Goal: Task Accomplishment & Management: Manage account settings

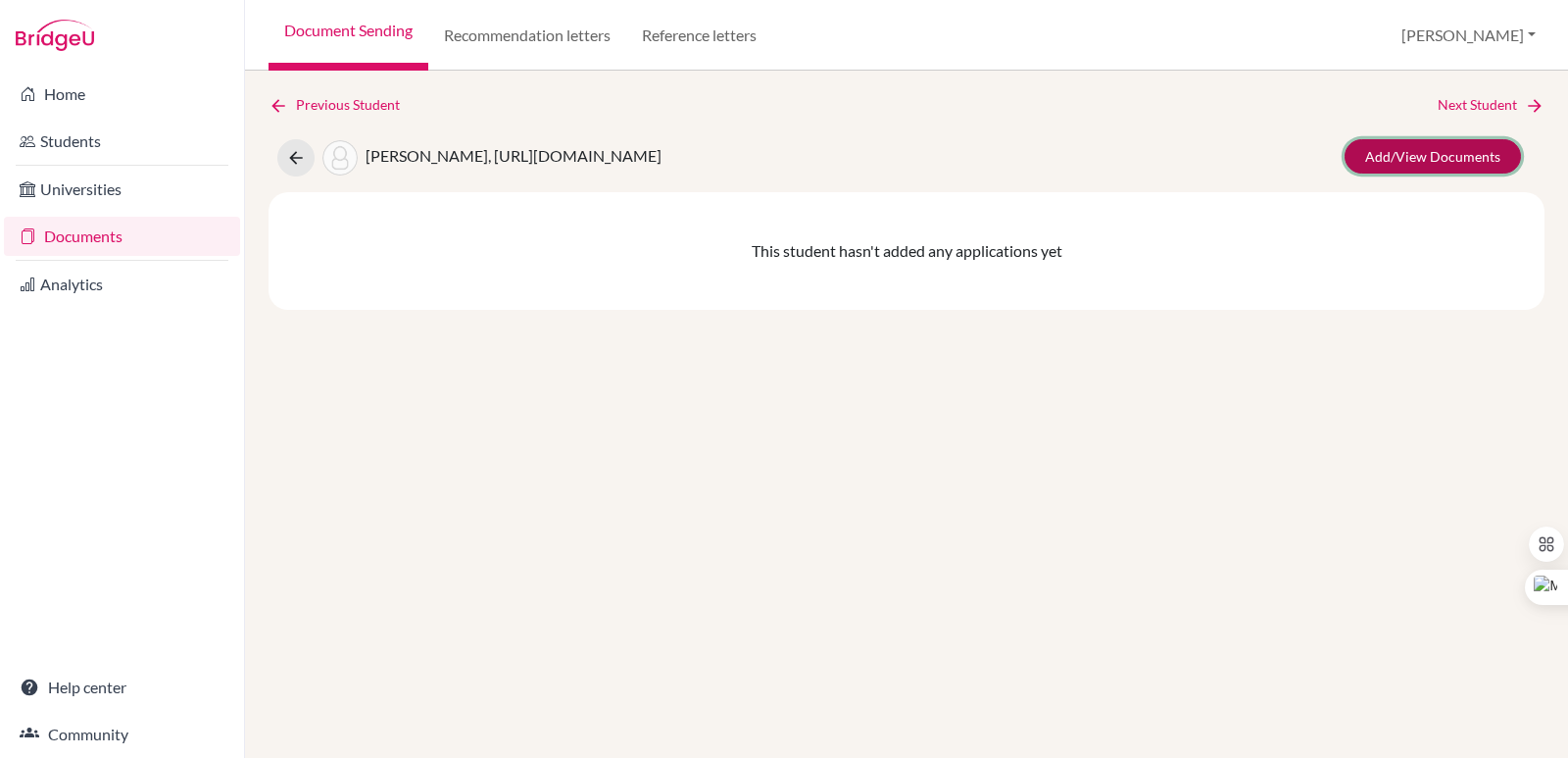
click at [1387, 155] on link "Add/View Documents" at bounding box center [1432, 156] width 177 height 35
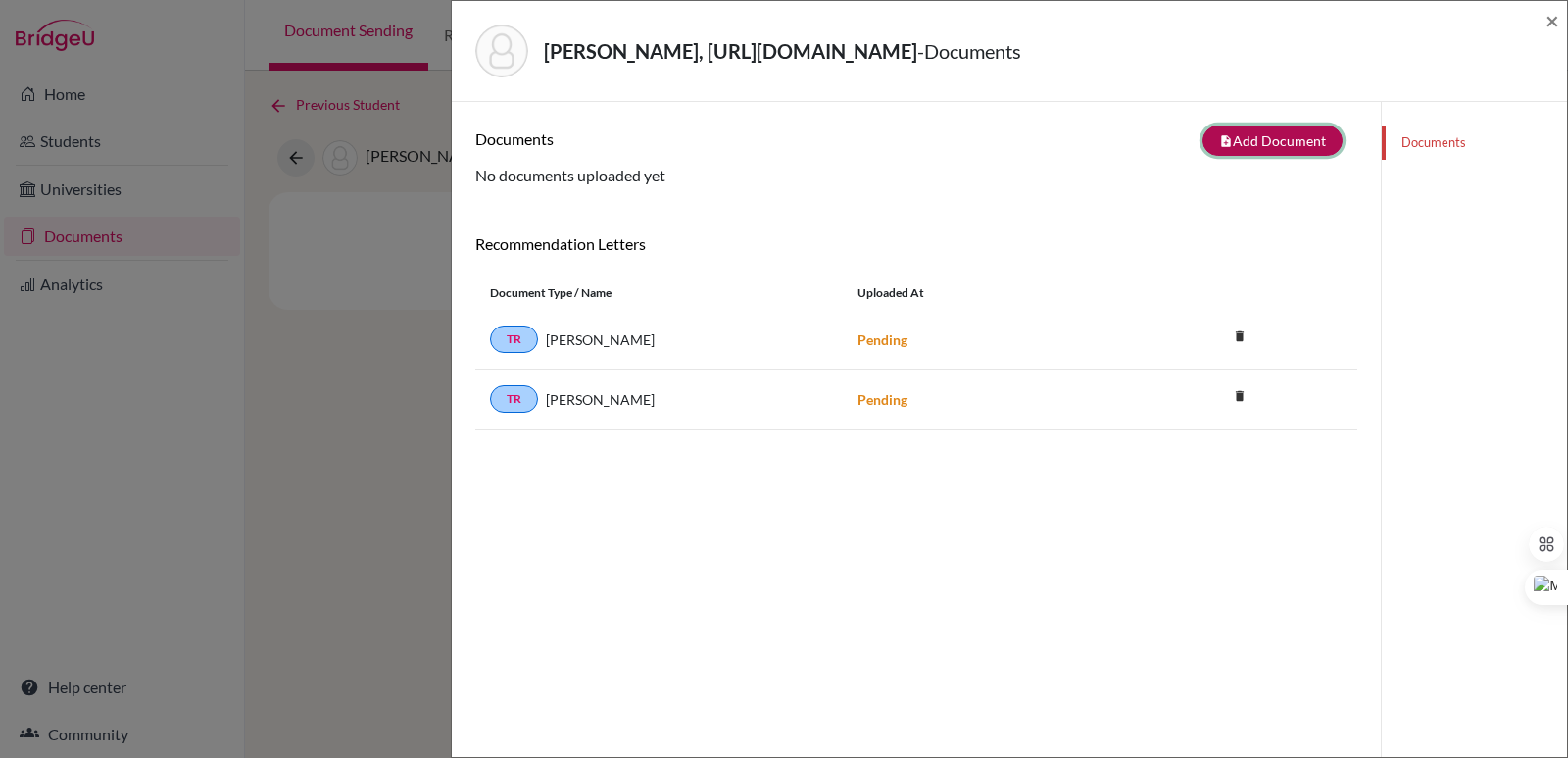
click at [1244, 141] on button "note_add Add Document" at bounding box center [1271, 140] width 140 height 31
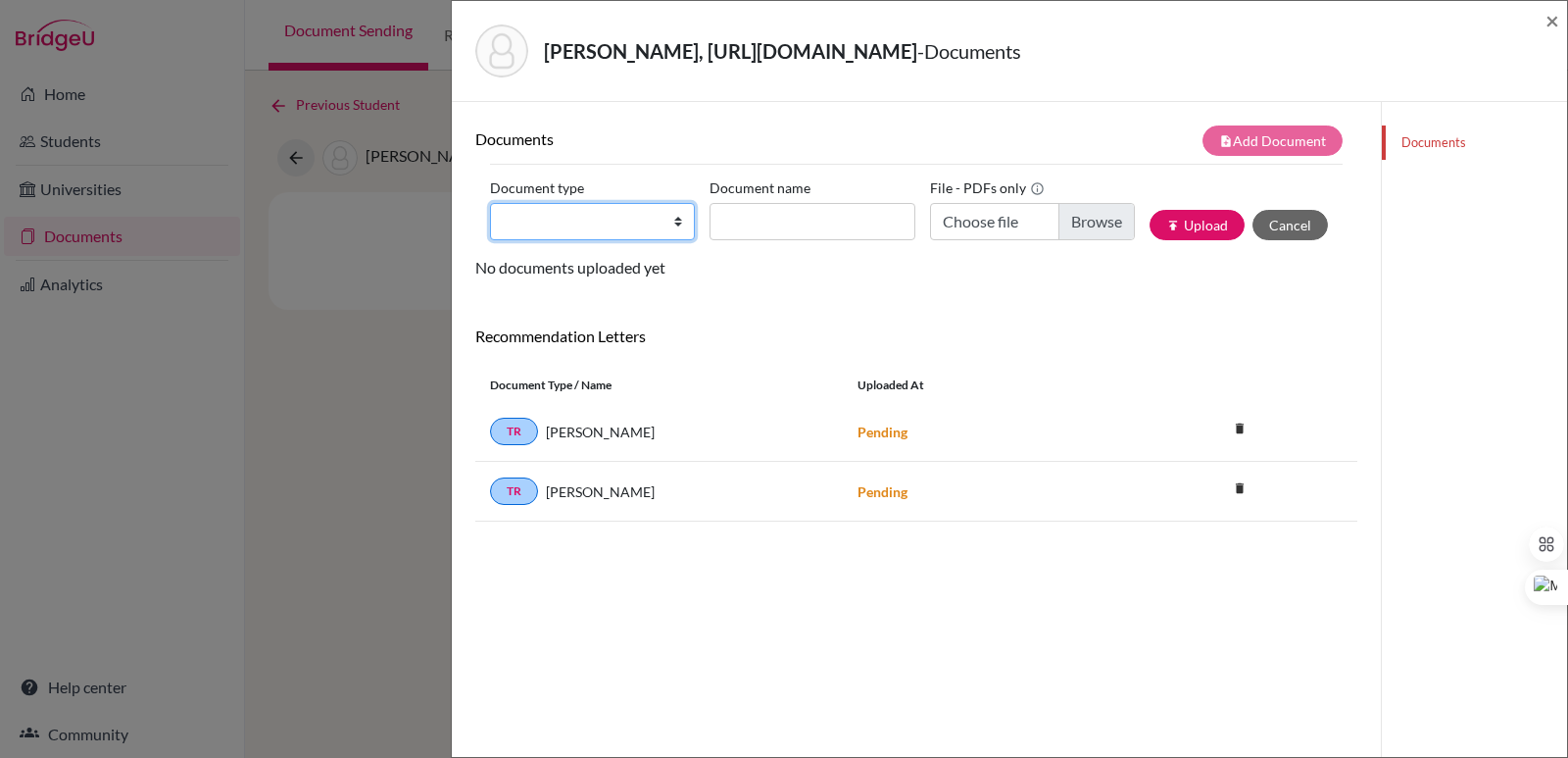
click at [555, 224] on select "Change explanation for Common App reports Counselor recommendation Internationa…" at bounding box center [592, 221] width 204 height 38
select select "2"
click at [490, 202] on select "Change explanation for Common App reports Counselor recommendation Internationa…" at bounding box center [592, 221] width 204 height 38
click at [745, 223] on input "Document name" at bounding box center [811, 221] width 204 height 38
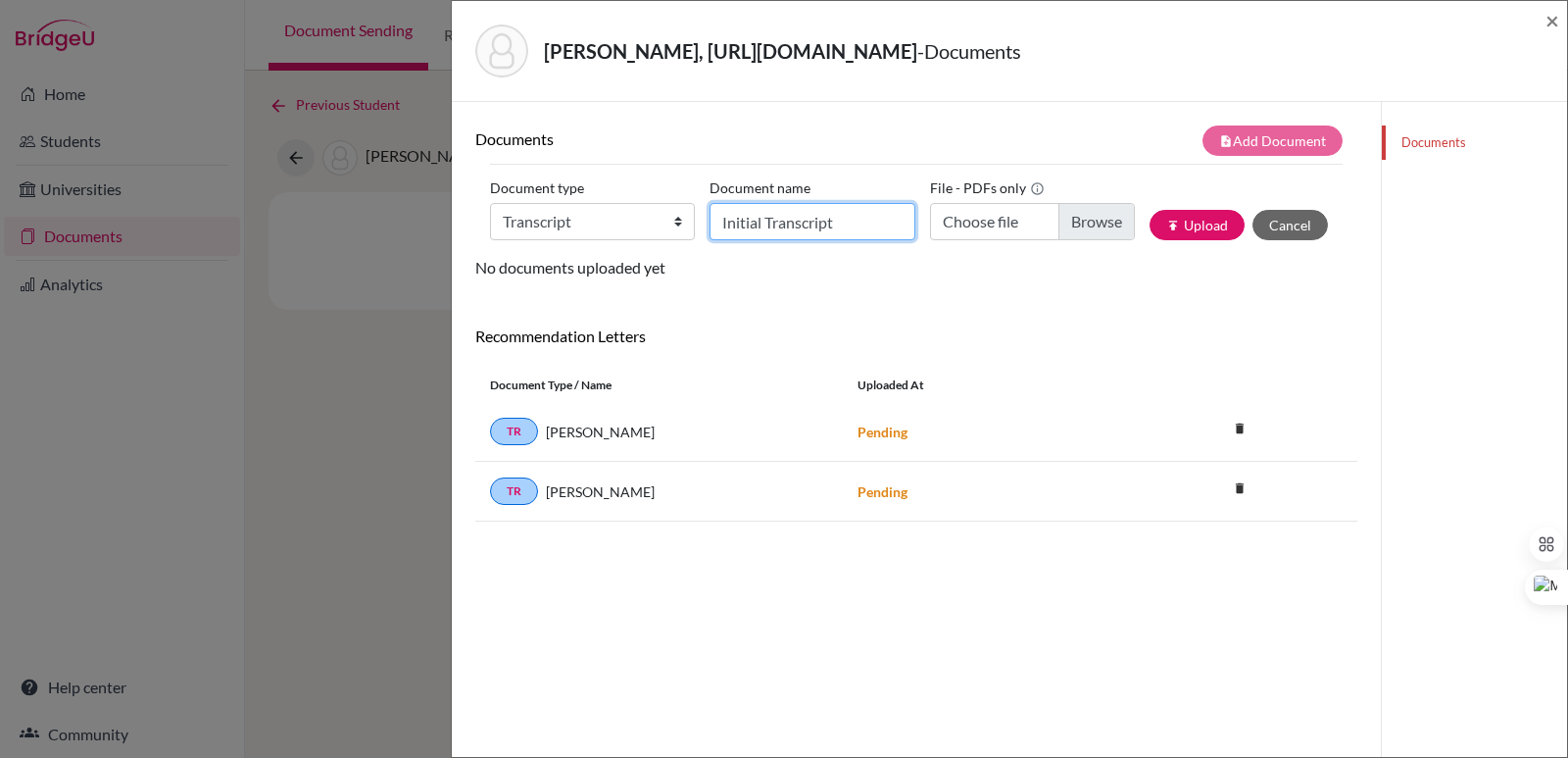
type input "Initial Transcript"
click at [1063, 214] on input "Choose file" at bounding box center [1031, 221] width 204 height 38
type input "C:\fakepath\Cabrera Morales, Giovanni Leonidas.pdf"
click at [854, 226] on input "Initial Transcript" at bounding box center [811, 221] width 204 height 38
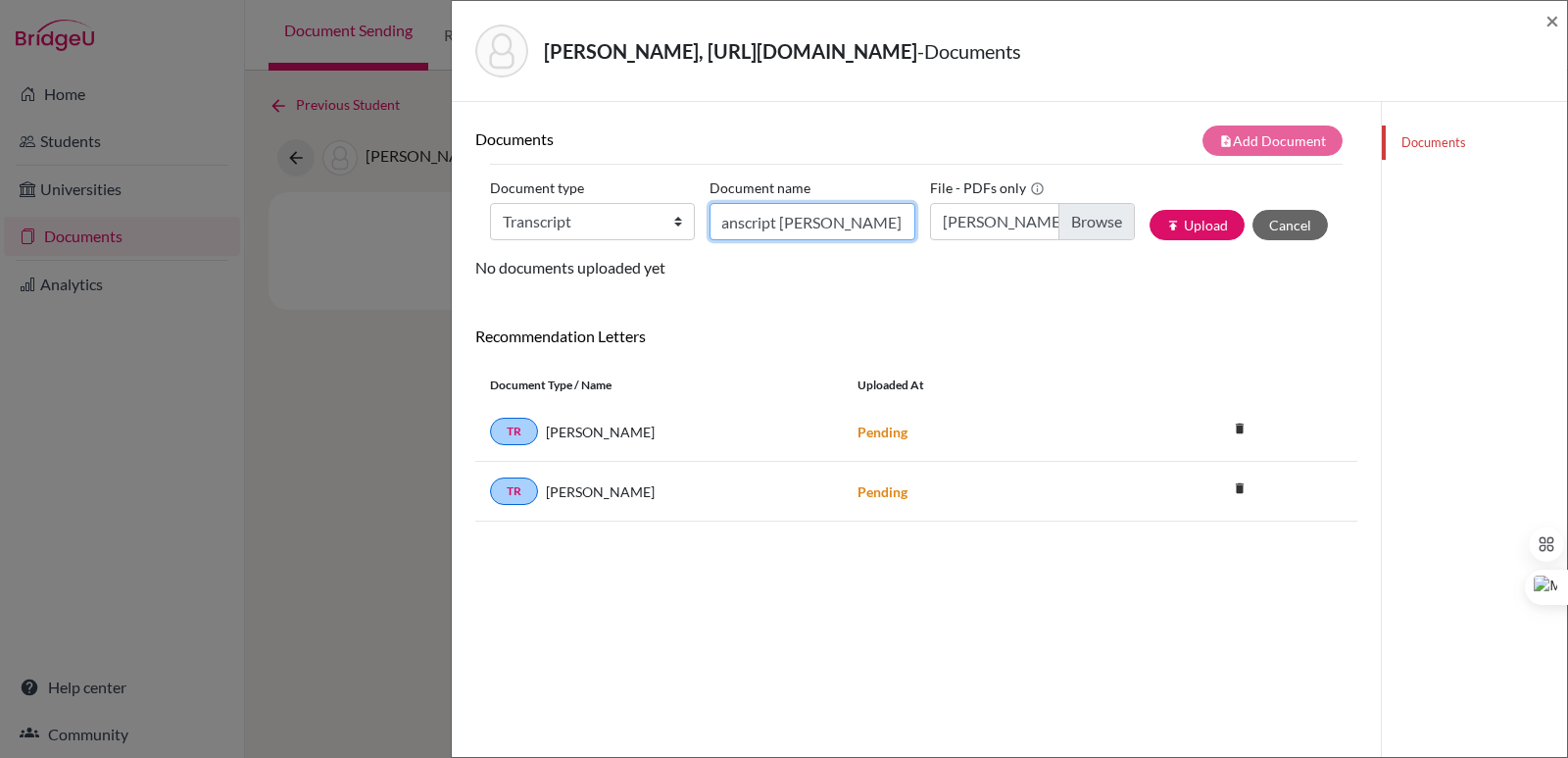
type input "Initial Transcript Giovanni Cabrera"
click at [1100, 222] on input "Cabrera Morales, Giovanni Leonidas.pdf" at bounding box center [1031, 221] width 204 height 38
click at [1176, 224] on button "publish Upload" at bounding box center [1197, 224] width 95 height 31
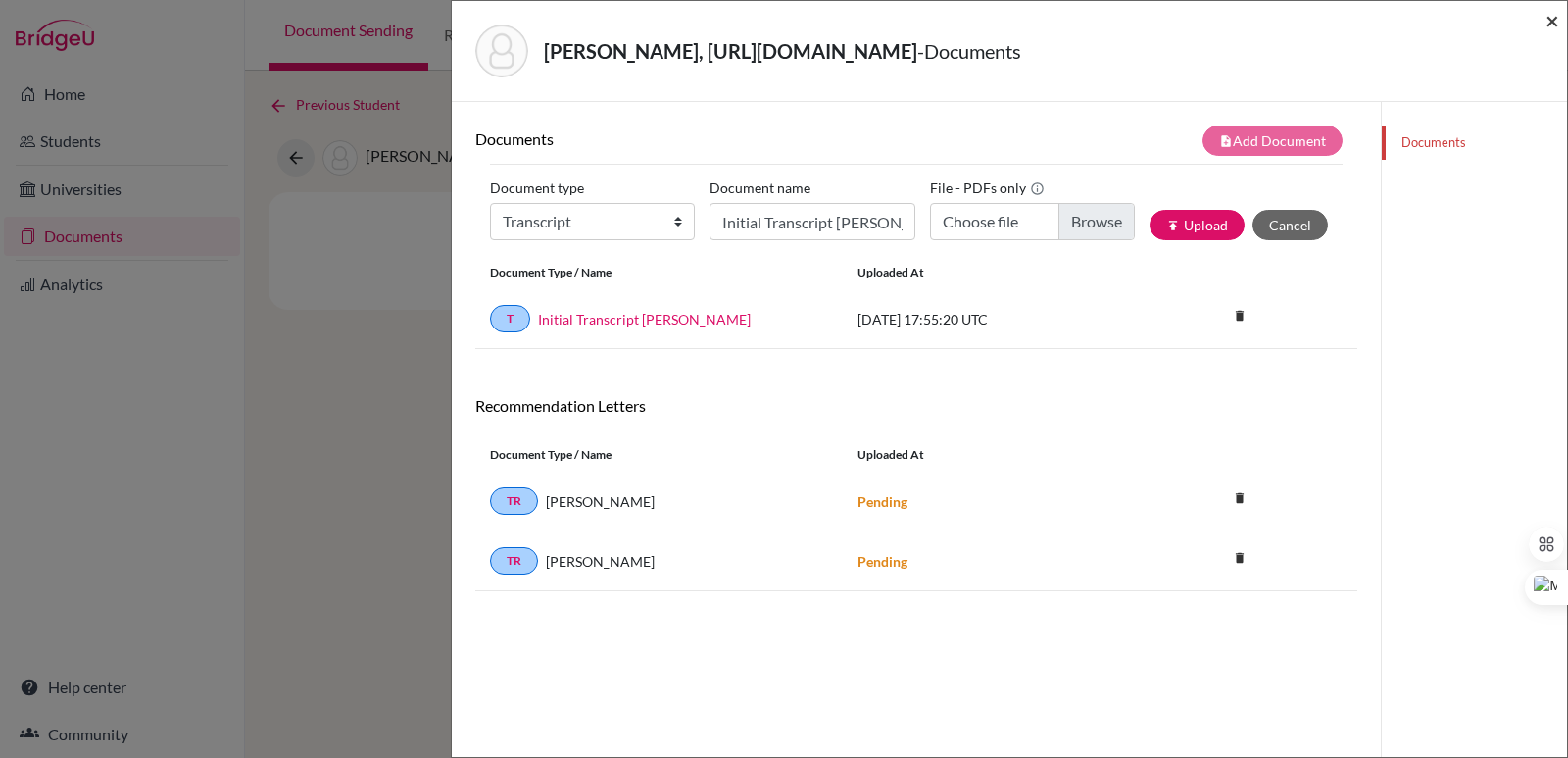
click at [1556, 23] on span "×" at bounding box center [1552, 20] width 14 height 29
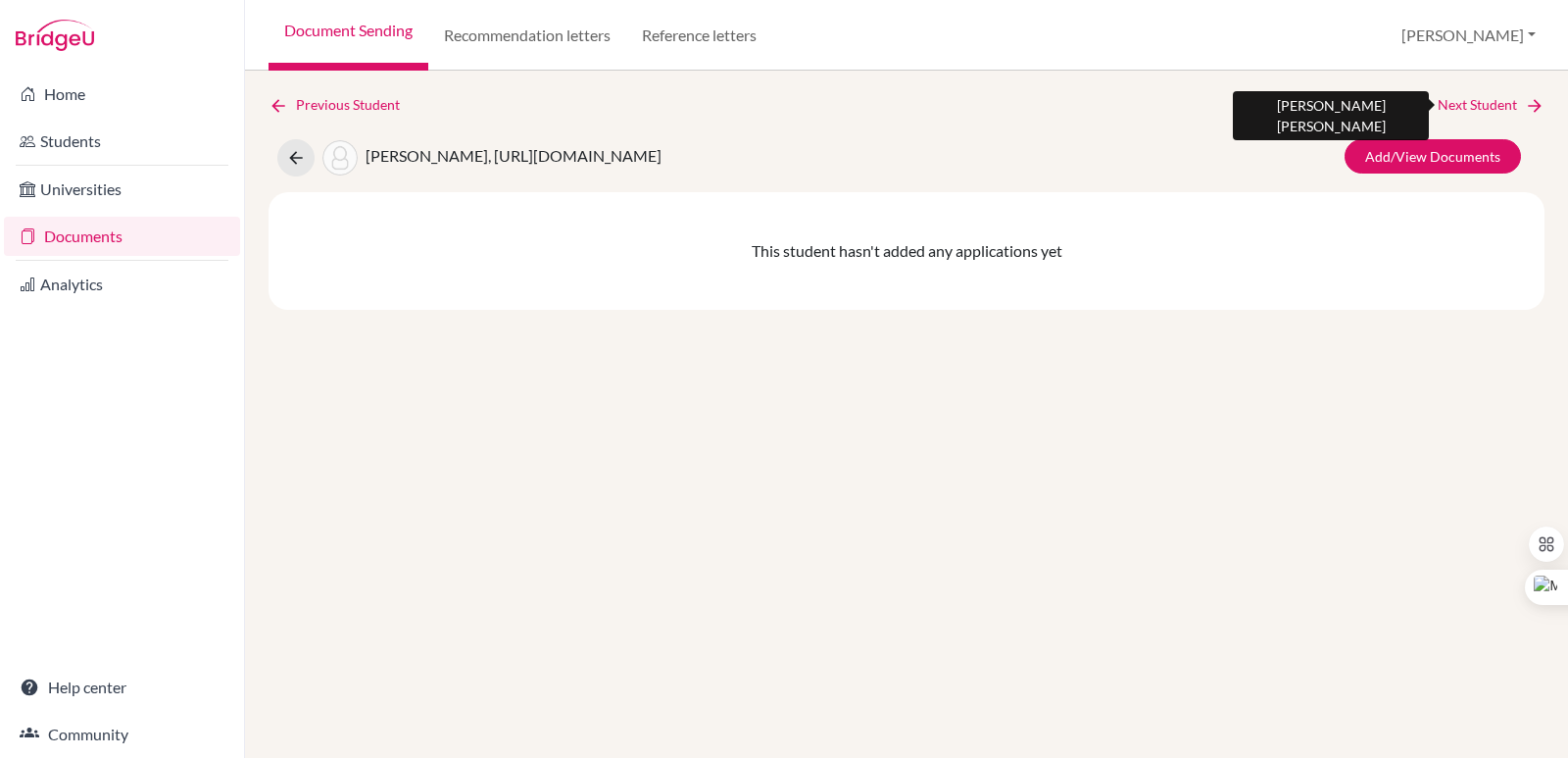
click at [1515, 108] on link "Next Student" at bounding box center [1491, 105] width 107 height 22
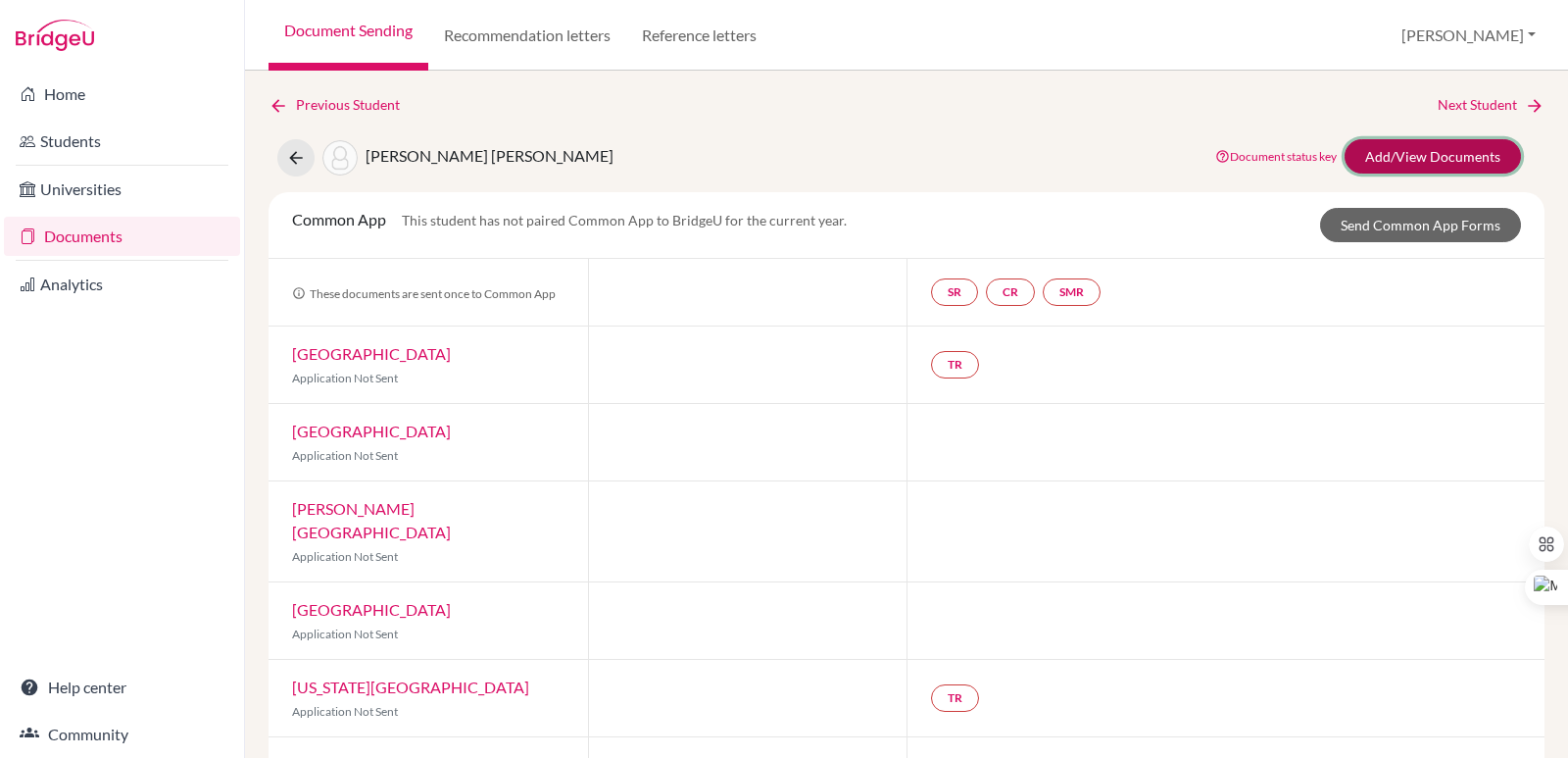
click at [1387, 155] on link "Add/View Documents" at bounding box center [1432, 156] width 177 height 35
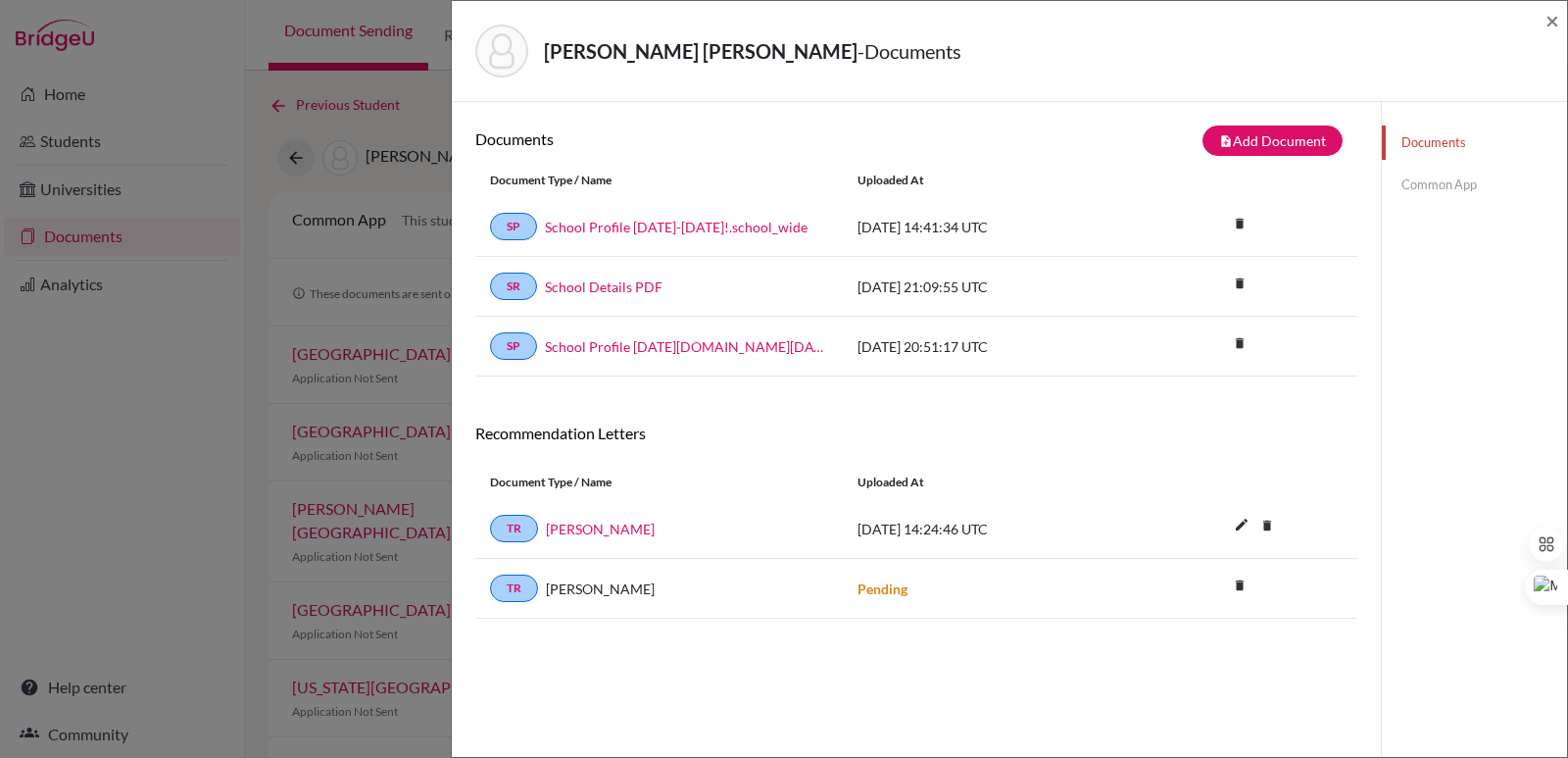
click at [1263, 171] on div "Document Type / Name Uploaded at" at bounding box center [915, 181] width 882 height 34
click at [1258, 148] on button "note_add Add Document" at bounding box center [1271, 140] width 140 height 31
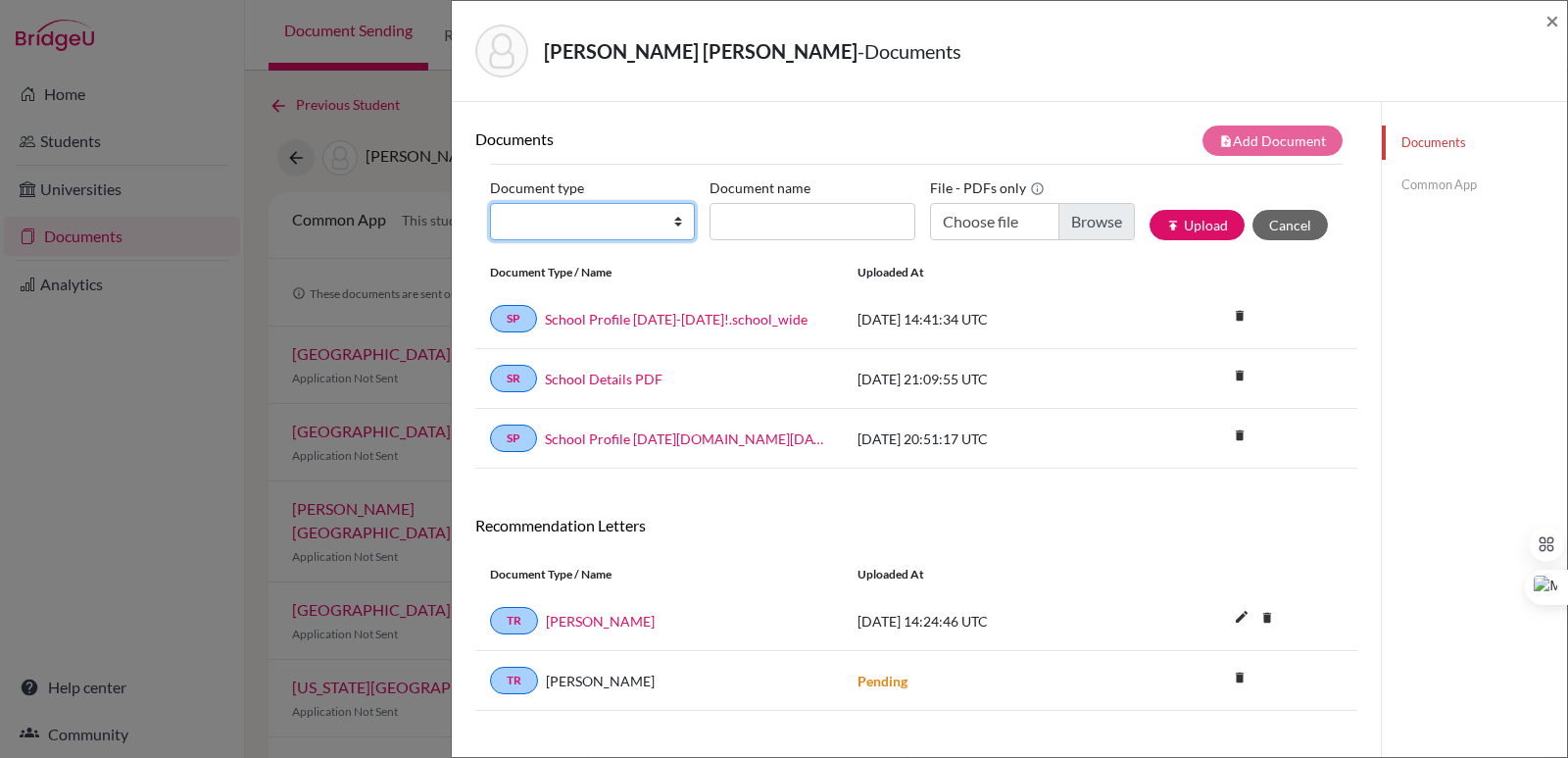
click at [611, 231] on select "Change explanation for Common App reports Counselor recommendation Internationa…" at bounding box center [592, 221] width 204 height 38
select select "2"
click at [490, 202] on select "Change explanation for Common App reports Counselor recommendation Internationa…" at bounding box center [592, 221] width 204 height 38
click at [733, 217] on input "Document name" at bounding box center [811, 221] width 204 height 38
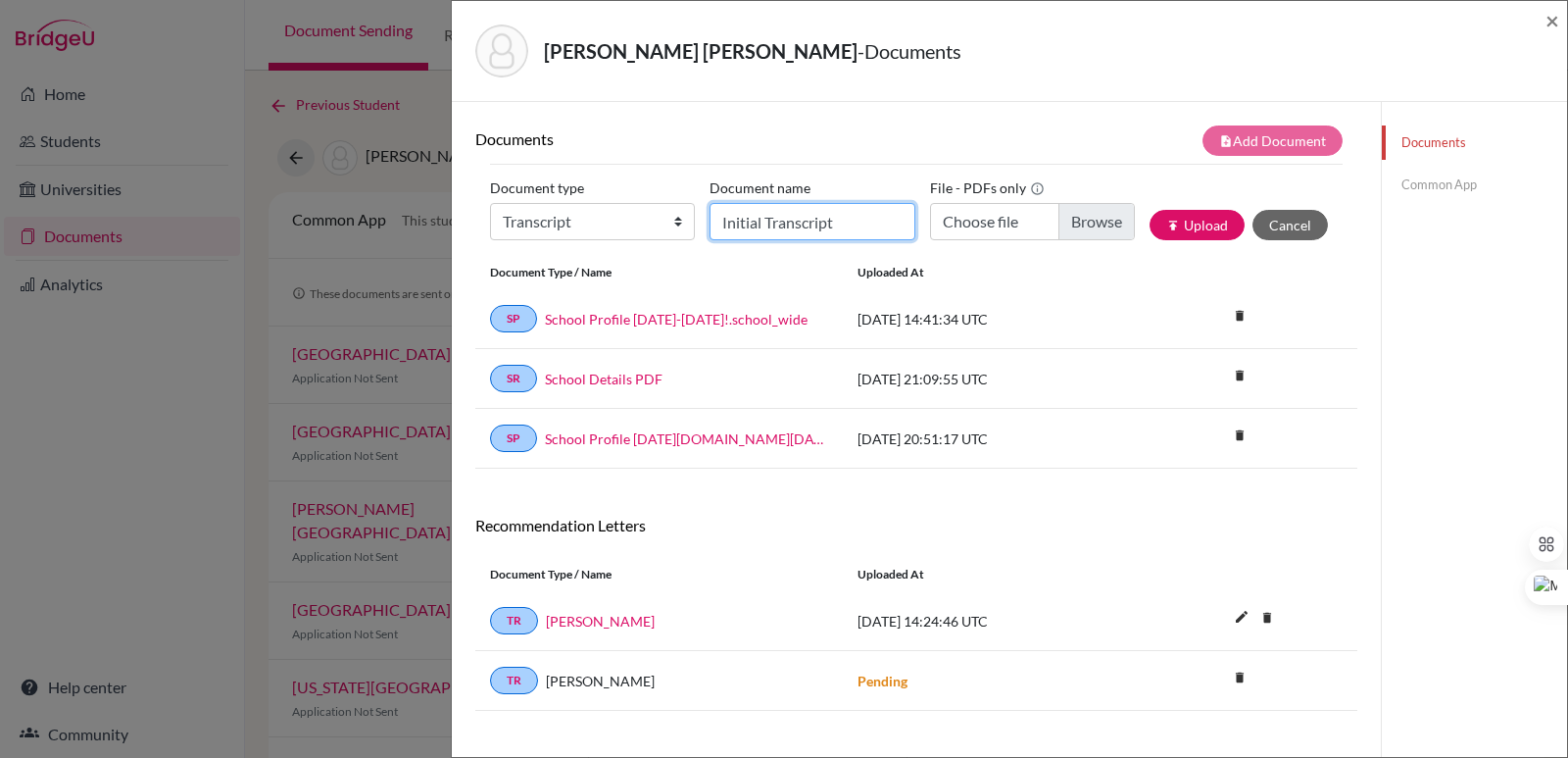
type input "0"
paste input "Initial Transcript"
click at [853, 217] on input "Initial Transcript Alberto Carbrero" at bounding box center [811, 221] width 204 height 38
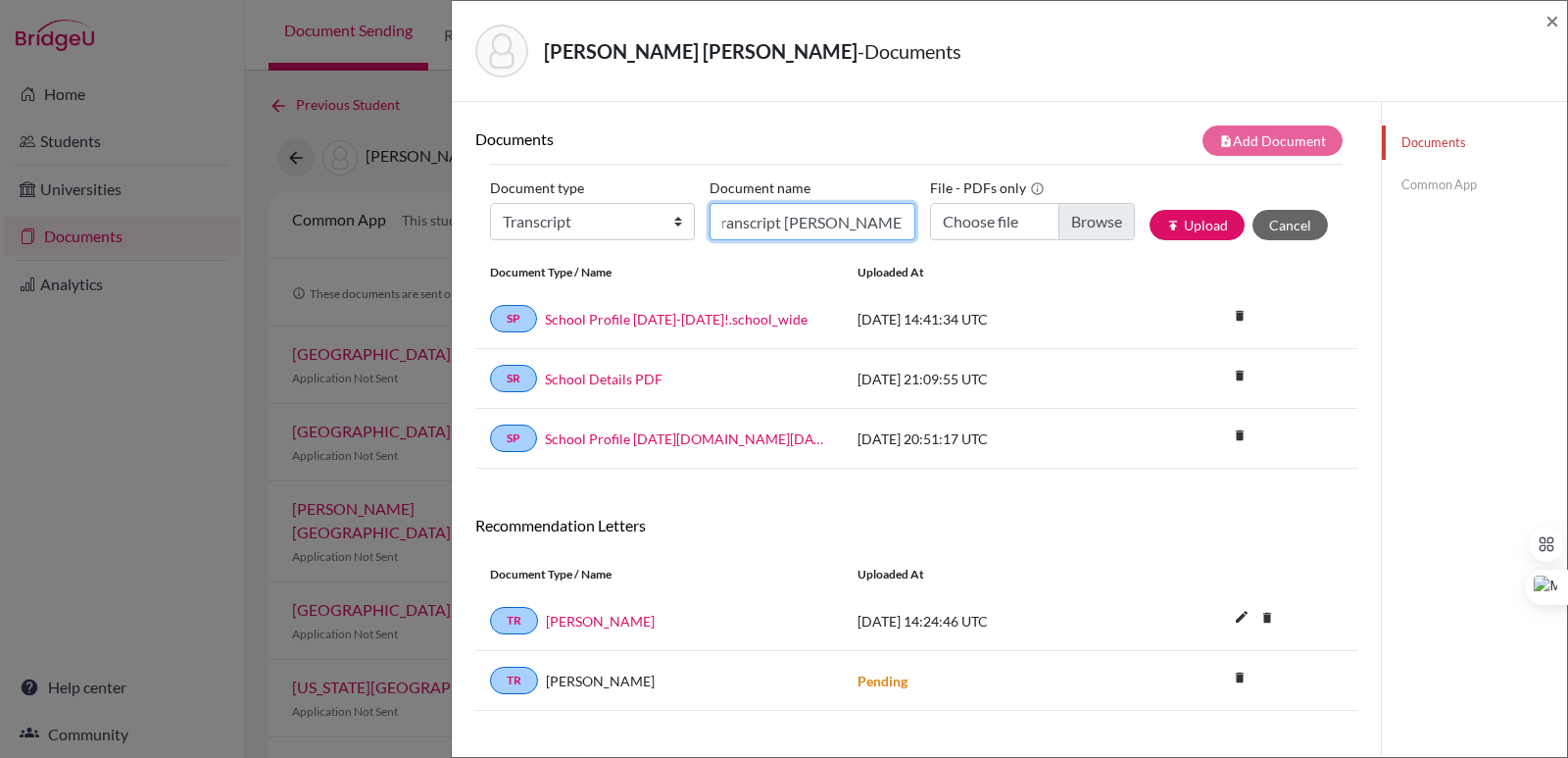
type input "Initial Transcript Alberto Cabrero"
click at [1092, 229] on input "Choose file" at bounding box center [1031, 221] width 204 height 38
type input "C:\fakepath\Cabrero Barrientos, Alberto Andrés.pdf"
click at [1176, 224] on button "publish Upload" at bounding box center [1197, 224] width 95 height 31
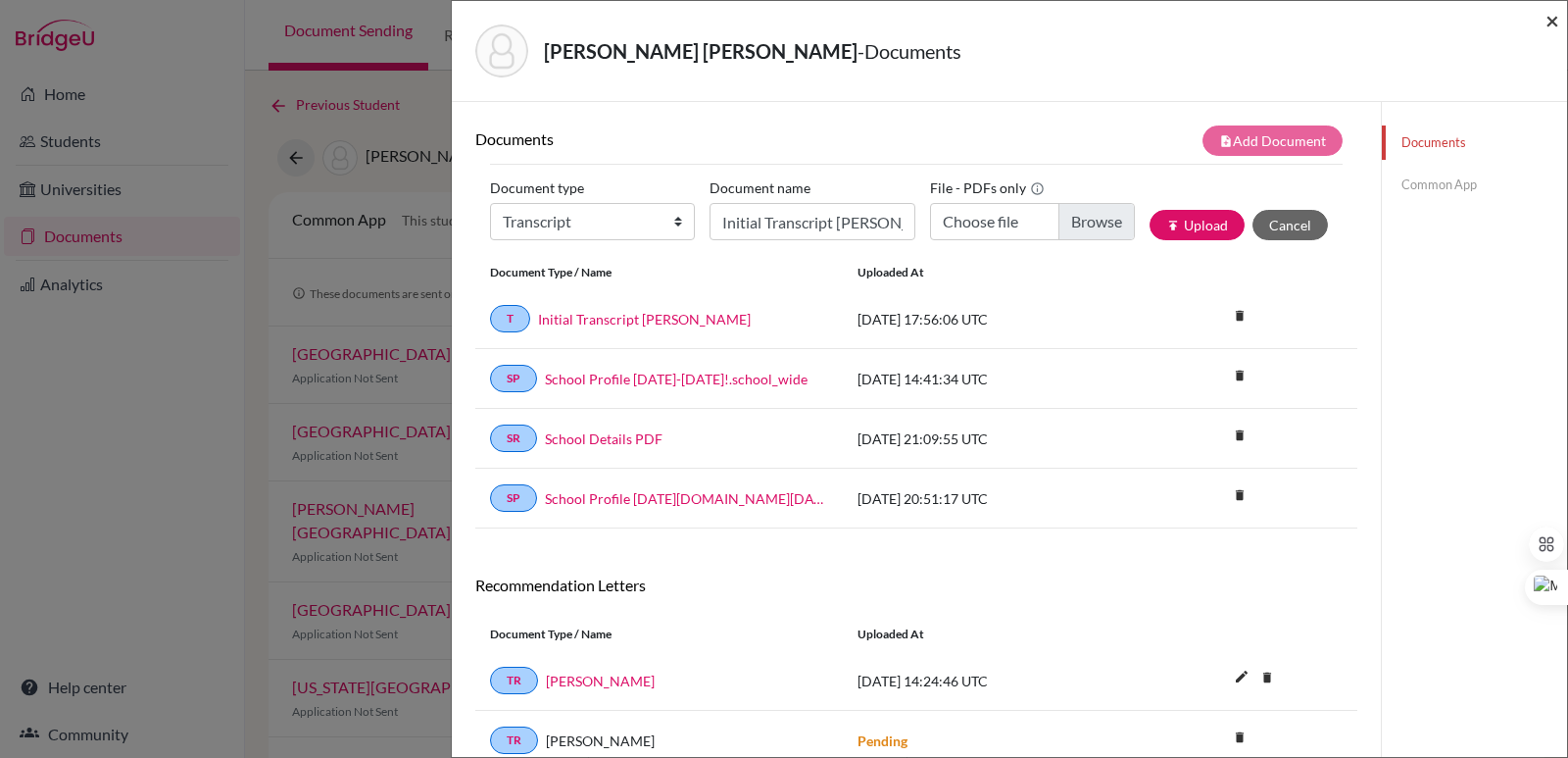
click at [1553, 25] on span "×" at bounding box center [1552, 20] width 14 height 29
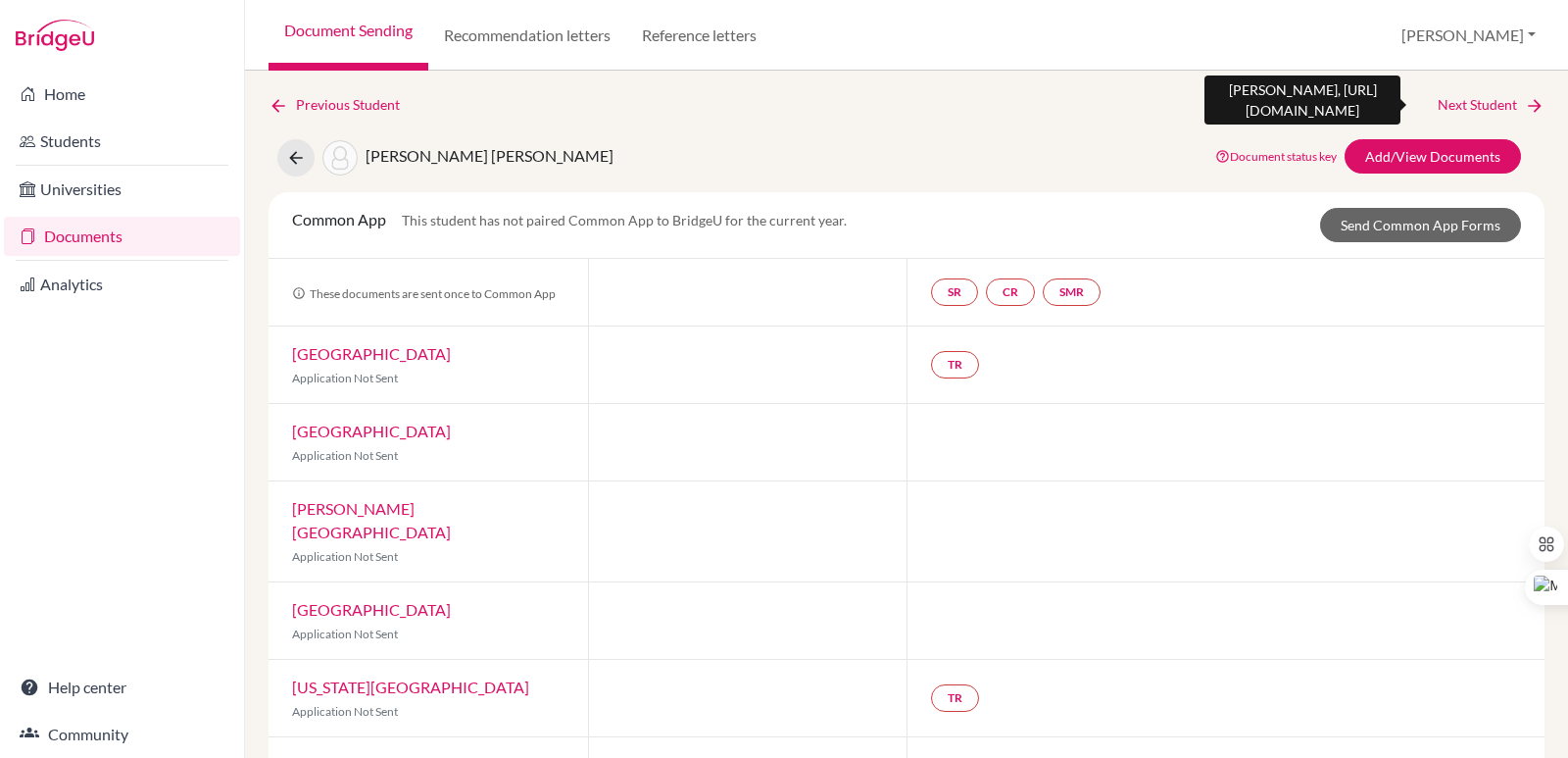
click at [1524, 100] on icon at bounding box center [1534, 106] width 20 height 20
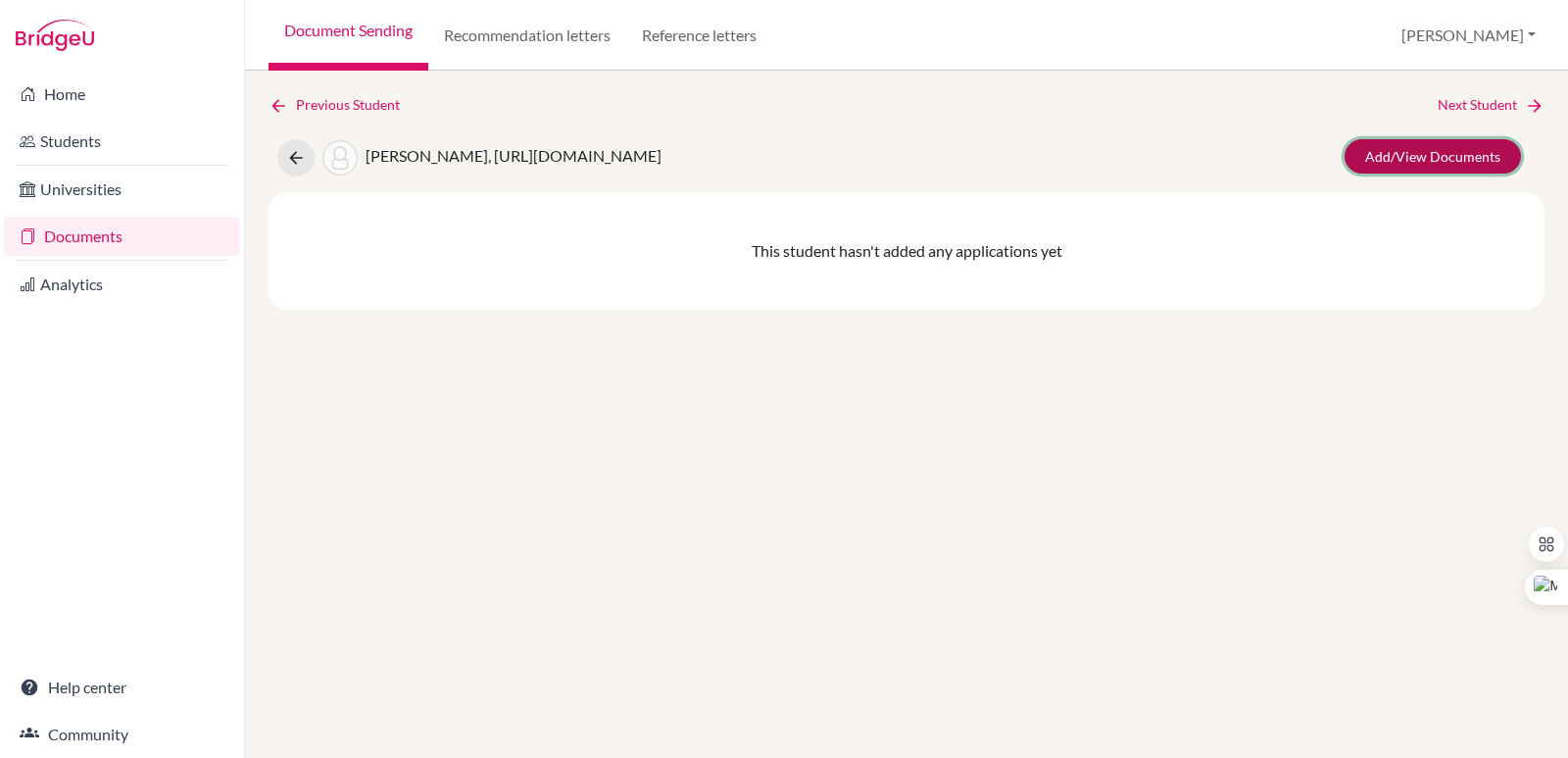
click at [1432, 153] on link "Add/View Documents" at bounding box center [1432, 156] width 177 height 35
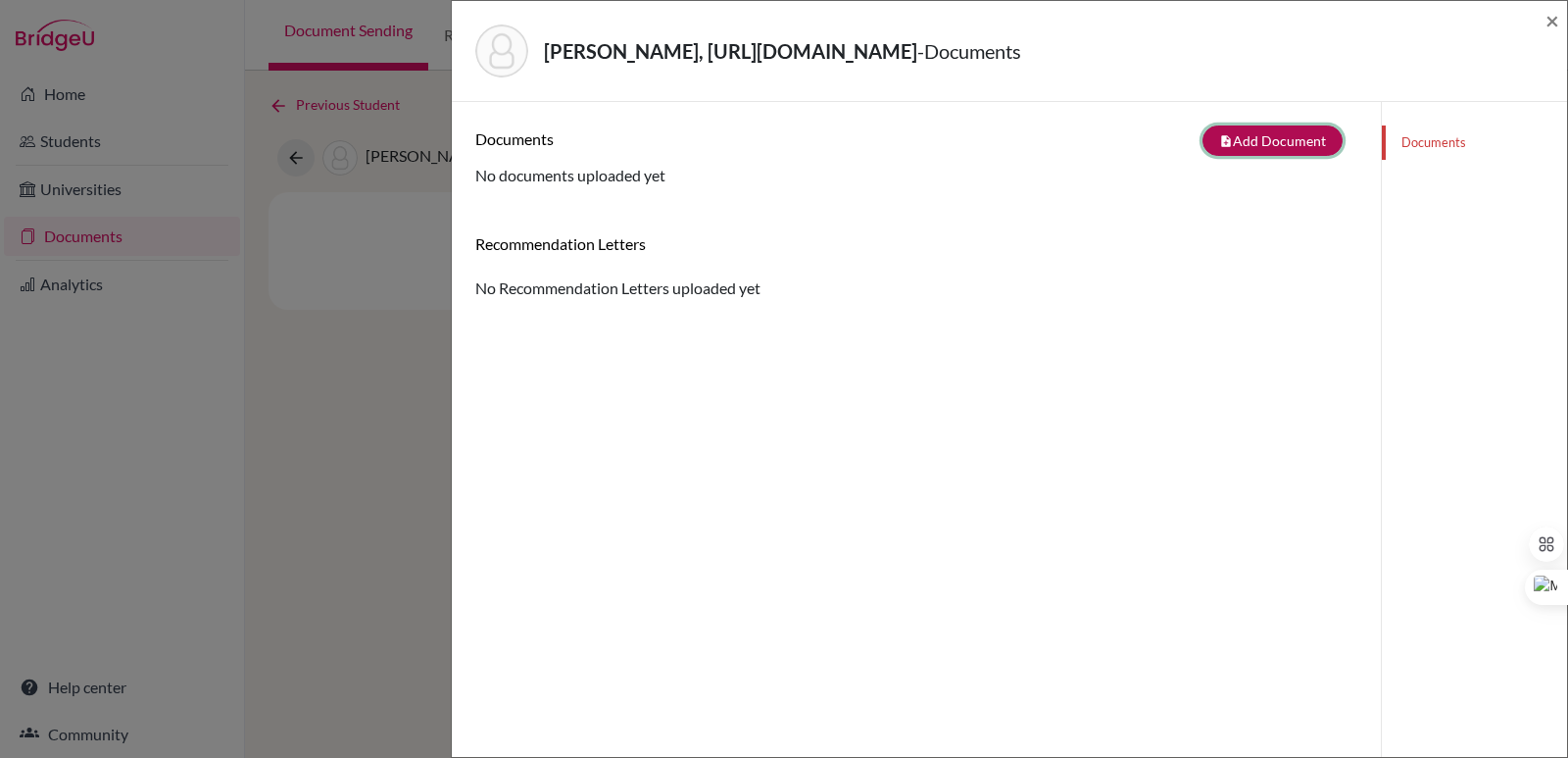
click at [1247, 142] on button "note_add Add Document" at bounding box center [1271, 140] width 140 height 31
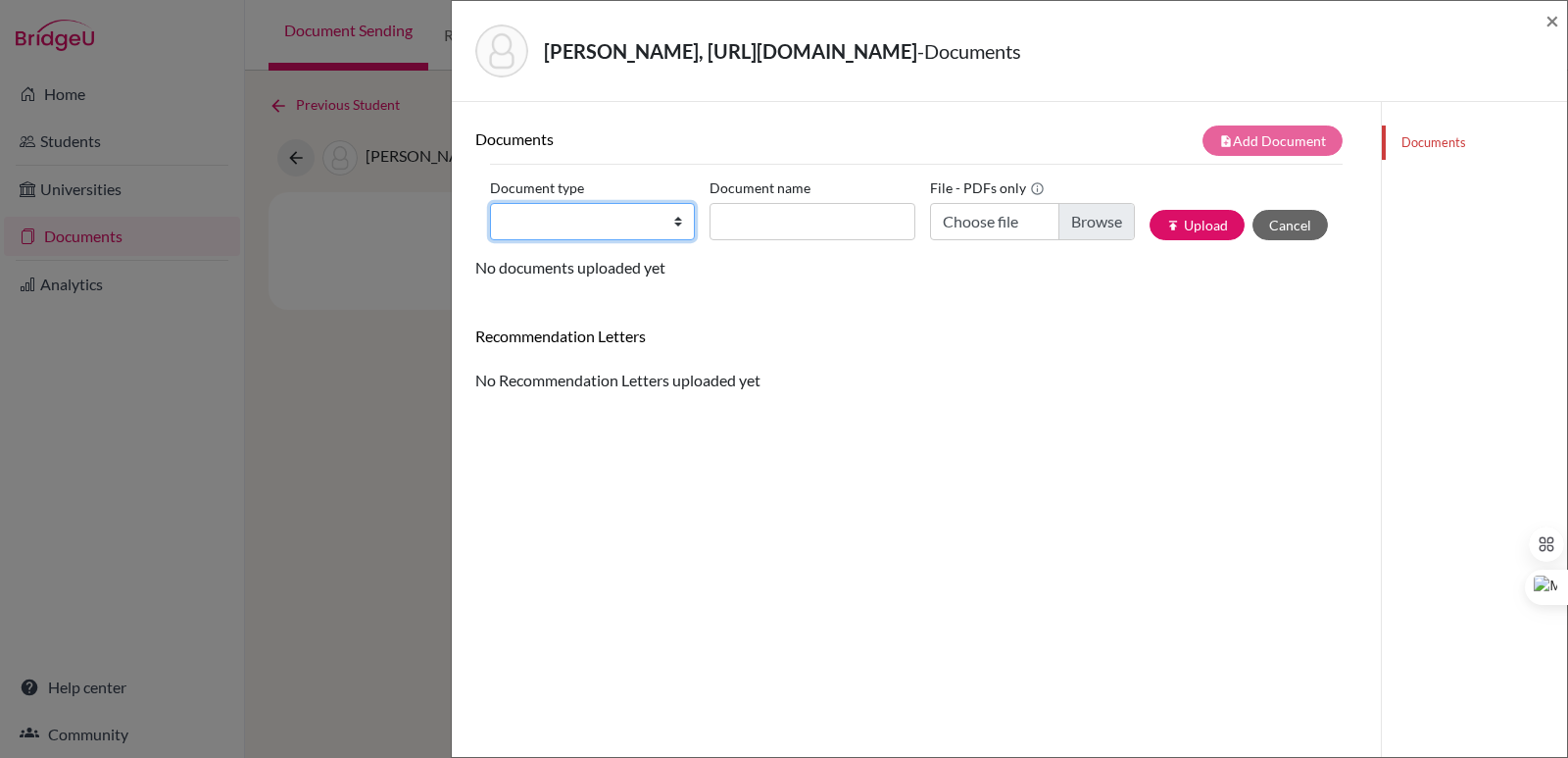
click at [621, 234] on select "Change explanation for Common App reports Counselor recommendation Internationa…" at bounding box center [592, 221] width 204 height 38
select select "2"
click at [490, 202] on select "Change explanation for Common App reports Counselor recommendation Internationa…" at bounding box center [592, 221] width 204 height 38
click at [752, 216] on input "Document name" at bounding box center [811, 221] width 204 height 38
paste input "Initial Transcript"
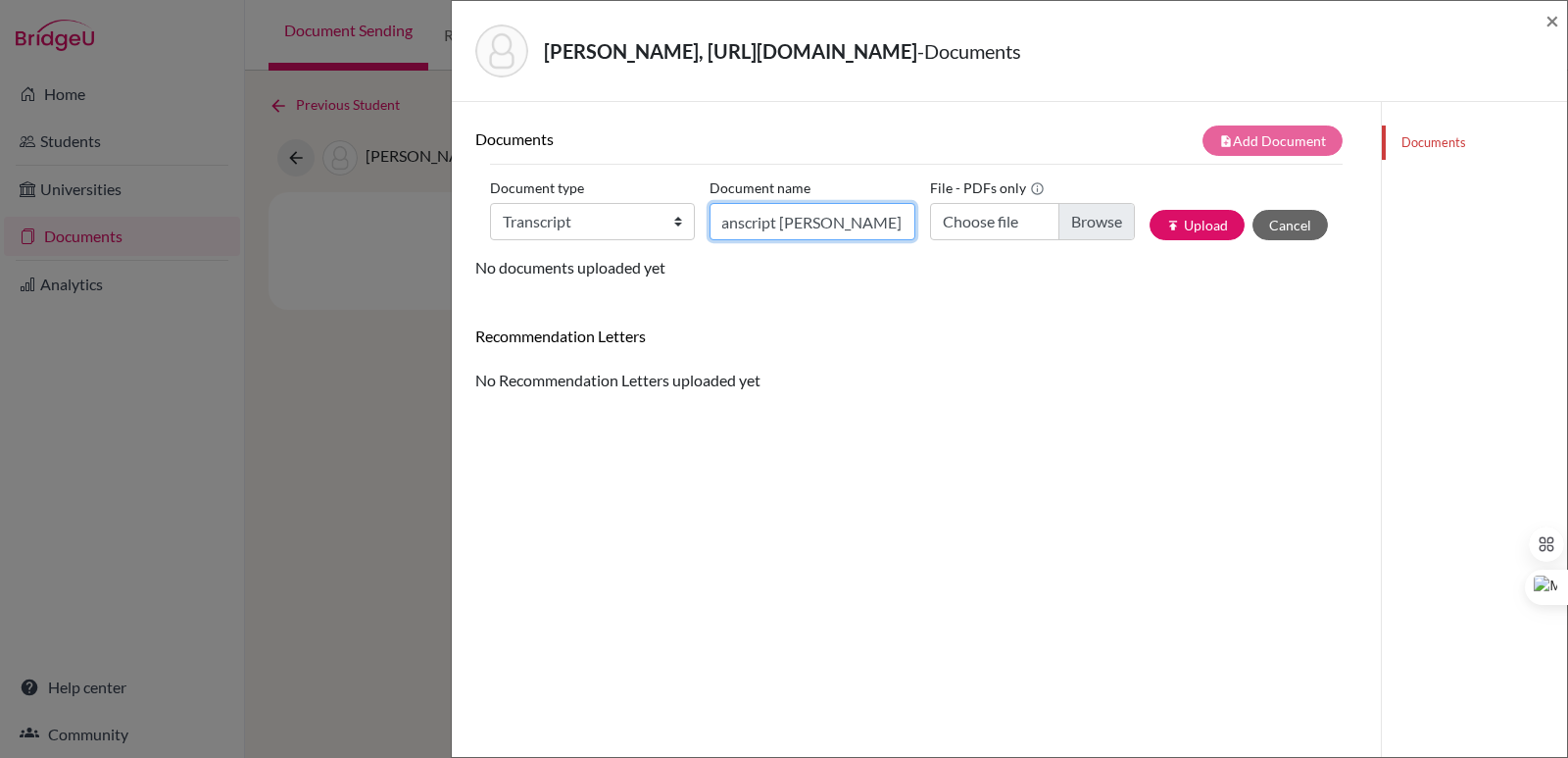
scroll to position [0, 83]
type input "Initial Transcript Jose Tomas Calderon"
click at [1096, 226] on input "Choose file" at bounding box center [1031, 221] width 204 height 38
type input "C:\fakepath\Calderón Sagrera, José Tomás.pdf"
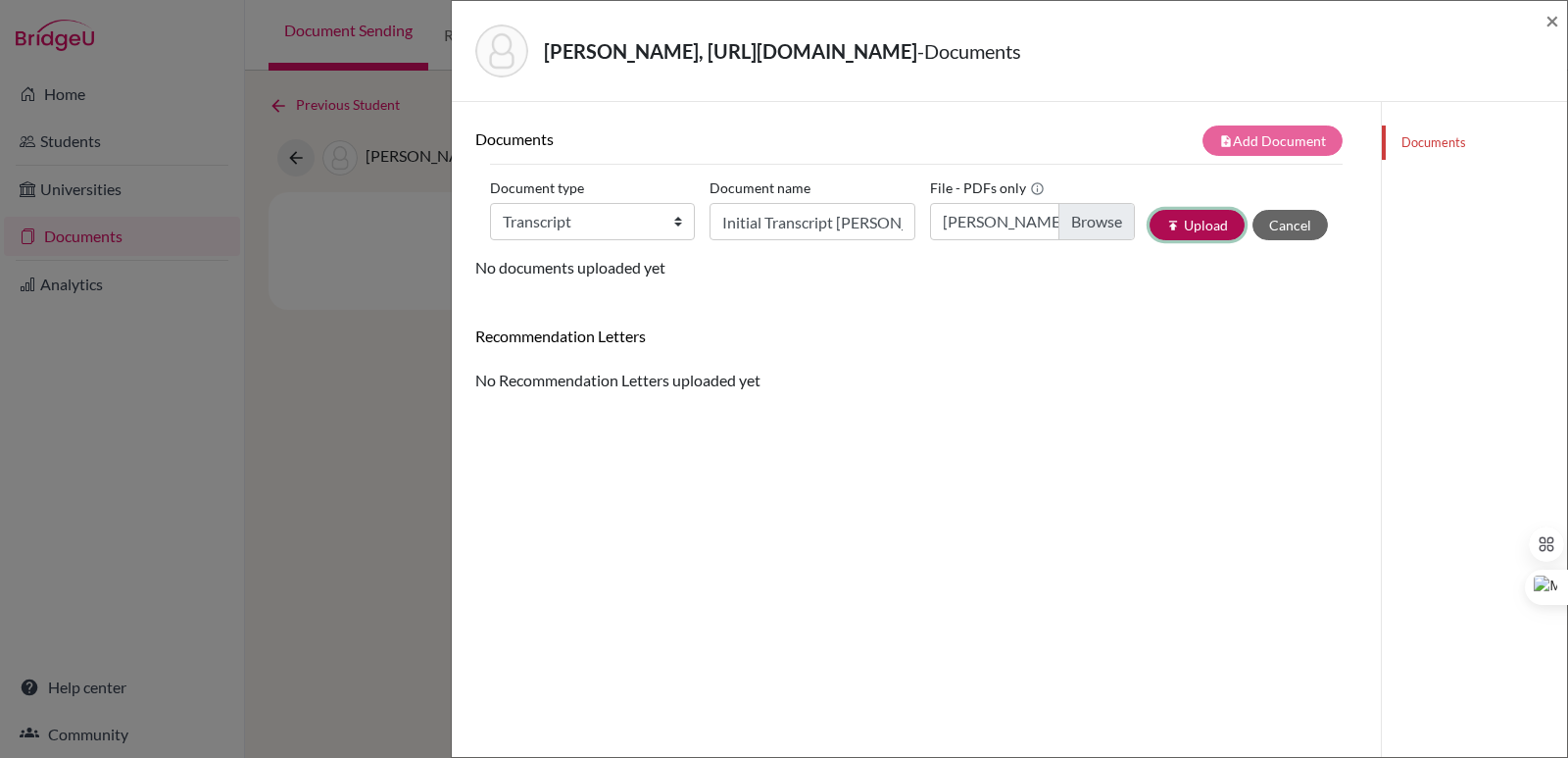
click at [1166, 224] on icon "publish" at bounding box center [1173, 225] width 14 height 14
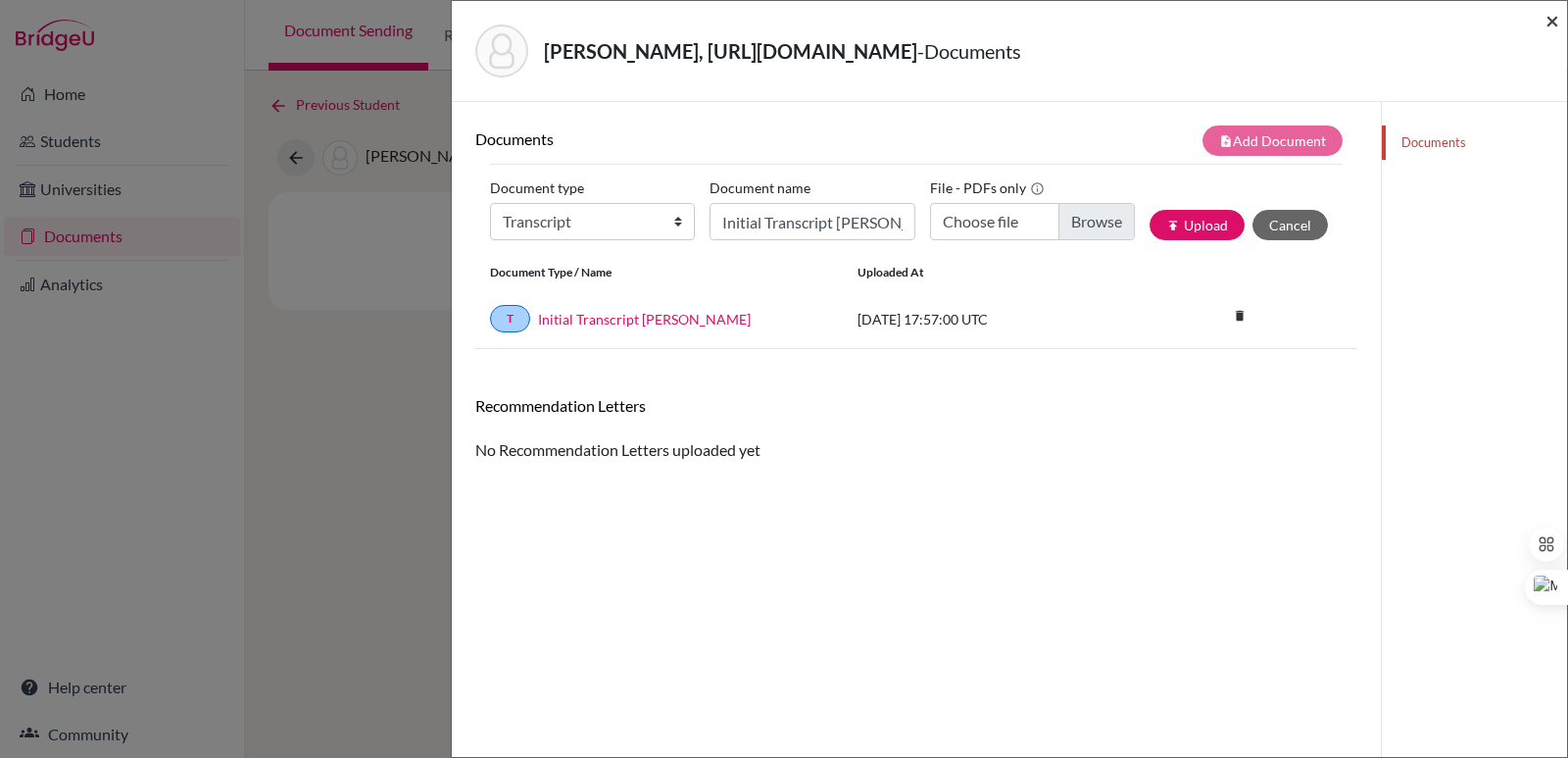
click at [1550, 21] on span "×" at bounding box center [1552, 20] width 14 height 29
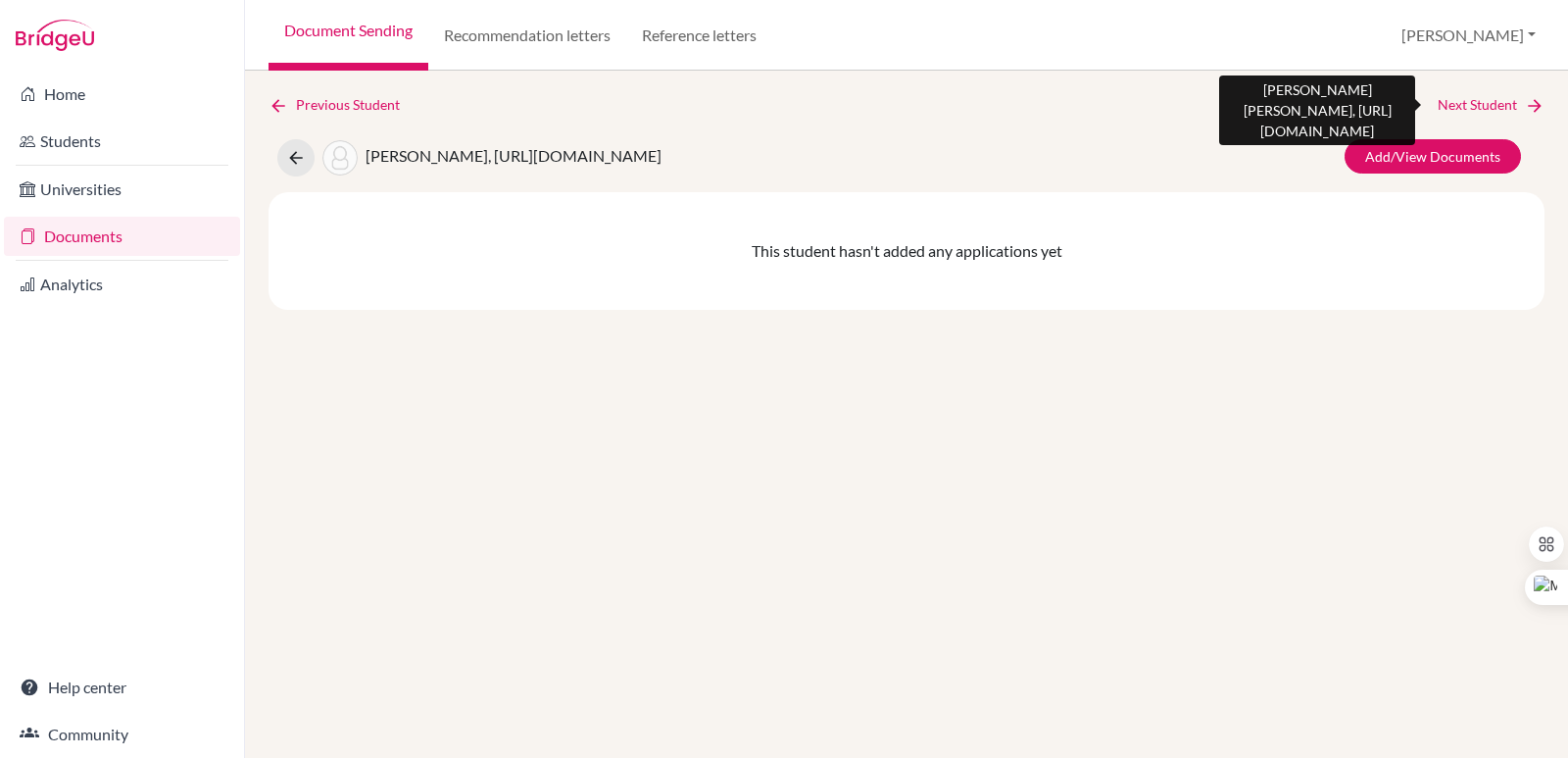
click at [1514, 110] on link "Next Student" at bounding box center [1491, 105] width 107 height 22
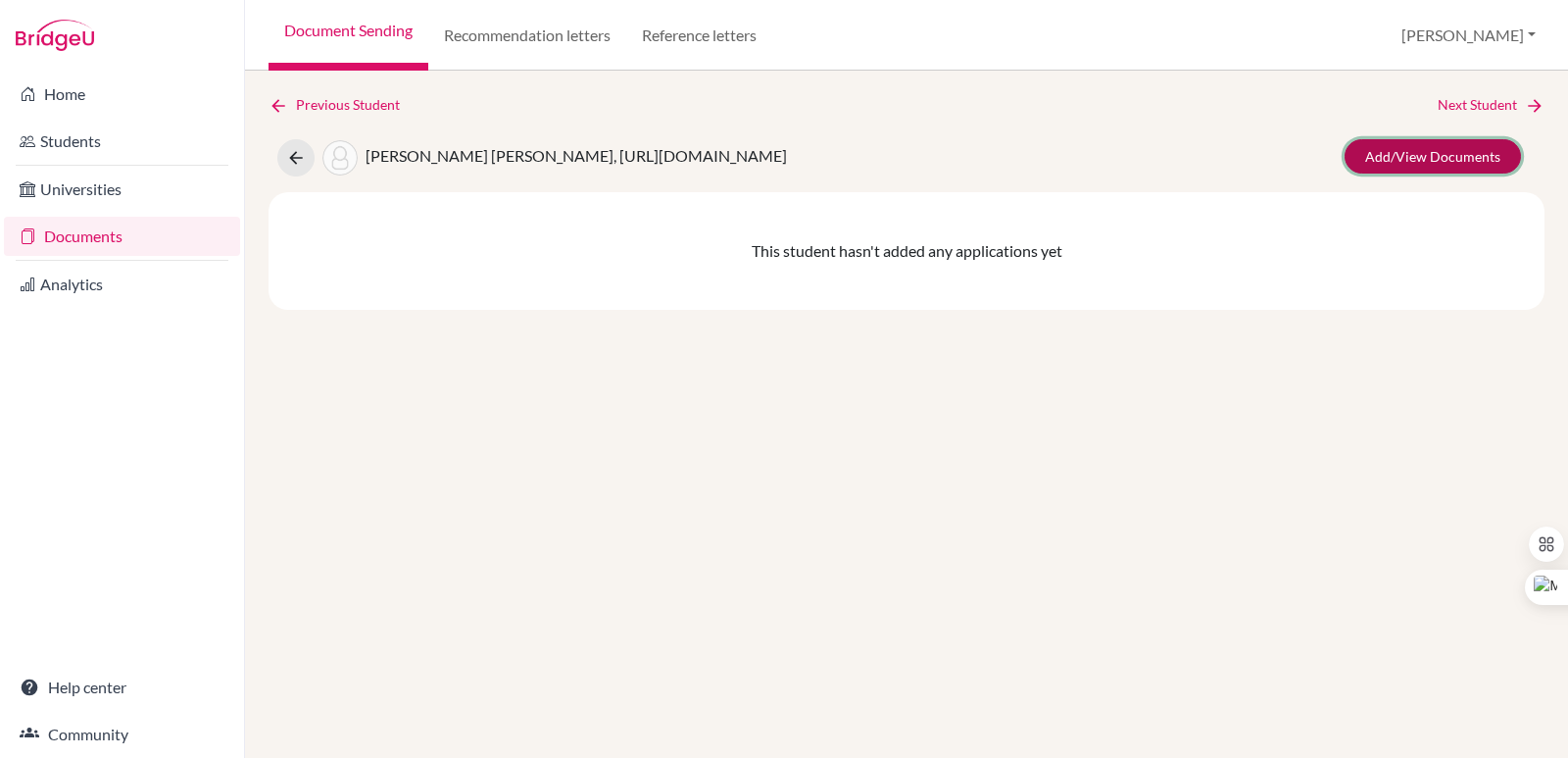
click at [1474, 154] on link "Add/View Documents" at bounding box center [1432, 156] width 177 height 35
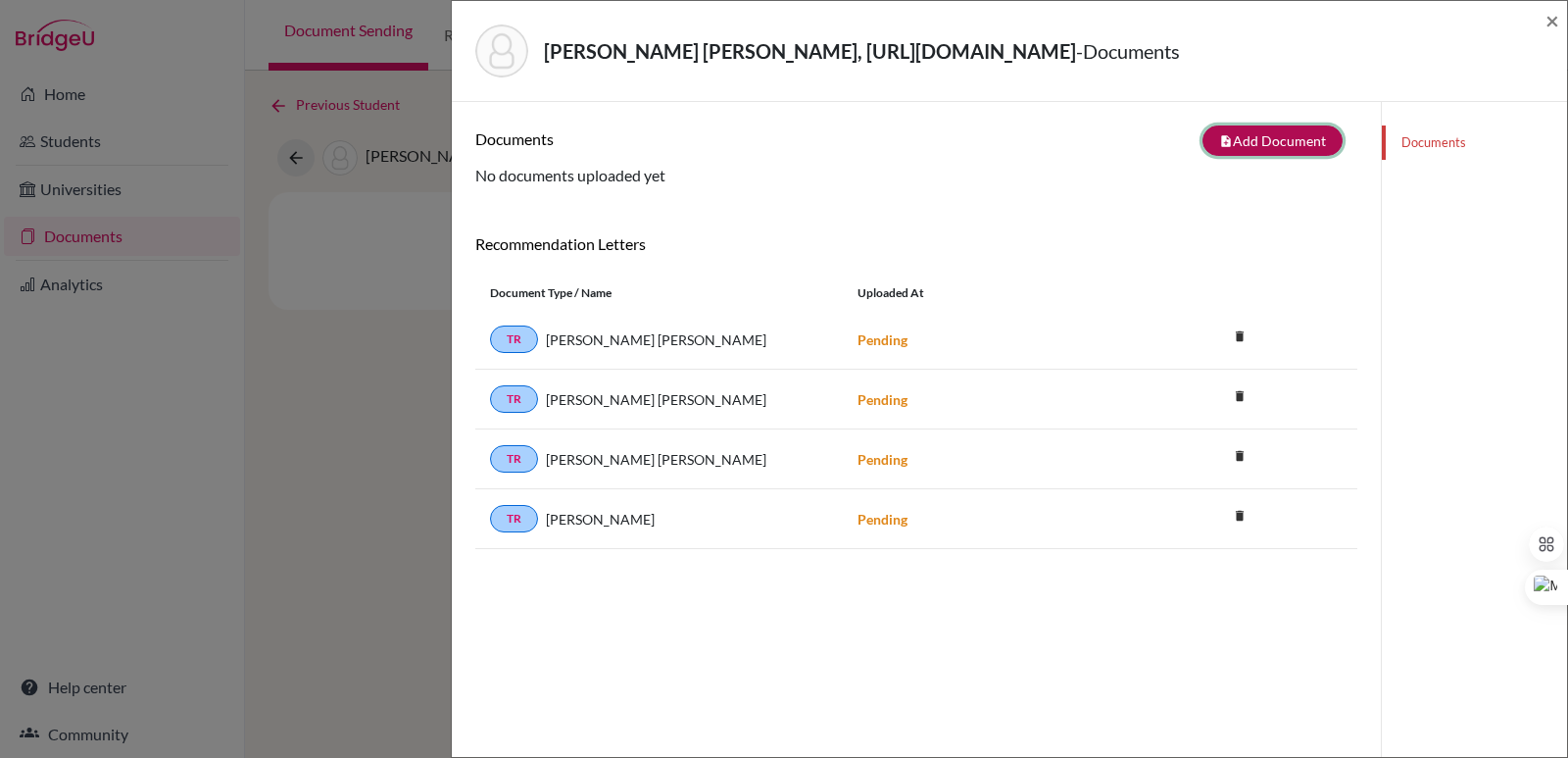
click at [1249, 147] on button "note_add Add Document" at bounding box center [1271, 140] width 140 height 31
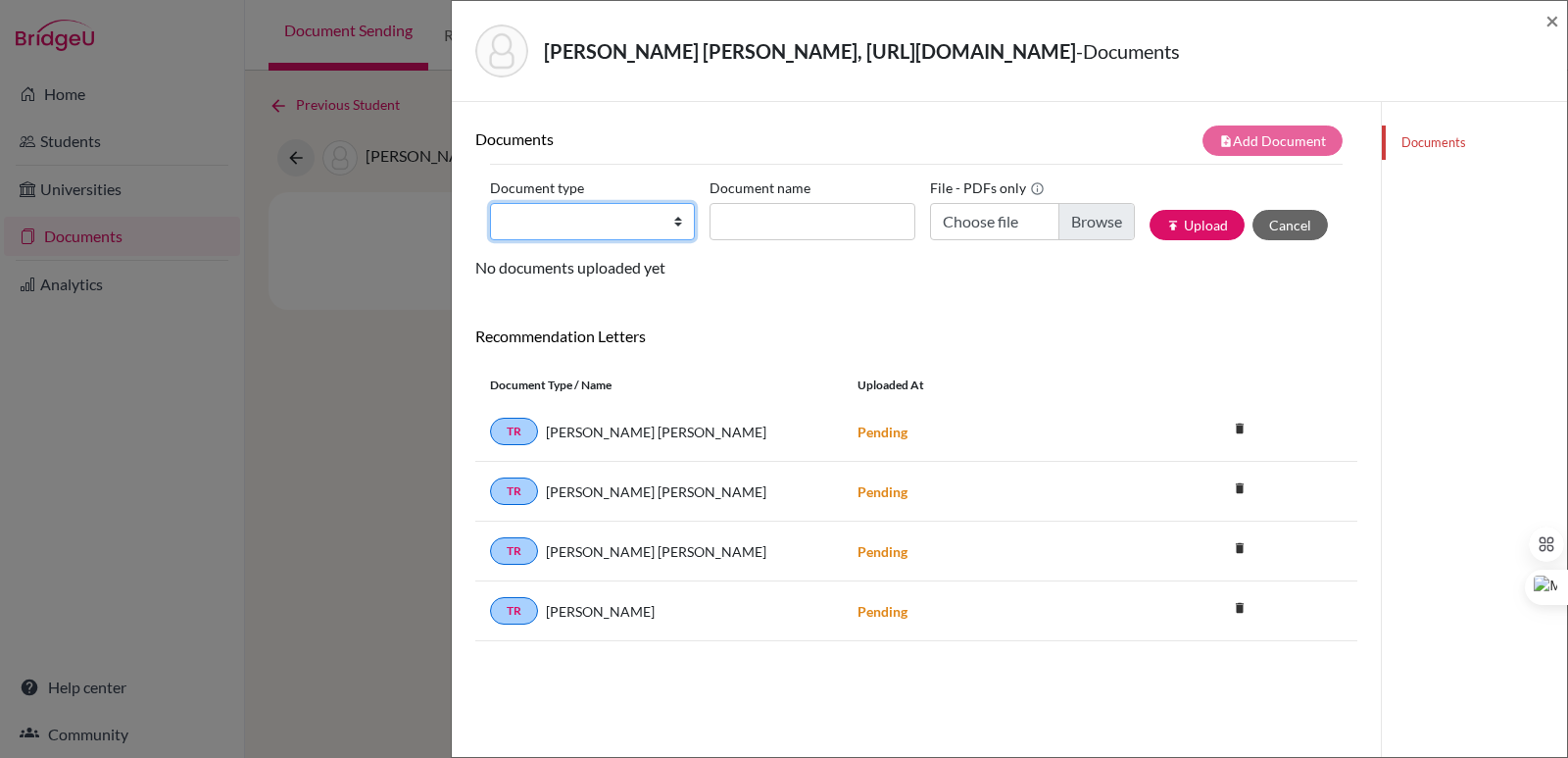
click at [575, 228] on select "Change explanation for Common App reports Counselor recommendation Internationa…" at bounding box center [592, 221] width 204 height 38
select select "2"
click at [490, 202] on select "Change explanation for Common App reports Counselor recommendation Internationa…" at bounding box center [592, 221] width 204 height 38
click at [1073, 217] on input "Choose file" at bounding box center [1031, 221] width 204 height 38
type input "C:\fakepath\Official Transcript Fiorella Valentina Calidonio 9th-10th Grade.pdf"
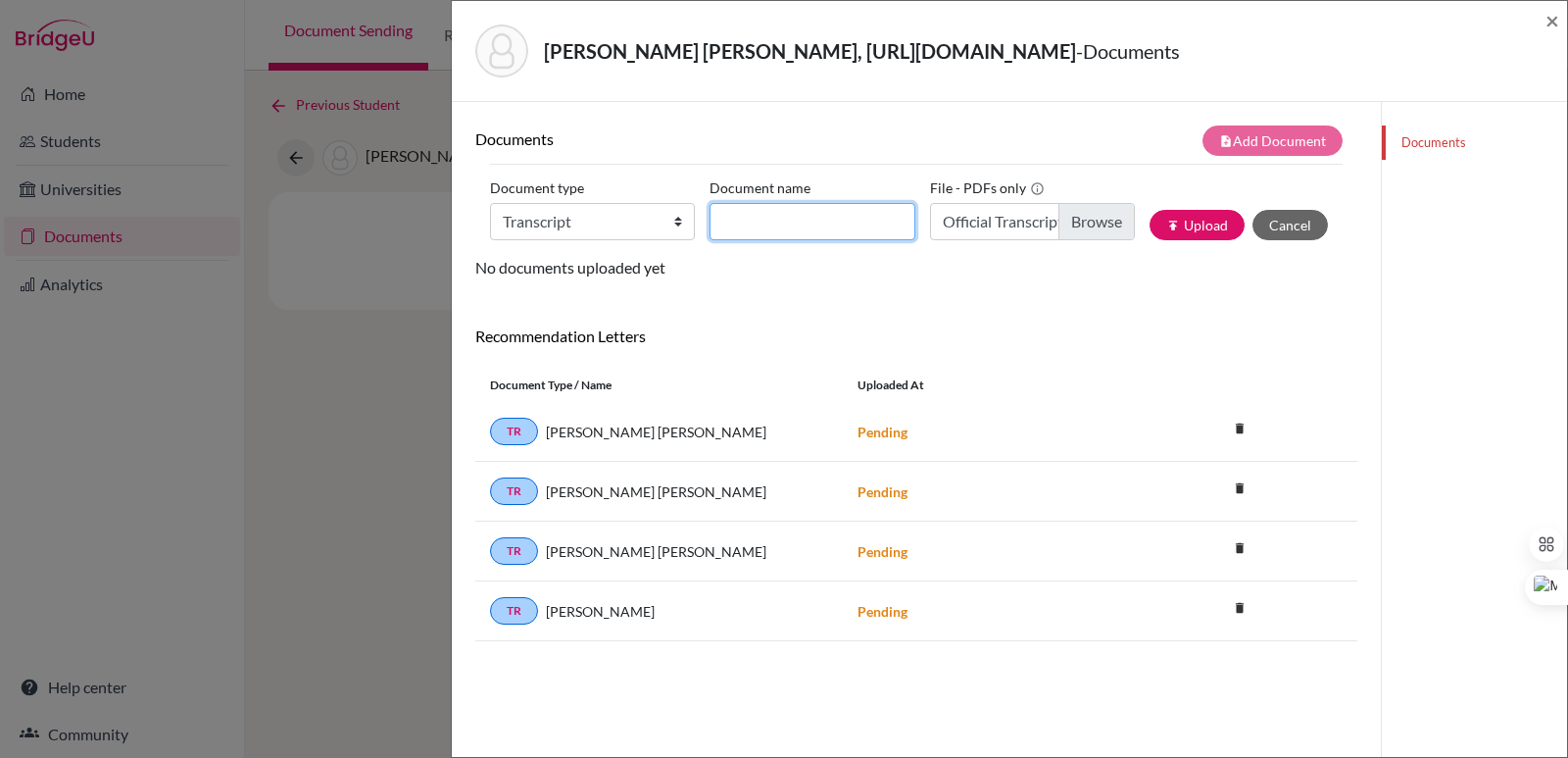
click at [794, 220] on input "Document name" at bounding box center [811, 221] width 204 height 38
type input "Transcript Fiorella Valentina Calidonio 9th-10th Grade"
click at [1166, 231] on icon "publish" at bounding box center [1173, 225] width 14 height 14
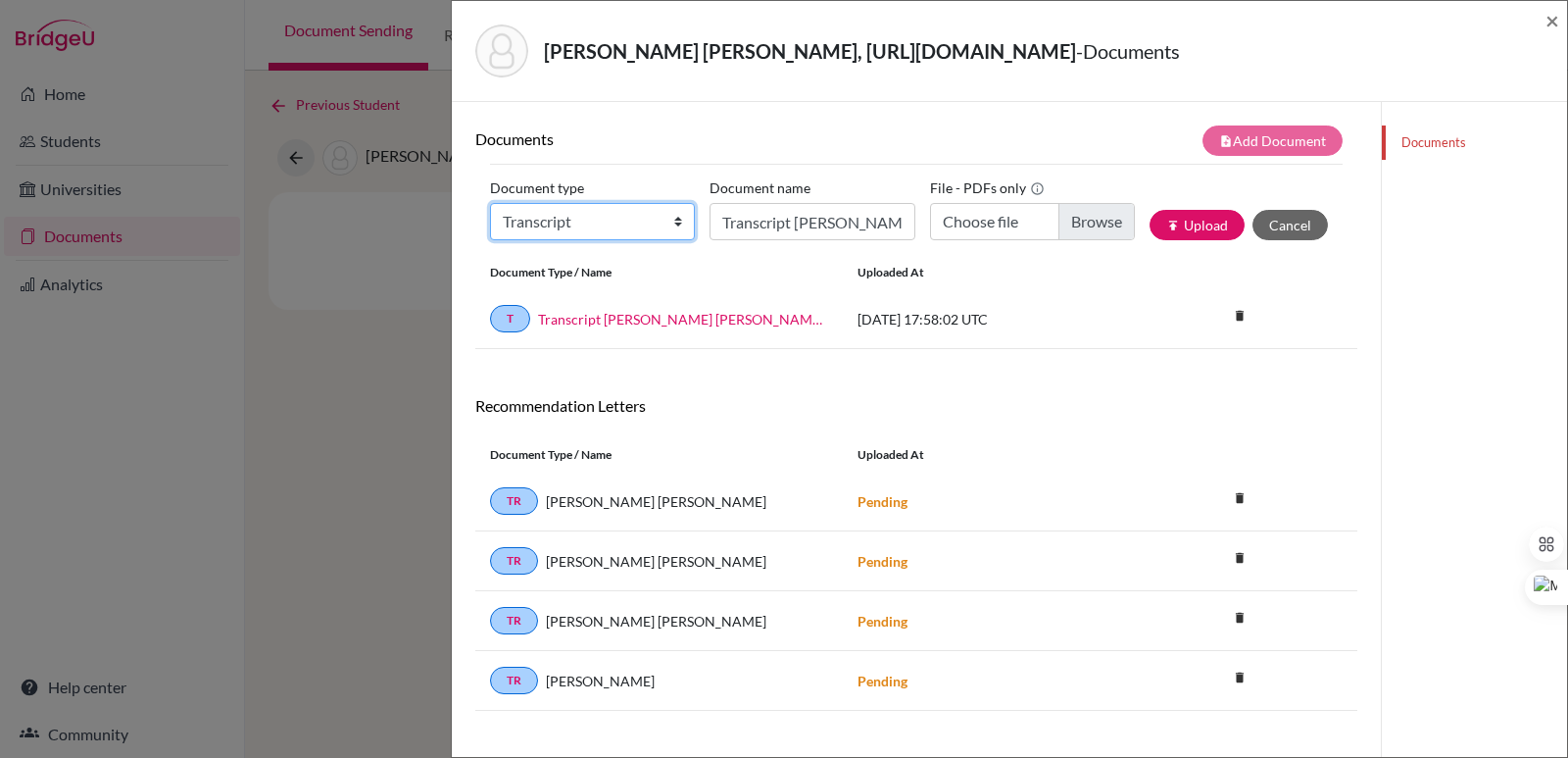
click at [626, 229] on select "Change explanation for Common App reports Counselor recommendation Internationa…" at bounding box center [592, 221] width 204 height 38
select select "2"
click at [490, 202] on select "Change explanation for Common App reports Counselor recommendation Internationa…" at bounding box center [592, 221] width 204 height 38
click at [746, 216] on input "Transcript Fiorella Valentina Calidonio 9th-10th Grade" at bounding box center [811, 221] width 204 height 38
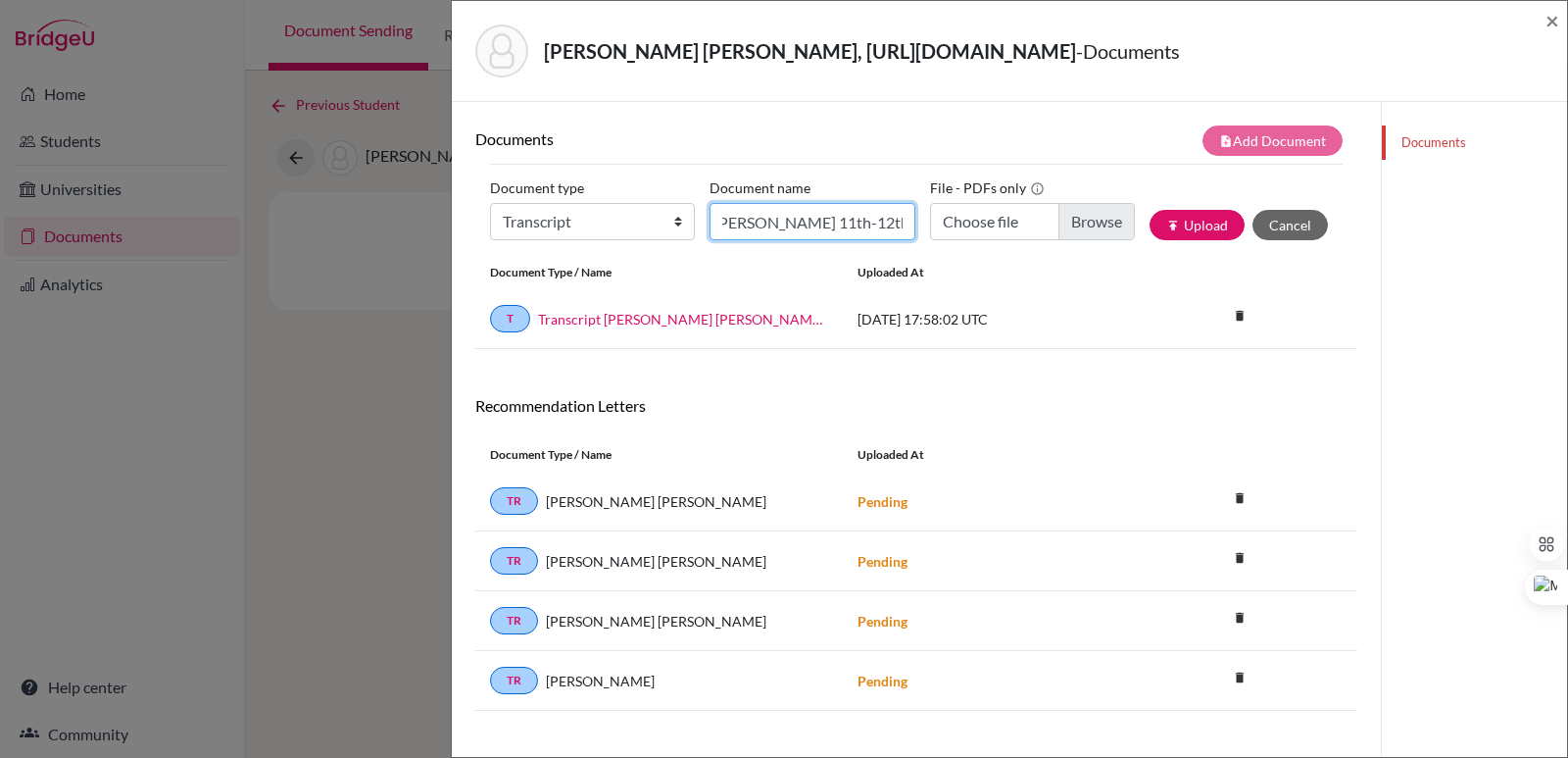
type input "Initial EA Transcript Fiorella Valentina Calidonio 11th-12th Grade"
click at [1091, 237] on input "Choose file" at bounding box center [1031, 221] width 204 height 38
type input "C:\fakepath\Calidonio Salinas, Fiorella Valentina.pdf"
click at [1169, 234] on button "publish Upload" at bounding box center [1197, 224] width 95 height 31
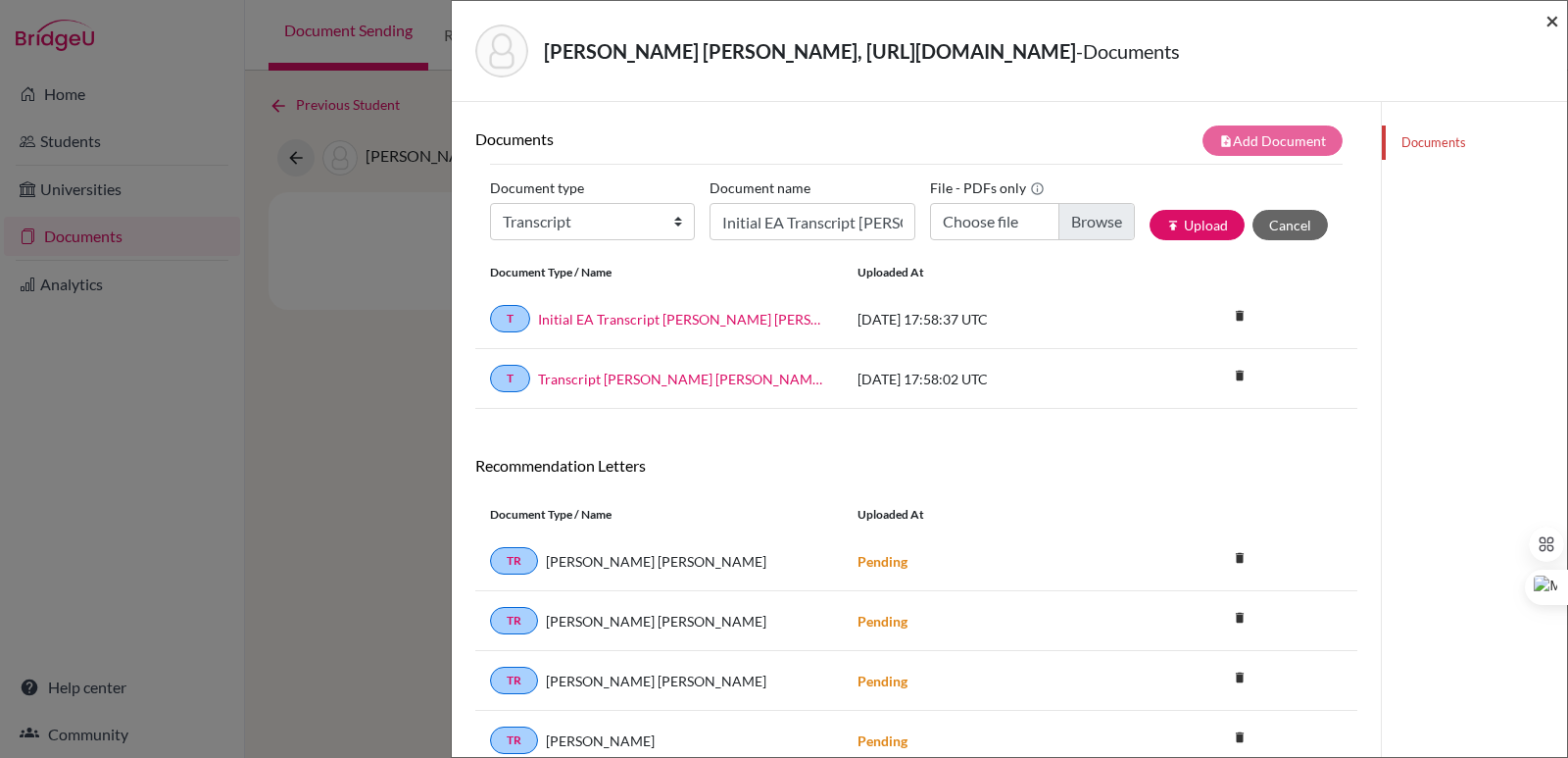
click at [1550, 22] on span "×" at bounding box center [1552, 20] width 14 height 29
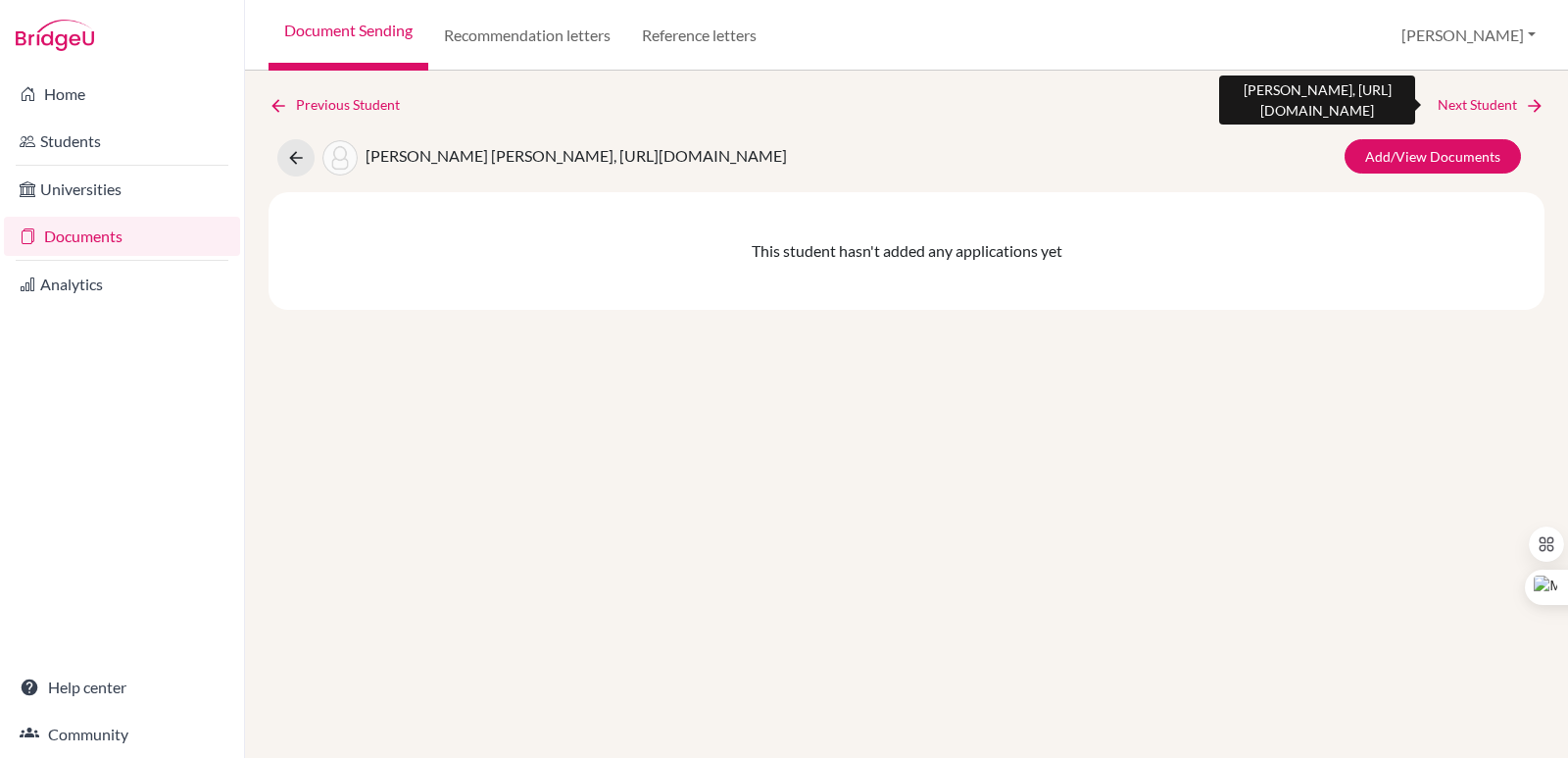
click at [1507, 99] on link "Next Student" at bounding box center [1491, 105] width 107 height 22
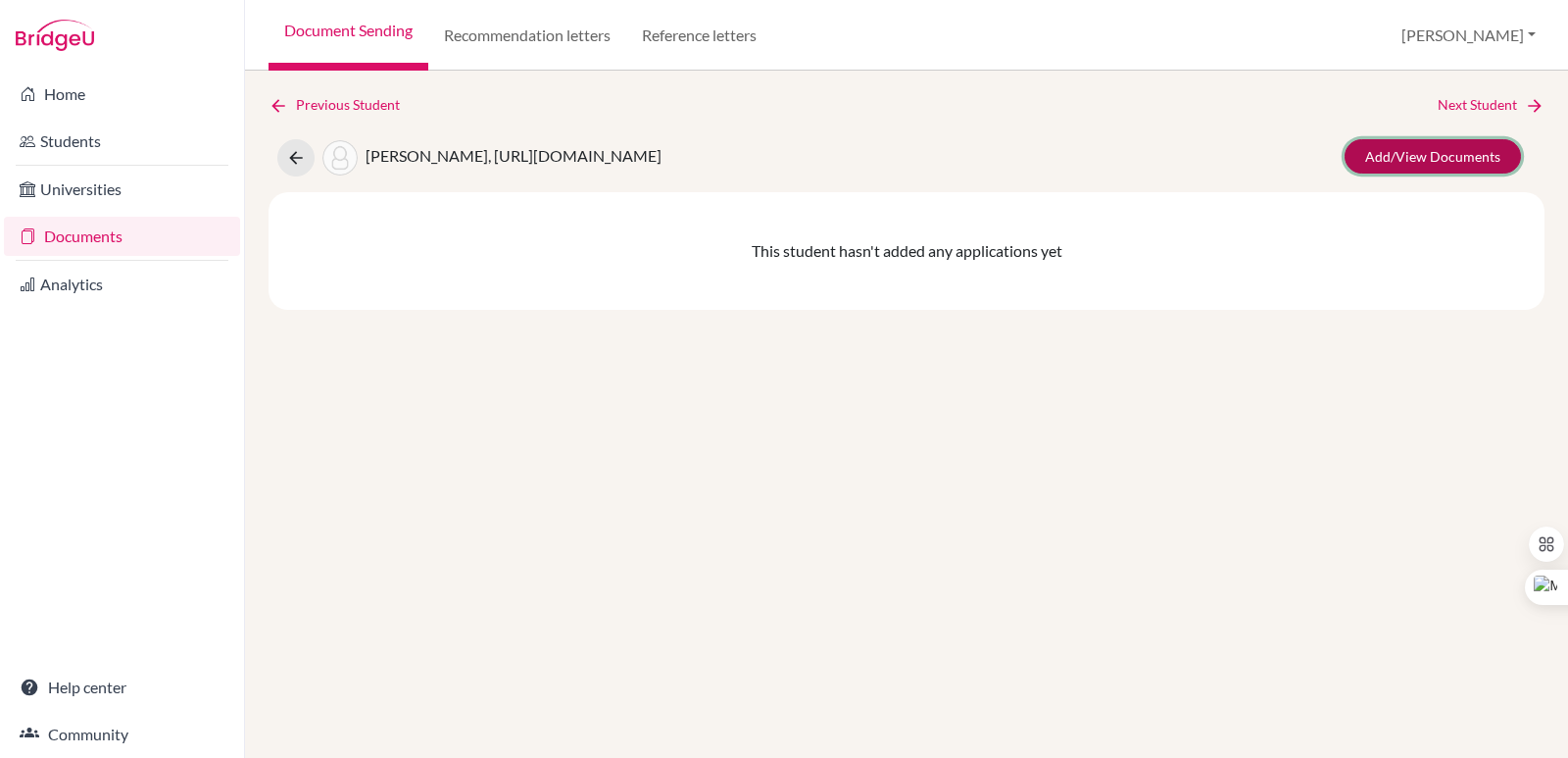
click at [1434, 161] on link "Add/View Documents" at bounding box center [1432, 156] width 177 height 35
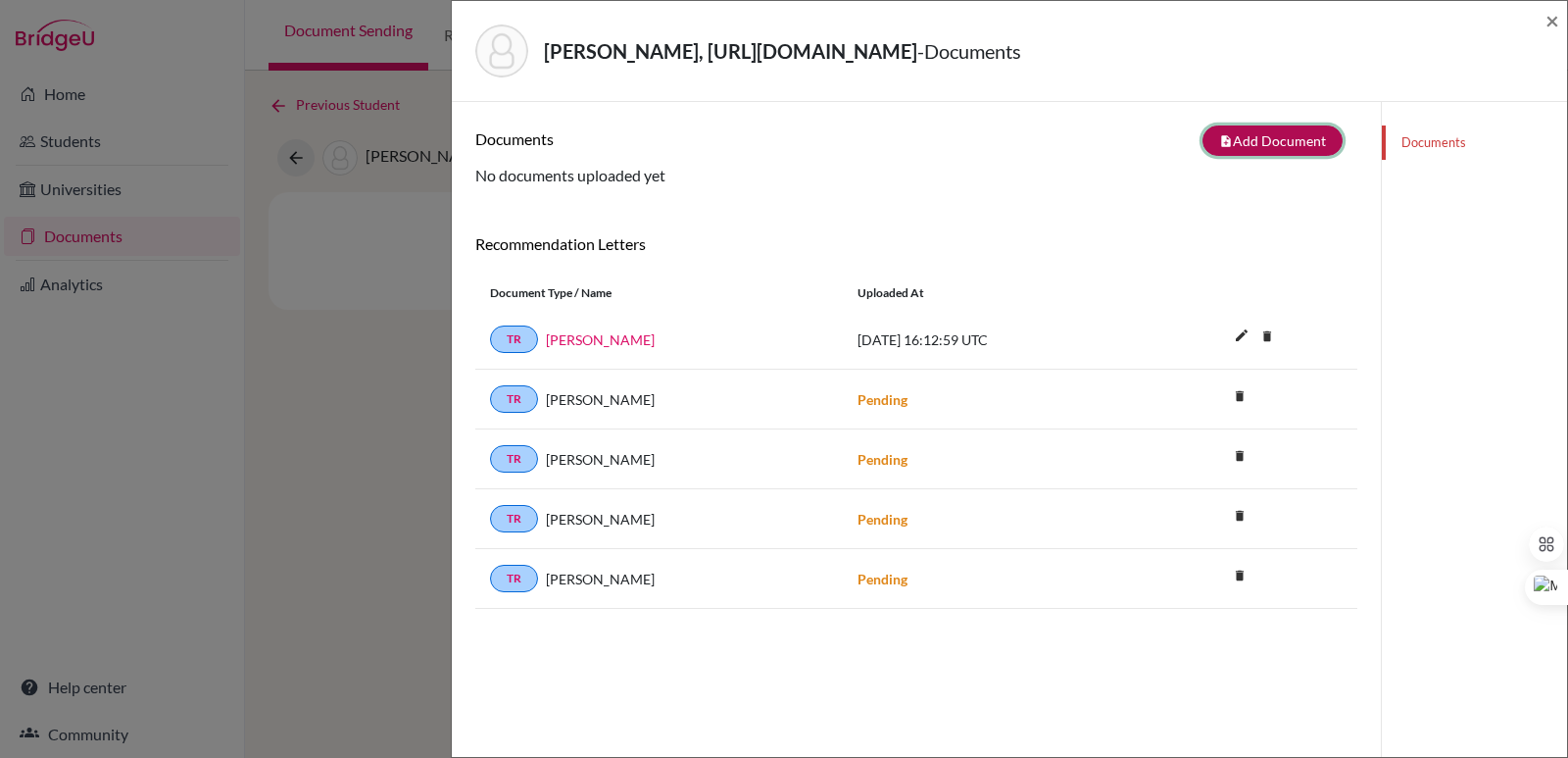
click at [1289, 139] on button "note_add Add Document" at bounding box center [1271, 140] width 140 height 31
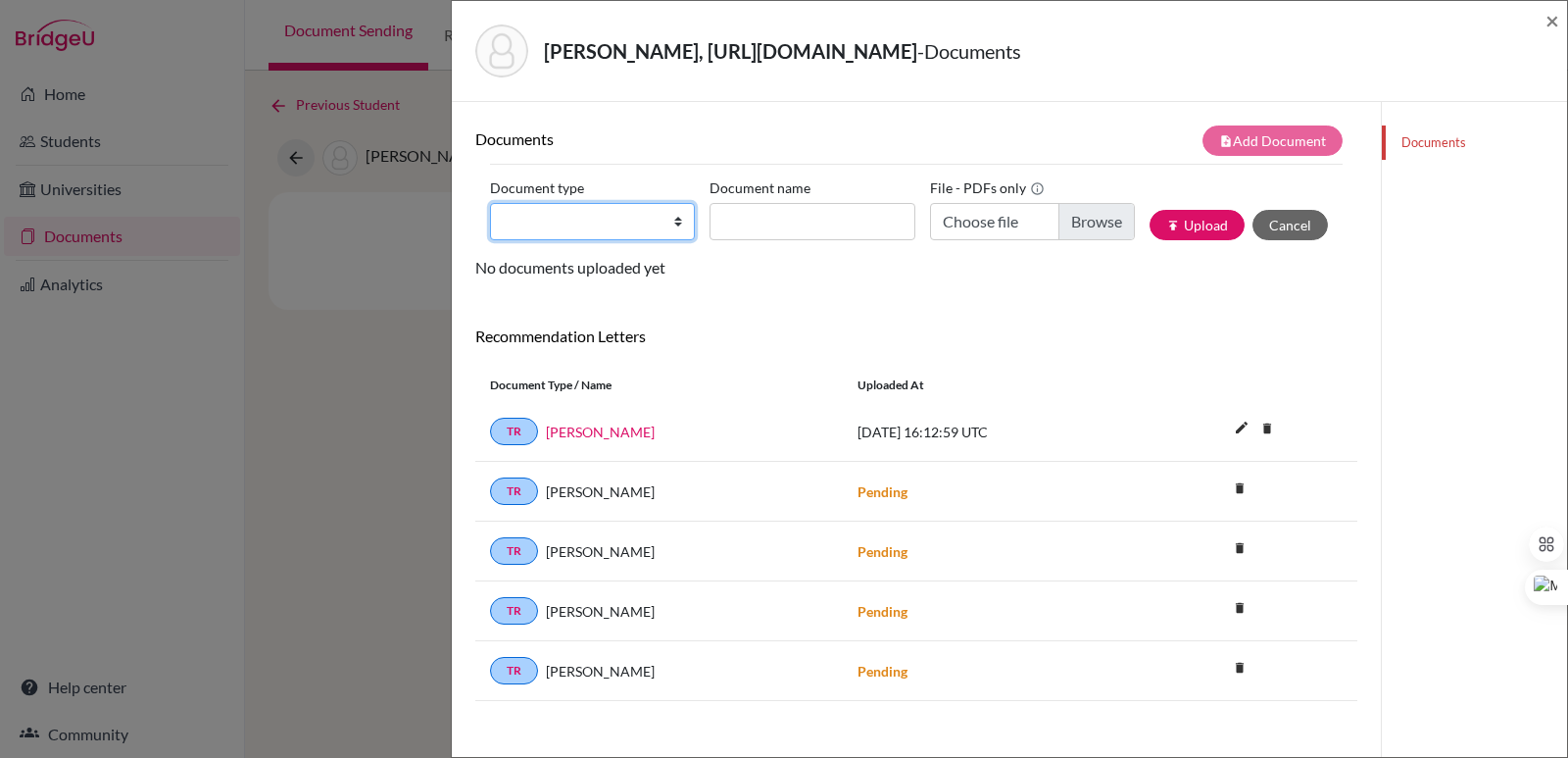
click at [610, 232] on select "Change explanation for Common App reports Counselor recommendation Internationa…" at bounding box center [592, 221] width 204 height 38
select select "2"
click at [490, 202] on select "Change explanation for Common App reports Counselor recommendation Internationa…" at bounding box center [592, 221] width 204 height 38
click at [742, 218] on input "Document name" at bounding box center [811, 221] width 204 height 38
paste input "Initial Transcript"
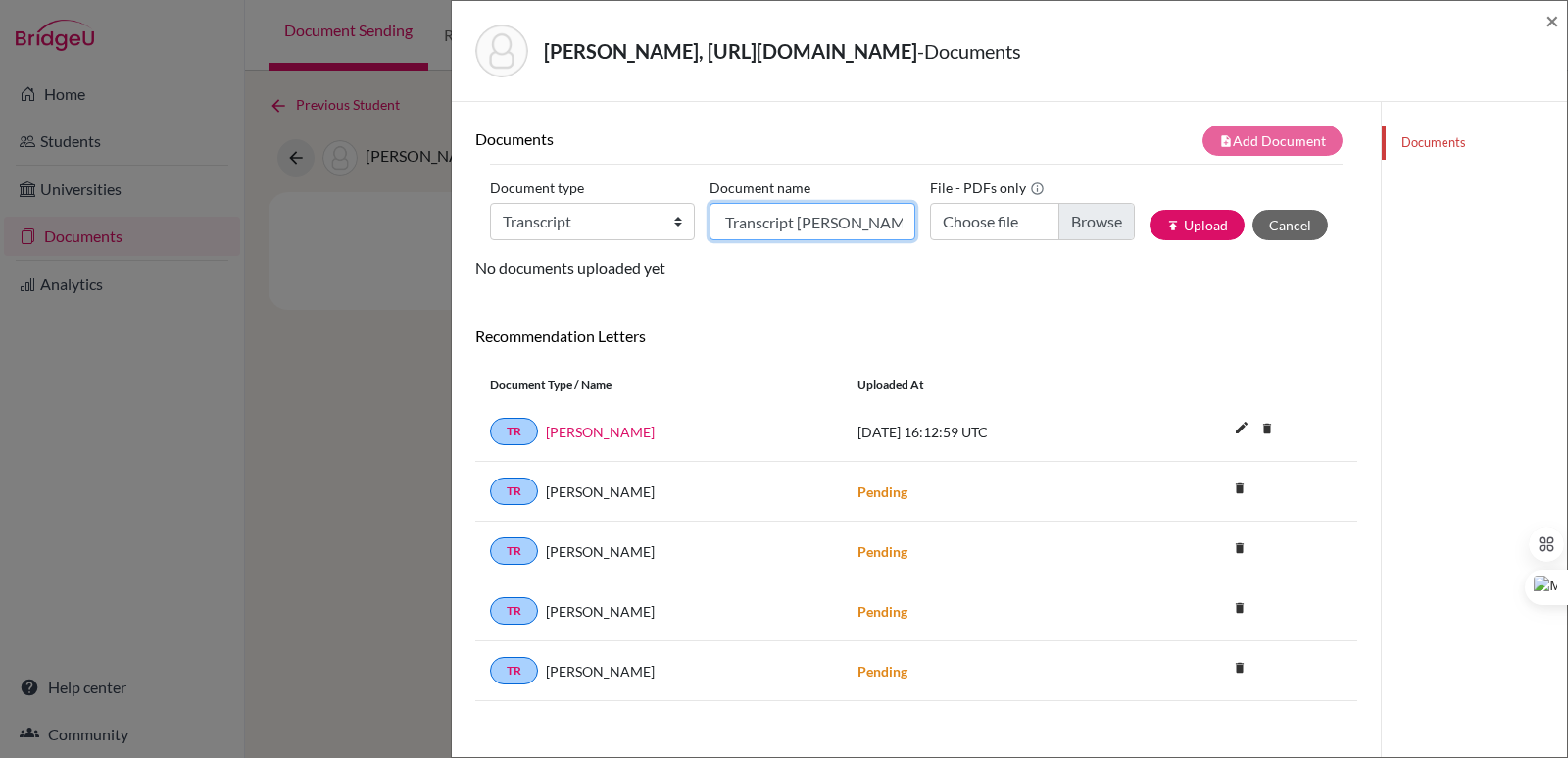
scroll to position [0, 56]
type input "Initial Transcript Miranda Castella"
click at [1105, 229] on input "Choose file" at bounding box center [1031, 221] width 204 height 38
type input "C:\fakepath\Castellá Falkenberg, Miranda.pdf"
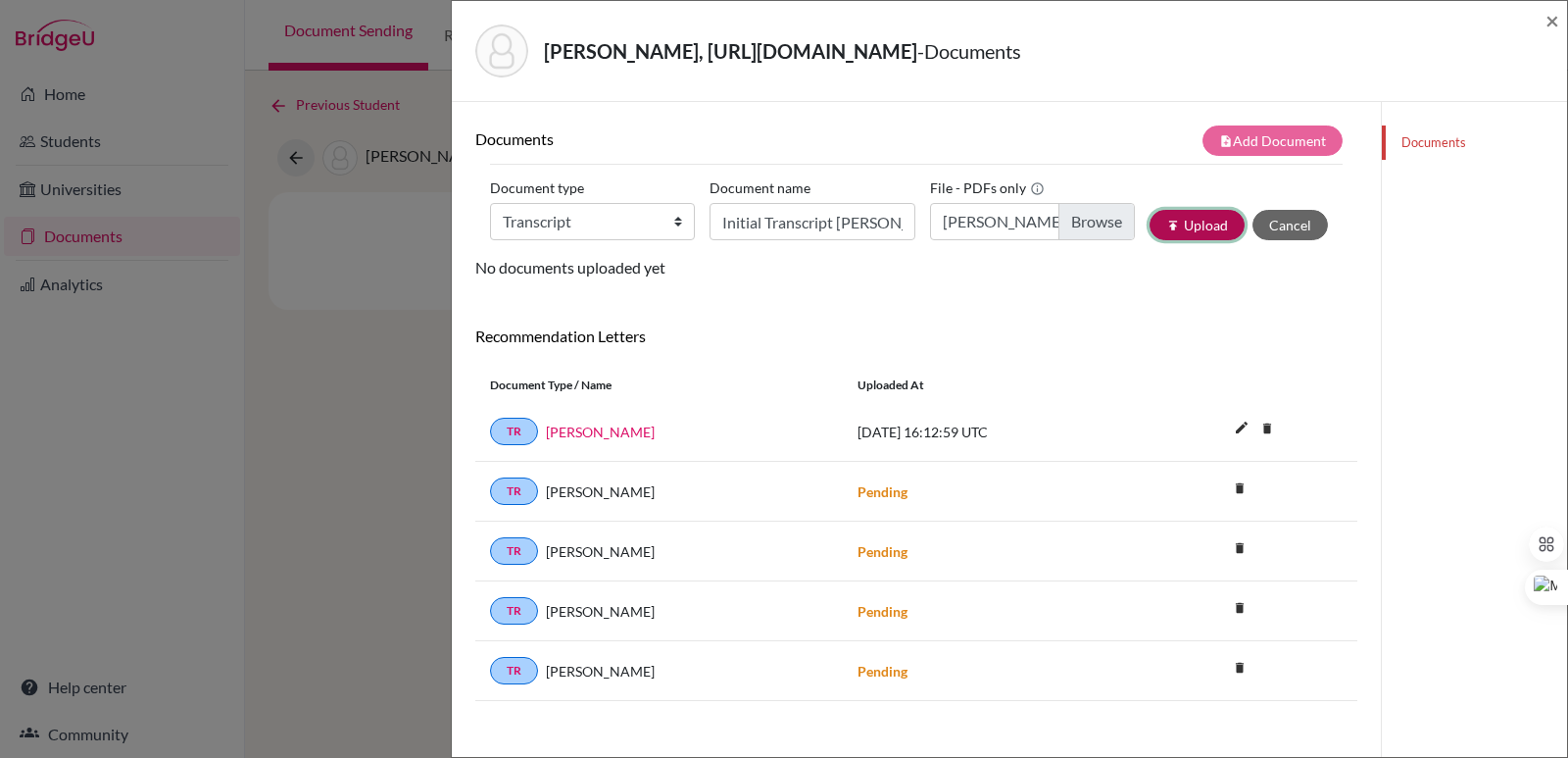
click at [1193, 225] on button "publish Upload" at bounding box center [1197, 224] width 95 height 31
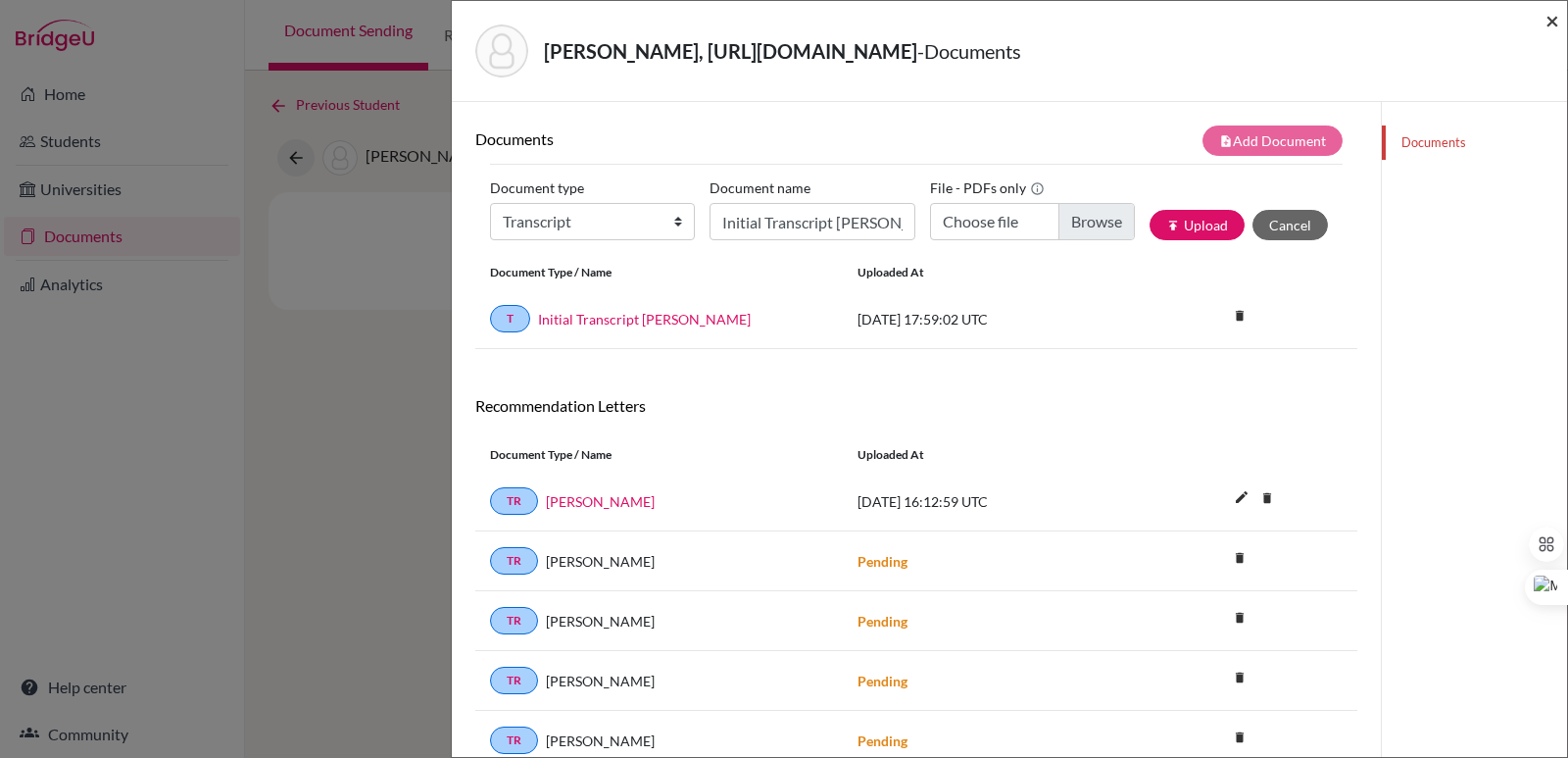
click at [1555, 18] on span "×" at bounding box center [1552, 20] width 14 height 29
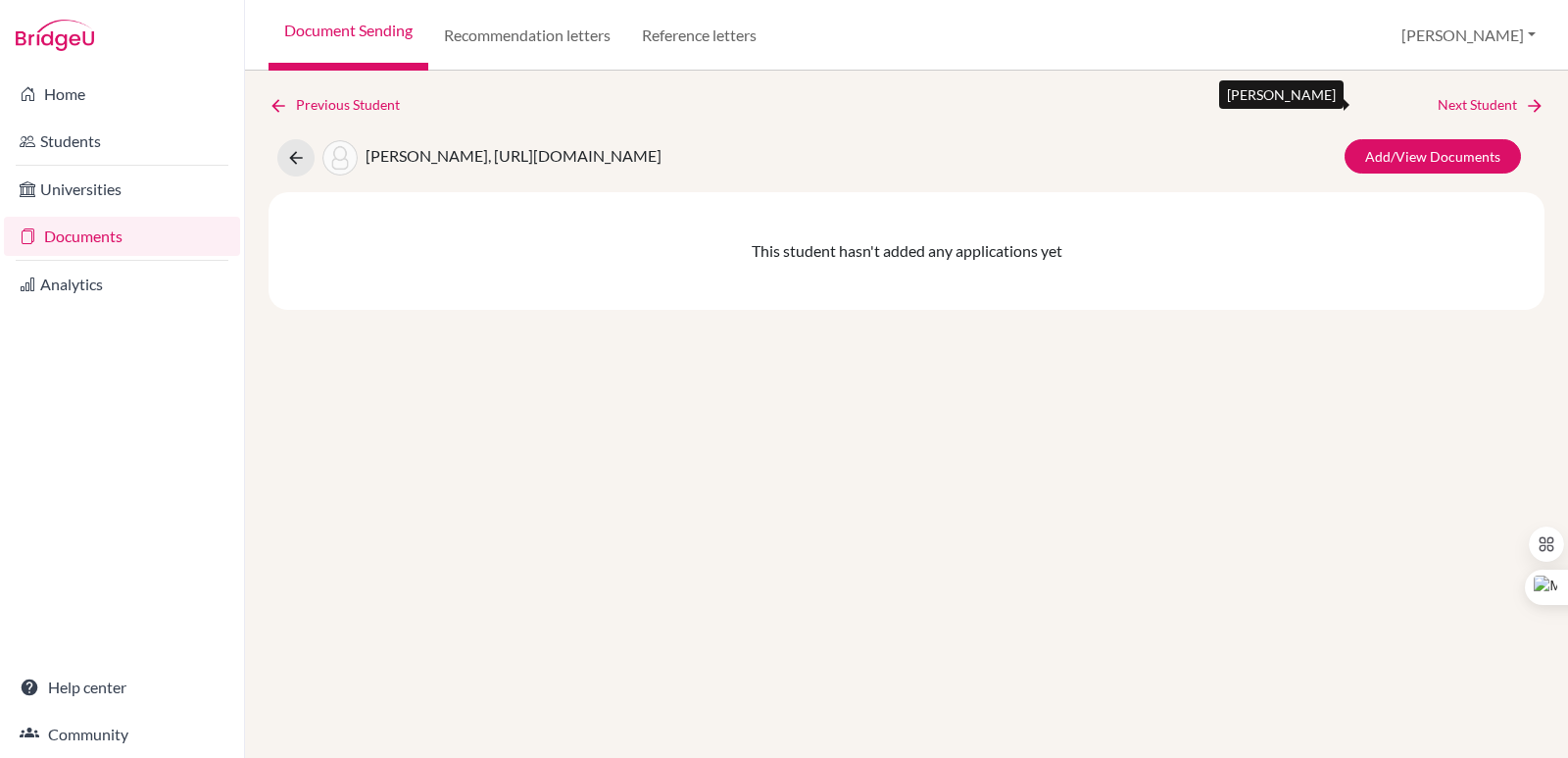
click at [1500, 106] on link "Next Student" at bounding box center [1491, 105] width 107 height 22
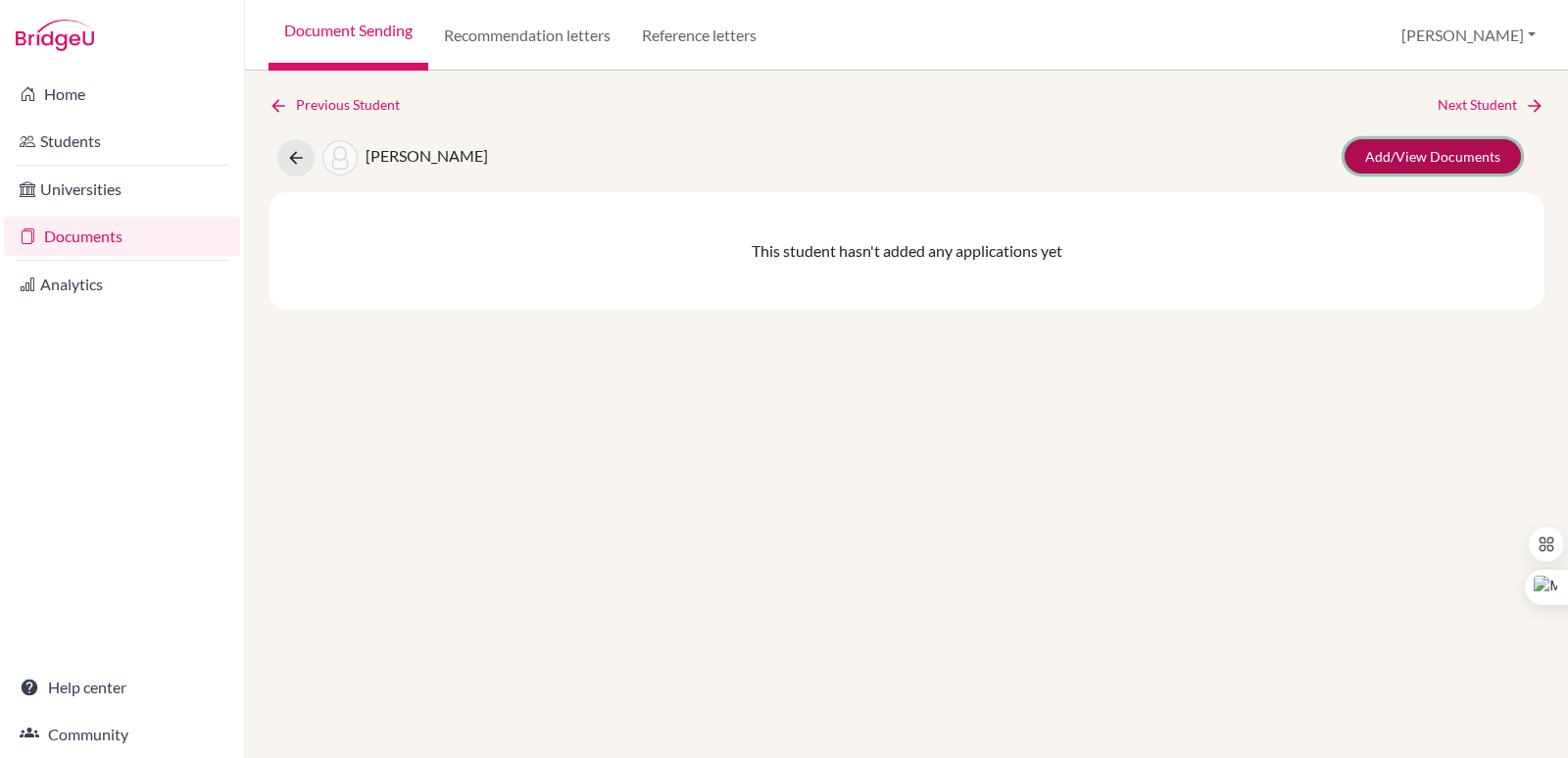
click at [1432, 150] on link "Add/View Documents" at bounding box center [1432, 156] width 177 height 35
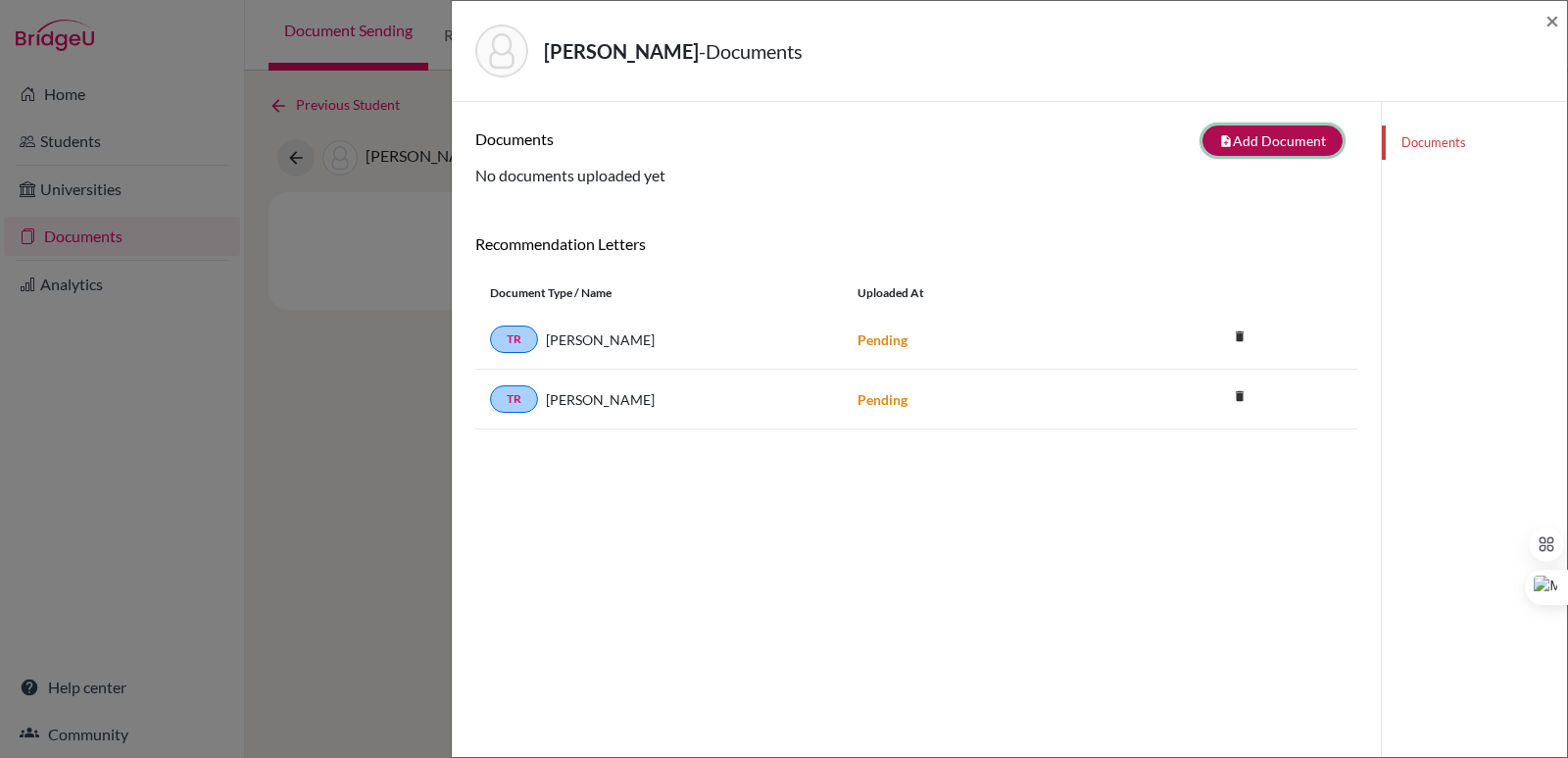
click at [1303, 129] on button "note_add Add Document" at bounding box center [1271, 140] width 140 height 31
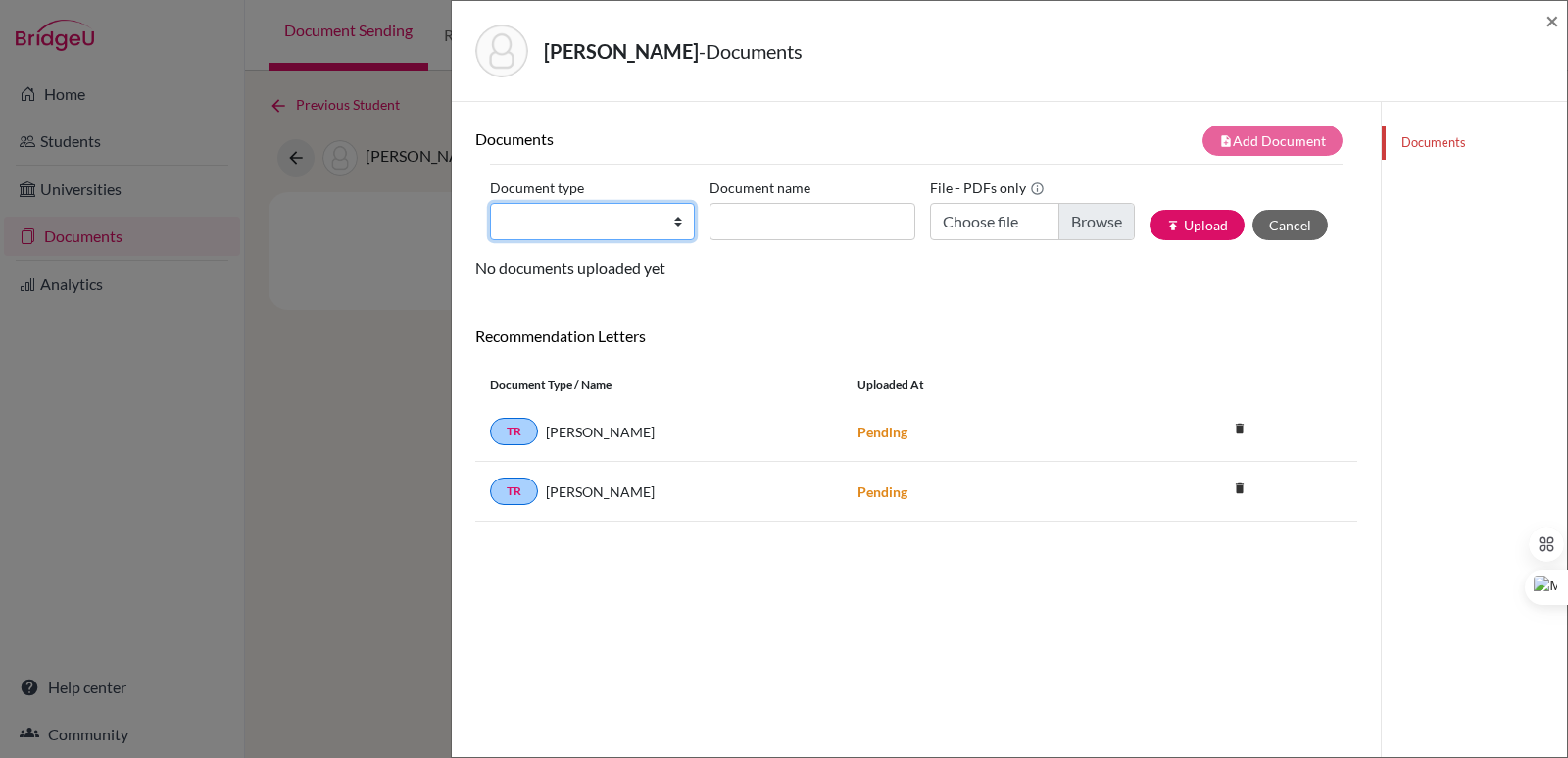
click at [576, 226] on select "Change explanation for Common App reports Counselor recommendation Internationa…" at bounding box center [592, 221] width 204 height 38
select select "2"
click at [490, 202] on select "Change explanation for Common App reports Counselor recommendation Internationa…" at bounding box center [592, 221] width 204 height 38
click at [753, 235] on input "Document name" at bounding box center [811, 221] width 204 height 38
paste input "Initial Transcript"
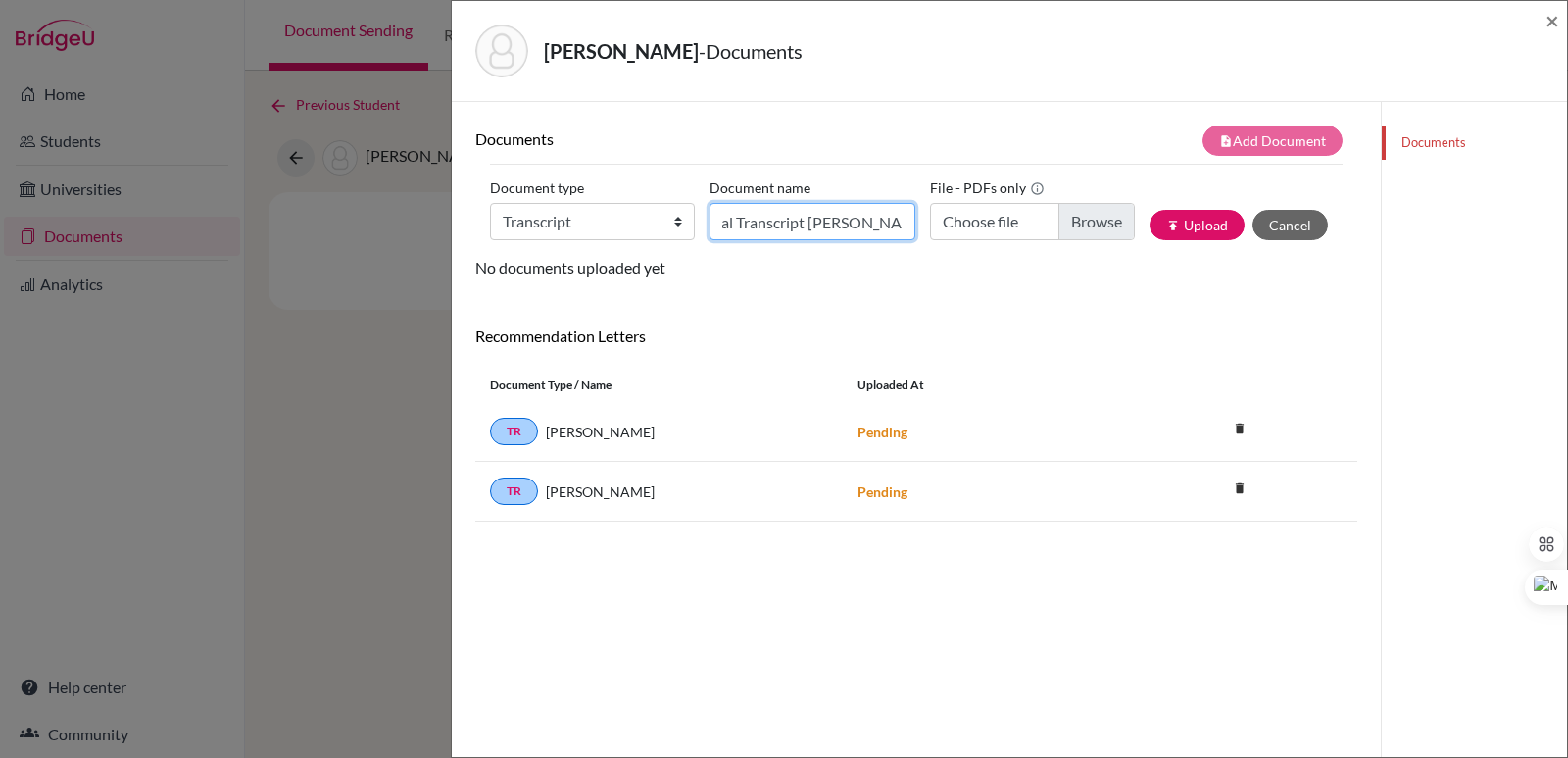
scroll to position [0, 44]
type input "Initial Transcript Carlos Cerritos"
click at [1092, 223] on input "Choose file" at bounding box center [1031, 221] width 204 height 38
type input "C:\fakepath\Cerritos Rivas, Carlos Armando.pdf"
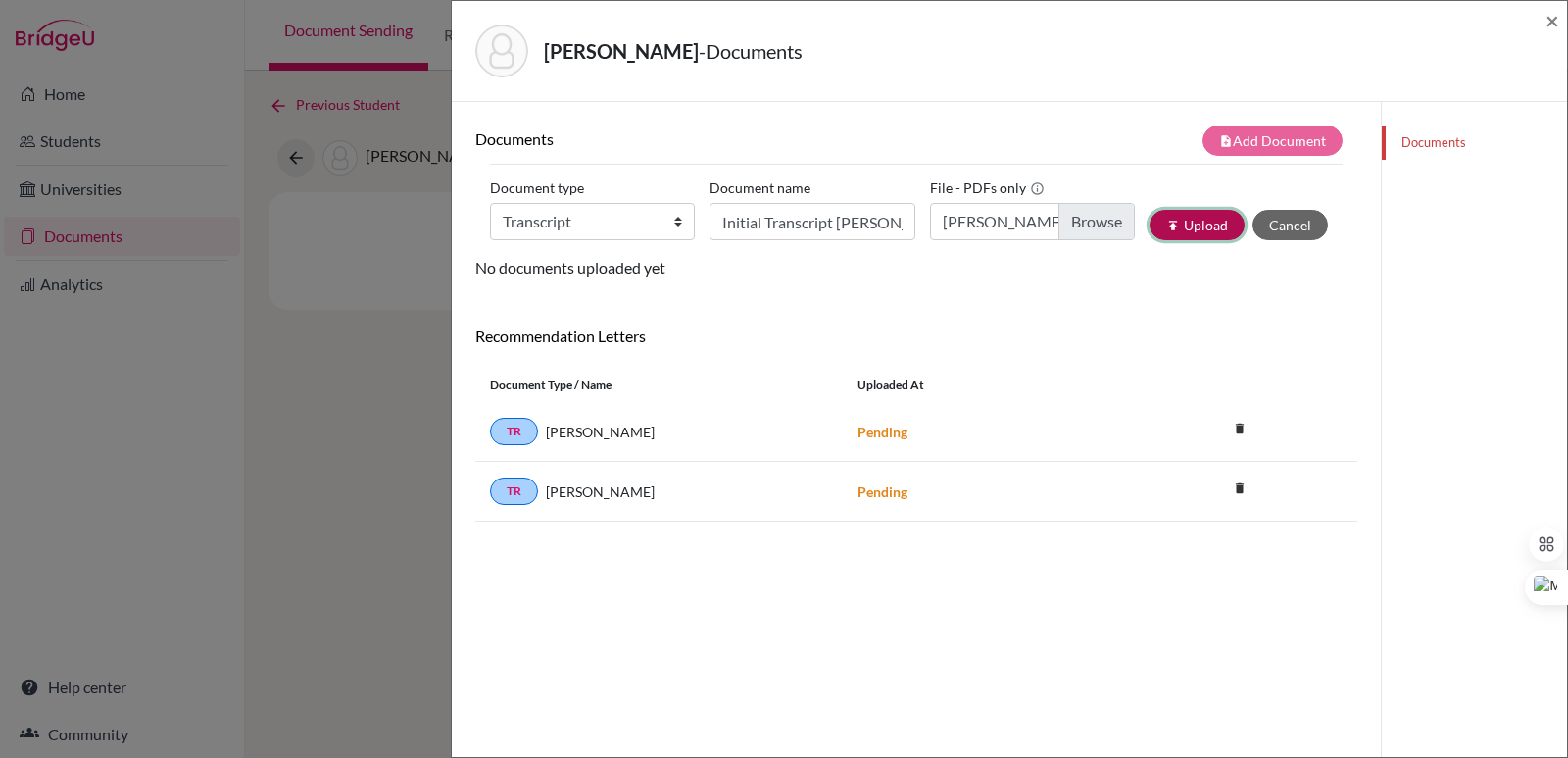
click at [1179, 231] on button "publish Upload" at bounding box center [1197, 224] width 95 height 31
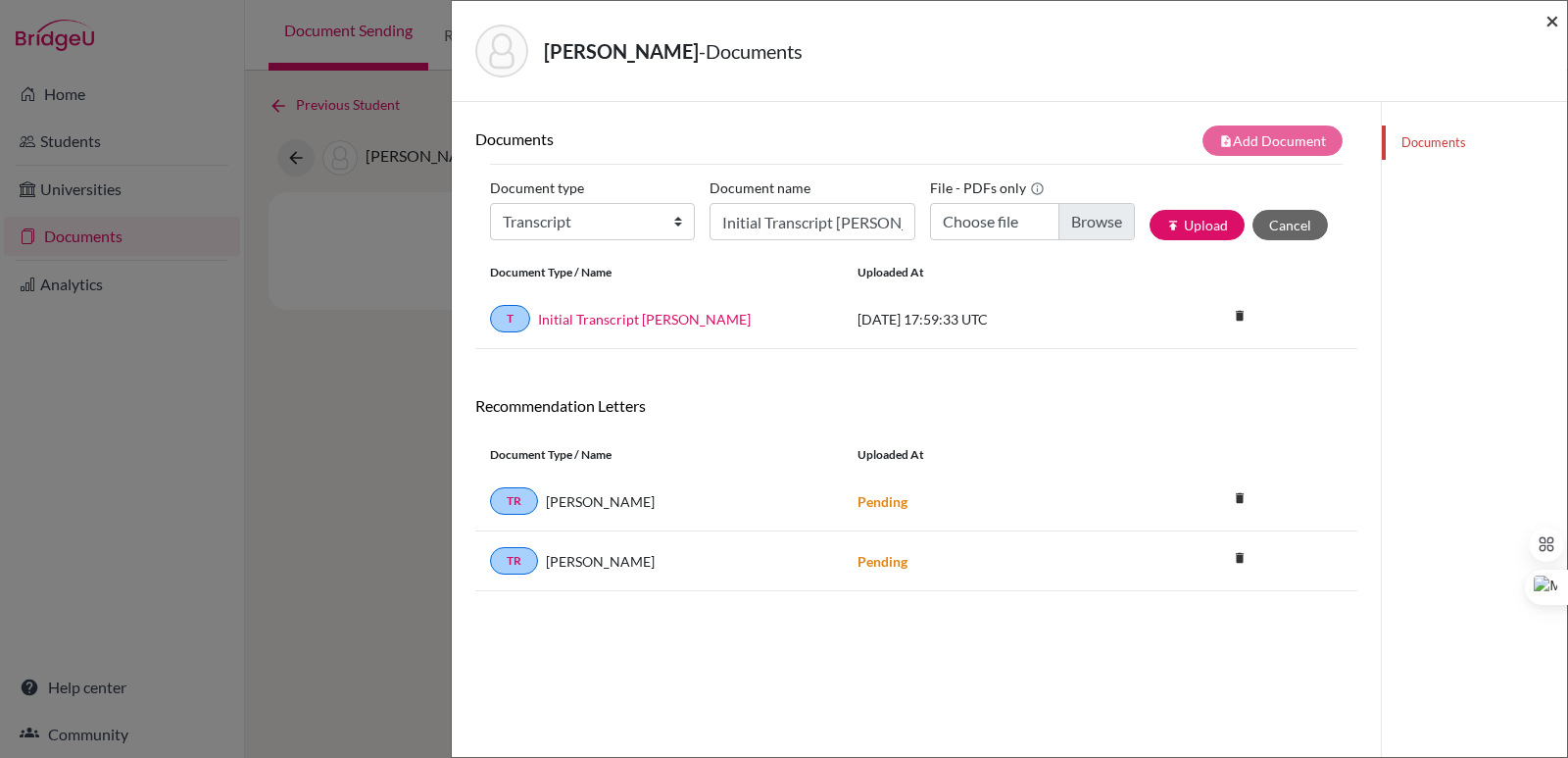
click at [1548, 20] on span "×" at bounding box center [1552, 20] width 14 height 29
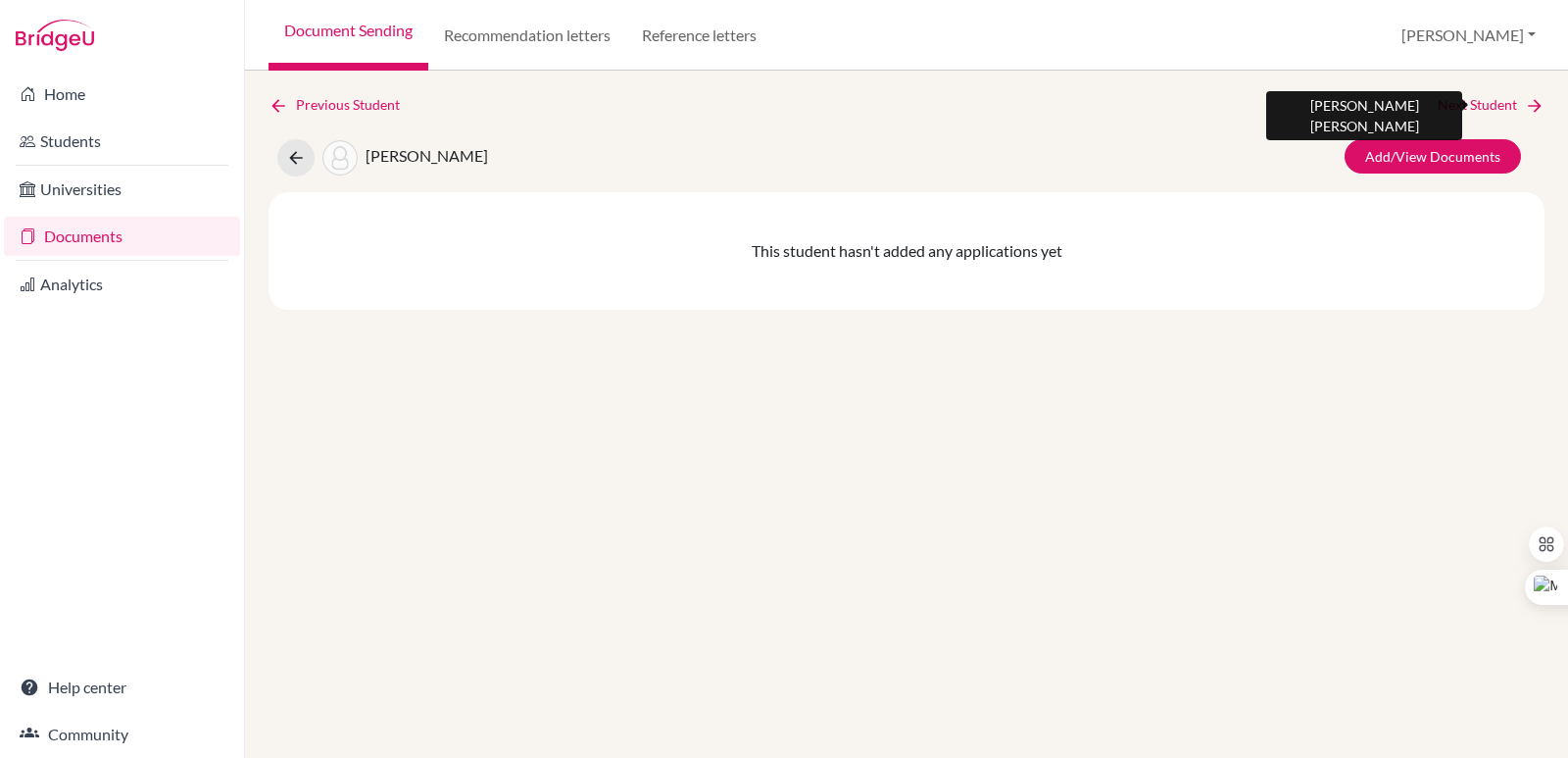
click at [1534, 109] on icon at bounding box center [1534, 106] width 20 height 20
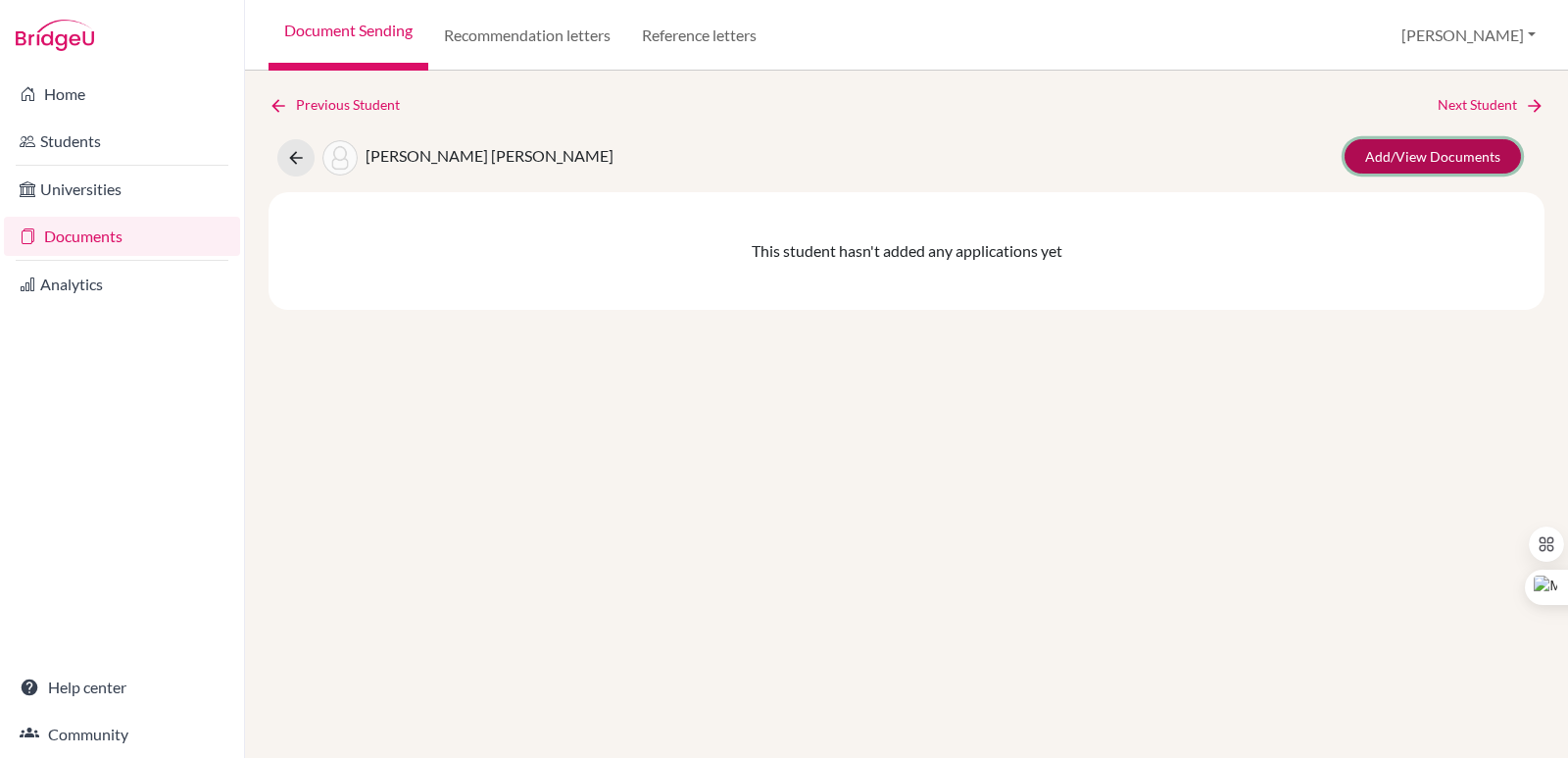
click at [1446, 157] on link "Add/View Documents" at bounding box center [1432, 156] width 177 height 35
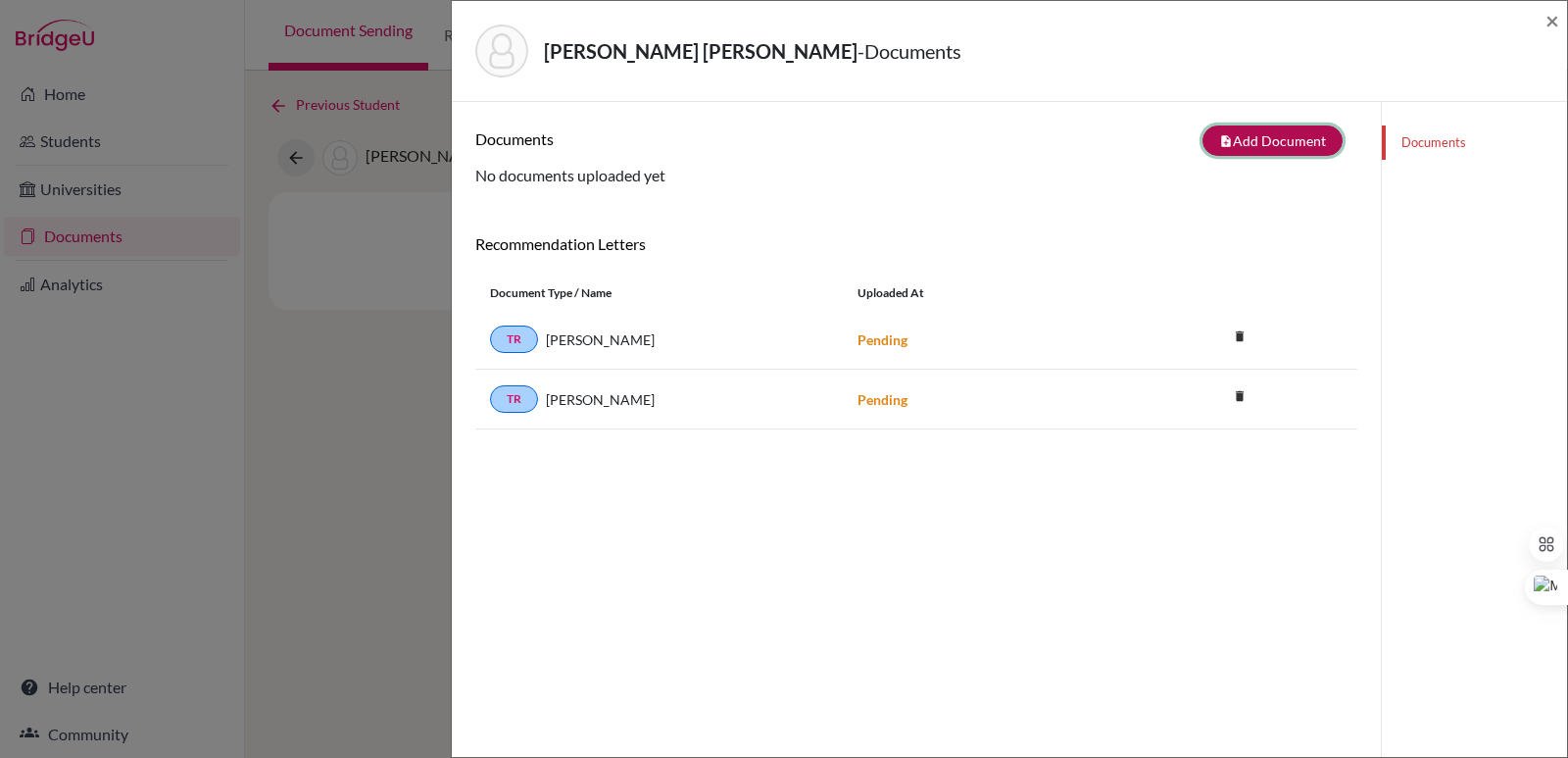
click at [1263, 148] on button "note_add Add Document" at bounding box center [1271, 140] width 140 height 31
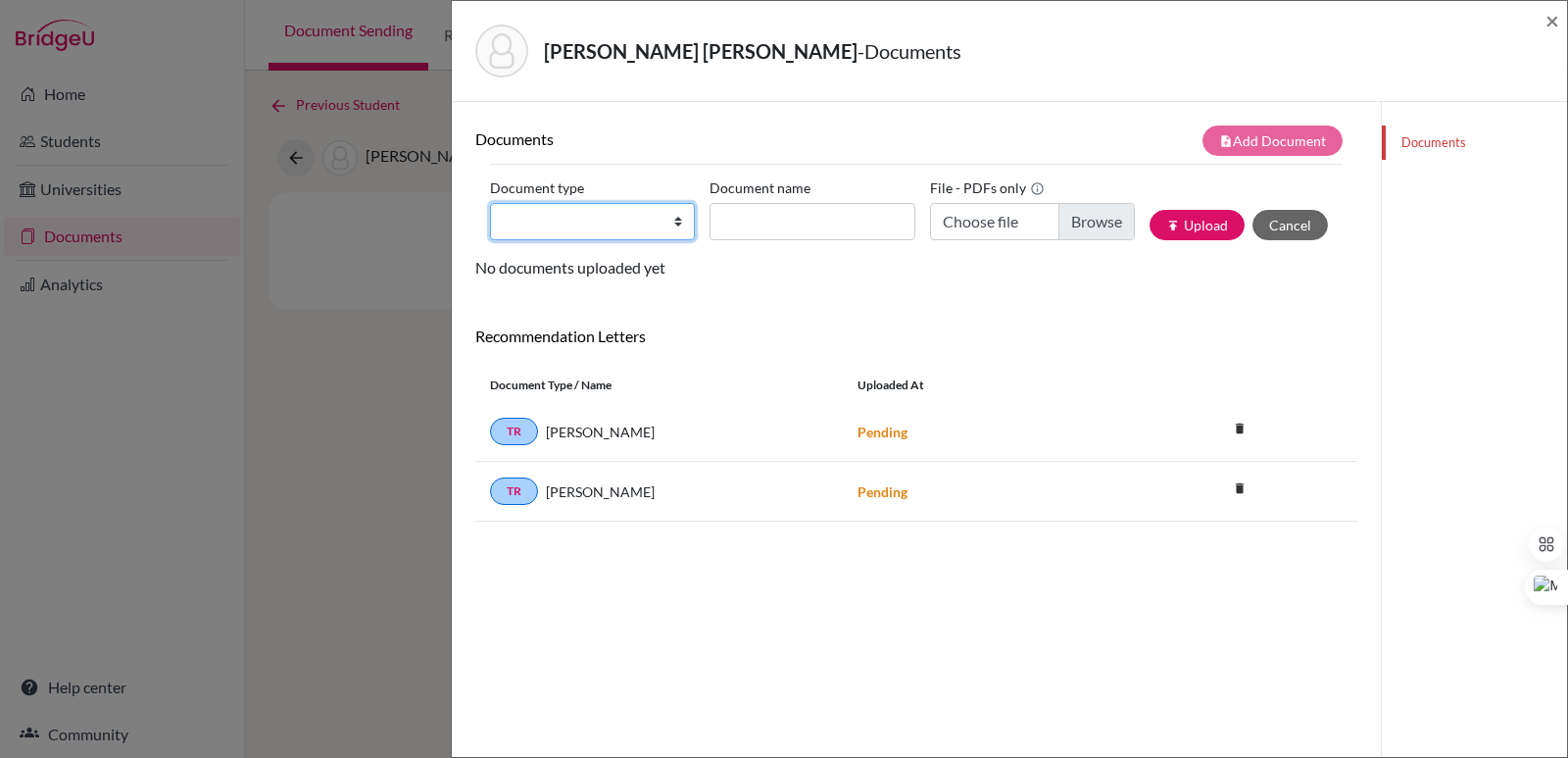
drag, startPoint x: 559, startPoint y: 218, endPoint x: 555, endPoint y: 228, distance: 10.8
click at [559, 218] on select "Change explanation for Common App reports Counselor recommendation Internationa…" at bounding box center [592, 221] width 204 height 38
select select "2"
click at [490, 202] on select "Change explanation for Common App reports Counselor recommendation Internationa…" at bounding box center [592, 221] width 204 height 38
click at [751, 220] on input "Document name" at bounding box center [811, 221] width 204 height 38
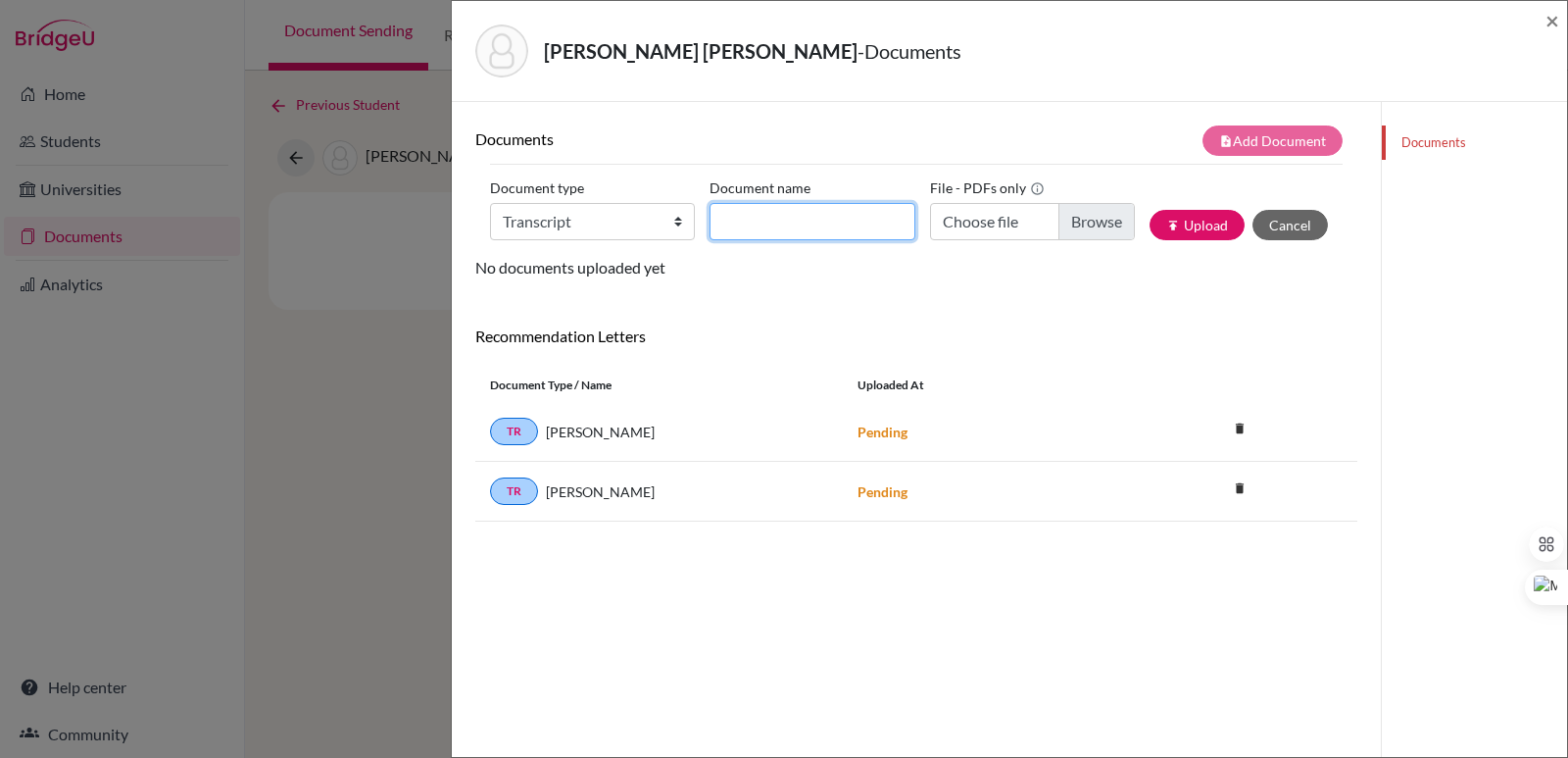
paste input "Initial Transcript"
type input "Initial Transcript Gabriel Cohen"
click at [1093, 216] on input "Choose file" at bounding box center [1031, 221] width 204 height 38
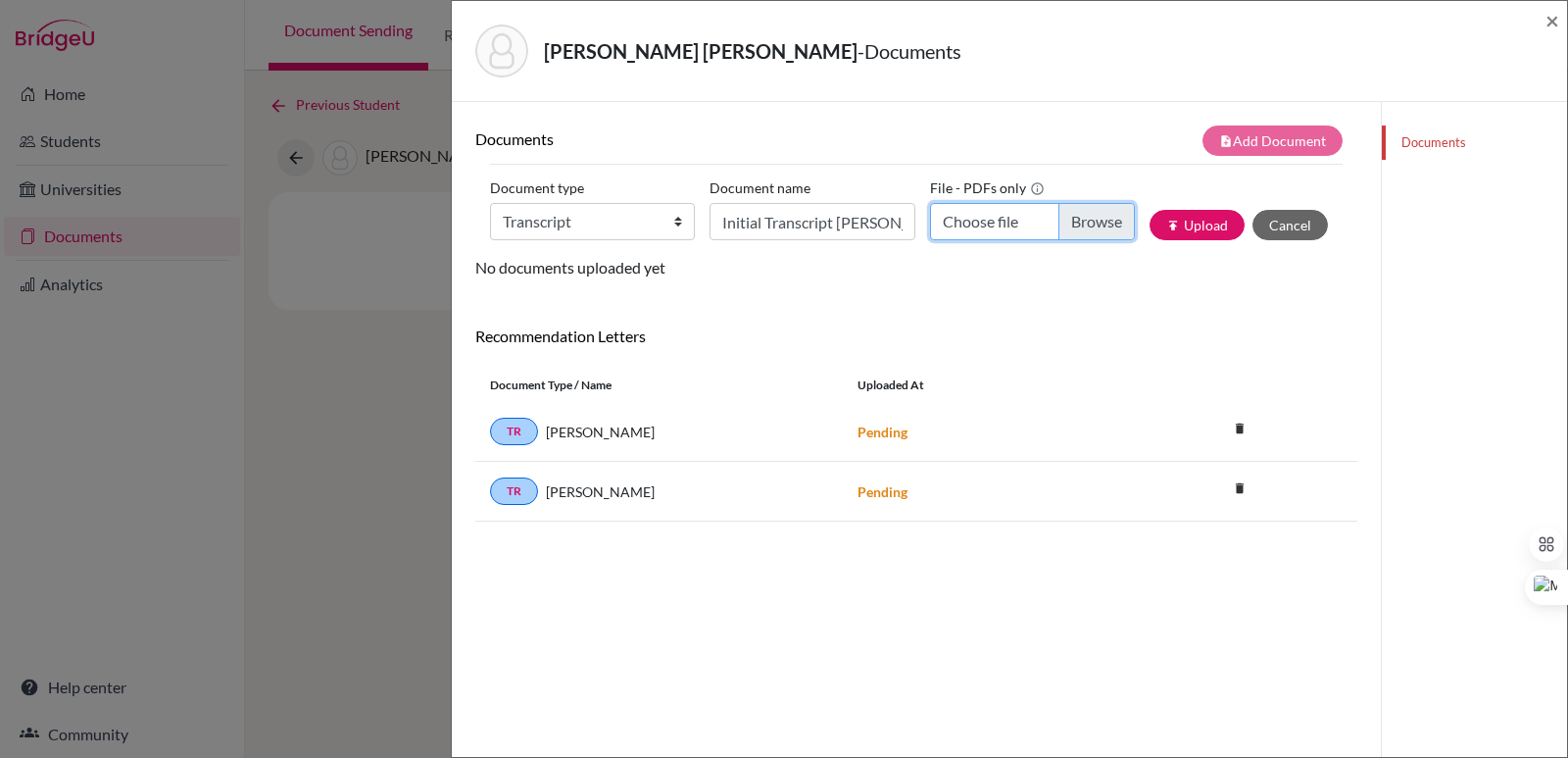
type input "C:\fakepath\Cohen Salinas, Gabriel.pdf"
click at [1168, 228] on button "publish Upload" at bounding box center [1197, 224] width 95 height 31
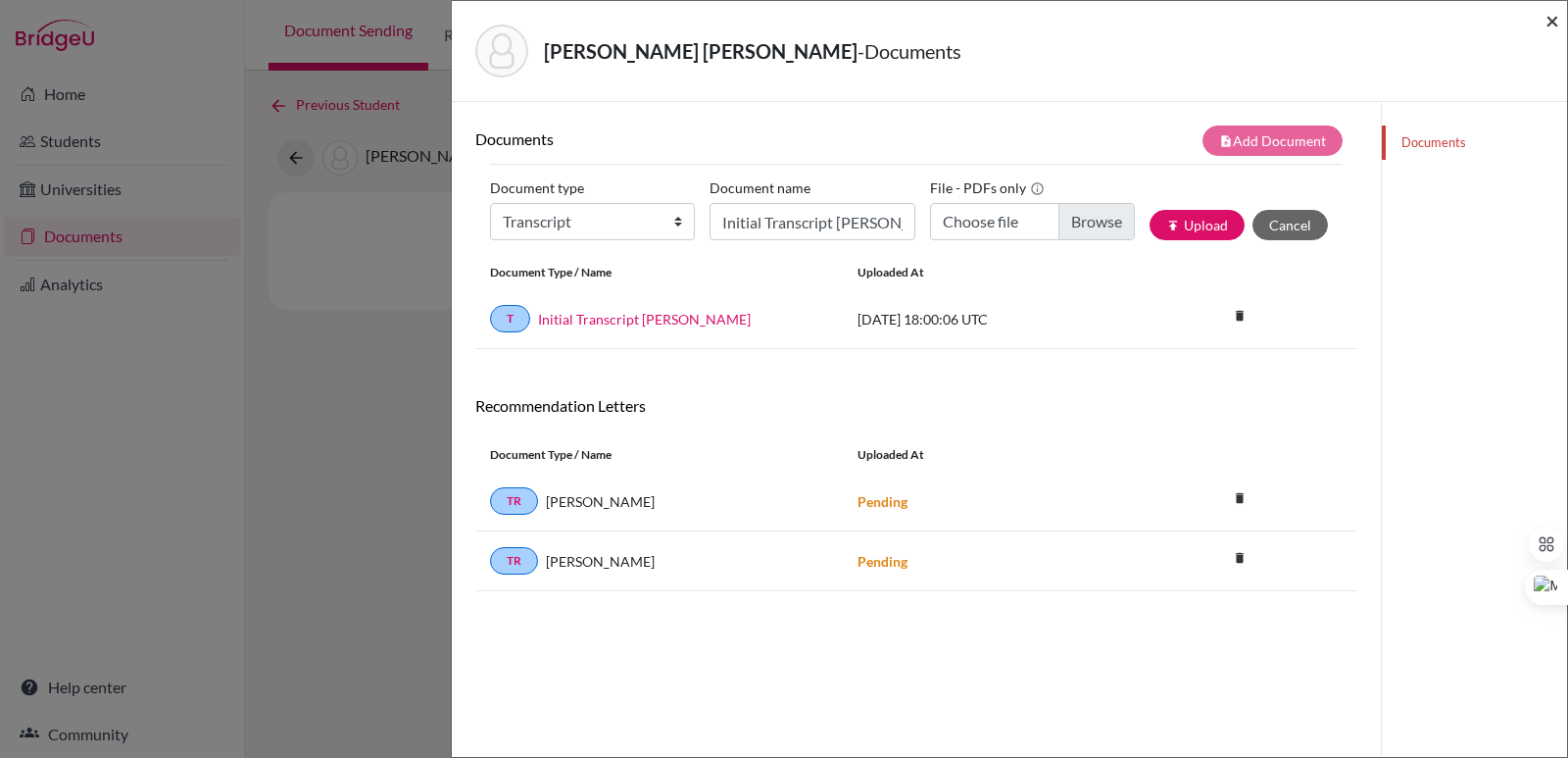
click at [1554, 16] on span "×" at bounding box center [1552, 20] width 14 height 29
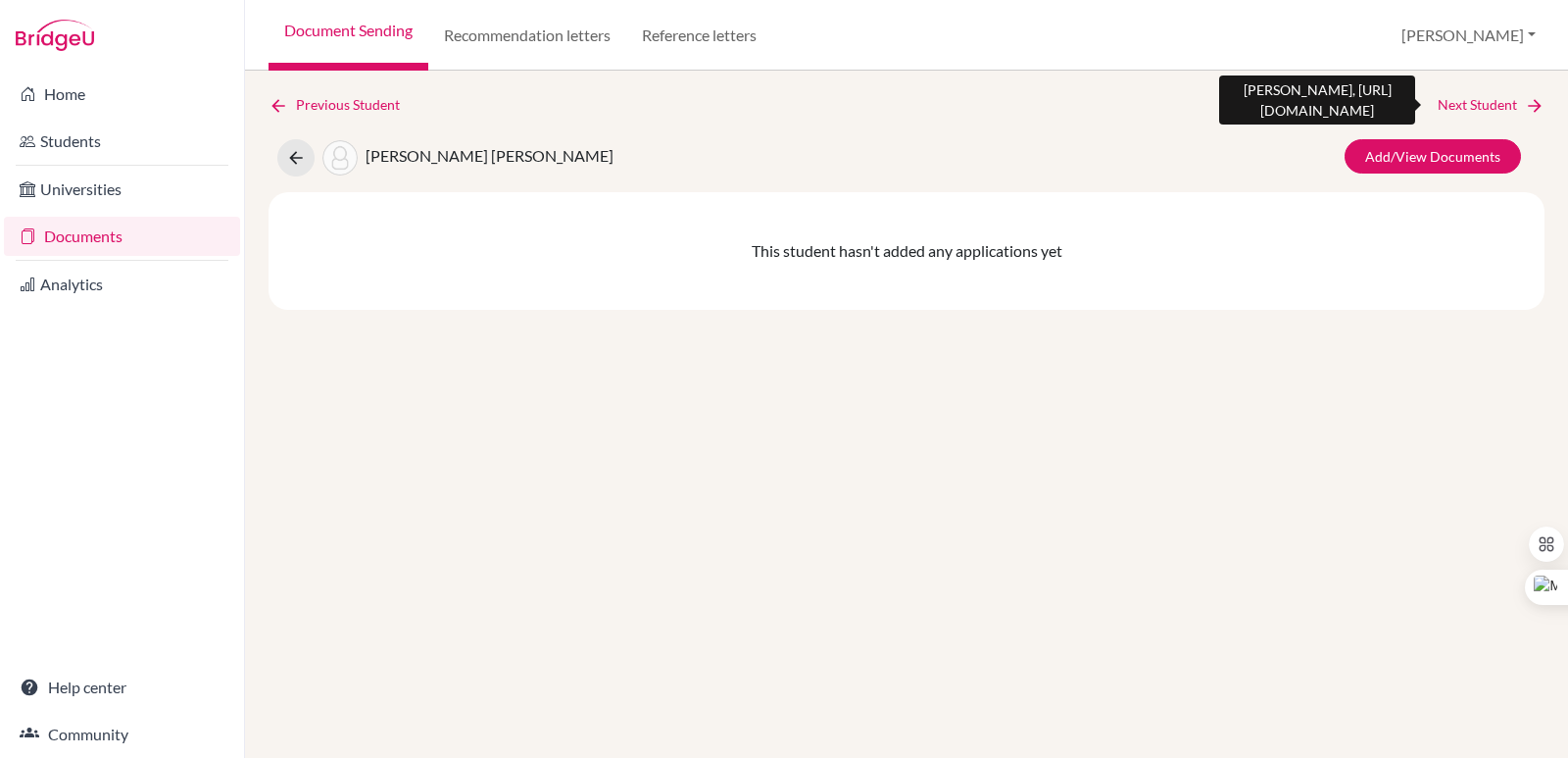
click at [1502, 111] on link "Next Student" at bounding box center [1491, 105] width 107 height 22
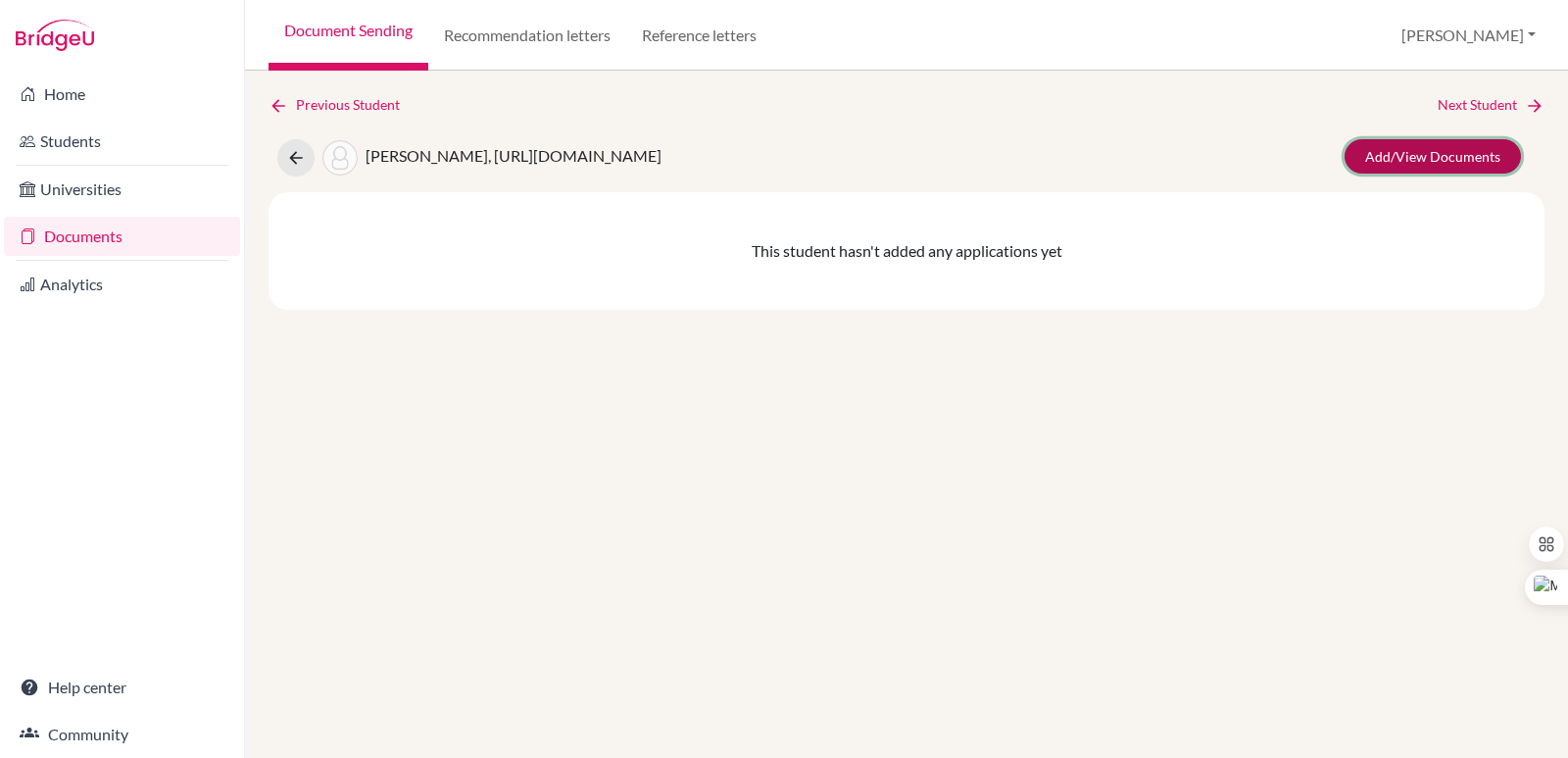
click at [1386, 158] on link "Add/View Documents" at bounding box center [1432, 156] width 177 height 35
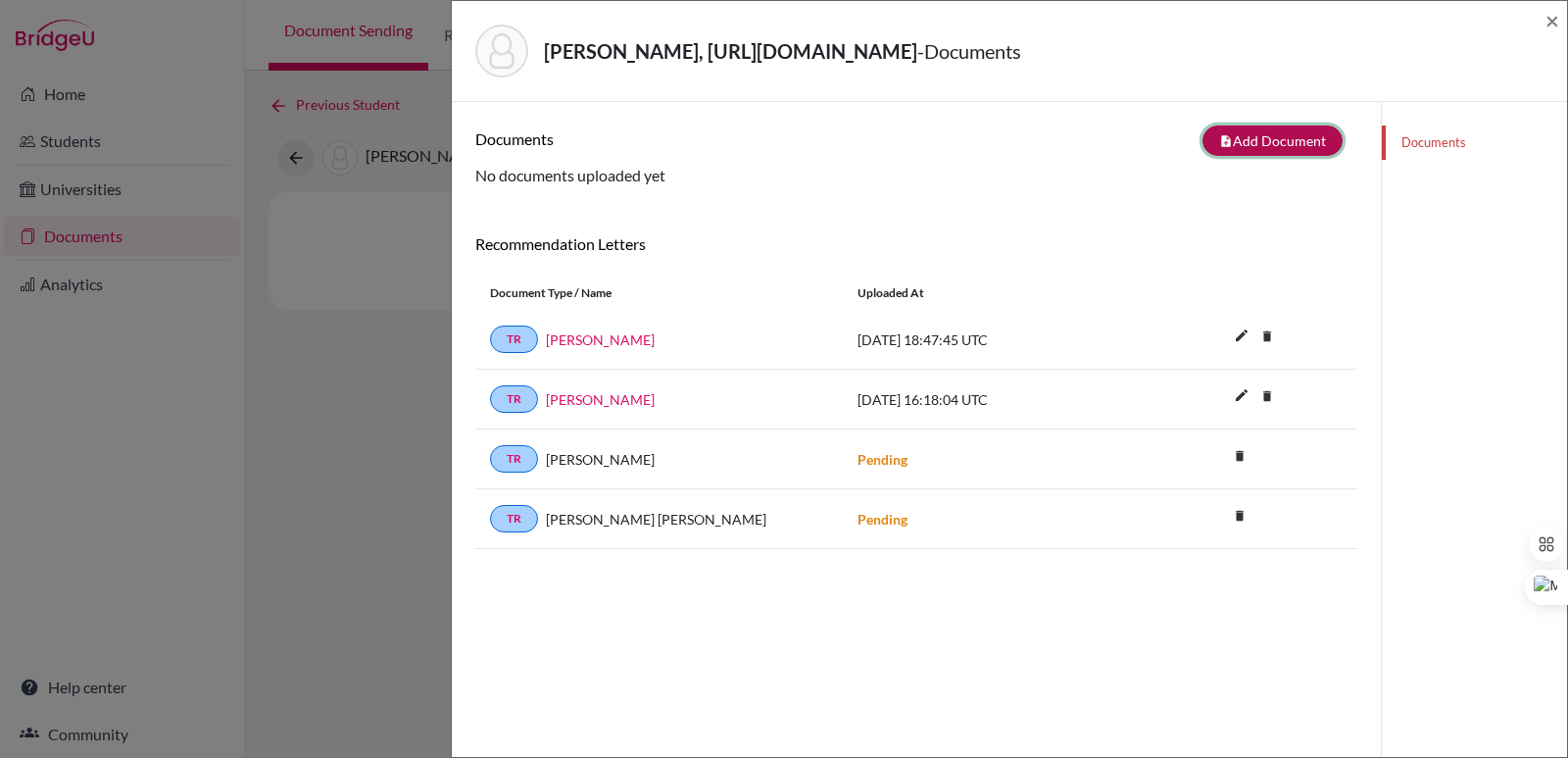
click at [1260, 145] on button "note_add Add Document" at bounding box center [1271, 140] width 140 height 31
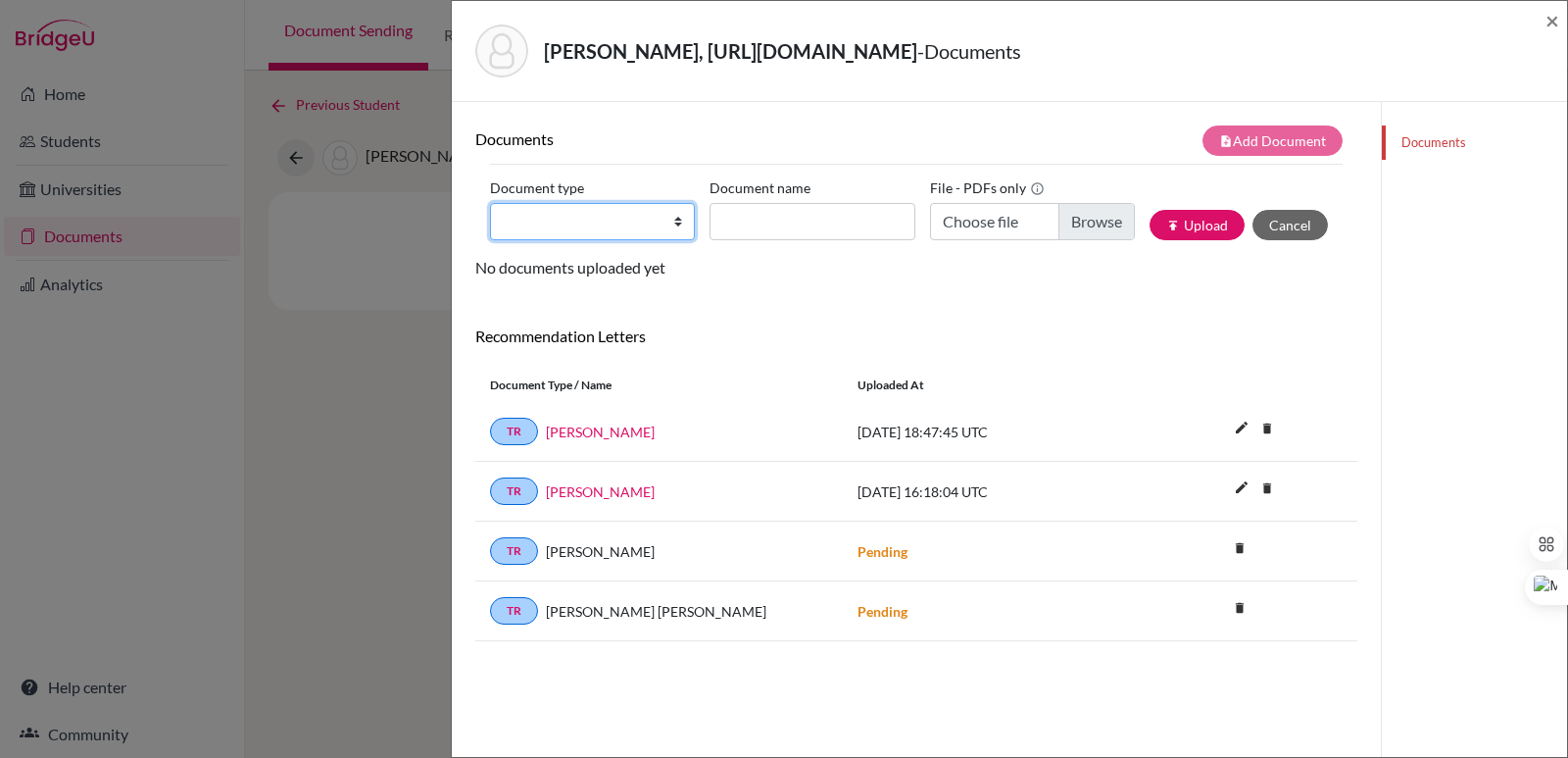
click at [633, 230] on select "Change explanation for Common App reports Counselor recommendation Internationa…" at bounding box center [592, 221] width 204 height 38
select select "2"
click at [490, 202] on select "Change explanation for Common App reports Counselor recommendation Internationa…" at bounding box center [592, 221] width 204 height 38
click at [782, 209] on input "Document name" at bounding box center [811, 221] width 204 height 38
paste input "Initial Transcript"
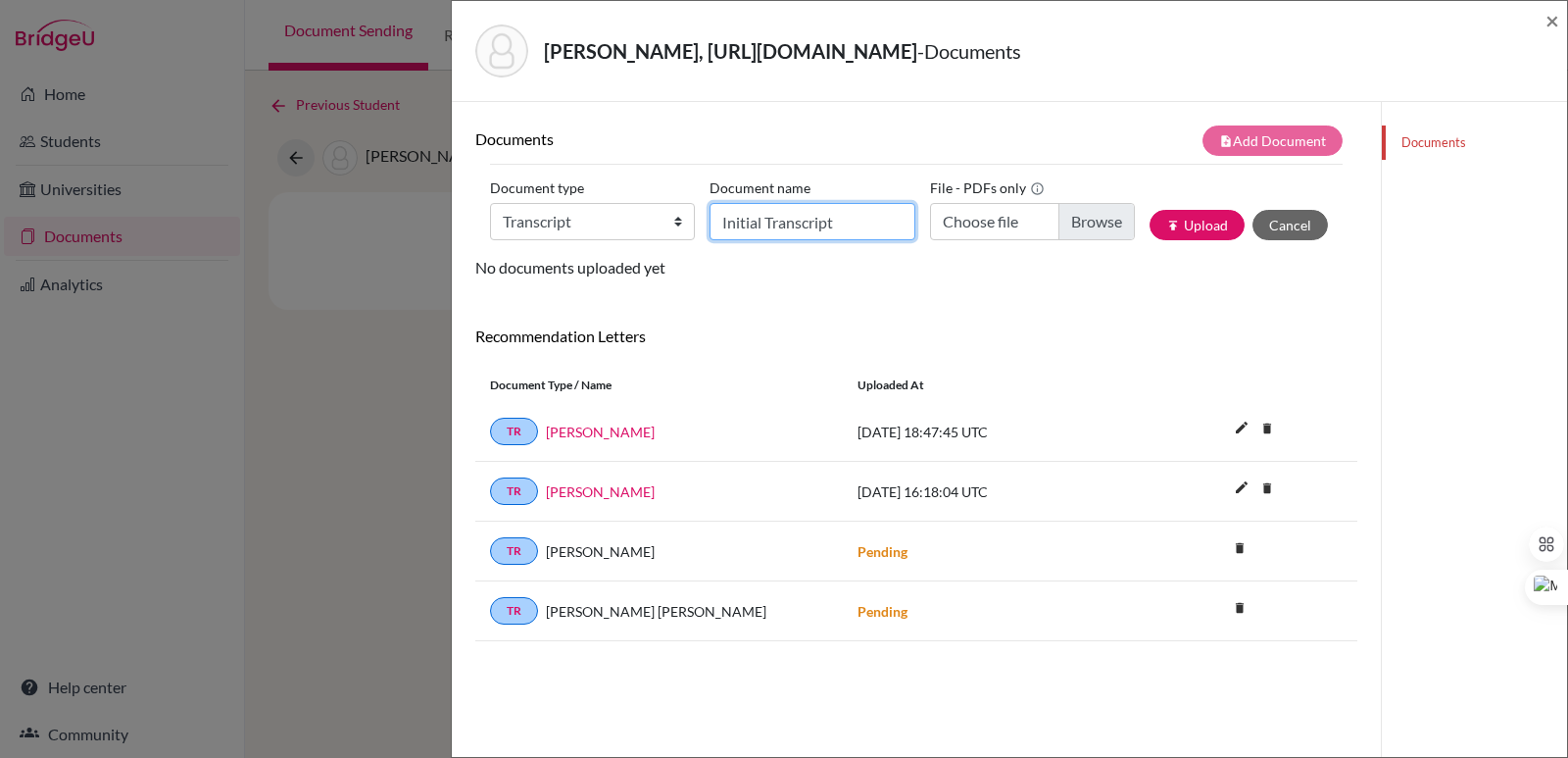
type input "Initial Transcript"
click at [1081, 218] on input "Choose file" at bounding box center [1031, 221] width 204 height 38
type input "C:\fakepath\Dada Chávez, María Cristina.pdf"
click at [859, 223] on input "Initial Transcript" at bounding box center [811, 221] width 204 height 38
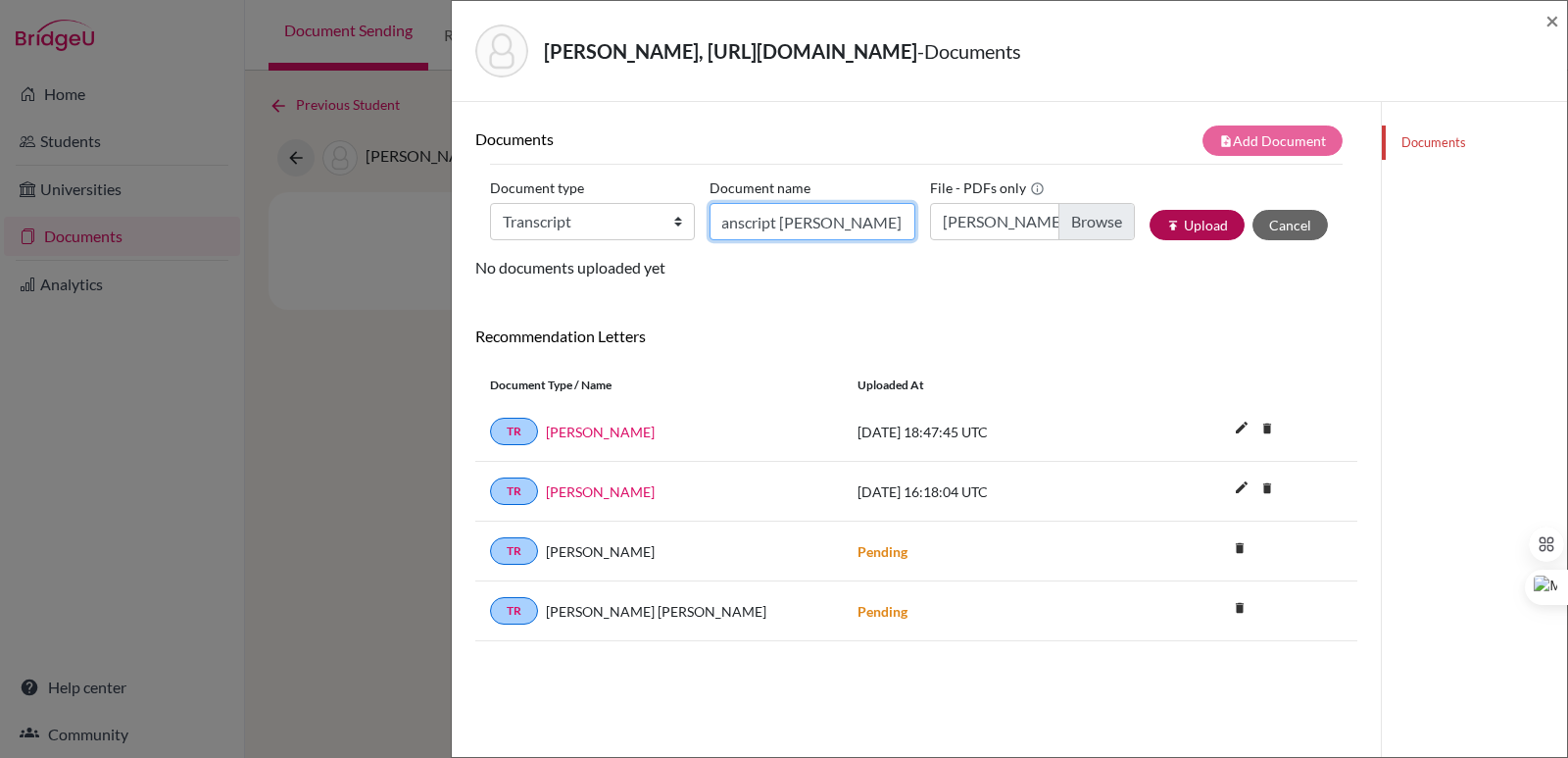
type input "Initial Transcript Maria Cristina Dada"
click at [1210, 231] on button "publish Upload" at bounding box center [1197, 224] width 95 height 31
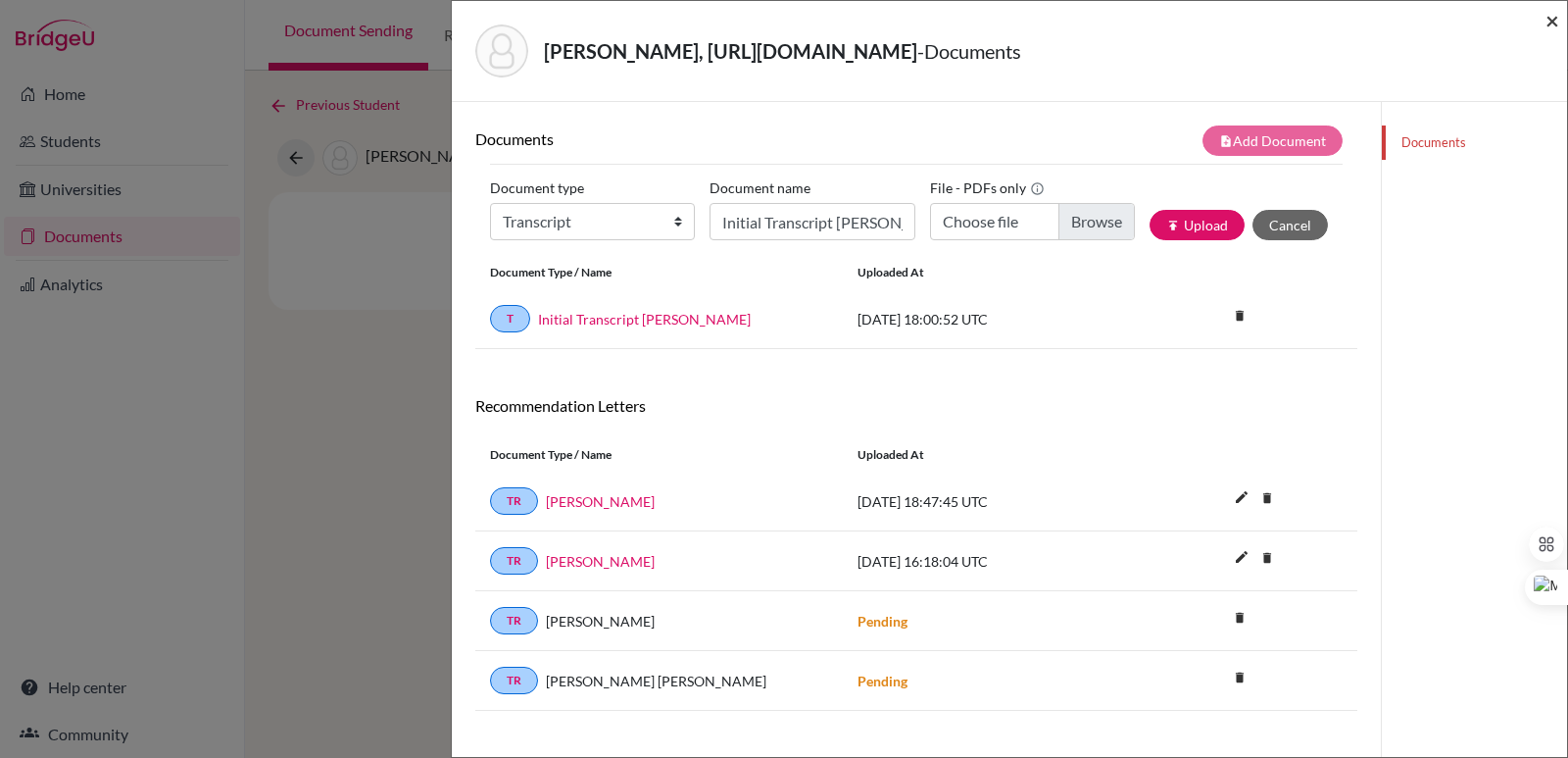
click at [1555, 22] on span "×" at bounding box center [1552, 20] width 14 height 29
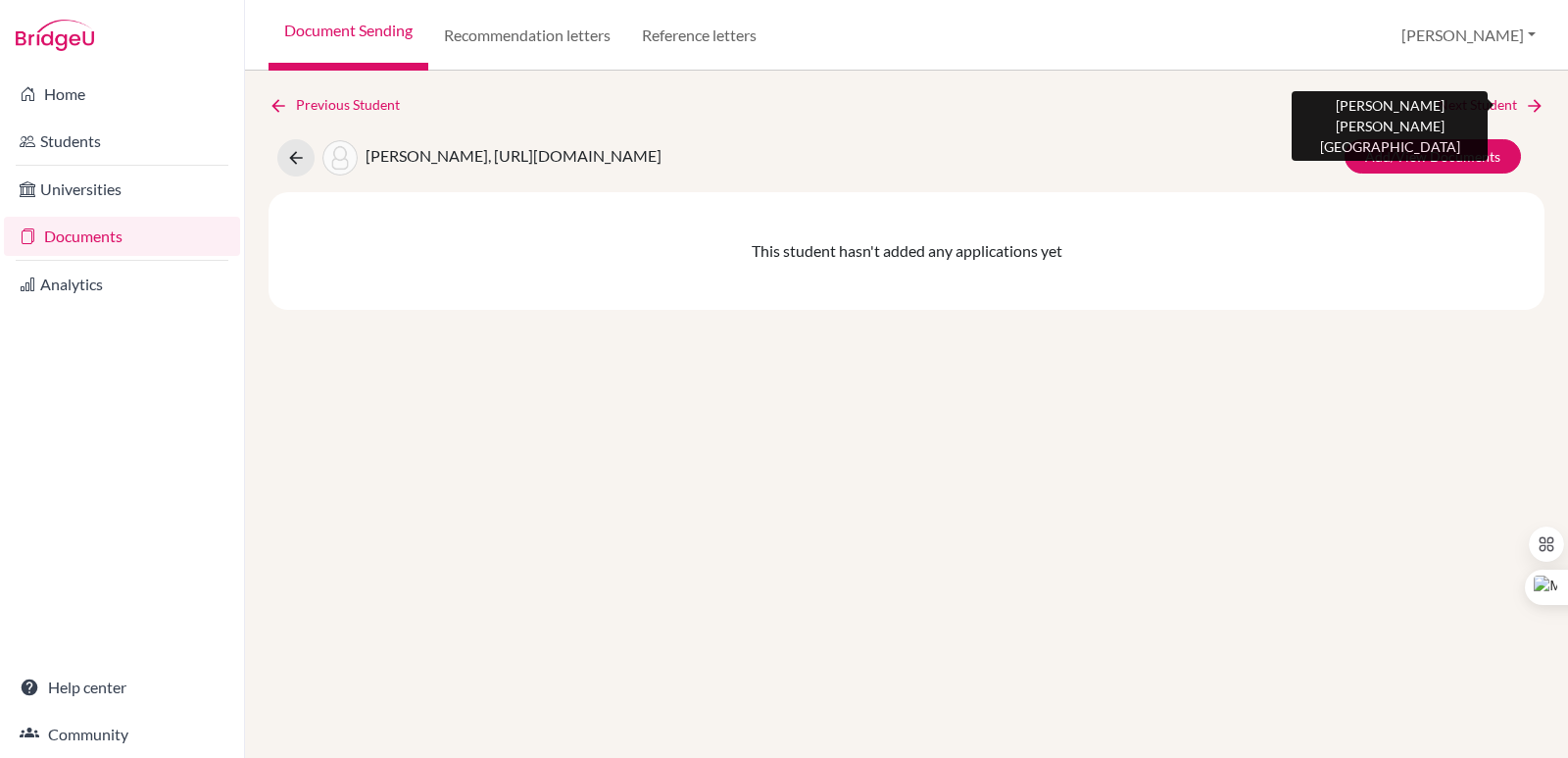
click at [1512, 100] on link "Next Student" at bounding box center [1491, 105] width 107 height 22
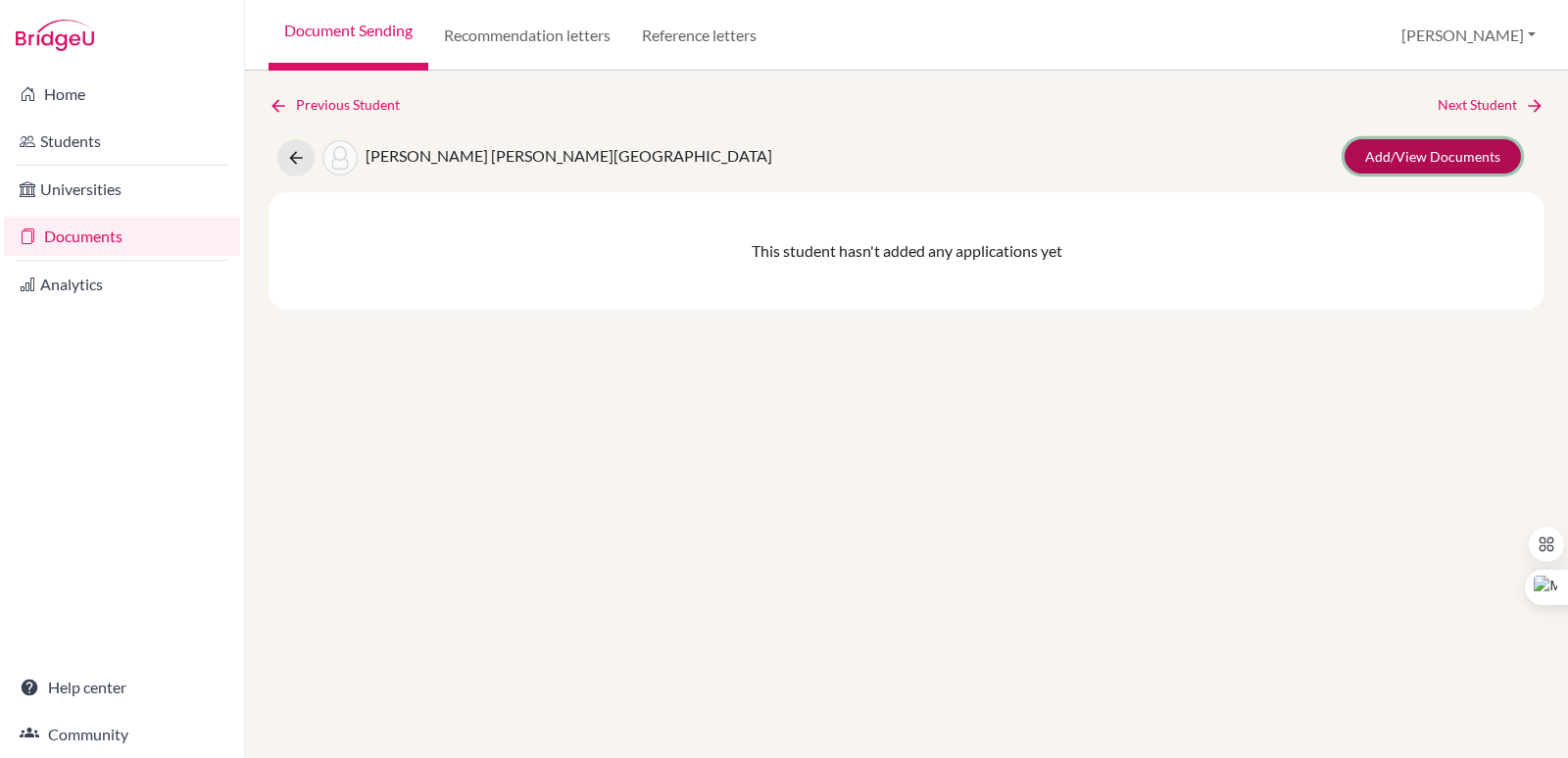
click at [1406, 165] on link "Add/View Documents" at bounding box center [1432, 156] width 177 height 35
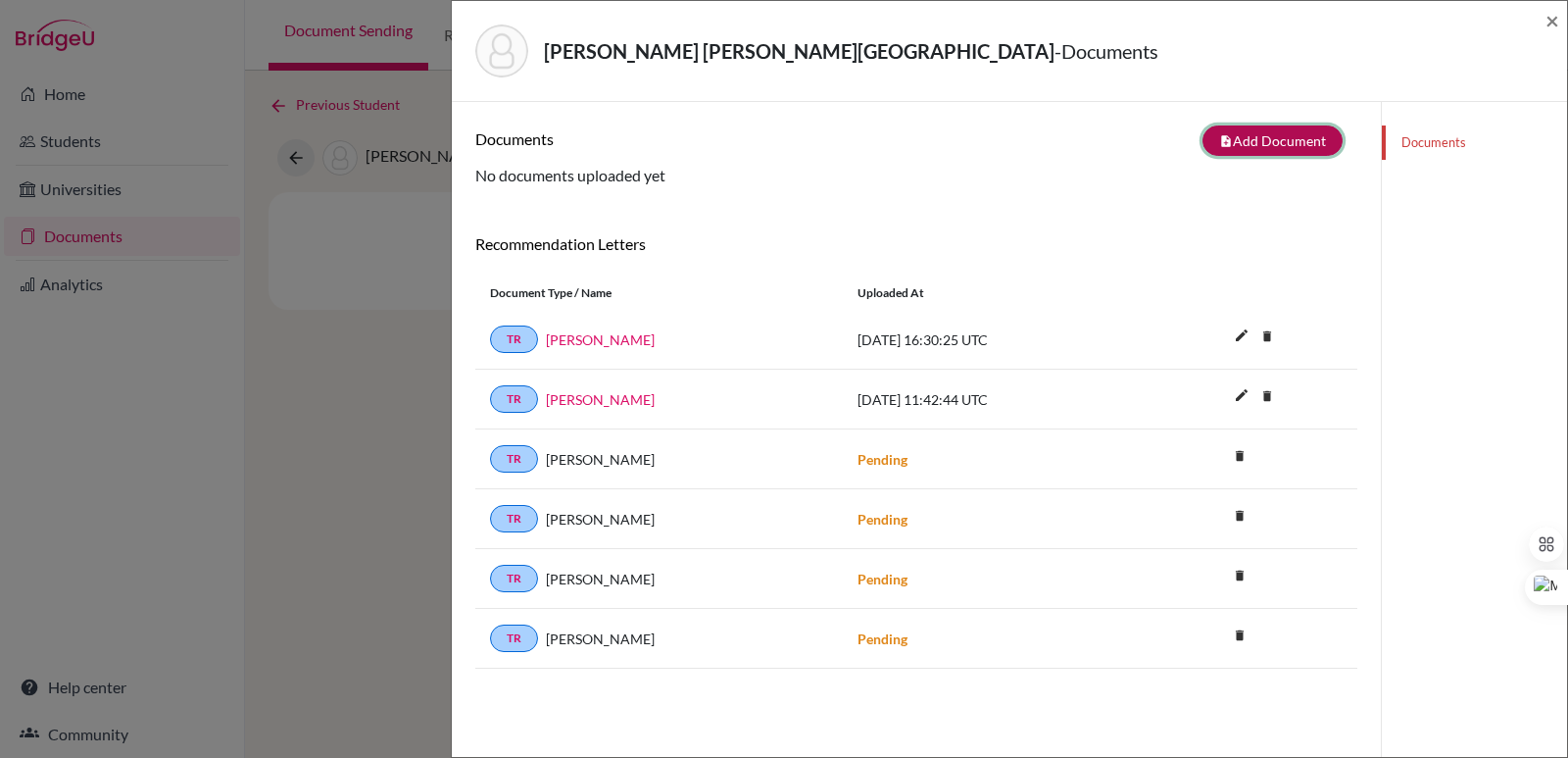
click at [1280, 138] on button "note_add Add Document" at bounding box center [1271, 140] width 140 height 31
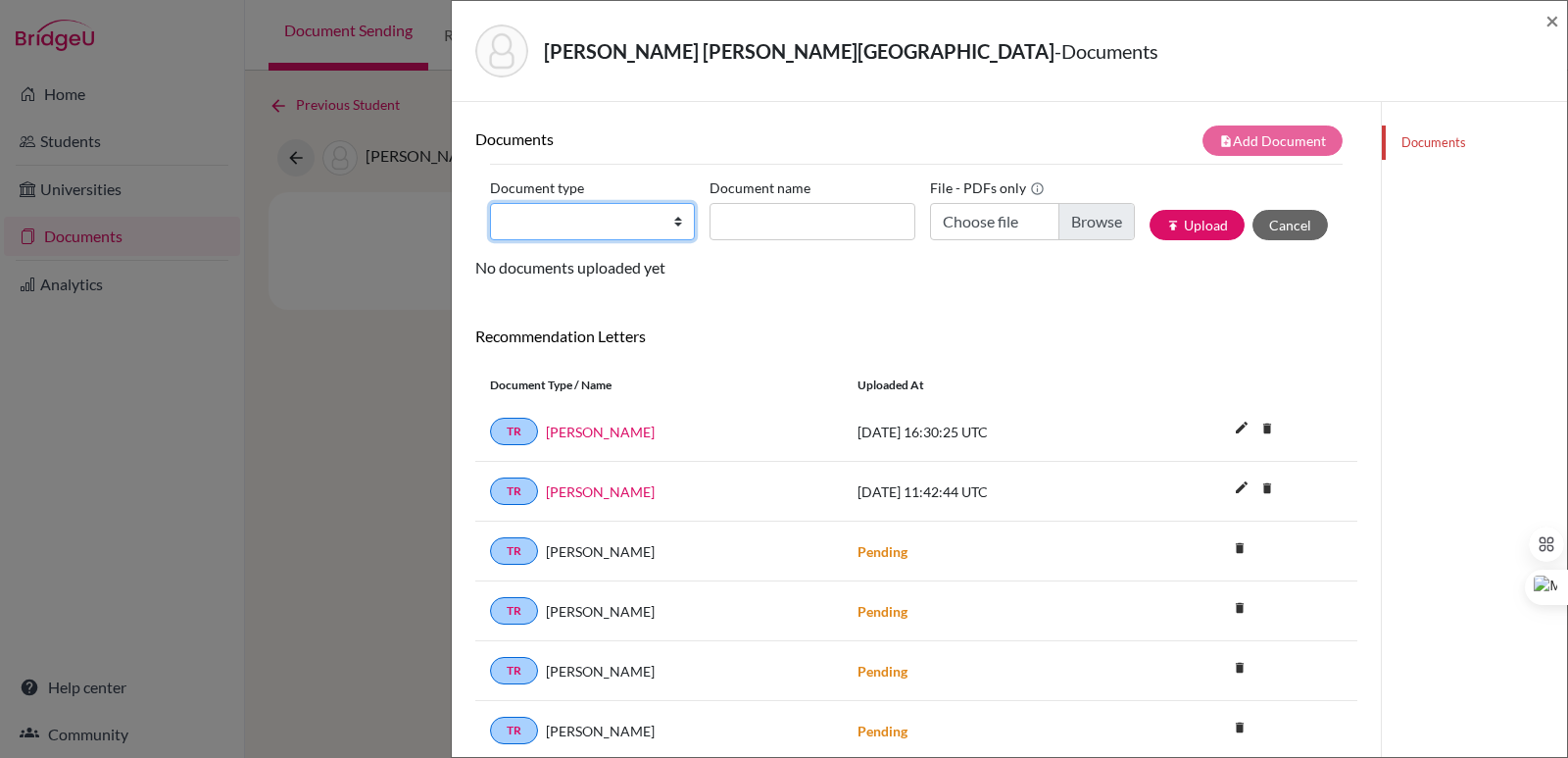
click at [572, 232] on select "Change explanation for Common App reports Counselor recommendation Internationa…" at bounding box center [592, 221] width 204 height 38
select select "2"
click at [490, 202] on select "Change explanation for Common App reports Counselor recommendation Internationa…" at bounding box center [592, 221] width 204 height 38
click at [785, 214] on input "Document name" at bounding box center [811, 221] width 204 height 38
paste input "Initial Transcript"
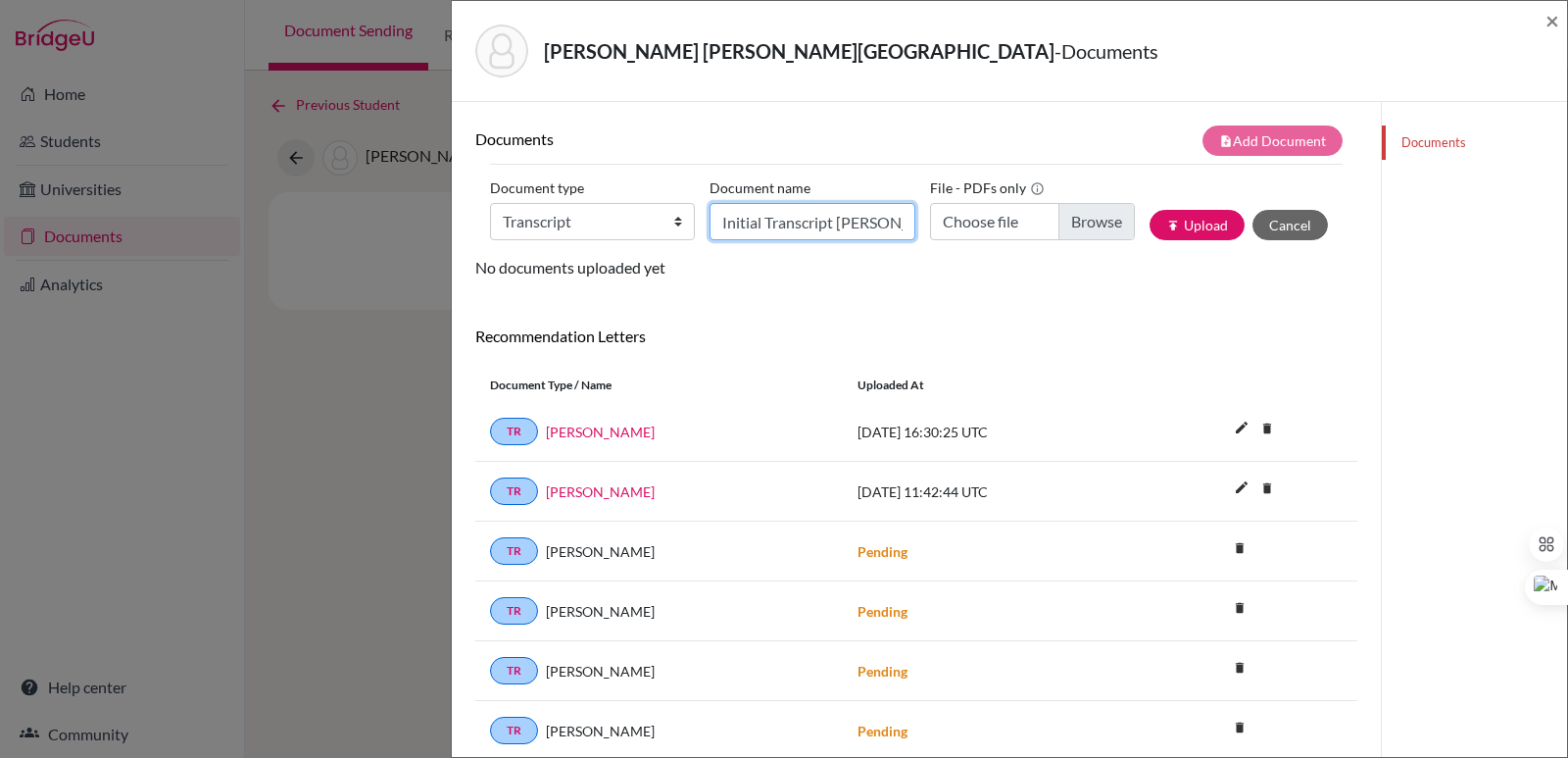
scroll to position [0, 7]
type input "Initial Transcript Sofia Diaz"
click at [1073, 211] on input "Choose file" at bounding box center [1031, 221] width 204 height 38
type input "C:\fakepath\Díaz Salazar, Sofía.pdf"
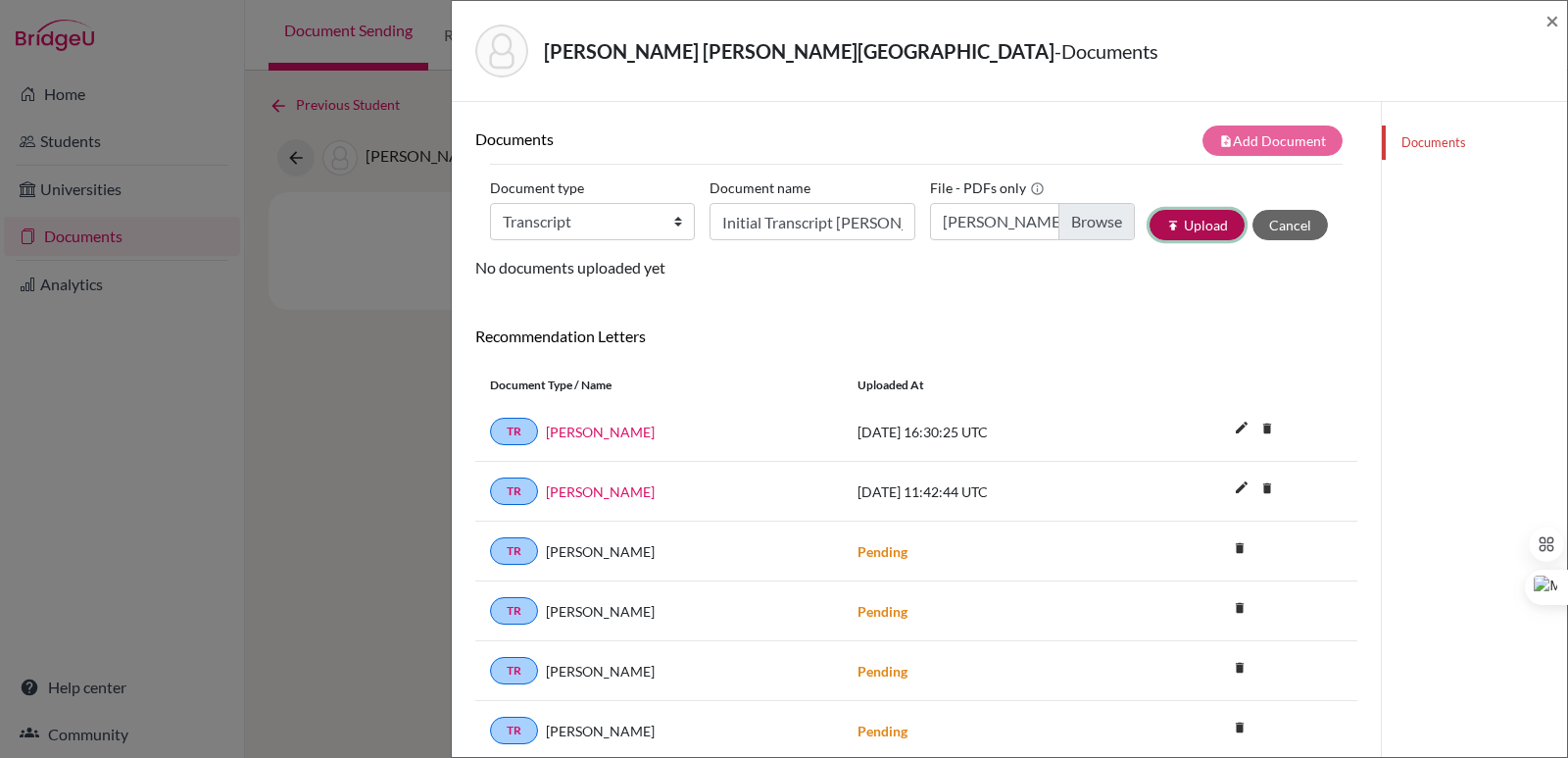
click at [1196, 212] on button "publish Upload" at bounding box center [1197, 224] width 95 height 31
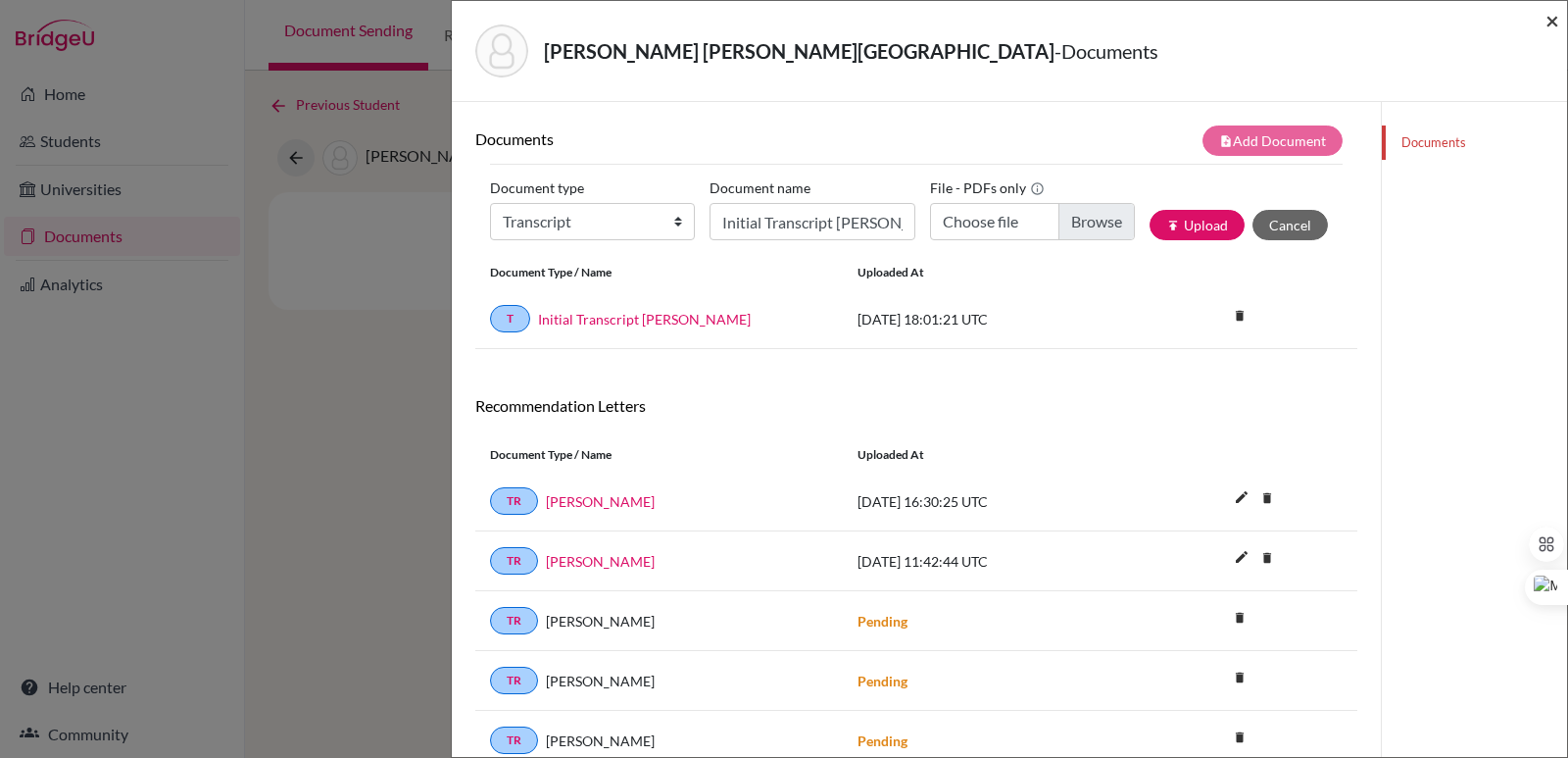
click at [1558, 27] on span "×" at bounding box center [1552, 20] width 14 height 29
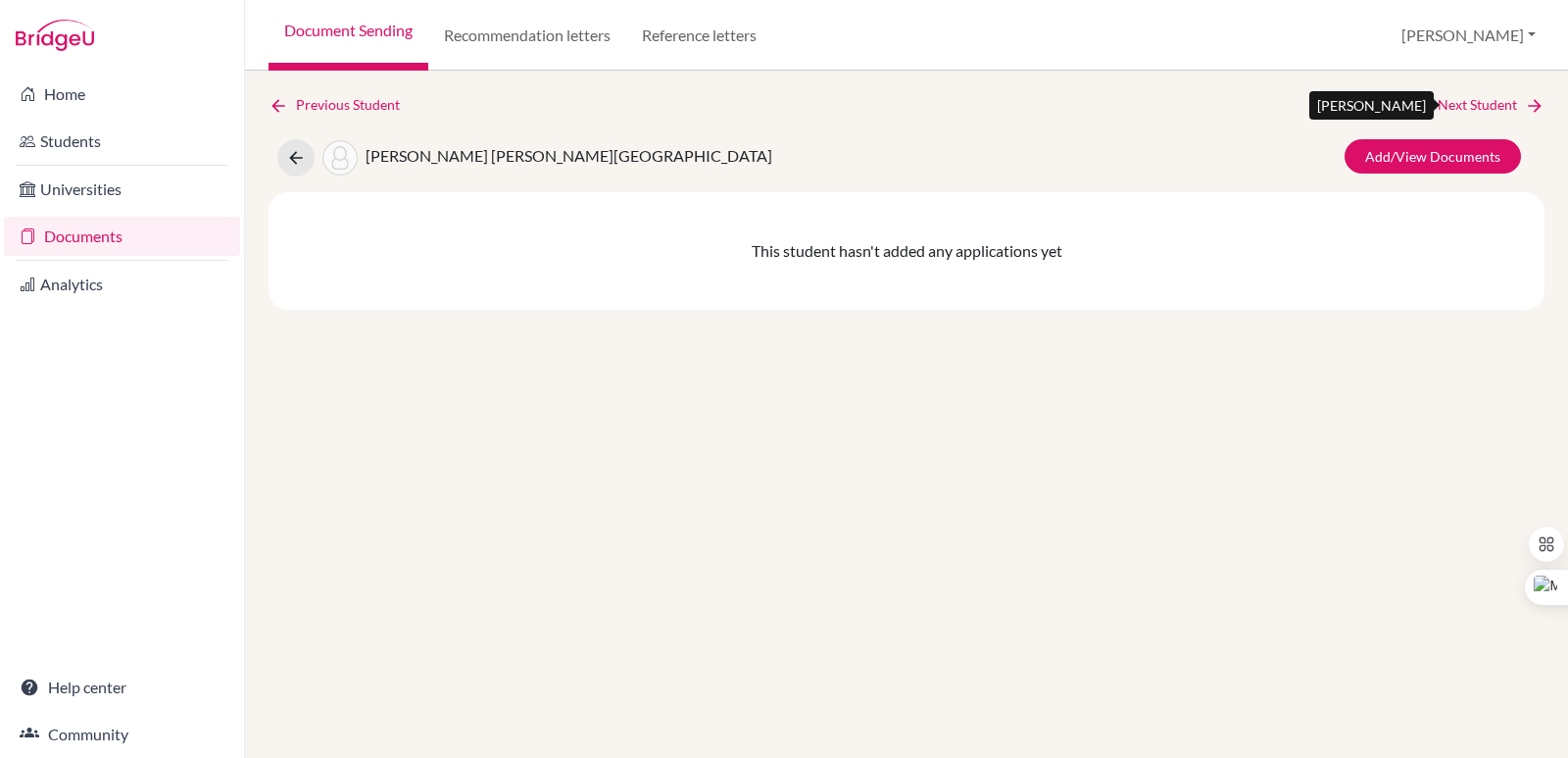
click at [1487, 106] on link "Next Student" at bounding box center [1491, 105] width 107 height 22
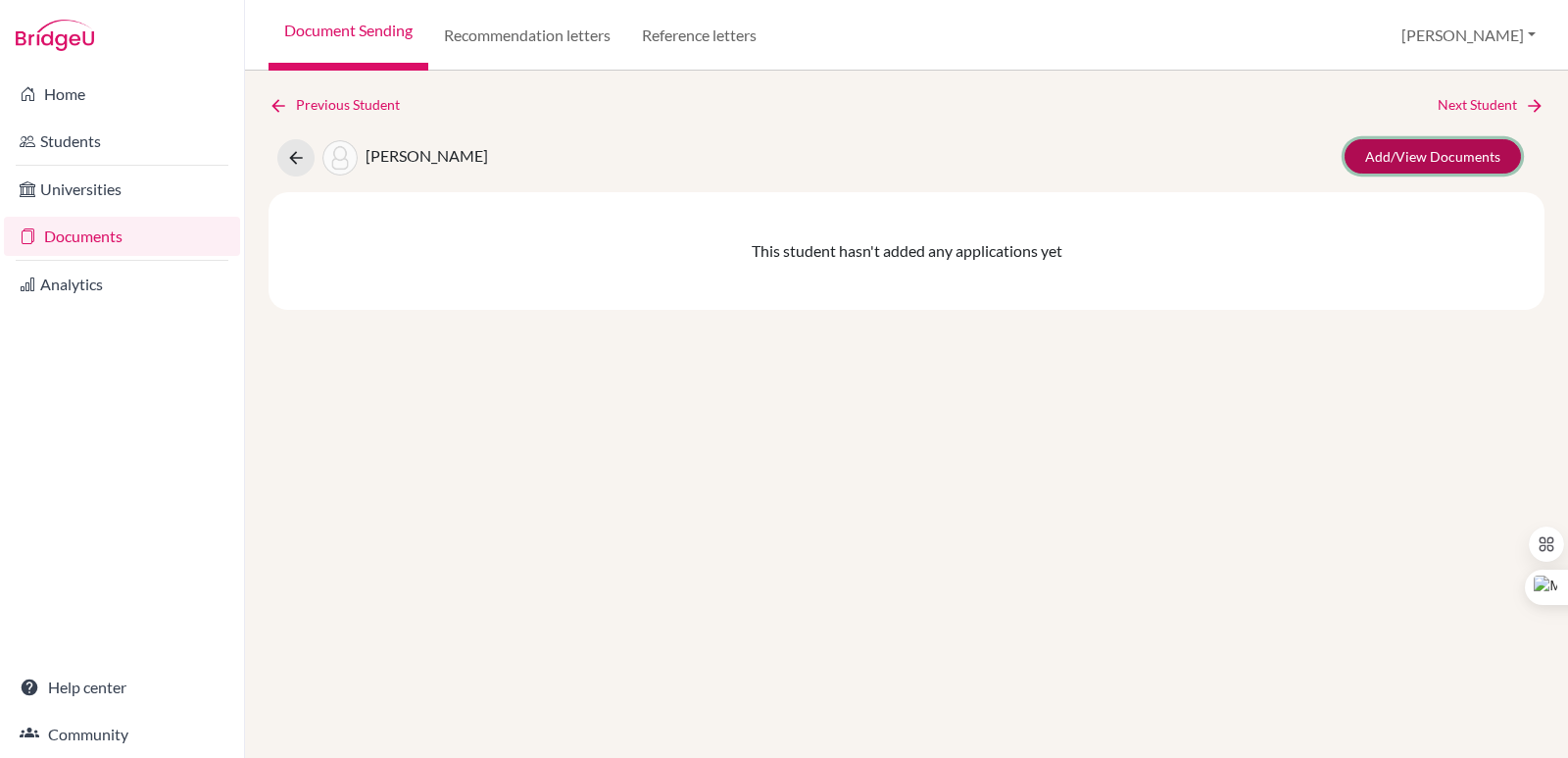
click at [1462, 145] on link "Add/View Documents" at bounding box center [1432, 156] width 177 height 35
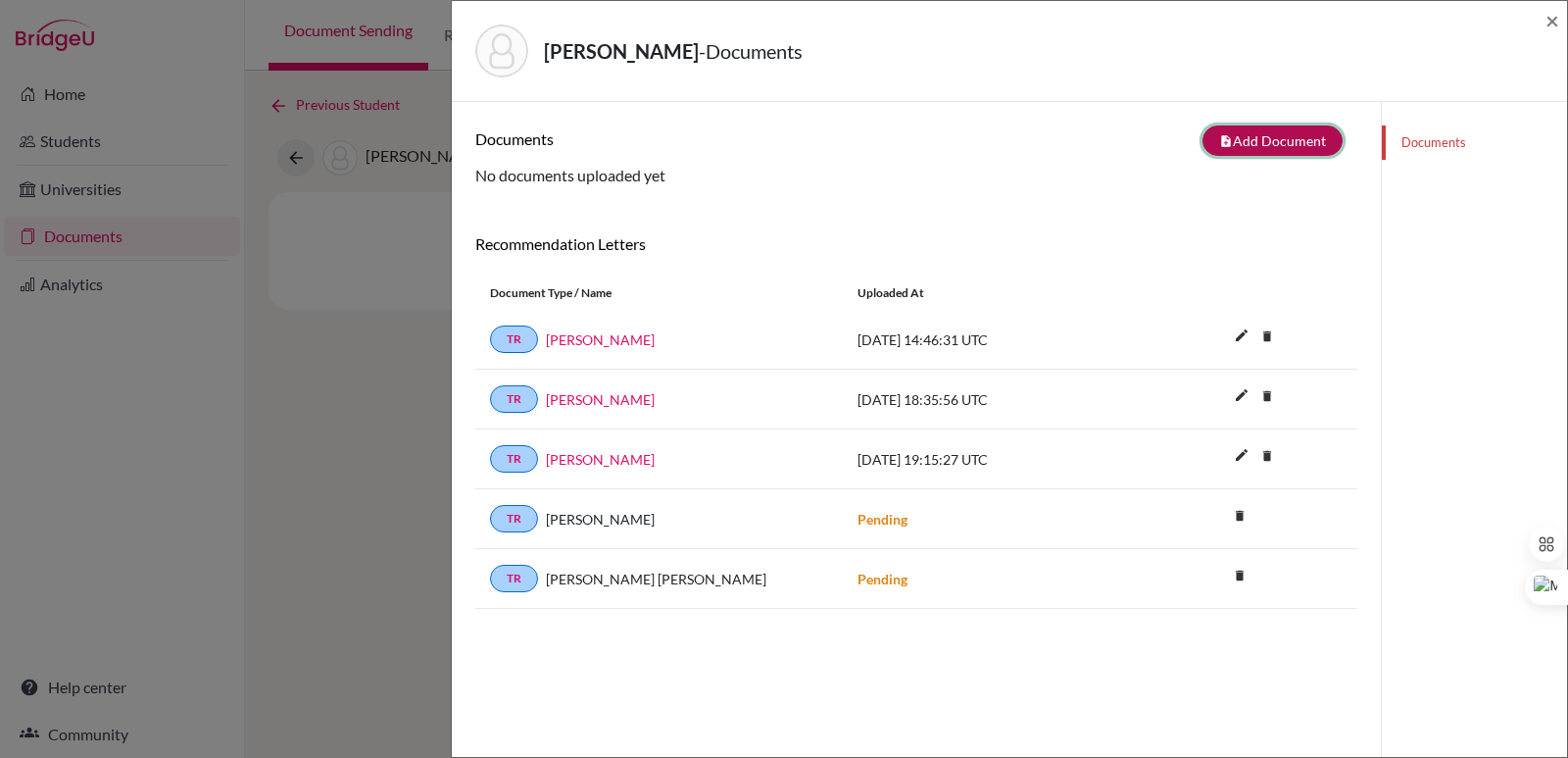
click at [1254, 148] on button "note_add Add Document" at bounding box center [1271, 140] width 140 height 31
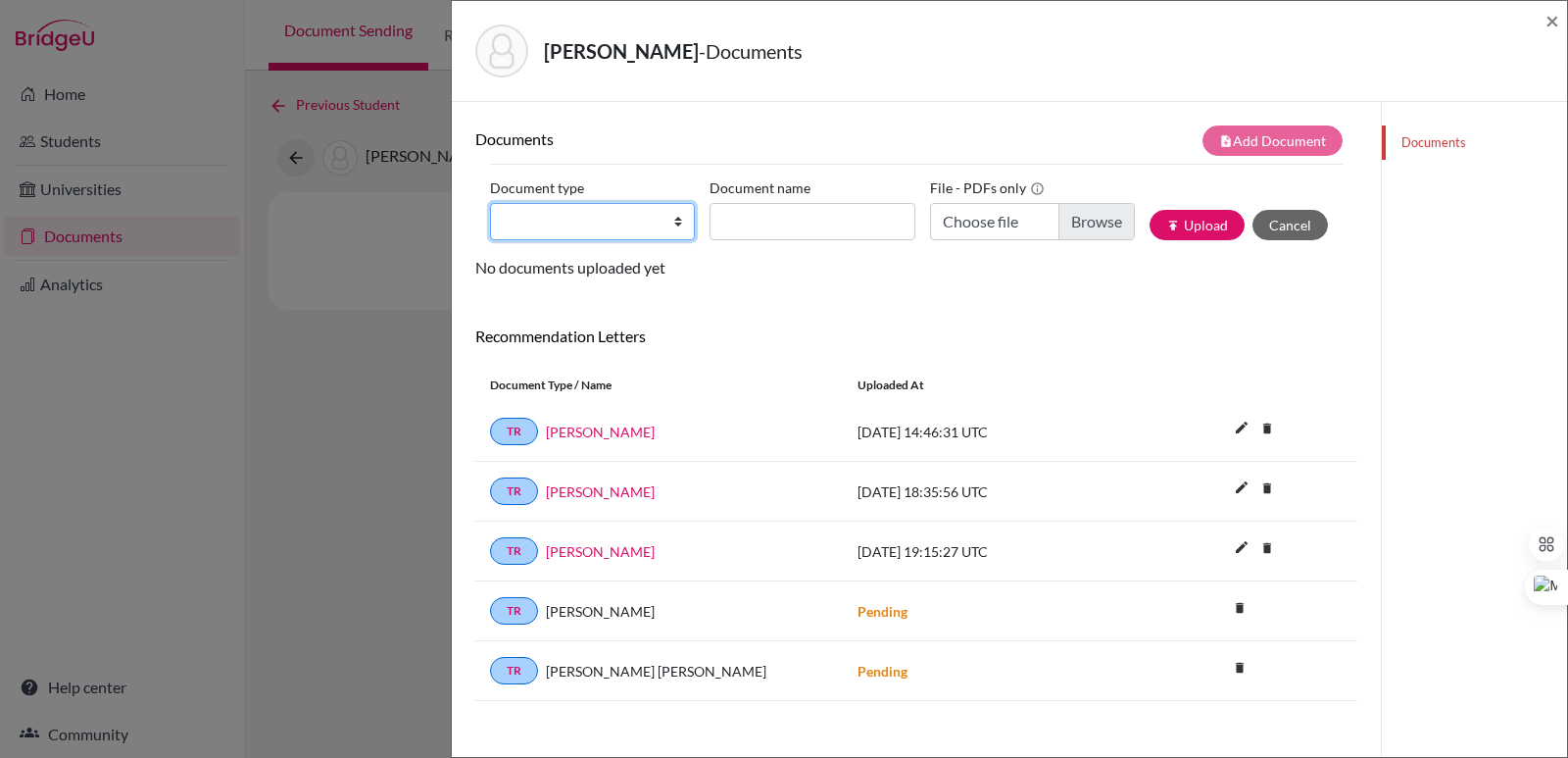
click at [576, 232] on select "Change explanation for Common App reports Counselor recommendation Internationa…" at bounding box center [592, 221] width 204 height 38
select select "2"
click at [490, 202] on select "Change explanation for Common App reports Counselor recommendation Internationa…" at bounding box center [592, 221] width 204 height 38
click at [794, 231] on input "Document name" at bounding box center [811, 221] width 204 height 38
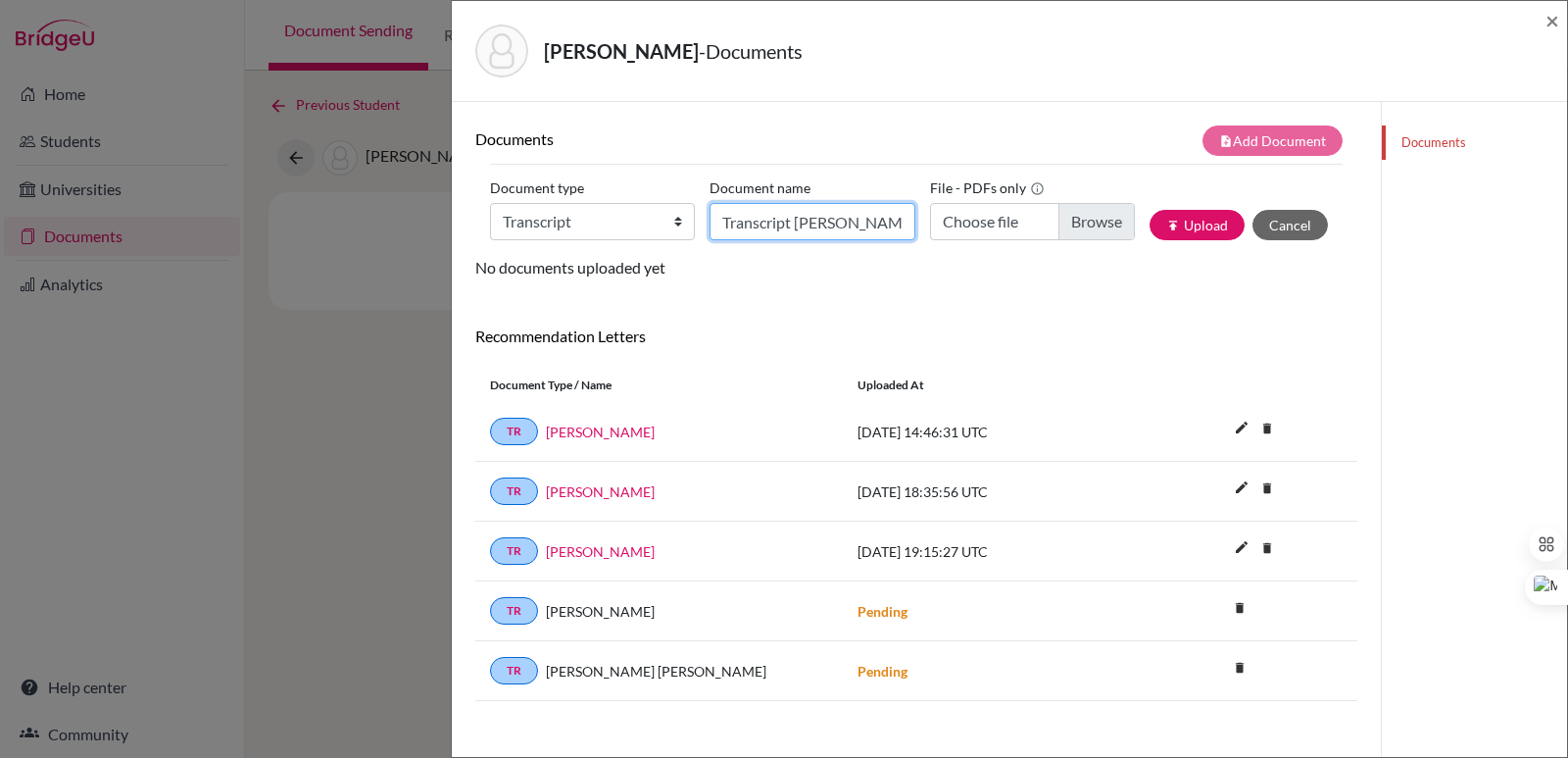
click at [878, 229] on input "Transcript Alexis Dunson" at bounding box center [811, 221] width 204 height 38
click at [893, 226] on input "Transcript Alexis Dunson" at bounding box center [811, 221] width 204 height 38
type input "Transcript Alexis Dunson 9th-10th"
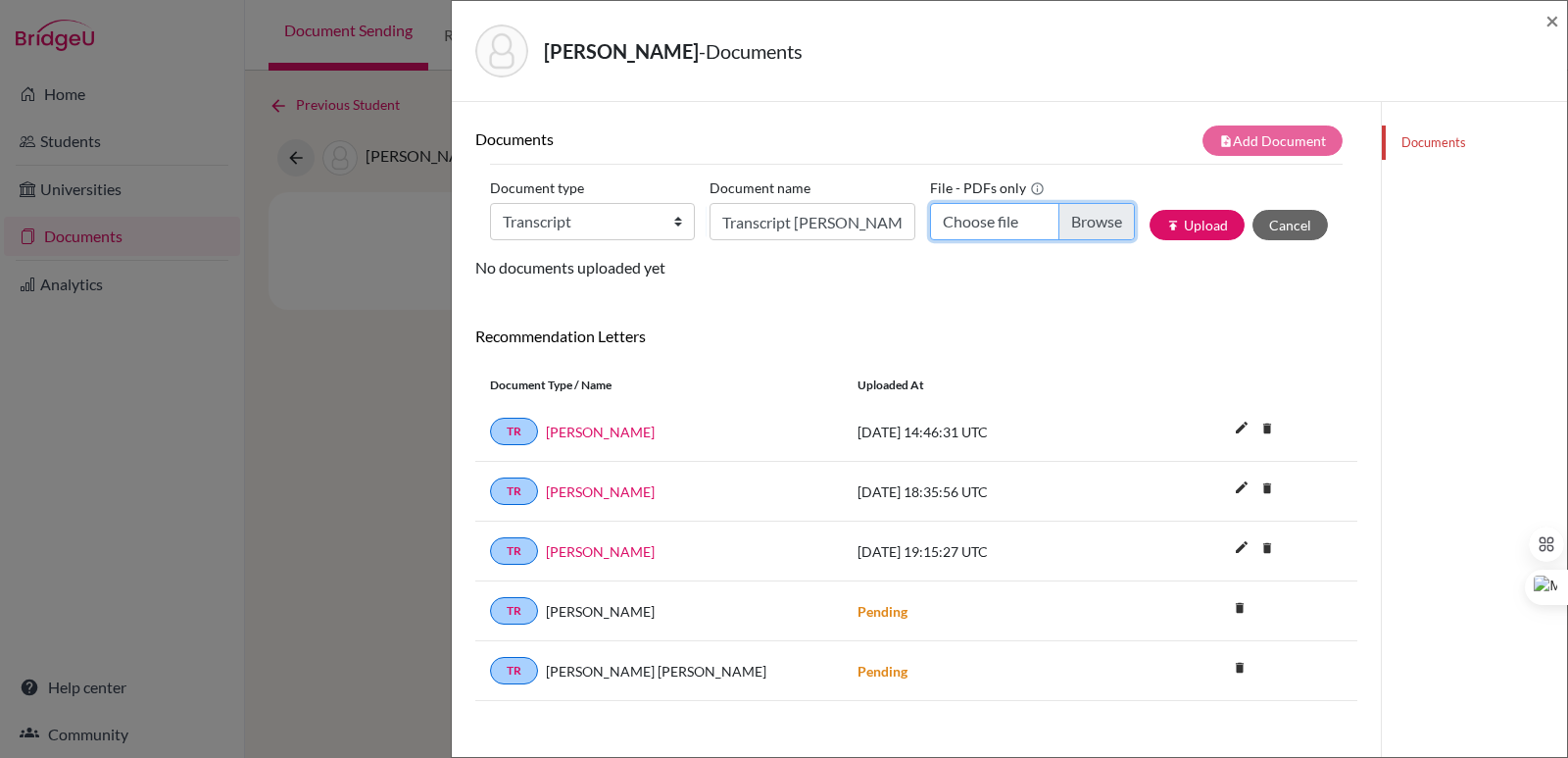
click at [1089, 214] on input "Choose file" at bounding box center [1031, 221] width 204 height 38
type input "C:\fakepath\Official Transcript Alexis Dunson 9th-10th Grade.pdf"
click at [1165, 209] on button "publish Upload" at bounding box center [1197, 224] width 95 height 31
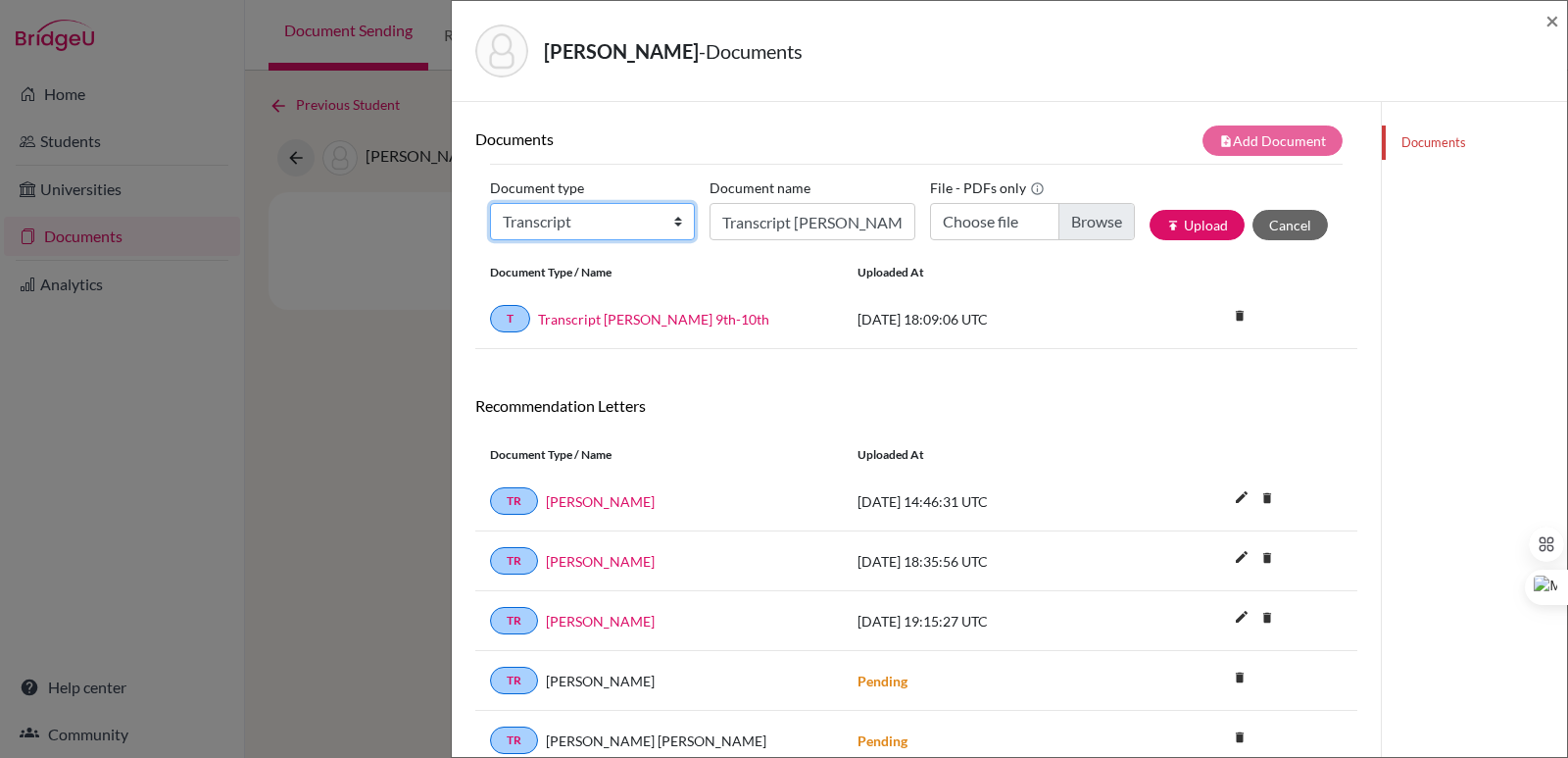
click at [612, 226] on select "Change explanation for Common App reports Counselor recommendation Internationa…" at bounding box center [592, 221] width 204 height 38
select select "2"
click at [490, 202] on select "Change explanation for Common App reports Counselor recommendation Internationa…" at bounding box center [592, 221] width 204 height 38
click at [758, 226] on input "Transcript Alexis Dunson 9th-10th" at bounding box center [811, 221] width 204 height 38
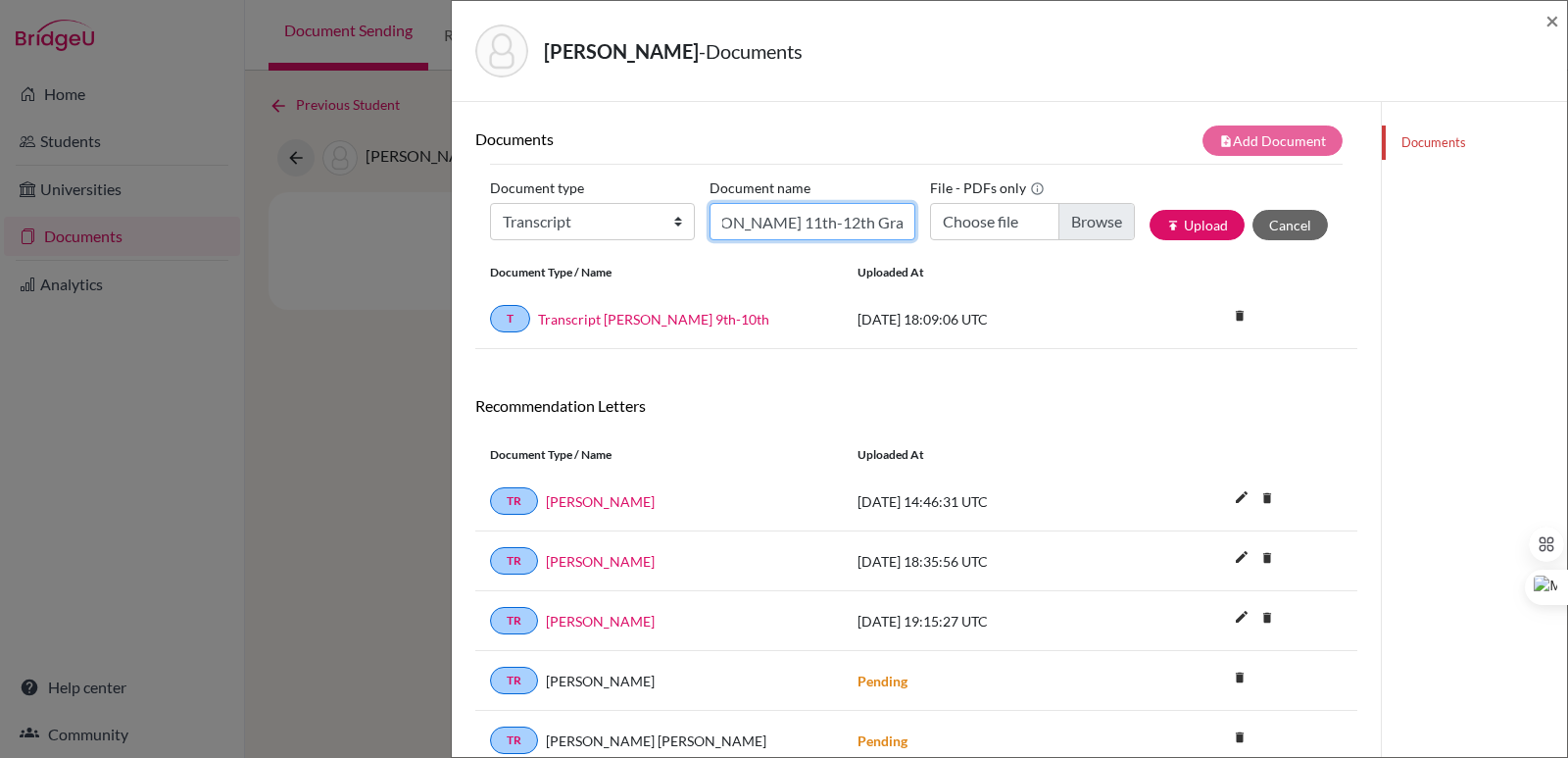
type input "Initial EA Transcript Alexis Dunson 11th-12th Grade"
click at [1055, 233] on input "Choose file" at bounding box center [1031, 221] width 204 height 38
type input "C:\fakepath\Dunson, Alexis Nicole.pdf"
click at [1188, 218] on button "publish Upload" at bounding box center [1197, 224] width 95 height 31
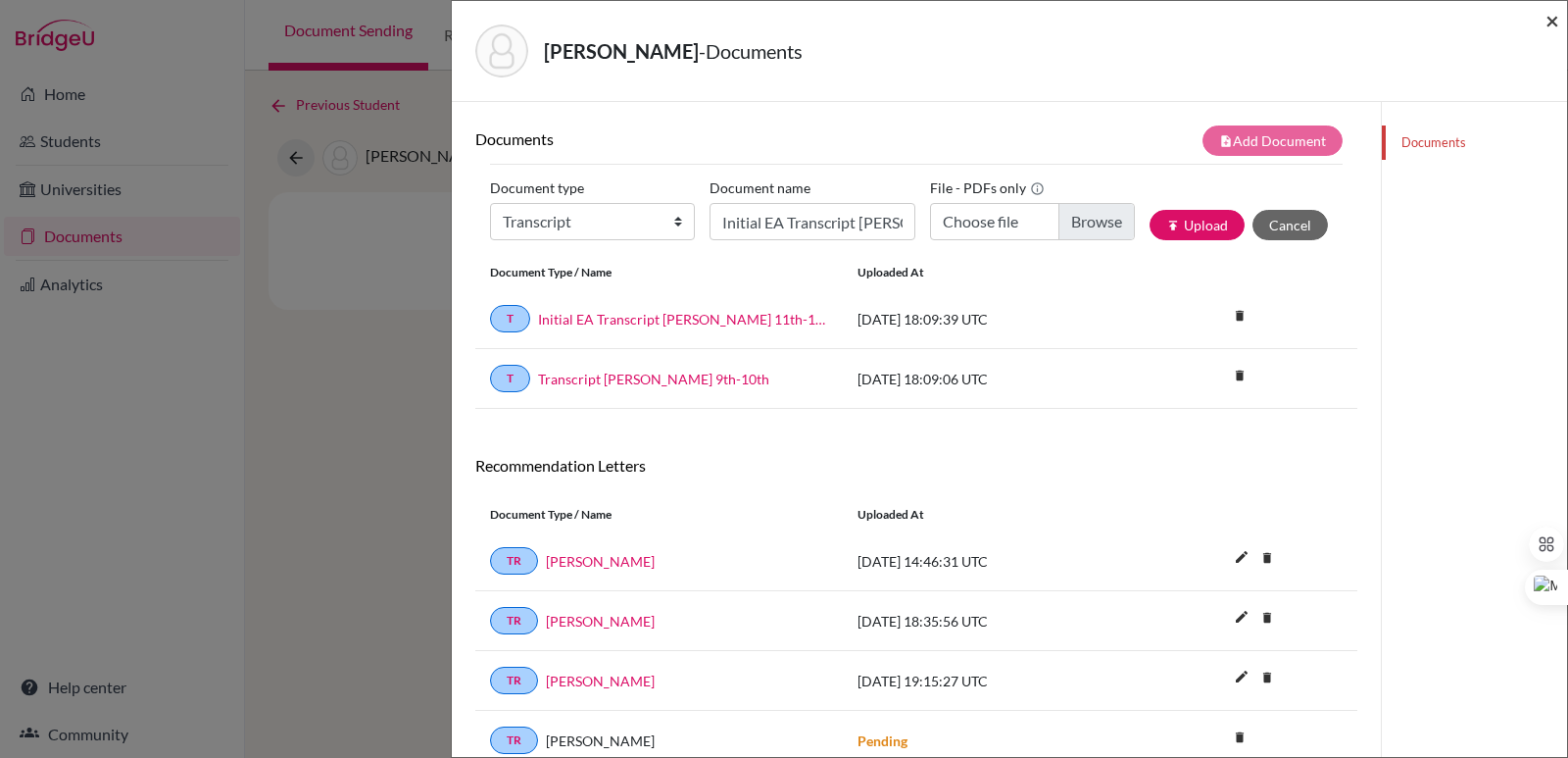
click at [1547, 23] on span "×" at bounding box center [1552, 20] width 14 height 29
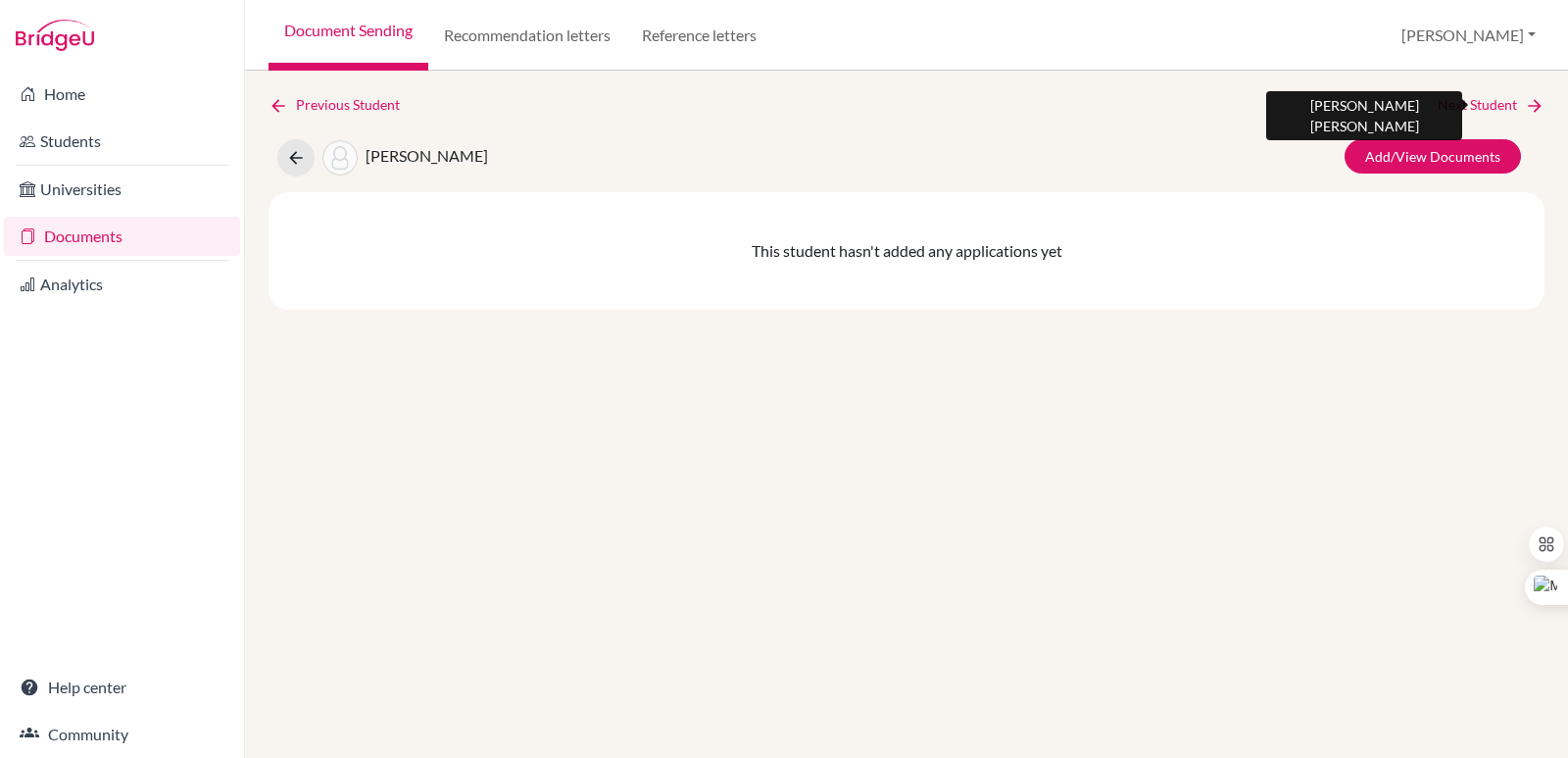
click at [1523, 108] on link "Next Student" at bounding box center [1491, 105] width 107 height 22
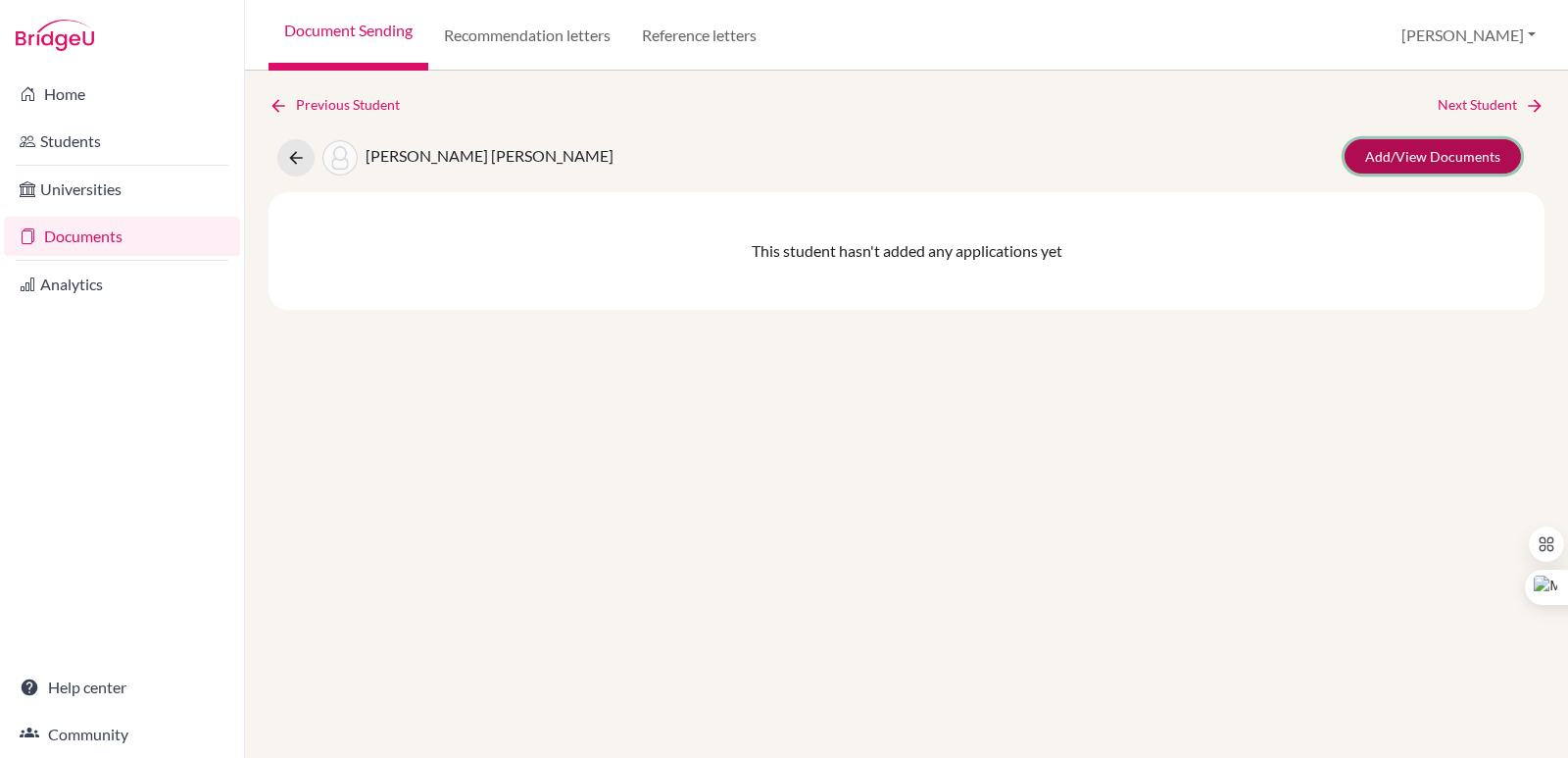
click at [1478, 147] on link "Add/View Documents" at bounding box center [1432, 156] width 177 height 35
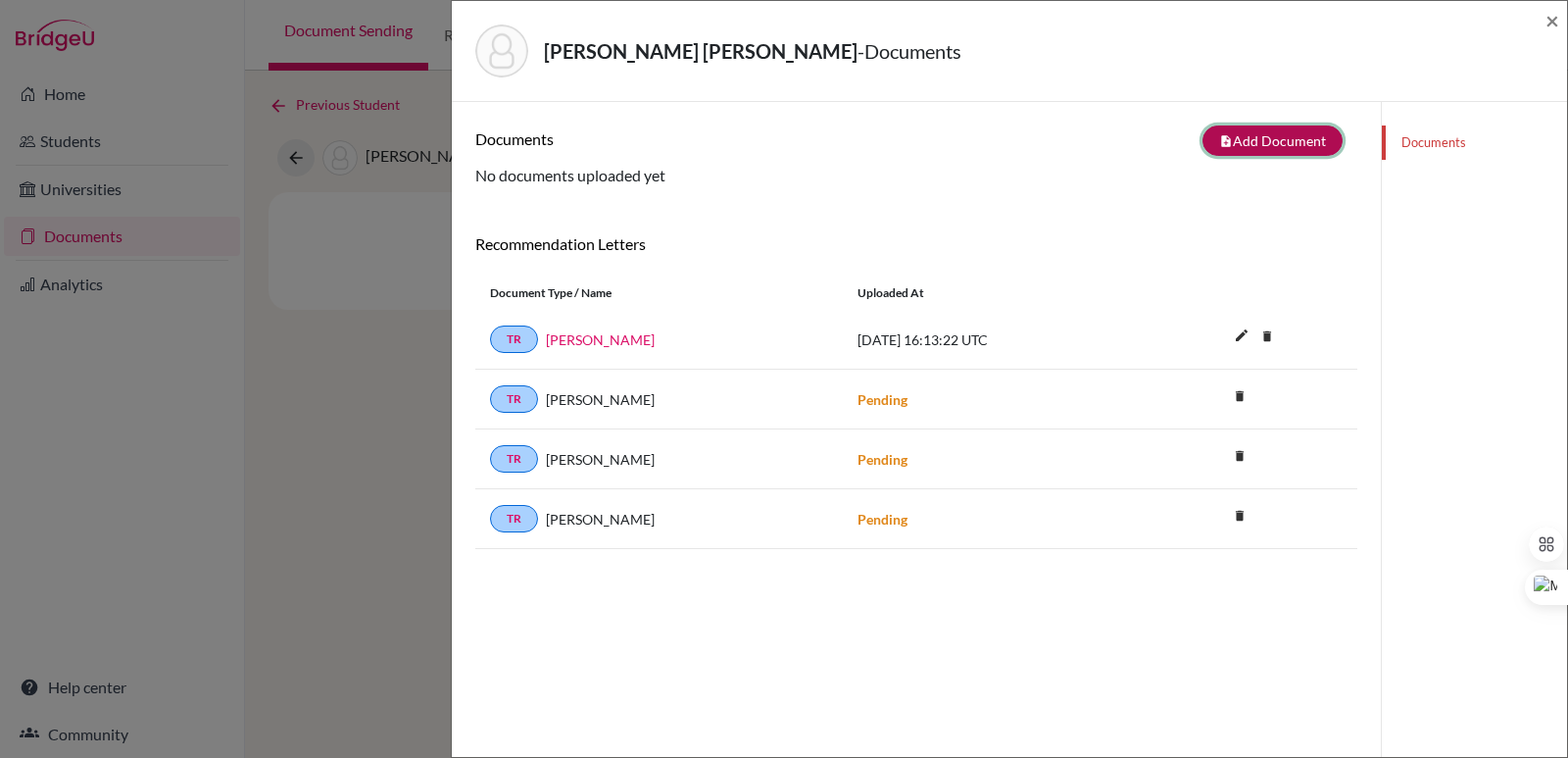
click at [1219, 142] on icon "note_add" at bounding box center [1226, 141] width 14 height 14
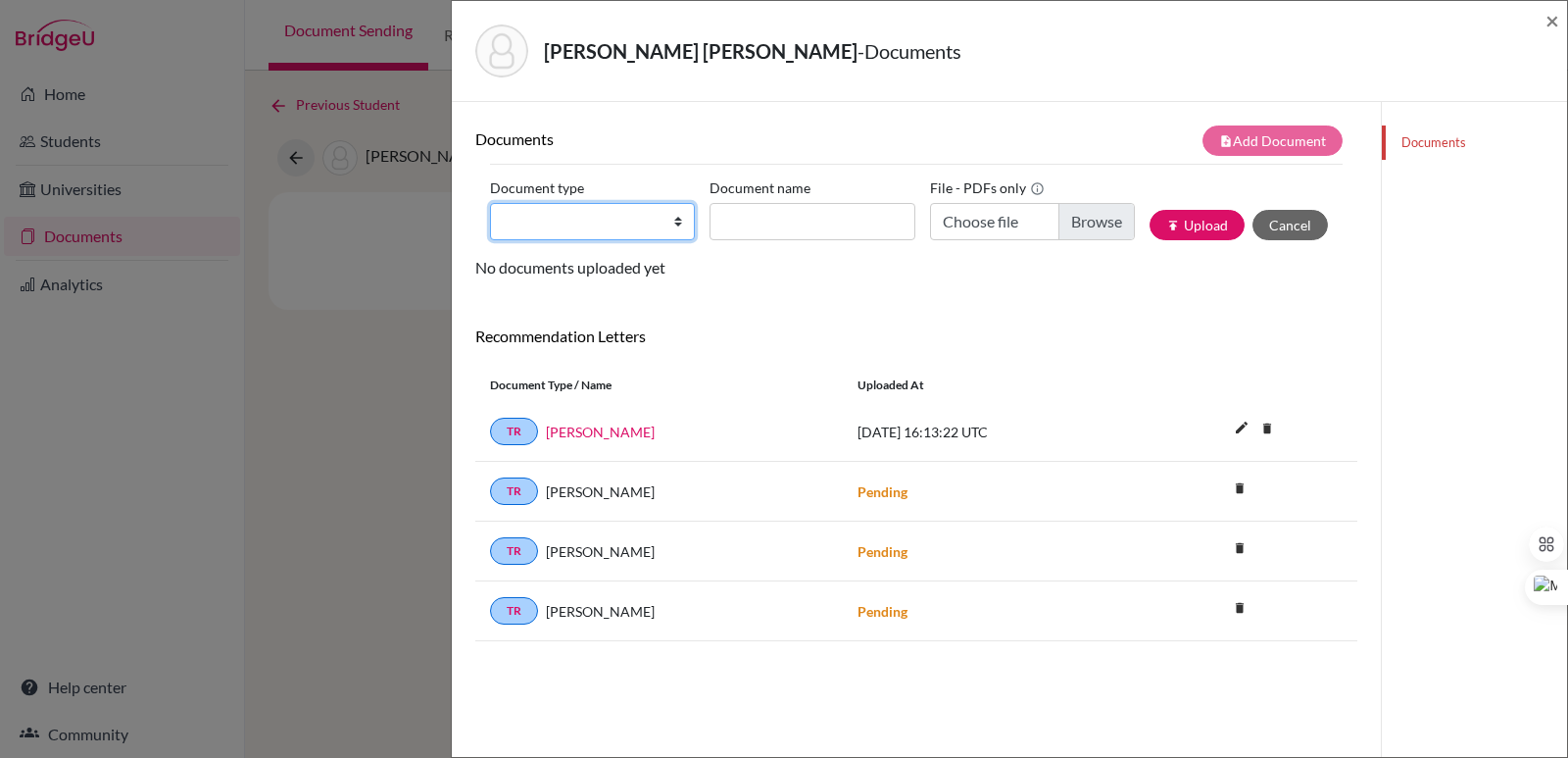
click at [556, 218] on select "Change explanation for Common App reports Counselor recommendation Internationa…" at bounding box center [592, 221] width 204 height 38
select select "2"
click at [490, 202] on select "Change explanation for Common App reports Counselor recommendation Internationa…" at bounding box center [592, 221] width 204 height 38
click at [784, 213] on input "Document name" at bounding box center [811, 221] width 204 height 38
paste input "Initial Transcript"
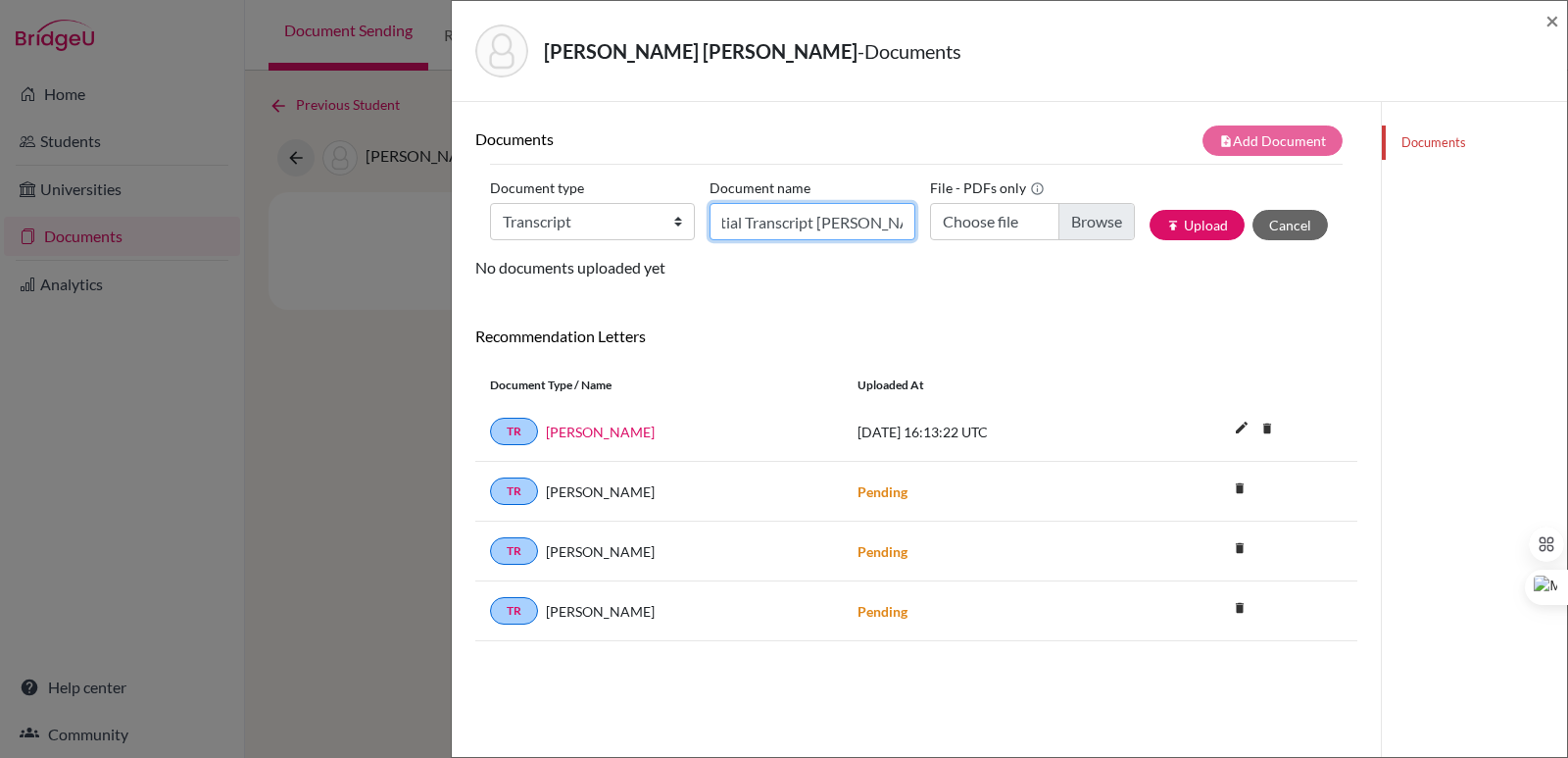
scroll to position [0, 29]
type input "Initial Transcript Luciana Egan"
click at [1073, 225] on input "Choose file" at bounding box center [1031, 221] width 204 height 38
type input "C:\fakepath\Egan Vanegas, Luciana María.pdf"
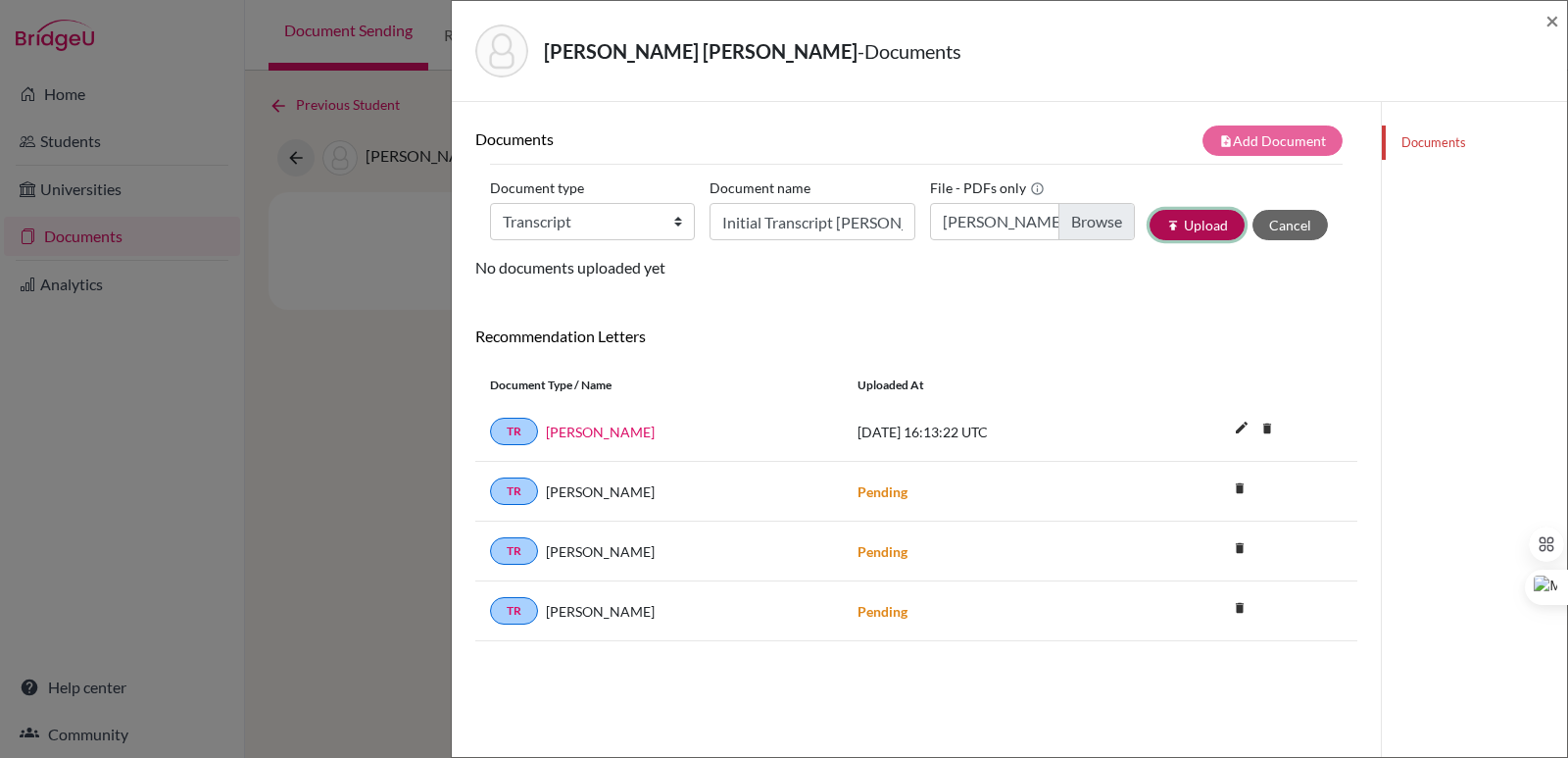
click at [1183, 217] on button "publish Upload" at bounding box center [1197, 224] width 95 height 31
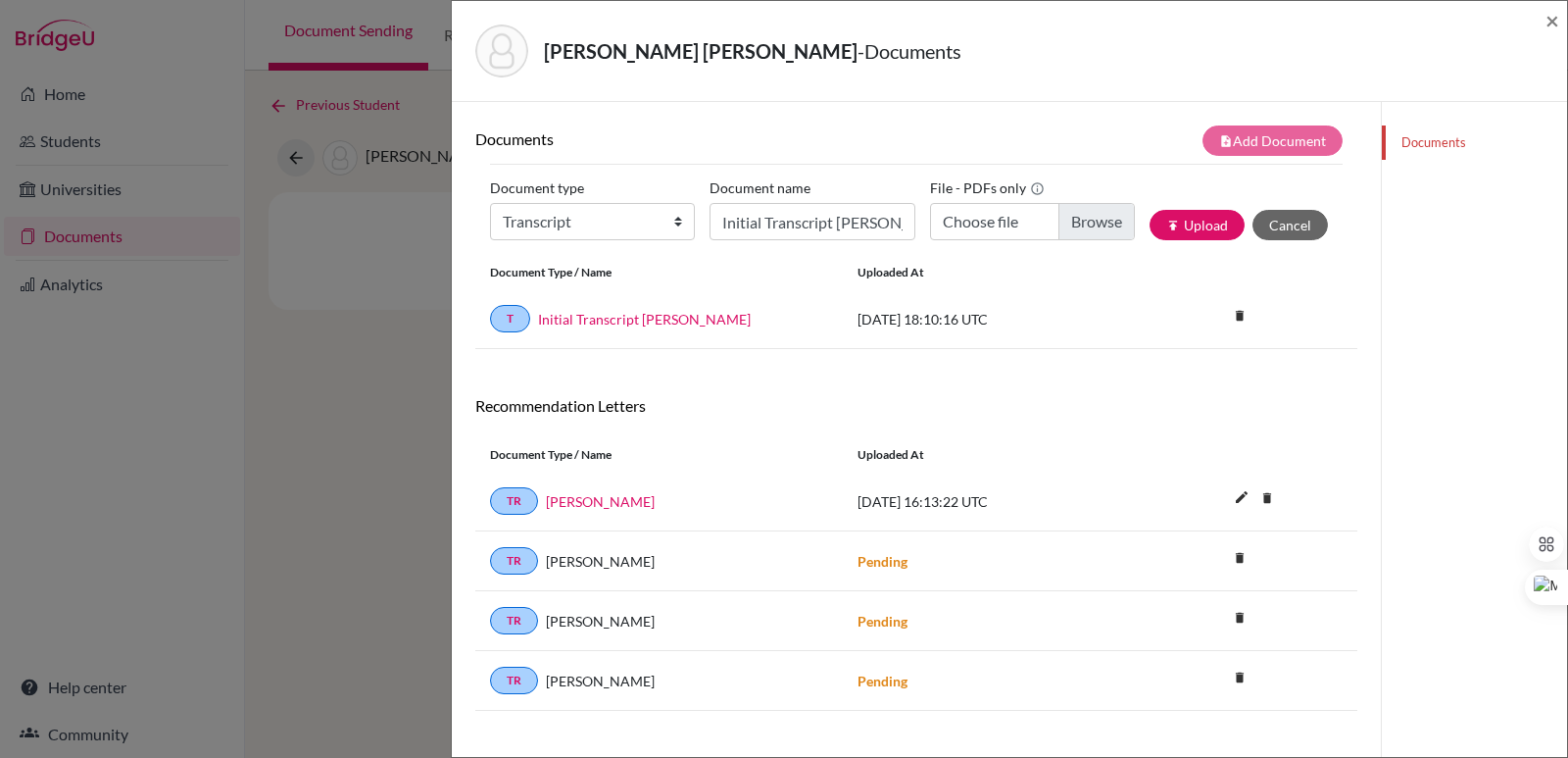
click at [1543, 26] on div "Egan Vanegas, Luciana - Documents ×" at bounding box center [1009, 51] width 1099 height 84
click at [1545, 25] on span "×" at bounding box center [1552, 20] width 14 height 29
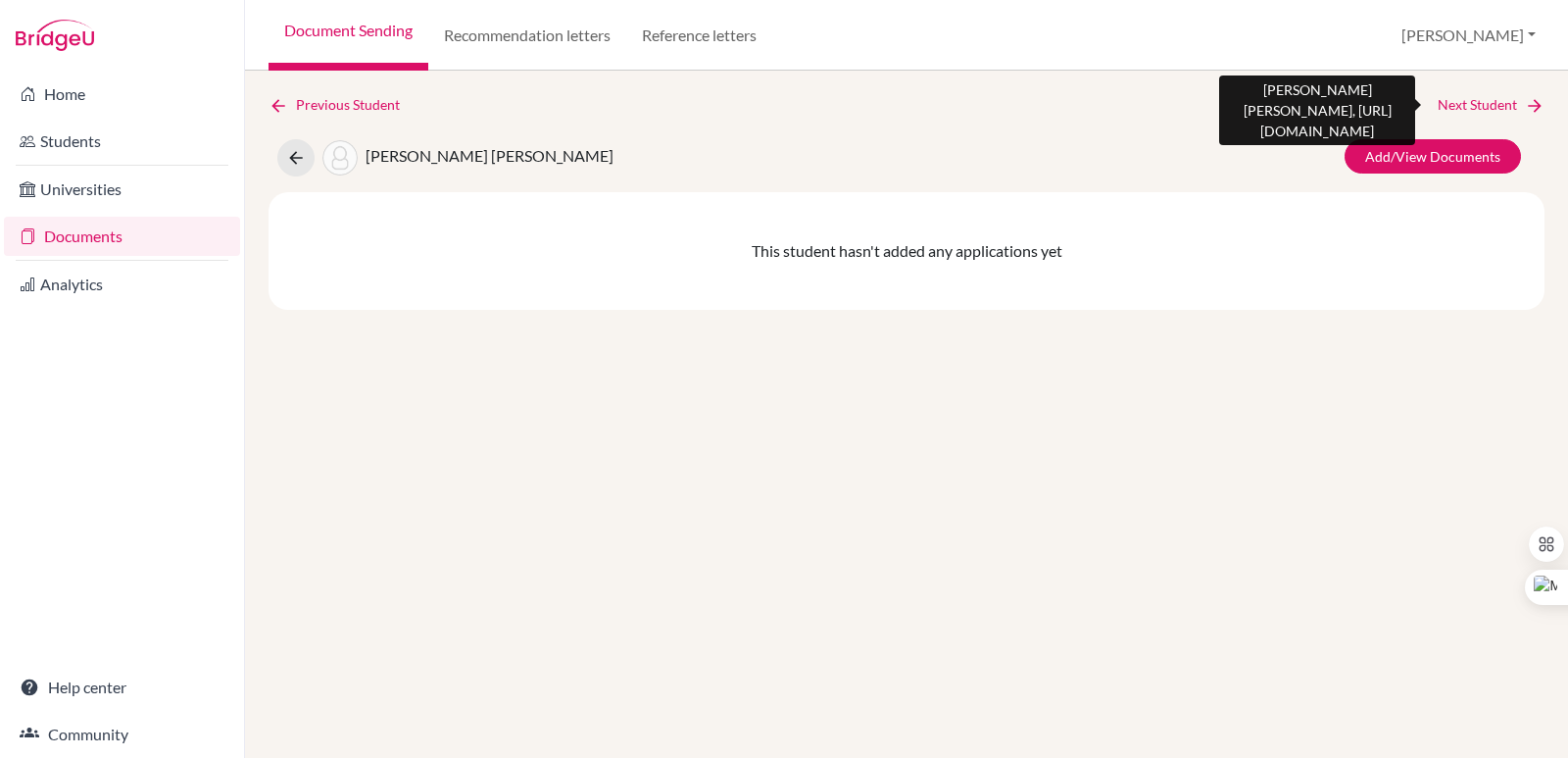
click at [1512, 105] on link "Next Student" at bounding box center [1491, 105] width 107 height 22
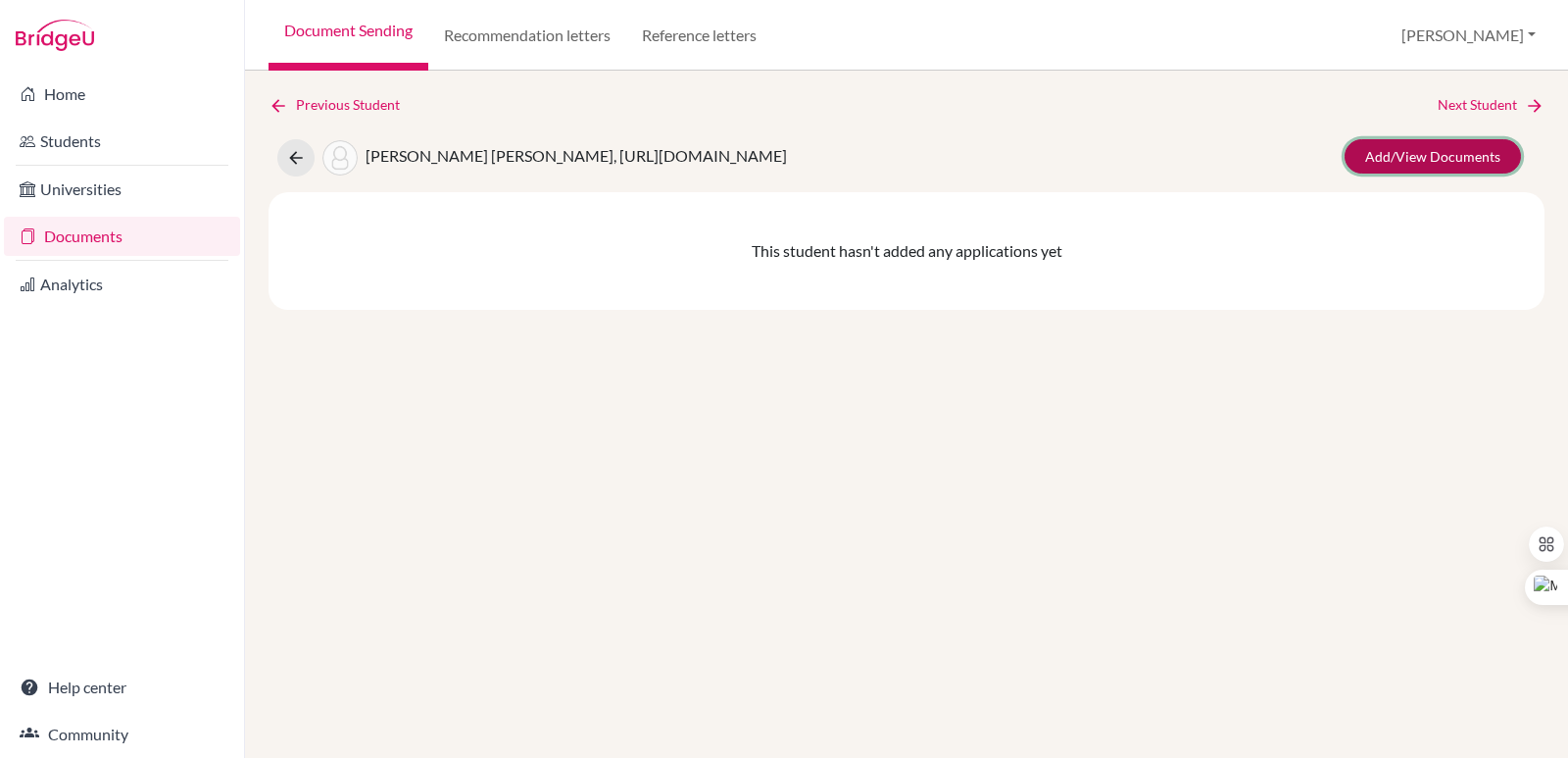
click at [1399, 158] on link "Add/View Documents" at bounding box center [1432, 156] width 177 height 35
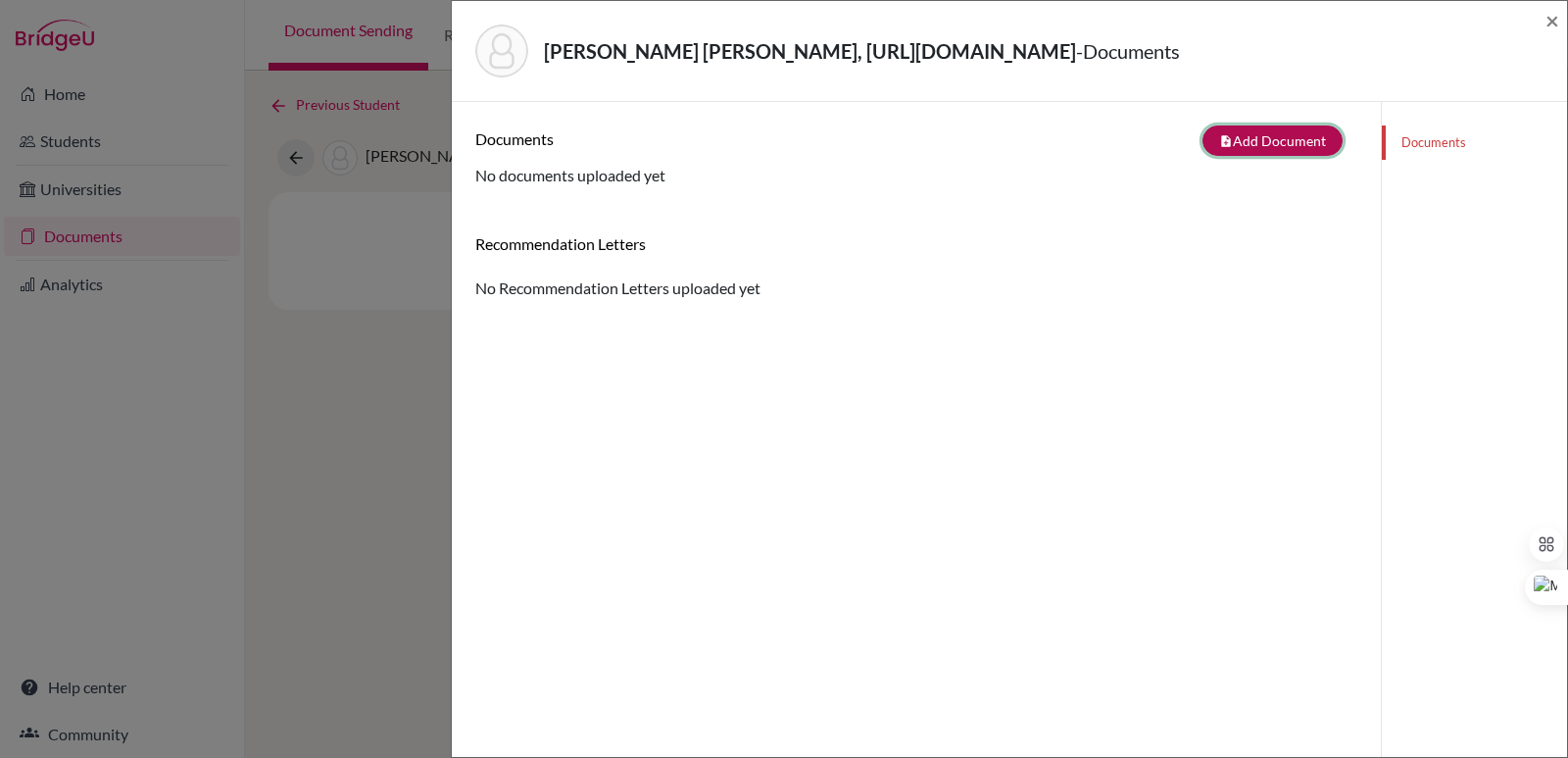
click at [1264, 144] on button "note_add Add Document" at bounding box center [1271, 140] width 140 height 31
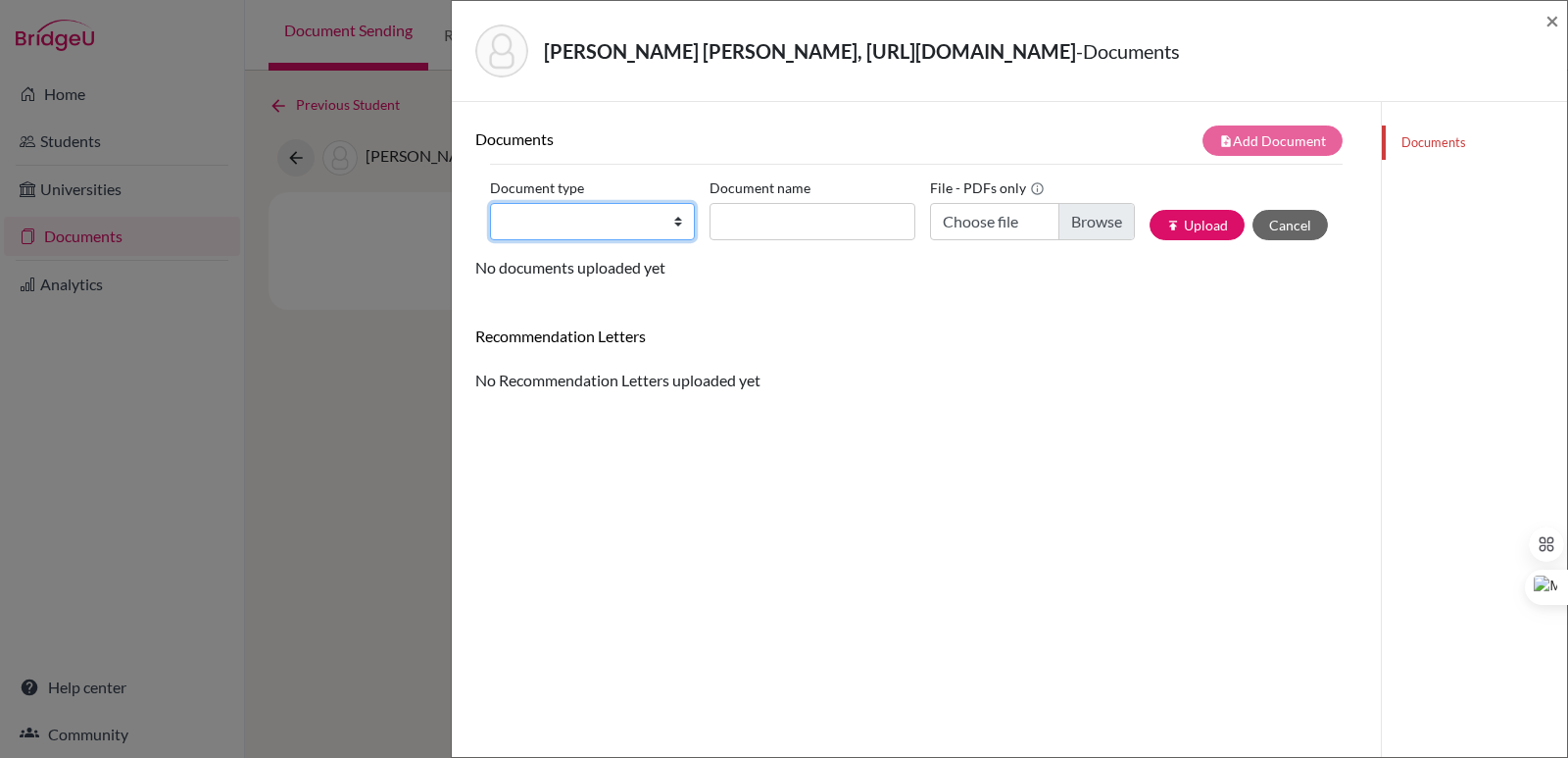
click at [541, 231] on select "Change explanation for Common App reports Counselor recommendation Internationa…" at bounding box center [592, 221] width 204 height 38
select select "2"
click at [490, 202] on select "Change explanation for Common App reports Counselor recommendation Internationa…" at bounding box center [592, 221] width 204 height 38
click at [790, 204] on input "Document name" at bounding box center [811, 221] width 204 height 38
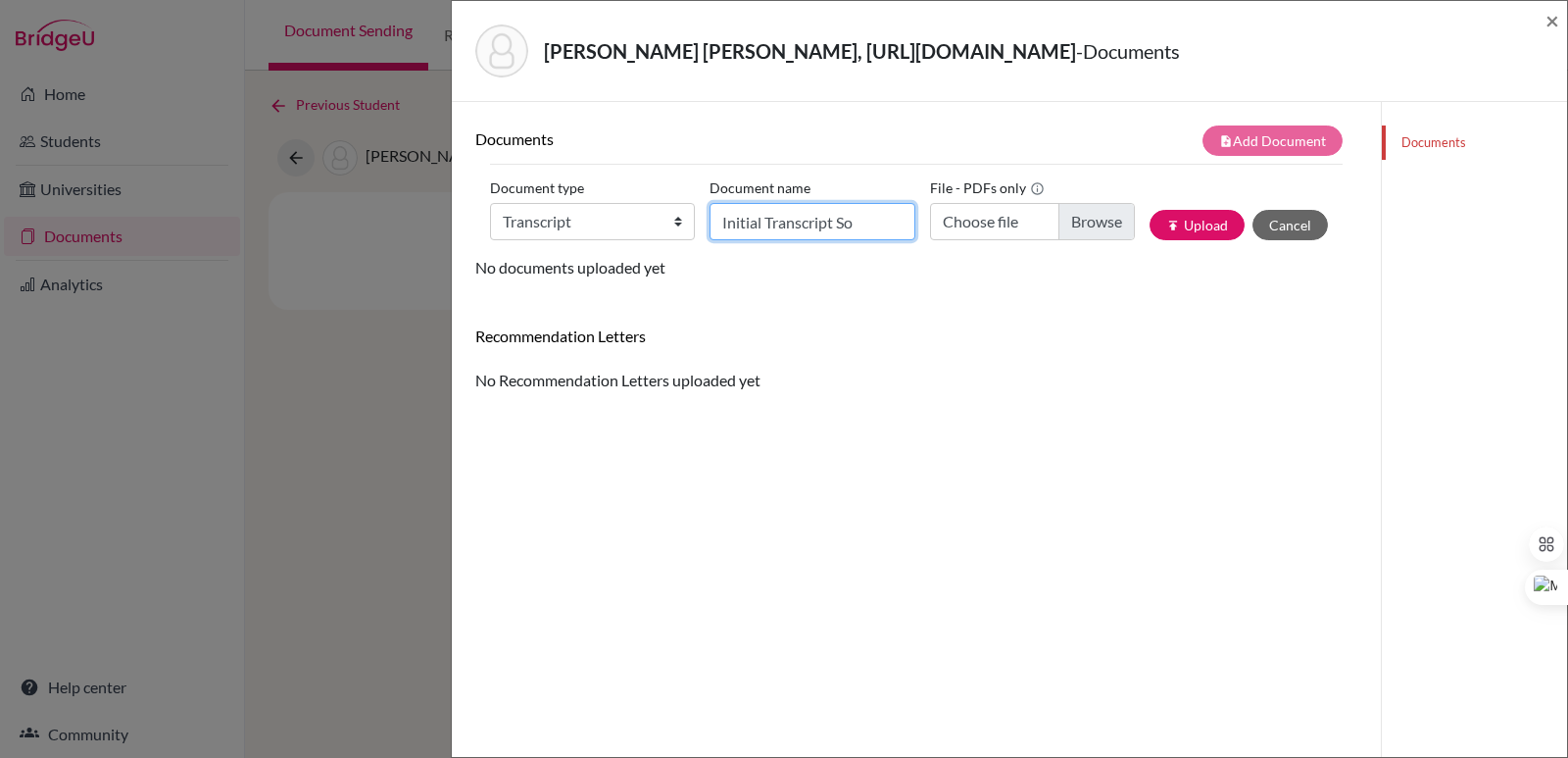
type input "Initial Transcript So"
click at [1070, 230] on input "Choose file" at bounding box center [1031, 221] width 204 height 38
type input "C:\fakepath\Escalante Del Toro, Sophia.pdf"
click at [876, 227] on input "Initial Transcript So" at bounding box center [811, 221] width 204 height 38
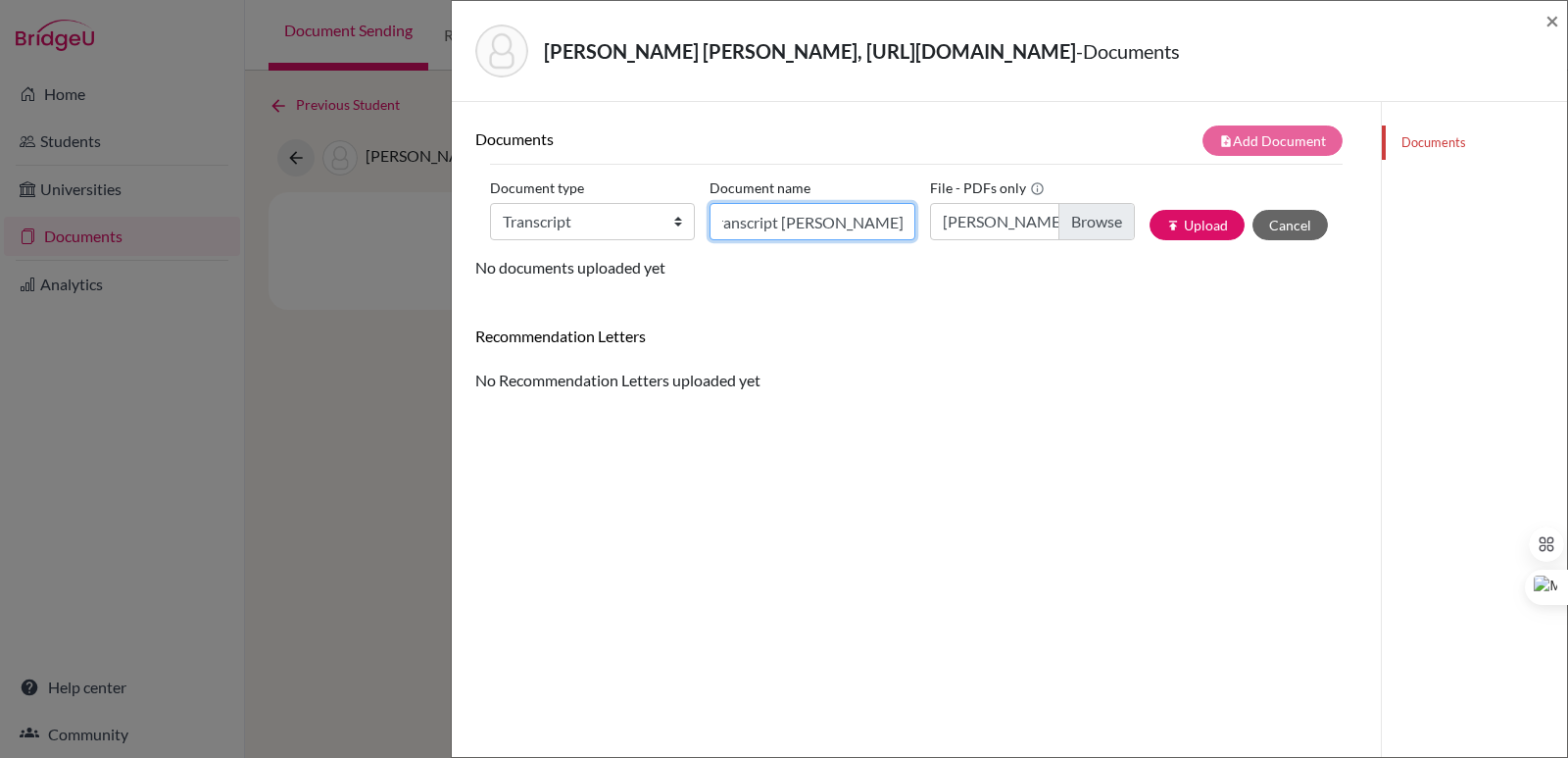
type input "Initial Transcript Sophia Escalante"
click at [1201, 240] on div "Document type Change explanation for Common App reports Counselor recommendatio…" at bounding box center [915, 214] width 852 height 83
click at [1198, 227] on button "publish Upload" at bounding box center [1197, 224] width 95 height 31
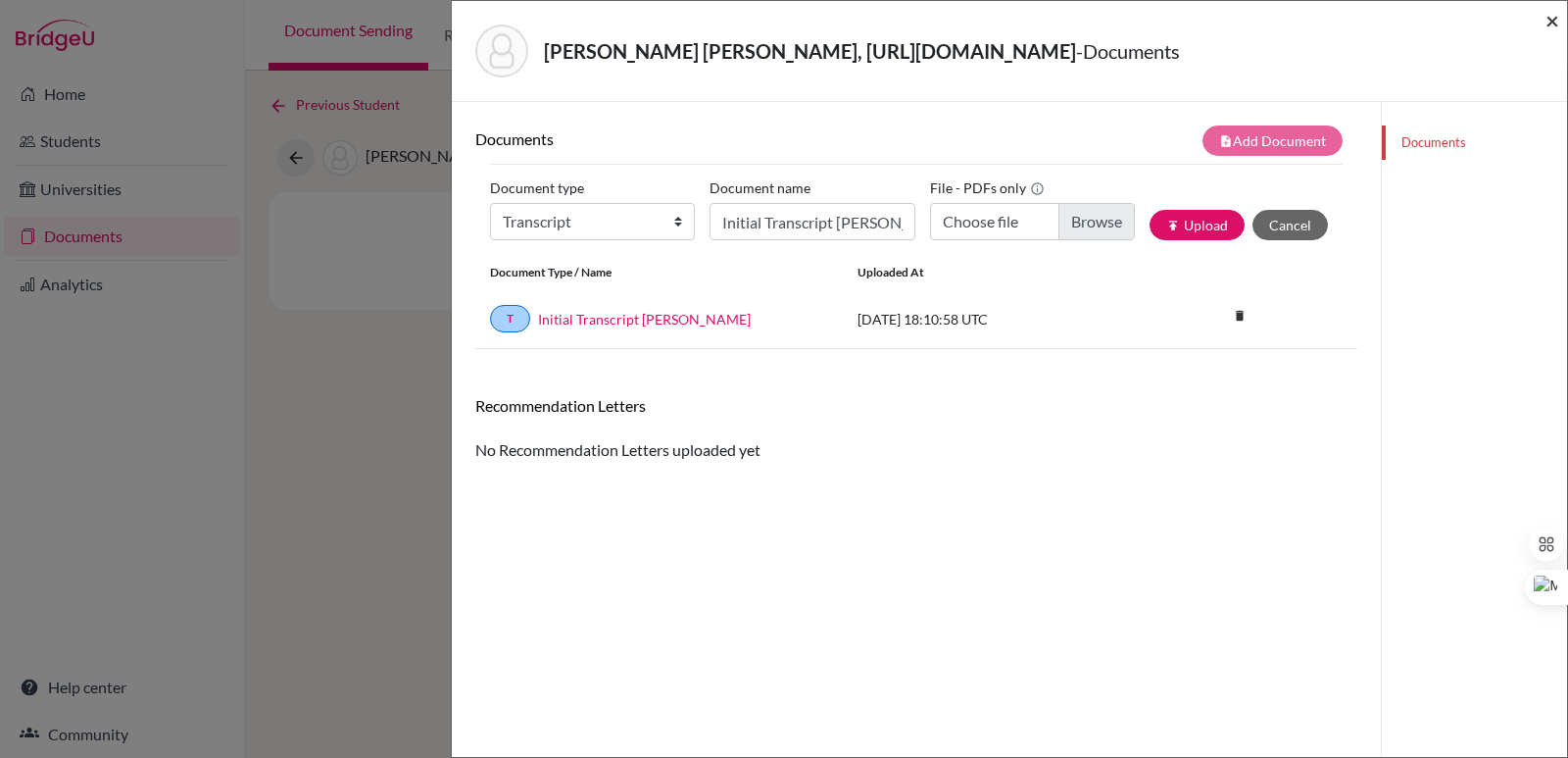
click at [1551, 20] on span "×" at bounding box center [1552, 20] width 14 height 29
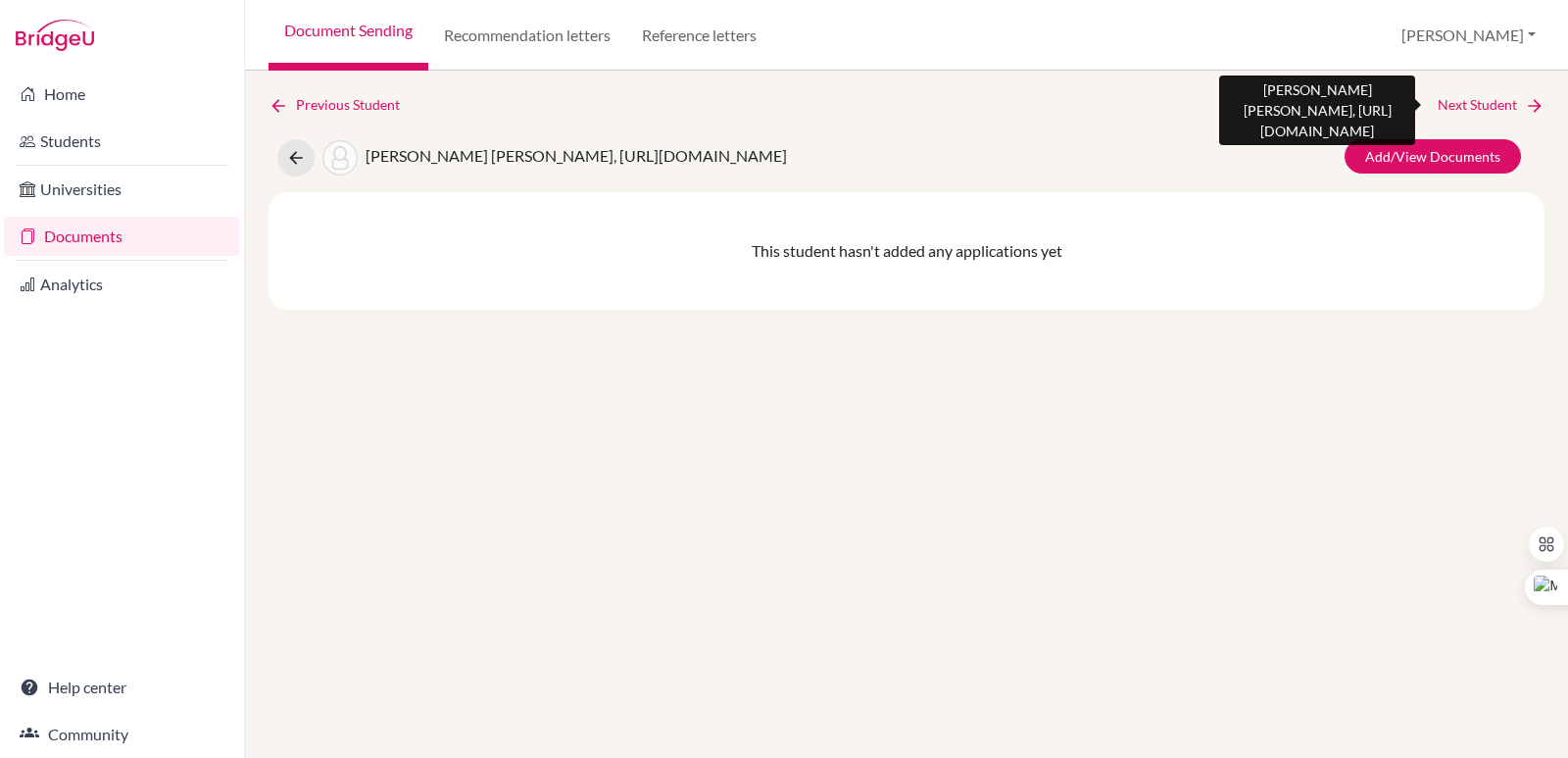
click at [1514, 105] on link "Next Student" at bounding box center [1491, 105] width 107 height 22
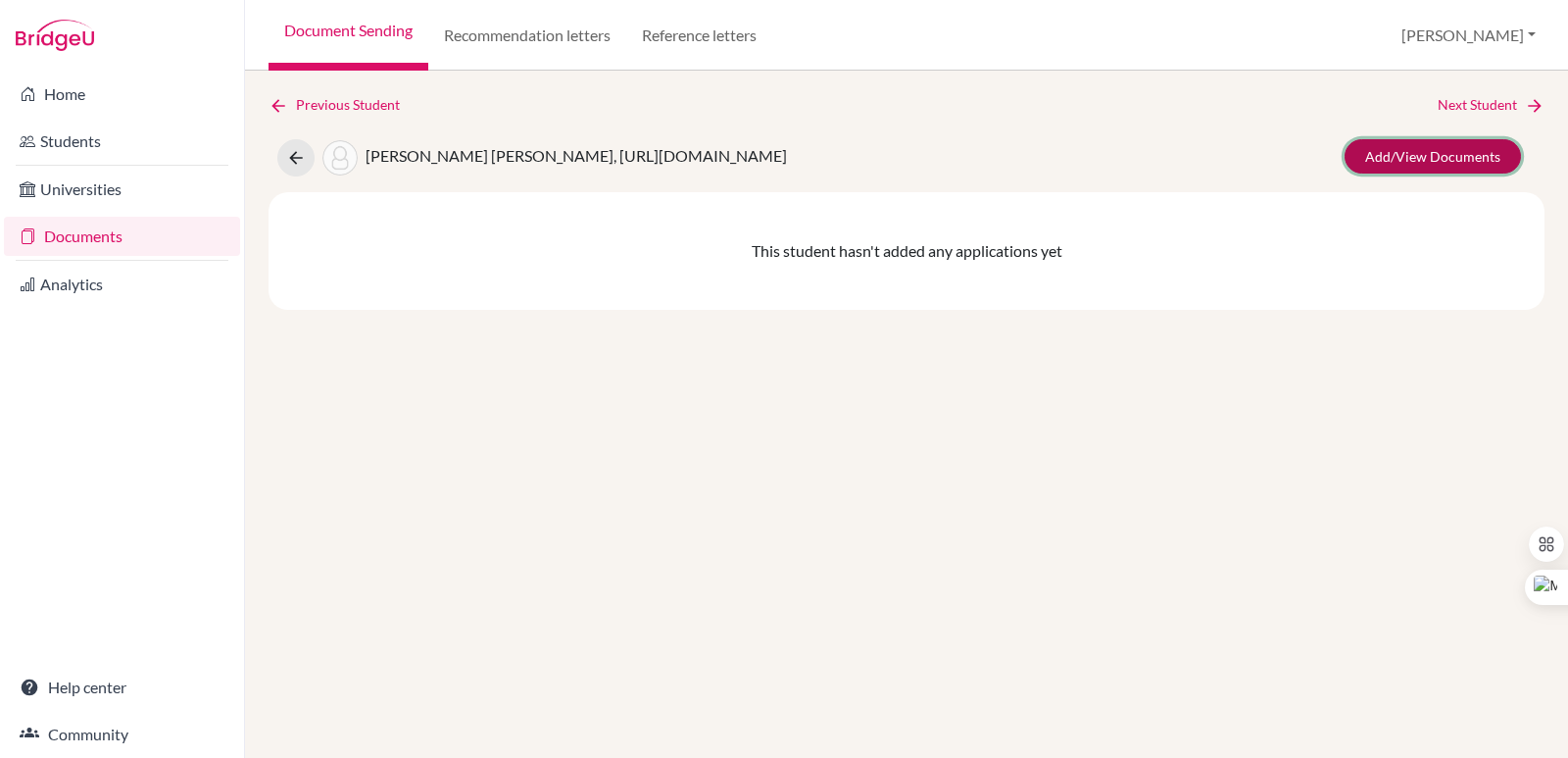
click at [1394, 159] on link "Add/View Documents" at bounding box center [1432, 156] width 177 height 35
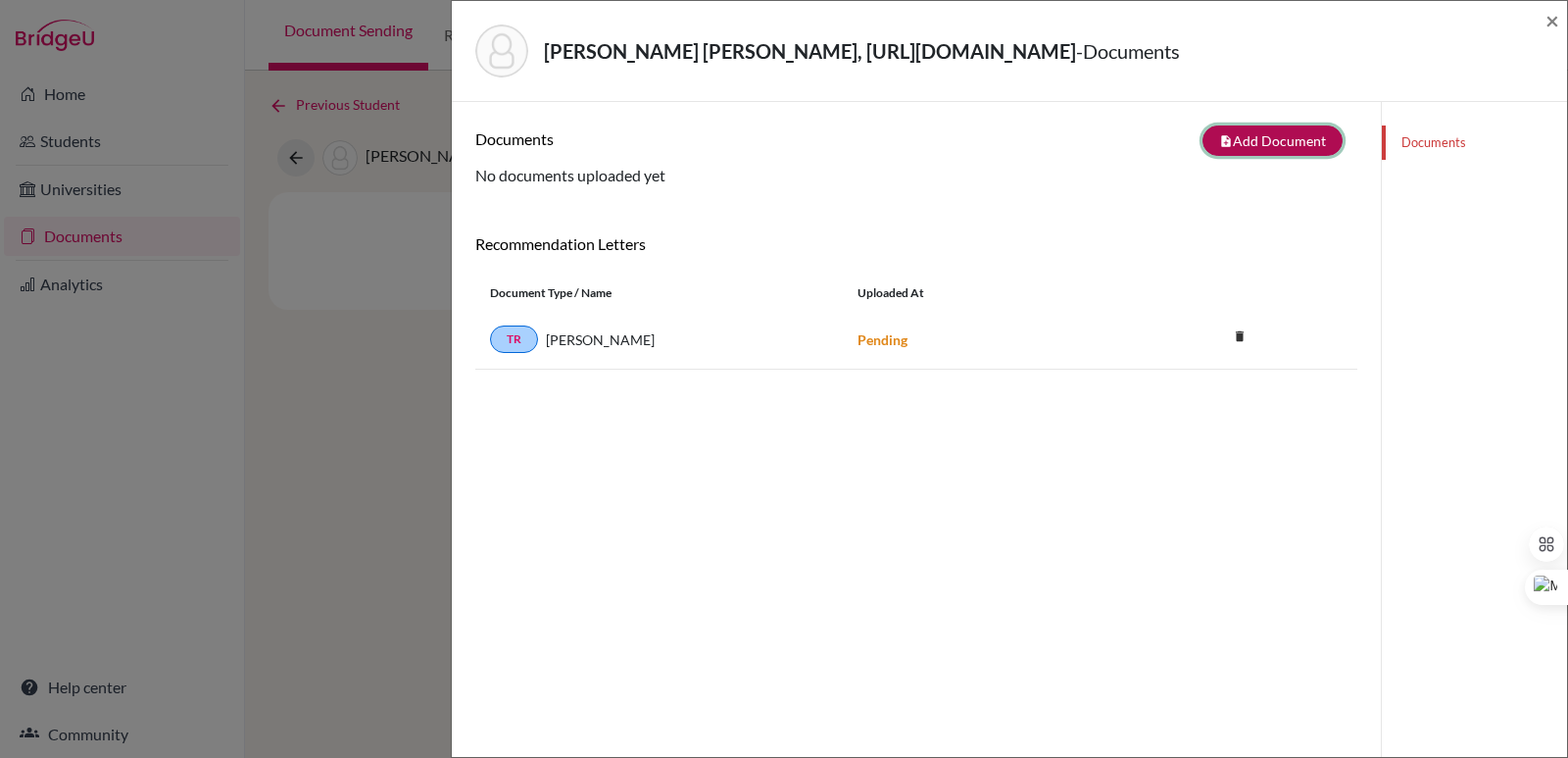
click at [1261, 156] on button "note_add Add Document" at bounding box center [1271, 140] width 140 height 31
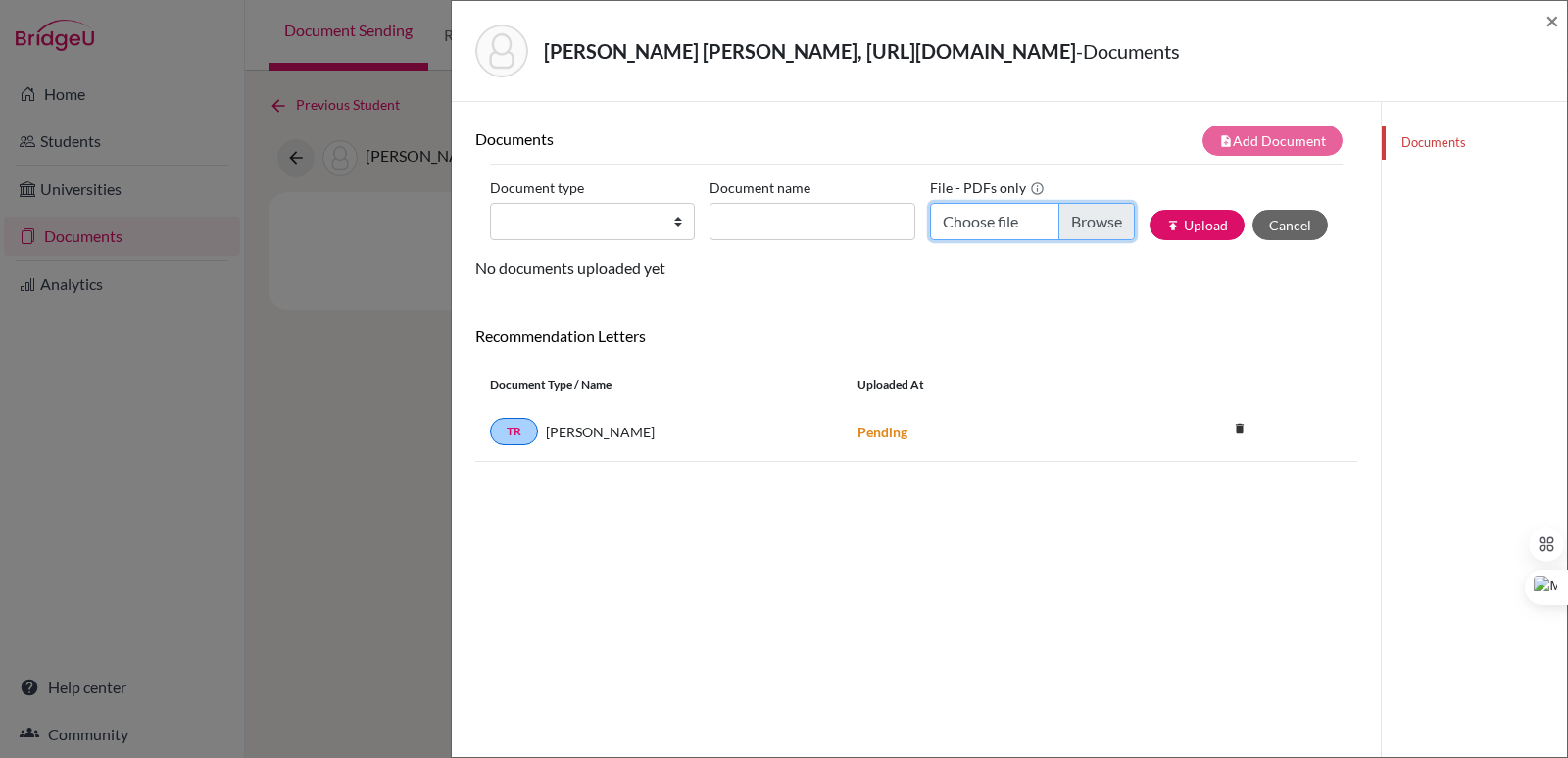
click at [1066, 240] on input "Choose file" at bounding box center [1031, 221] width 204 height 38
type input "C:\fakepath\Escalante Giammattei, Javier Alejandro.pdf"
click at [809, 240] on input "Document name" at bounding box center [811, 221] width 204 height 38
drag, startPoint x: 595, startPoint y: 238, endPoint x: 595, endPoint y: 266, distance: 28.0
click at [595, 240] on select "Change explanation for Common App reports Counselor recommendation Internationa…" at bounding box center [592, 221] width 204 height 38
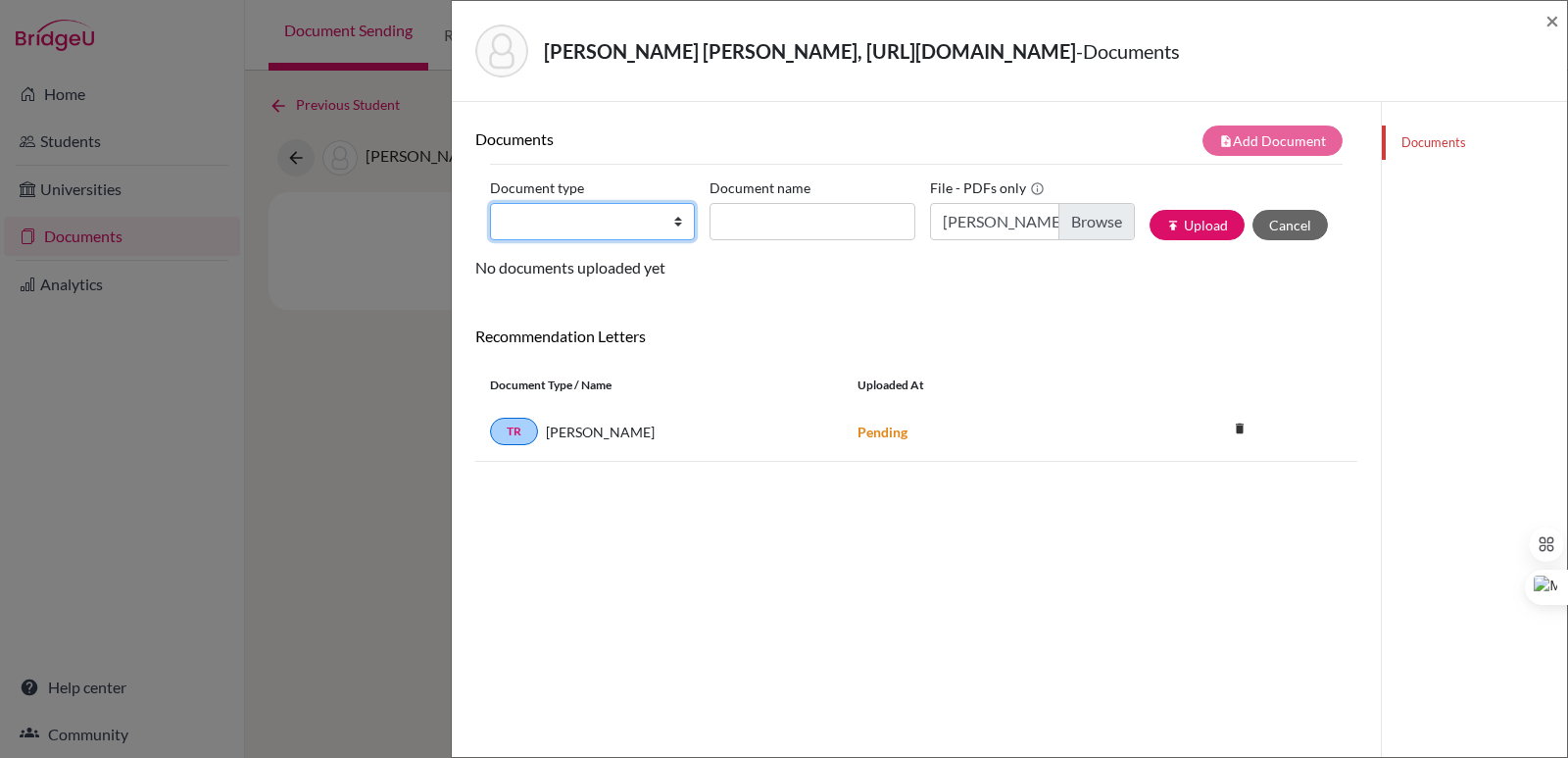
select select "2"
click at [490, 232] on select "Change explanation for Common App reports Counselor recommendation Internationa…" at bounding box center [592, 221] width 204 height 38
click at [830, 240] on input "Document name" at bounding box center [811, 221] width 204 height 38
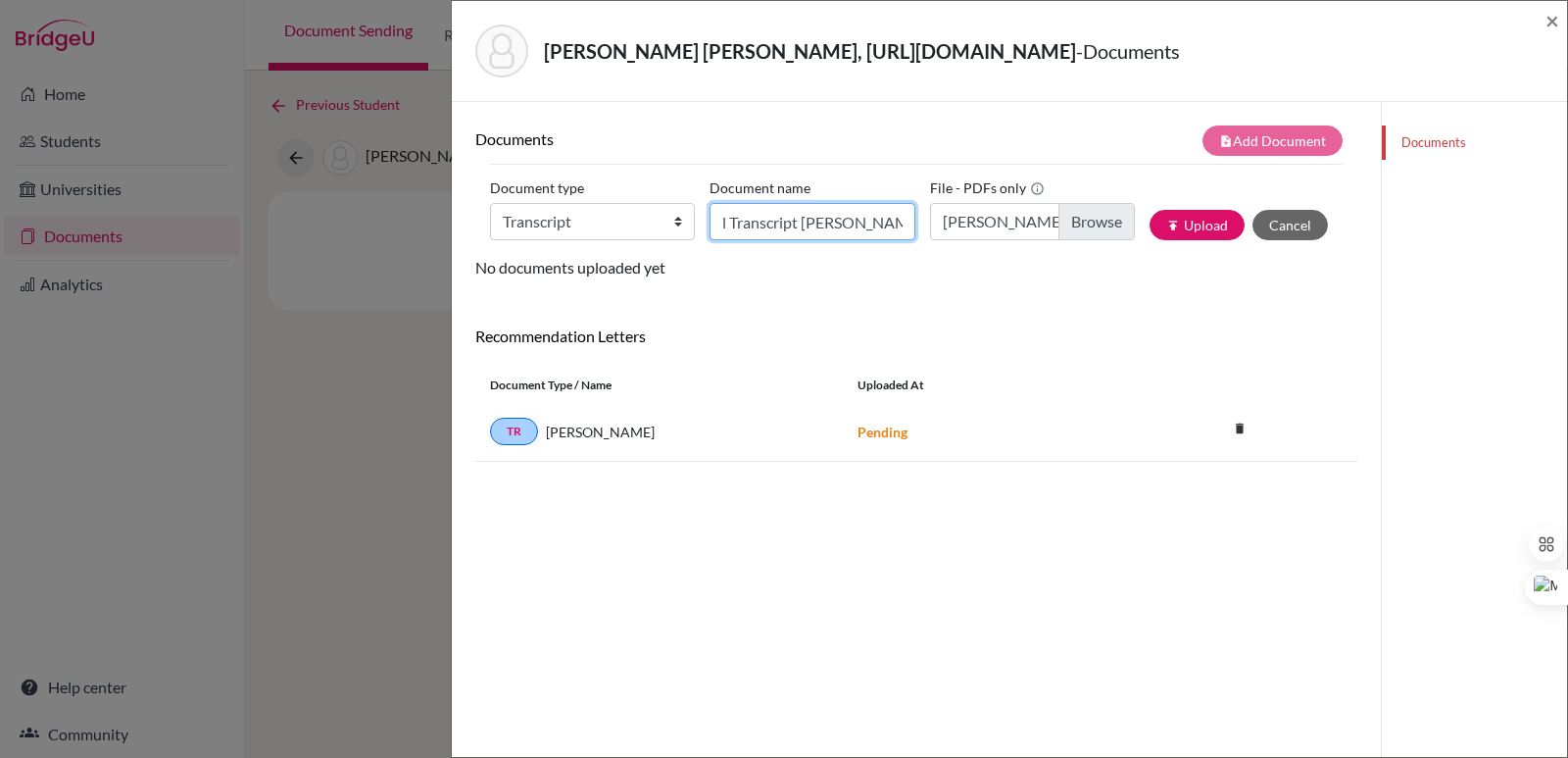
scroll to position [0, 49]
type input "Initial Transcript Javier Escalante"
click at [1175, 240] on button "publish Upload" at bounding box center [1197, 224] width 95 height 31
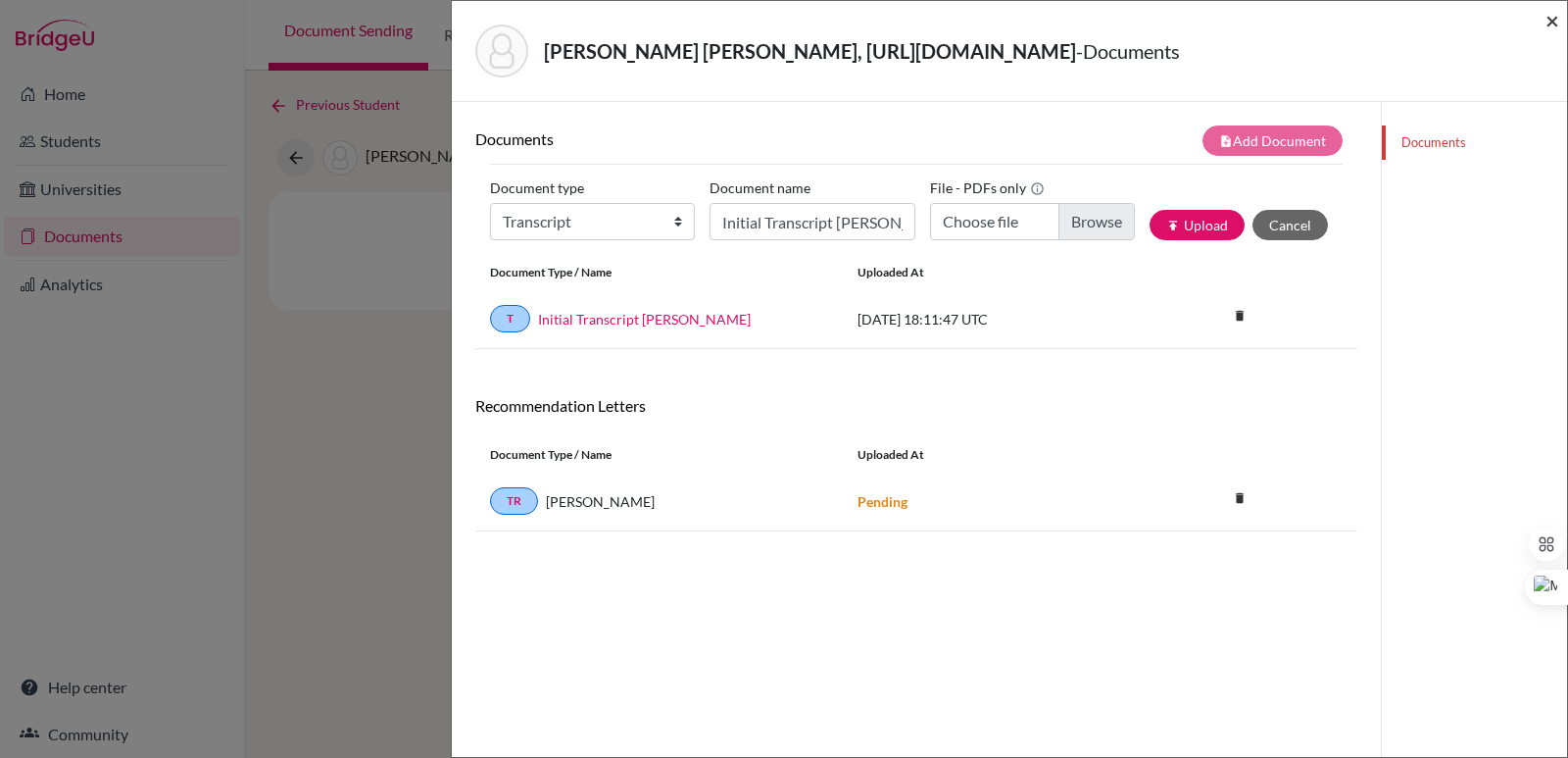
click at [1557, 14] on span "×" at bounding box center [1552, 20] width 14 height 29
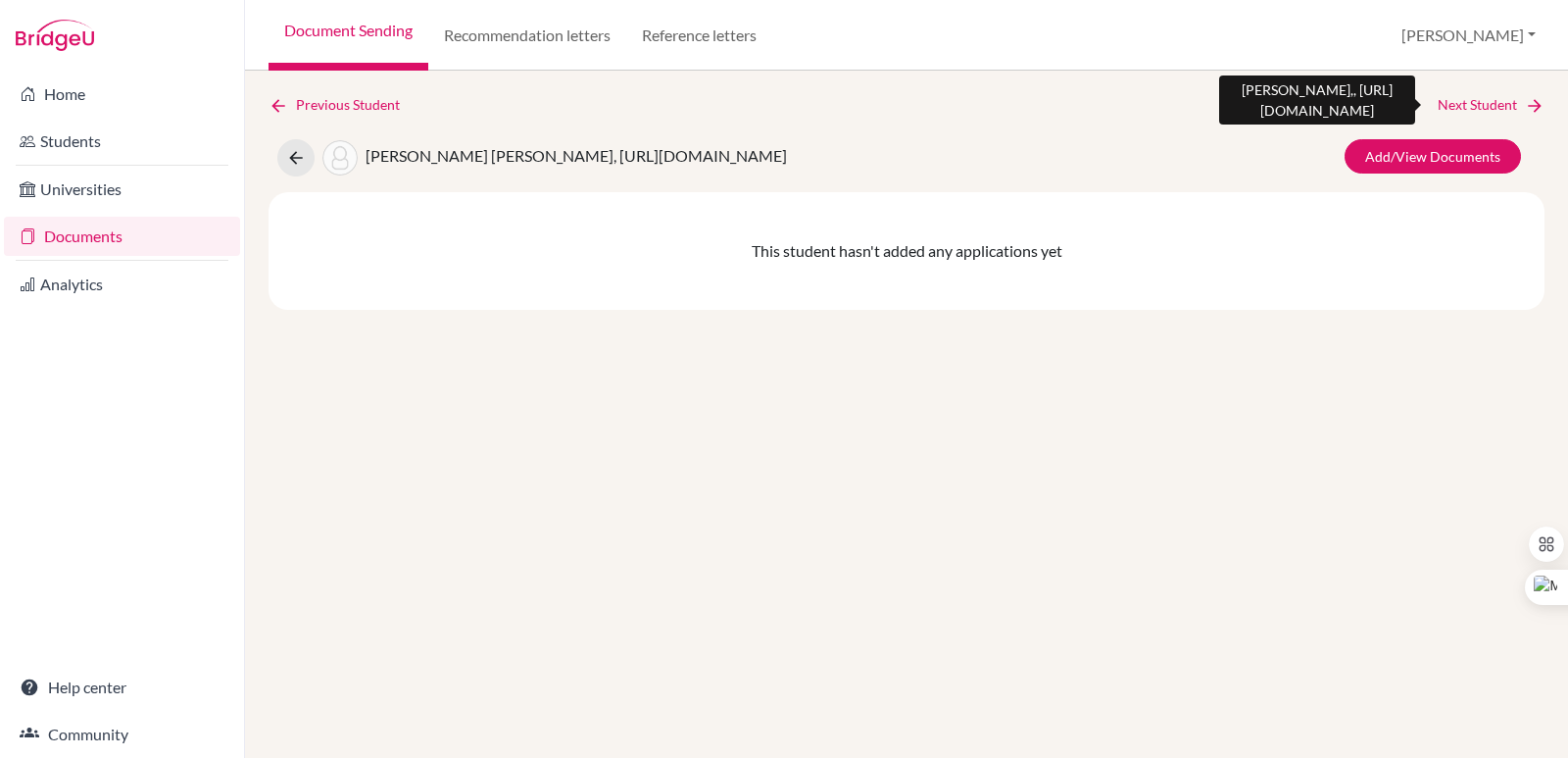
click at [1469, 111] on link "Next Student" at bounding box center [1491, 105] width 107 height 22
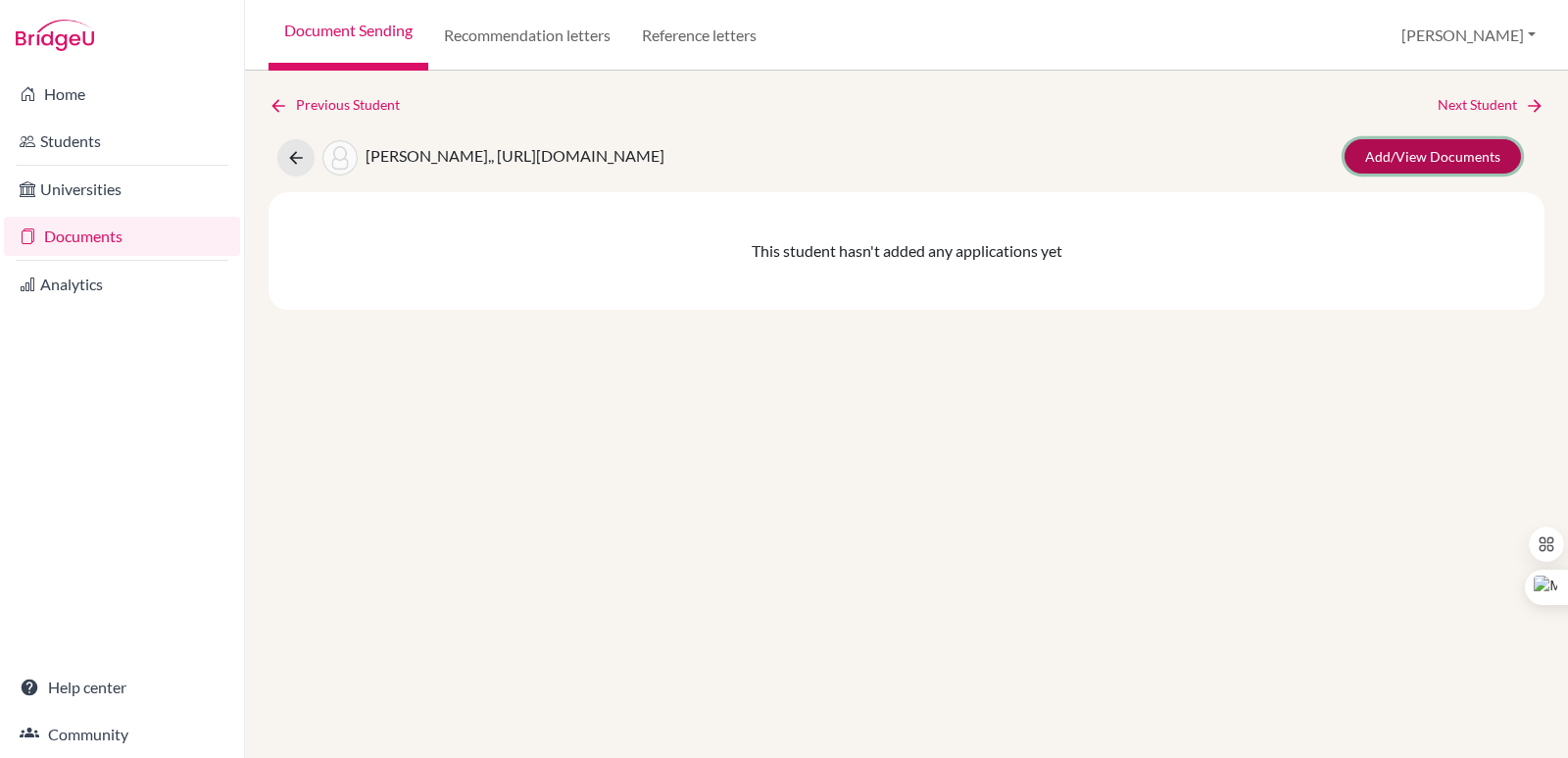
click at [1423, 157] on link "Add/View Documents" at bounding box center [1432, 156] width 177 height 35
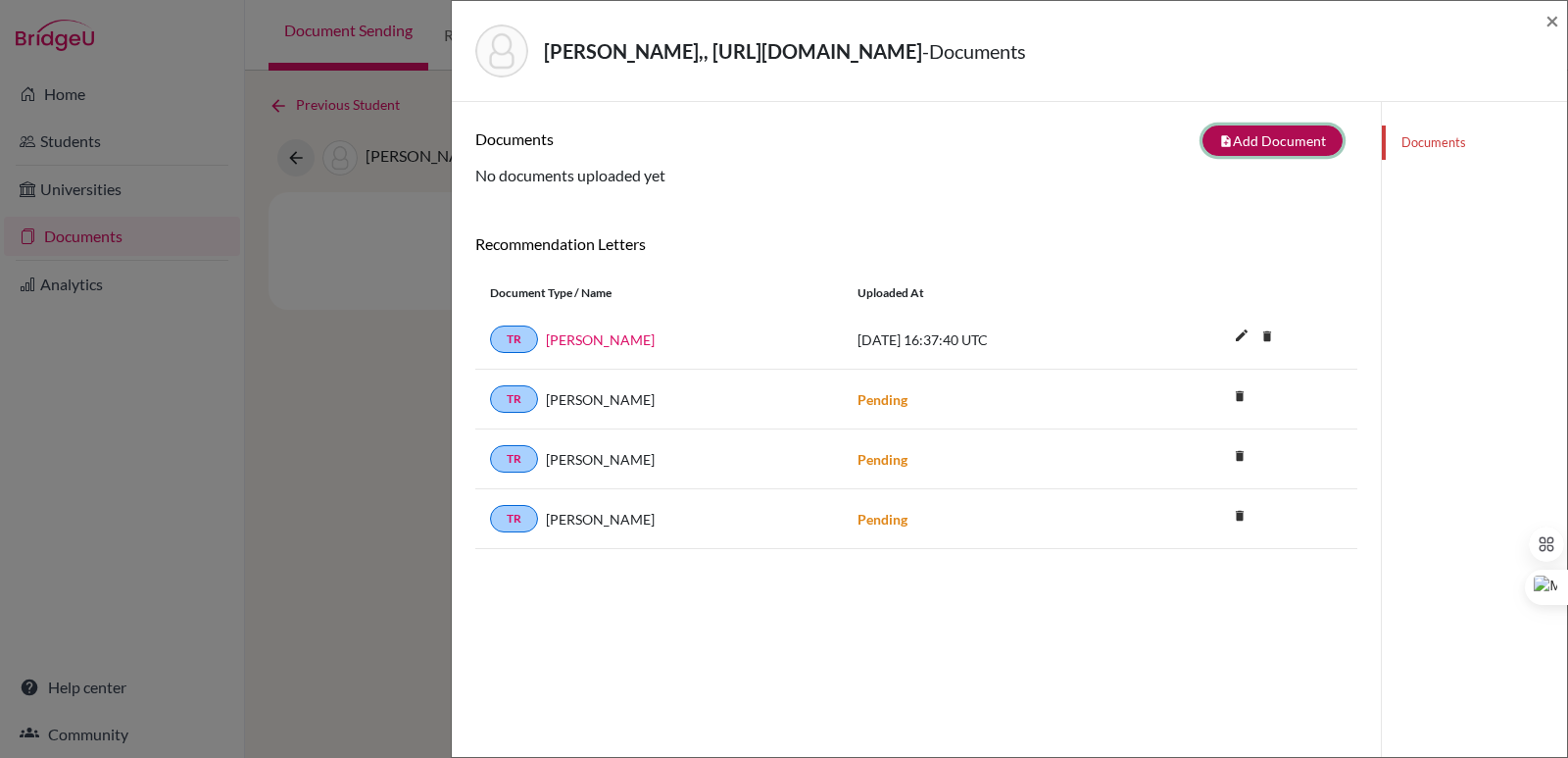
click at [1258, 147] on button "note_add Add Document" at bounding box center [1271, 140] width 140 height 31
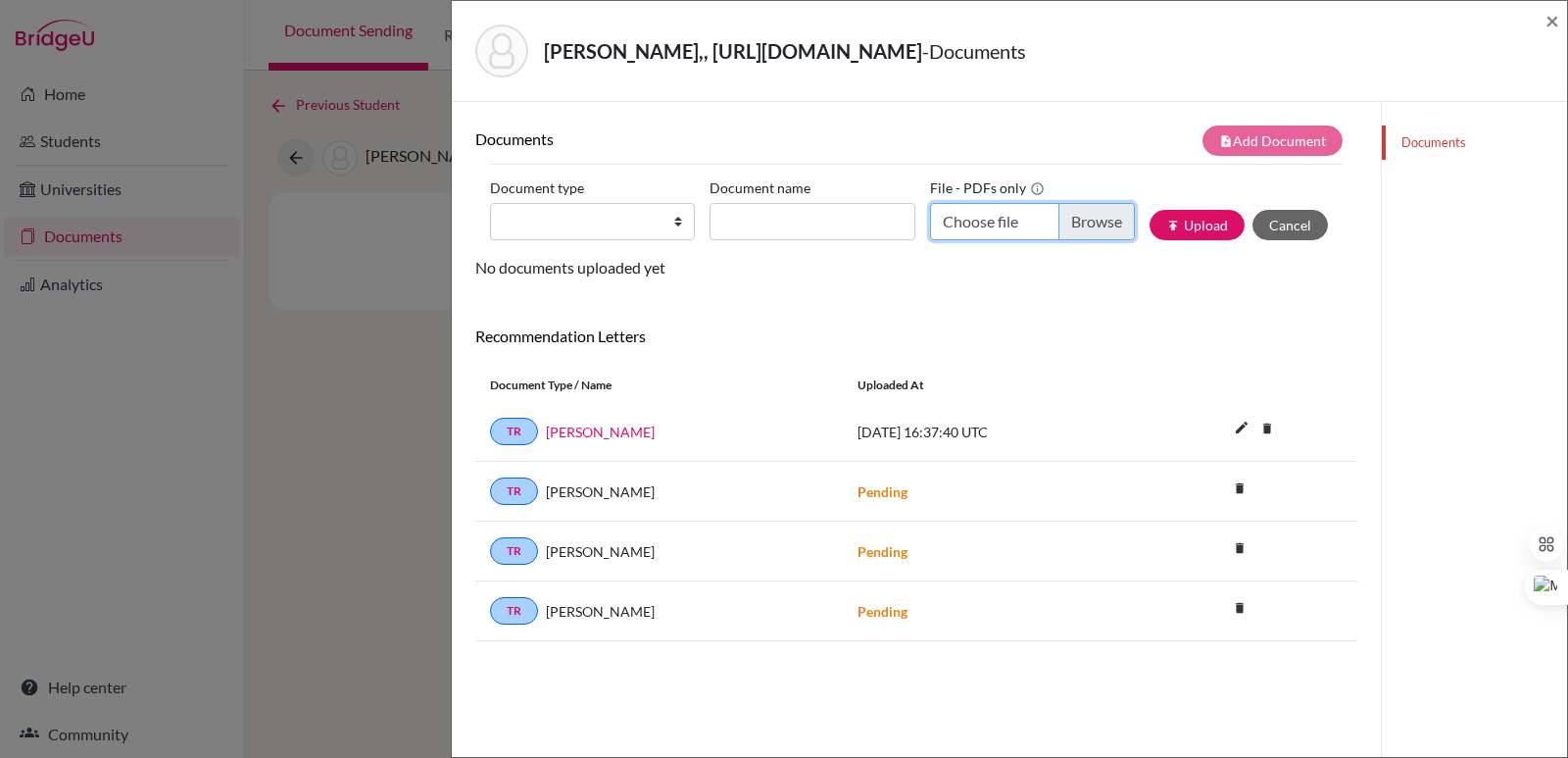
click at [1076, 217] on input "Choose file" at bounding box center [1031, 221] width 204 height 38
type input "C:\fakepath\Escobar Reyes, Alfonso.pdf"
click at [764, 218] on input "Document name" at bounding box center [811, 221] width 204 height 38
paste input "Initial Transcript"
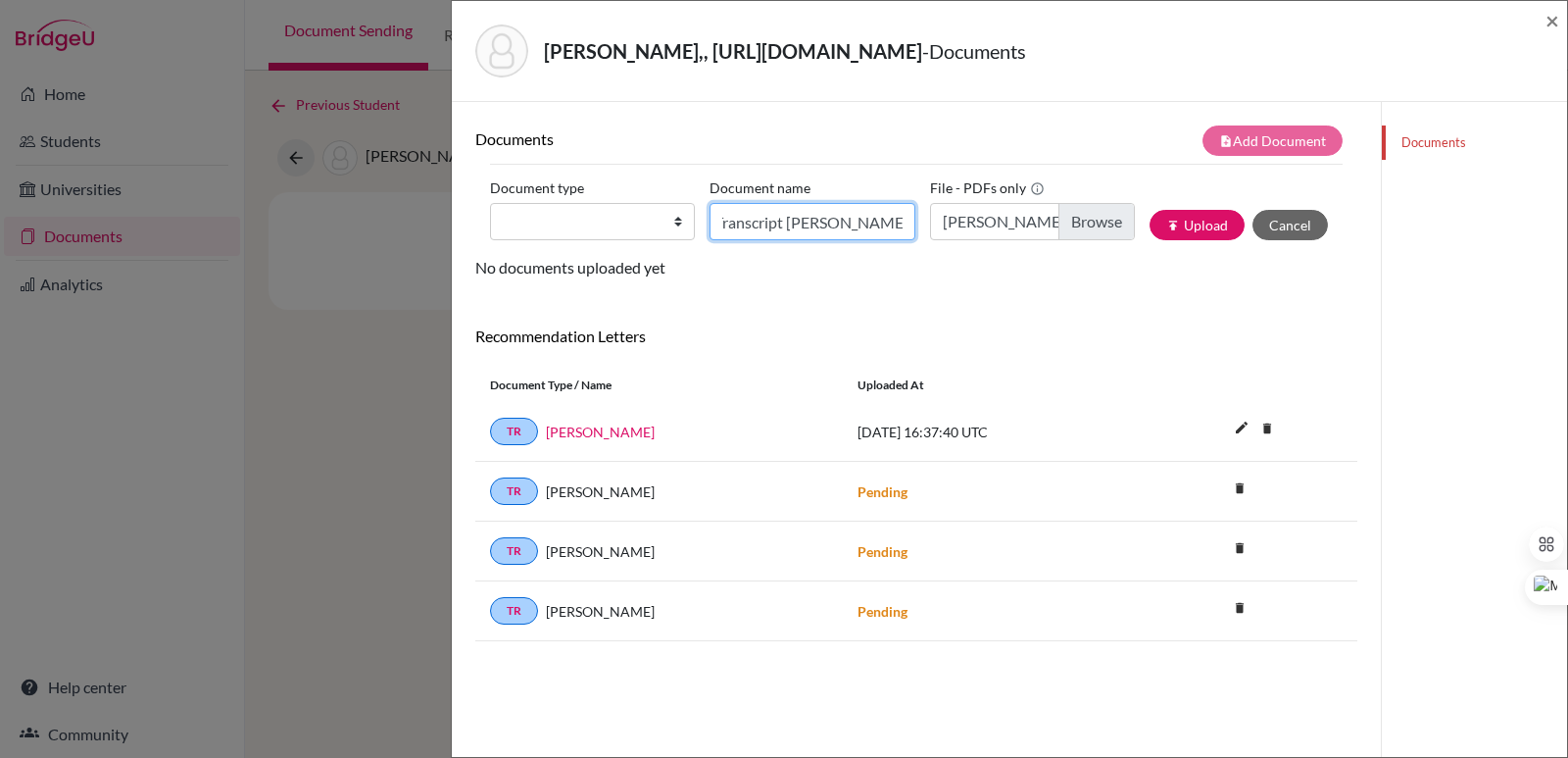
type input "Initial Transcript Alfonso Escobar"
click at [648, 220] on select "Change explanation for Common App reports Counselor recommendation Internationa…" at bounding box center [592, 221] width 204 height 38
select select "2"
click at [490, 202] on select "Change explanation for Common App reports Counselor recommendation Internationa…" at bounding box center [592, 221] width 204 height 38
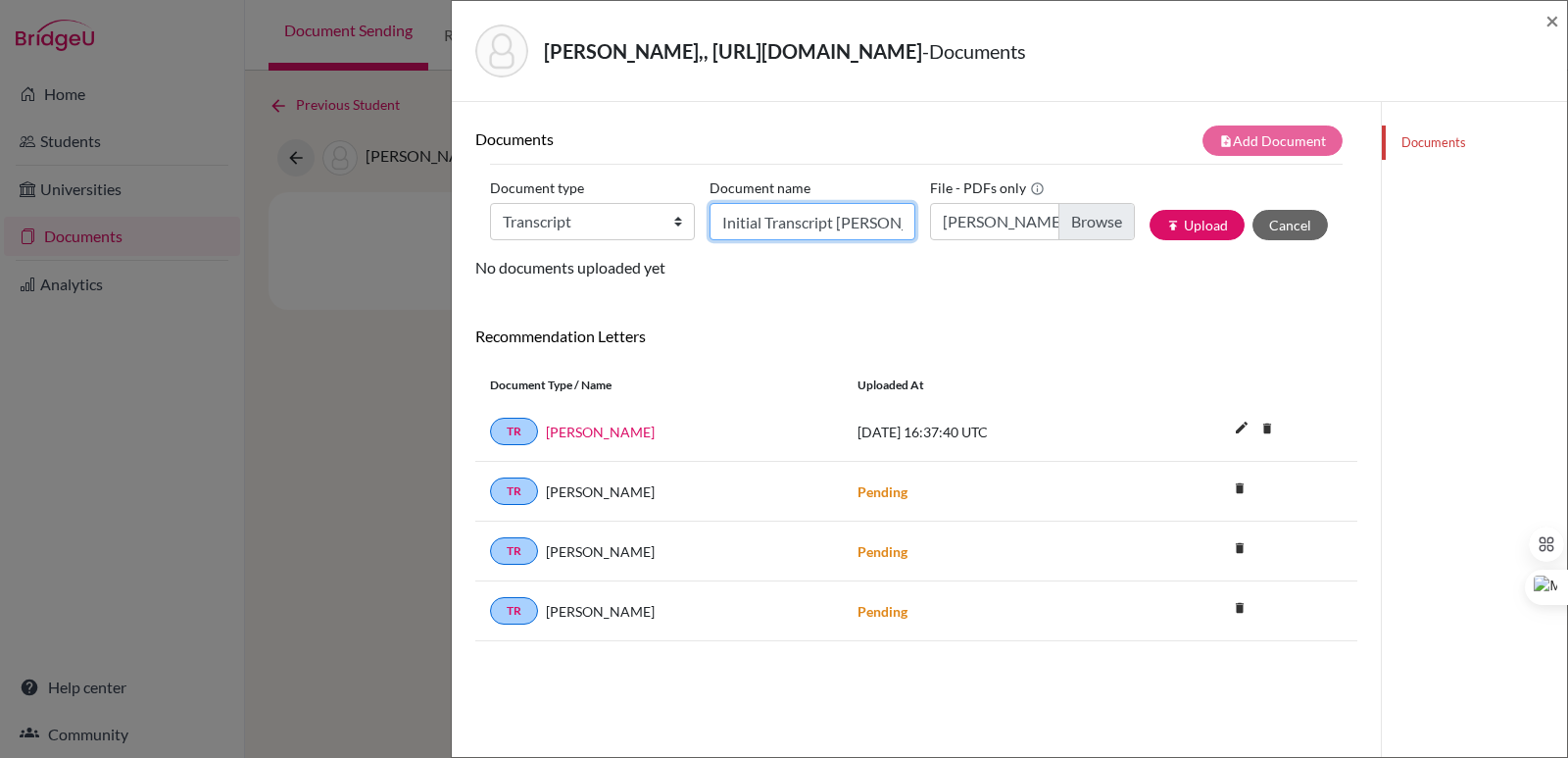
click at [842, 227] on input "Initial Transcript Alfonso Escobar" at bounding box center [811, 221] width 204 height 38
click at [1177, 225] on button "publish Upload" at bounding box center [1197, 224] width 95 height 31
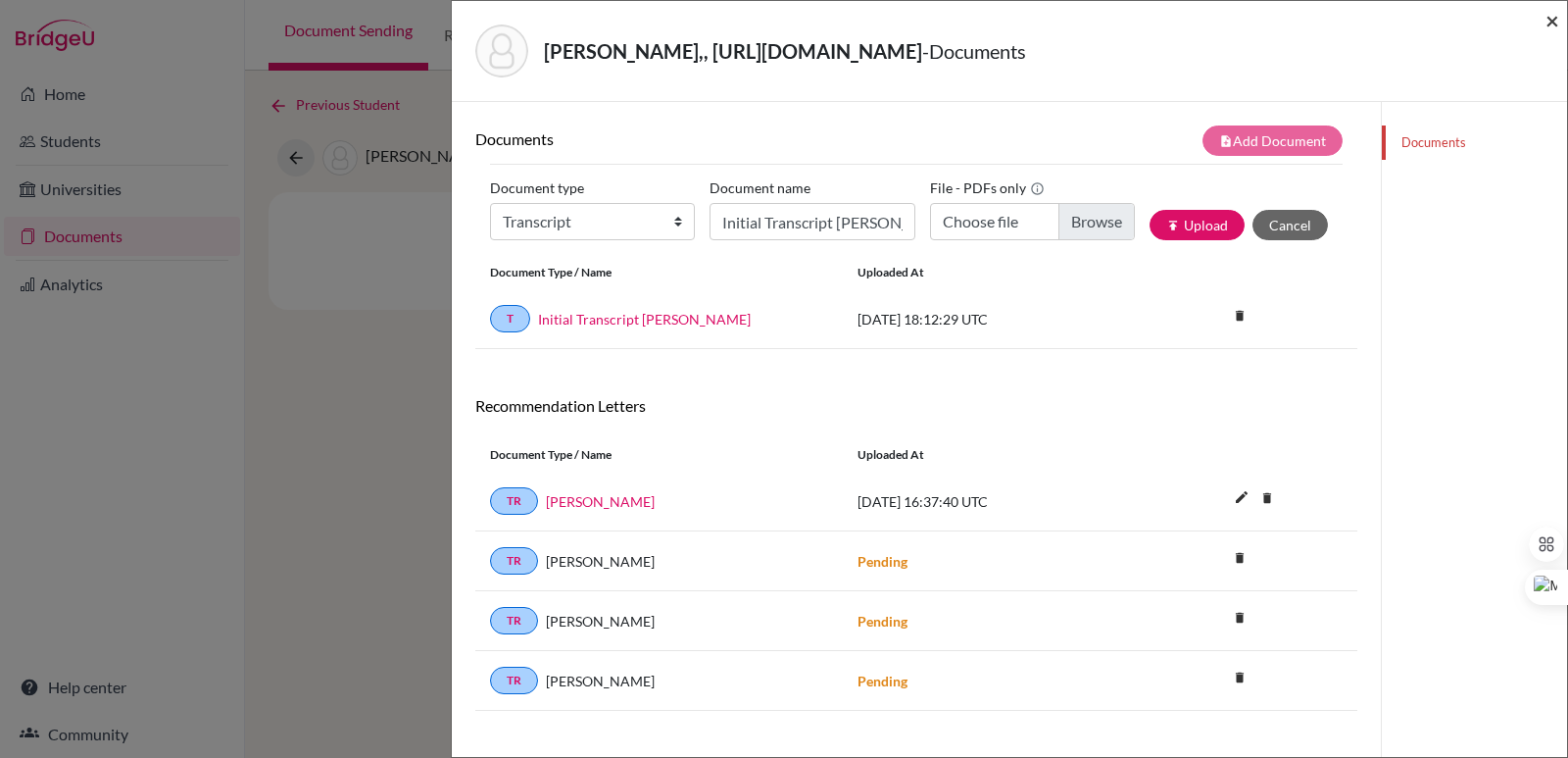
click at [1558, 20] on span "×" at bounding box center [1552, 20] width 14 height 29
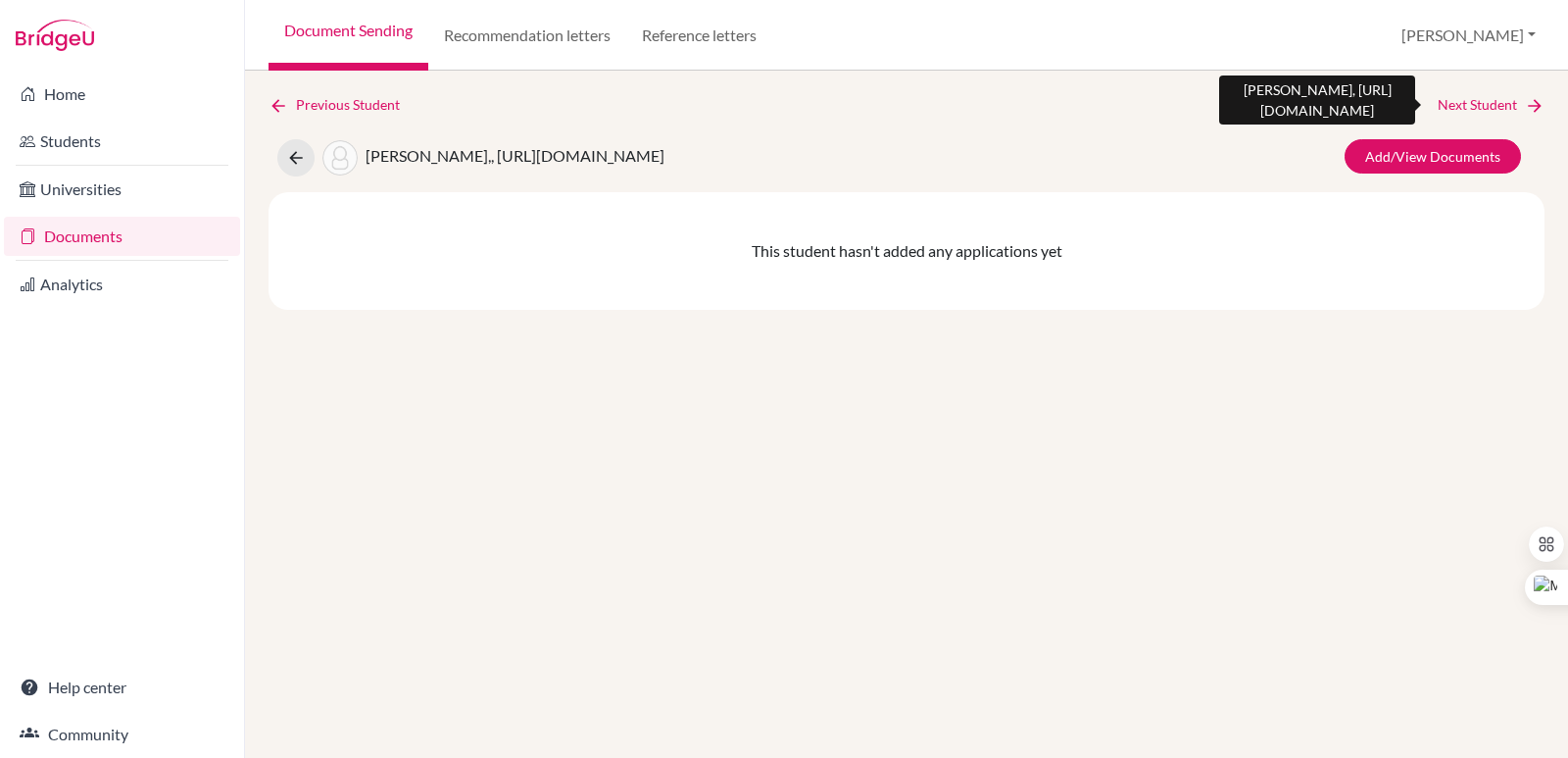
click at [1489, 107] on link "Next Student" at bounding box center [1491, 105] width 107 height 22
click at [269, 93] on div "Previous Student Next Student Figueroa Valle, https://easalvador.powerschool.co…" at bounding box center [906, 414] width 1323 height 688
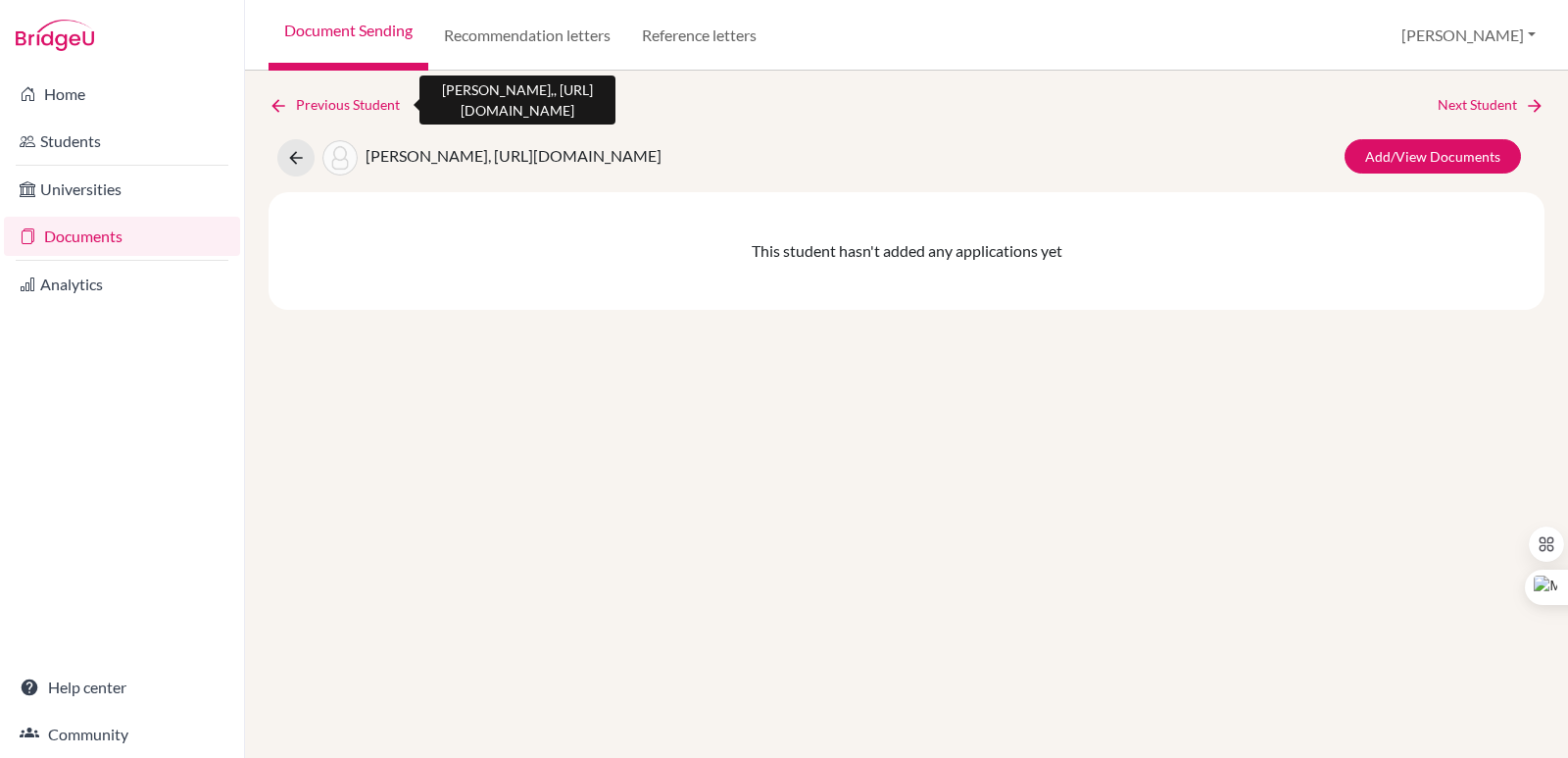
click at [277, 105] on icon at bounding box center [279, 106] width 20 height 20
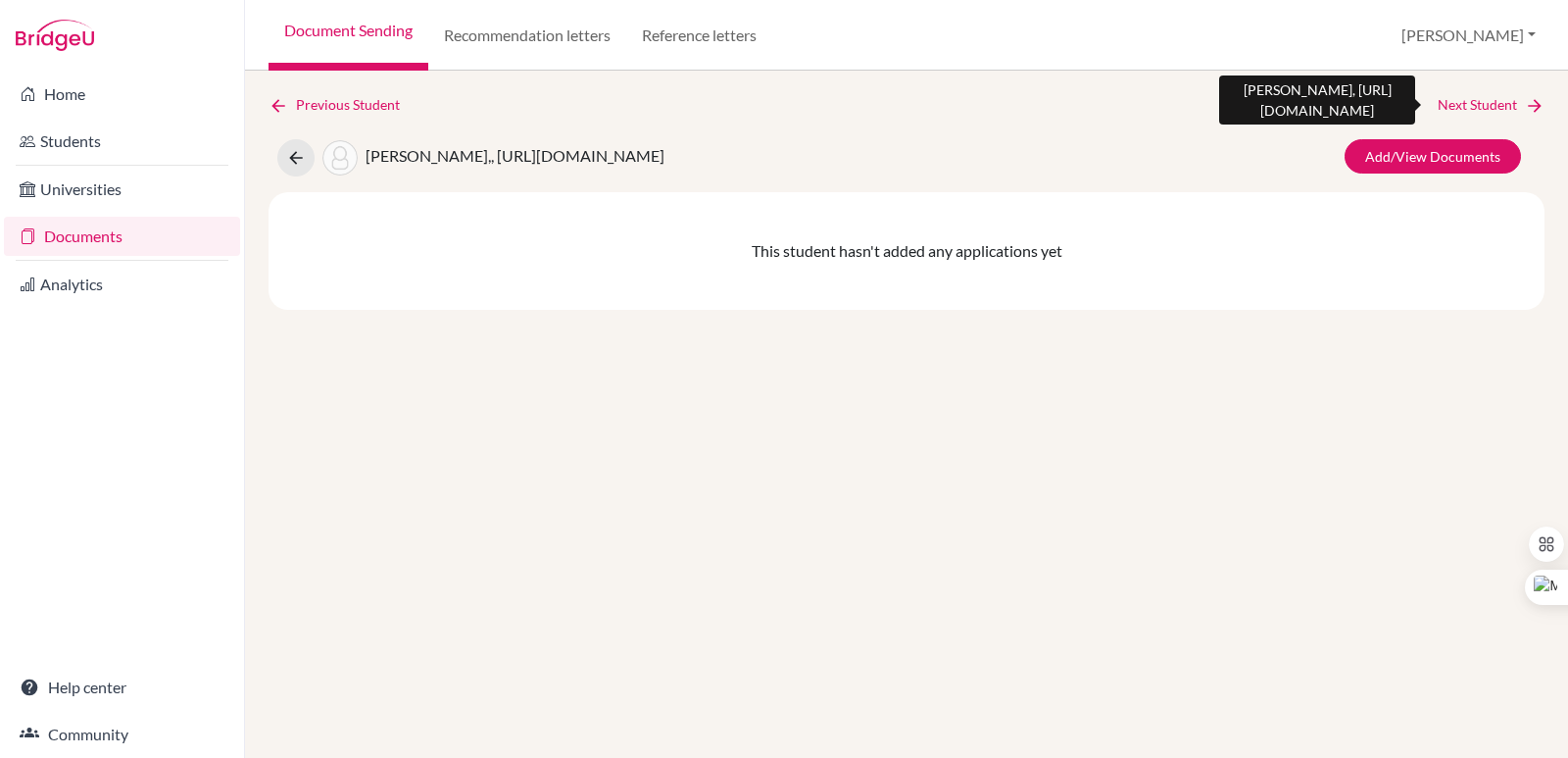
click at [1512, 108] on link "Next Student" at bounding box center [1491, 105] width 107 height 22
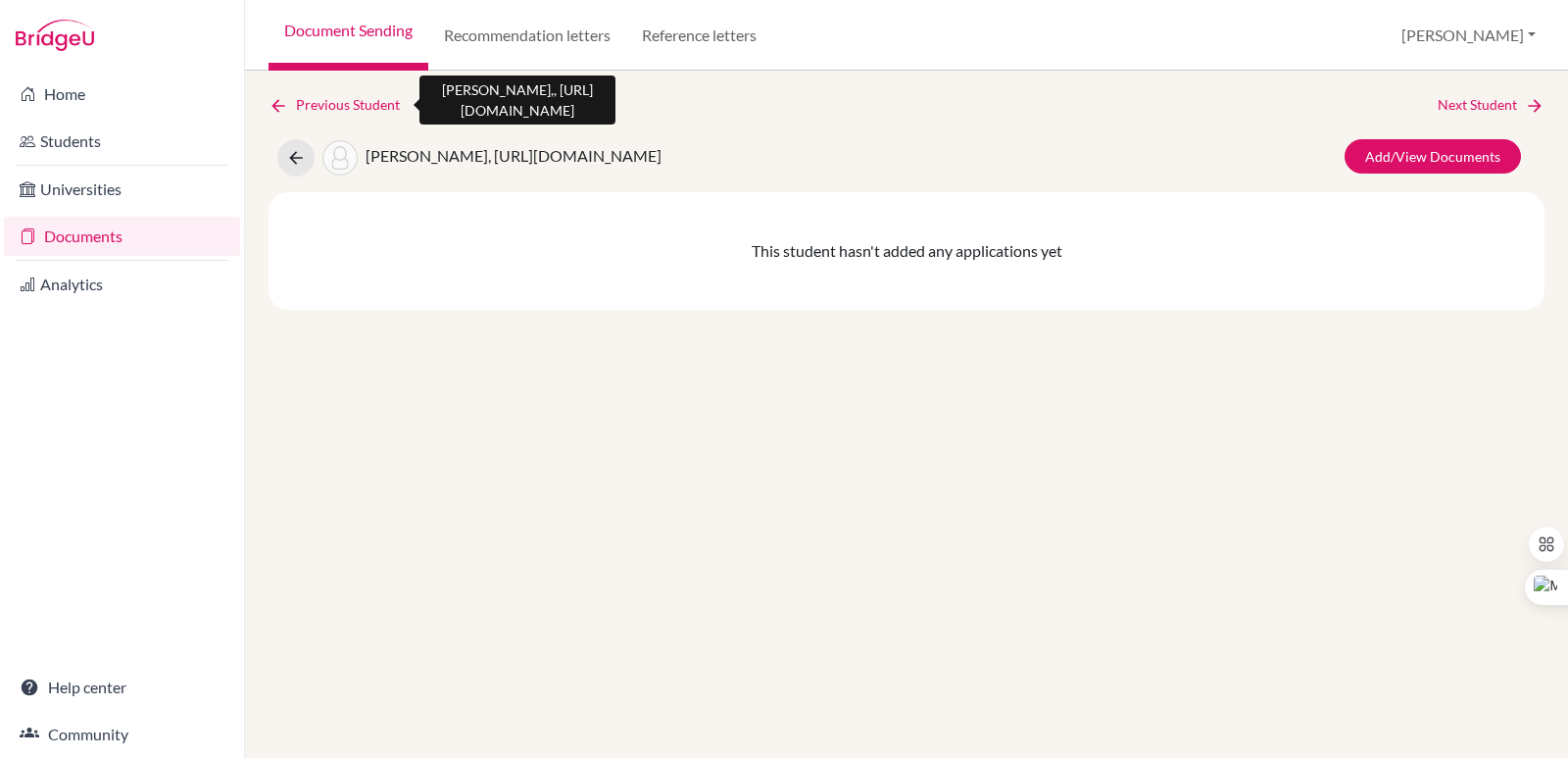
click at [367, 113] on link "Previous Student" at bounding box center [342, 105] width 147 height 22
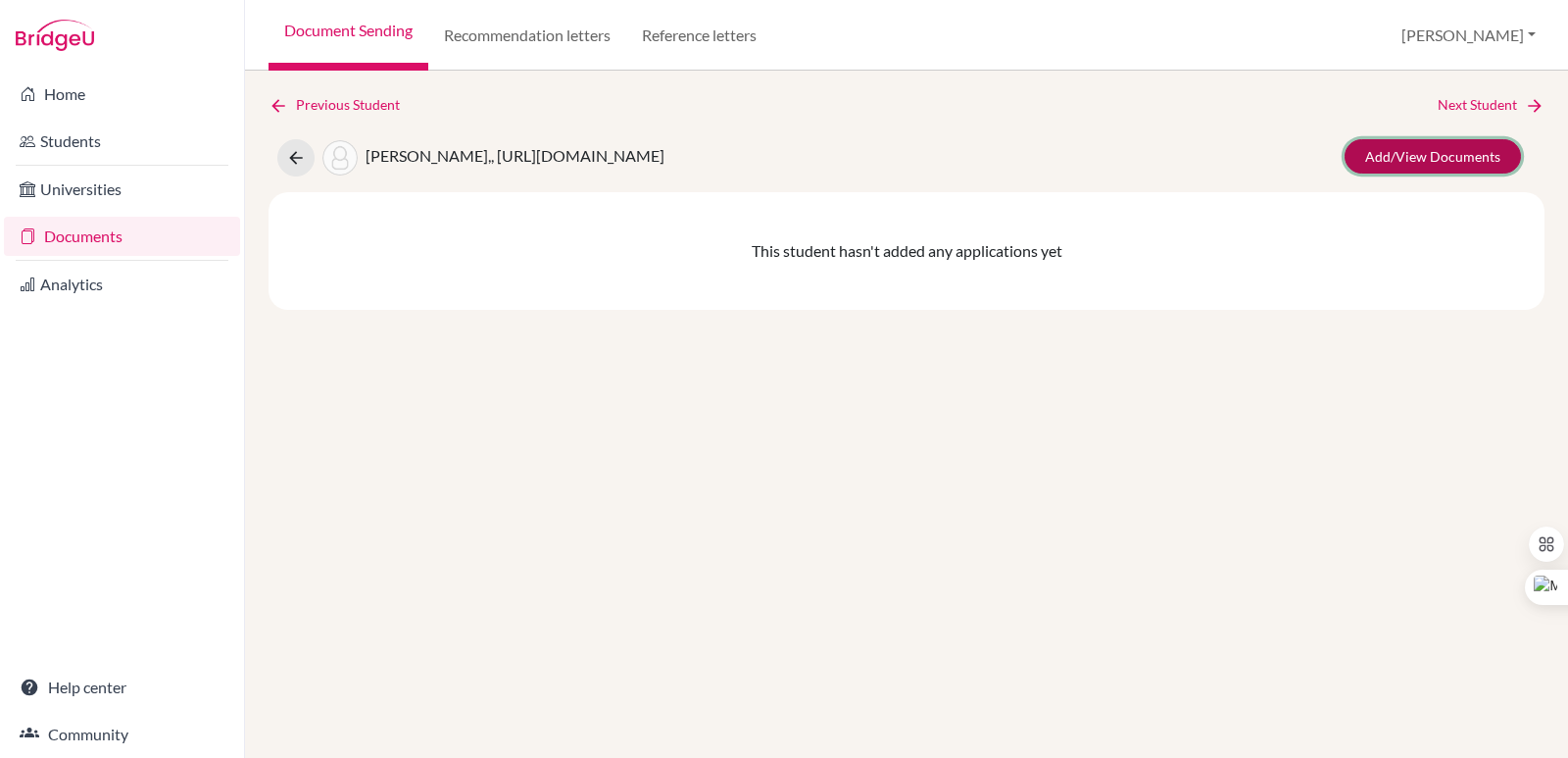
click at [1407, 172] on link "Add/View Documents" at bounding box center [1432, 156] width 177 height 35
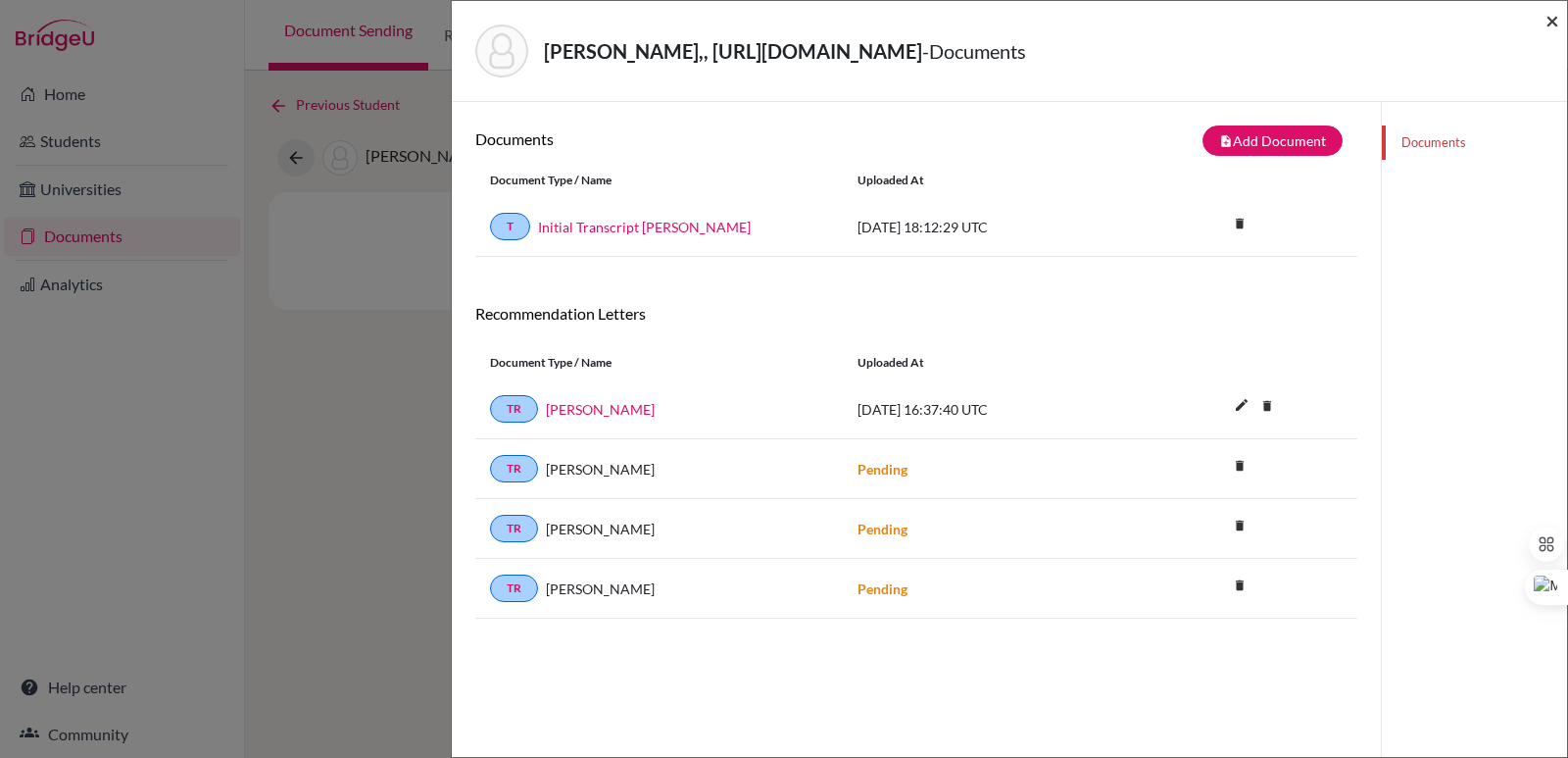
click at [1550, 21] on span "×" at bounding box center [1552, 20] width 14 height 29
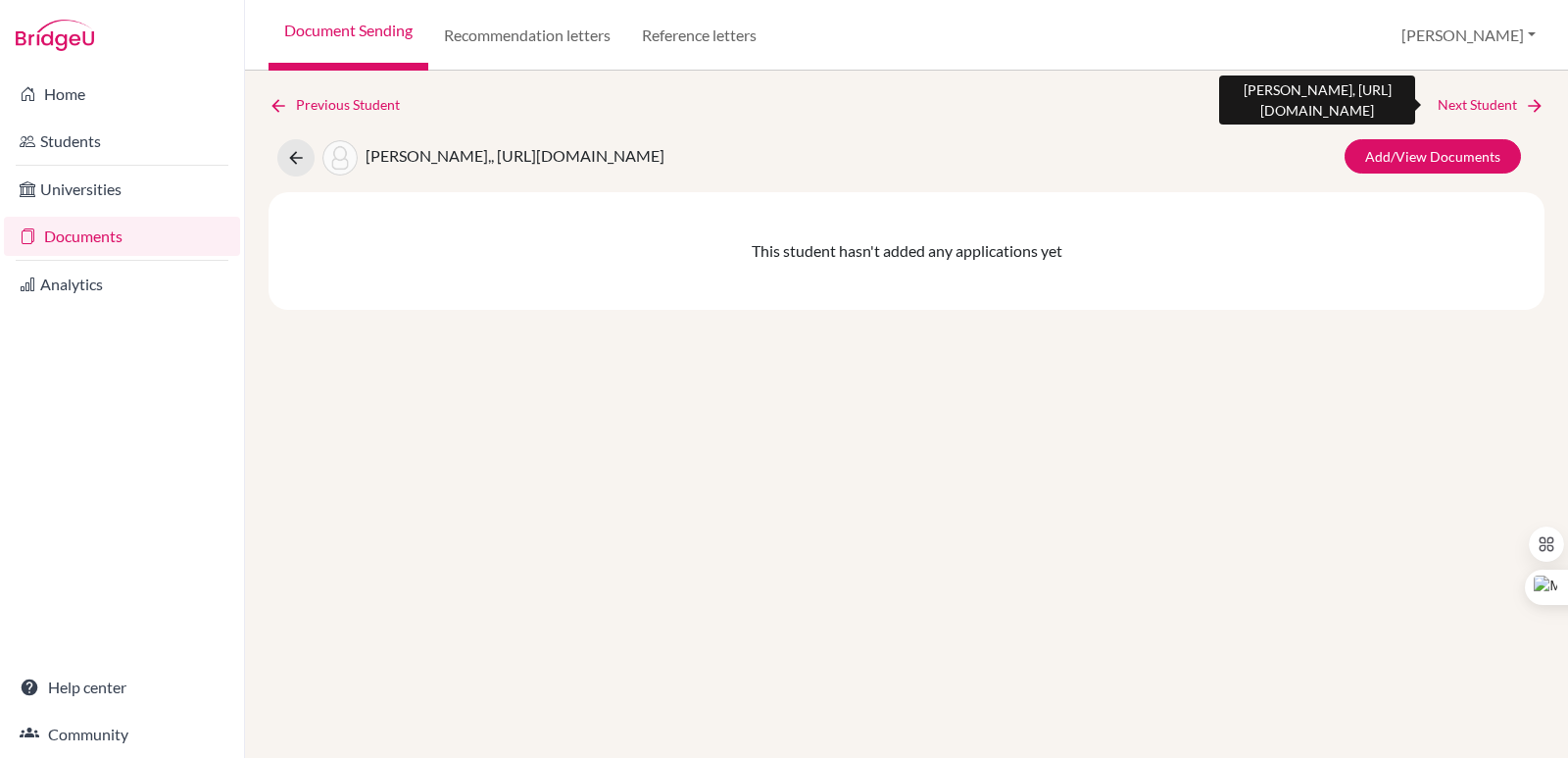
click at [1537, 106] on icon at bounding box center [1534, 106] width 20 height 20
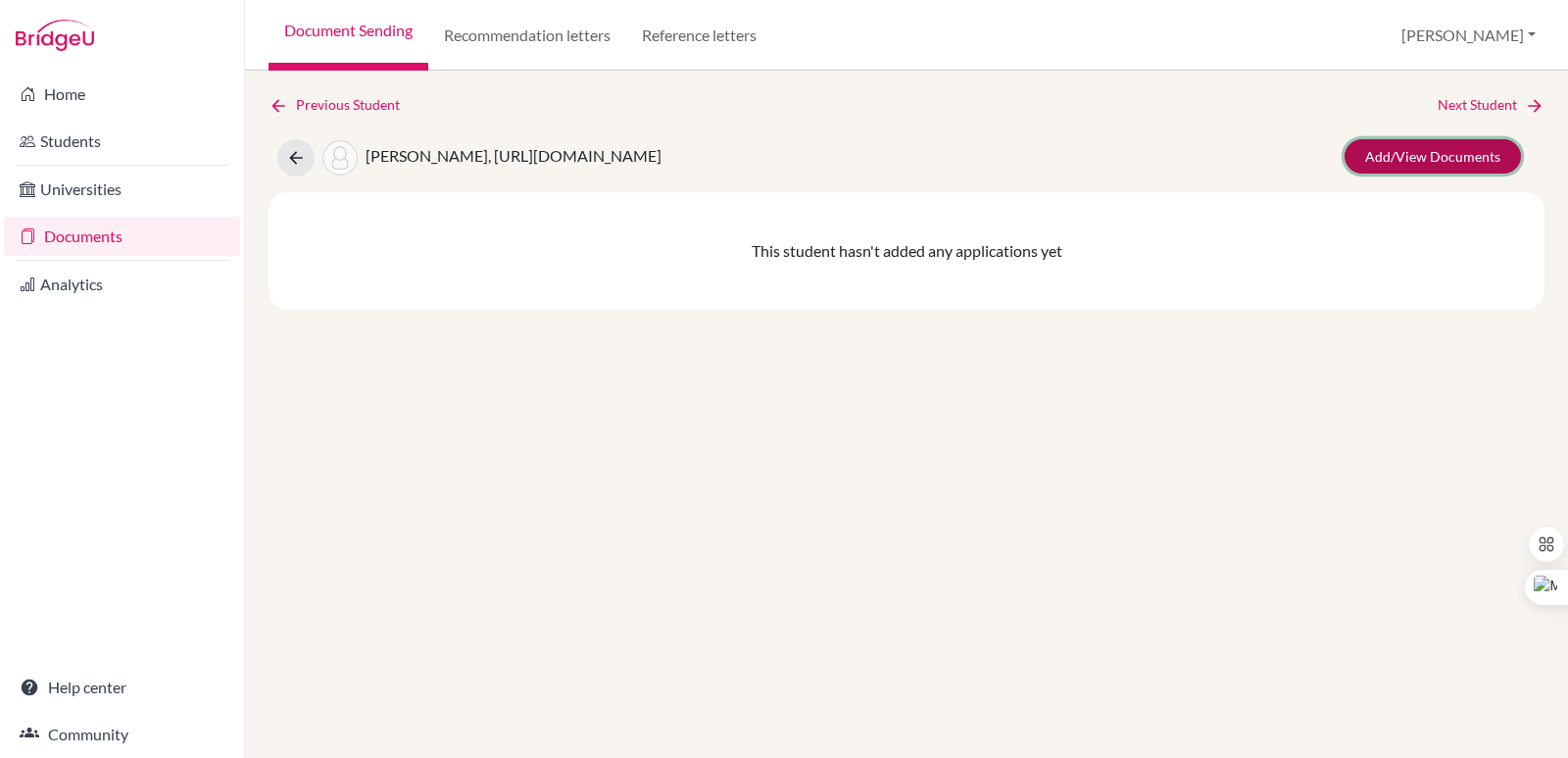
click at [1414, 140] on link "Add/View Documents" at bounding box center [1432, 156] width 177 height 35
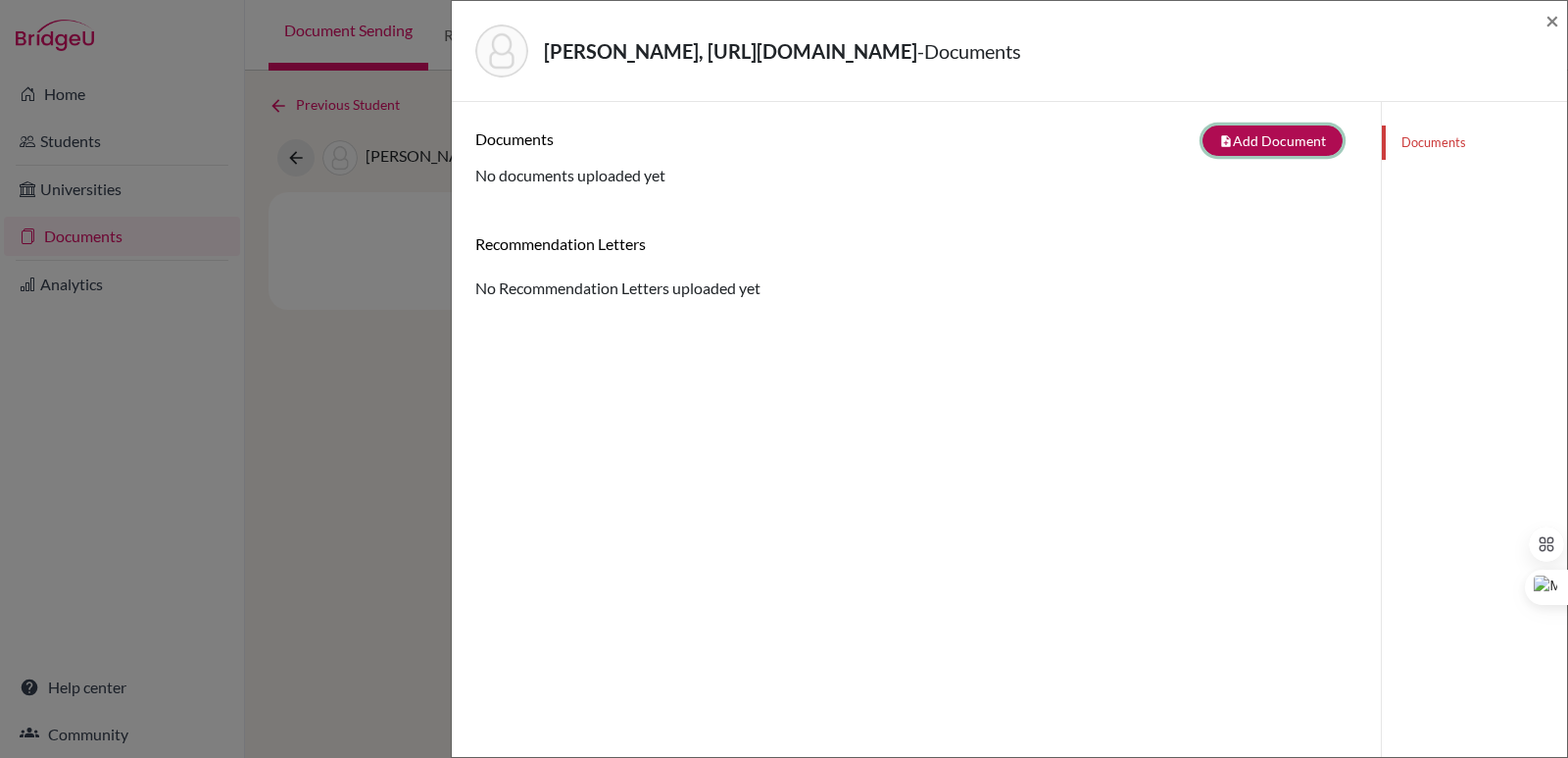
click at [1241, 139] on button "note_add Add Document" at bounding box center [1271, 140] width 140 height 31
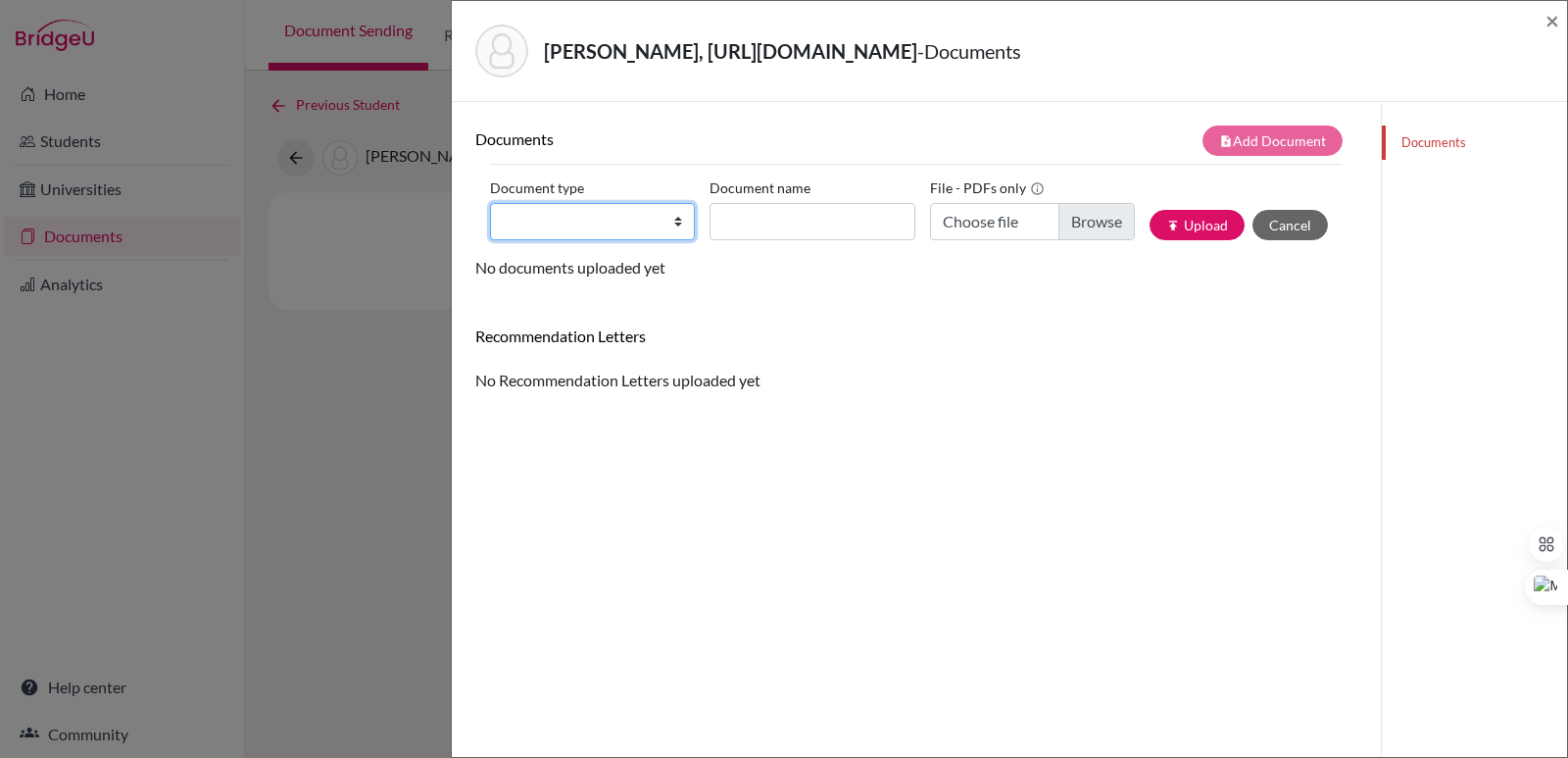
click at [612, 234] on select "Change explanation for Common App reports Counselor recommendation Internationa…" at bounding box center [592, 221] width 204 height 38
select select "2"
click at [490, 202] on select "Change explanation for Common App reports Counselor recommendation Internationa…" at bounding box center [592, 221] width 204 height 38
click at [863, 220] on input "Document name" at bounding box center [811, 221] width 204 height 38
click at [1079, 223] on input "Choose file" at bounding box center [1031, 221] width 204 height 38
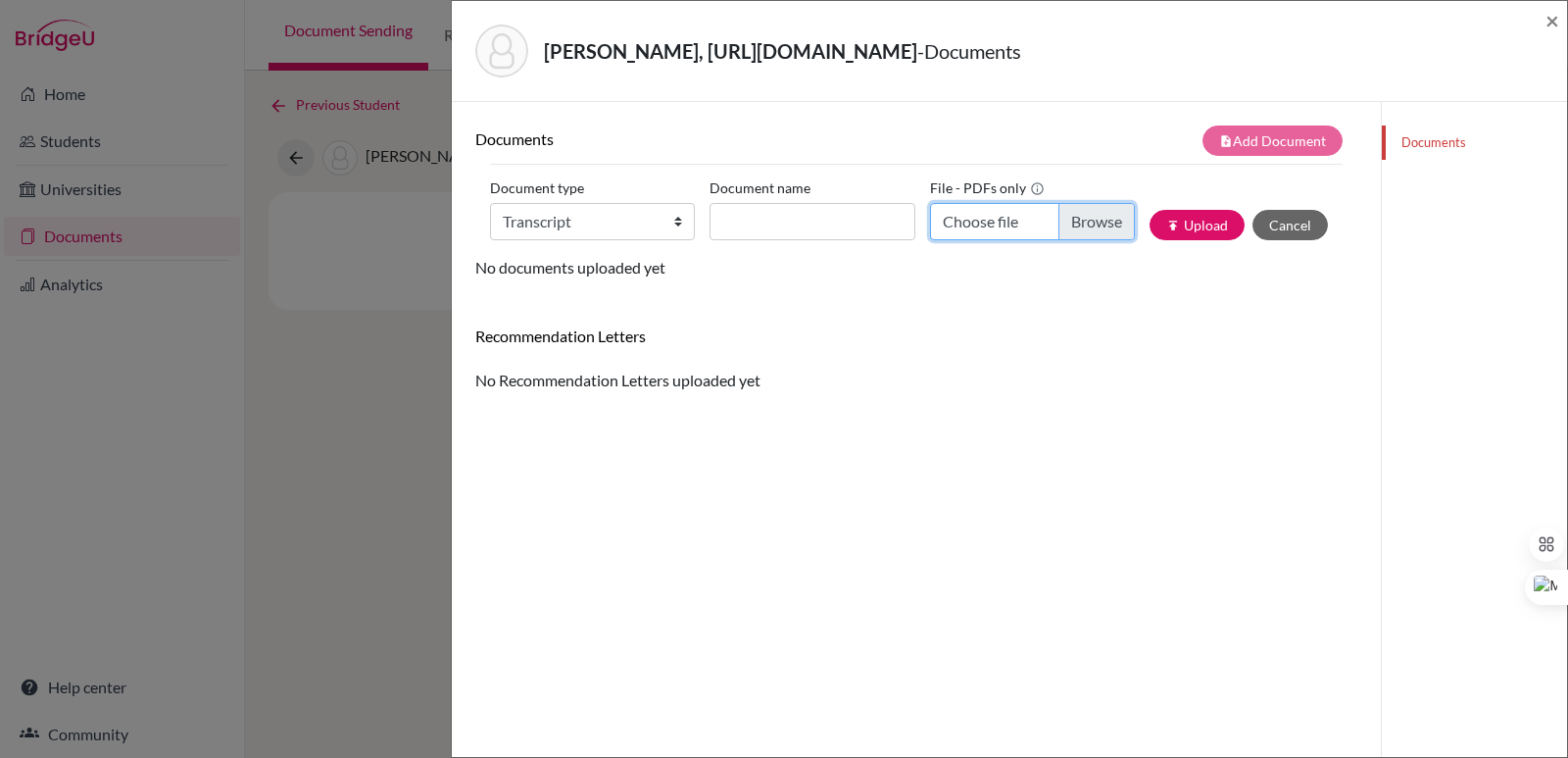
type input "C:\fakepath\Figueroa Valle, Ariana Elizabeth.pdf"
click at [733, 219] on input "Document name" at bounding box center [811, 221] width 204 height 38
paste input "Initial Transcript"
click at [878, 219] on input "Initial Transcript Ariana Figueoa" at bounding box center [811, 221] width 204 height 38
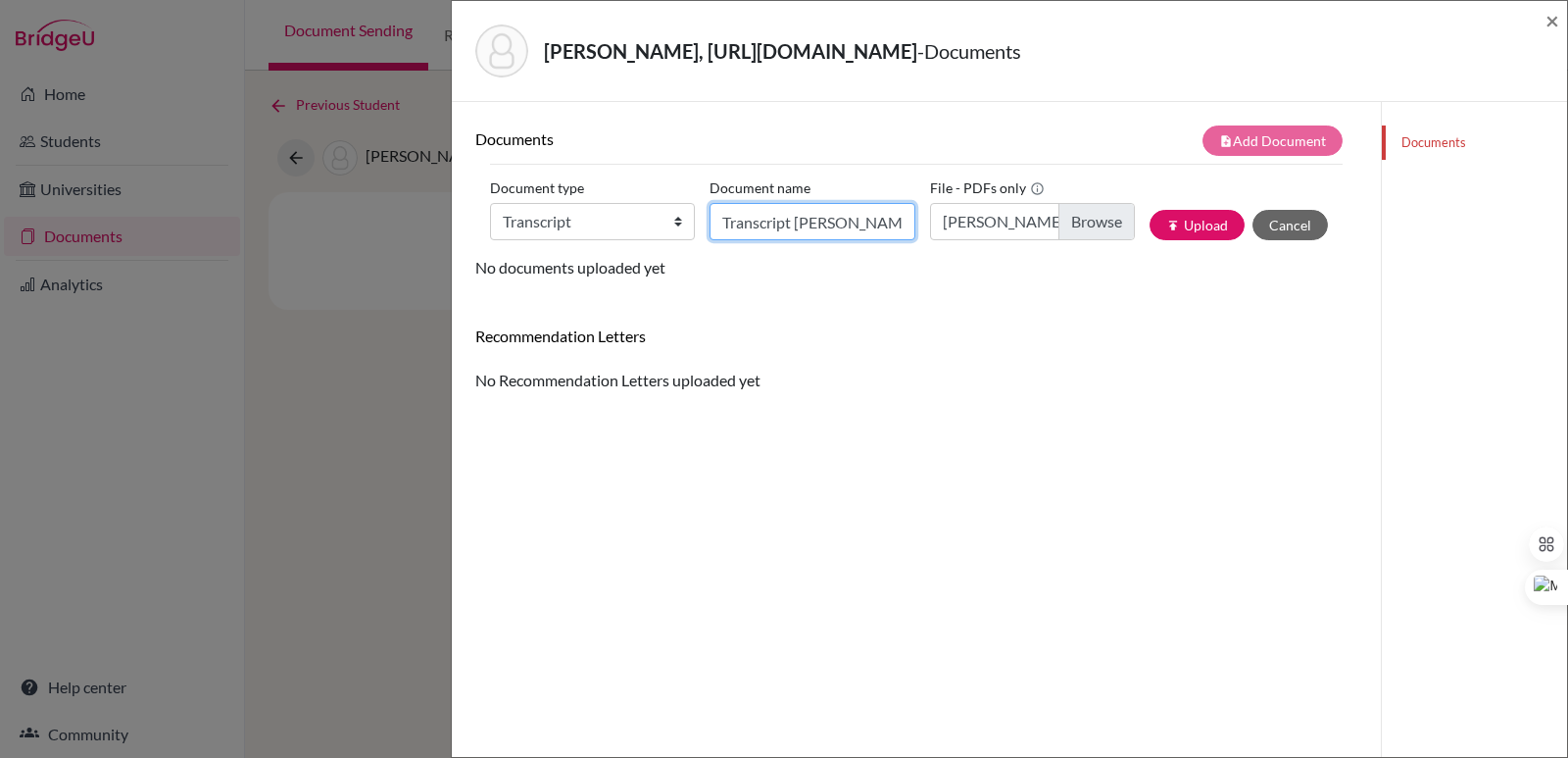
scroll to position [0, 49]
type input "Initial Transcript Ariana Figueroa"
click at [1013, 214] on input "Figueroa Valle, Ariana Elizabeth.pdf" at bounding box center [1031, 221] width 204 height 38
drag, startPoint x: 1067, startPoint y: 224, endPoint x: 1032, endPoint y: 204, distance: 40.3
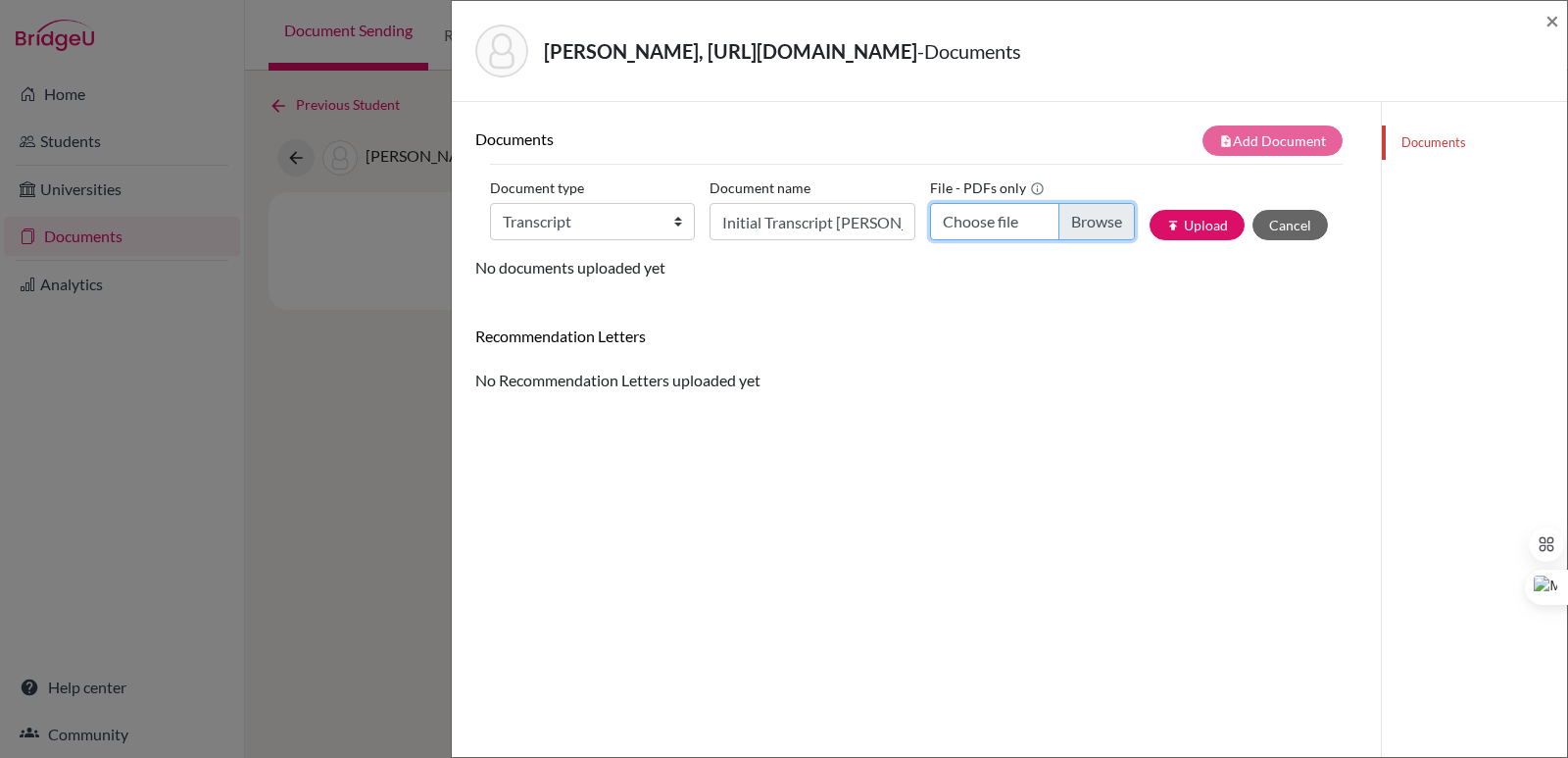
click at [1032, 204] on input "Choose file" at bounding box center [1031, 221] width 204 height 38
type input "C:\fakepath\Figueroa Valle, Ariana Elizabeth.pdf"
click at [1181, 214] on button "publish Upload" at bounding box center [1197, 224] width 95 height 31
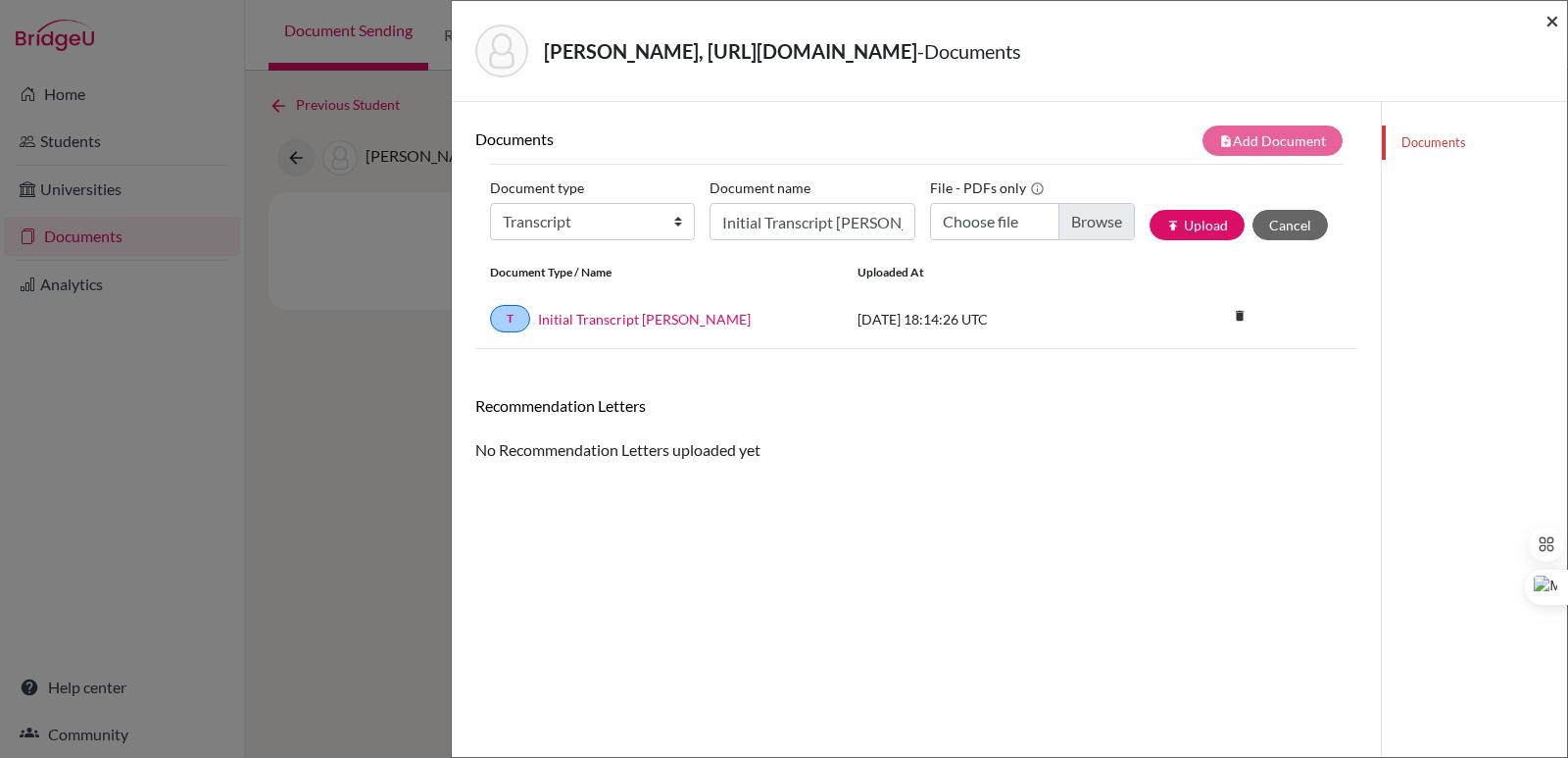
click at [1549, 14] on span "×" at bounding box center [1552, 20] width 14 height 29
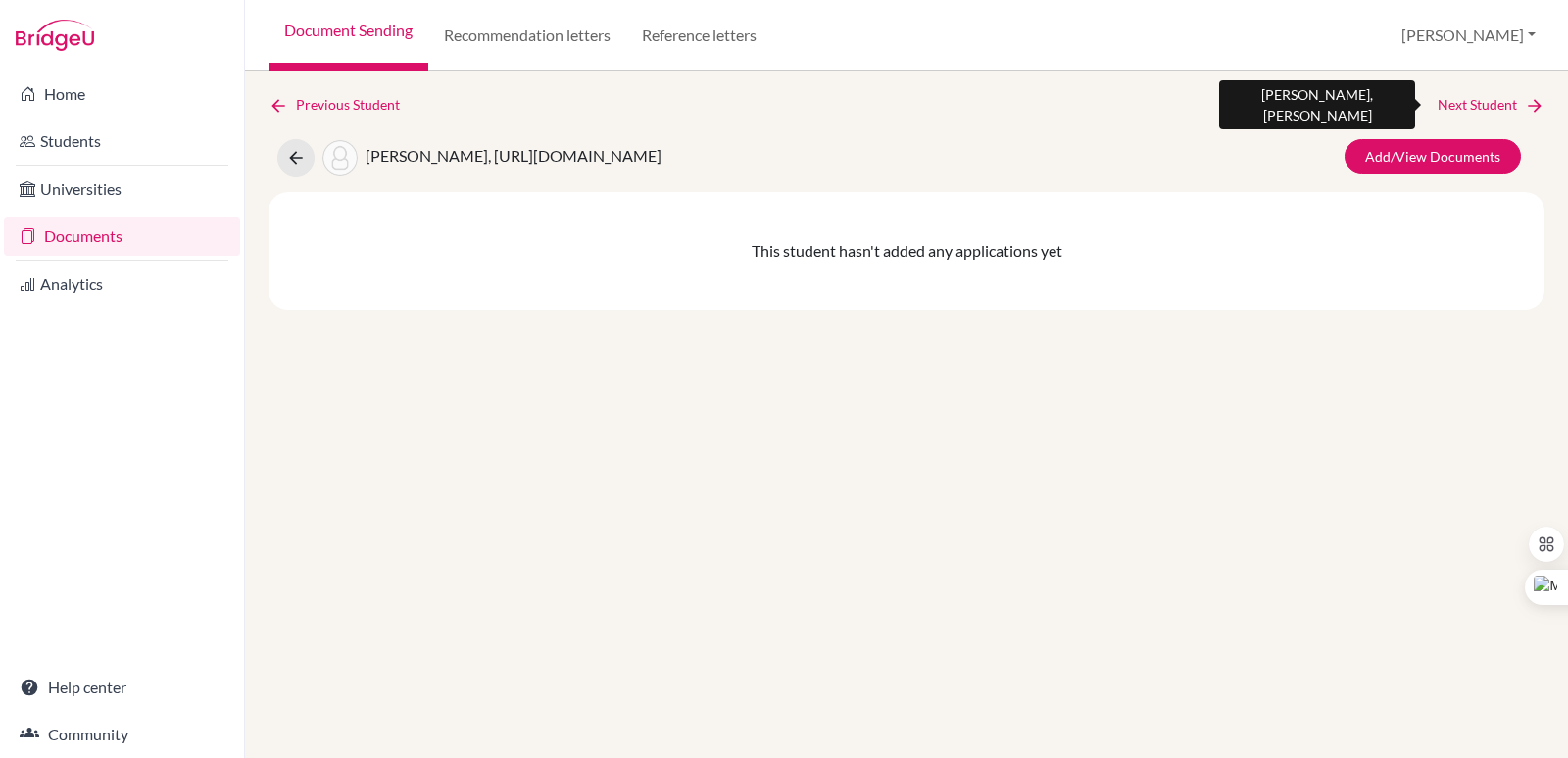
click at [1476, 105] on link "Next Student" at bounding box center [1491, 105] width 107 height 22
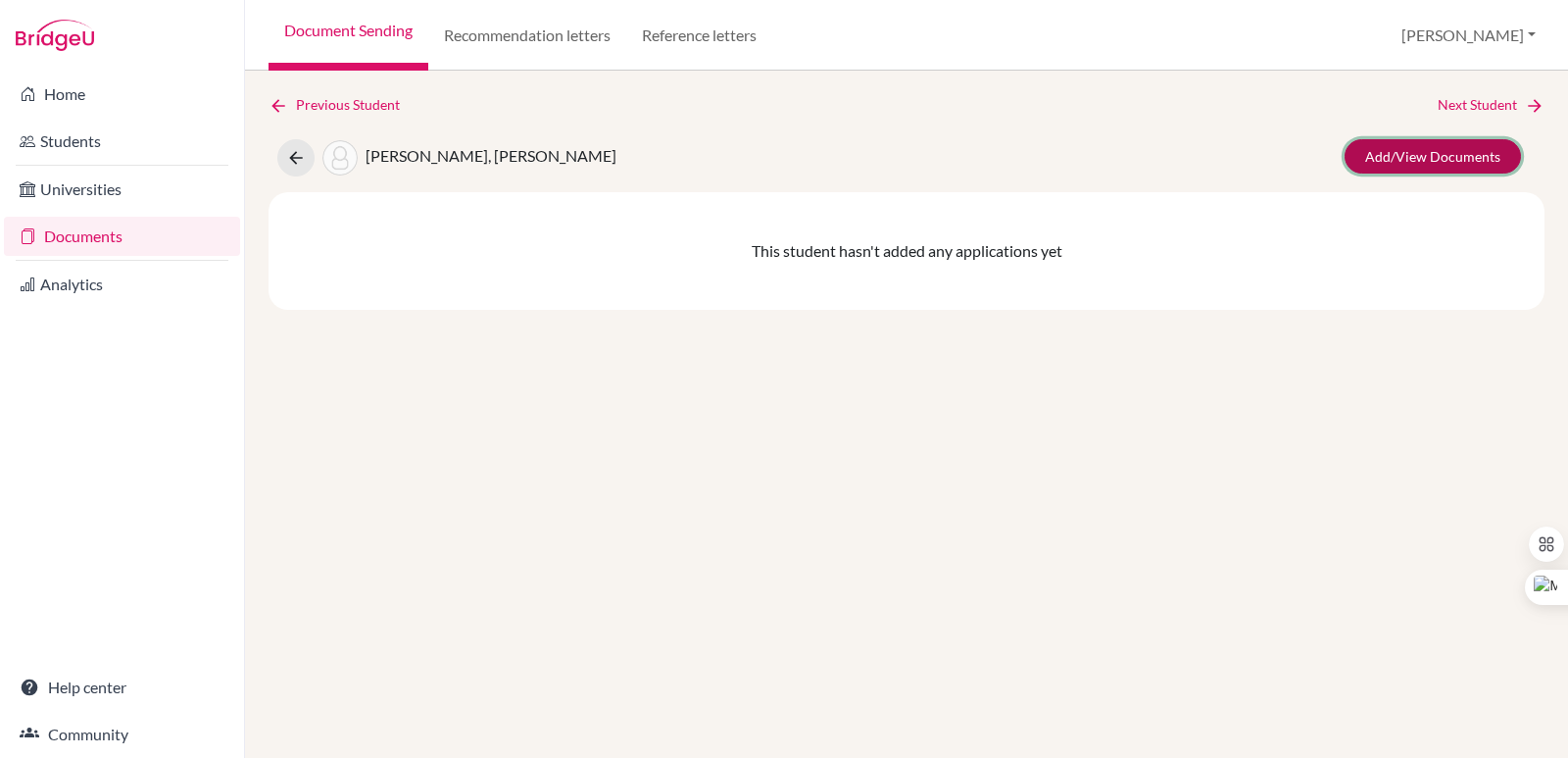
click at [1415, 145] on link "Add/View Documents" at bounding box center [1432, 156] width 177 height 35
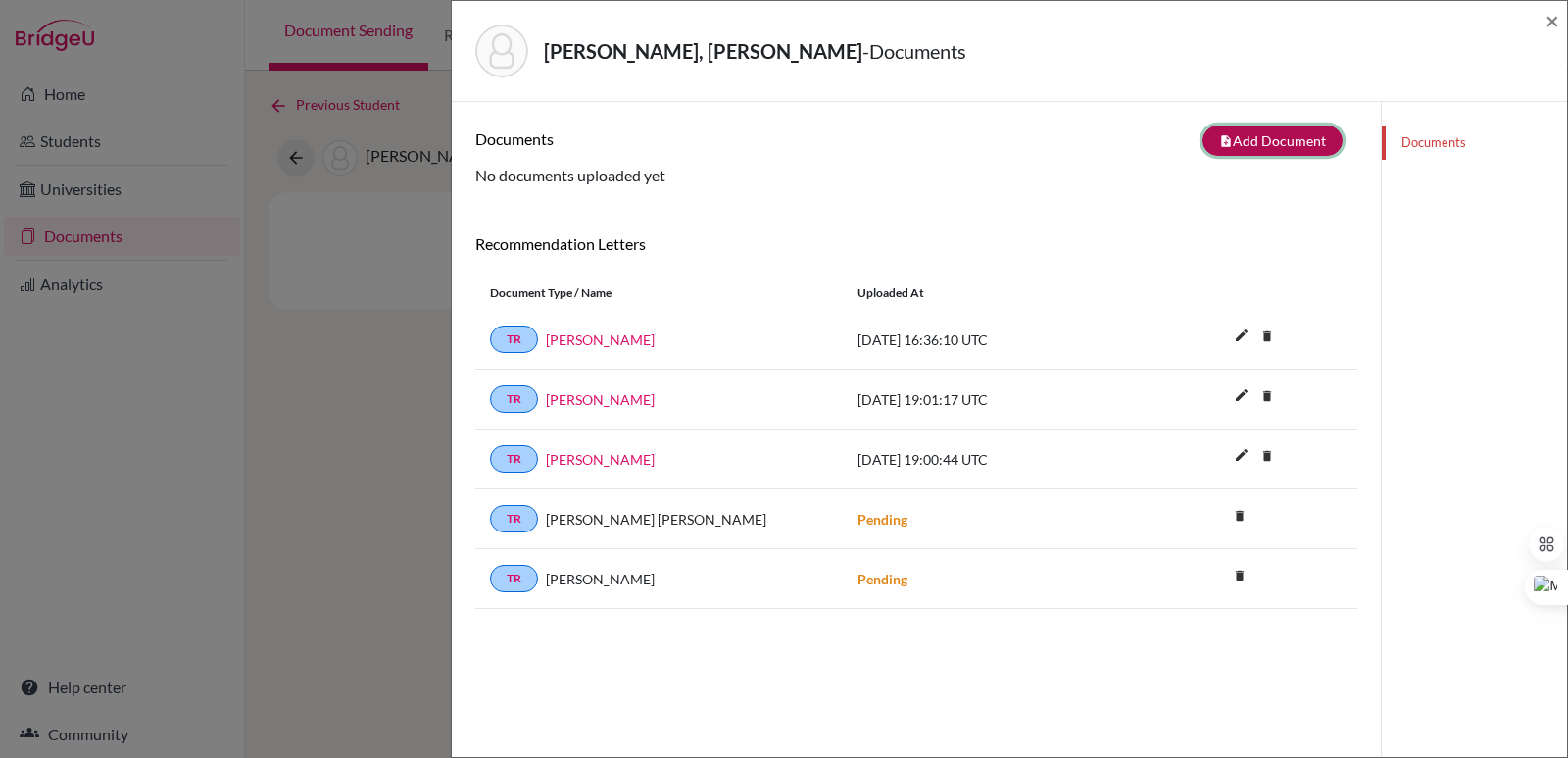
click at [1235, 138] on button "note_add Add Document" at bounding box center [1271, 140] width 140 height 31
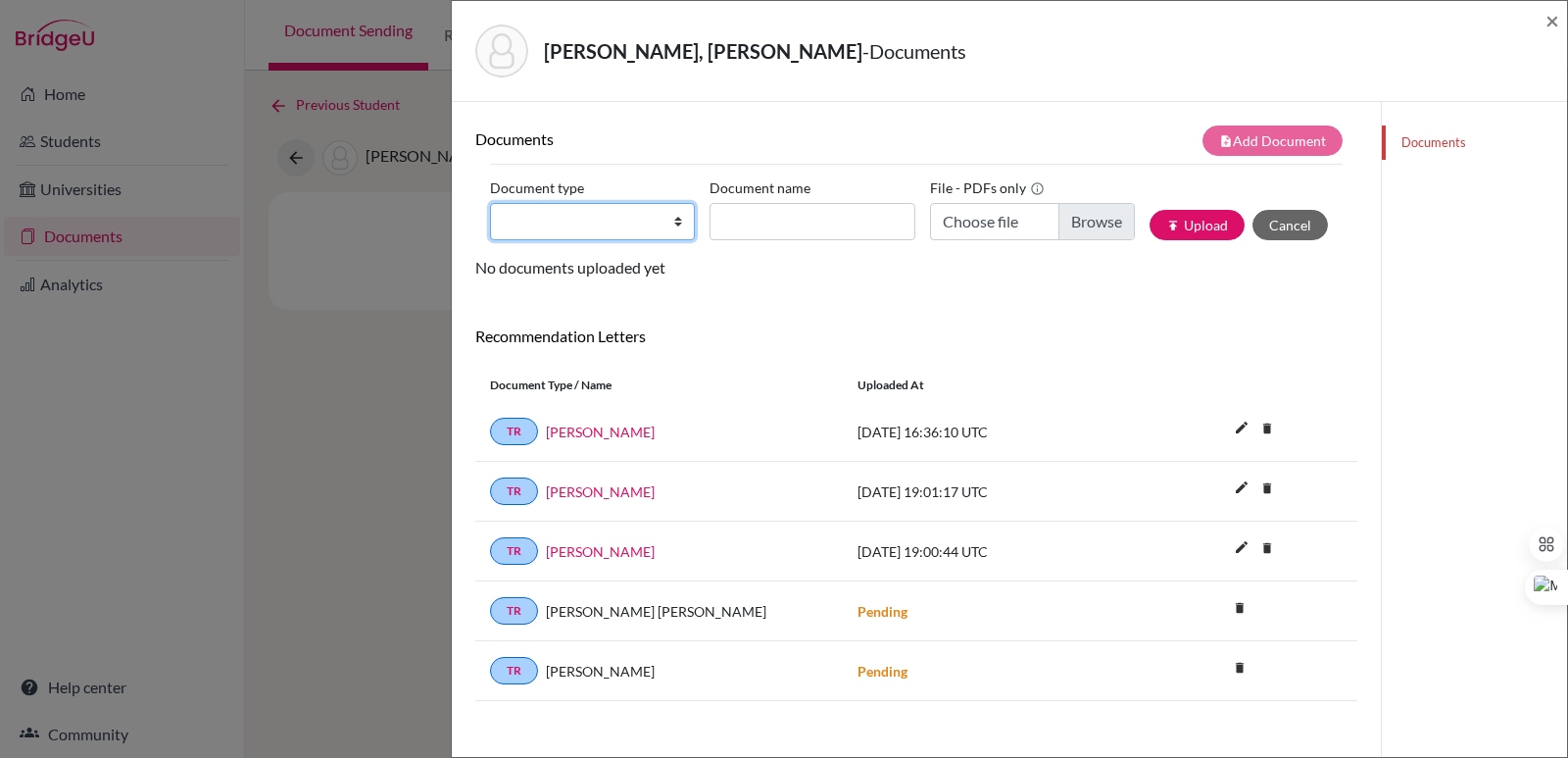
click at [618, 217] on select "Change explanation for Common App reports Counselor recommendation Internationa…" at bounding box center [592, 221] width 204 height 38
select select "2"
click at [490, 202] on select "Change explanation for Common App reports Counselor recommendation Internationa…" at bounding box center [592, 221] width 204 height 38
click at [741, 230] on input "Document name" at bounding box center [811, 221] width 204 height 38
paste input "Initial Transcript"
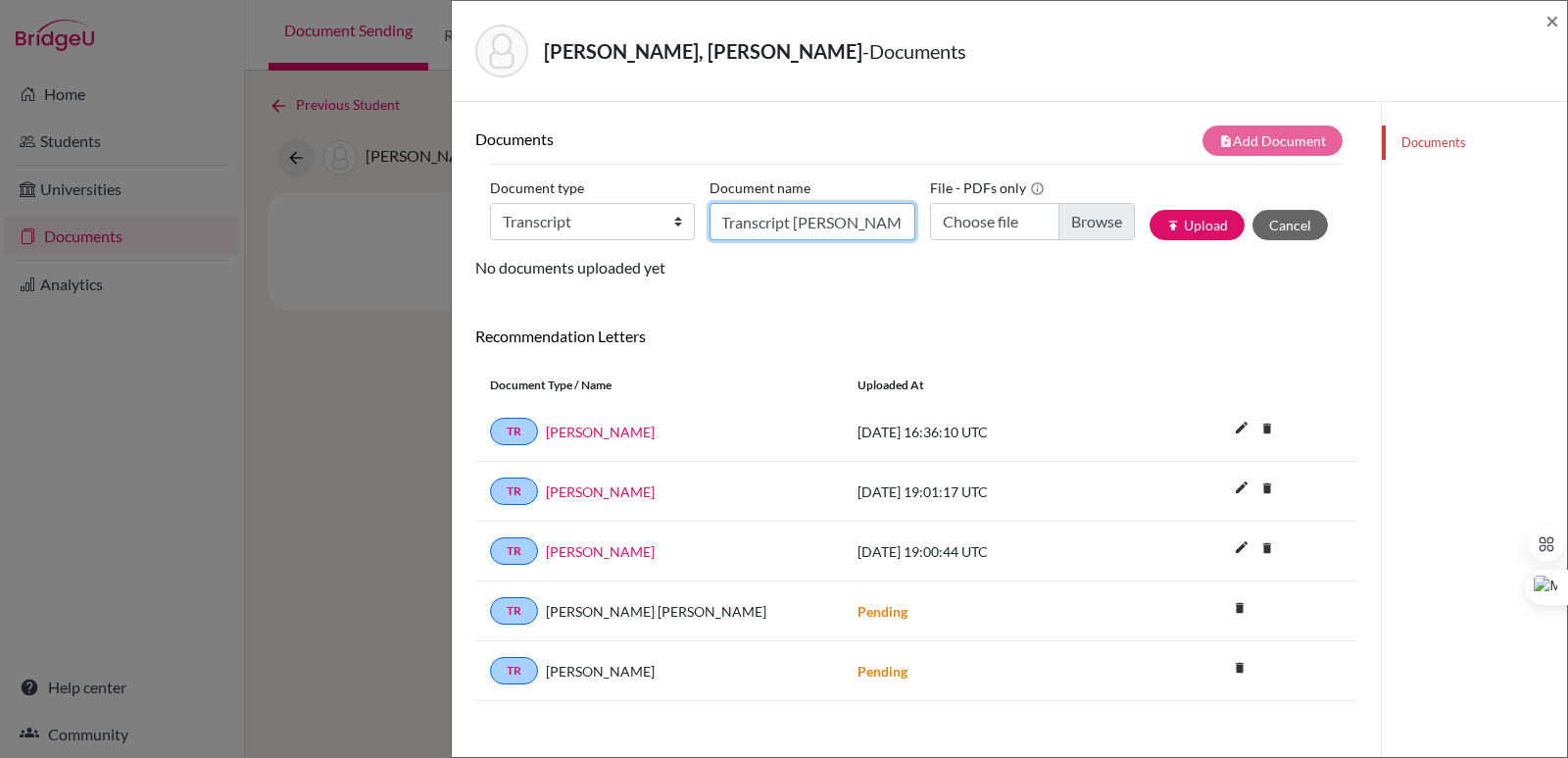
scroll to position [0, 50]
type input "Initial Transcript Fernanda Flores"
click at [1081, 231] on input "Choose file" at bounding box center [1031, 221] width 204 height 38
type input "C:\fakepath\Flores Morán, Fernanda.pdf"
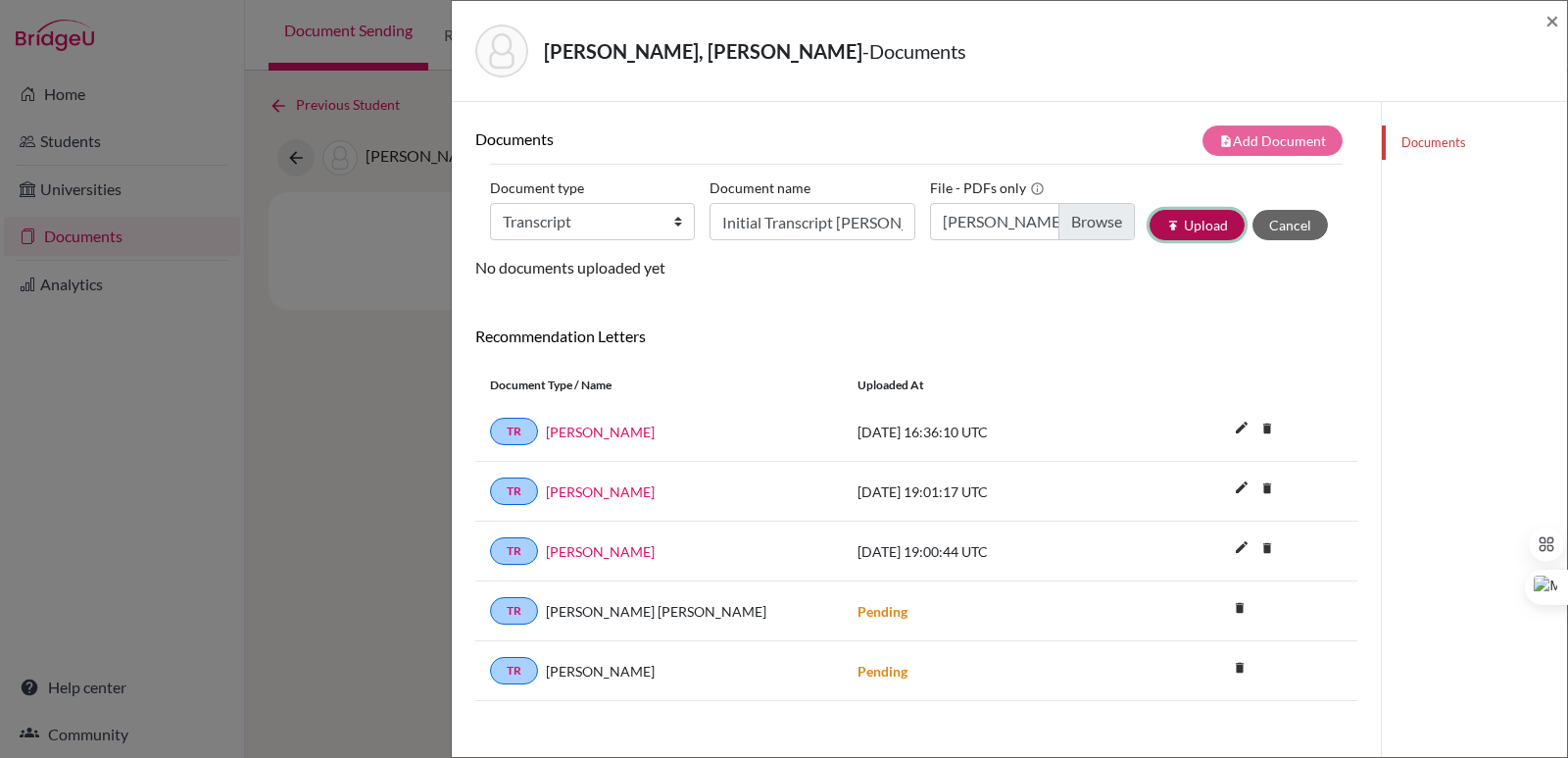
click at [1181, 226] on button "publish Upload" at bounding box center [1197, 224] width 95 height 31
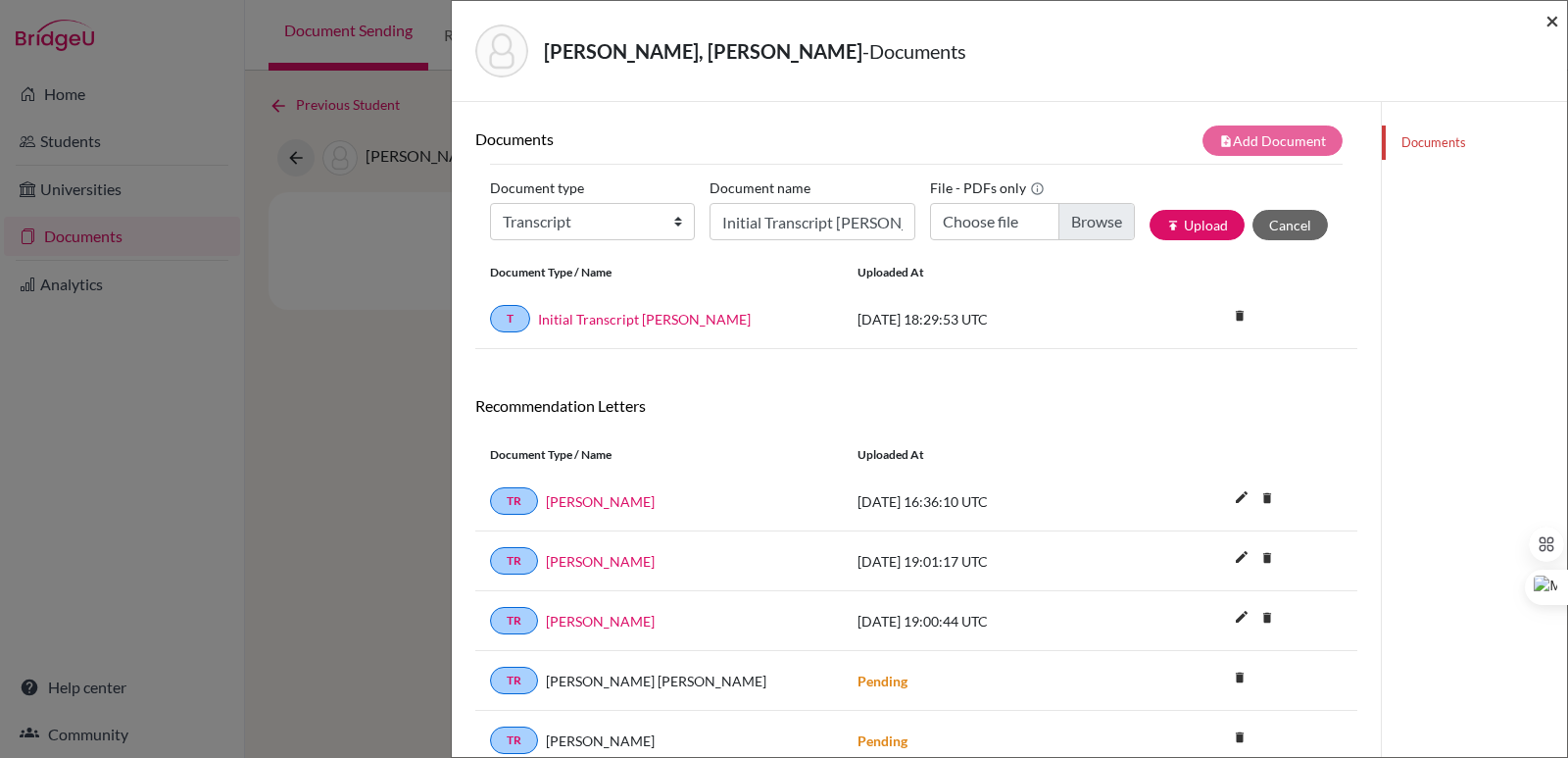
click at [1549, 14] on span "×" at bounding box center [1552, 20] width 14 height 29
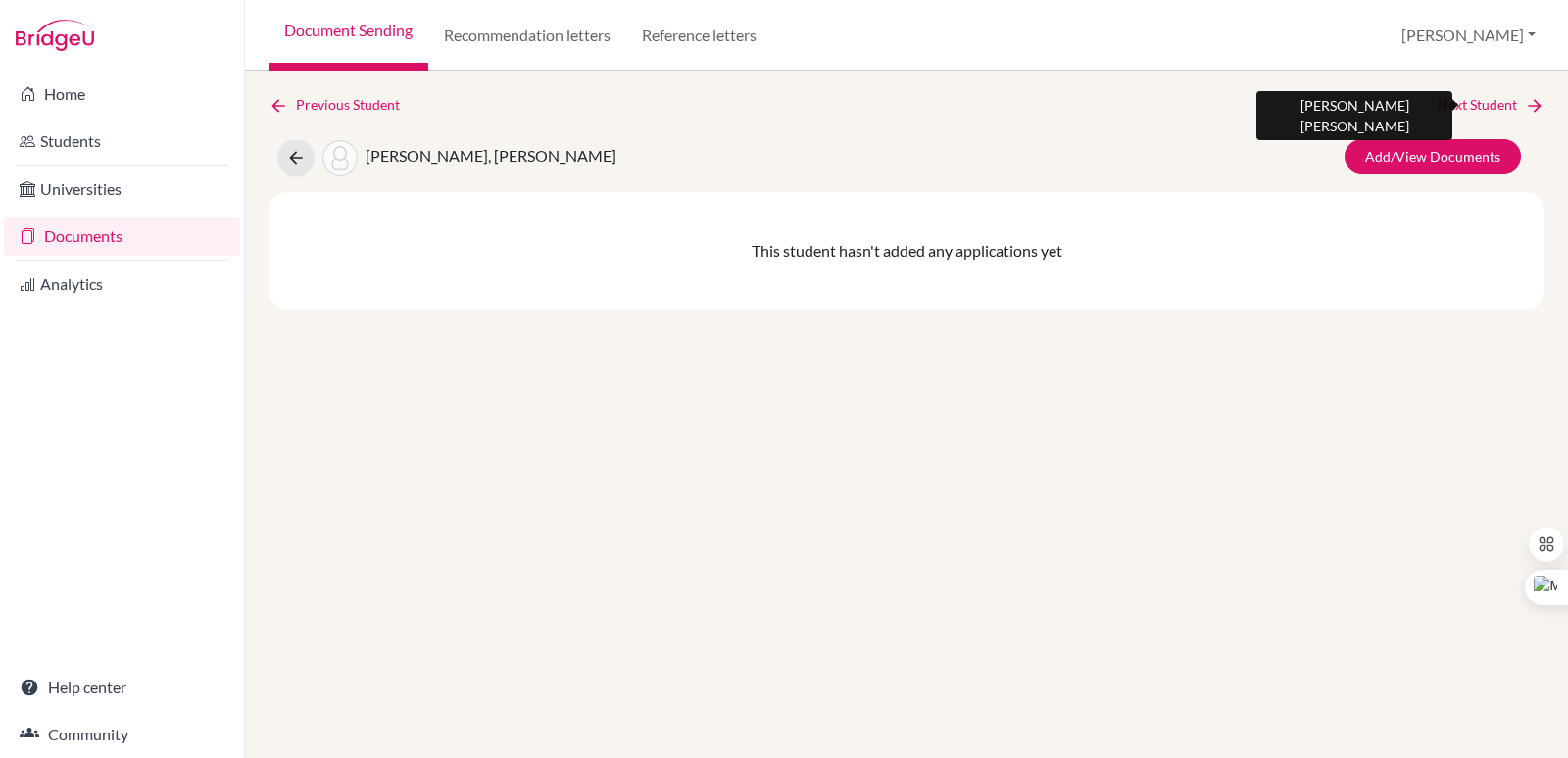
click at [1536, 102] on icon at bounding box center [1534, 106] width 20 height 20
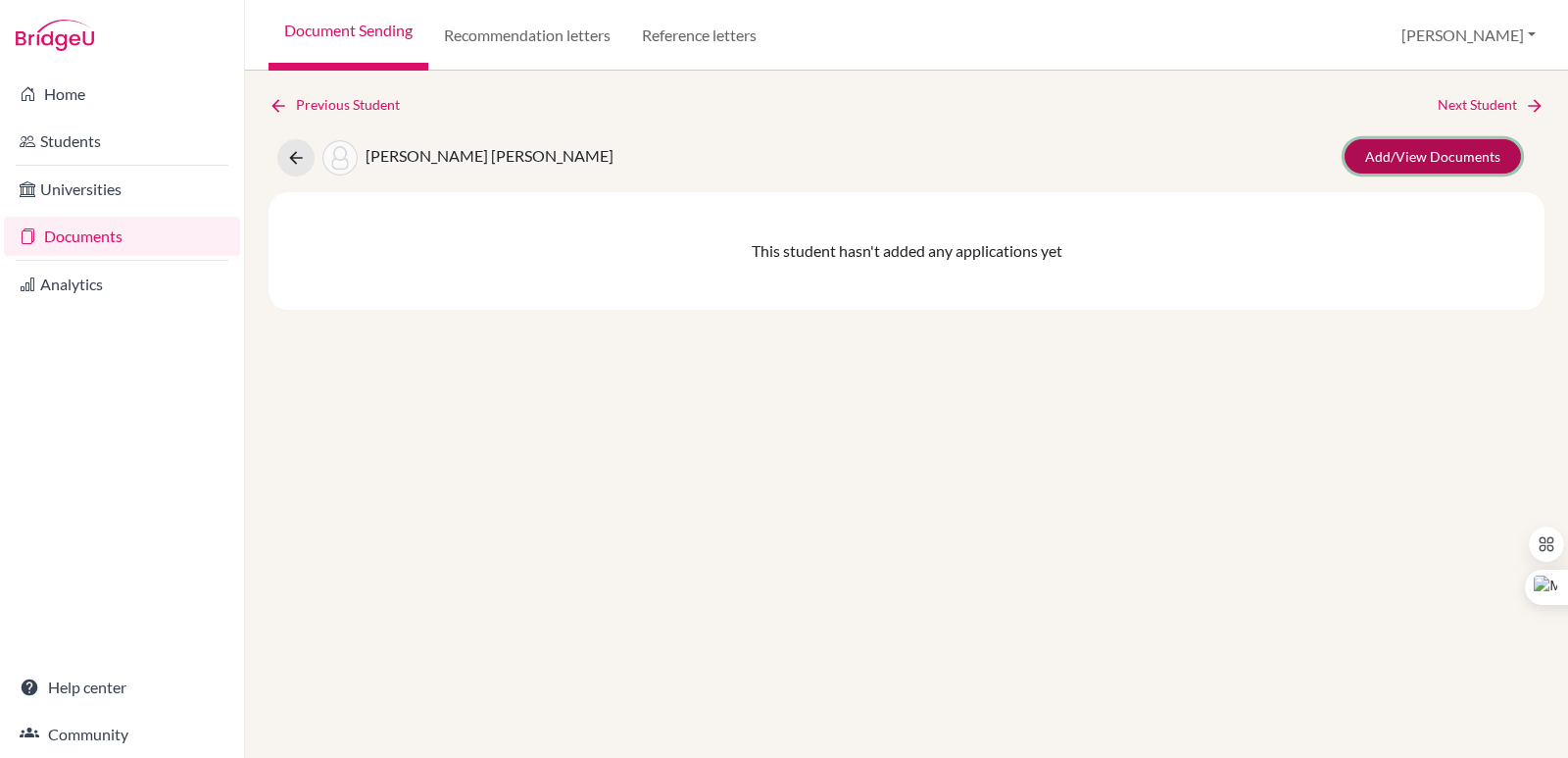
click at [1484, 155] on link "Add/View Documents" at bounding box center [1432, 156] width 177 height 35
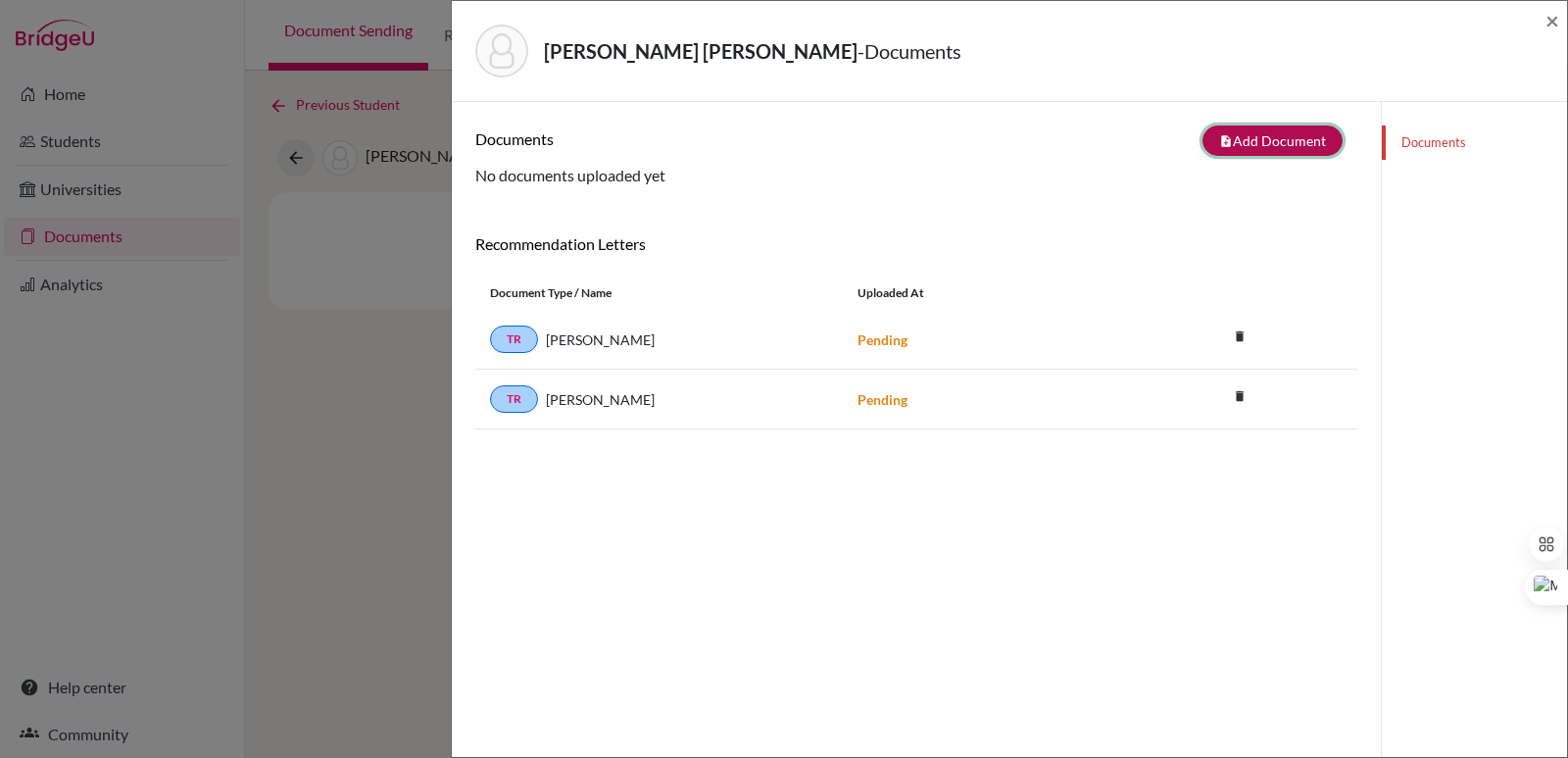
click at [1219, 136] on icon "note_add" at bounding box center [1226, 141] width 14 height 14
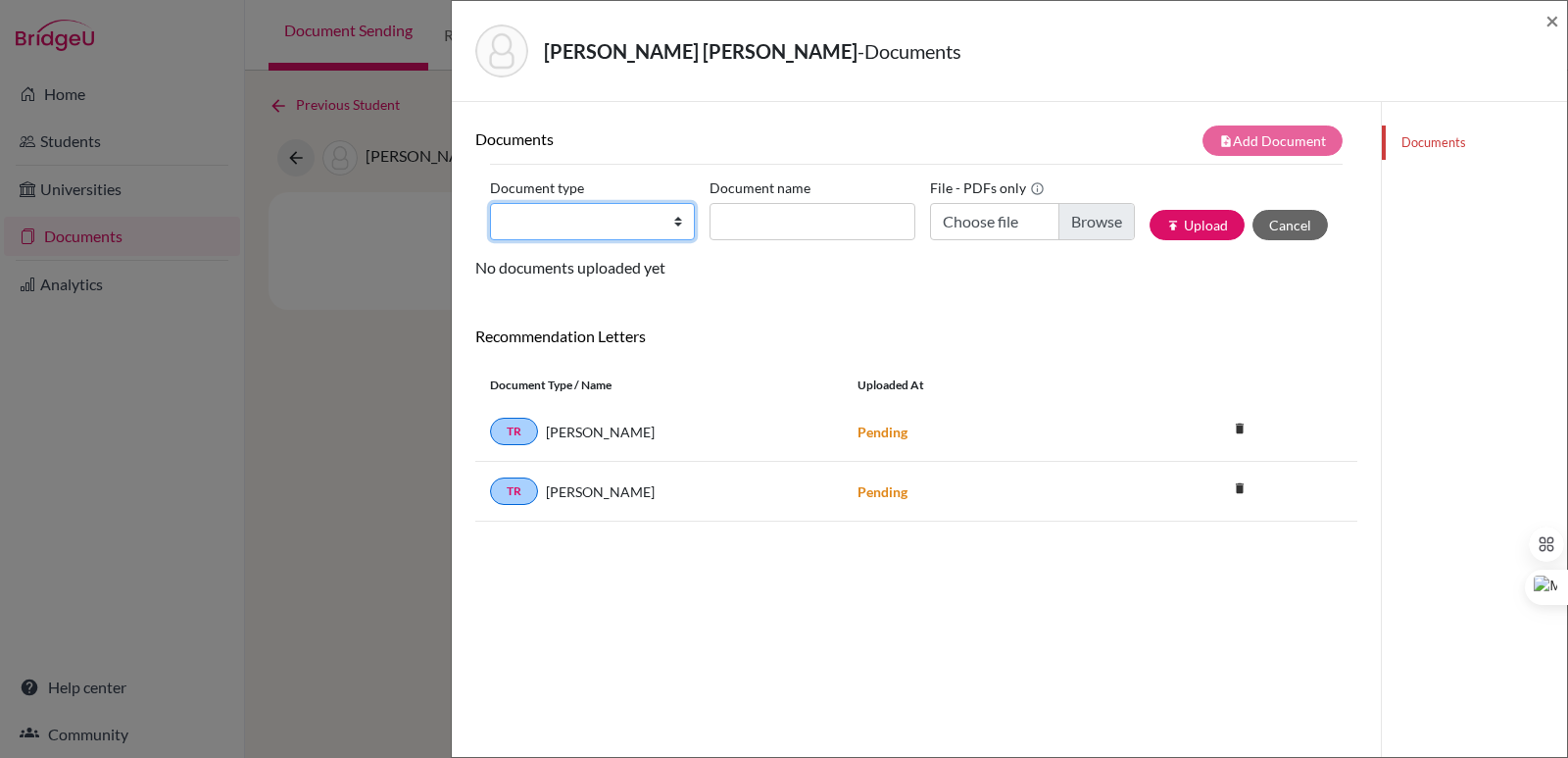
click at [572, 212] on select "Change explanation for Common App reports Counselor recommendation Internationa…" at bounding box center [592, 221] width 204 height 38
select select "2"
click at [490, 202] on select "Change explanation for Common App reports Counselor recommendation Internationa…" at bounding box center [592, 221] width 204 height 38
click at [762, 230] on input "Document name" at bounding box center [811, 221] width 204 height 38
paste input "Initial Transcript"
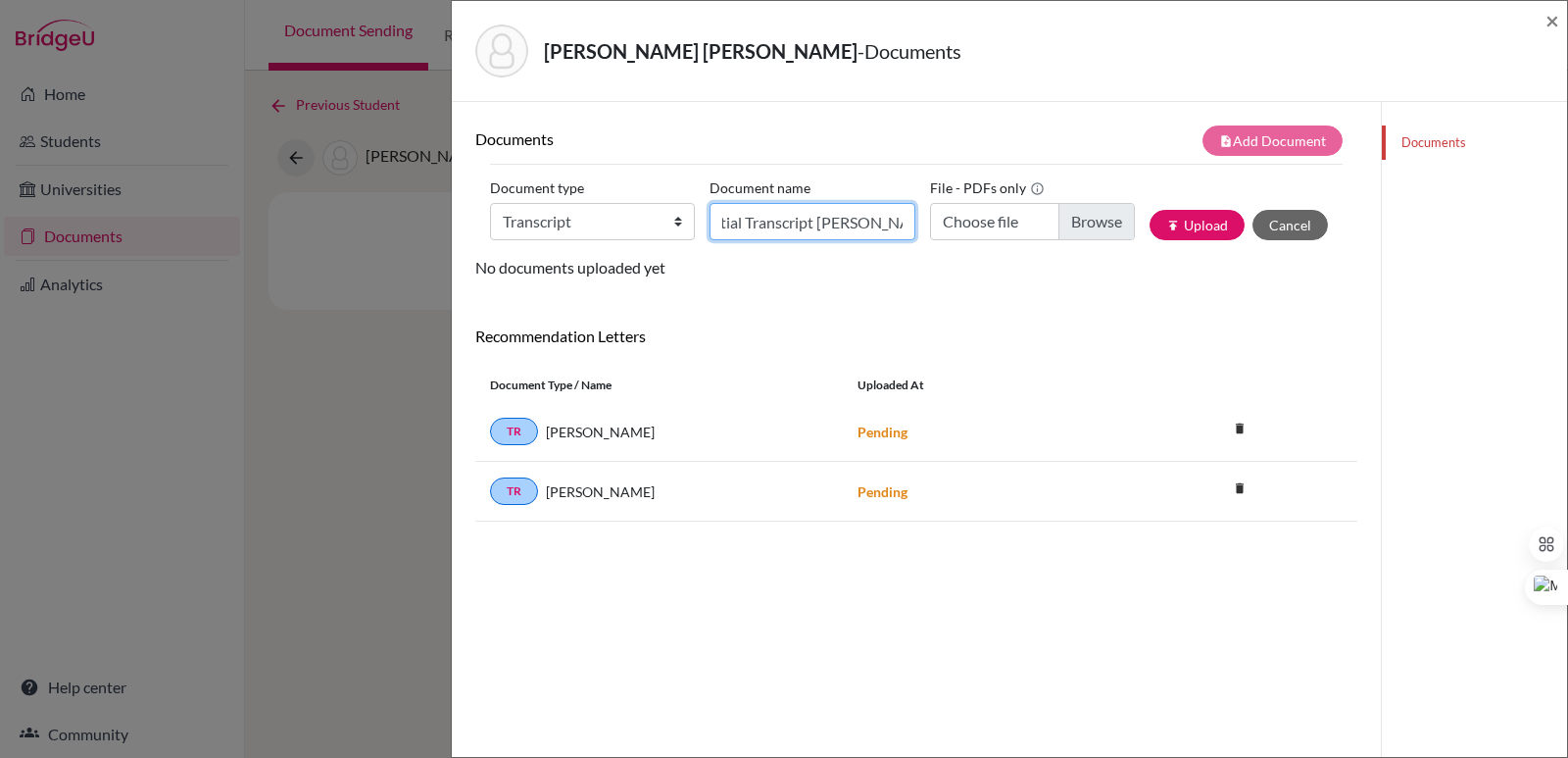
scroll to position [0, 27]
type input "Initial Transcript Felipe Flores"
click at [1086, 224] on input "Choose file" at bounding box center [1031, 221] width 204 height 38
type input "C:\fakepath\Flores Rodríguez, Felipe Alberto.pdf"
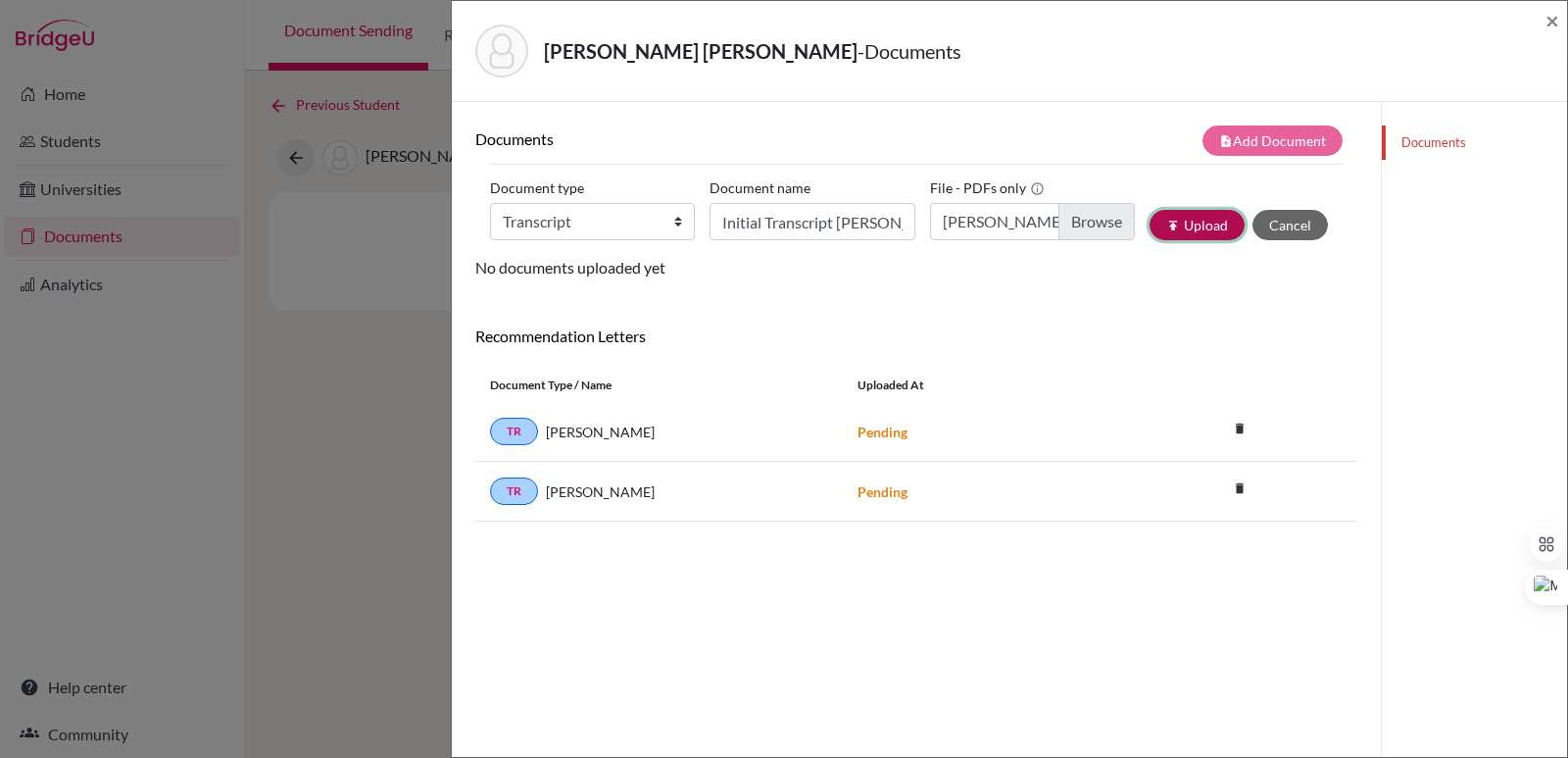
click at [1181, 227] on button "publish Upload" at bounding box center [1197, 224] width 95 height 31
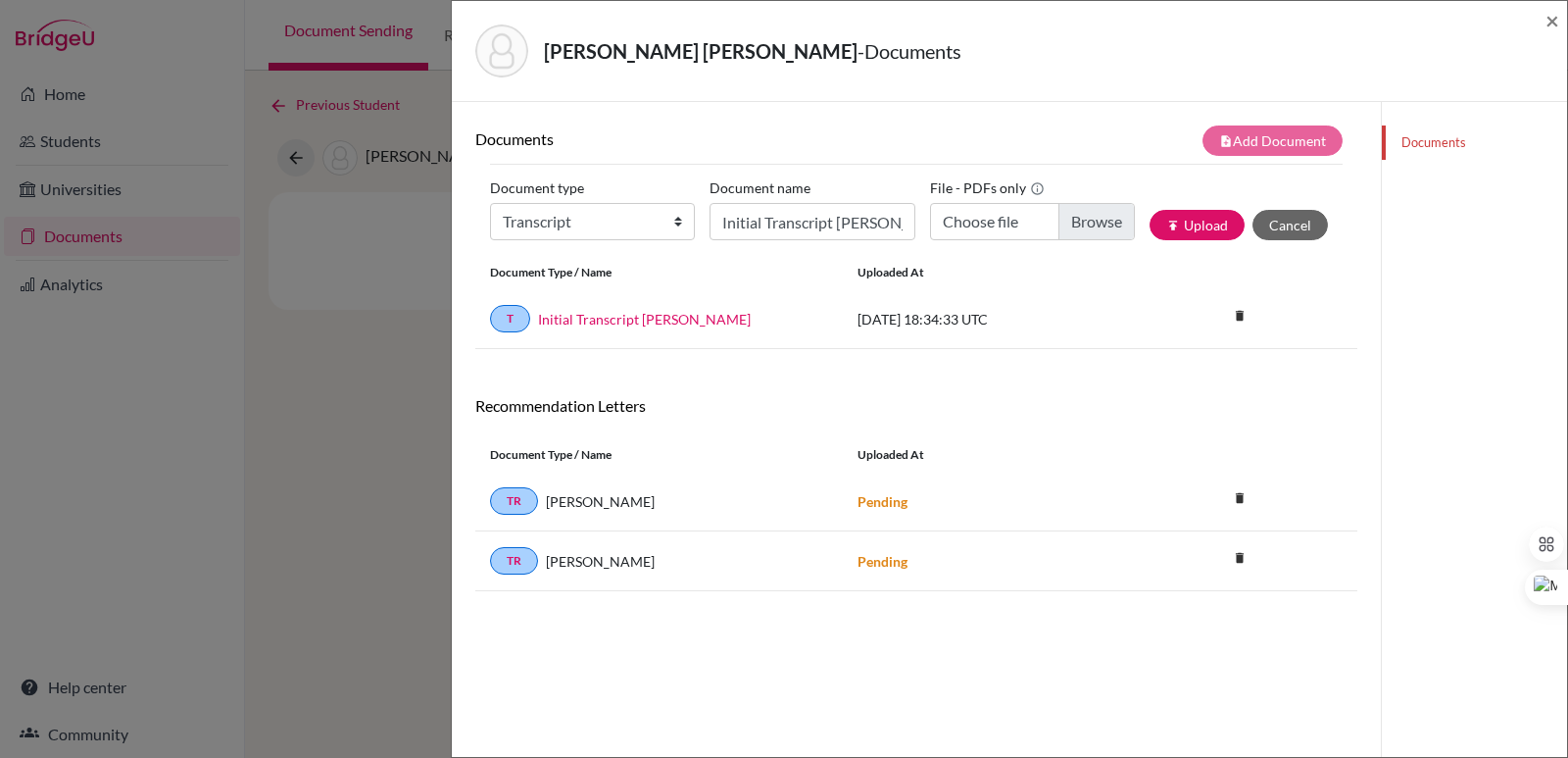
click at [1540, 16] on div "Flores Rodríguez, Felipe - Documents ×" at bounding box center [1009, 51] width 1099 height 84
click at [1556, 18] on span "×" at bounding box center [1552, 20] width 14 height 29
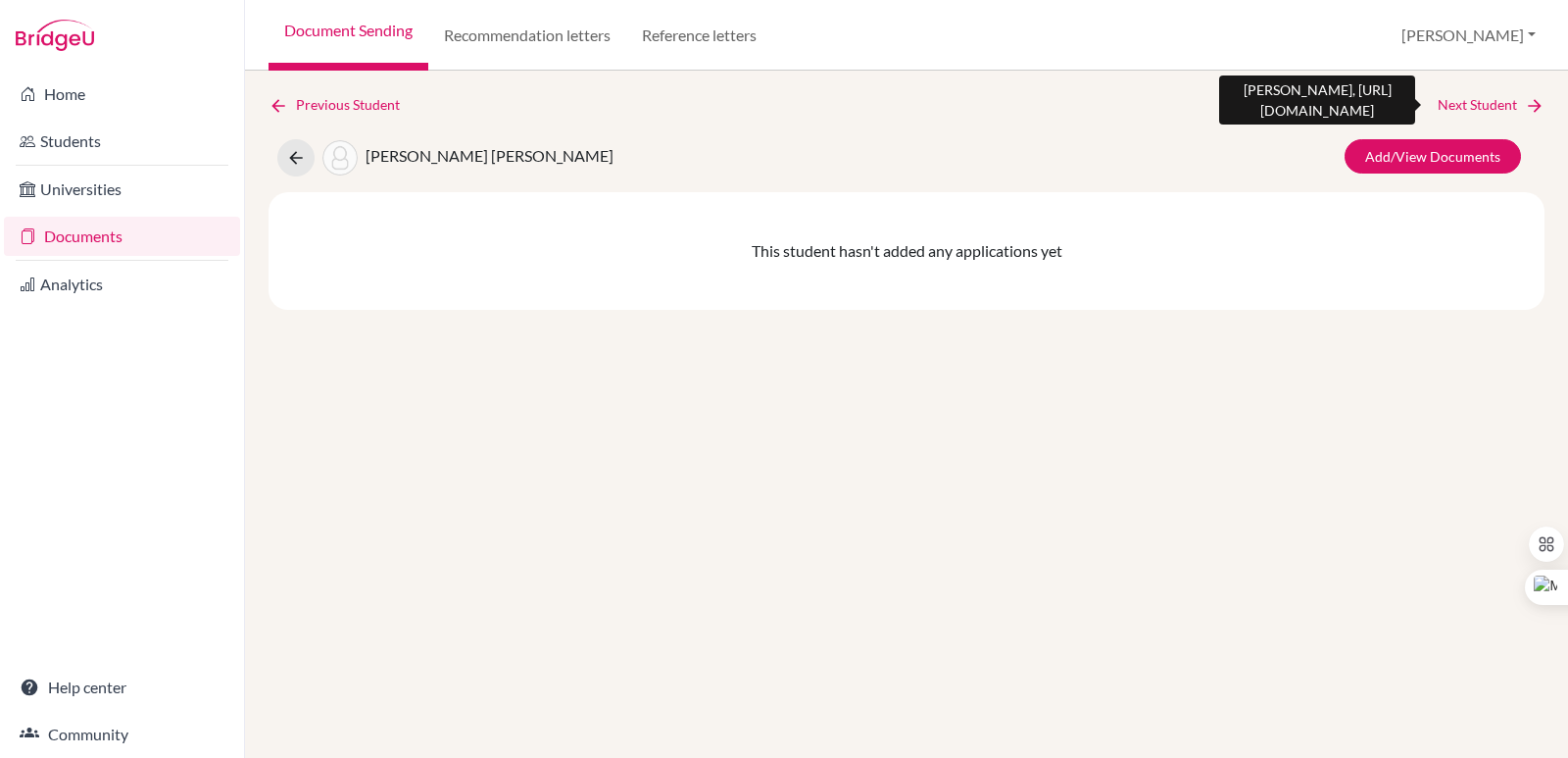
click at [1515, 103] on link "Next Student" at bounding box center [1491, 105] width 107 height 22
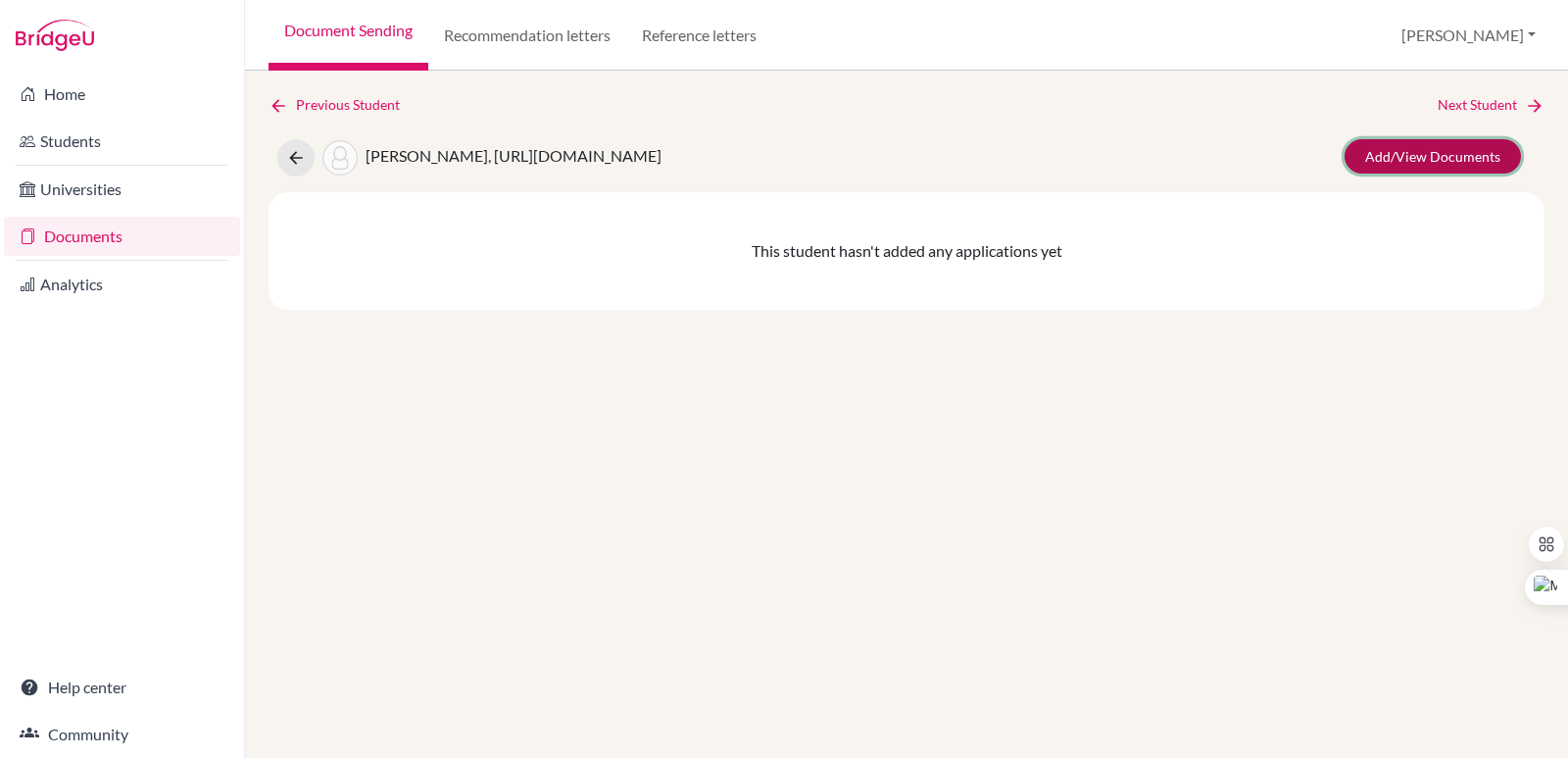
click at [1492, 154] on link "Add/View Documents" at bounding box center [1432, 156] width 177 height 35
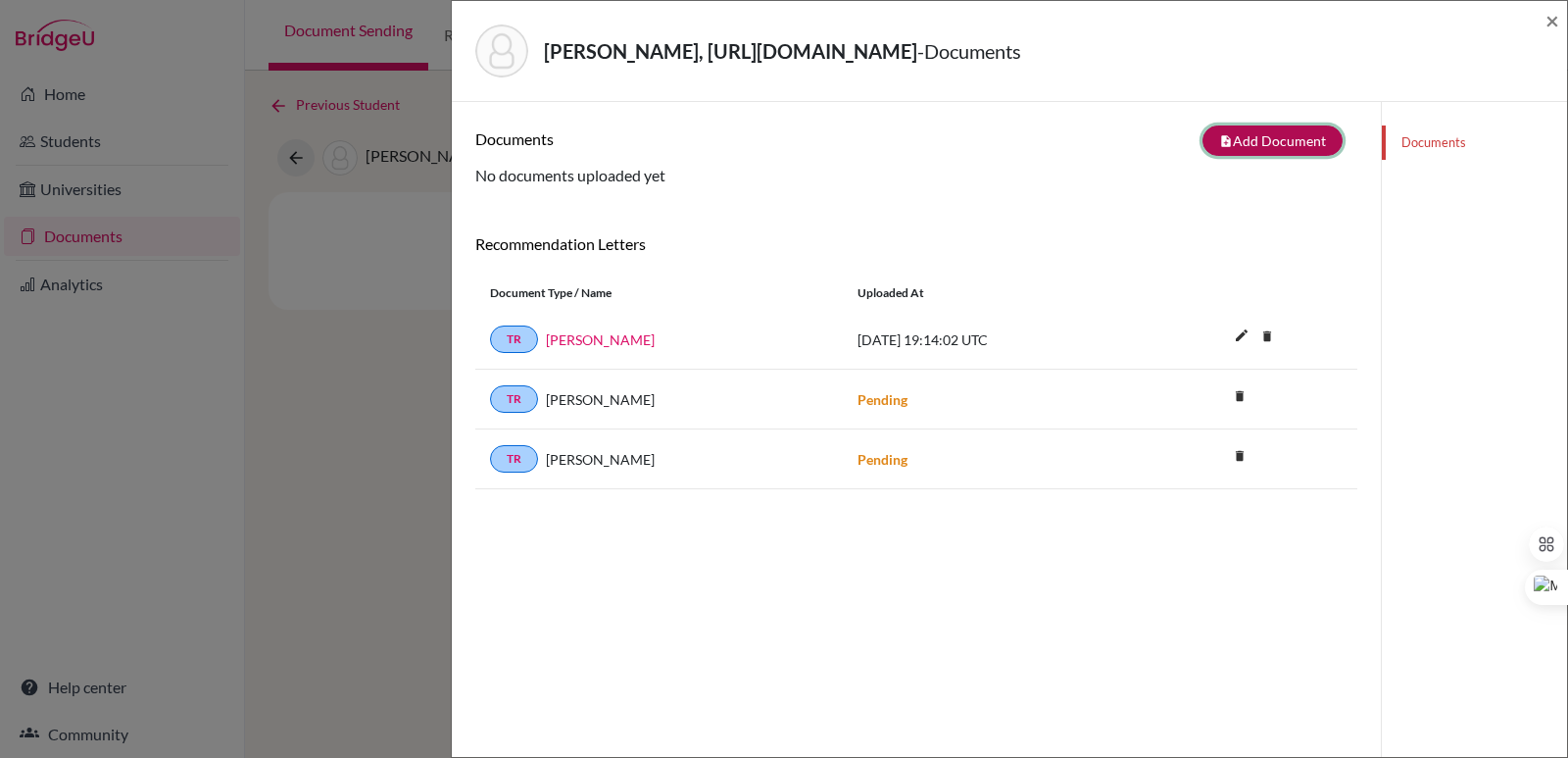
click at [1208, 154] on button "note_add Add Document" at bounding box center [1271, 140] width 140 height 31
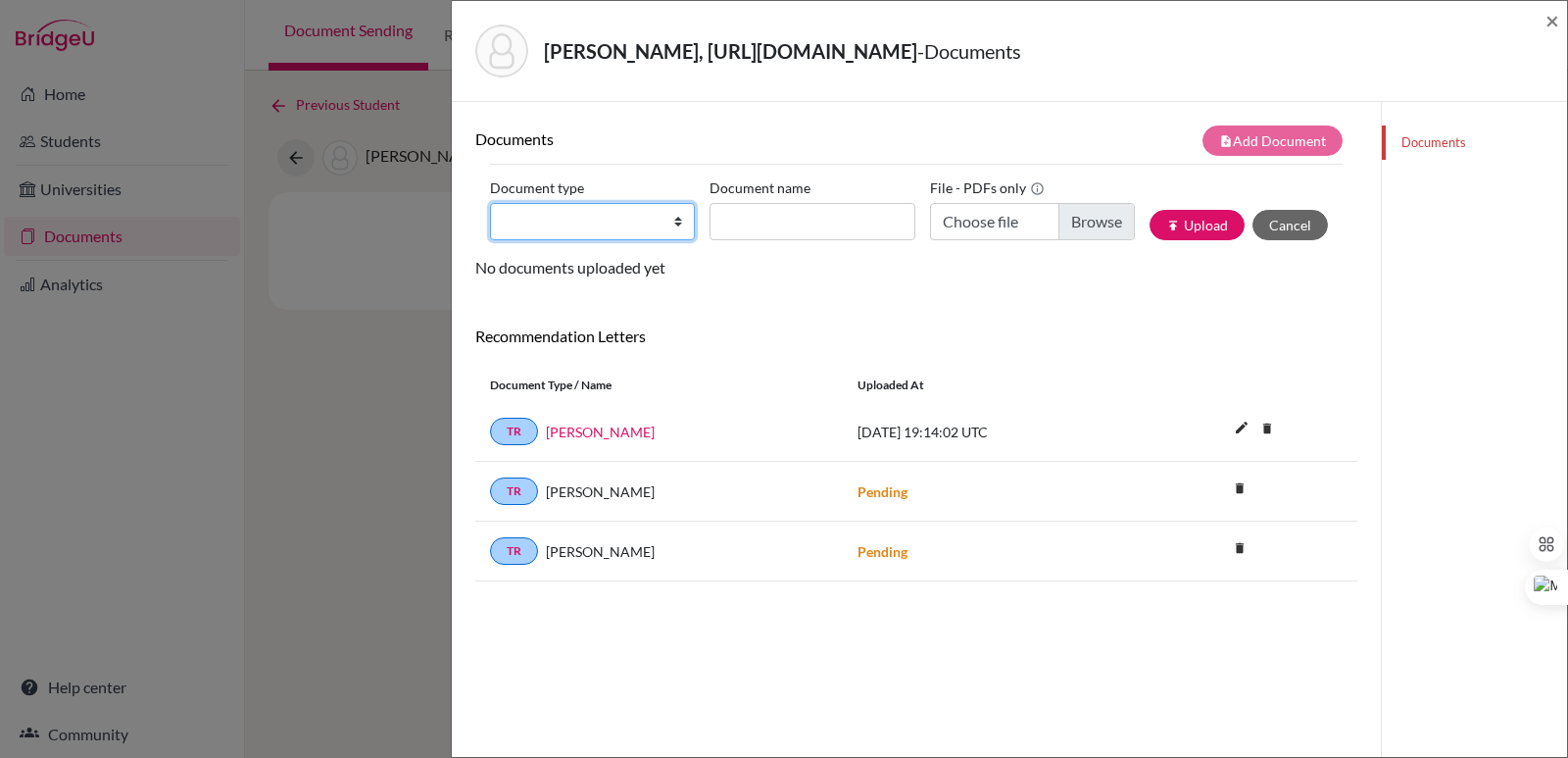
click at [575, 216] on select "Change explanation for Common App reports Counselor recommendation Internationa…" at bounding box center [592, 221] width 204 height 38
select select "2"
click at [490, 202] on select "Change explanation for Common App reports Counselor recommendation Internationa…" at bounding box center [592, 221] width 204 height 38
click at [819, 210] on input "Document name" at bounding box center [811, 221] width 204 height 38
paste input "Initial Transcript"
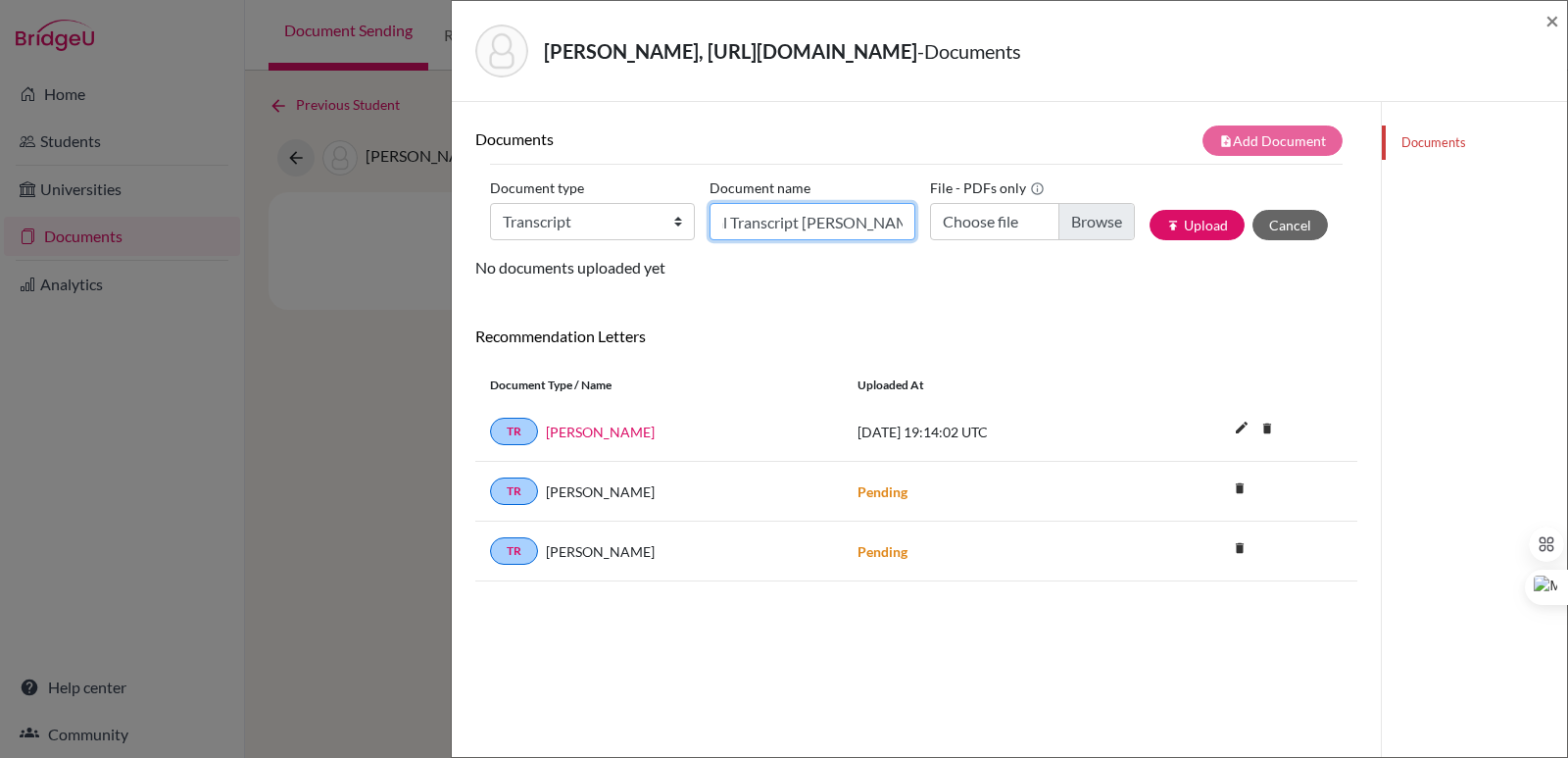
scroll to position [0, 42]
type input "Initial Transcript Facundo Garay"
click at [1069, 211] on input "Choose file" at bounding box center [1031, 221] width 204 height 38
type input "C:\fakepath\Garay González, Facundo Sebastián.pdf"
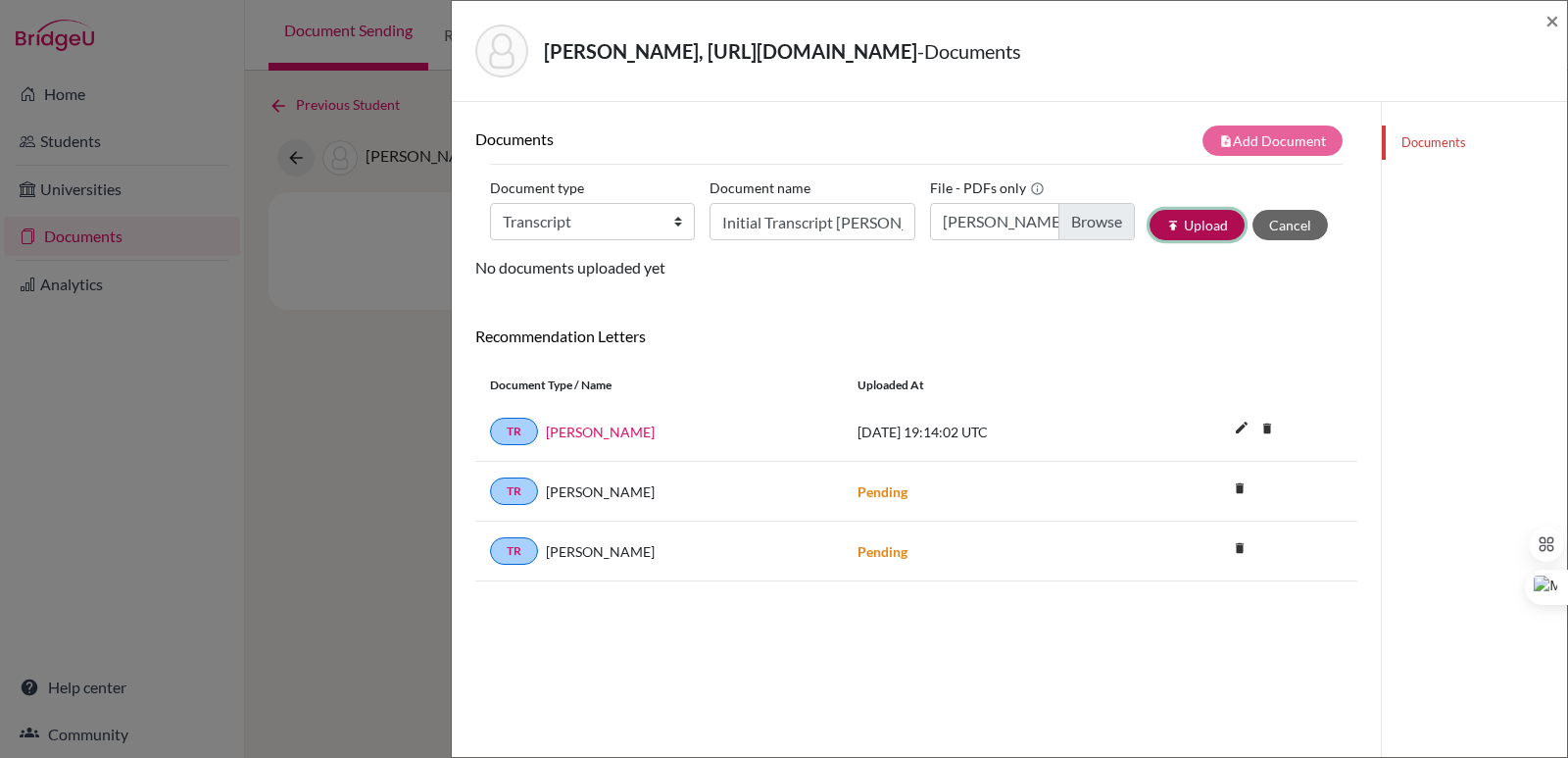
click at [1224, 224] on button "publish Upload" at bounding box center [1197, 224] width 95 height 31
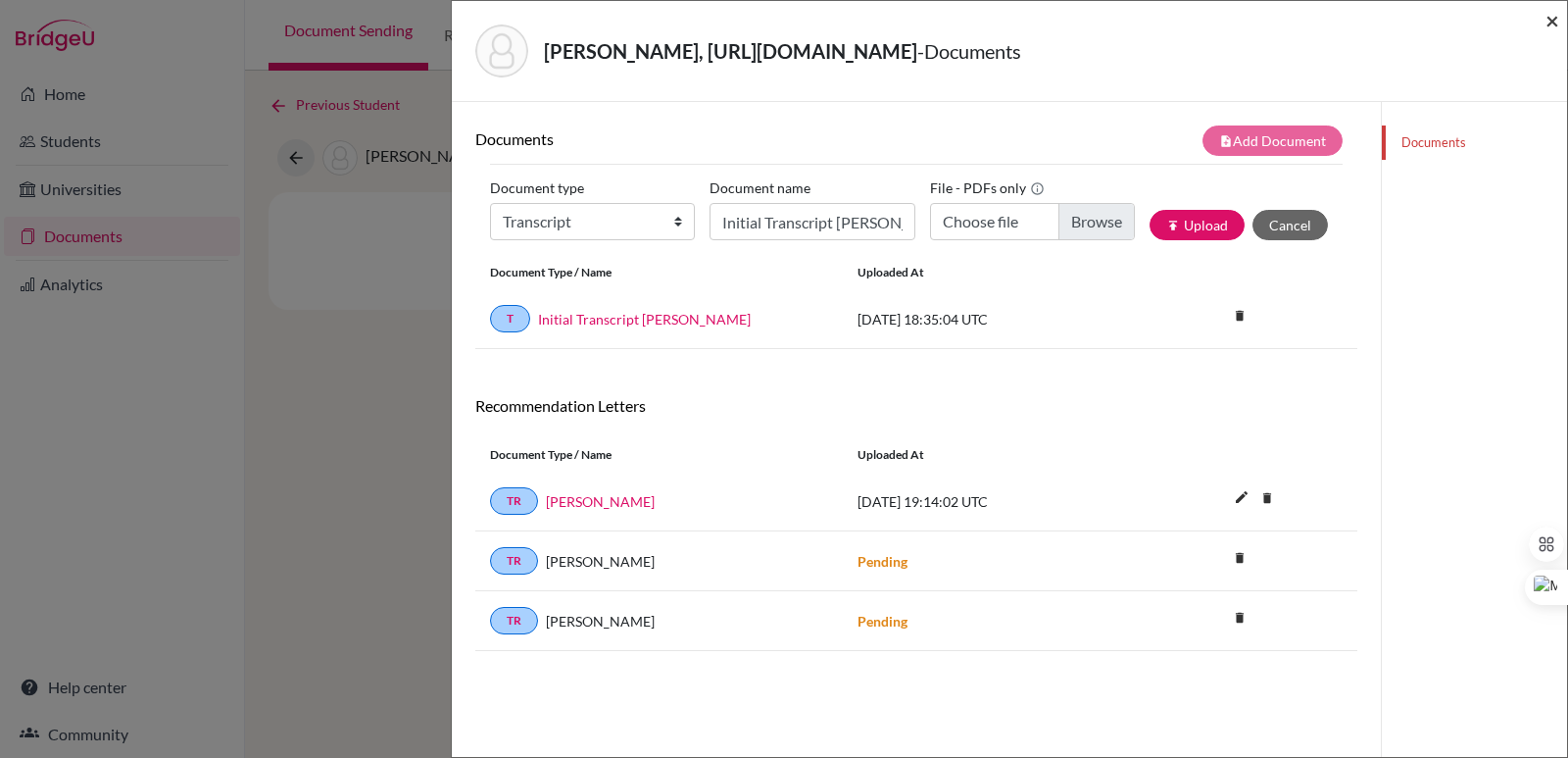
click at [1551, 26] on span "×" at bounding box center [1552, 20] width 14 height 29
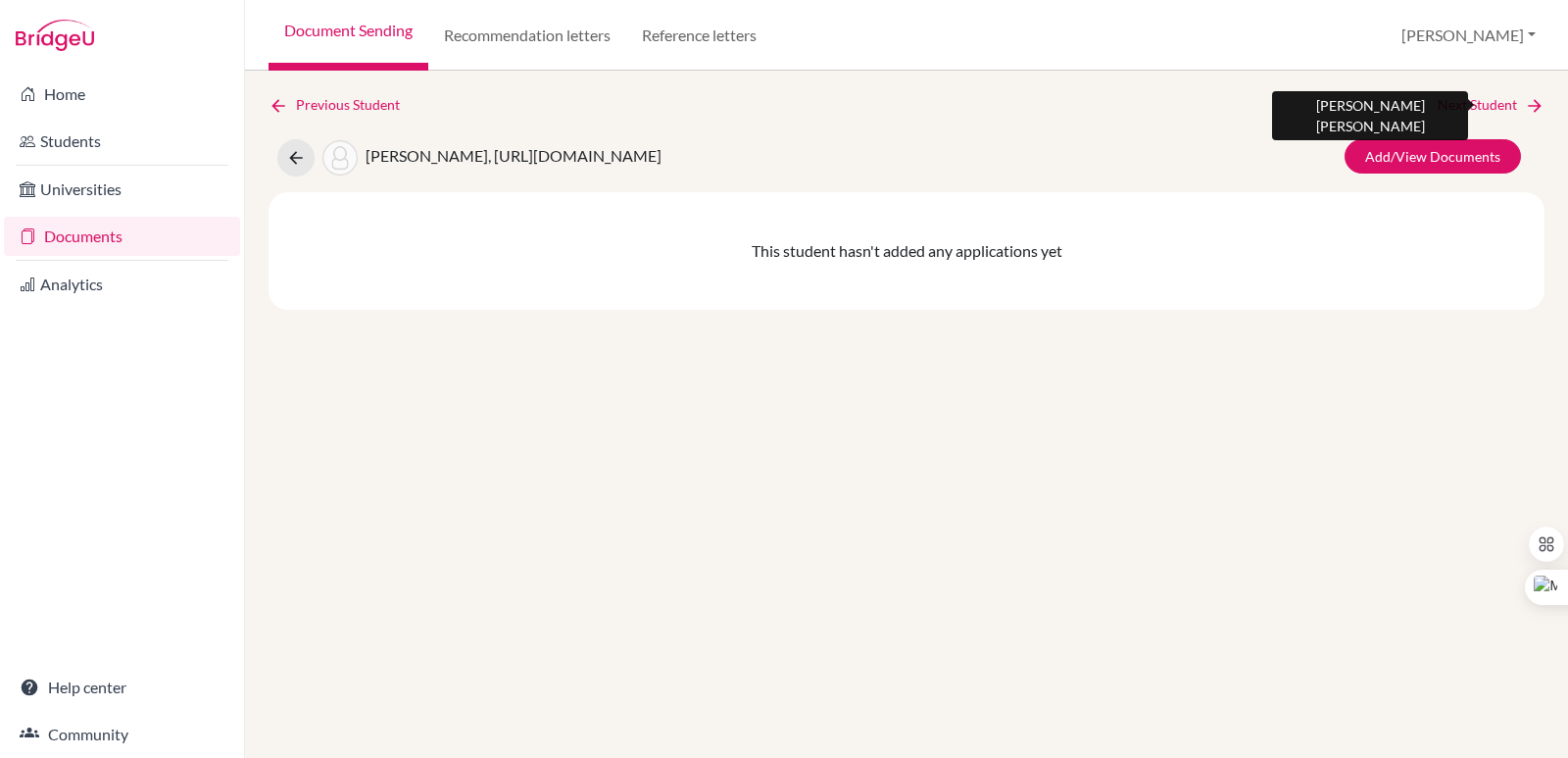
click at [1483, 103] on link "Next Student" at bounding box center [1491, 105] width 107 height 22
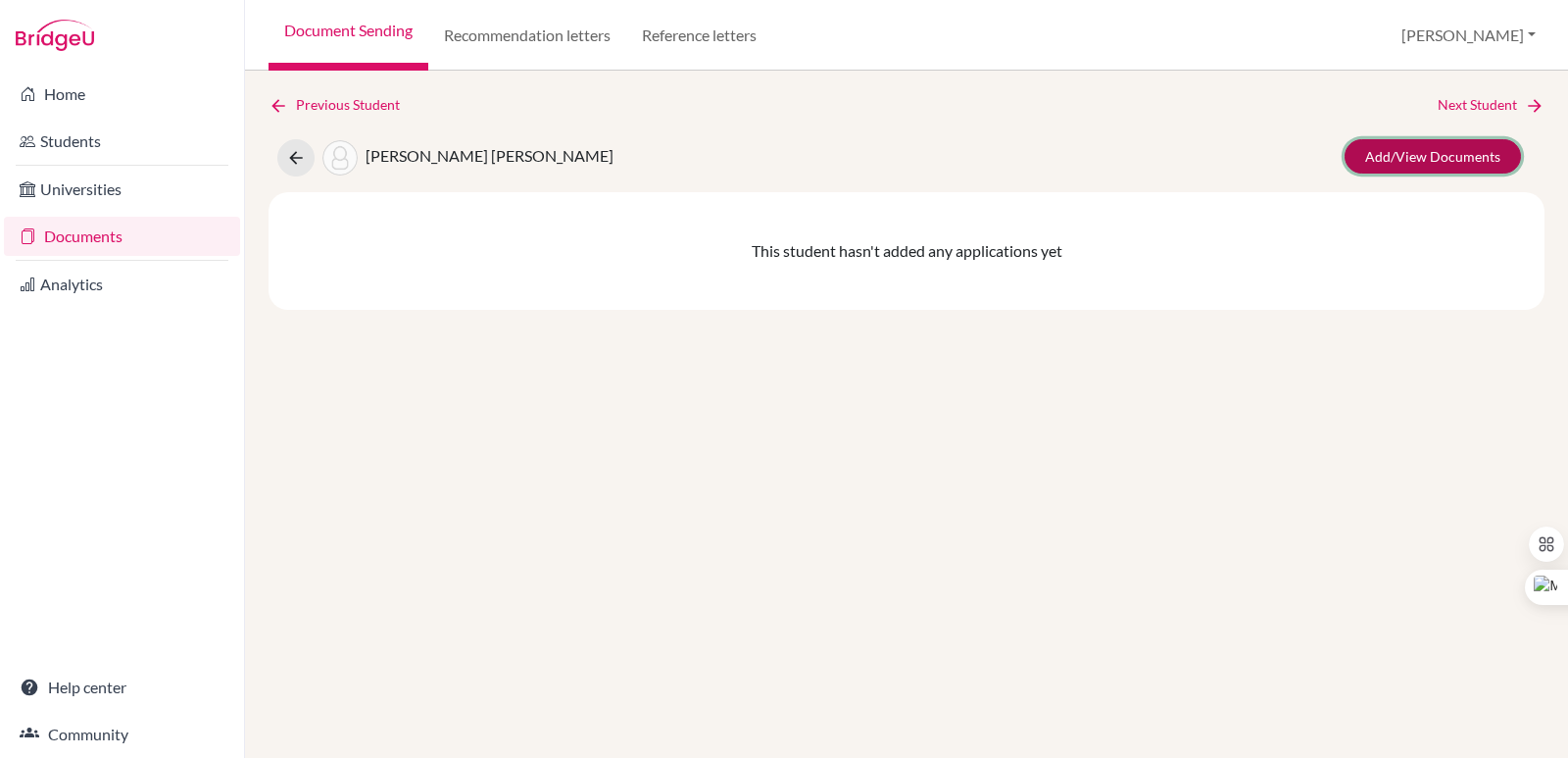
click at [1390, 157] on link "Add/View Documents" at bounding box center [1432, 156] width 177 height 35
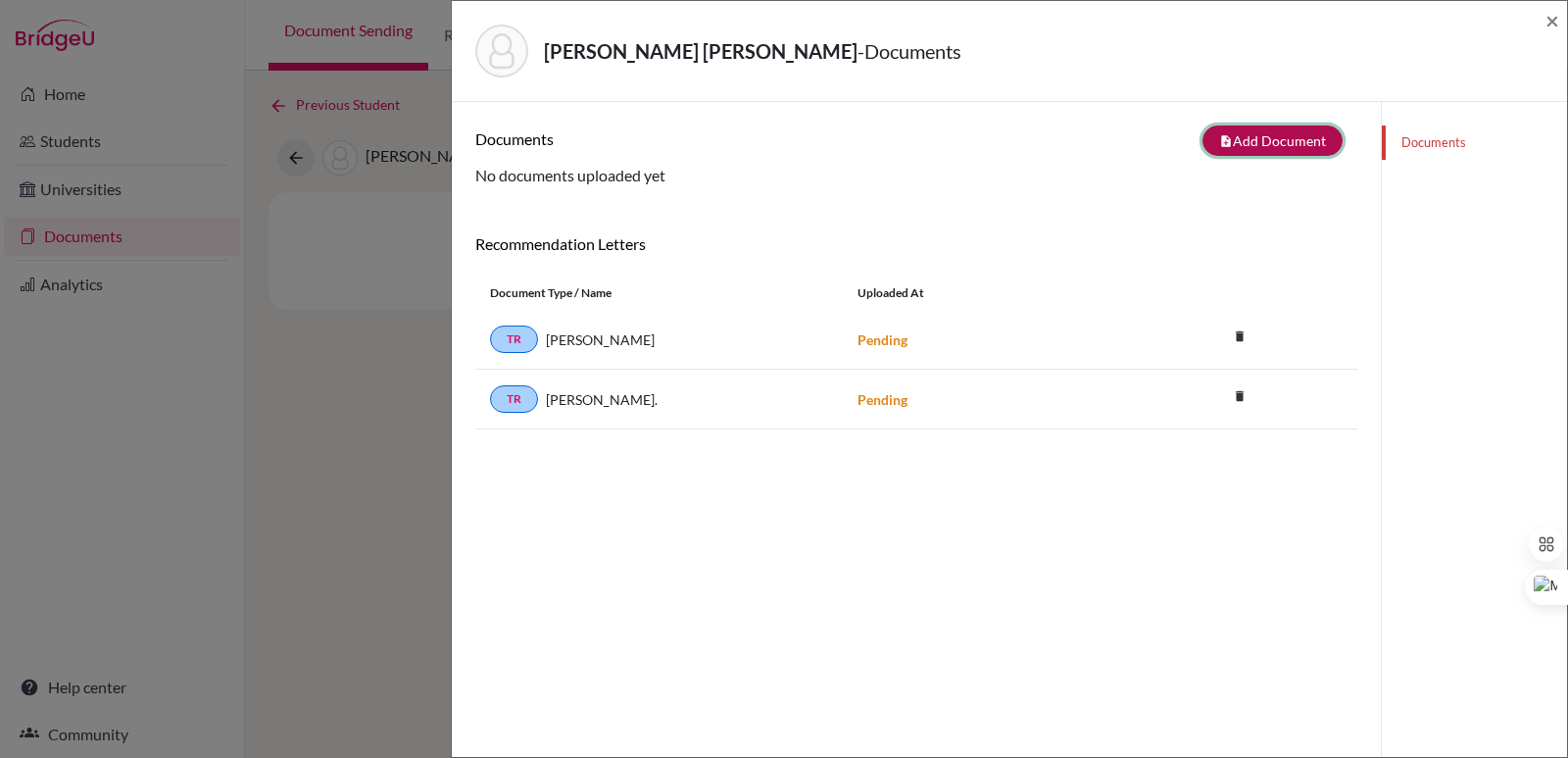
click at [1231, 136] on button "note_add Add Document" at bounding box center [1271, 140] width 140 height 31
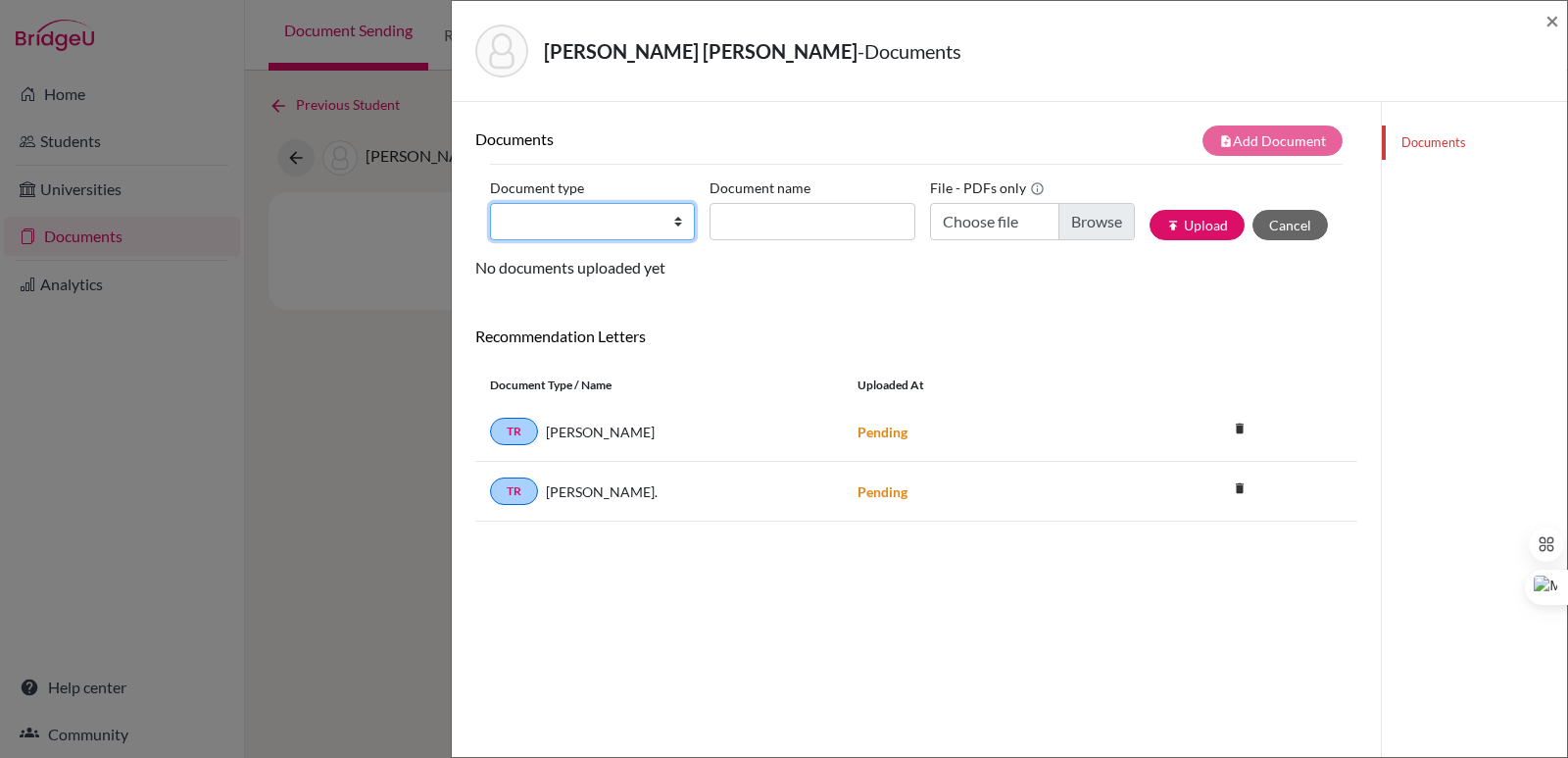
click at [580, 216] on select "Change explanation for Common App reports Counselor recommendation Internationa…" at bounding box center [592, 221] width 204 height 38
select select "2"
click at [490, 202] on select "Change explanation for Common App reports Counselor recommendation Internationa…" at bounding box center [592, 221] width 204 height 38
click at [751, 215] on input "Document name" at bounding box center [811, 221] width 204 height 38
paste input "Initial Transcript"
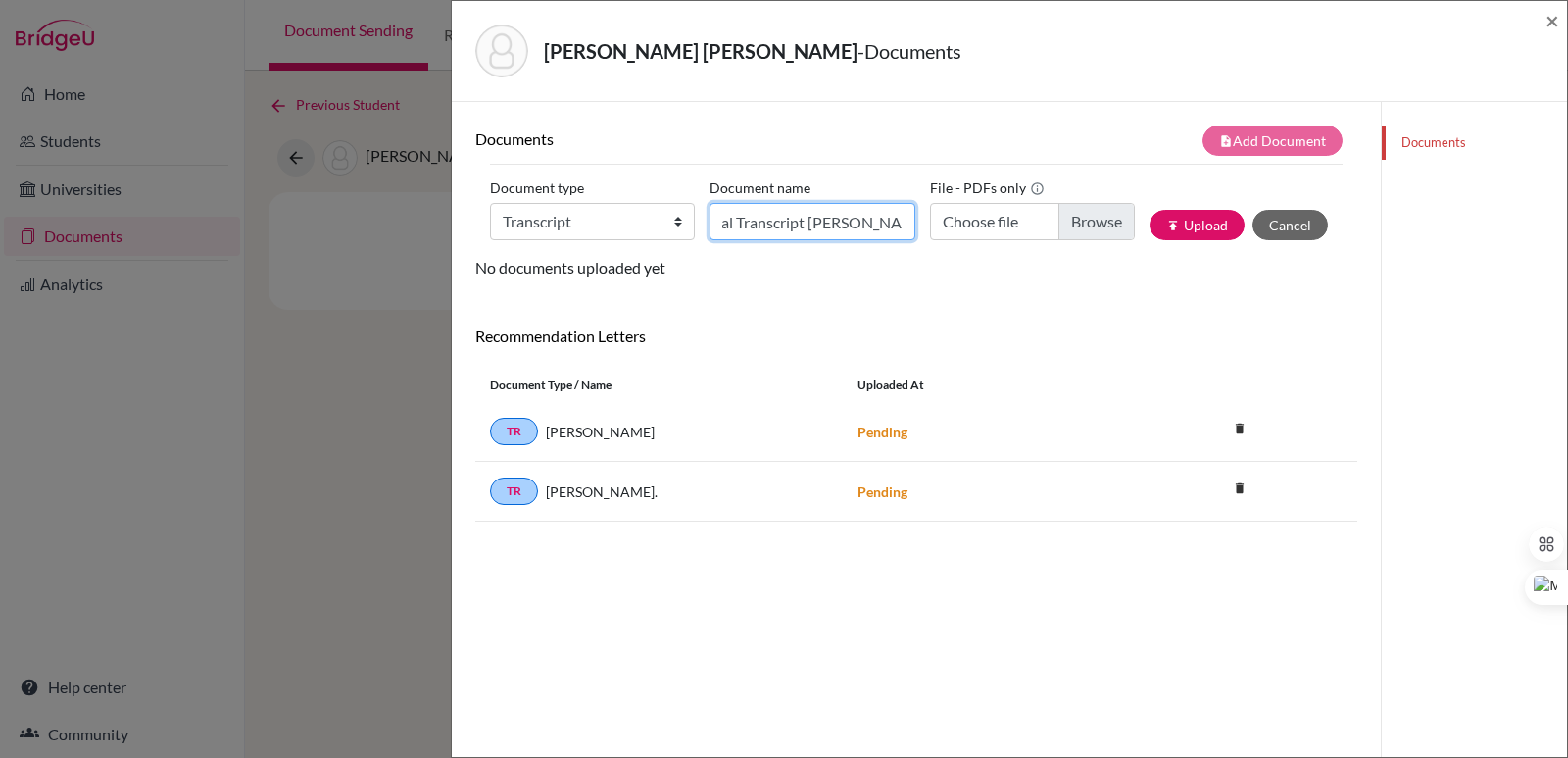
scroll to position [0, 32]
type input "Initial Transcript Oscar Garcia"
click at [1103, 229] on input "Choose file" at bounding box center [1031, 221] width 204 height 38
type input "C:\fakepath\García Aguiluz, Oscar Roberto.pdf"
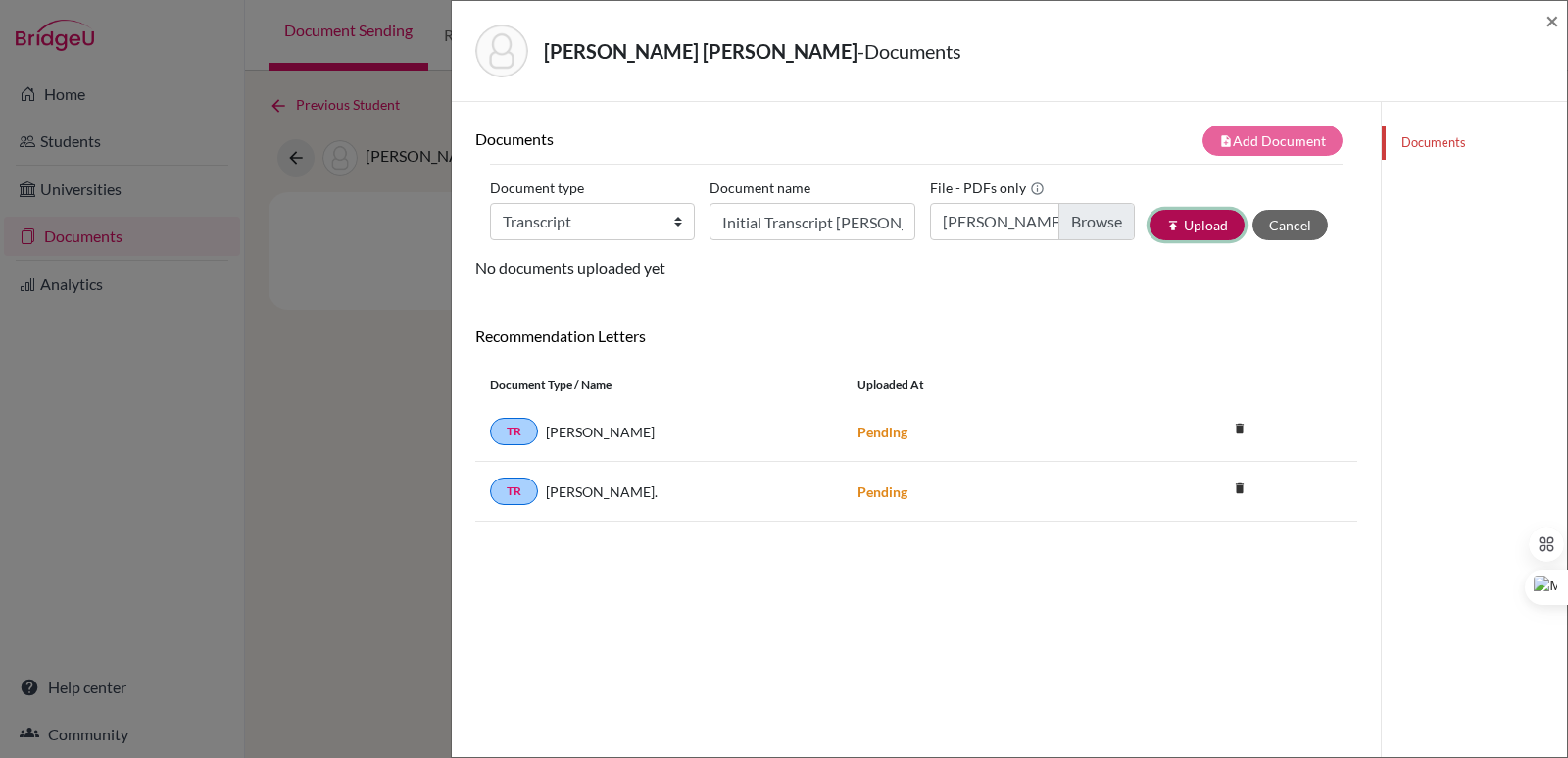
click at [1183, 230] on button "publish Upload" at bounding box center [1197, 224] width 95 height 31
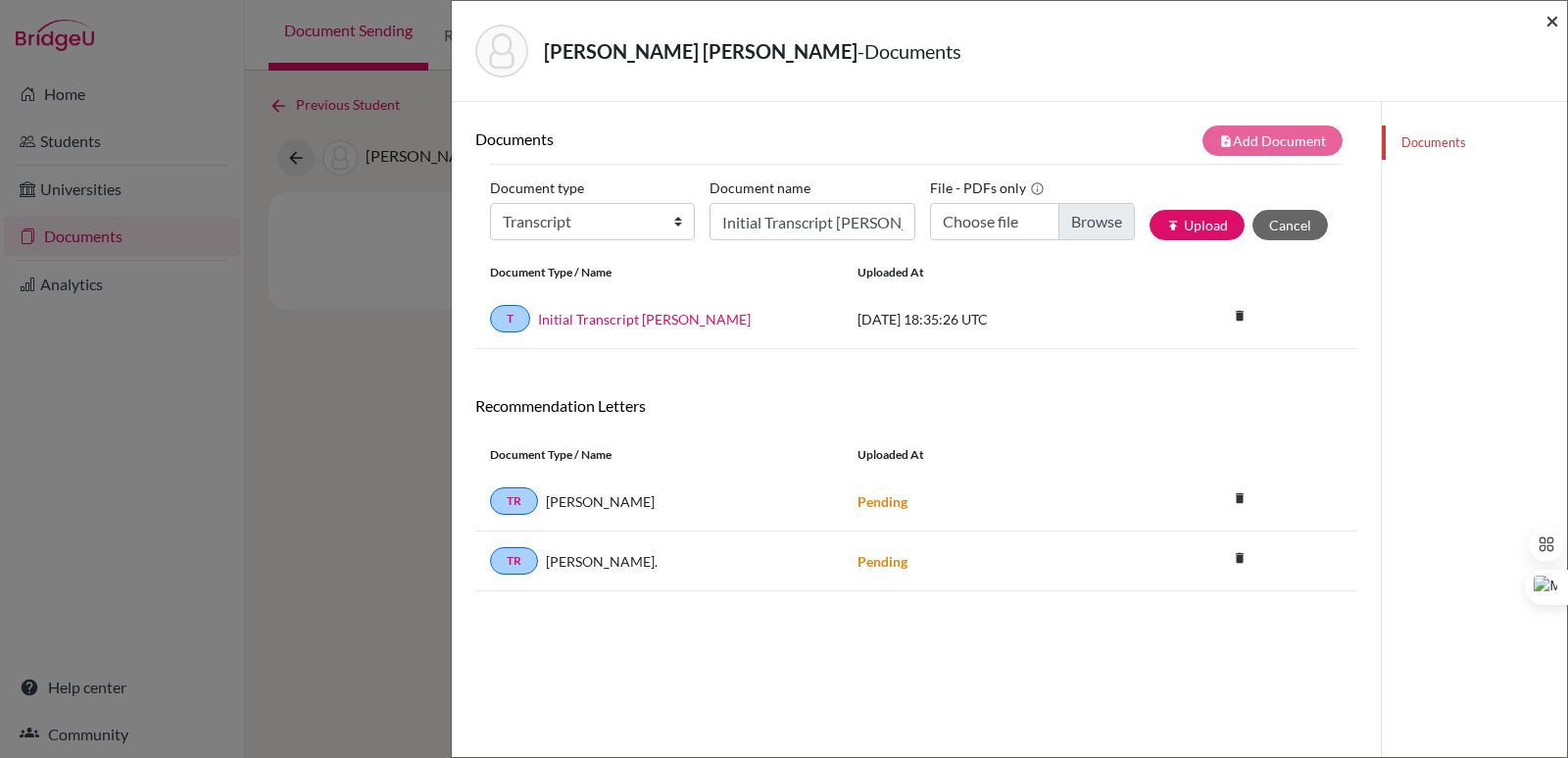
click at [1547, 15] on span "×" at bounding box center [1552, 20] width 14 height 29
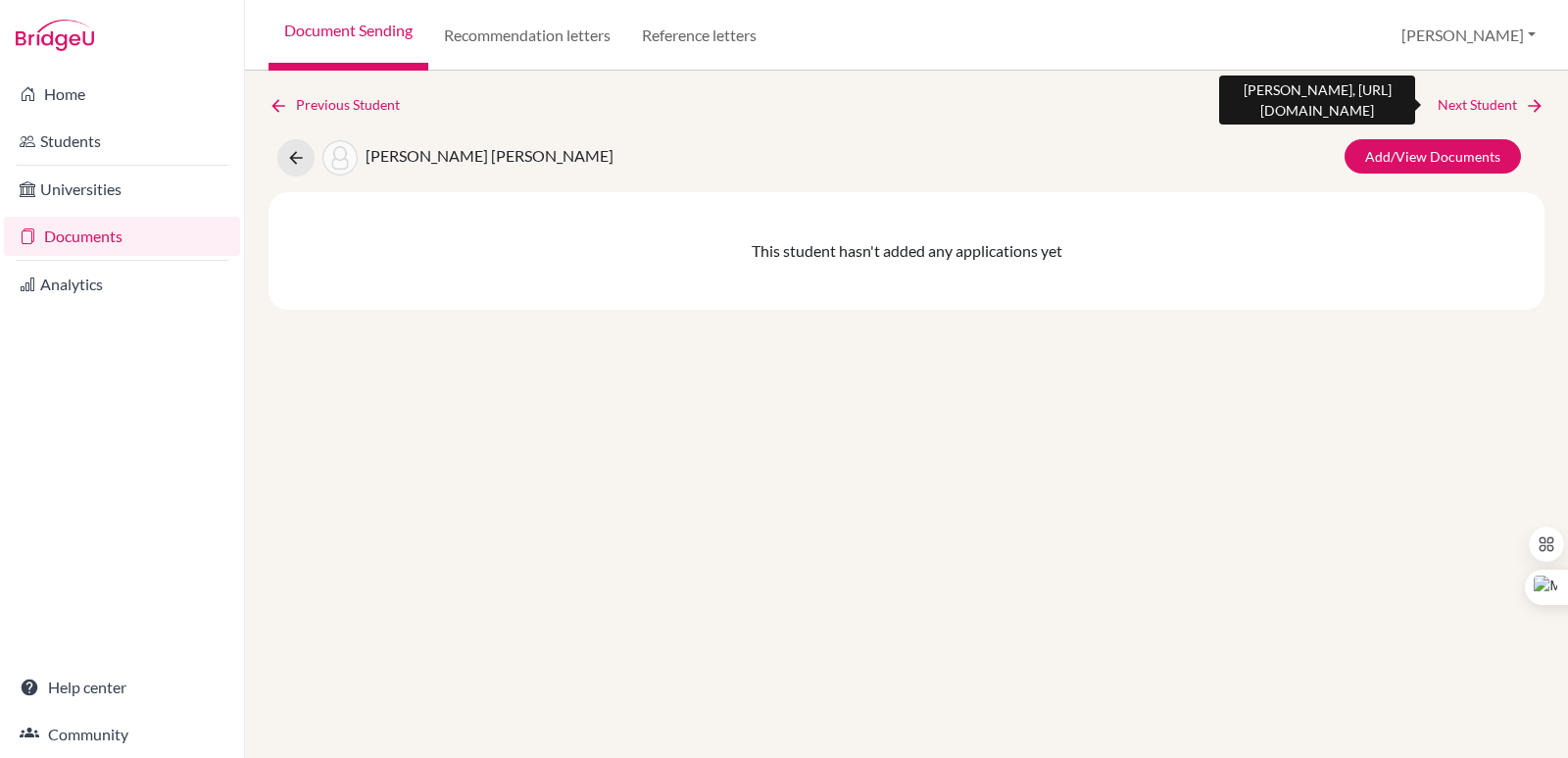
click at [1512, 102] on link "Next Student" at bounding box center [1491, 105] width 107 height 22
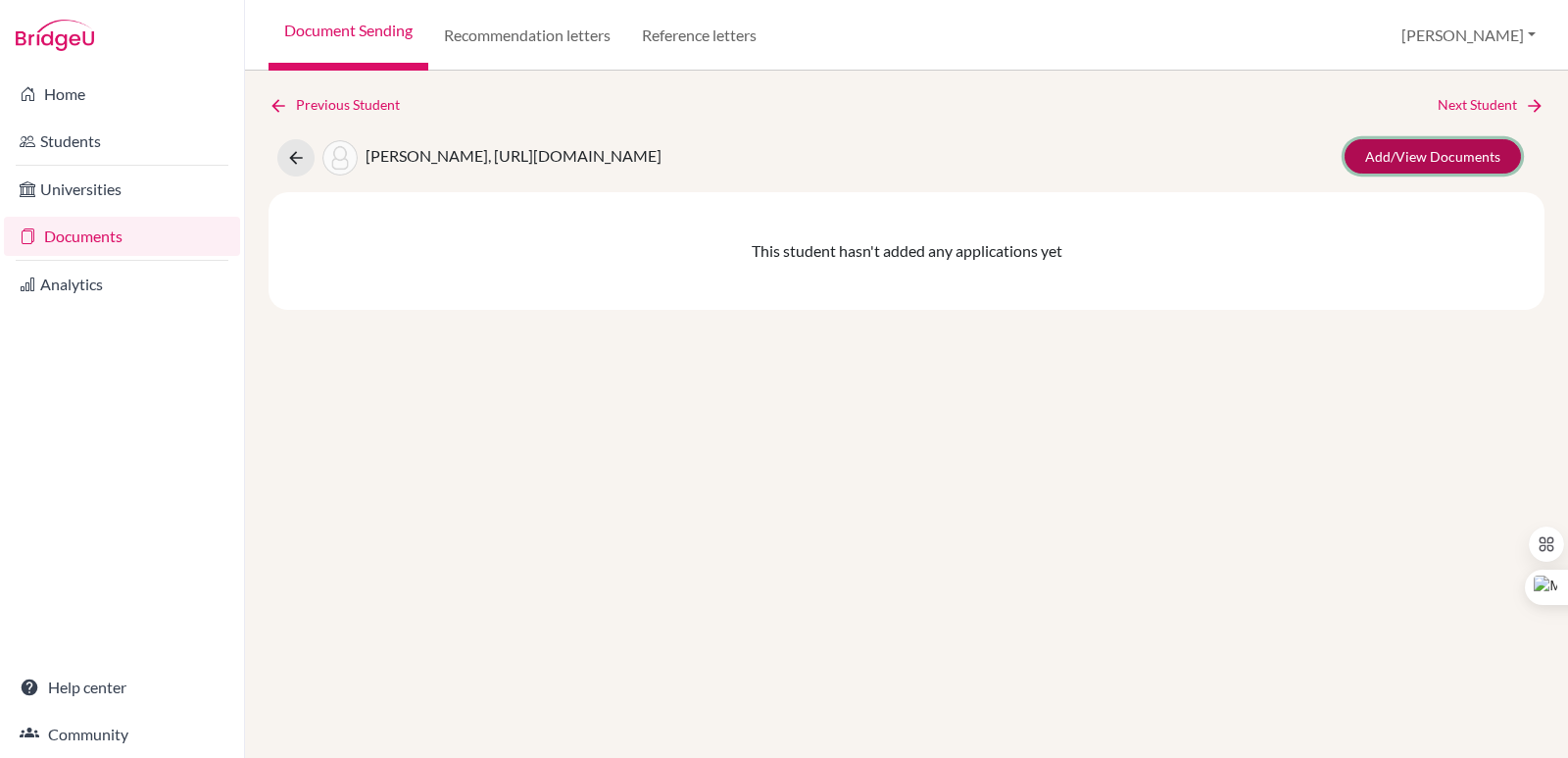
click at [1385, 155] on link "Add/View Documents" at bounding box center [1432, 156] width 177 height 35
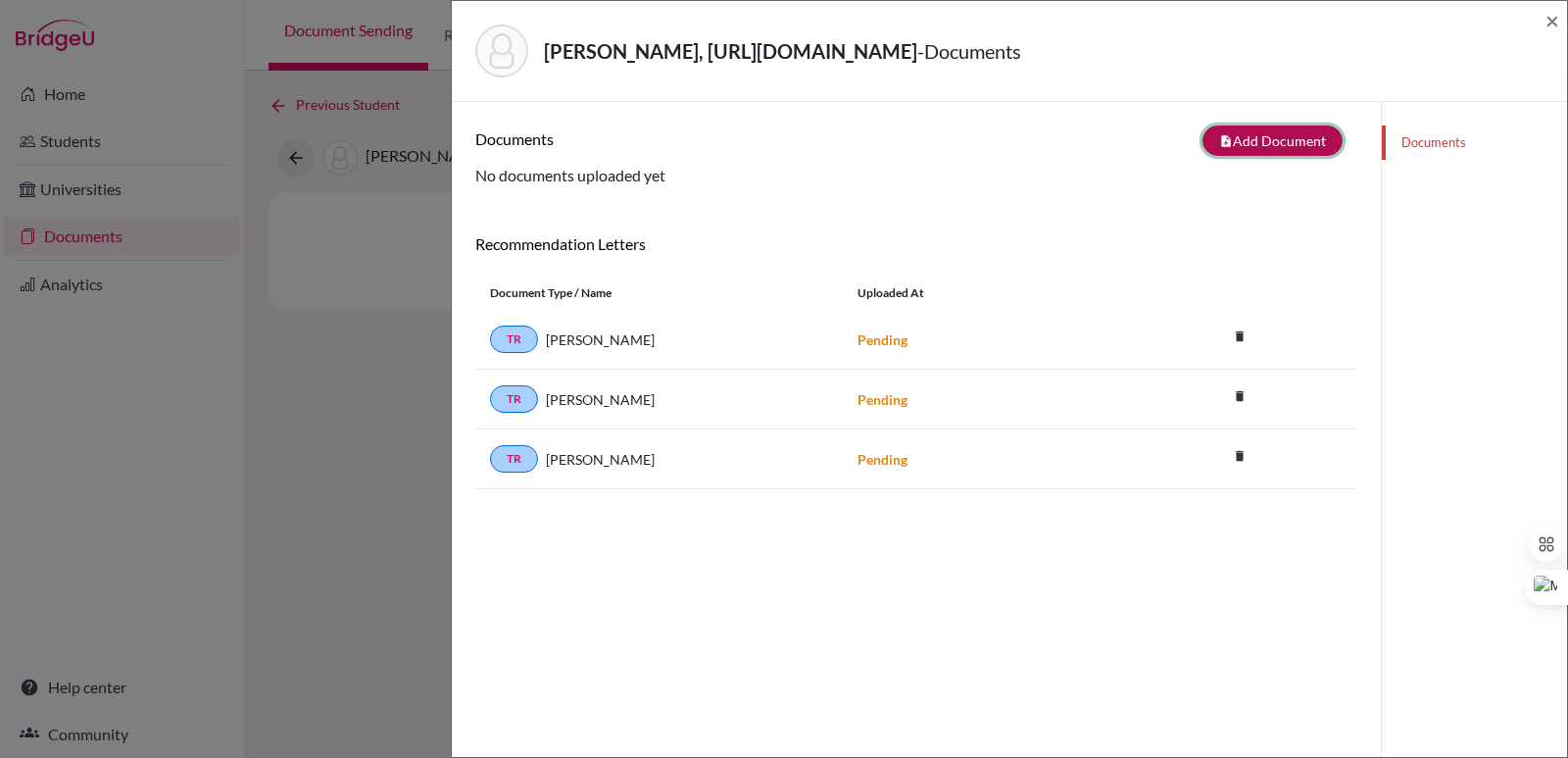
click at [1264, 145] on button "note_add Add Document" at bounding box center [1271, 140] width 140 height 31
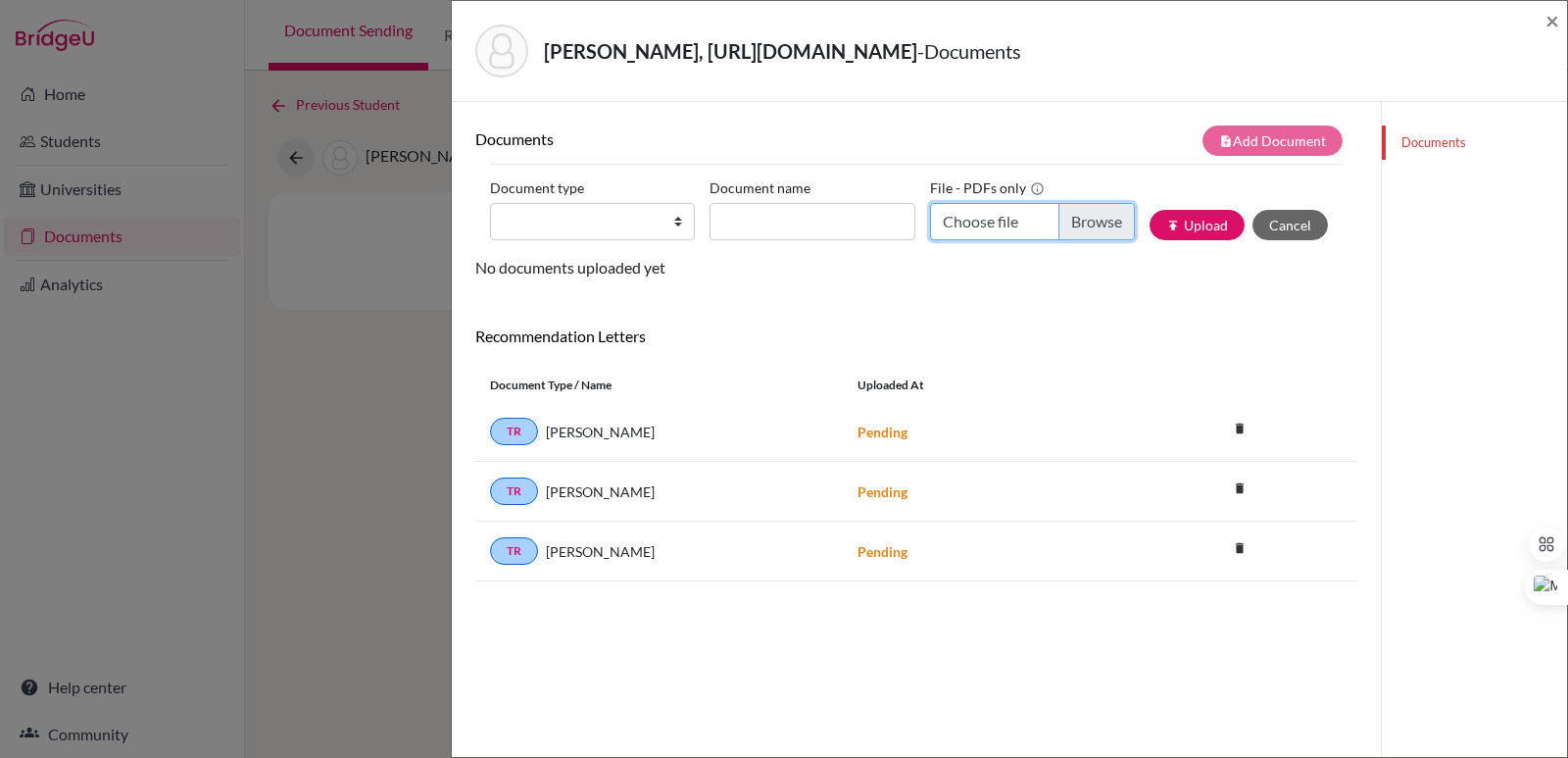
click at [1076, 227] on input "Choose file" at bounding box center [1031, 221] width 204 height 38
type input "C:\fakepath\González Lozano, Fiorella Alessandra.pdf"
click at [815, 213] on input "Document name" at bounding box center [811, 221] width 204 height 38
paste input "Initial Transcript"
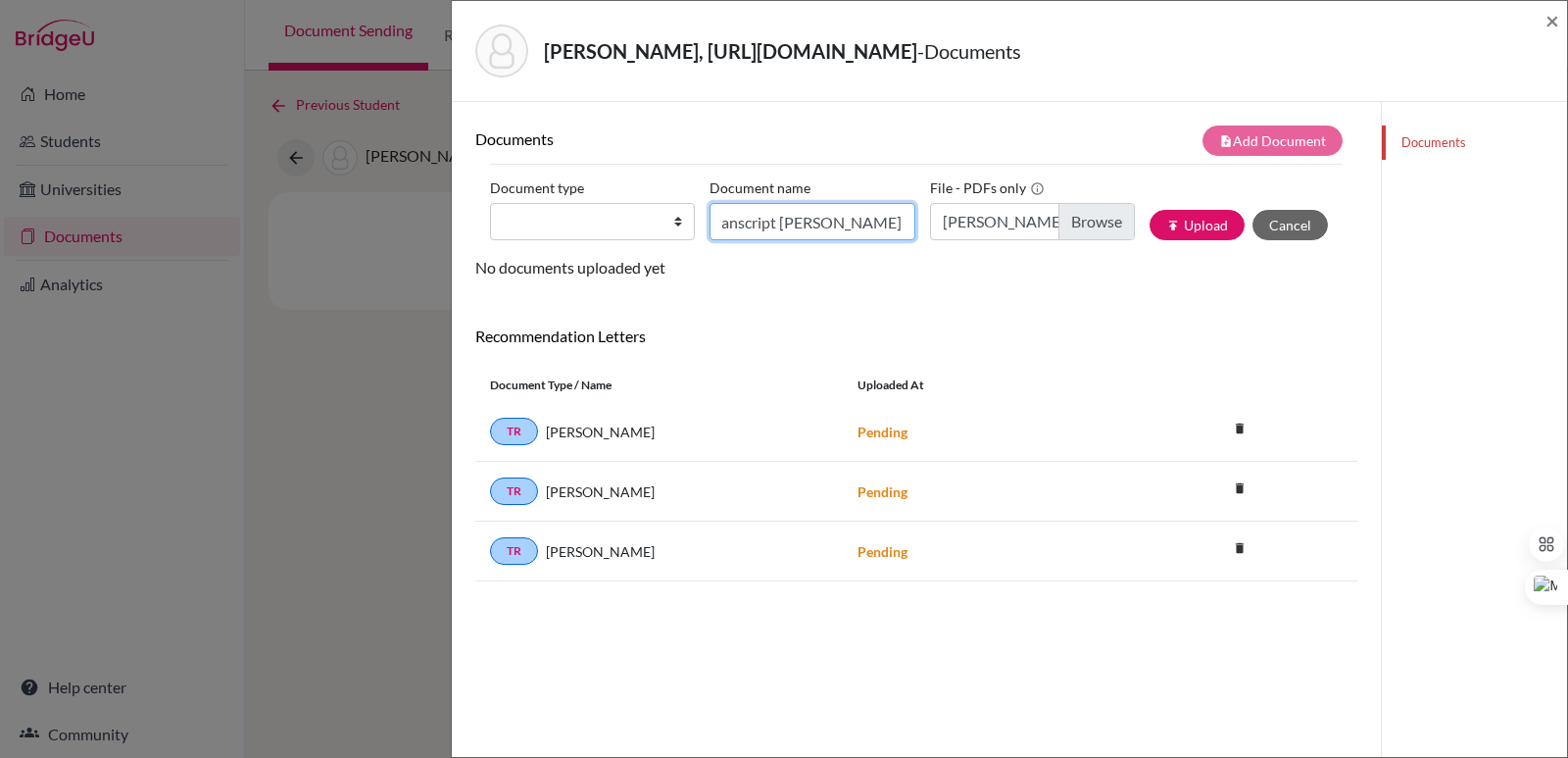
type input "Initial Transcript Fiorella Gonzalez"
click at [652, 228] on select "Change explanation for Common App reports Counselor recommendation Internationa…" at bounding box center [592, 221] width 204 height 38
select select "2"
click at [490, 202] on select "Change explanation for Common App reports Counselor recommendation Internationa…" at bounding box center [592, 221] width 204 height 38
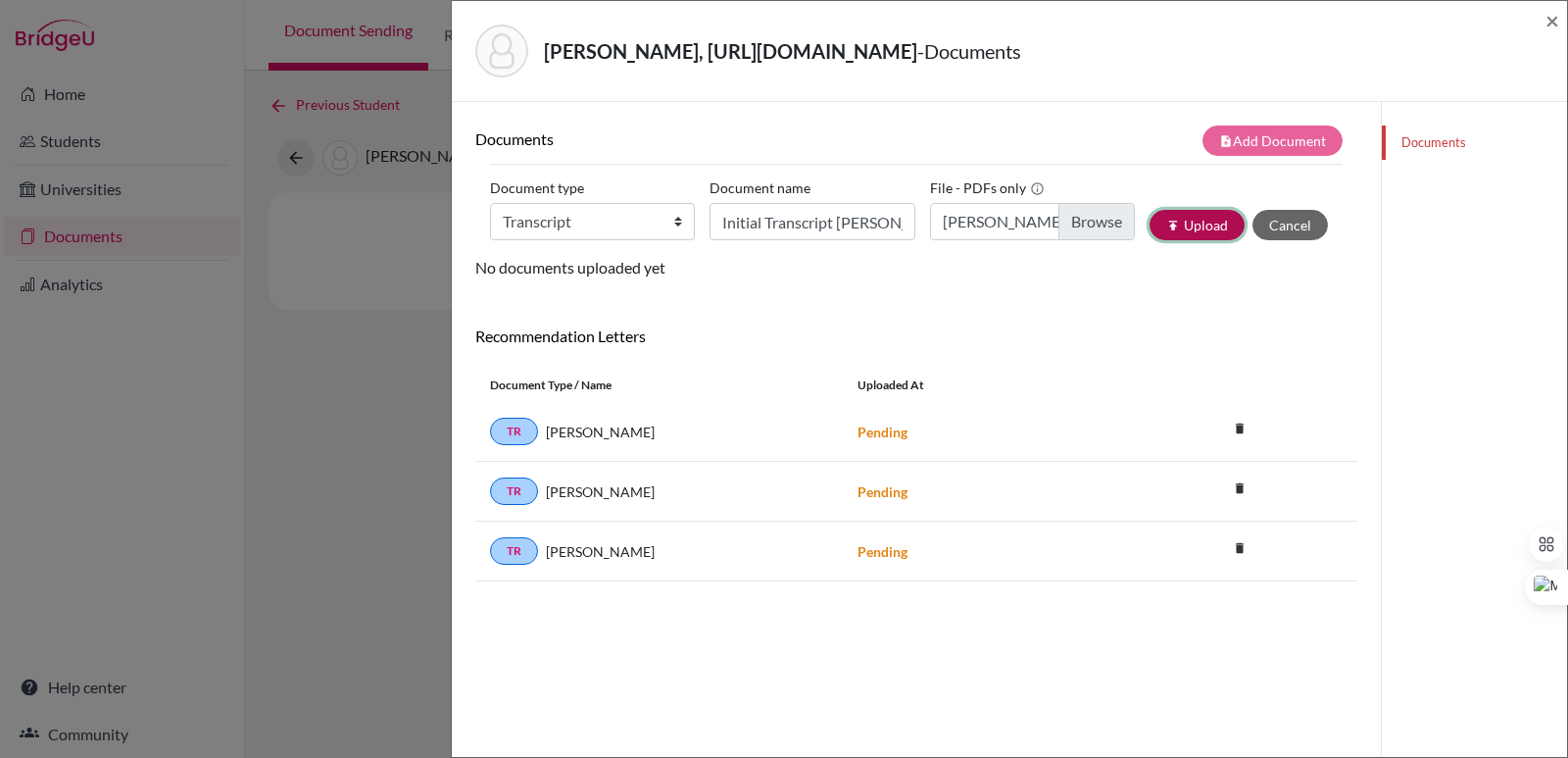
click at [1197, 227] on button "publish Upload" at bounding box center [1197, 224] width 95 height 31
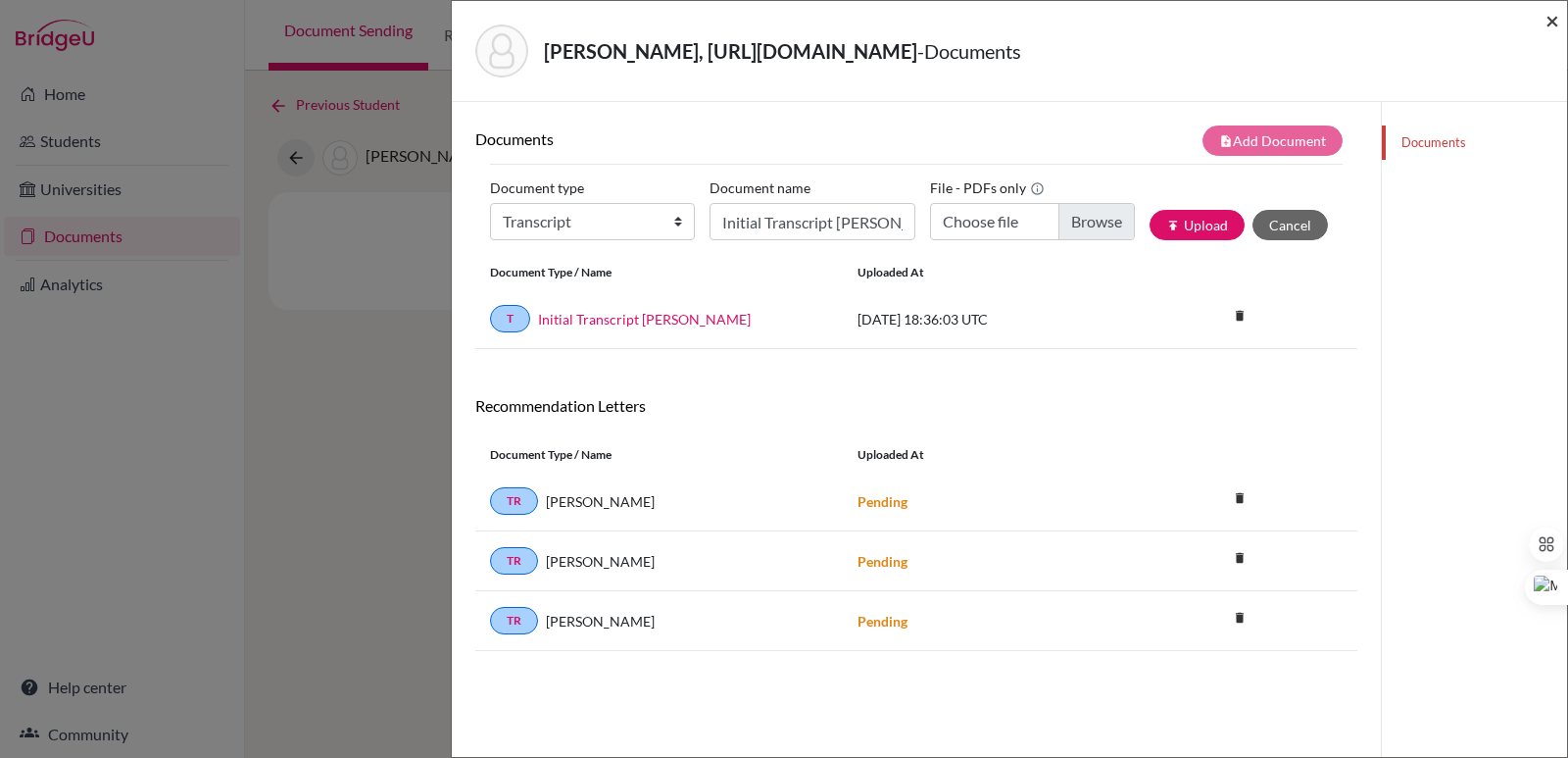
click at [1556, 19] on span "×" at bounding box center [1552, 20] width 14 height 29
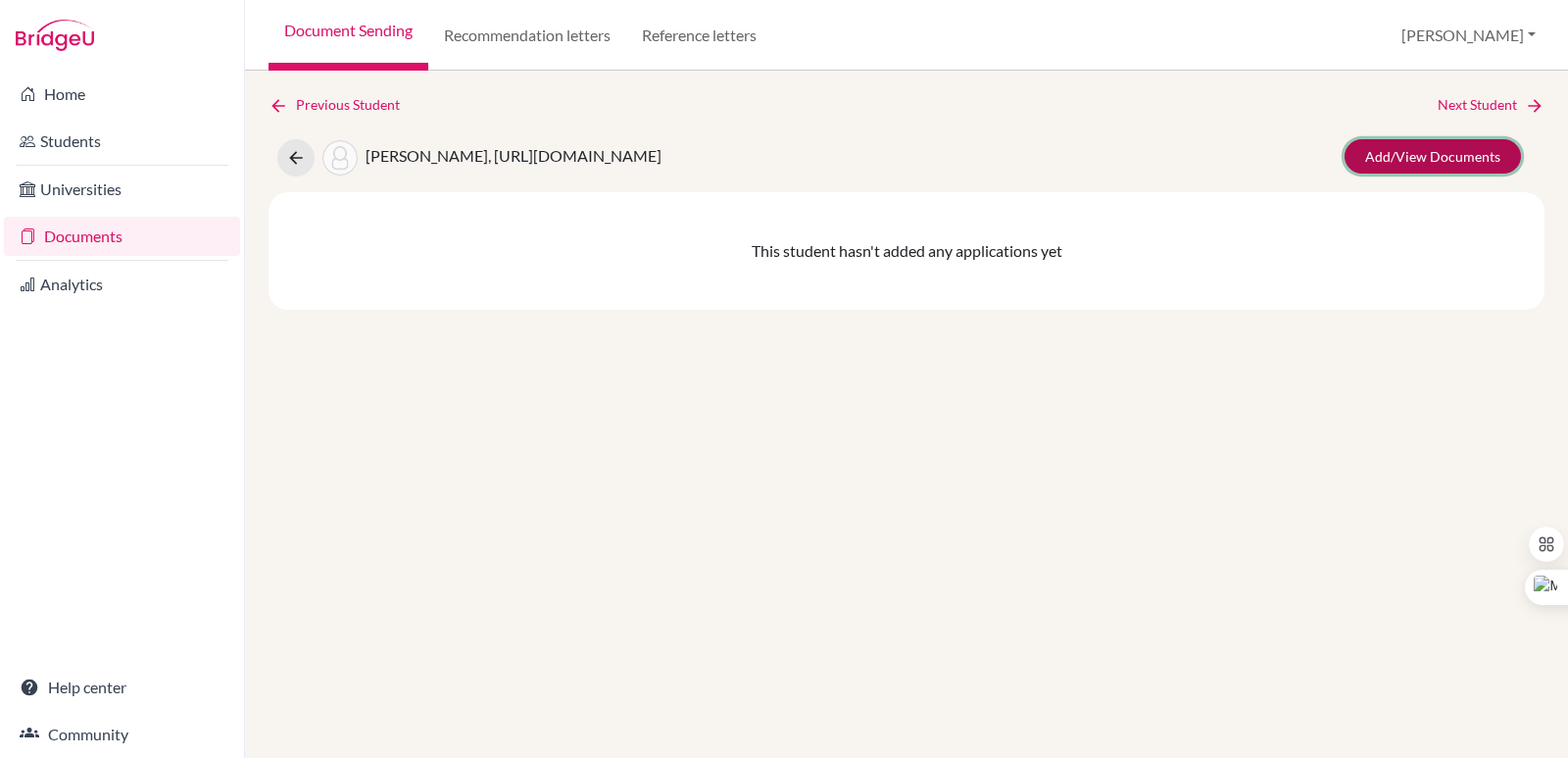
click at [1381, 159] on link "Add/View Documents" at bounding box center [1432, 156] width 177 height 35
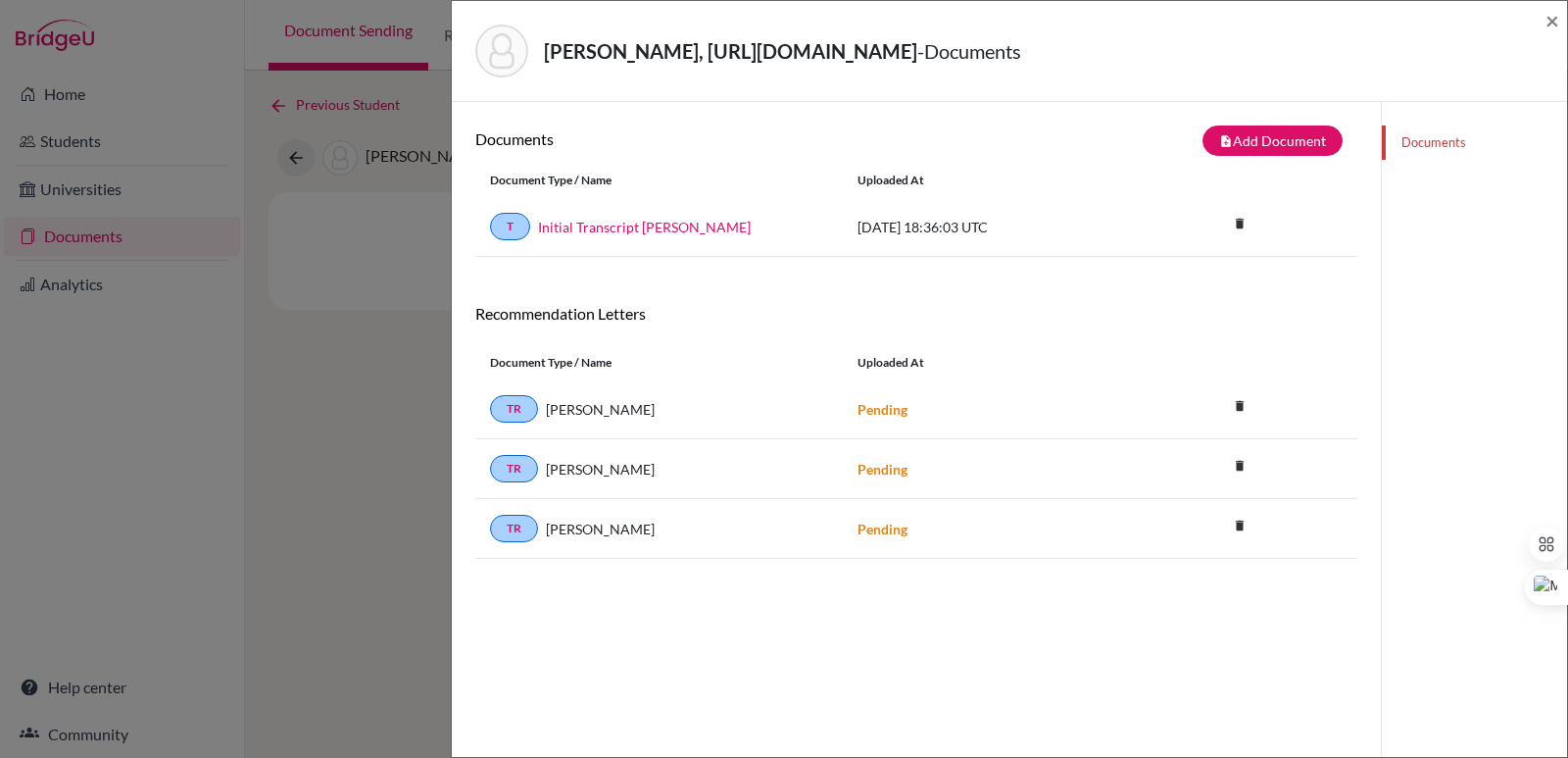
click at [1544, 22] on div "González Lozano, https://easalvador.powerschool.com/admin/students/home.html?fr…" at bounding box center [1009, 51] width 1099 height 84
click at [1550, 22] on span "×" at bounding box center [1552, 20] width 14 height 29
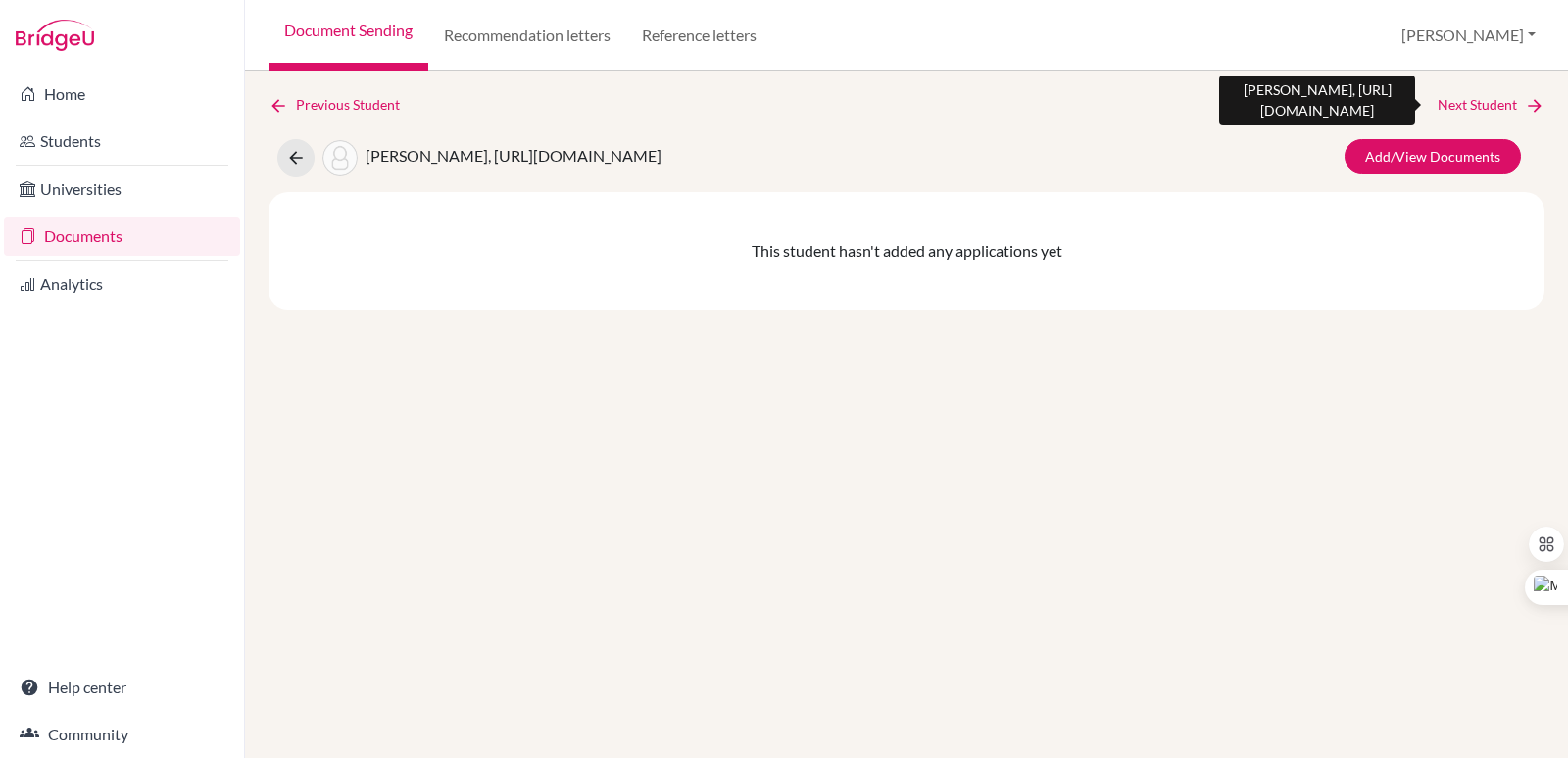
click at [1509, 103] on link "Next Student" at bounding box center [1491, 105] width 107 height 22
click at [1468, 106] on link "Next Student" at bounding box center [1491, 105] width 107 height 22
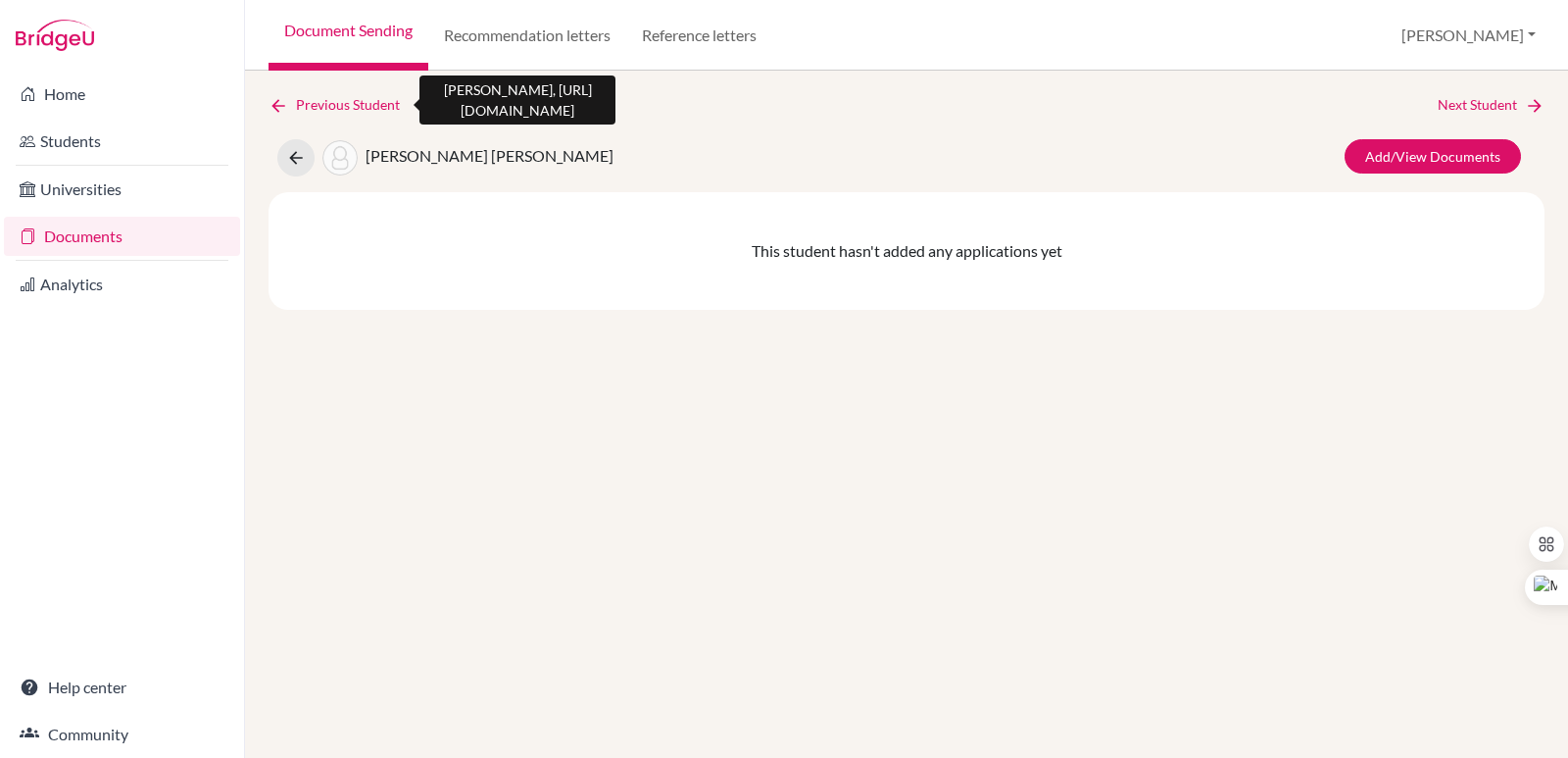
click at [288, 103] on link "Previous Student" at bounding box center [342, 105] width 147 height 22
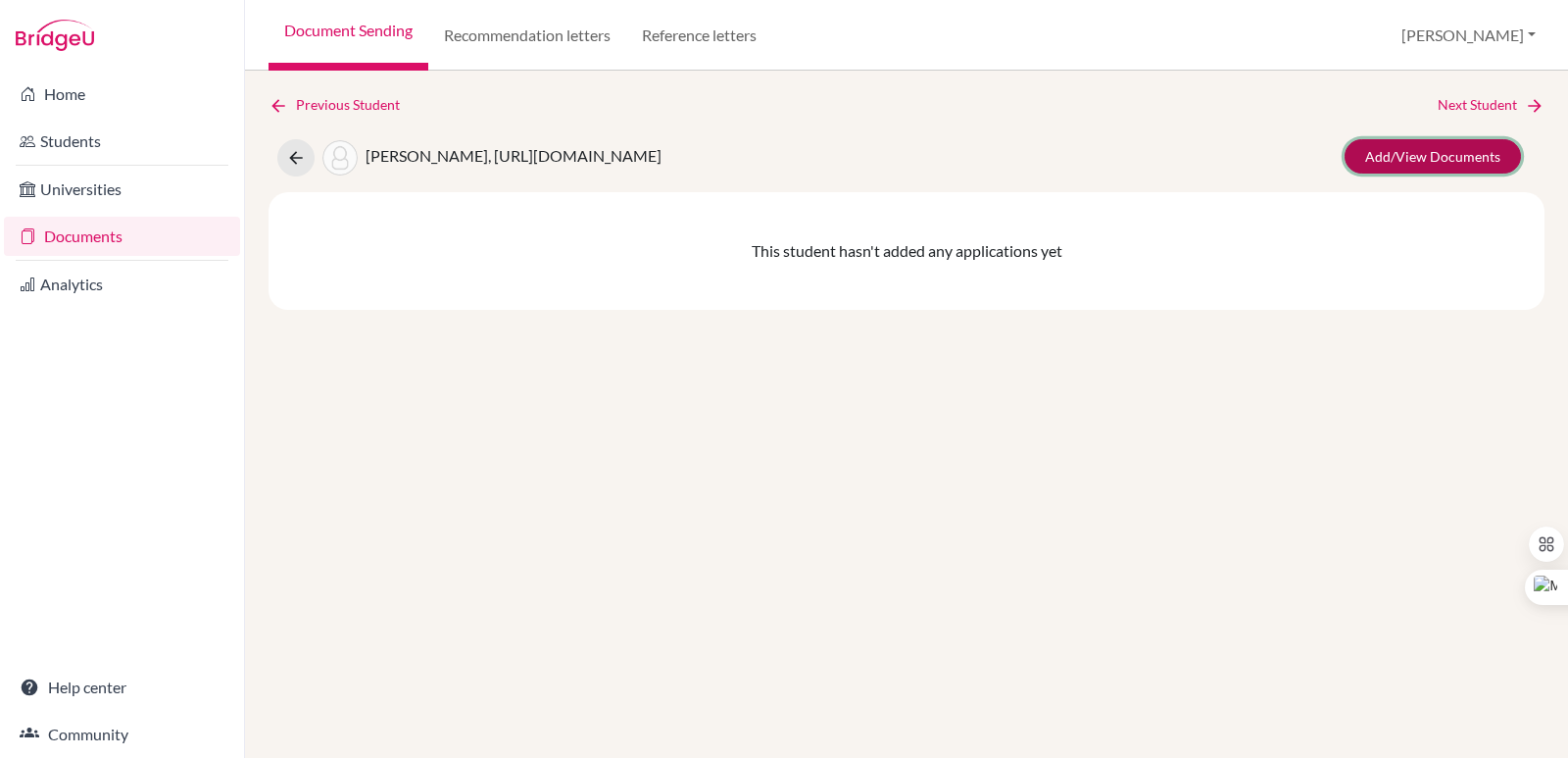
click at [1393, 153] on link "Add/View Documents" at bounding box center [1432, 156] width 177 height 35
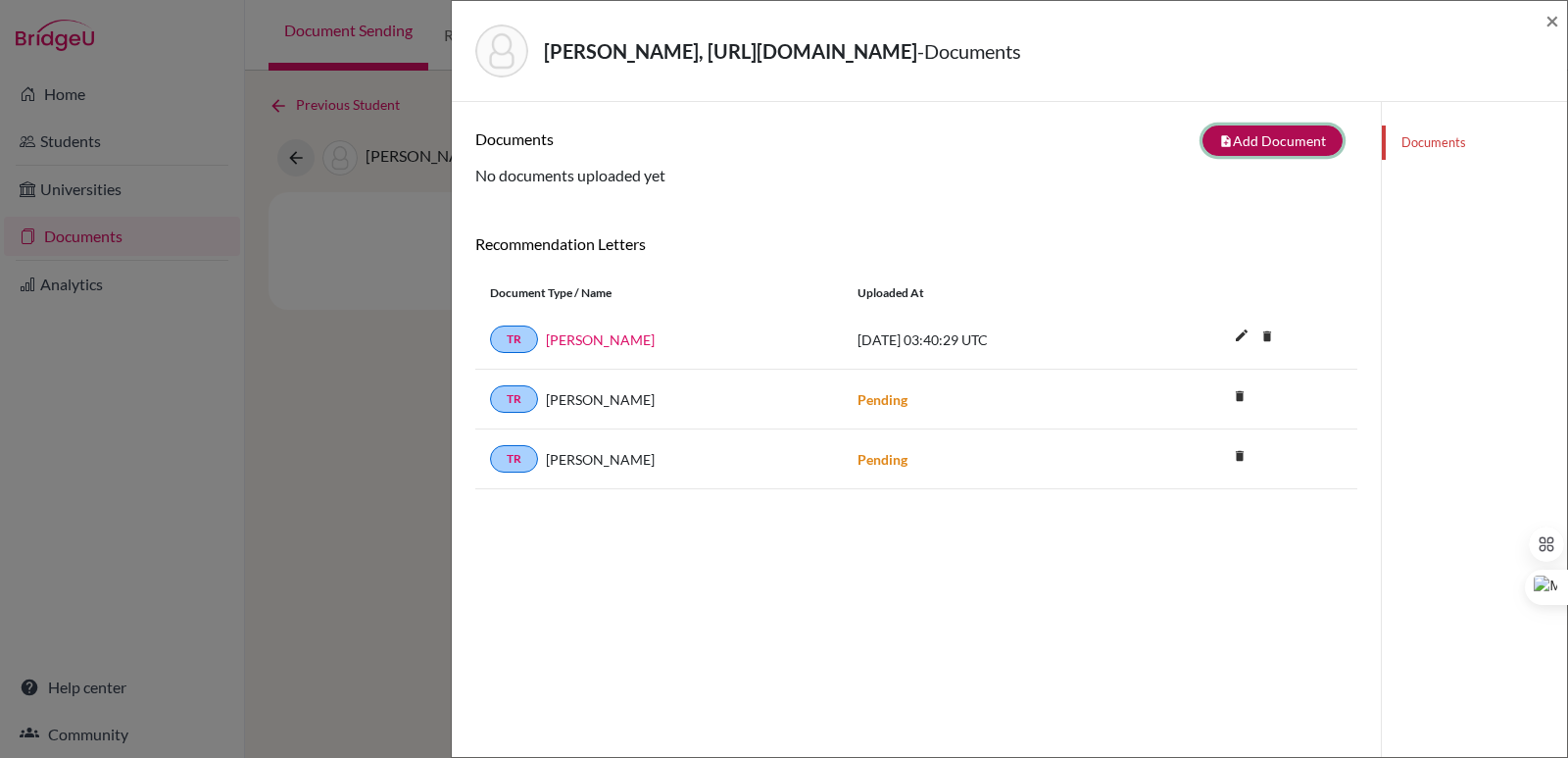
click at [1234, 142] on button "note_add Add Document" at bounding box center [1271, 140] width 140 height 31
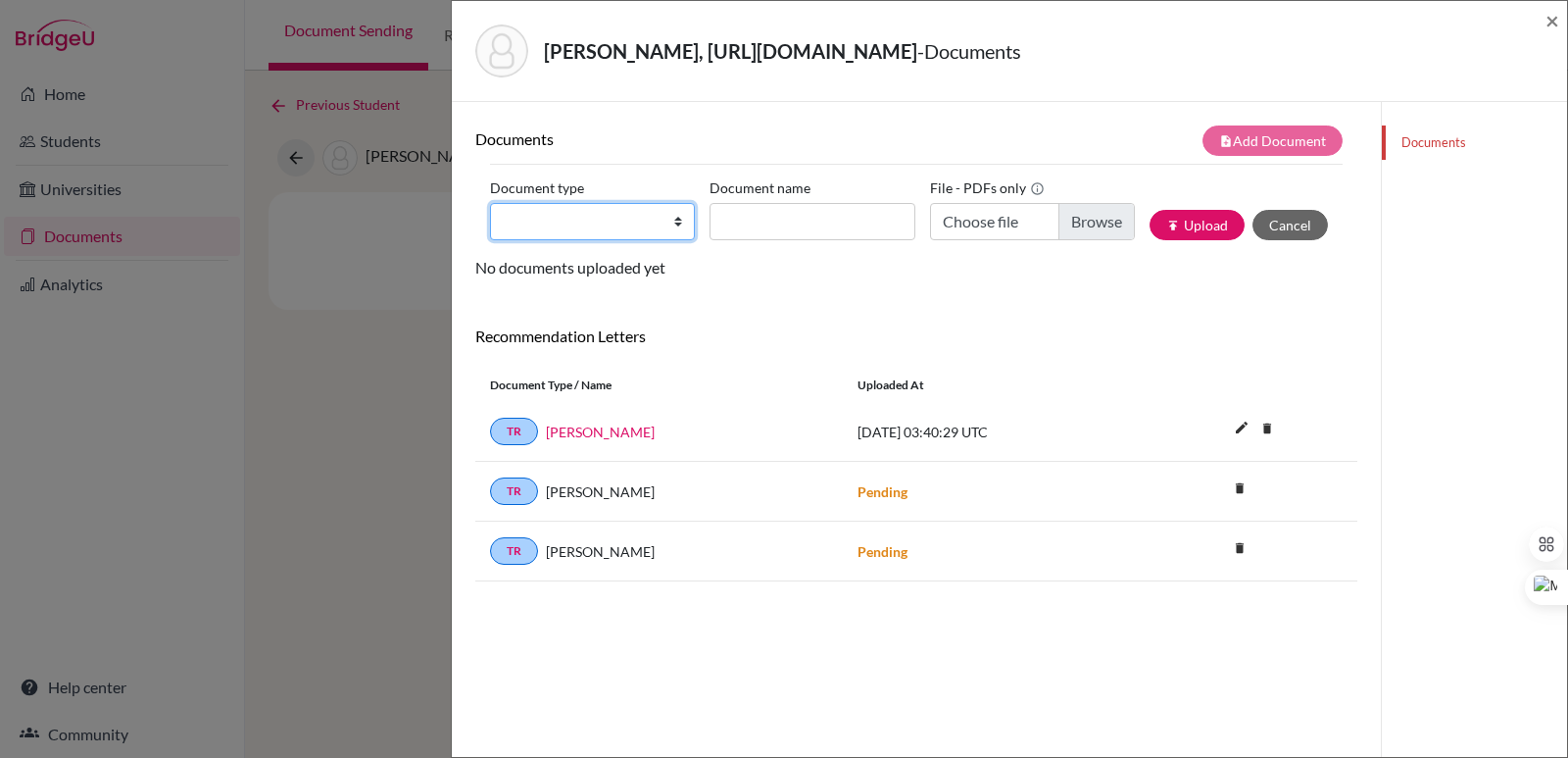
click at [628, 216] on select "Change explanation for Common App reports Counselor recommendation Internationa…" at bounding box center [592, 221] width 204 height 38
select select "2"
click at [490, 202] on select "Change explanation for Common App reports Counselor recommendation Internationa…" at bounding box center [592, 221] width 204 height 38
click at [731, 215] on input "Document name" at bounding box center [811, 221] width 204 height 38
paste input "Initial Transcript"
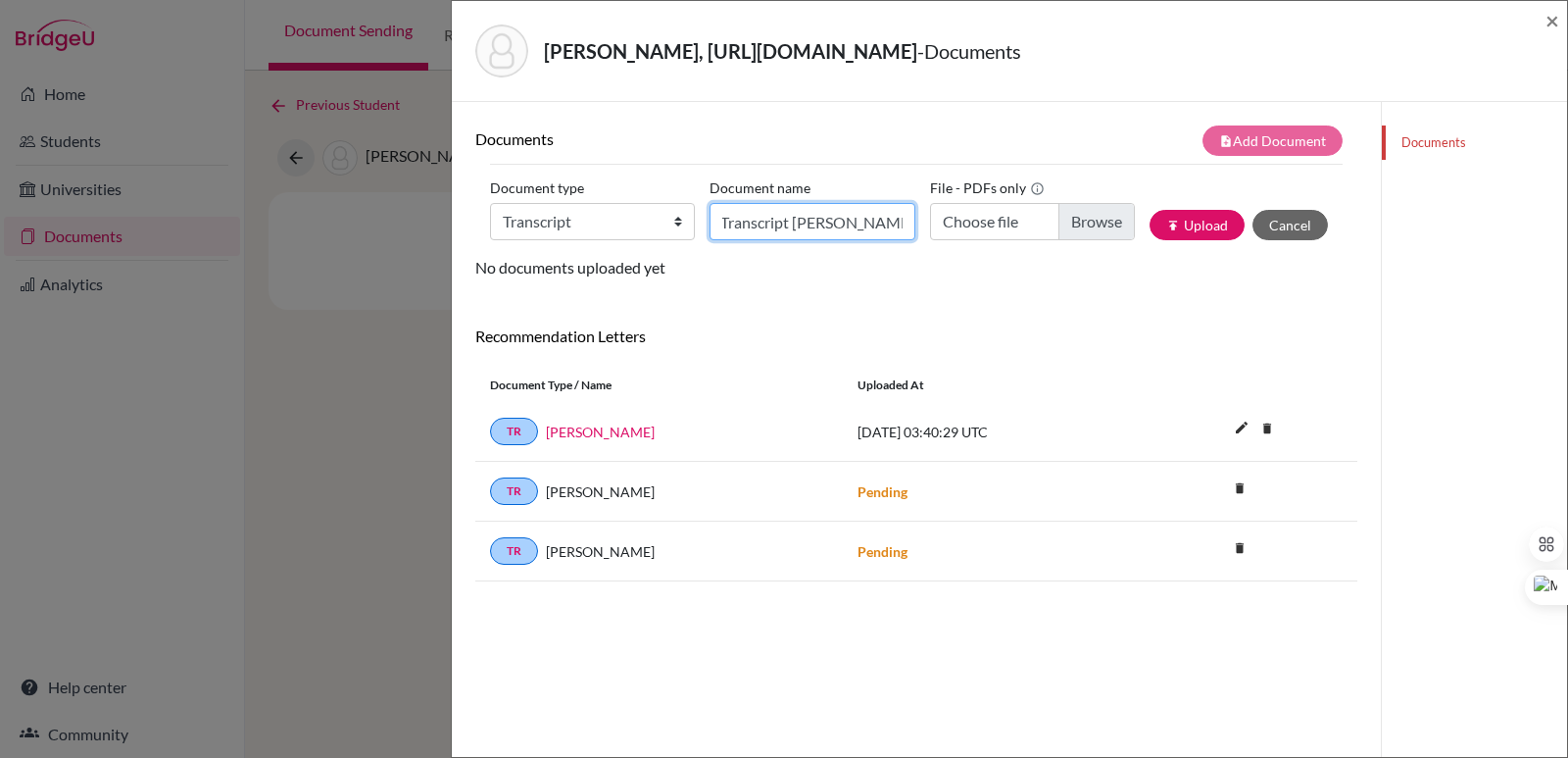
scroll to position [0, 51]
type input "Initial Transcript Ariana Gonzalez"
click at [1081, 221] on input "Choose file" at bounding box center [1031, 221] width 204 height 38
type input "C:\fakepath\González Montes, Ariana.pdf"
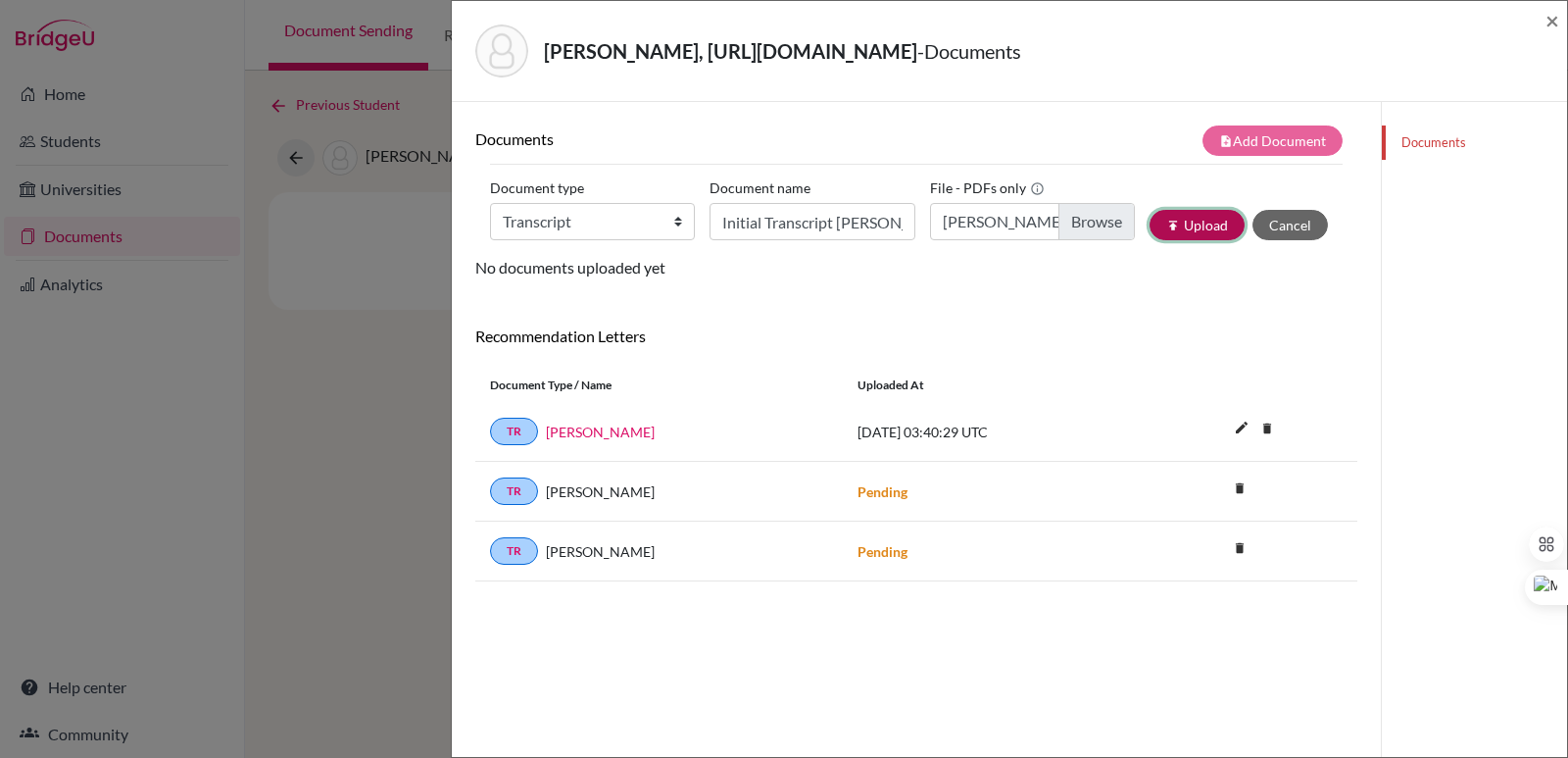
click at [1190, 225] on button "publish Upload" at bounding box center [1197, 224] width 95 height 31
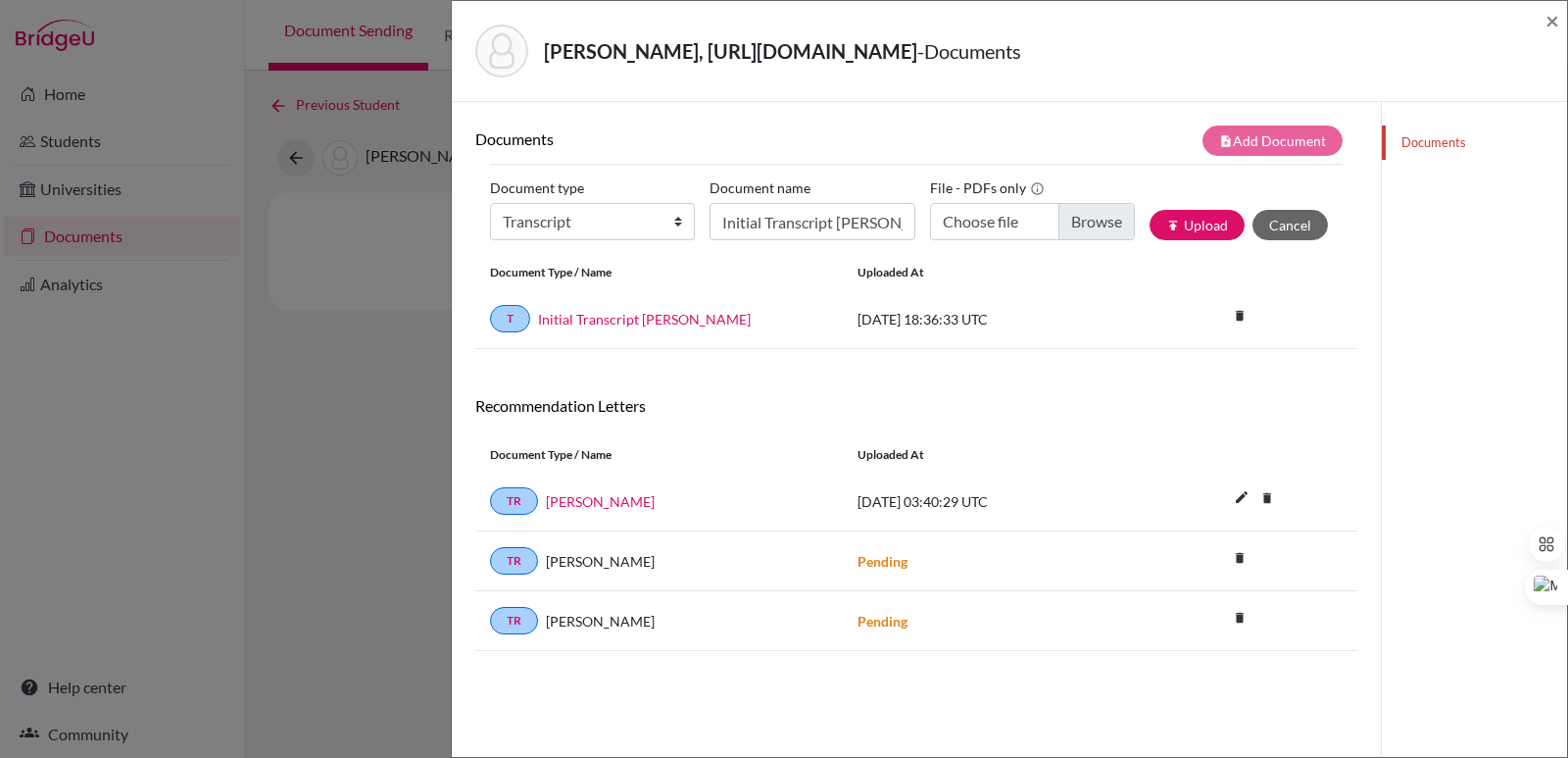
click at [1544, 27] on div "González Montes, https://easalvador.powerschool.com/admin/students/home.html?fr…" at bounding box center [1009, 51] width 1099 height 84
click at [1556, 20] on span "×" at bounding box center [1552, 20] width 14 height 29
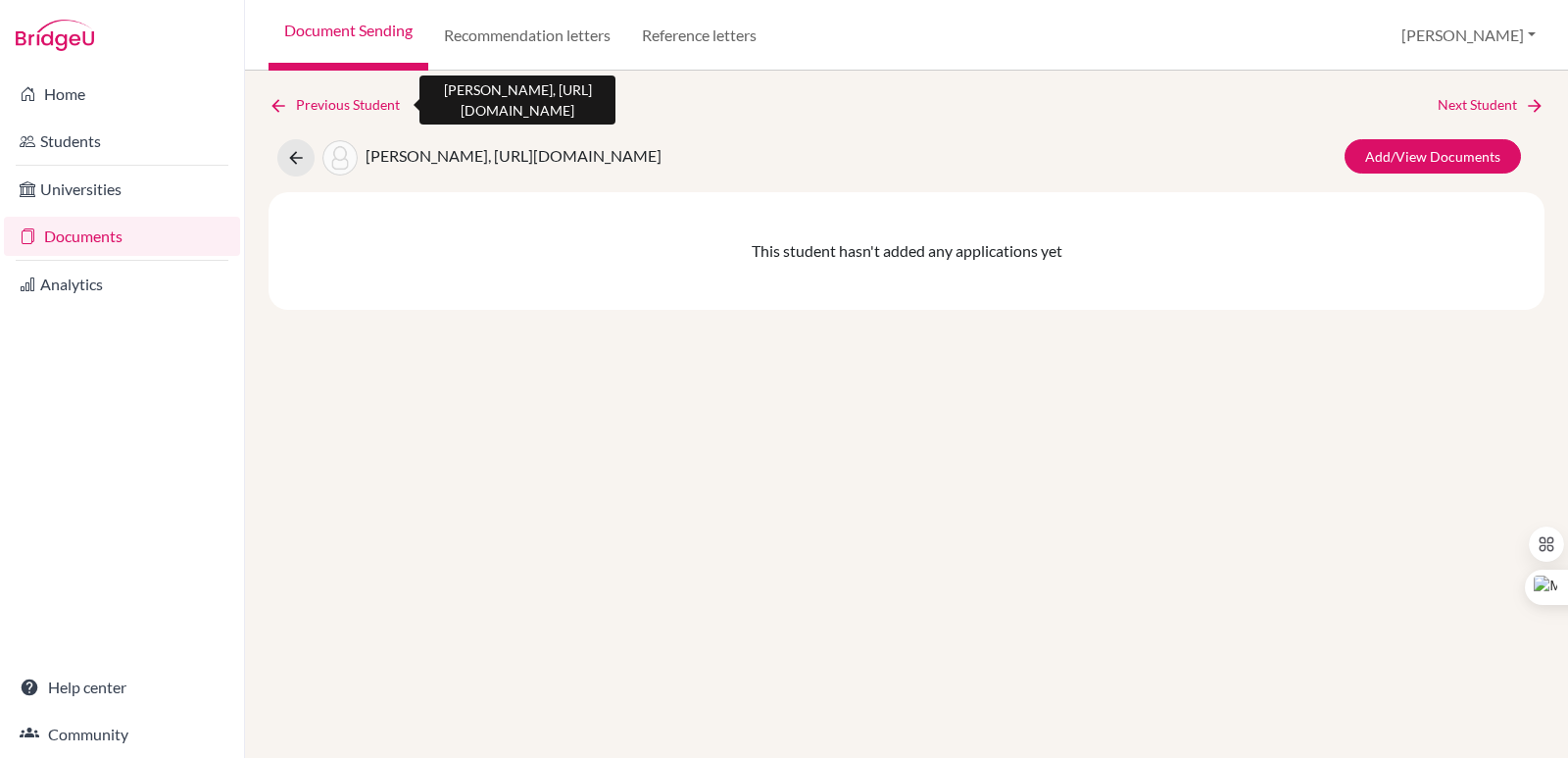
click at [301, 106] on link "Previous Student" at bounding box center [342, 105] width 147 height 22
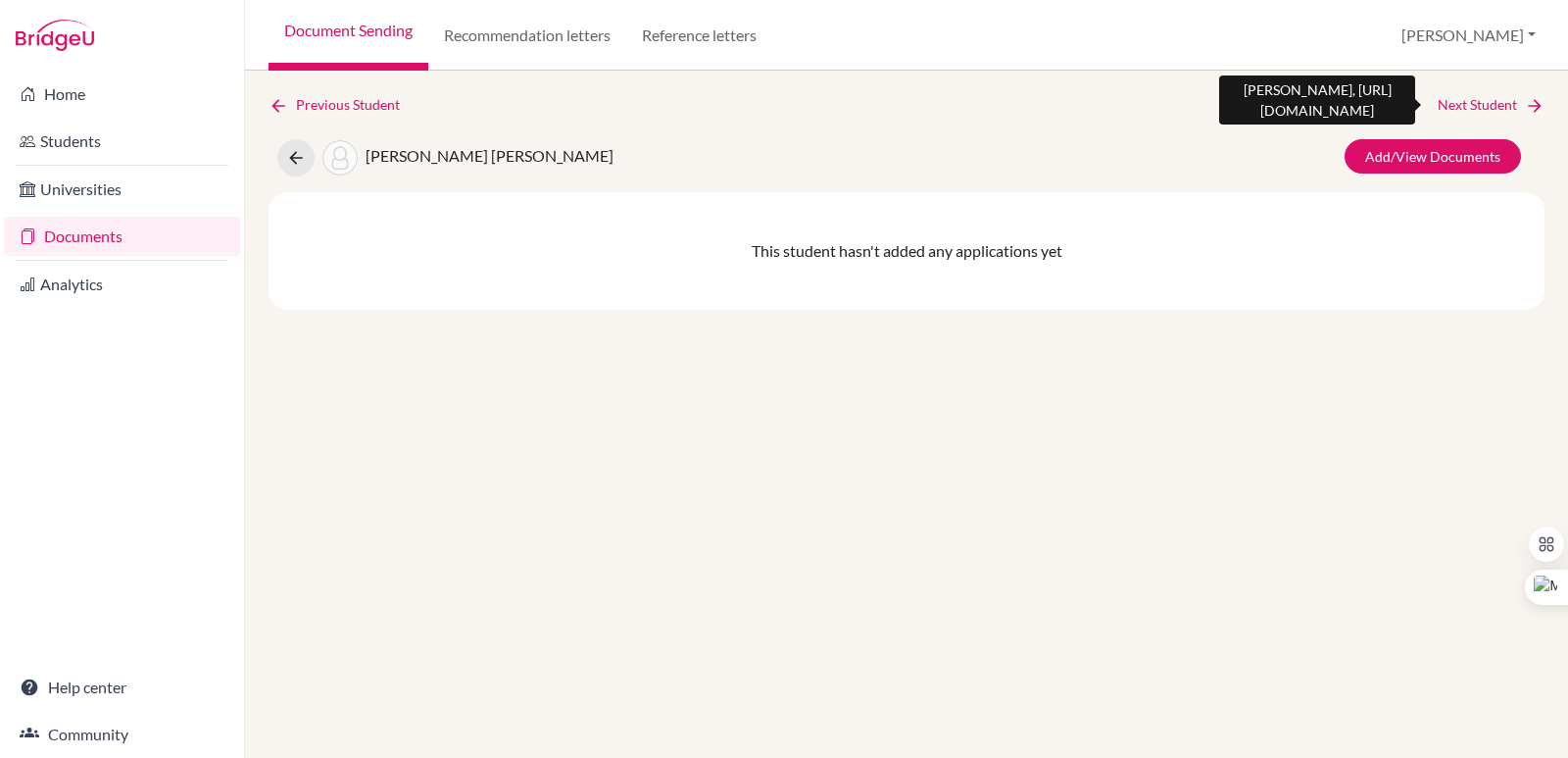
click at [1493, 114] on link "Next Student" at bounding box center [1491, 105] width 107 height 22
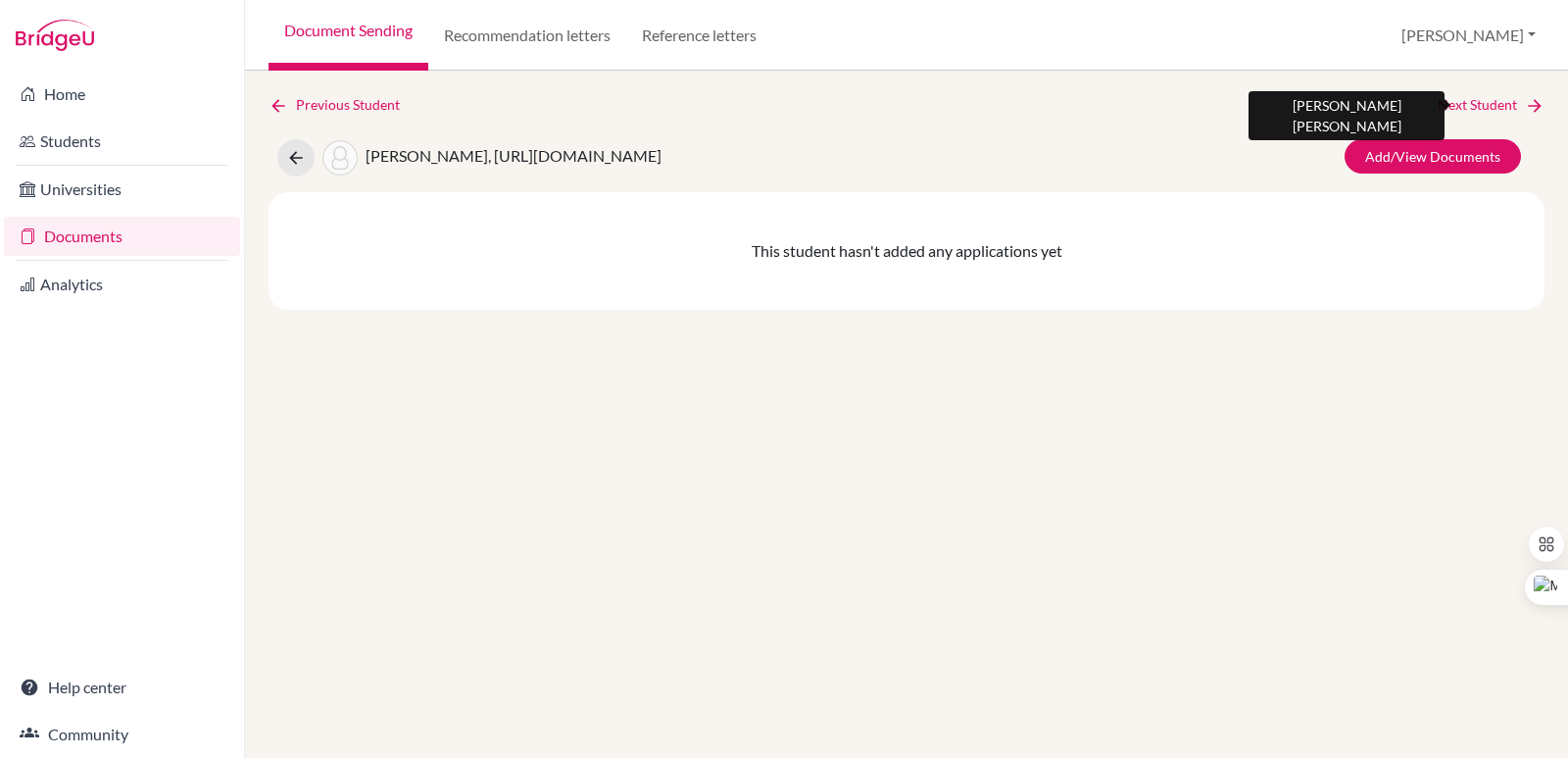
click at [1493, 114] on link "Next Student" at bounding box center [1491, 105] width 107 height 22
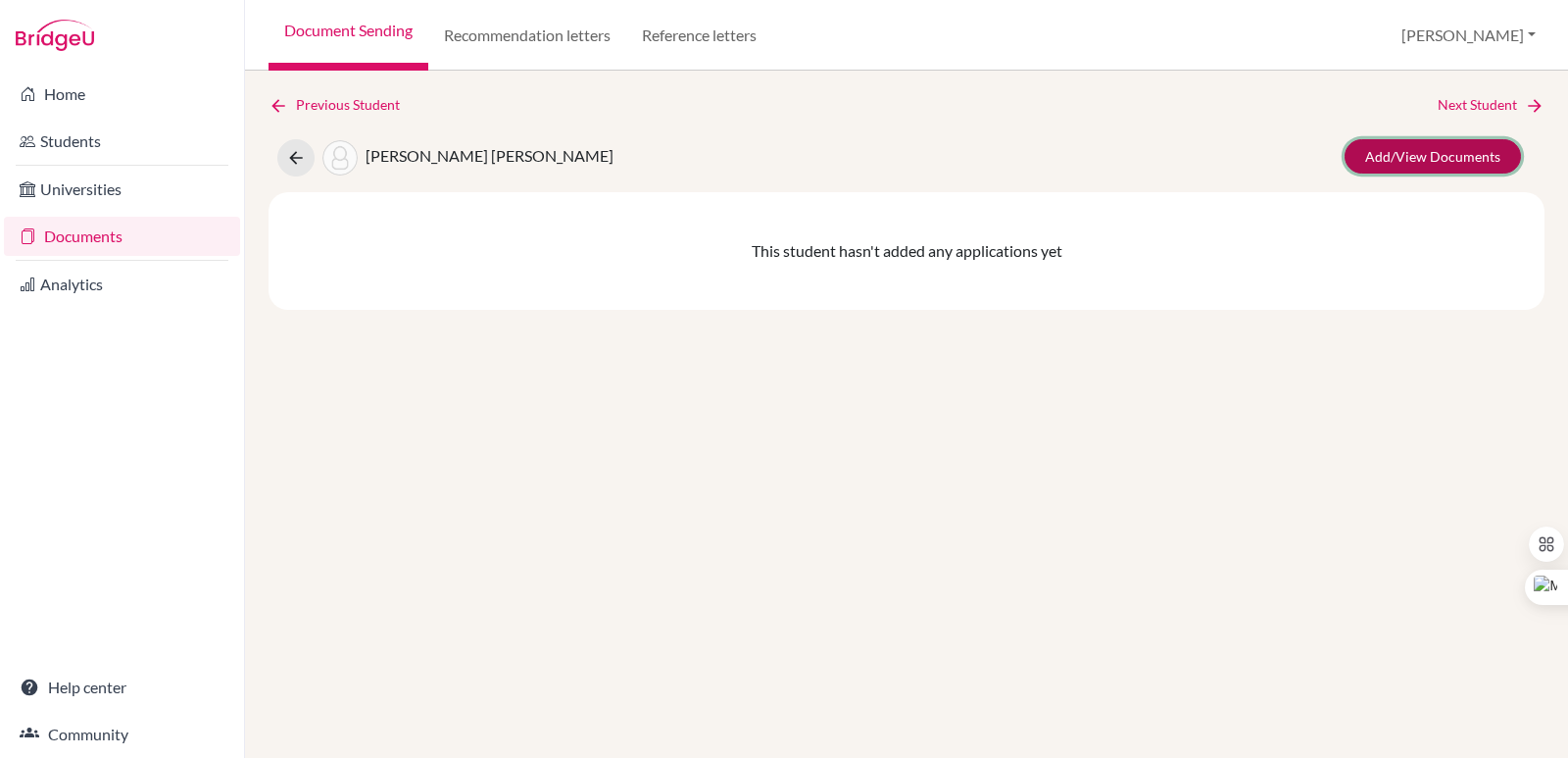
click at [1414, 147] on link "Add/View Documents" at bounding box center [1432, 156] width 177 height 35
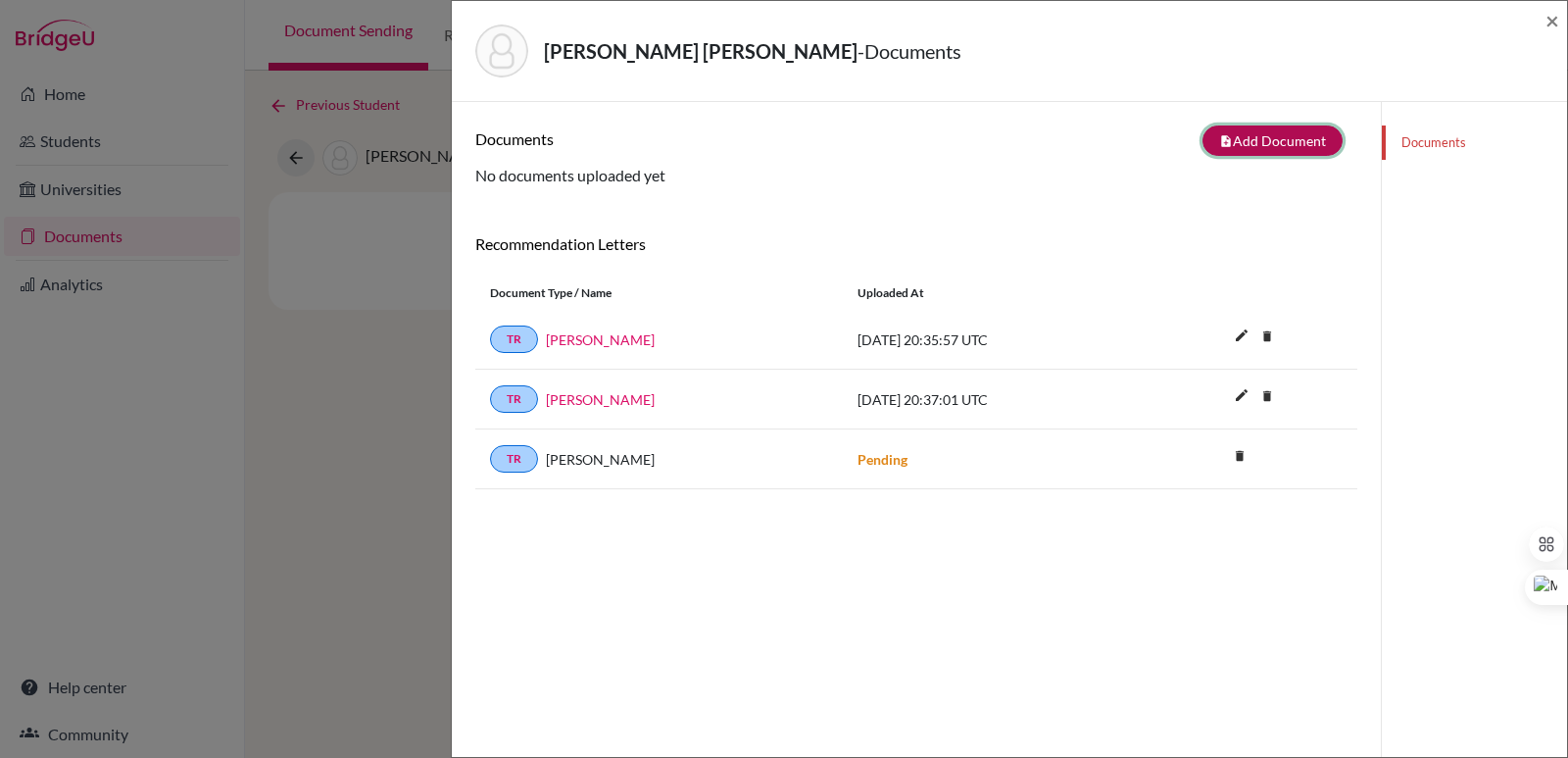
click at [1219, 144] on icon "note_add" at bounding box center [1226, 141] width 14 height 14
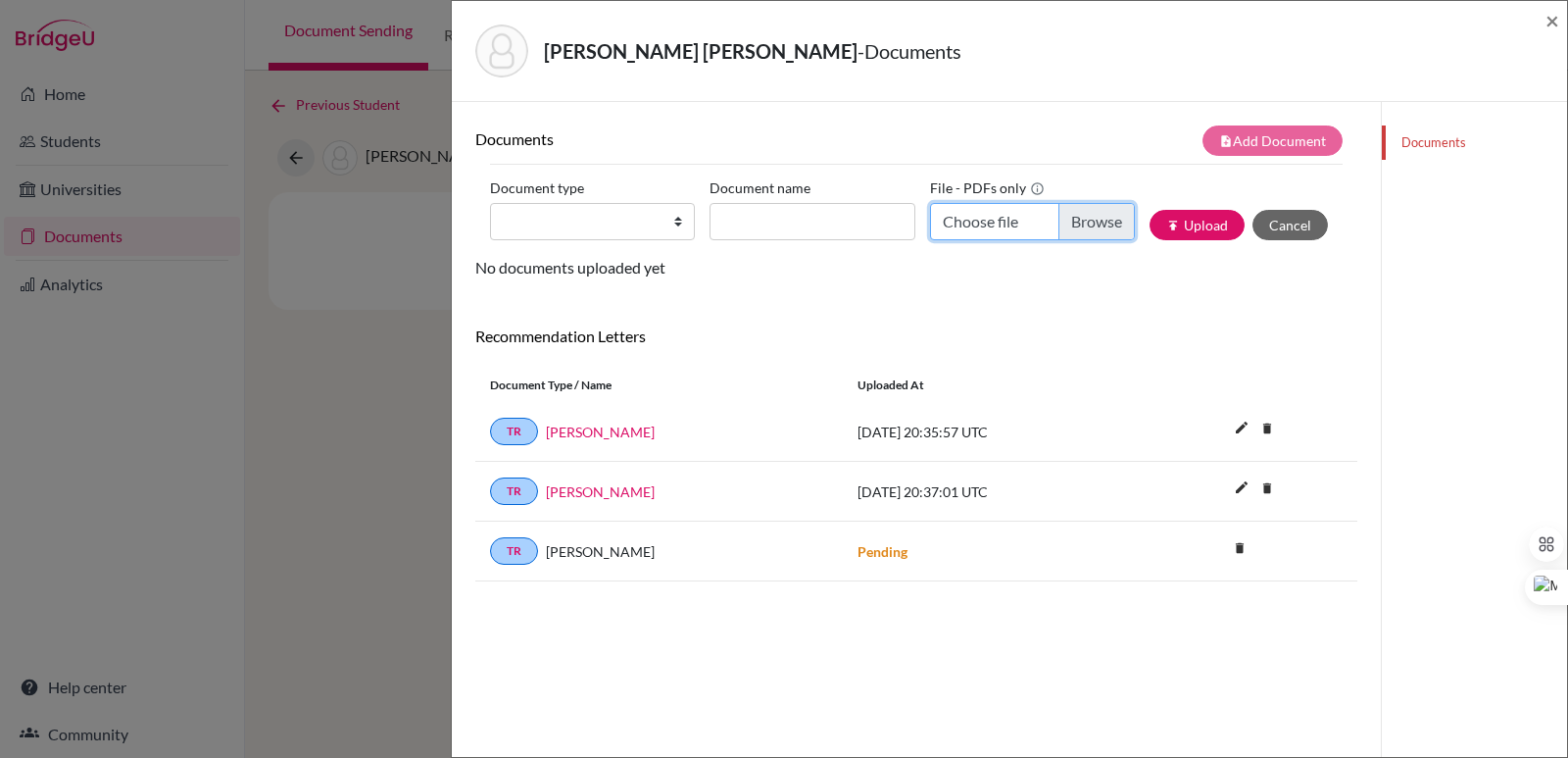
click at [1087, 226] on input "Choose file" at bounding box center [1031, 221] width 204 height 38
type input "C:\fakepath\Gutiérrez Castro, Paulina Valeria.pdf"
click at [782, 217] on input "Document name" at bounding box center [811, 221] width 204 height 38
paste input "Initial Transcript"
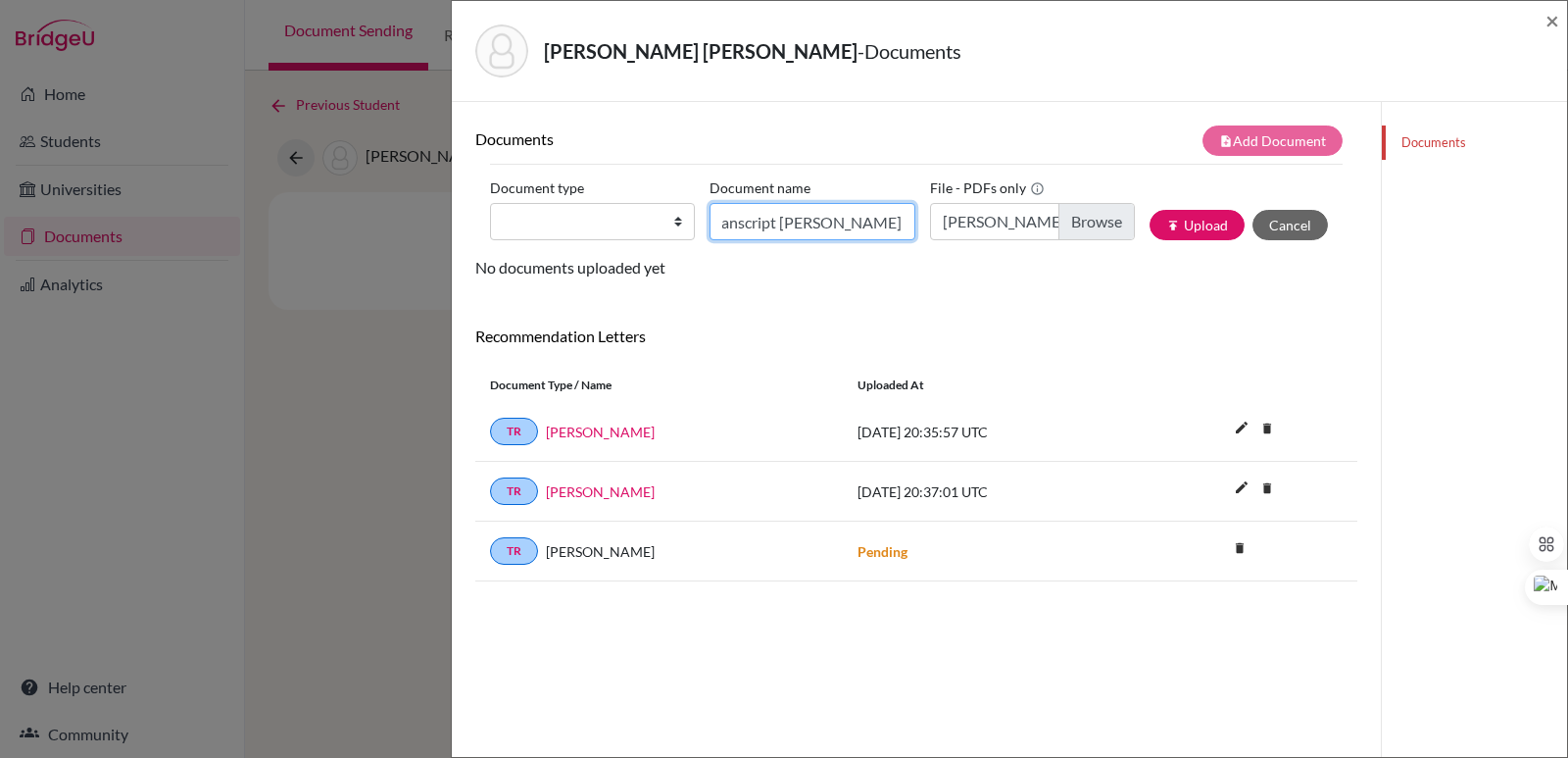
type input "Initial Transcript Paulina Gutierrez"
click at [620, 226] on select "Change explanation for Common App reports Counselor recommendation Internationa…" at bounding box center [592, 221] width 204 height 38
select select "2"
click at [490, 202] on select "Change explanation for Common App reports Counselor recommendation Internationa…" at bounding box center [592, 221] width 204 height 38
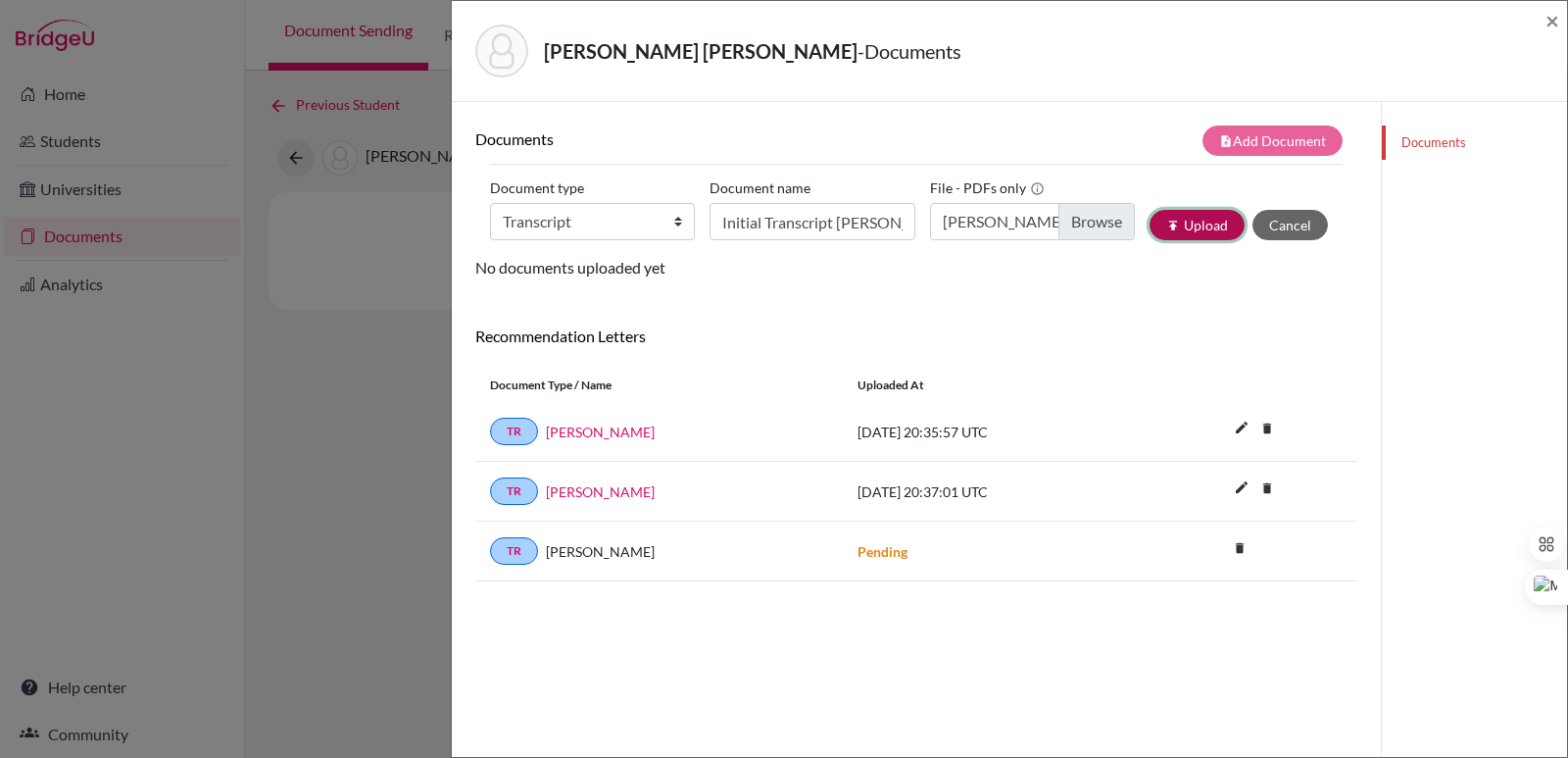
click at [1212, 223] on button "publish Upload" at bounding box center [1197, 224] width 95 height 31
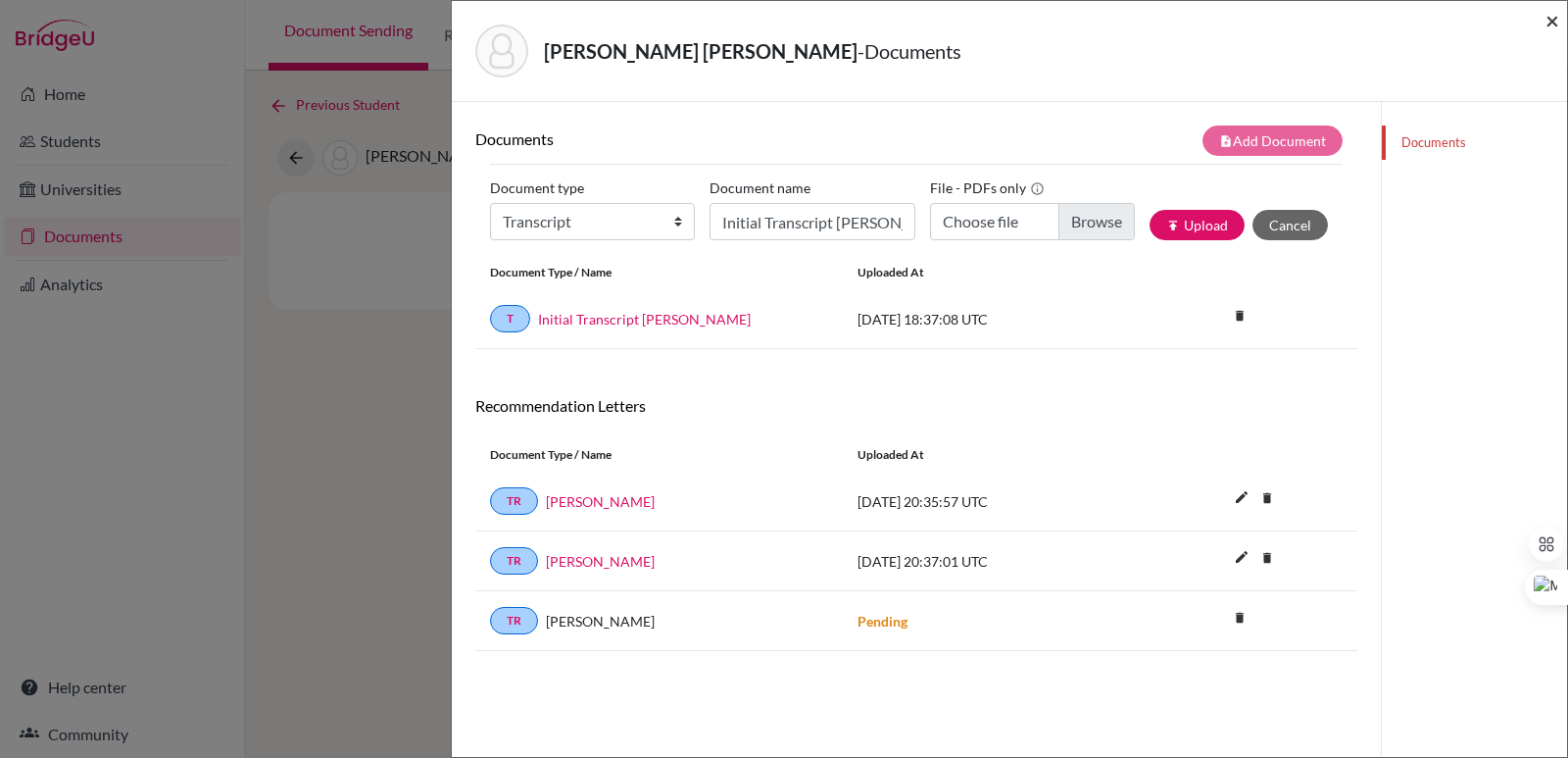
click at [1548, 19] on span "×" at bounding box center [1552, 20] width 14 height 29
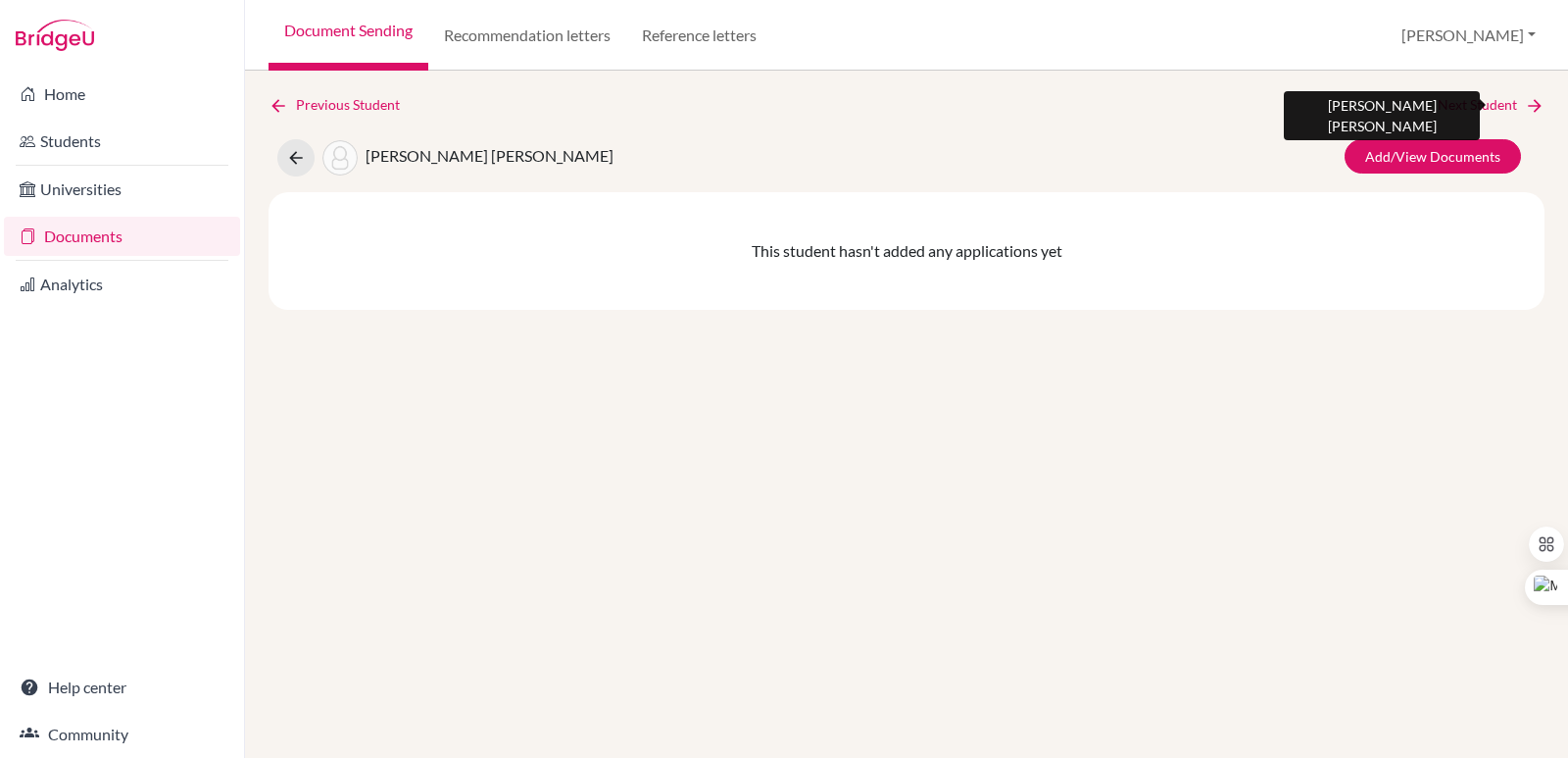
click at [1522, 100] on link "Next Student" at bounding box center [1491, 105] width 107 height 22
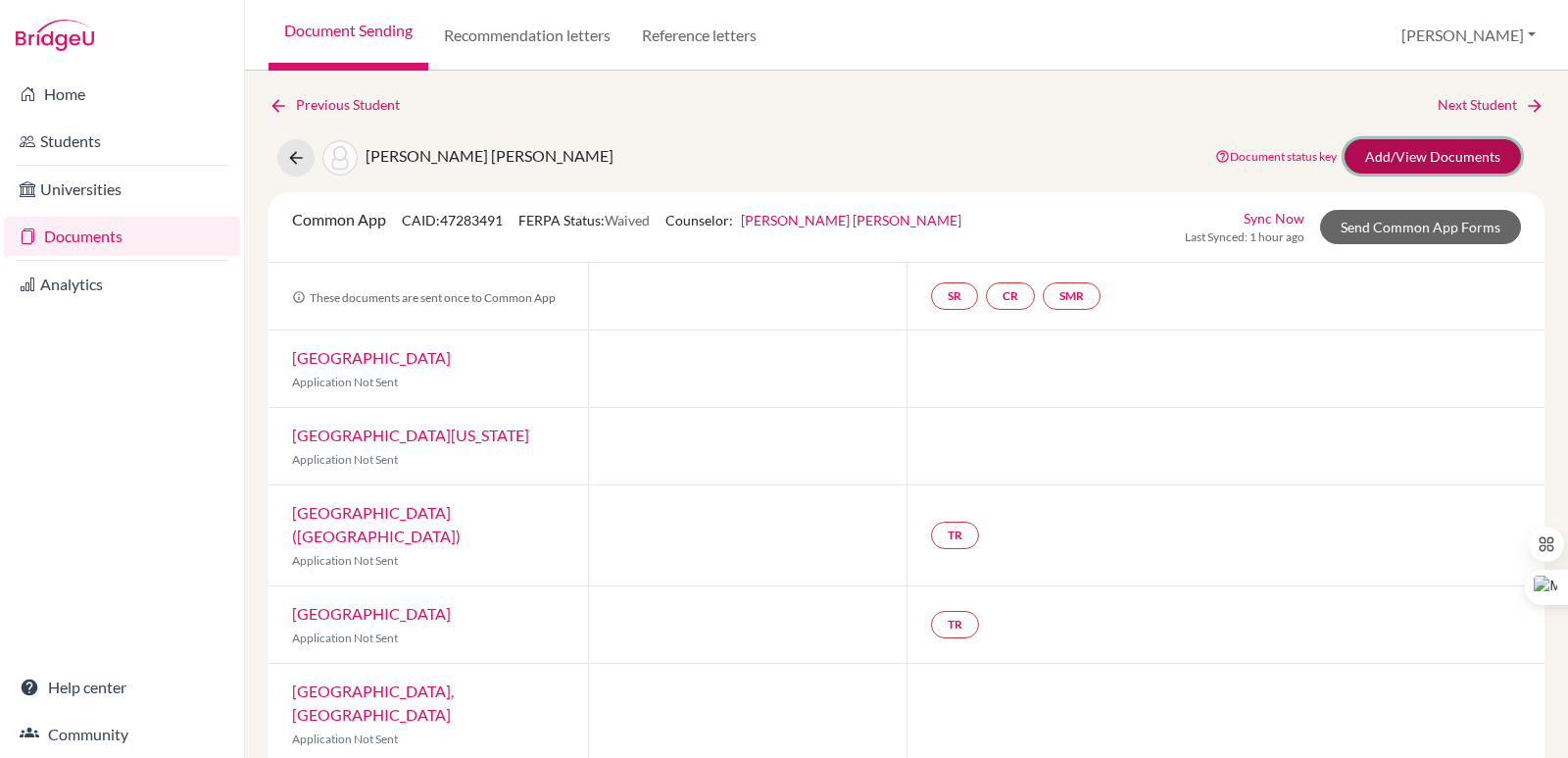
click at [1407, 147] on link "Add/View Documents" at bounding box center [1432, 156] width 177 height 35
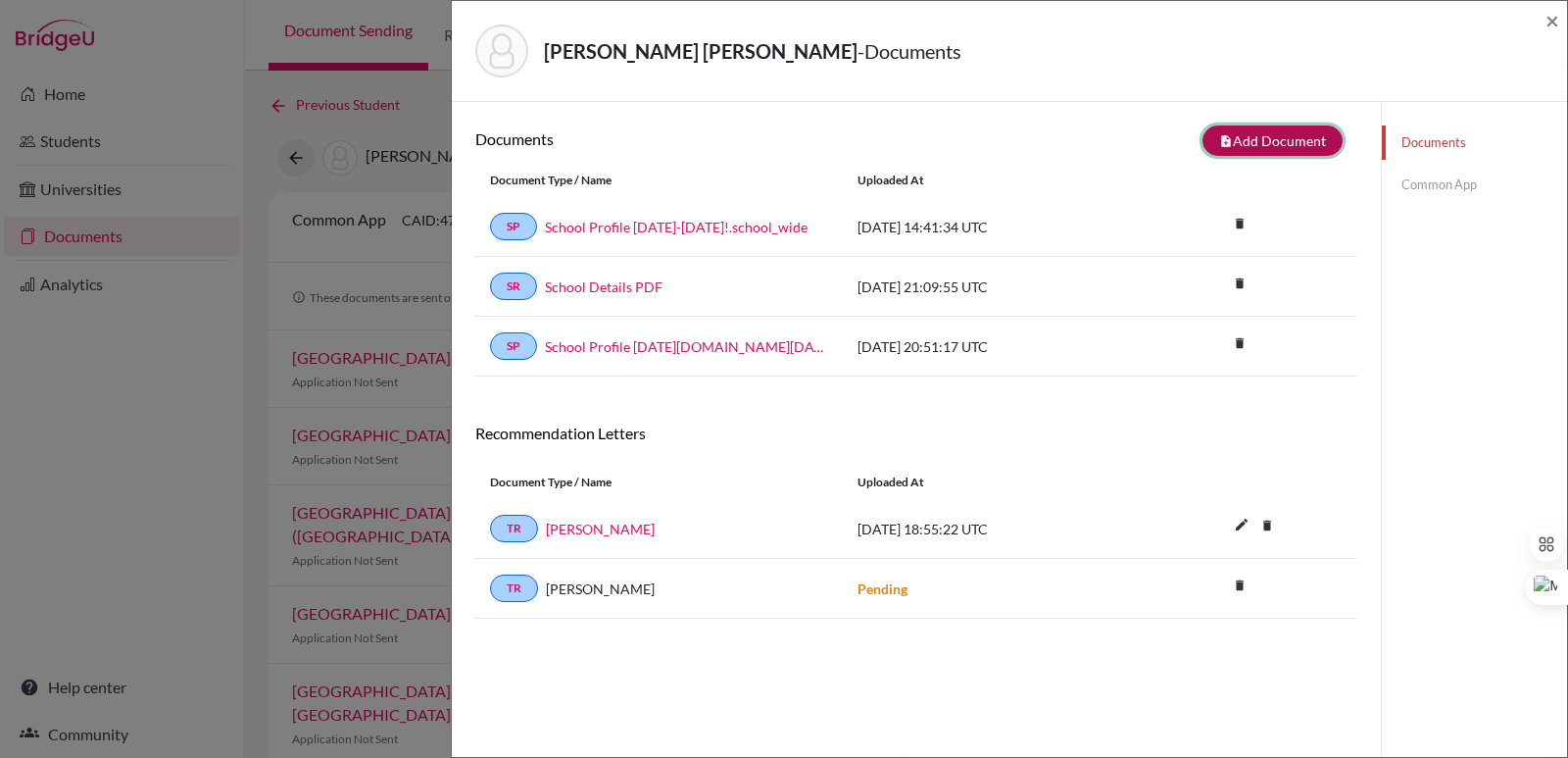
click at [1278, 148] on button "note_add Add Document" at bounding box center [1271, 140] width 140 height 31
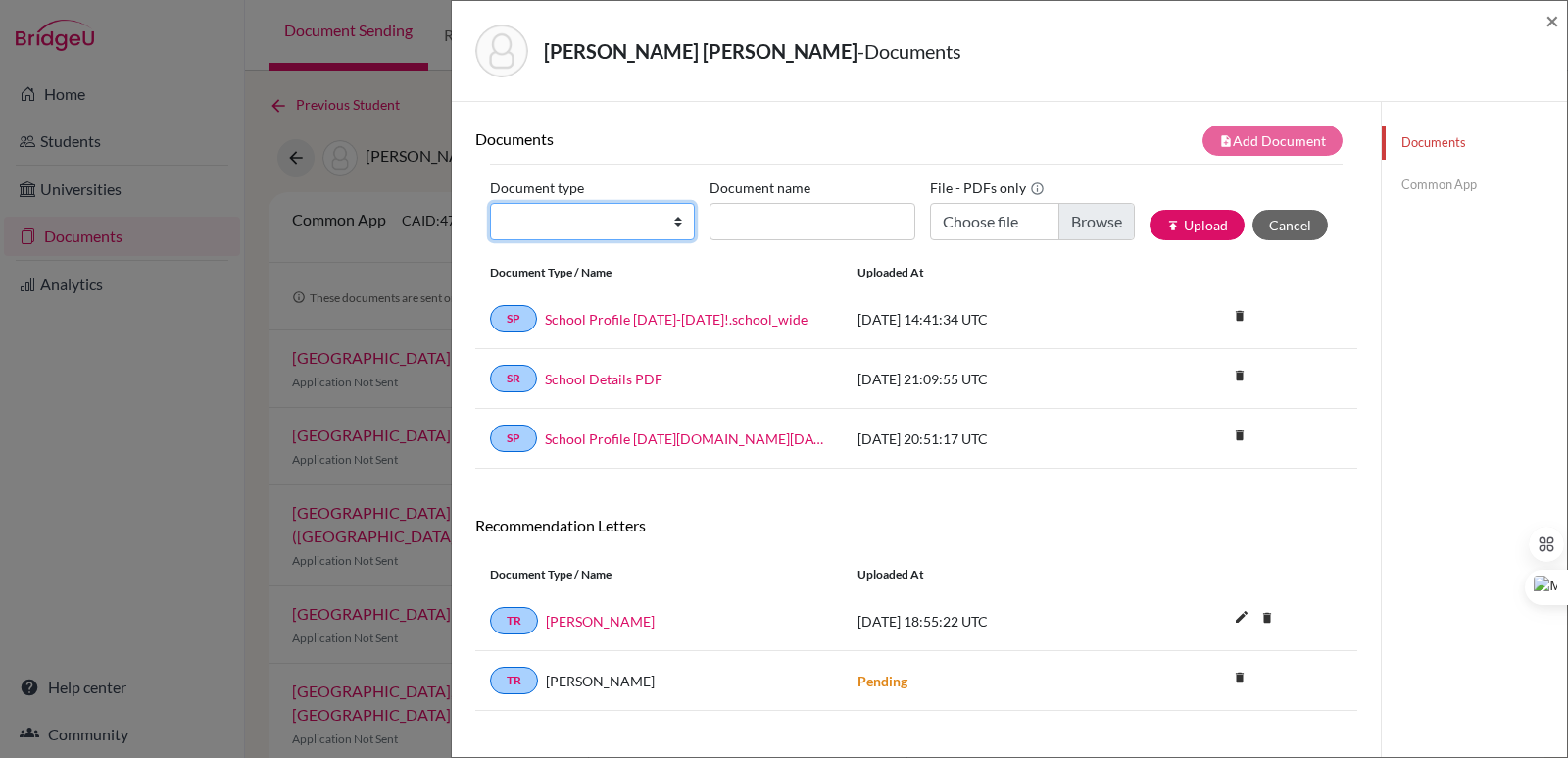
click at [636, 229] on select "Change explanation for Common App reports Counselor recommendation Internationa…" at bounding box center [592, 221] width 204 height 38
select select "2"
click at [490, 202] on select "Change explanation for Common App reports Counselor recommendation Internationa…" at bounding box center [592, 221] width 204 height 38
click at [756, 226] on input "Document name" at bounding box center [811, 221] width 204 height 38
paste input "Initial Transcript"
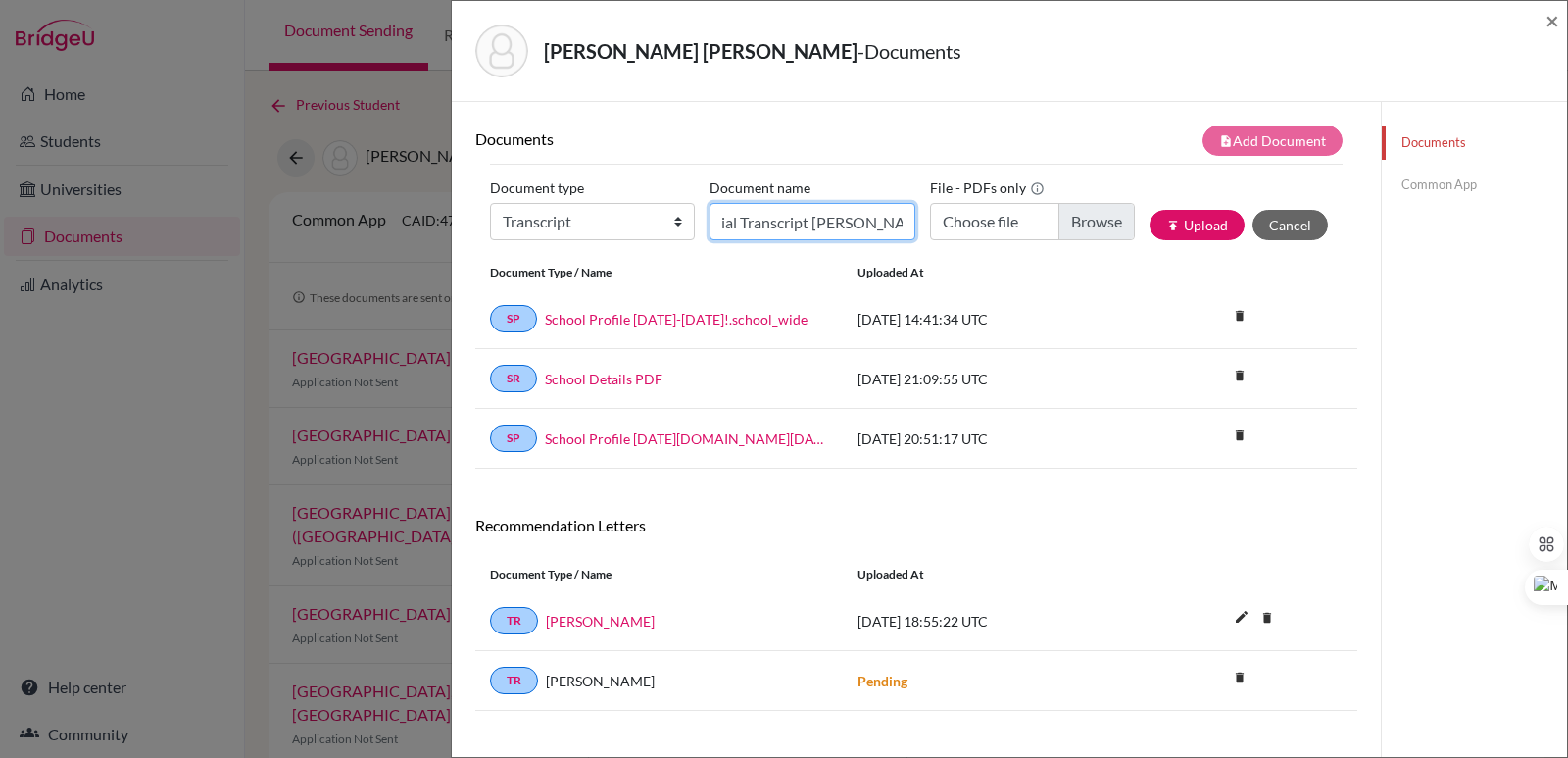
scroll to position [0, 34]
type input "Initial Transcript Jorge Hasbun"
click at [1104, 214] on input "Choose file" at bounding box center [1031, 221] width 204 height 38
type input "C:\fakepath\Hasbún Safie, Jorge Alejandro.pdf"
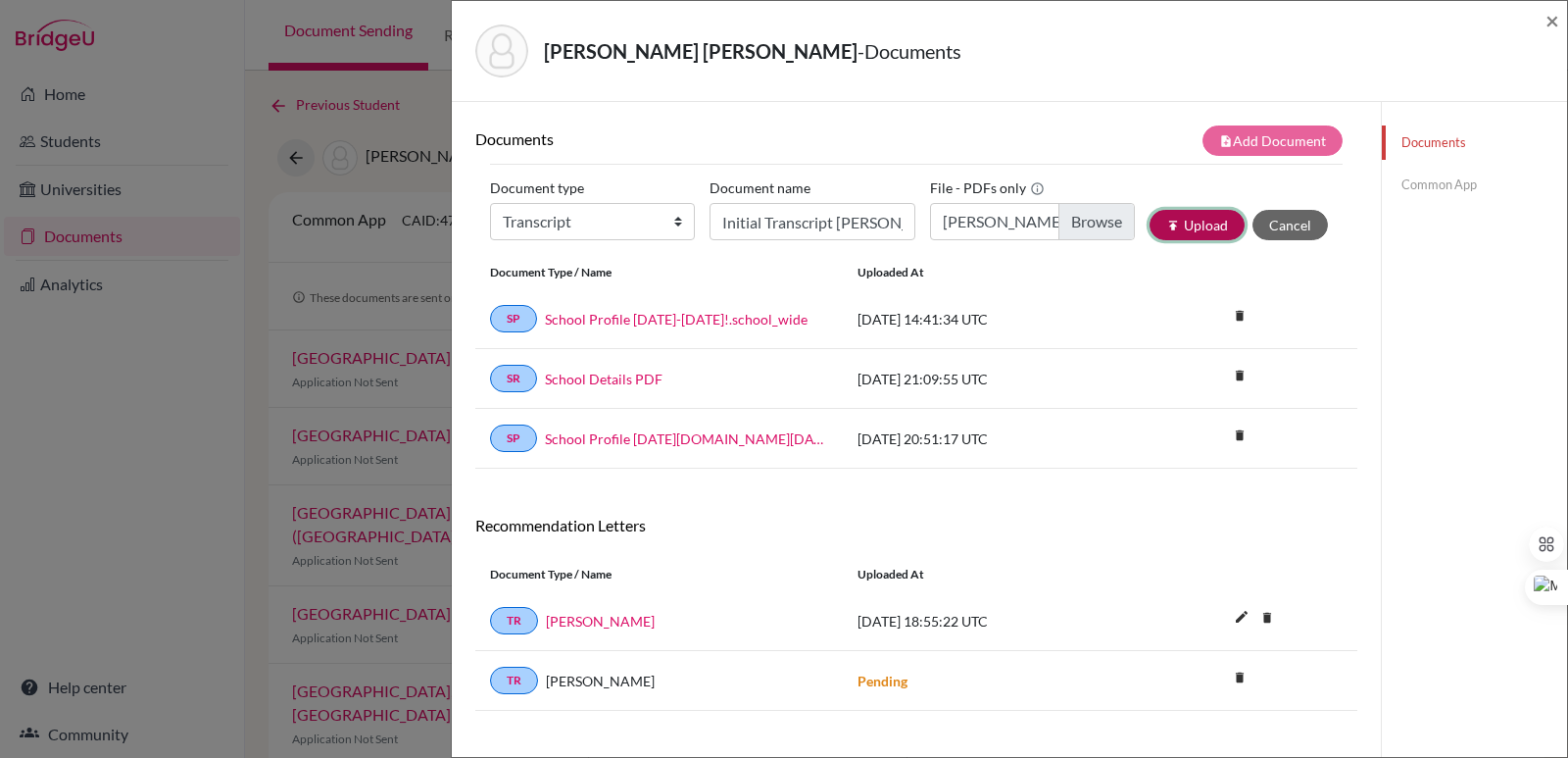
click at [1193, 228] on button "publish Upload" at bounding box center [1197, 224] width 95 height 31
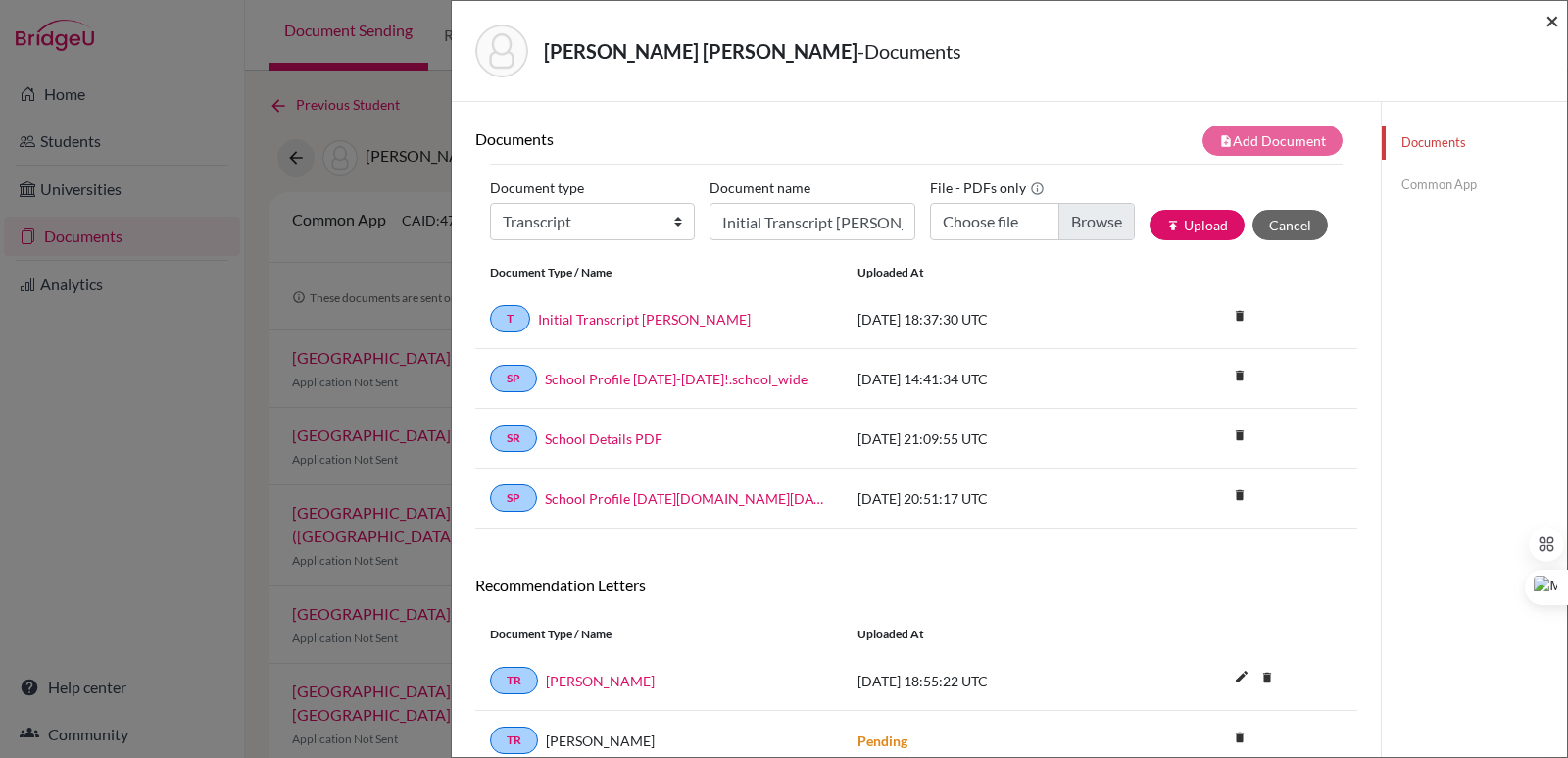
click at [1545, 14] on span "×" at bounding box center [1552, 20] width 14 height 29
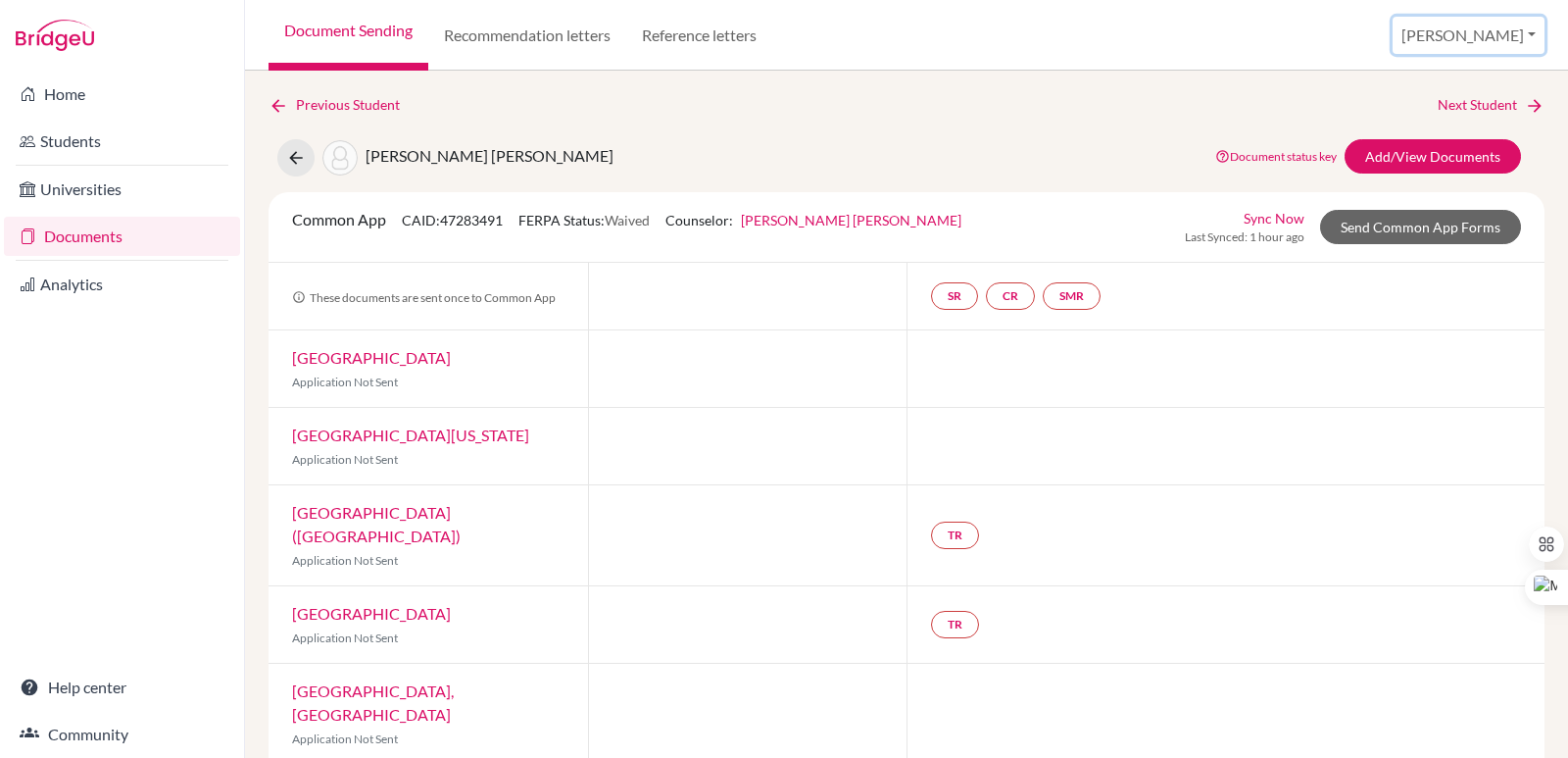
click at [1507, 35] on button "[PERSON_NAME]" at bounding box center [1468, 36] width 152 height 38
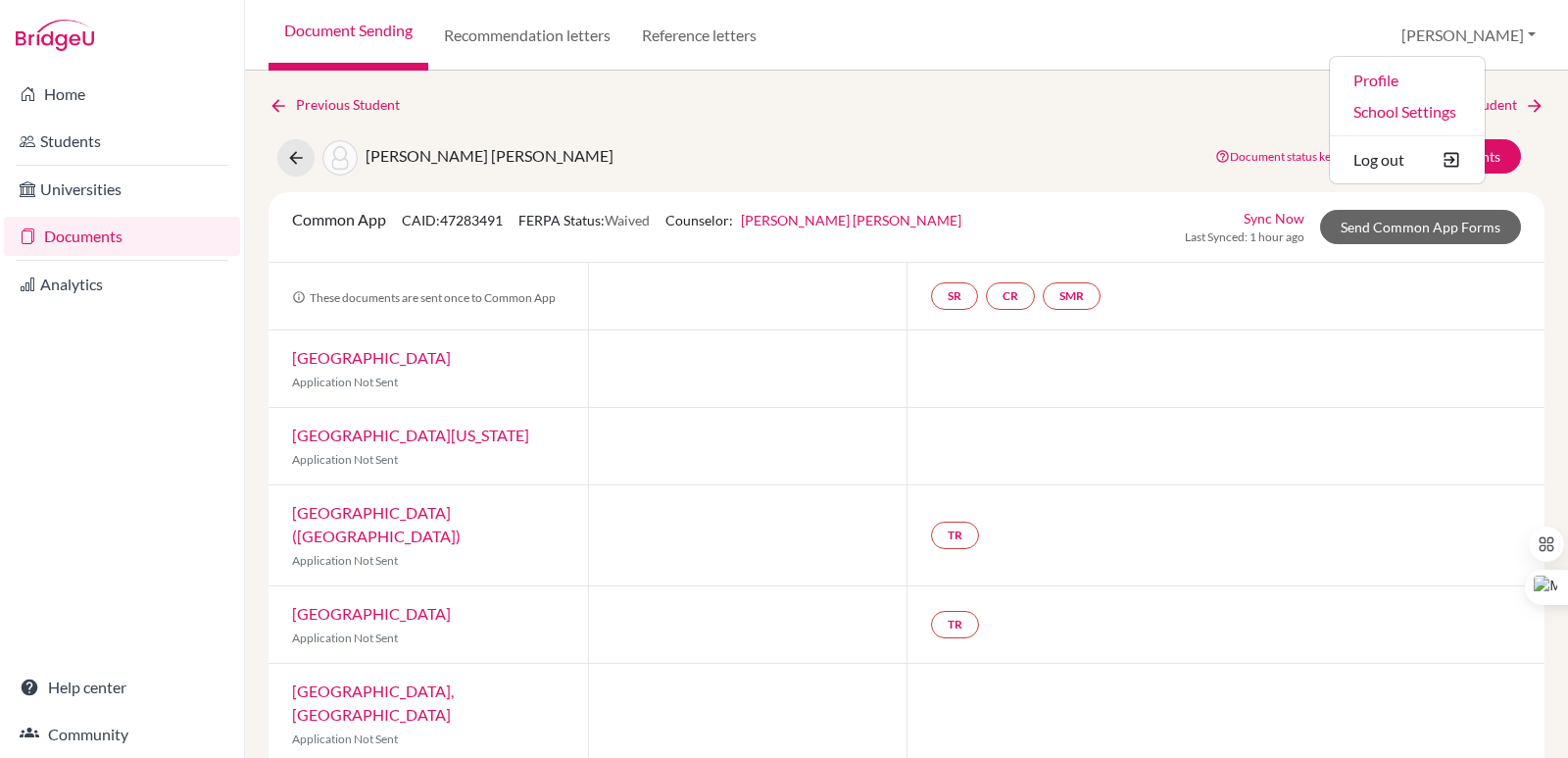
click at [1277, 63] on div "Document Sending Recommendation letters Reference letters Angelina Profile Scho…" at bounding box center [906, 35] width 1323 height 70
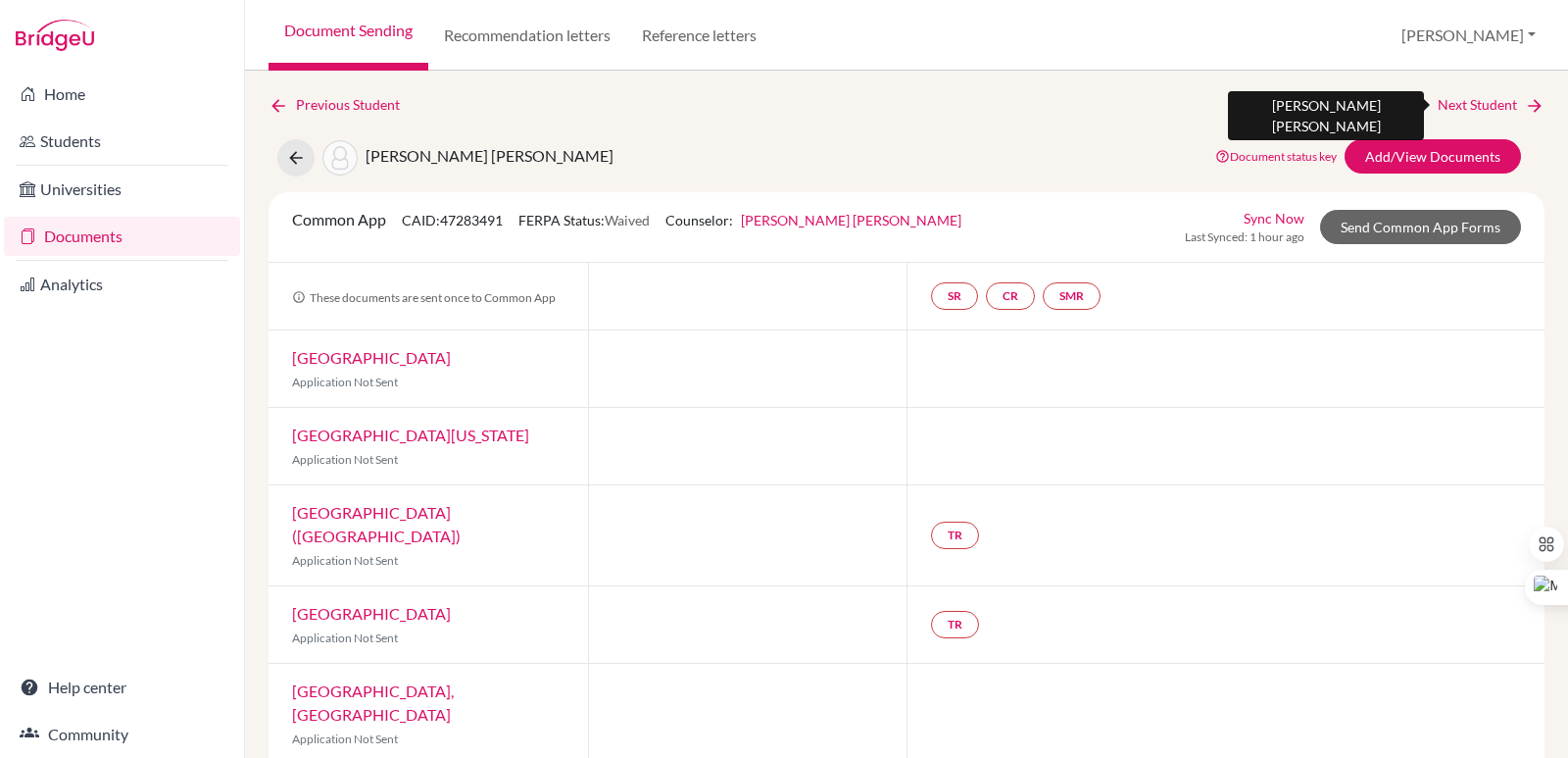
click at [1501, 98] on link "Next Student" at bounding box center [1491, 105] width 107 height 22
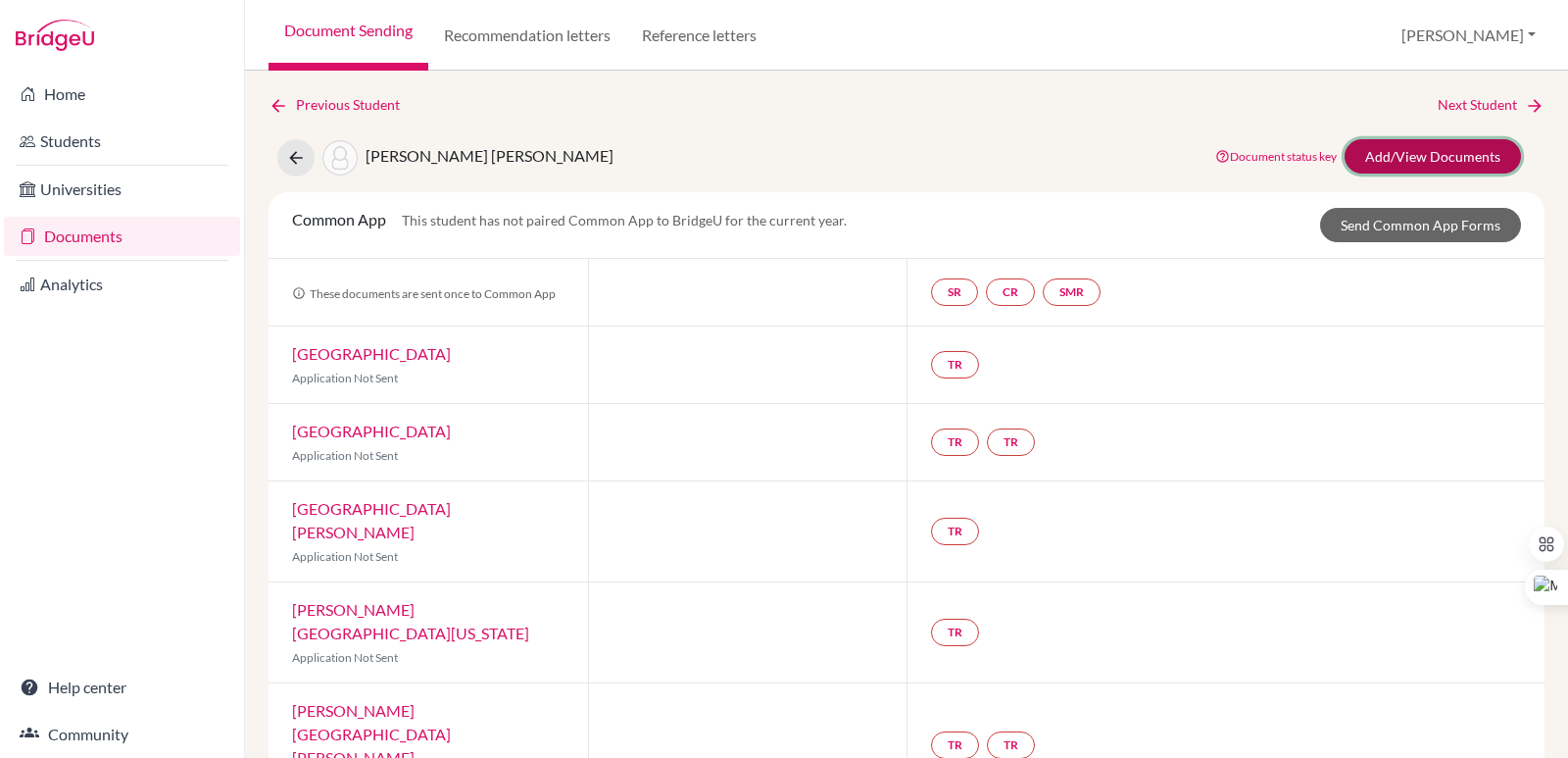
click at [1464, 156] on link "Add/View Documents" at bounding box center [1432, 156] width 177 height 35
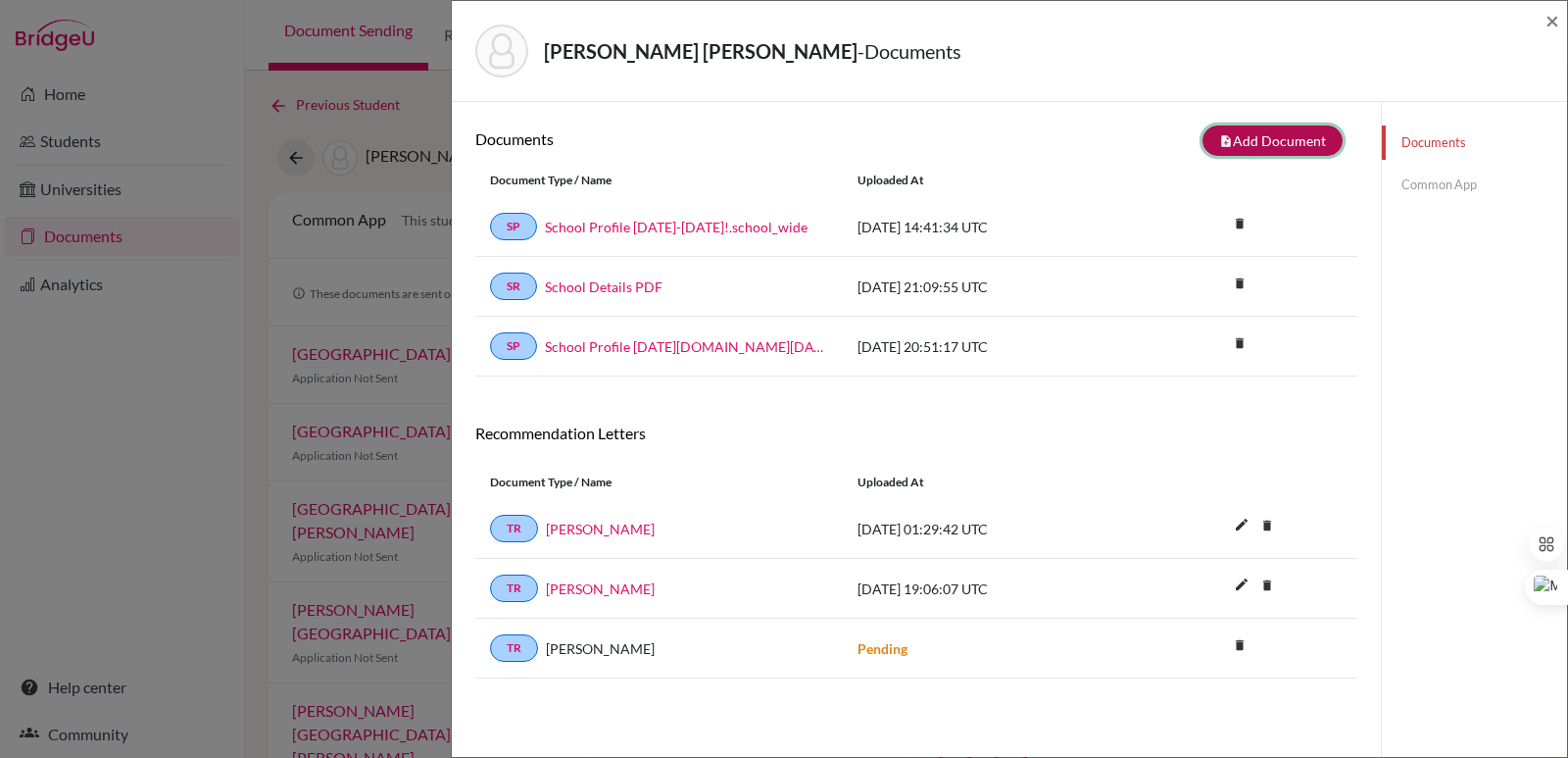
click at [1231, 149] on button "note_add Add Document" at bounding box center [1271, 140] width 140 height 31
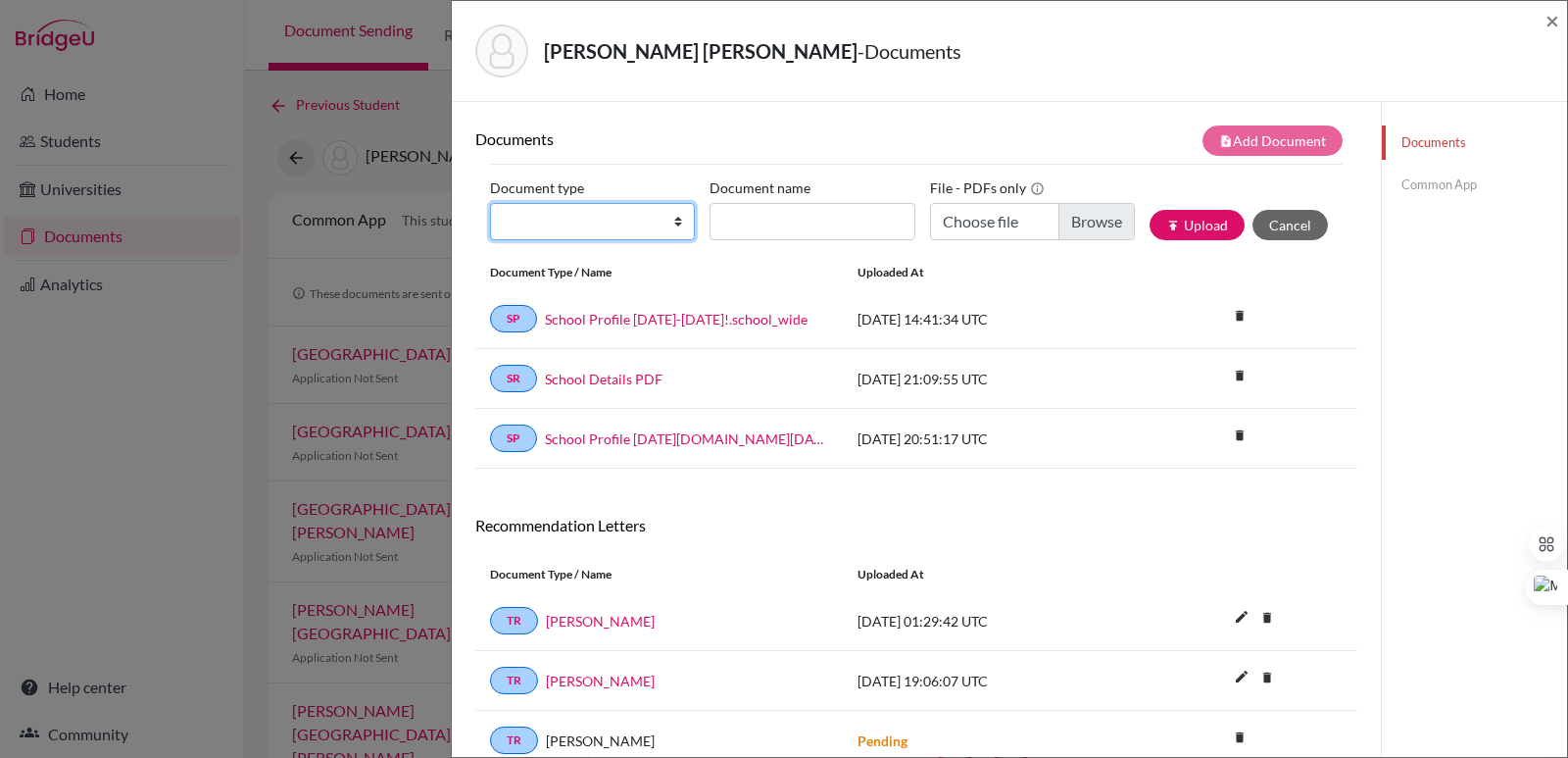
click at [581, 226] on select "Change explanation for Common App reports Counselor recommendation Internationa…" at bounding box center [592, 221] width 204 height 38
select select "2"
click at [490, 202] on select "Change explanation for Common App reports Counselor recommendation Internationa…" at bounding box center [592, 221] width 204 height 38
click at [753, 233] on input "Document name" at bounding box center [811, 221] width 204 height 38
paste input "Initial Transcript"
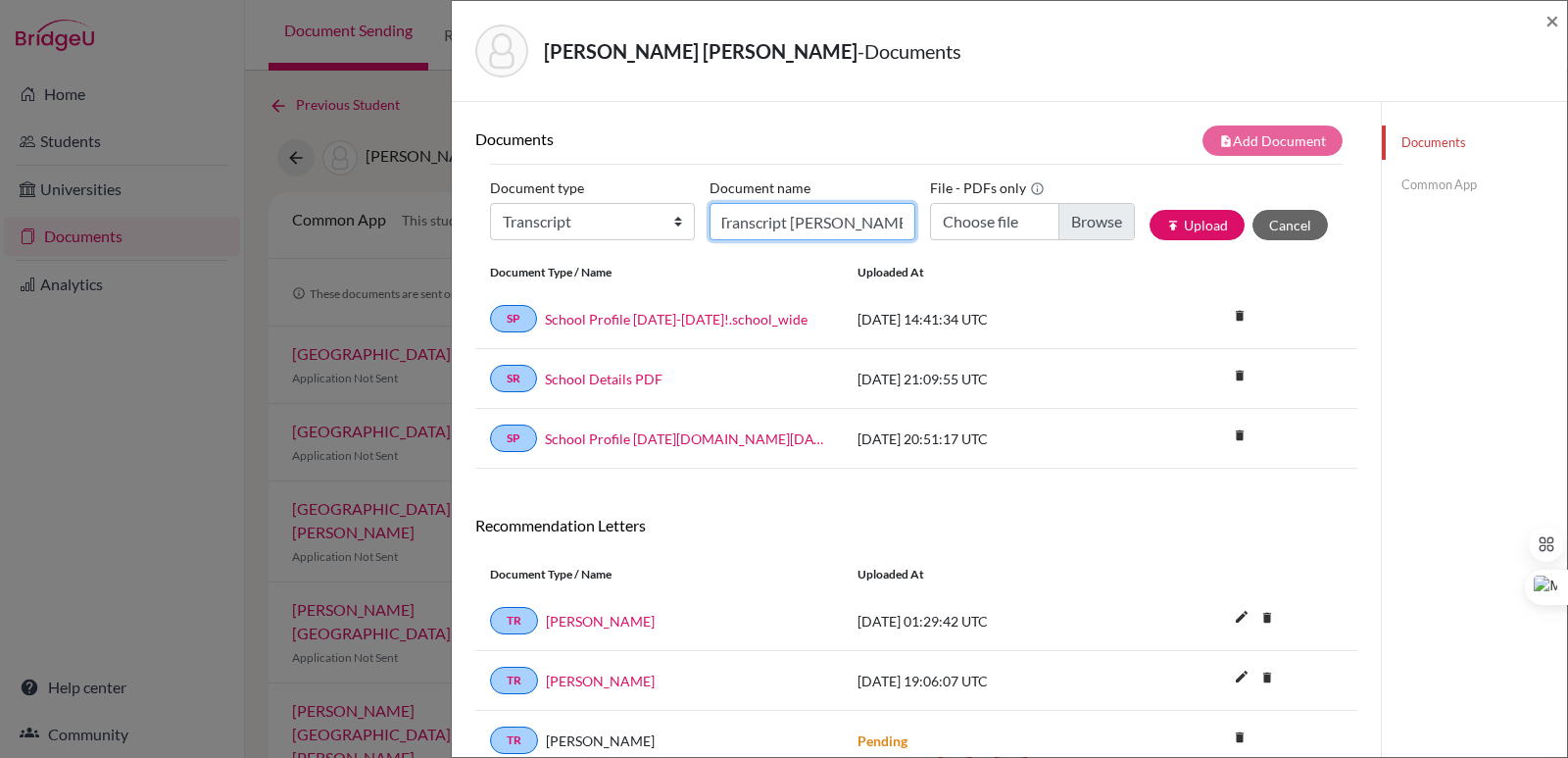
scroll to position [0, 54]
type input "Initial Transcript Marcelo Herrera"
click at [1101, 219] on input "Choose file" at bounding box center [1031, 221] width 204 height 38
type input "C:\fakepath\Herrera Córdova, Marcelo.pdf"
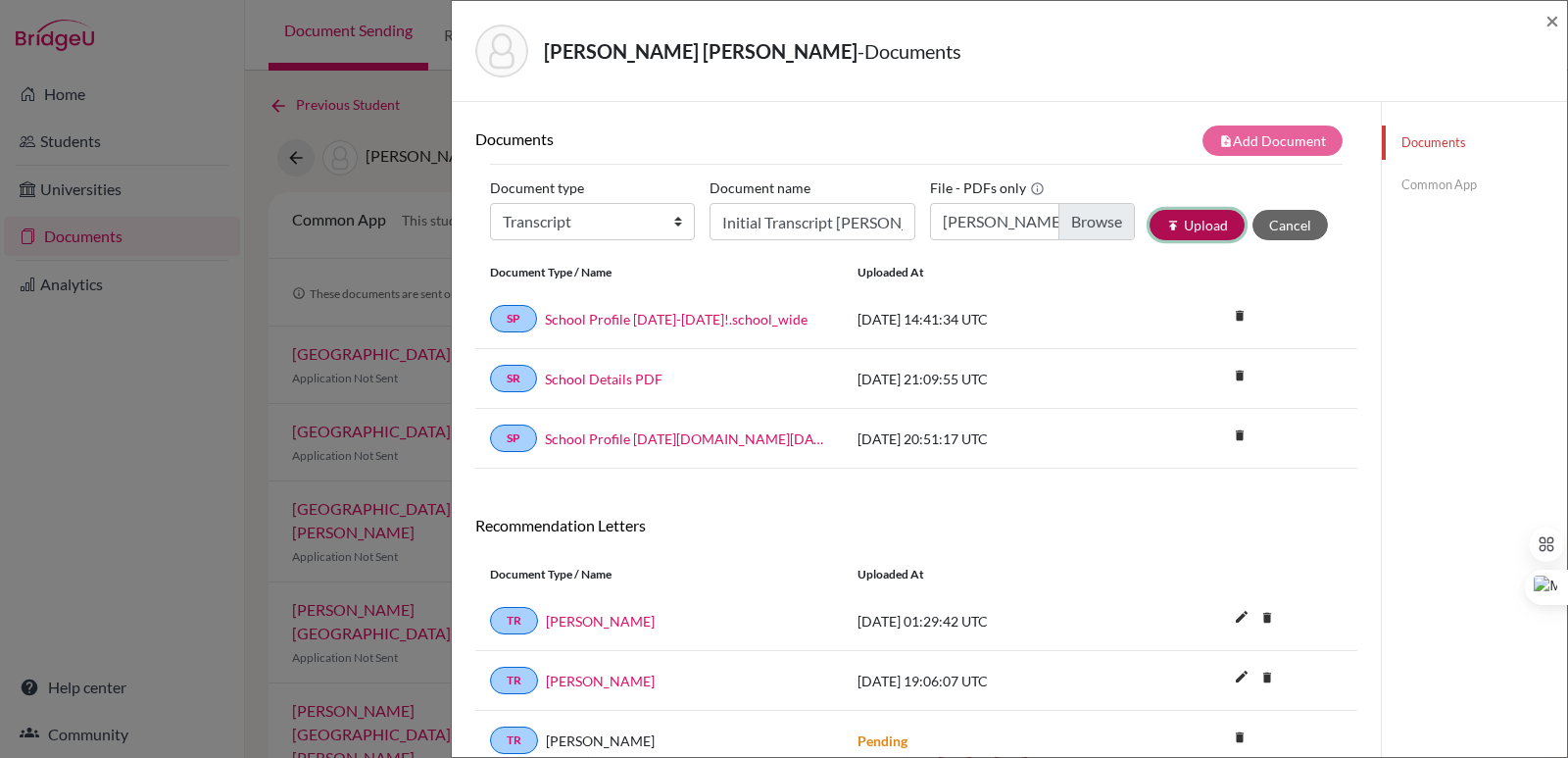
click at [1182, 232] on button "publish Upload" at bounding box center [1197, 224] width 95 height 31
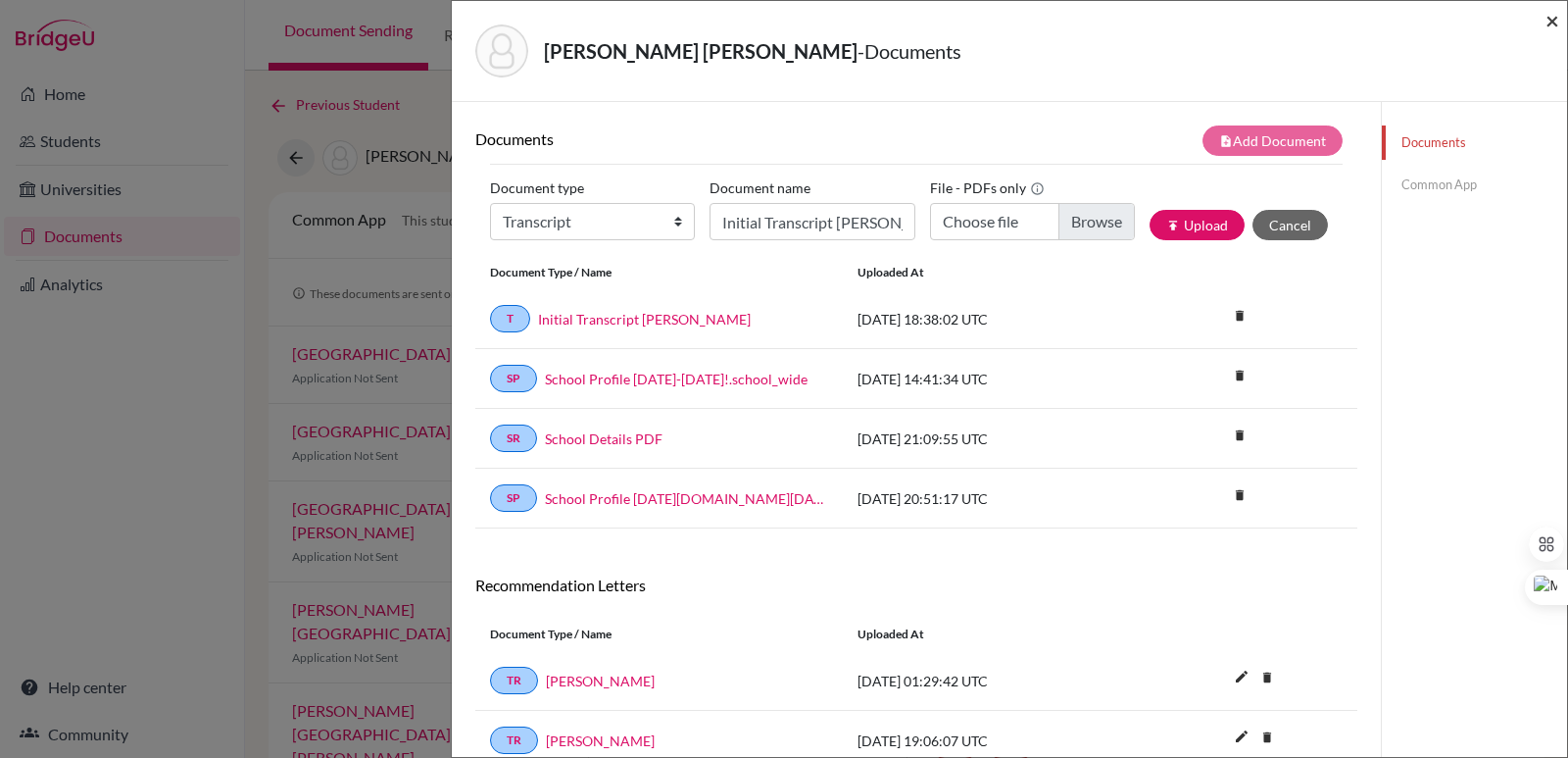
click at [1553, 17] on span "×" at bounding box center [1552, 20] width 14 height 29
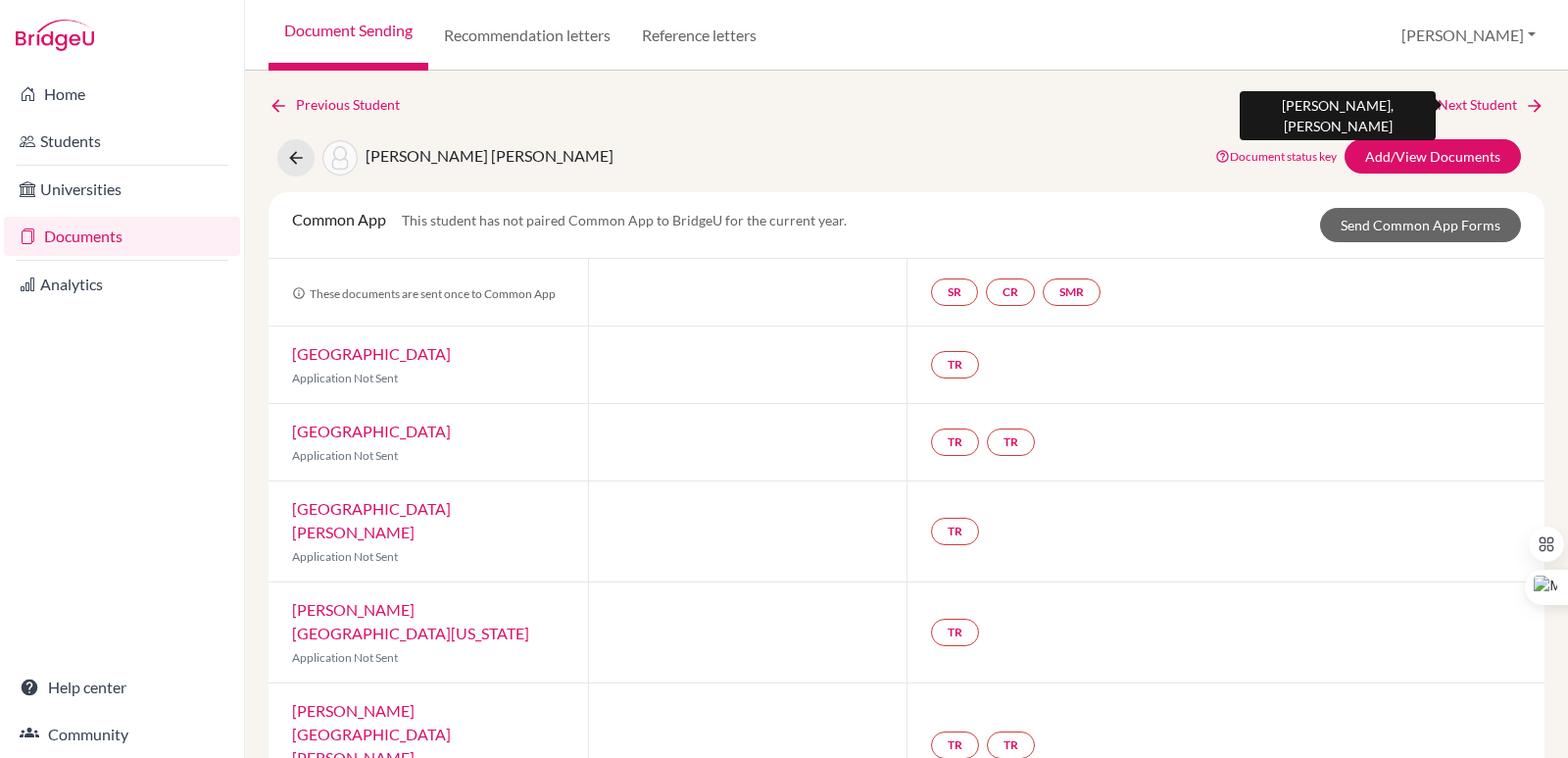
click at [1508, 108] on link "Next Student" at bounding box center [1491, 105] width 107 height 22
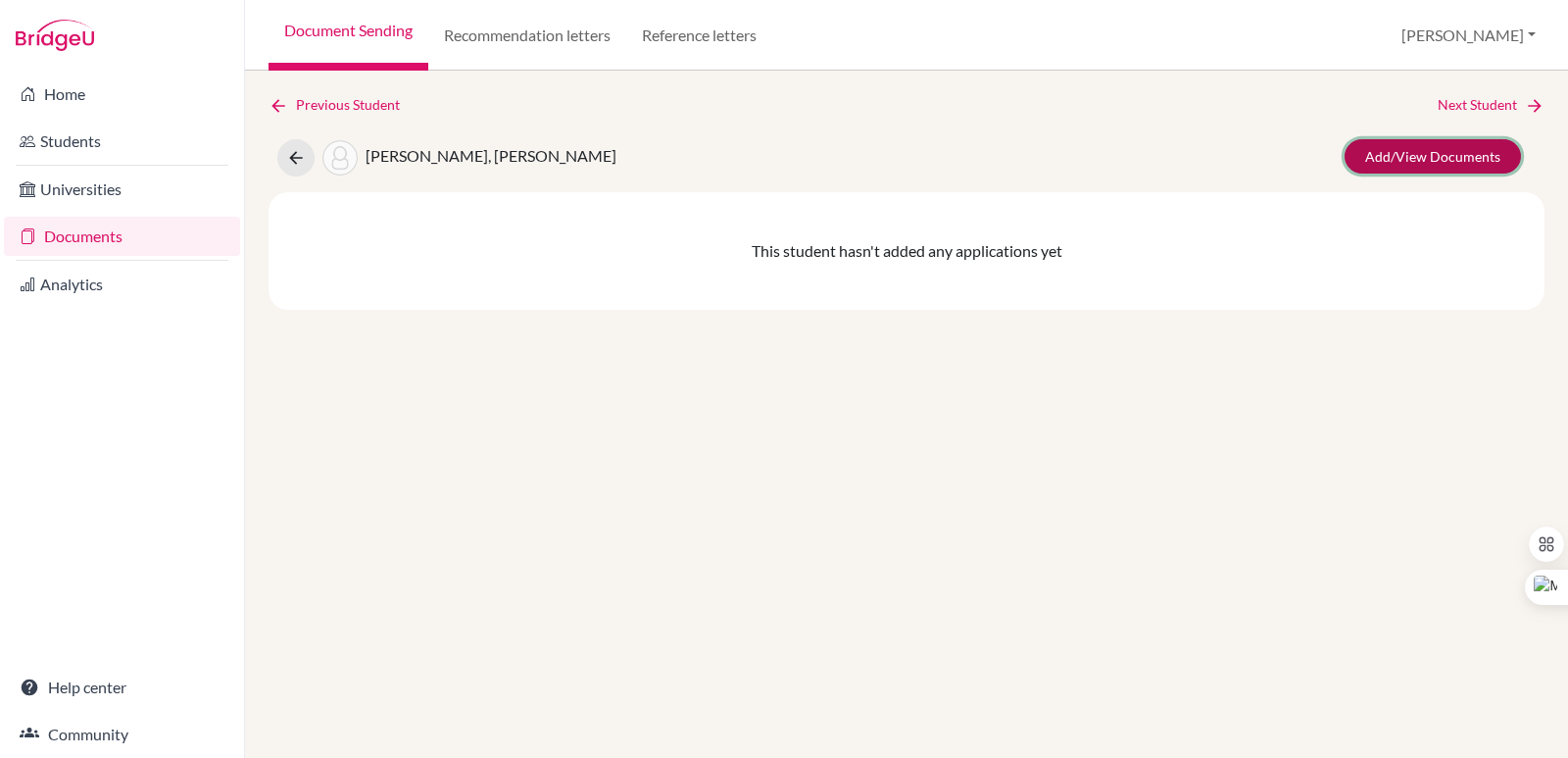
click at [1406, 153] on link "Add/View Documents" at bounding box center [1432, 156] width 177 height 35
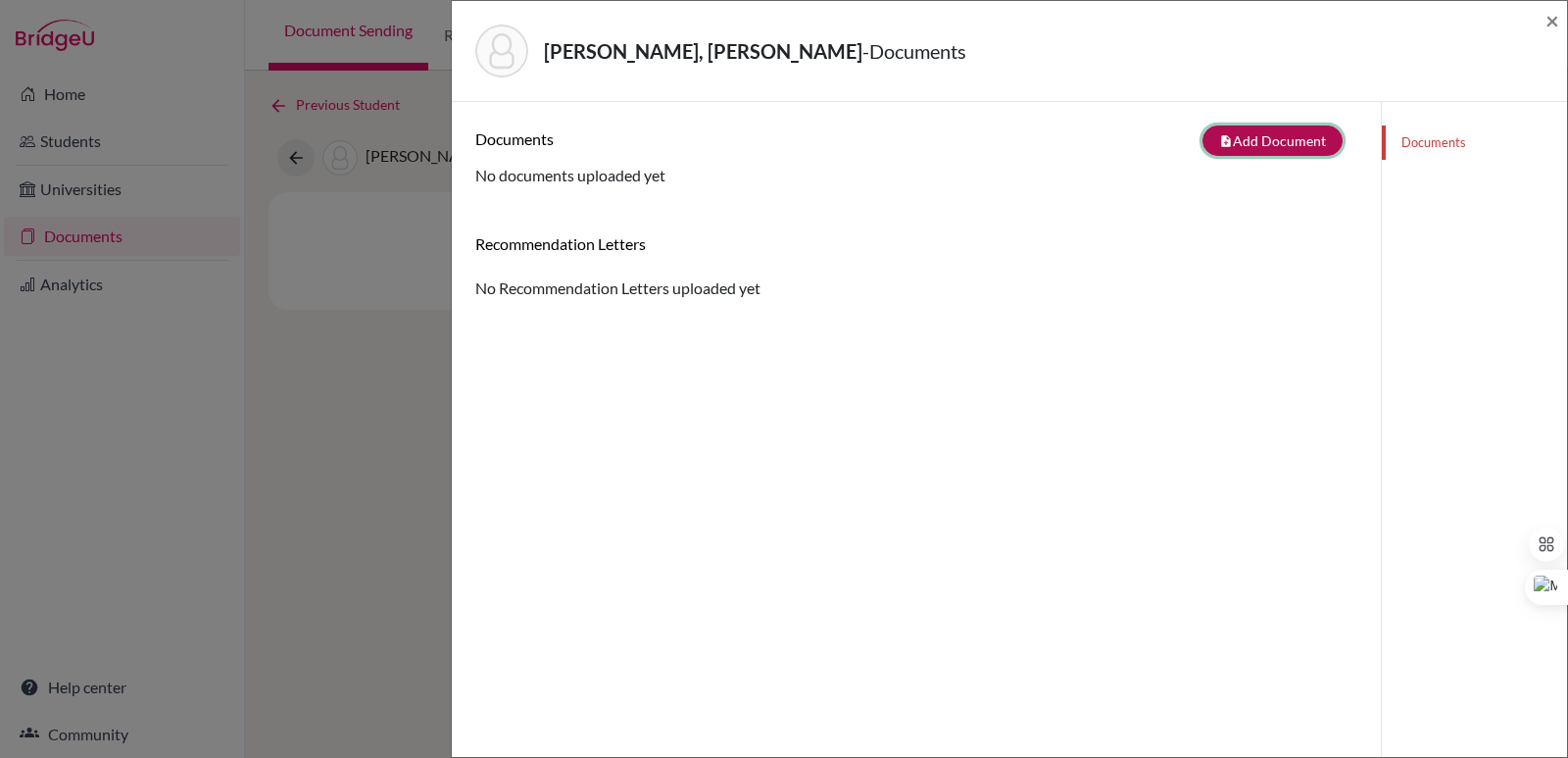
click at [1253, 144] on button "note_add Add Document" at bounding box center [1271, 140] width 140 height 31
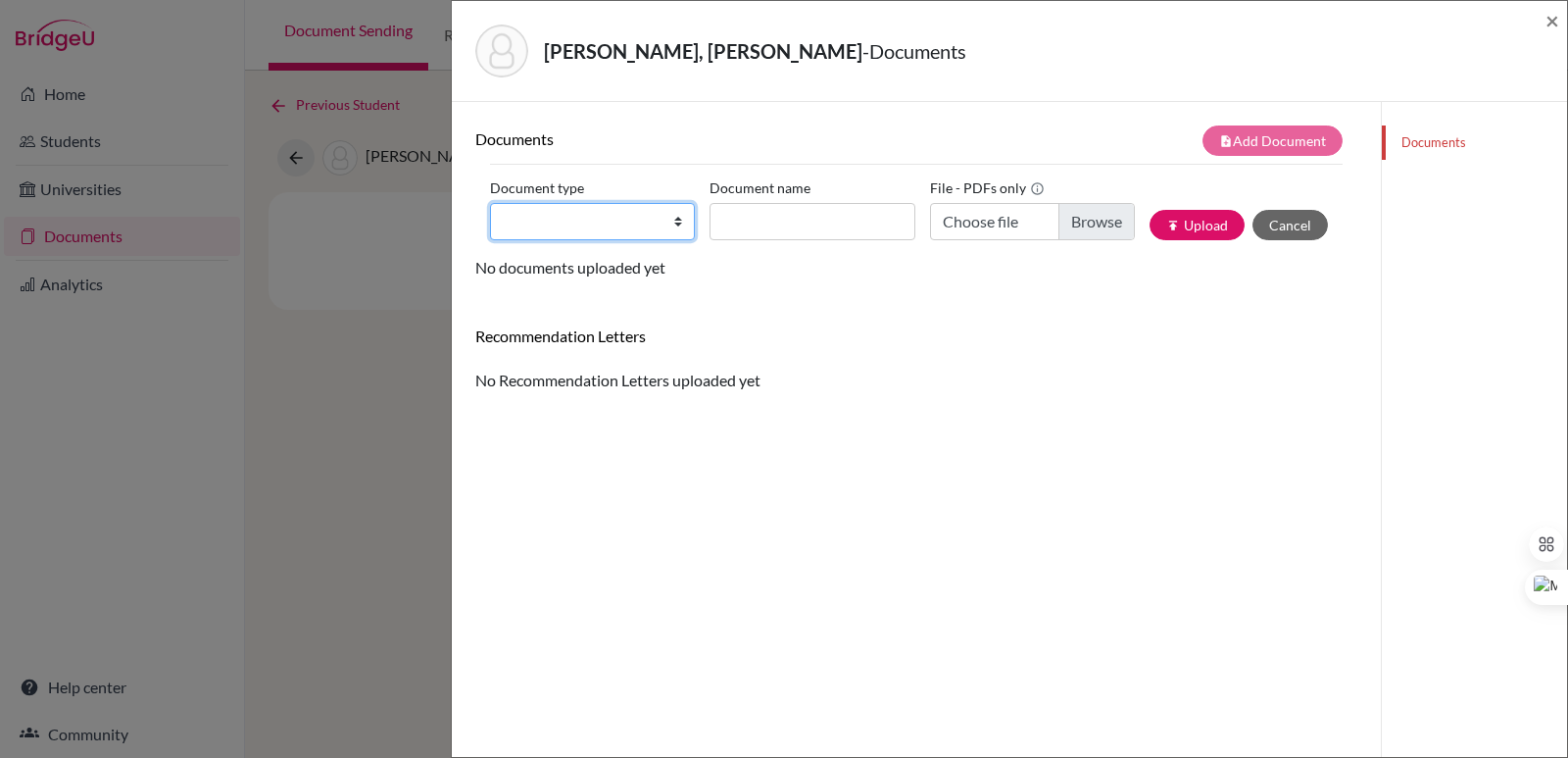
click at [605, 214] on select "Change explanation for Common App reports Counselor recommendation Internationa…" at bounding box center [592, 221] width 204 height 38
select select "2"
click at [490, 202] on select "Change explanation for Common App reports Counselor recommendation Internationa…" at bounding box center [592, 221] width 204 height 38
click at [777, 216] on input "Document name" at bounding box center [811, 221] width 204 height 38
paste input "Initial Transcript"
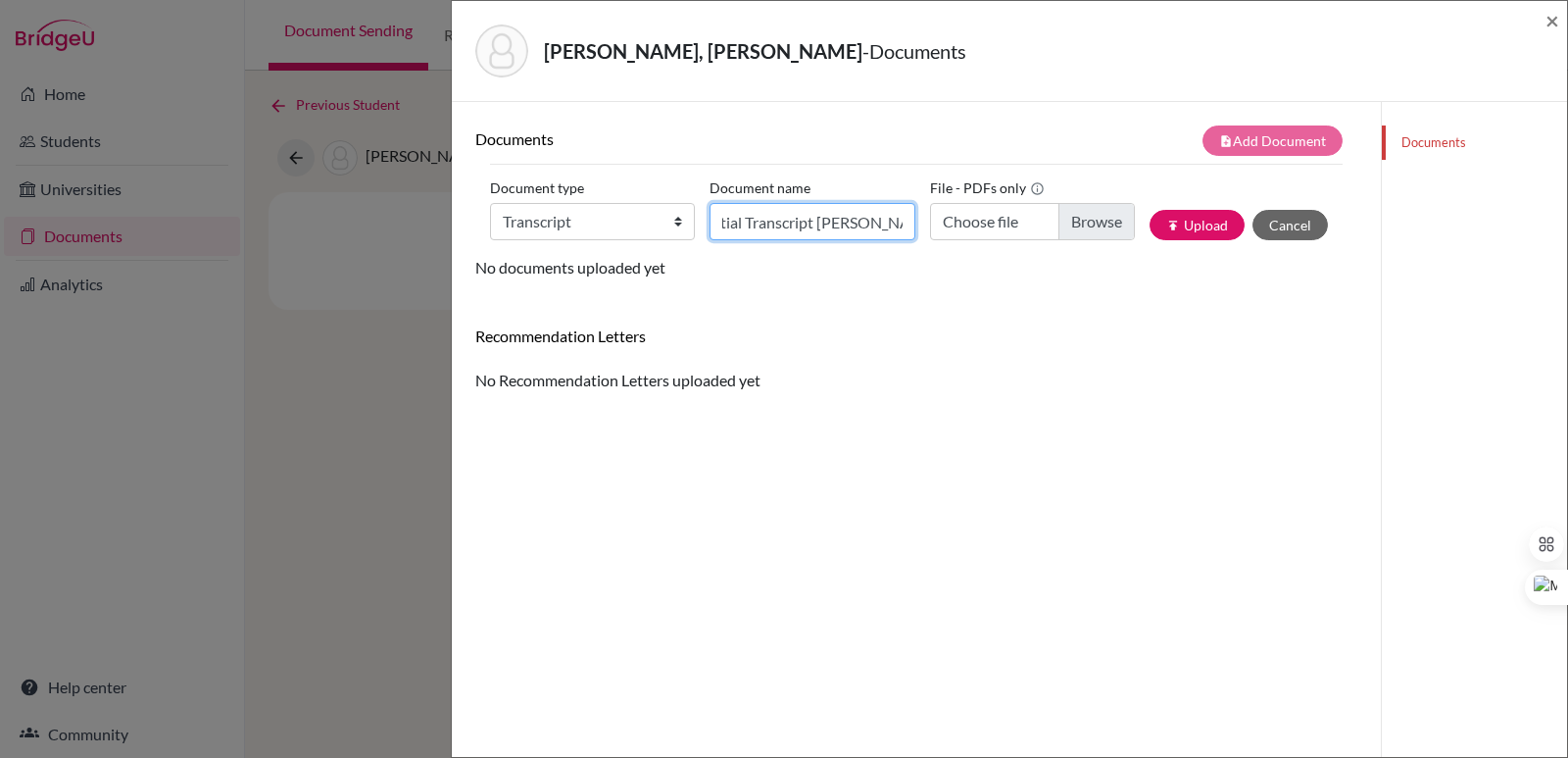
scroll to position [0, 24]
type input "Initial Transcript Gerardo Hill"
click at [1079, 227] on input "Choose file" at bounding box center [1031, 221] width 204 height 38
type input "C:\fakepath\Hill Vilanova, Gerardo Andrés.pdf"
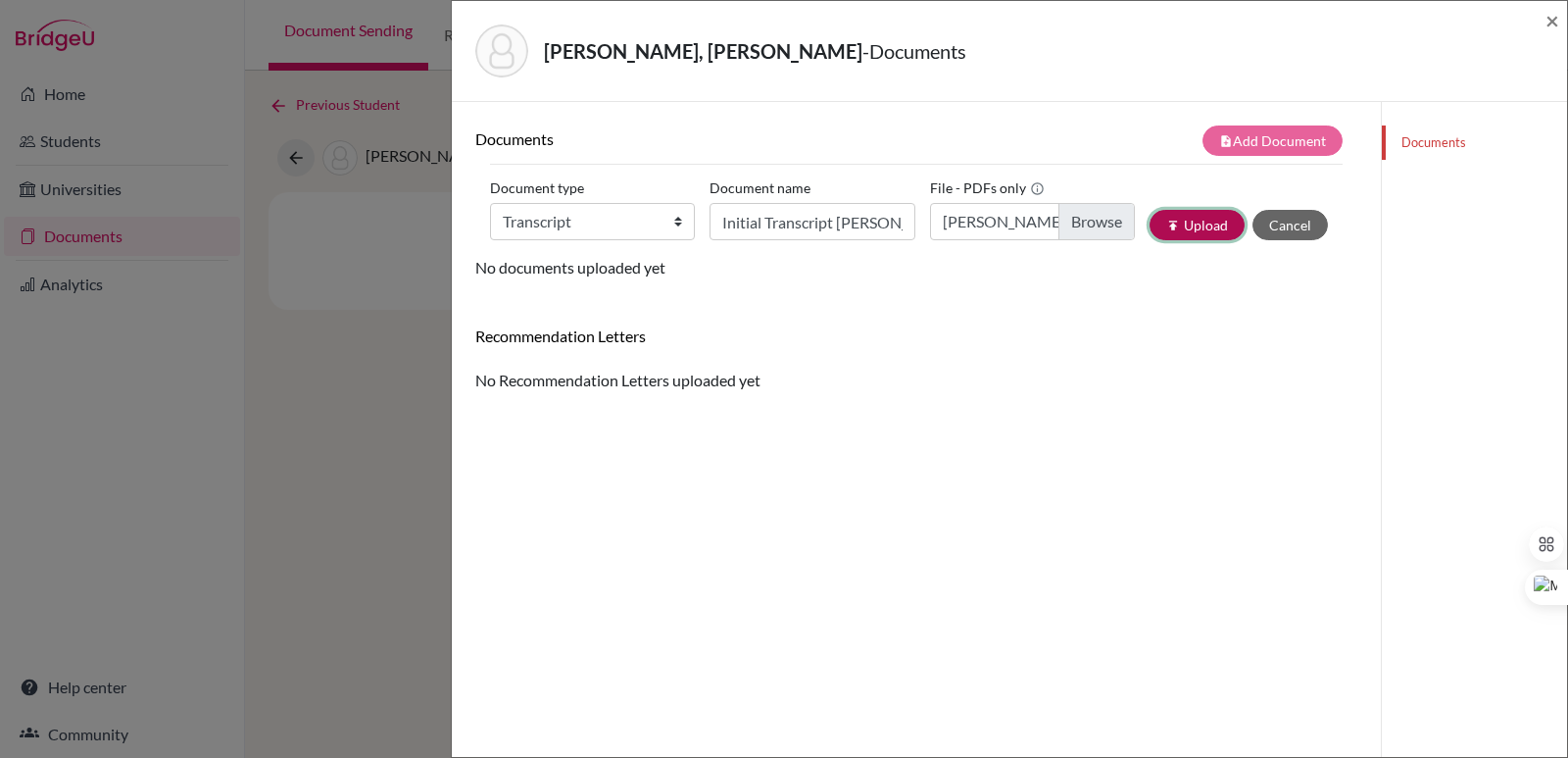
click at [1185, 228] on button "publish Upload" at bounding box center [1197, 224] width 95 height 31
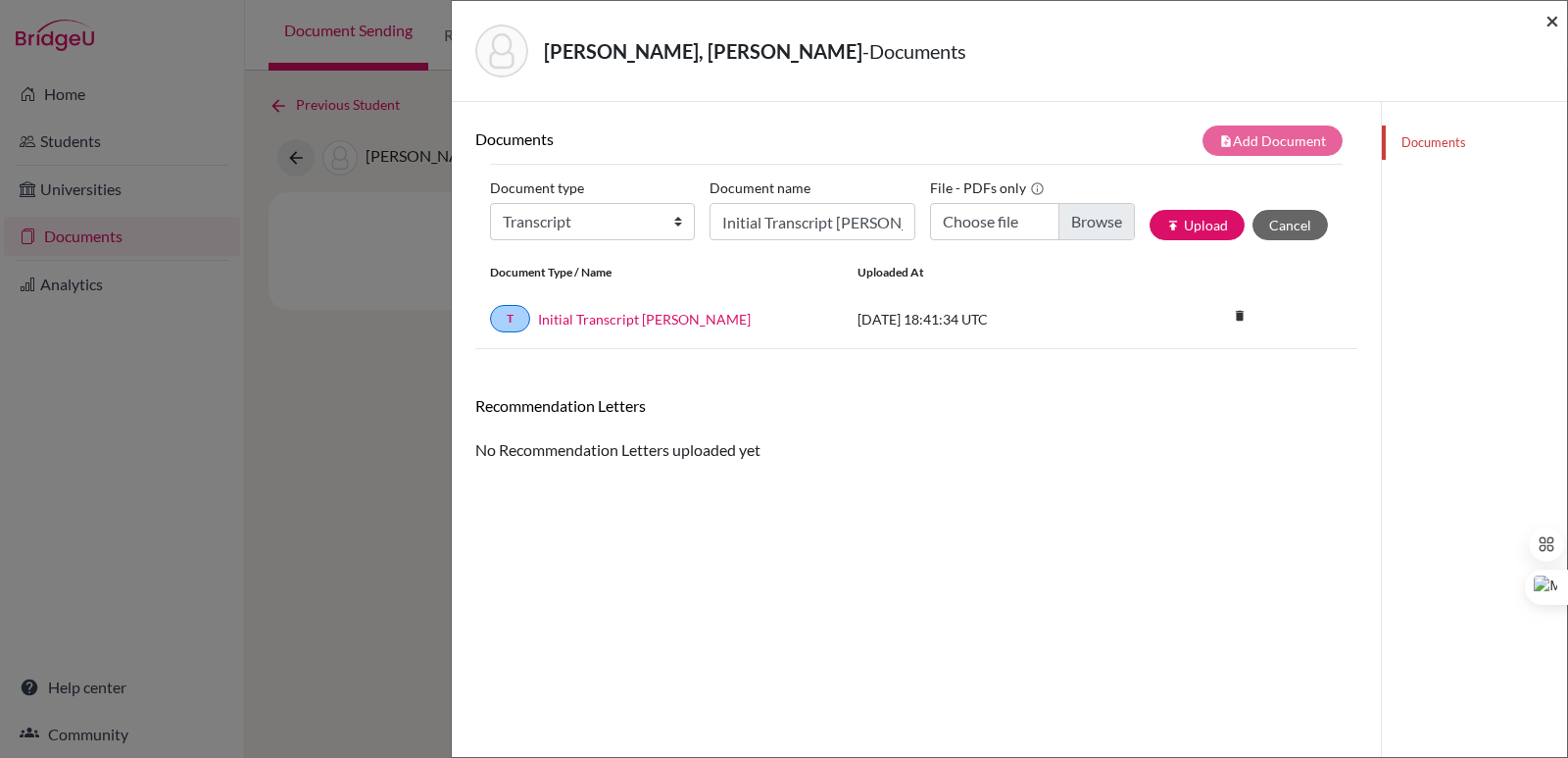
click at [1555, 20] on span "×" at bounding box center [1552, 20] width 14 height 29
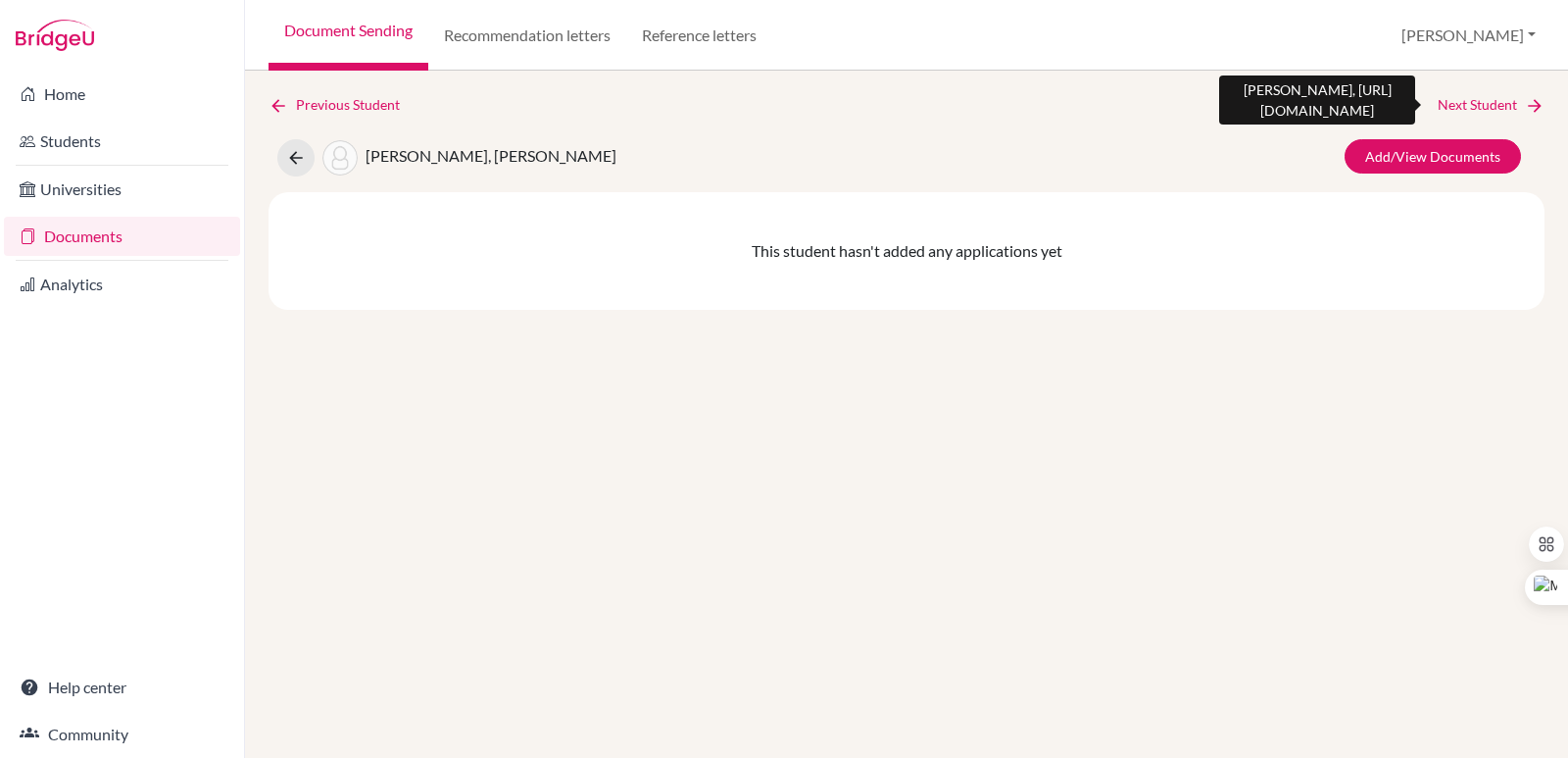
click at [1488, 95] on link "Next Student" at bounding box center [1491, 105] width 107 height 22
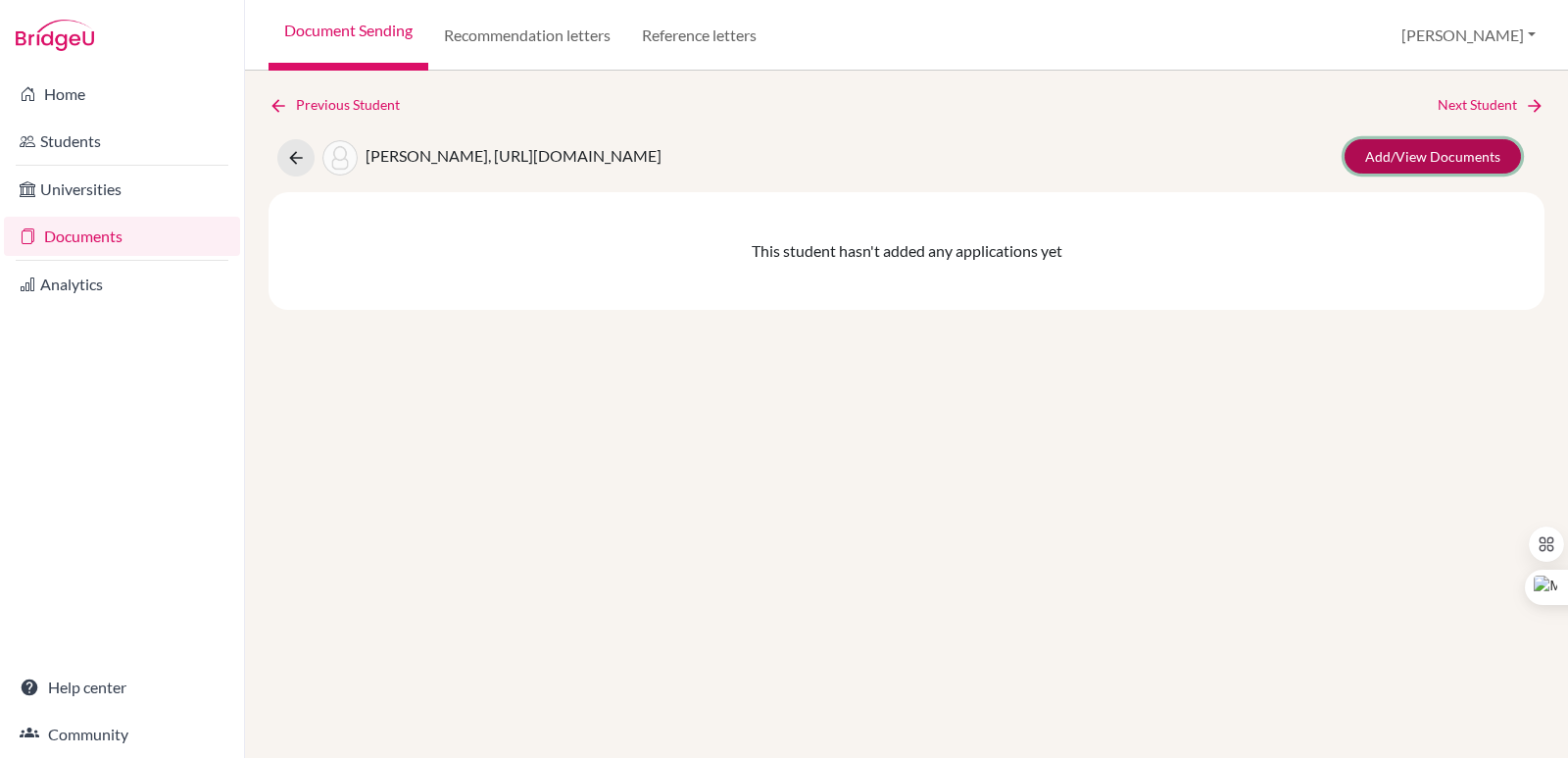
click at [1413, 152] on link "Add/View Documents" at bounding box center [1432, 156] width 177 height 35
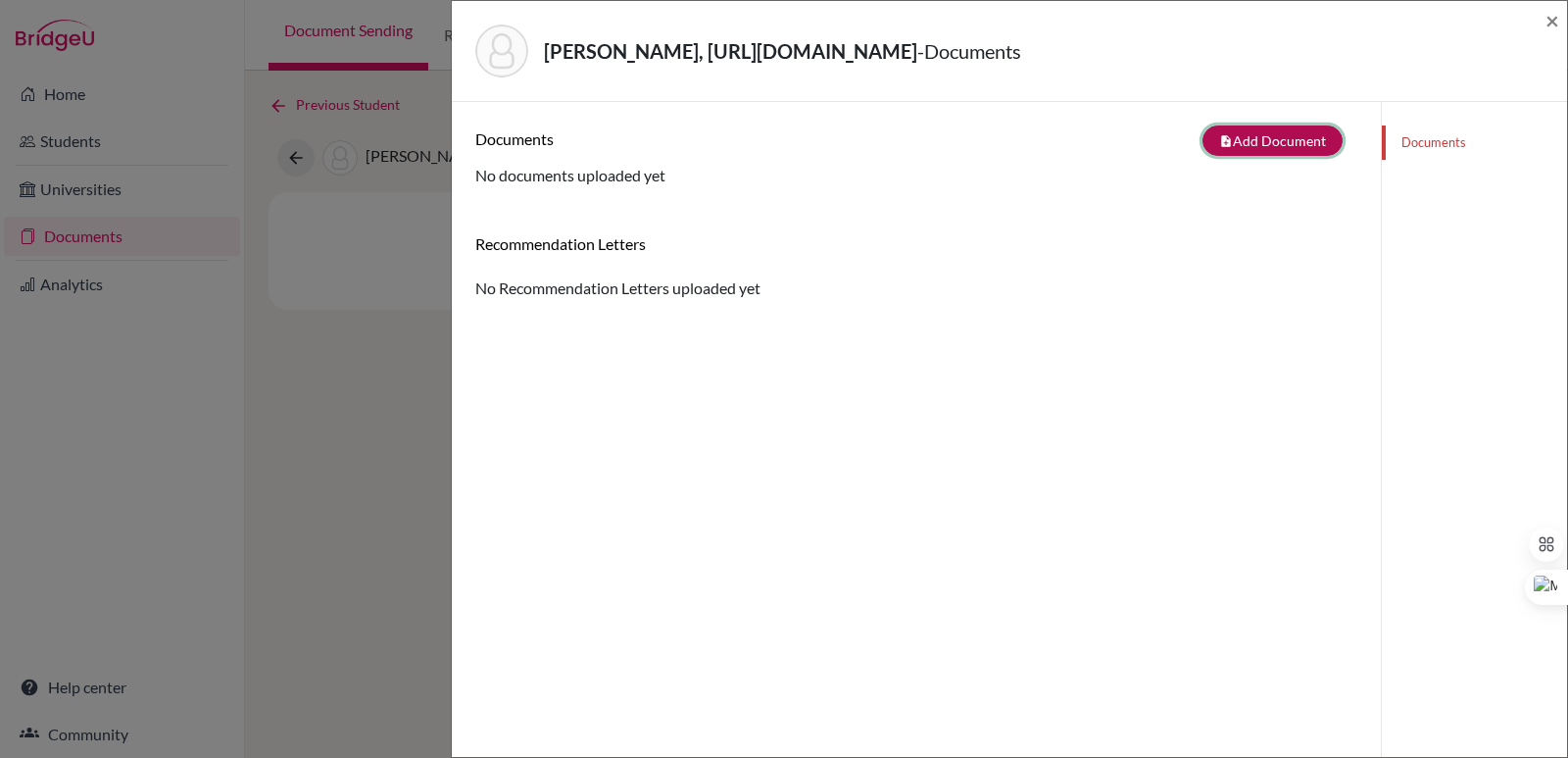
click at [1249, 139] on button "note_add Add Document" at bounding box center [1271, 140] width 140 height 31
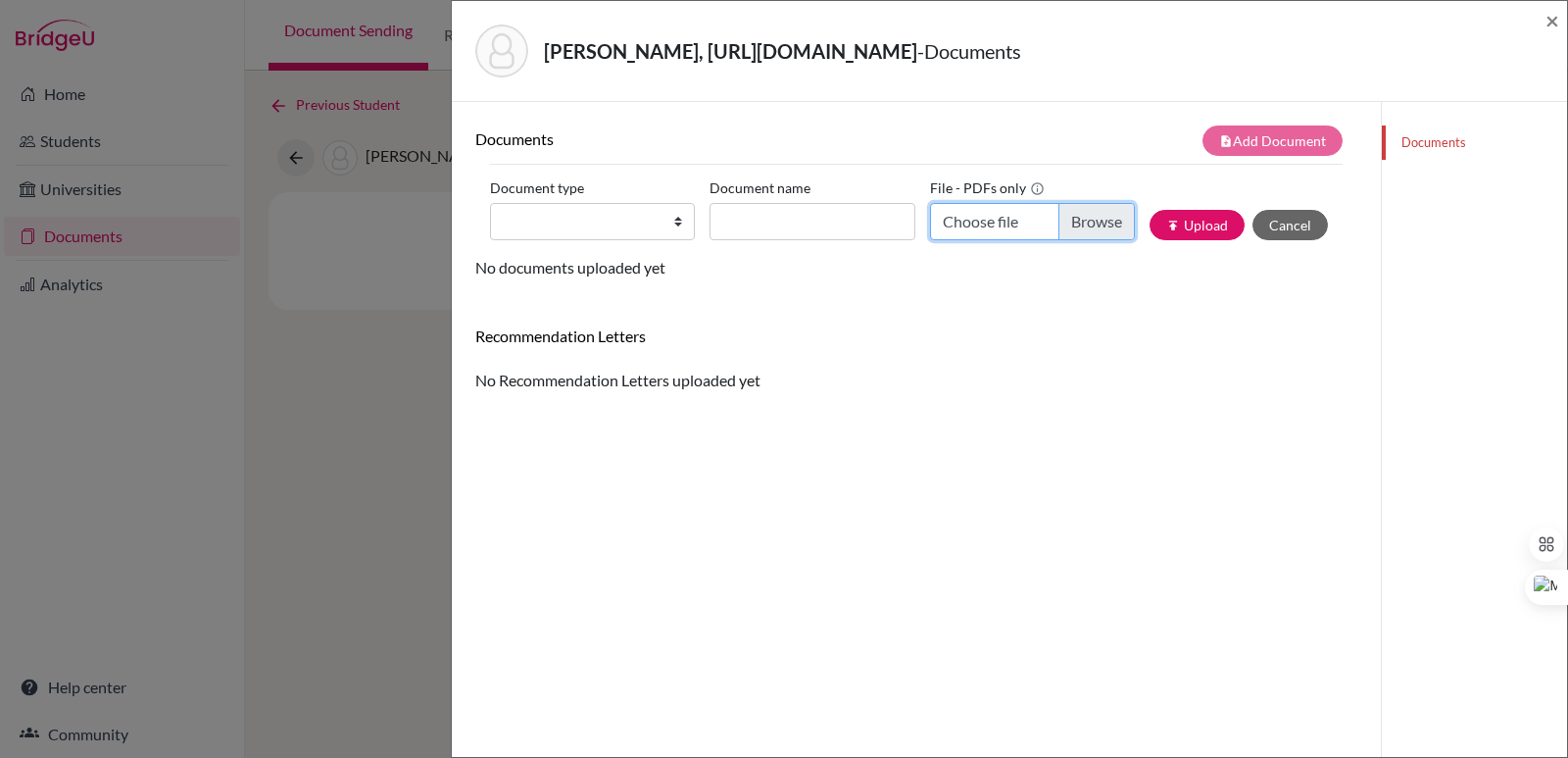
click at [1050, 220] on input "Choose file" at bounding box center [1031, 221] width 204 height 38
type input "C:\fakepath\Hou Solis, Angelina Chiasing.pdf"
click at [601, 207] on select "Change explanation for Common App reports Counselor recommendation Internationa…" at bounding box center [592, 221] width 204 height 38
select select "2"
click at [490, 202] on select "Change explanation for Common App reports Counselor recommendation Internationa…" at bounding box center [592, 221] width 204 height 38
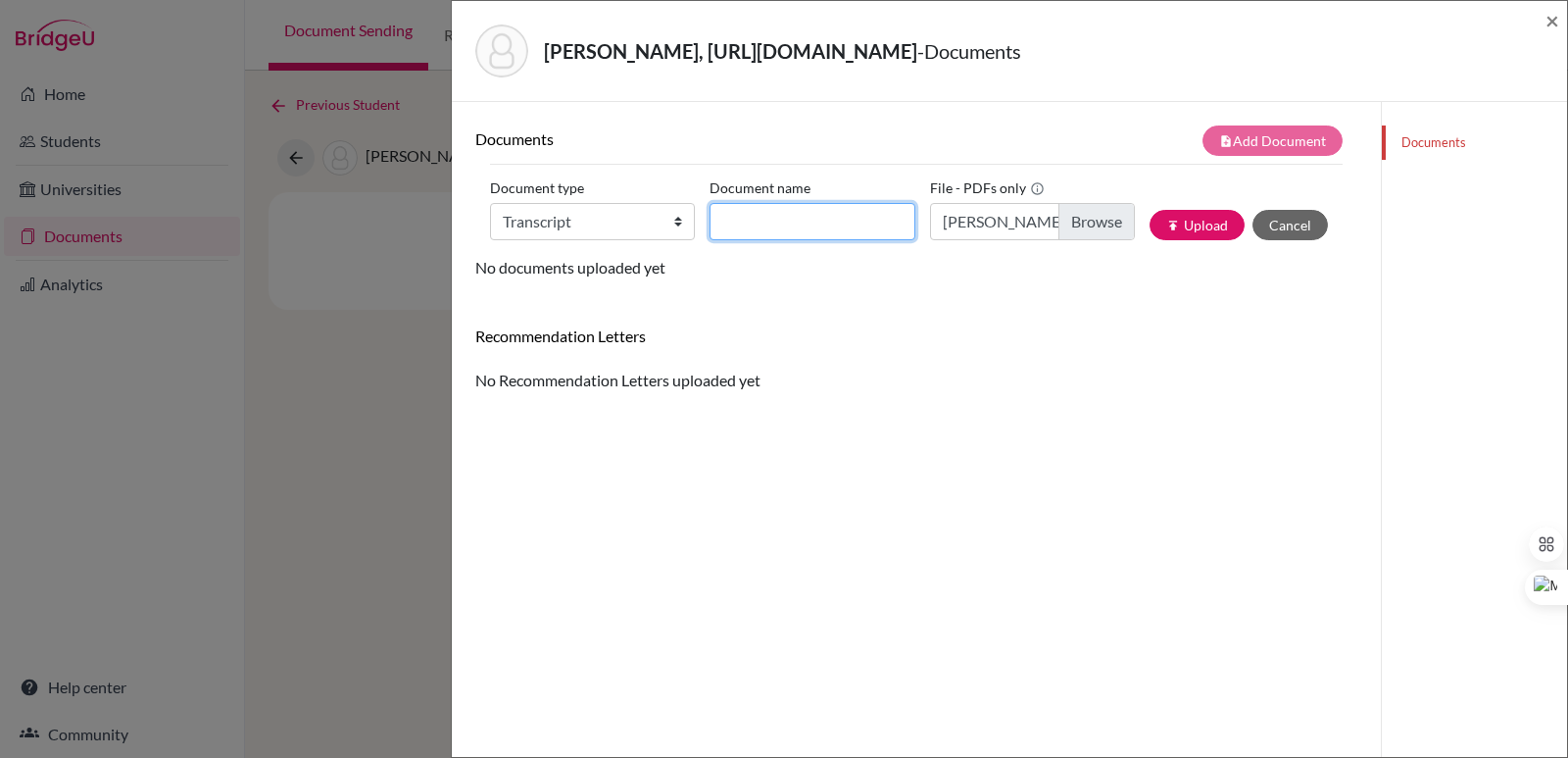
click at [740, 216] on input "Document name" at bounding box center [811, 221] width 204 height 38
paste input "Initial Transcript"
type input "Initial Transcript Angelina Hou"
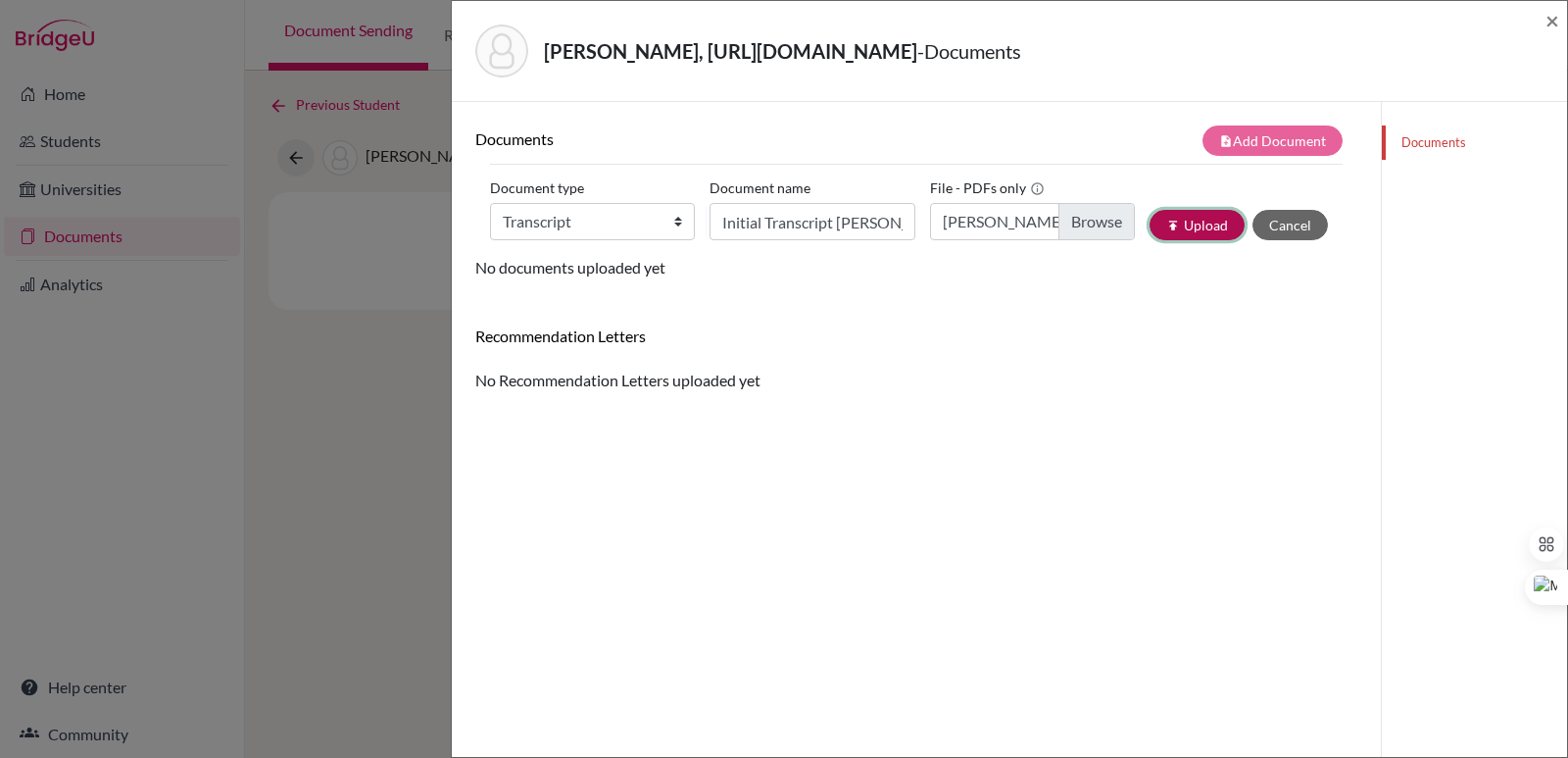
click at [1166, 221] on icon "publish" at bounding box center [1173, 225] width 14 height 14
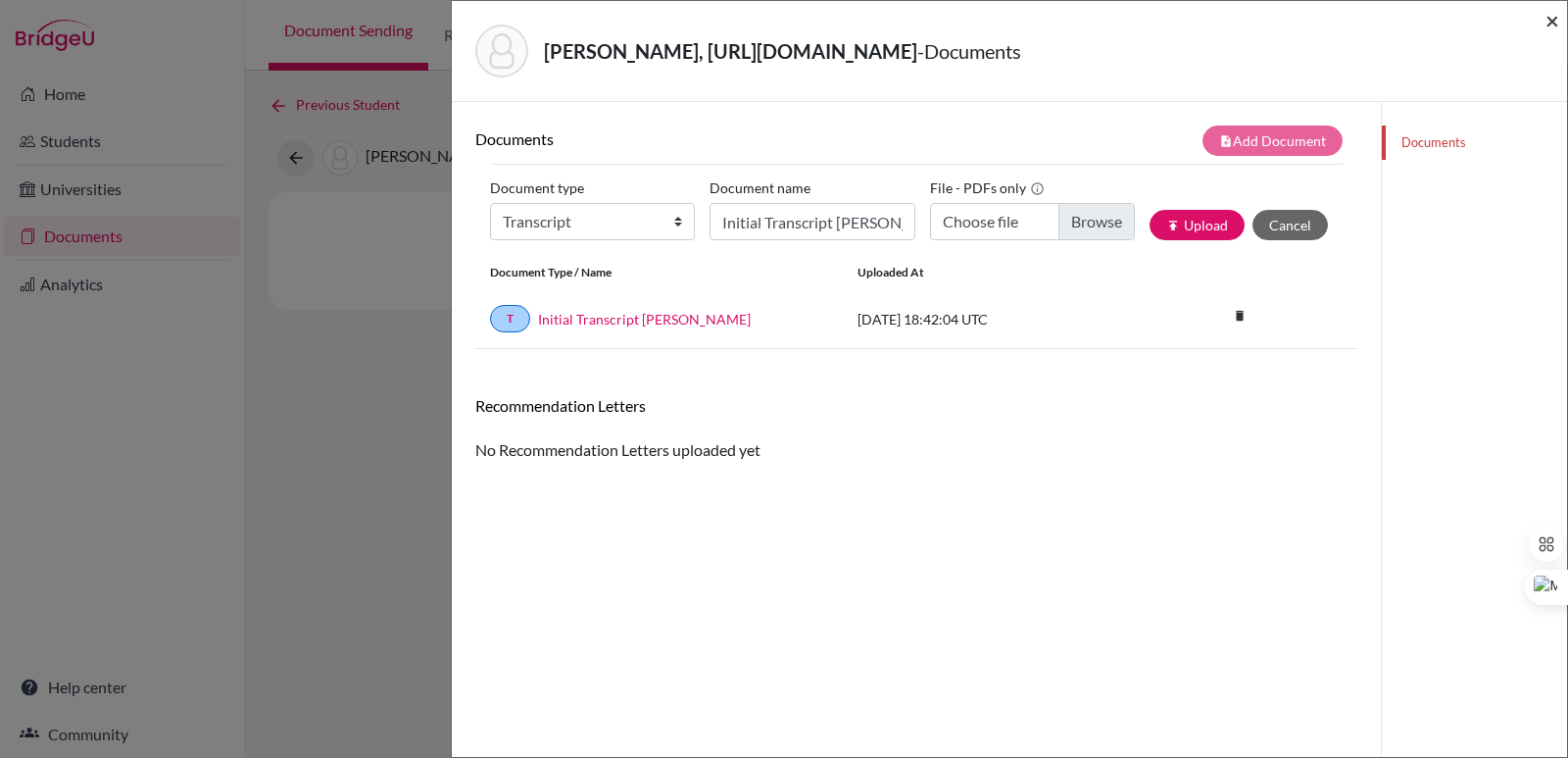
click at [1553, 15] on span "×" at bounding box center [1552, 20] width 14 height 29
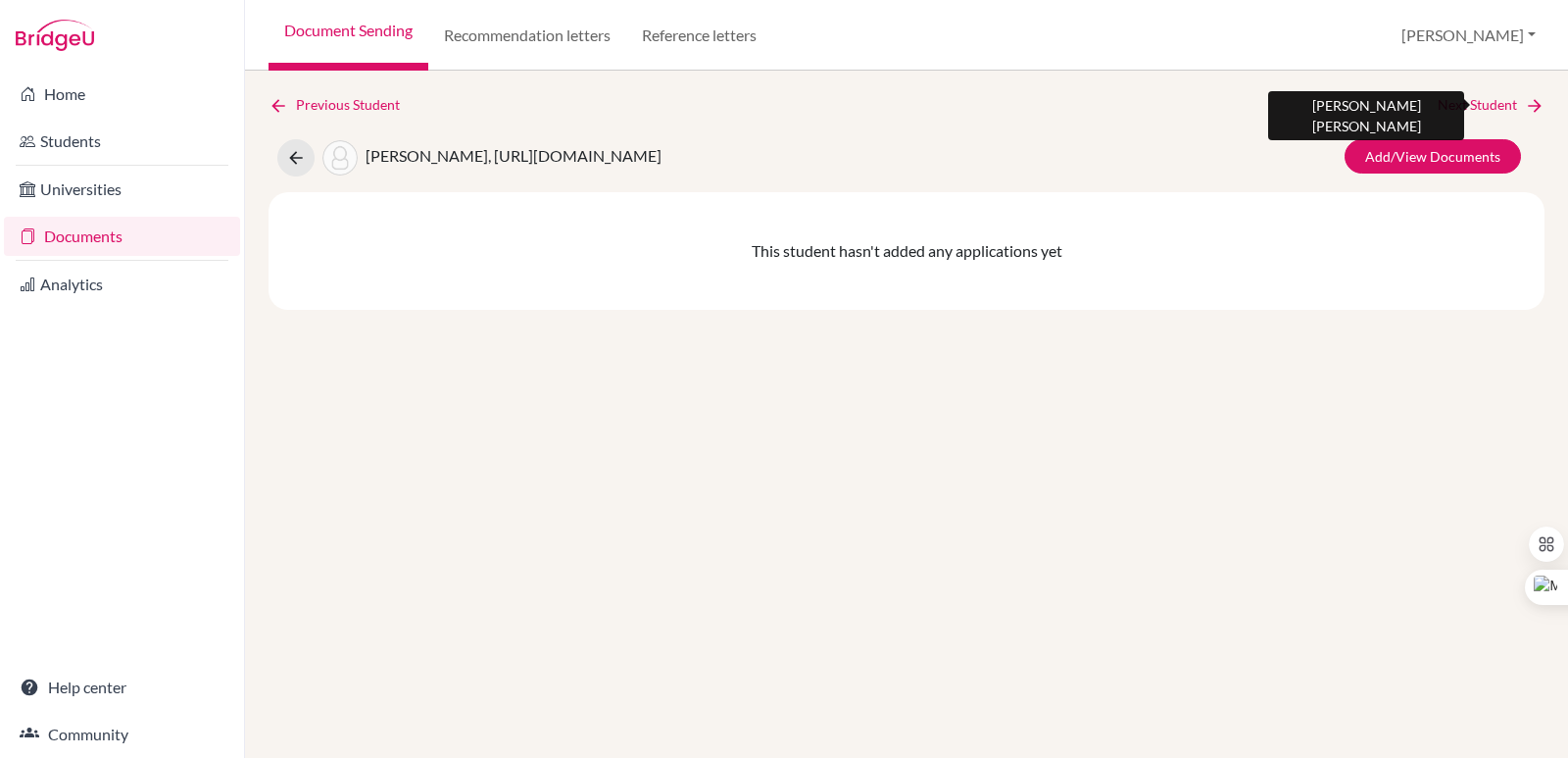
click at [1522, 108] on link "Next Student" at bounding box center [1491, 105] width 107 height 22
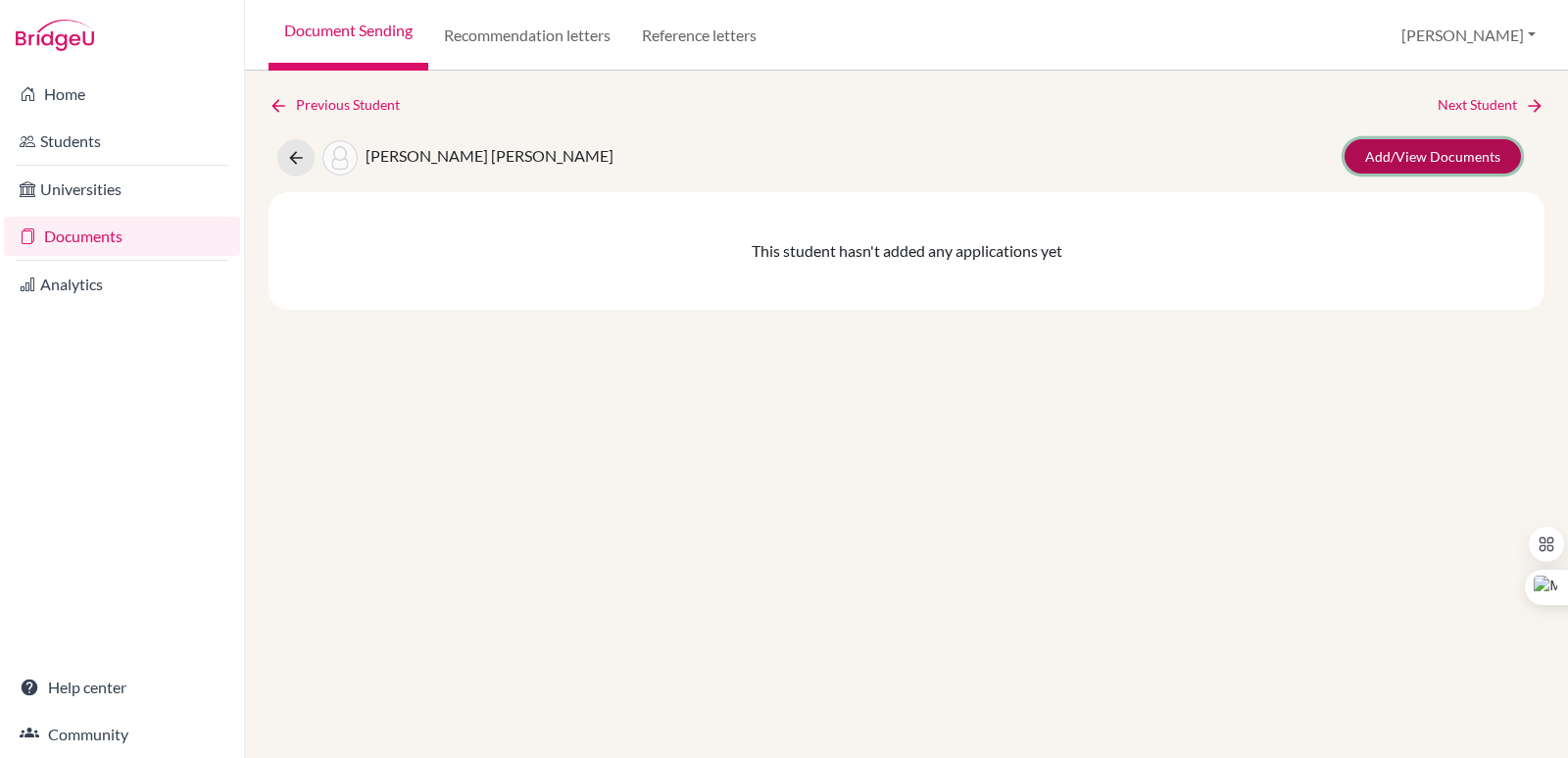
click at [1411, 144] on link "Add/View Documents" at bounding box center [1432, 156] width 177 height 35
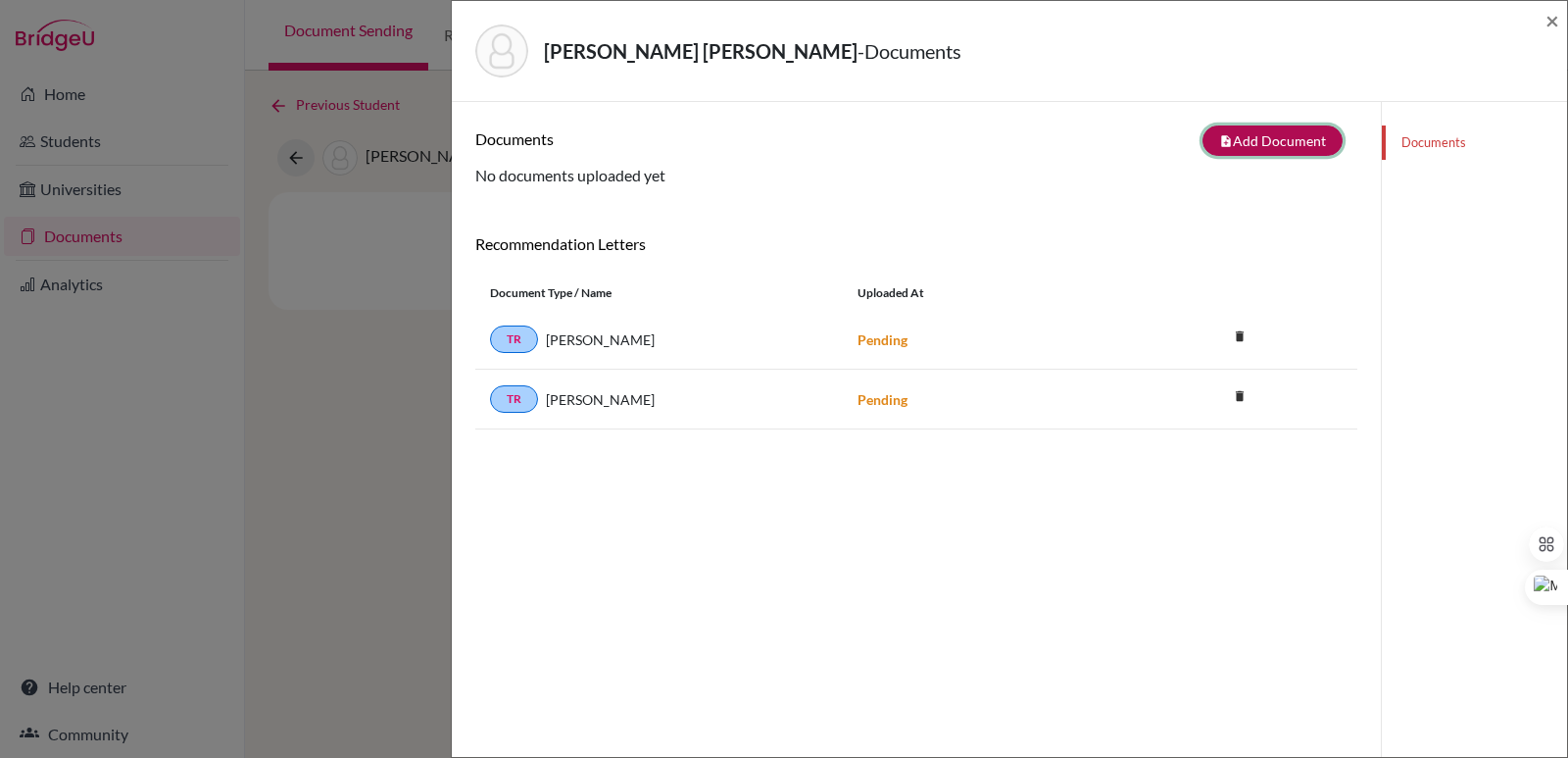
click at [1252, 141] on button "note_add Add Document" at bounding box center [1271, 140] width 140 height 31
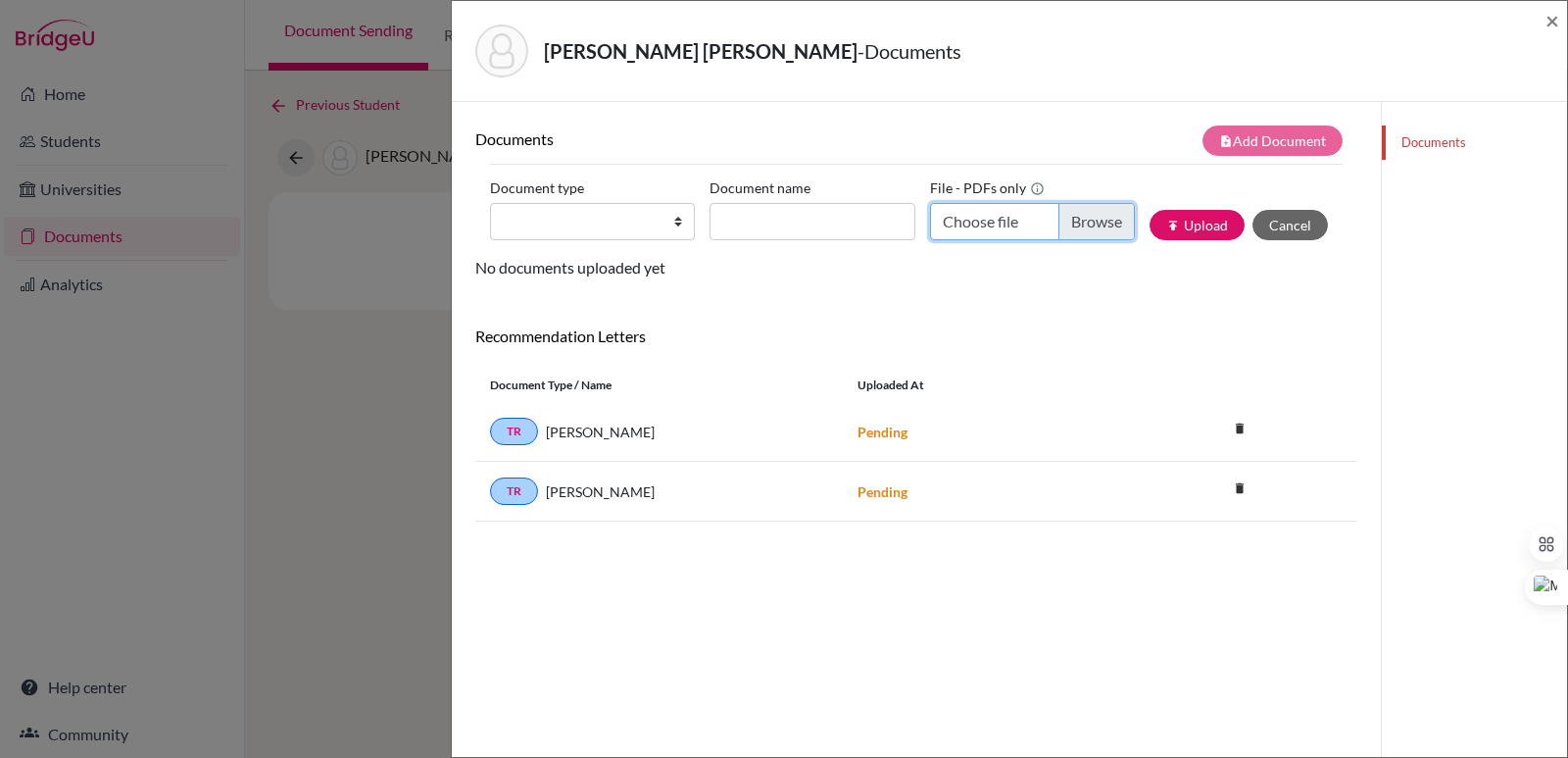
click at [1074, 212] on input "Choose file" at bounding box center [1031, 221] width 204 height 38
type input "C:\fakepath\Kahn Castellanos, Mía Michelle.pdf"
click at [574, 211] on select "Change explanation for Common App reports Counselor recommendation Internationa…" at bounding box center [592, 221] width 204 height 38
select select "2"
click at [490, 202] on select "Change explanation for Common App reports Counselor recommendation Internationa…" at bounding box center [592, 221] width 204 height 38
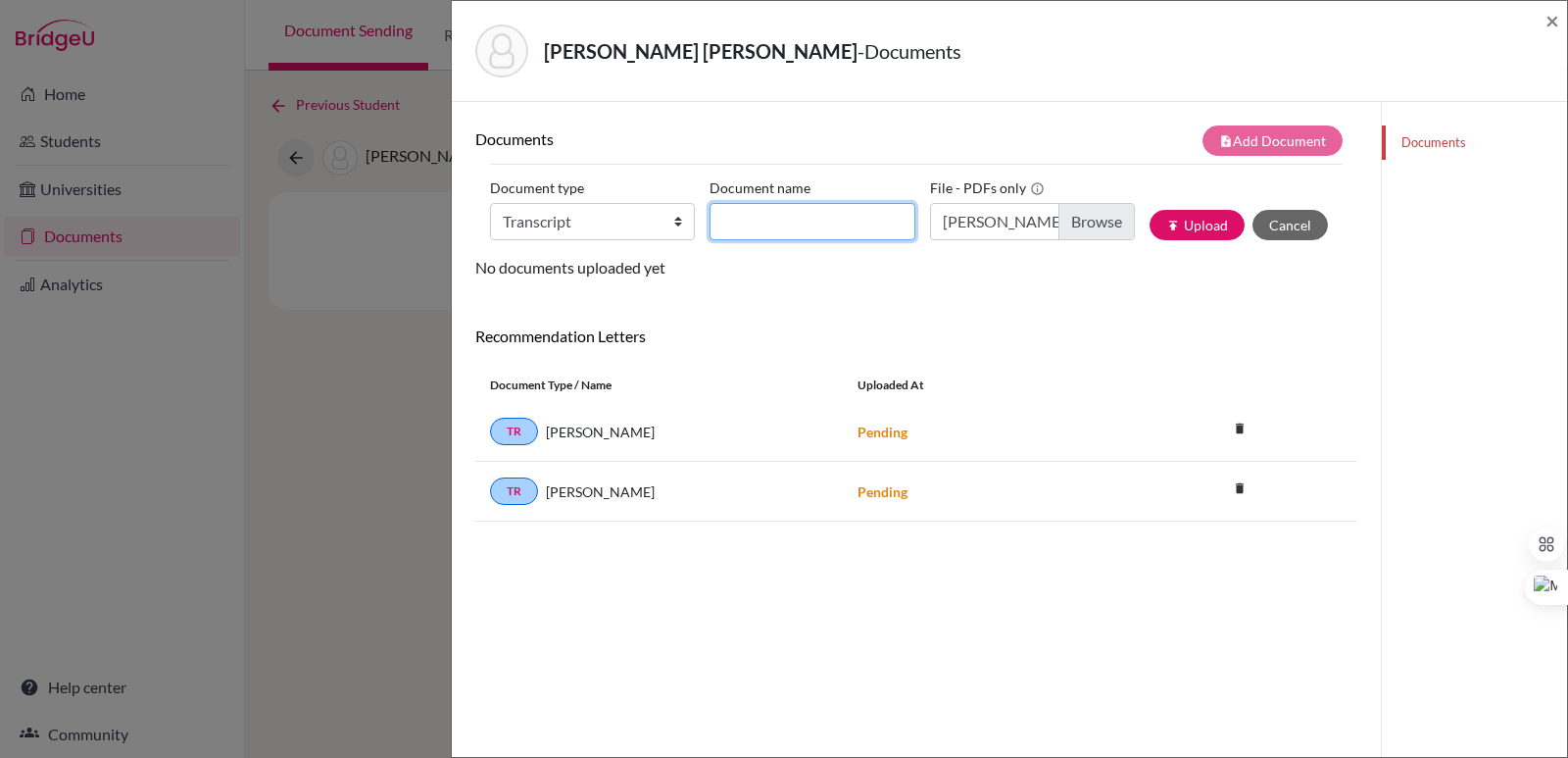
click at [765, 222] on input "Document name" at bounding box center [811, 221] width 204 height 38
paste input "Initial Transcript"
type input "Initial Transcript Mia Kahn"
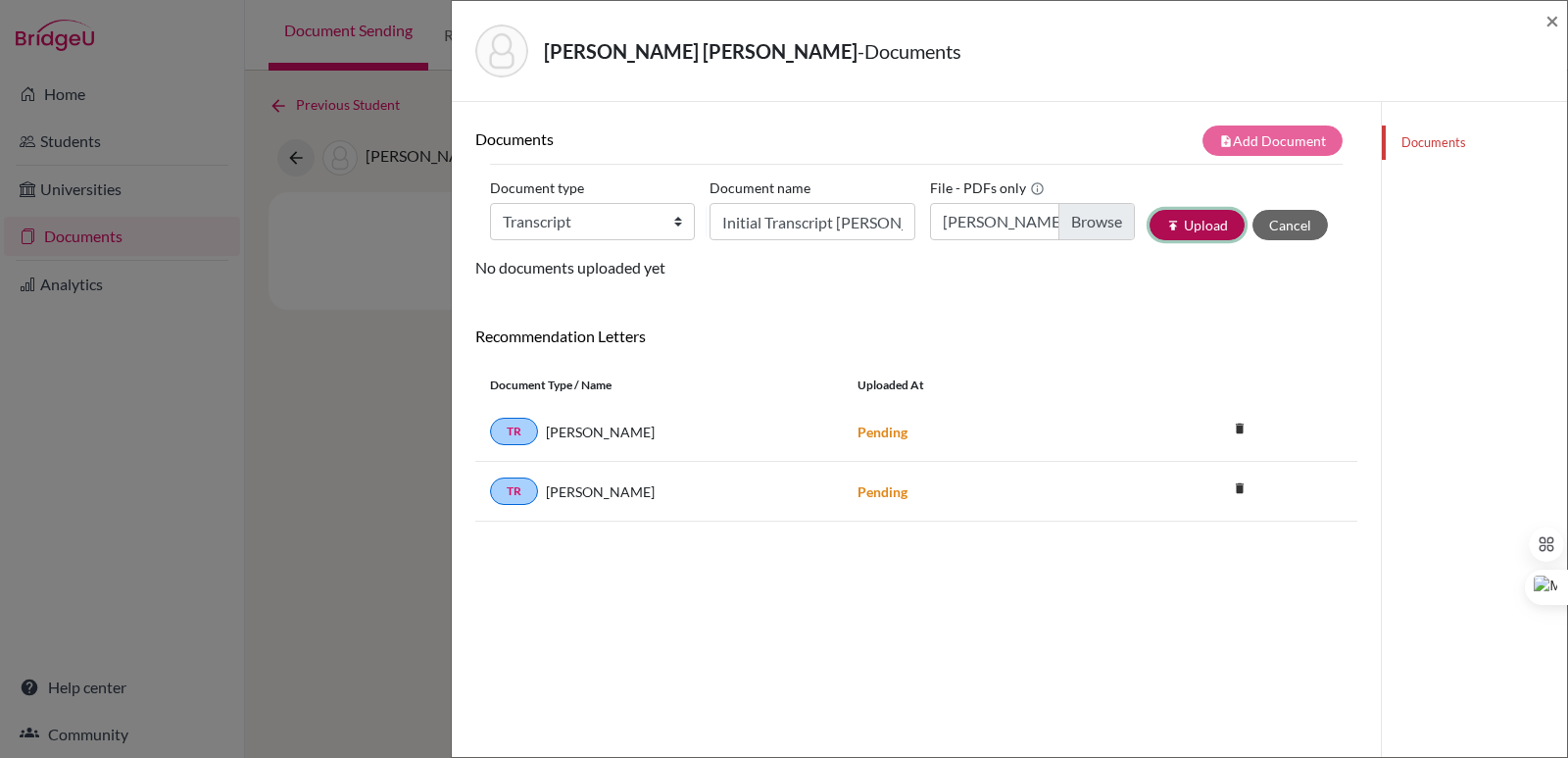
click at [1181, 230] on button "publish Upload" at bounding box center [1197, 224] width 95 height 31
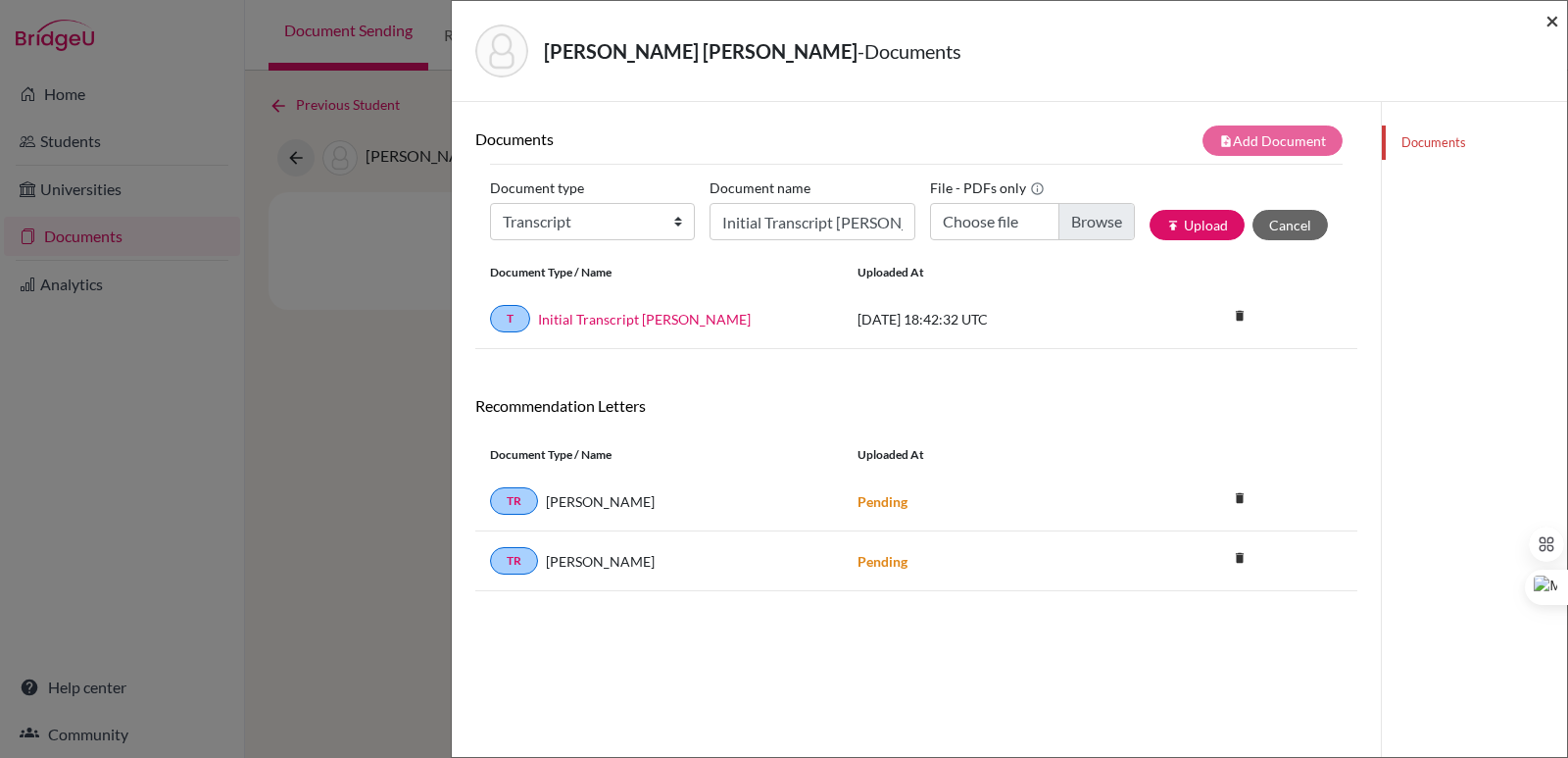
click at [1551, 21] on span "×" at bounding box center [1552, 20] width 14 height 29
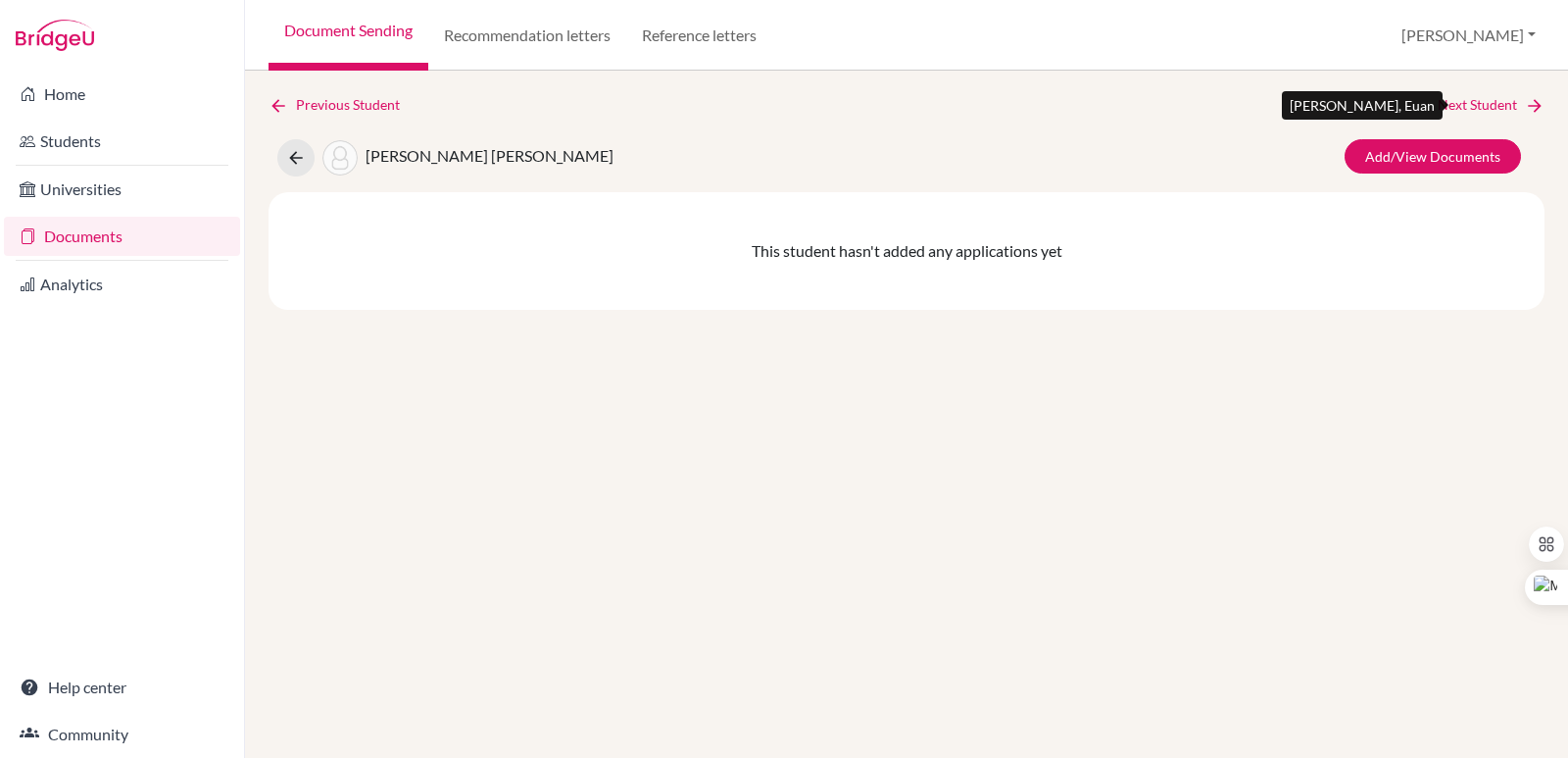
click at [1506, 102] on link "Next Student" at bounding box center [1491, 105] width 107 height 22
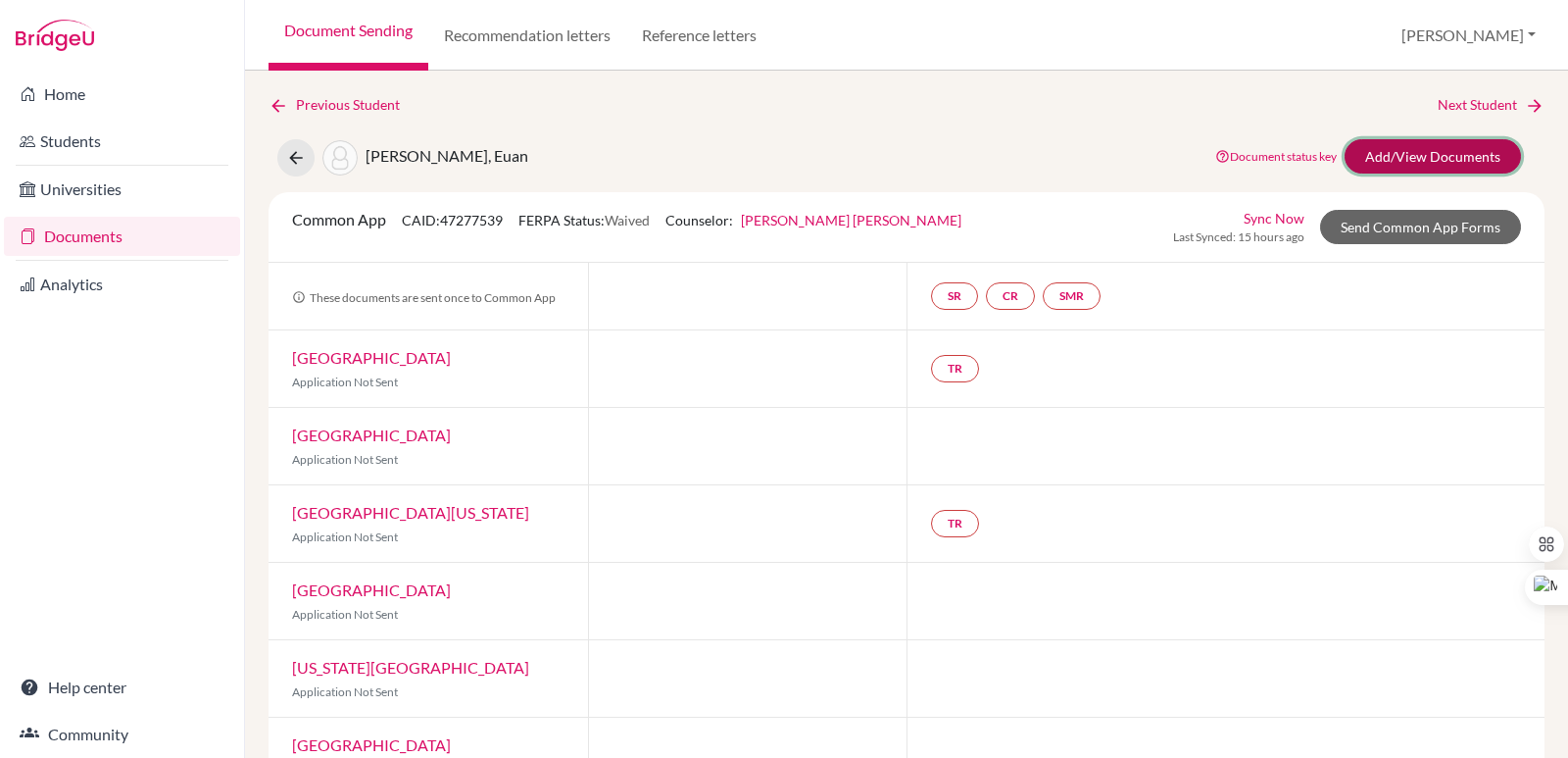
click at [1442, 166] on link "Add/View Documents" at bounding box center [1432, 156] width 177 height 35
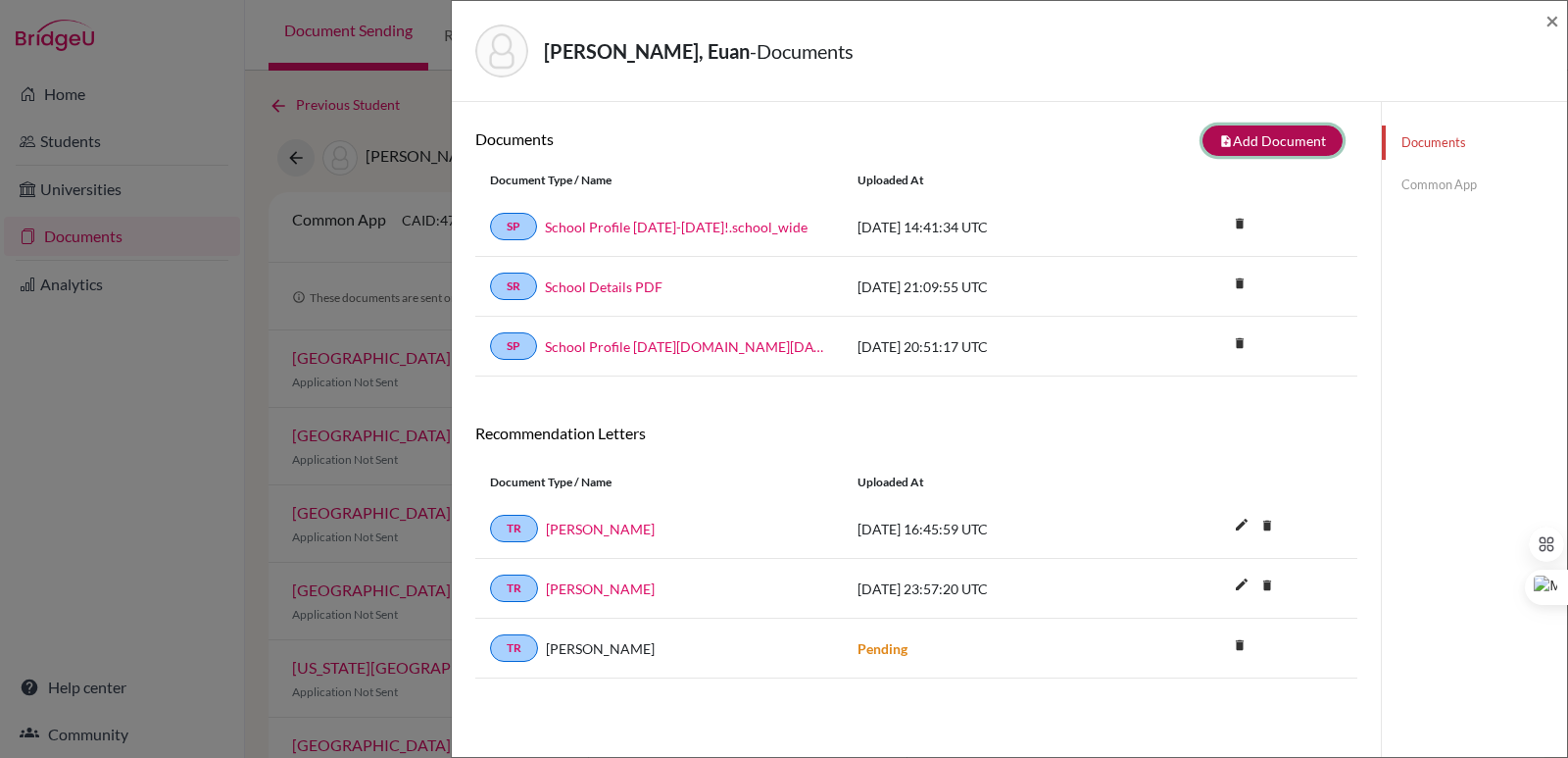
click at [1238, 149] on button "note_add Add Document" at bounding box center [1271, 140] width 140 height 31
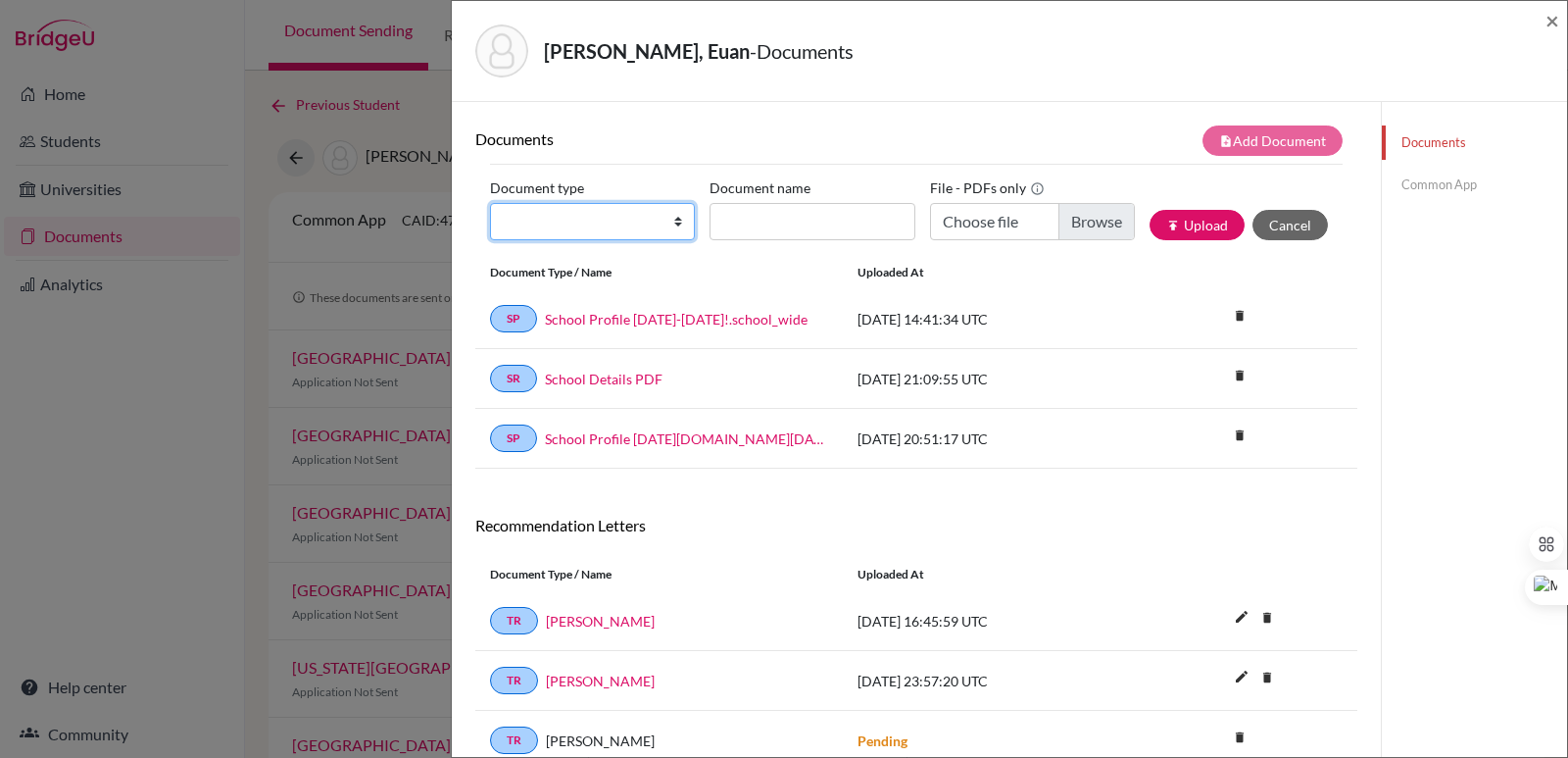
click at [592, 212] on select "Change explanation for Common App reports Counselor recommendation Internationa…" at bounding box center [592, 221] width 204 height 38
select select "2"
click at [490, 202] on select "Change explanation for Common App reports Counselor recommendation Internationa…" at bounding box center [592, 221] width 204 height 38
click at [748, 214] on input "Document name" at bounding box center [811, 221] width 204 height 38
paste input "Initial Transcript"
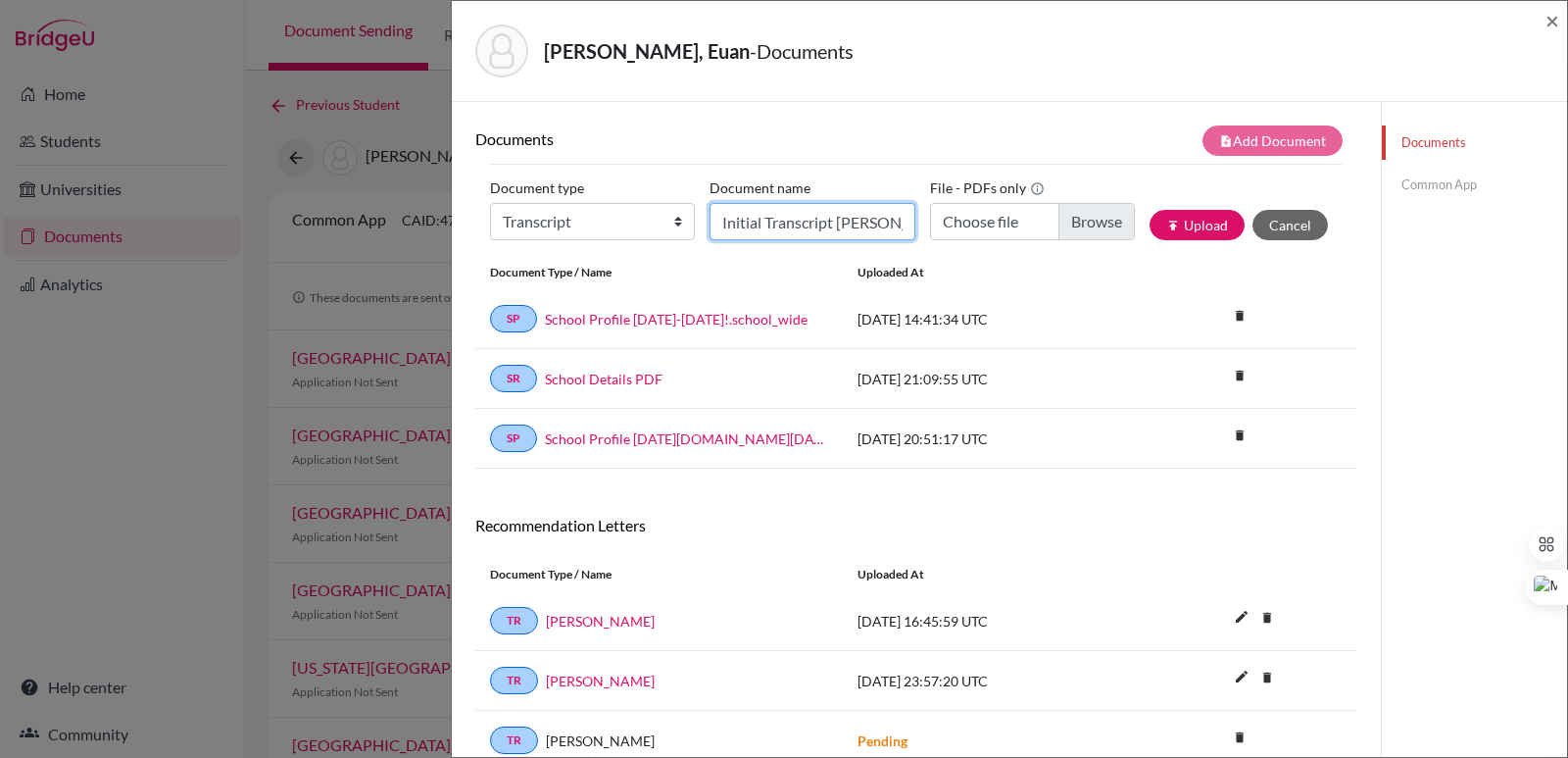
scroll to position [0, 4]
type input "Initial Transcript Euan Kim"
click at [1058, 205] on input "Choose file" at bounding box center [1031, 221] width 204 height 38
type input "C:\fakepath\Kim Perdomo, Euan Heon.pdf"
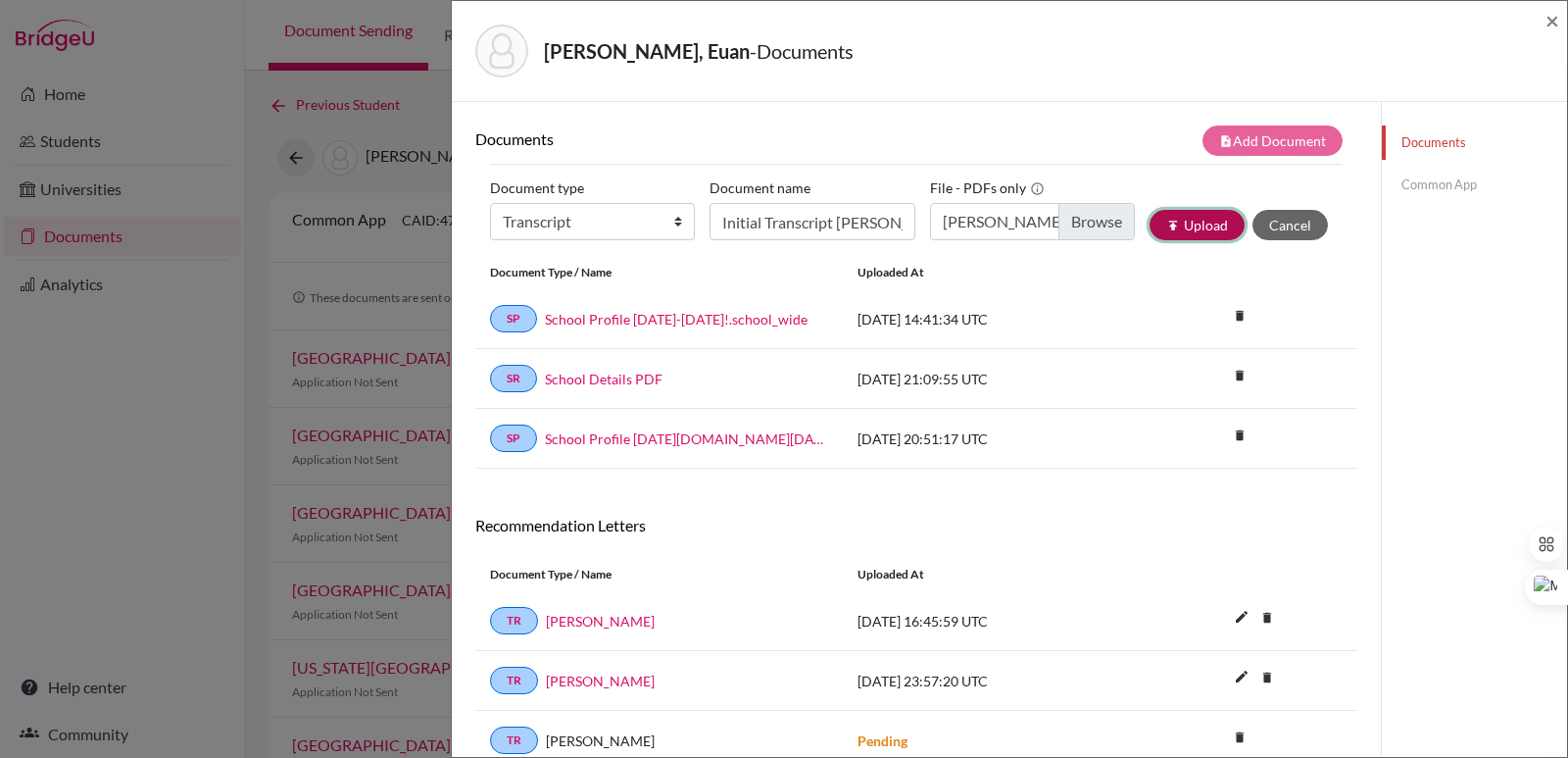
click at [1202, 223] on button "publish Upload" at bounding box center [1197, 224] width 95 height 31
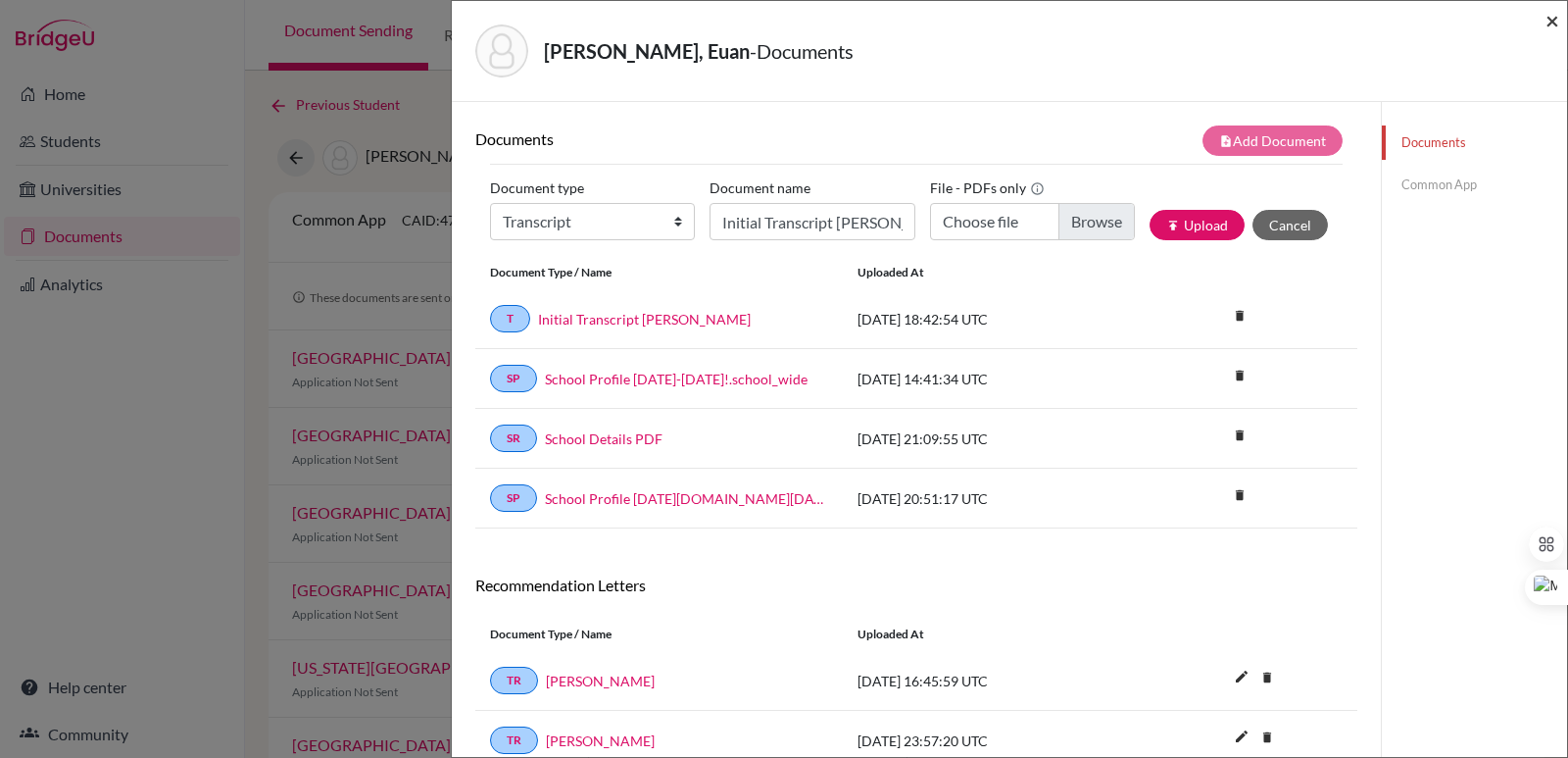
click at [1546, 26] on span "×" at bounding box center [1552, 20] width 14 height 29
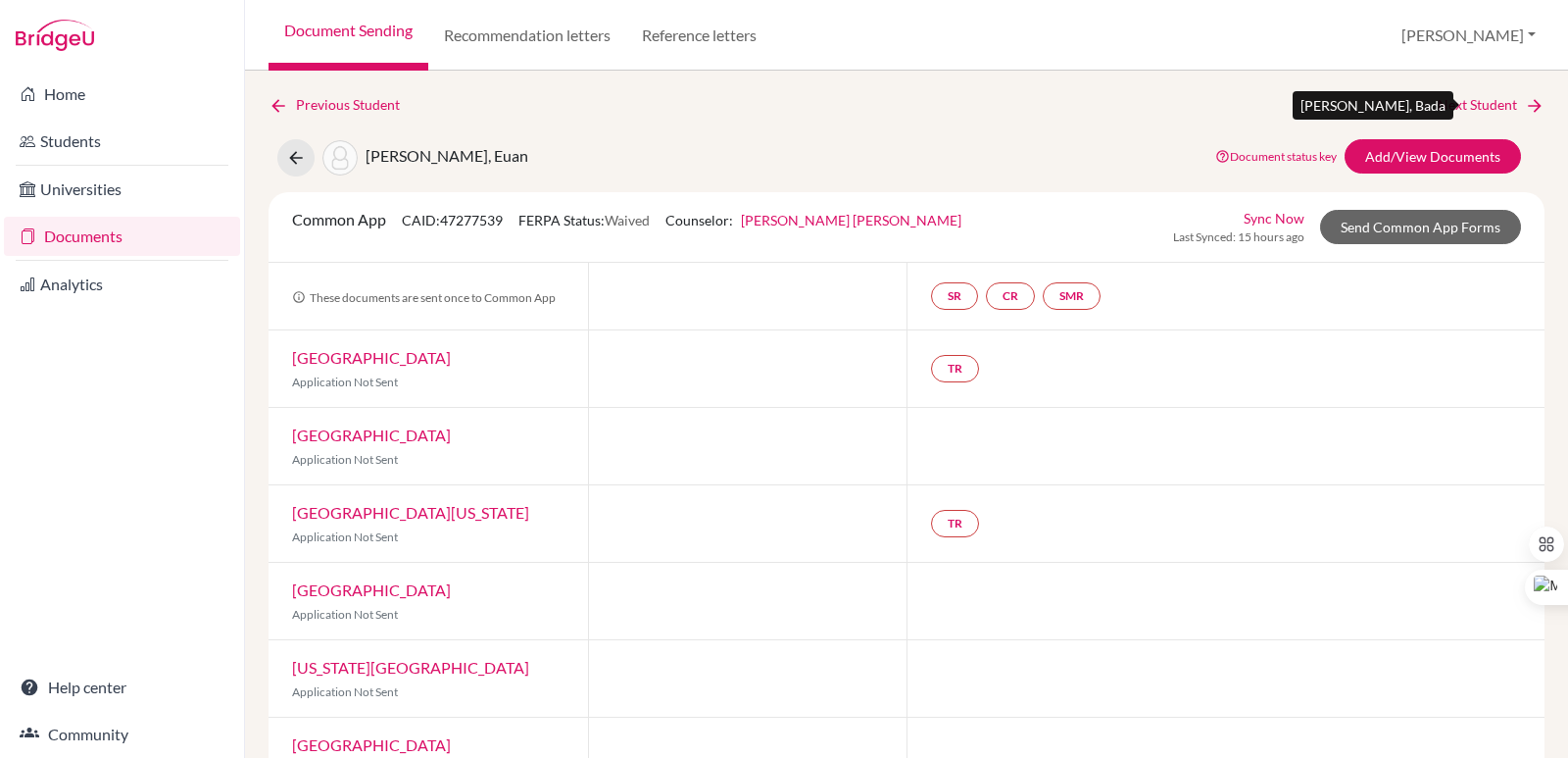
click at [1479, 104] on link "Next Student" at bounding box center [1491, 105] width 107 height 22
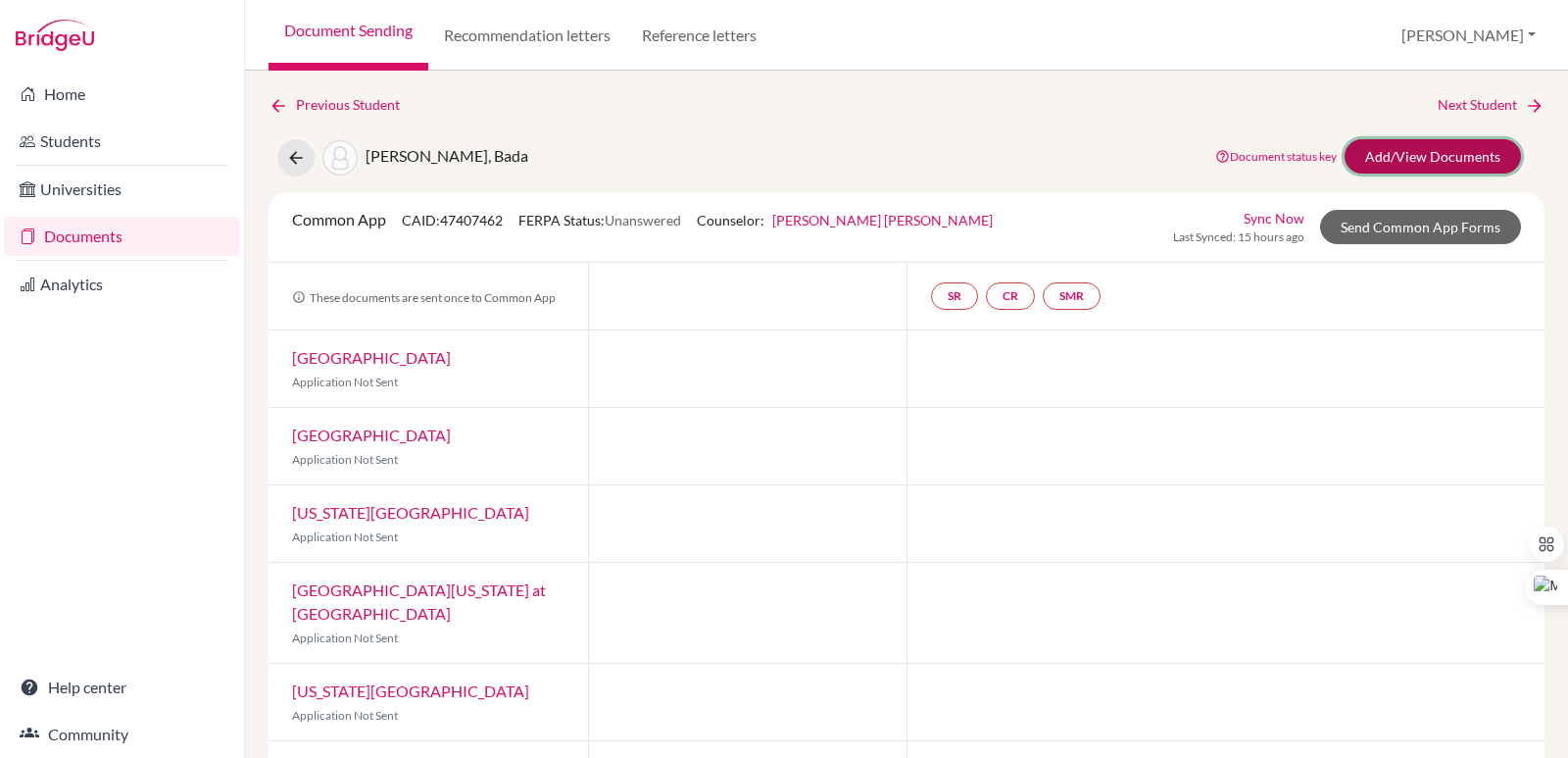
click at [1425, 159] on link "Add/View Documents" at bounding box center [1432, 156] width 177 height 35
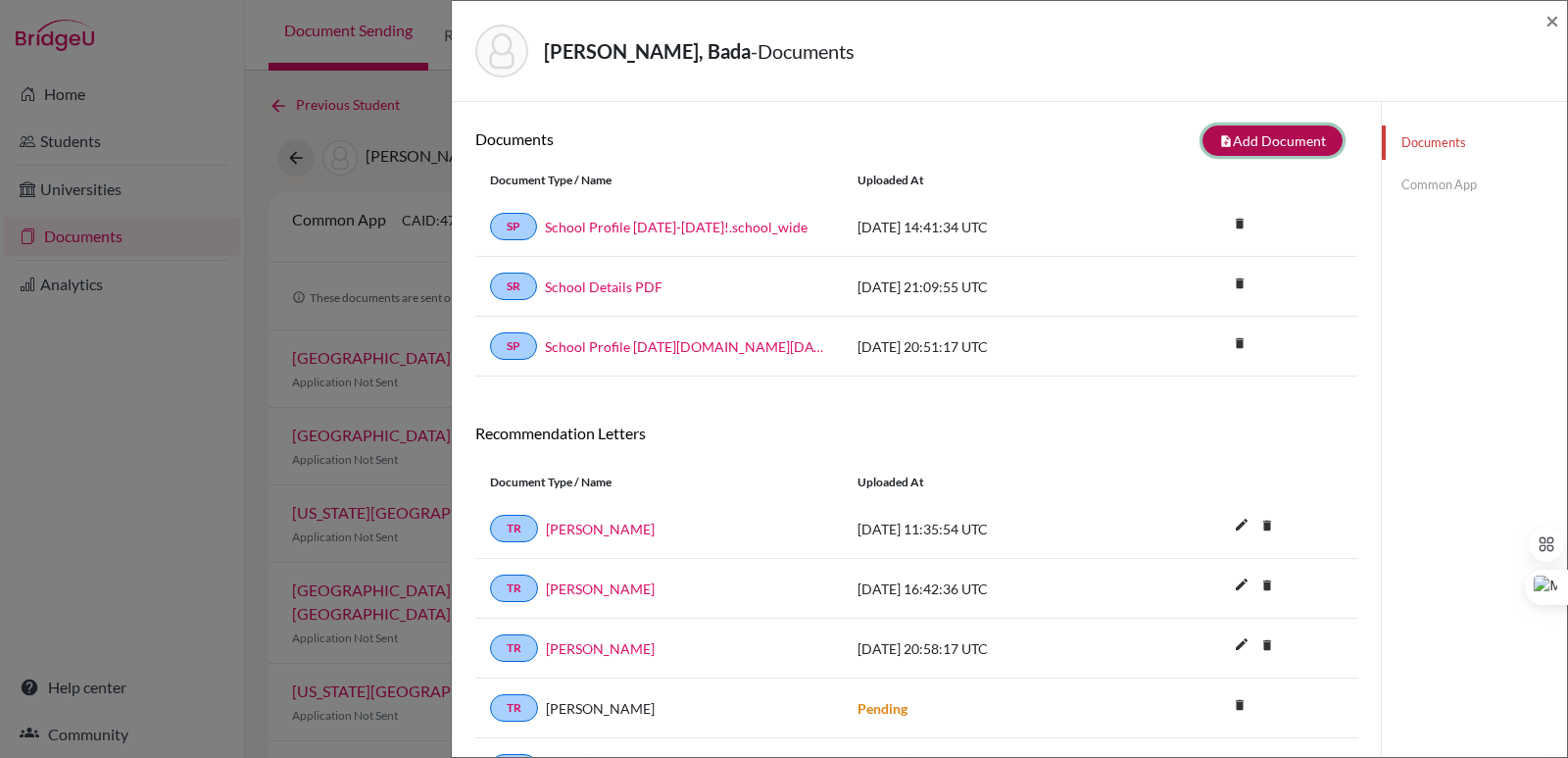
click at [1214, 150] on button "note_add Add Document" at bounding box center [1271, 140] width 140 height 31
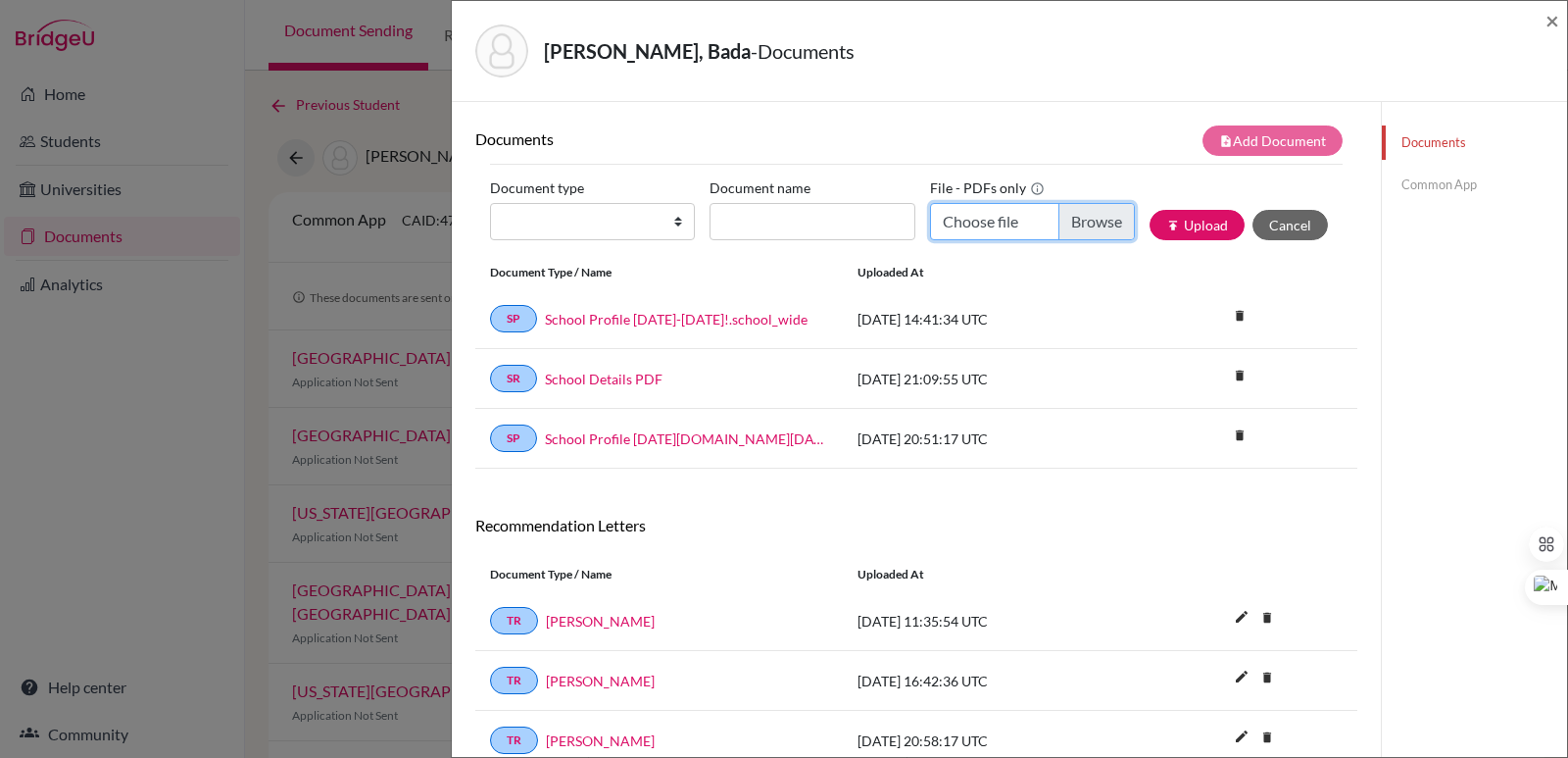
click at [1082, 215] on input "Choose file" at bounding box center [1031, 221] width 204 height 38
type input "C:\fakepath\Lee Hong, Bada.pdf"
click at [609, 225] on select "Change explanation for Common App reports Counselor recommendation Internationa…" at bounding box center [592, 221] width 204 height 38
select select "2"
click at [490, 202] on select "Change explanation for Common App reports Counselor recommendation Internationa…" at bounding box center [592, 221] width 204 height 38
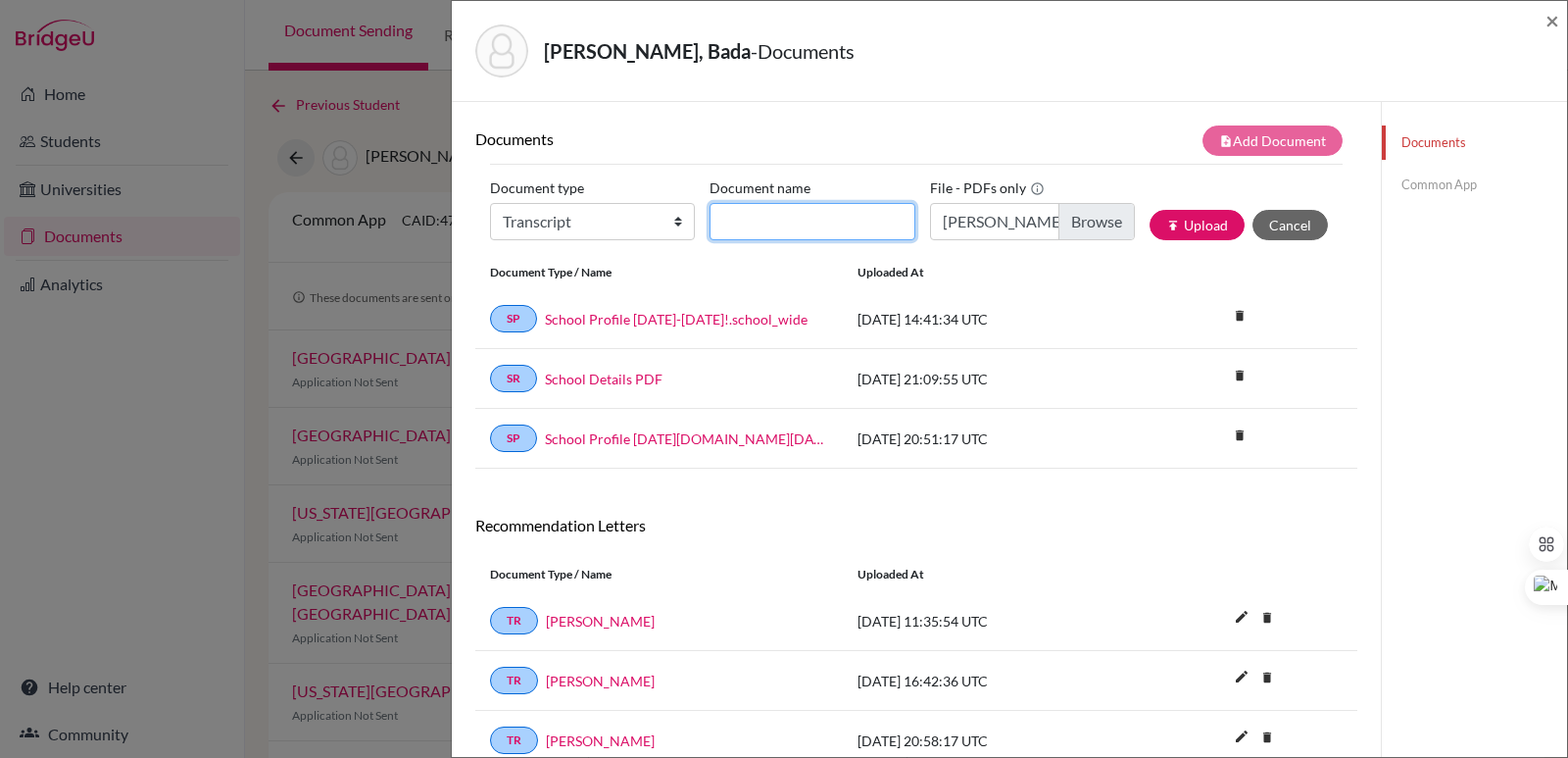
click at [763, 208] on input "Document name" at bounding box center [811, 221] width 204 height 38
paste input "Initial Transcript"
type input "Initial Transcript Bada Lee"
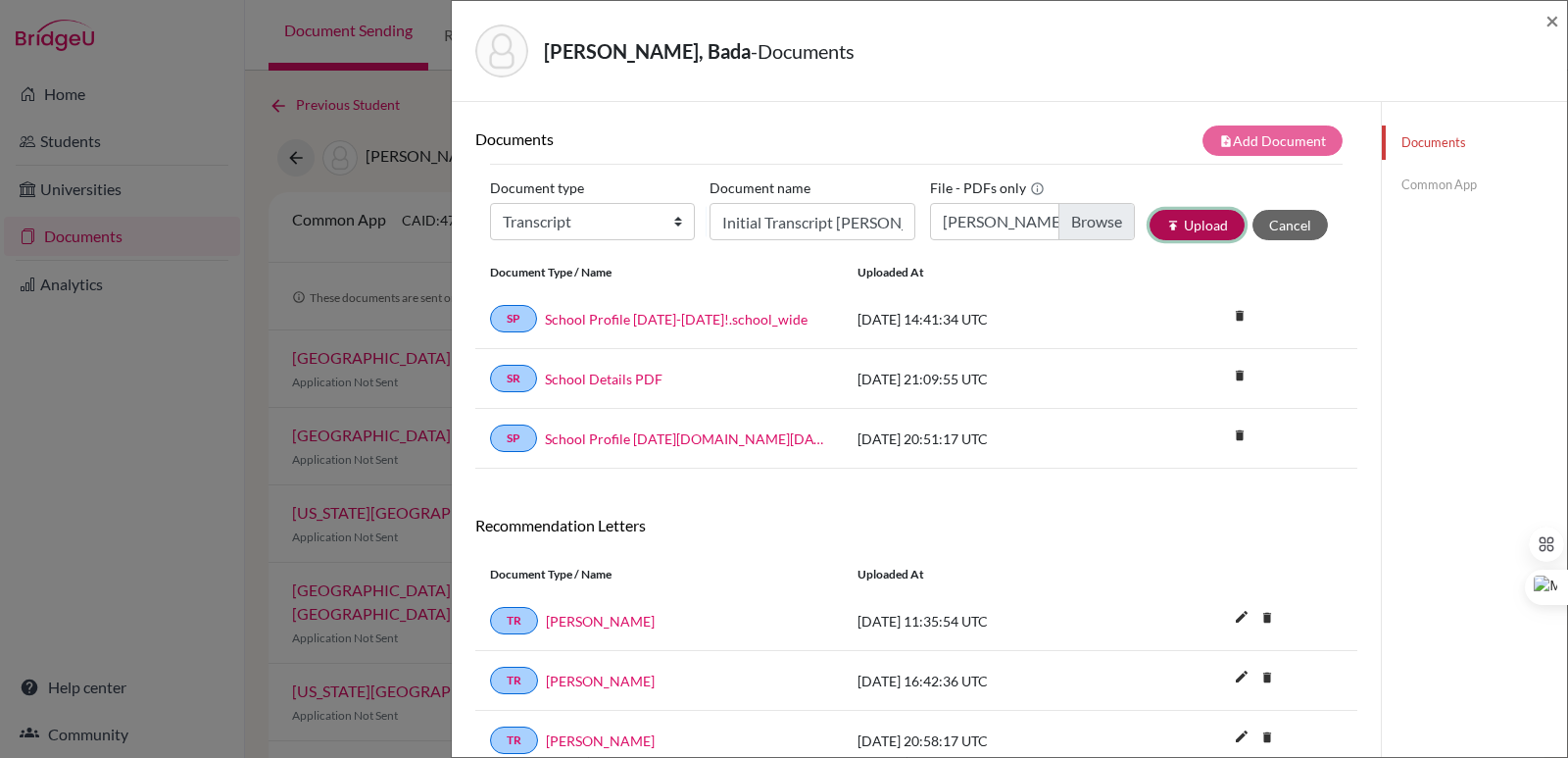
click at [1177, 215] on button "publish Upload" at bounding box center [1197, 224] width 95 height 31
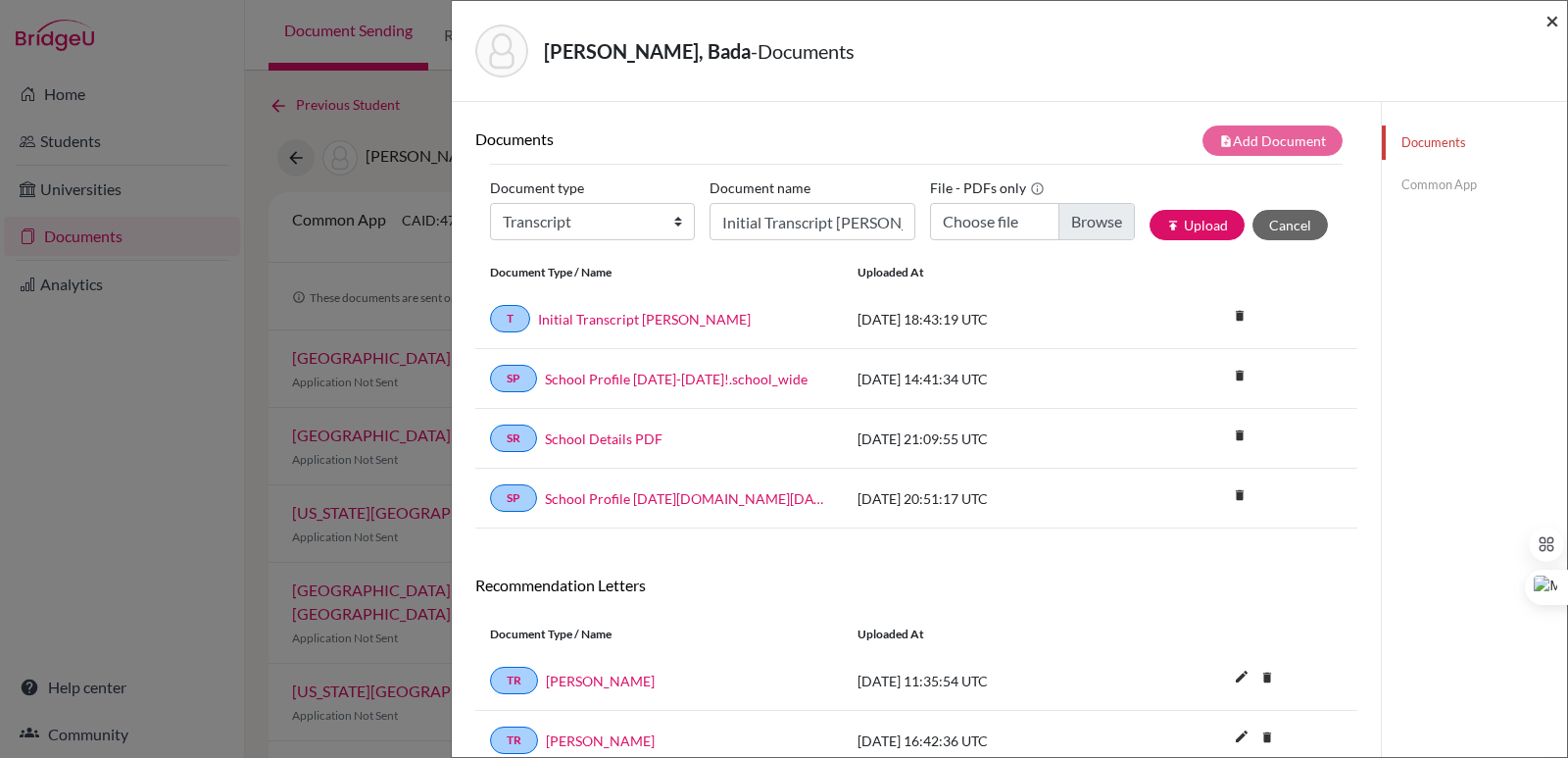
click at [1550, 21] on span "×" at bounding box center [1552, 20] width 14 height 29
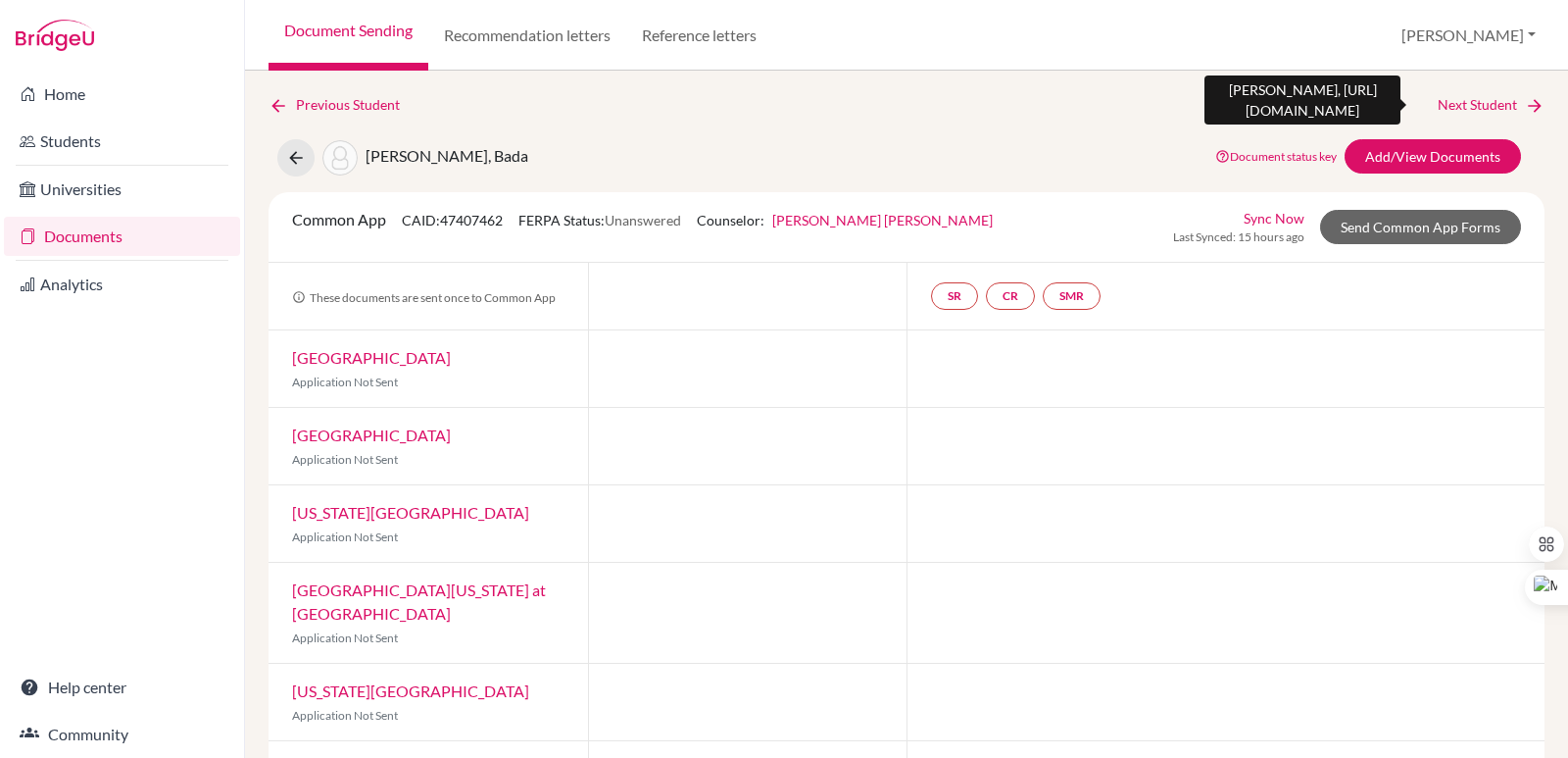
click at [1486, 98] on link "Next Student" at bounding box center [1491, 105] width 107 height 22
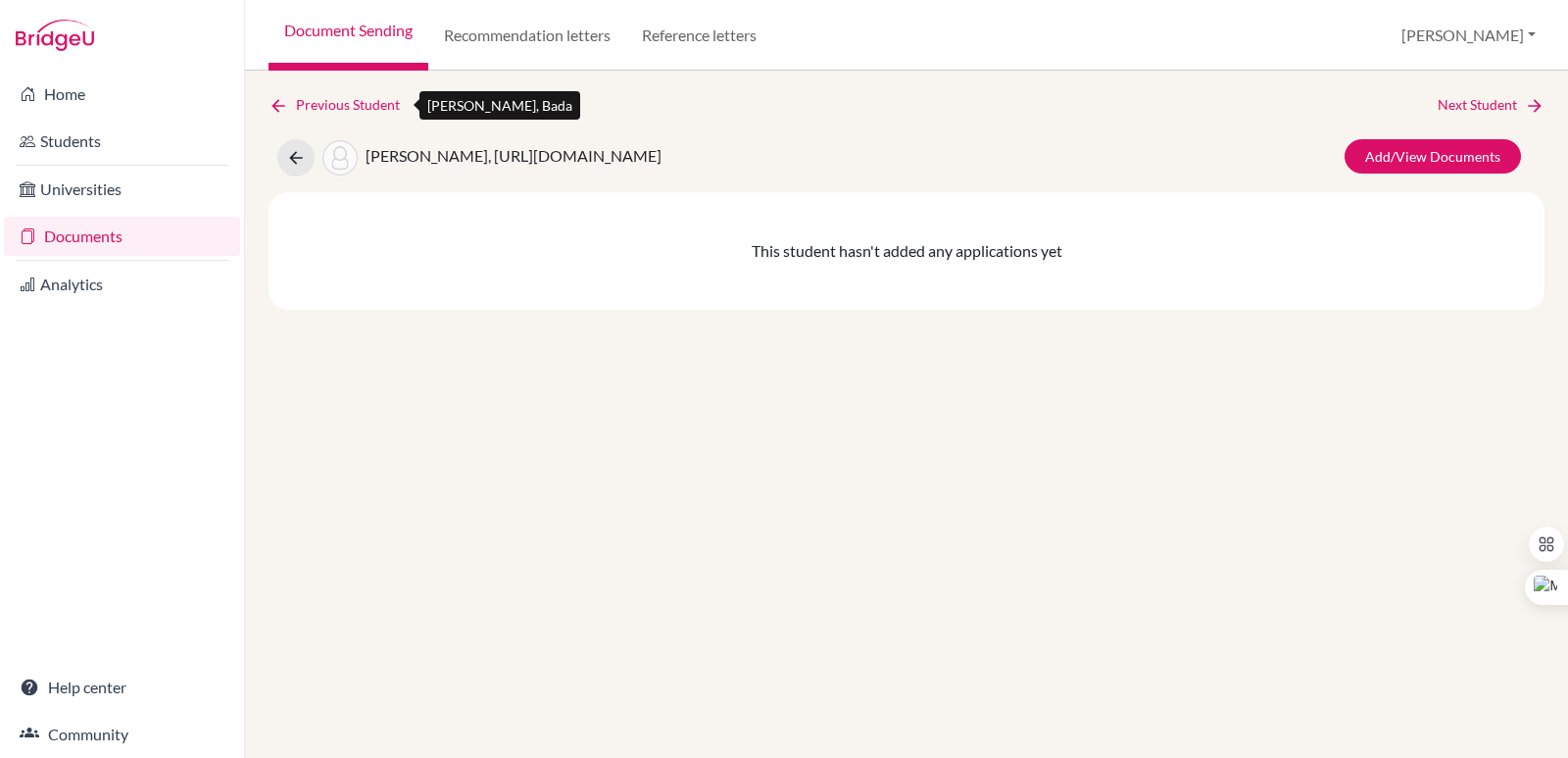
click at [339, 94] on link "Previous Student" at bounding box center [342, 105] width 147 height 22
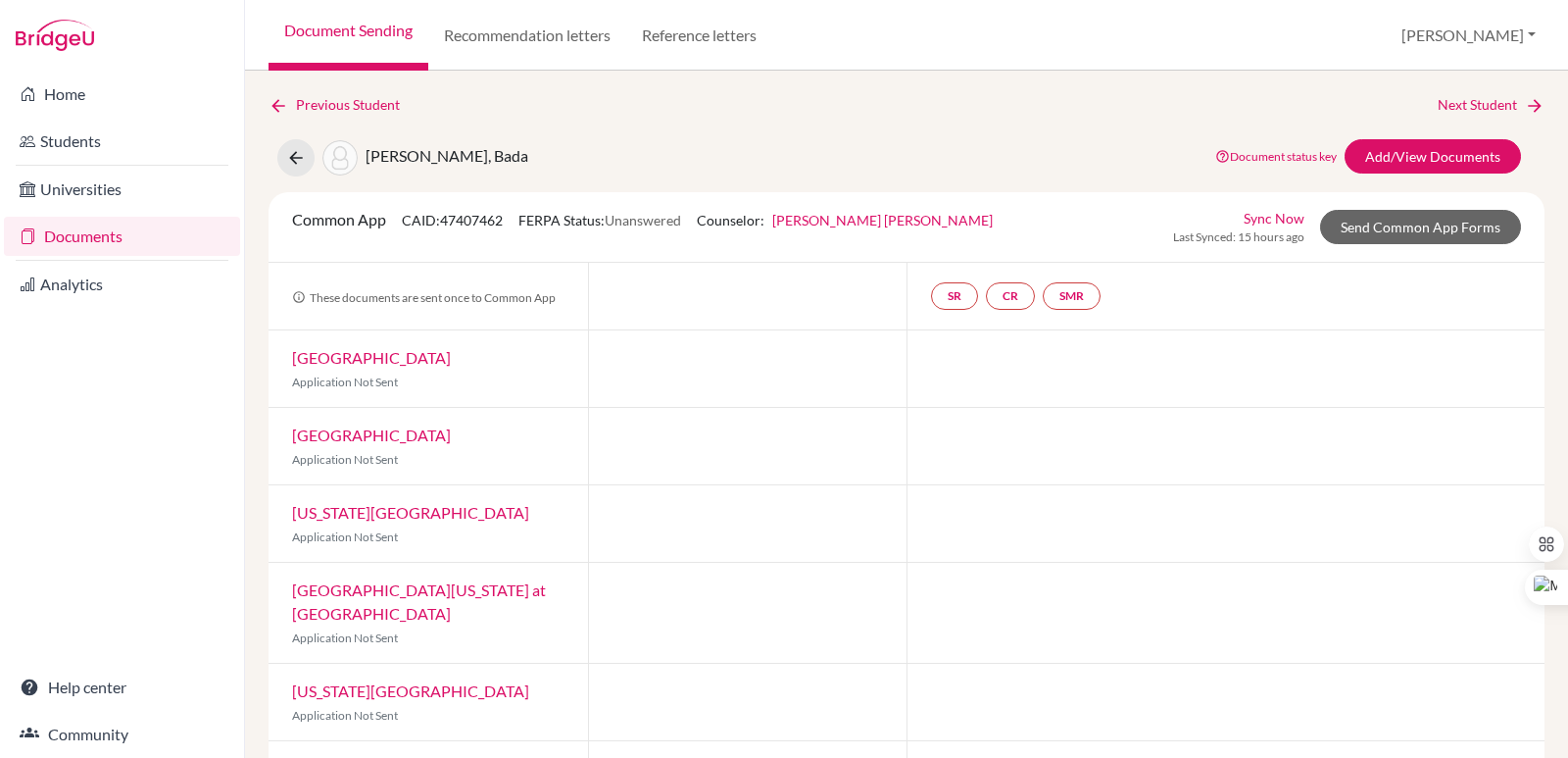
drag, startPoint x: 1465, startPoint y: 93, endPoint x: 1477, endPoint y: 98, distance: 13.0
click at [1471, 93] on div "Previous Student Next Student Lee Hong, Bada Document status key TR Requirement…" at bounding box center [906, 414] width 1323 height 688
click at [1477, 98] on link "Next Student" at bounding box center [1491, 105] width 107 height 22
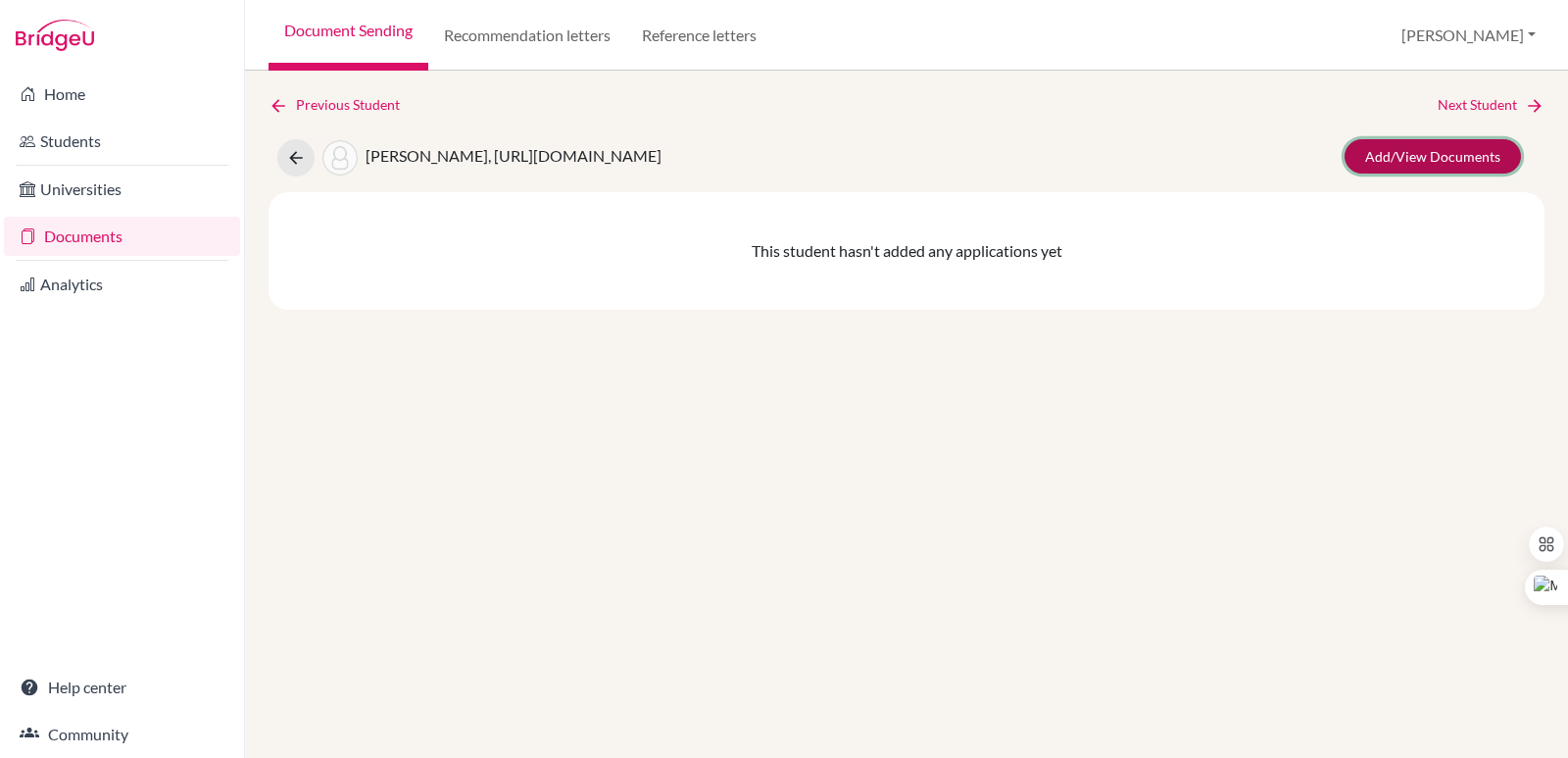
click at [1425, 154] on link "Add/View Documents" at bounding box center [1432, 156] width 177 height 35
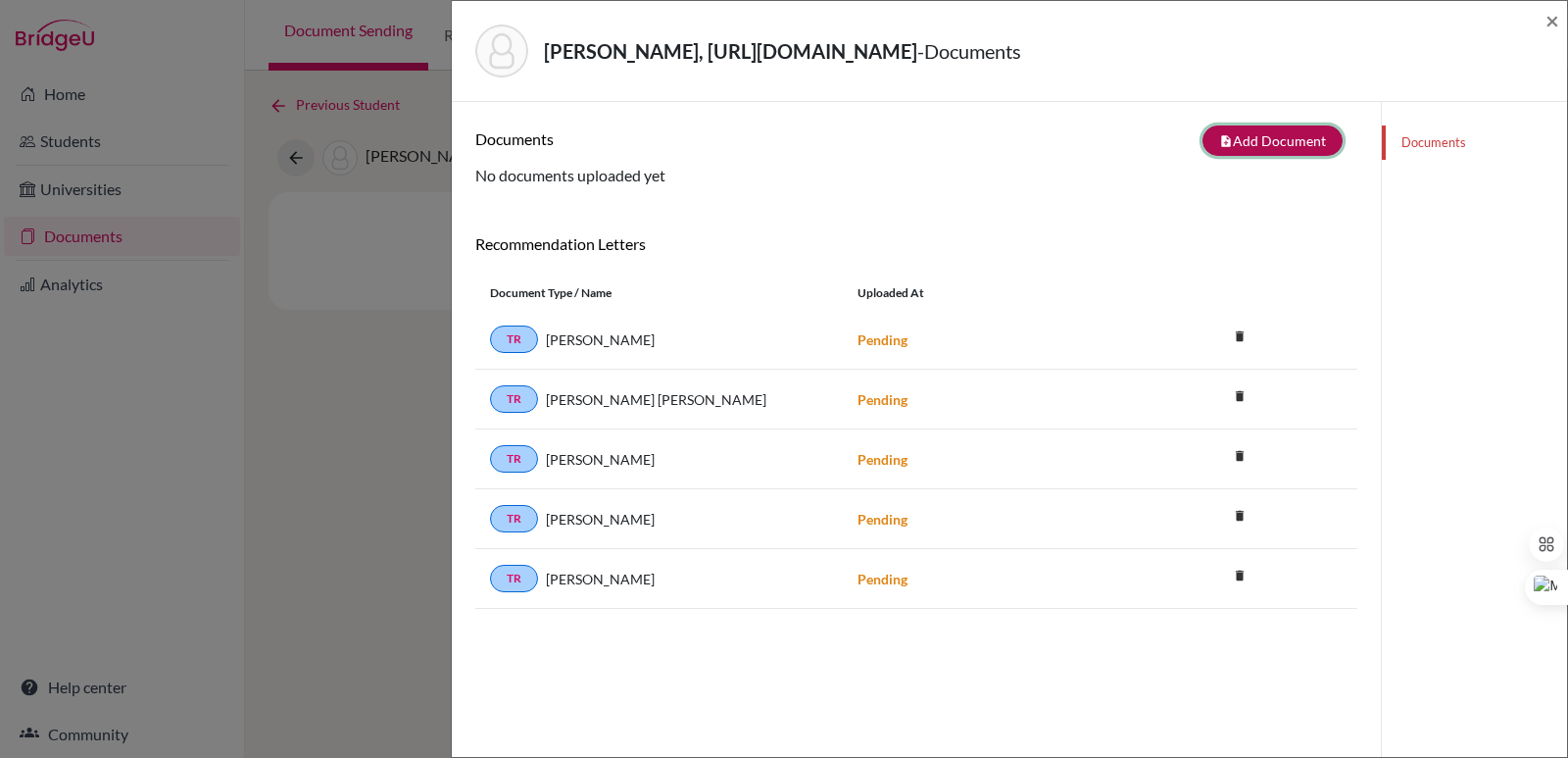
click at [1268, 137] on button "note_add Add Document" at bounding box center [1271, 140] width 140 height 31
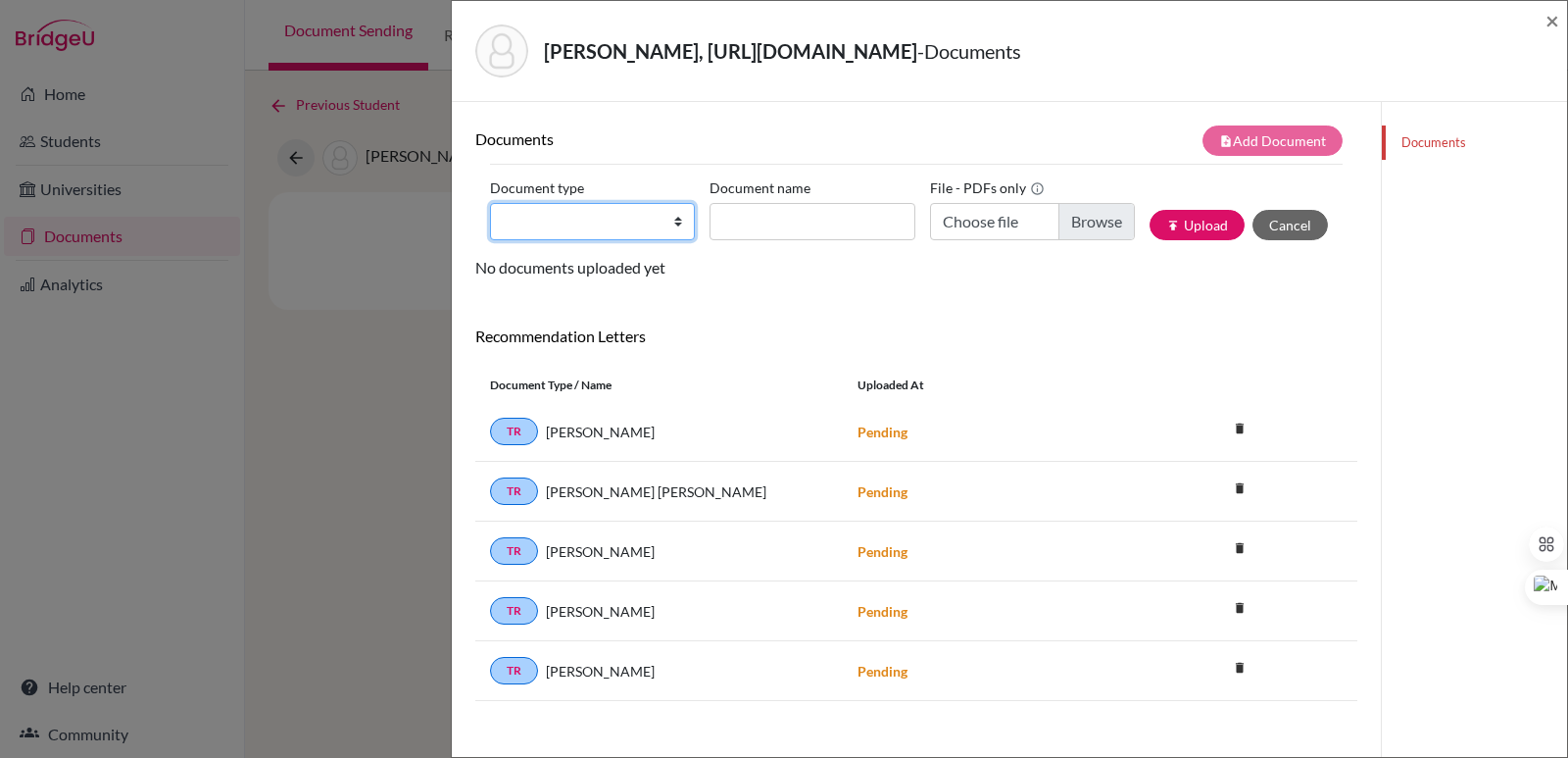
click at [682, 235] on select "Change explanation for Common App reports Counselor recommendation Internationa…" at bounding box center [592, 221] width 204 height 38
select select "2"
click at [490, 202] on select "Change explanation for Common App reports Counselor recommendation Internationa…" at bounding box center [592, 221] width 204 height 38
click at [1085, 212] on input "Choose file" at bounding box center [1031, 221] width 204 height 38
type input "C:\fakepath\Liou, Ashley Chia Yu.pdf"
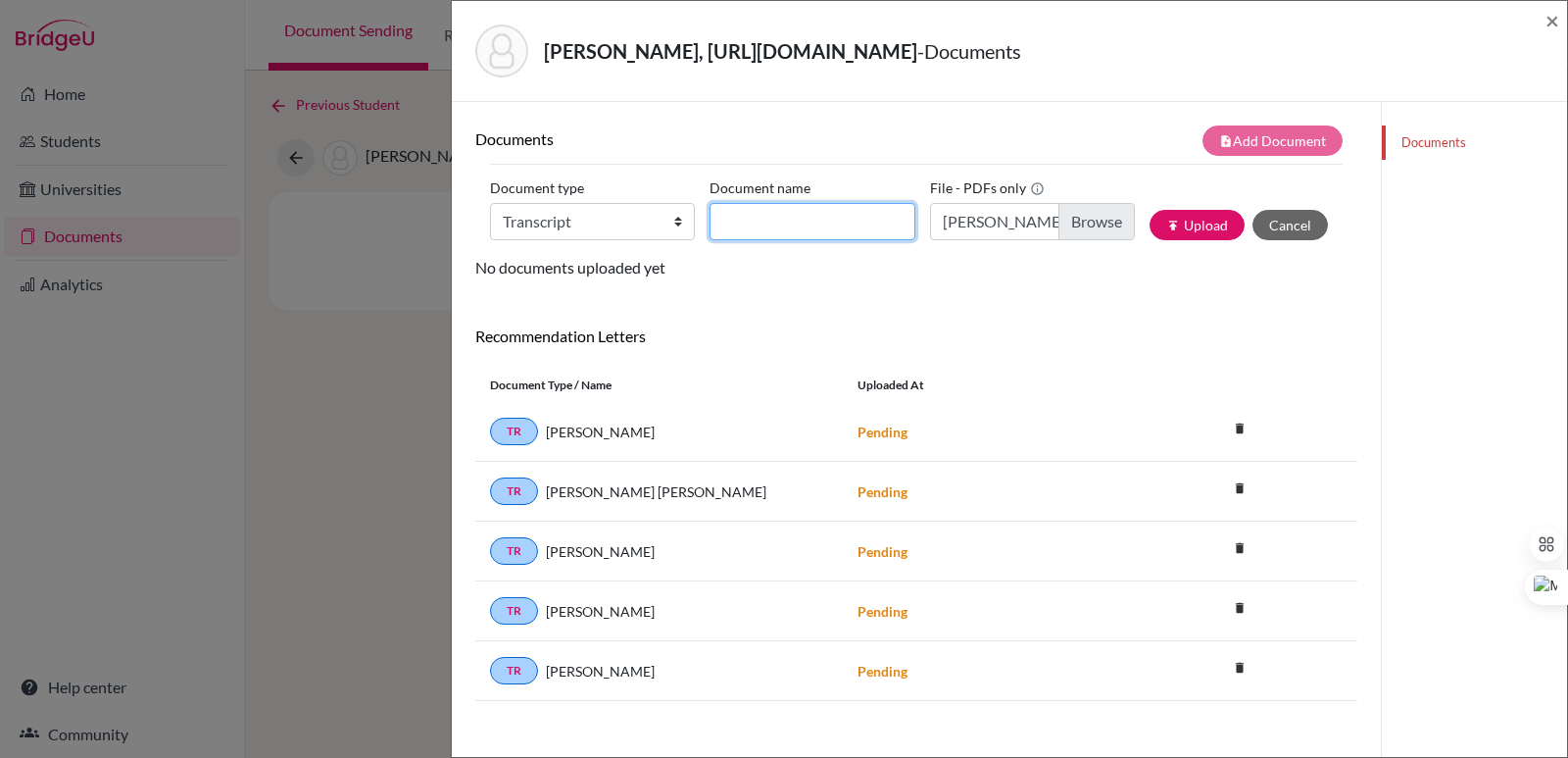
click at [796, 225] on input "Document name" at bounding box center [811, 221] width 204 height 38
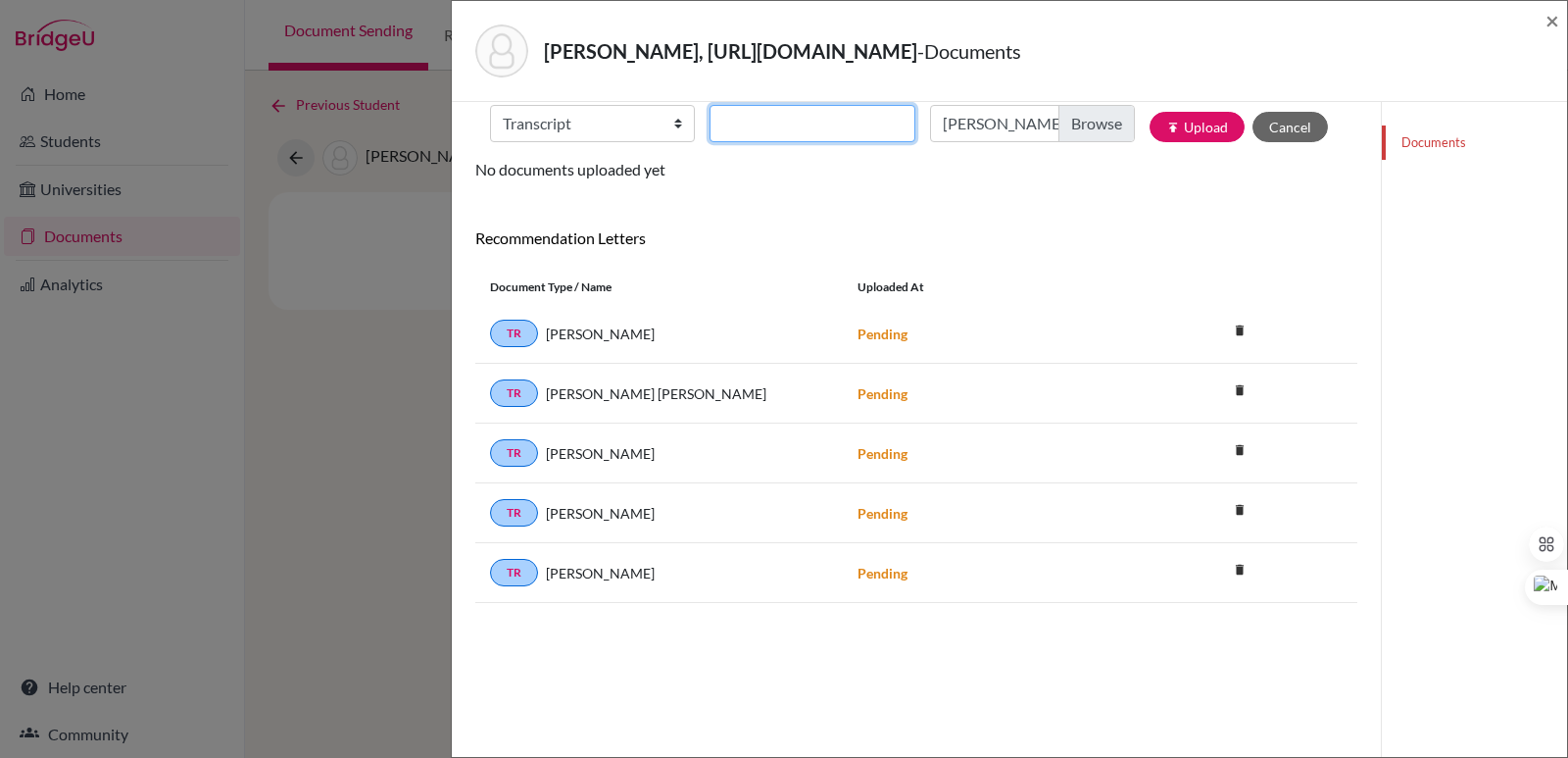
paste input "Initial Transcript"
type input "Initial Transcript Ashley Liou"
click at [1196, 139] on button "publish Upload" at bounding box center [1197, 127] width 95 height 31
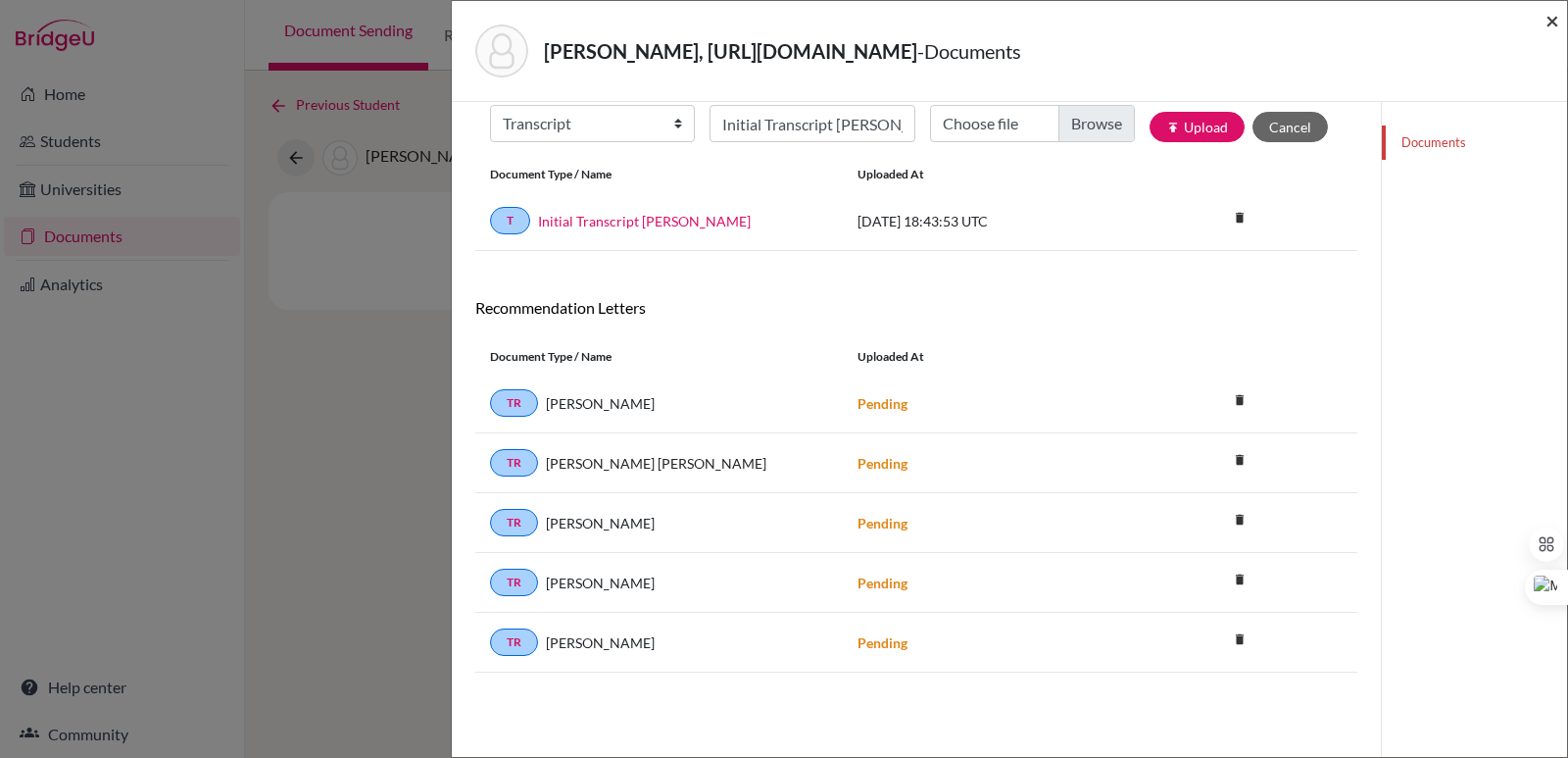
click at [1553, 18] on span "×" at bounding box center [1552, 20] width 14 height 29
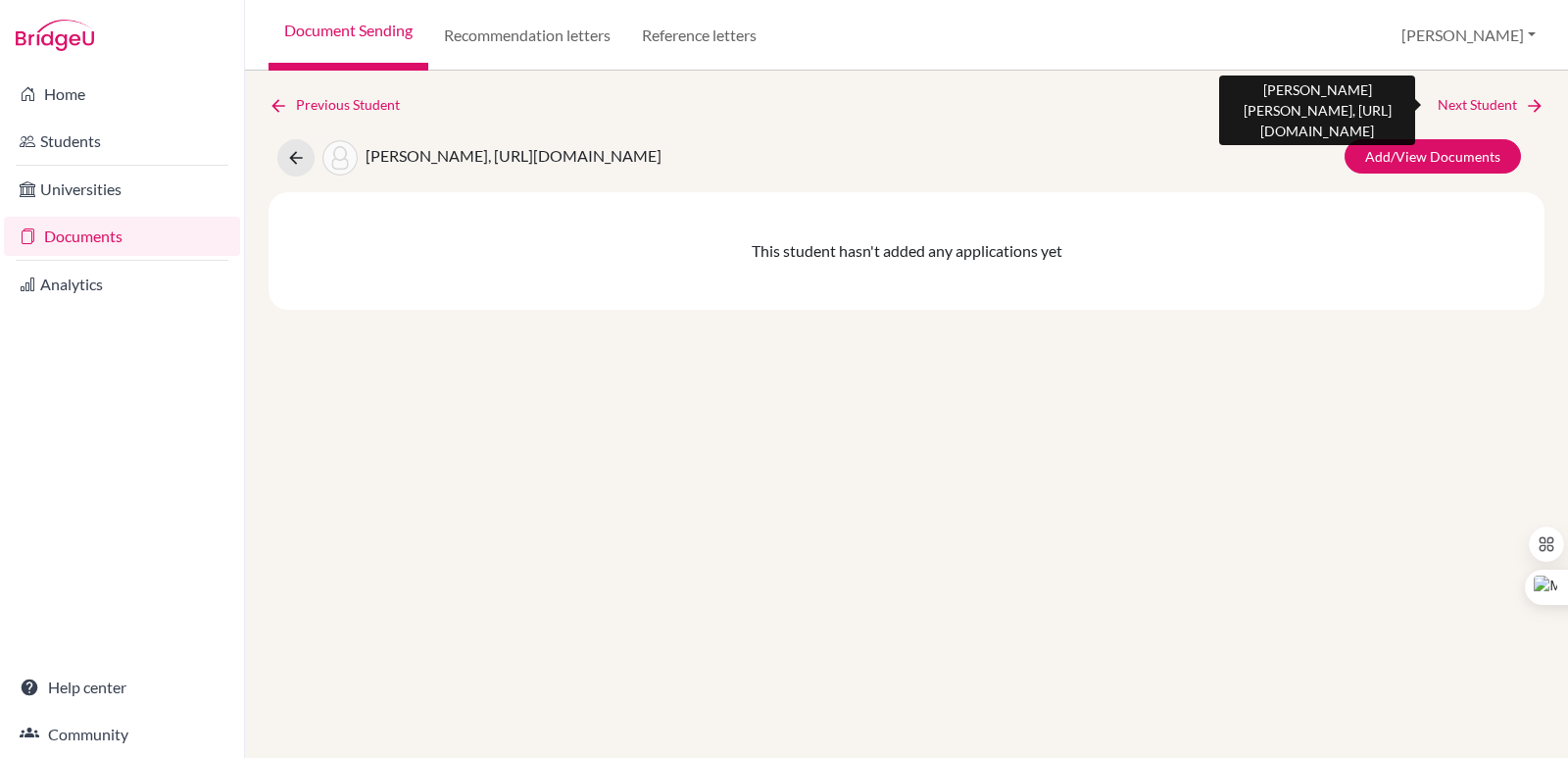
click at [1527, 112] on icon at bounding box center [1534, 106] width 20 height 20
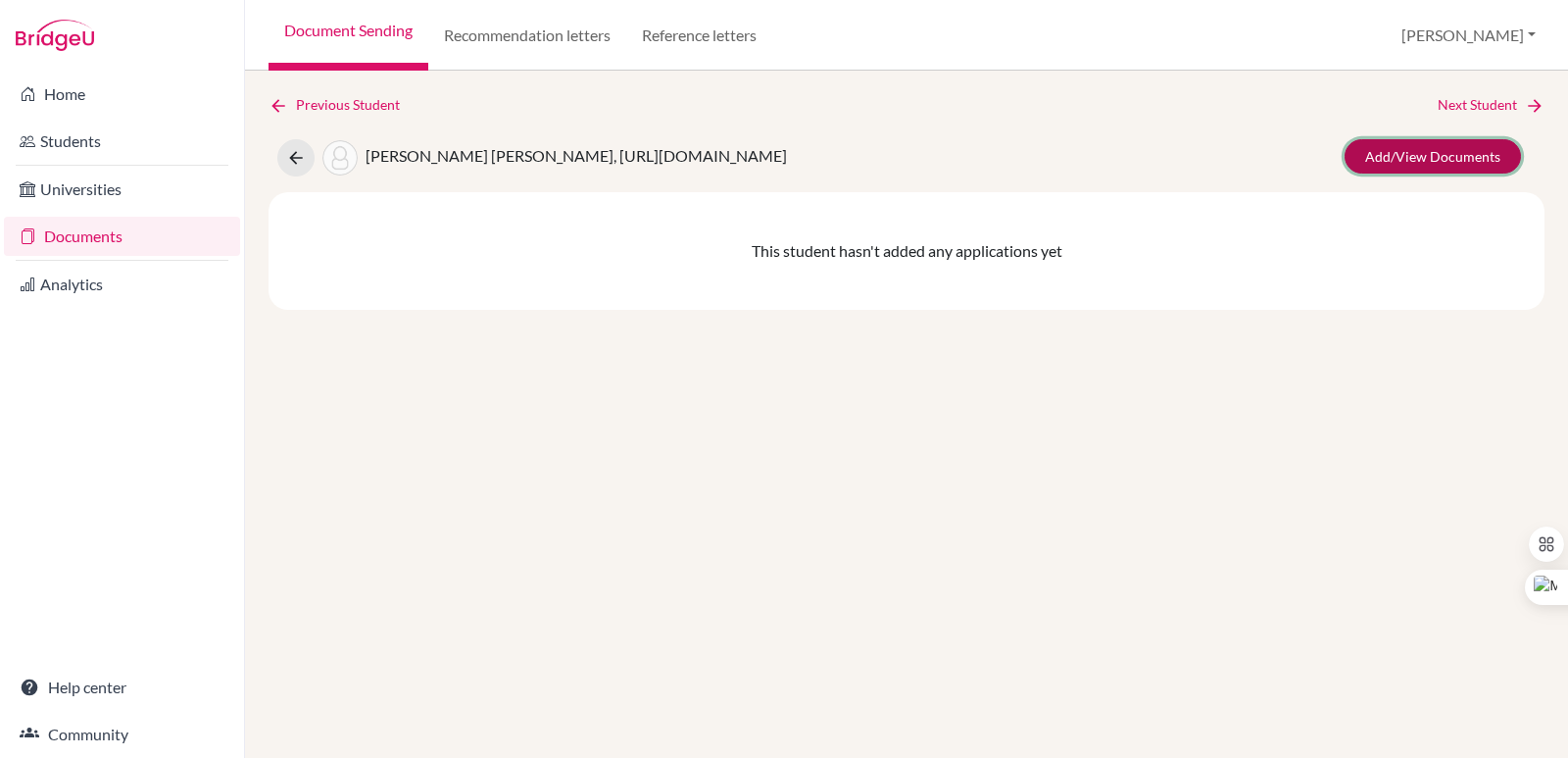
click at [1457, 151] on link "Add/View Documents" at bounding box center [1432, 156] width 177 height 35
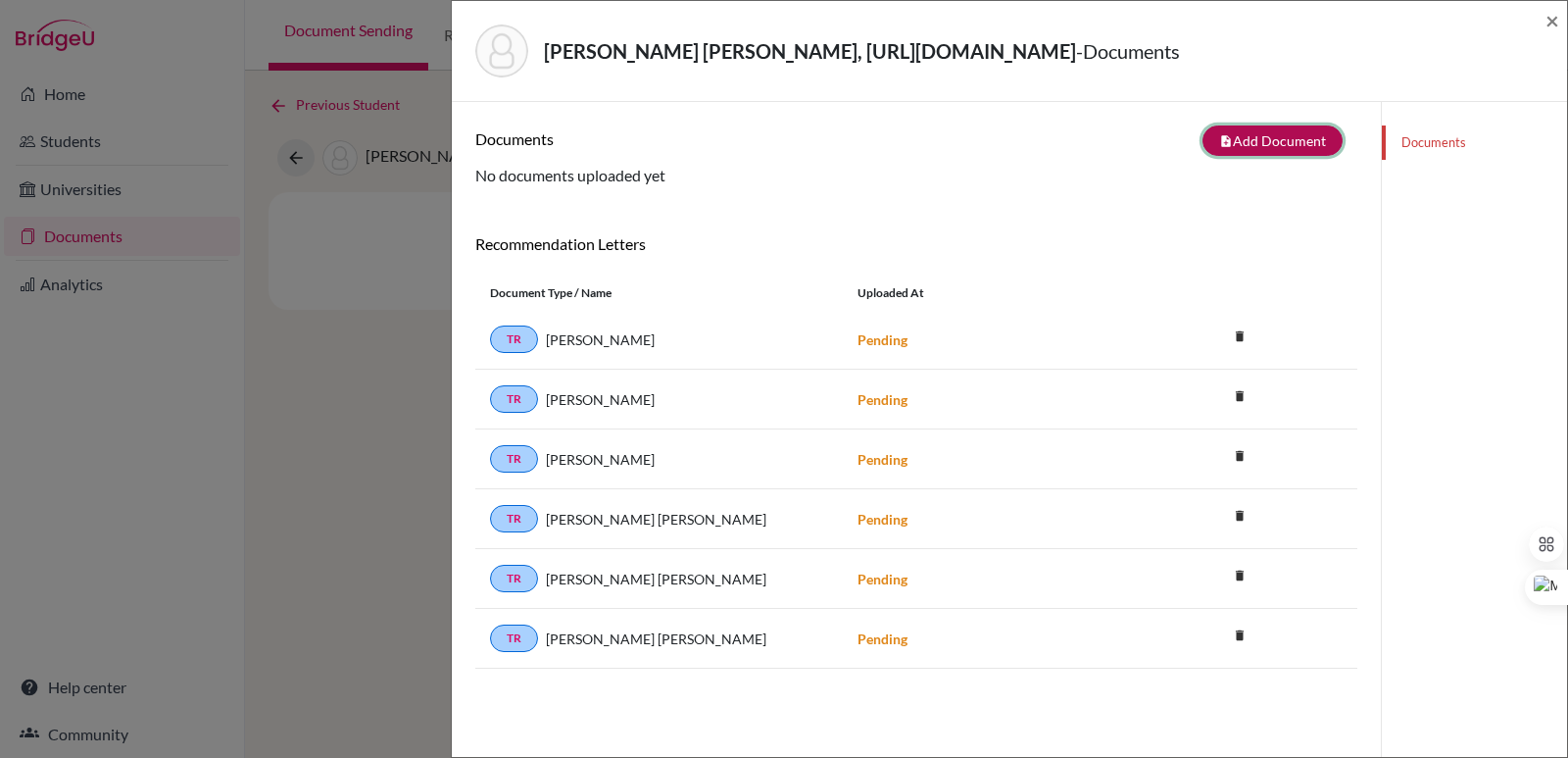
click at [1241, 147] on button "note_add Add Document" at bounding box center [1271, 140] width 140 height 31
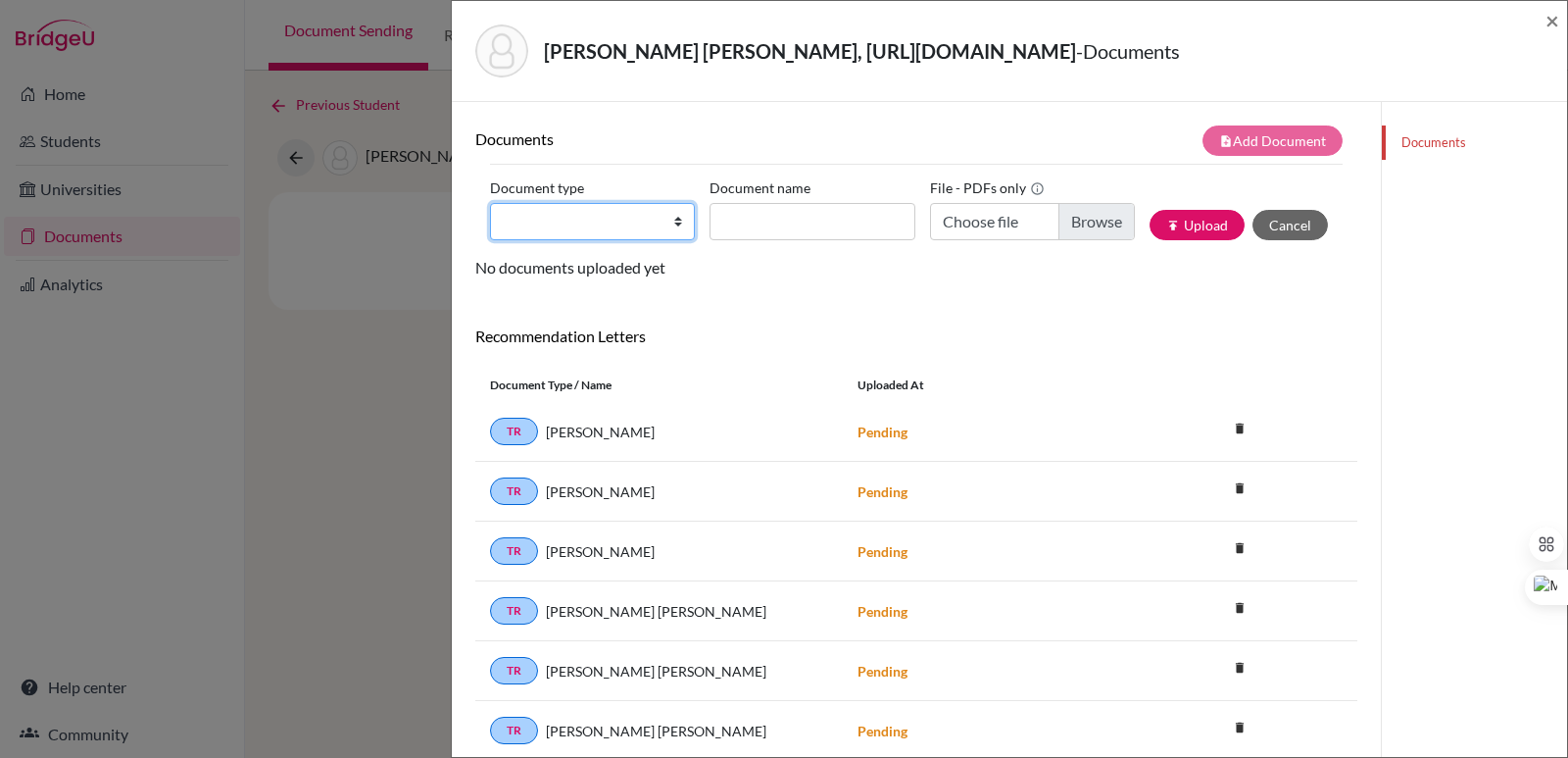
click at [639, 230] on select "Change explanation for Common App reports Counselor recommendation Internationa…" at bounding box center [592, 221] width 204 height 38
select select "2"
click at [490, 202] on select "Change explanation for Common App reports Counselor recommendation Internationa…" at bounding box center [592, 221] width 204 height 38
click at [725, 227] on input "Document name" at bounding box center [811, 221] width 204 height 38
click at [803, 217] on input "Transc" at bounding box center [811, 221] width 204 height 38
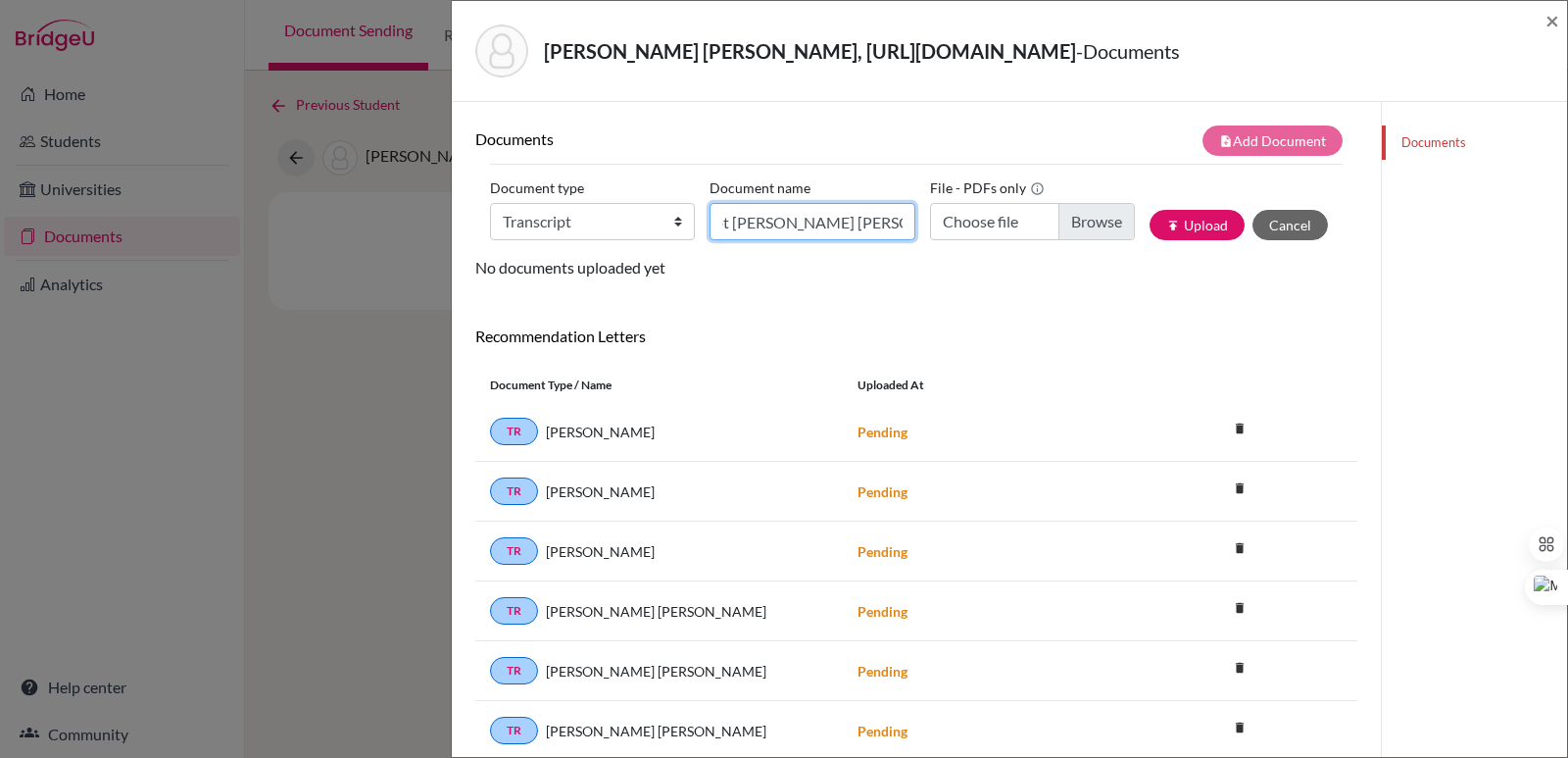
scroll to position [0, 69]
type input "Transcript Ana Sofia Luna 9th Grade"
click at [1063, 223] on input "Choose file" at bounding box center [1031, 221] width 204 height 38
type input "C:\fakepath\Official Transcript Ana Sofia Luna Wachtler 9th Grade.pdf"
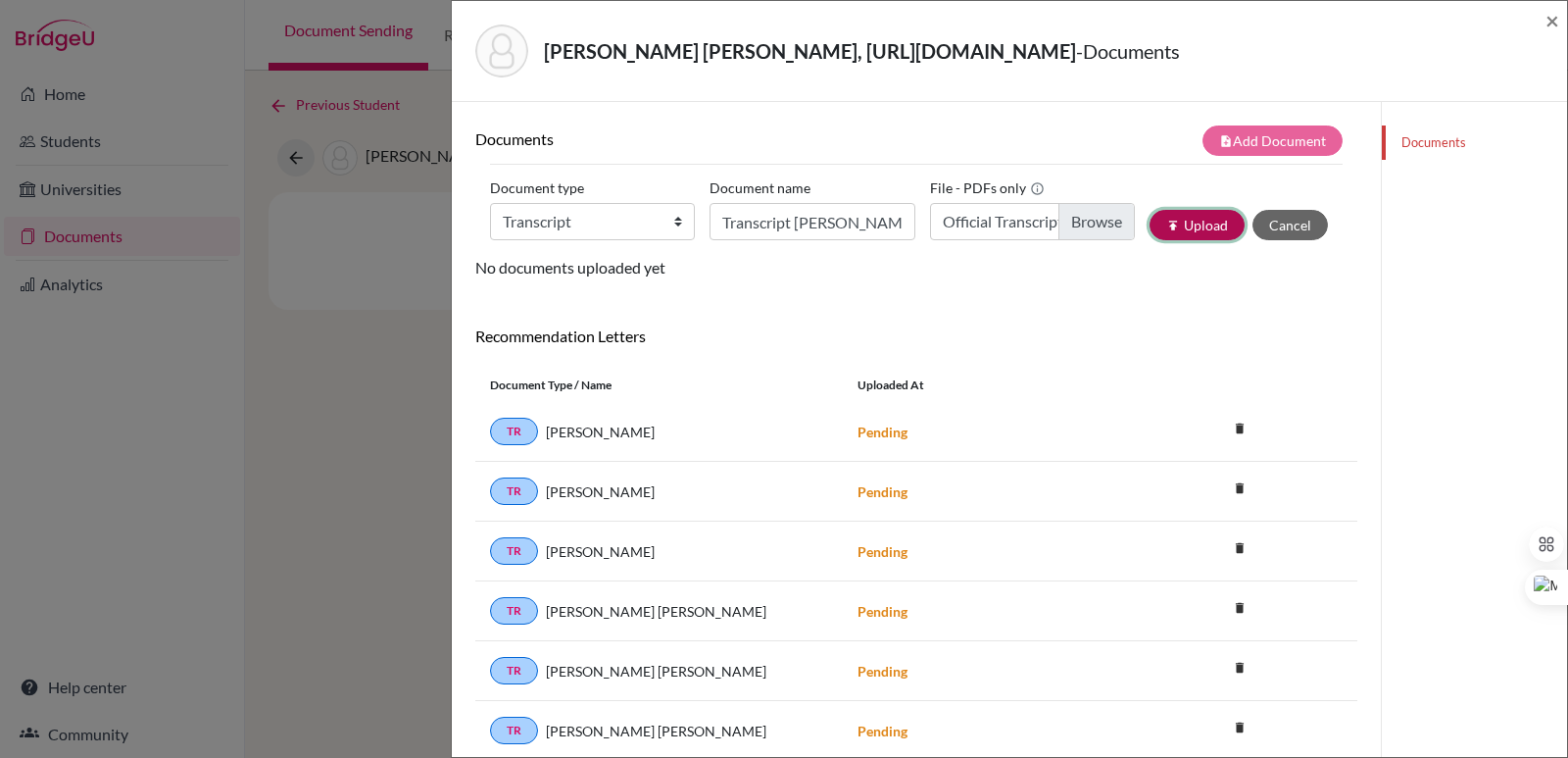
click at [1172, 233] on button "publish Upload" at bounding box center [1197, 224] width 95 height 31
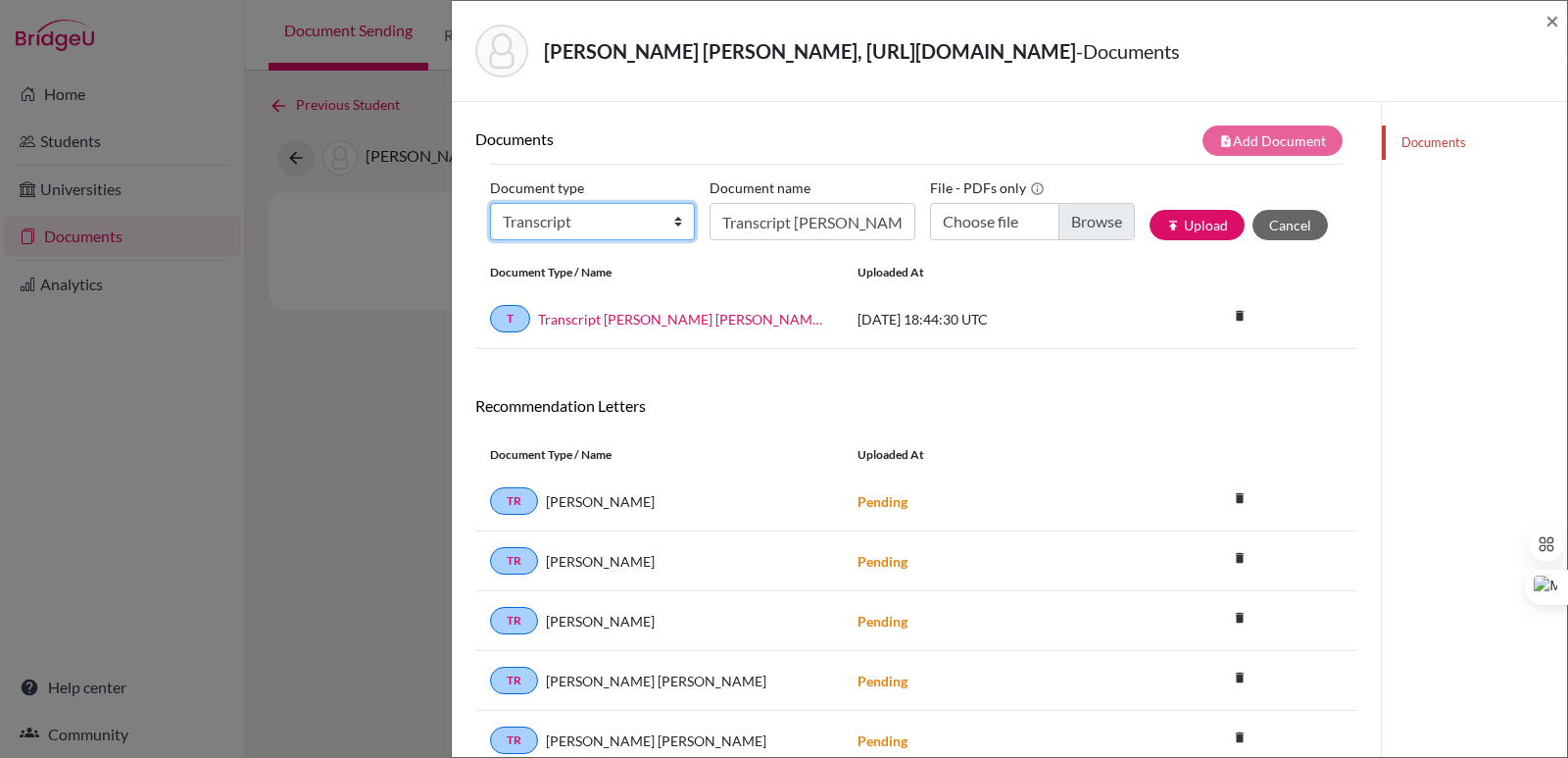
click at [551, 221] on select "Change explanation for Common App reports Counselor recommendation Internationa…" at bounding box center [592, 221] width 204 height 38
select select "2"
click at [490, 202] on select "Change explanation for Common App reports Counselor recommendation Internationa…" at bounding box center [592, 221] width 204 height 38
click at [750, 228] on input "Transcript Ana Sofia Luna 9th Grade" at bounding box center [811, 221] width 204 height 38
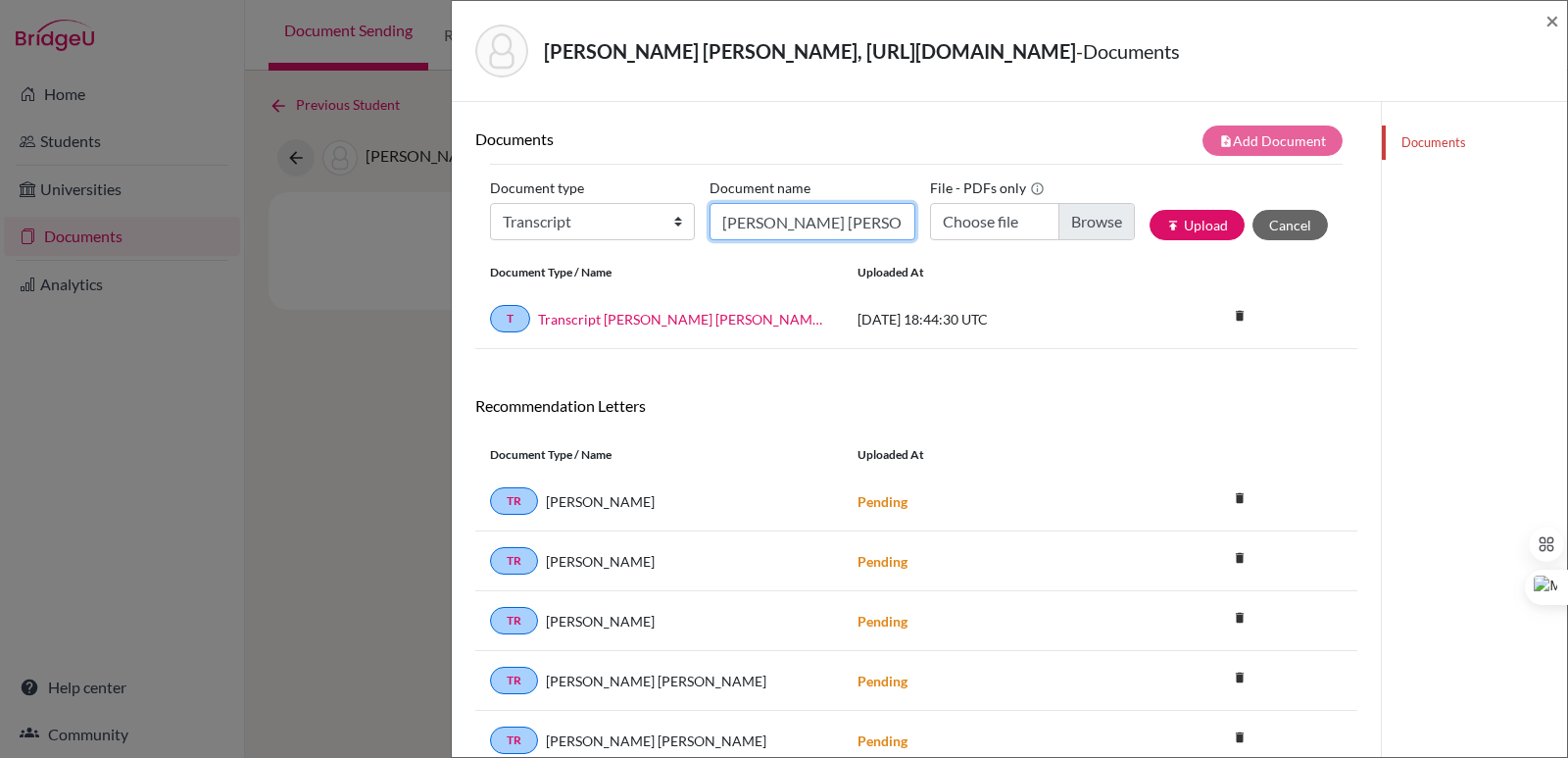
type input "Initial EA Transcript Ana Sofia Luna 10th-12th"
click at [1071, 220] on input "Choose file" at bounding box center [1031, 221] width 204 height 38
type input "C:\fakepath\Luna Wachtler, Ana Sofia.pdf"
click at [1191, 232] on button "publish Upload" at bounding box center [1197, 224] width 95 height 31
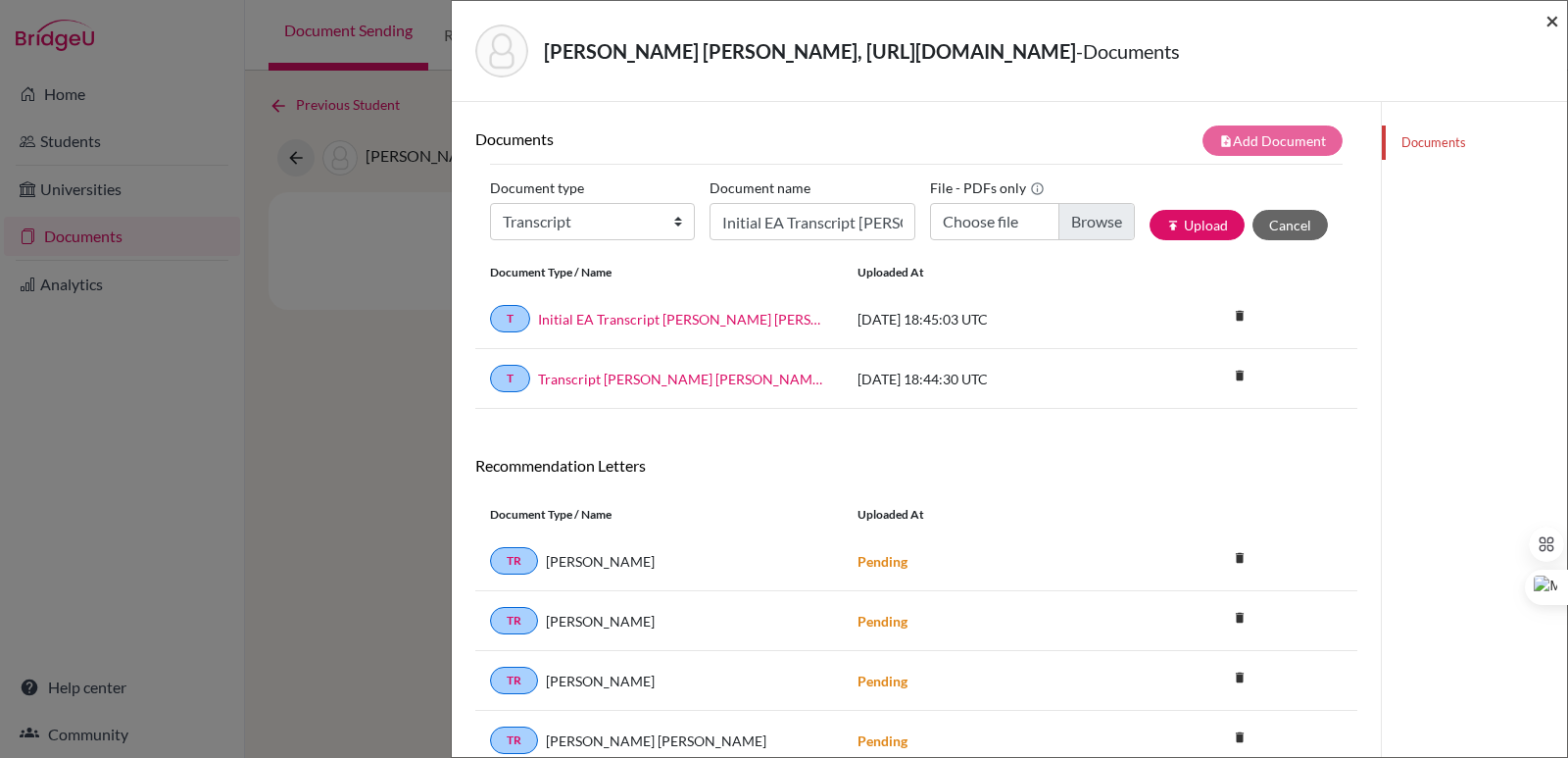
click at [1555, 19] on span "×" at bounding box center [1552, 20] width 14 height 29
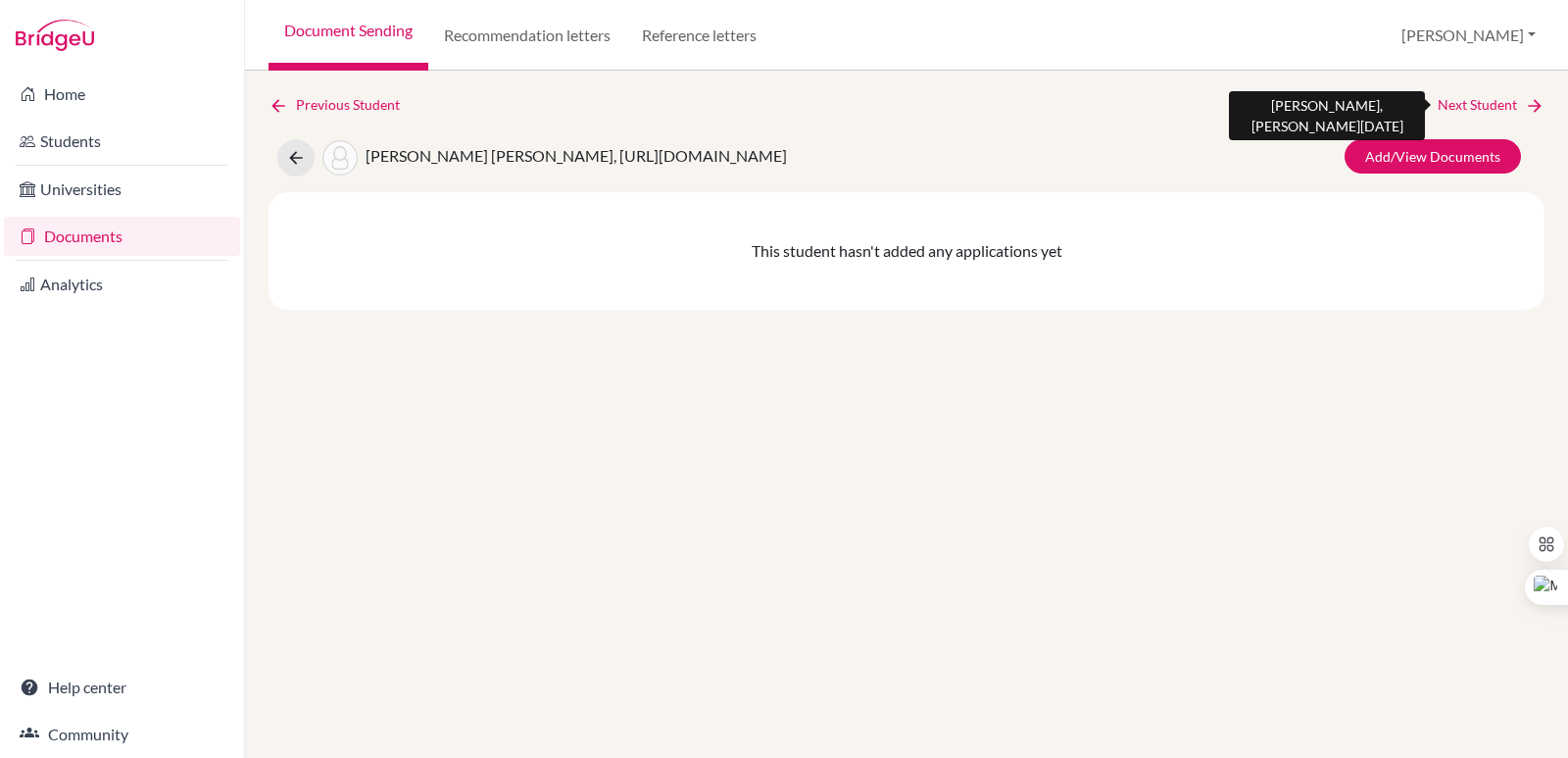
click at [1505, 109] on link "Next Student" at bounding box center [1491, 105] width 107 height 22
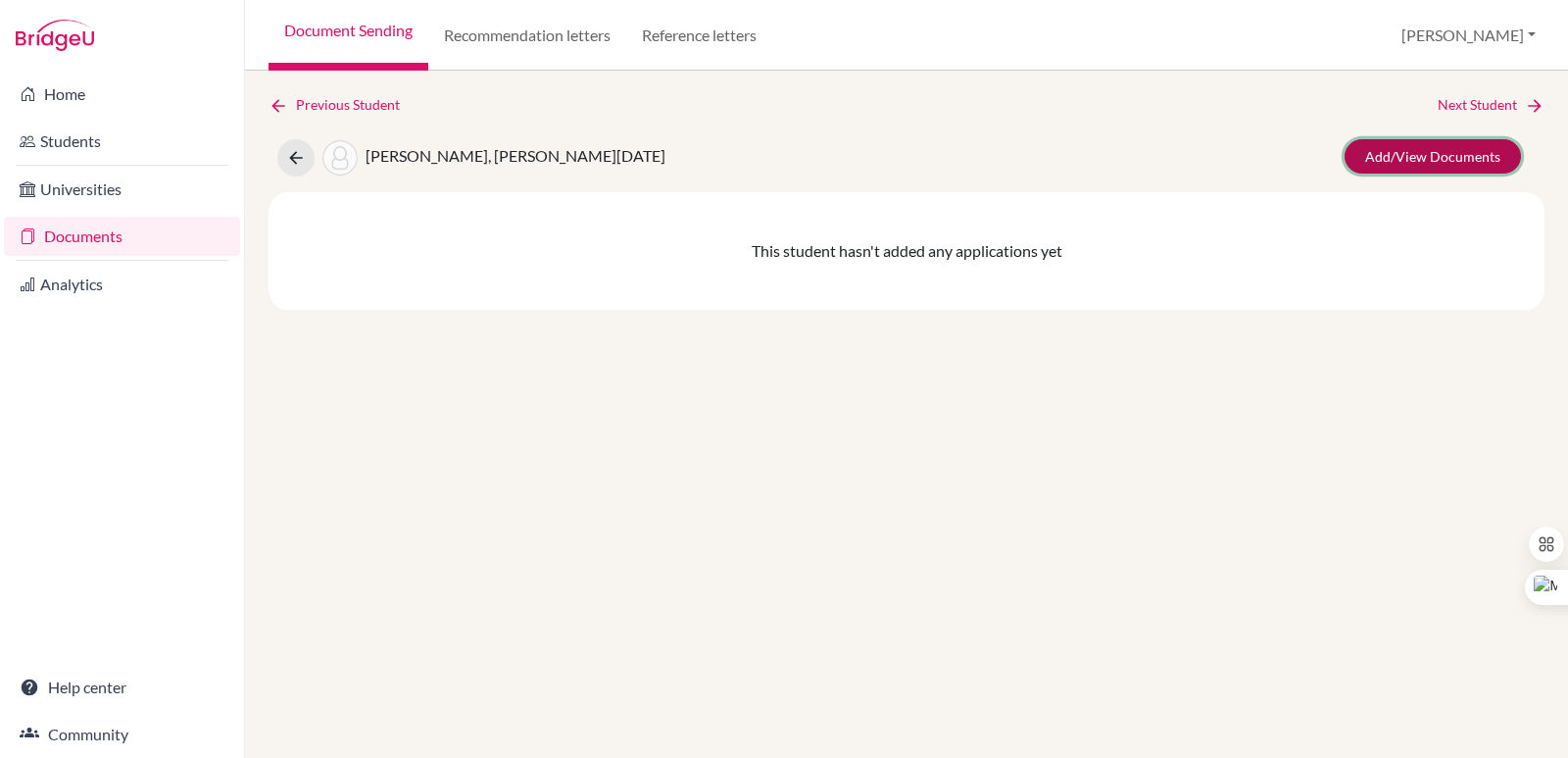
click at [1413, 155] on link "Add/View Documents" at bounding box center [1432, 156] width 177 height 35
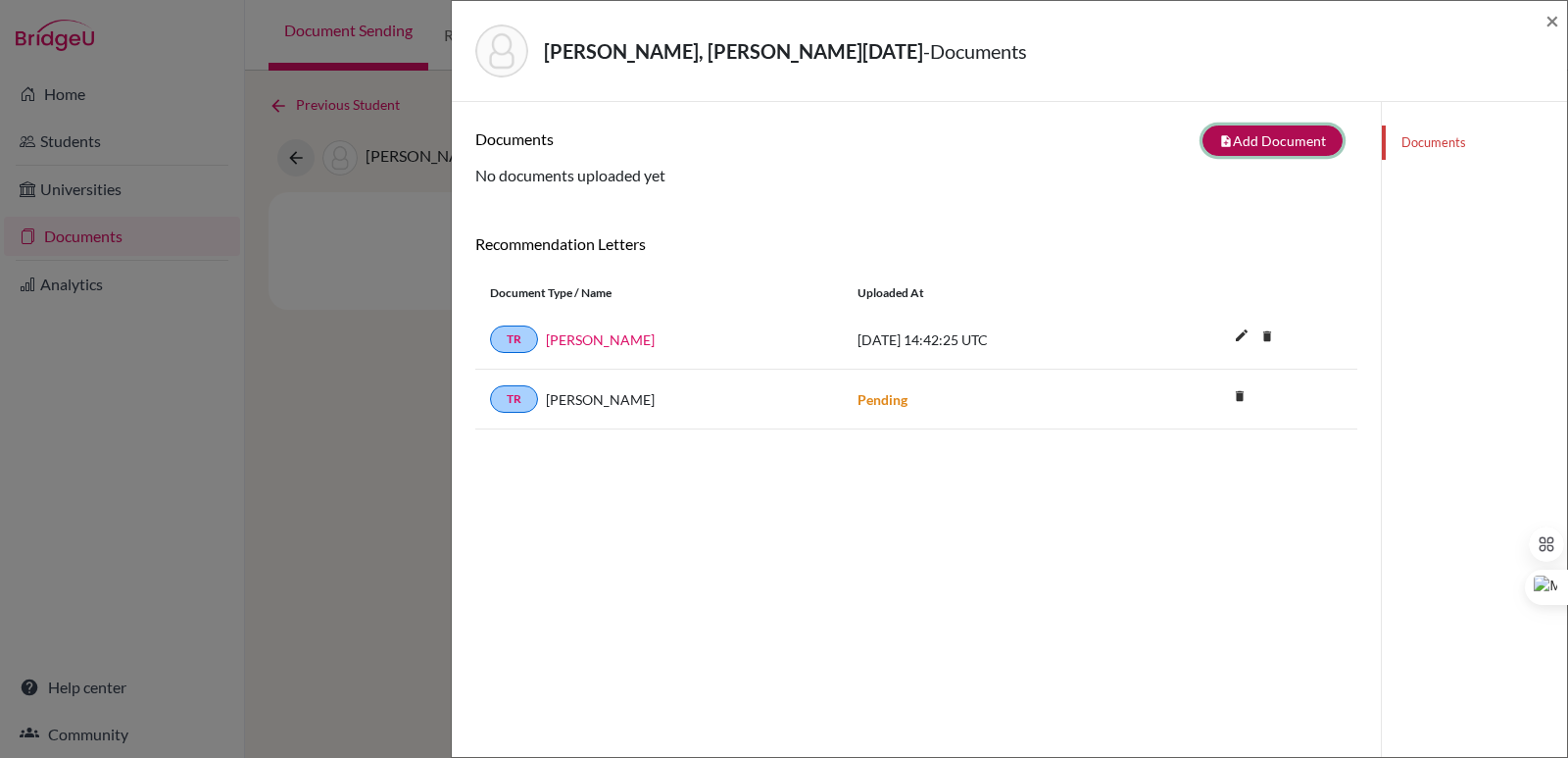
click at [1287, 142] on button "note_add Add Document" at bounding box center [1271, 140] width 140 height 31
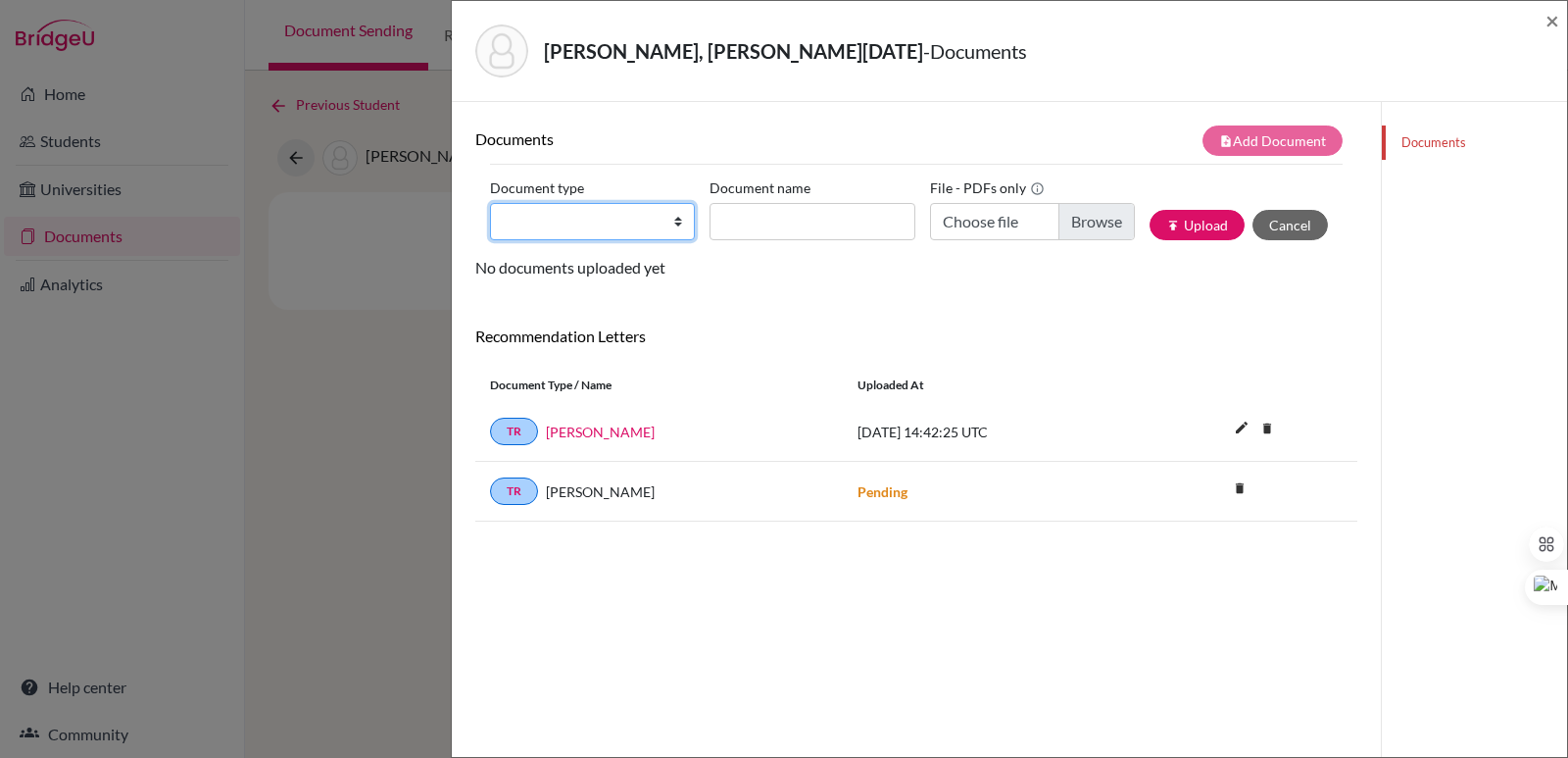
click at [606, 219] on select "Change explanation for Common App reports Counselor recommendation Internationa…" at bounding box center [592, 221] width 204 height 38
select select "2"
click at [490, 202] on select "Change explanation for Common App reports Counselor recommendation Internationa…" at bounding box center [592, 221] width 204 height 38
click at [730, 227] on input "Document name" at bounding box center [811, 221] width 204 height 38
paste input "Initial Transcript"
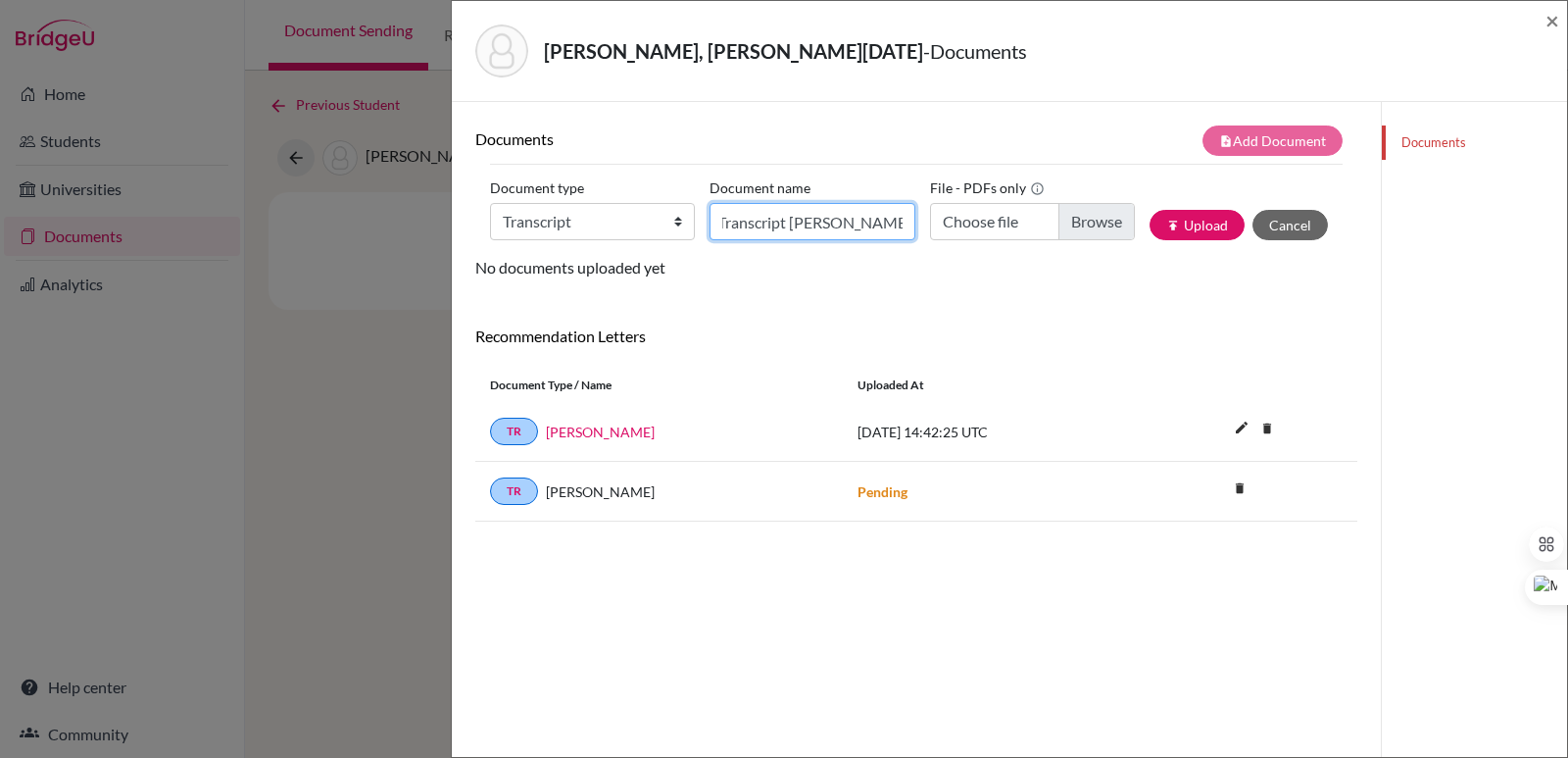
scroll to position [0, 63]
type input "Initial Transcript Ana Lucia Magaña"
click at [1081, 212] on input "Choose file" at bounding box center [1031, 221] width 204 height 38
type input "C:\fakepath\Magaña Mendoza, Ana Lucía.pdf"
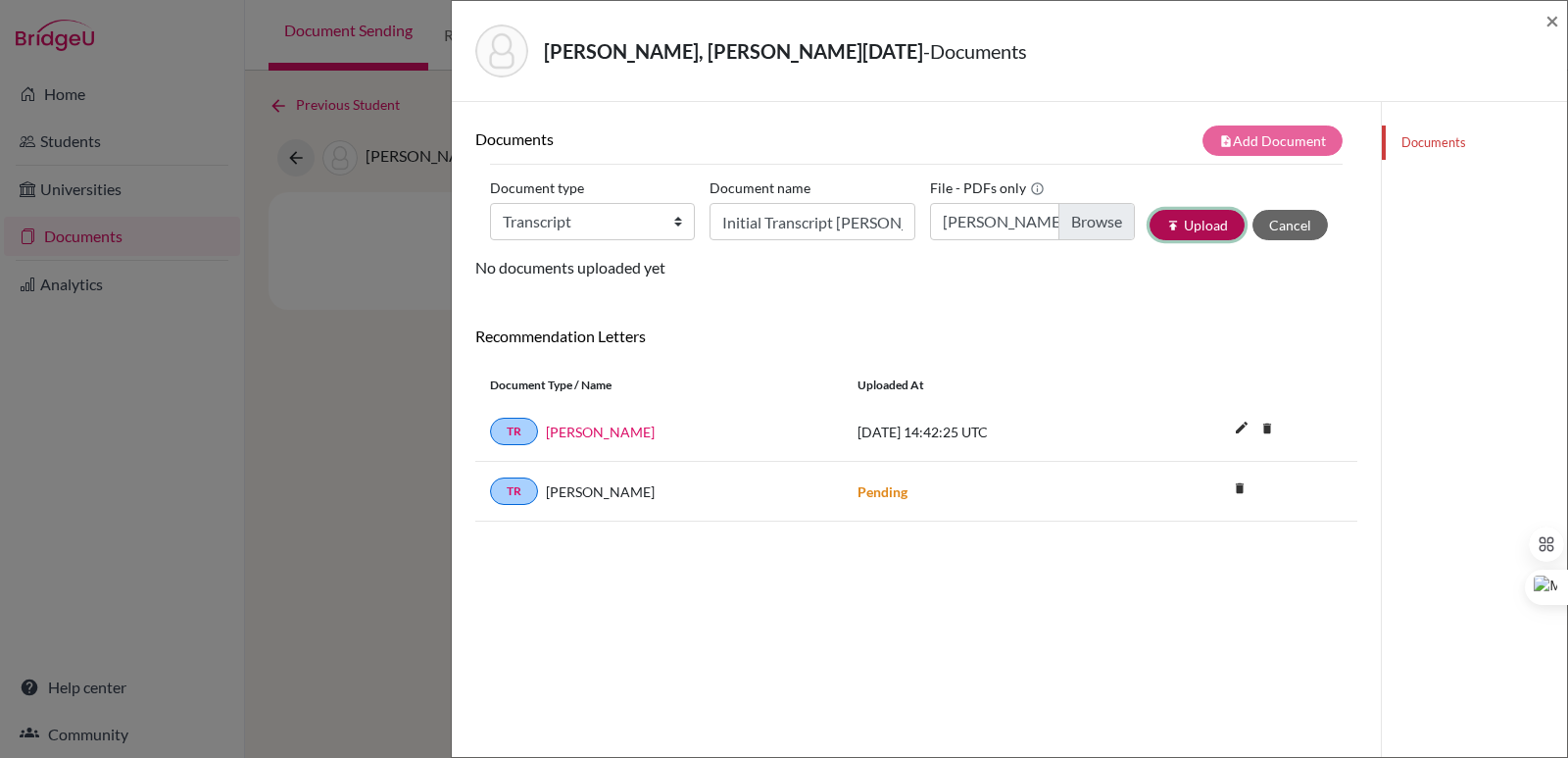
click at [1189, 227] on button "publish Upload" at bounding box center [1197, 224] width 95 height 31
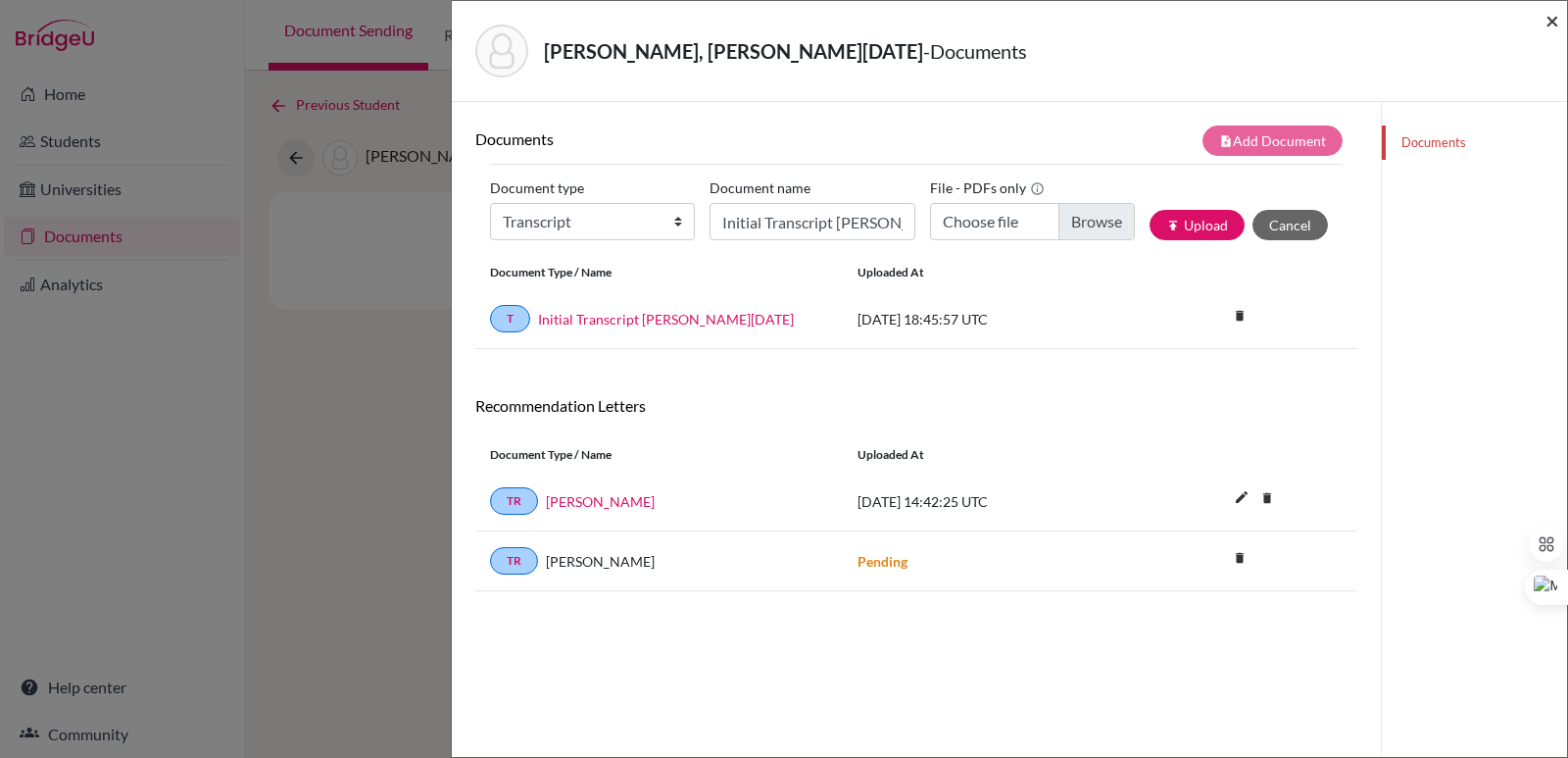
click at [1546, 24] on span "×" at bounding box center [1552, 20] width 14 height 29
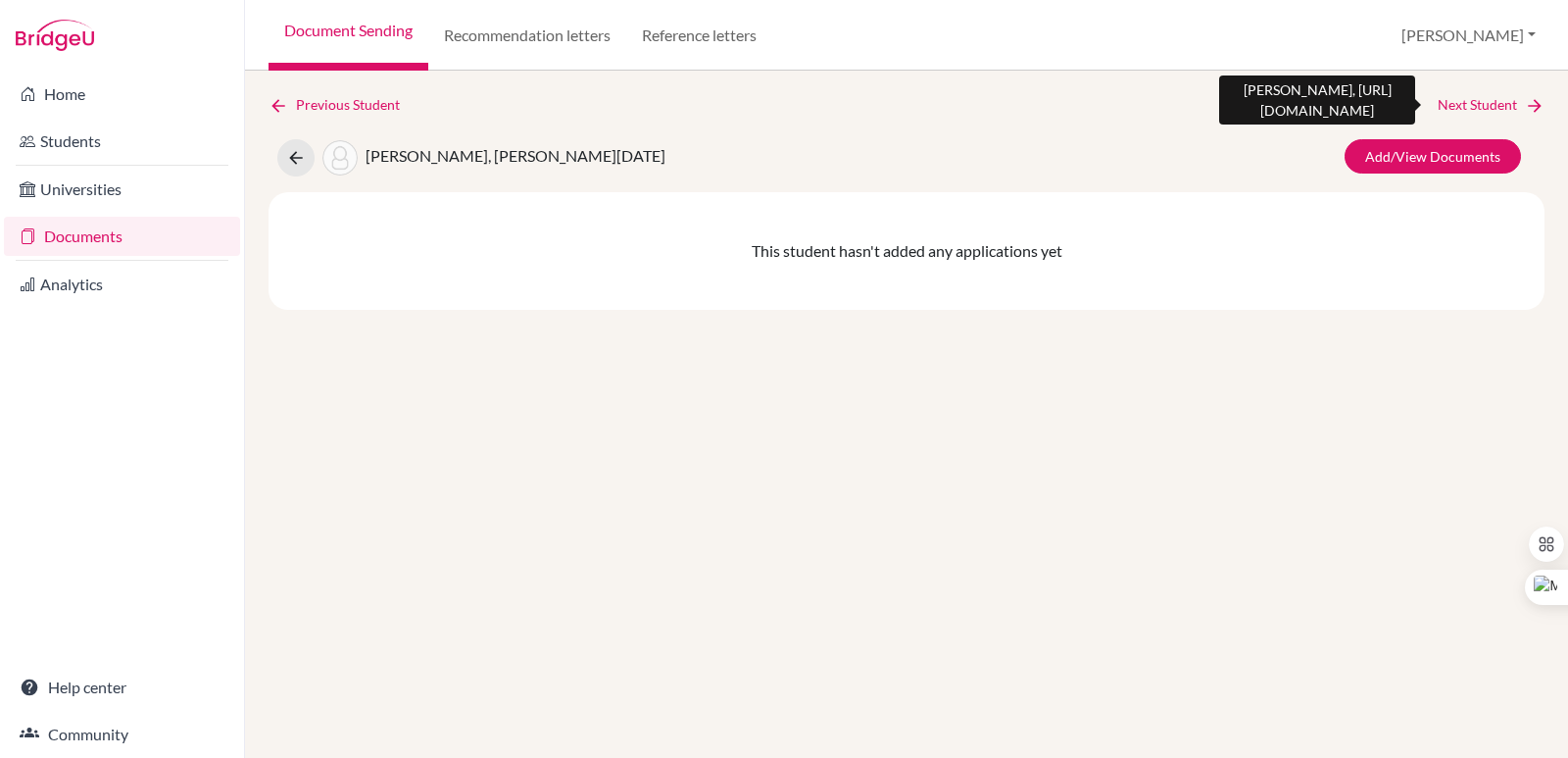
click at [1494, 98] on link "Next Student" at bounding box center [1491, 105] width 107 height 22
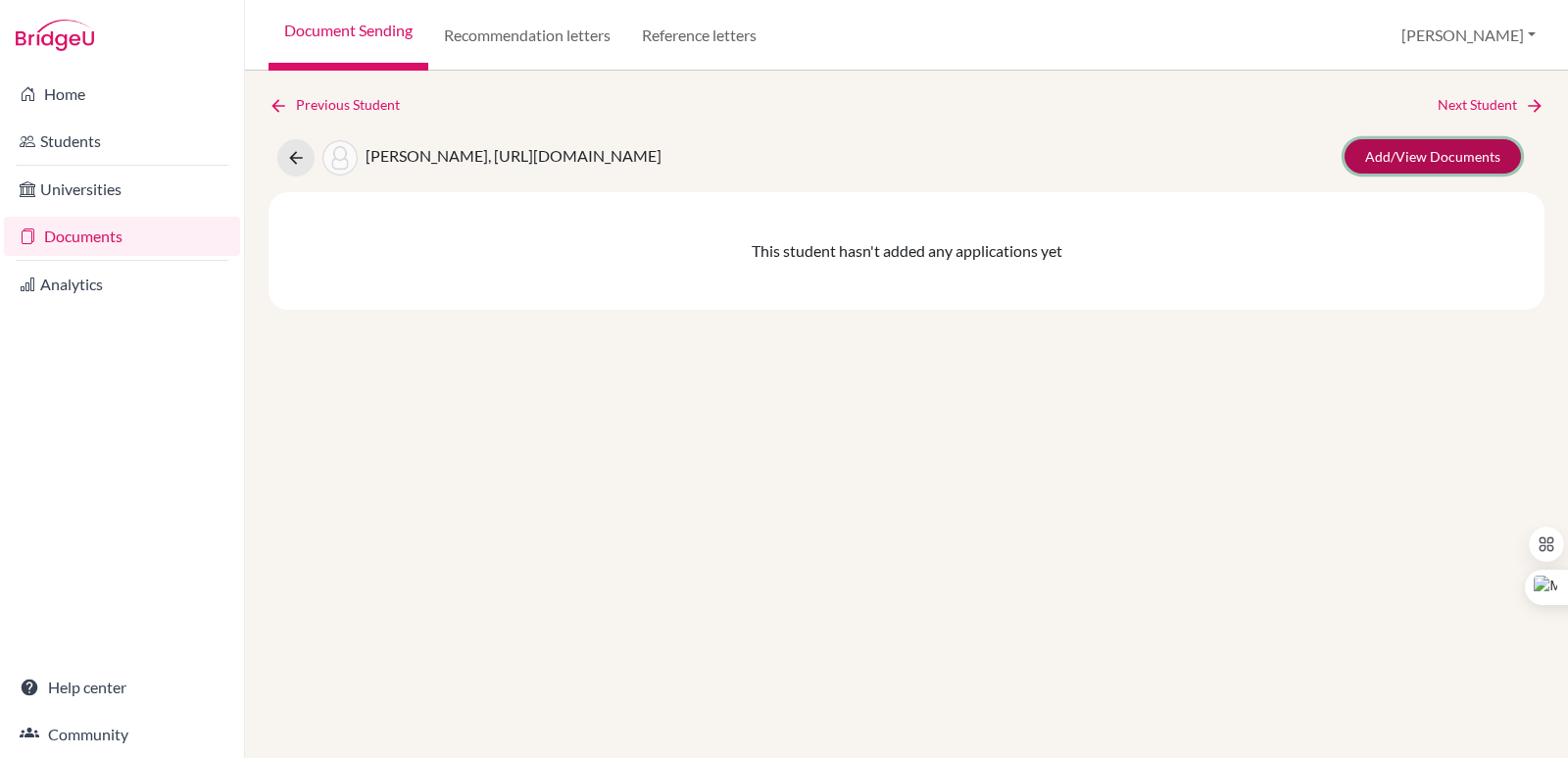
click at [1440, 156] on link "Add/View Documents" at bounding box center [1432, 156] width 177 height 35
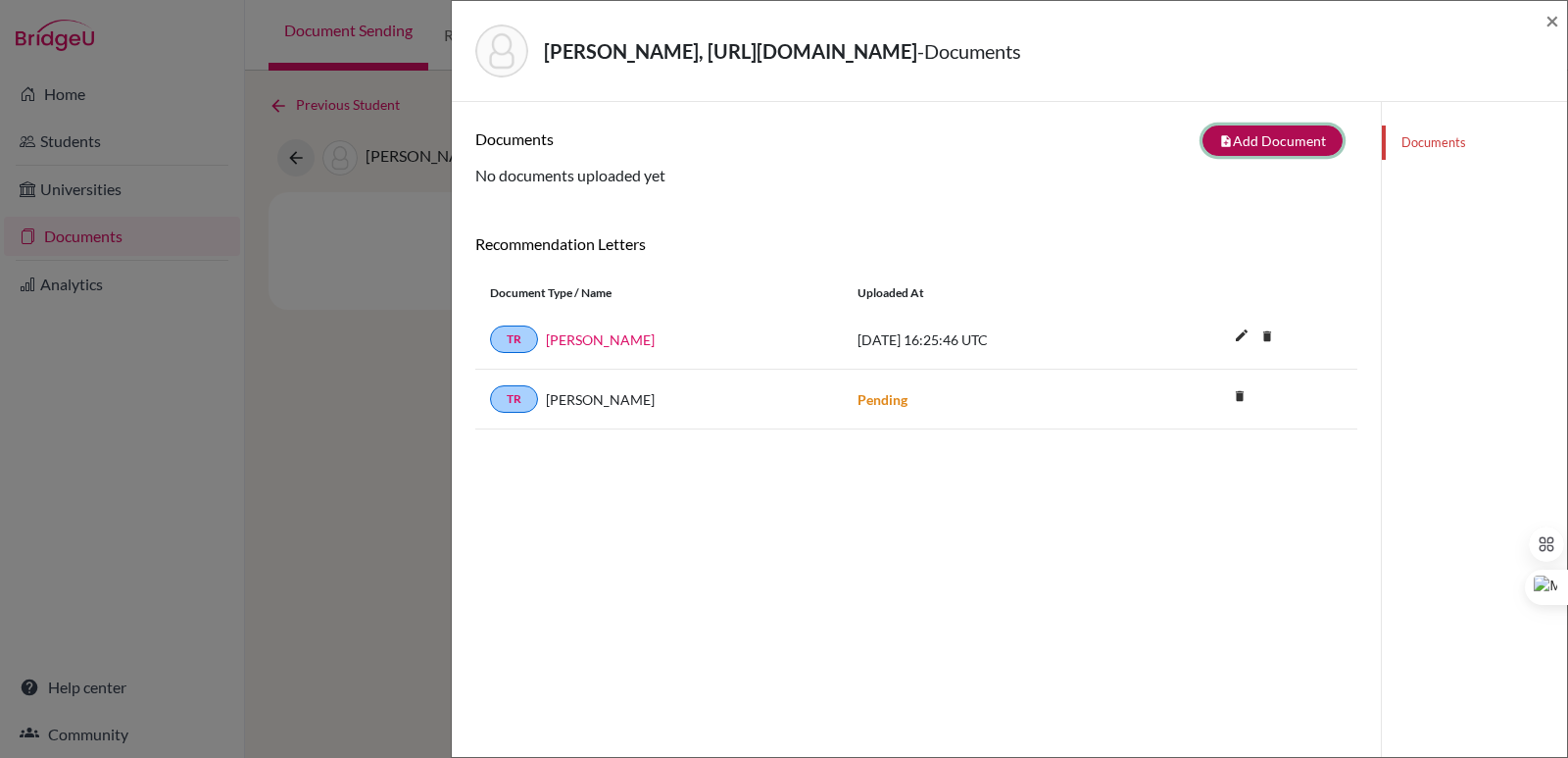
click at [1219, 143] on icon "note_add" at bounding box center [1226, 141] width 14 height 14
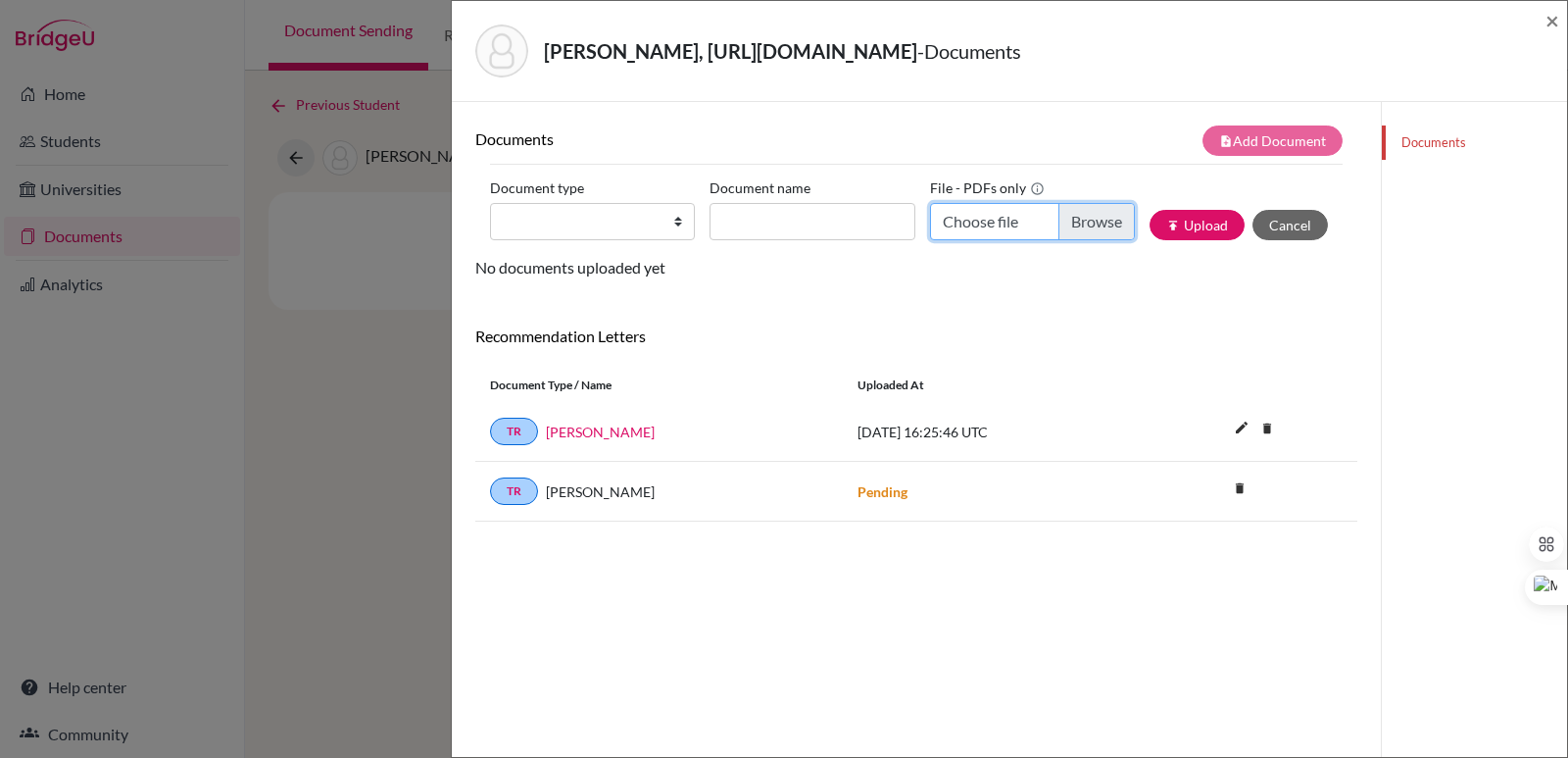
click at [954, 219] on input "Choose file" at bounding box center [1031, 221] width 204 height 38
type input "C:\fakepath\Martínez Madrid, Joselyn Gabriela.pdf"
click at [709, 229] on input "Document name" at bounding box center [811, 221] width 204 height 38
paste input "Initial Transcript"
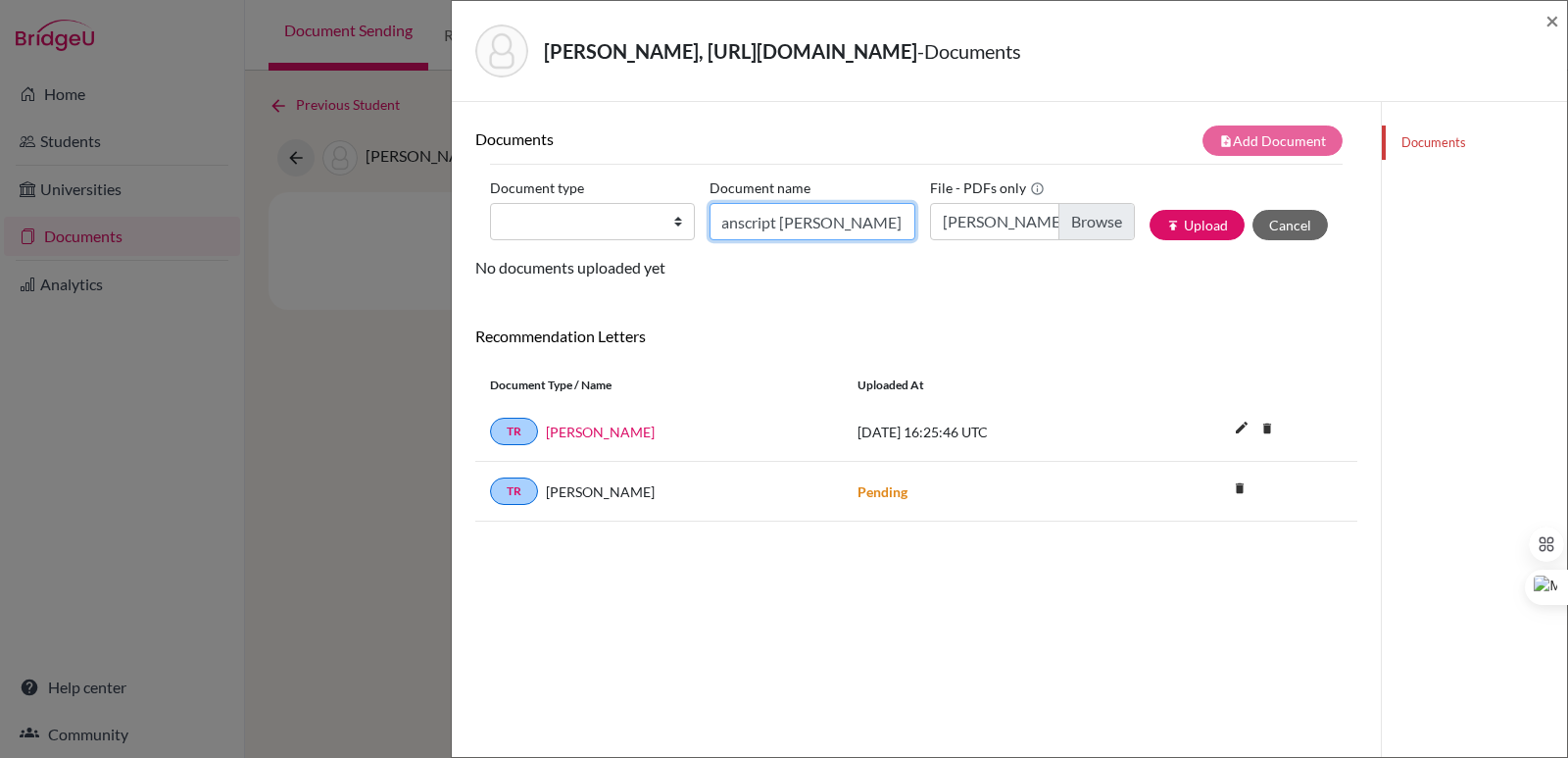
type input "Initial Transcript Joselyn Martinez"
click at [662, 225] on select "Change explanation for Common App reports Counselor recommendation Internationa…" at bounding box center [592, 221] width 204 height 38
select select "2"
click at [490, 202] on select "Change explanation for Common App reports Counselor recommendation Internationa…" at bounding box center [592, 221] width 204 height 38
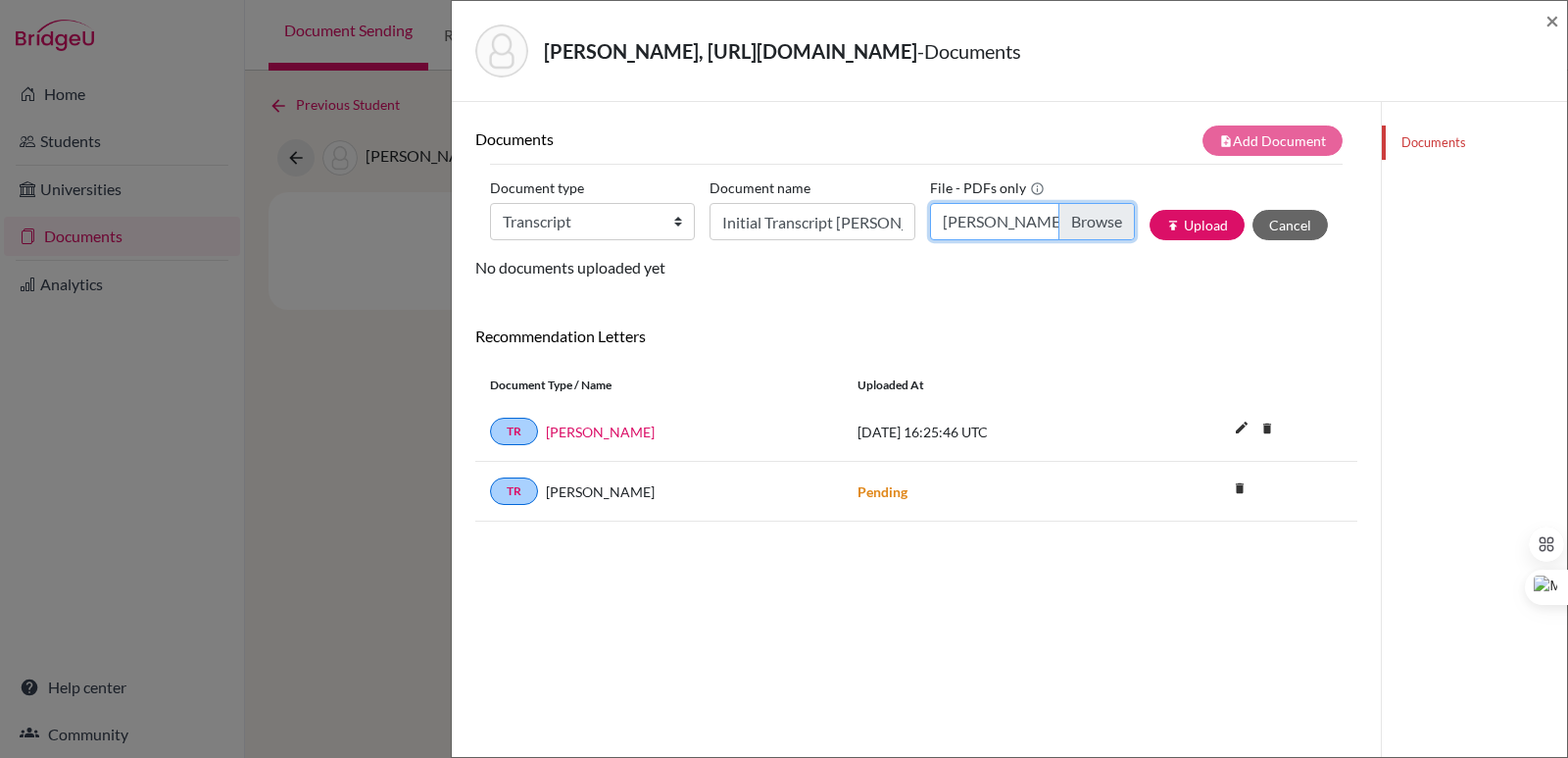
click at [1080, 223] on input "Martínez Madrid, Joselyn Gabriela.pdf" at bounding box center [1031, 221] width 204 height 38
click at [1179, 225] on button "publish Upload" at bounding box center [1197, 224] width 95 height 31
click at [1102, 221] on input "Choose file" at bounding box center [1031, 221] width 204 height 38
type input "C:\fakepath\Martínez Madrid, Joselyn Gabriela.pdf"
click at [1166, 220] on icon "publish" at bounding box center [1173, 225] width 14 height 14
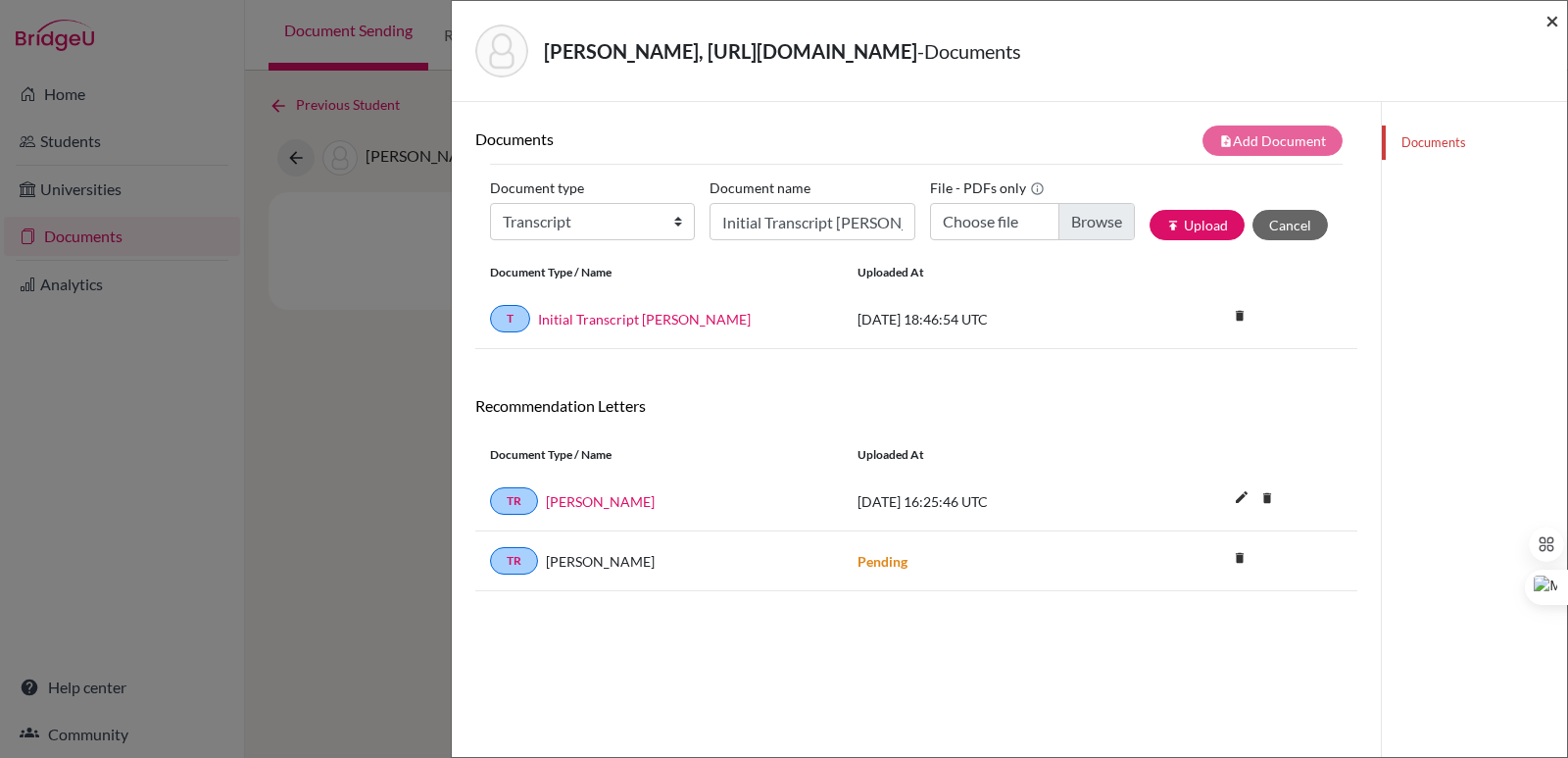
click at [1548, 28] on span "×" at bounding box center [1552, 20] width 14 height 29
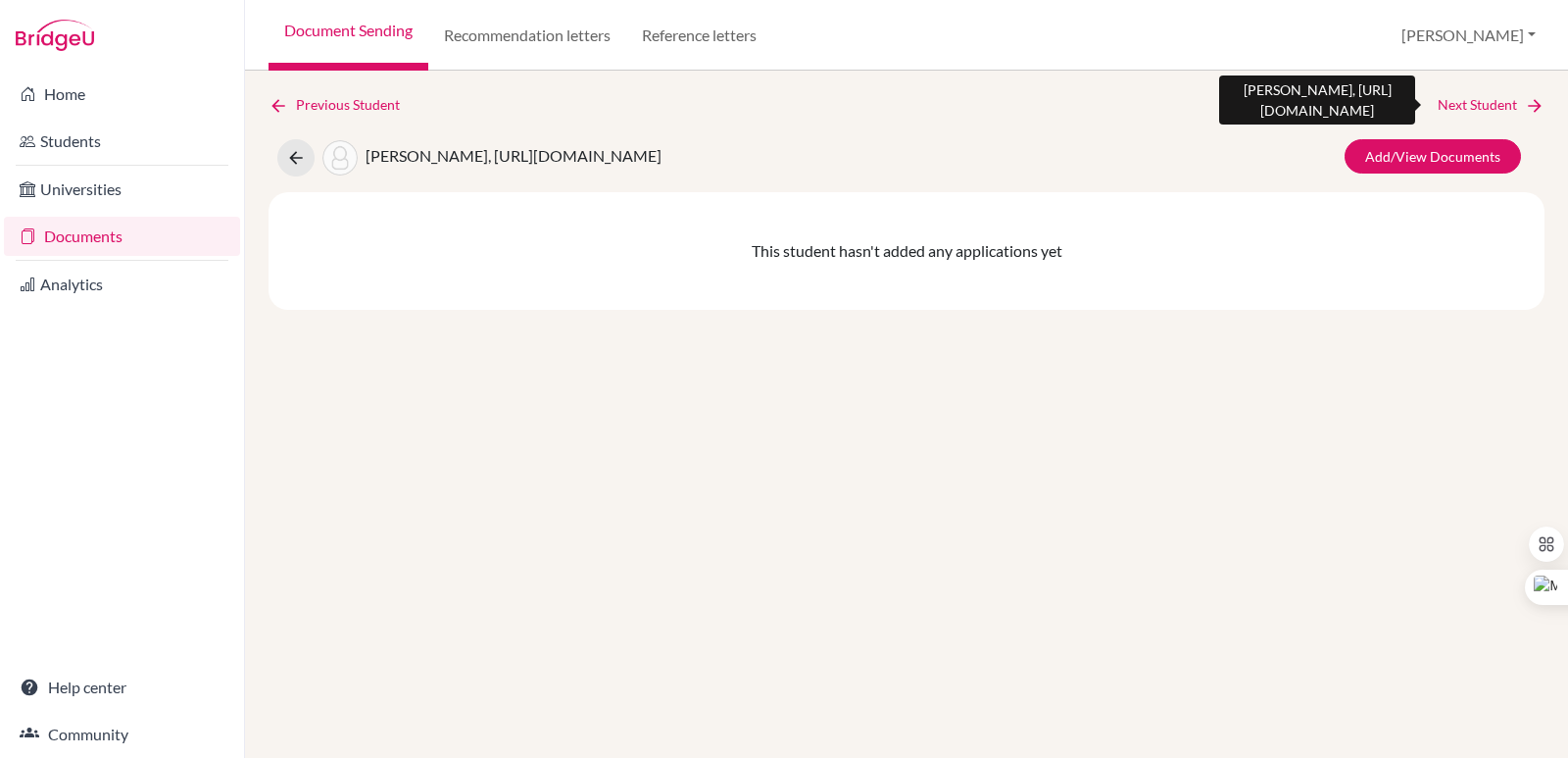
click at [1501, 101] on link "Next Student" at bounding box center [1491, 105] width 107 height 22
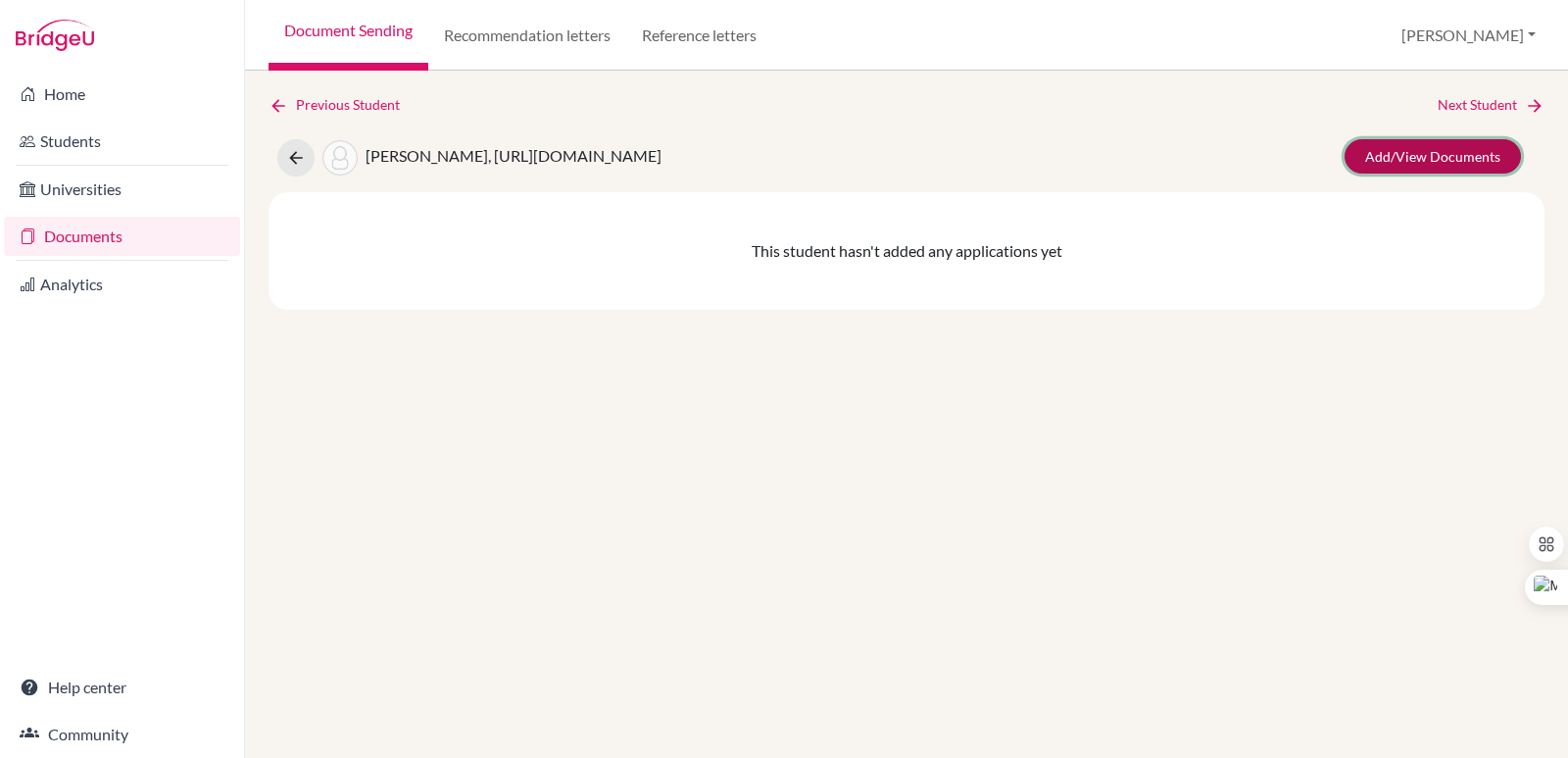
click at [1438, 161] on link "Add/View Documents" at bounding box center [1432, 156] width 177 height 35
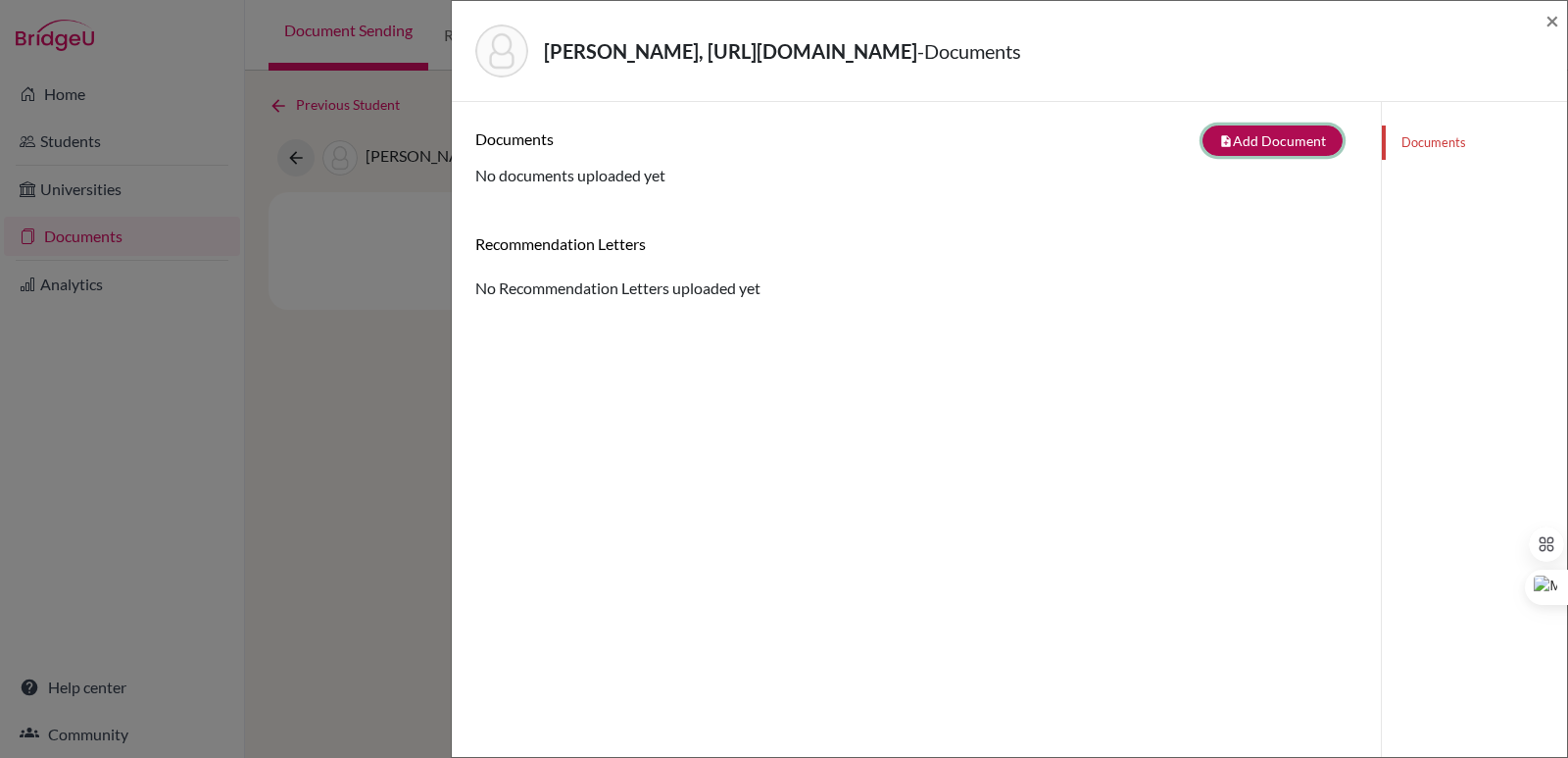
click at [1239, 143] on button "note_add Add Document" at bounding box center [1271, 140] width 140 height 31
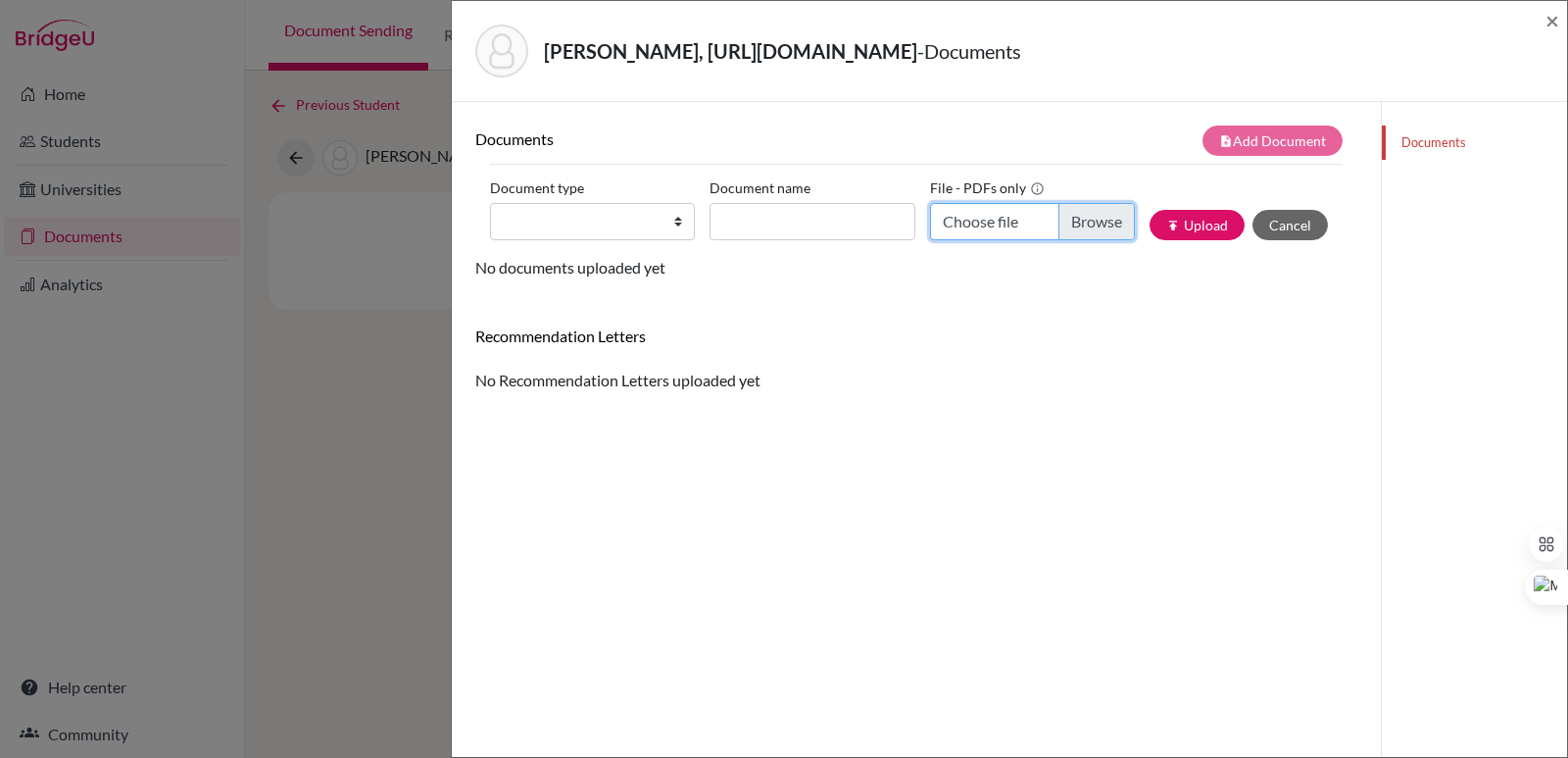
click at [1074, 213] on input "Choose file" at bounding box center [1031, 221] width 204 height 38
type input "C:\fakepath\Martínez Mendieta, Javier.pdf"
click at [773, 208] on input "Document name" at bounding box center [811, 221] width 204 height 38
paste input "Initial Transcript"
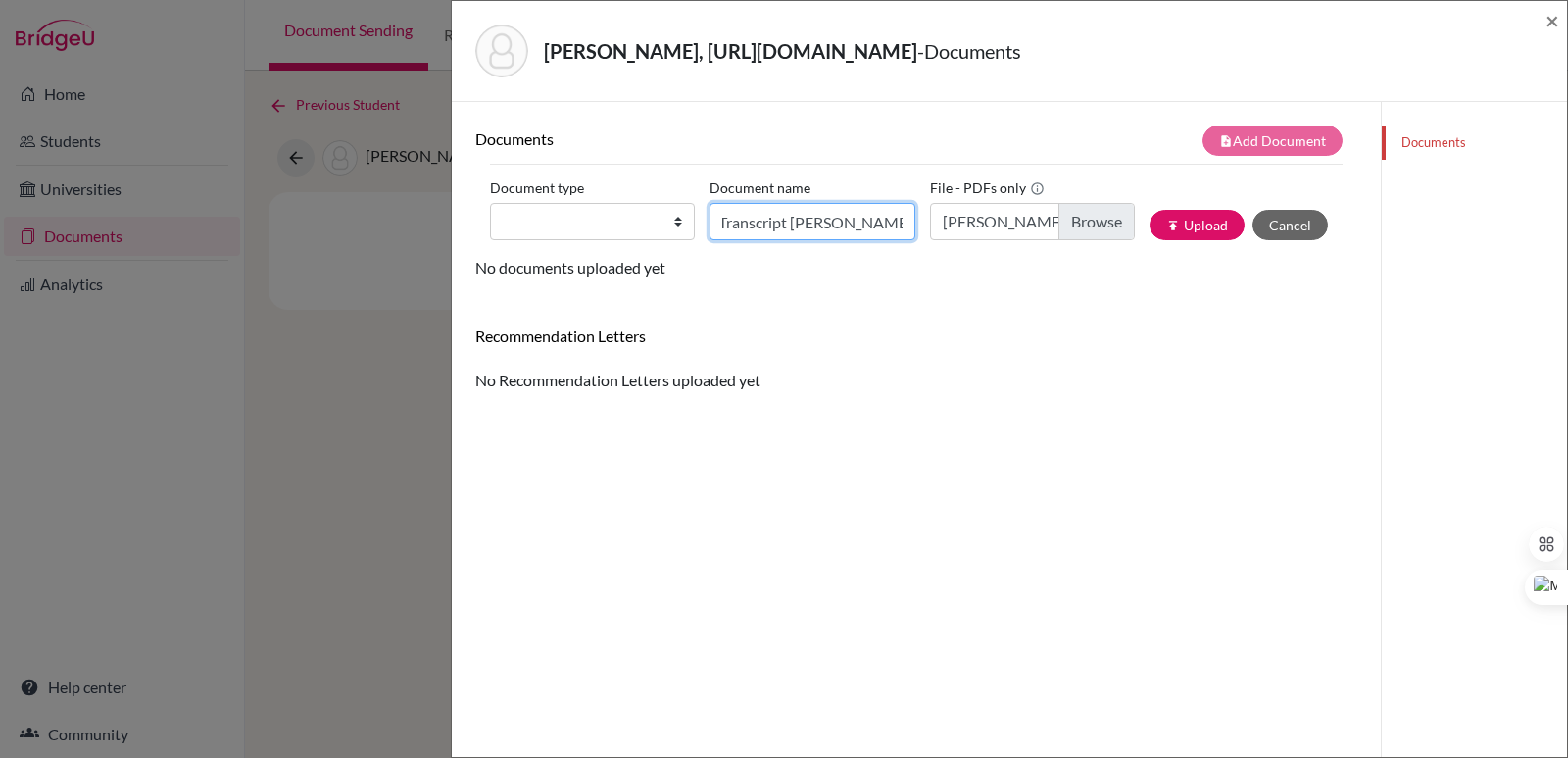
type input "Initial Transcript Javier Martinez"
click at [584, 216] on select "Change explanation for Common App reports Counselor recommendation Internationa…" at bounding box center [592, 221] width 204 height 38
select select "2"
click at [490, 202] on select "Change explanation for Common App reports Counselor recommendation Internationa…" at bounding box center [592, 221] width 204 height 38
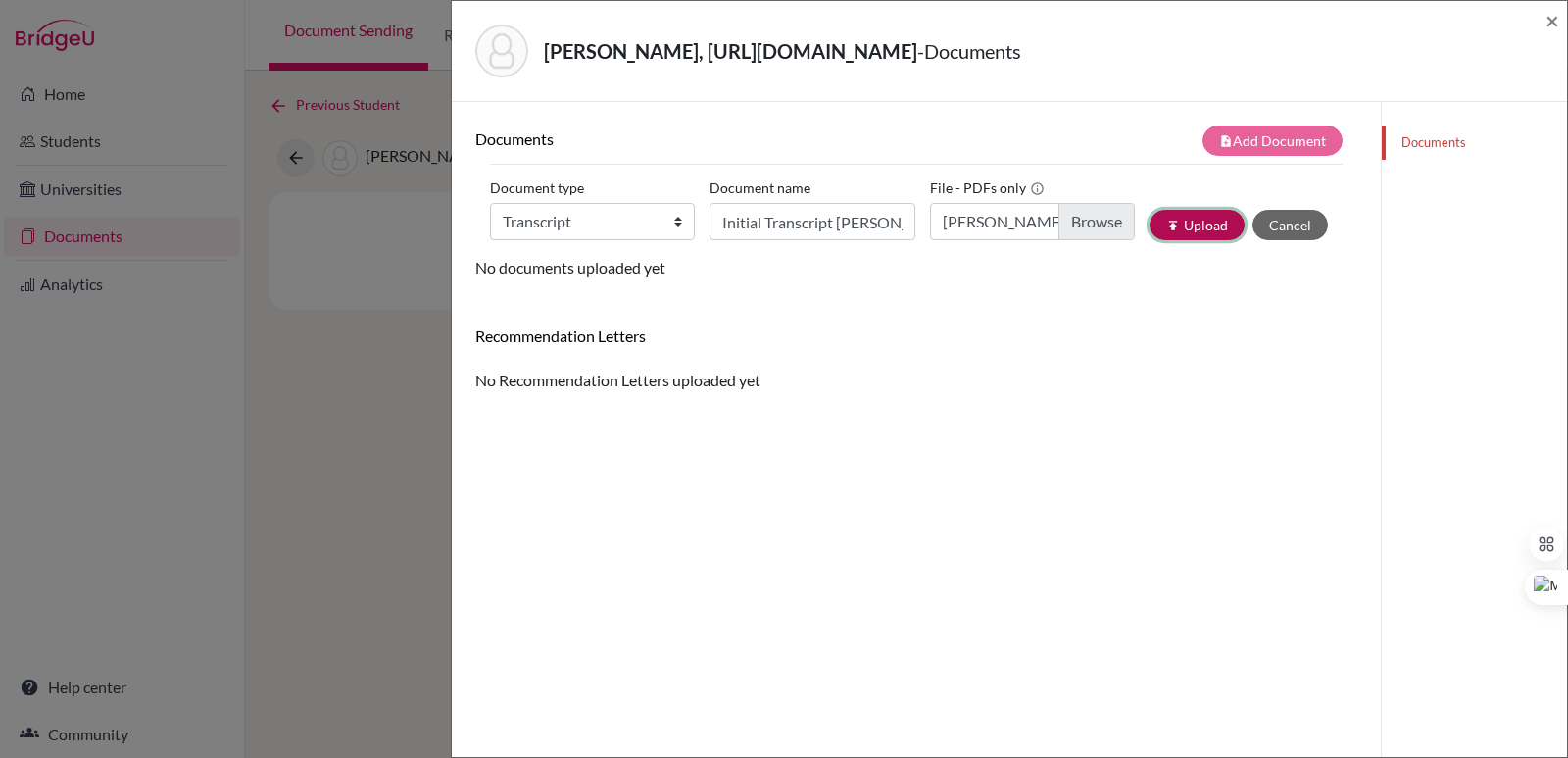
click at [1171, 229] on button "publish Upload" at bounding box center [1197, 224] width 95 height 31
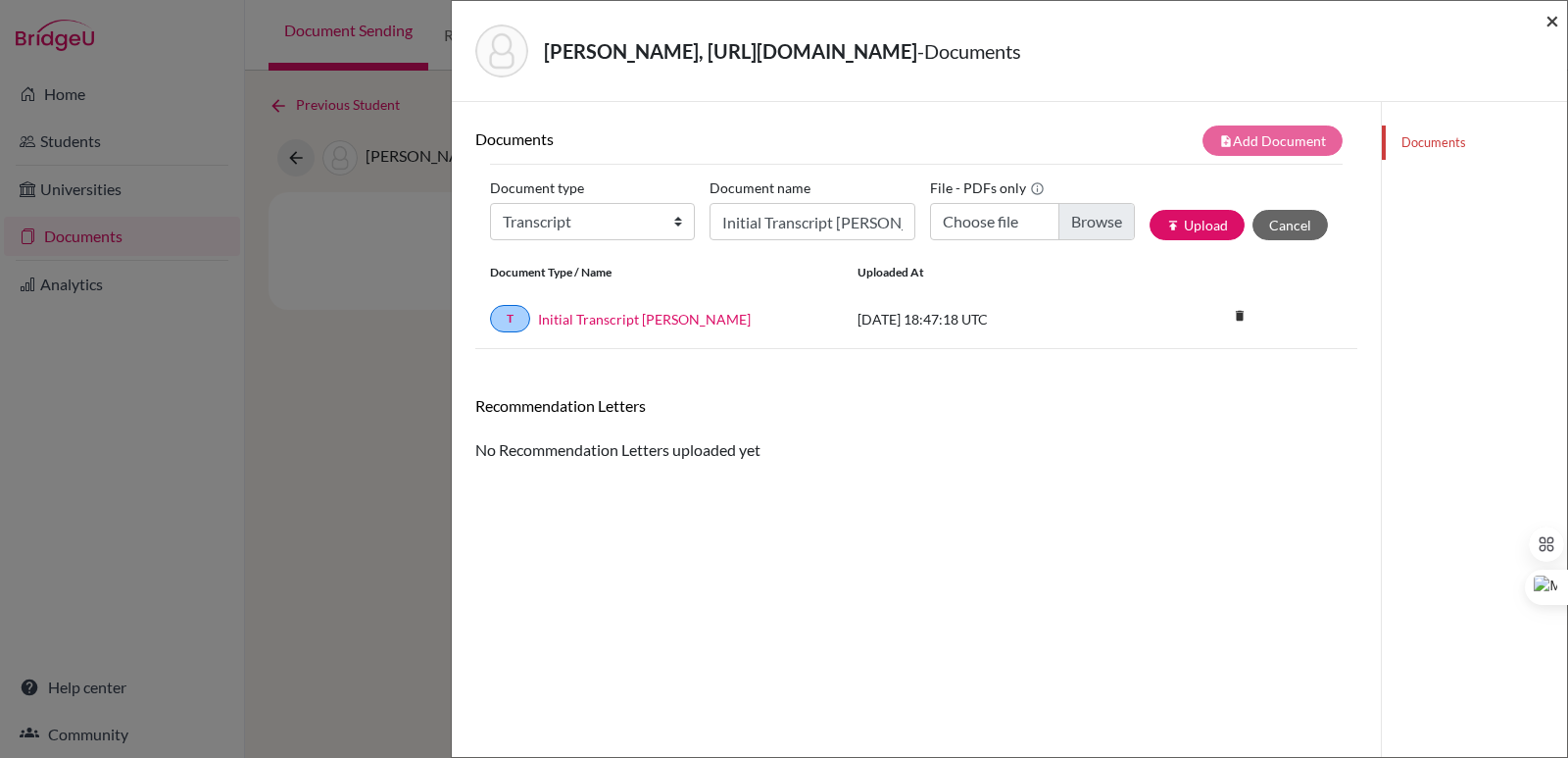
click at [1554, 27] on span "×" at bounding box center [1552, 20] width 14 height 29
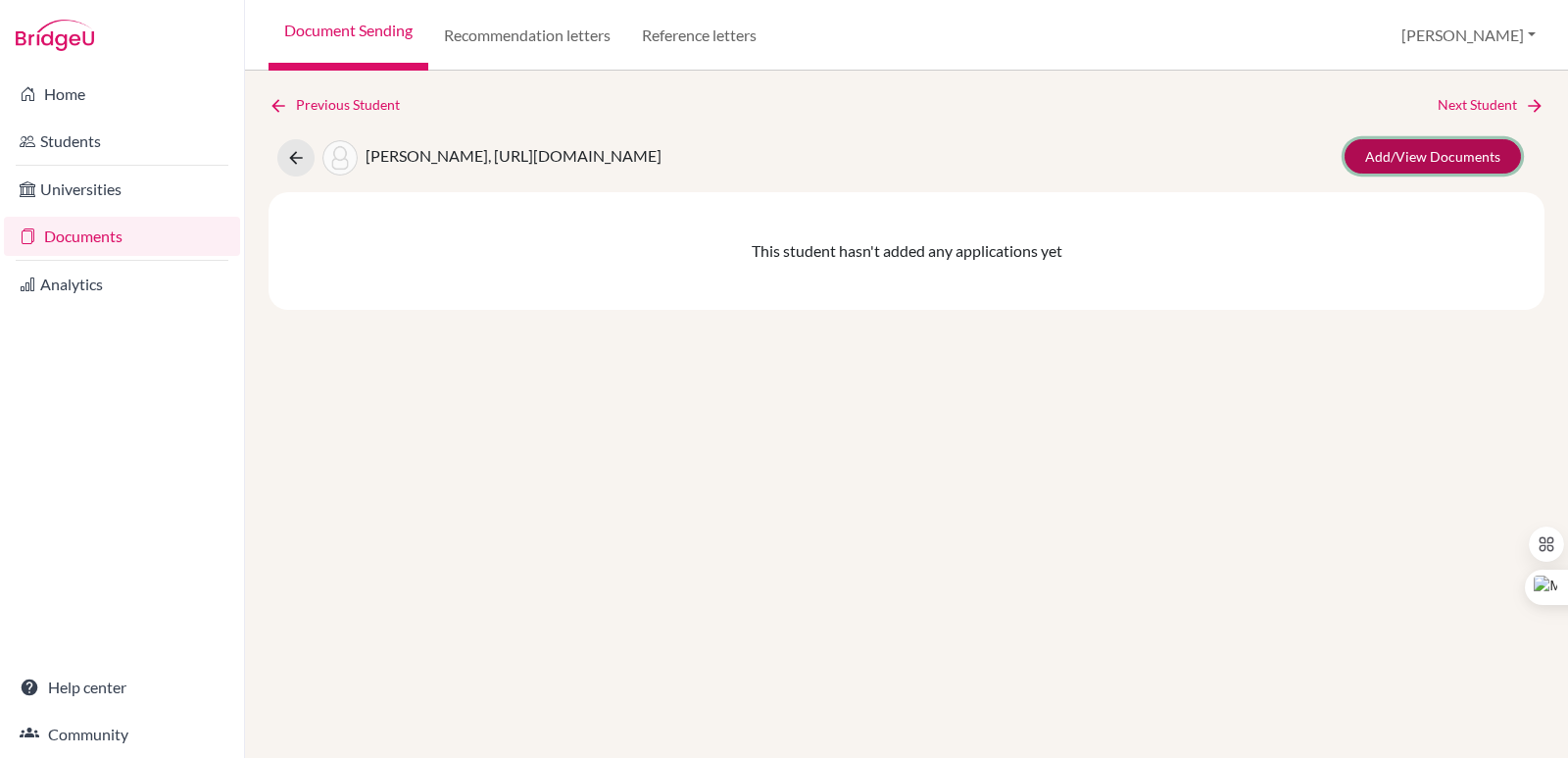
click at [1464, 156] on link "Add/View Documents" at bounding box center [1432, 156] width 177 height 35
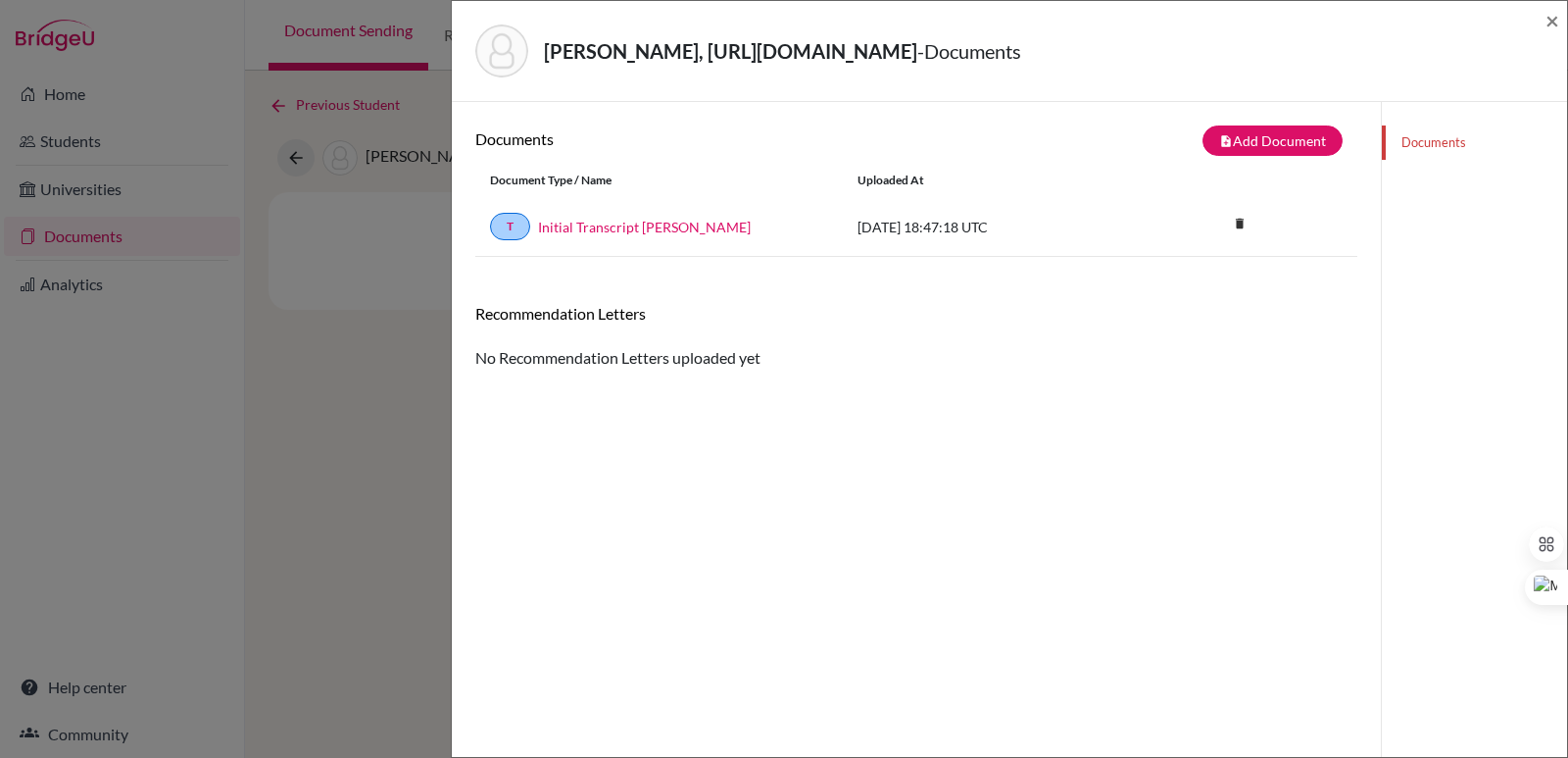
click at [1539, 23] on div "Martínez Mendieta, https://easalvador.powerschool.com/admin/students/home.html?…" at bounding box center [1009, 51] width 1099 height 84
click at [1547, 23] on span "×" at bounding box center [1552, 20] width 14 height 29
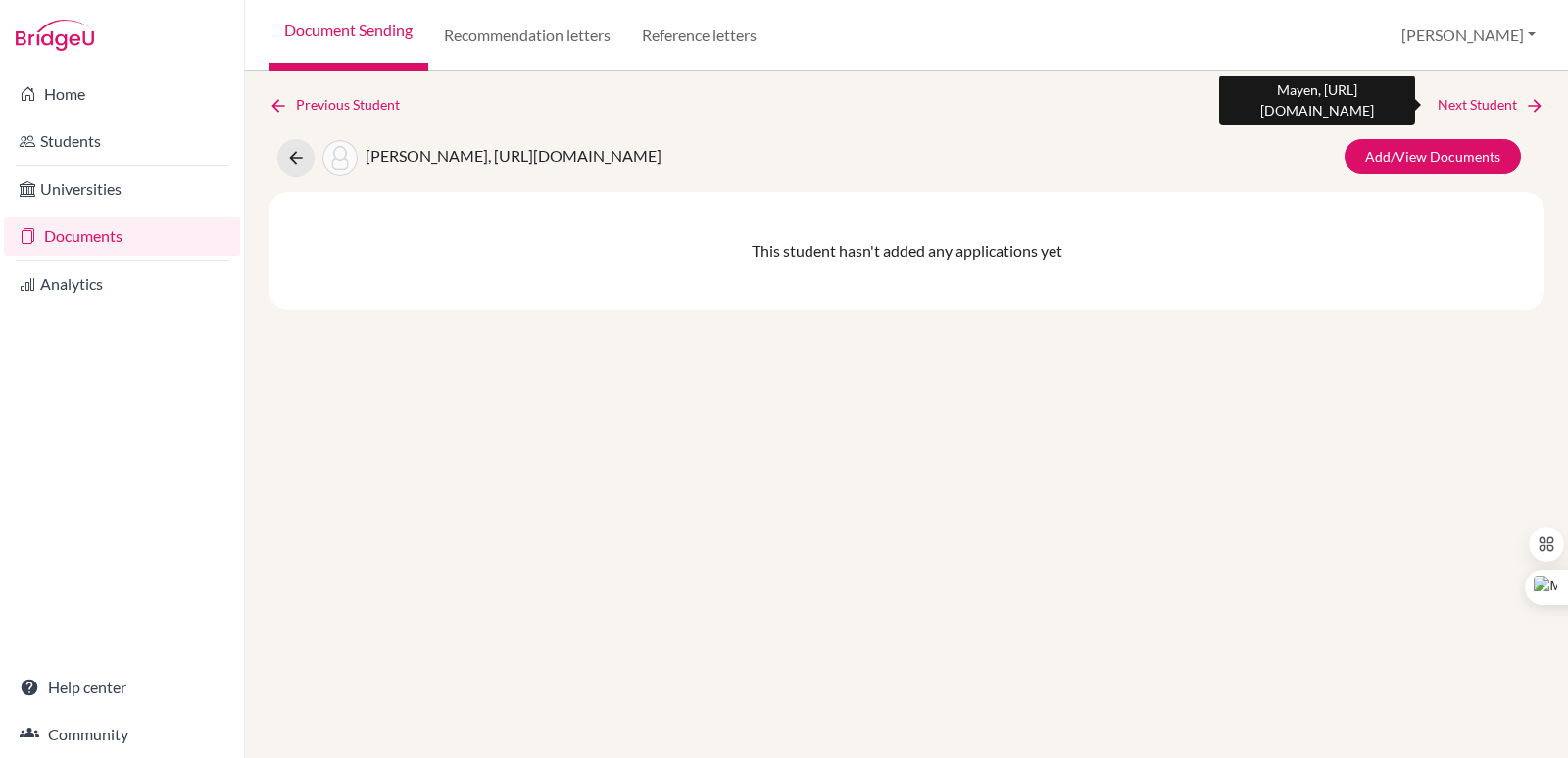
click at [1520, 104] on link "Next Student" at bounding box center [1491, 105] width 107 height 22
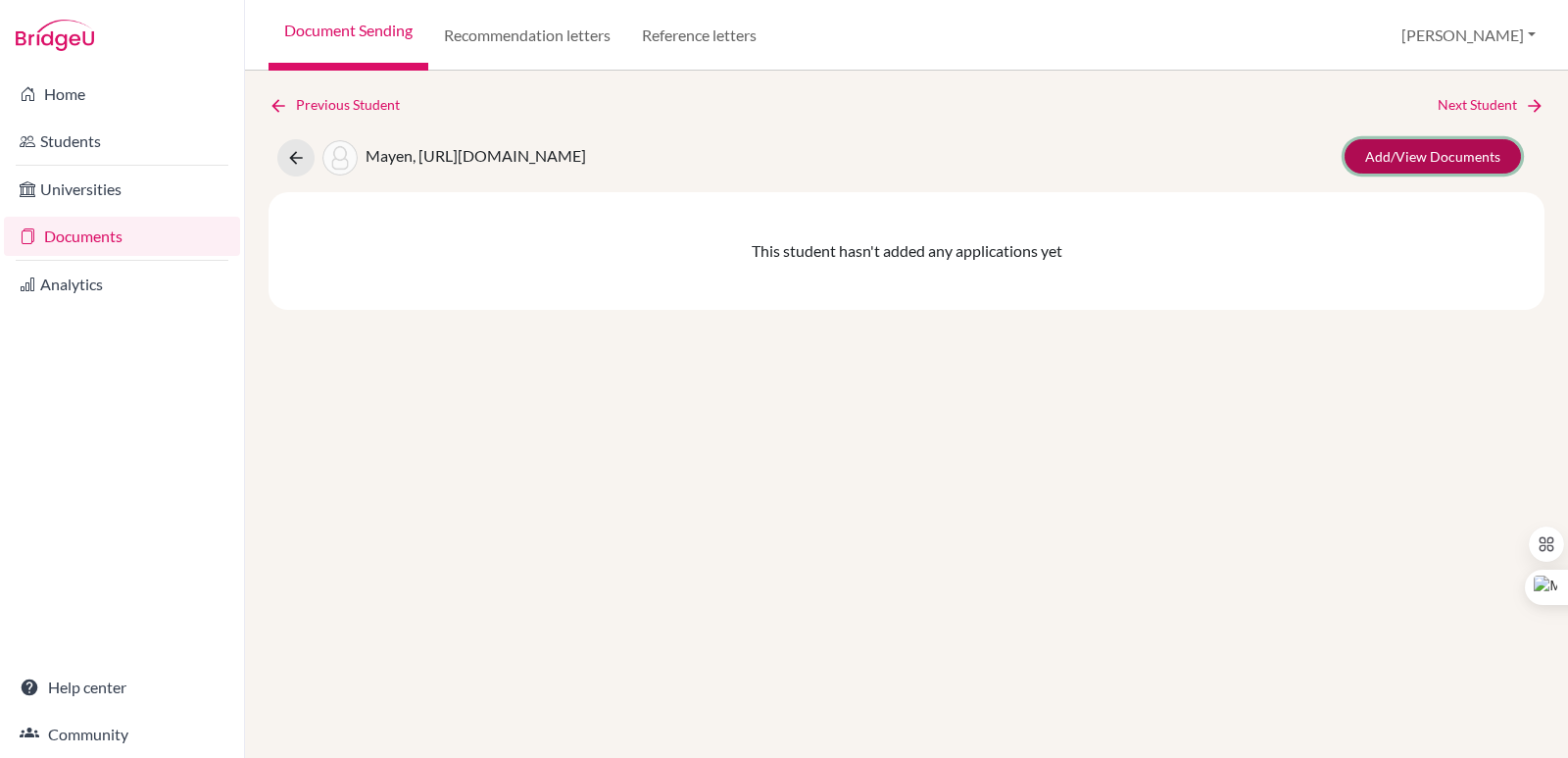
click at [1467, 153] on link "Add/View Documents" at bounding box center [1432, 156] width 177 height 35
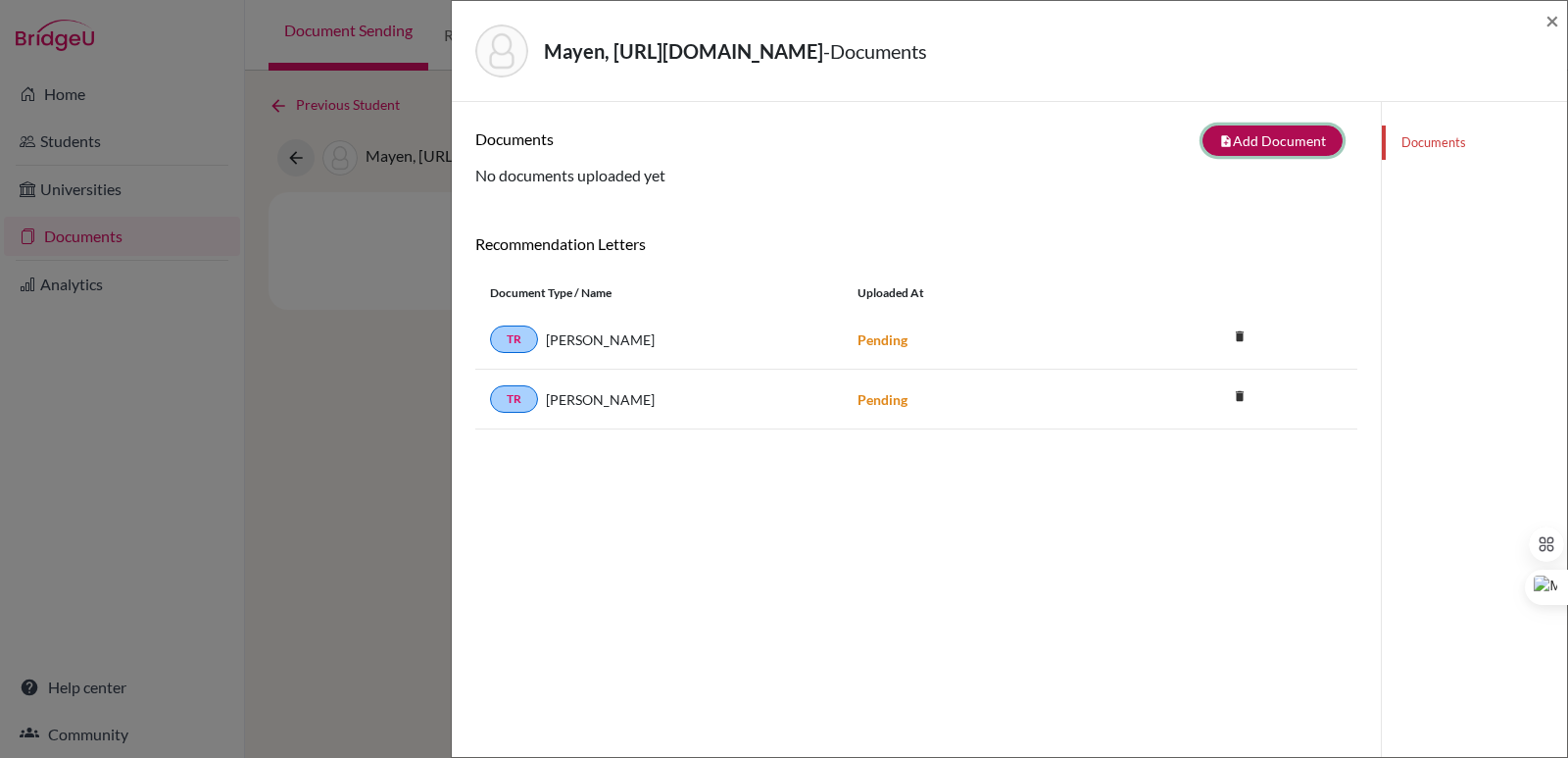
click at [1231, 153] on button "note_add Add Document" at bounding box center [1271, 140] width 140 height 31
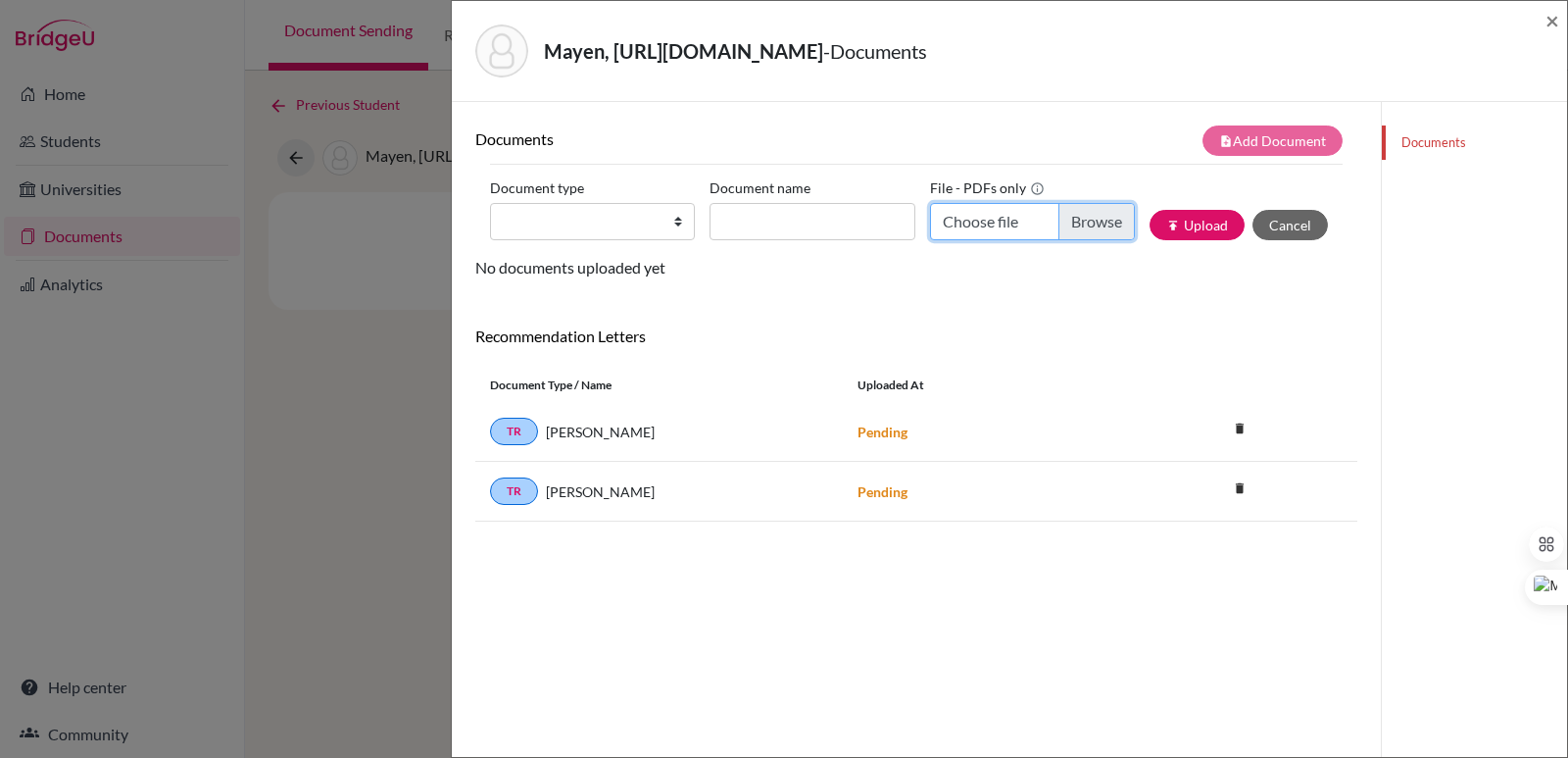
click at [1099, 219] on input "Choose file" at bounding box center [1031, 221] width 204 height 38
type input "C:\fakepath\Mayen, Mayela.pdf"
click at [794, 211] on input "Document name" at bounding box center [811, 221] width 204 height 38
paste input "Initial Transcript"
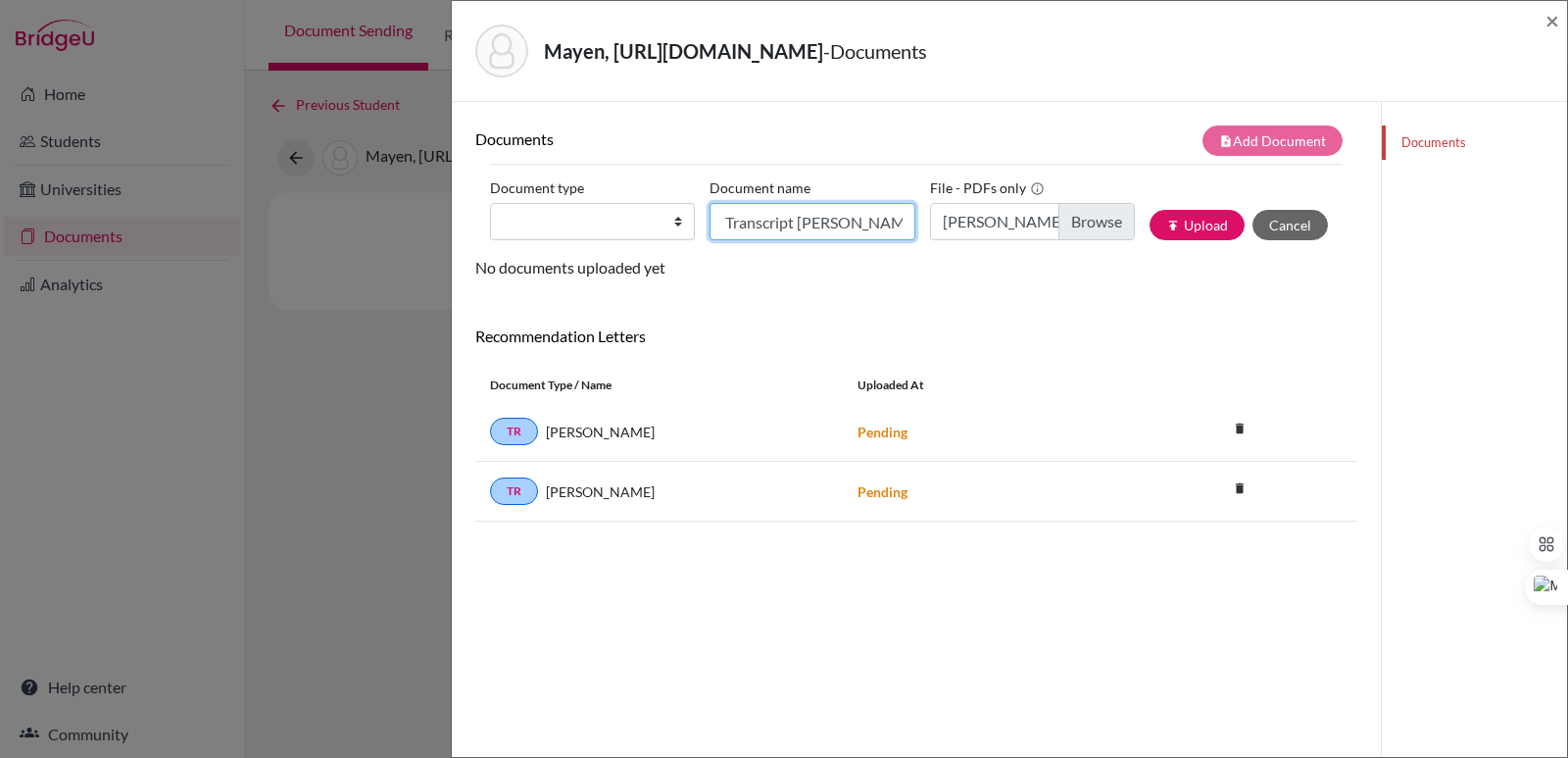
type input "Initial Transcript Mayela Mayen"
click at [624, 221] on select "Change explanation for Common App reports Counselor recommendation Internationa…" at bounding box center [592, 221] width 204 height 38
select select "2"
click at [490, 202] on select "Change explanation for Common App reports Counselor recommendation Internationa…" at bounding box center [592, 221] width 204 height 38
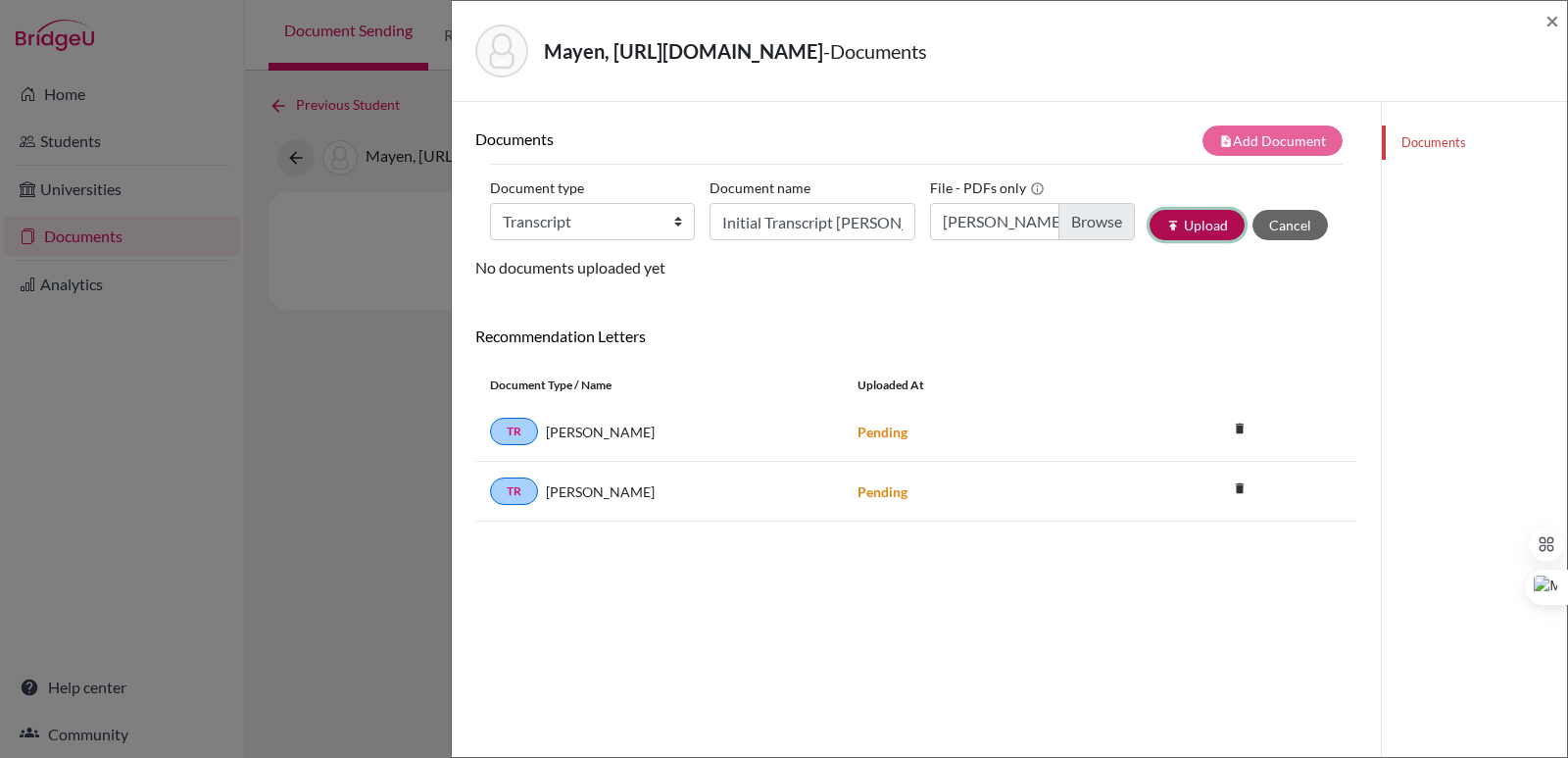
click at [1166, 231] on icon "publish" at bounding box center [1173, 225] width 14 height 14
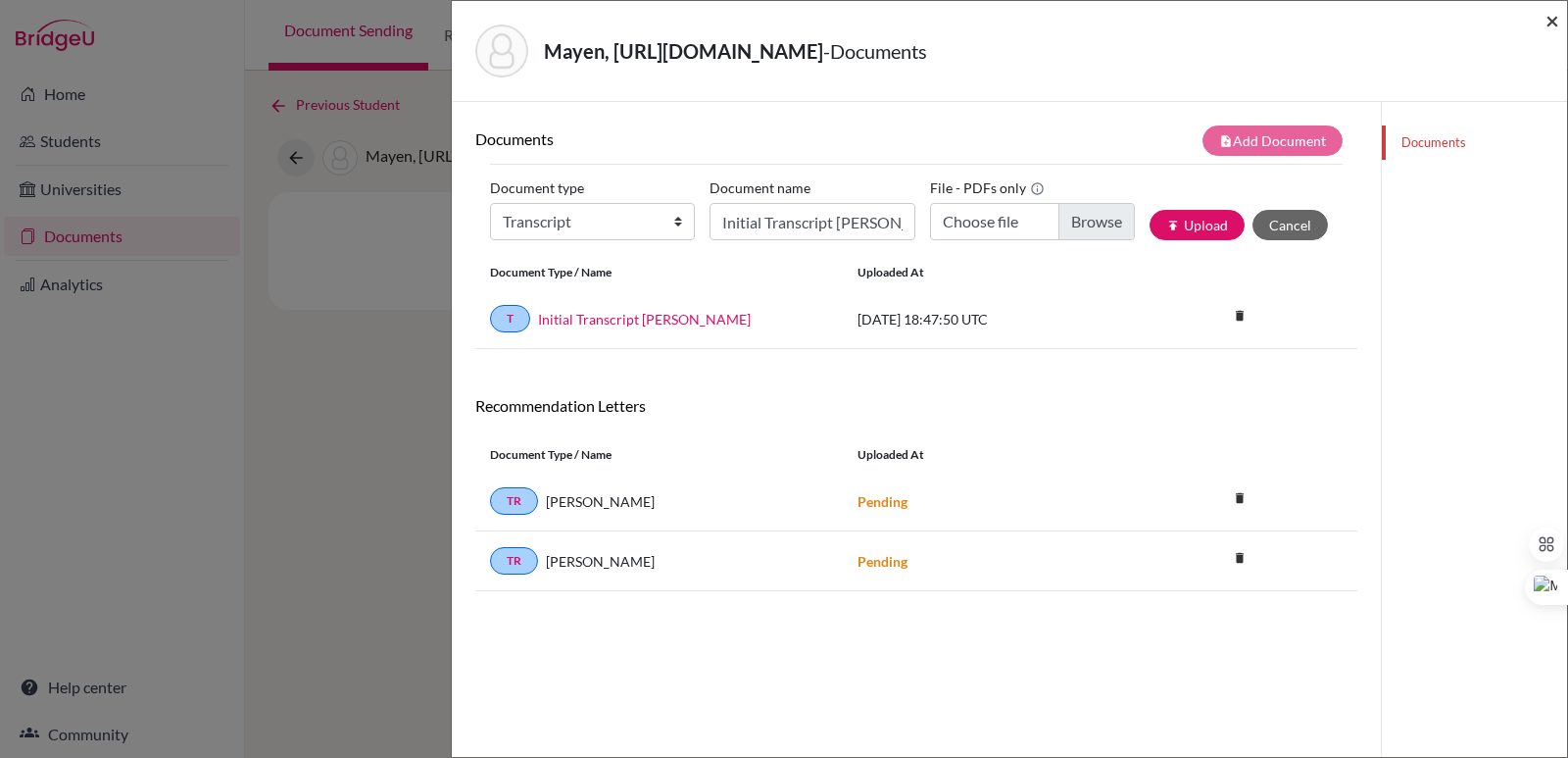
click at [1556, 21] on span "×" at bounding box center [1552, 20] width 14 height 29
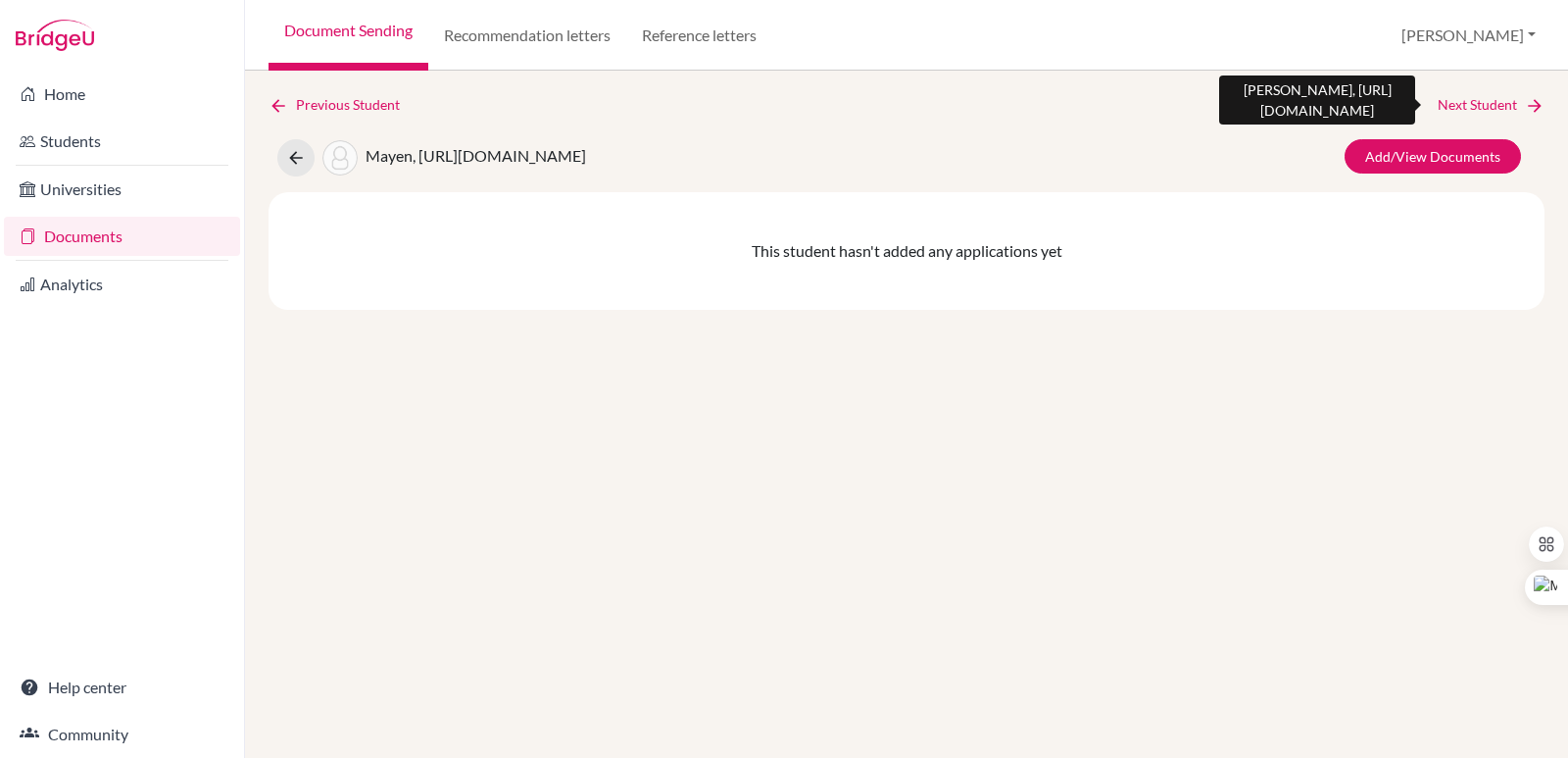
click at [1540, 114] on icon at bounding box center [1534, 106] width 20 height 20
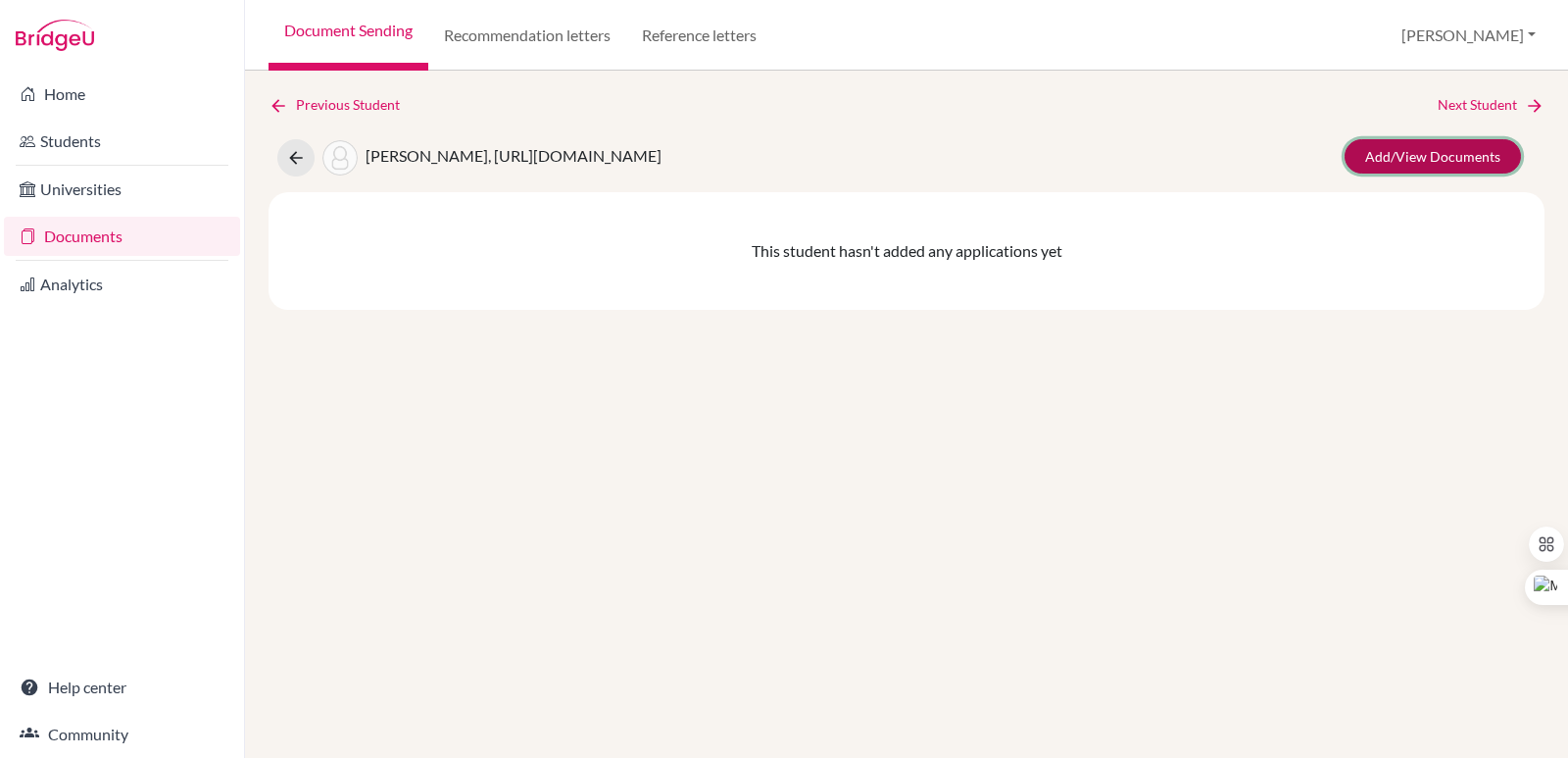
click at [1437, 156] on link "Add/View Documents" at bounding box center [1432, 156] width 177 height 35
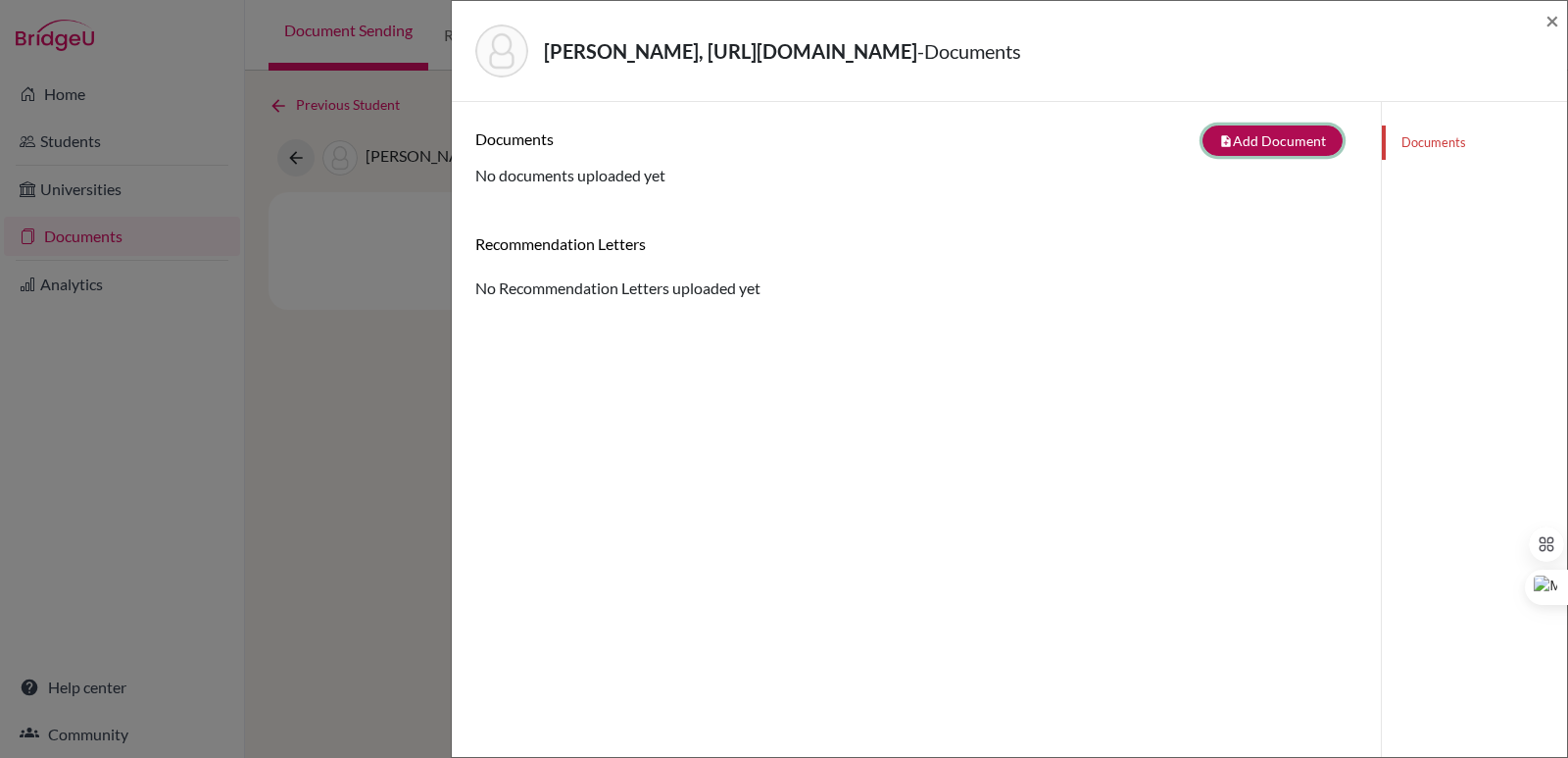
click at [1236, 142] on button "note_add Add Document" at bounding box center [1271, 140] width 140 height 31
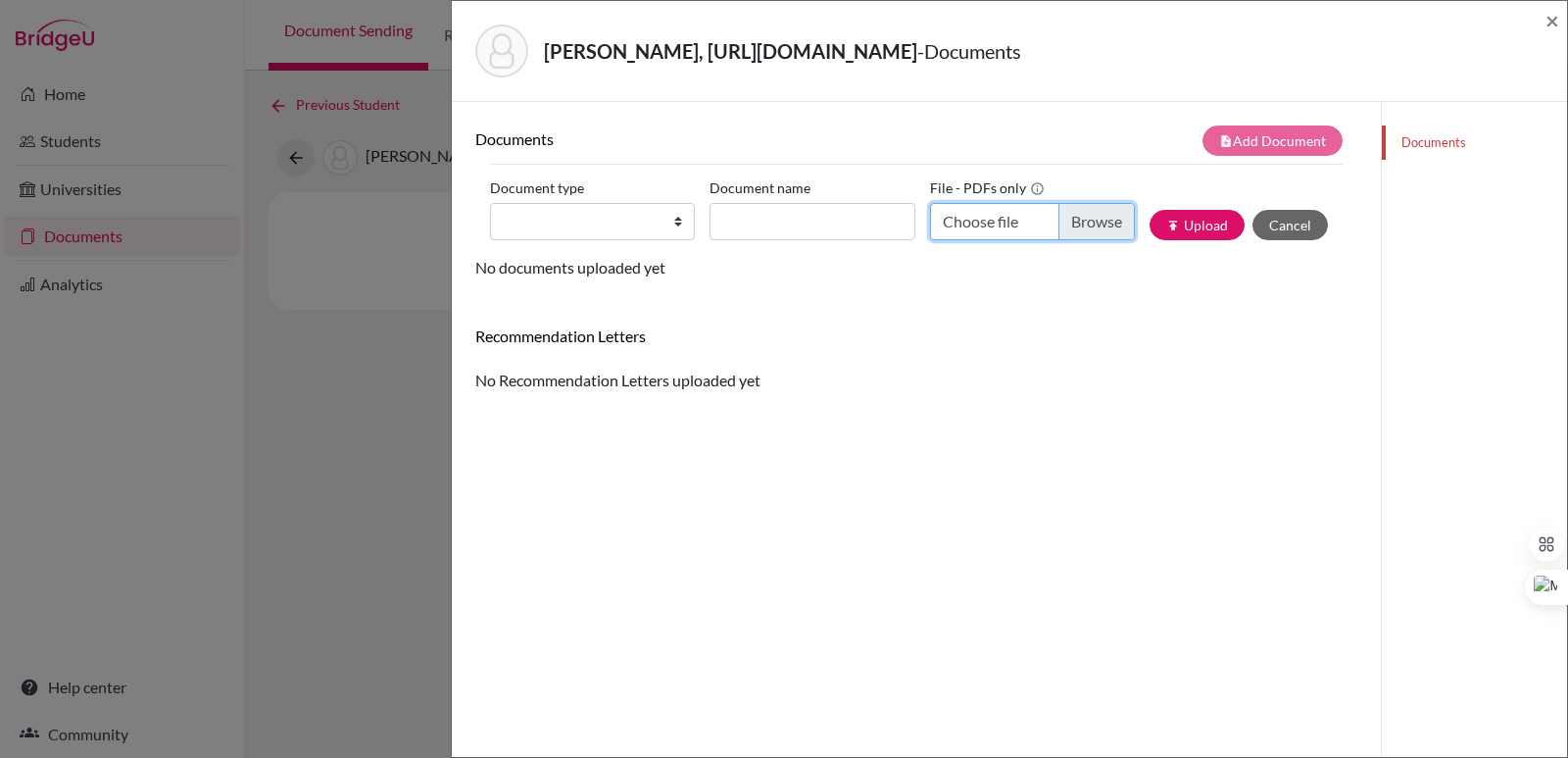
click at [1072, 212] on input "Choose file" at bounding box center [1031, 221] width 204 height 38
type input "C:\fakepath\Mejía Anliker, Gerardo.pdf"
click at [806, 214] on input "Document name" at bounding box center [811, 221] width 204 height 38
paste input "Initial Transcript"
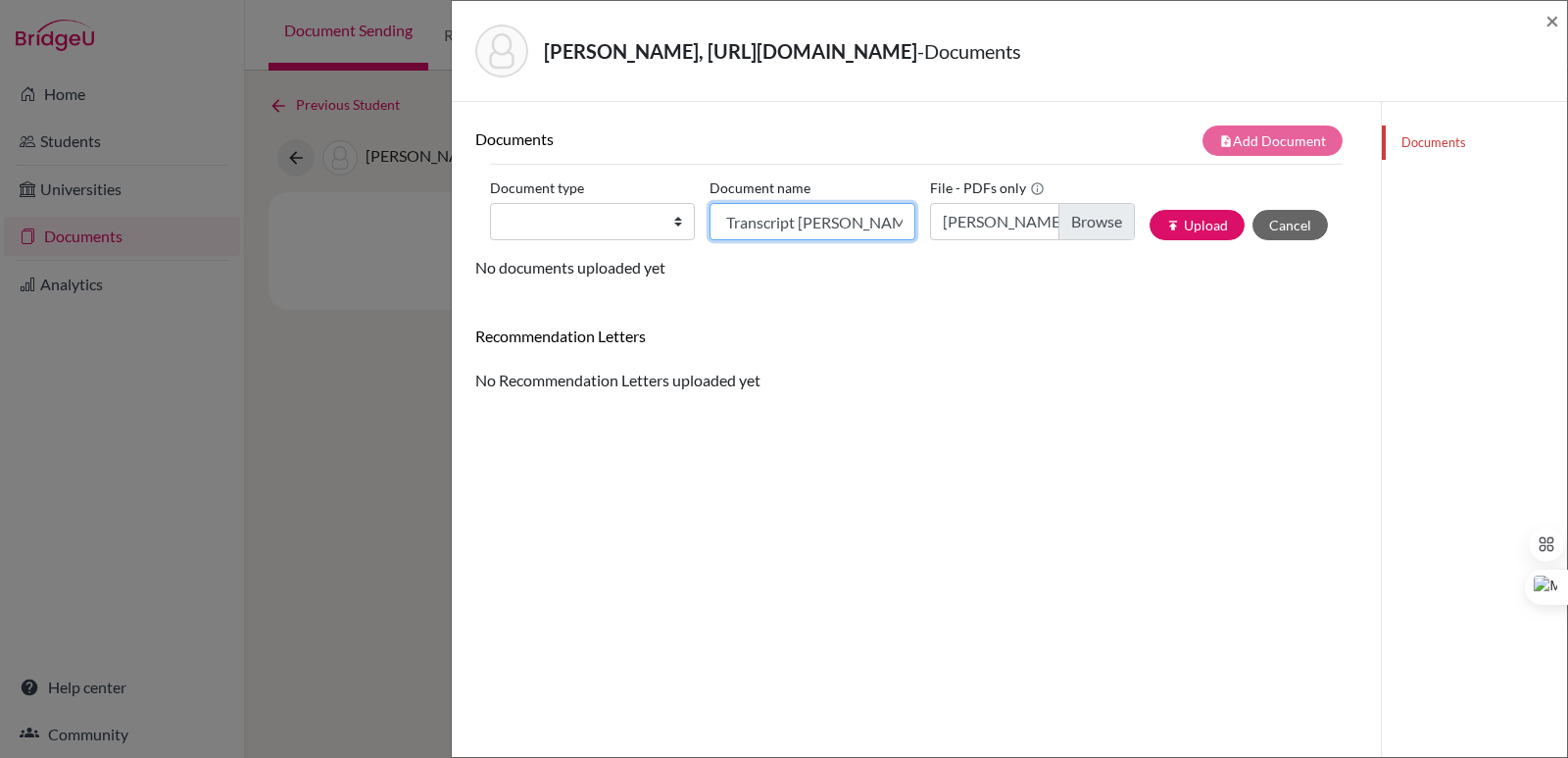
type input "Initial Transcript Gerardo Mejia"
click at [629, 224] on select "Change explanation for Common App reports Counselor recommendation Internationa…" at bounding box center [592, 221] width 204 height 38
select select "2"
click at [490, 202] on select "Change explanation for Common App reports Counselor recommendation Internationa…" at bounding box center [592, 221] width 204 height 38
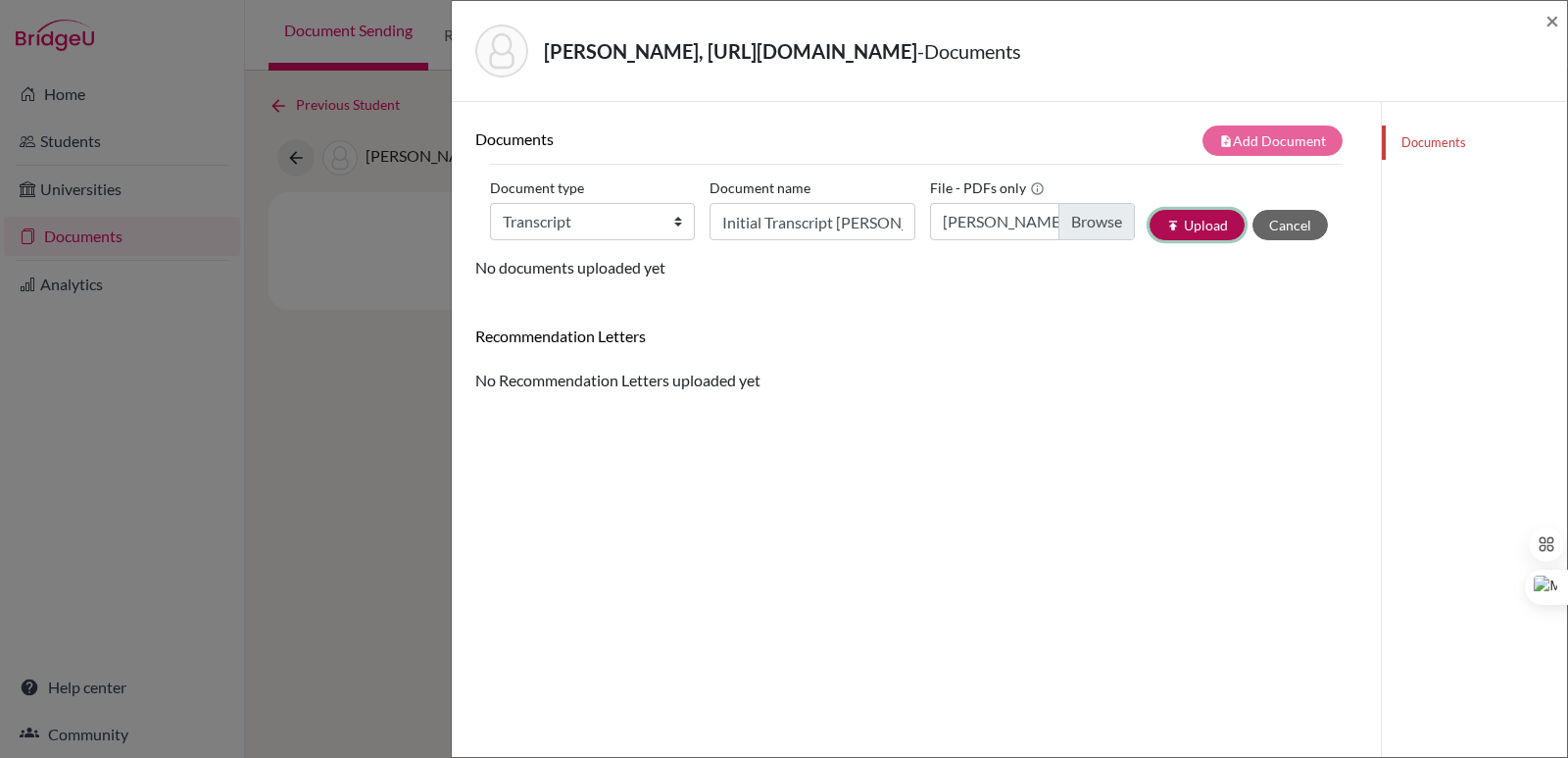
click at [1186, 230] on button "publish Upload" at bounding box center [1197, 224] width 95 height 31
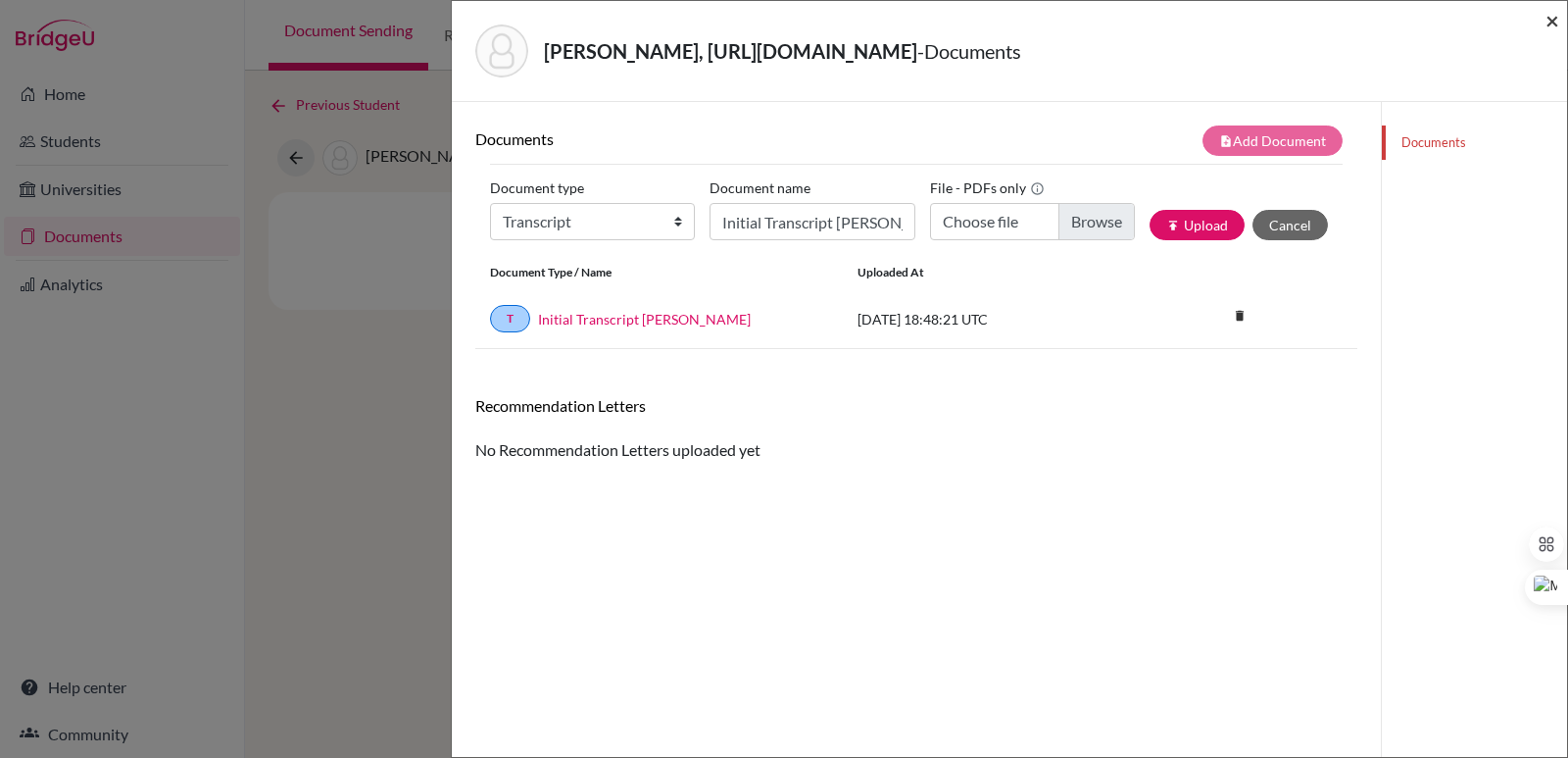
click at [1549, 17] on span "×" at bounding box center [1552, 20] width 14 height 29
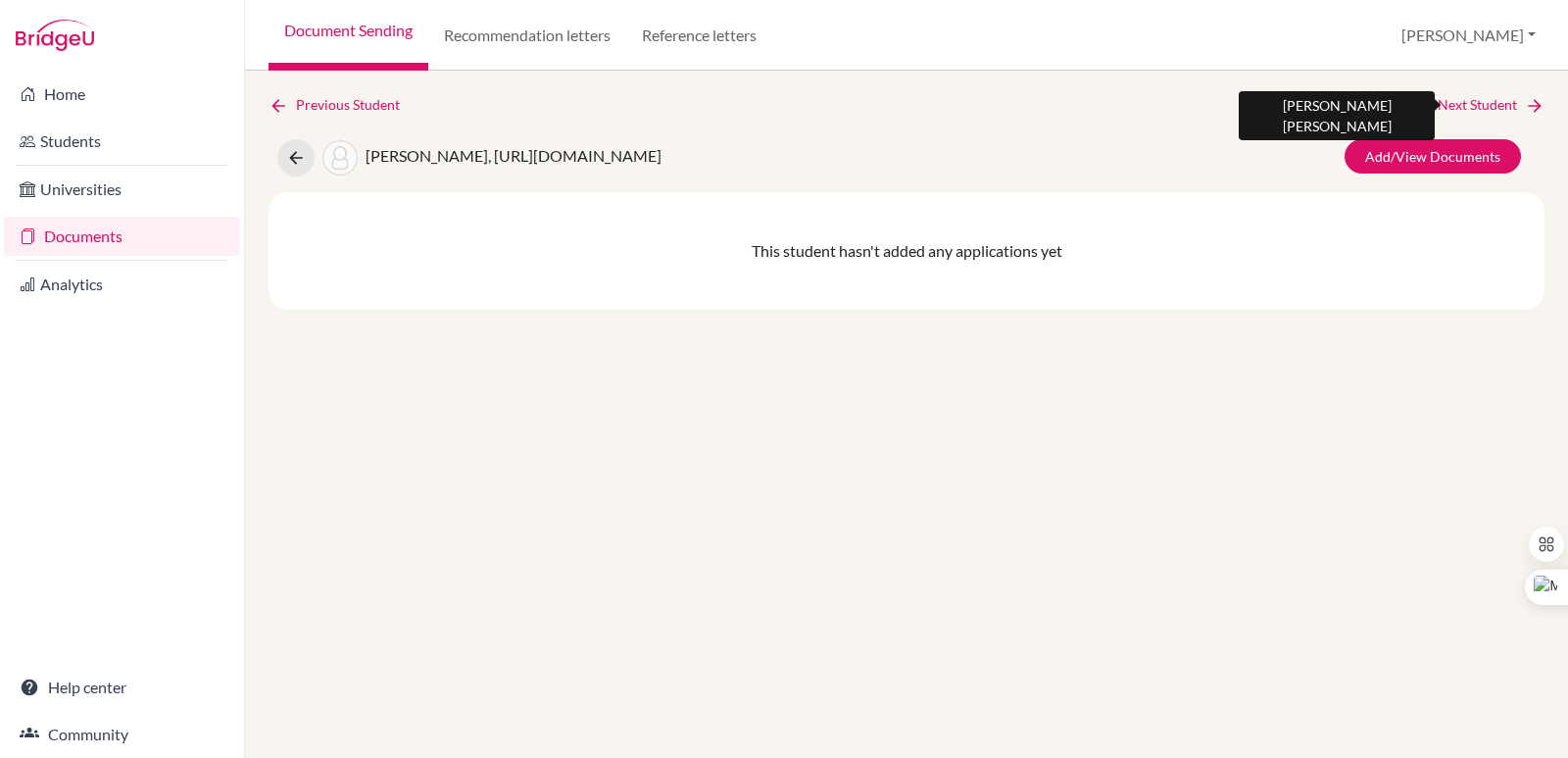
click at [1515, 114] on link "Next Student" at bounding box center [1491, 105] width 107 height 22
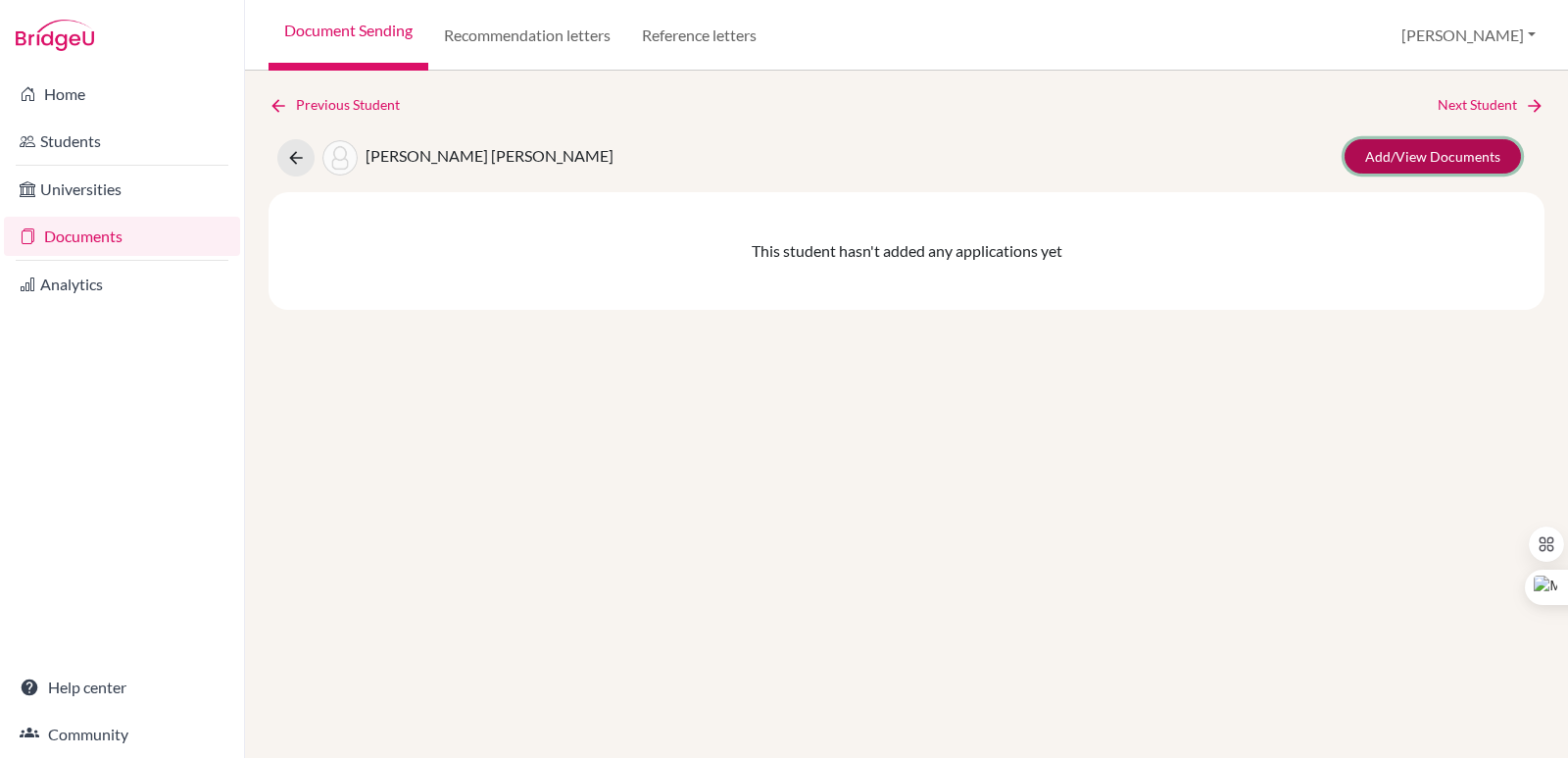
click at [1409, 146] on link "Add/View Documents" at bounding box center [1432, 156] width 177 height 35
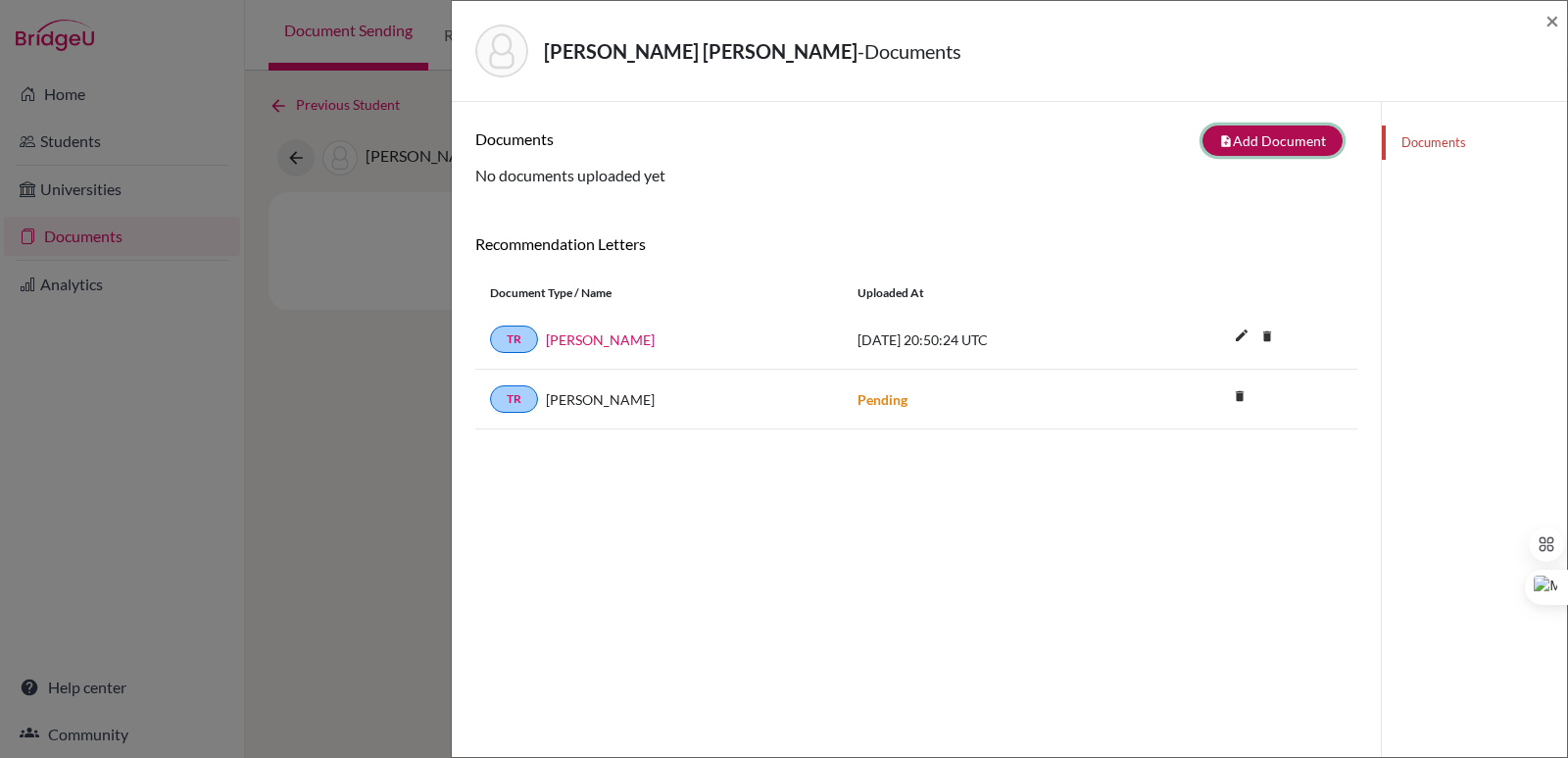
click at [1248, 133] on button "note_add Add Document" at bounding box center [1271, 140] width 140 height 31
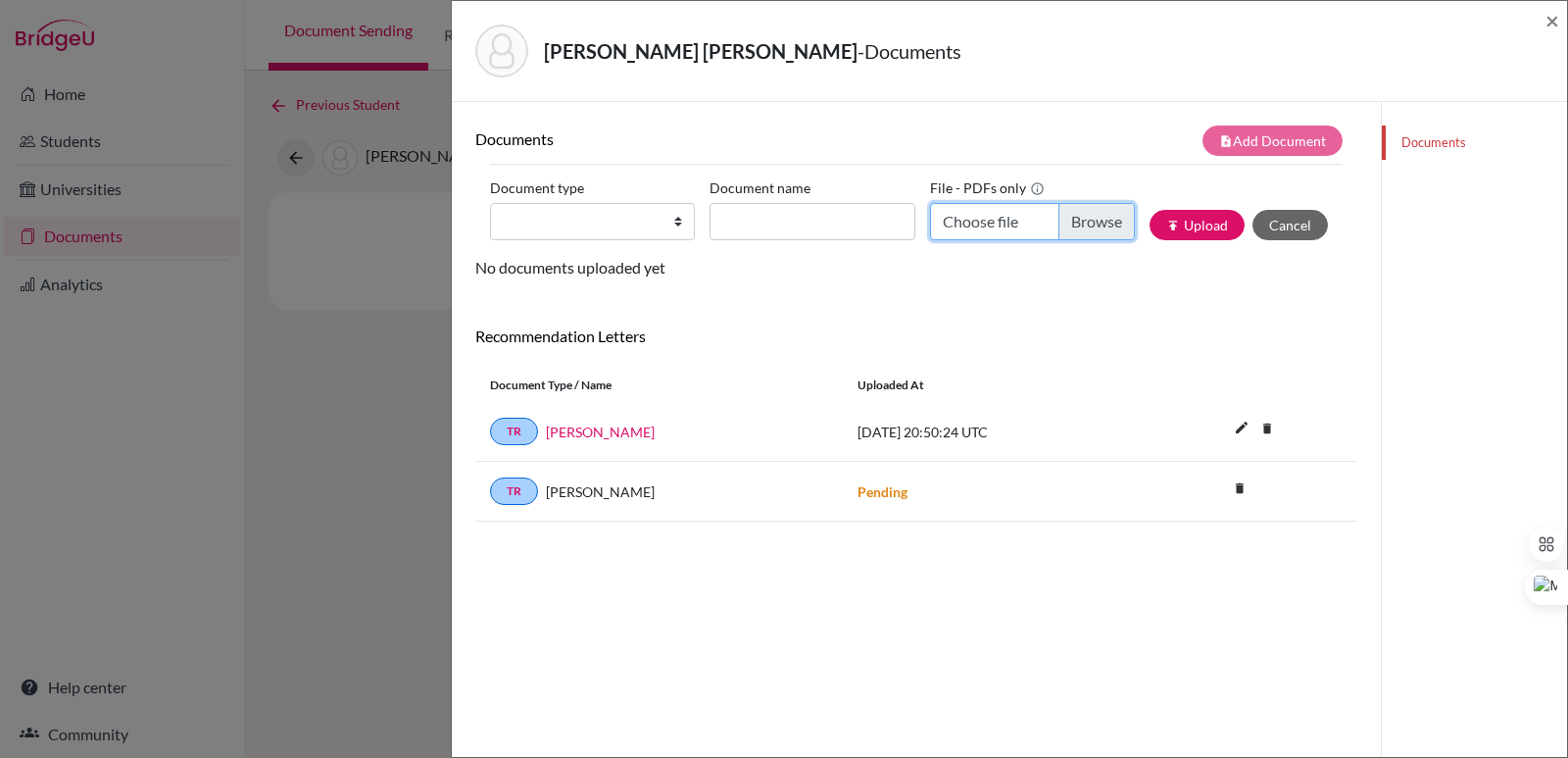
click at [1076, 218] on input "Choose file" at bounding box center [1031, 221] width 204 height 38
type input "C:\fakepath\Melara Barriere, Guillermo Alejandro.pdf"
click at [761, 218] on input "Document name" at bounding box center [811, 221] width 204 height 38
paste input "Initial Transcript"
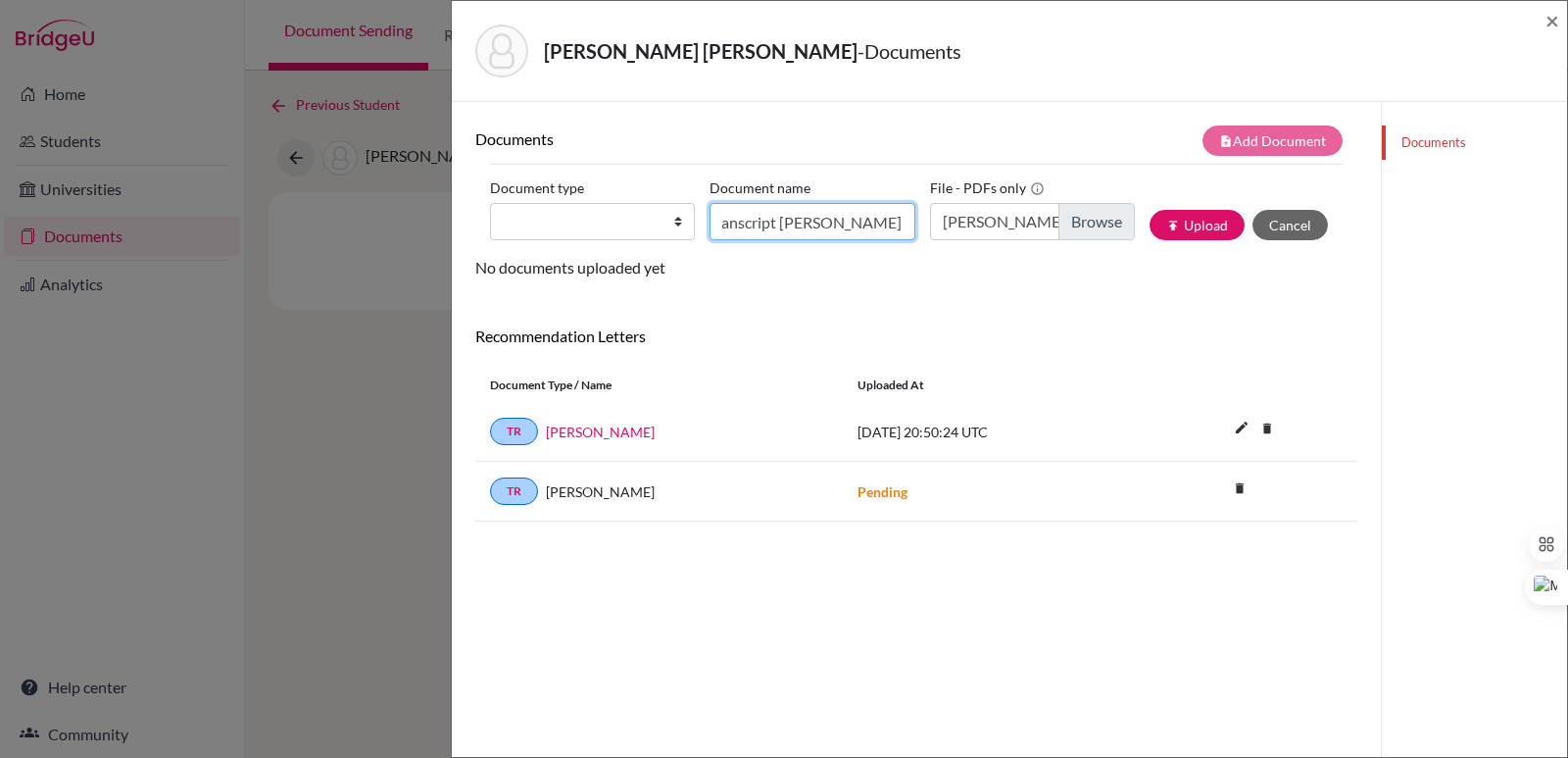
type input "Initial Transcript Guillermo Melara"
click at [657, 226] on select "Change explanation for Common App reports Counselor recommendation Internationa…" at bounding box center [592, 221] width 204 height 38
select select "2"
click at [490, 202] on select "Change explanation for Common App reports Counselor recommendation Internationa…" at bounding box center [592, 221] width 204 height 38
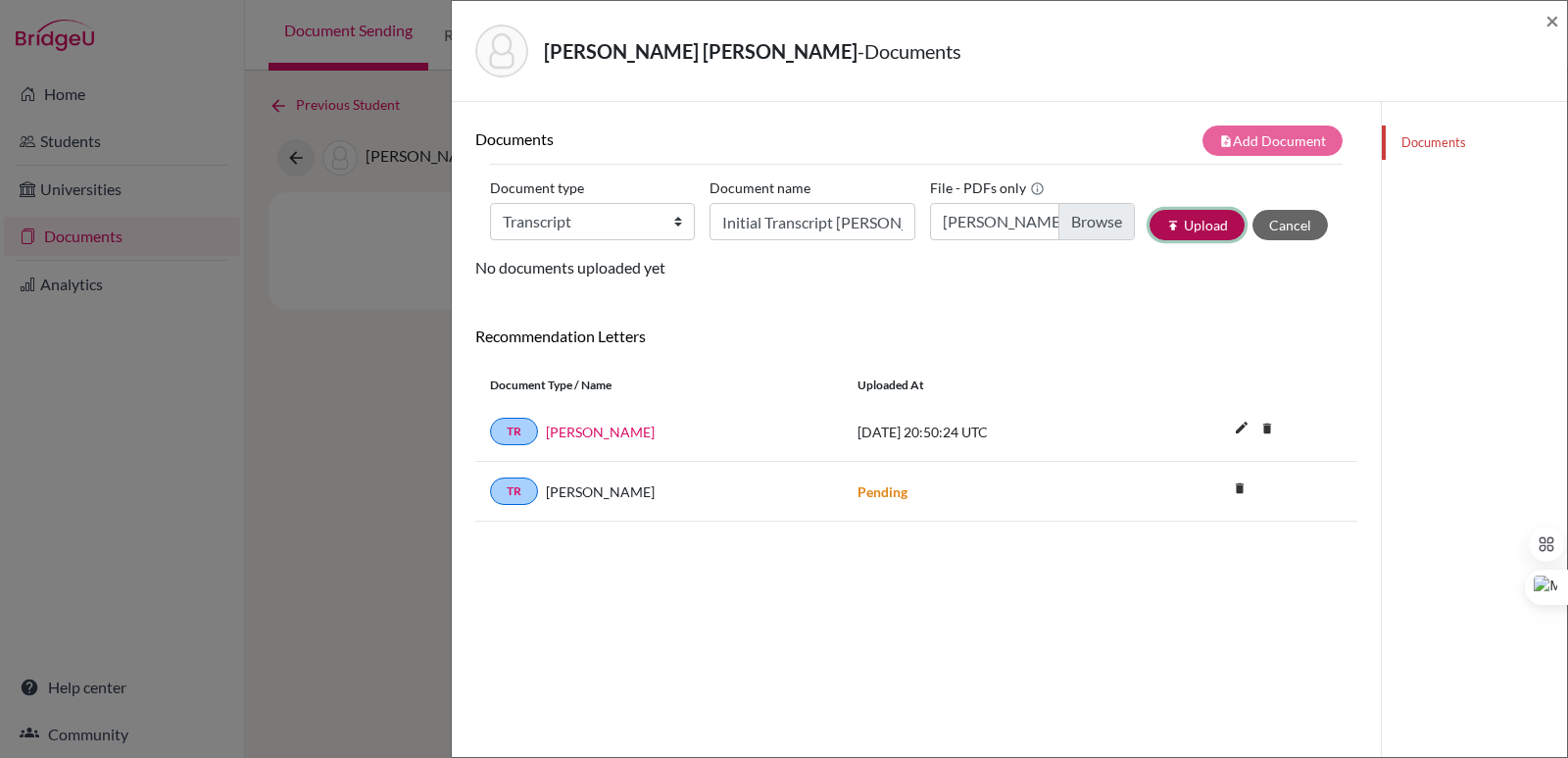
click at [1174, 219] on button "publish Upload" at bounding box center [1197, 224] width 95 height 31
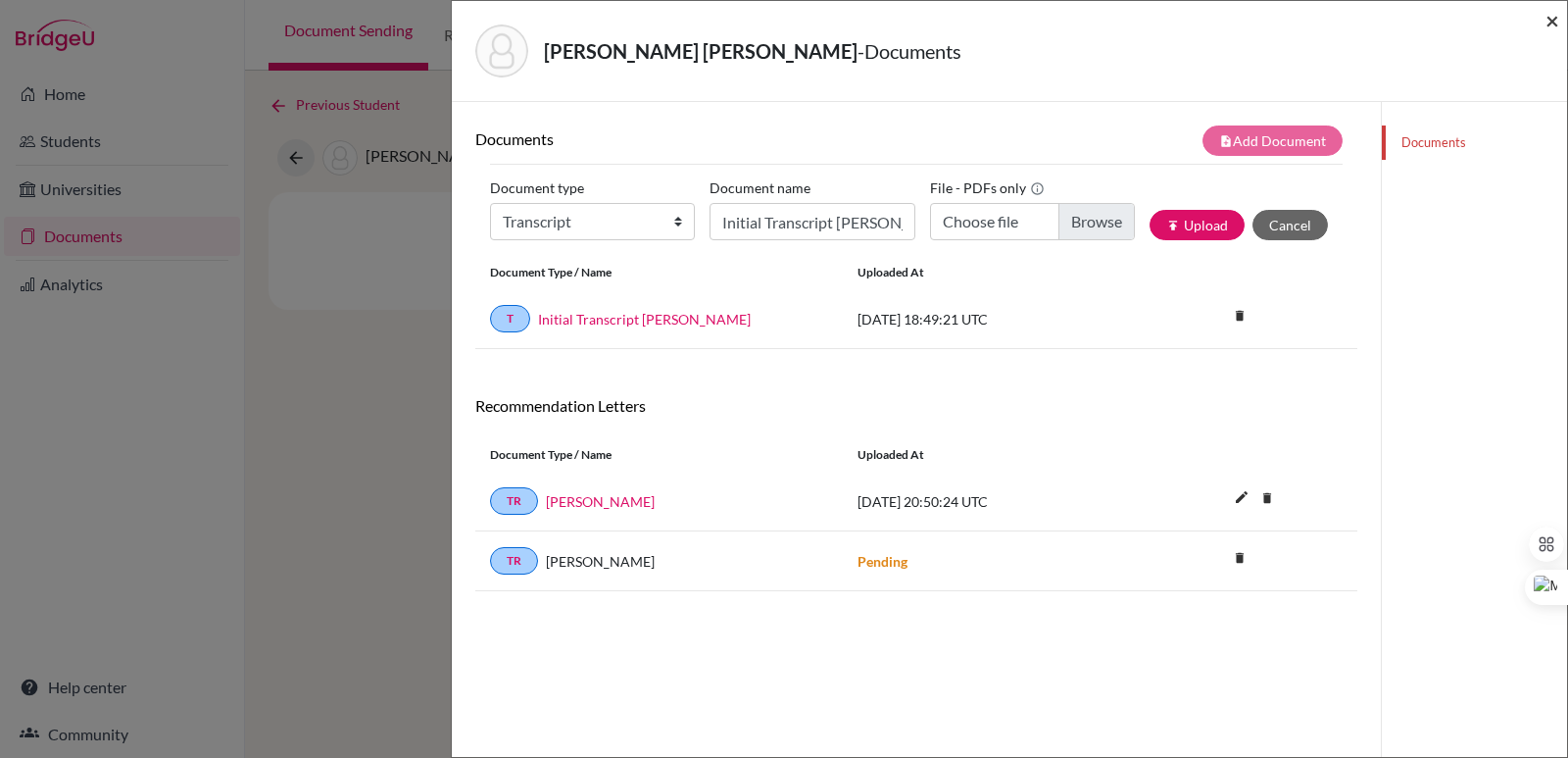
click at [1552, 29] on span "×" at bounding box center [1552, 20] width 14 height 29
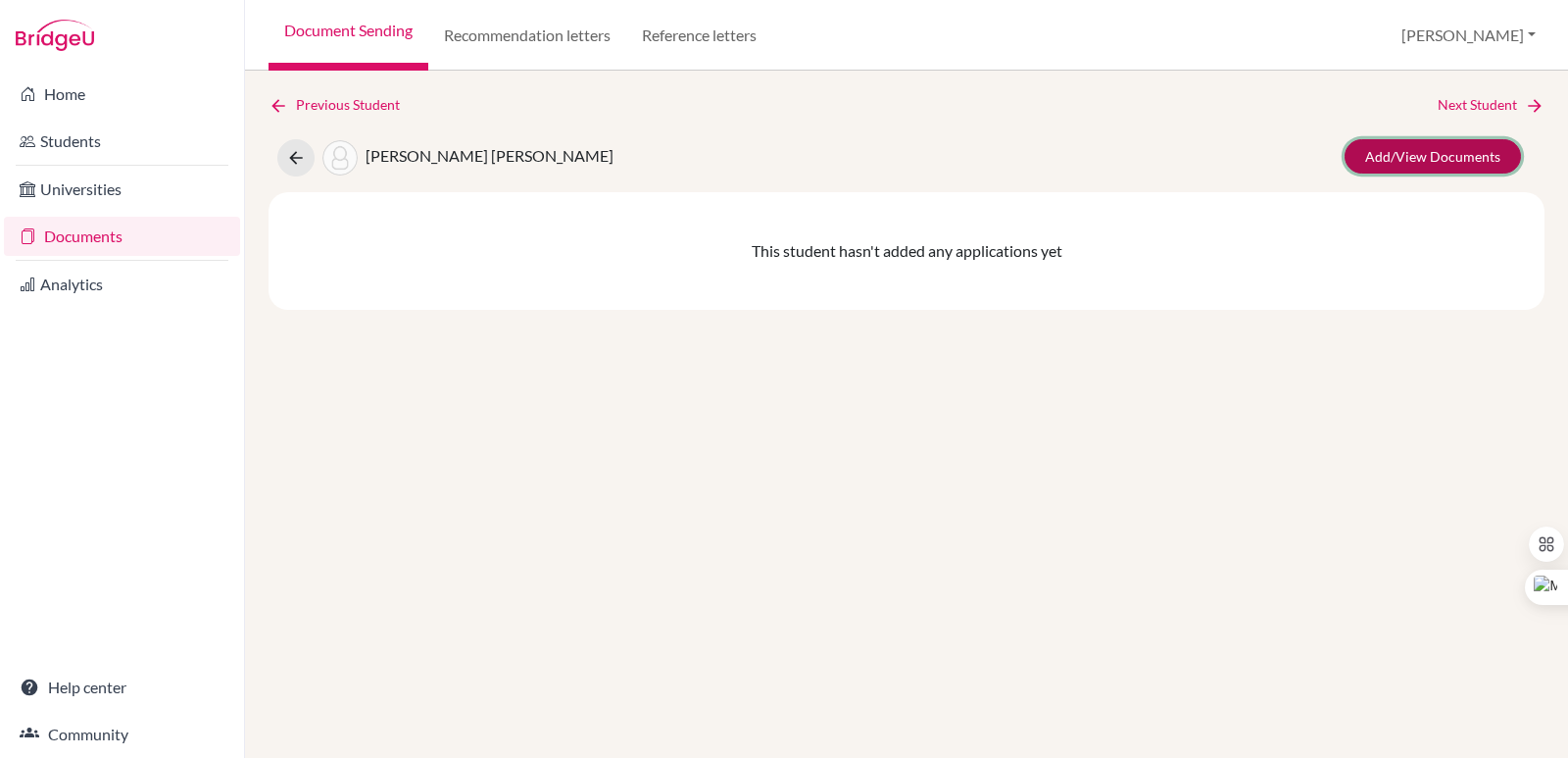
click at [1468, 154] on link "Add/View Documents" at bounding box center [1432, 156] width 177 height 35
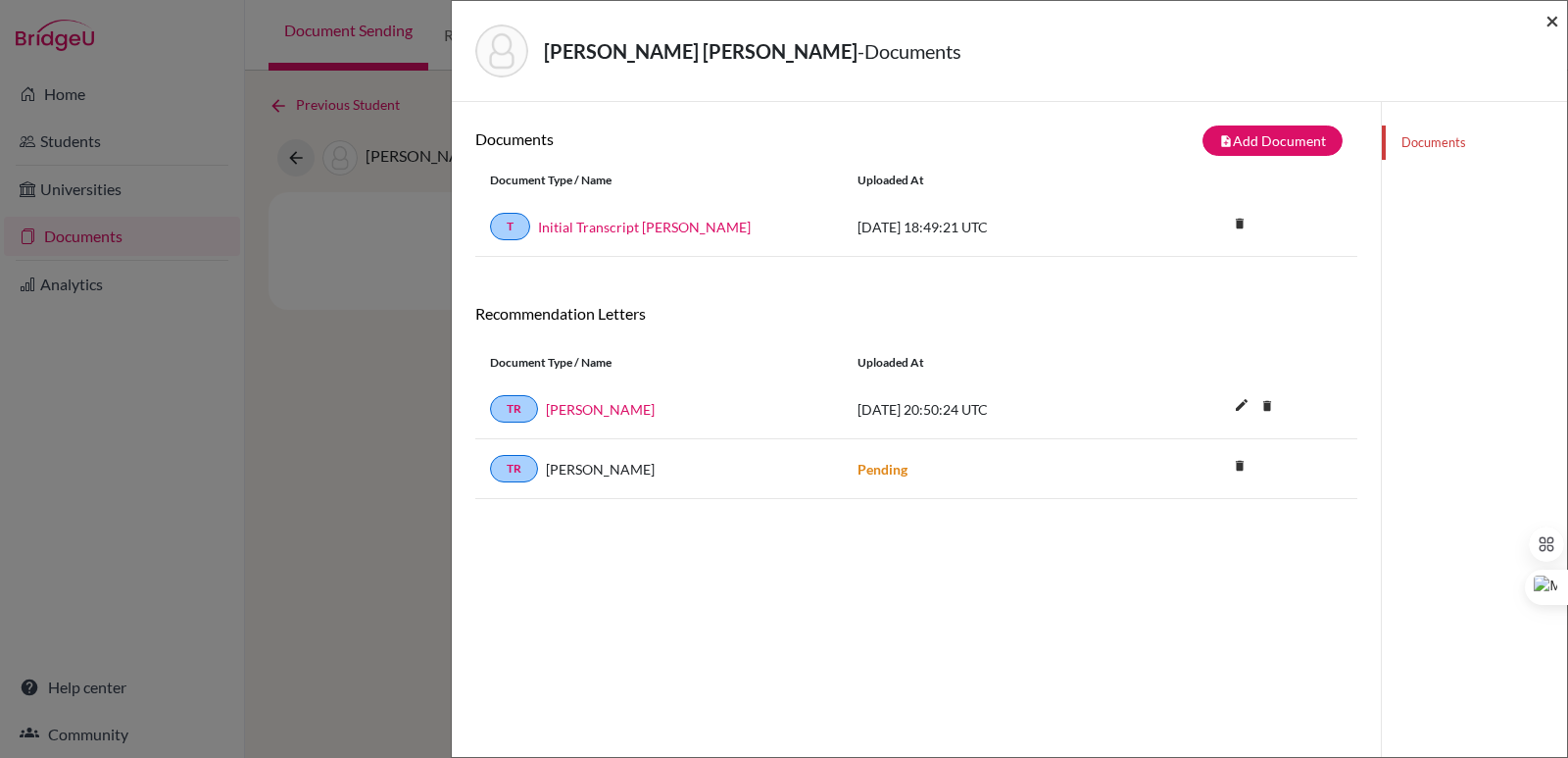
click at [1545, 18] on span "×" at bounding box center [1552, 20] width 14 height 29
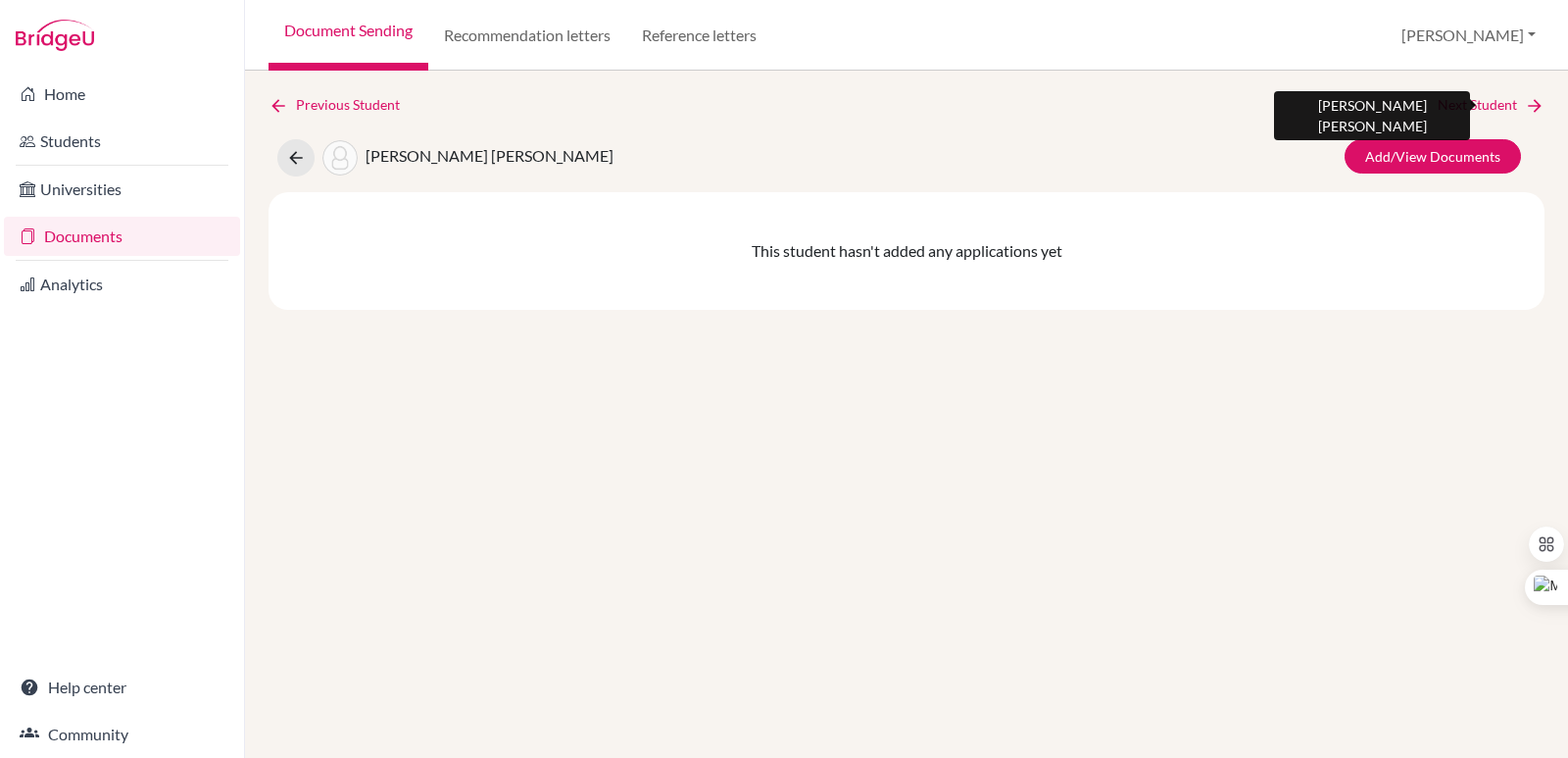
click at [1525, 99] on icon at bounding box center [1534, 106] width 20 height 20
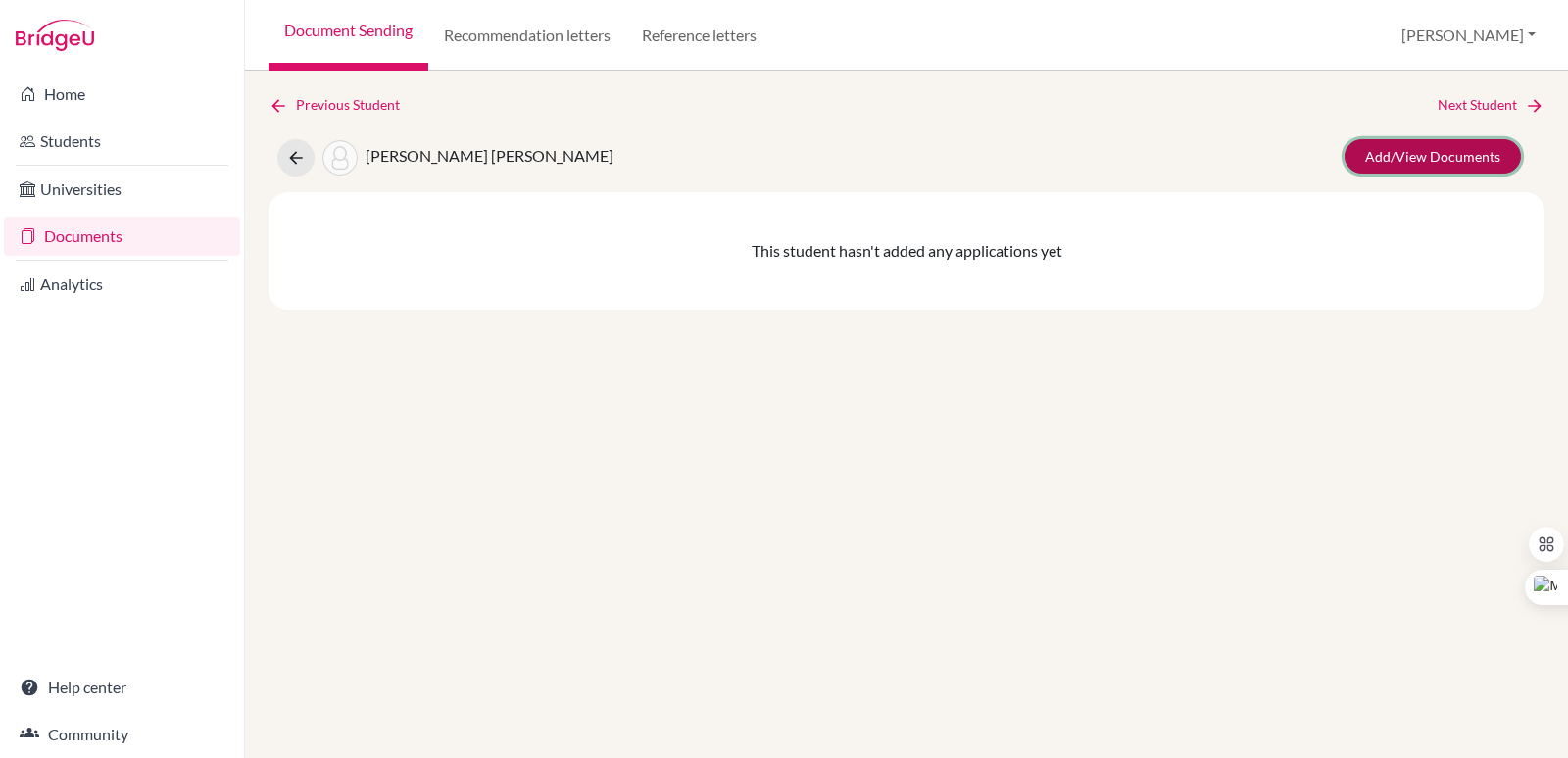
click at [1475, 162] on link "Add/View Documents" at bounding box center [1432, 156] width 177 height 35
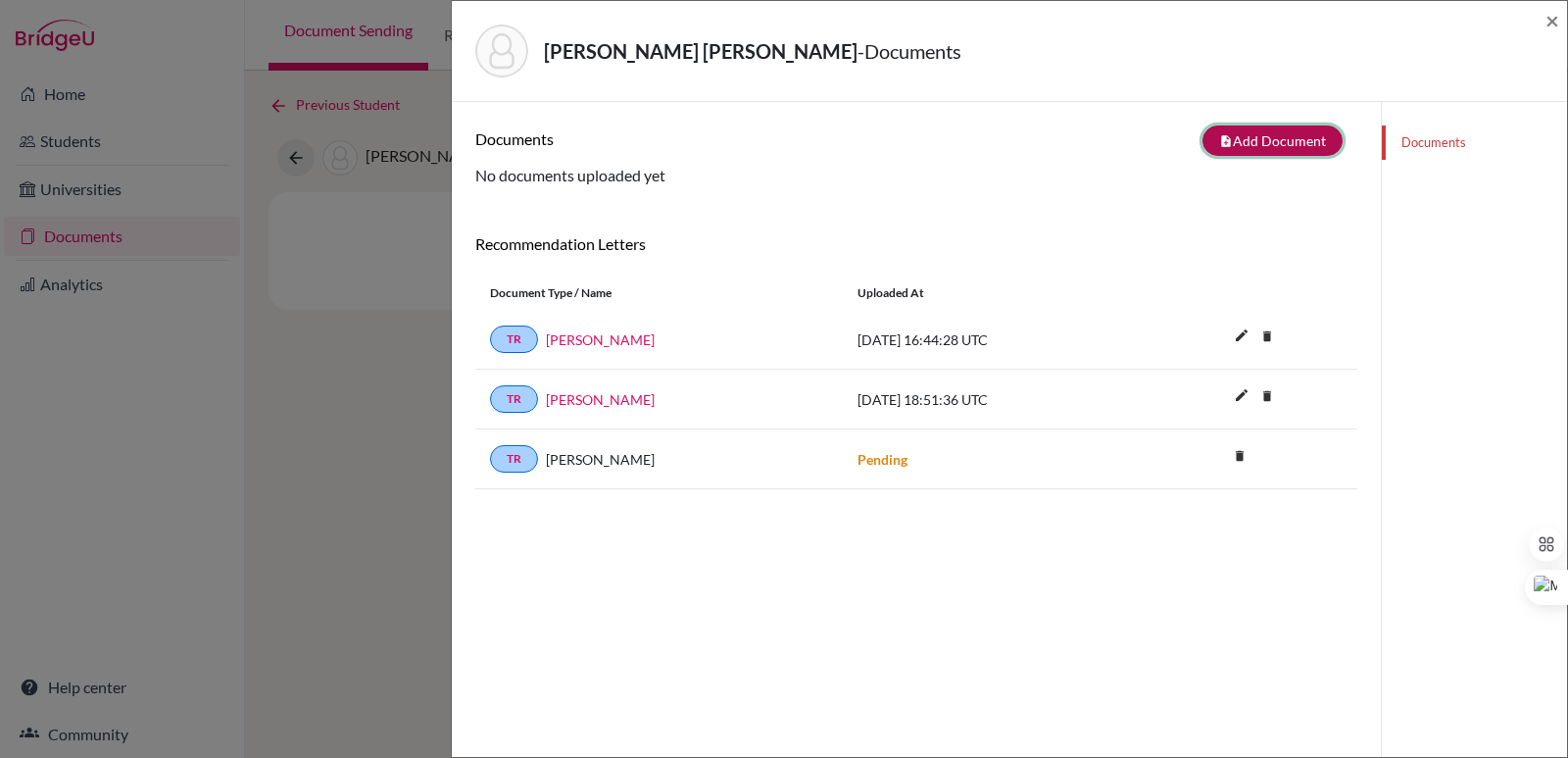
click at [1234, 154] on button "note_add Add Document" at bounding box center [1271, 140] width 140 height 31
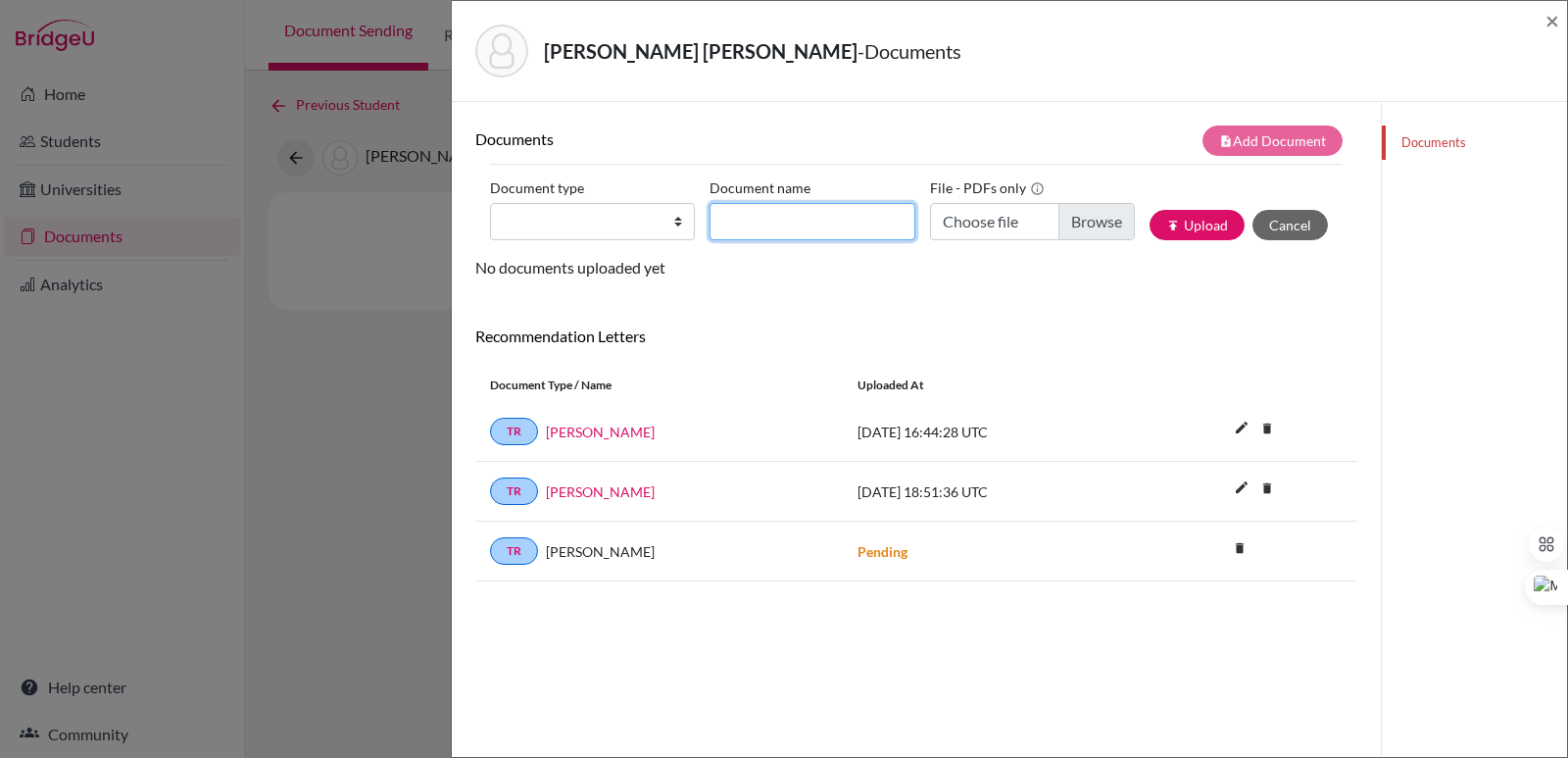
click at [765, 229] on input "Document name" at bounding box center [811, 221] width 204 height 38
paste input "Initial Transcript"
type input "Initial Transcript Elena Mendez"
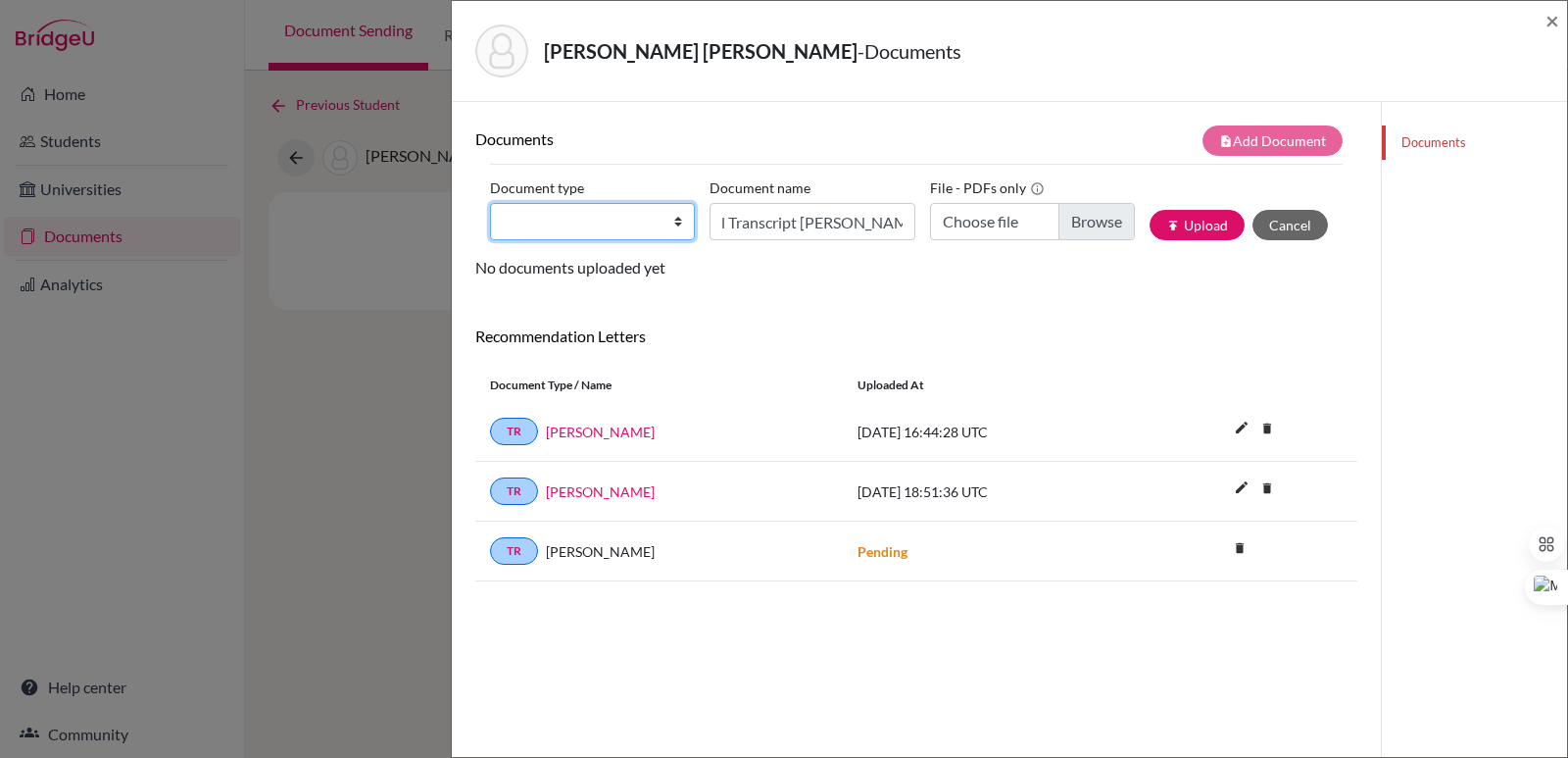
drag, startPoint x: 614, startPoint y: 221, endPoint x: 613, endPoint y: 236, distance: 15.0
click at [614, 221] on select "Change explanation for Common App reports Counselor recommendation Internationa…" at bounding box center [592, 221] width 204 height 38
select select "2"
click at [490, 202] on select "Change explanation for Common App reports Counselor recommendation Internationa…" at bounding box center [592, 221] width 204 height 38
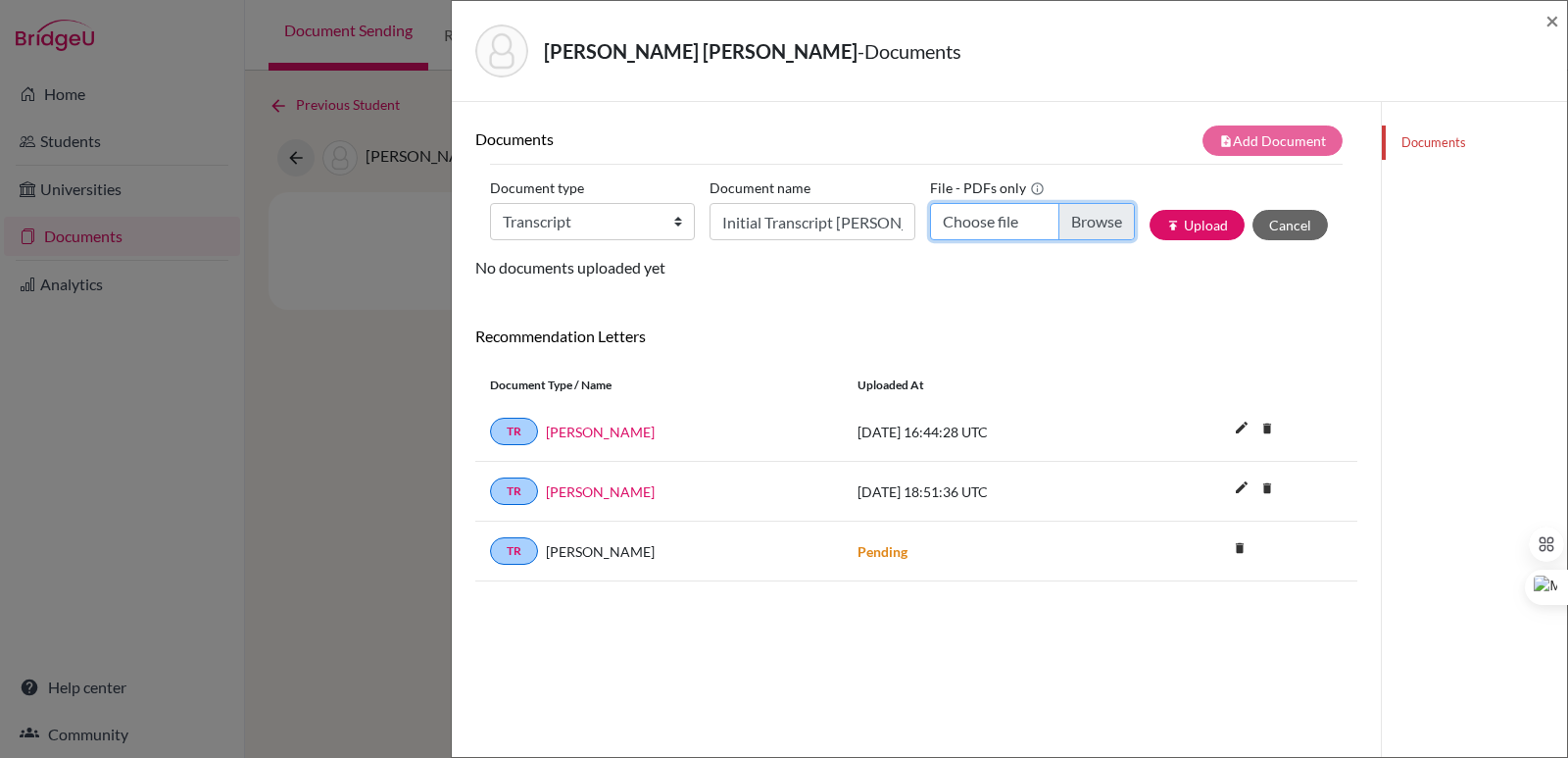
click at [1050, 224] on input "Choose file" at bounding box center [1031, 221] width 204 height 38
type input "C:\fakepath\Méndez Rubio, Elena.pdf"
click at [1199, 236] on button "publish Upload" at bounding box center [1197, 224] width 95 height 31
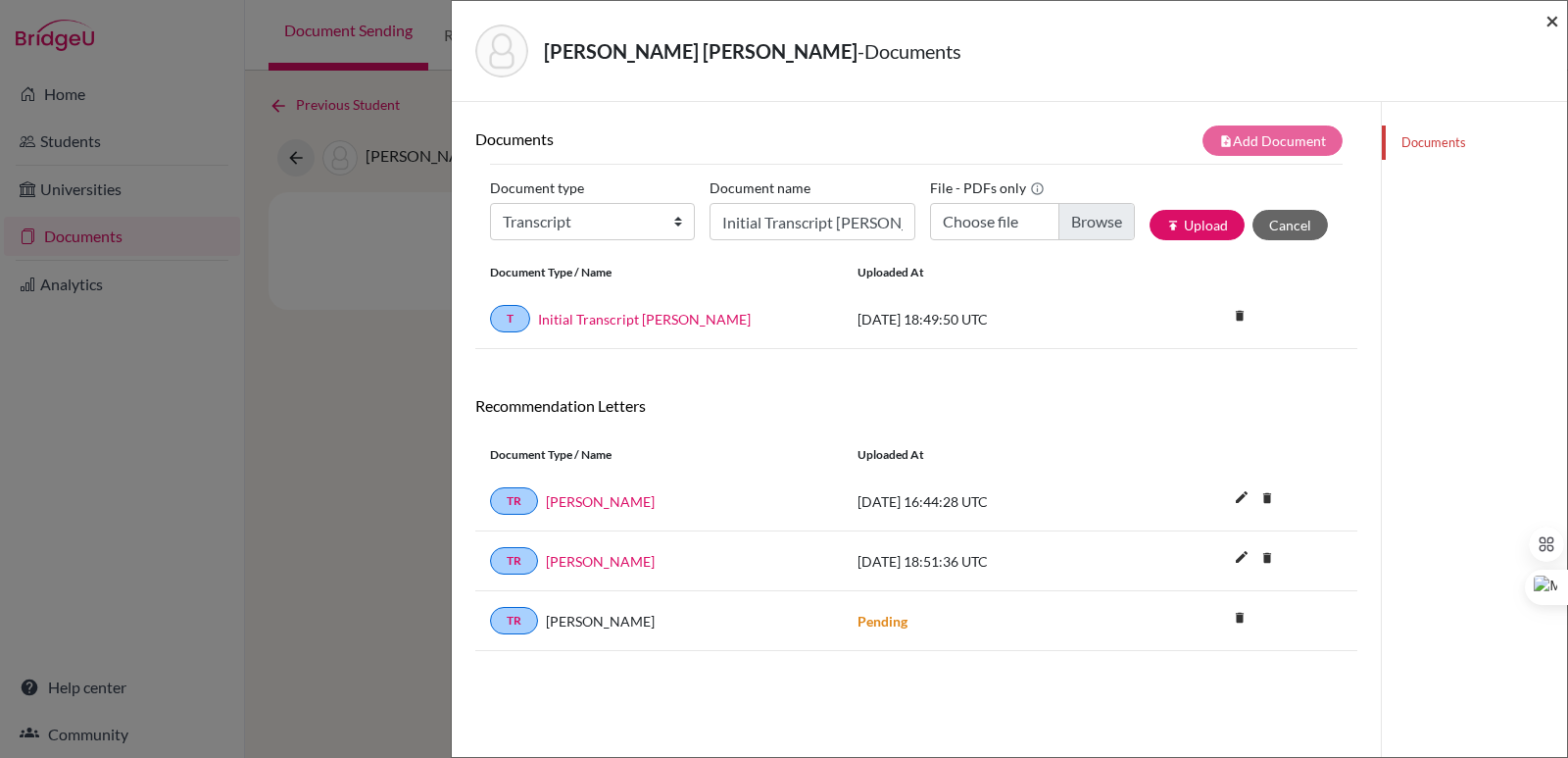
click at [1556, 23] on span "×" at bounding box center [1552, 20] width 14 height 29
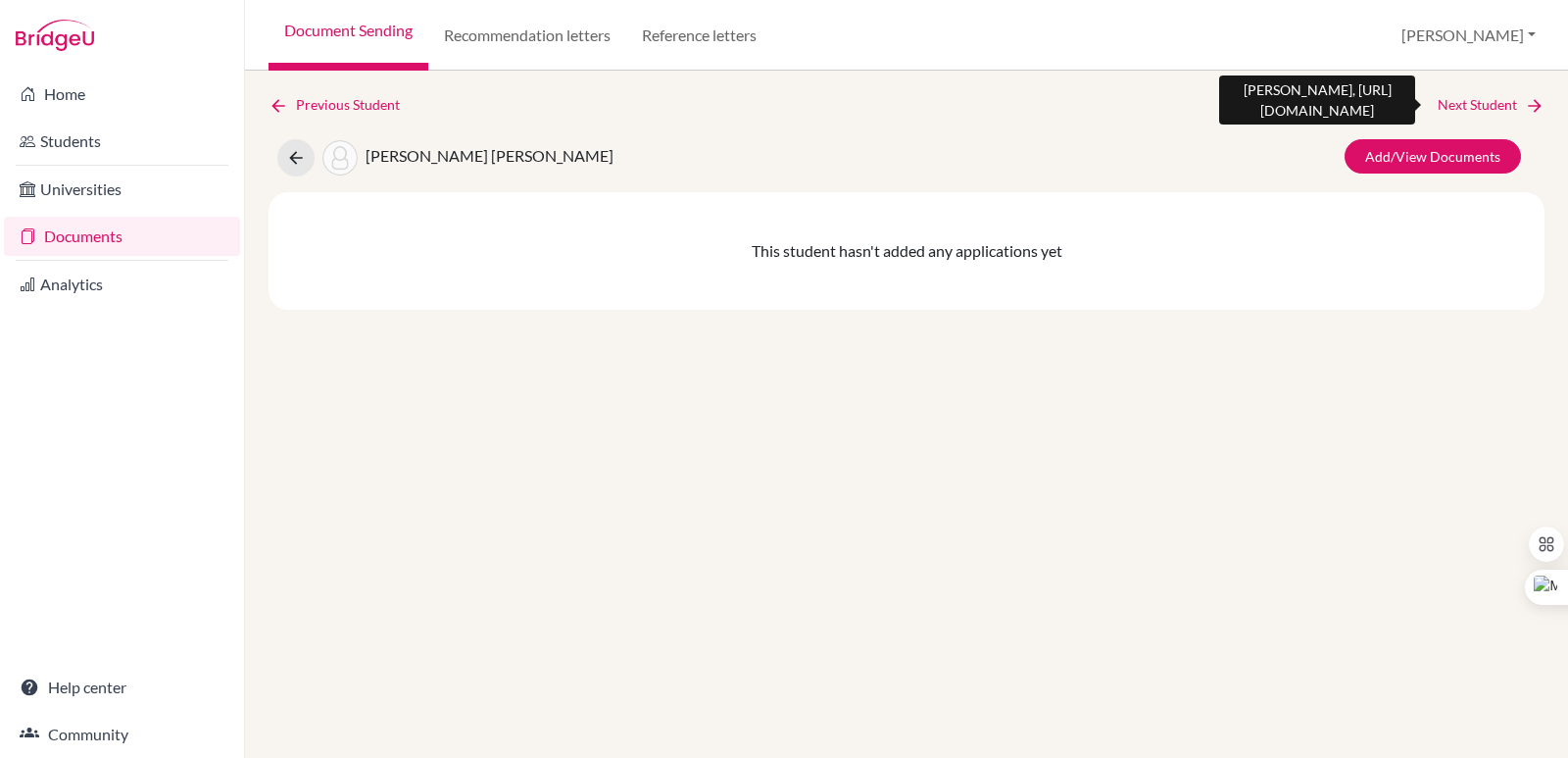
click at [1526, 109] on icon at bounding box center [1534, 106] width 20 height 20
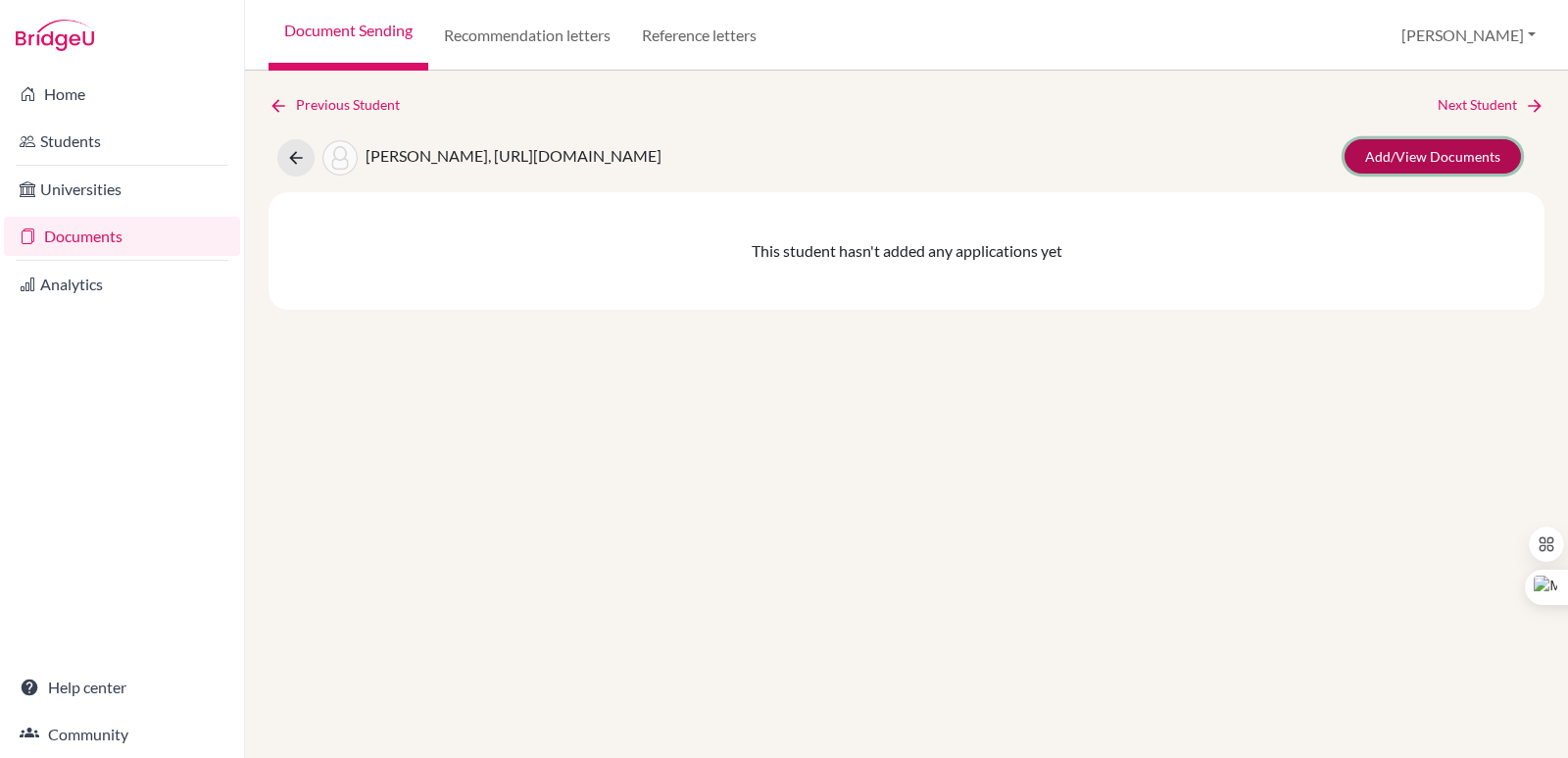
click at [1468, 171] on link "Add/View Documents" at bounding box center [1432, 156] width 177 height 35
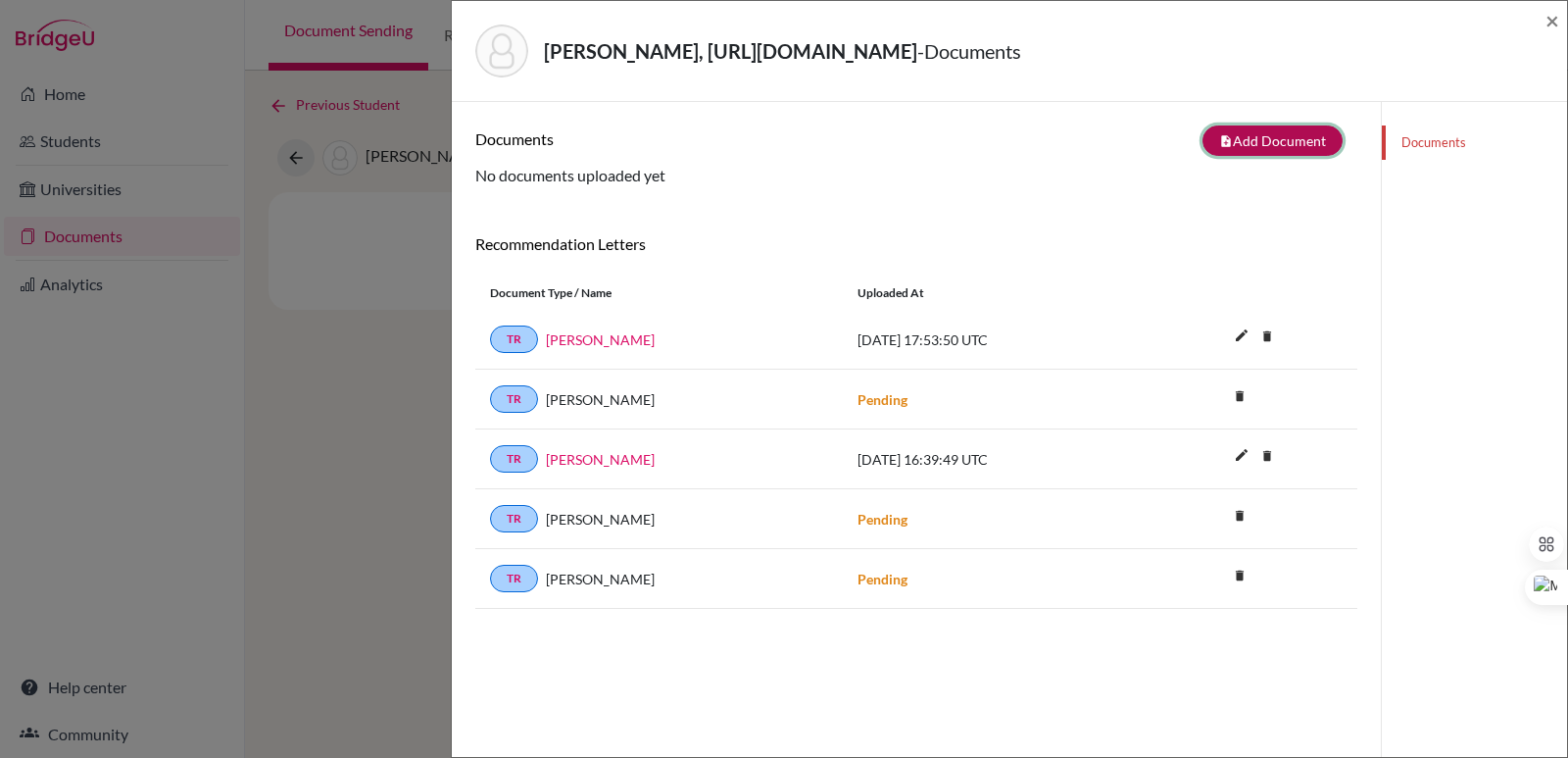
drag, startPoint x: 1232, startPoint y: 144, endPoint x: 1217, endPoint y: 153, distance: 17.5
click at [1233, 144] on button "note_add Add Document" at bounding box center [1271, 140] width 140 height 31
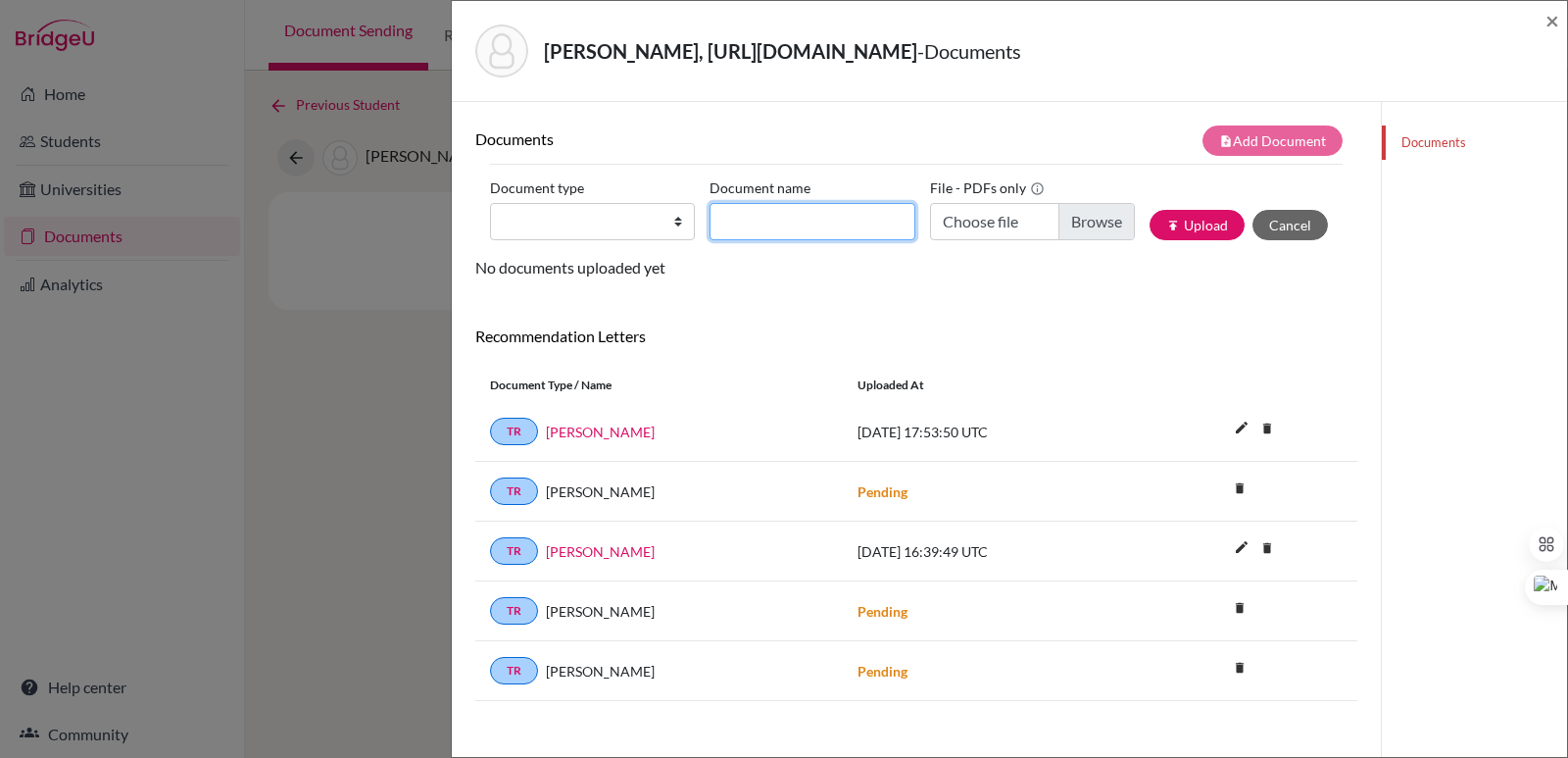
click at [805, 233] on input "Document name" at bounding box center [811, 221] width 204 height 38
paste input "Initial Transcript"
type input "Initial Transcript Adriana Miguel"
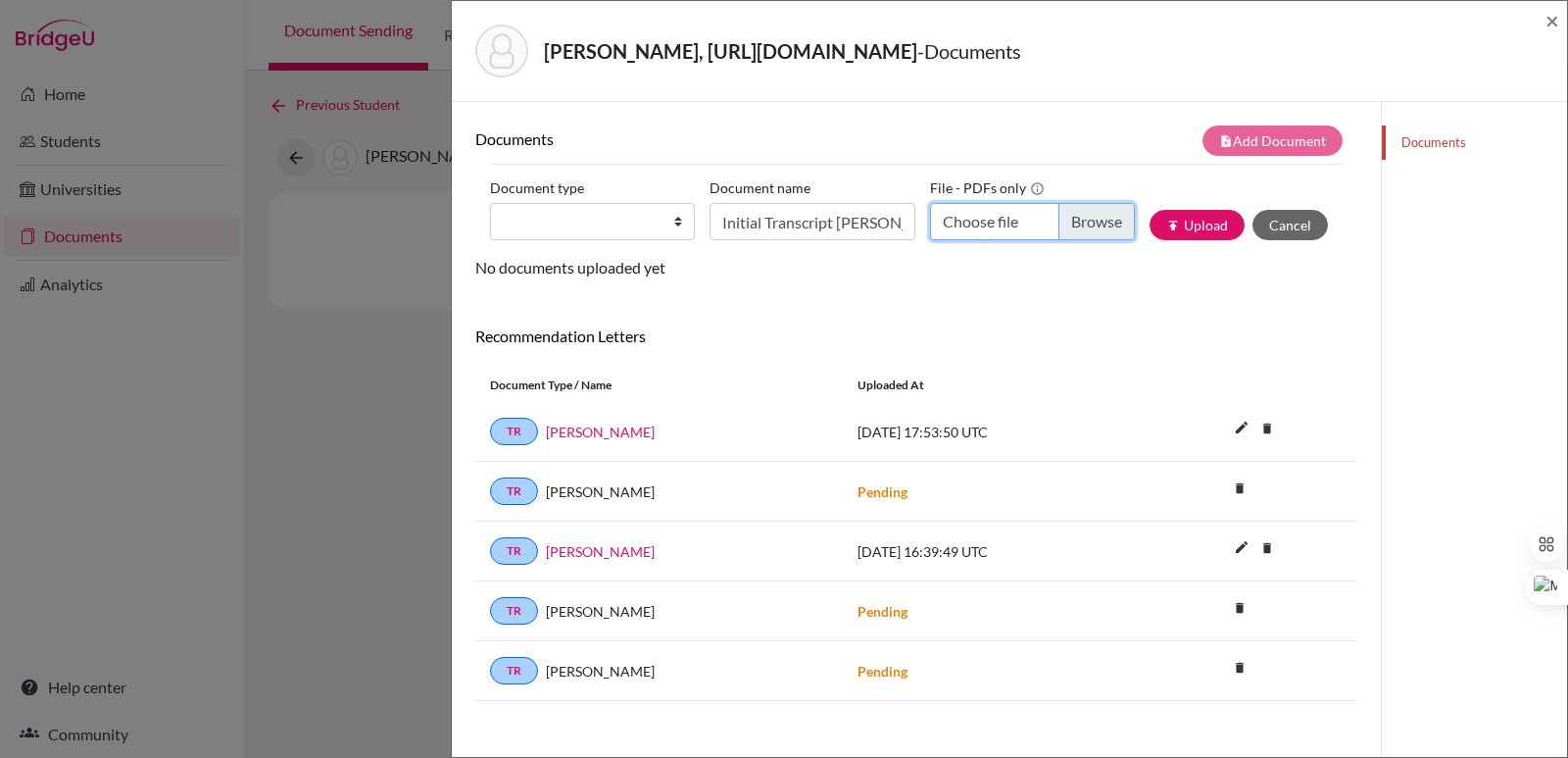
click at [1072, 217] on input "Choose file" at bounding box center [1031, 221] width 204 height 38
type input "C:\fakepath\Miguel Jeer, Adriana Grisel.pdf"
click at [590, 227] on select "Change explanation for Common App reports Counselor recommendation Internationa…" at bounding box center [592, 221] width 204 height 38
select select "2"
click at [490, 202] on select "Change explanation for Common App reports Counselor recommendation Internationa…" at bounding box center [592, 221] width 204 height 38
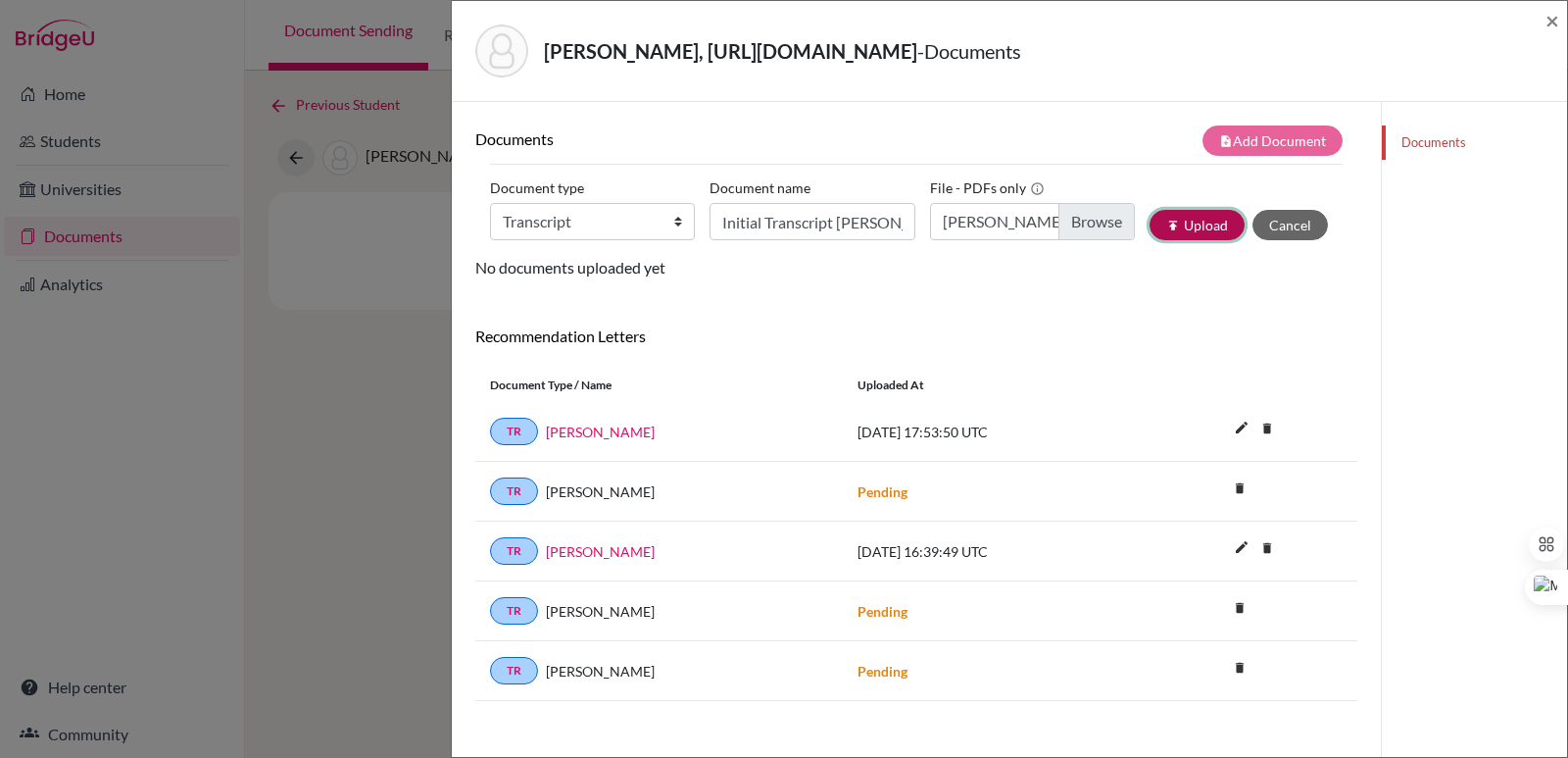
click at [1188, 227] on button "publish Upload" at bounding box center [1197, 224] width 95 height 31
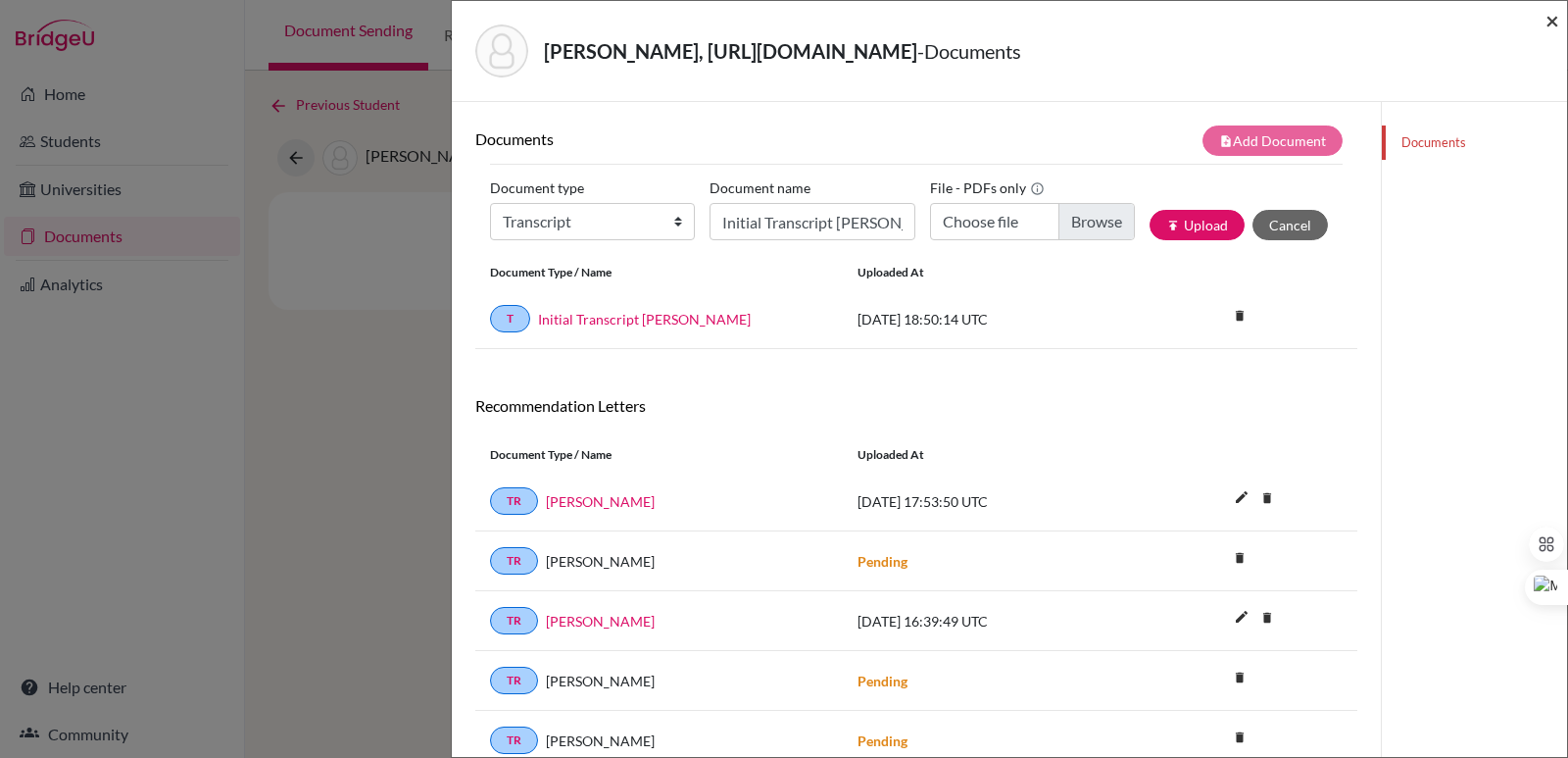
click at [1547, 20] on span "×" at bounding box center [1552, 20] width 14 height 29
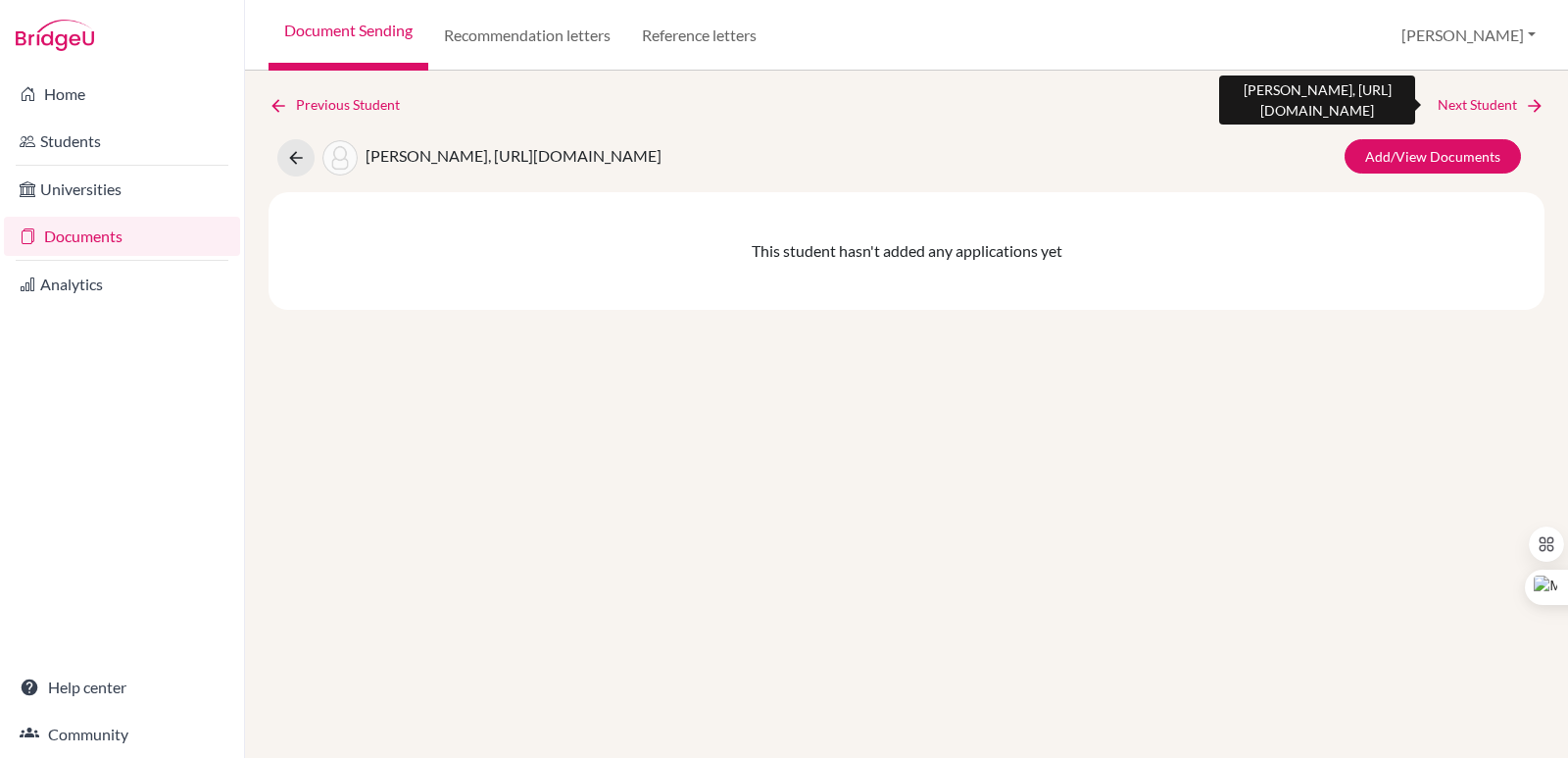
click at [1520, 106] on link "Next Student" at bounding box center [1491, 105] width 107 height 22
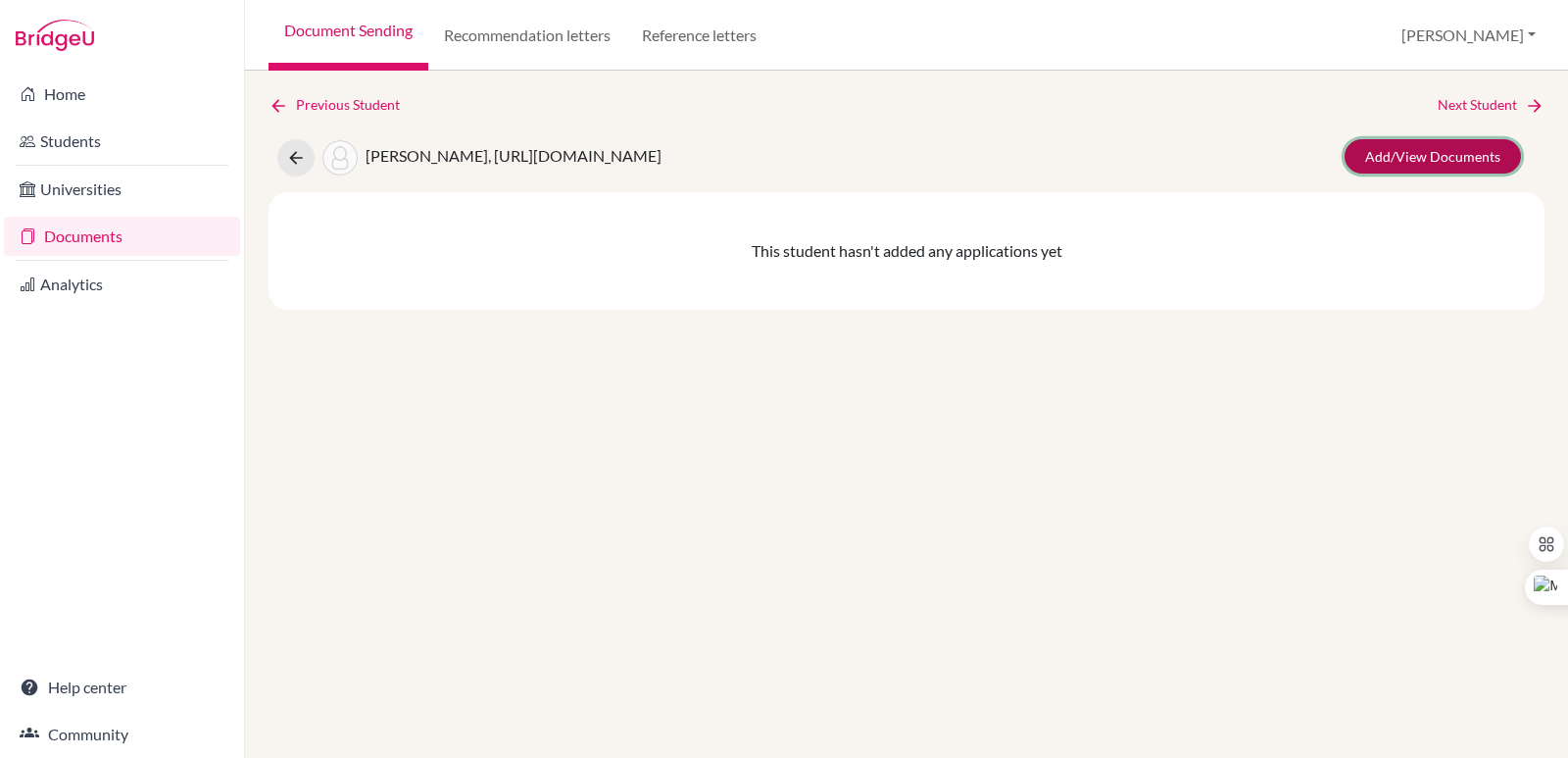
click at [1438, 153] on link "Add/View Documents" at bounding box center [1432, 156] width 177 height 35
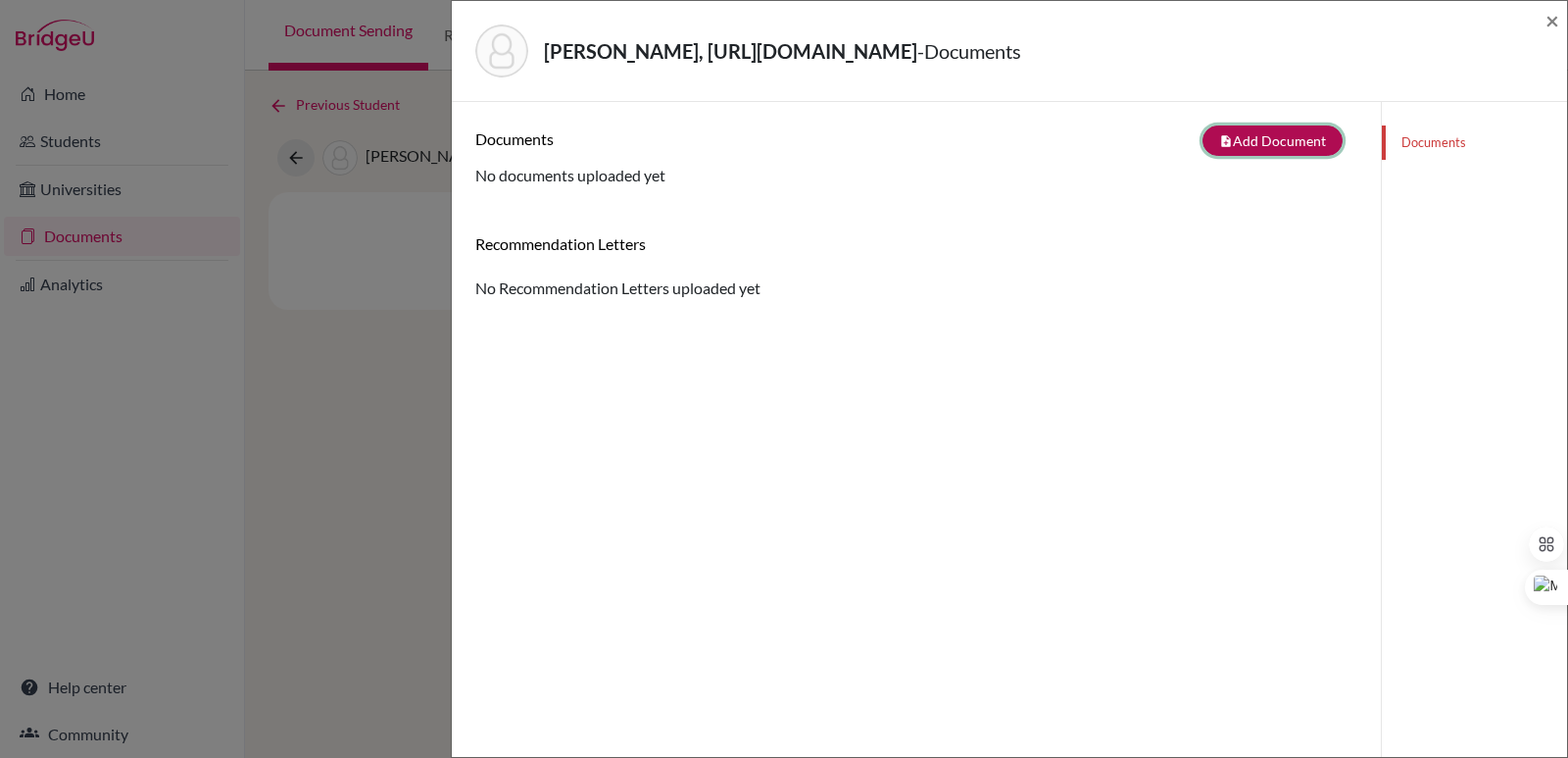
click at [1236, 139] on button "note_add Add Document" at bounding box center [1271, 140] width 140 height 31
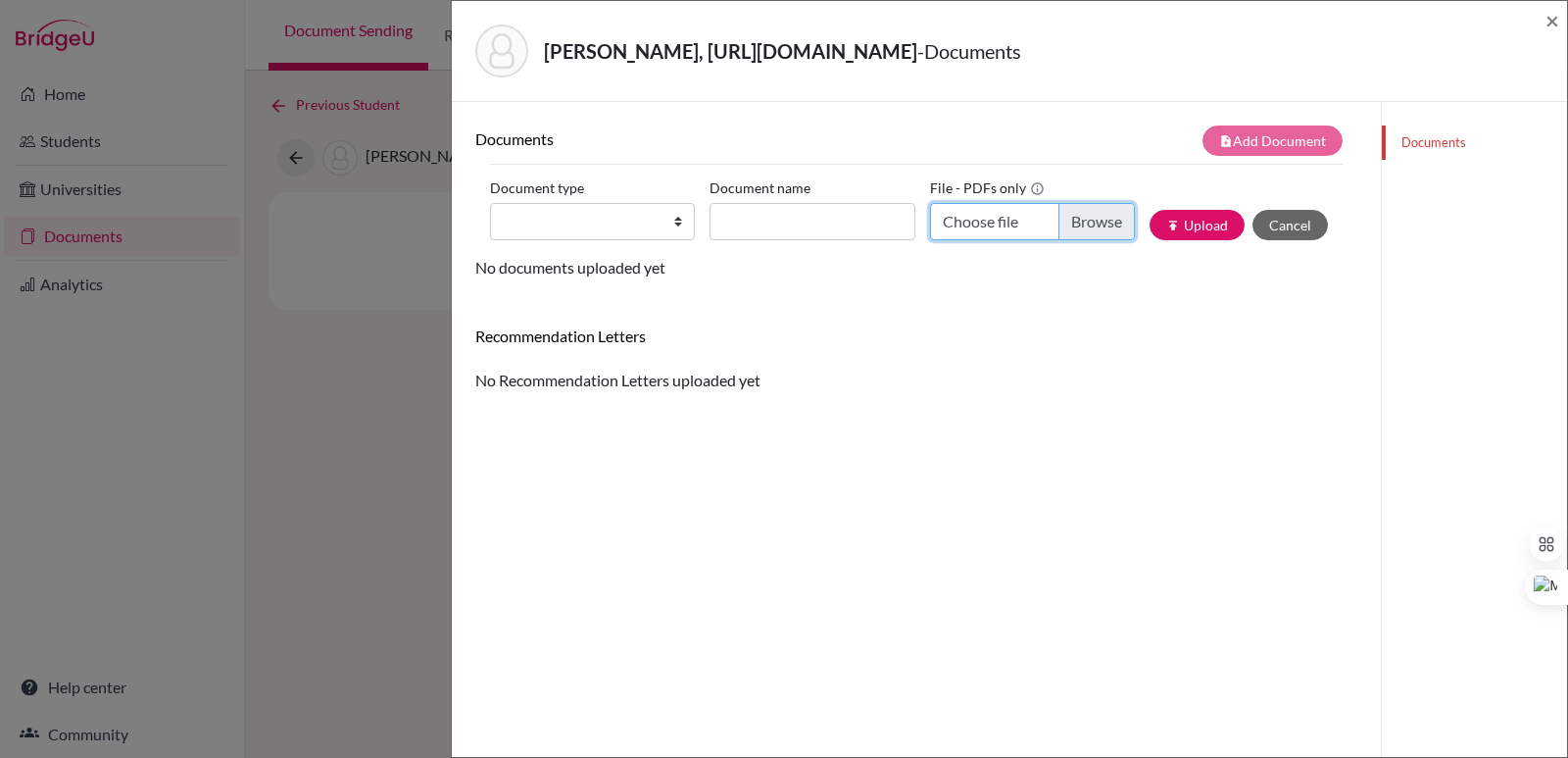
click at [1083, 219] on input "Choose file" at bounding box center [1031, 221] width 204 height 38
click at [585, 214] on select "Change explanation for Common App reports Counselor recommendation Internationa…" at bounding box center [592, 221] width 204 height 38
select select "2"
click at [490, 202] on select "Change explanation for Common App reports Counselor recommendation Internationa…" at bounding box center [592, 221] width 204 height 38
click at [1091, 223] on input "Choose file" at bounding box center [1031, 221] width 204 height 38
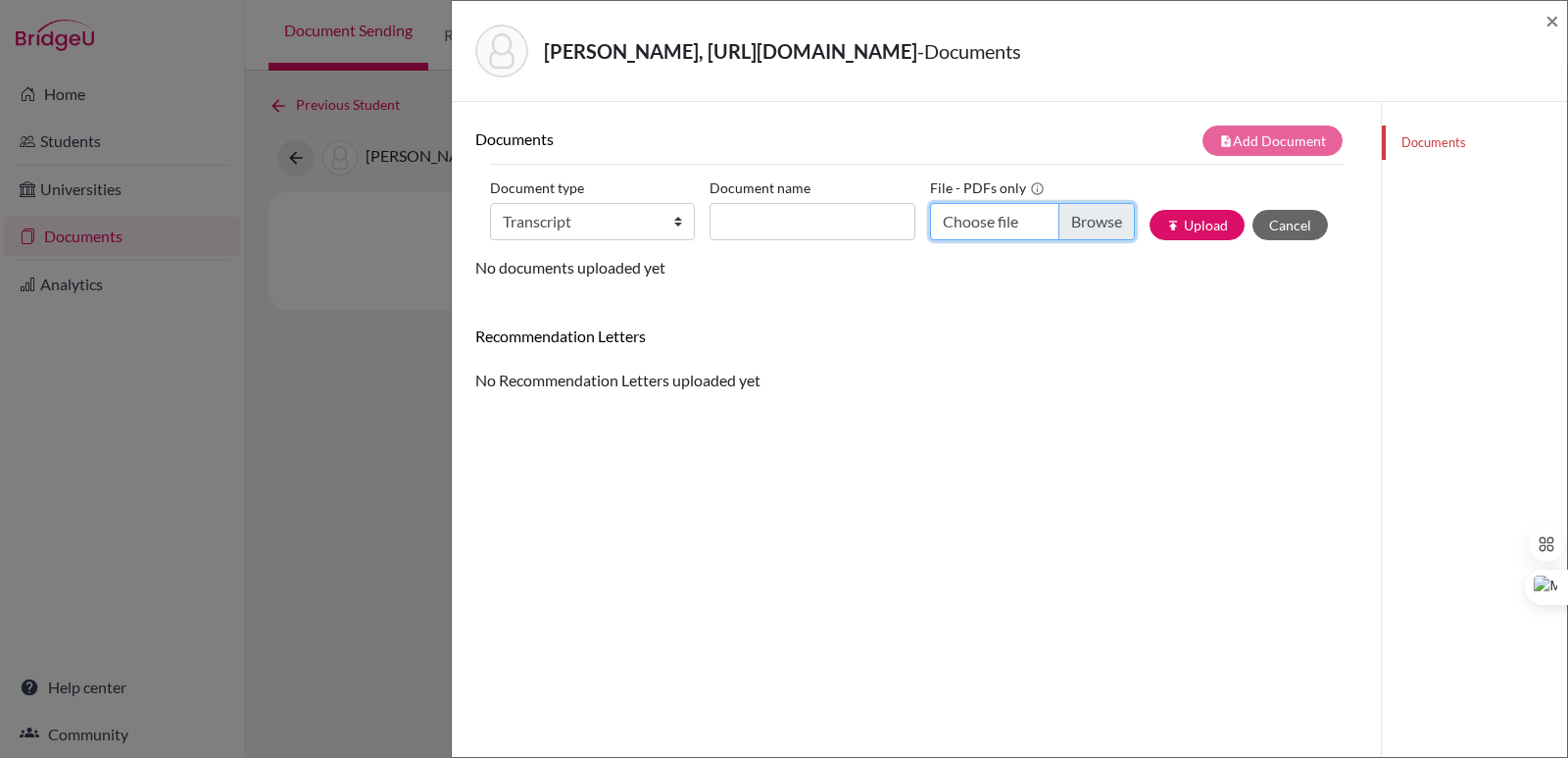
type input "C:\fakepath\Official Transcript Hector Molina 8th-10th Grade.pdf"
click at [736, 227] on input "Document name" at bounding box center [811, 221] width 204 height 38
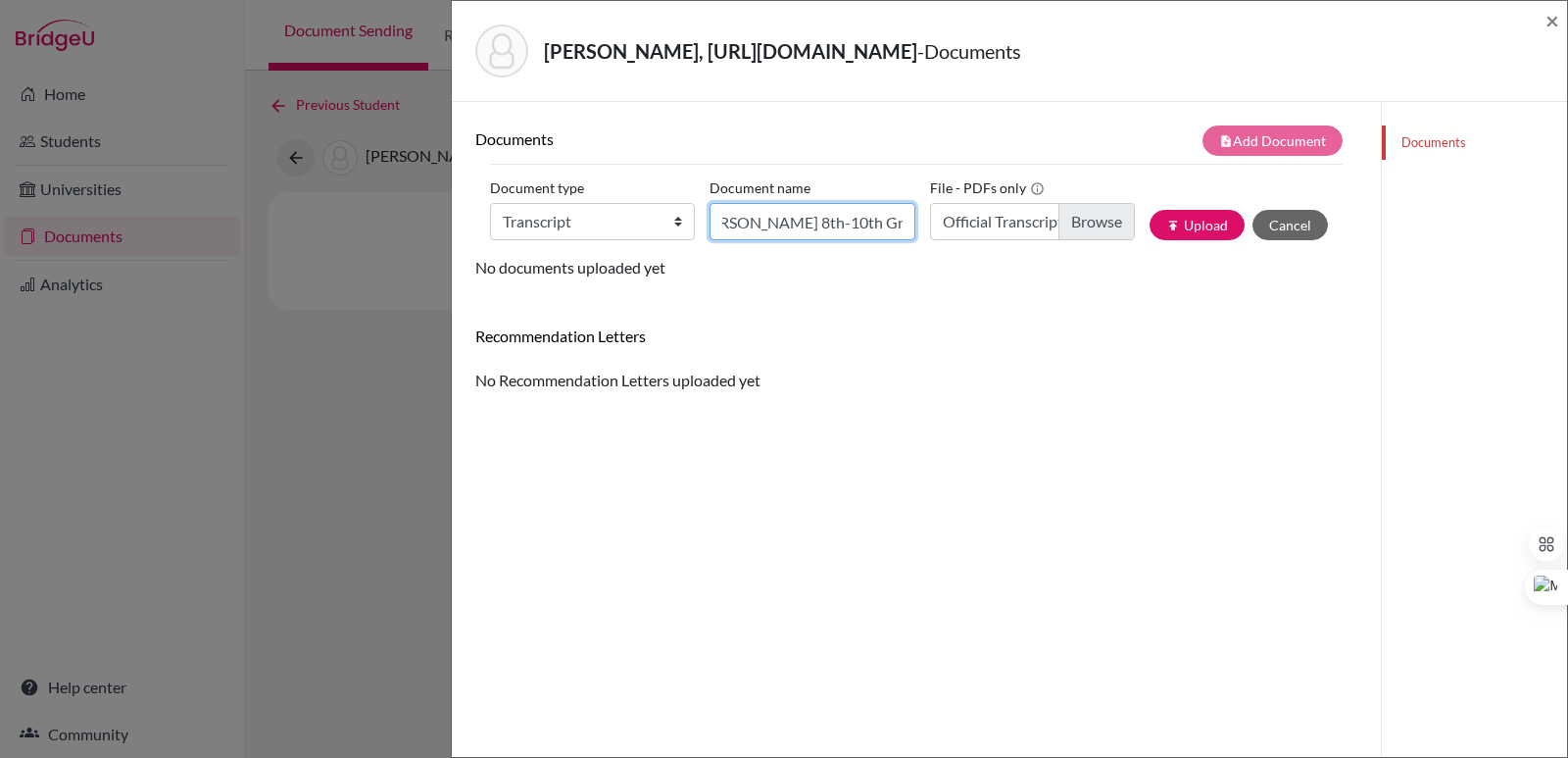
scroll to position [0, 106]
type input "Transcript Hector Molina 8th-10th Grade"
click at [1182, 227] on button "publish Upload" at bounding box center [1197, 224] width 95 height 31
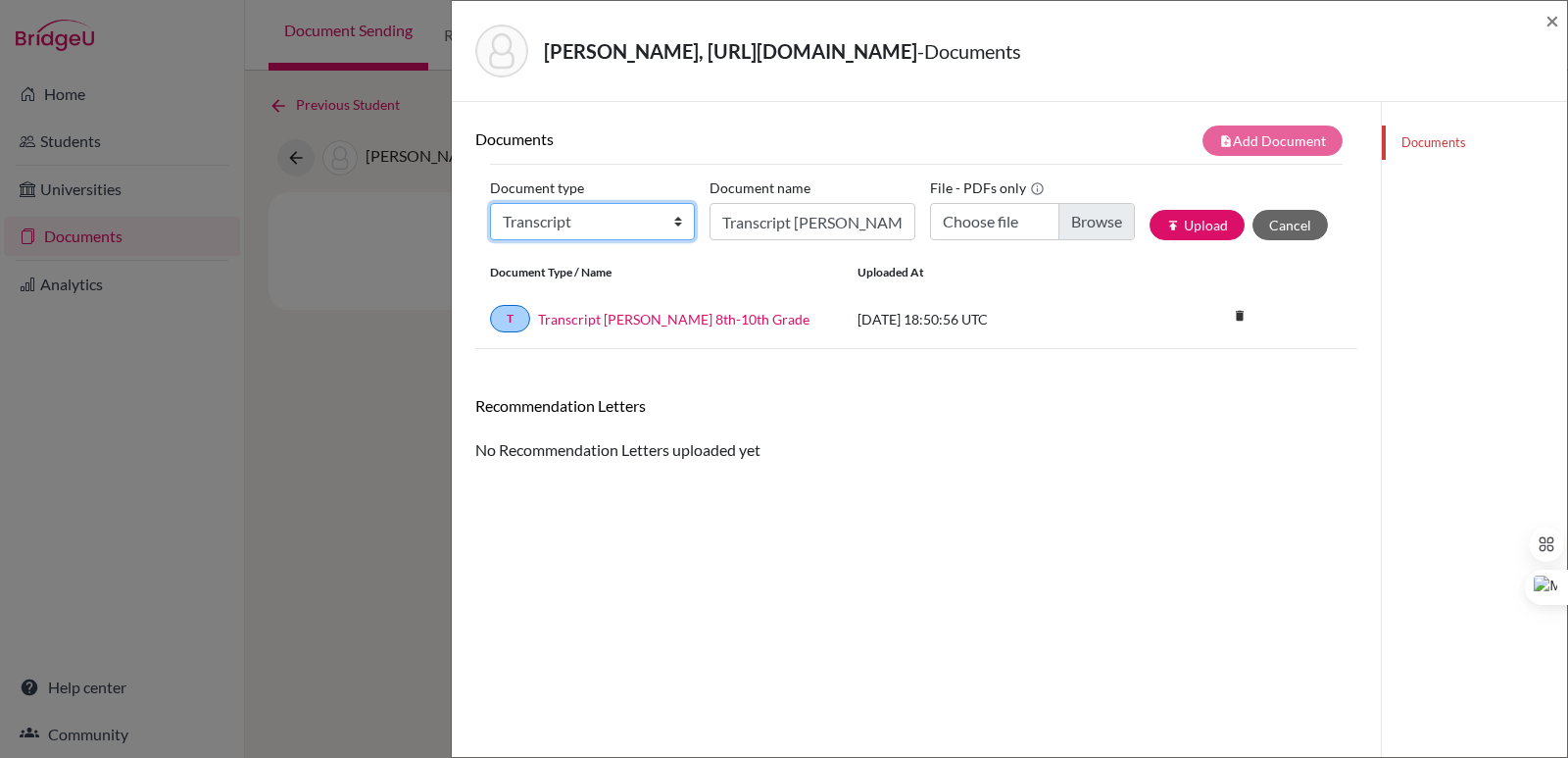
click at [566, 238] on select "Change explanation for Common App reports Counselor recommendation Internationa…" at bounding box center [592, 221] width 204 height 38
select select "2"
click at [490, 202] on select "Change explanation for Common App reports Counselor recommendation Internationa…" at bounding box center [592, 221] width 204 height 38
click at [723, 244] on div "Document type Change explanation for Common App reports Counselor recommendatio…" at bounding box center [915, 214] width 852 height 83
click at [730, 216] on input "Transcript Hector Molina 8th-10th Grade" at bounding box center [811, 221] width 204 height 38
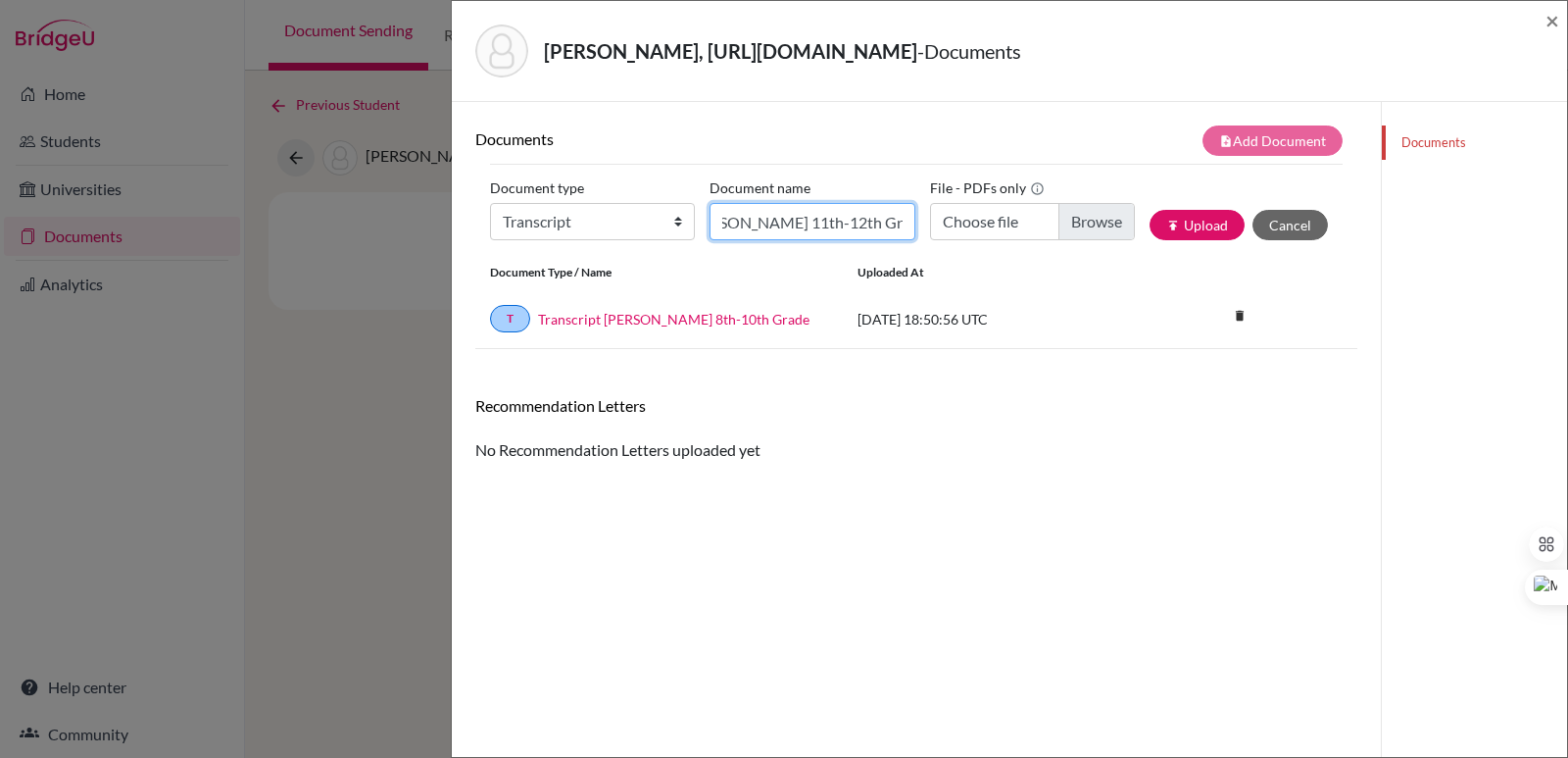
scroll to position [0, 181]
type input "Initial EA Transcript Hector Molina 11th-12th Grade"
click at [1091, 225] on input "Choose file" at bounding box center [1031, 221] width 204 height 38
type input "C:\fakepath\Molina Romero, Hector Alejandro.pdf"
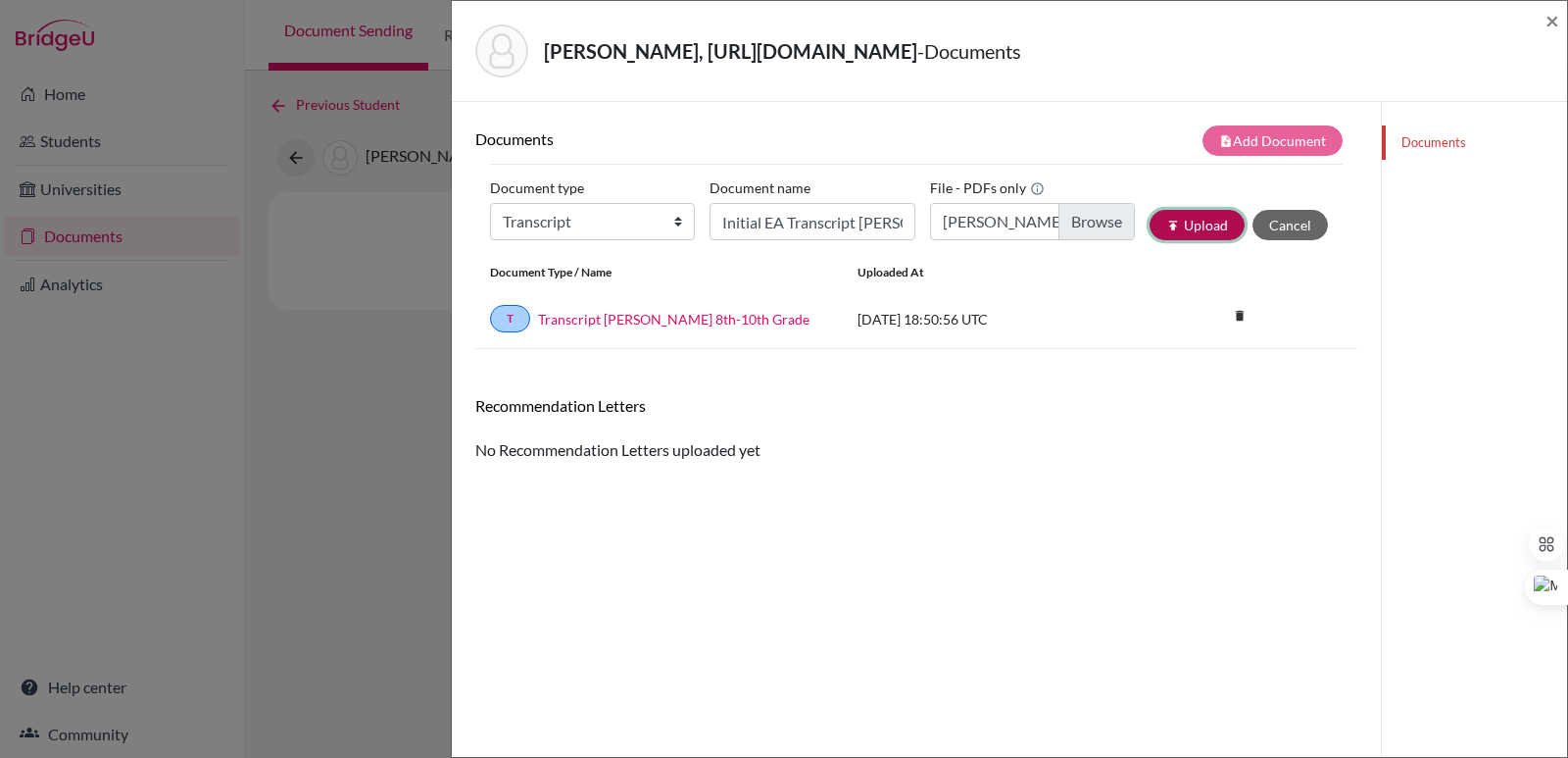
click at [1175, 228] on button "publish Upload" at bounding box center [1197, 224] width 95 height 31
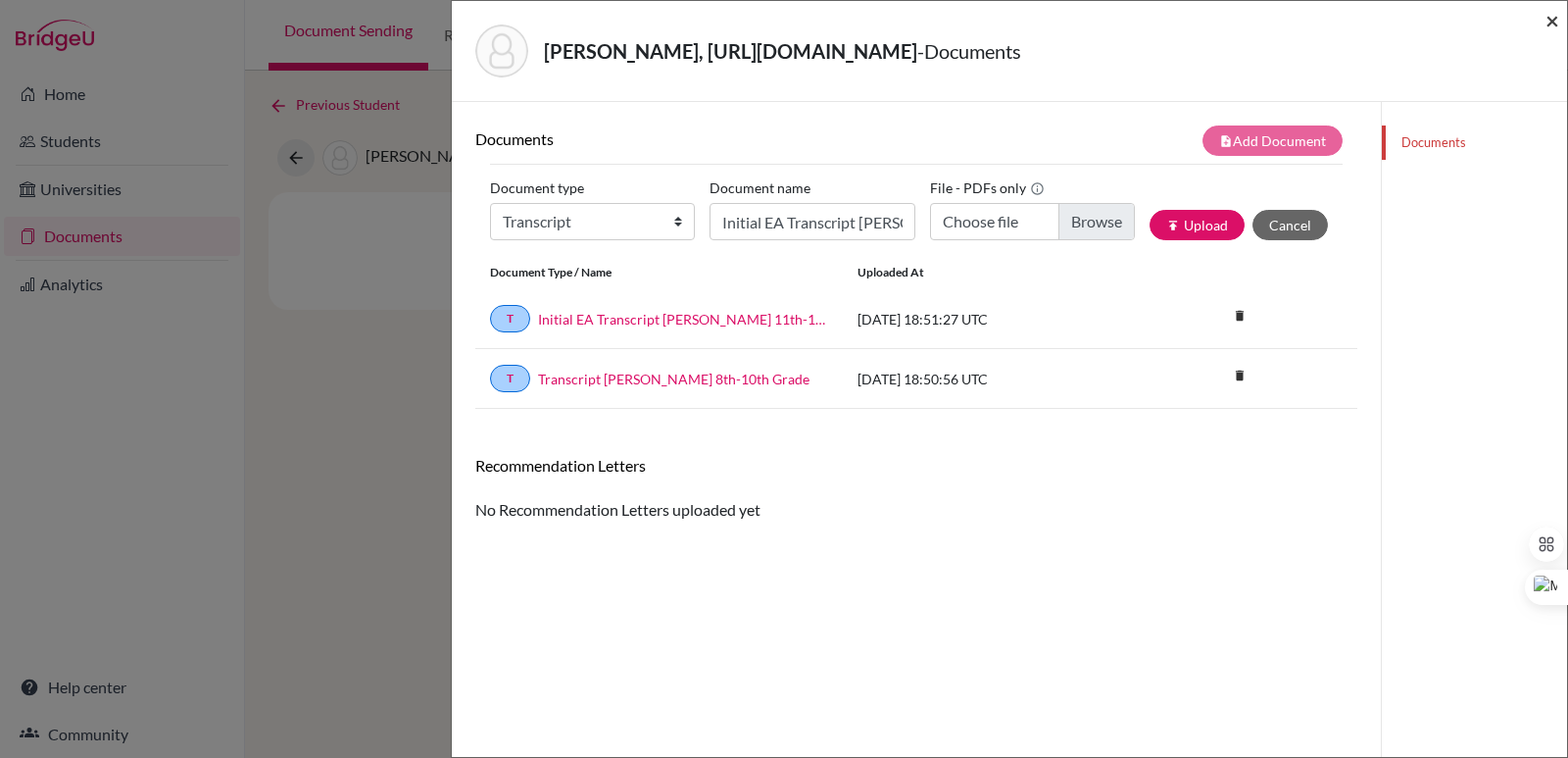
click at [1553, 22] on span "×" at bounding box center [1552, 20] width 14 height 29
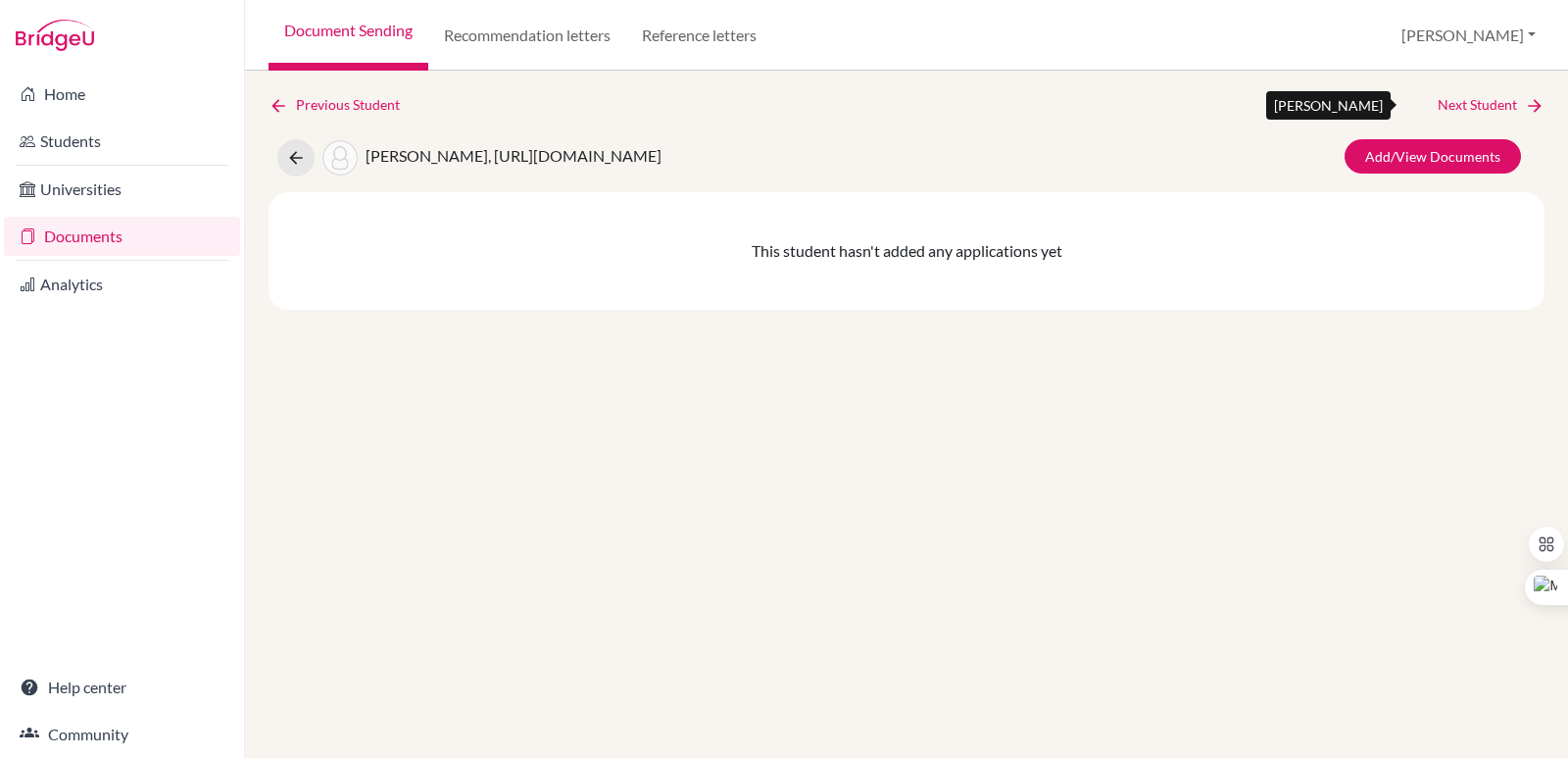
click at [1519, 101] on link "Next Student" at bounding box center [1491, 105] width 107 height 22
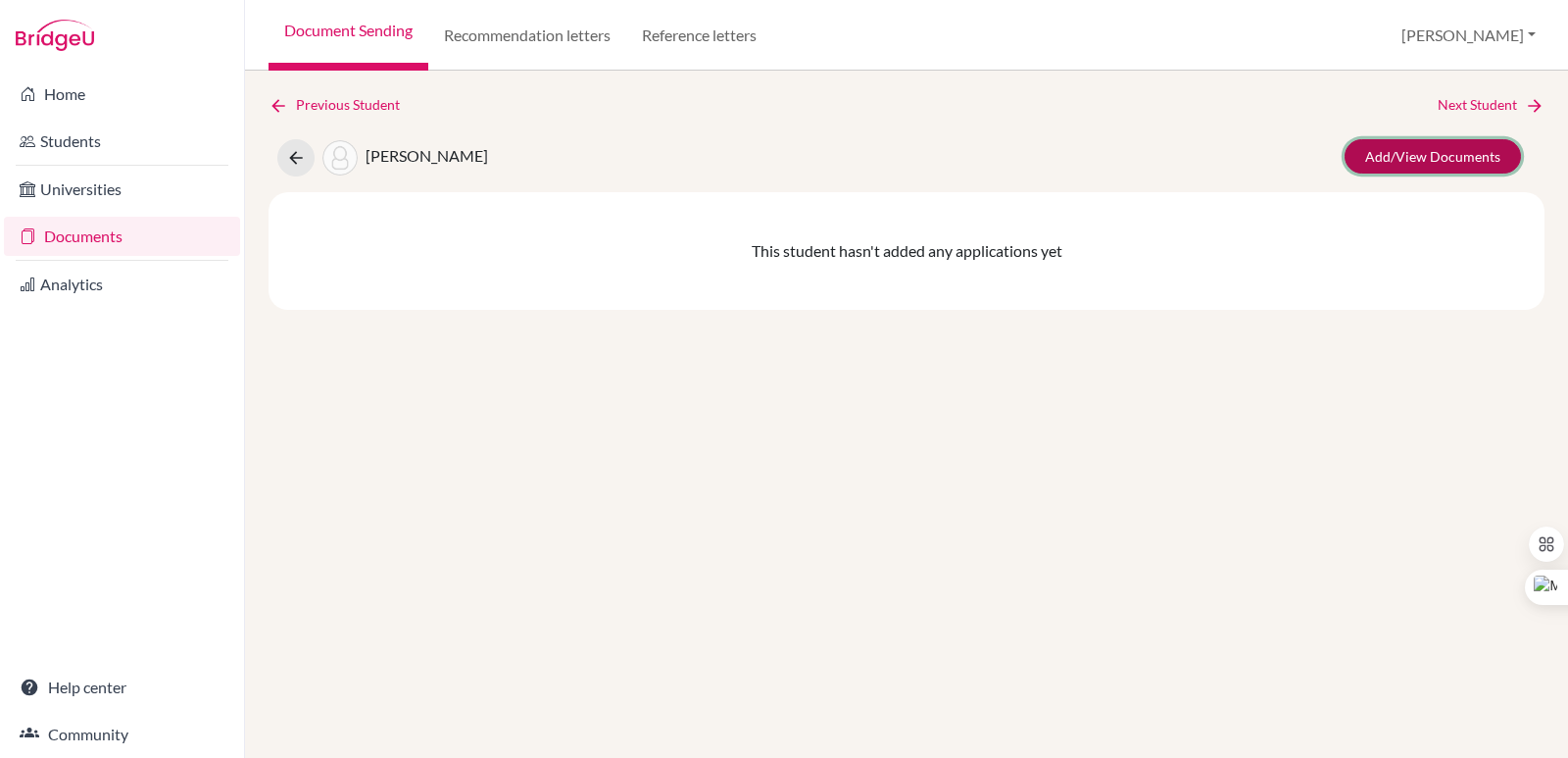
click at [1497, 150] on link "Add/View Documents" at bounding box center [1432, 156] width 177 height 35
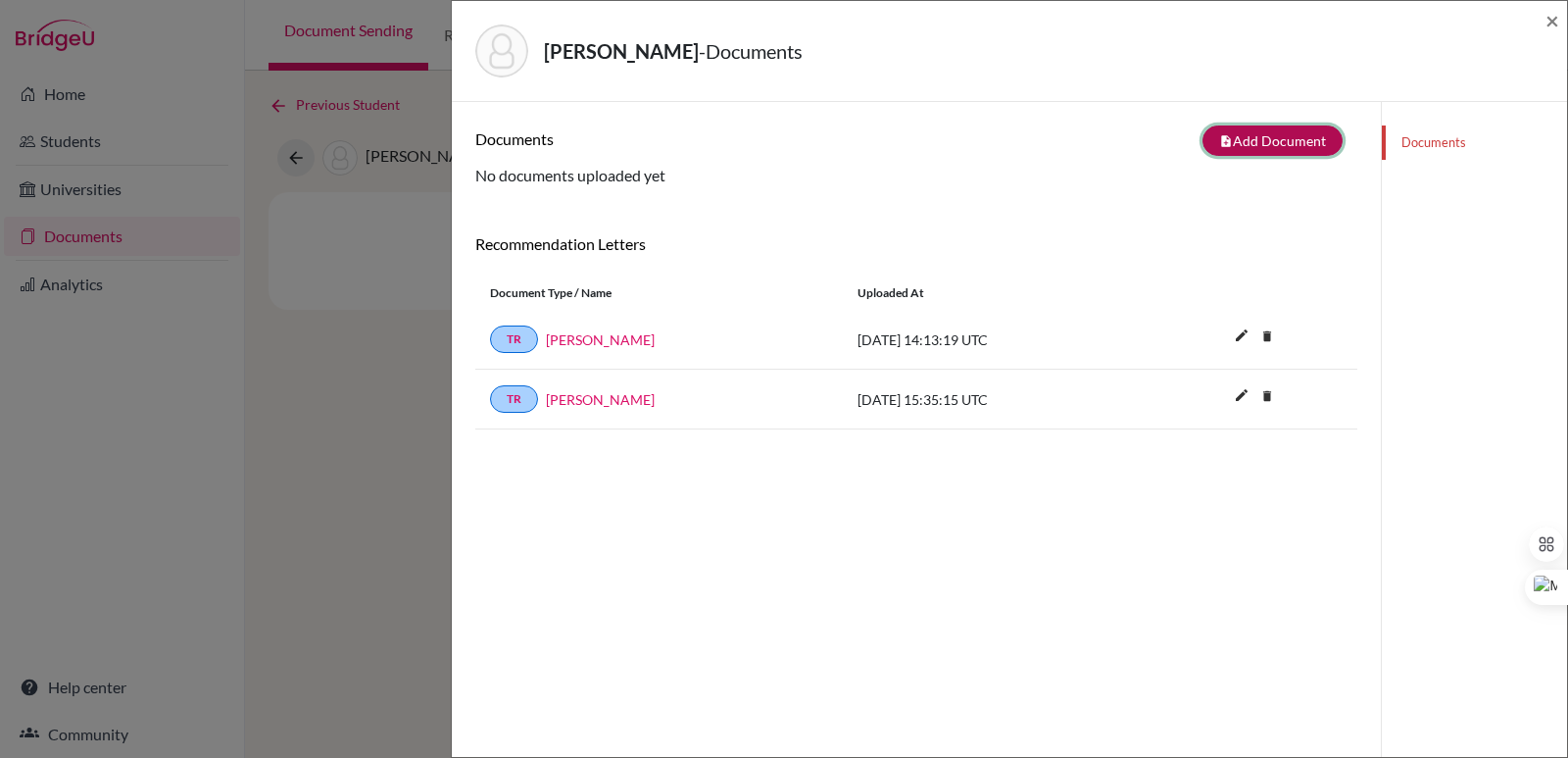
click at [1278, 145] on button "note_add Add Document" at bounding box center [1271, 140] width 140 height 31
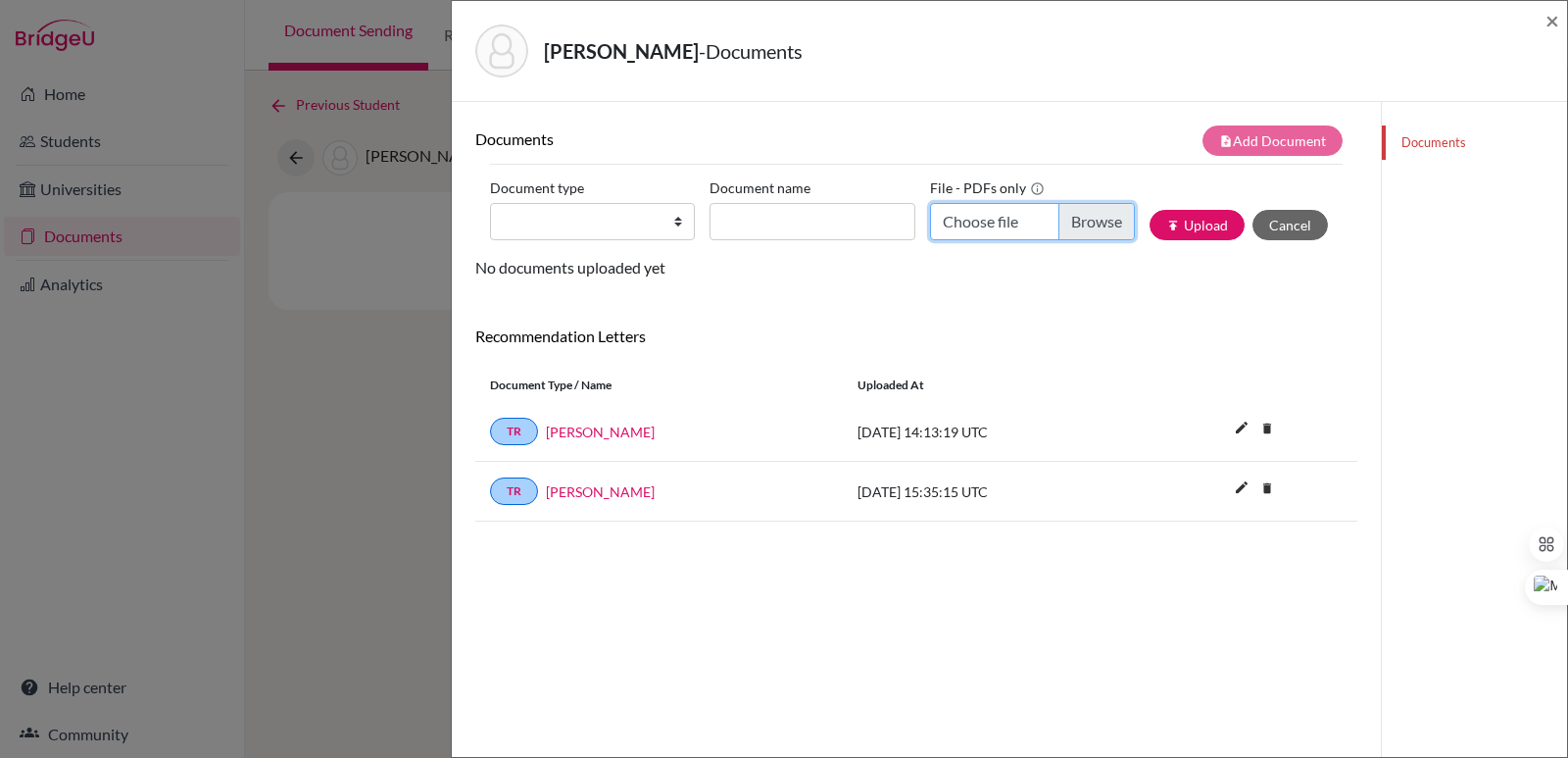
click at [1105, 228] on input "Choose file" at bounding box center [1031, 221] width 204 height 38
type input "C:\fakepath\Mondini Quirós, Paolo.pdf"
click at [753, 205] on input "Document name" at bounding box center [811, 221] width 204 height 38
paste input "Initial Transcript"
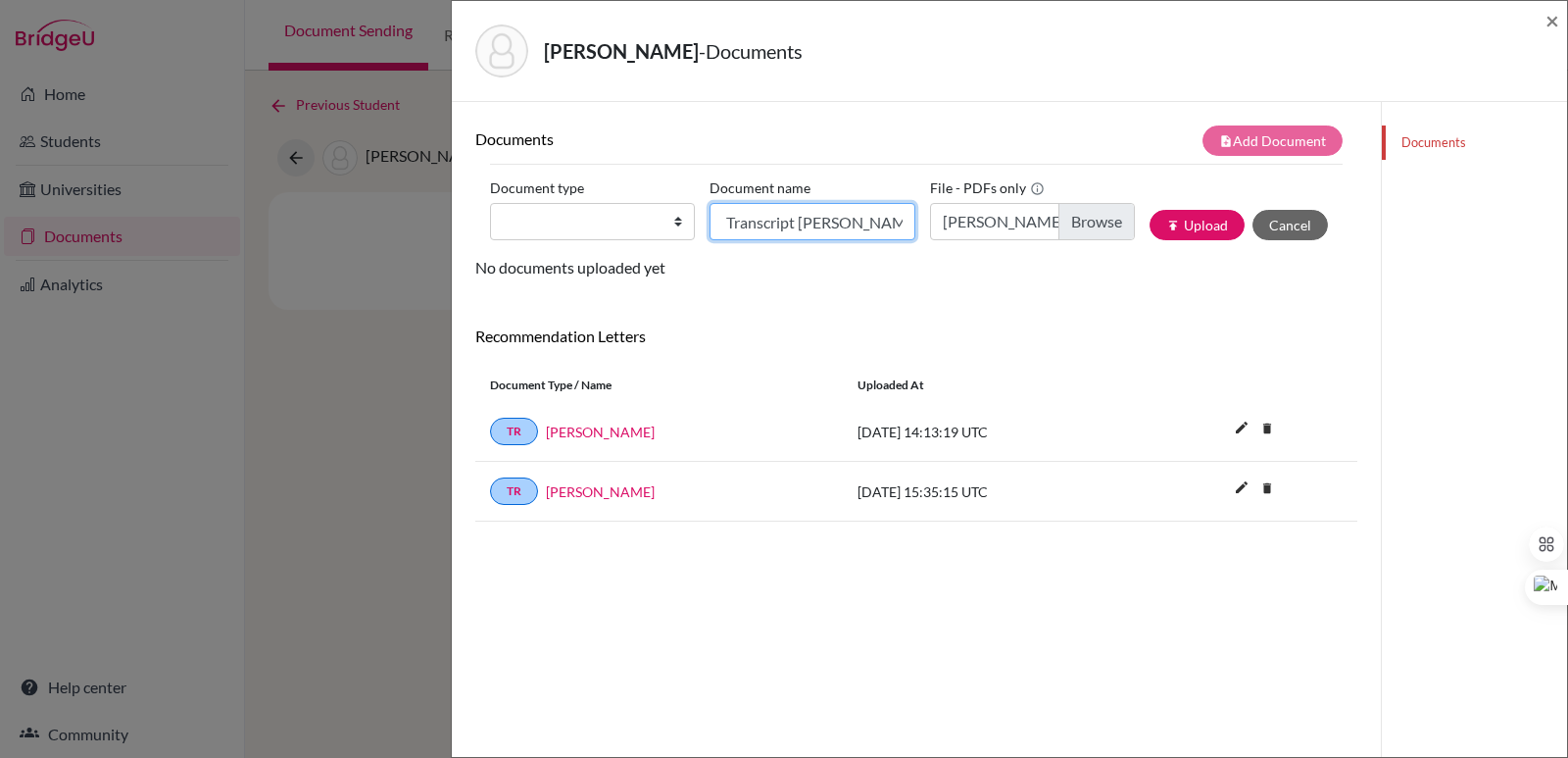
type input "Initial Transcript Paolo Mondini"
click at [630, 227] on select "Change explanation for Common App reports Counselor recommendation Internationa…" at bounding box center [592, 221] width 204 height 38
select select "2"
click at [490, 202] on select "Change explanation for Common App reports Counselor recommendation Internationa…" at bounding box center [592, 221] width 204 height 38
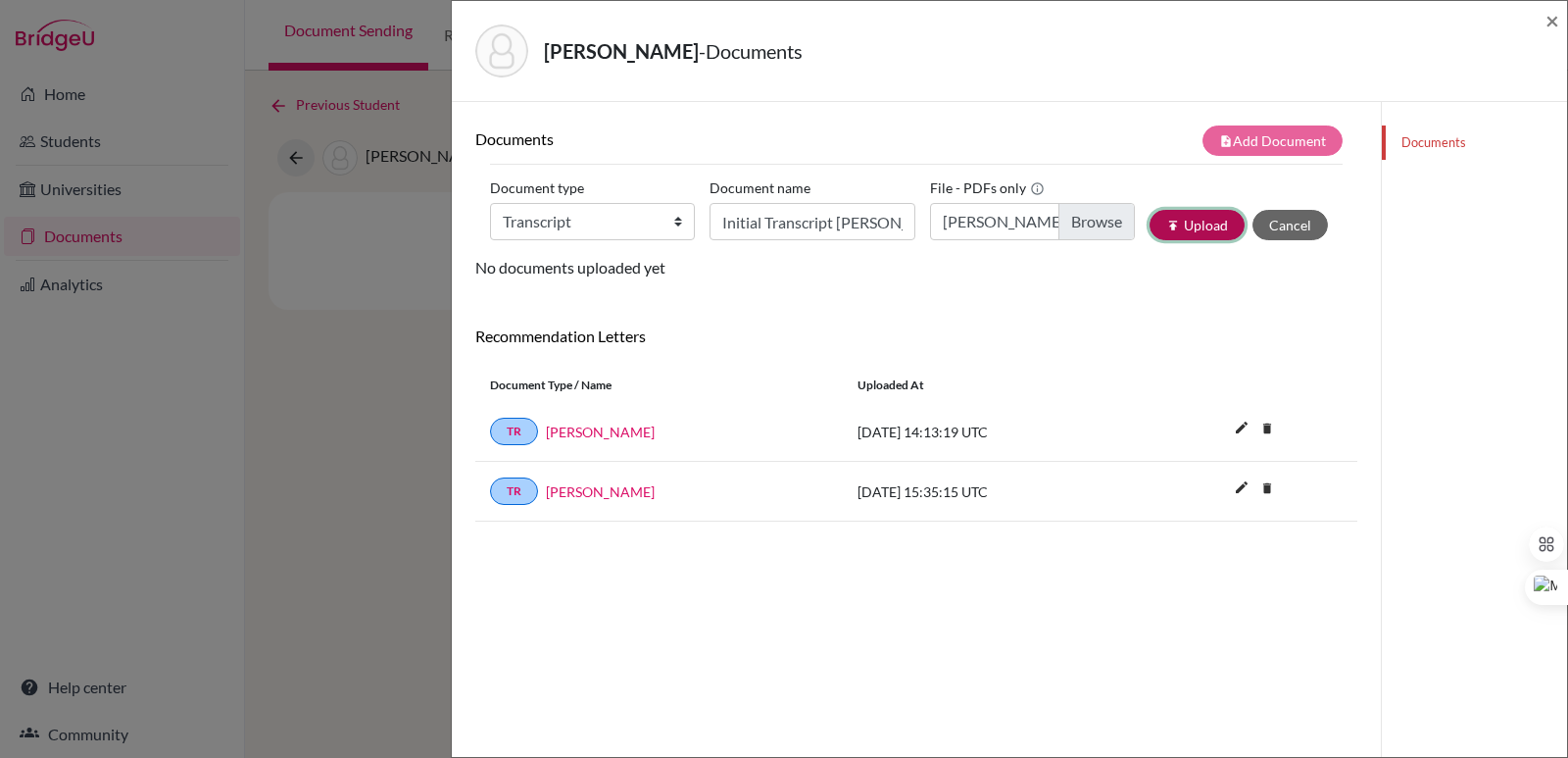
click at [1186, 231] on button "publish Upload" at bounding box center [1197, 224] width 95 height 31
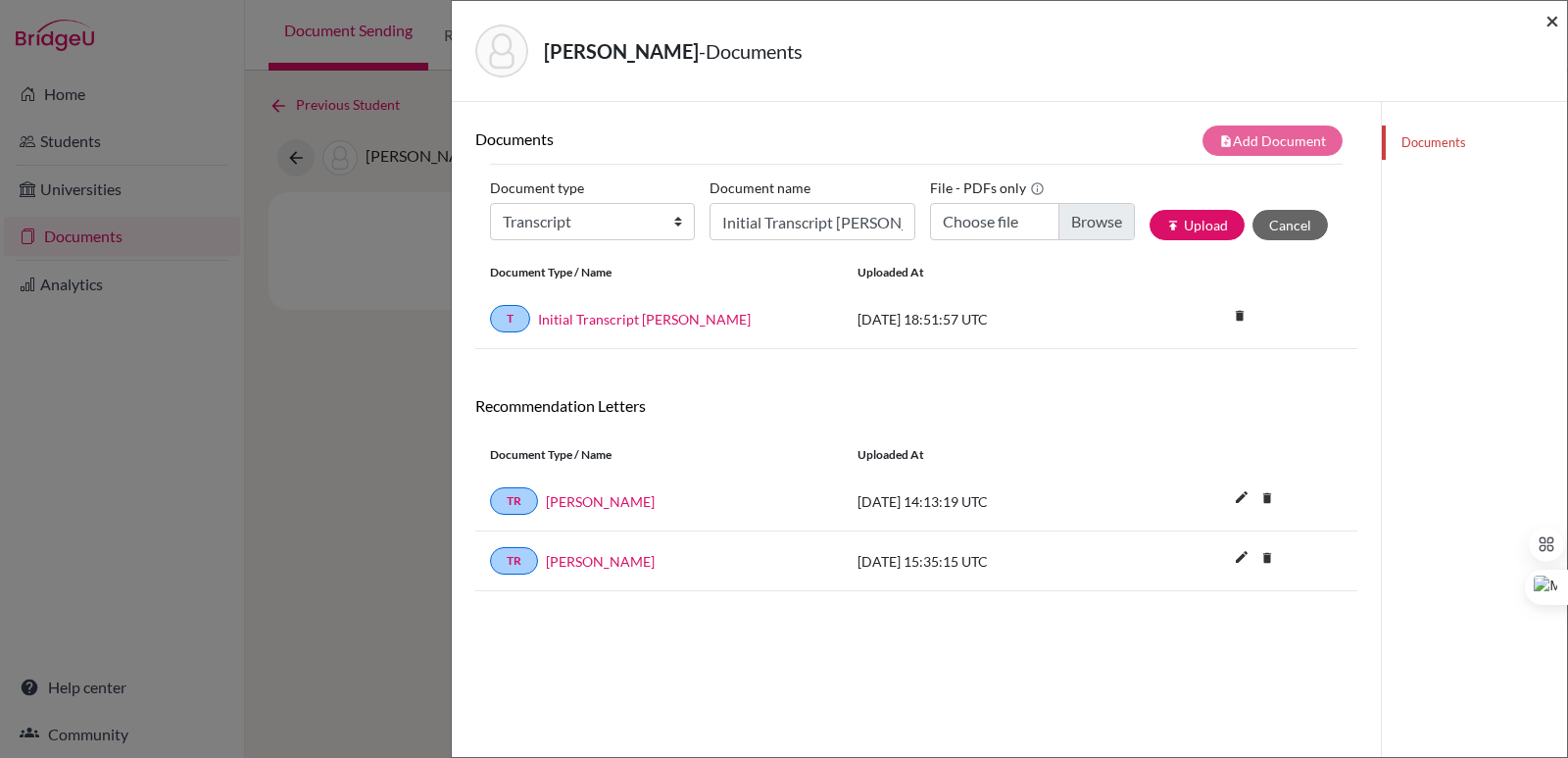
click at [1549, 18] on span "×" at bounding box center [1552, 20] width 14 height 29
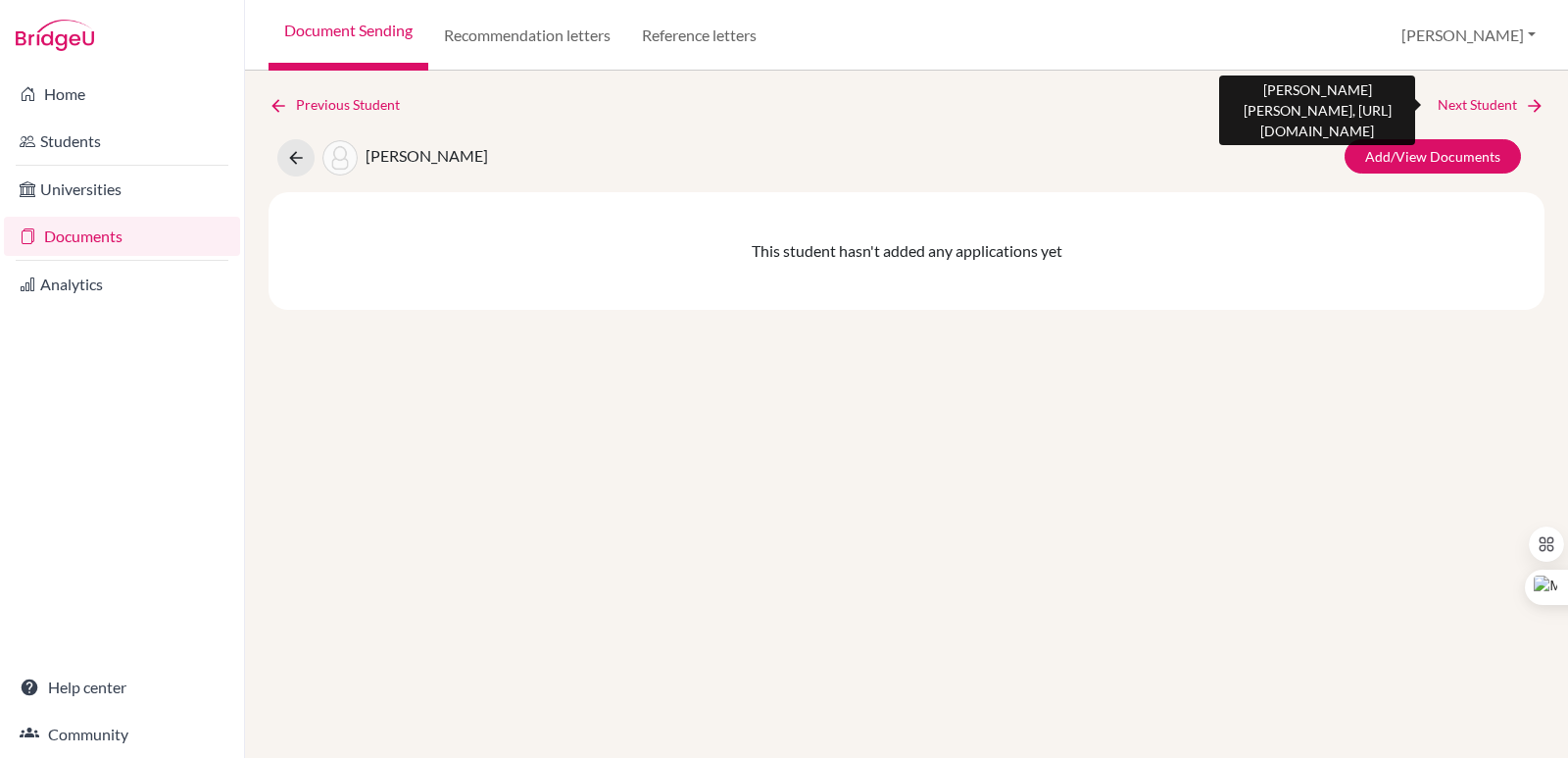
click at [1531, 101] on icon at bounding box center [1534, 106] width 20 height 20
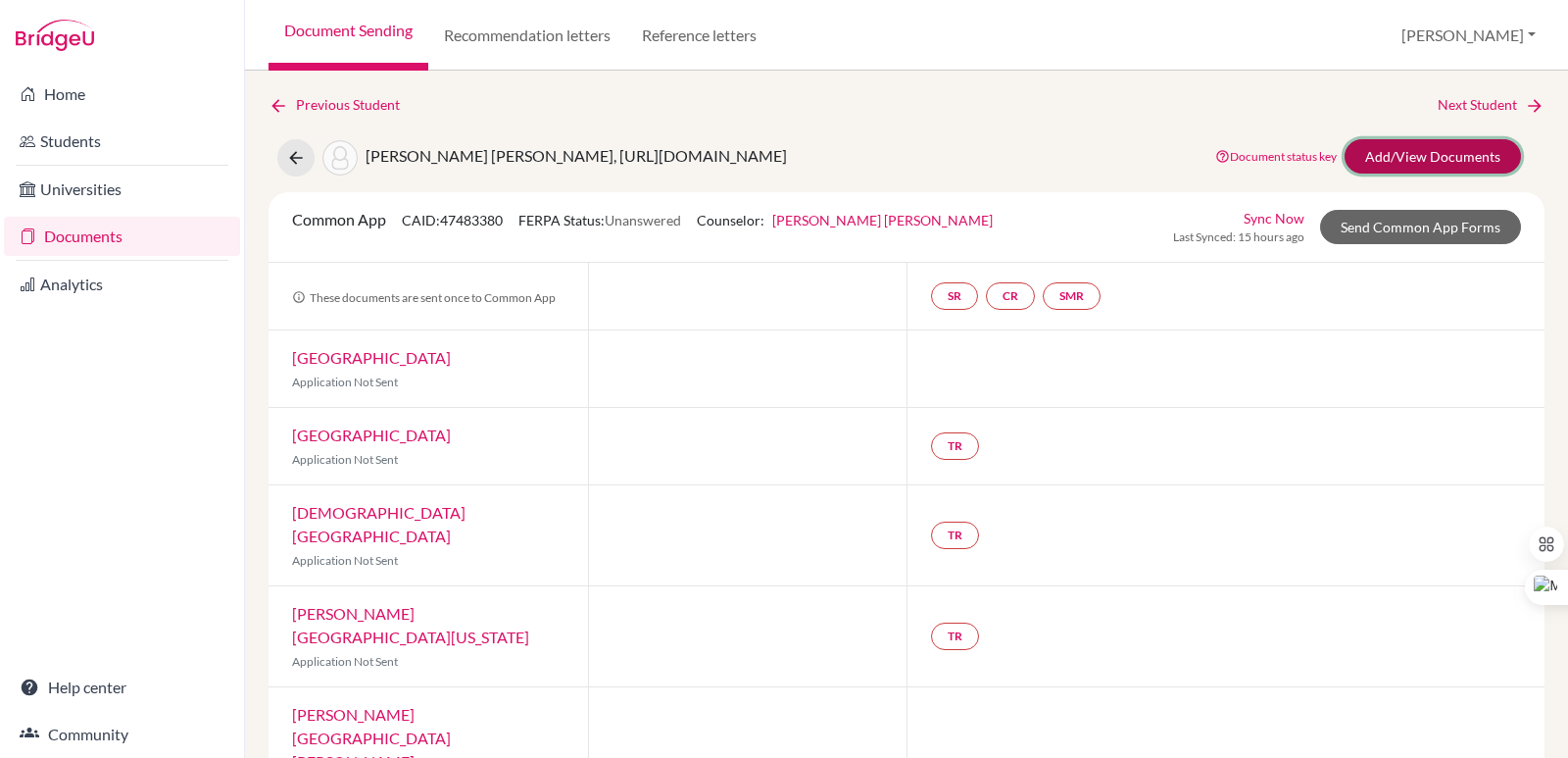
click at [1453, 157] on link "Add/View Documents" at bounding box center [1432, 156] width 177 height 35
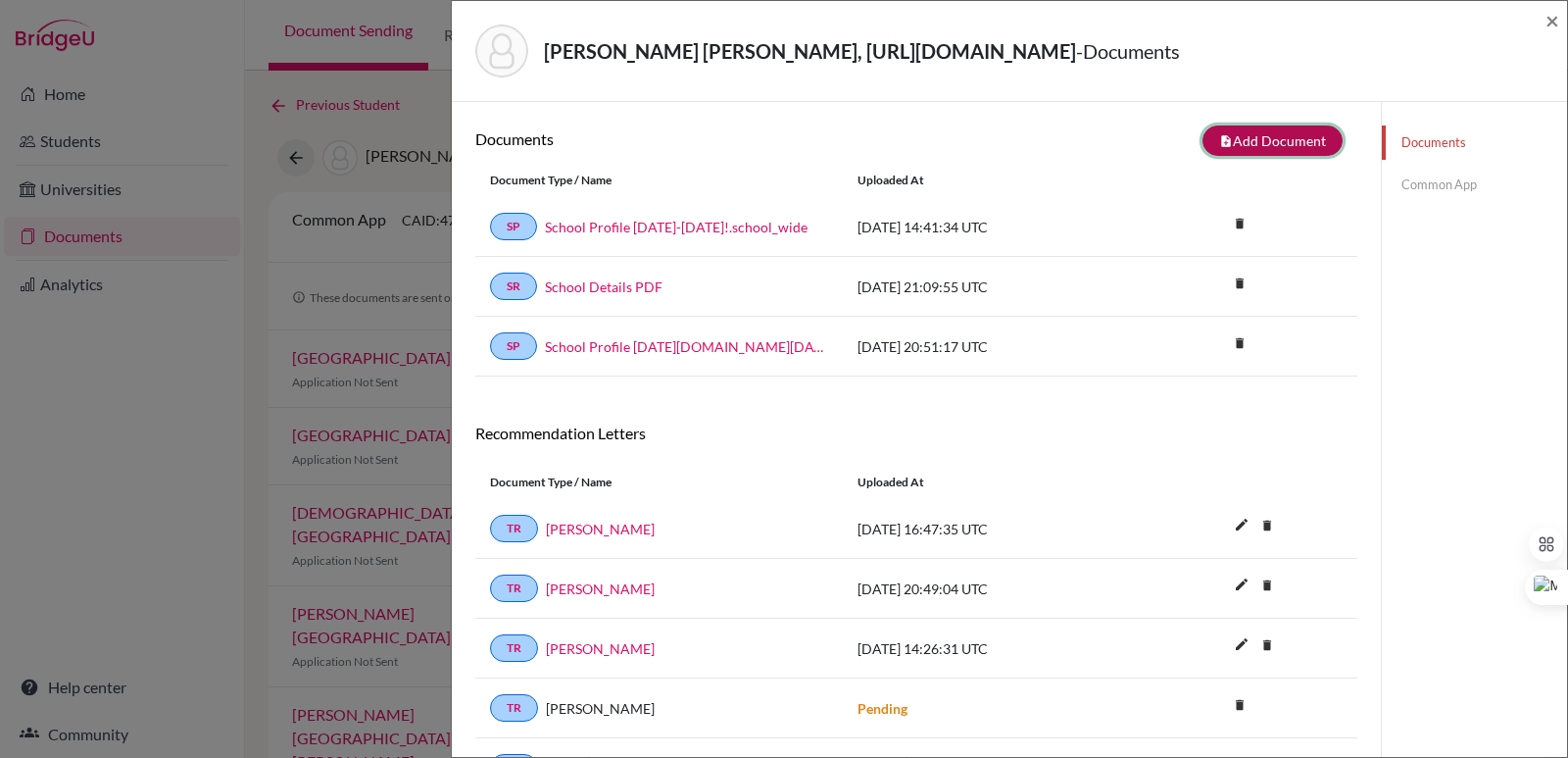
click at [1267, 156] on button "note_add Add Document" at bounding box center [1271, 140] width 140 height 31
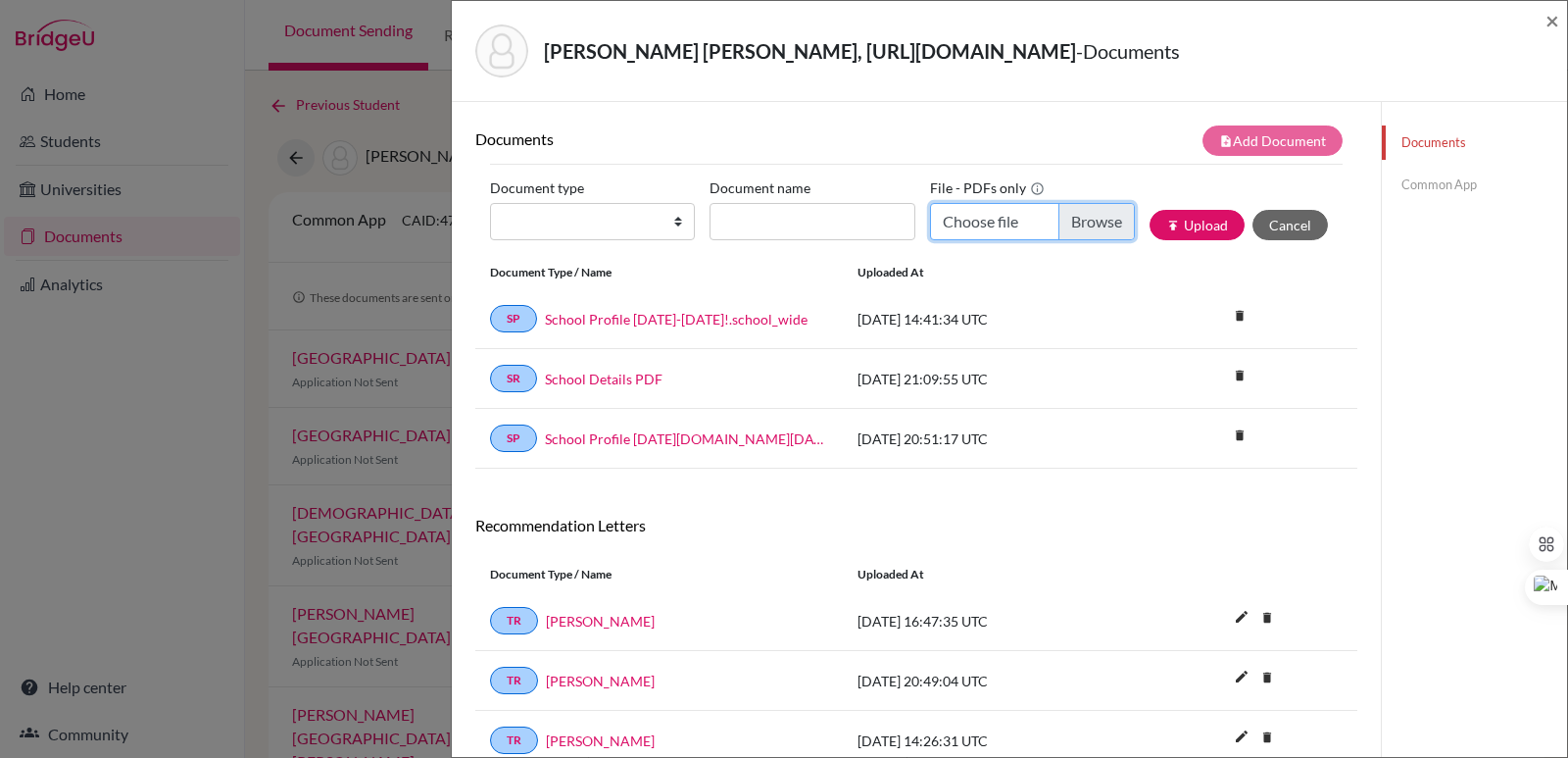
click at [1086, 240] on input "Choose file" at bounding box center [1031, 221] width 204 height 38
type input "C:\fakepath\Official Transcript Sophia Milena Monterrosa 9th Grade.pdf"
click at [613, 240] on select "Change explanation for Common App reports Counselor recommendation Internationa…" at bounding box center [592, 221] width 204 height 38
select select "2"
click at [490, 232] on select "Change explanation for Common App reports Counselor recommendation Internationa…" at bounding box center [592, 221] width 204 height 38
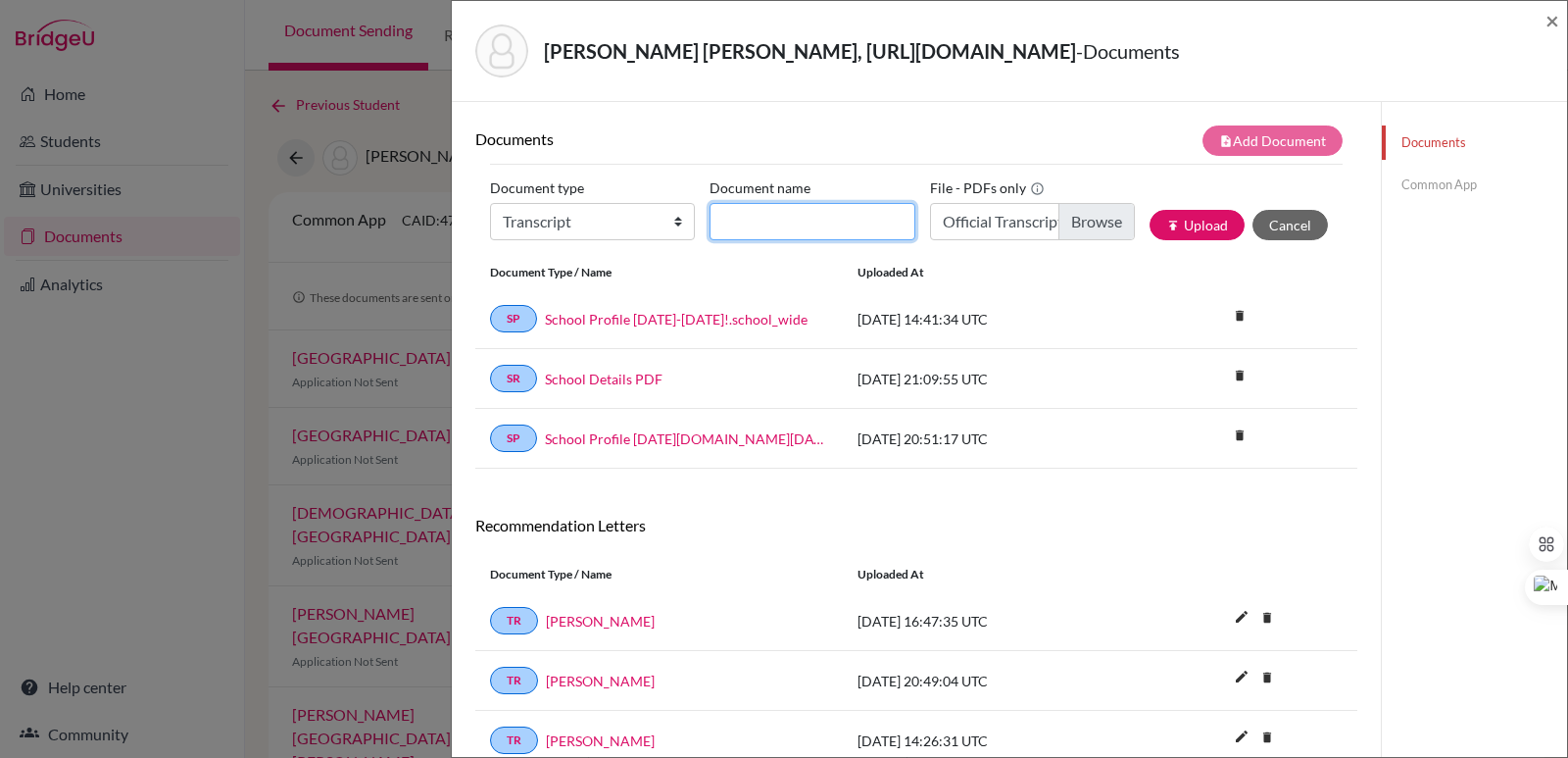
click at [738, 240] on input "Document name" at bounding box center [811, 221] width 204 height 38
type input "Transcript Sophia Monterrosa 9th Grade"
click at [1166, 232] on icon "publish" at bounding box center [1173, 225] width 14 height 14
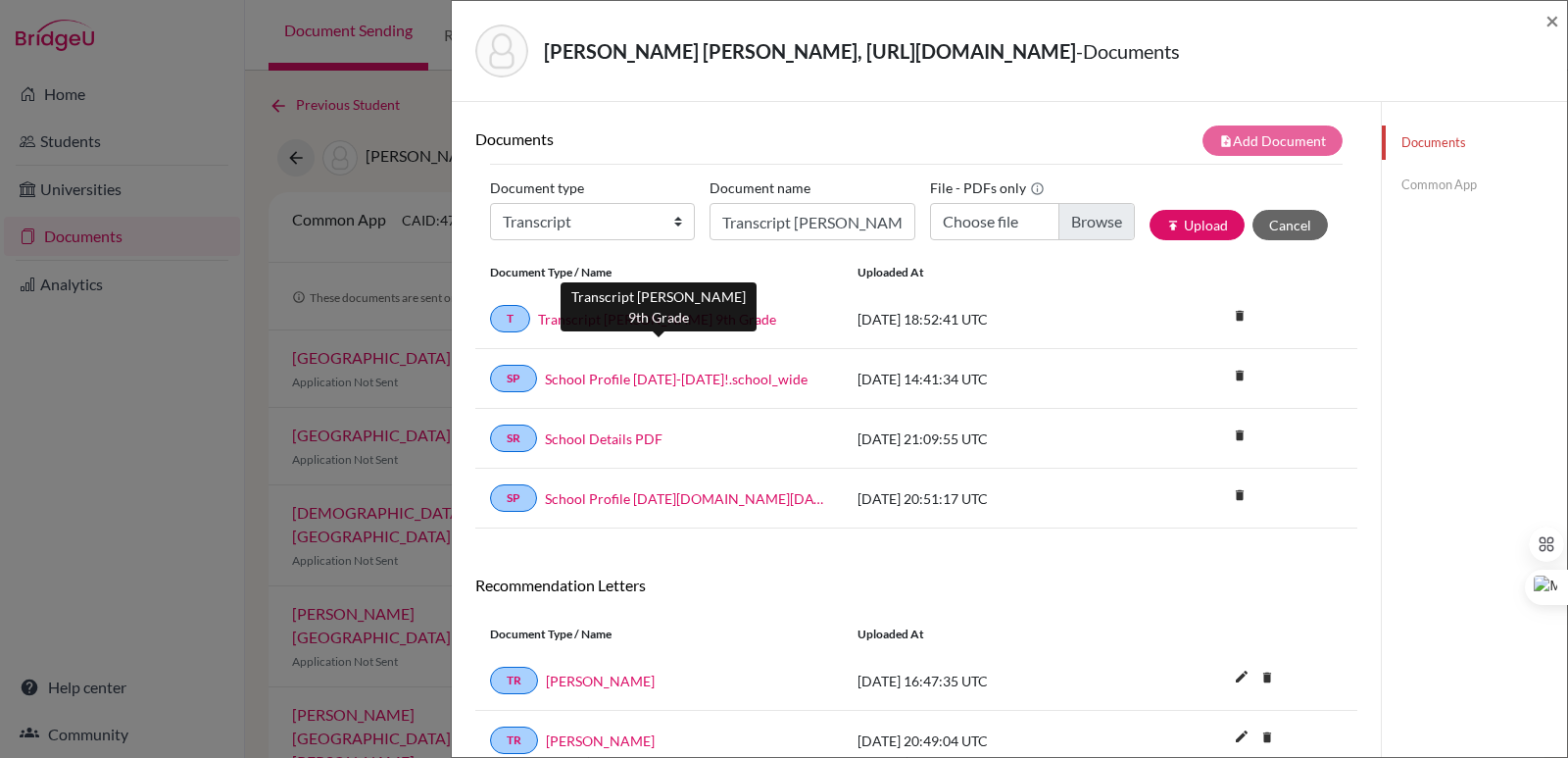
click at [718, 329] on link "Transcript Sophia Monterrosa 9th Grade" at bounding box center [657, 318] width 238 height 21
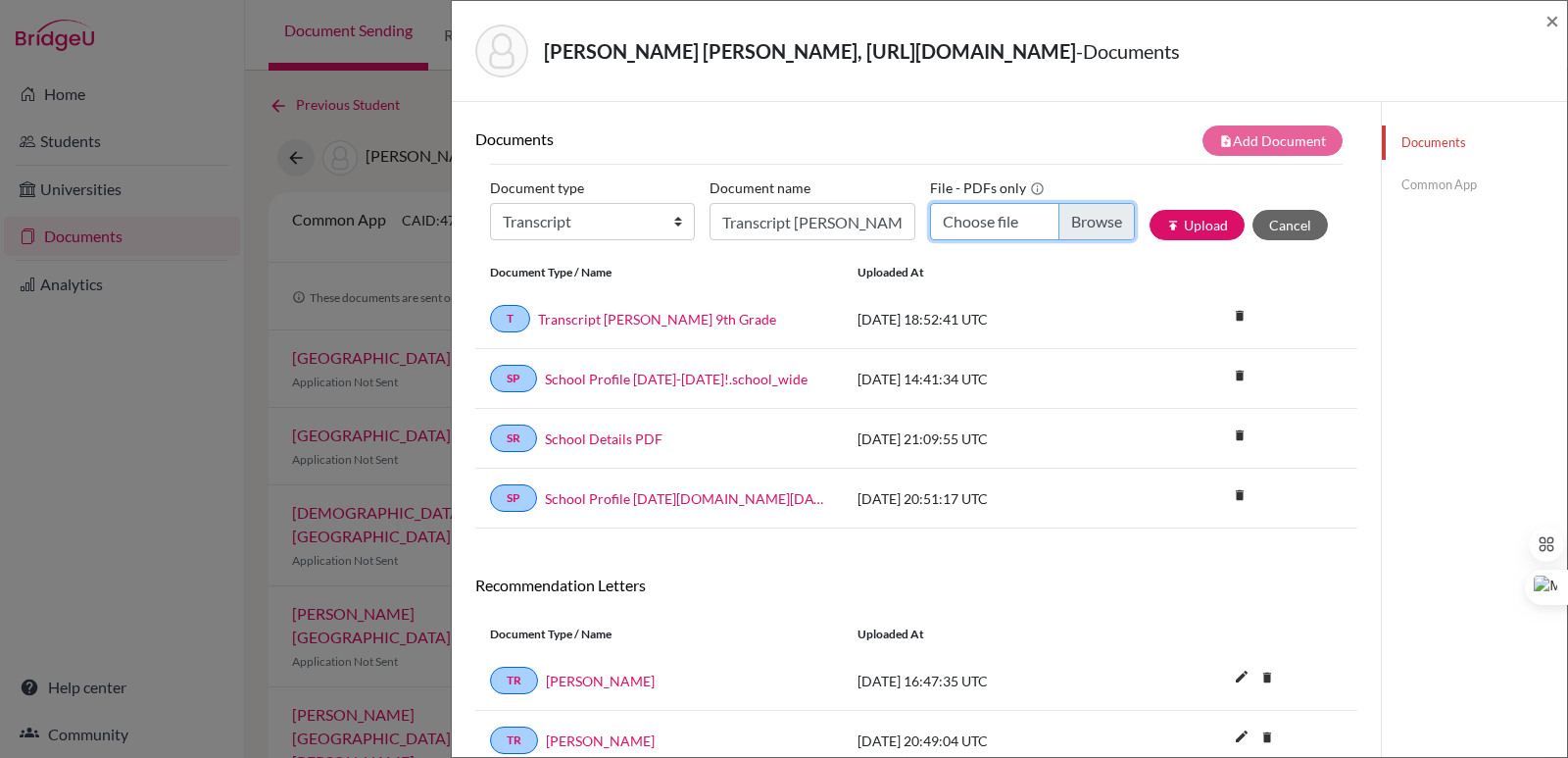
click at [1076, 240] on input "Choose file" at bounding box center [1031, 221] width 204 height 38
type input "C:\fakepath\Monterrosa Mayorga, Sophia Milena.pdf"
click at [789, 240] on input "Transcript Sophia Monterrosa 9th Grade" at bounding box center [811, 221] width 204 height 38
type input "Initial EA Transcript Sophia Monterrosa 10th-12th Grade"
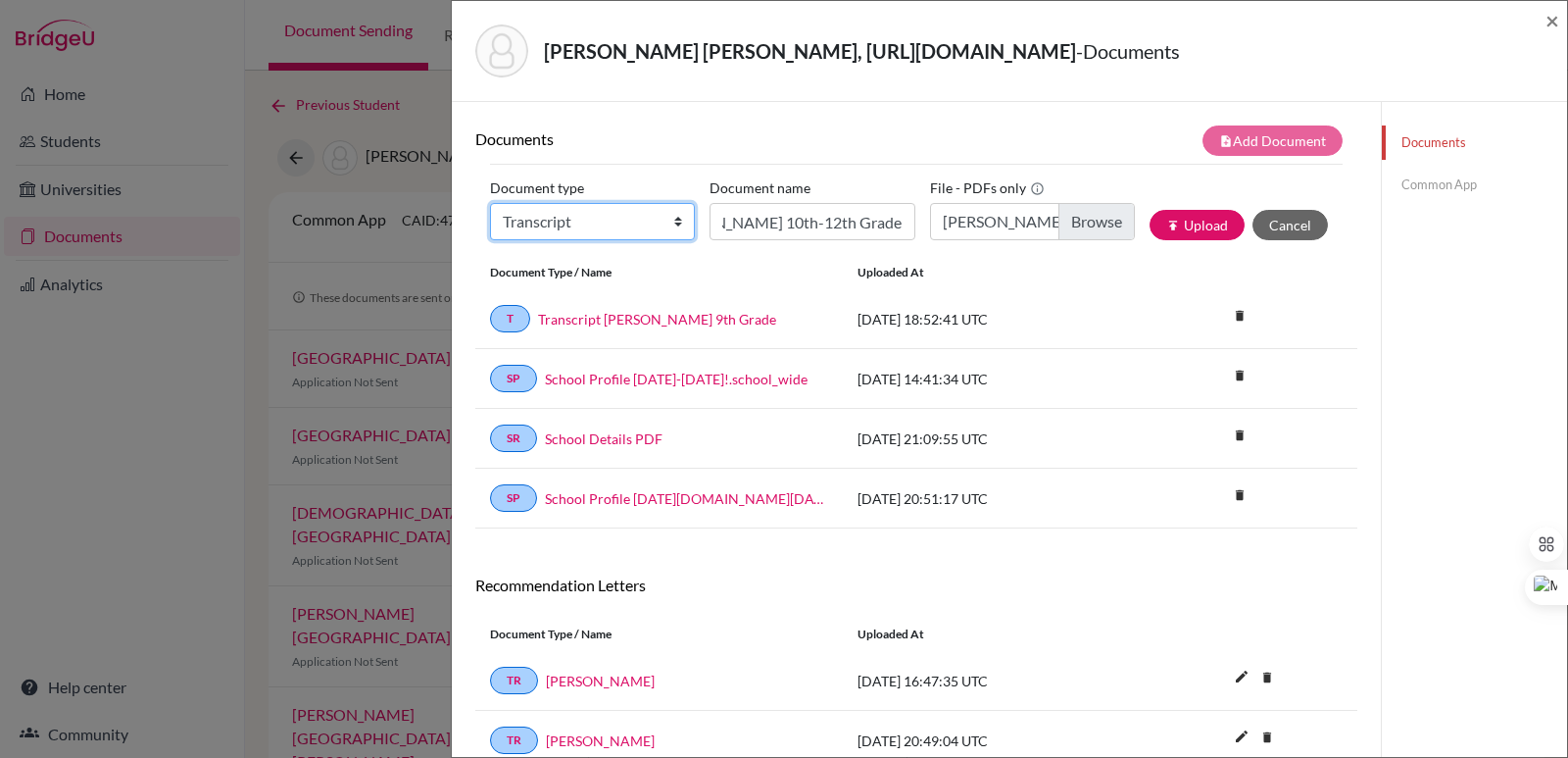
drag, startPoint x: 658, startPoint y: 253, endPoint x: 660, endPoint y: 269, distance: 16.1
click at [658, 240] on select "Change explanation for Common App reports Counselor recommendation Internationa…" at bounding box center [592, 221] width 204 height 38
select select "2"
click at [490, 232] on select "Change explanation for Common App reports Counselor recommendation Internationa…" at bounding box center [592, 221] width 204 height 38
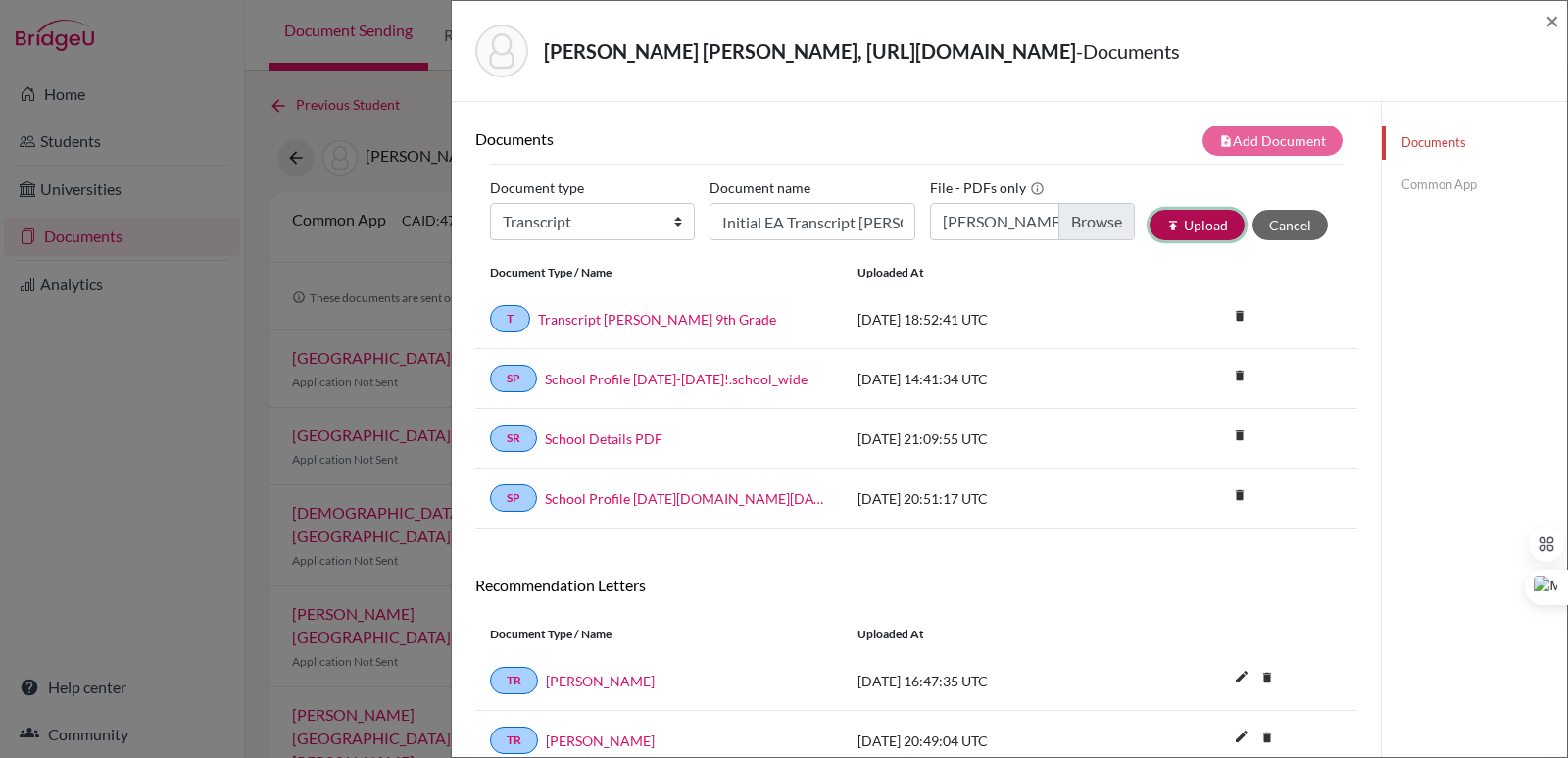
click at [1193, 240] on button "publish Upload" at bounding box center [1197, 224] width 95 height 31
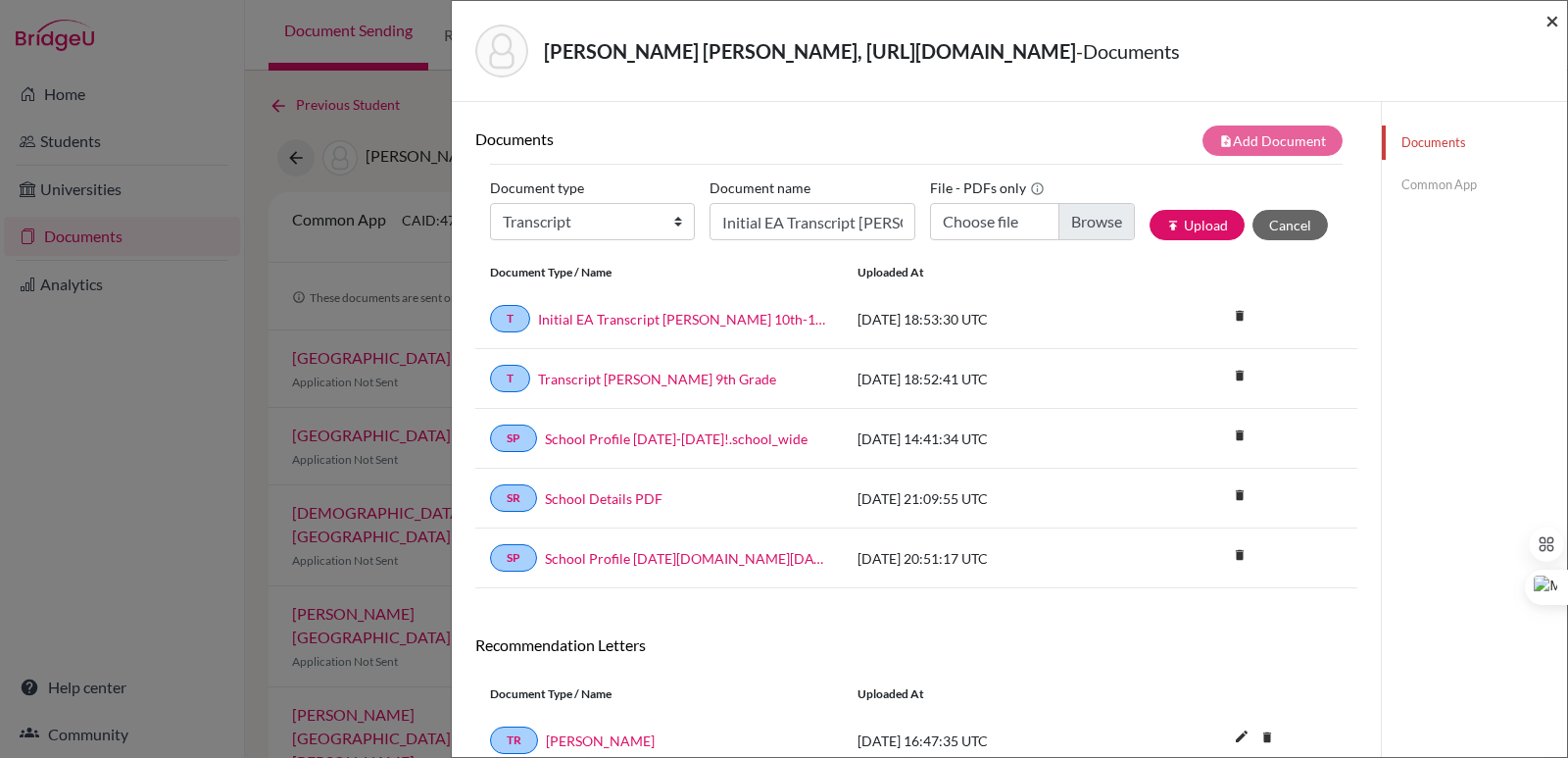
click at [1557, 26] on span "×" at bounding box center [1552, 20] width 14 height 29
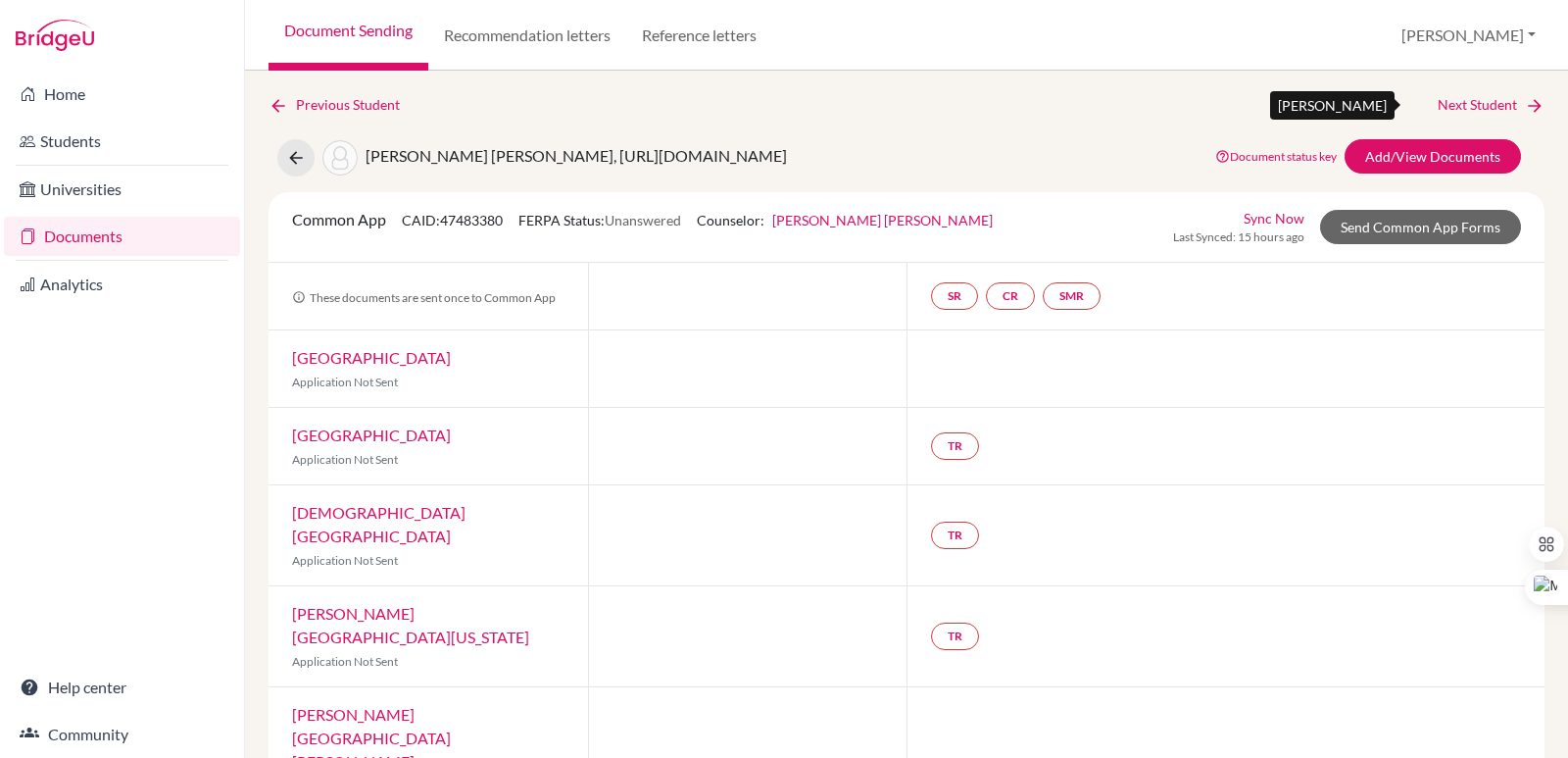
click at [1526, 105] on icon at bounding box center [1534, 106] width 20 height 20
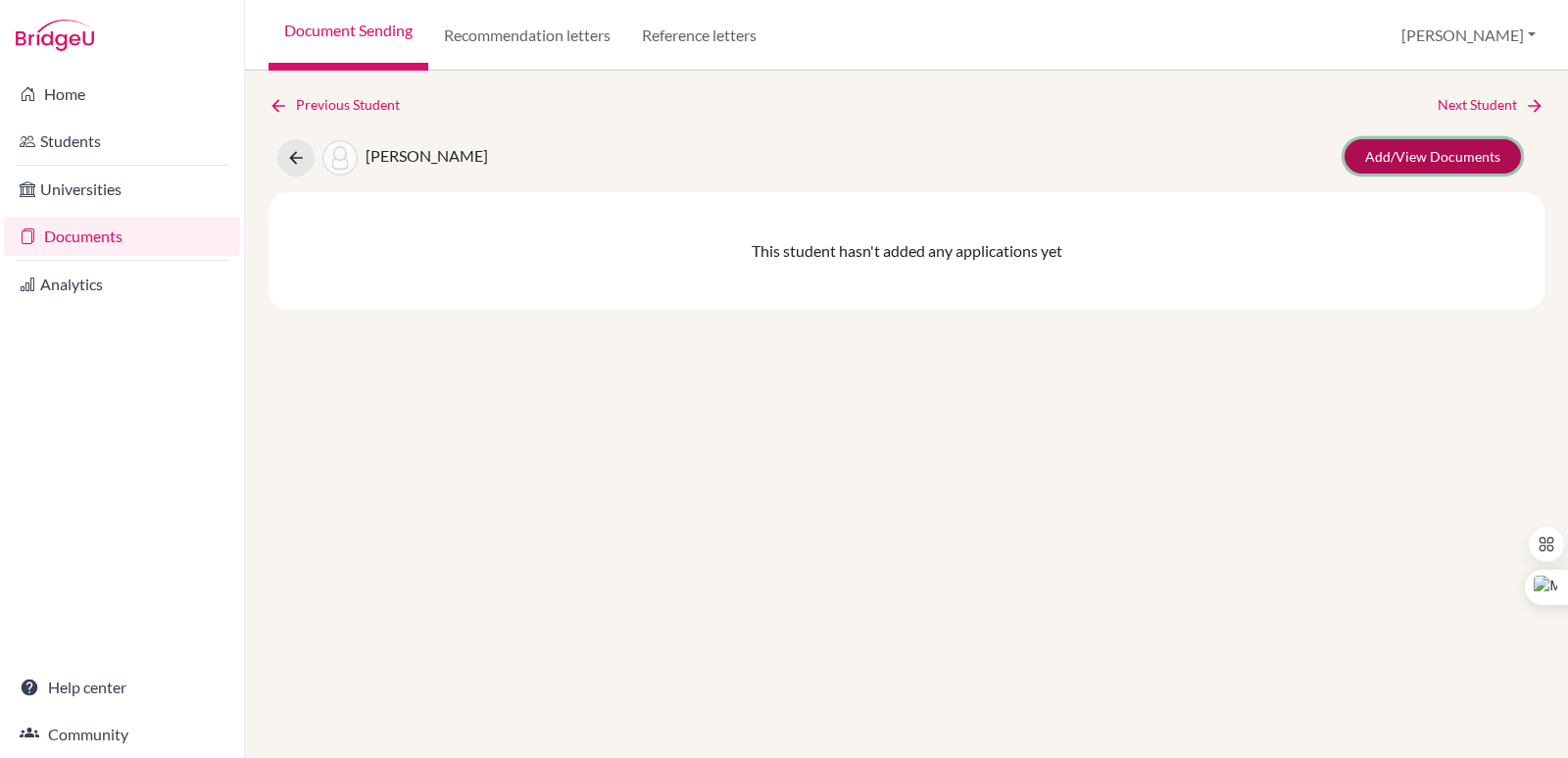
click at [1468, 164] on link "Add/View Documents" at bounding box center [1432, 156] width 177 height 35
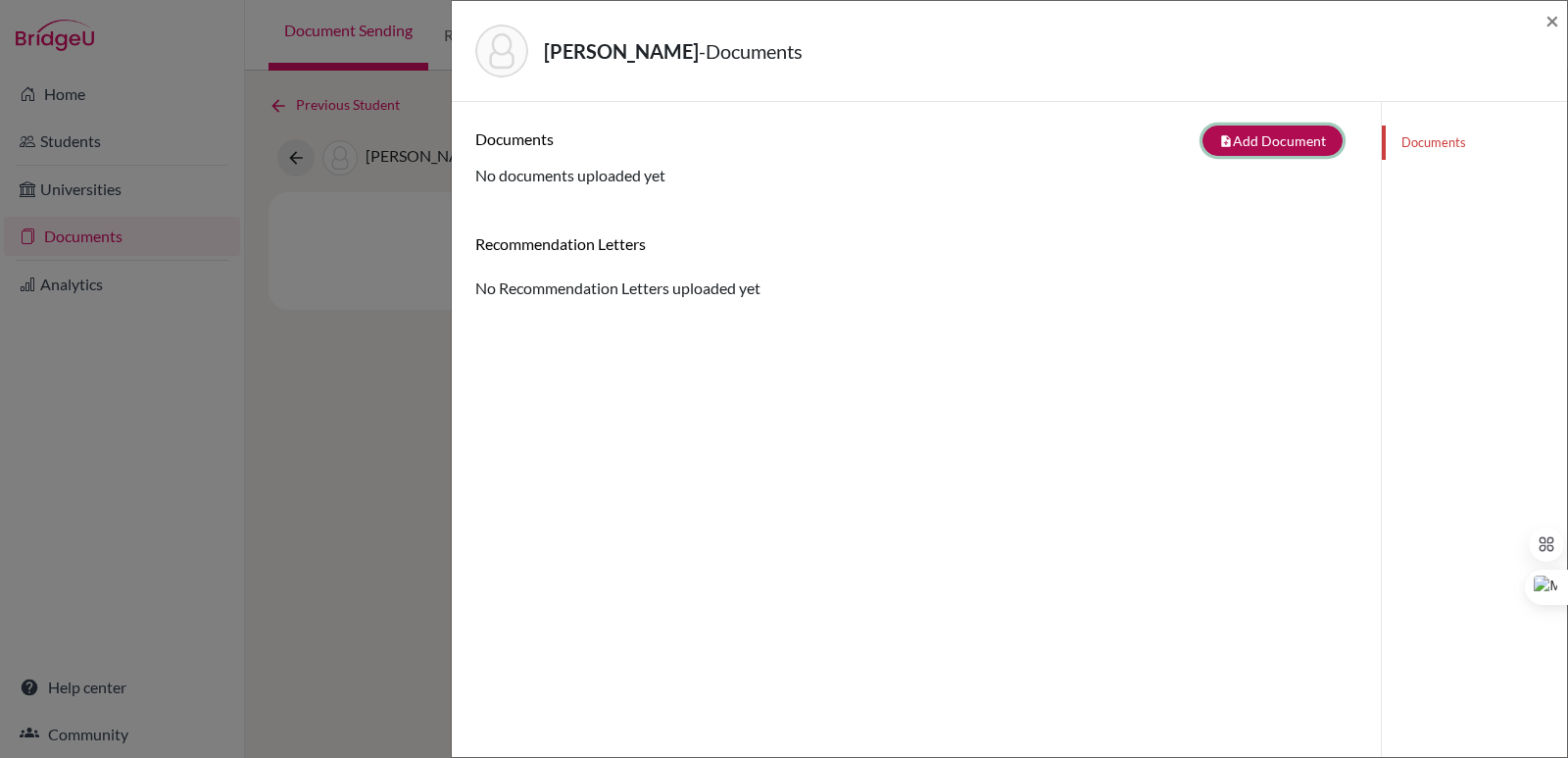
click at [1268, 139] on button "note_add Add Document" at bounding box center [1271, 140] width 140 height 31
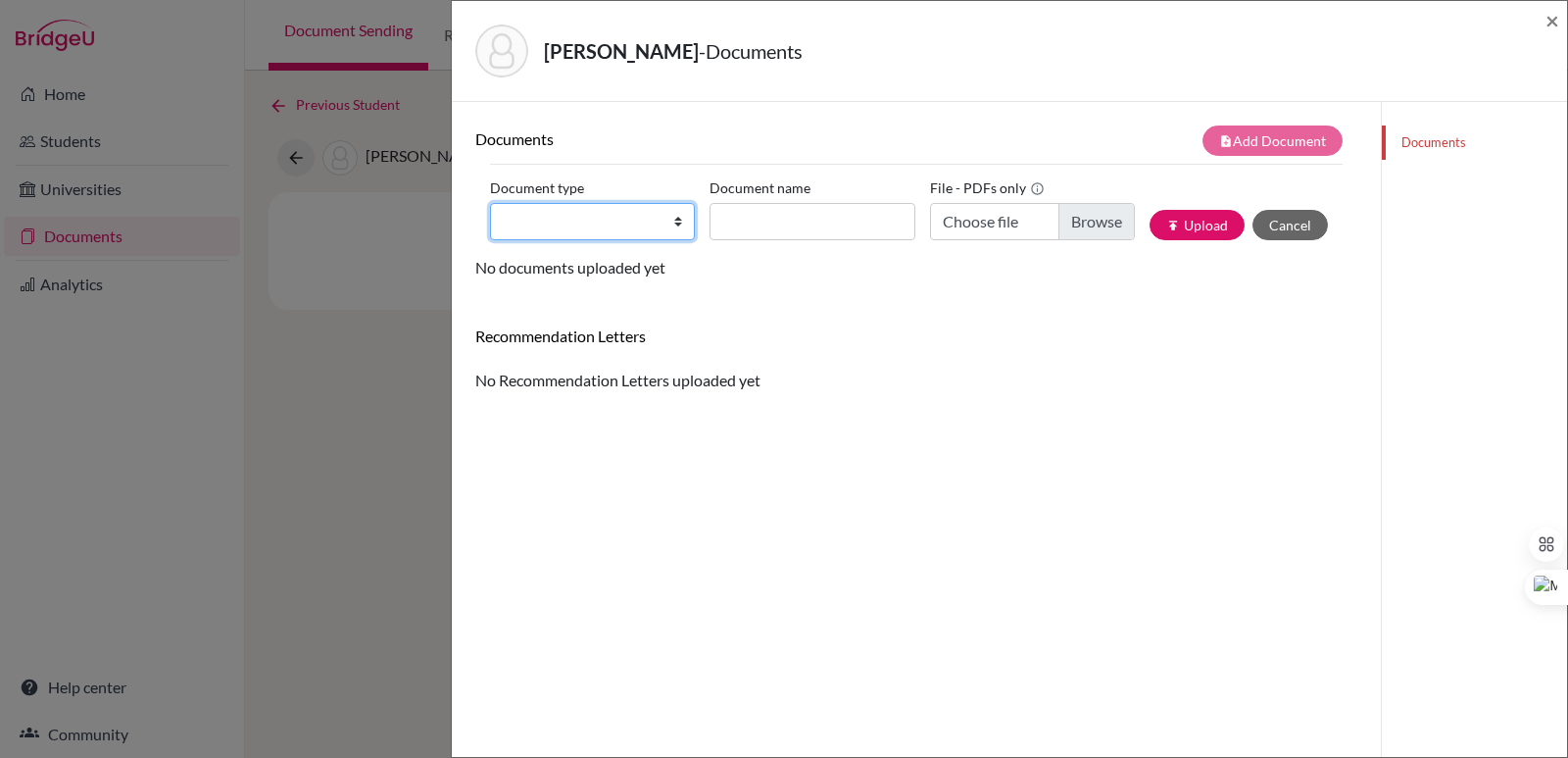
click at [495, 215] on select "Change explanation for Common App reports Counselor recommendation Internationa…" at bounding box center [592, 221] width 204 height 38
select select "2"
click at [490, 202] on select "Change explanation for Common App reports Counselor recommendation Internationa…" at bounding box center [592, 221] width 204 height 38
click at [801, 220] on input "Document name" at bounding box center [811, 221] width 204 height 38
paste input "Initial Transcript"
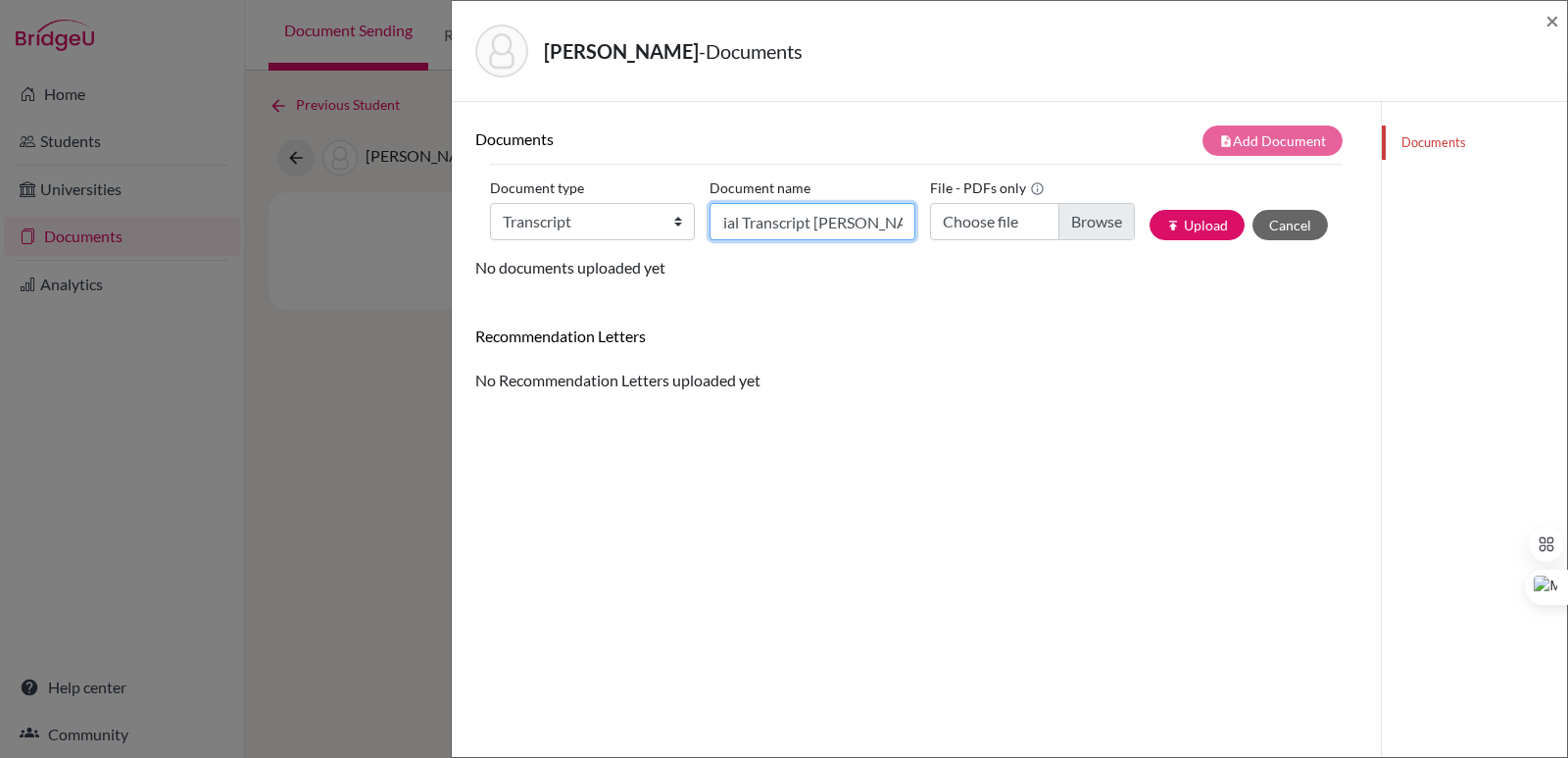
scroll to position [0, 31]
type input "Initial Transcript Nicolas Mora"
click at [1055, 234] on input "Choose file" at bounding box center [1031, 221] width 204 height 38
type input "C:\fakepath\Mora Rodríguez, Nicolás.pdf"
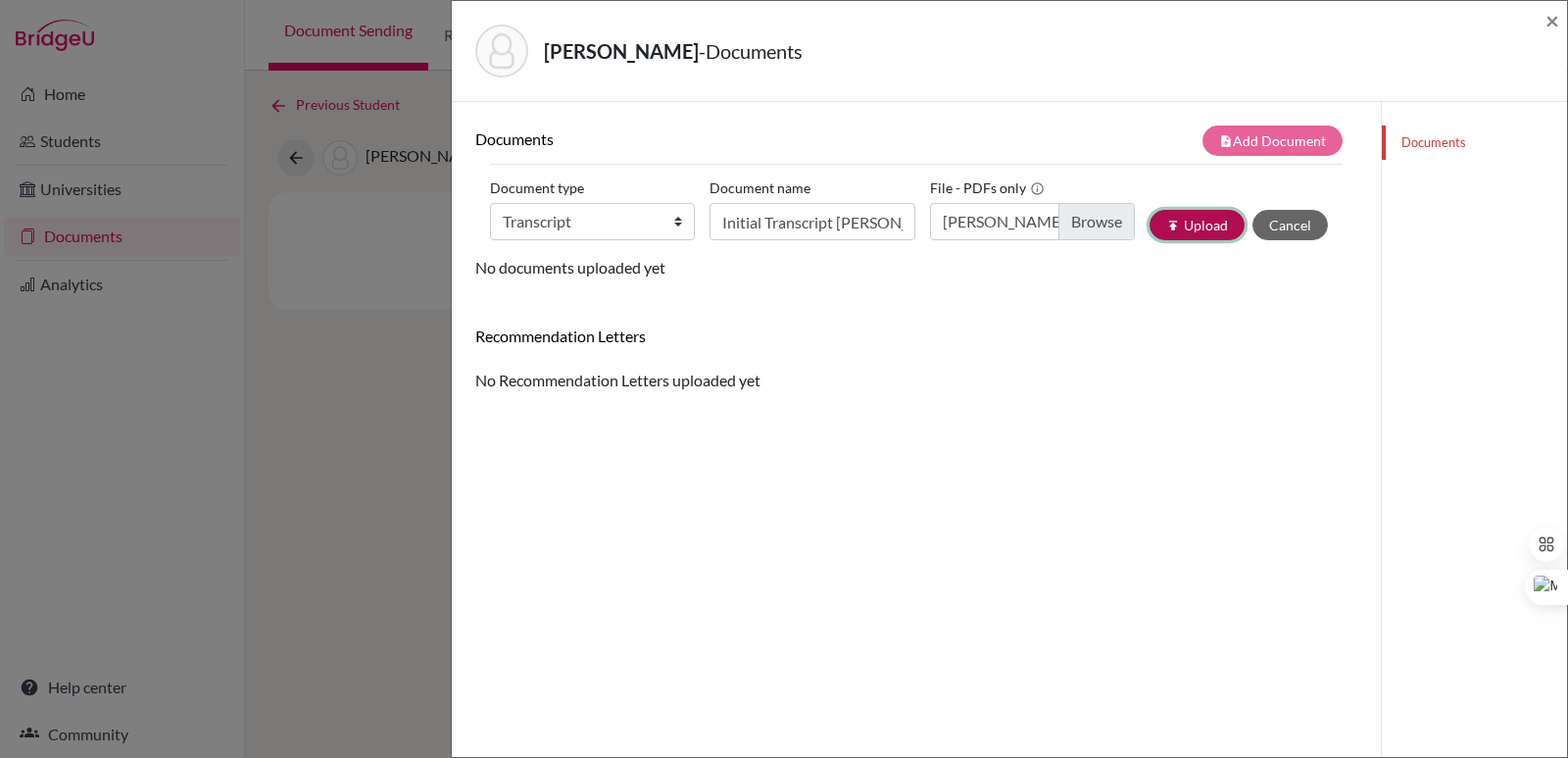
click at [1166, 220] on icon "publish" at bounding box center [1173, 225] width 14 height 14
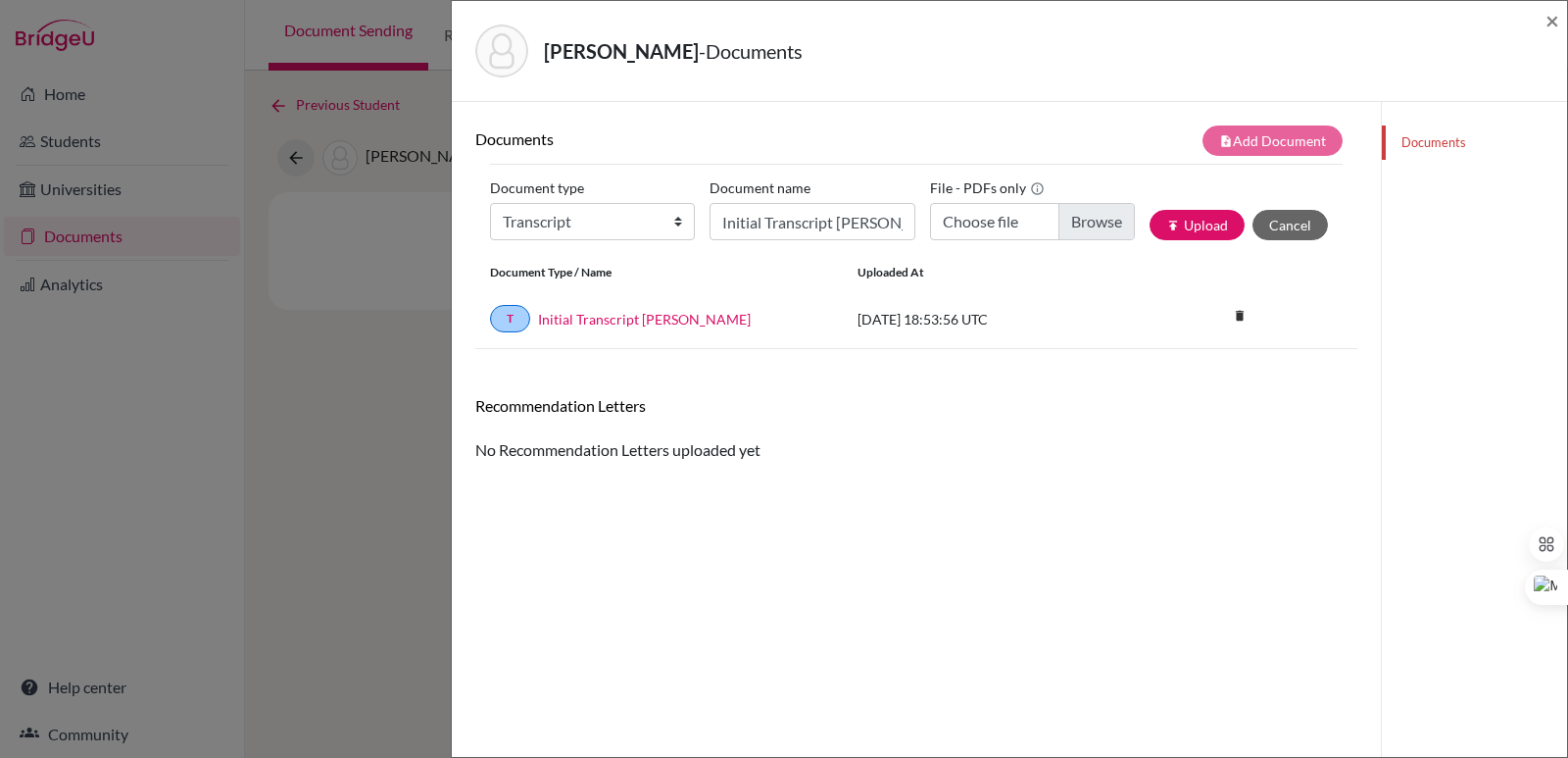
click at [1560, 17] on div "Mora Rodríguez, Nico - Documents ×" at bounding box center [1009, 52] width 1115 height 101
click at [1553, 22] on span "×" at bounding box center [1552, 20] width 14 height 29
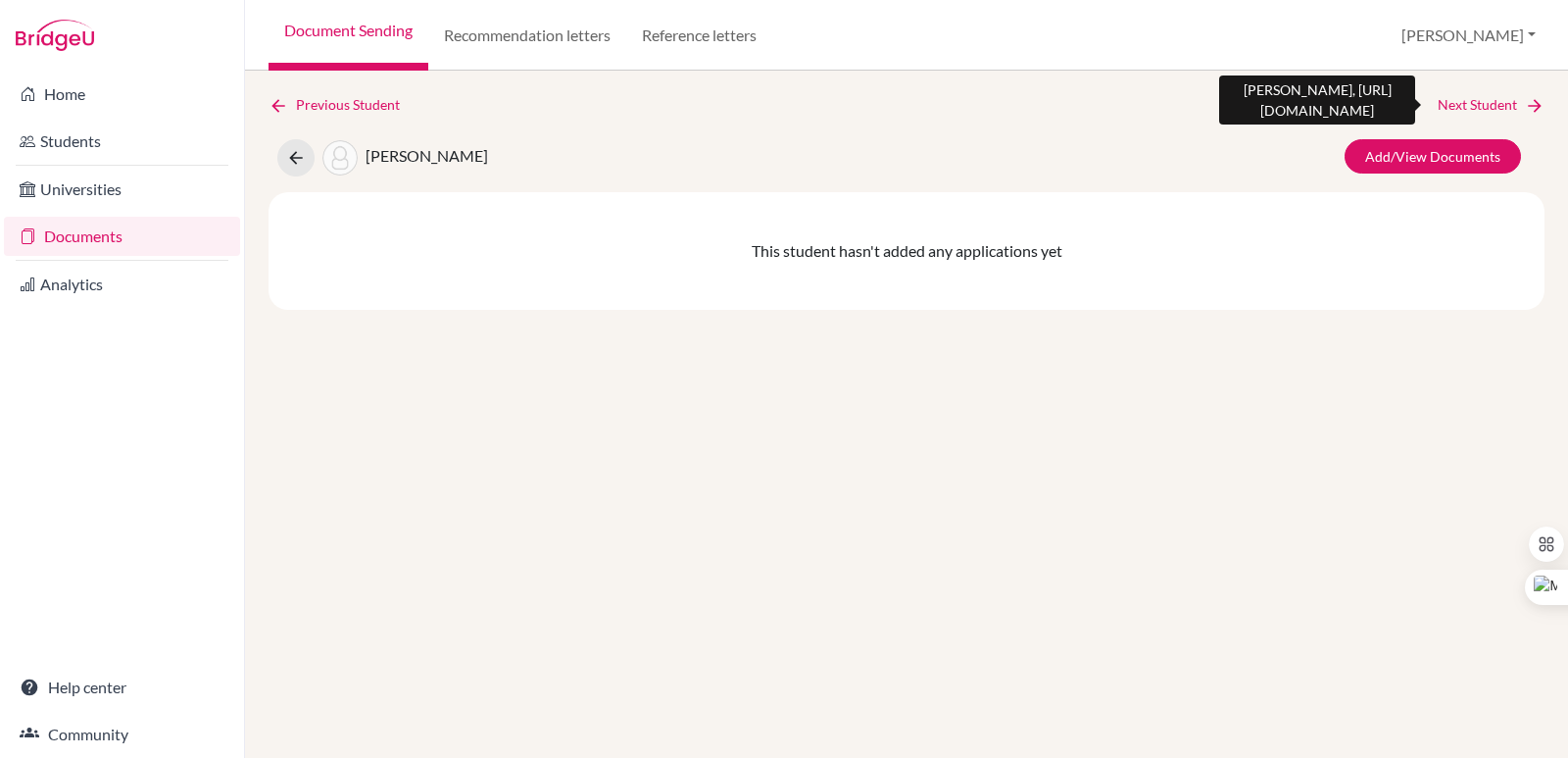
click at [1500, 103] on link "Next Student" at bounding box center [1491, 105] width 107 height 22
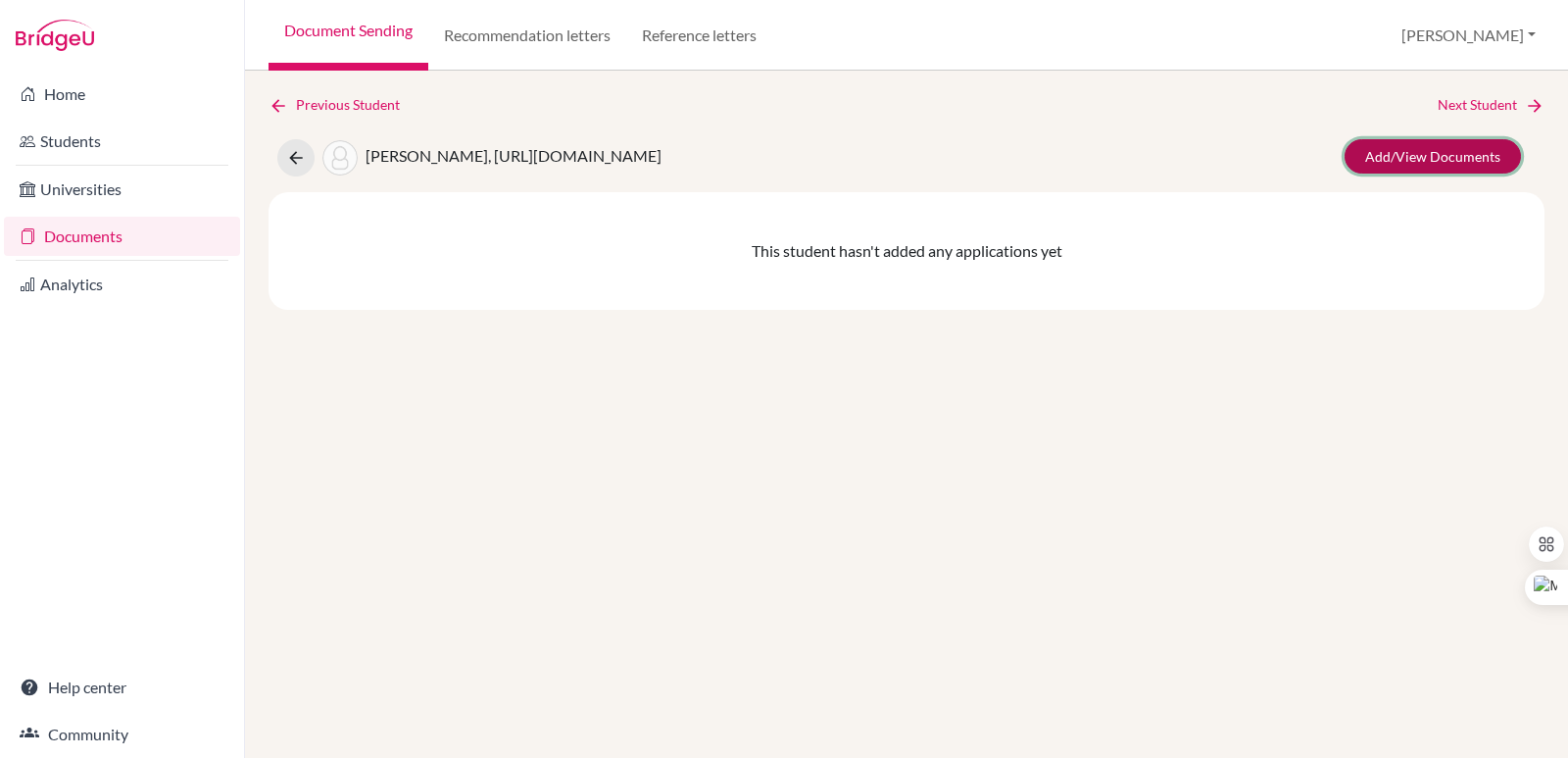
click at [1455, 159] on link "Add/View Documents" at bounding box center [1432, 156] width 177 height 35
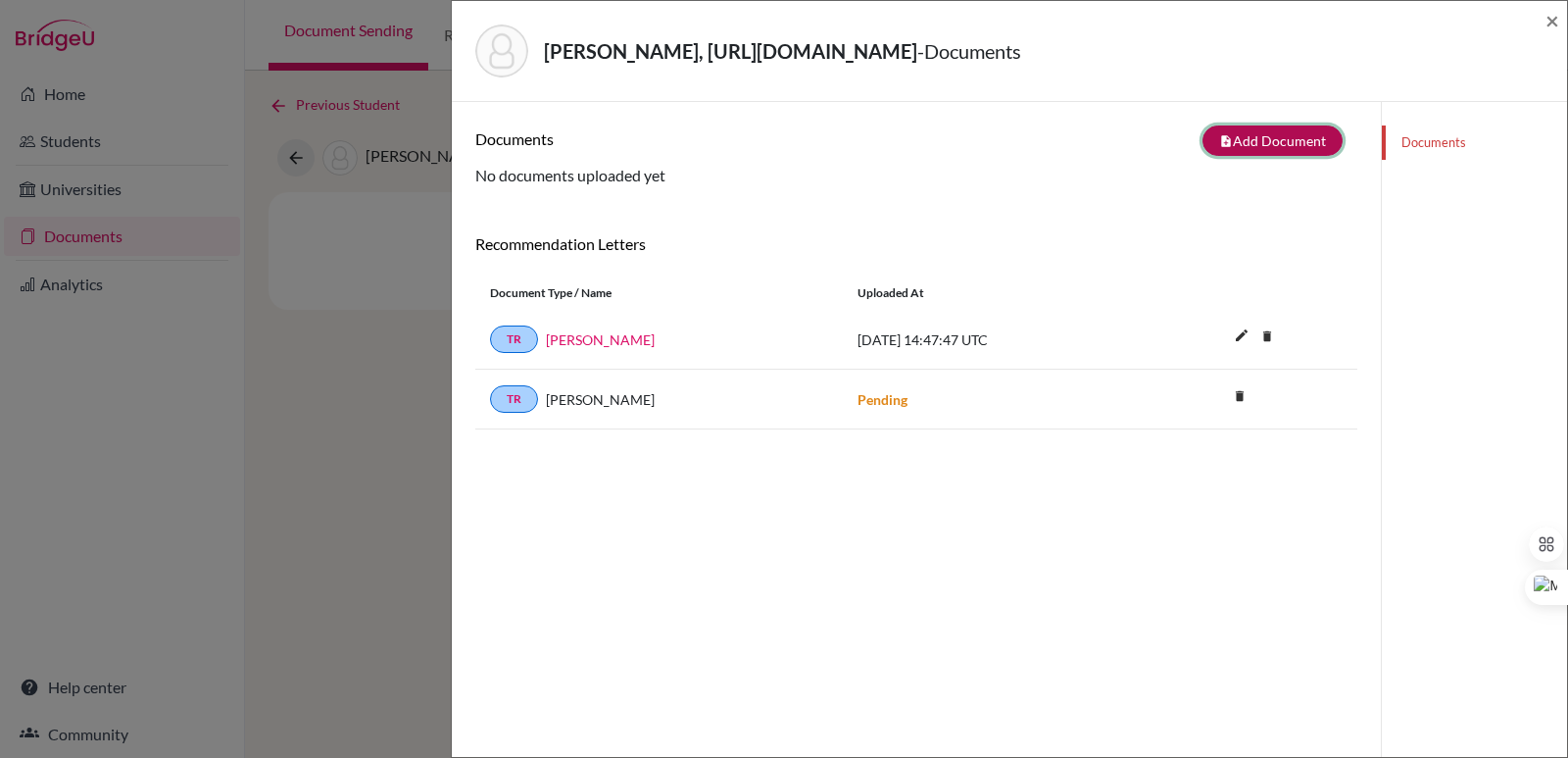
click at [1223, 147] on button "note_add Add Document" at bounding box center [1271, 140] width 140 height 31
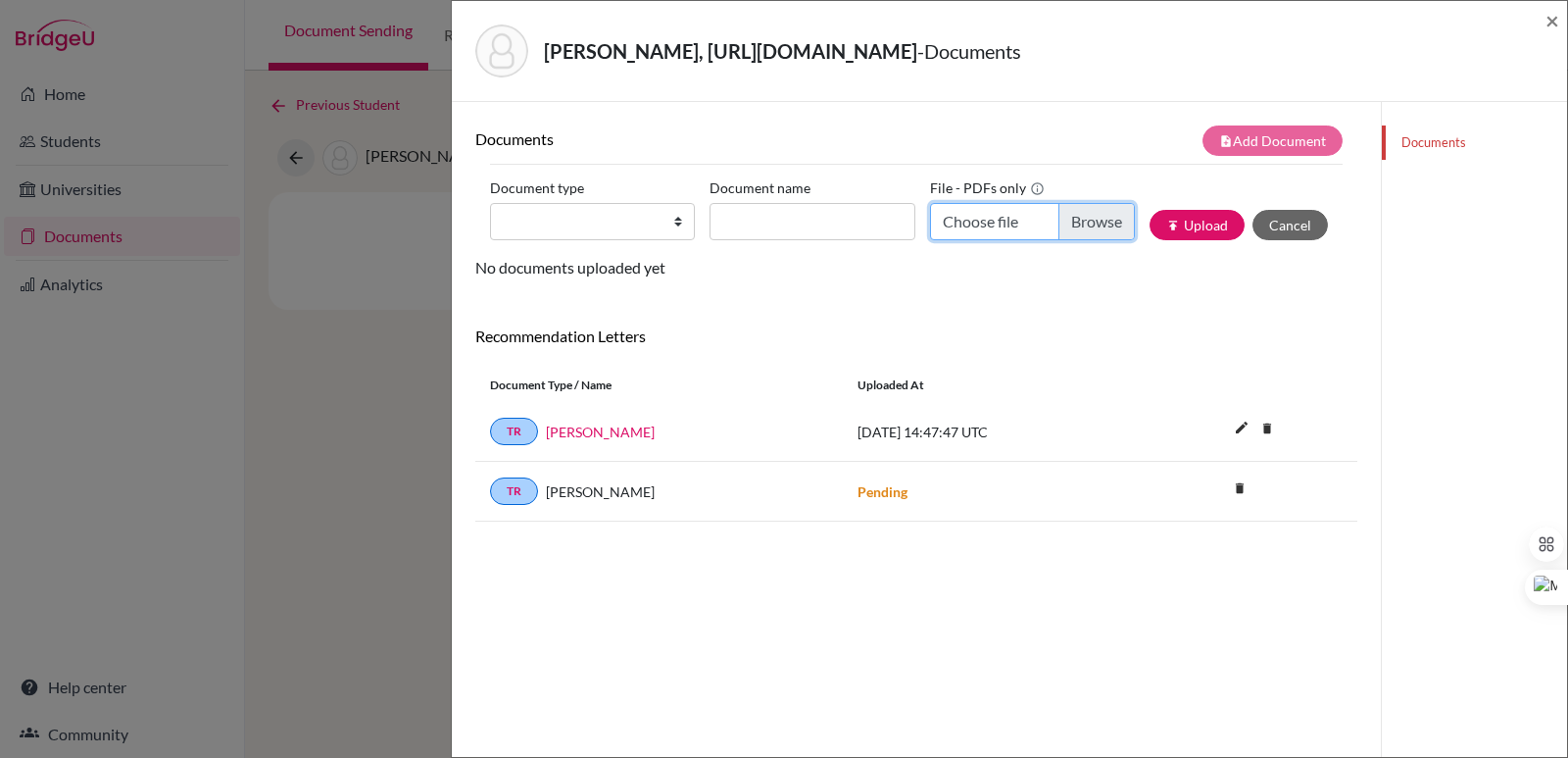
click at [1082, 234] on input "Choose file" at bounding box center [1031, 221] width 204 height 38
type input "C:\fakepath\Nolasco Peña, Sofía.pdf"
click at [767, 210] on input "Document name" at bounding box center [811, 221] width 204 height 38
paste input "Initial Transcript"
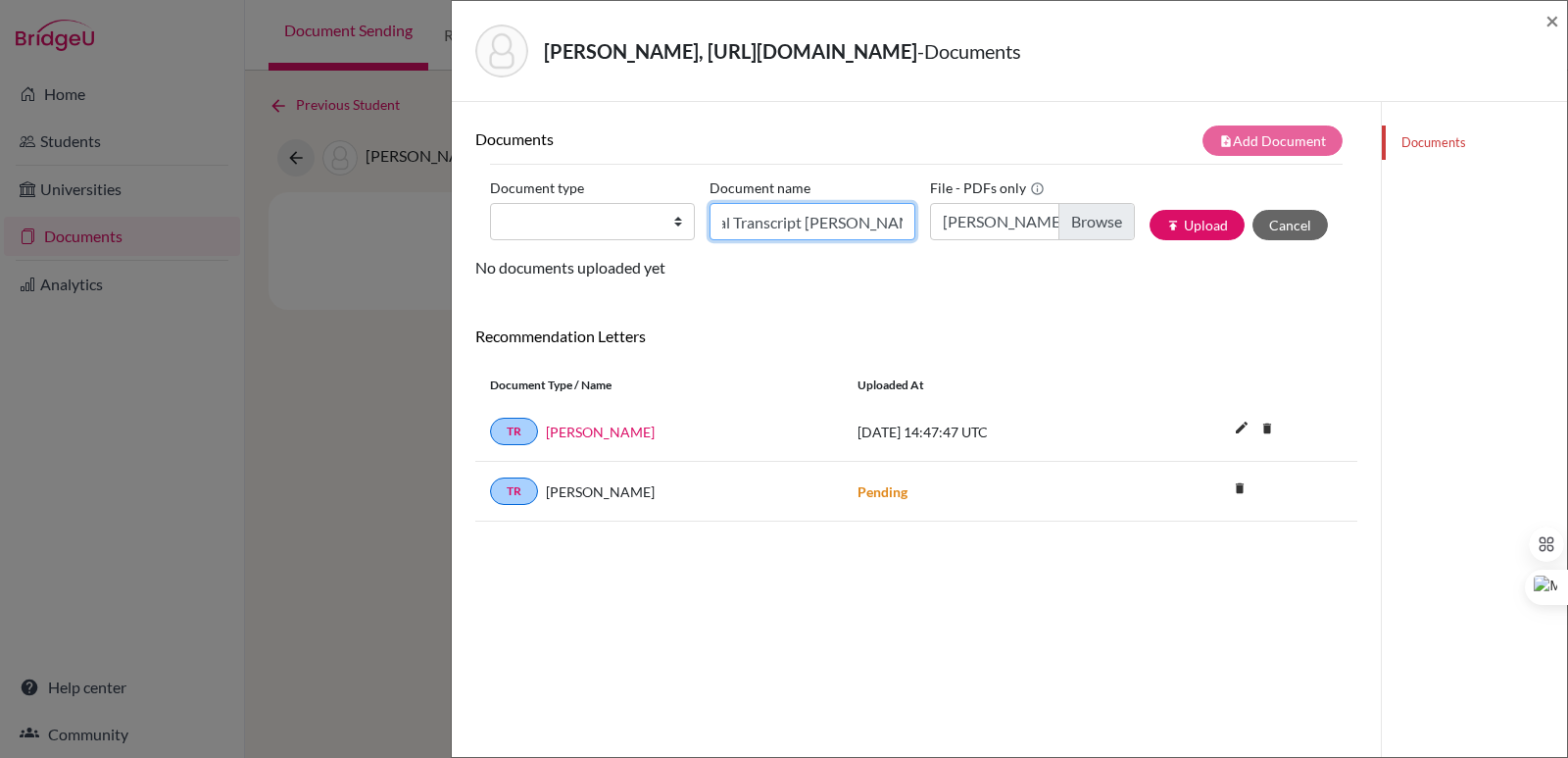
type input "Initial Transcript Sofia Nolasco"
click at [656, 221] on select "Change explanation for Common App reports Counselor recommendation Internationa…" at bounding box center [592, 221] width 204 height 38
select select "2"
click at [490, 202] on select "Change explanation for Common App reports Counselor recommendation Internationa…" at bounding box center [592, 221] width 204 height 38
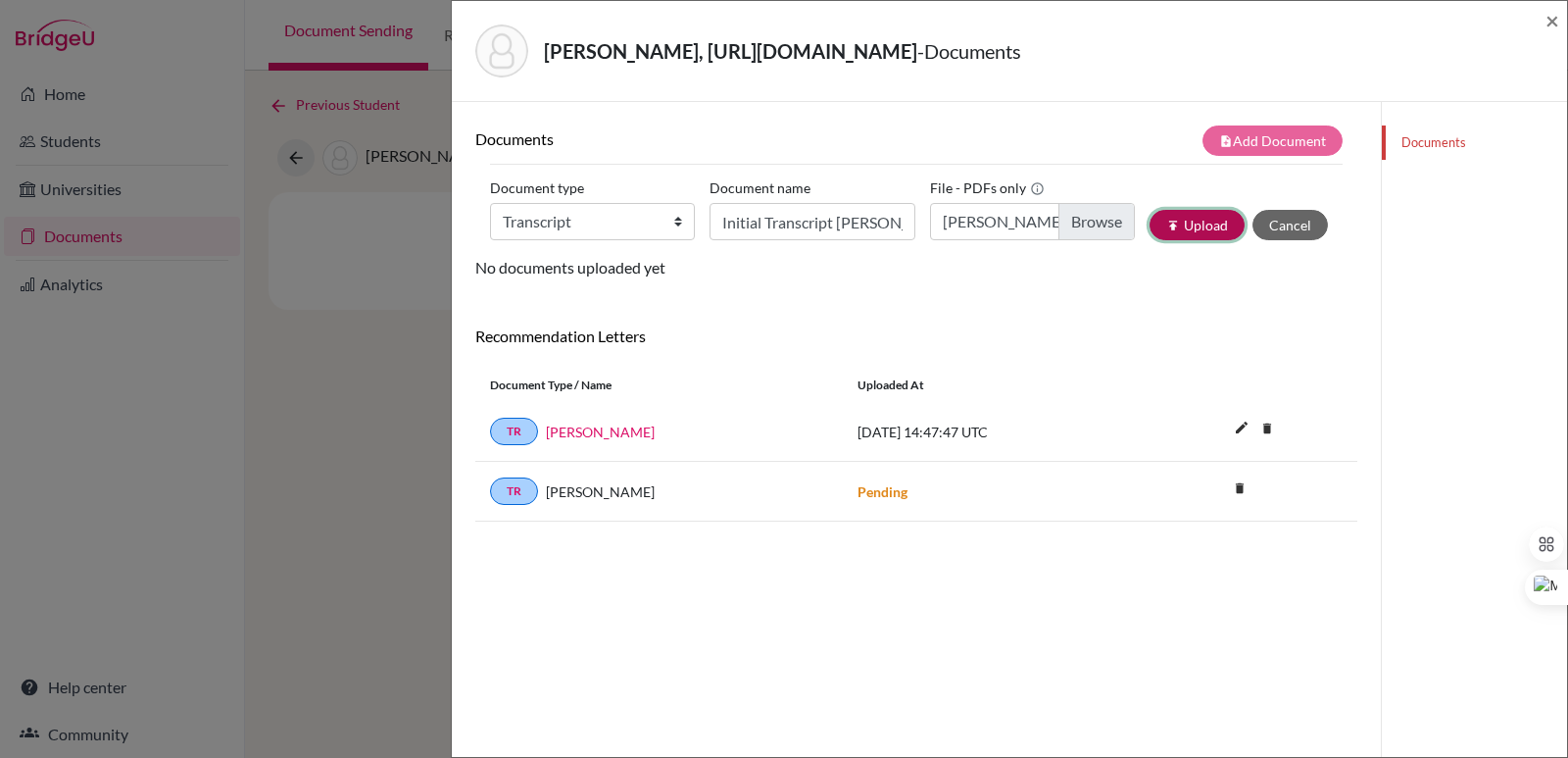
click at [1166, 229] on icon "publish" at bounding box center [1173, 225] width 14 height 14
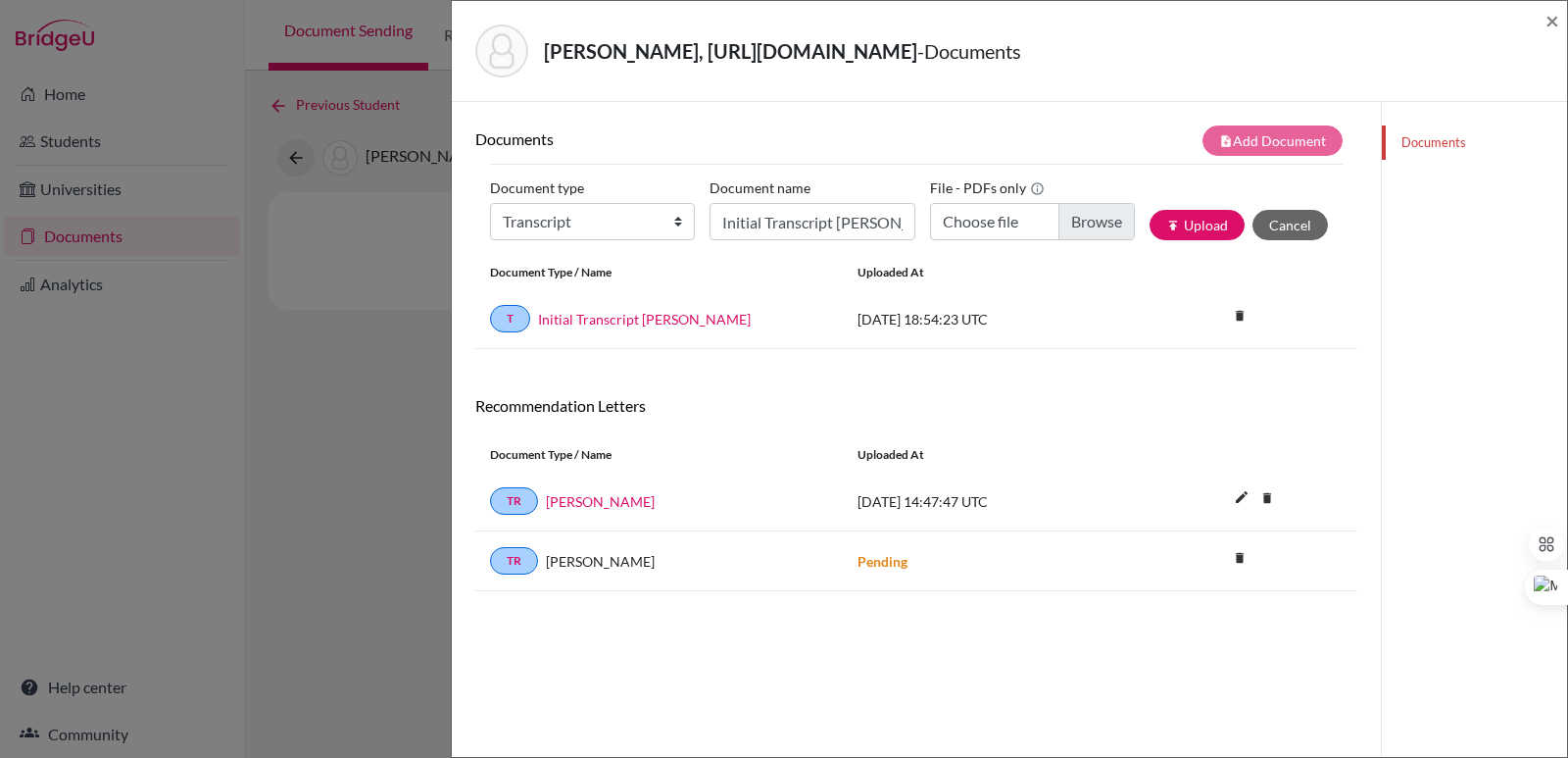
click at [661, 331] on div "T Initial Transcript Sofia Nolasco 2025-09-16 18:54:23 UTC delete Delete this d…" at bounding box center [915, 318] width 882 height 60
click at [661, 324] on link "Initial Transcript Sofia Nolasco" at bounding box center [644, 318] width 212 height 21
click at [1557, 18] on span "×" at bounding box center [1552, 20] width 14 height 29
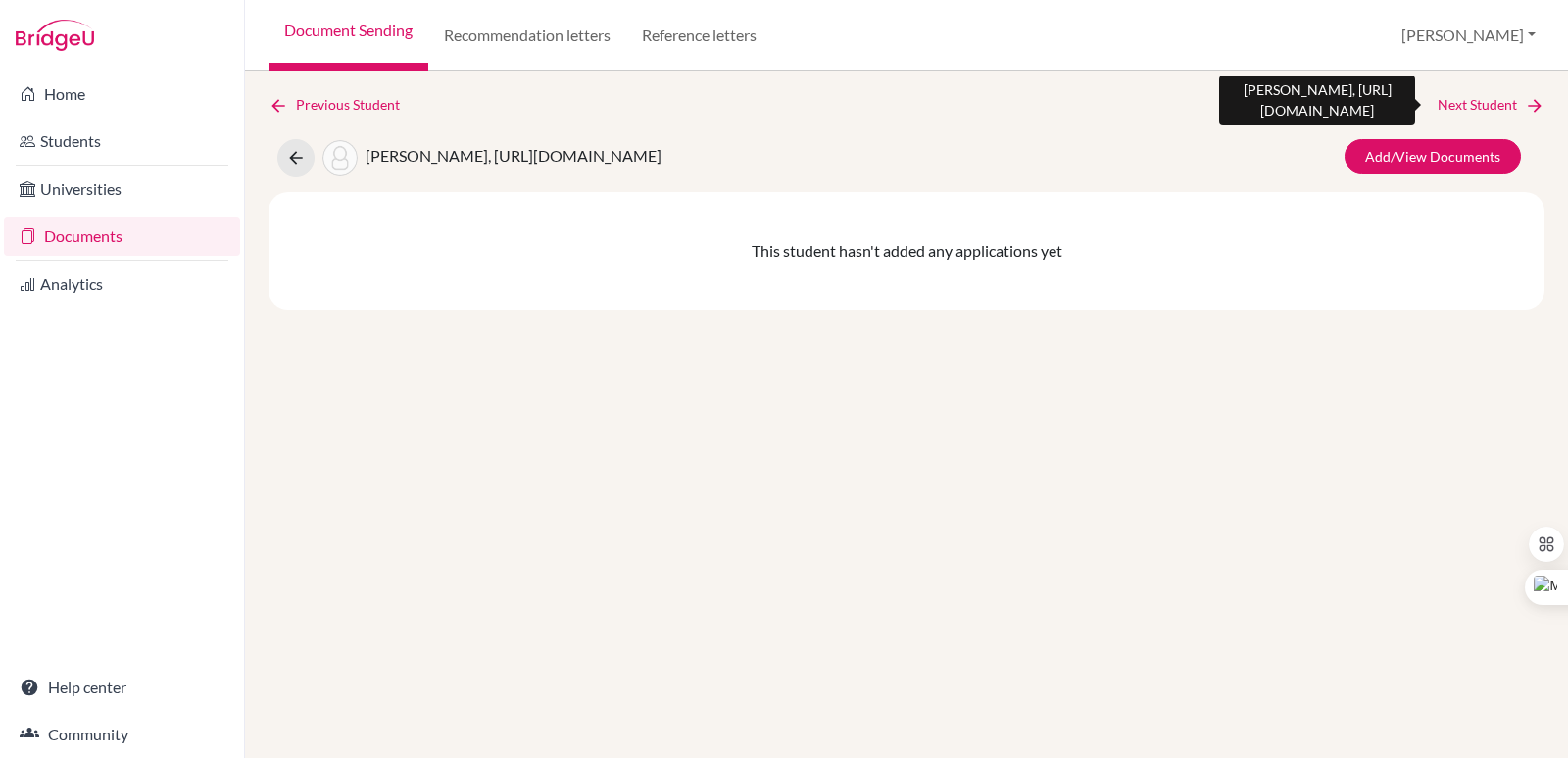
click at [1502, 101] on link "Next Student" at bounding box center [1491, 105] width 107 height 22
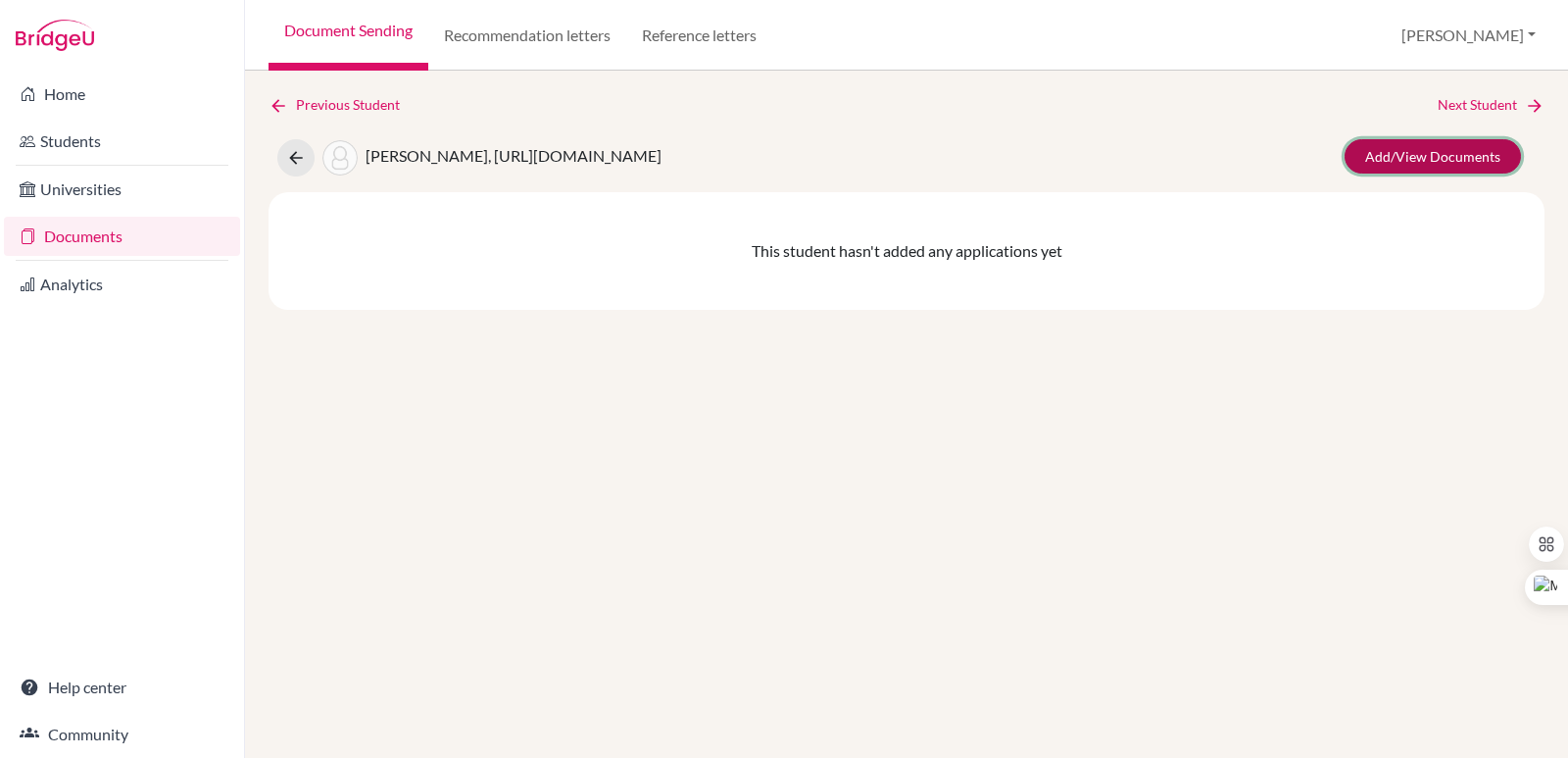
click at [1454, 161] on link "Add/View Documents" at bounding box center [1432, 156] width 177 height 35
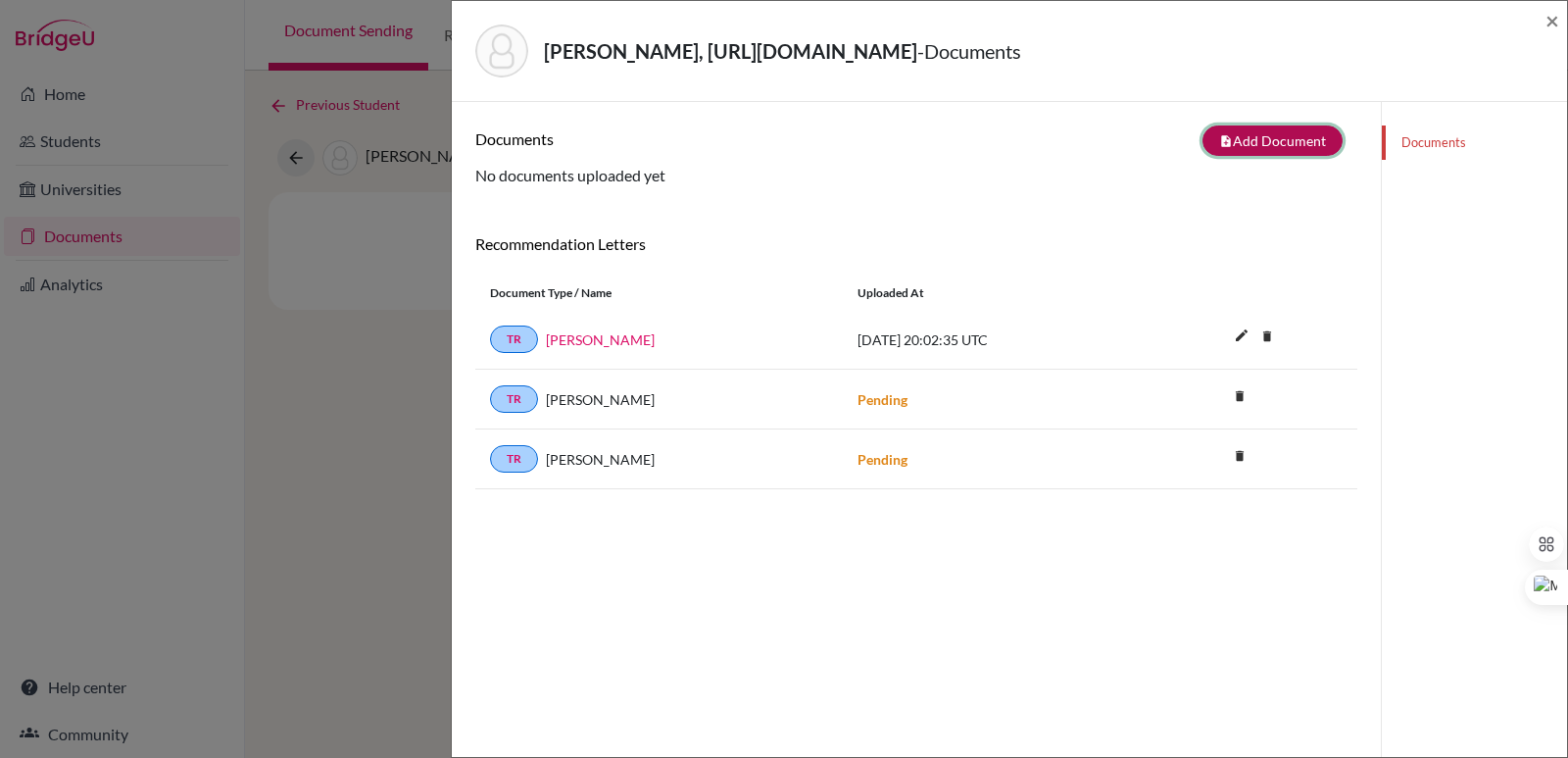
click at [1226, 133] on button "note_add Add Document" at bounding box center [1271, 140] width 140 height 31
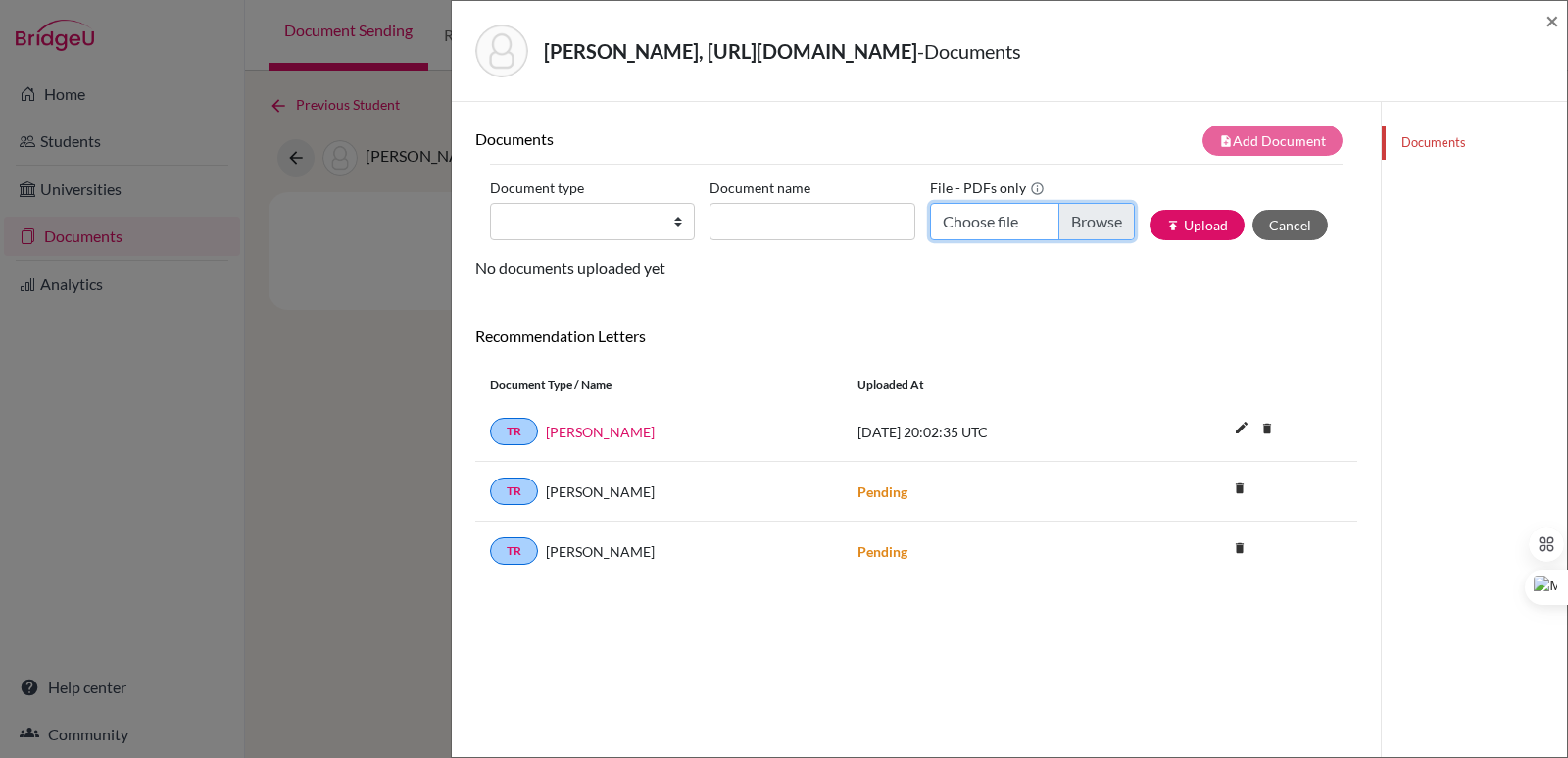
click at [1099, 221] on input "Choose file" at bounding box center [1031, 221] width 204 height 38
type input "C:\fakepath\Nolasco Sztarkman, Sofia.pdf"
click at [772, 213] on input "Document name" at bounding box center [811, 221] width 204 height 38
paste input "Initial Transcript"
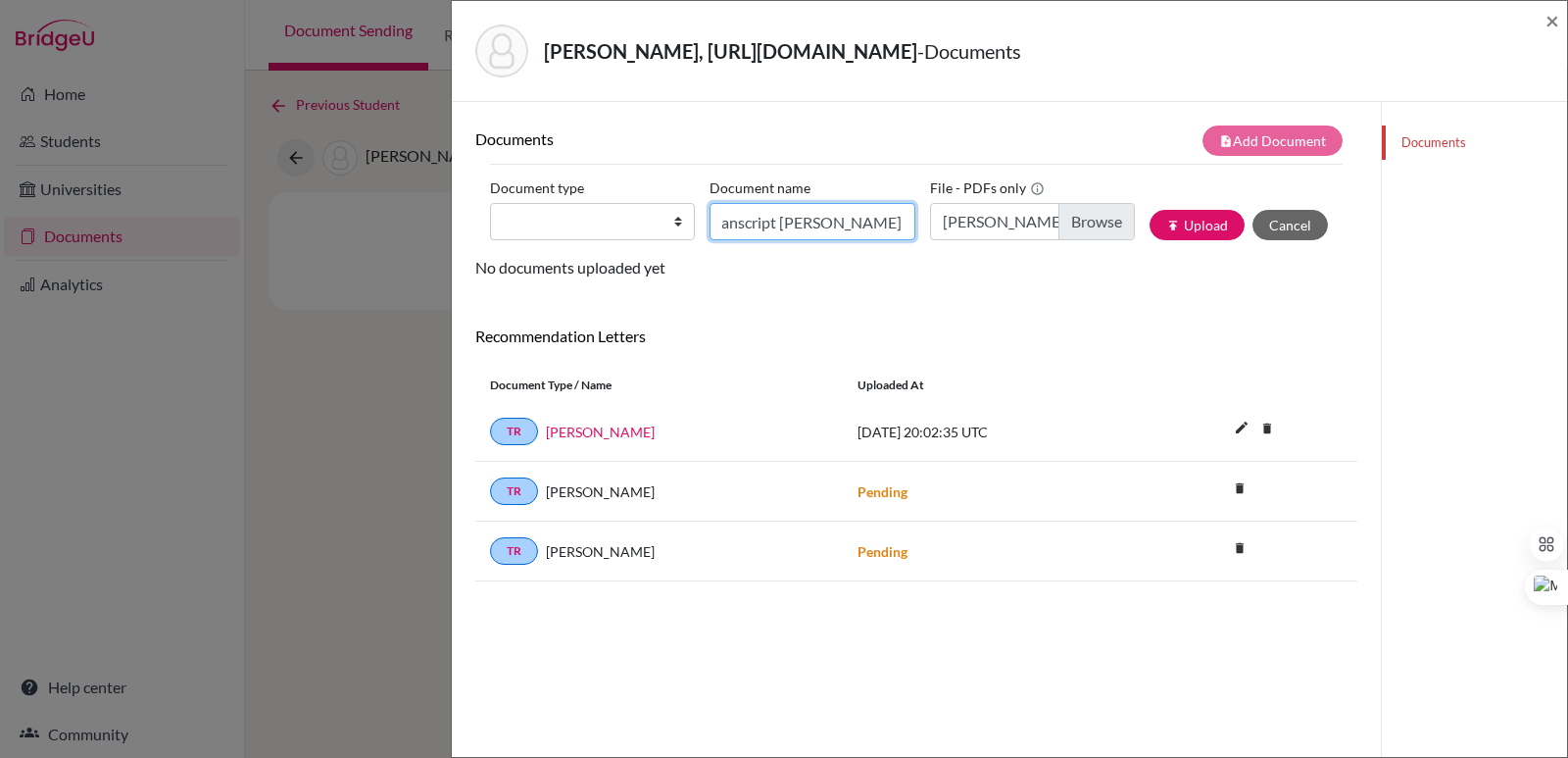
type input "Initial Transcript Sofia Nolasco Sztarkman"
click at [587, 205] on select "Change explanation for Common App reports Counselor recommendation Internationa…" at bounding box center [592, 221] width 204 height 38
select select "2"
click at [490, 202] on select "Change explanation for Common App reports Counselor recommendation Internationa…" at bounding box center [592, 221] width 204 height 38
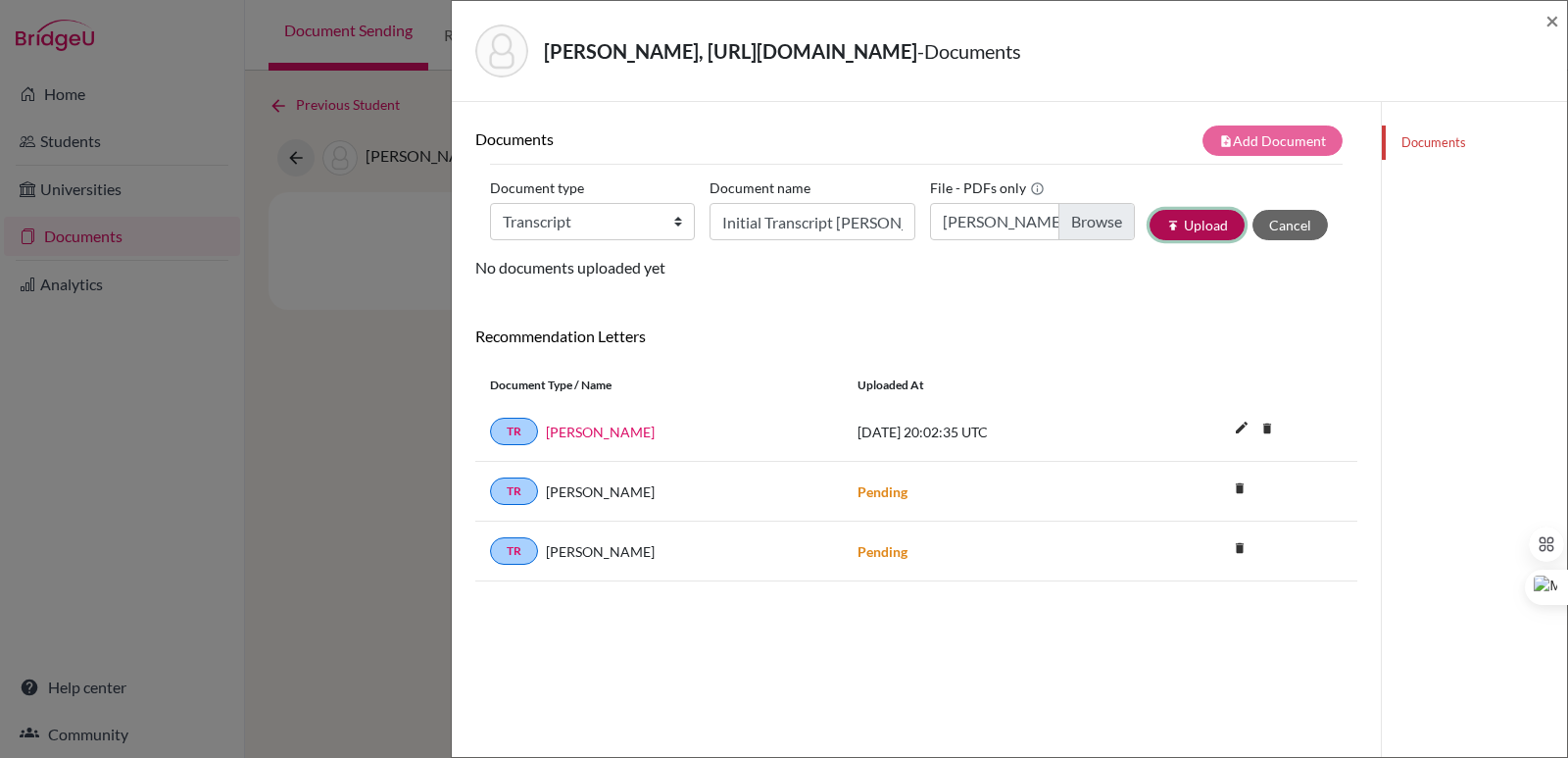
click at [1221, 225] on button "publish Upload" at bounding box center [1197, 224] width 95 height 31
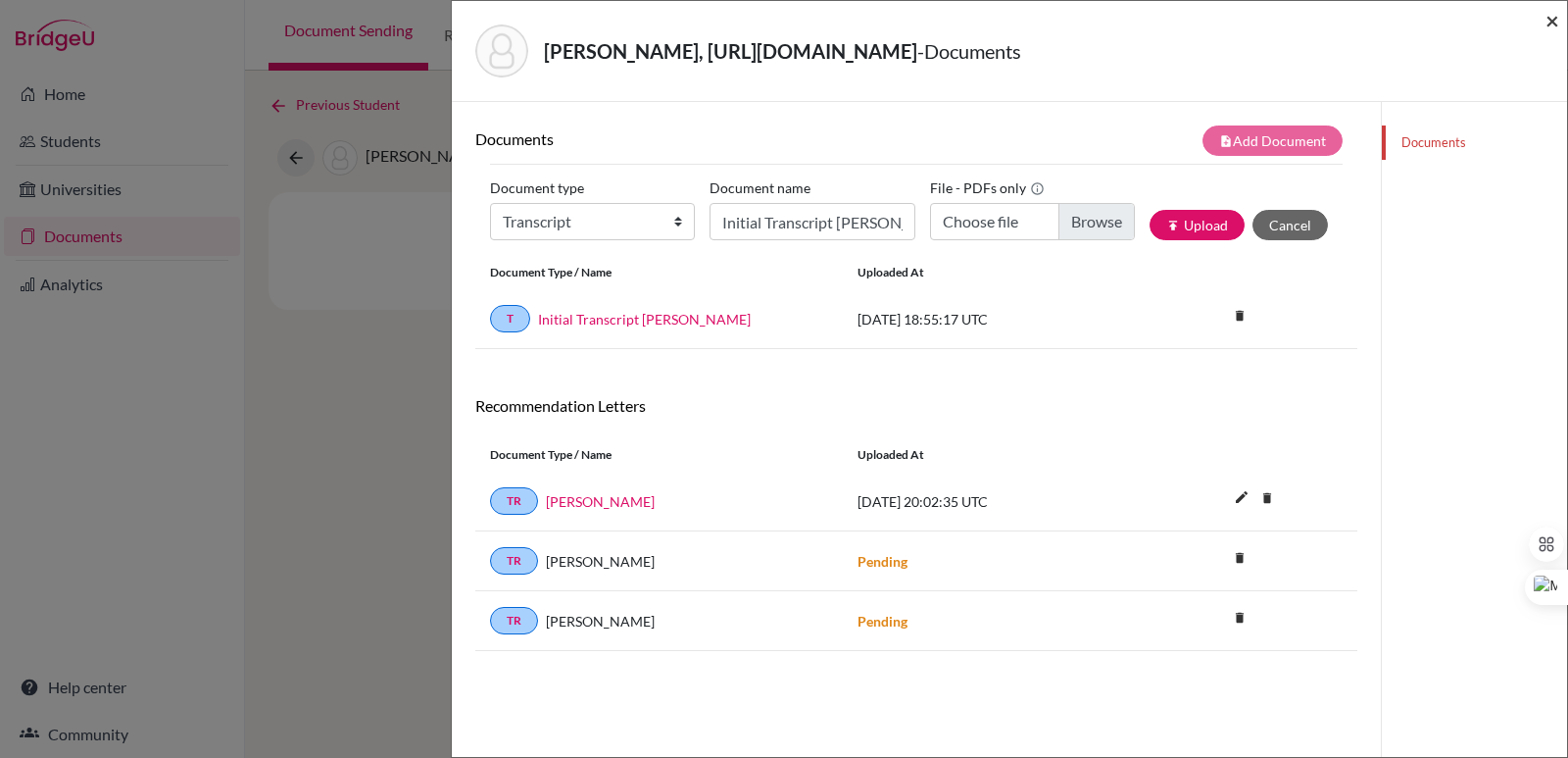
click at [1546, 23] on span "×" at bounding box center [1552, 20] width 14 height 29
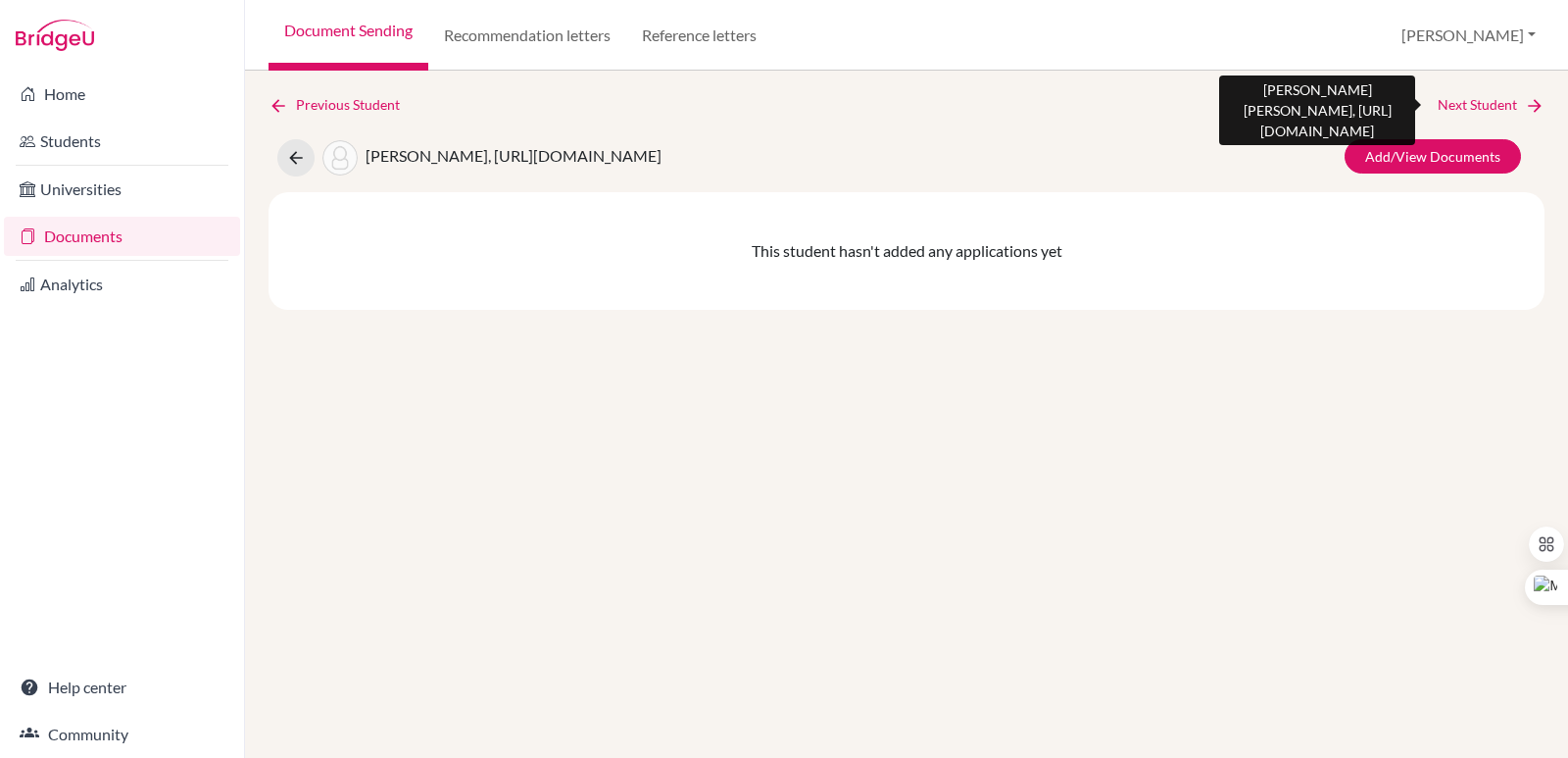
click at [1524, 101] on icon at bounding box center [1534, 106] width 20 height 20
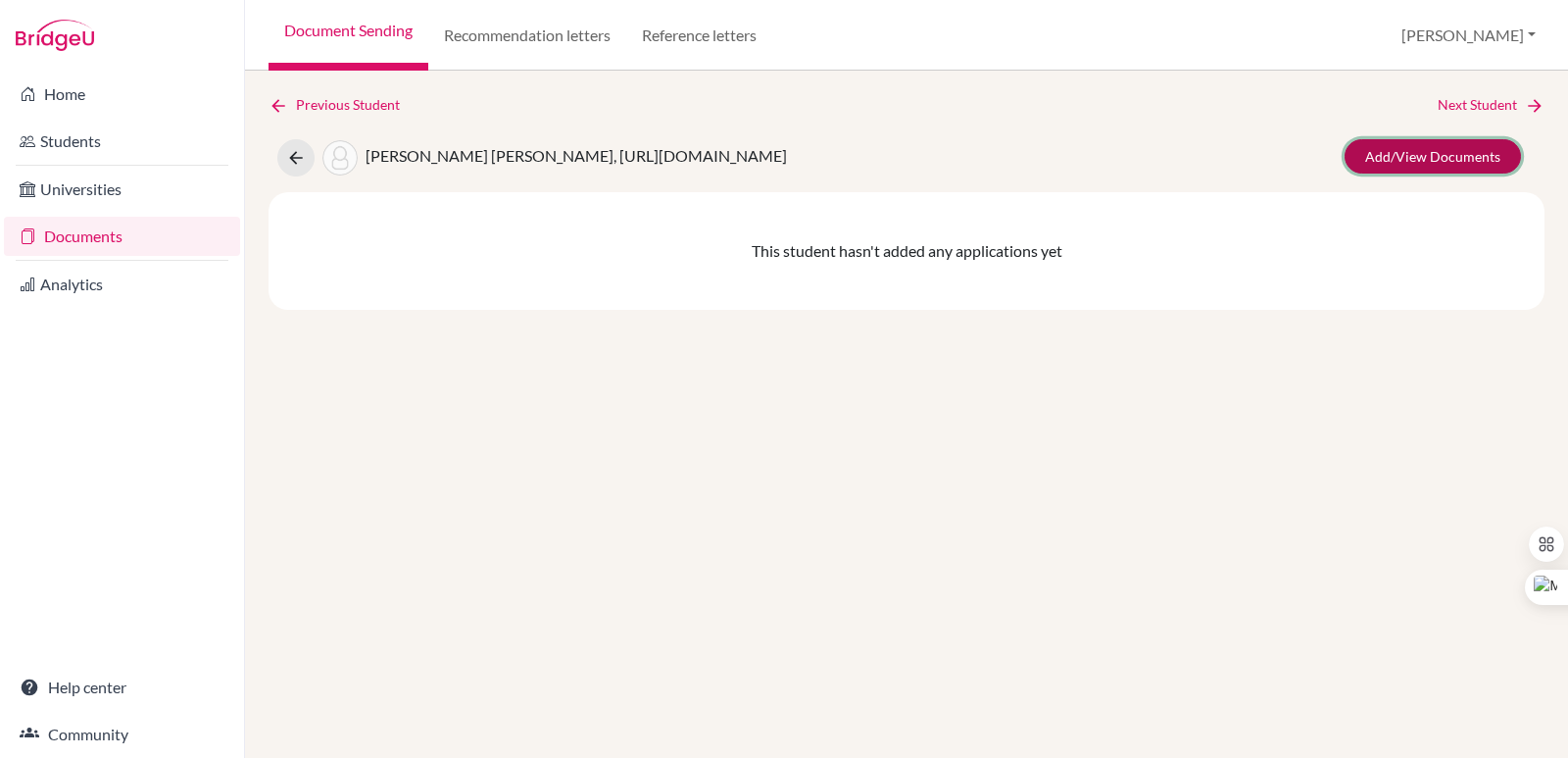
click at [1434, 141] on link "Add/View Documents" at bounding box center [1432, 156] width 177 height 35
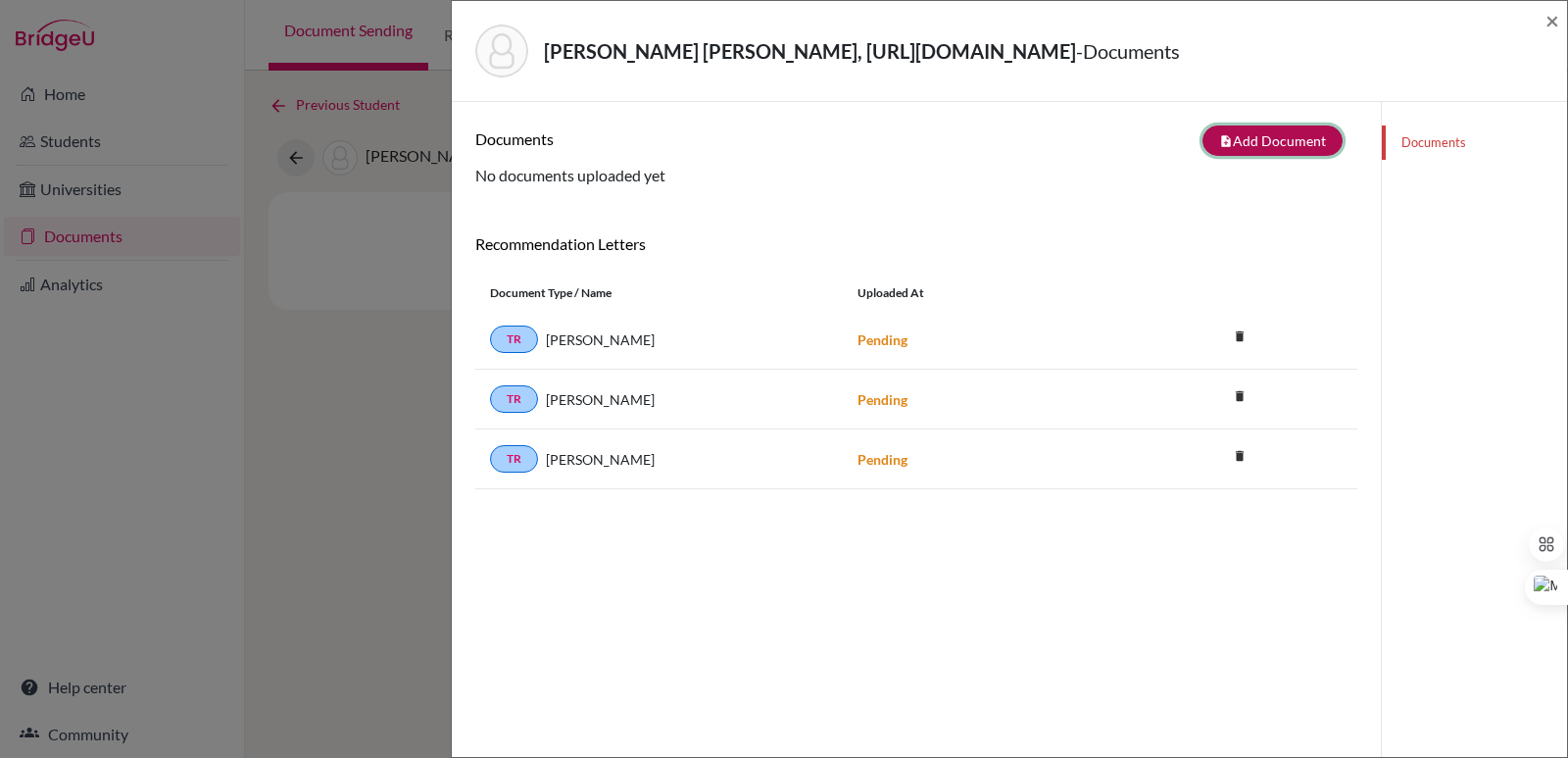
click at [1249, 127] on button "note_add Add Document" at bounding box center [1271, 140] width 140 height 31
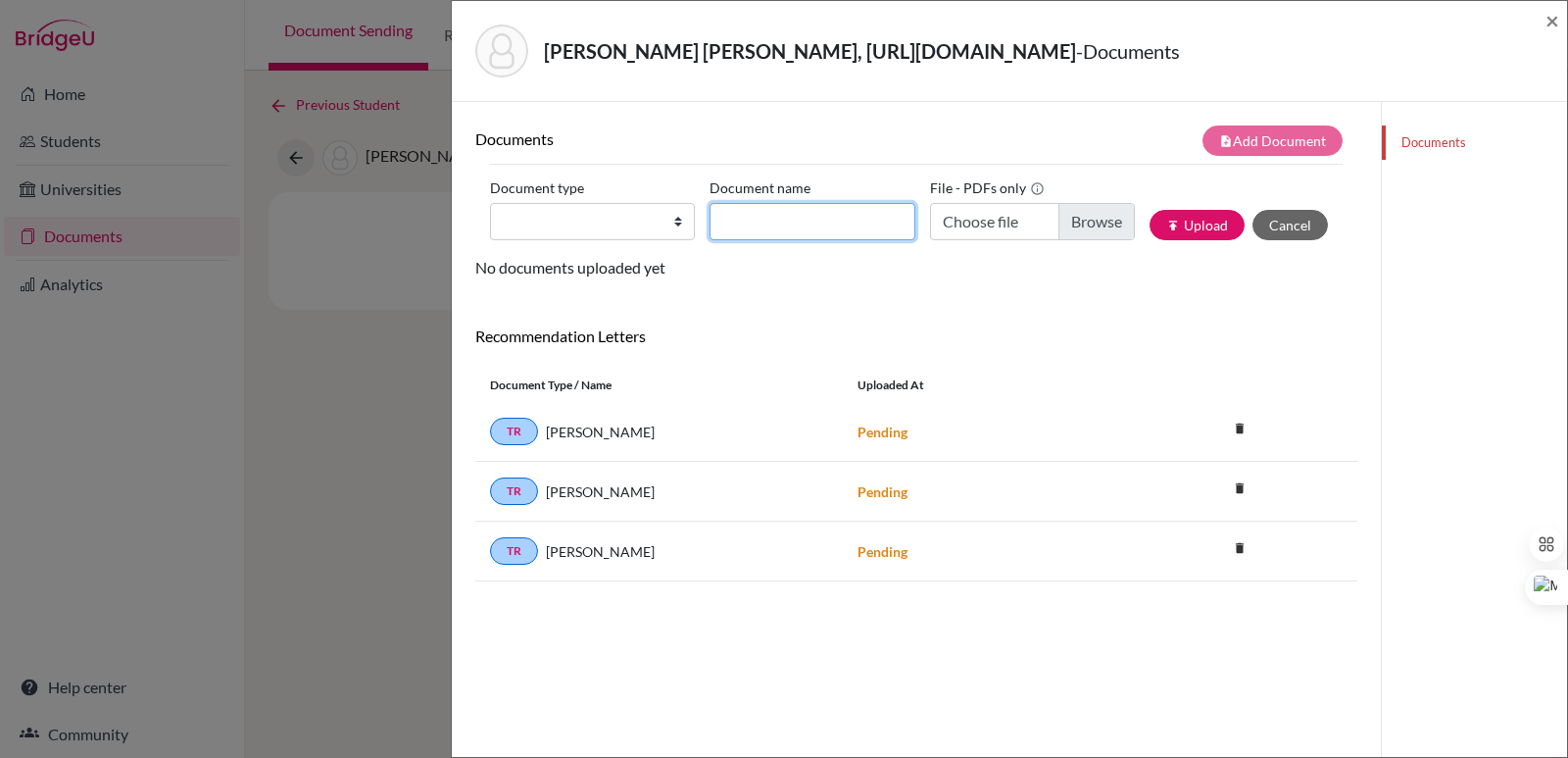
click at [776, 225] on input "Document name" at bounding box center [811, 221] width 204 height 38
paste input "Initial Transcript"
type input "Initial Transcript Valeria Novoa"
click at [1056, 219] on input "Choose file" at bounding box center [1031, 221] width 204 height 38
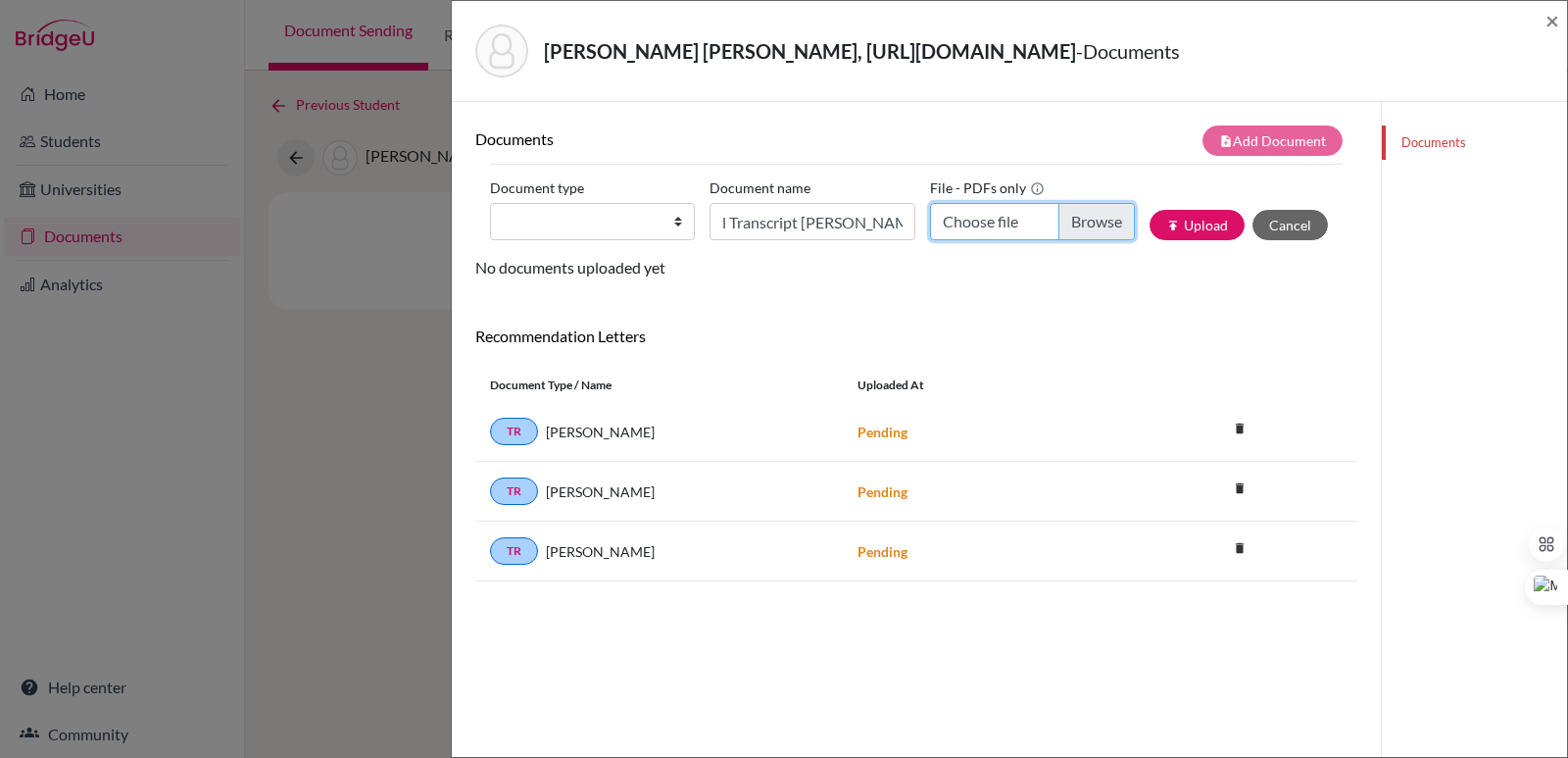
scroll to position [0, 0]
type input "C:\fakepath\Novoa Tarazi, Valeria.pdf"
click at [575, 218] on select "Change explanation for Common App reports Counselor recommendation Internationa…" at bounding box center [592, 221] width 204 height 38
select select "2"
click at [490, 202] on select "Change explanation for Common App reports Counselor recommendation Internationa…" at bounding box center [592, 221] width 204 height 38
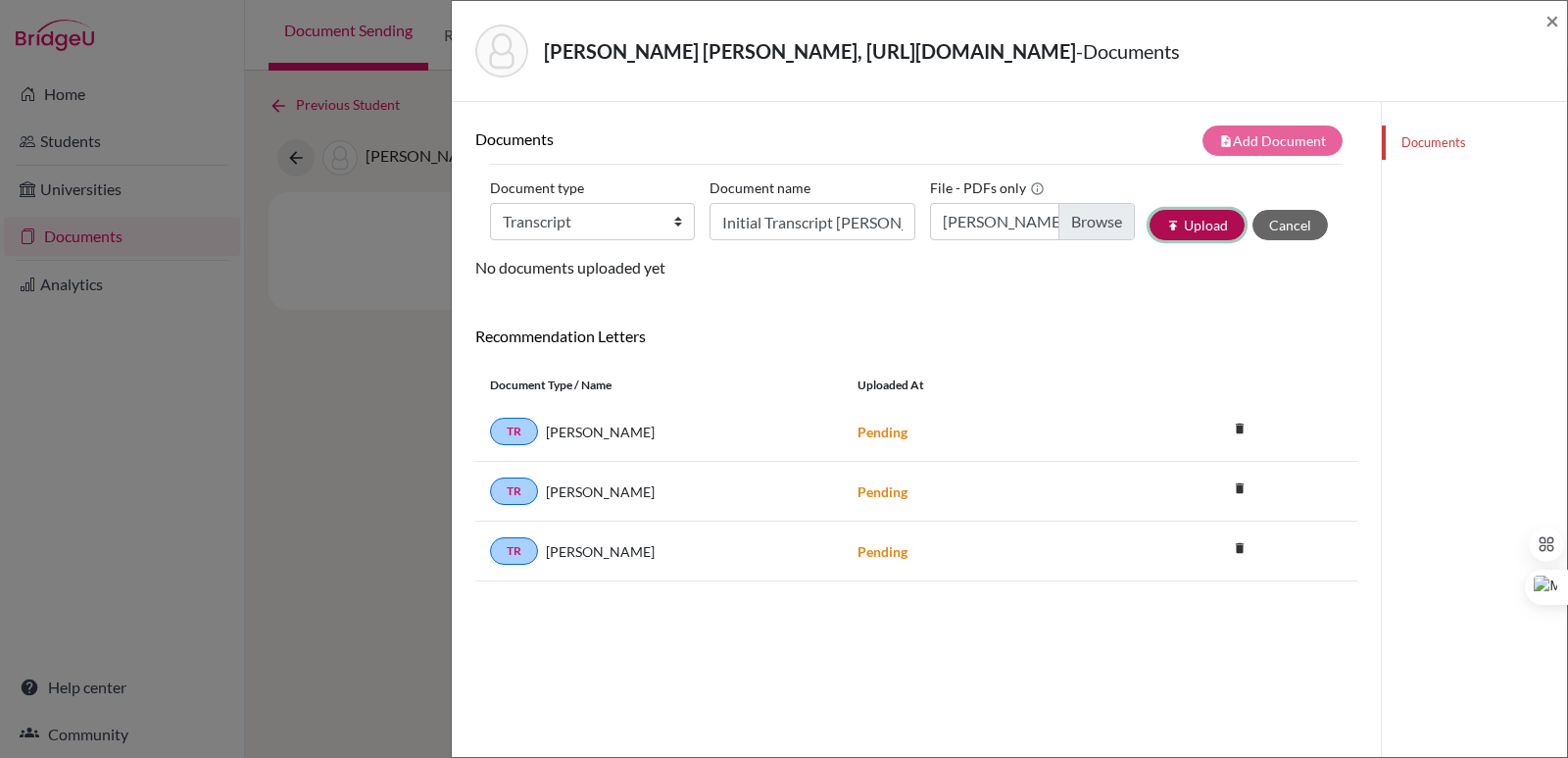
click at [1205, 221] on button "publish Upload" at bounding box center [1197, 224] width 95 height 31
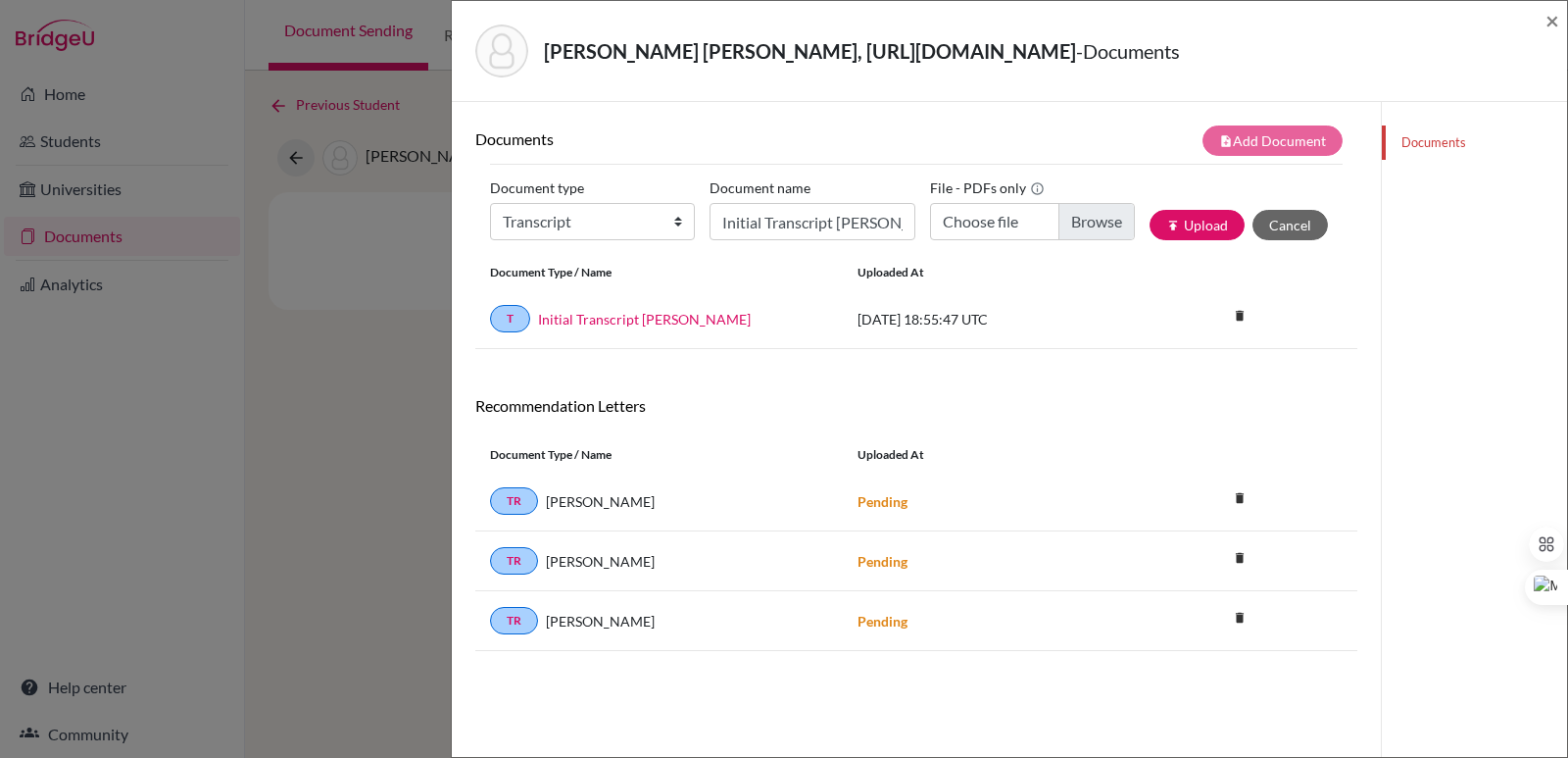
click at [1560, 24] on div "Novoa Tarazi, https://easalvador.powerschool.com/admin/students/home.html?frn=0…" at bounding box center [1009, 52] width 1115 height 101
click at [1550, 23] on span "×" at bounding box center [1552, 20] width 14 height 29
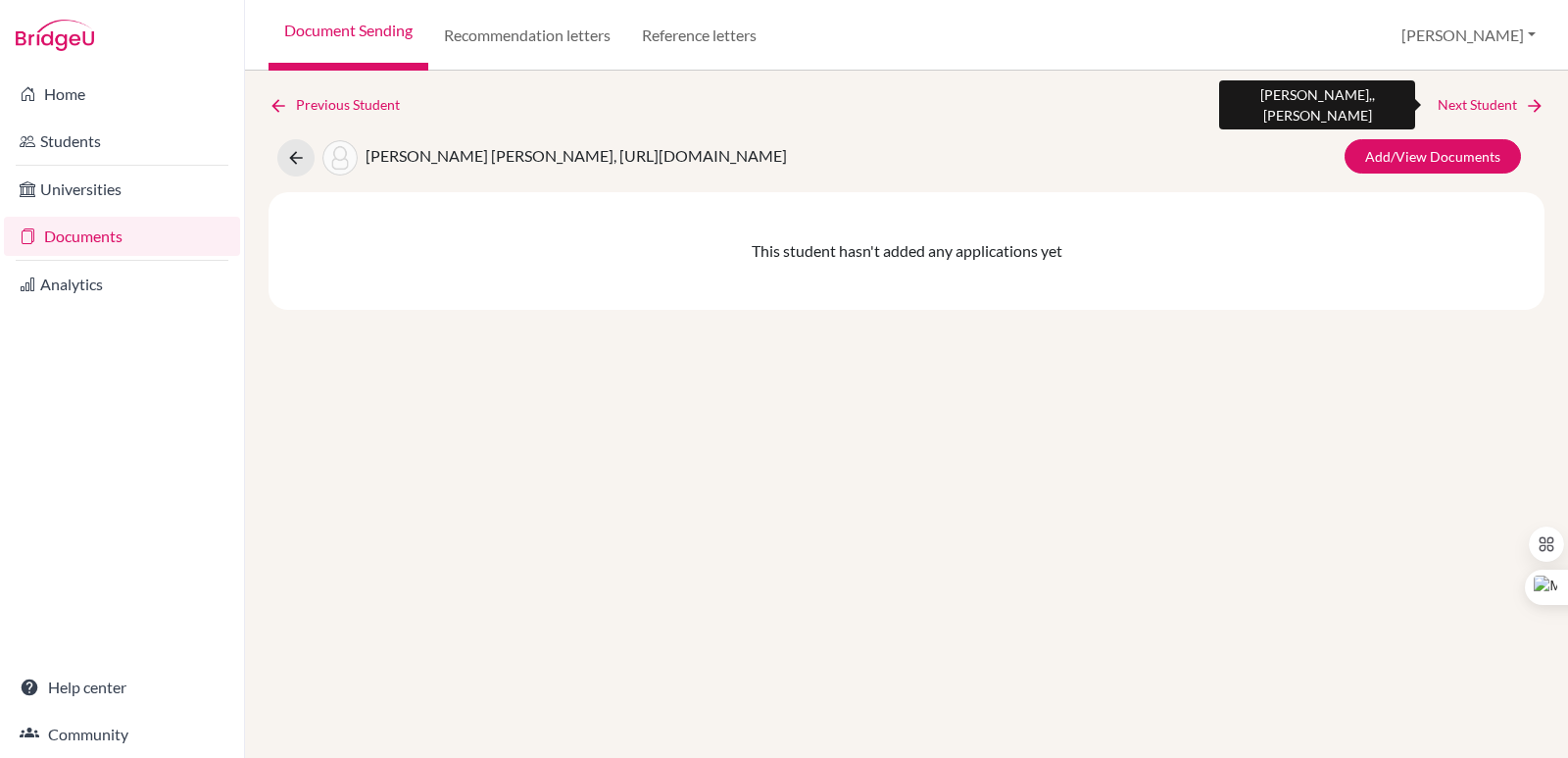
click at [1531, 110] on icon at bounding box center [1534, 106] width 20 height 20
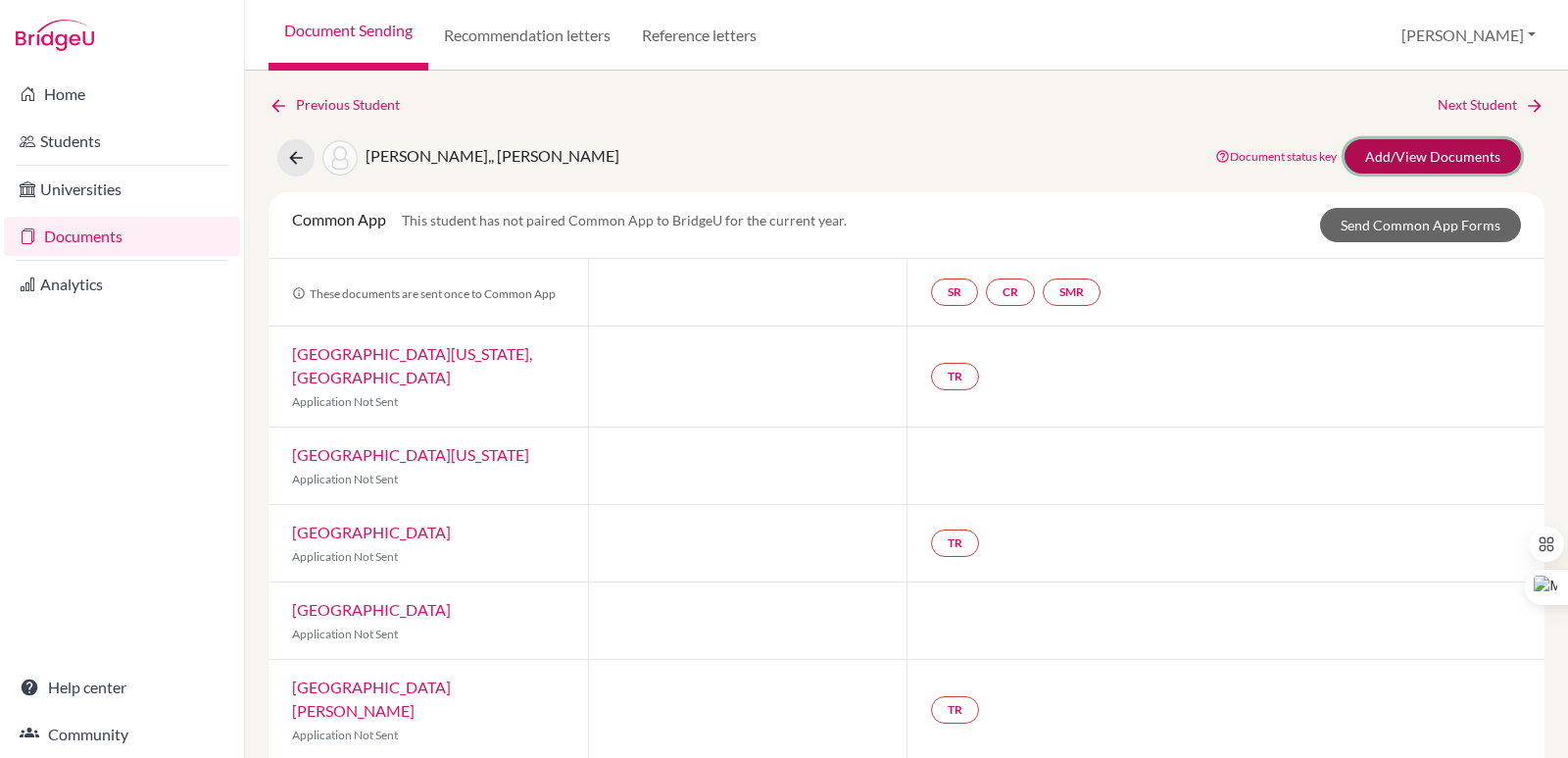
click at [1437, 148] on link "Add/View Documents" at bounding box center [1432, 156] width 177 height 35
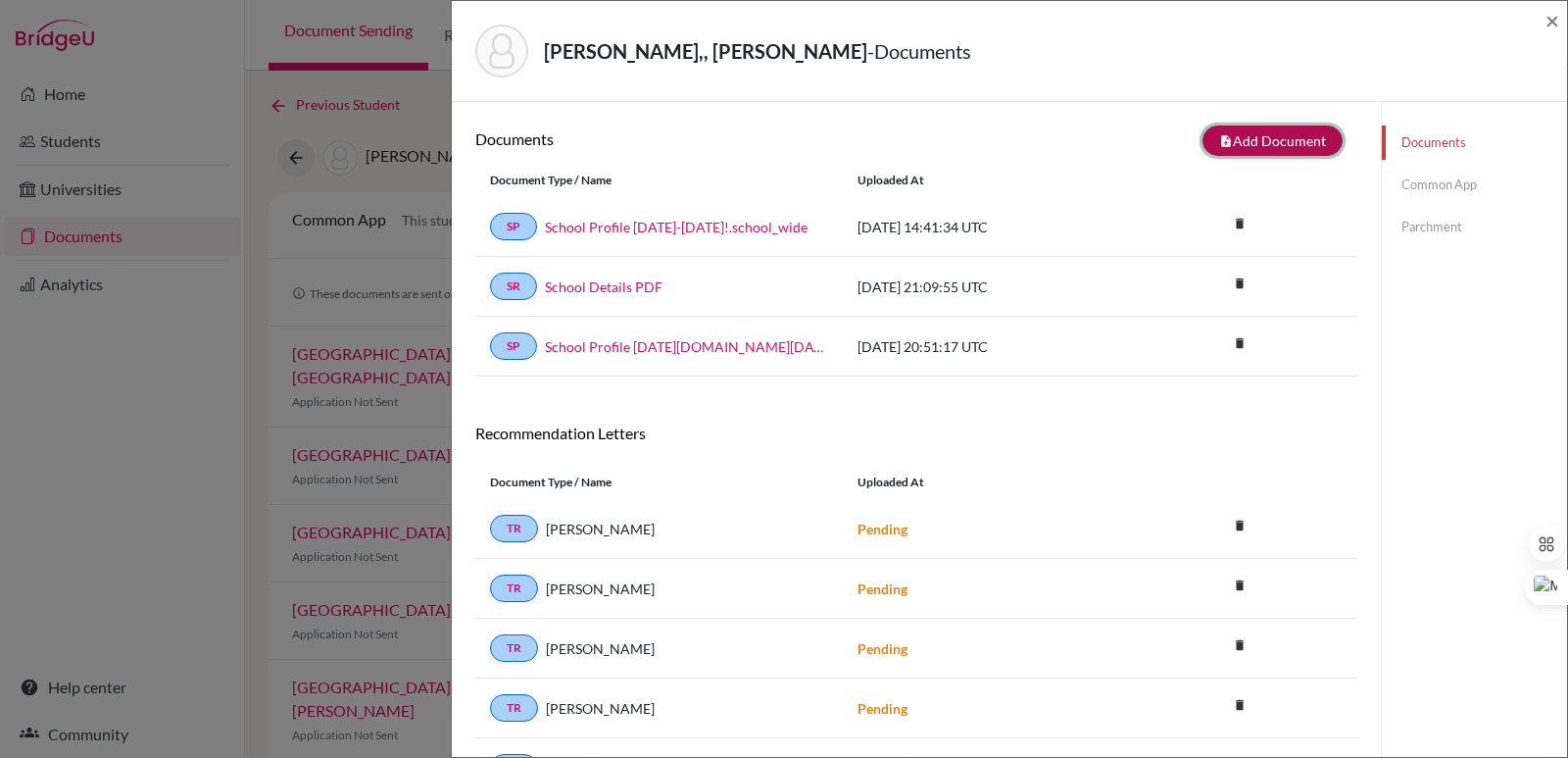
click at [1205, 137] on button "note_add Add Document" at bounding box center [1271, 140] width 140 height 31
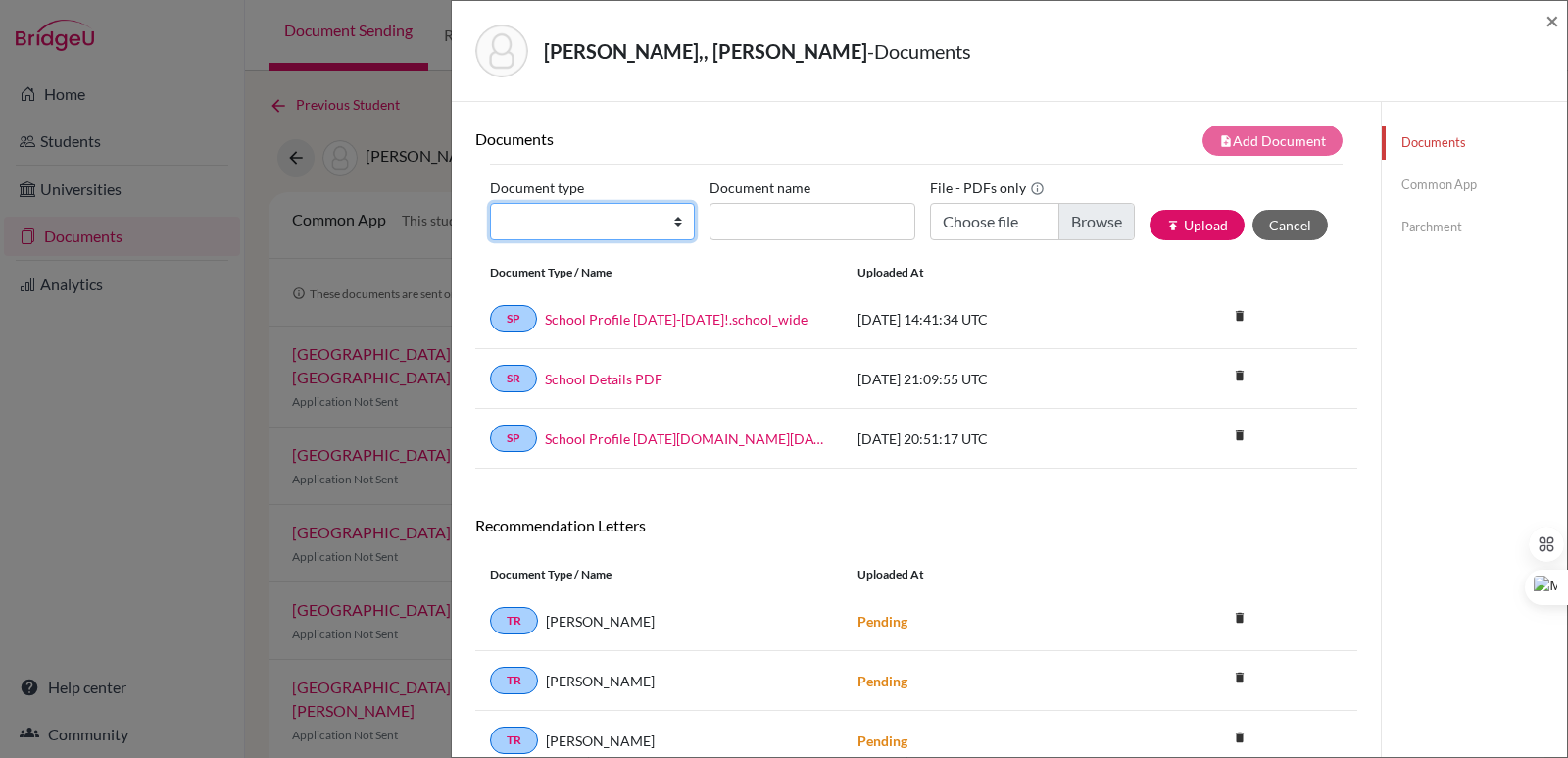
click at [567, 219] on select "Change explanation for Common App reports Counselor recommendation Internationa…" at bounding box center [592, 221] width 204 height 38
select select "2"
click at [490, 202] on select "Change explanation for Common App reports Counselor recommendation Internationa…" at bounding box center [592, 221] width 204 height 38
click at [754, 229] on input "Document name" at bounding box center [811, 221] width 204 height 38
paste input "Initial Transcript"
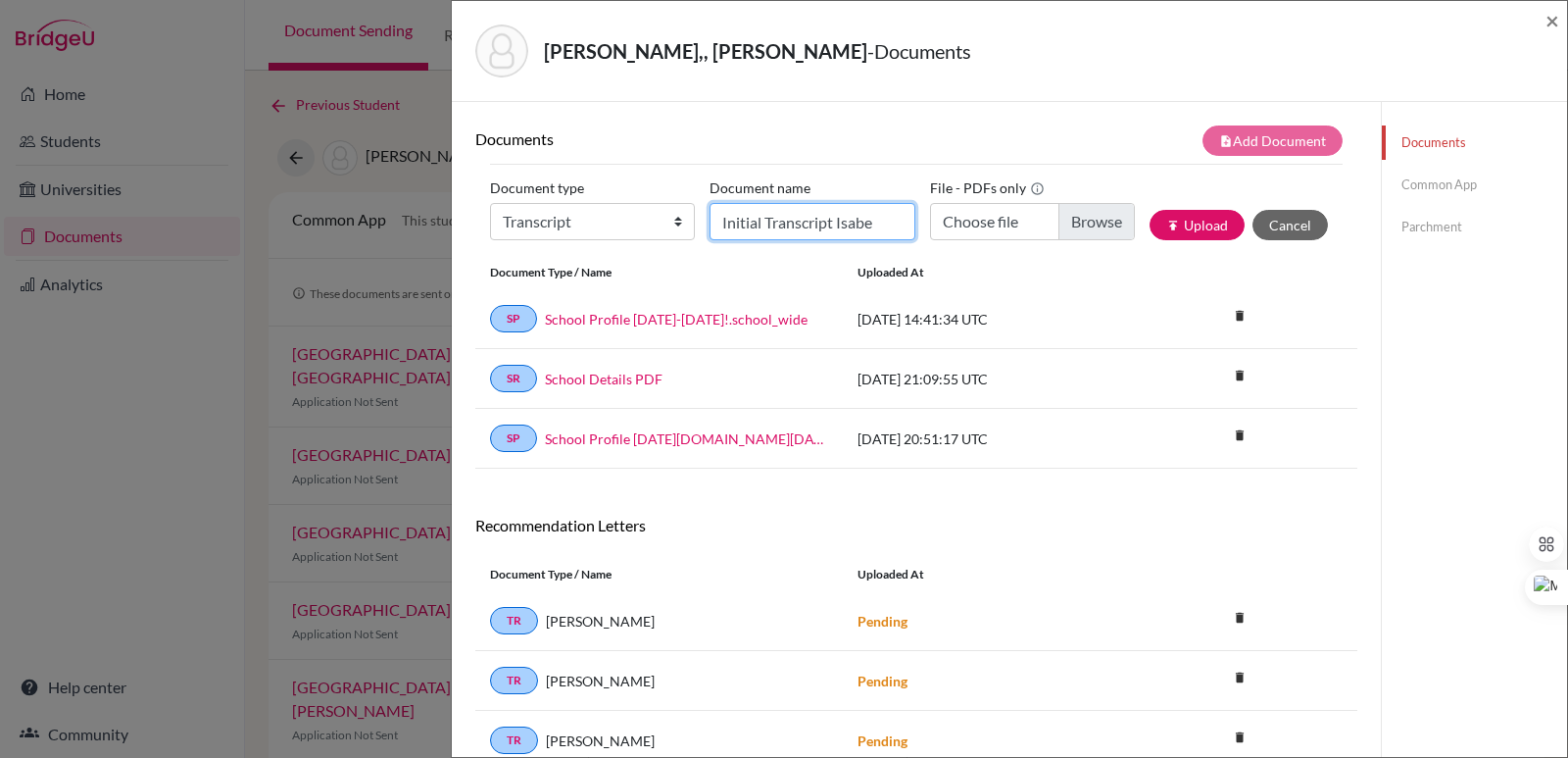
type input "Initial Transcript Isabe"
click at [1076, 204] on input "Choose file" at bounding box center [1031, 221] width 204 height 38
type input "C:\fakepath\Olivares Urdampilleta, Isabella Aitana.pdf"
click at [881, 229] on input "Initial Transcript Isabe" at bounding box center [811, 221] width 204 height 38
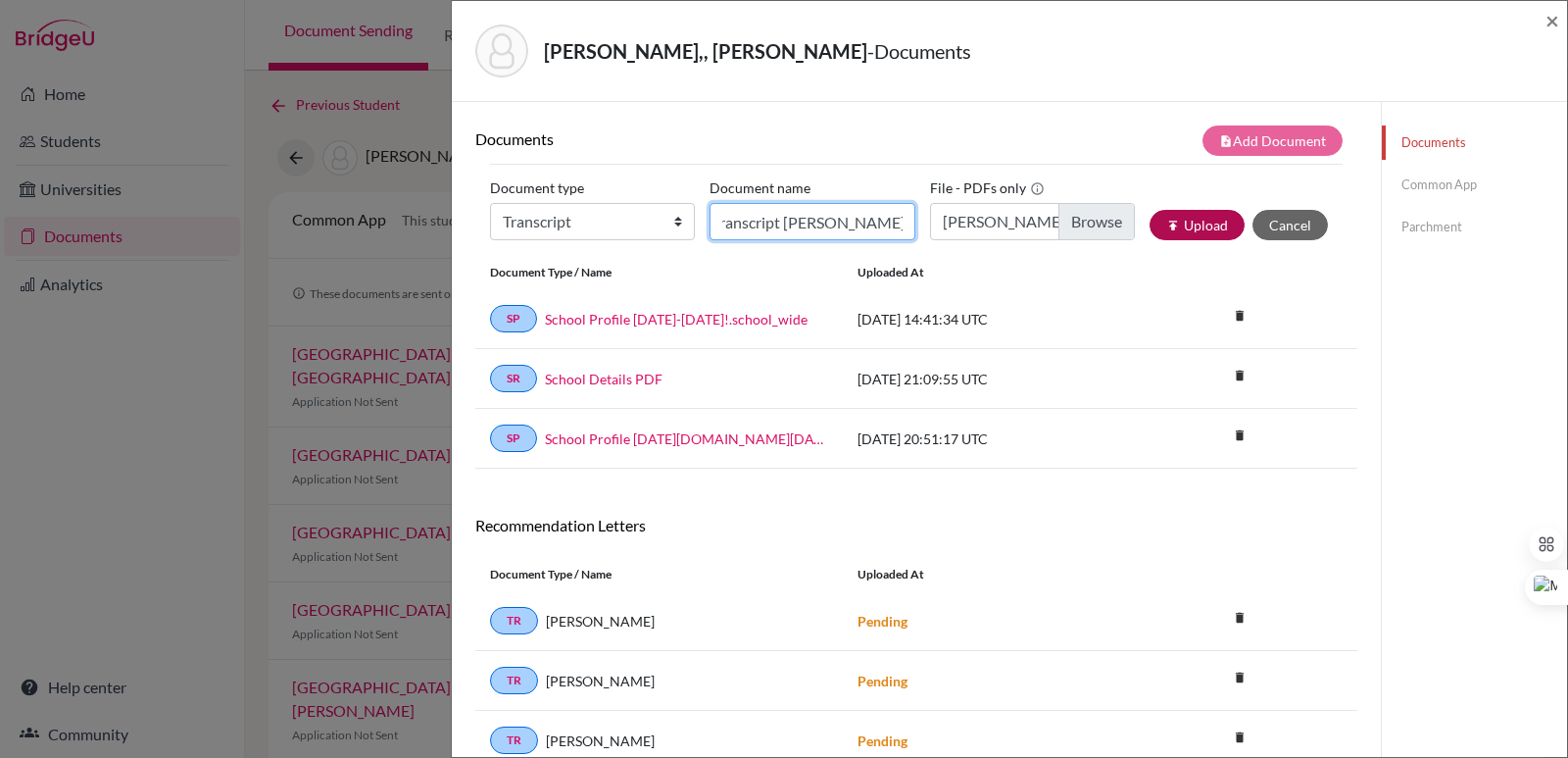
type input "Initial Transcript Isabella Olivares"
click at [1176, 228] on button "publish Upload" at bounding box center [1197, 224] width 95 height 31
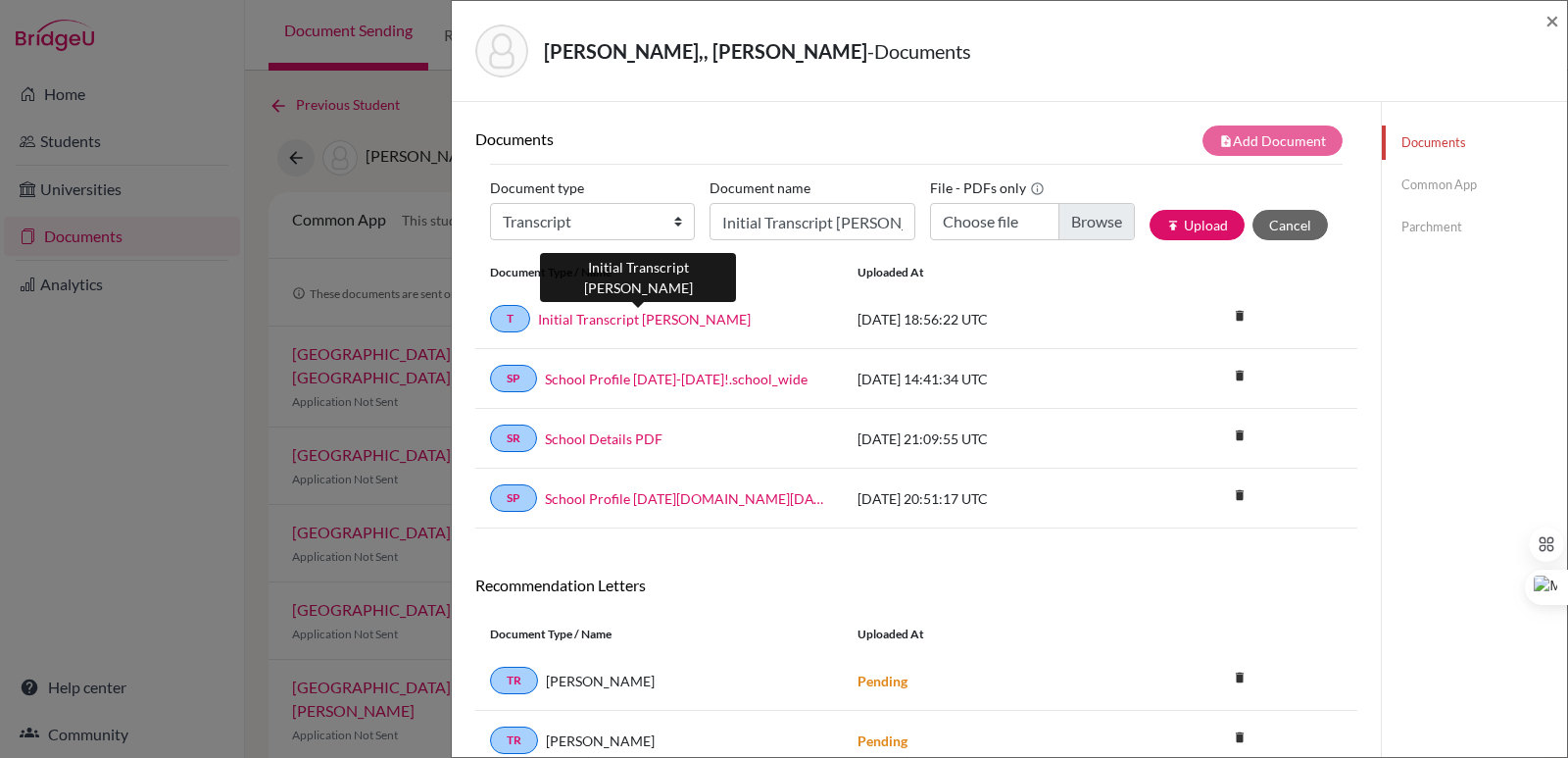
click at [700, 320] on link "Initial Transcript Isabella Olivares" at bounding box center [644, 318] width 212 height 21
click at [1556, 22] on span "×" at bounding box center [1552, 20] width 14 height 29
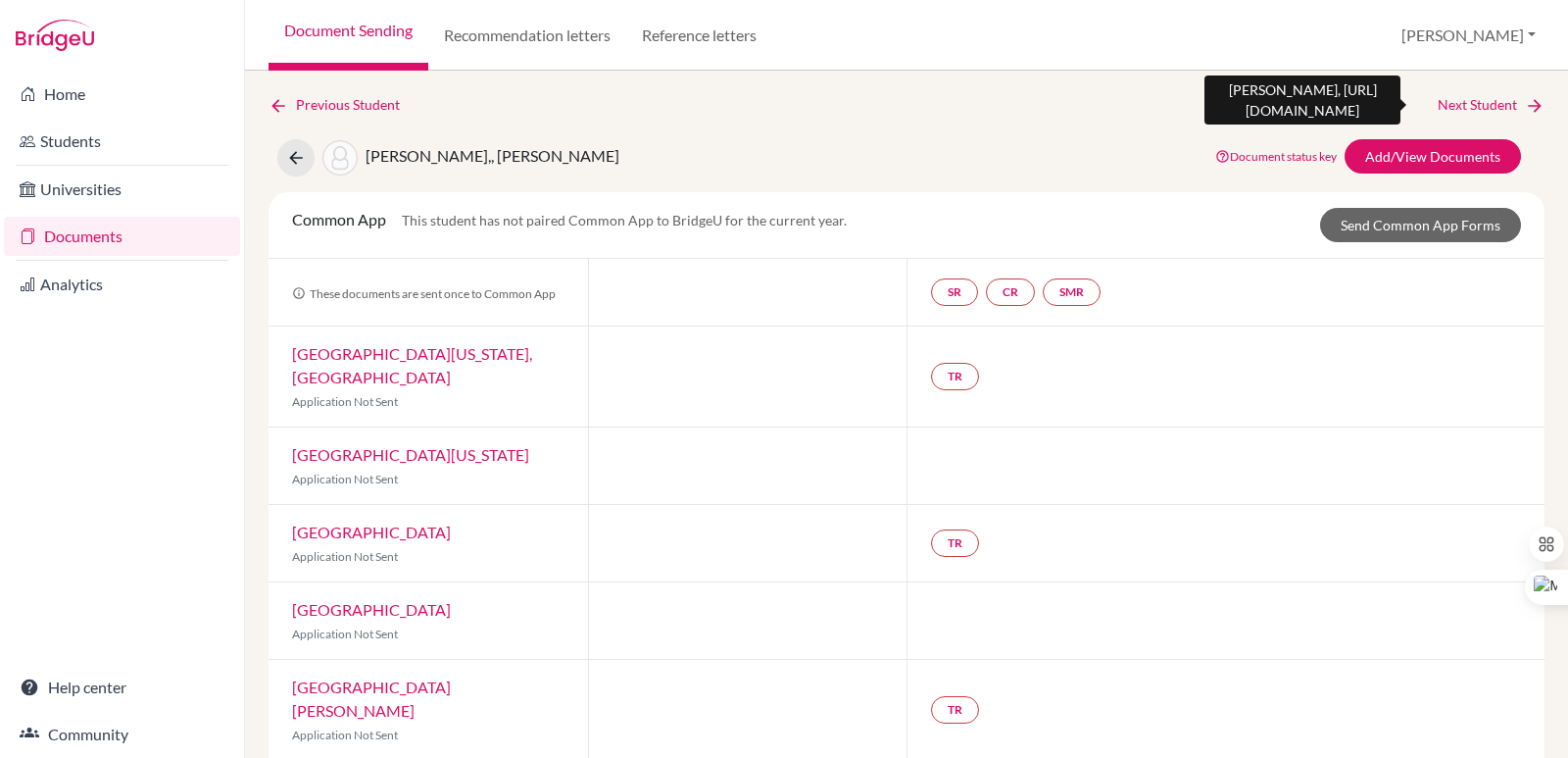
click at [1507, 102] on link "Next Student" at bounding box center [1491, 105] width 107 height 22
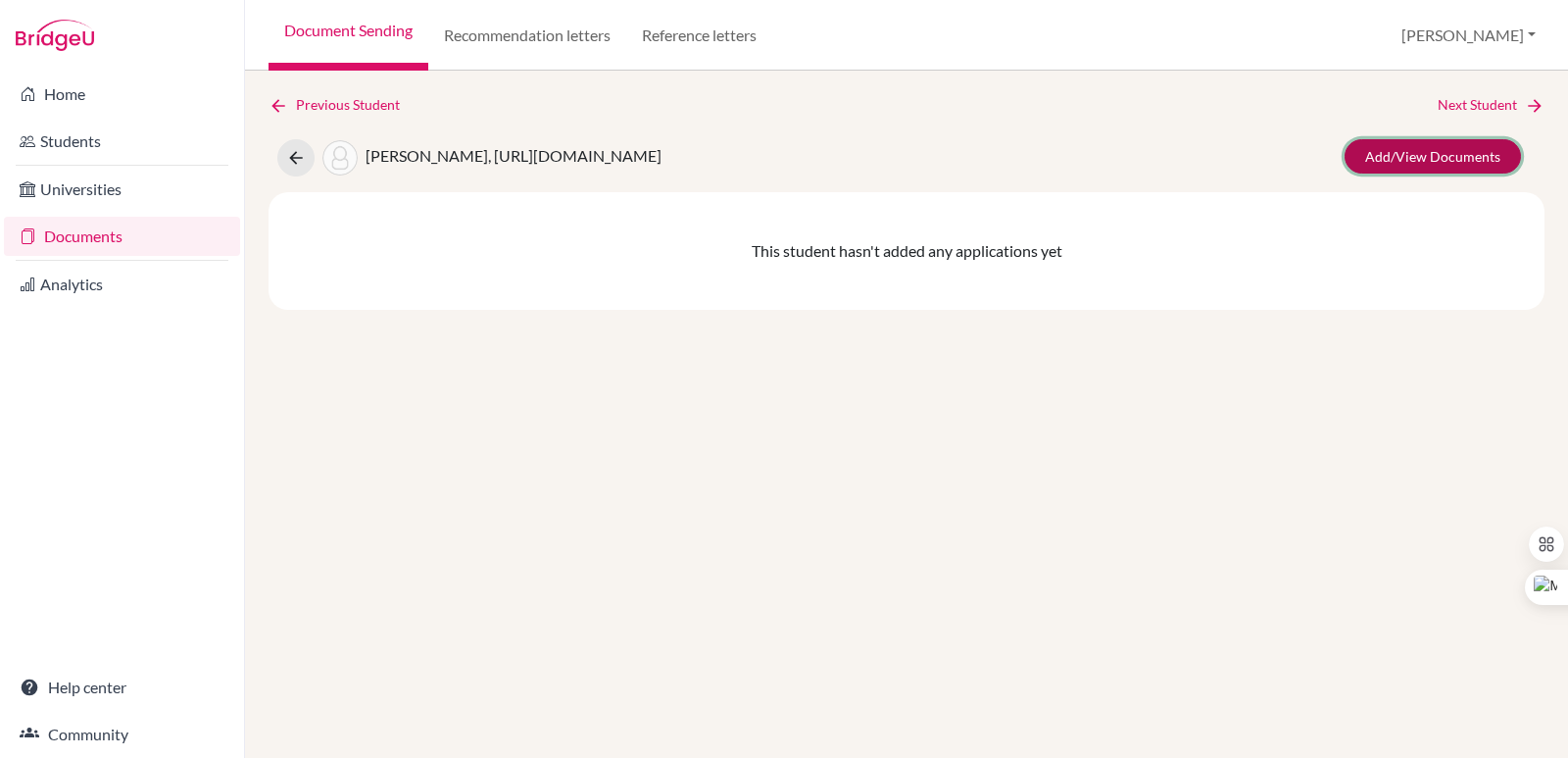
click at [1461, 151] on link "Add/View Documents" at bounding box center [1432, 156] width 177 height 35
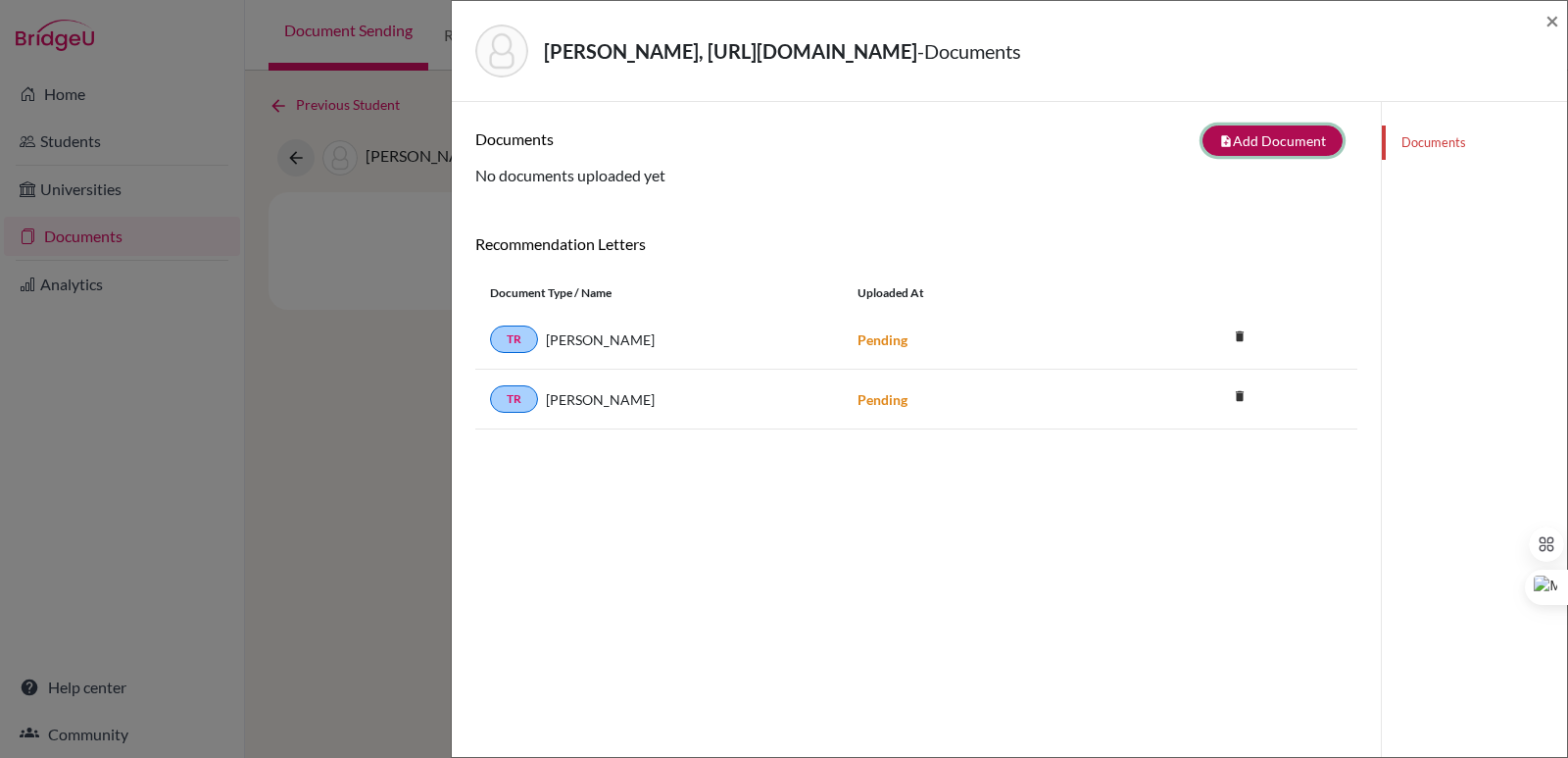
click at [1237, 143] on button "note_add Add Document" at bounding box center [1271, 140] width 140 height 31
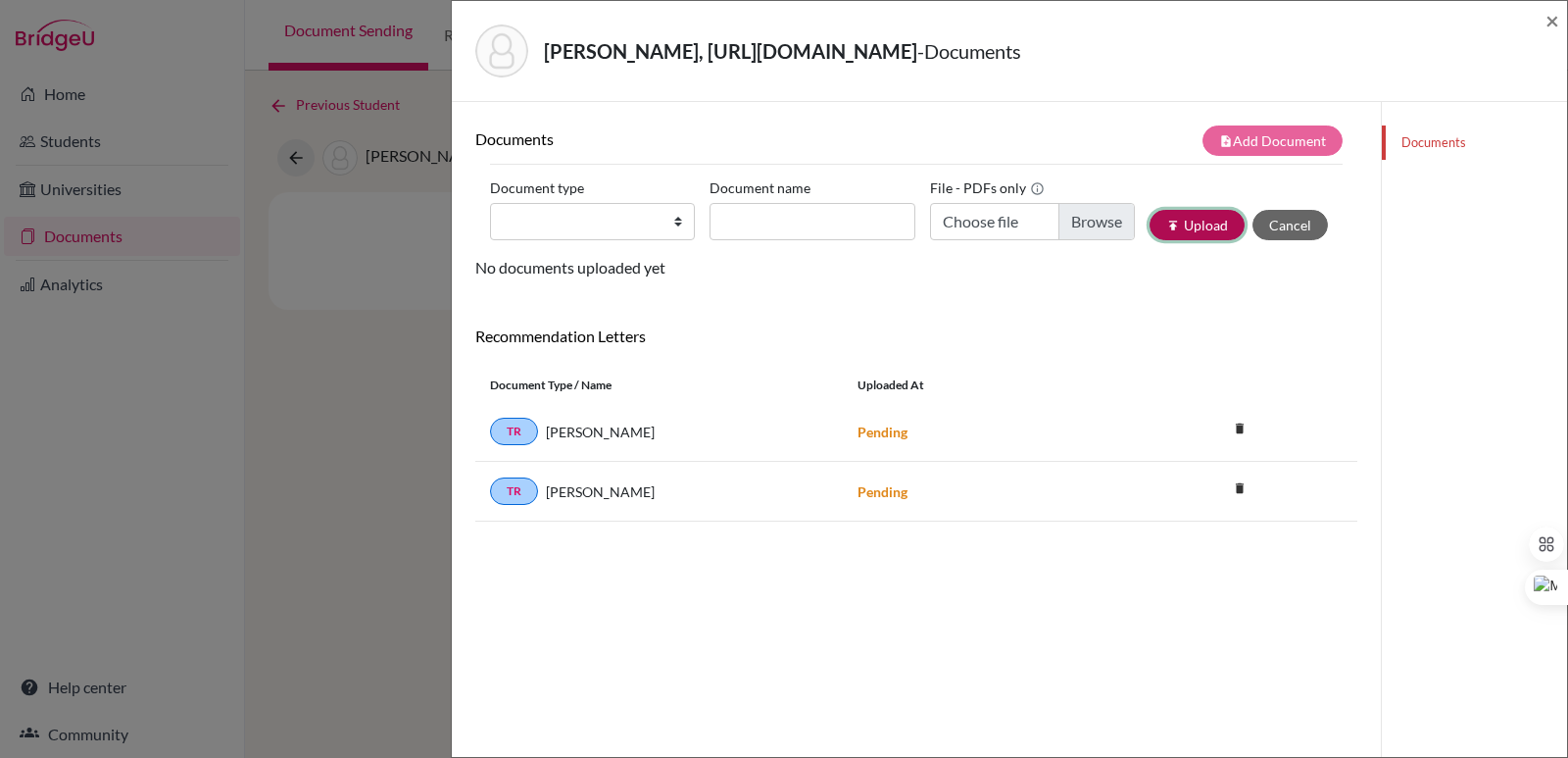
click at [1166, 221] on icon "publish" at bounding box center [1173, 225] width 14 height 14
click at [570, 232] on select "Change explanation for Common App reports Counselor recommendation Internationa…" at bounding box center [592, 221] width 204 height 38
select select "2"
click at [490, 202] on select "Change explanation for Common App reports Counselor recommendation Internationa…" at bounding box center [592, 221] width 204 height 38
click at [1053, 224] on input "Choose file" at bounding box center [1031, 221] width 204 height 38
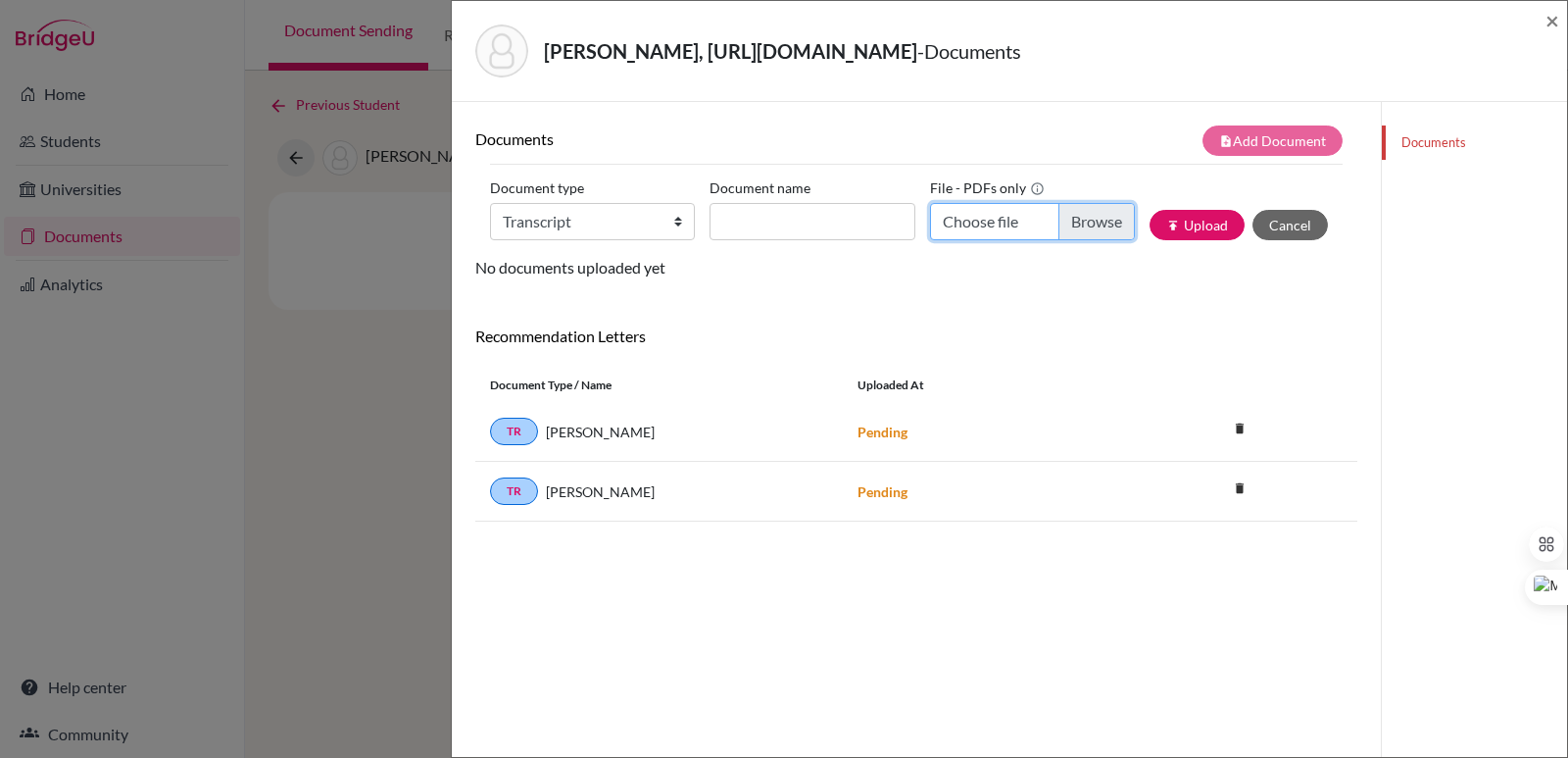
type input "C:\fakepath\Ortiz Puente, María Elena.pdf"
click at [833, 222] on input "Document name" at bounding box center [811, 221] width 204 height 38
paste input "Initial Transcript"
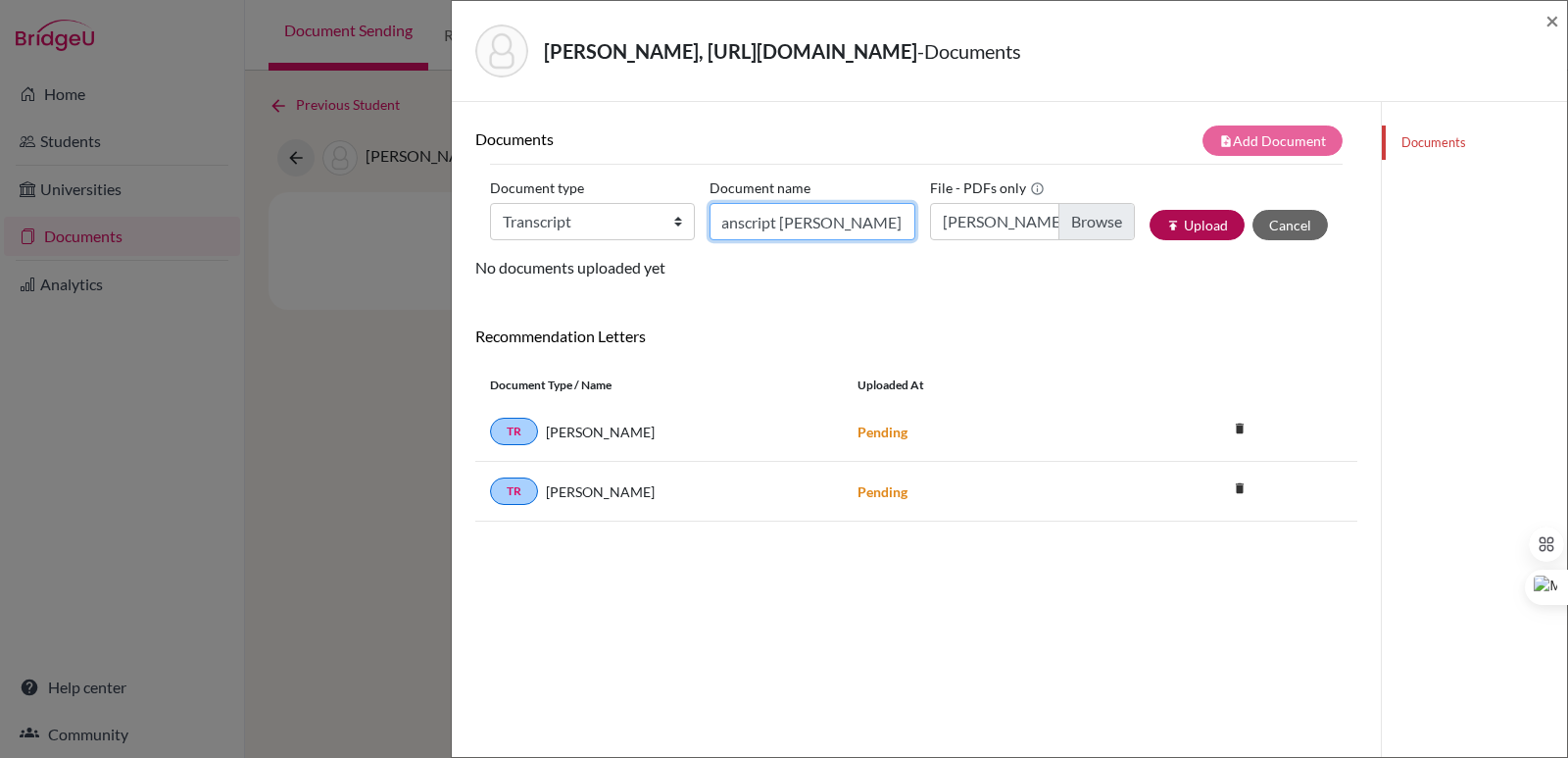
type input "Initial Transcript Maria Elena Ortiz"
click at [1166, 224] on icon "publish" at bounding box center [1173, 225] width 14 height 14
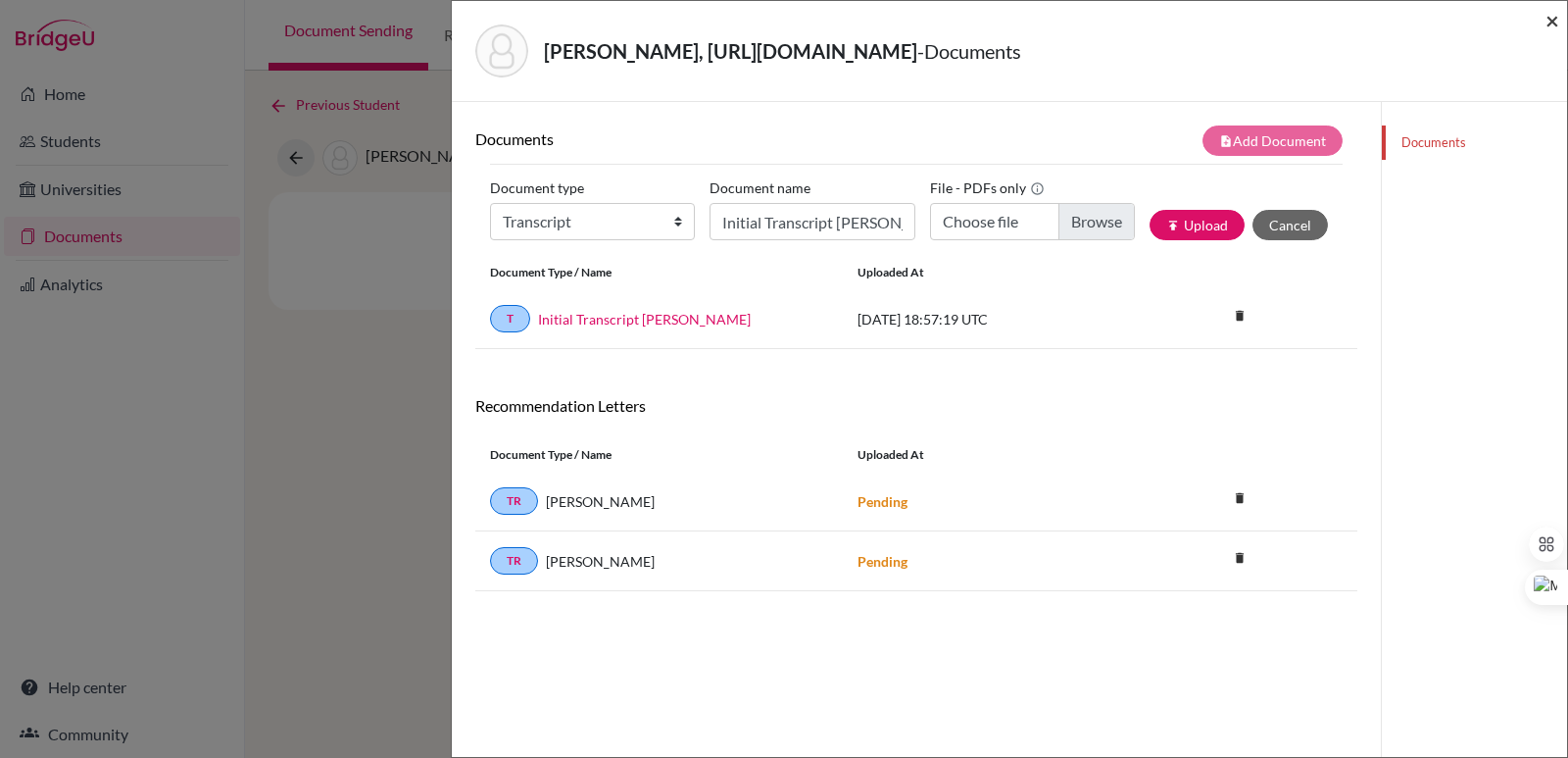
click at [1550, 26] on span "×" at bounding box center [1552, 20] width 14 height 29
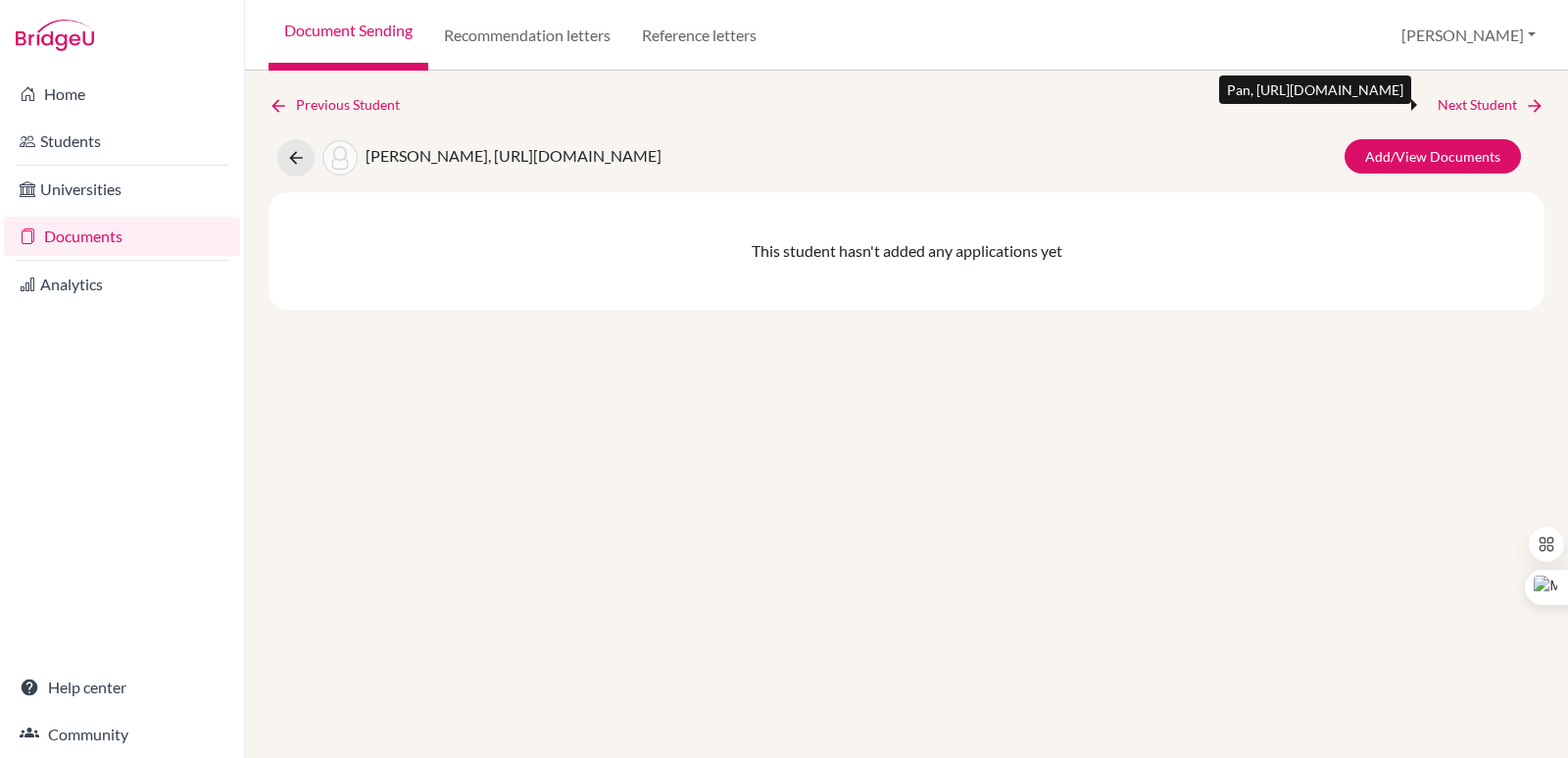
click at [1500, 109] on link "Next Student" at bounding box center [1491, 105] width 107 height 22
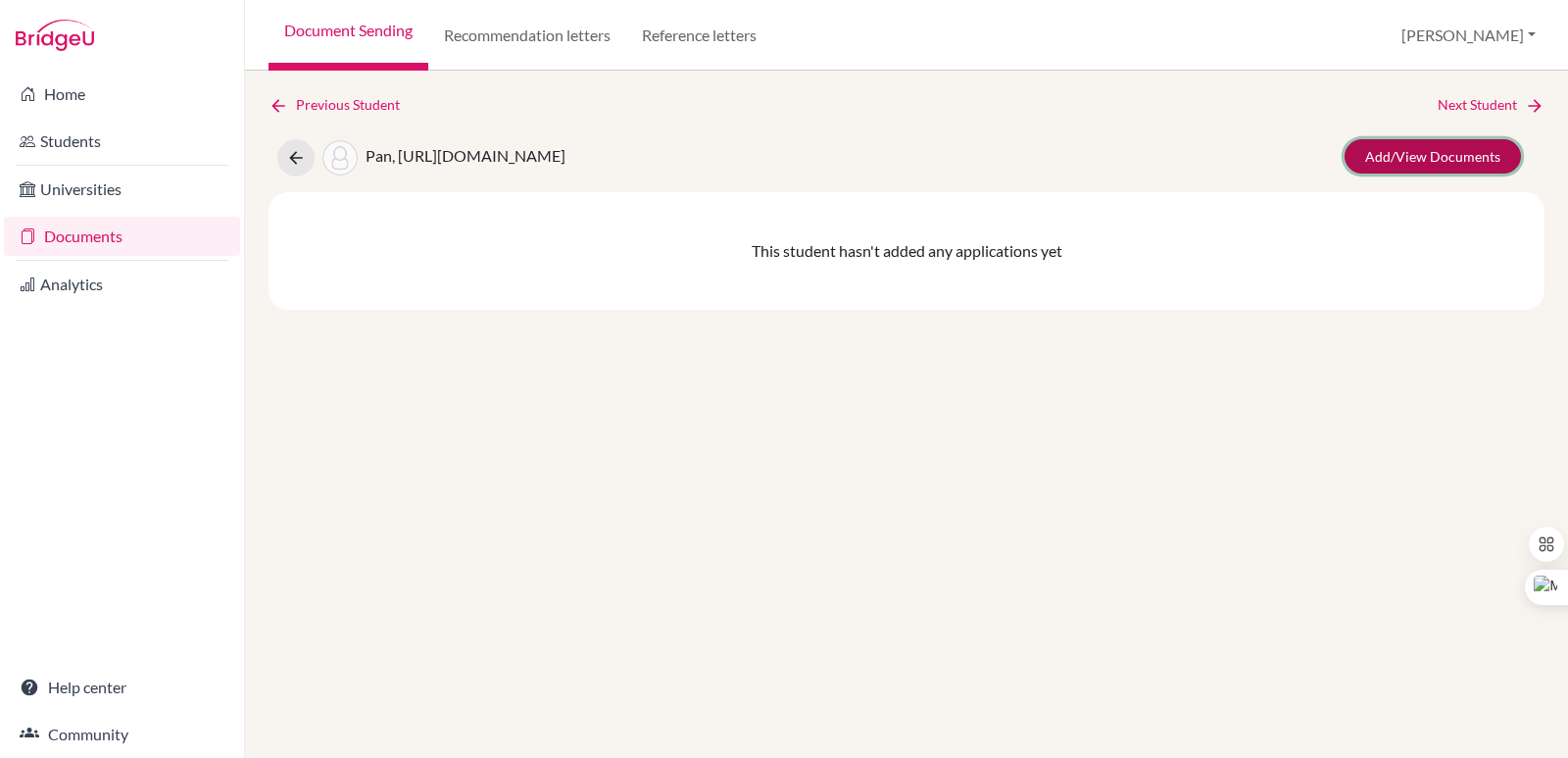
click at [1418, 157] on link "Add/View Documents" at bounding box center [1432, 156] width 177 height 35
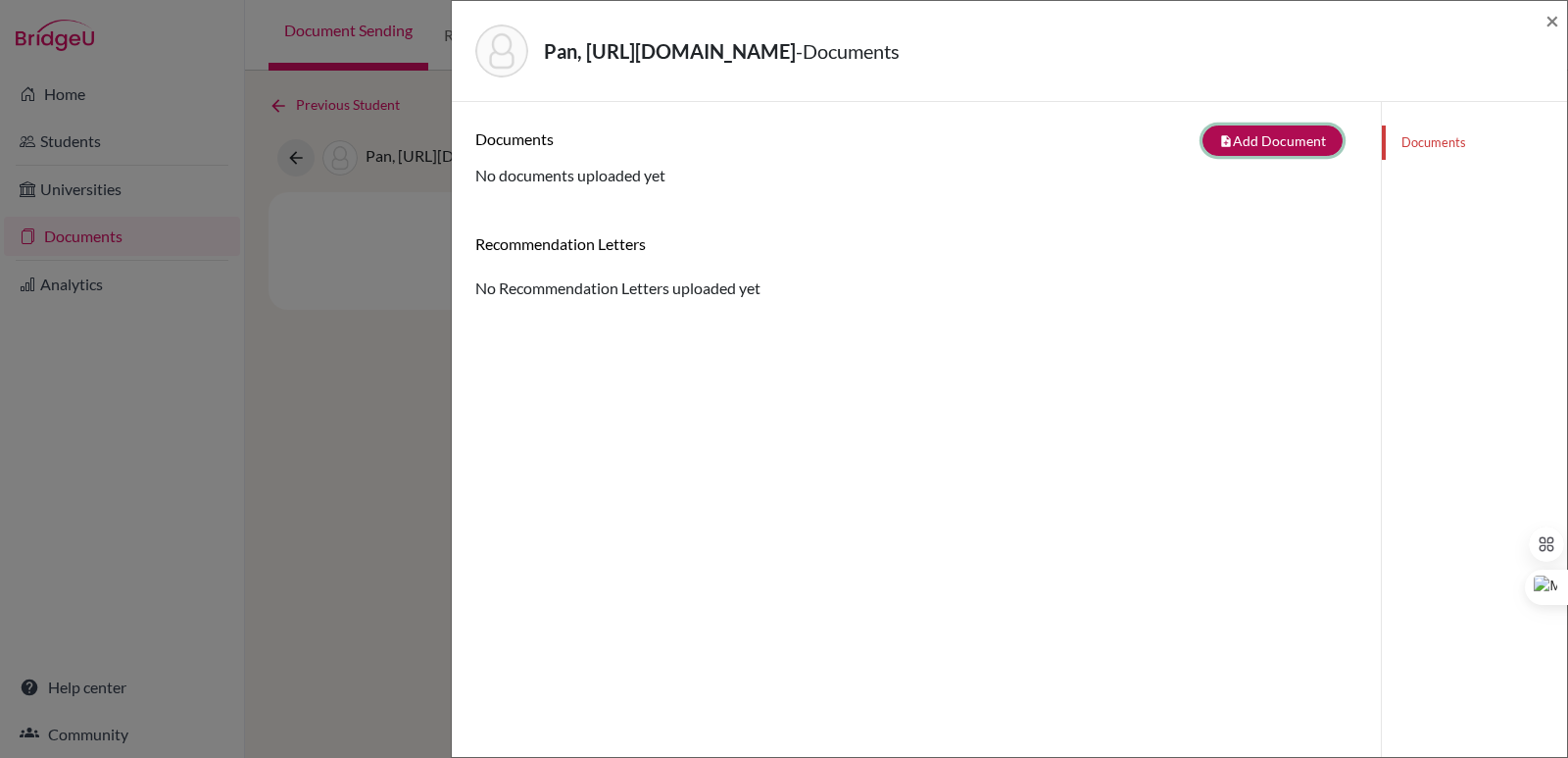
click at [1246, 136] on button "note_add Add Document" at bounding box center [1271, 140] width 140 height 31
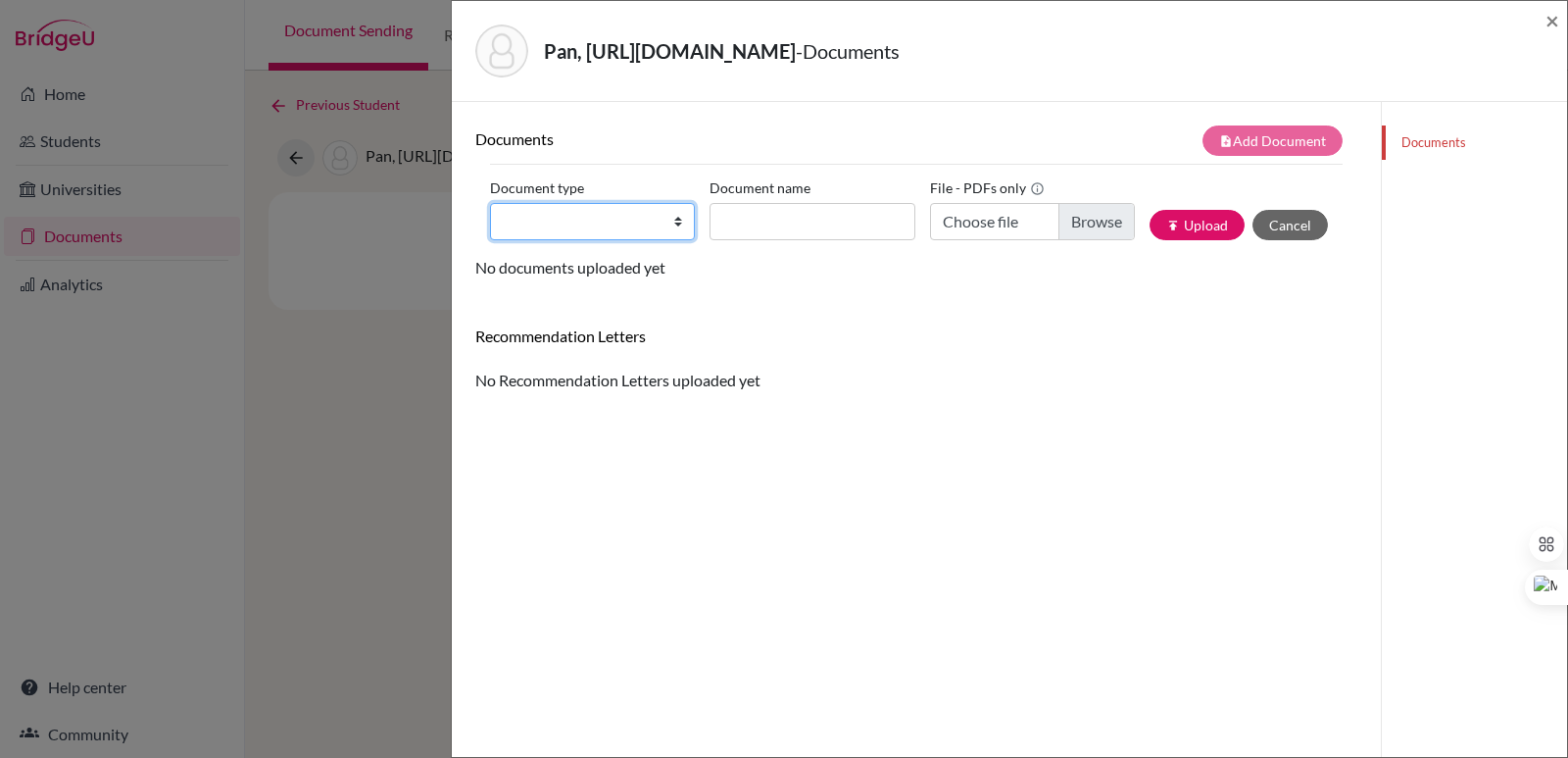
click at [578, 217] on select "Change explanation for Common App reports Counselor recommendation Internationa…" at bounding box center [592, 221] width 204 height 38
select select "2"
click at [490, 202] on select "Change explanation for Common App reports Counselor recommendation Internationa…" at bounding box center [592, 221] width 204 height 38
click at [797, 200] on label "Document name" at bounding box center [760, 188] width 101 height 31
click at [797, 202] on input "Document name" at bounding box center [811, 221] width 204 height 38
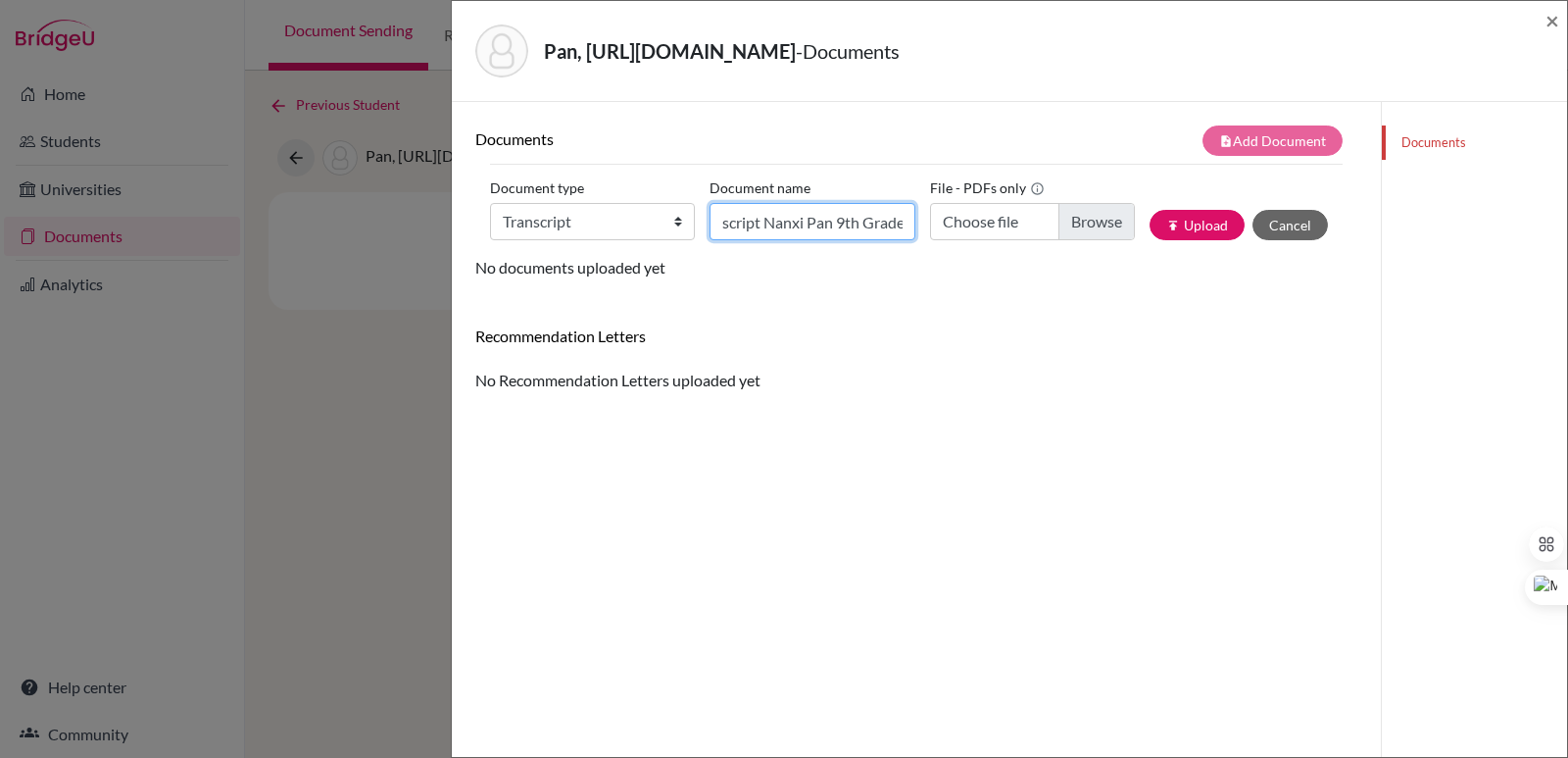
scroll to position [0, 39]
type input "Transcript Nanxi Pan 9th Grade"
click at [1095, 216] on input "Choose file" at bounding box center [1031, 221] width 204 height 38
type input "C:\fakepath\Official Transcript Nanxi Pan 9th Grade.pdf"
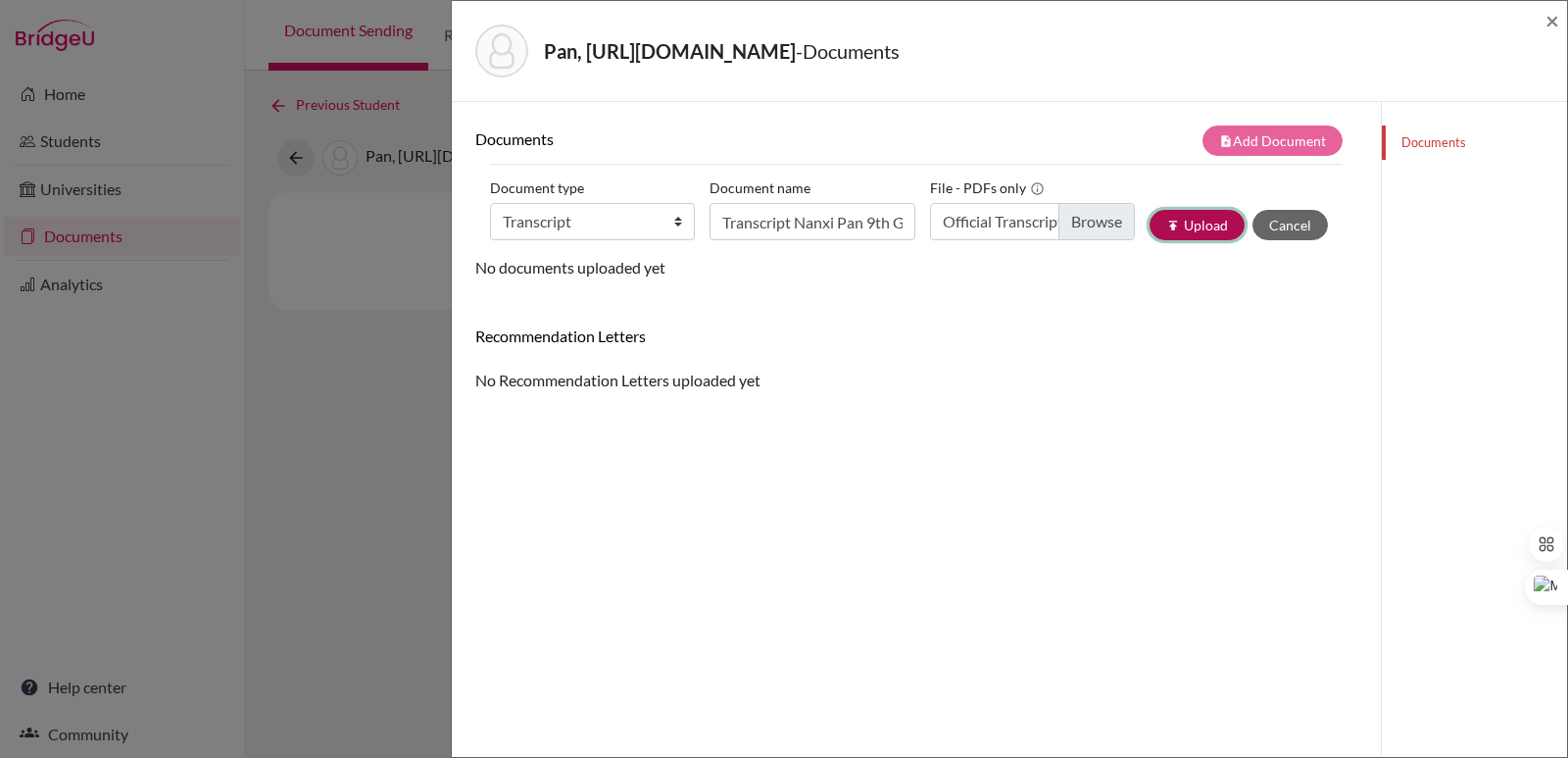
click at [1199, 224] on button "publish Upload" at bounding box center [1197, 224] width 95 height 31
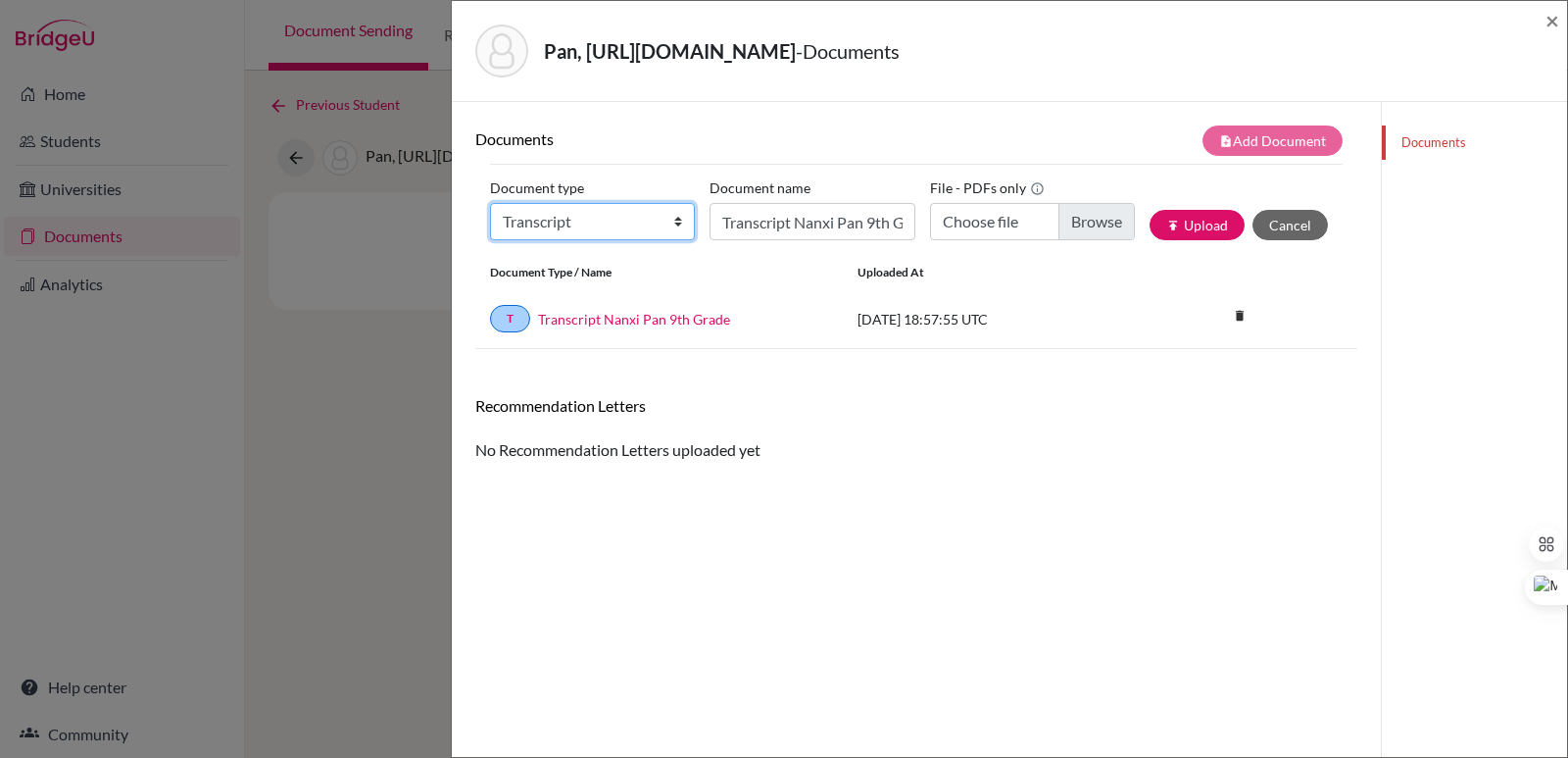
click at [606, 216] on select "Change explanation for Common App reports Counselor recommendation Internationa…" at bounding box center [592, 221] width 204 height 38
select select "2"
click at [490, 202] on select "Change explanation for Common App reports Counselor recommendation Internationa…" at bounding box center [592, 221] width 204 height 38
click at [775, 217] on input "Transcript Nanxi Pan 9th Grade" at bounding box center [811, 221] width 204 height 38
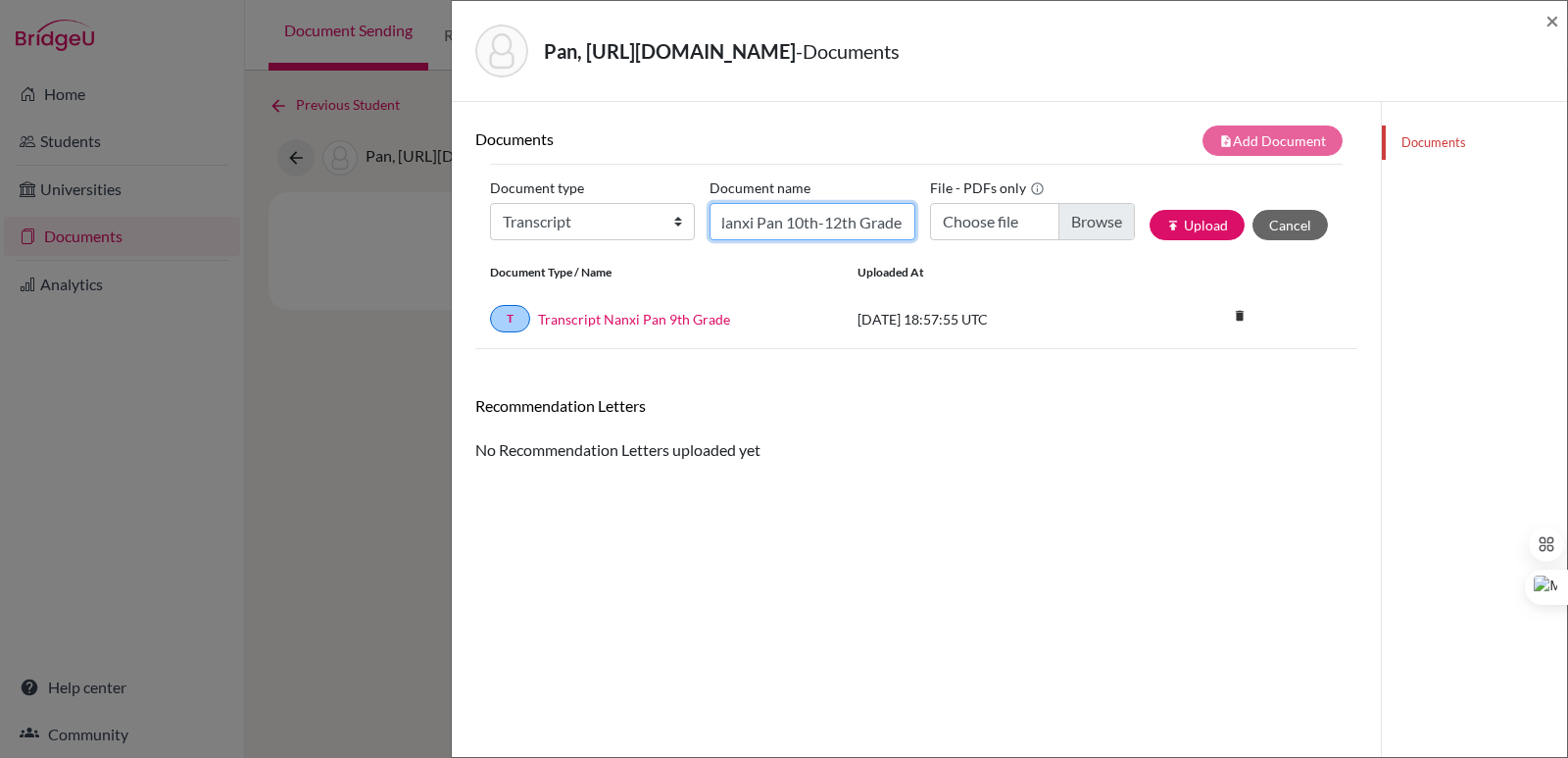
type input "Initial EA Transcript Nanxi Pan 10th-12th Grade"
click at [1056, 214] on input "Choose file" at bounding box center [1031, 221] width 204 height 38
type input "C:\fakepath\Pan, Nanxi.pdf"
click at [1177, 226] on button "publish Upload" at bounding box center [1197, 224] width 95 height 31
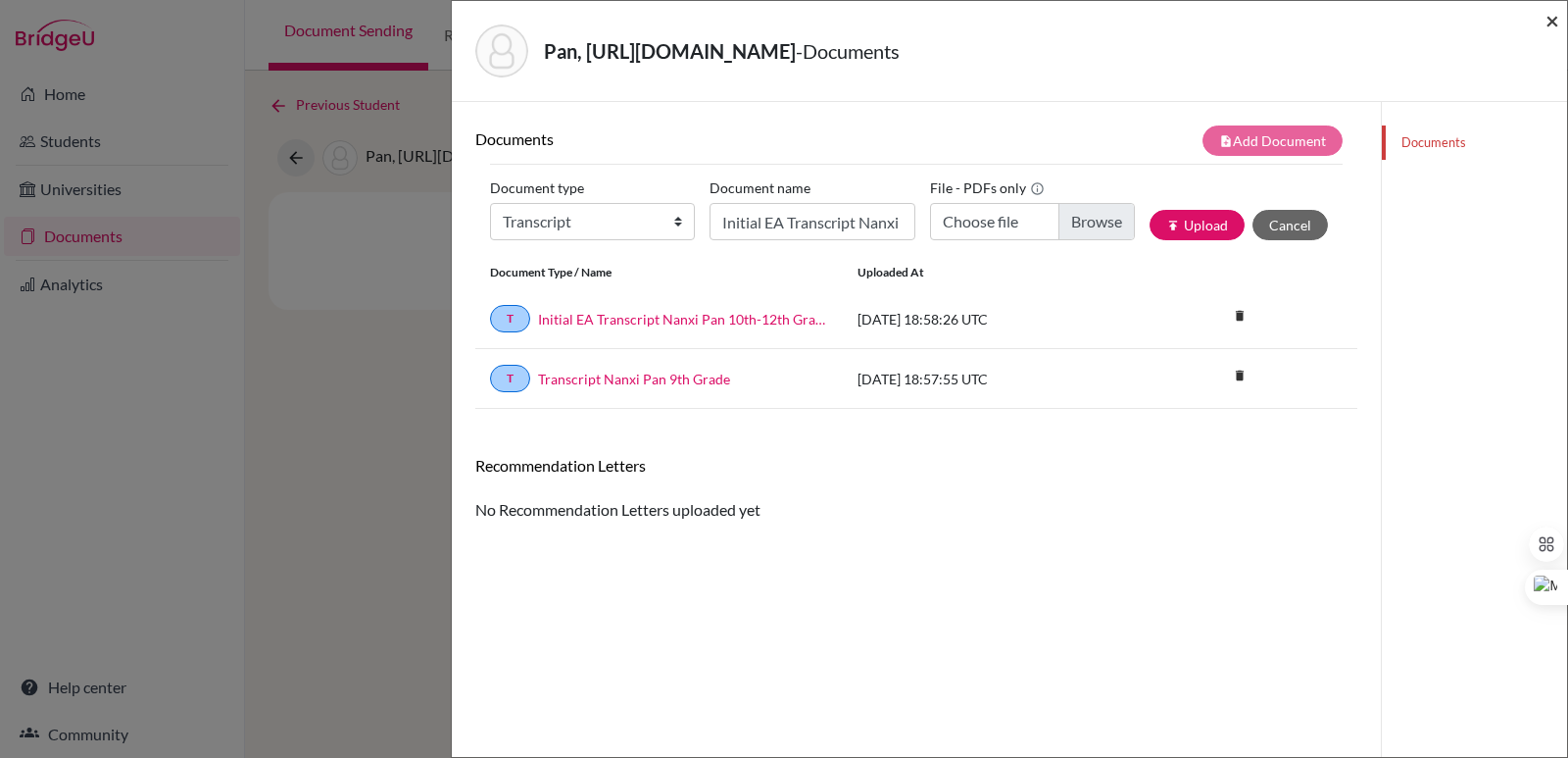
click at [1558, 22] on span "×" at bounding box center [1552, 20] width 14 height 29
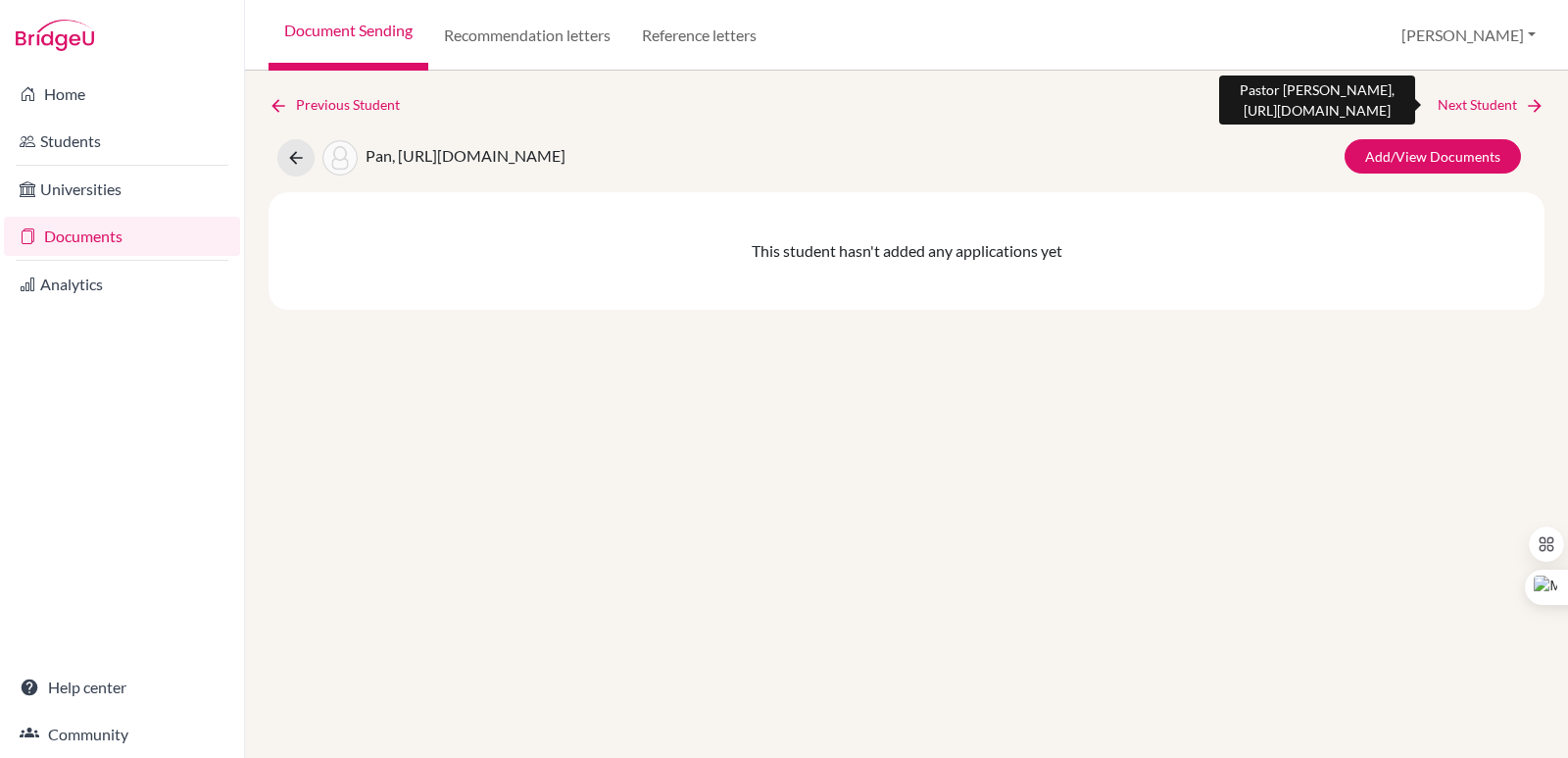
click at [1516, 103] on link "Next Student" at bounding box center [1491, 105] width 107 height 22
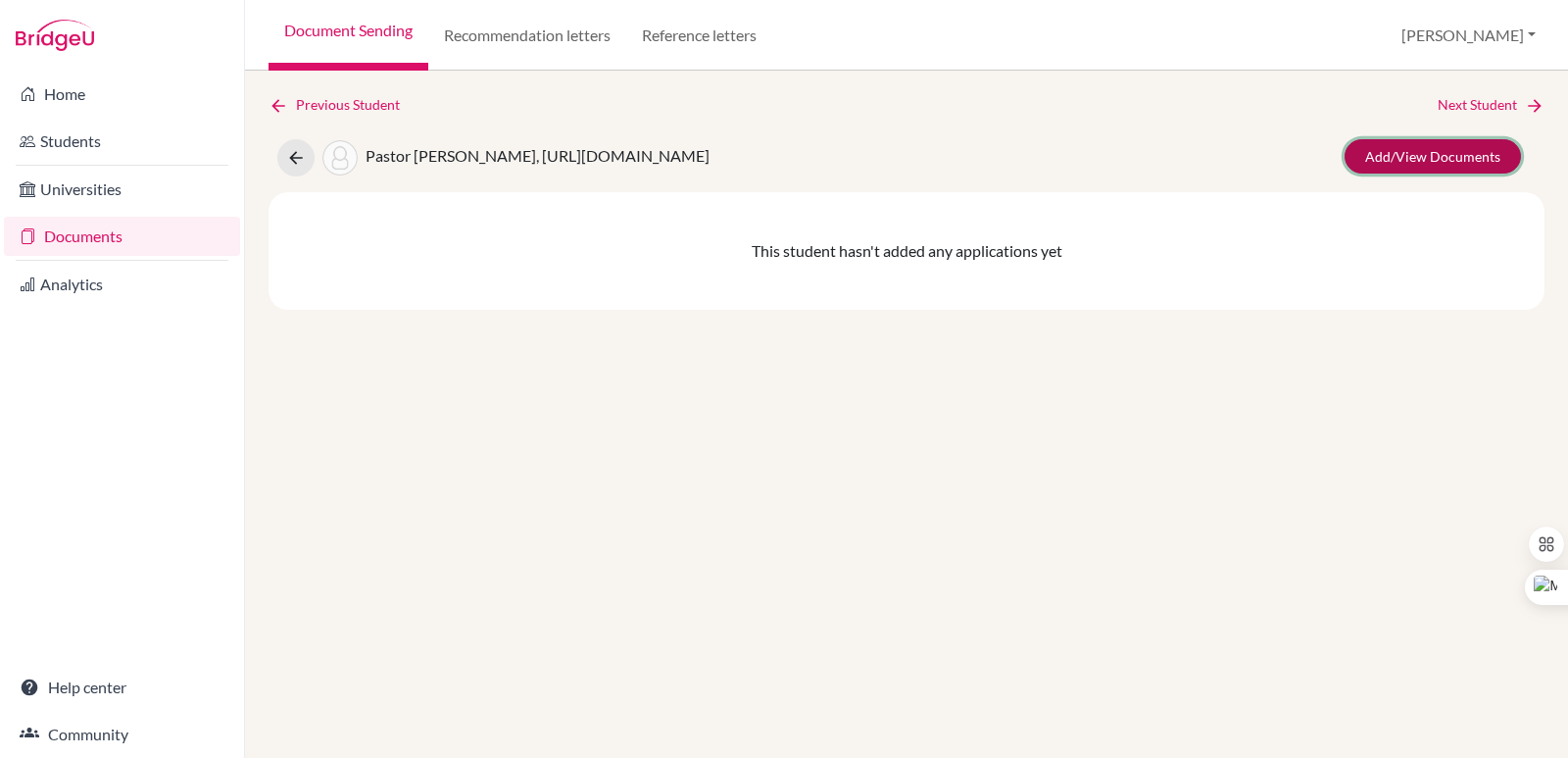
click at [1410, 162] on link "Add/View Documents" at bounding box center [1432, 156] width 177 height 35
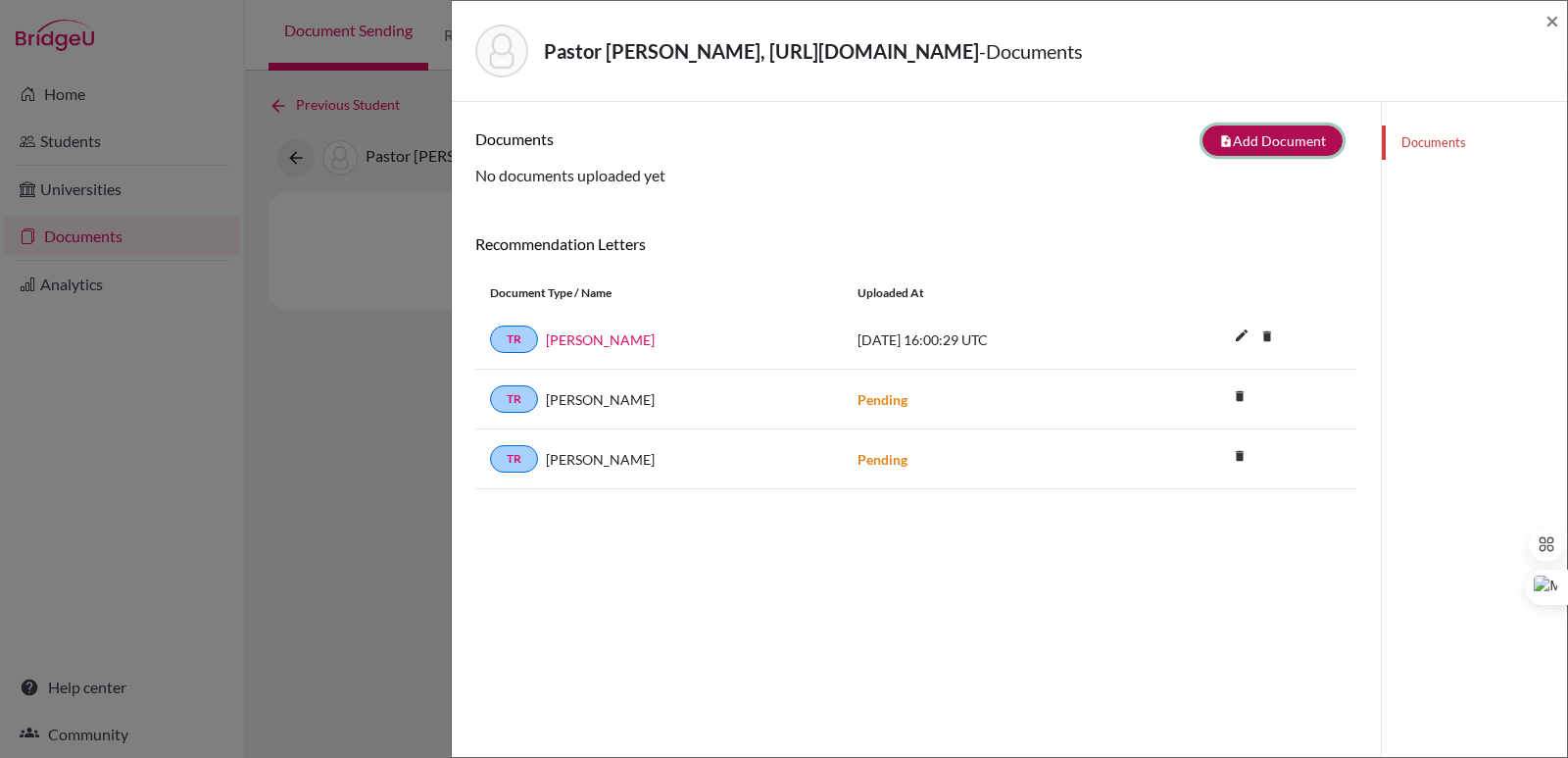
click at [1253, 149] on button "note_add Add Document" at bounding box center [1271, 140] width 140 height 31
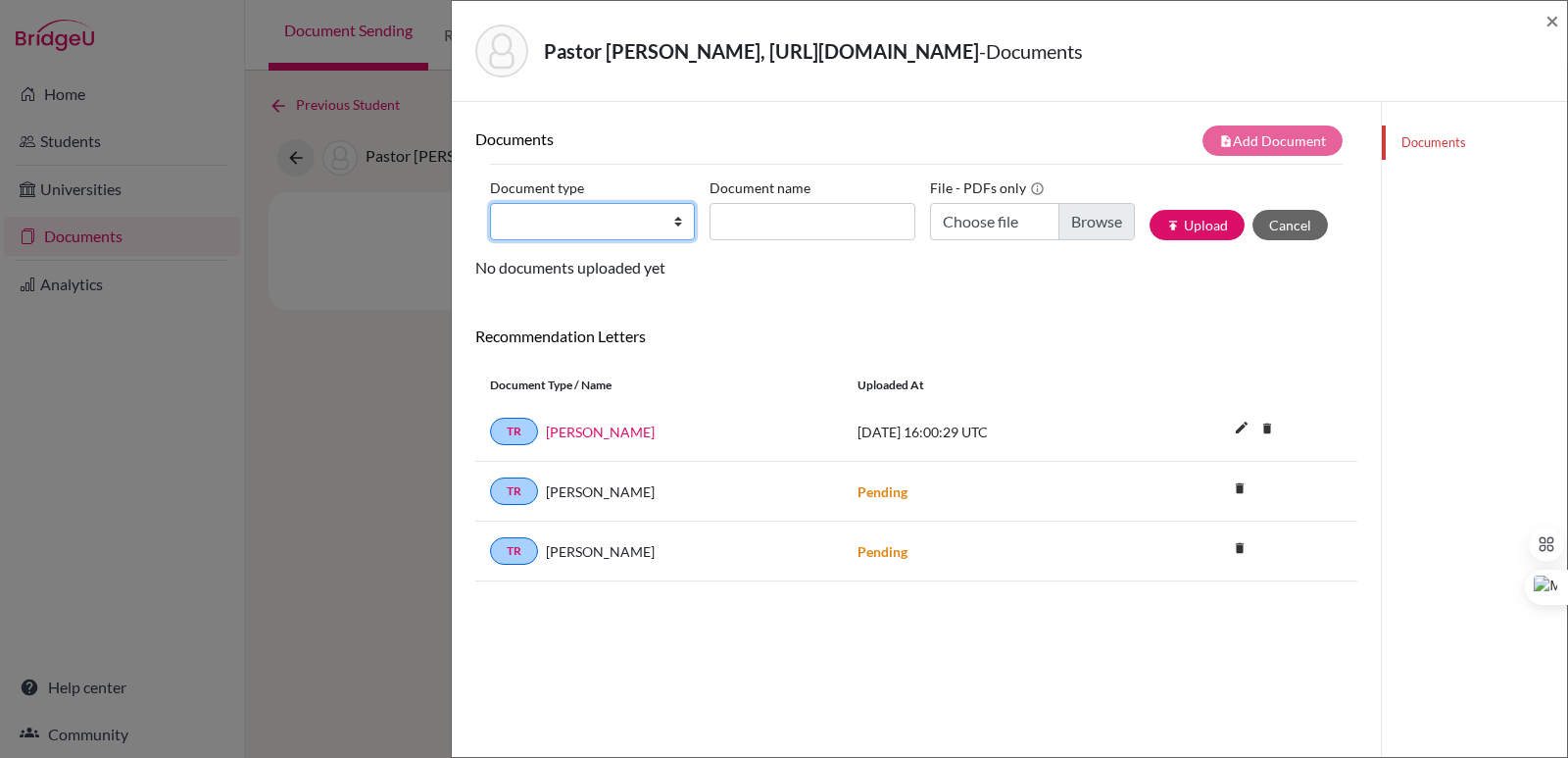
click at [616, 213] on select "Change explanation for Common App reports Counselor recommendation Internationa…" at bounding box center [592, 221] width 204 height 38
select select "2"
click at [490, 202] on select "Change explanation for Common App reports Counselor recommendation Internationa…" at bounding box center [592, 221] width 204 height 38
click at [784, 211] on input "Document name" at bounding box center [811, 221] width 204 height 38
paste input "Initial Transcript"
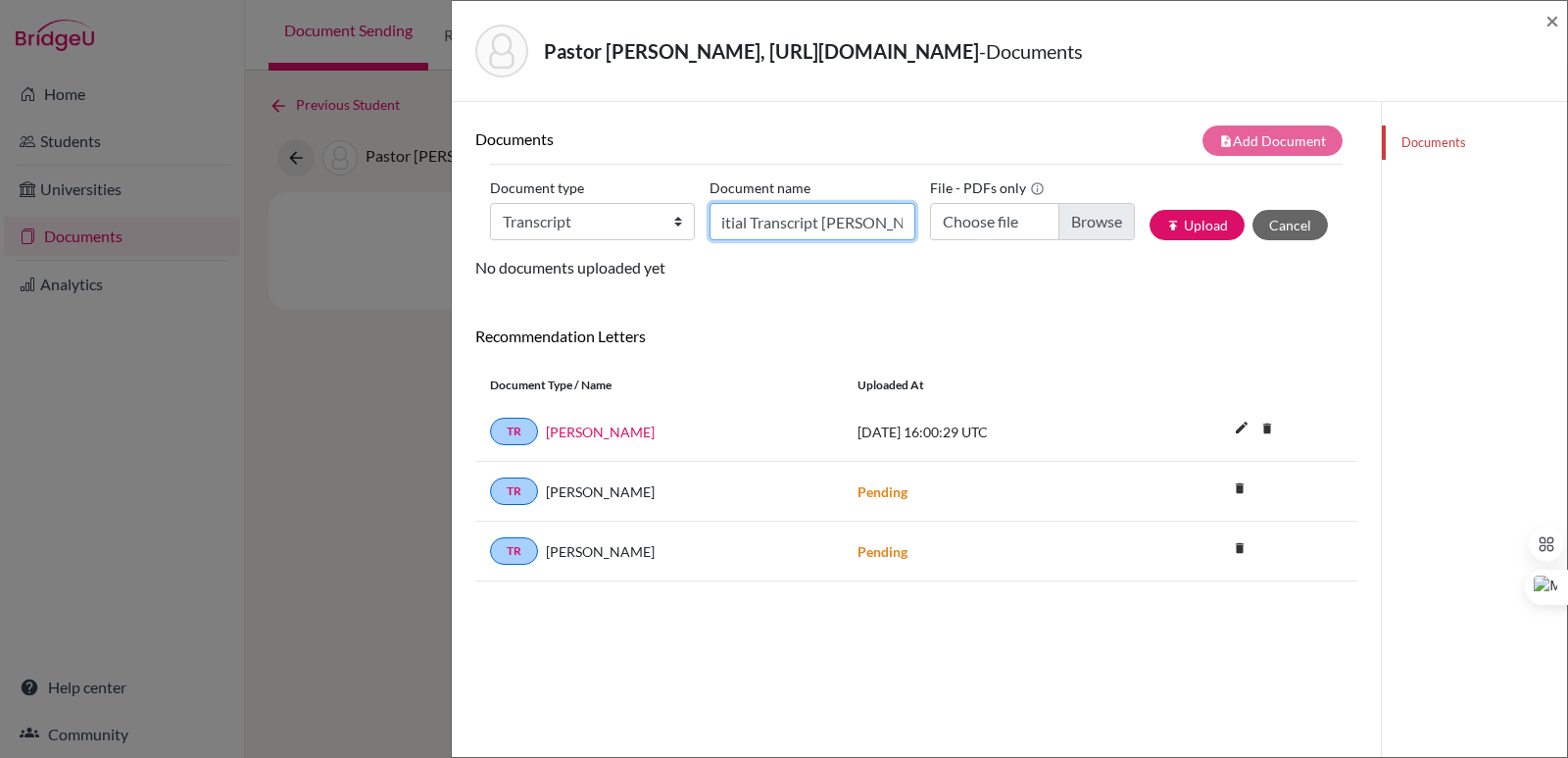
scroll to position [0, 21]
type input "Initial Transcript Sofia Pastor"
click at [1094, 217] on input "Choose file" at bounding box center [1031, 221] width 204 height 38
type input "C:\fakepath\Pastor Calderón, Sofía Angela.pdf"
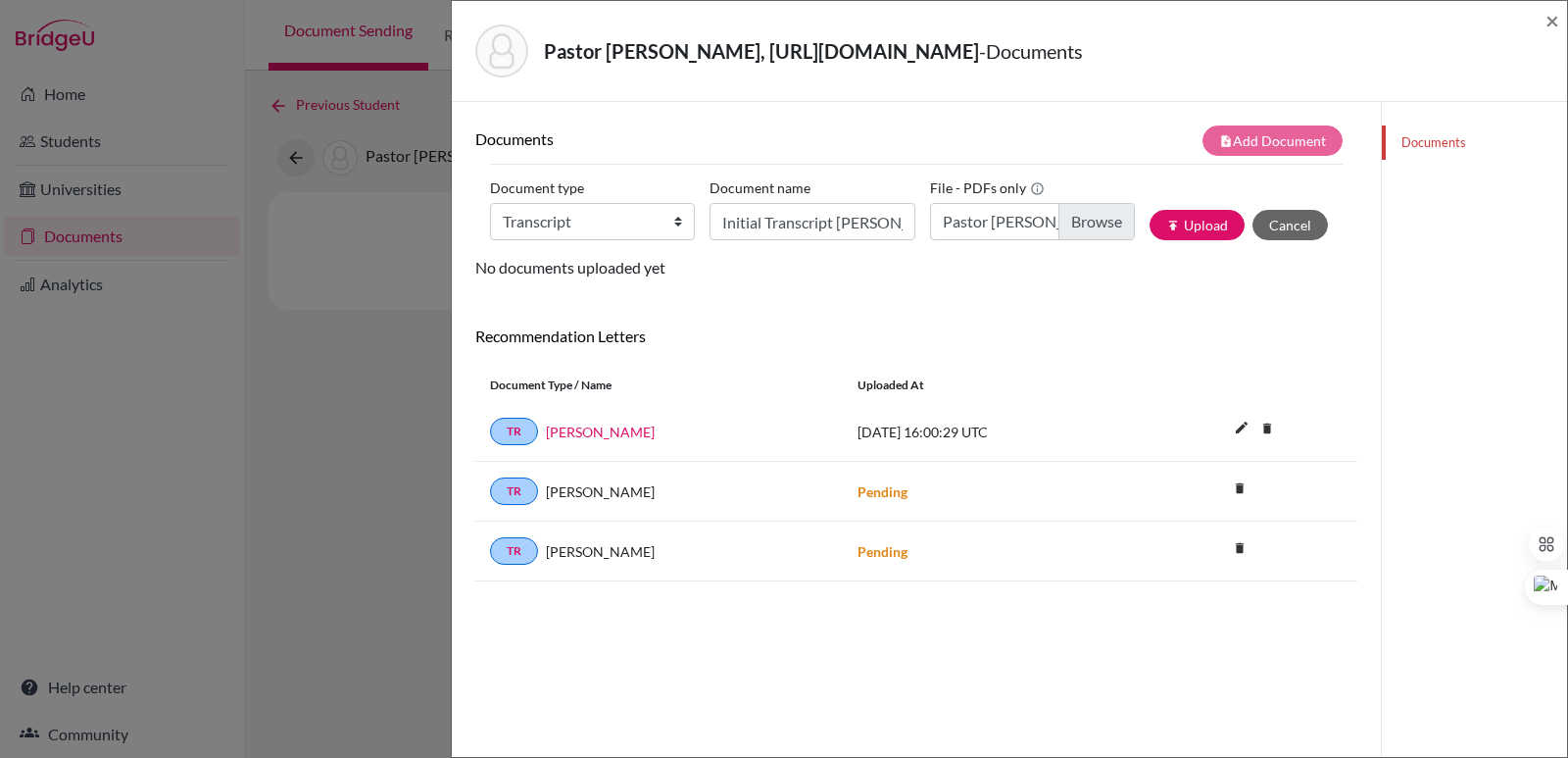
click at [1196, 208] on div "Document type Change explanation for Common App reports Counselor recommendatio…" at bounding box center [915, 214] width 852 height 83
click at [1193, 218] on button "publish Upload" at bounding box center [1197, 224] width 95 height 31
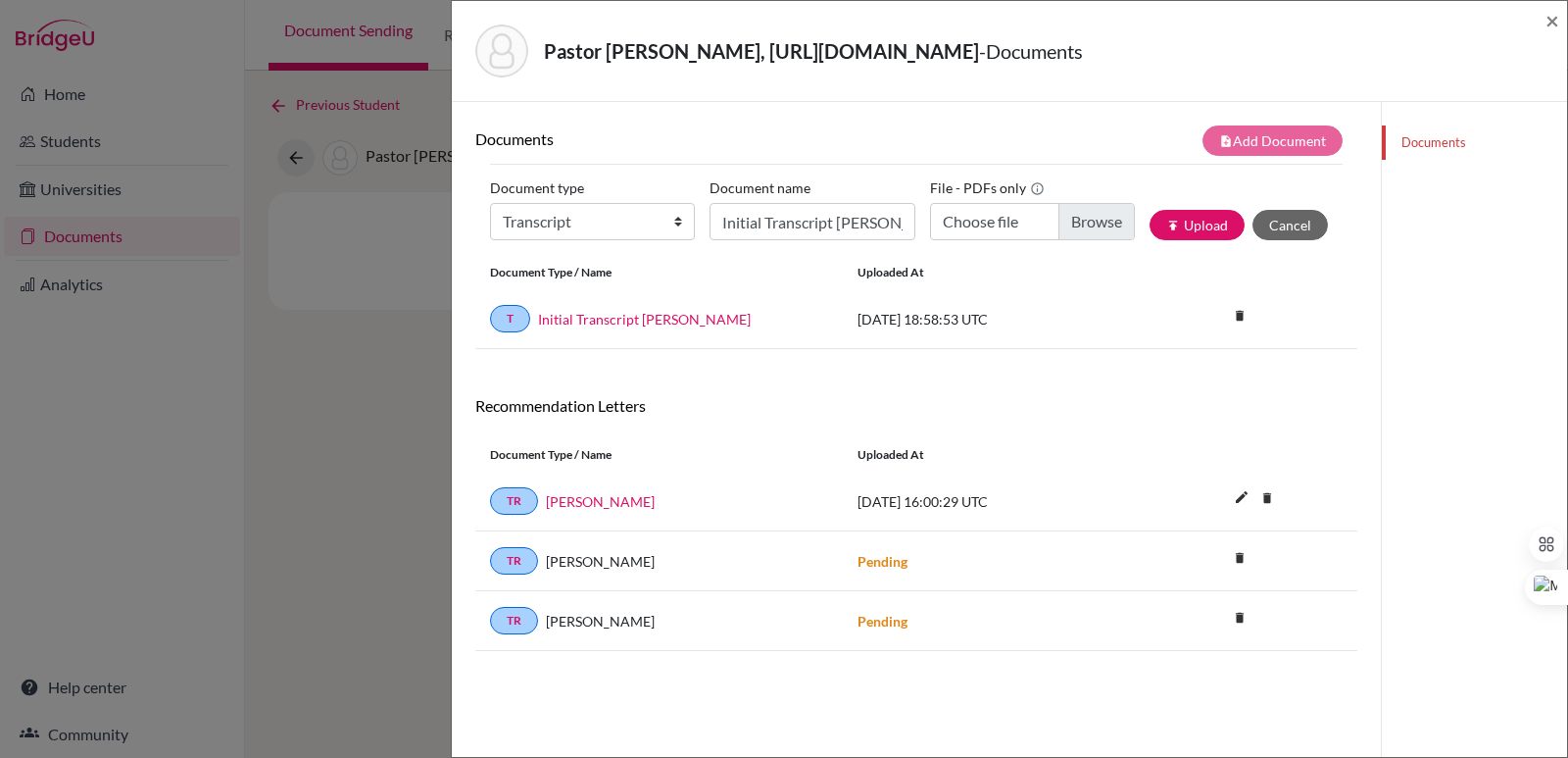
click at [1559, 20] on div "Pastor Calderón, https://easalvador.powerschool.com/admin/students/home.html?fr…" at bounding box center [1009, 52] width 1115 height 101
click at [1554, 18] on span "×" at bounding box center [1552, 20] width 14 height 29
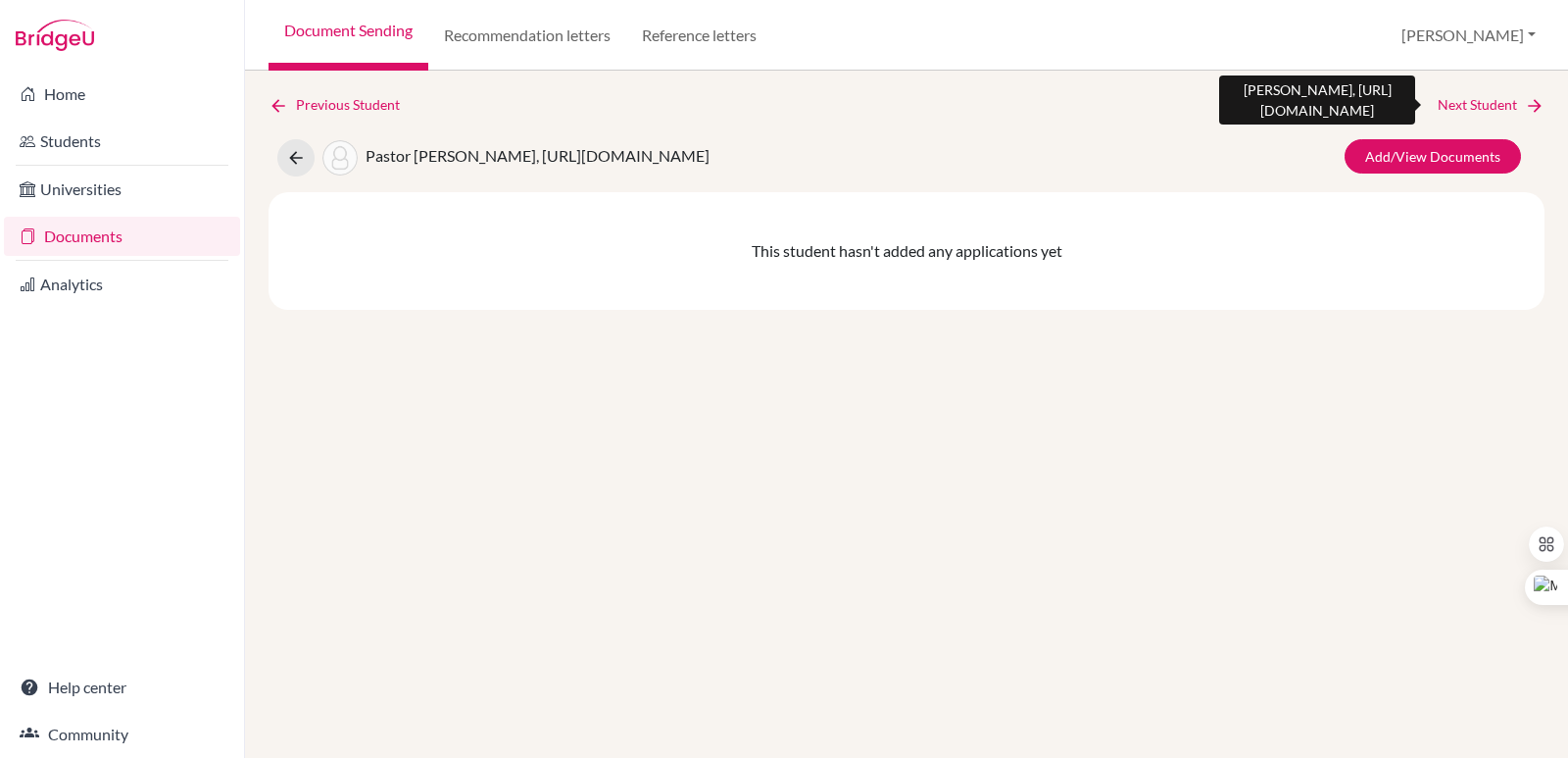
click at [1521, 100] on link "Next Student" at bounding box center [1491, 105] width 107 height 22
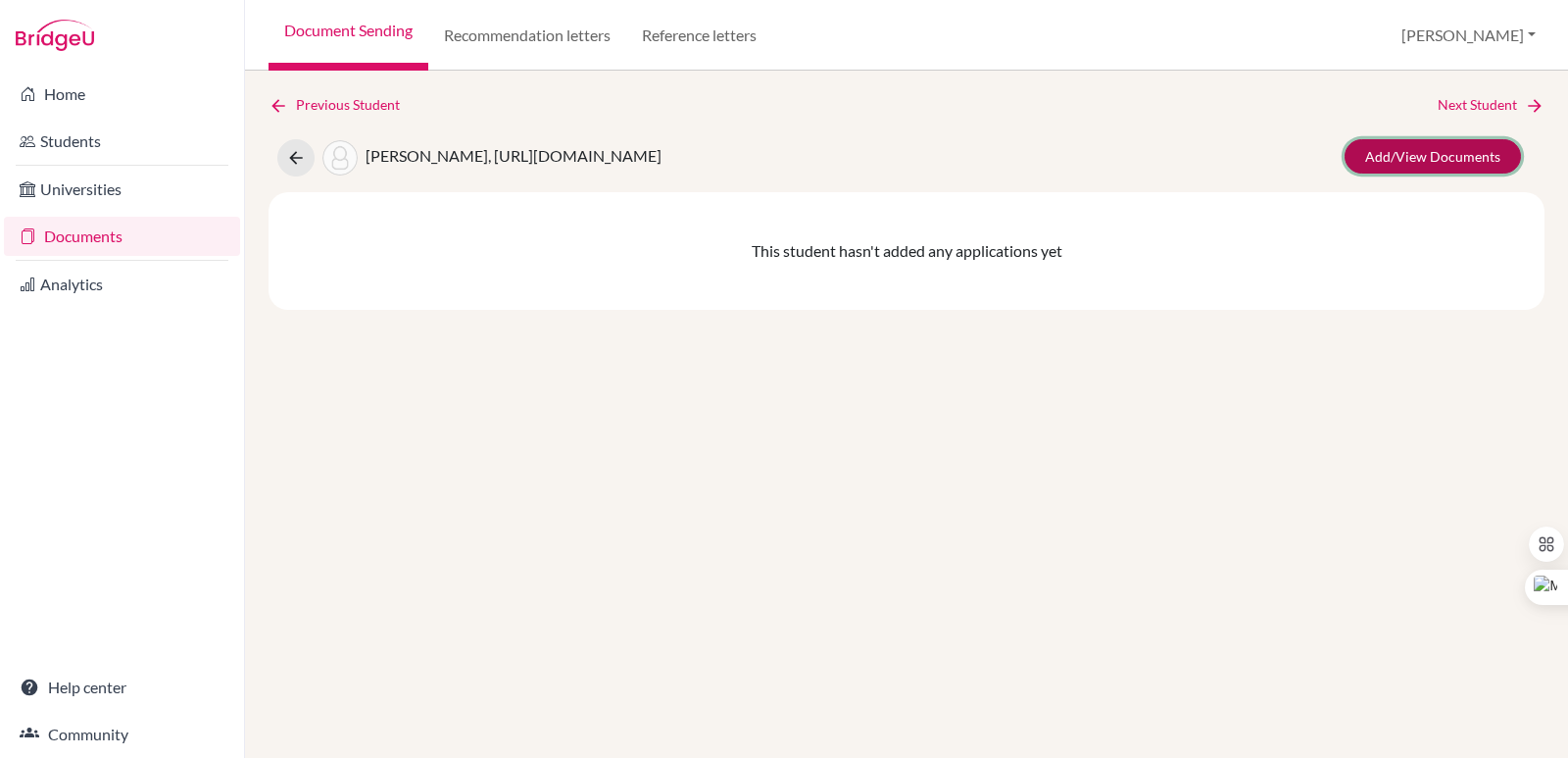
click at [1481, 156] on link "Add/View Documents" at bounding box center [1432, 156] width 177 height 35
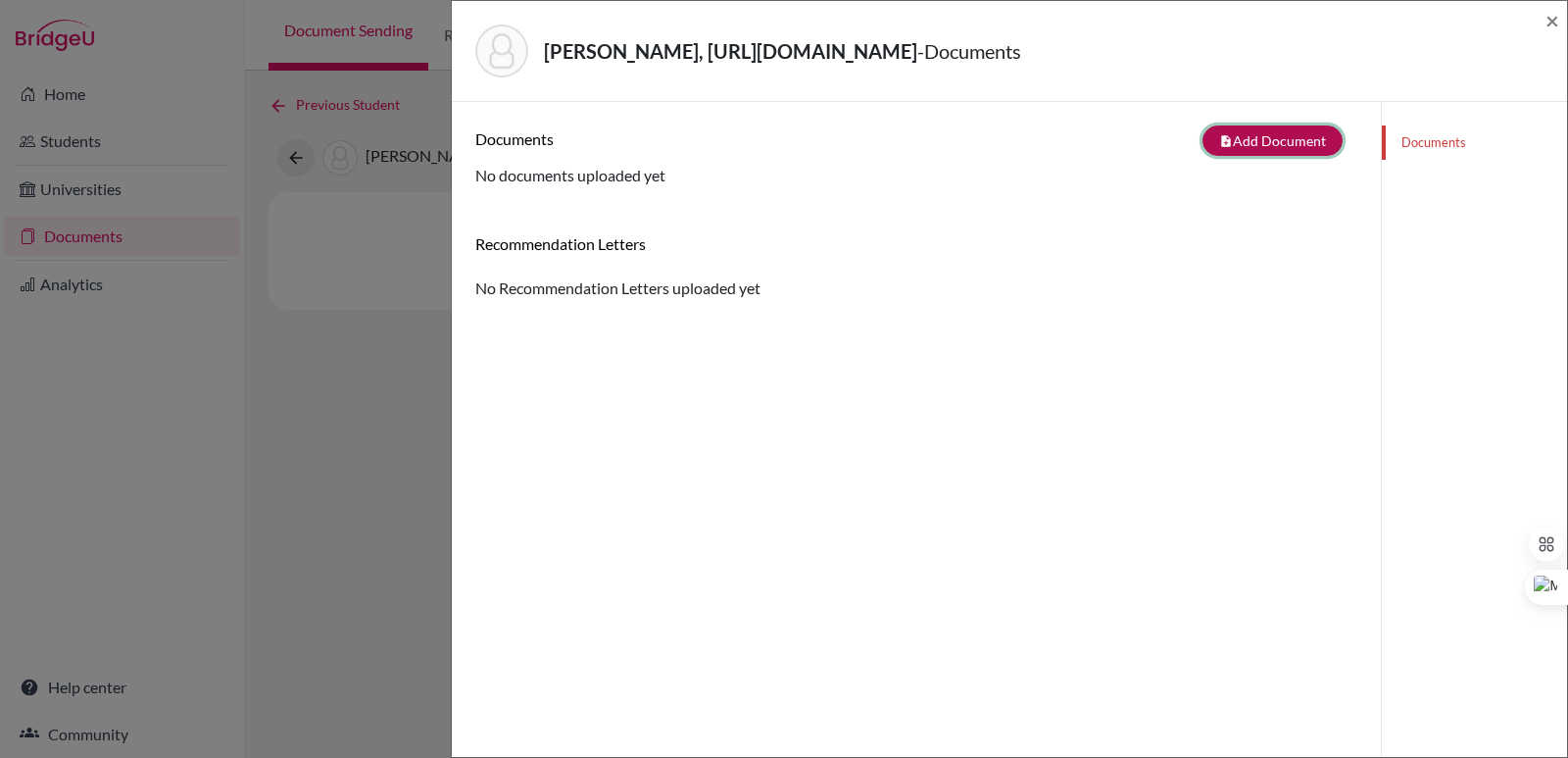
click at [1242, 142] on button "note_add Add Document" at bounding box center [1271, 140] width 140 height 31
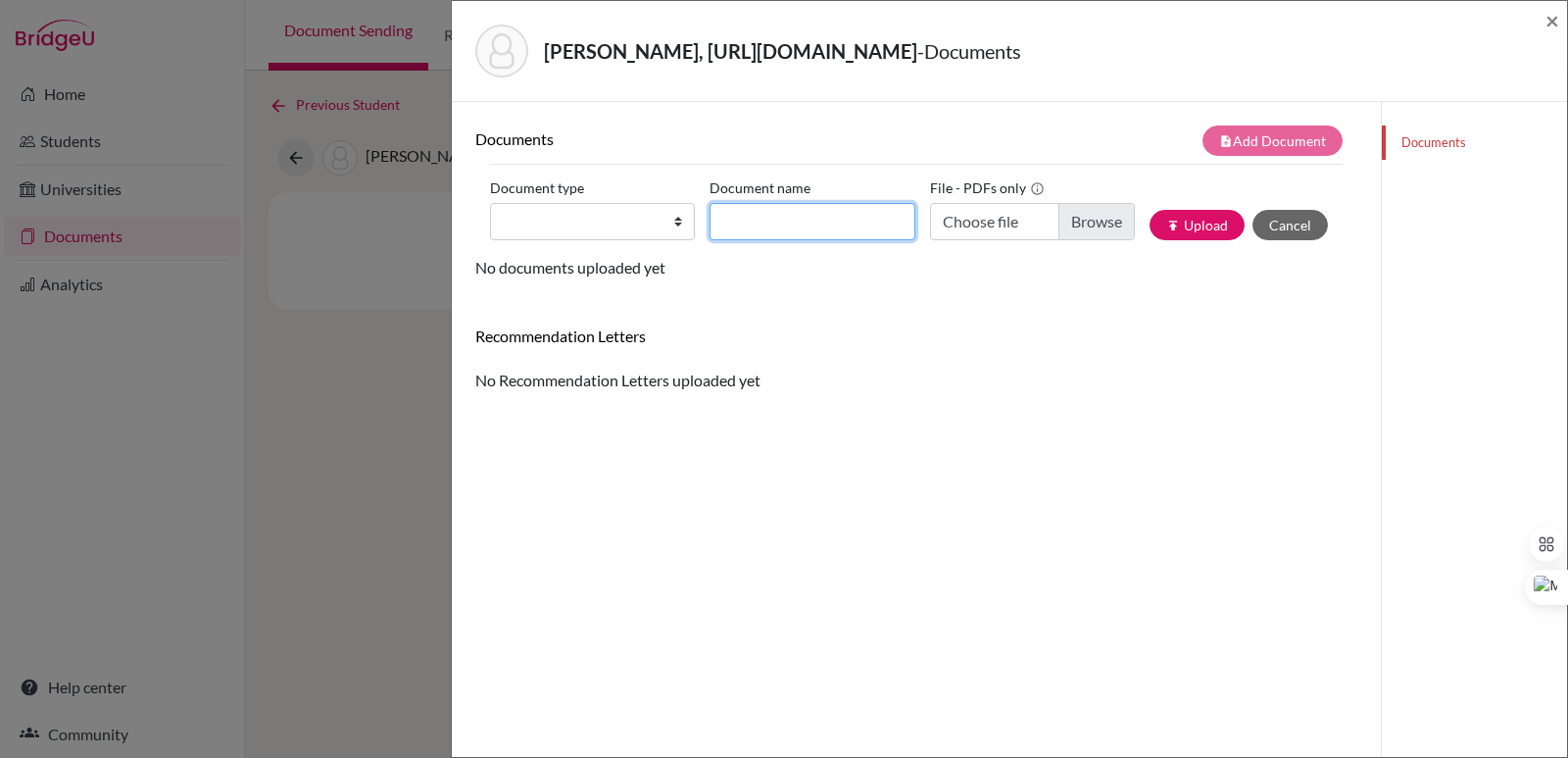
click at [828, 231] on input "Document name" at bounding box center [811, 221] width 204 height 38
paste input "Initial Transcript"
type input "Initial Transcript Marco Pereira"
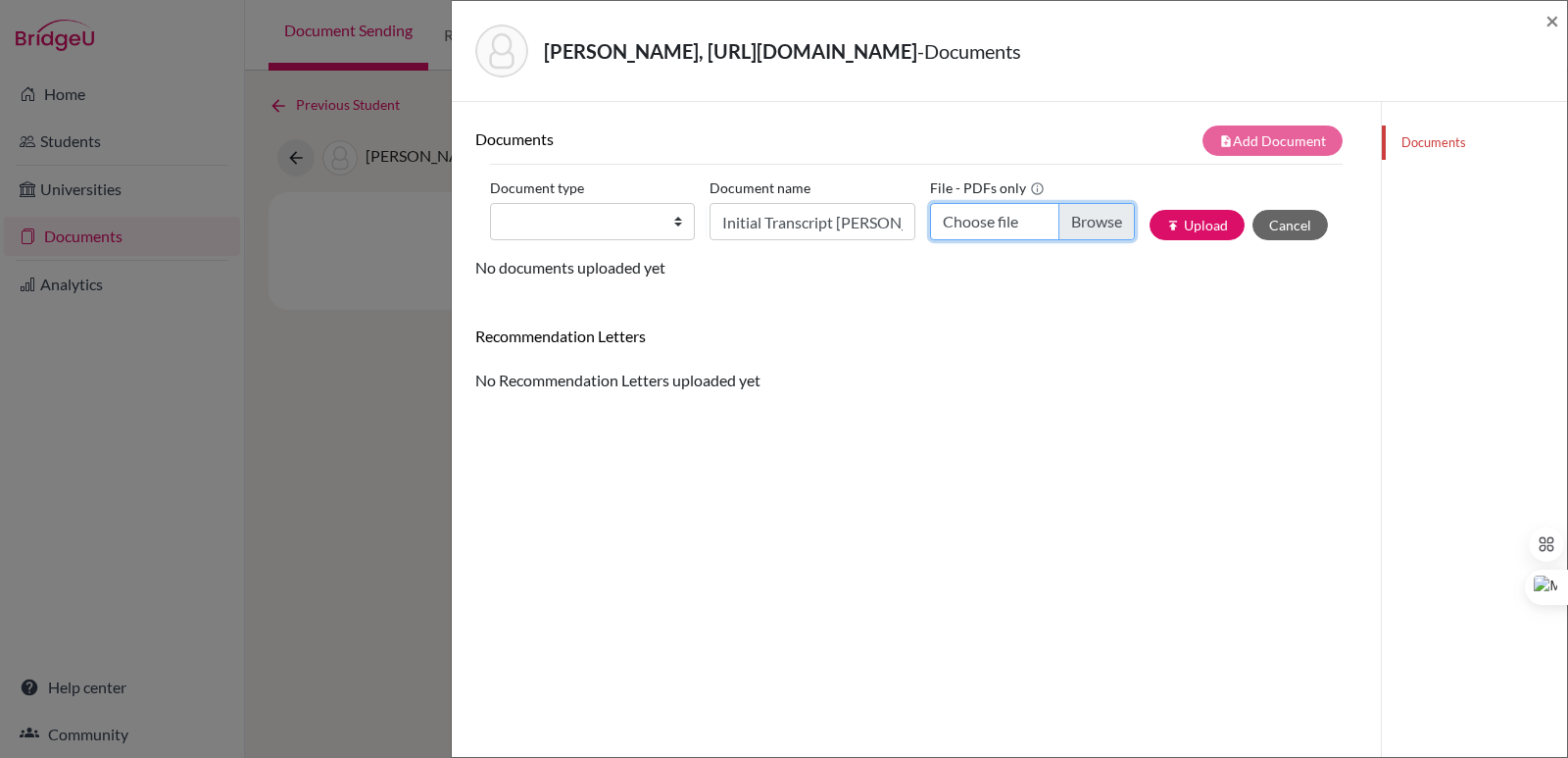
click at [1081, 221] on input "Choose file" at bounding box center [1031, 221] width 204 height 38
type input "C:\fakepath\Pereira Arteaga, Marco Andre.pdf"
click at [618, 215] on select "Change explanation for Common App reports Counselor recommendation Internationa…" at bounding box center [592, 221] width 204 height 38
select select "2"
click at [490, 202] on select "Change explanation for Common App reports Counselor recommendation Internationa…" at bounding box center [592, 221] width 204 height 38
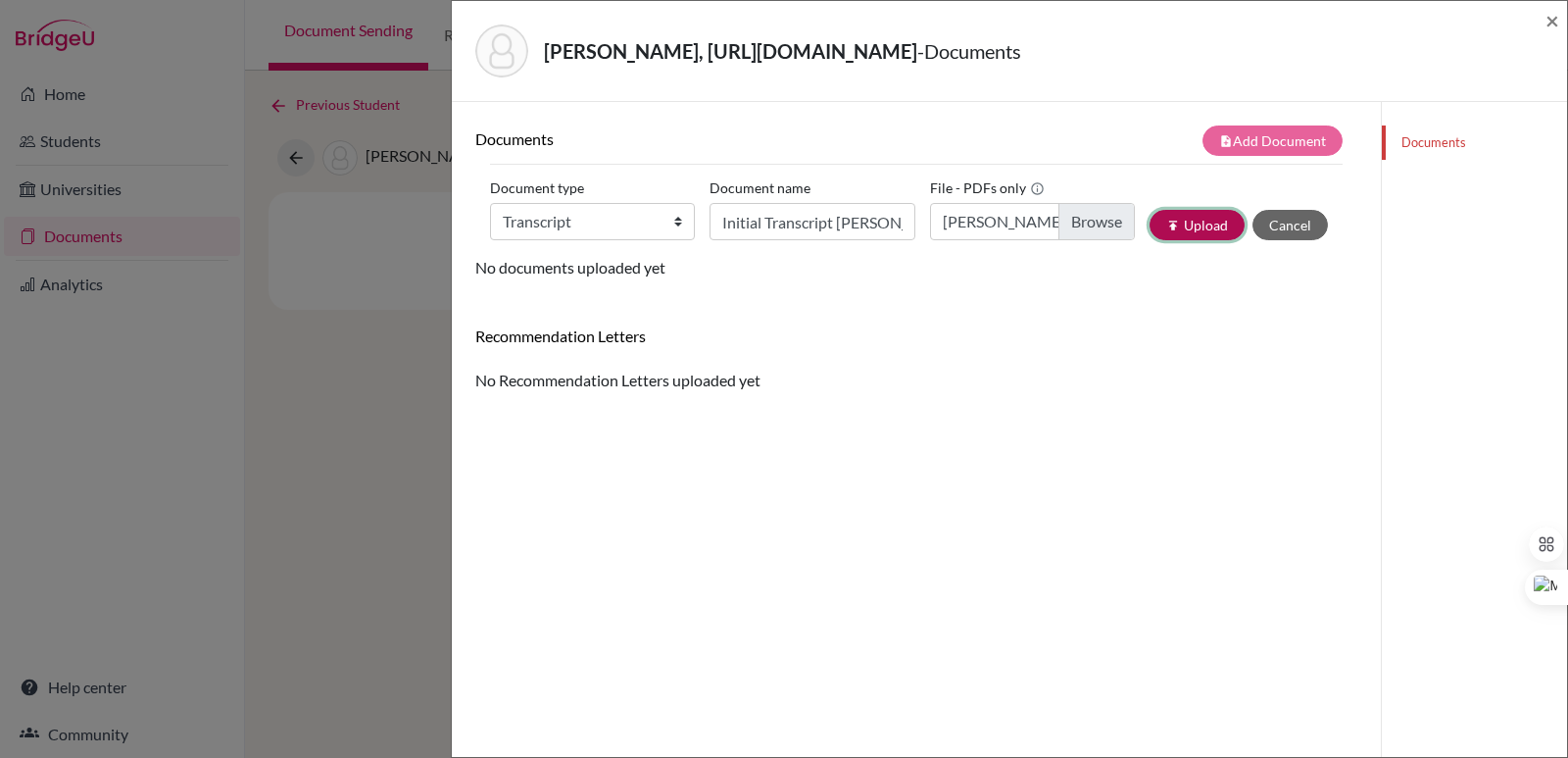
click at [1202, 227] on button "publish Upload" at bounding box center [1197, 224] width 95 height 31
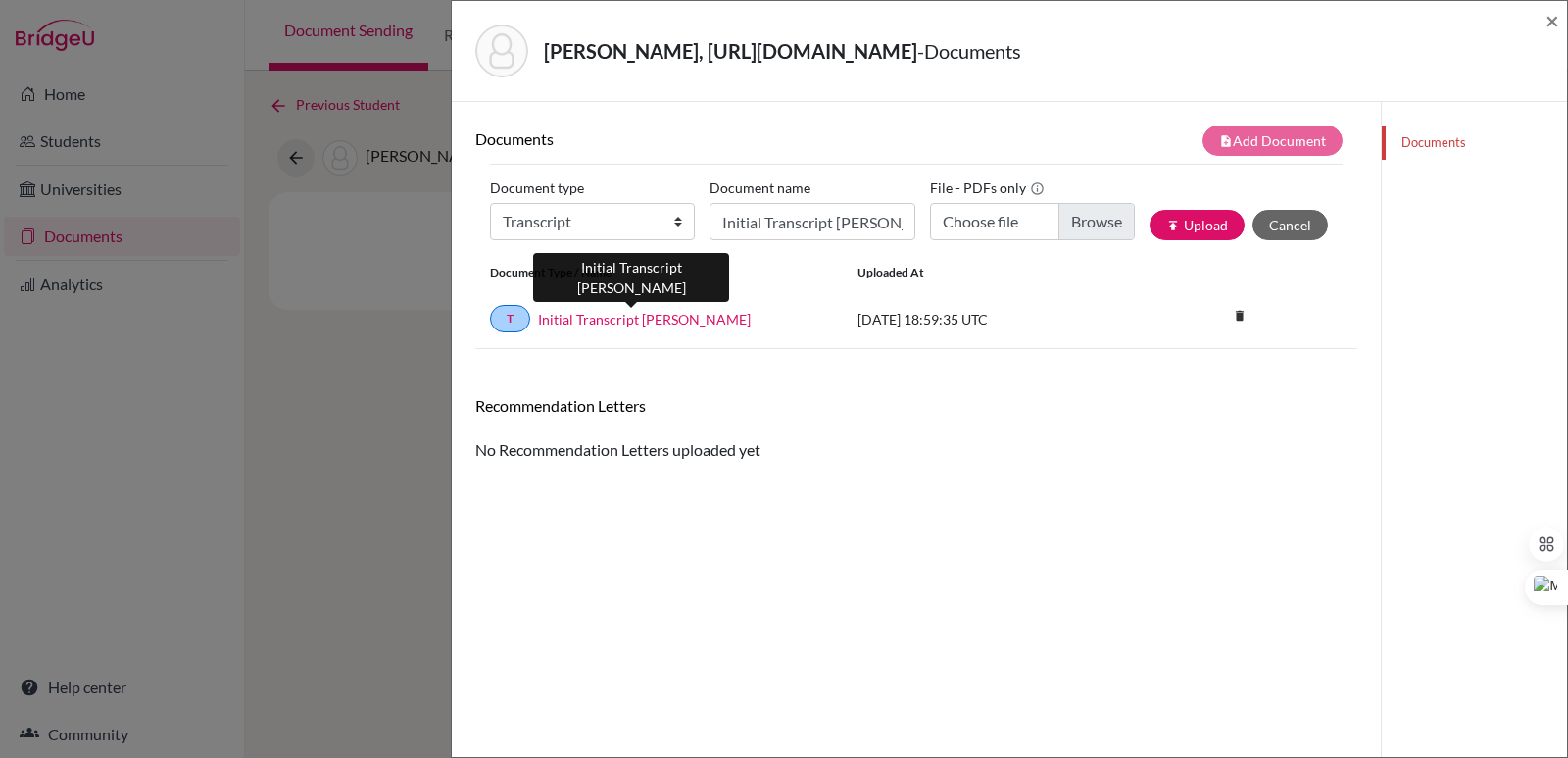
click at [656, 318] on link "Initial Transcript Marco Pereira" at bounding box center [644, 318] width 212 height 21
click at [1555, 22] on span "×" at bounding box center [1552, 20] width 14 height 29
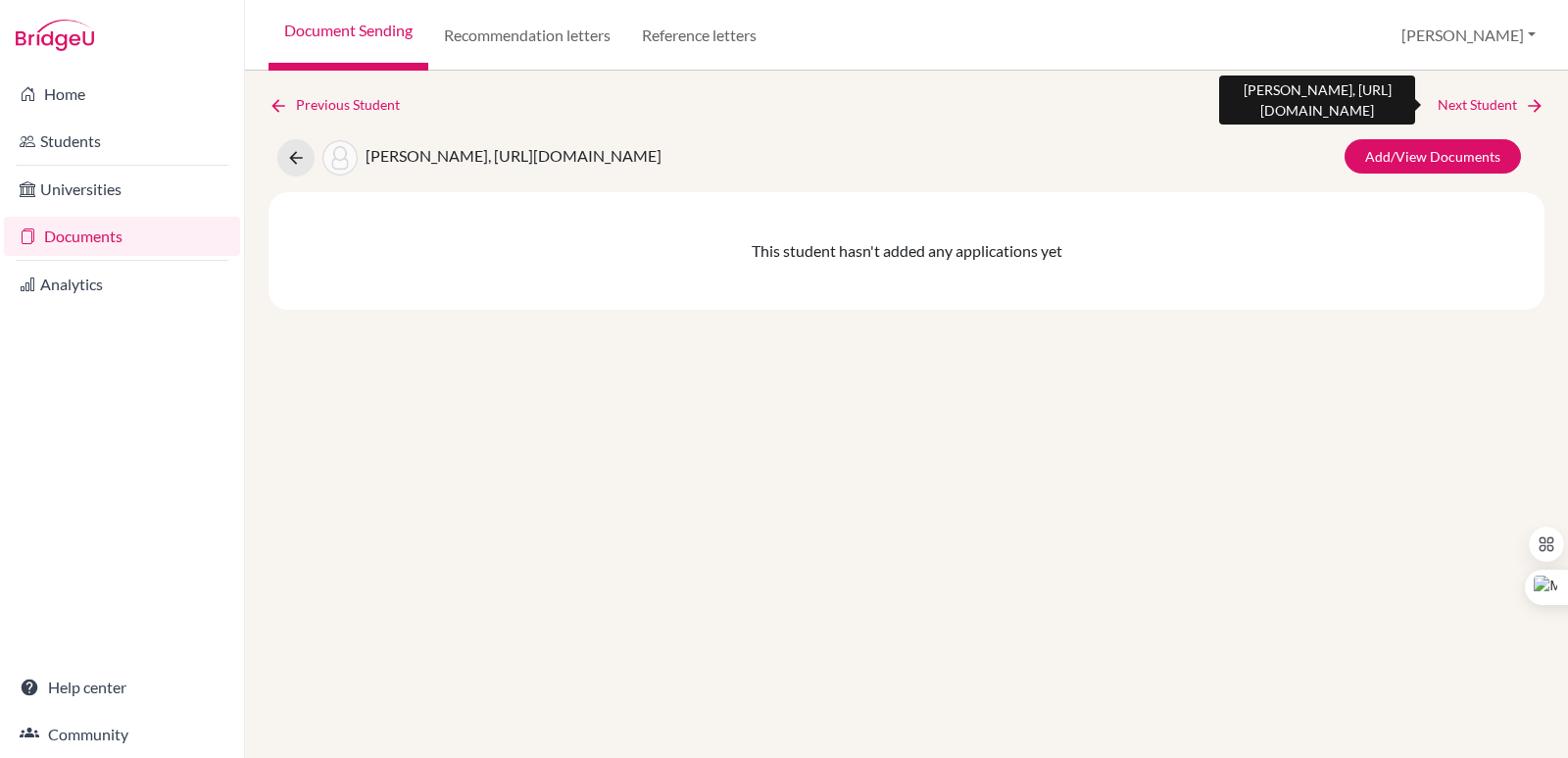
click at [1517, 94] on link "Next Student" at bounding box center [1491, 105] width 107 height 22
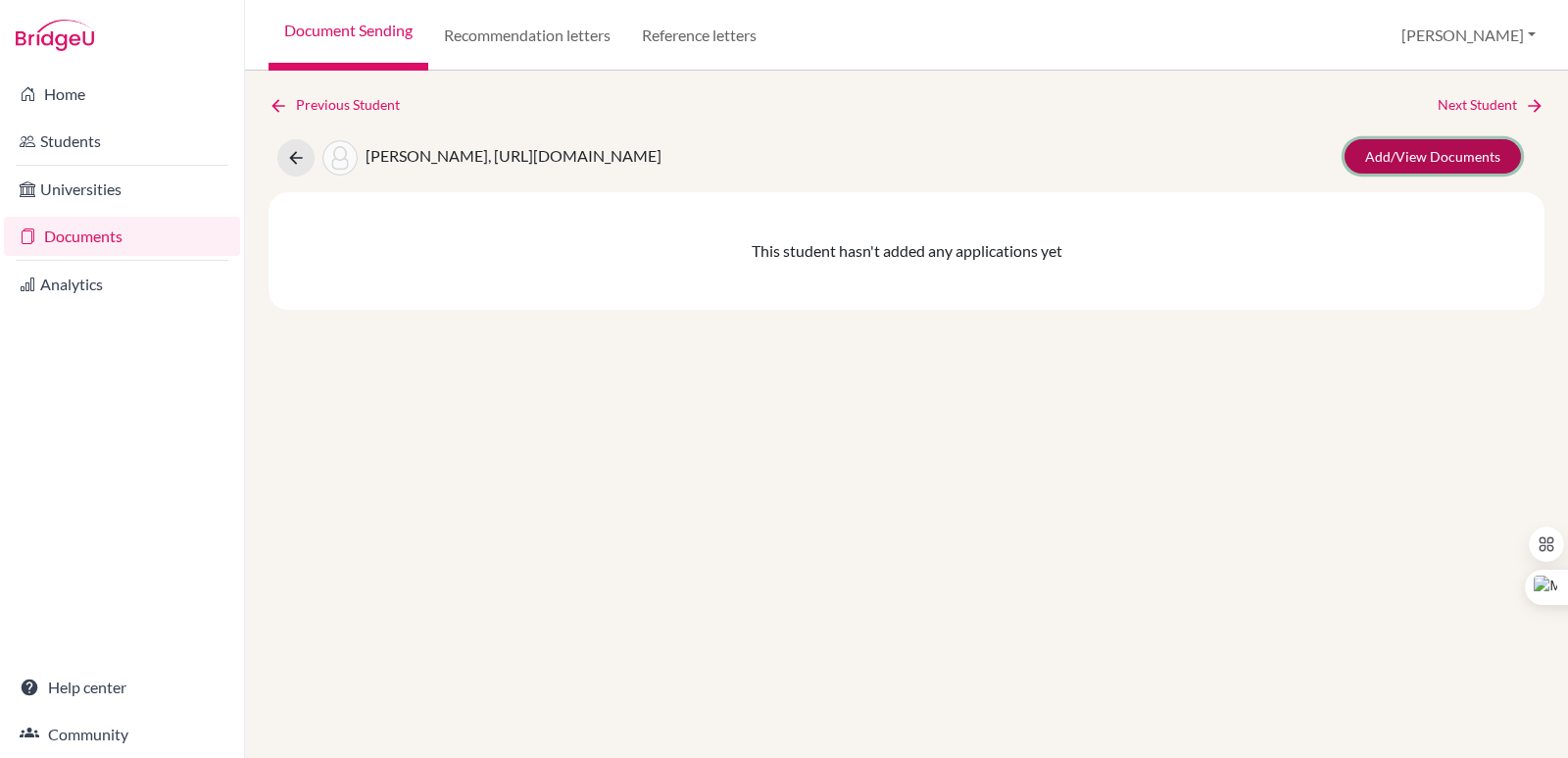
click at [1456, 165] on link "Add/View Documents" at bounding box center [1432, 156] width 177 height 35
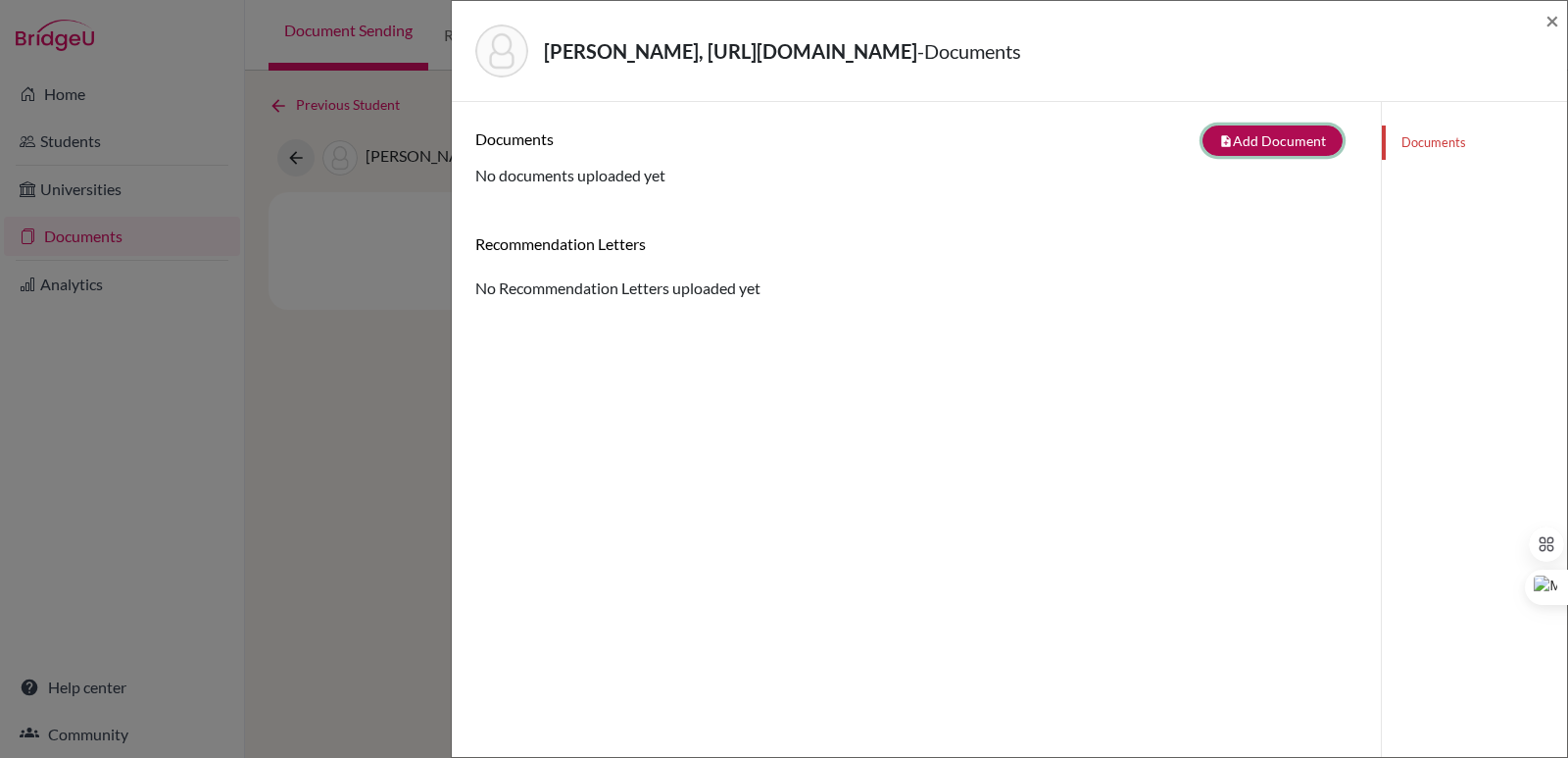
click at [1235, 156] on button "note_add Add Document" at bounding box center [1271, 140] width 140 height 31
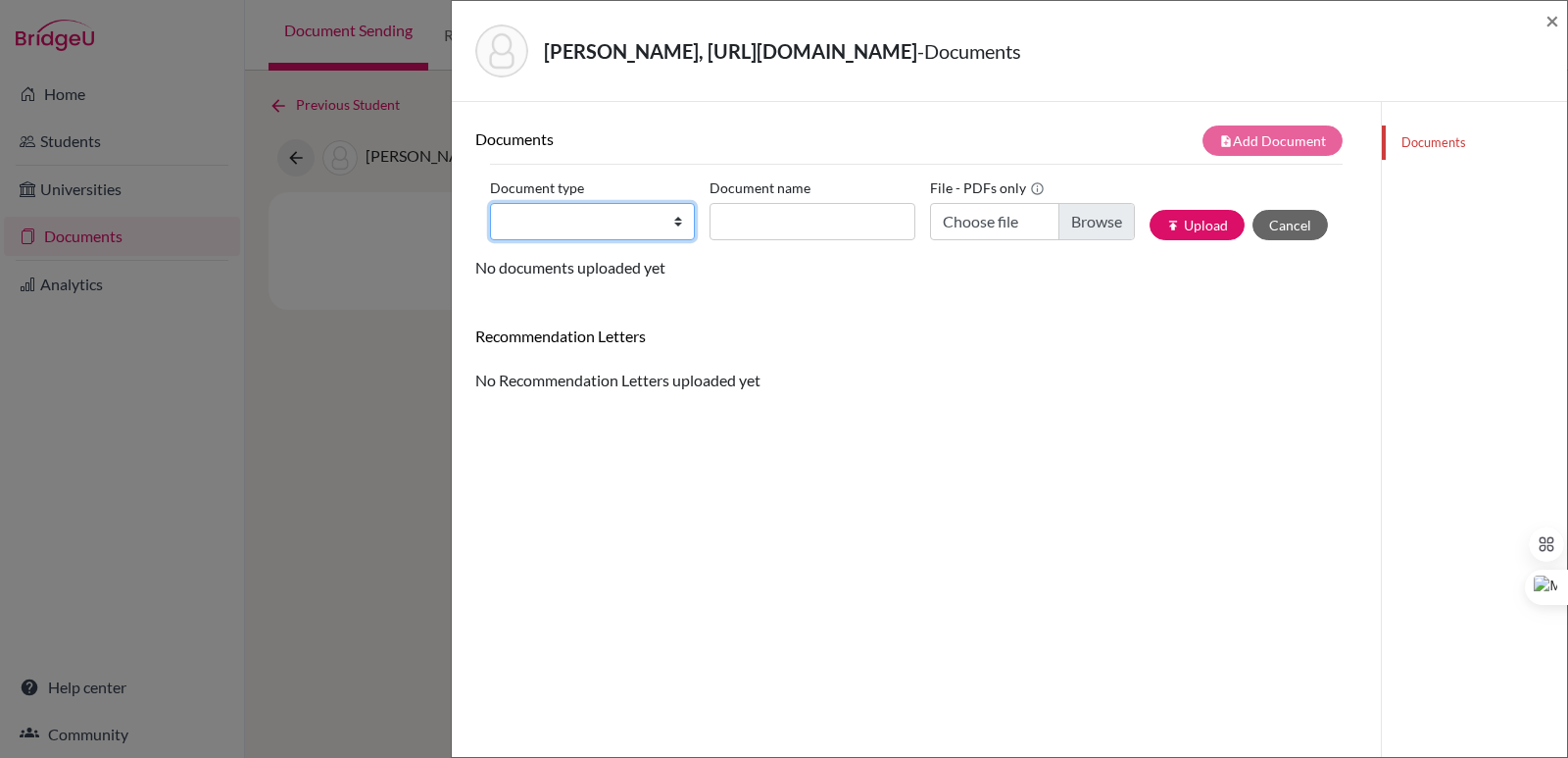
drag, startPoint x: 629, startPoint y: 255, endPoint x: 611, endPoint y: 269, distance: 22.8
click at [629, 240] on select "Change explanation for Common App reports Counselor recommendation Internationa…" at bounding box center [592, 221] width 204 height 38
select select "2"
click at [490, 232] on select "Change explanation for Common App reports Counselor recommendation Internationa…" at bounding box center [592, 221] width 204 height 38
click at [768, 240] on input "Document name" at bounding box center [811, 221] width 204 height 38
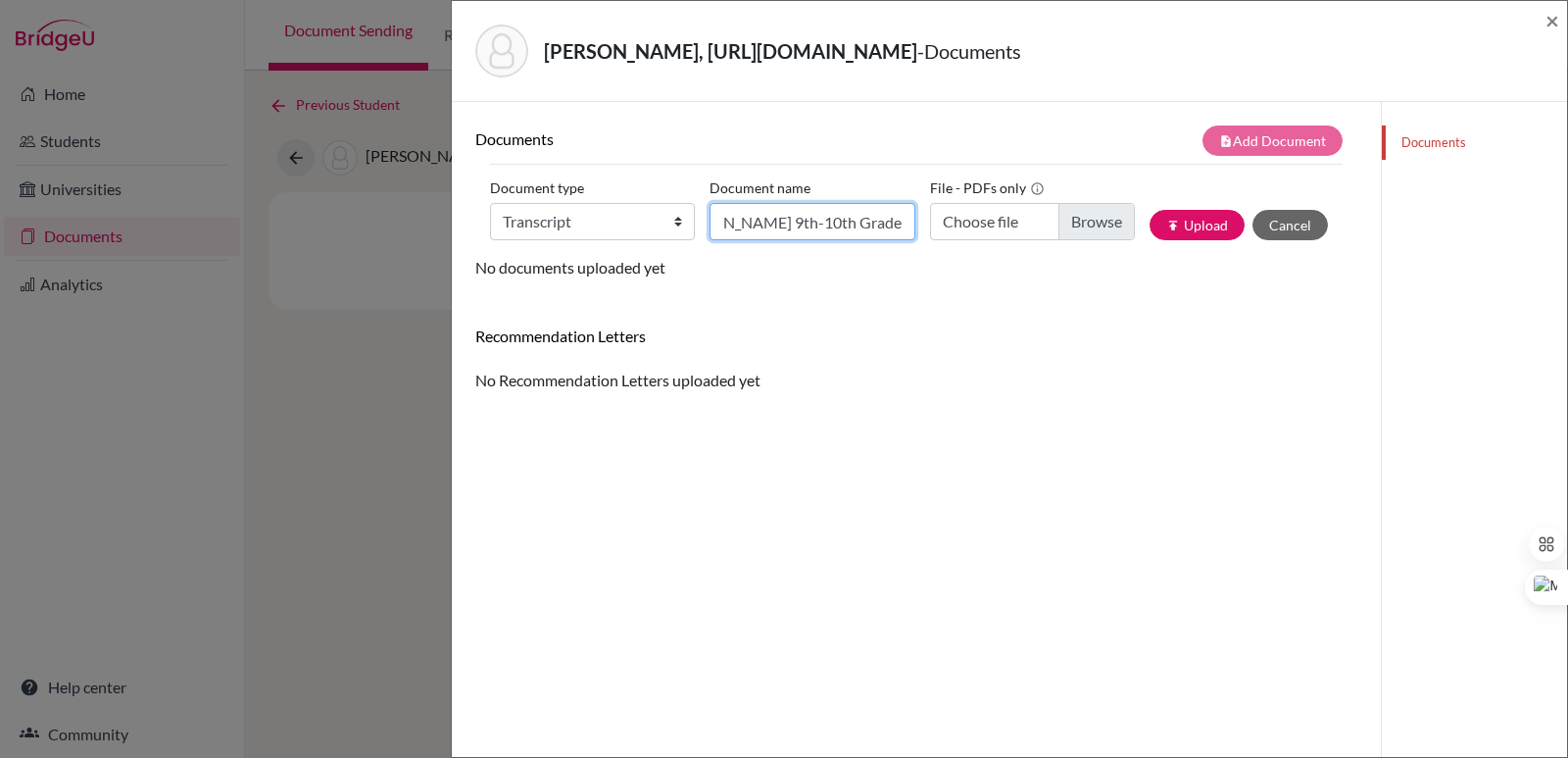
scroll to position [0, 177]
type input "Transcript Roberto Perez Marchant 9th-10th Grade"
click at [1083, 240] on input "Choose file" at bounding box center [1031, 221] width 204 height 38
type input "C:\fakepath\Official Transcript Roberto Perez Marchant 9th-10th Grade.pdf"
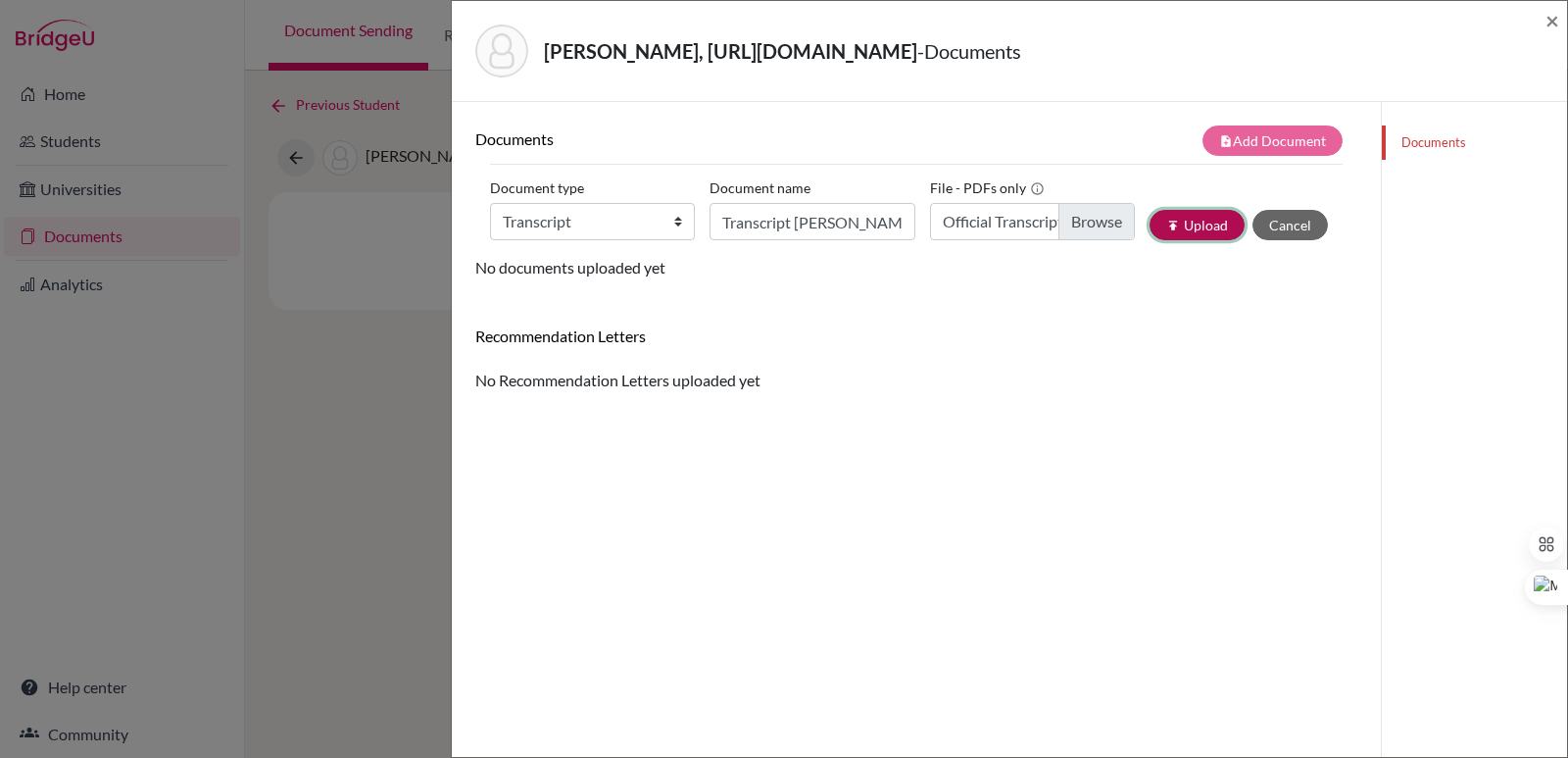
click at [1195, 240] on button "publish Upload" at bounding box center [1197, 224] width 95 height 31
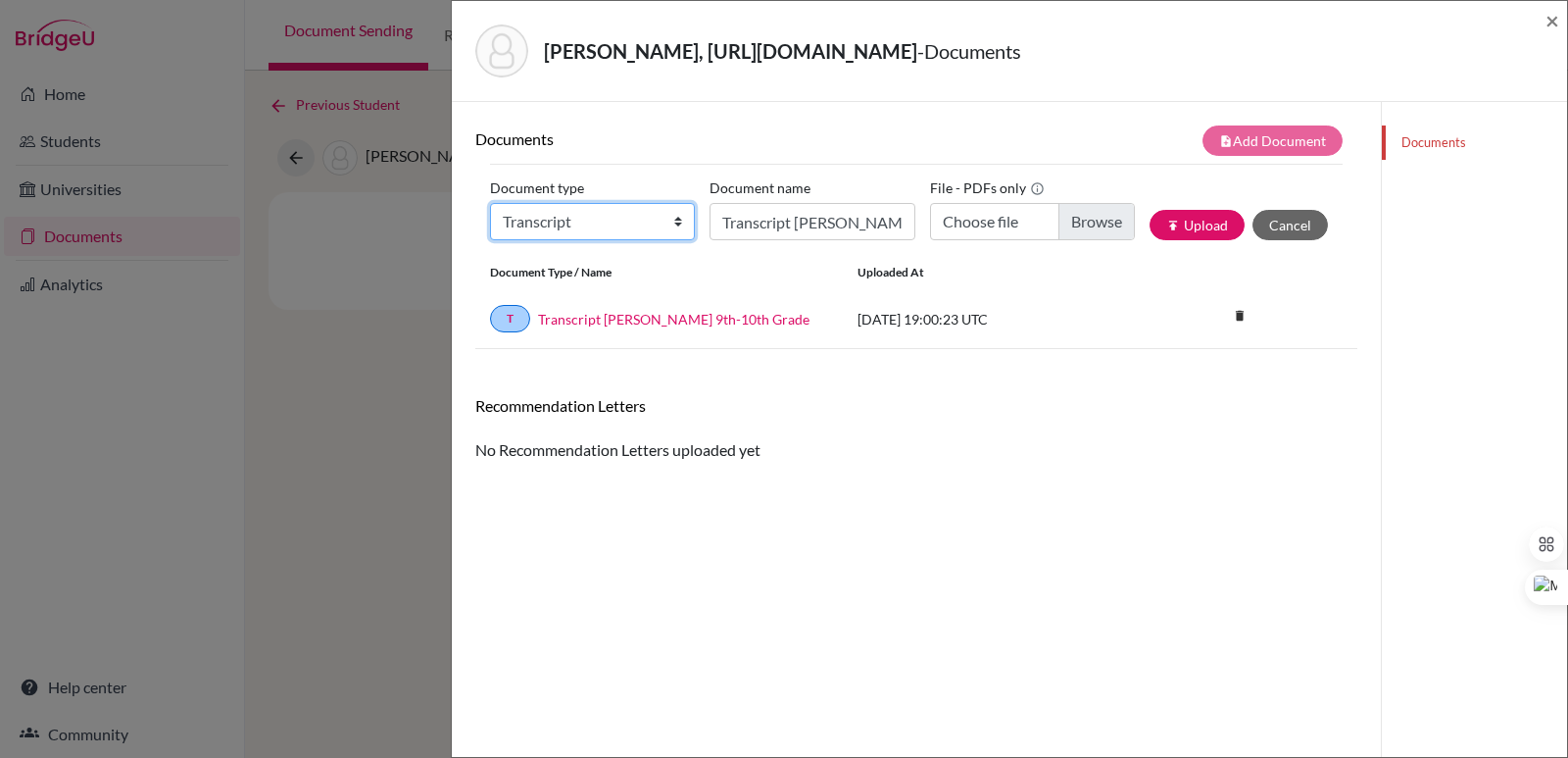
click at [528, 240] on select "Change explanation for Common App reports Counselor recommendation Internationa…" at bounding box center [592, 221] width 204 height 38
select select "2"
click at [490, 232] on select "Change explanation for Common App reports Counselor recommendation Internationa…" at bounding box center [592, 221] width 204 height 38
click at [789, 240] on input "Transcript Roberto Perez Marchant 9th-10th Grade" at bounding box center [811, 221] width 204 height 38
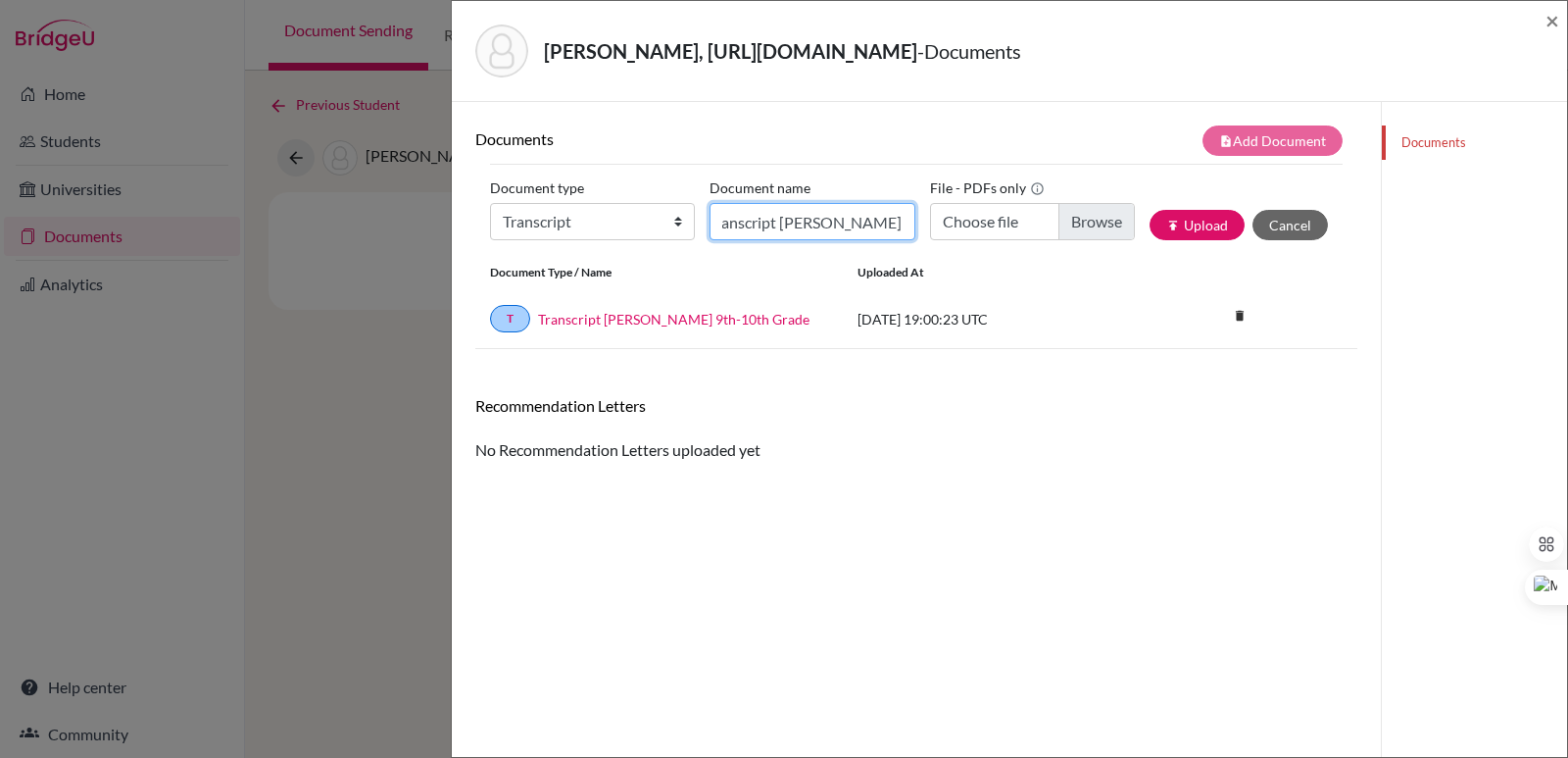
type input "Initial EA Transcript Roberto Perez Marchant"
click at [1097, 240] on input "Choose file" at bounding box center [1031, 221] width 204 height 38
type input "C:\fakepath\Pérez Marchant López, Roberto Lautaro.pdf"
click at [1169, 240] on button "publish Upload" at bounding box center [1197, 224] width 95 height 31
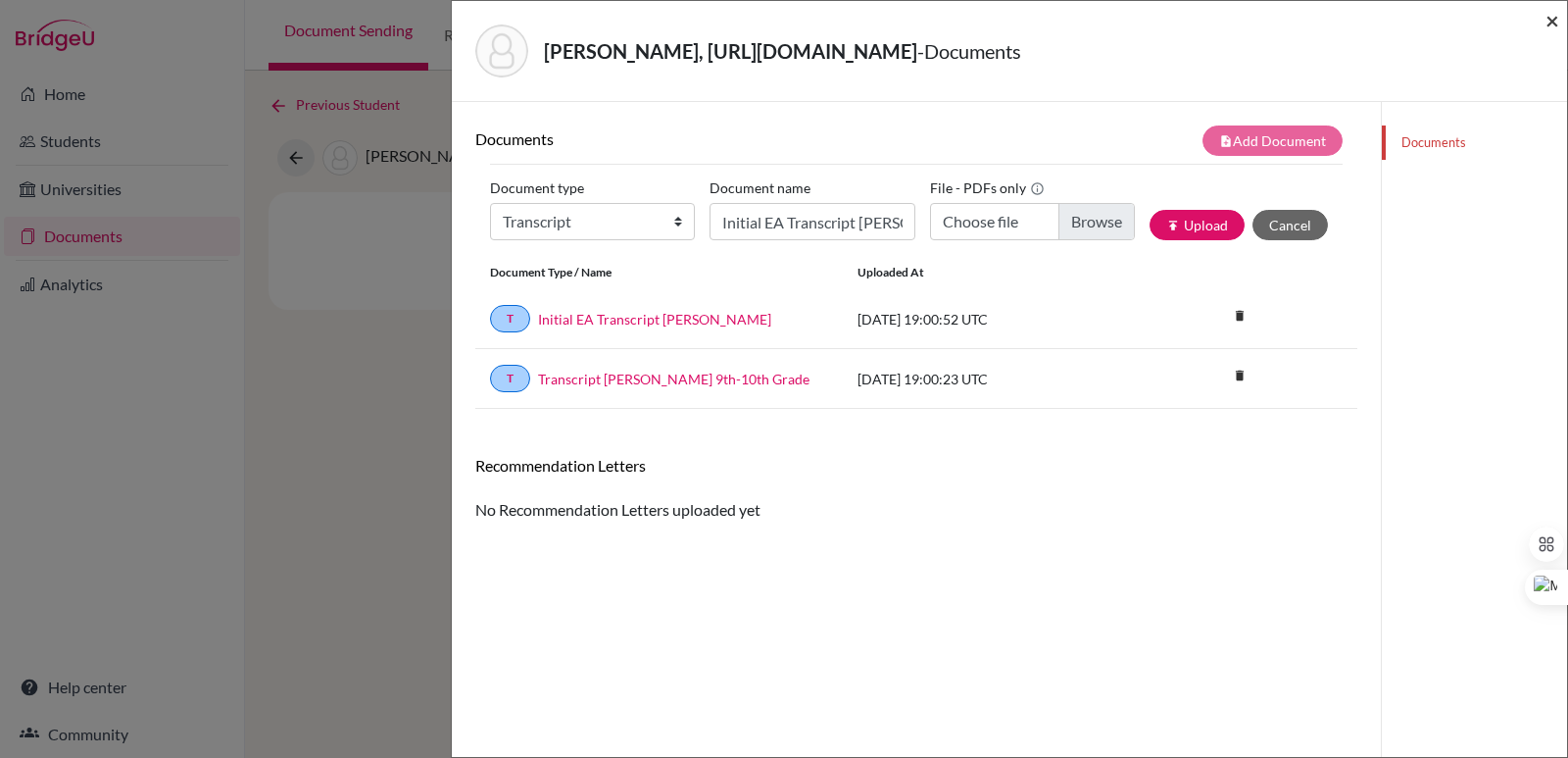
click at [1554, 20] on span "×" at bounding box center [1552, 20] width 14 height 29
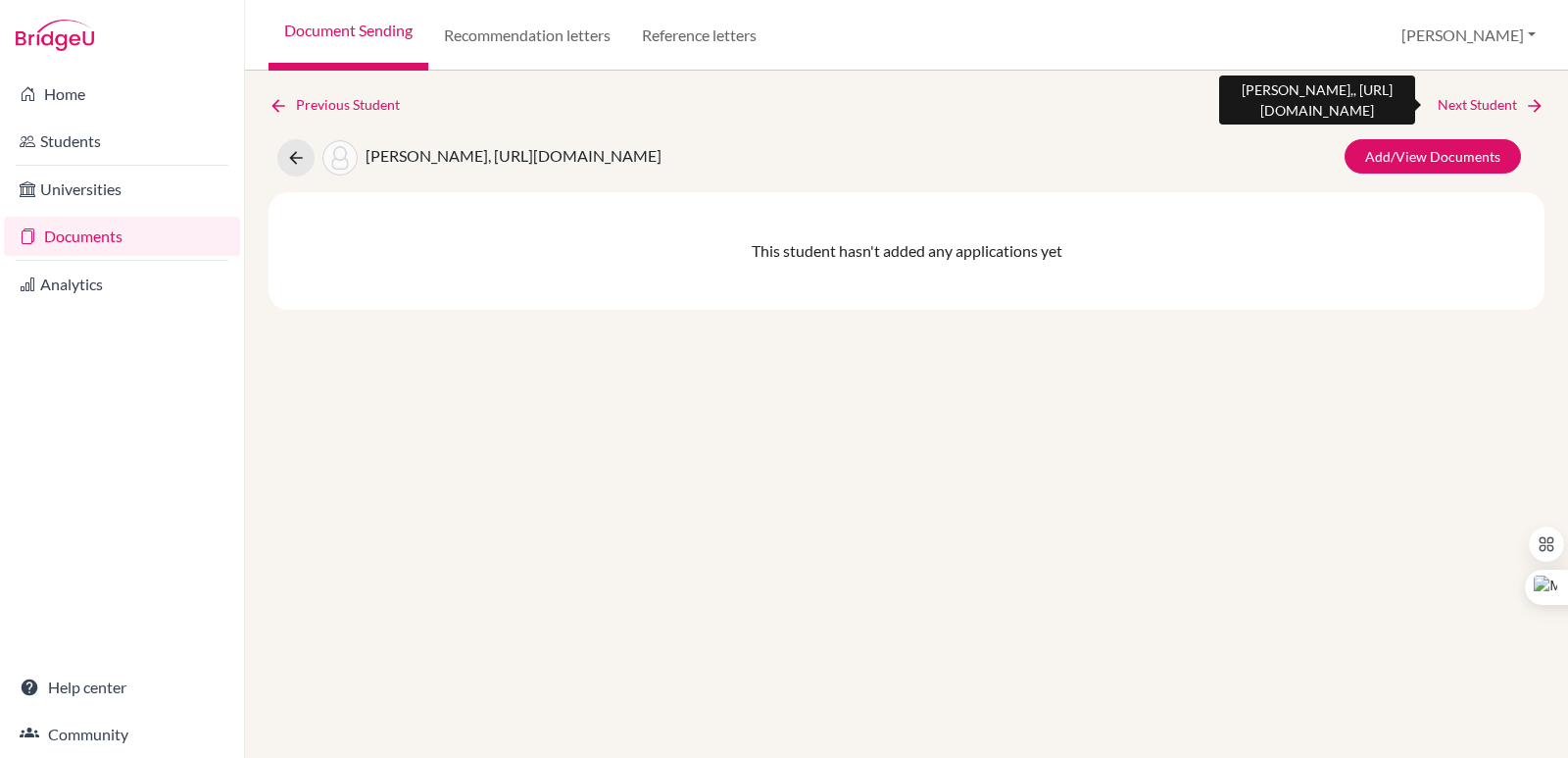
click at [1498, 101] on link "Next Student" at bounding box center [1491, 105] width 107 height 22
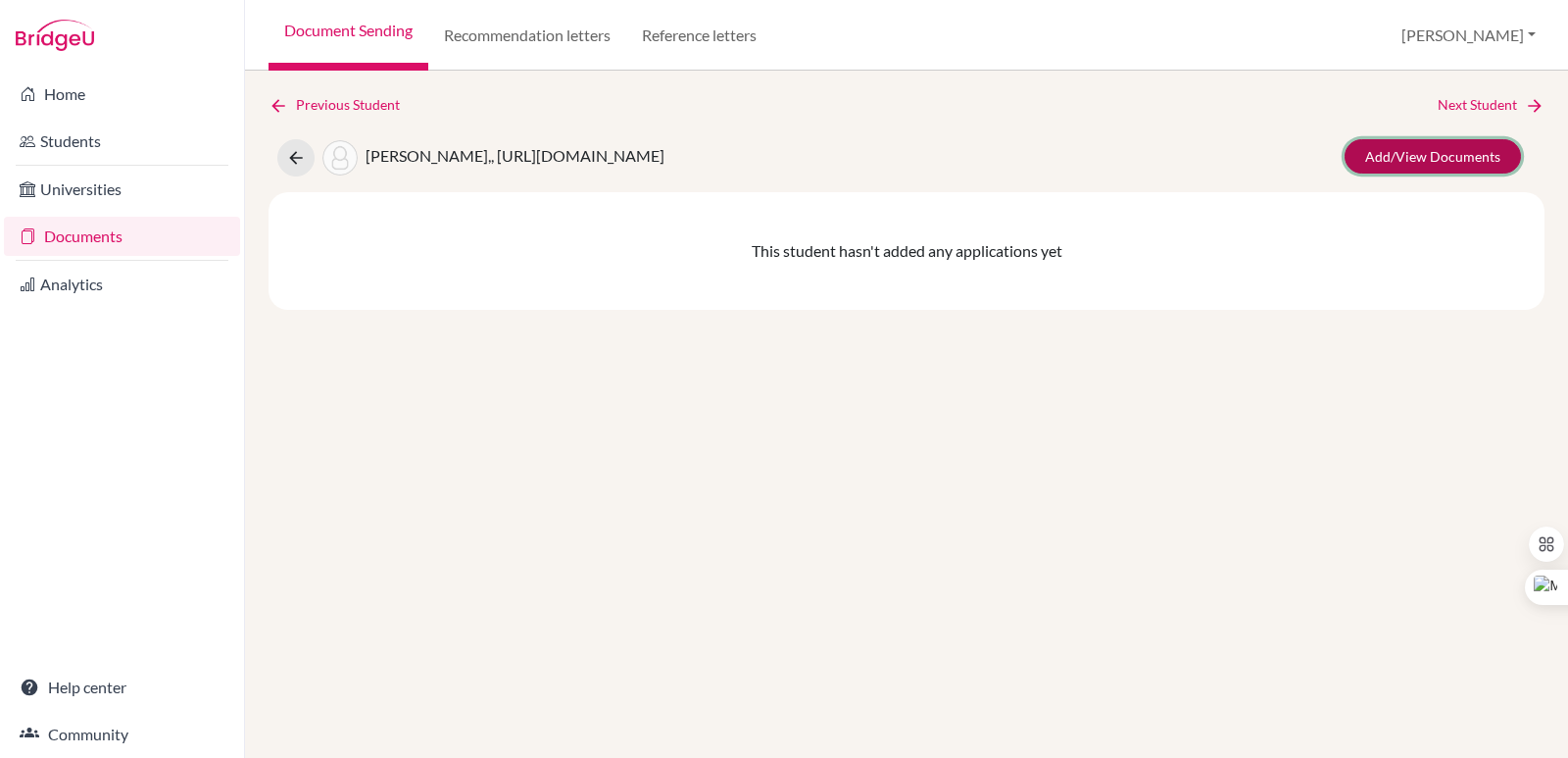
click at [1353, 156] on link "Add/View Documents" at bounding box center [1432, 156] width 177 height 35
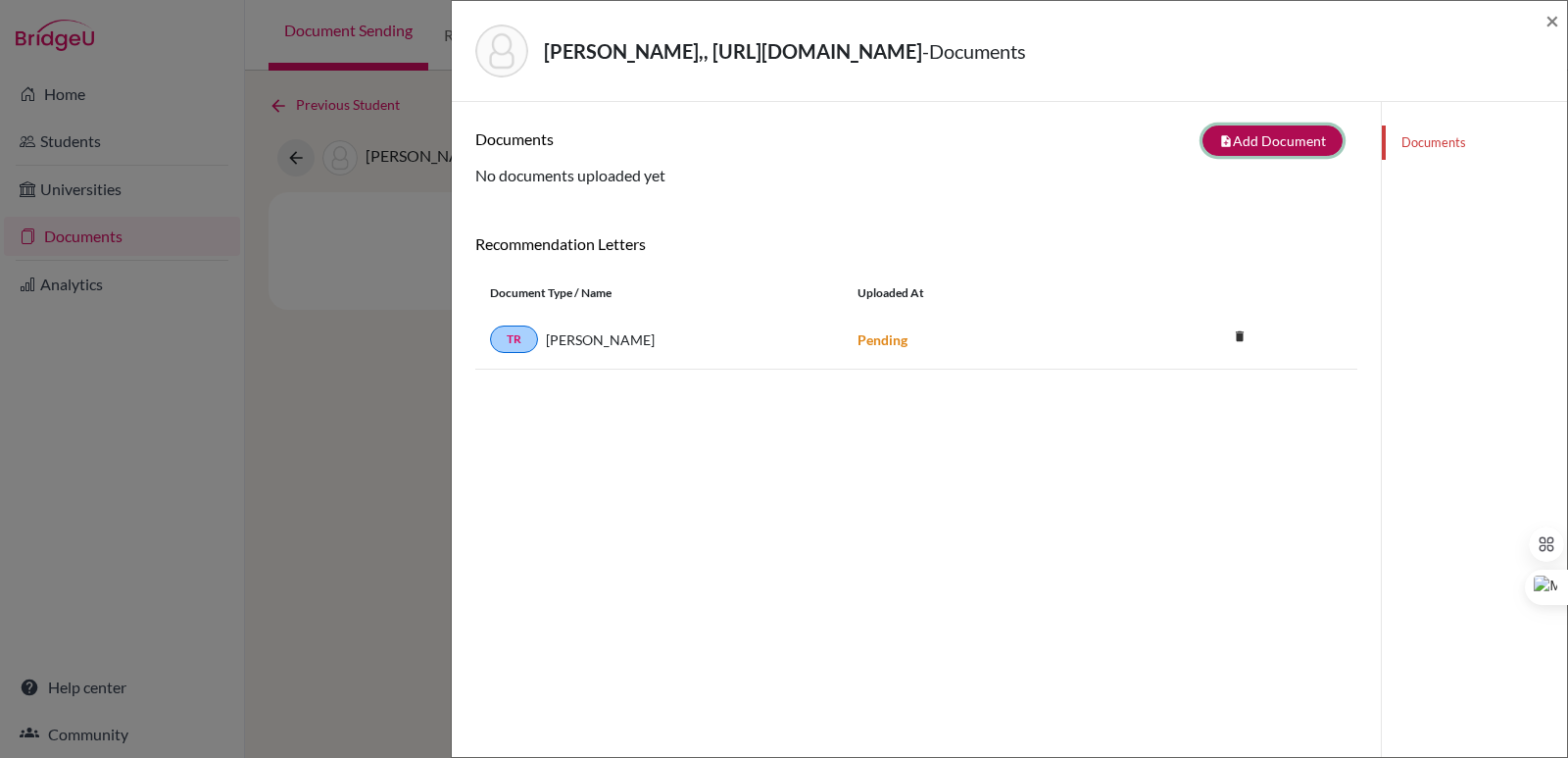
click at [1230, 149] on button "note_add Add Document" at bounding box center [1271, 140] width 140 height 31
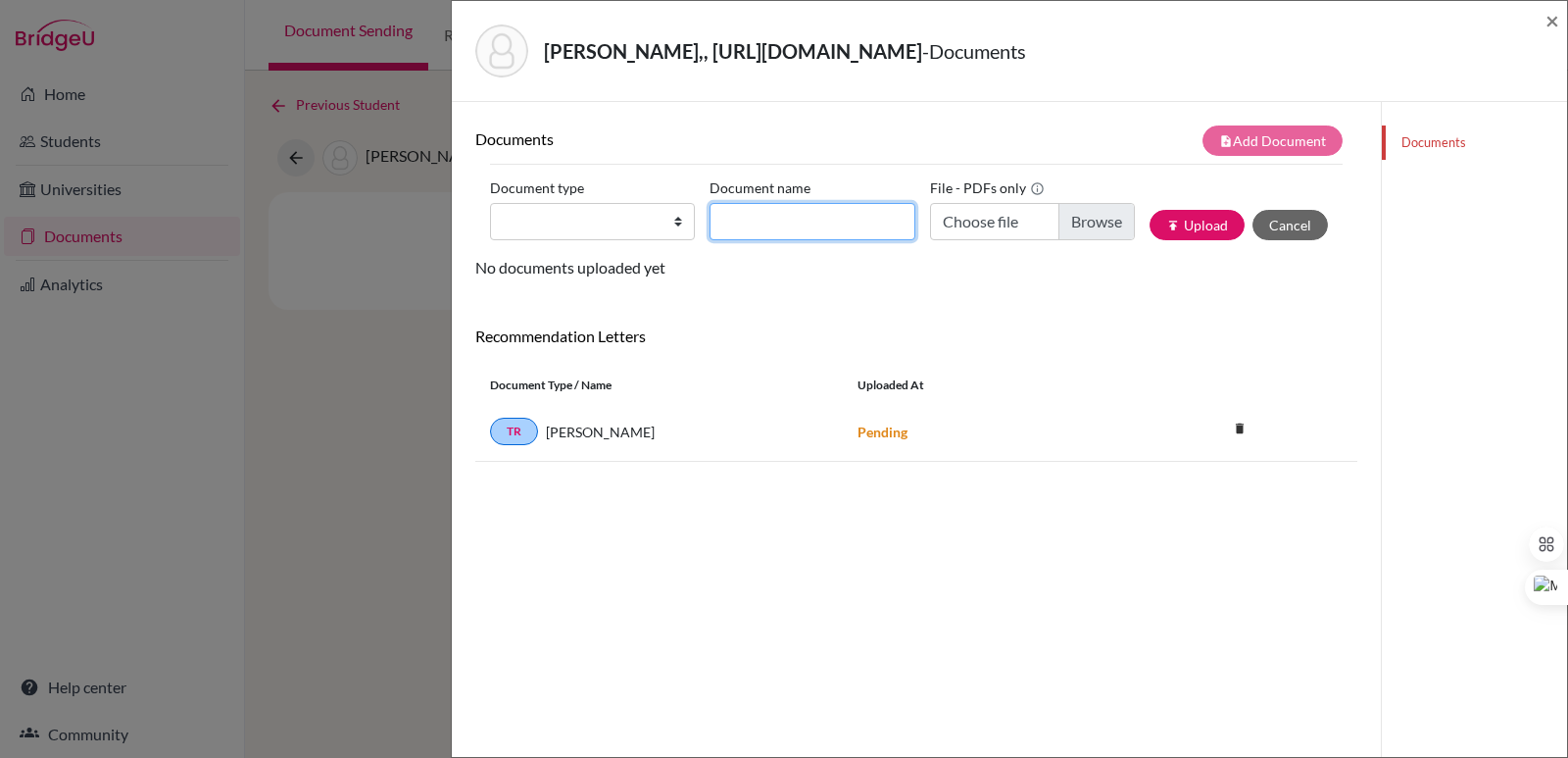
drag, startPoint x: 818, startPoint y: 221, endPoint x: 818, endPoint y: 233, distance: 12.0
click at [818, 225] on input "Document name" at bounding box center [811, 221] width 204 height 38
click at [1104, 219] on input "Choose file" at bounding box center [1031, 221] width 204 height 38
type input "C:\fakepath\Rubio Mora, José Adolfo.pdf"
click at [781, 224] on input "Document name" at bounding box center [811, 221] width 204 height 38
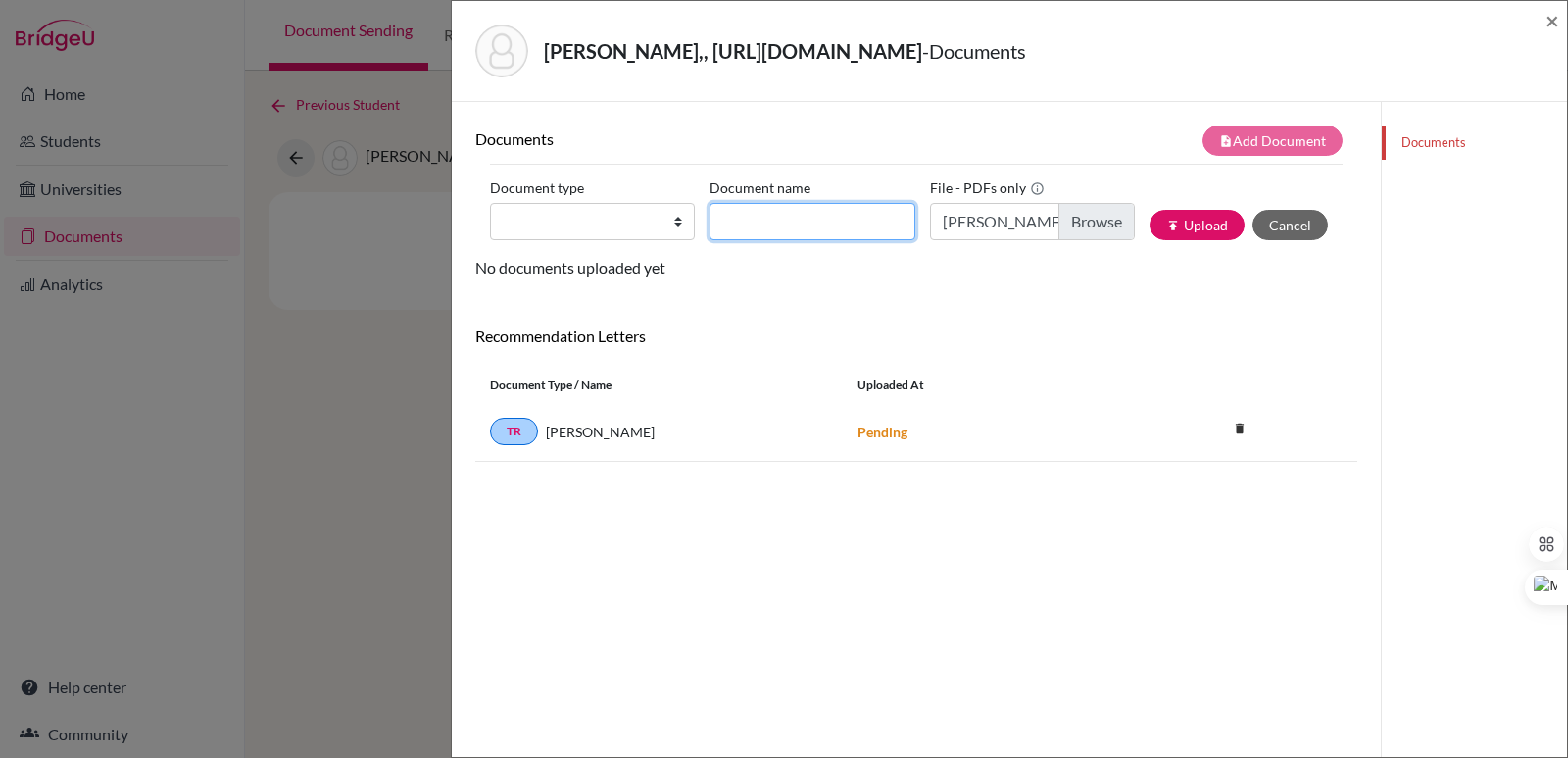
paste input "Initial Transcript"
type input "Initial Transcript Jose Adolfo Rubio"
click at [631, 225] on select "Change explanation for Common App reports Counselor recommendation Internationa…" at bounding box center [592, 221] width 204 height 38
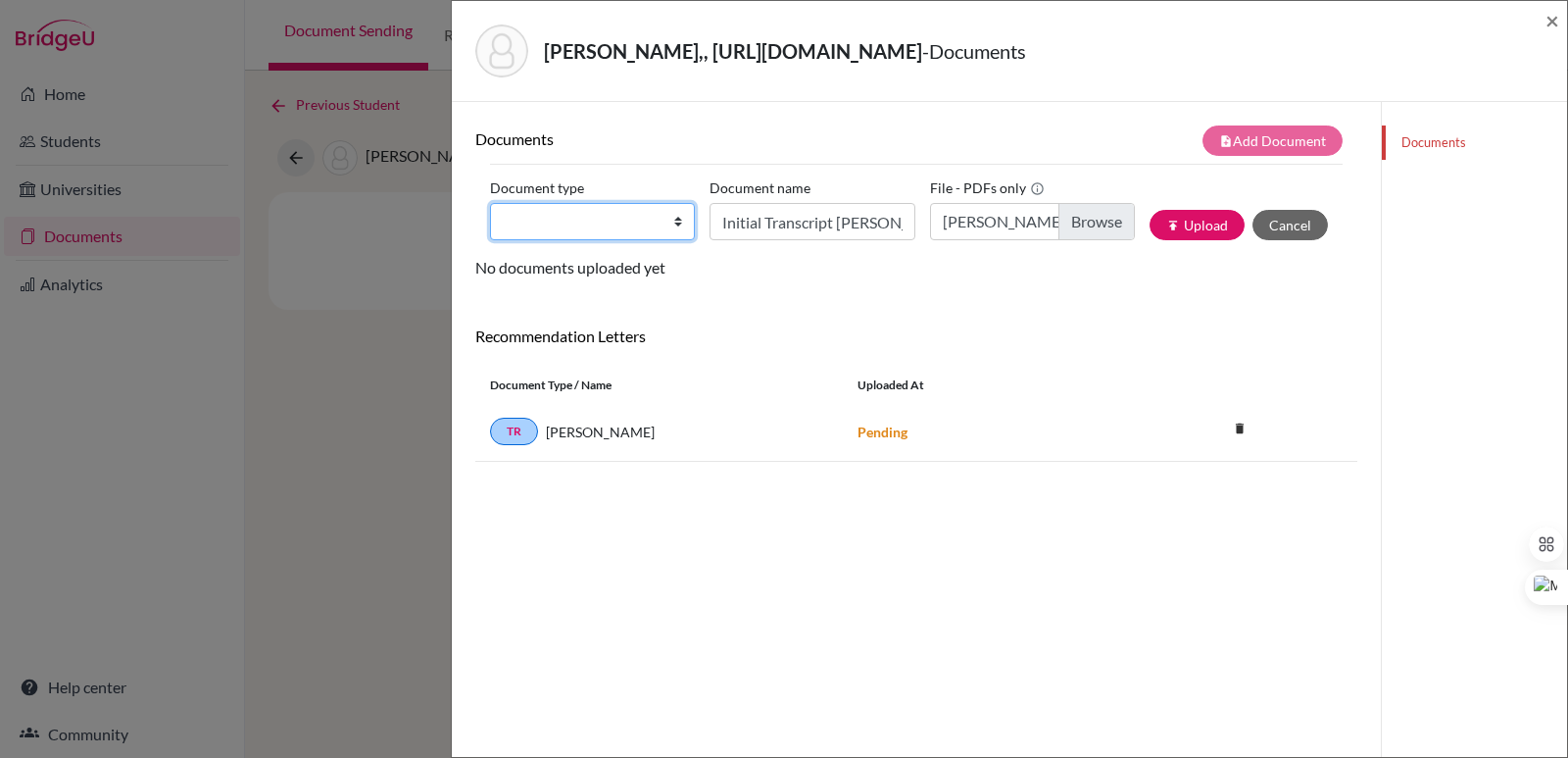
select select "2"
click at [490, 202] on select "Change explanation for Common App reports Counselor recommendation Internationa…" at bounding box center [592, 221] width 204 height 38
click at [1181, 225] on button "publish Upload" at bounding box center [1197, 224] width 95 height 31
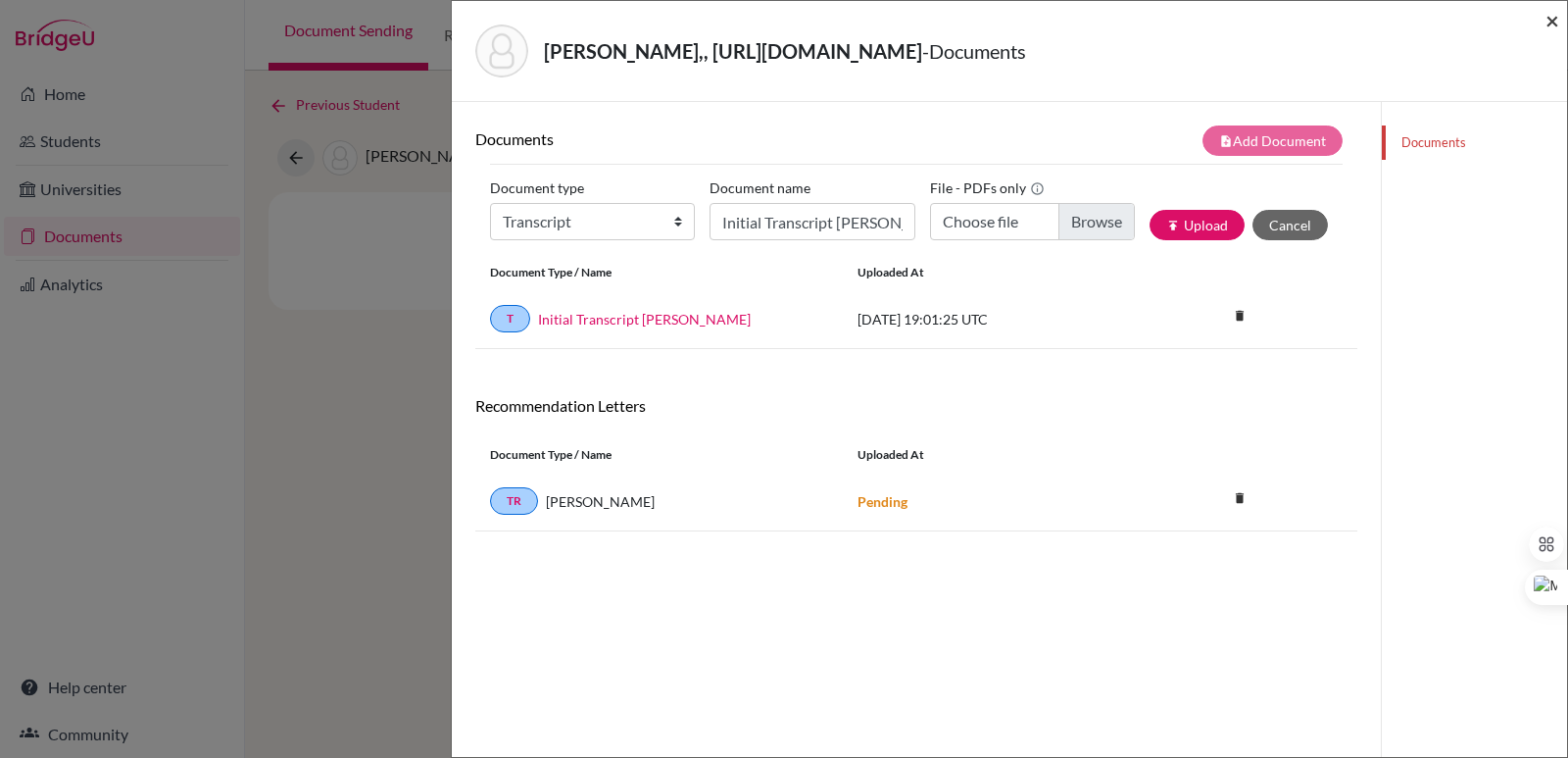
click at [1557, 18] on span "×" at bounding box center [1552, 20] width 14 height 29
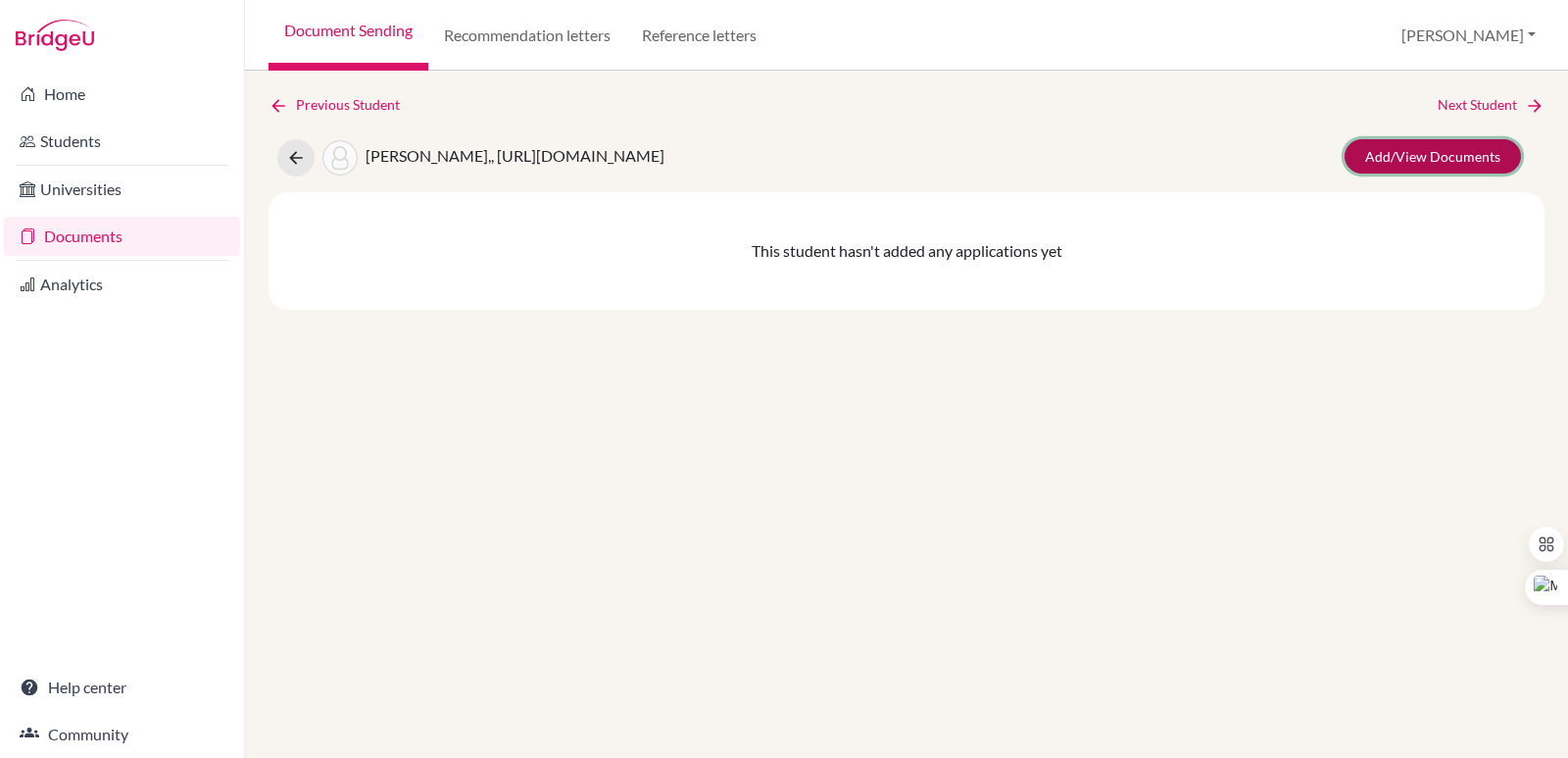
click at [1491, 152] on link "Add/View Documents" at bounding box center [1432, 156] width 177 height 35
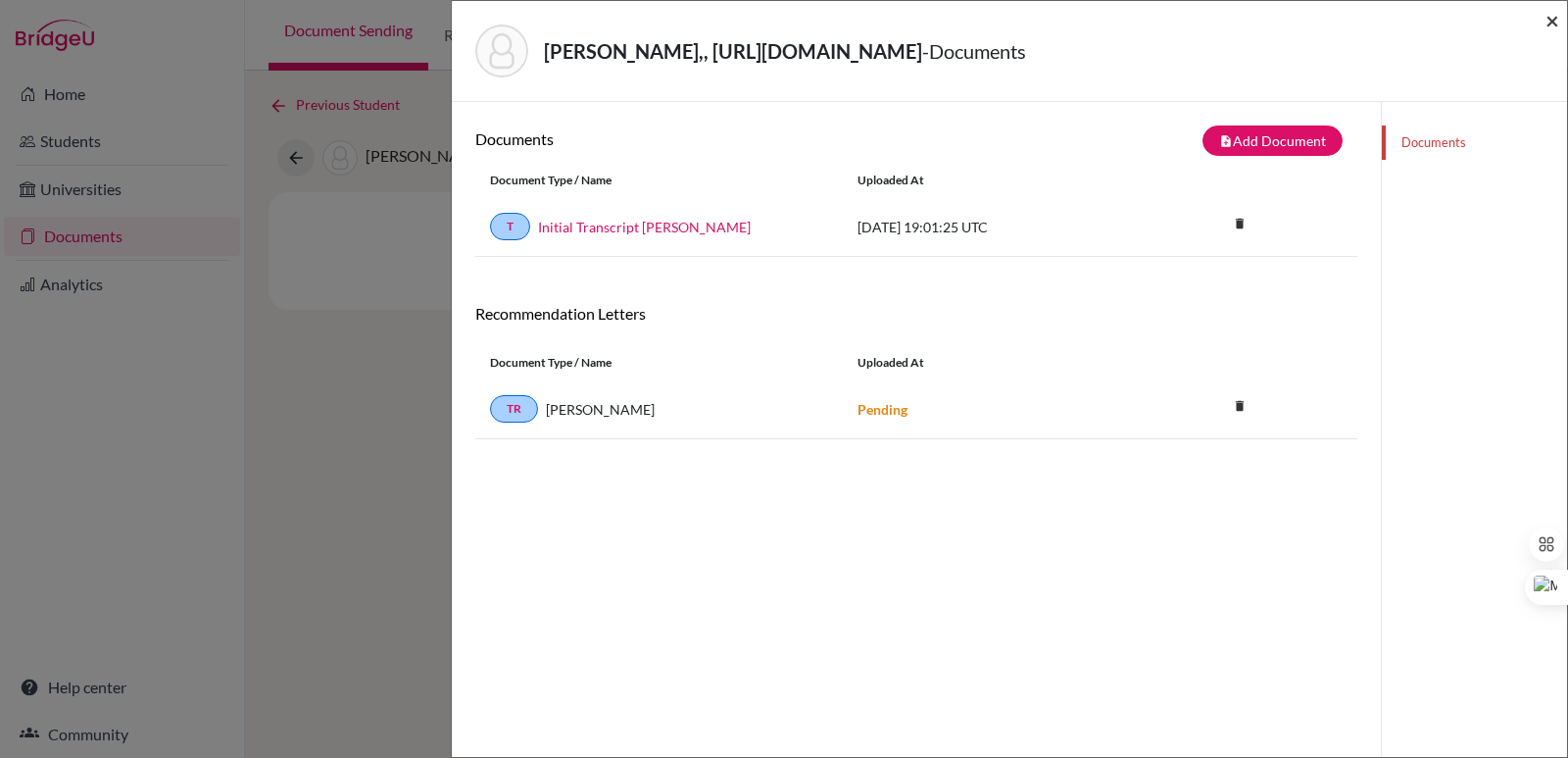
click at [1547, 21] on span "×" at bounding box center [1552, 20] width 14 height 29
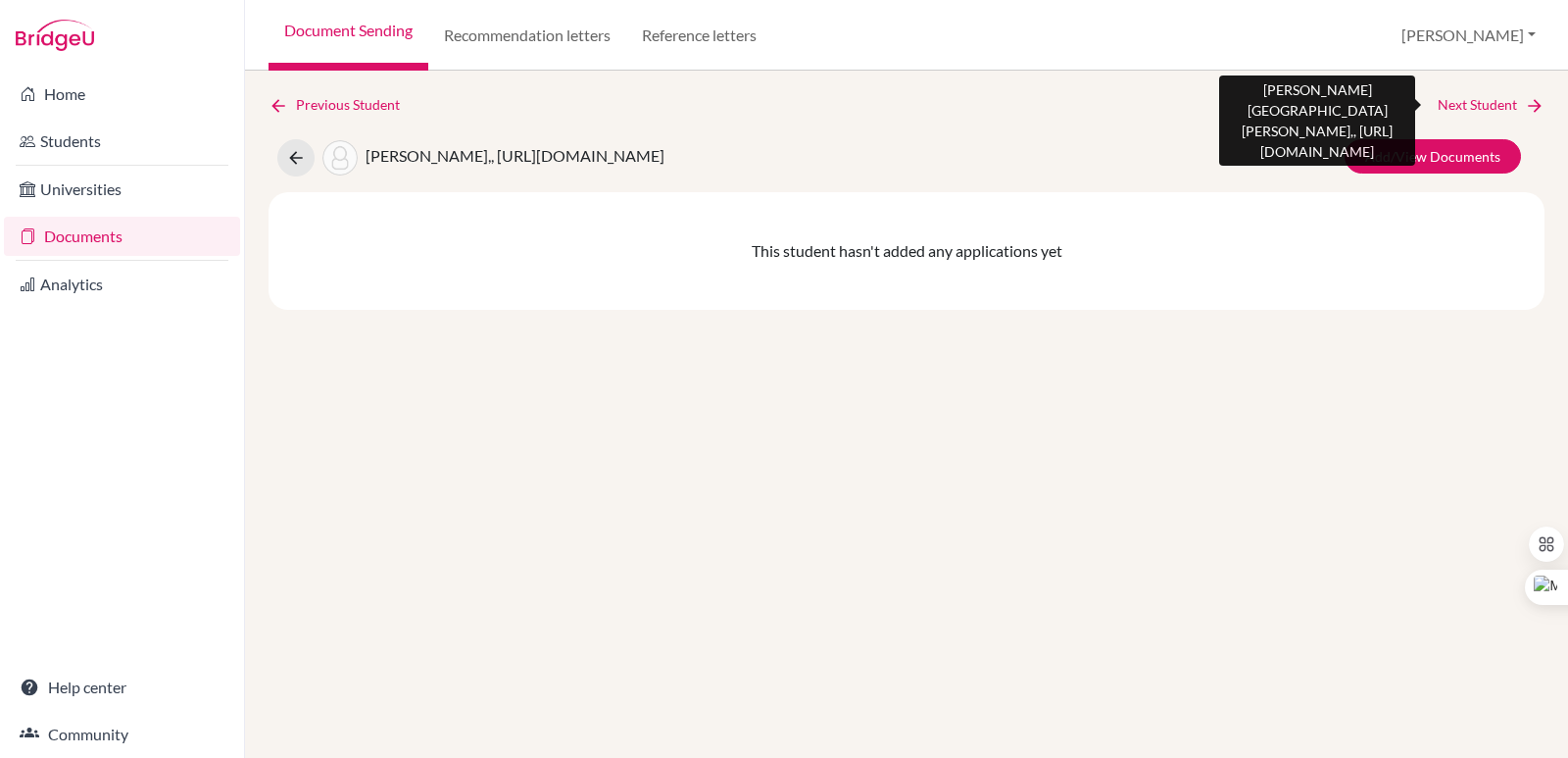
click at [1476, 107] on link "Next Student" at bounding box center [1491, 105] width 107 height 22
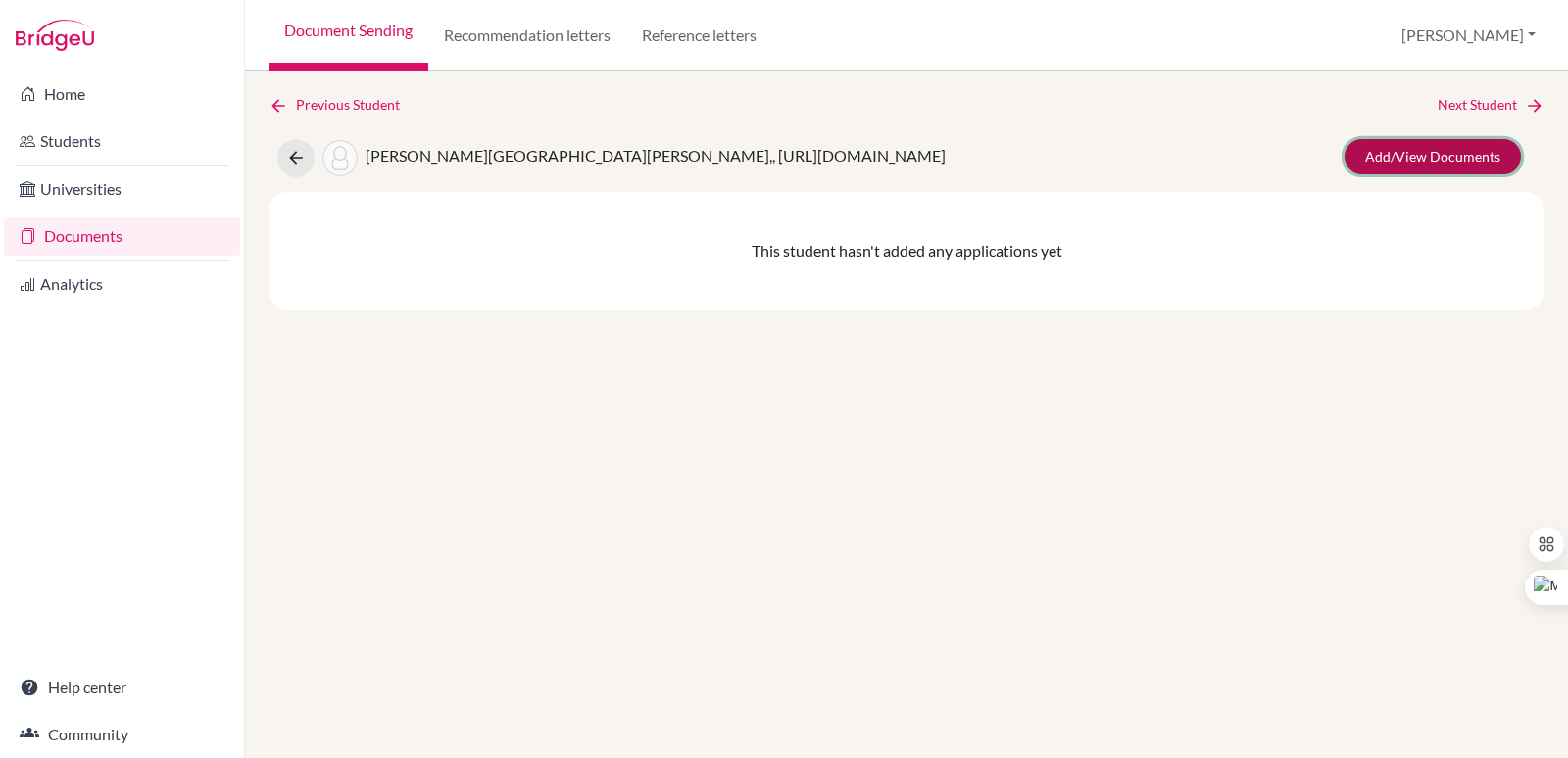
click at [1454, 157] on link "Add/View Documents" at bounding box center [1432, 156] width 177 height 35
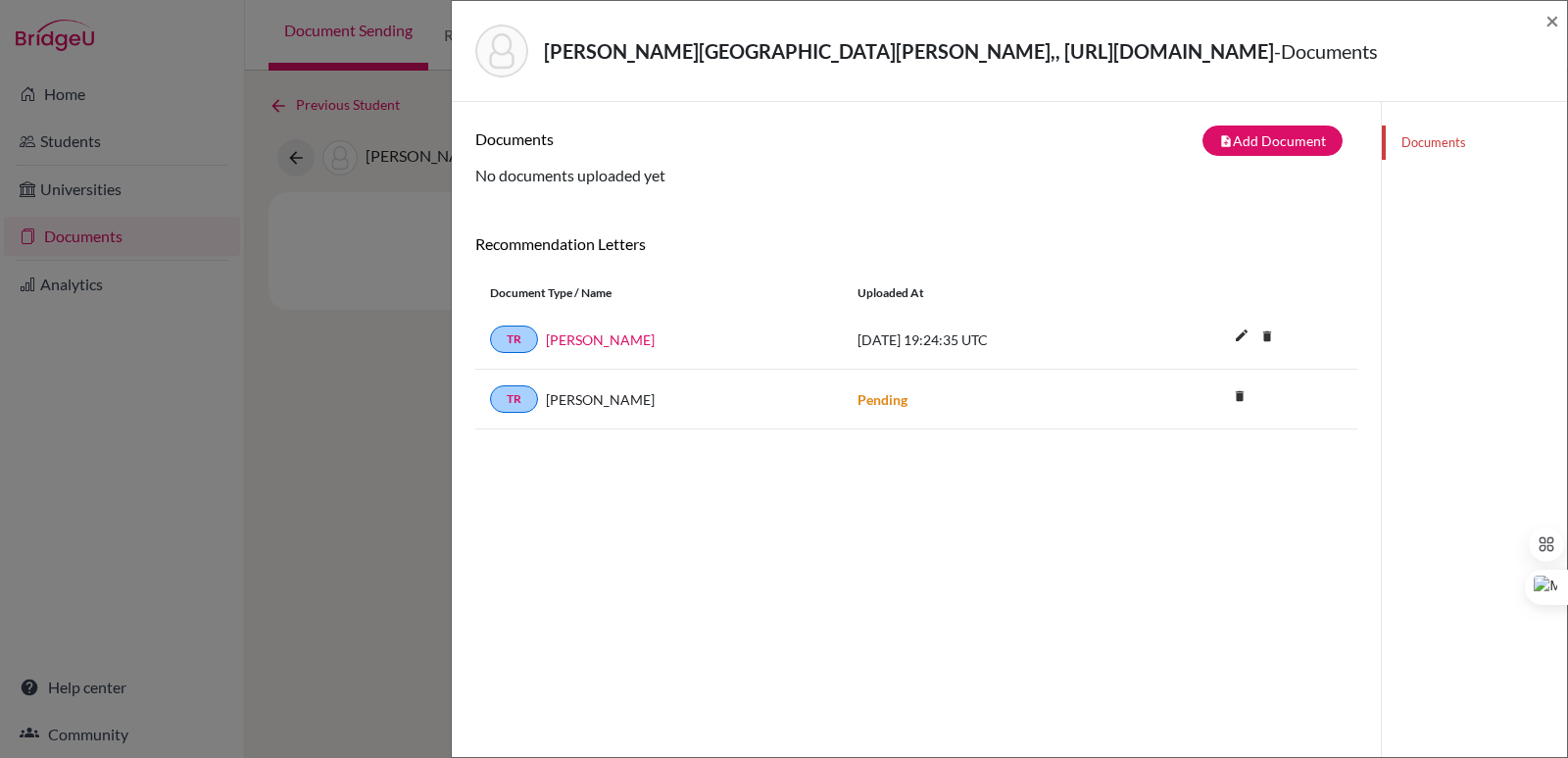
click at [1289, 152] on div "Documents note_add Add Document Document type Change explanation for Common App…" at bounding box center [915, 481] width 929 height 758
click at [1284, 156] on button "note_add Add Document" at bounding box center [1271, 140] width 140 height 31
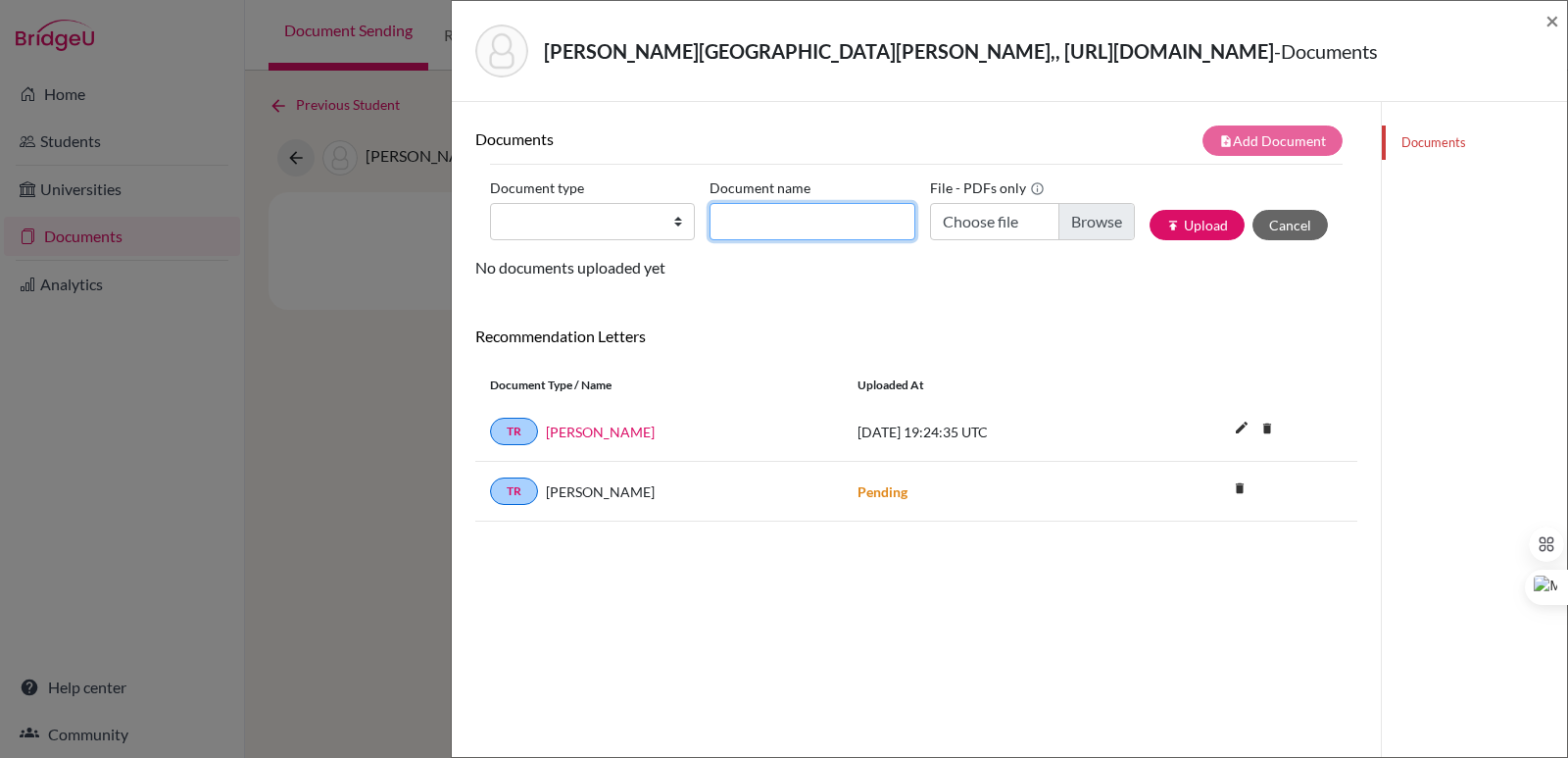
click at [805, 240] on input "Document name" at bounding box center [811, 221] width 204 height 38
paste input "Initial Transcript"
type input "Initial Transcript"
click at [1086, 240] on input "Choose file" at bounding box center [1031, 221] width 204 height 38
type input "C:\fakepath\Ruiz de Castilla Párraga, Carlos Enrique.pdf"
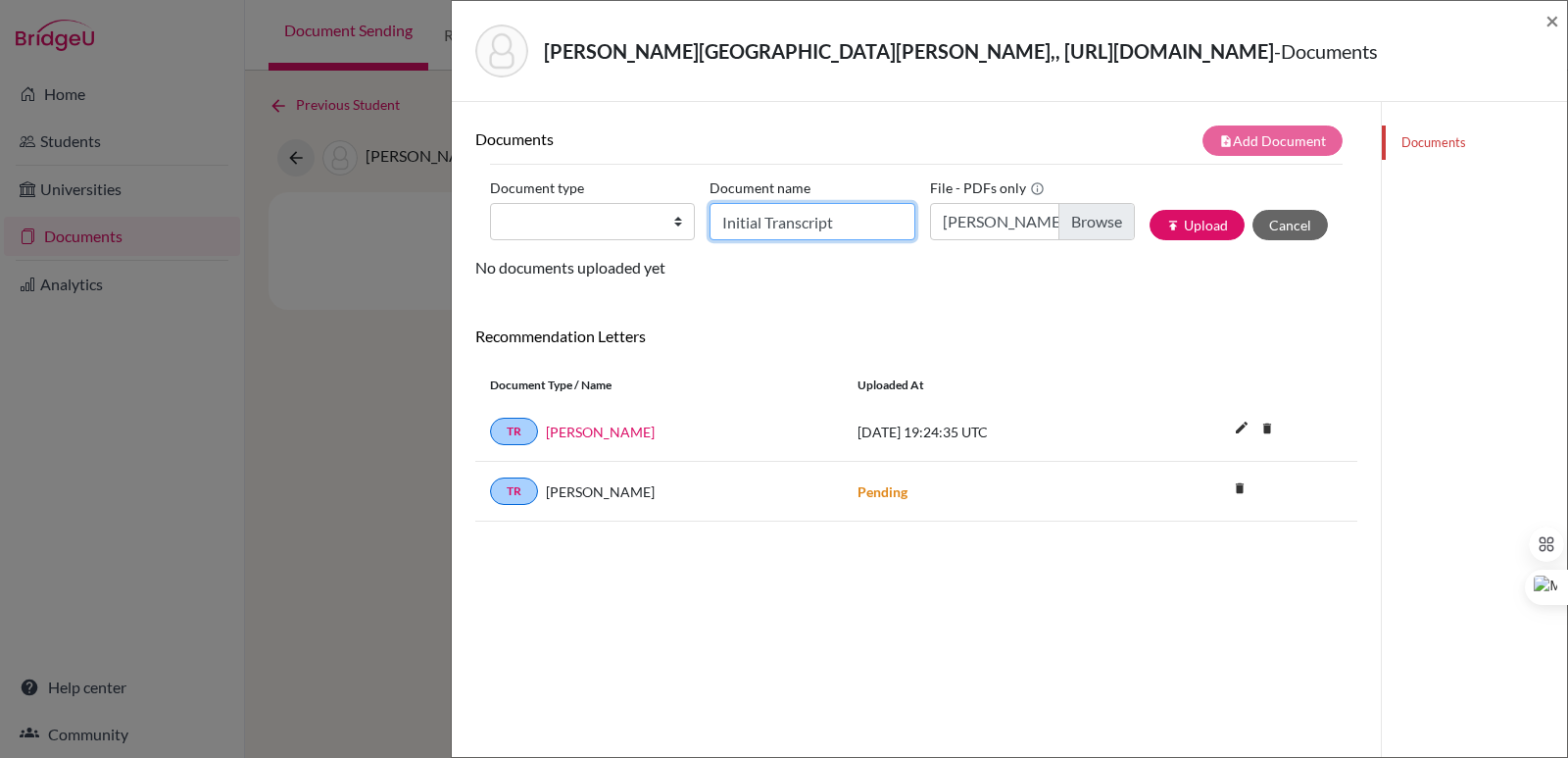
click at [877, 240] on input "Initial Transcript" at bounding box center [811, 221] width 204 height 38
type input "Initial Transcript Carlos Ruiz de Castilla"
click at [639, 240] on select "Change explanation for Common App reports Counselor recommendation Internationa…" at bounding box center [592, 221] width 204 height 38
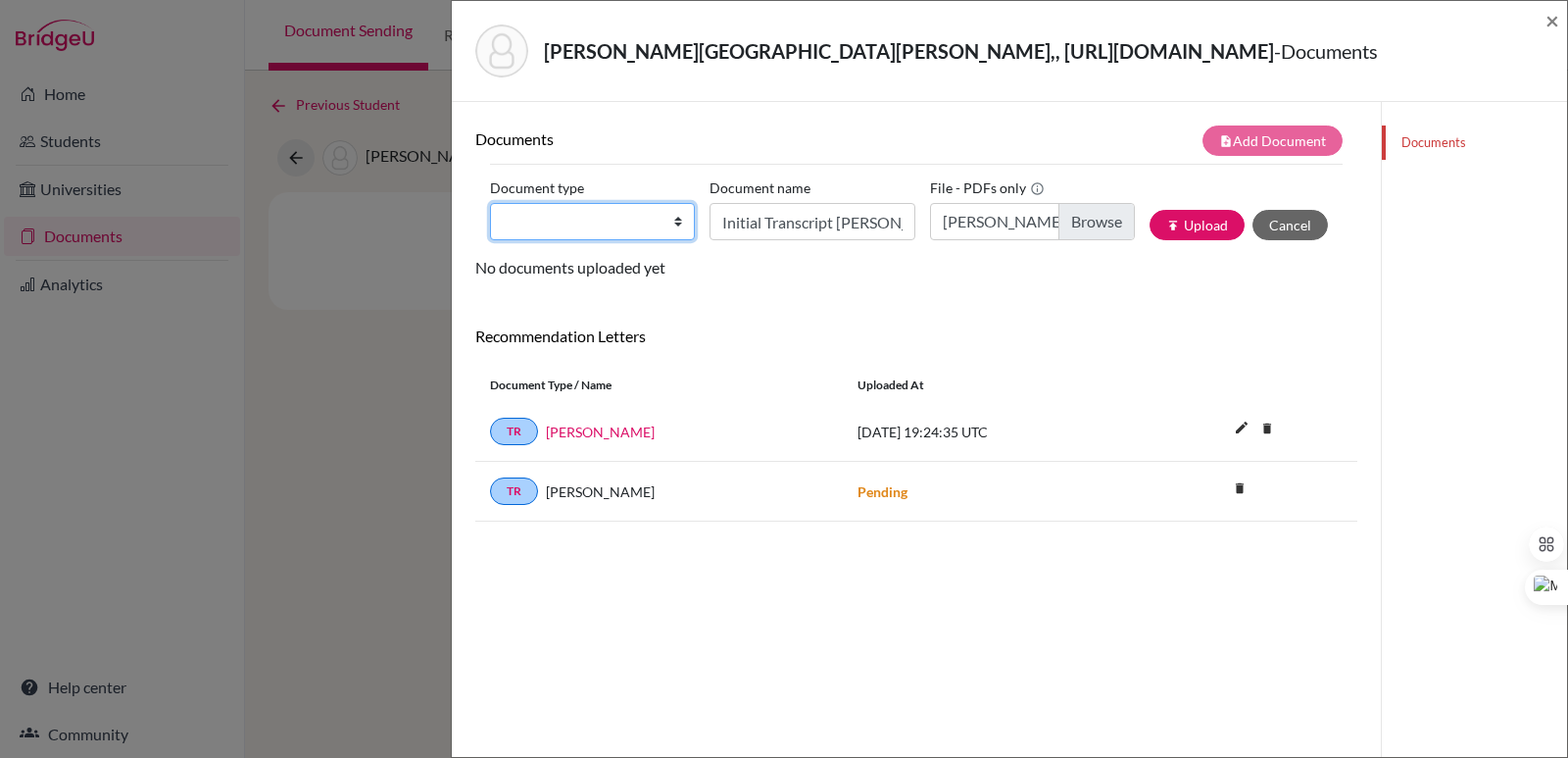
select select "2"
click at [490, 232] on select "Change explanation for Common App reports Counselor recommendation Internationa…" at bounding box center [592, 221] width 204 height 38
click at [1187, 240] on button "publish Upload" at bounding box center [1197, 224] width 95 height 31
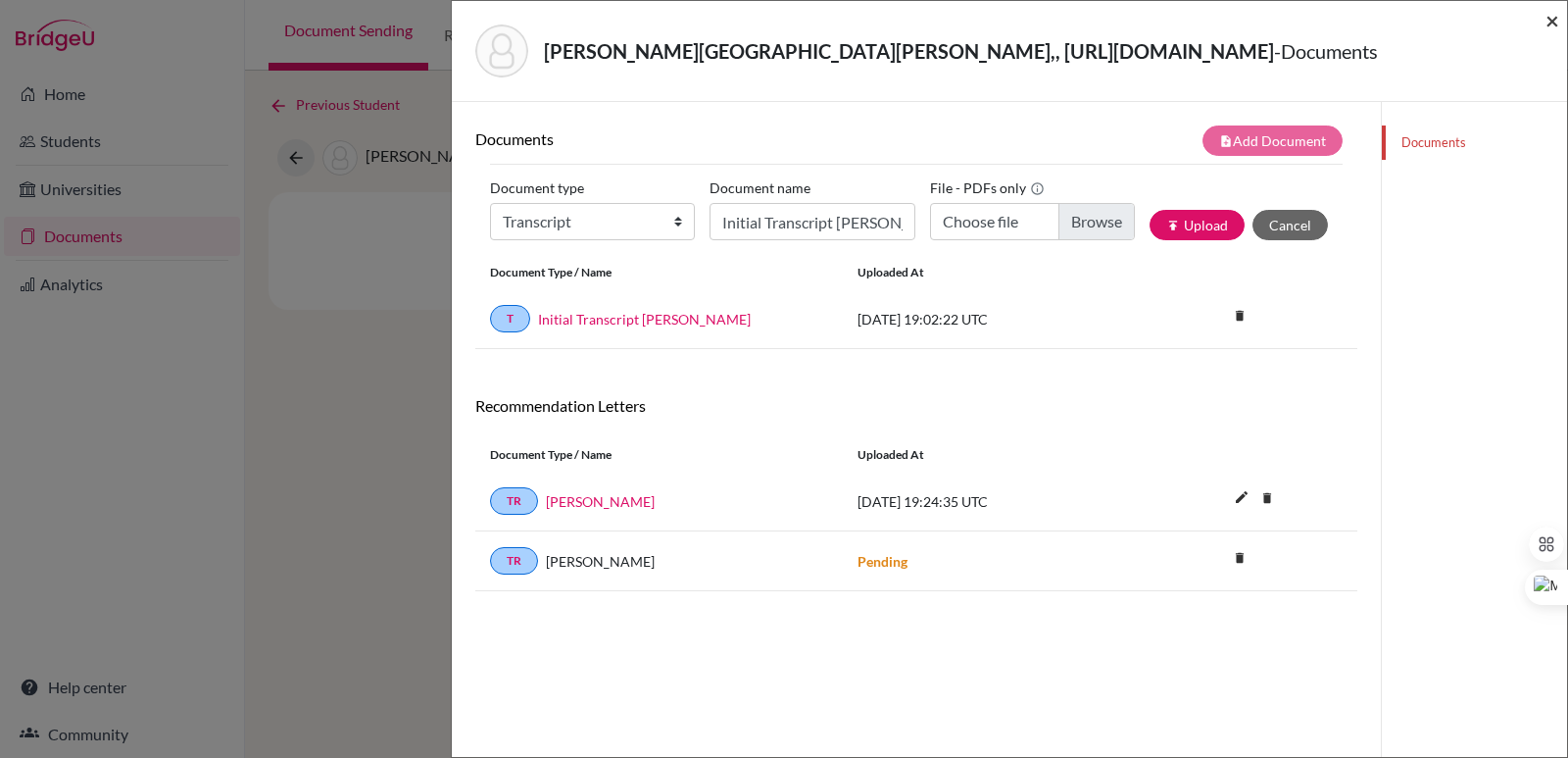
click at [1553, 20] on span "×" at bounding box center [1552, 20] width 14 height 29
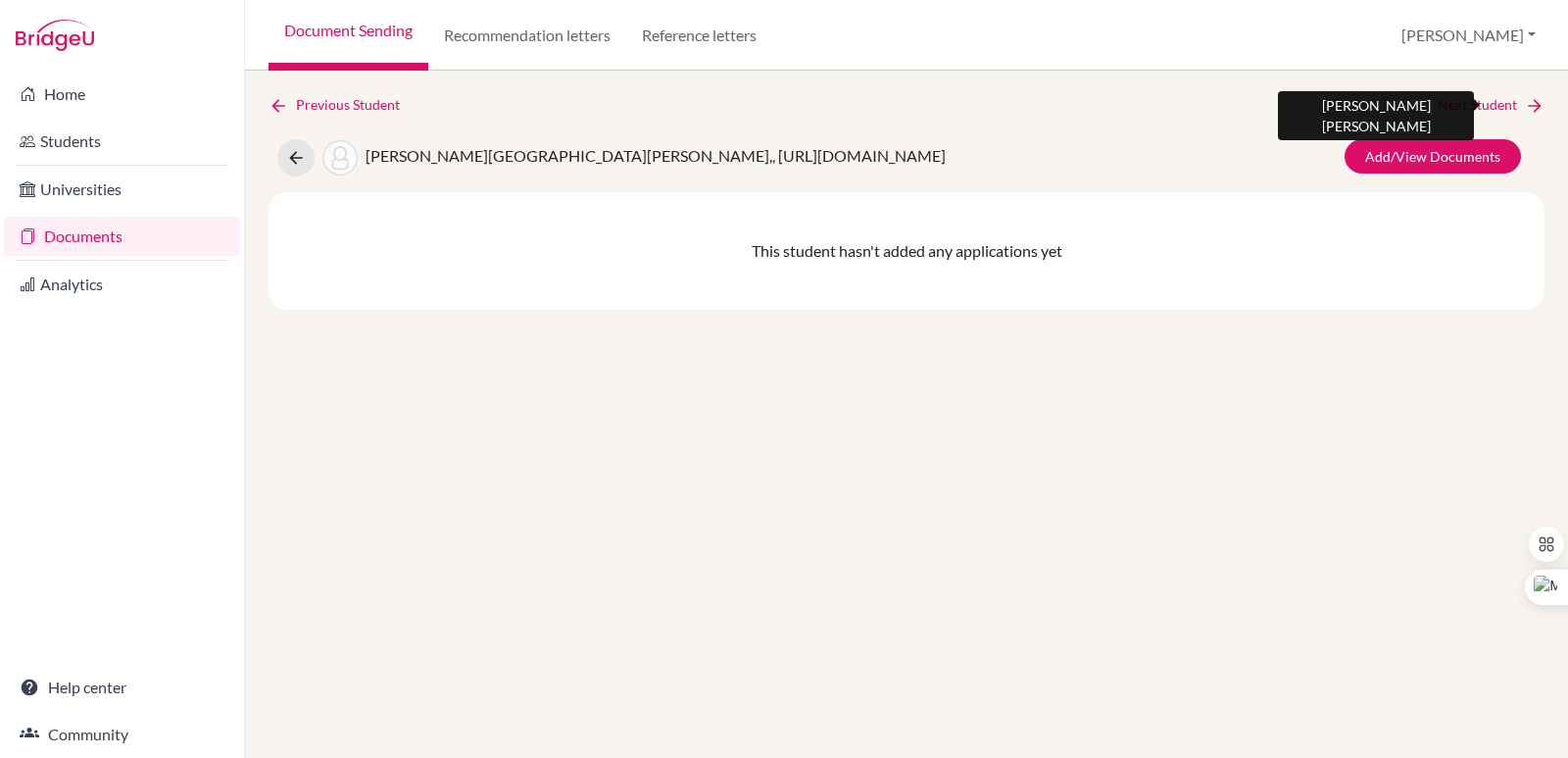
click at [1504, 106] on link "Next Student" at bounding box center [1491, 105] width 107 height 22
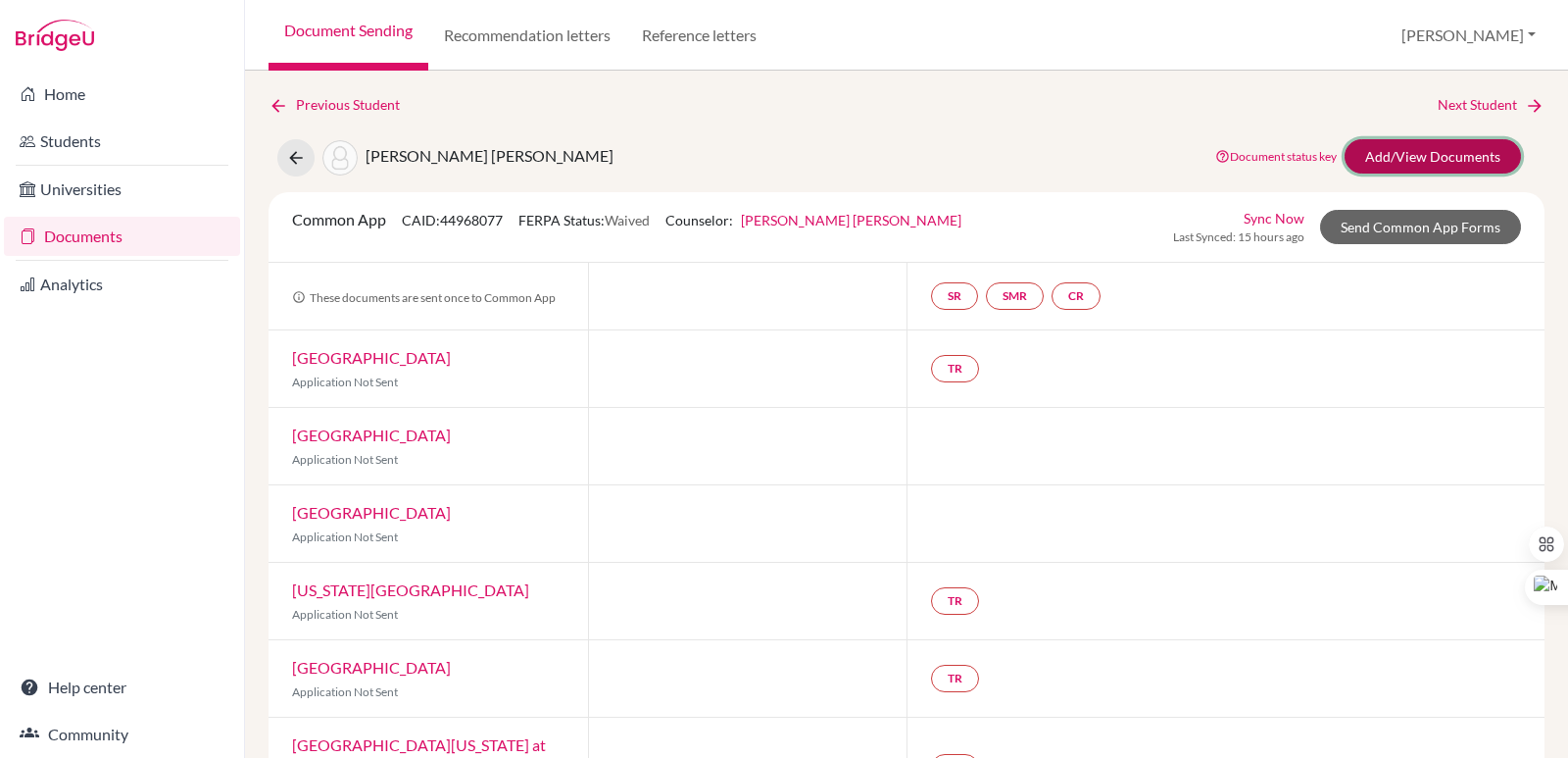
click at [1463, 154] on link "Add/View Documents" at bounding box center [1432, 156] width 177 height 35
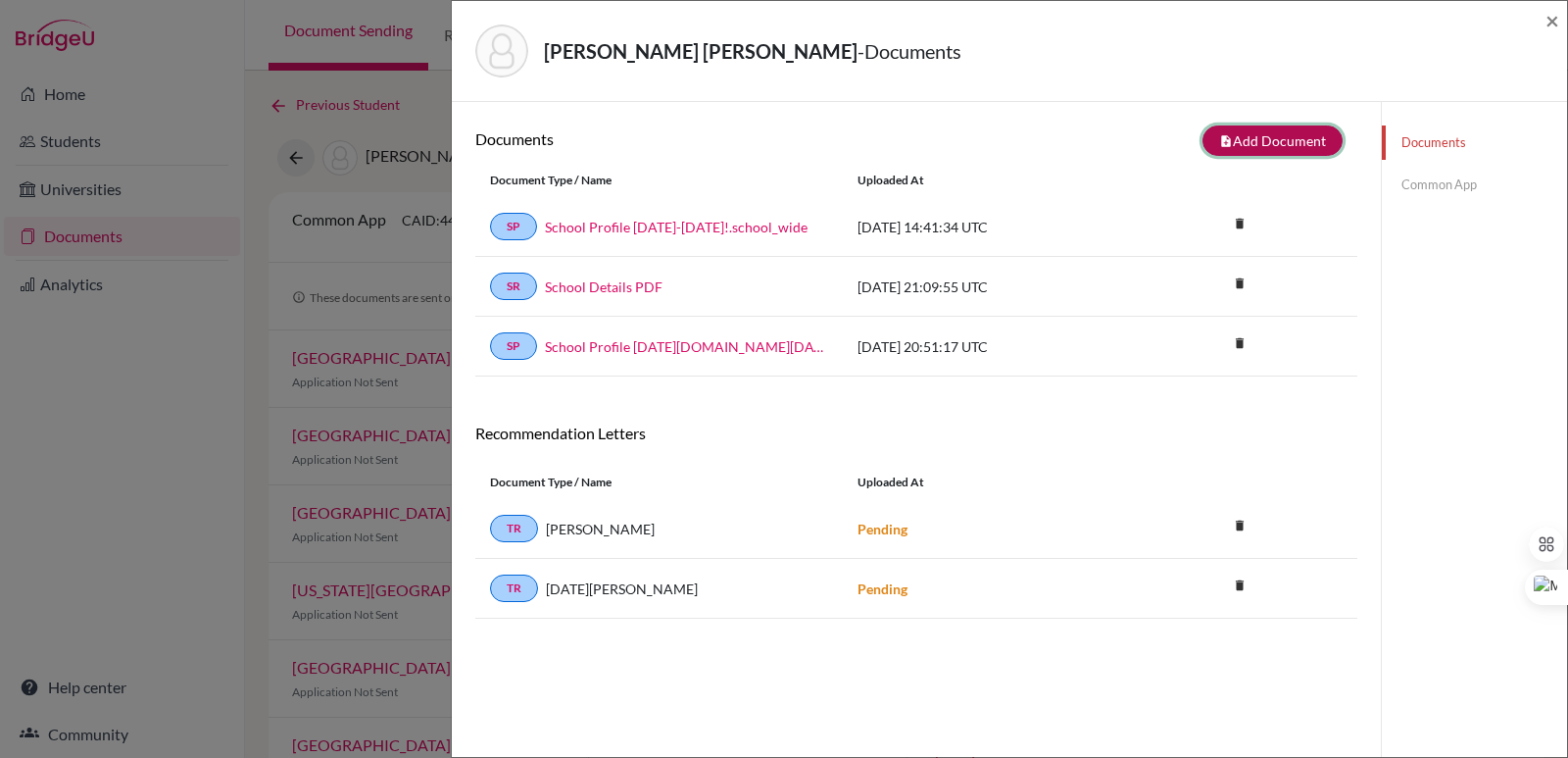
click at [1243, 148] on button "note_add Add Document" at bounding box center [1271, 140] width 140 height 31
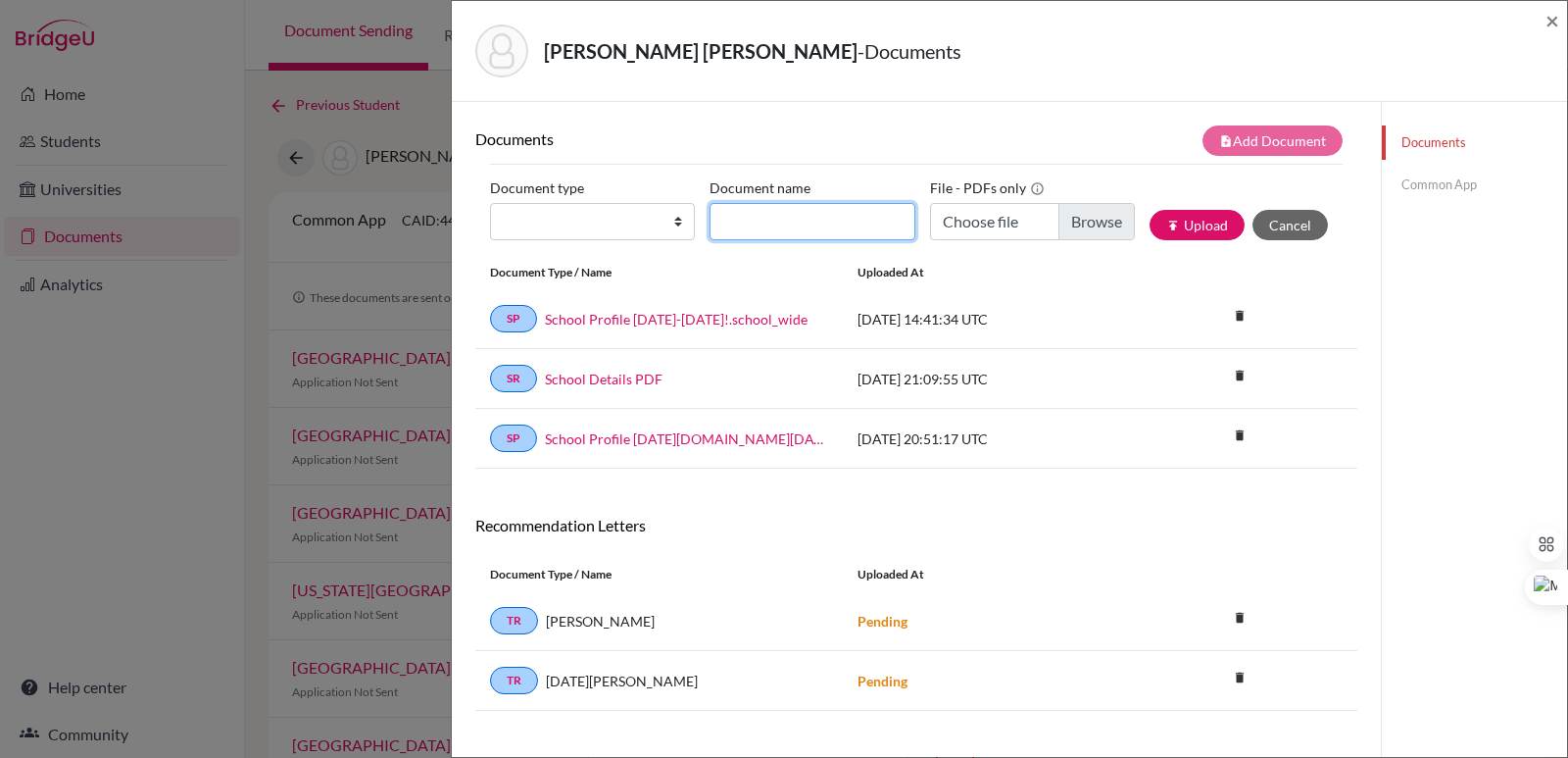
click at [777, 228] on input "Document name" at bounding box center [811, 221] width 204 height 38
paste input "Initial Transcript"
type input "Initial Transcript Federico Safie"
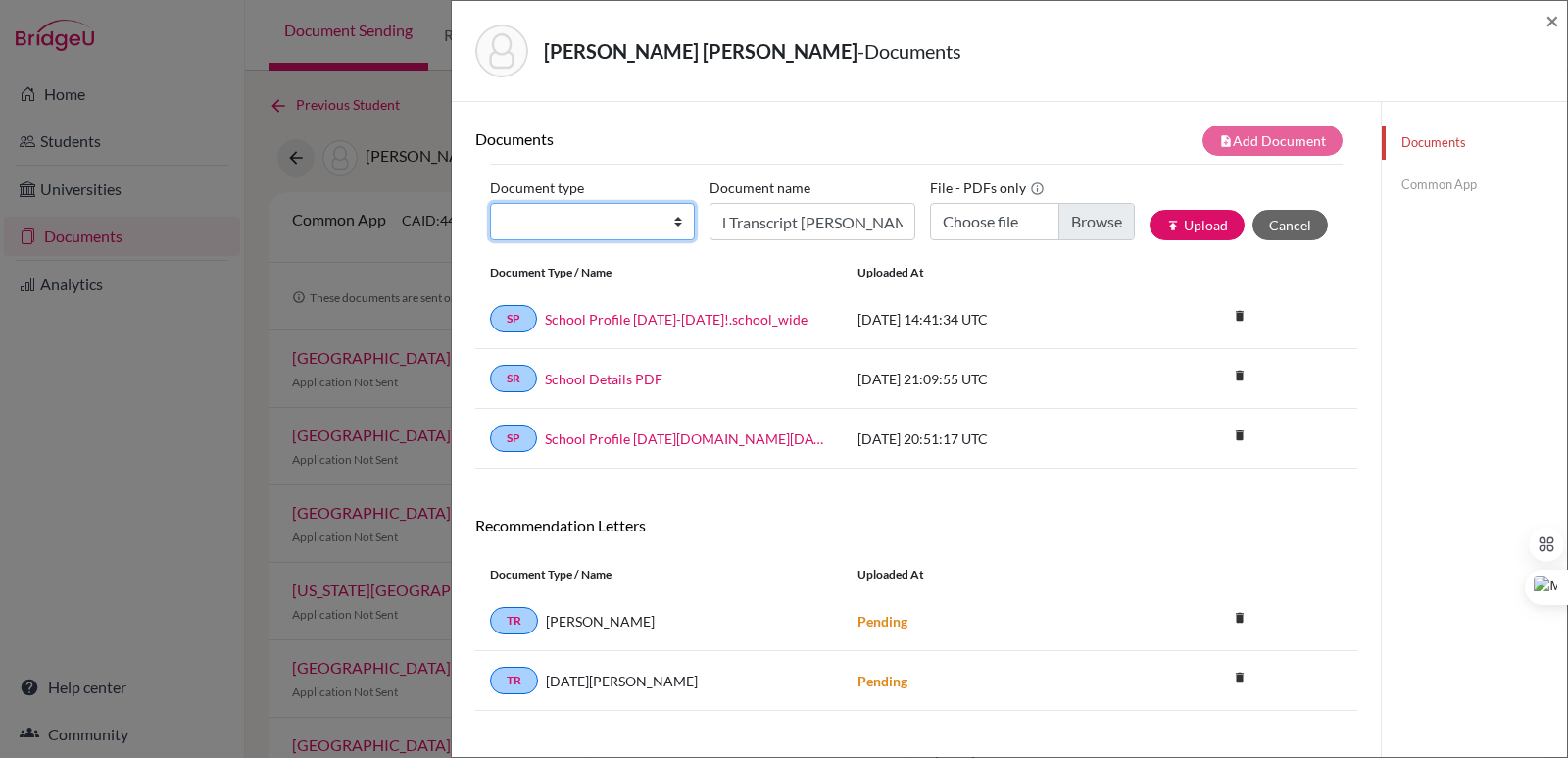
scroll to position [0, 0]
click at [591, 212] on select "Change explanation for Common App reports Counselor recommendation Internationa…" at bounding box center [592, 221] width 204 height 38
select select "2"
click at [490, 202] on select "Change explanation for Common App reports Counselor recommendation Internationa…" at bounding box center [592, 221] width 204 height 38
click at [1075, 211] on input "Choose file" at bounding box center [1031, 221] width 204 height 38
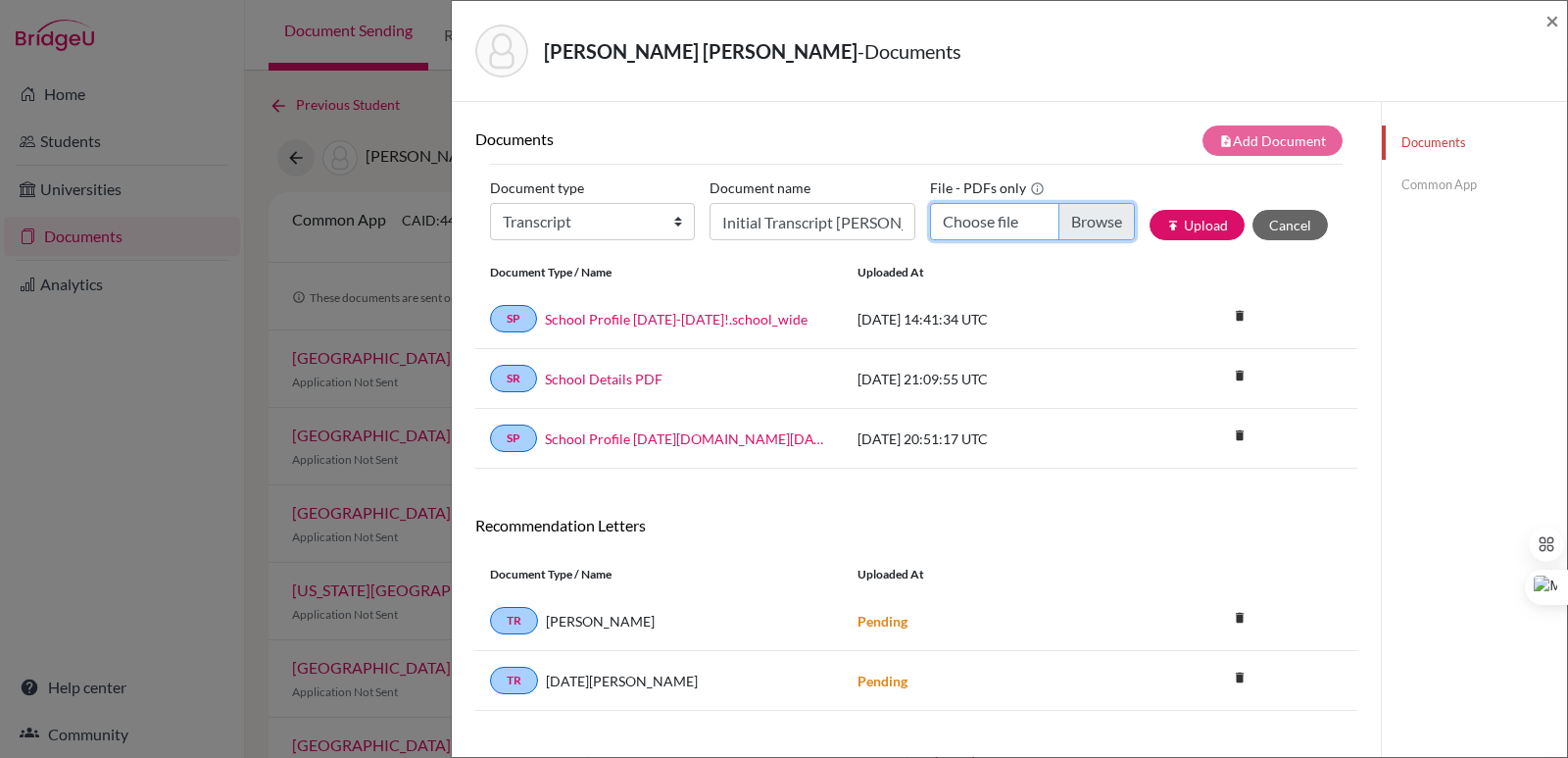
type input "C:\fakepath\Safie Dada, Federico.pdf"
click at [1167, 231] on button "publish Upload" at bounding box center [1197, 224] width 95 height 31
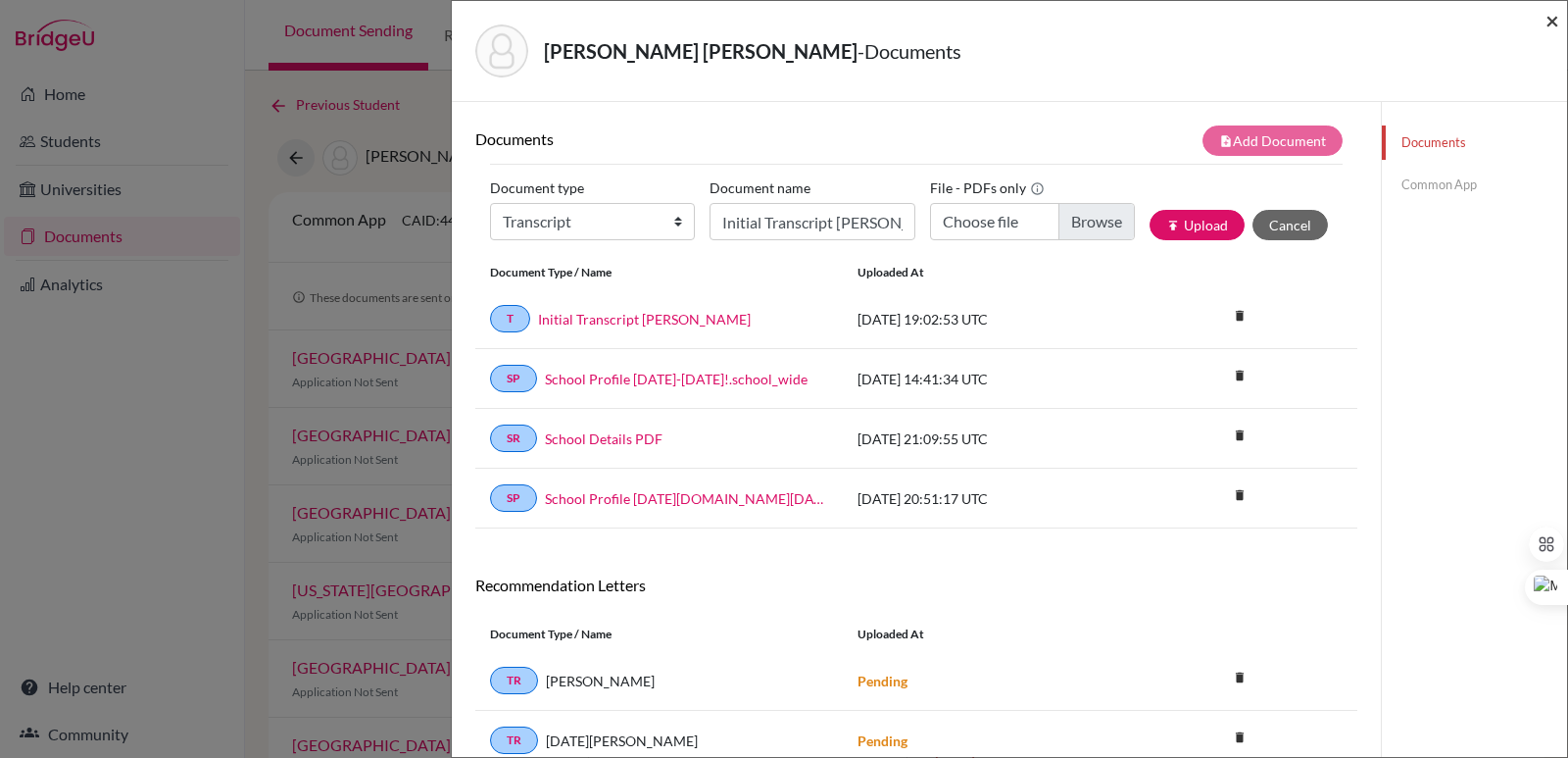
click at [1549, 12] on span "×" at bounding box center [1552, 20] width 14 height 29
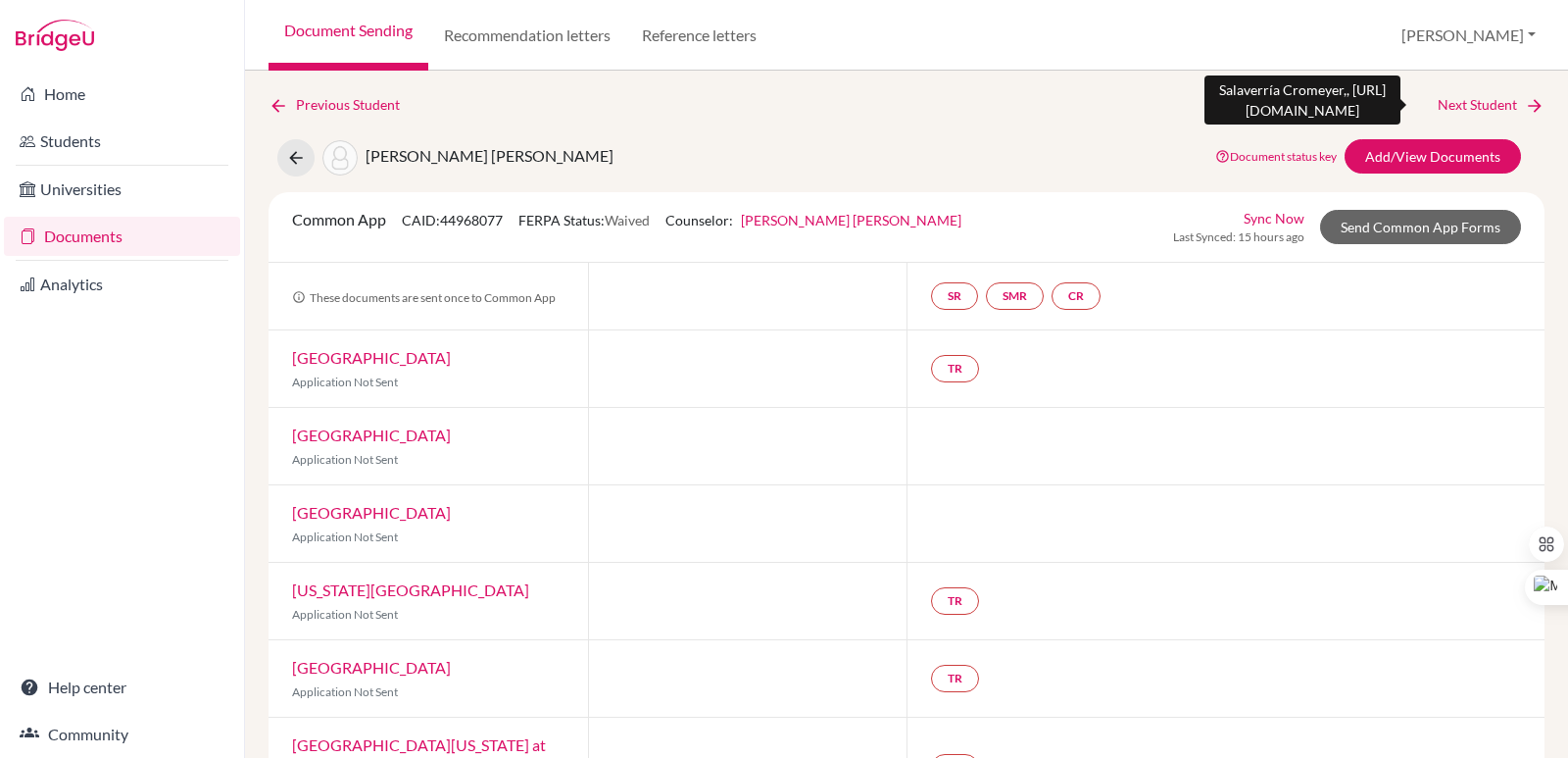
click at [1524, 111] on icon at bounding box center [1534, 106] width 20 height 20
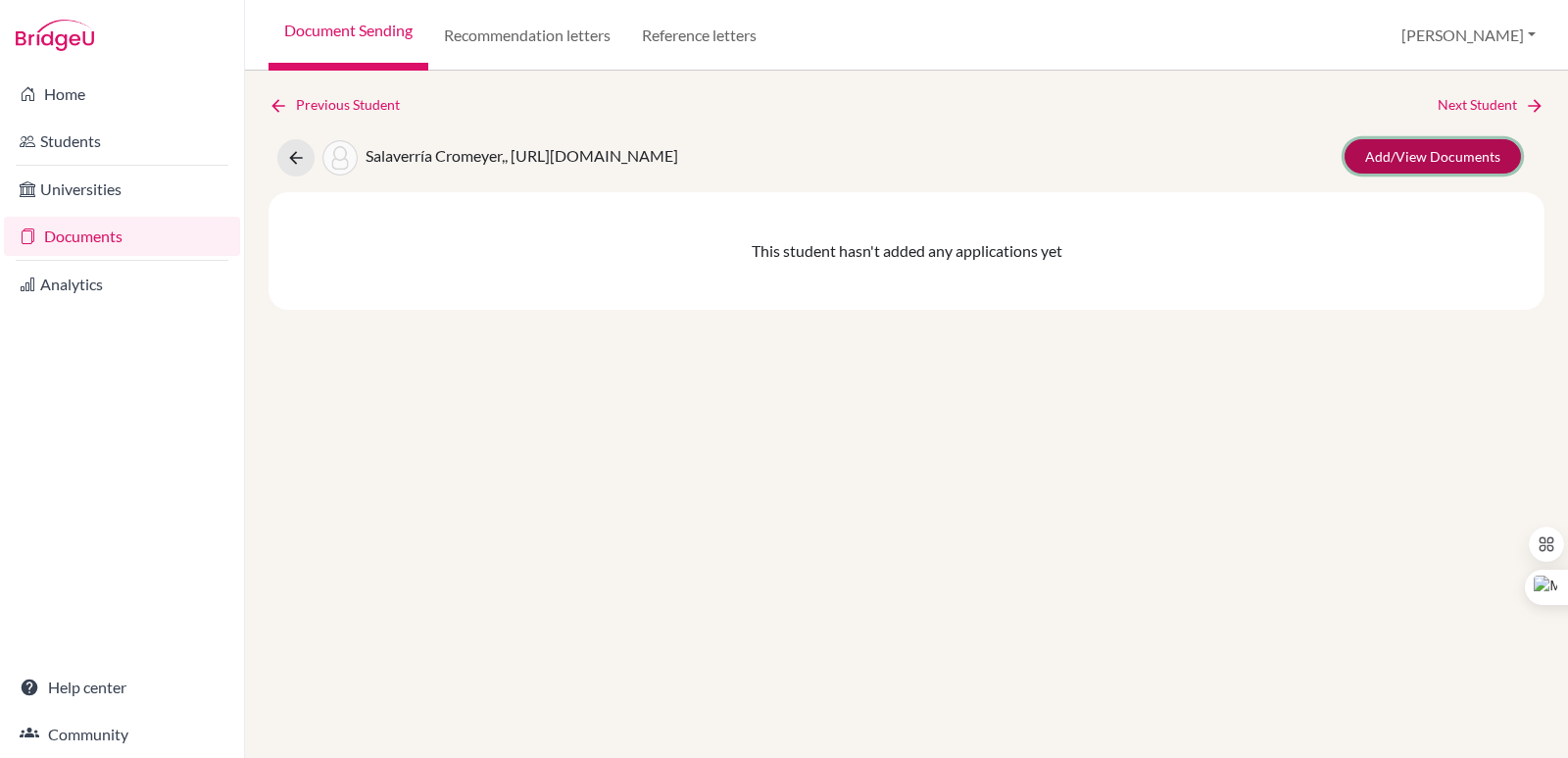
click at [1472, 151] on link "Add/View Documents" at bounding box center [1432, 156] width 177 height 35
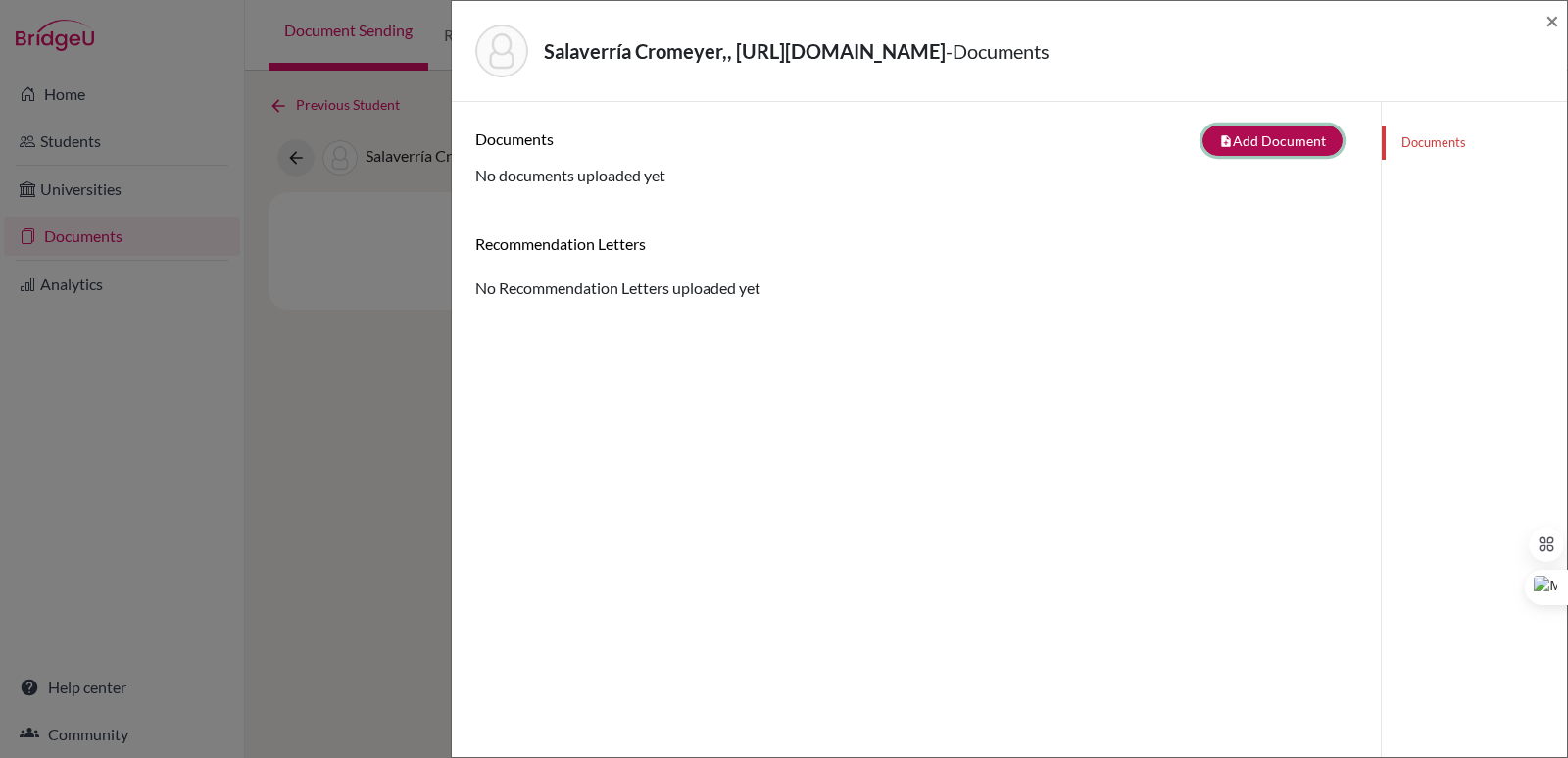
click at [1260, 149] on button "note_add Add Document" at bounding box center [1271, 140] width 140 height 31
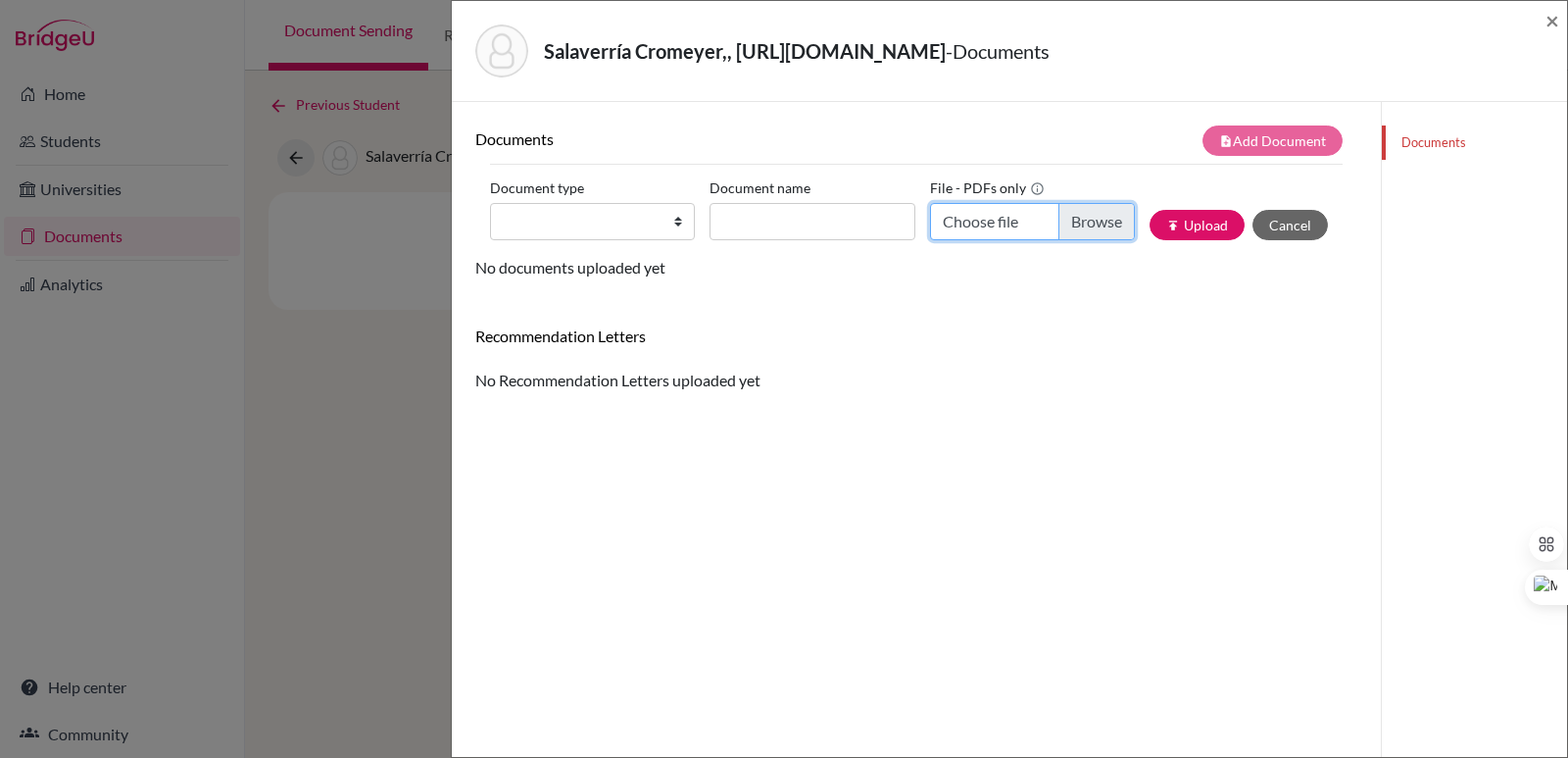
click at [1076, 221] on input "Choose file" at bounding box center [1031, 221] width 204 height 38
type input "C:\fakepath\Salaverría Cromeyer, Diego Arturo.pdf"
click at [768, 231] on input "Document name" at bounding box center [811, 221] width 204 height 38
paste input "Initial Transcript"
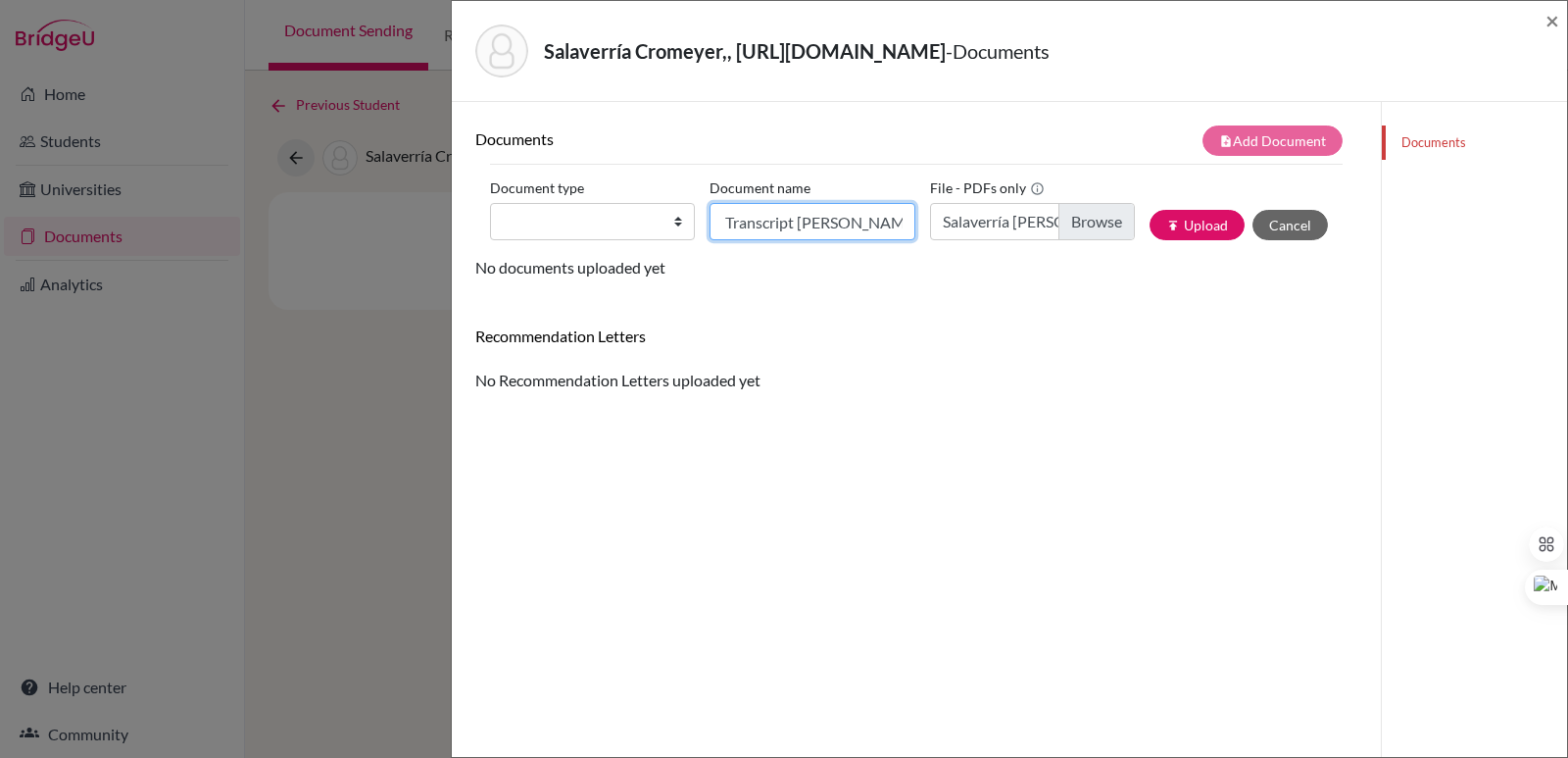
scroll to position [0, 52]
type input "Initial Transcript Diego Salaverria"
drag, startPoint x: 630, startPoint y: 222, endPoint x: 611, endPoint y: 238, distance: 24.8
click at [630, 222] on select "Change explanation for Common App reports Counselor recommendation Internationa…" at bounding box center [592, 221] width 204 height 38
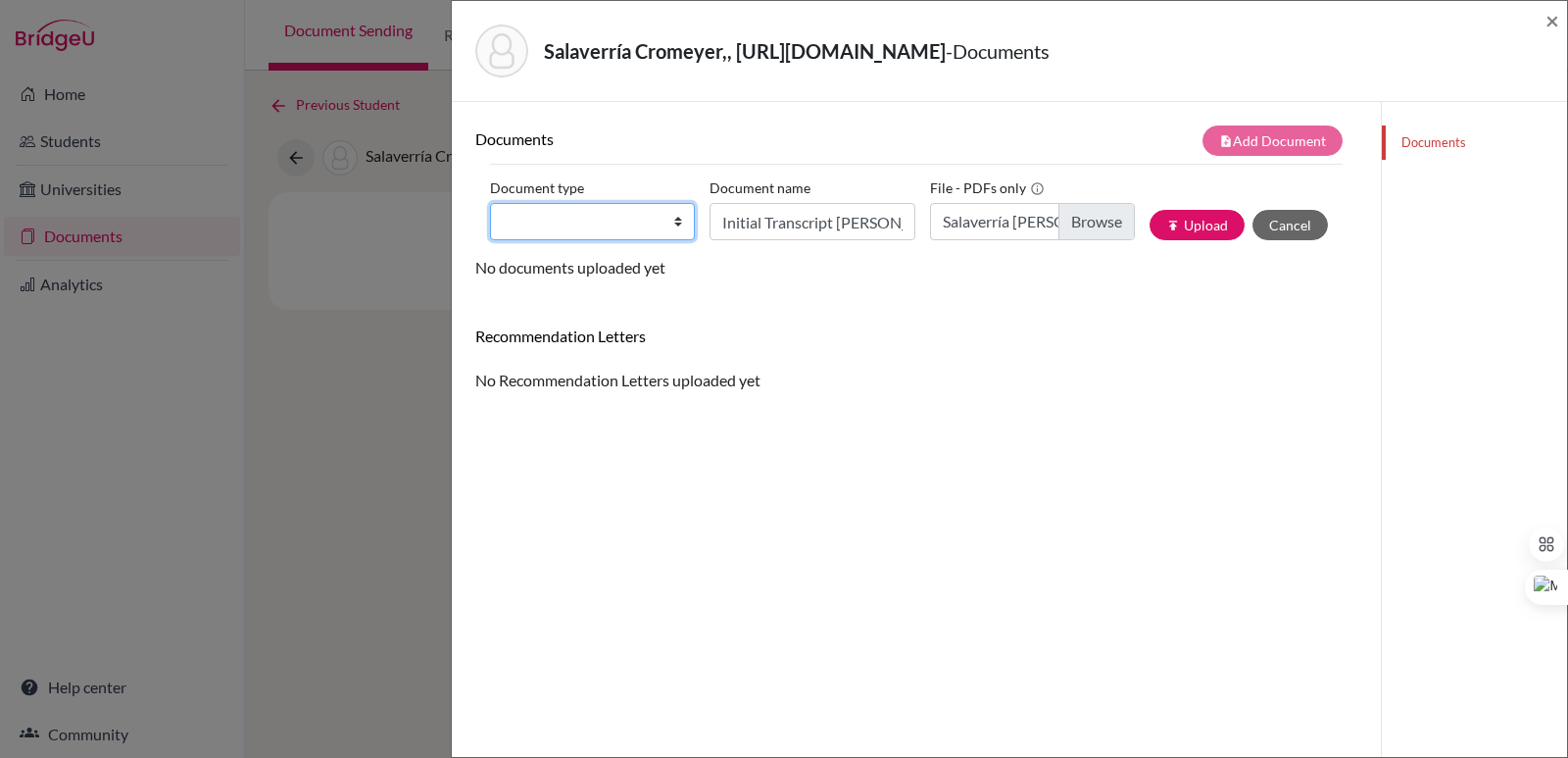
select select "2"
click at [490, 202] on select "Change explanation for Common App reports Counselor recommendation Internationa…" at bounding box center [592, 221] width 204 height 38
click at [1214, 221] on button "publish Upload" at bounding box center [1197, 224] width 95 height 31
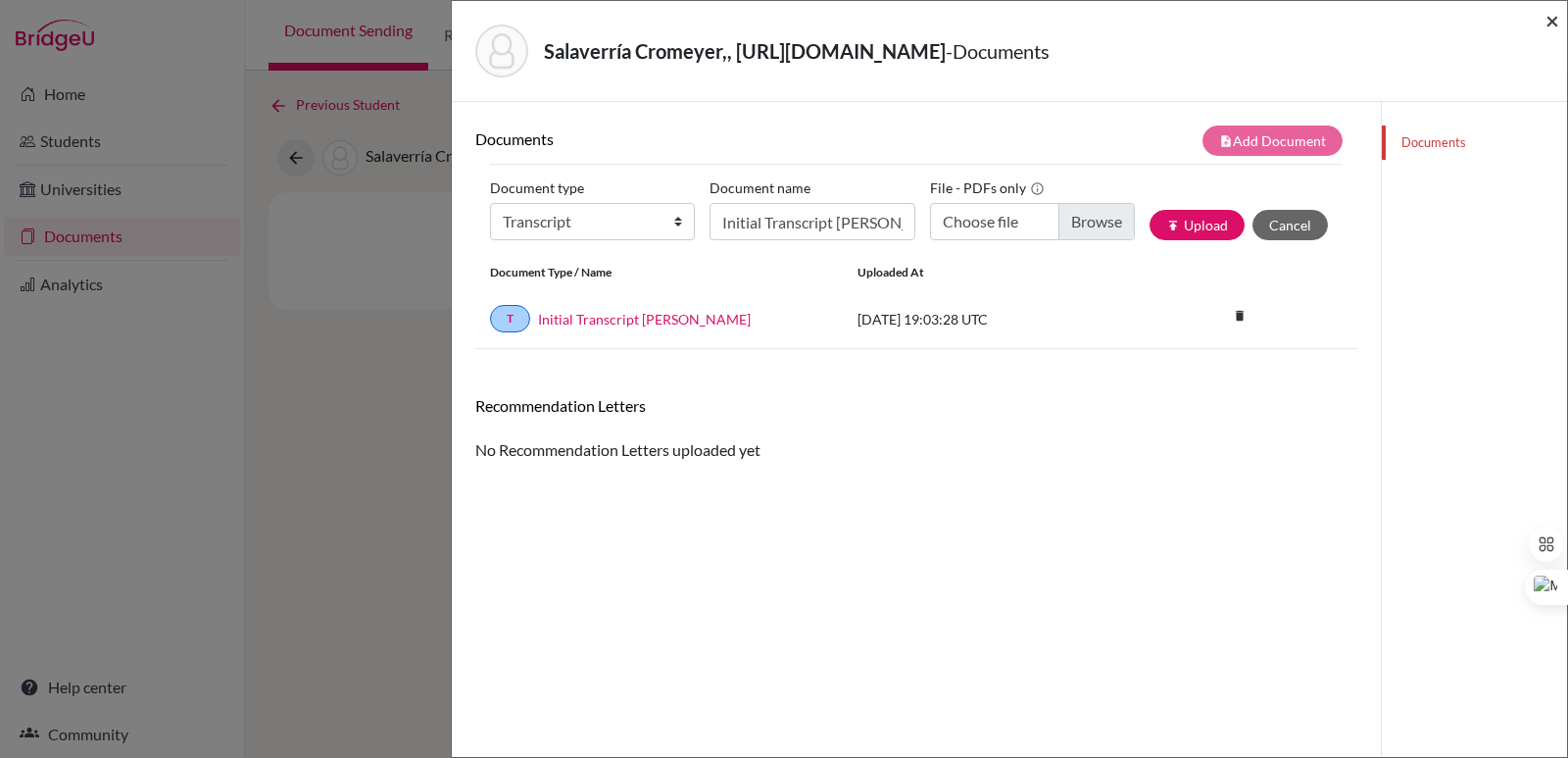
click at [1552, 23] on span "×" at bounding box center [1552, 20] width 14 height 29
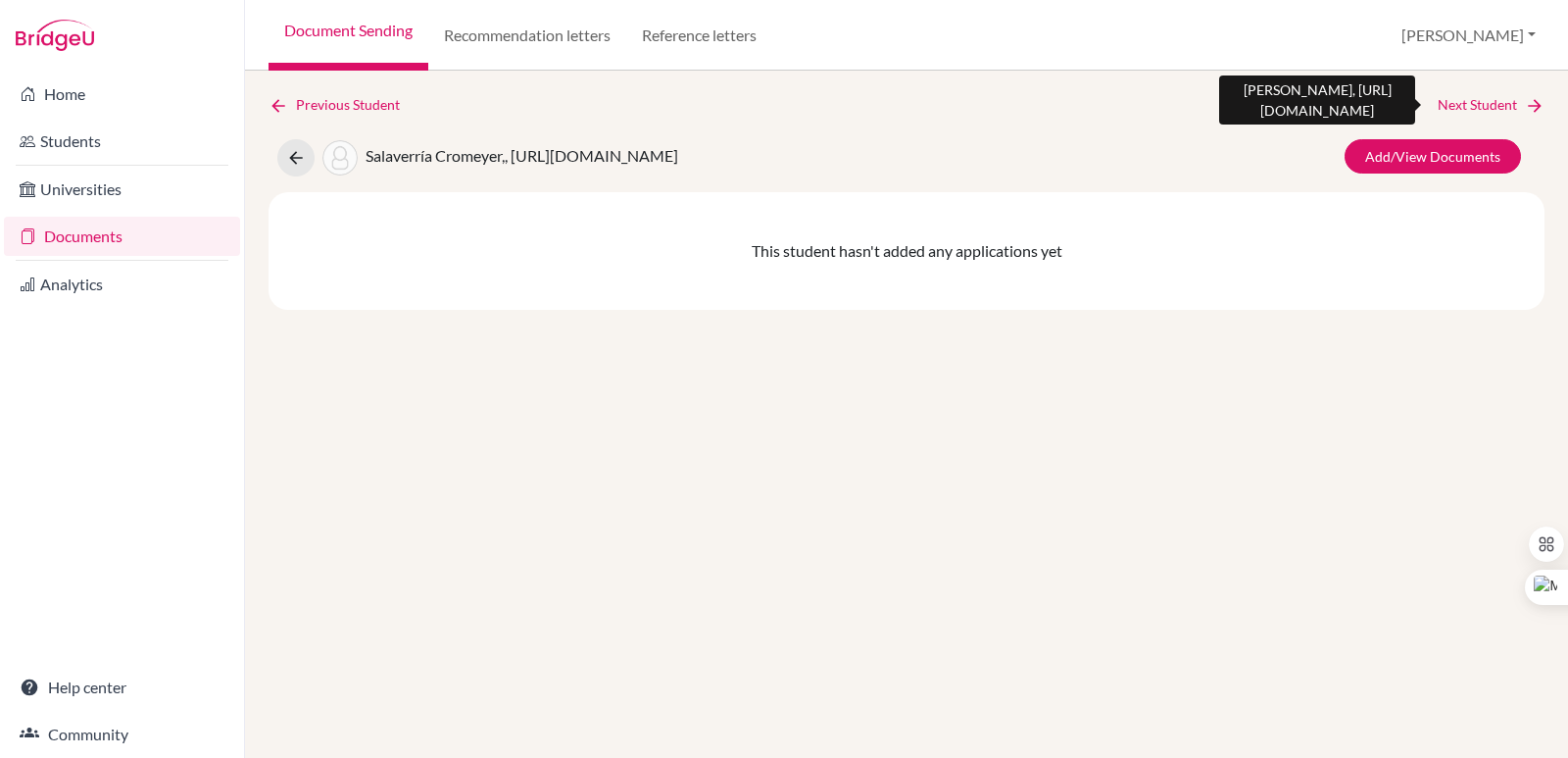
click at [1528, 111] on icon at bounding box center [1534, 106] width 20 height 20
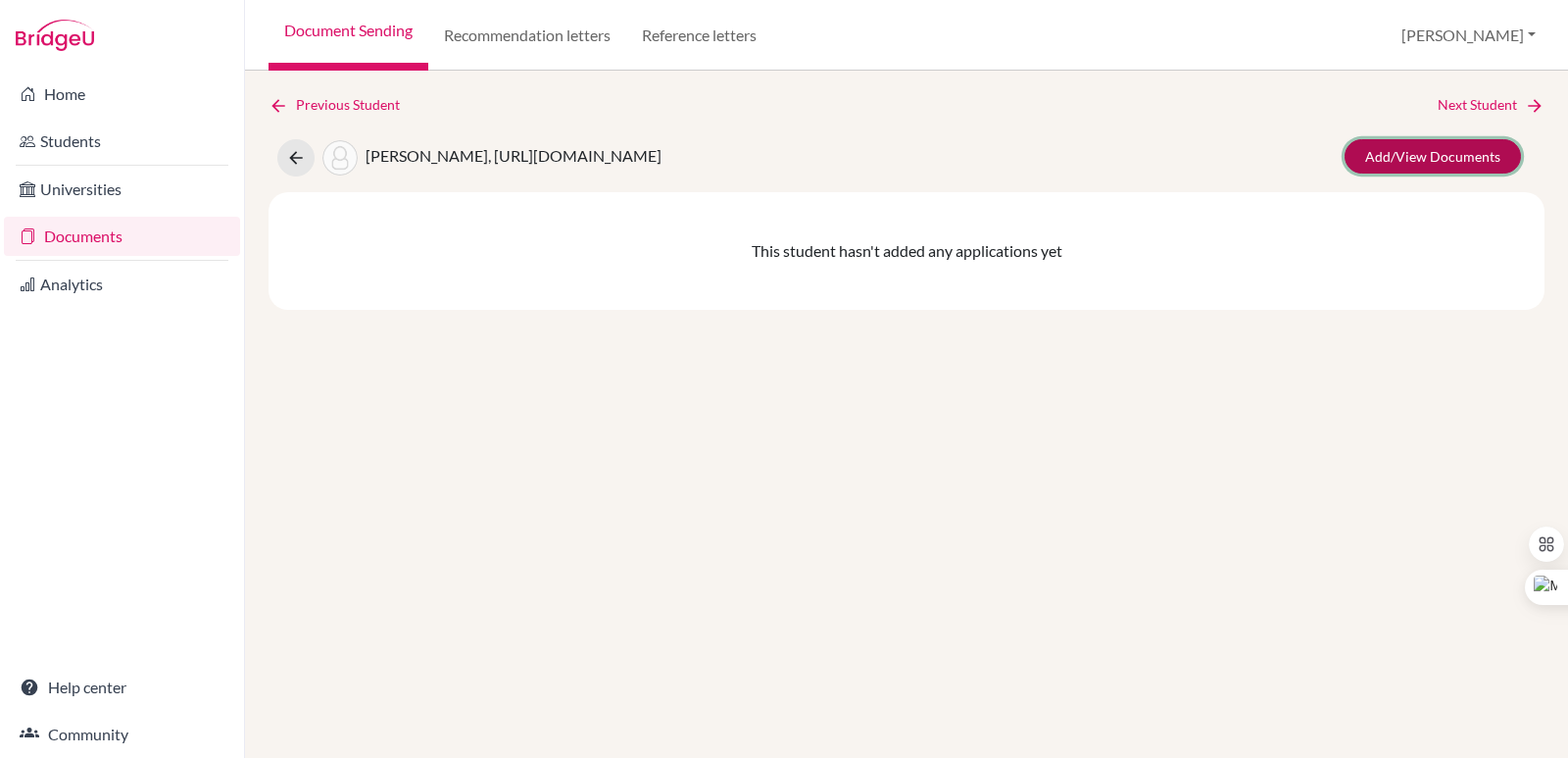
click at [1381, 152] on link "Add/View Documents" at bounding box center [1432, 156] width 177 height 35
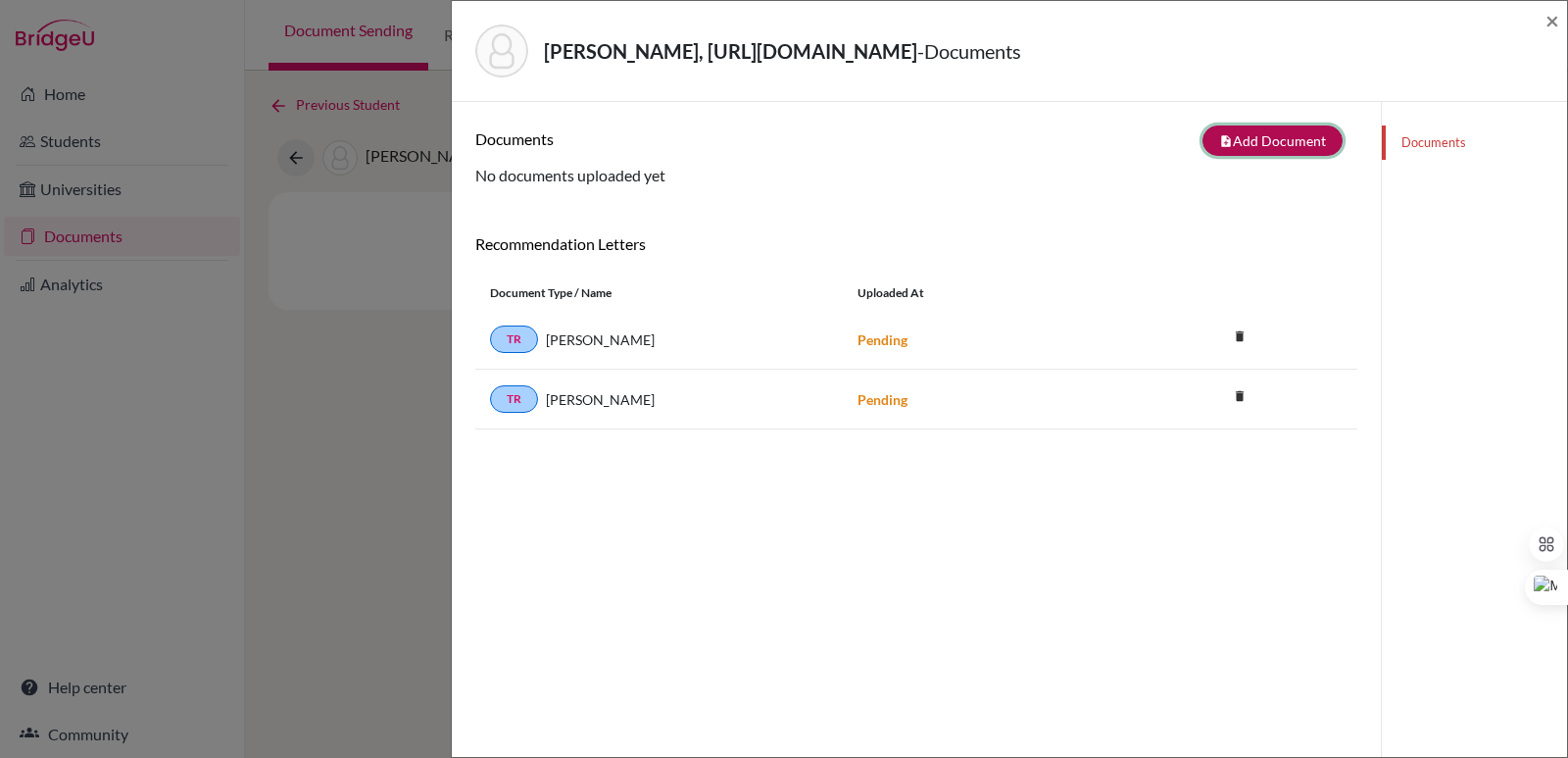
click at [1248, 136] on button "note_add Add Document" at bounding box center [1271, 140] width 140 height 31
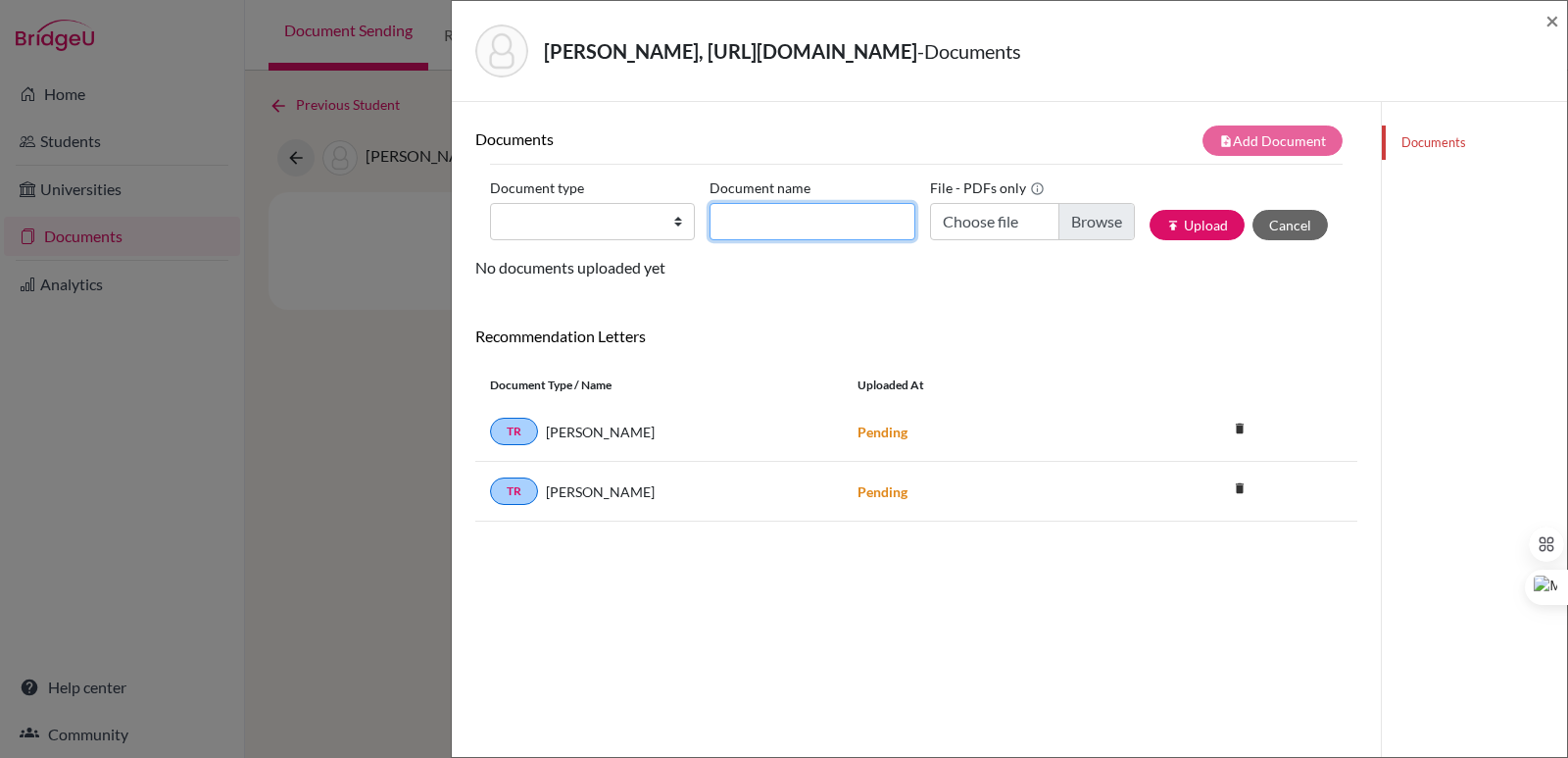
click at [843, 220] on input "Document name" at bounding box center [811, 221] width 204 height 38
paste input "Initial Transcript"
type input "Initial Transcript Rodrigo Samayoa"
click at [660, 222] on select "Change explanation for Common App reports Counselor recommendation Internationa…" at bounding box center [592, 221] width 204 height 38
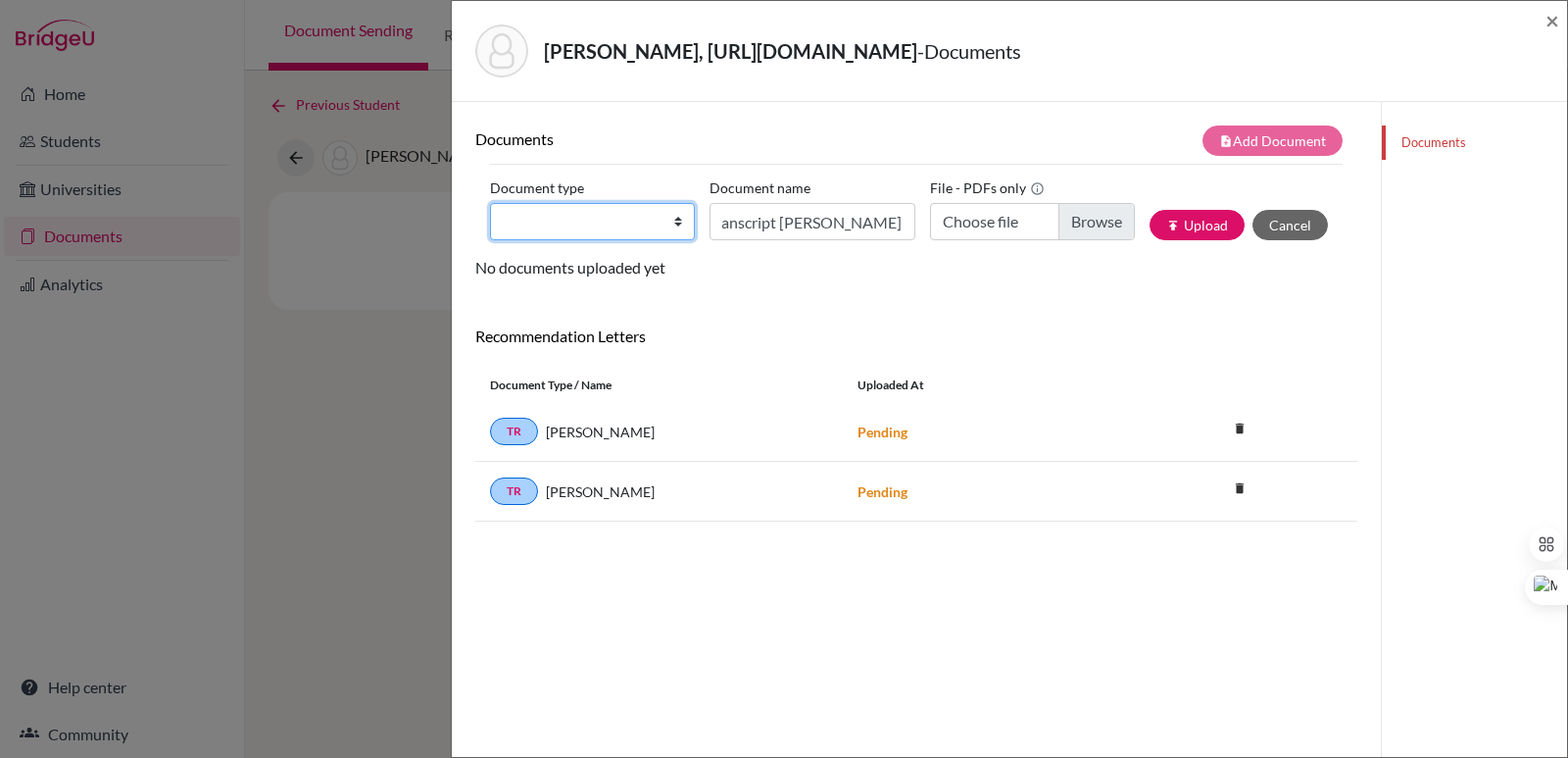
scroll to position [0, 0]
select select "2"
click at [490, 202] on select "Change explanation for Common App reports Counselor recommendation Internationa…" at bounding box center [592, 221] width 204 height 38
click at [1070, 220] on input "Choose file" at bounding box center [1031, 221] width 204 height 38
type input "C:\fakepath\Samayoa Guerra, Rodrigo Andrés.pdf"
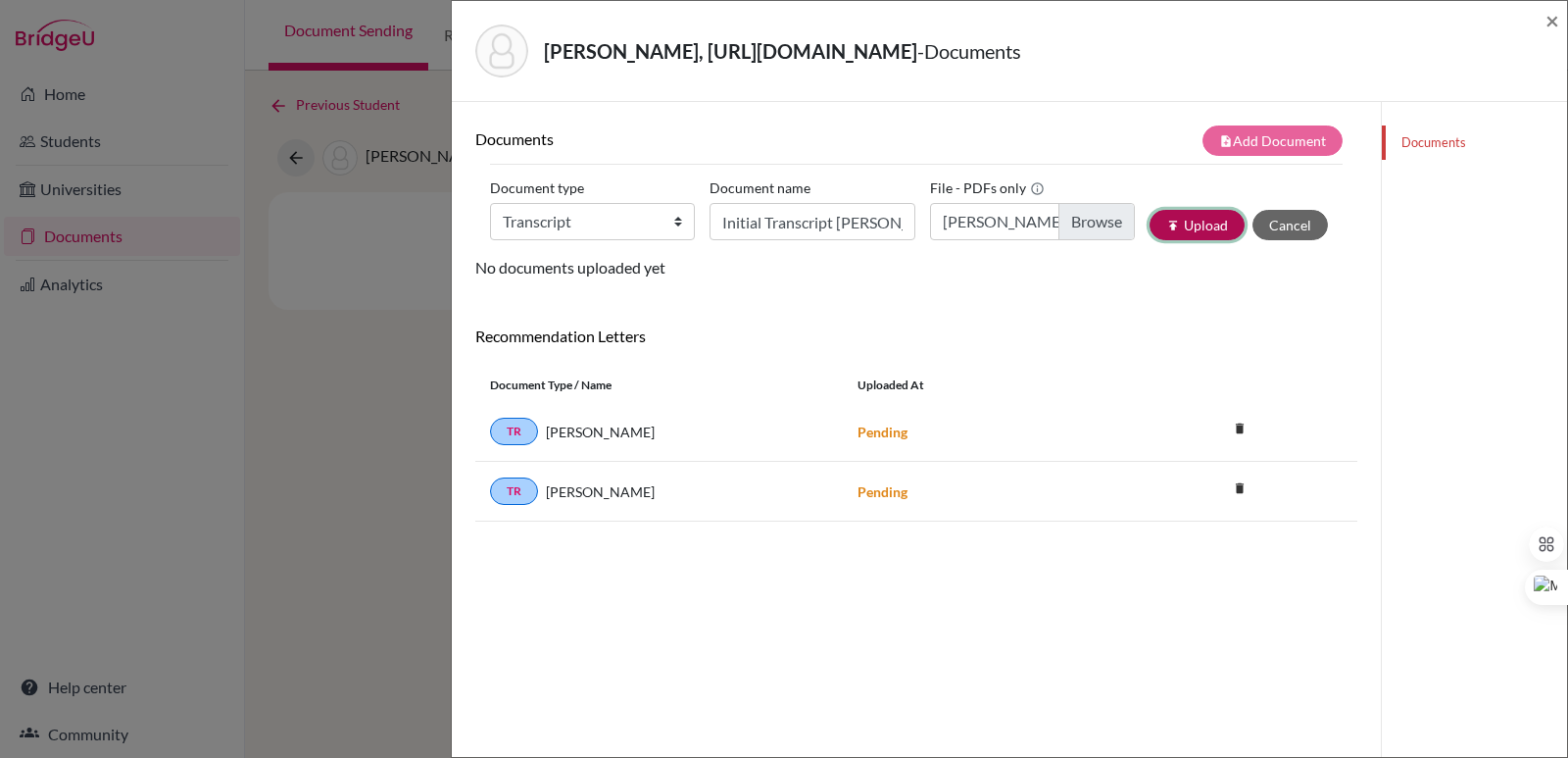
click at [1199, 230] on button "publish Upload" at bounding box center [1197, 224] width 95 height 31
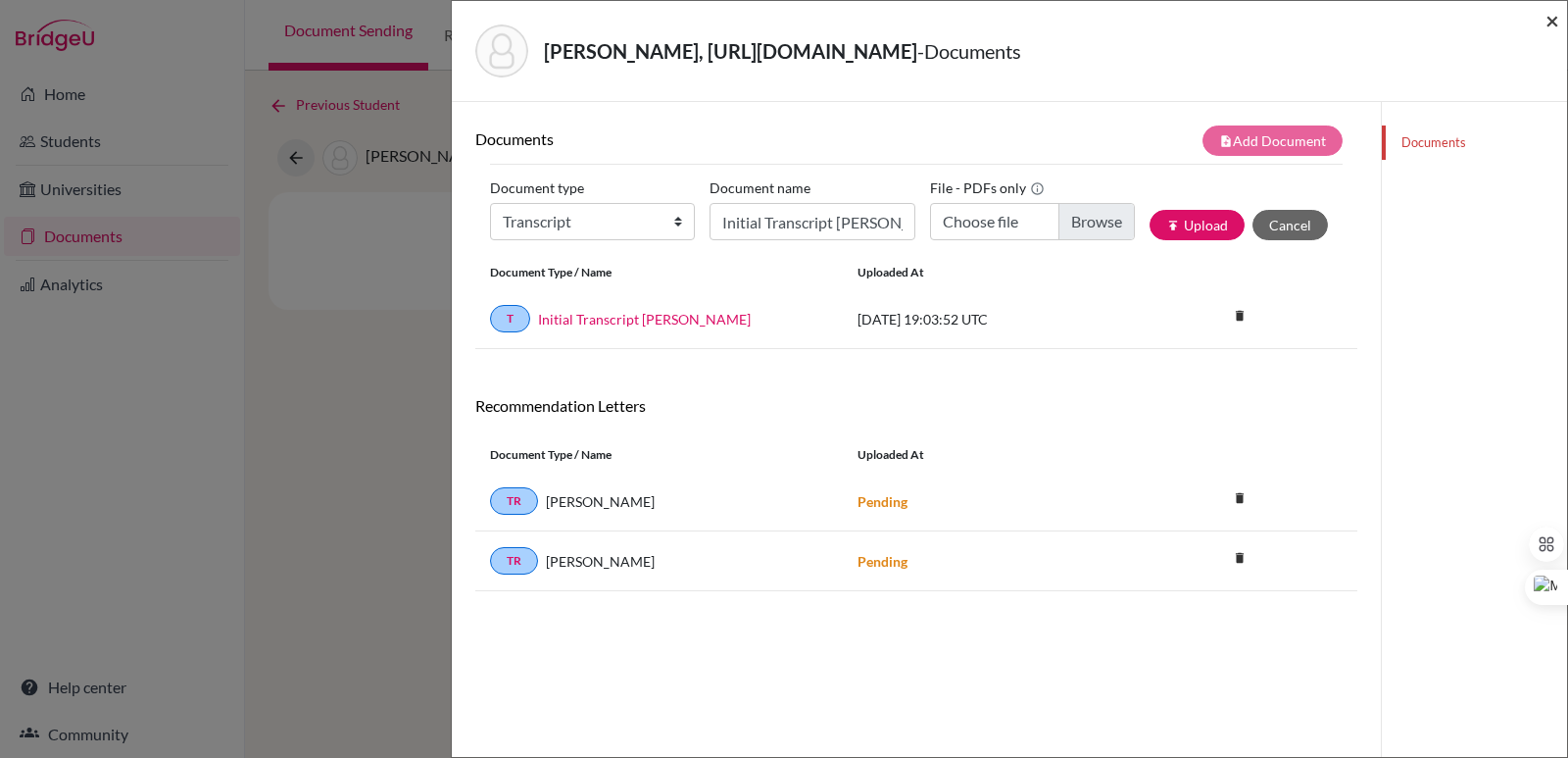
click at [1555, 26] on span "×" at bounding box center [1552, 20] width 14 height 29
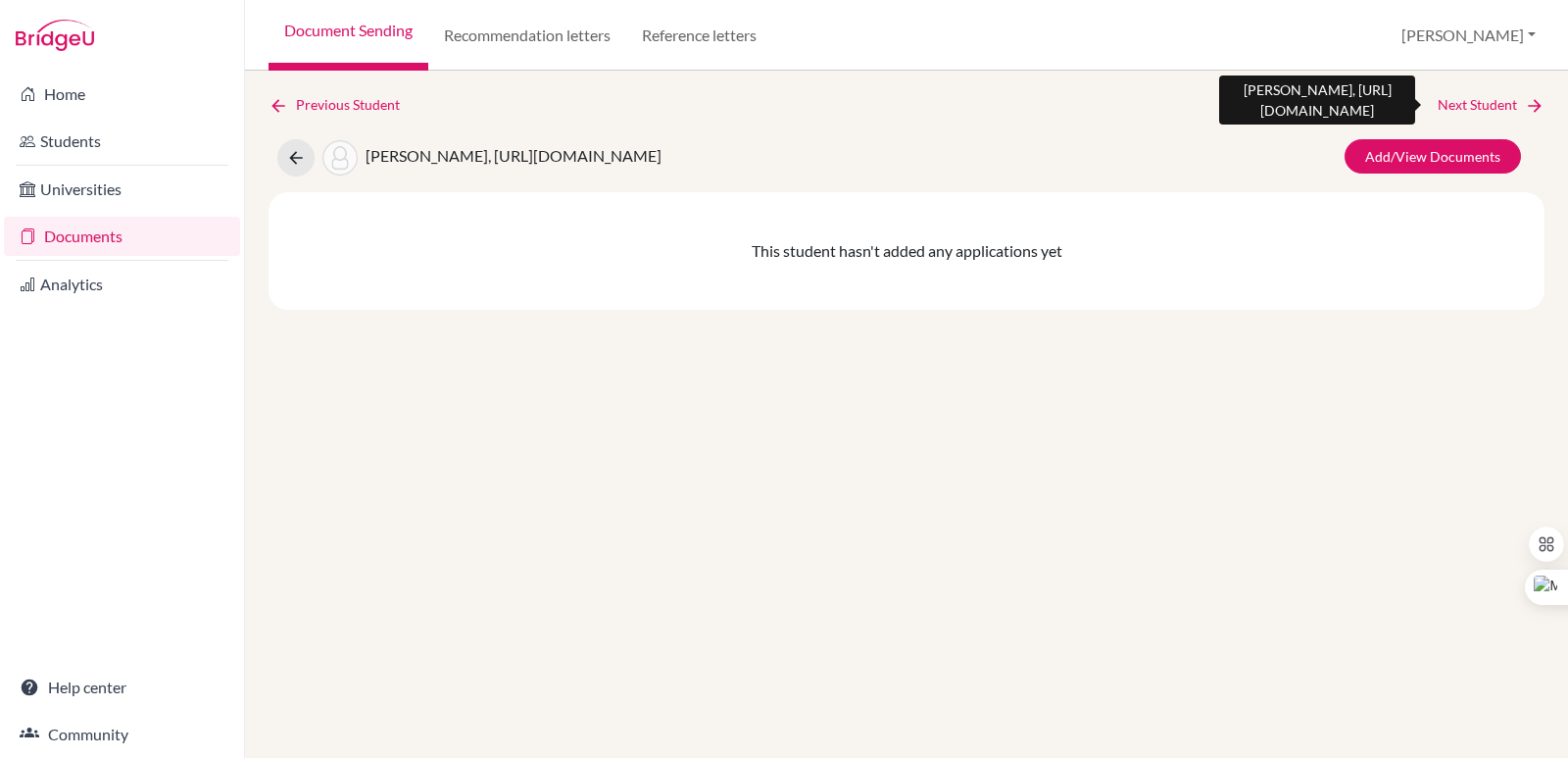
click at [1523, 102] on link "Next Student" at bounding box center [1491, 105] width 107 height 22
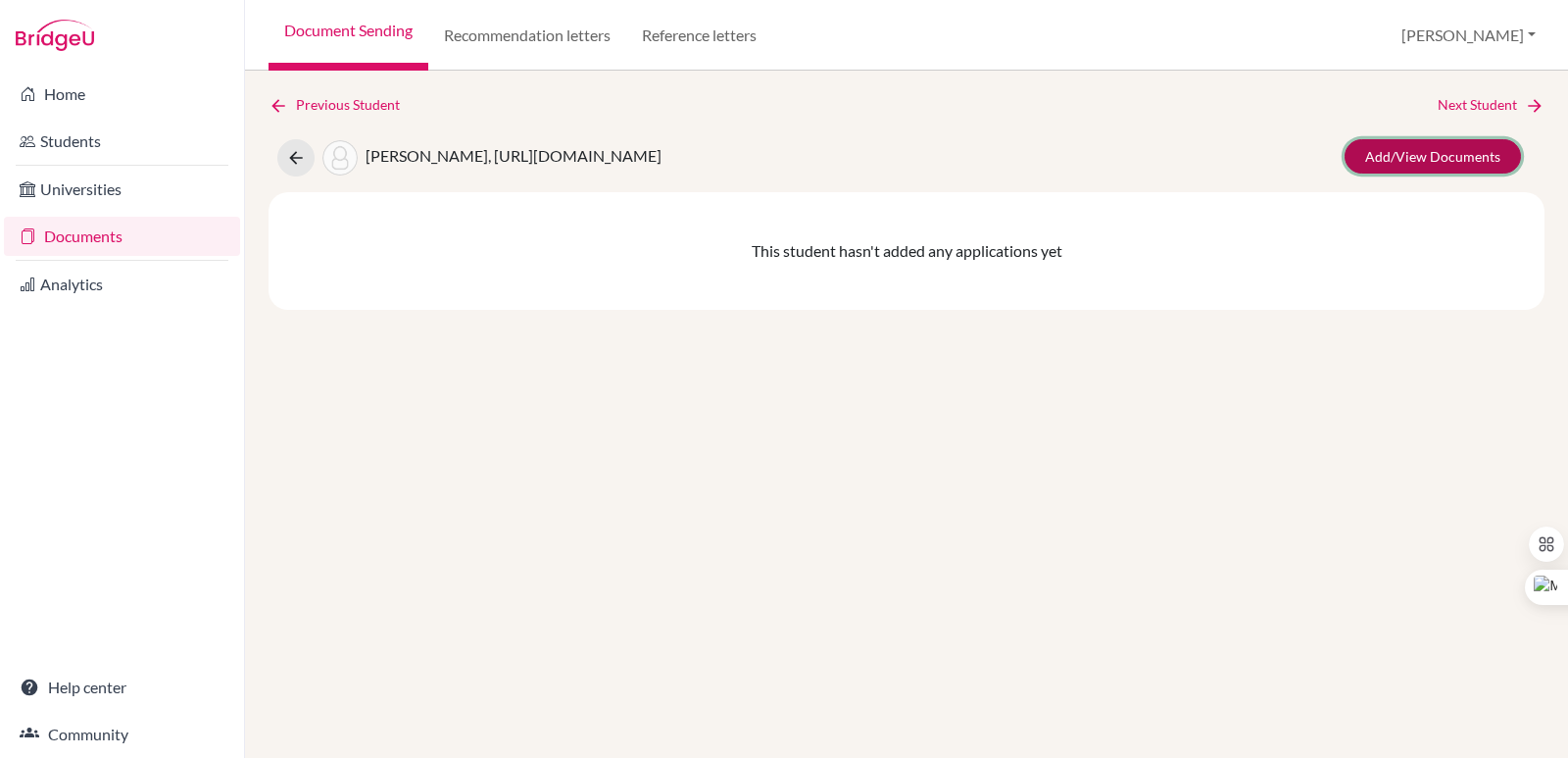
click at [1447, 160] on link "Add/View Documents" at bounding box center [1432, 156] width 177 height 35
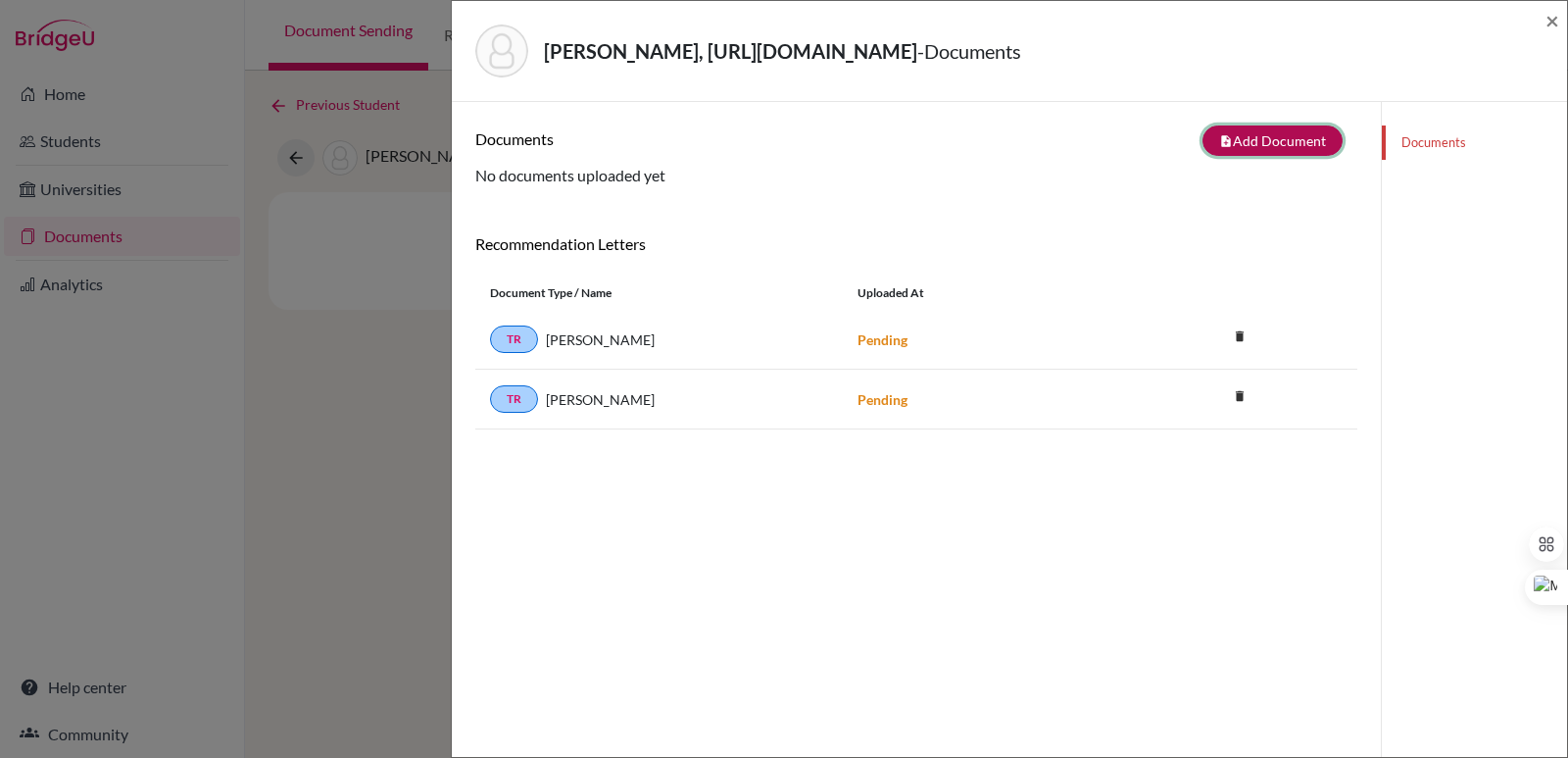
click at [1269, 147] on button "note_add Add Document" at bounding box center [1271, 140] width 140 height 31
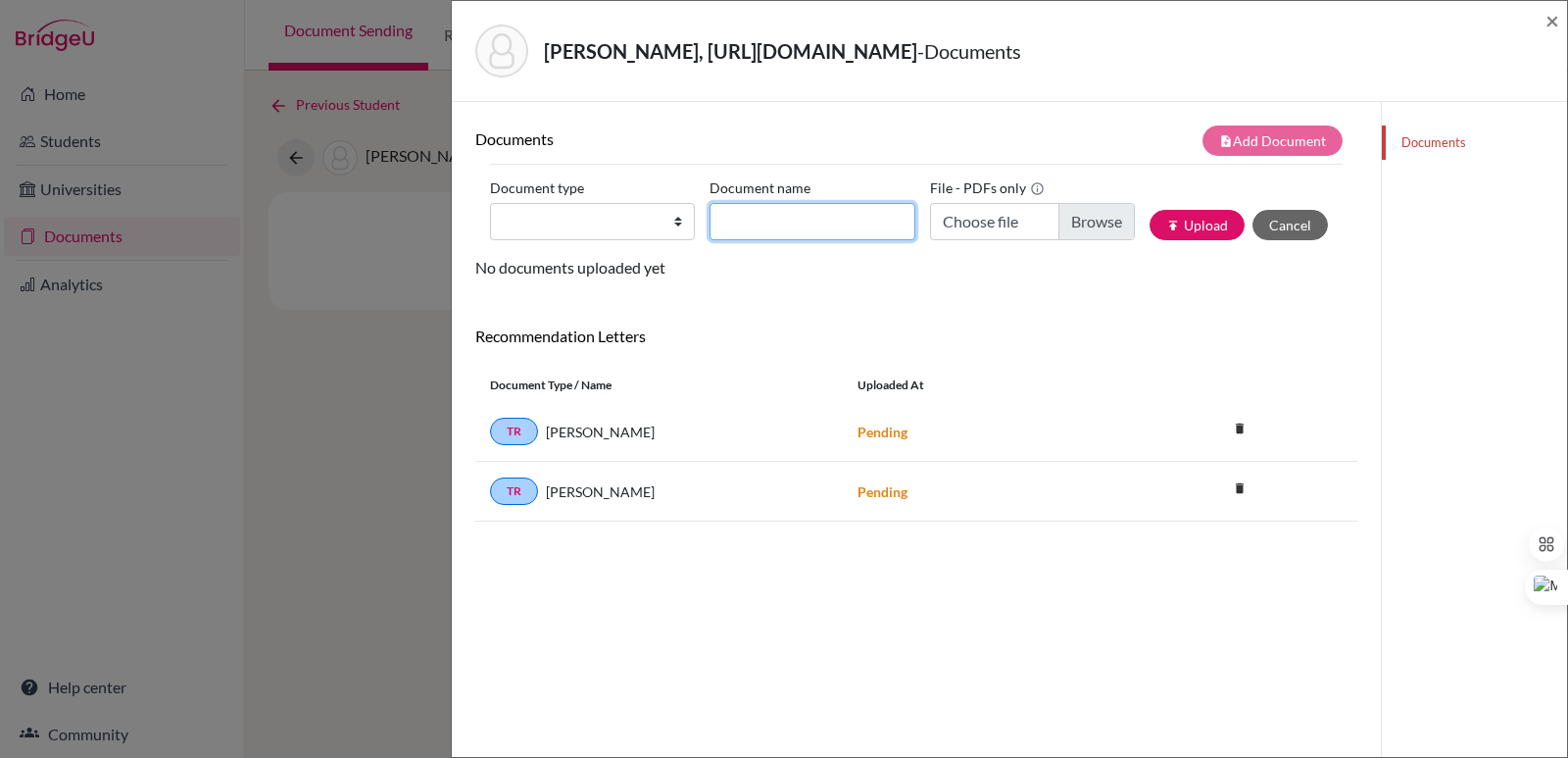
click at [842, 206] on input "Document name" at bounding box center [811, 221] width 204 height 38
paste input "Initial Transcript"
click at [612, 228] on select "Change explanation for Common App reports Counselor recommendation Internationa…" at bounding box center [592, 221] width 204 height 38
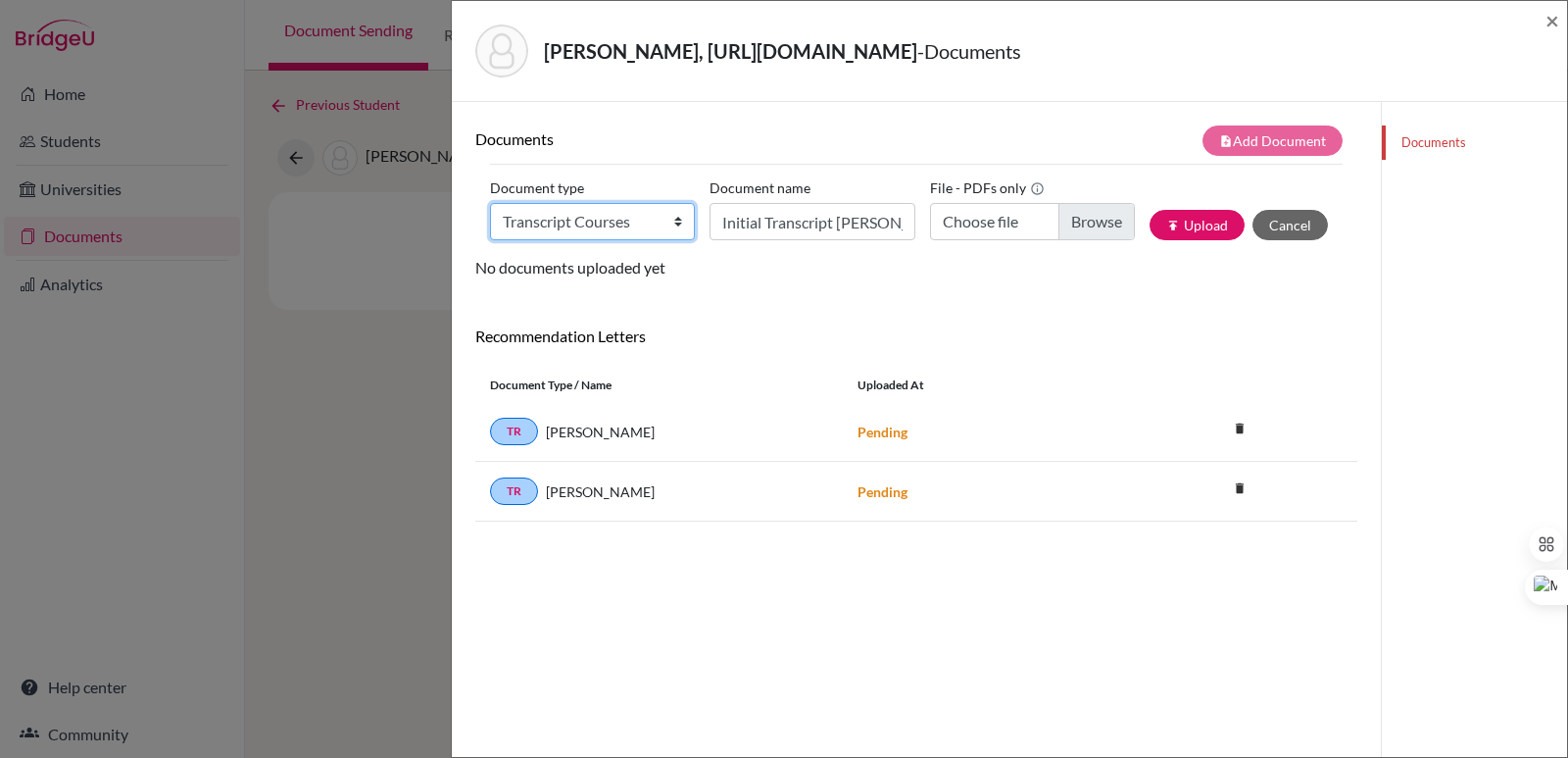
click at [490, 202] on select "Change explanation for Common App reports Counselor recommendation Internationa…" at bounding box center [592, 221] width 204 height 38
click at [609, 228] on select "Change explanation for Common App reports Counselor recommendation Internationa…" at bounding box center [592, 221] width 204 height 38
click at [490, 202] on select "Change explanation for Common App reports Counselor recommendation Internationa…" at bounding box center [592, 221] width 204 height 38
click at [1087, 222] on input "Choose file" at bounding box center [1031, 221] width 204 height 38
click at [1215, 225] on button "publish Upload" at bounding box center [1197, 224] width 95 height 31
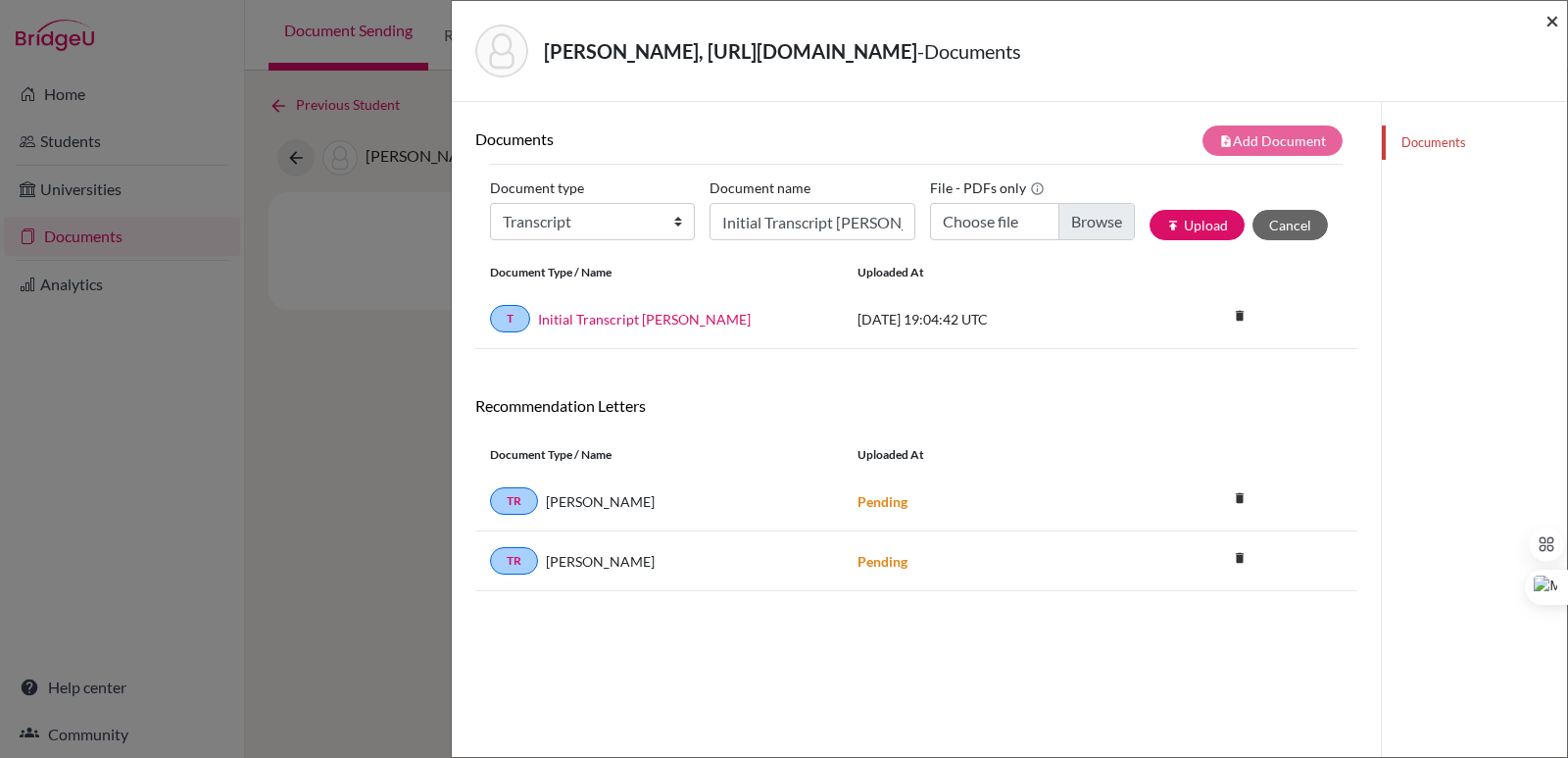
click at [1558, 20] on span "×" at bounding box center [1552, 20] width 14 height 29
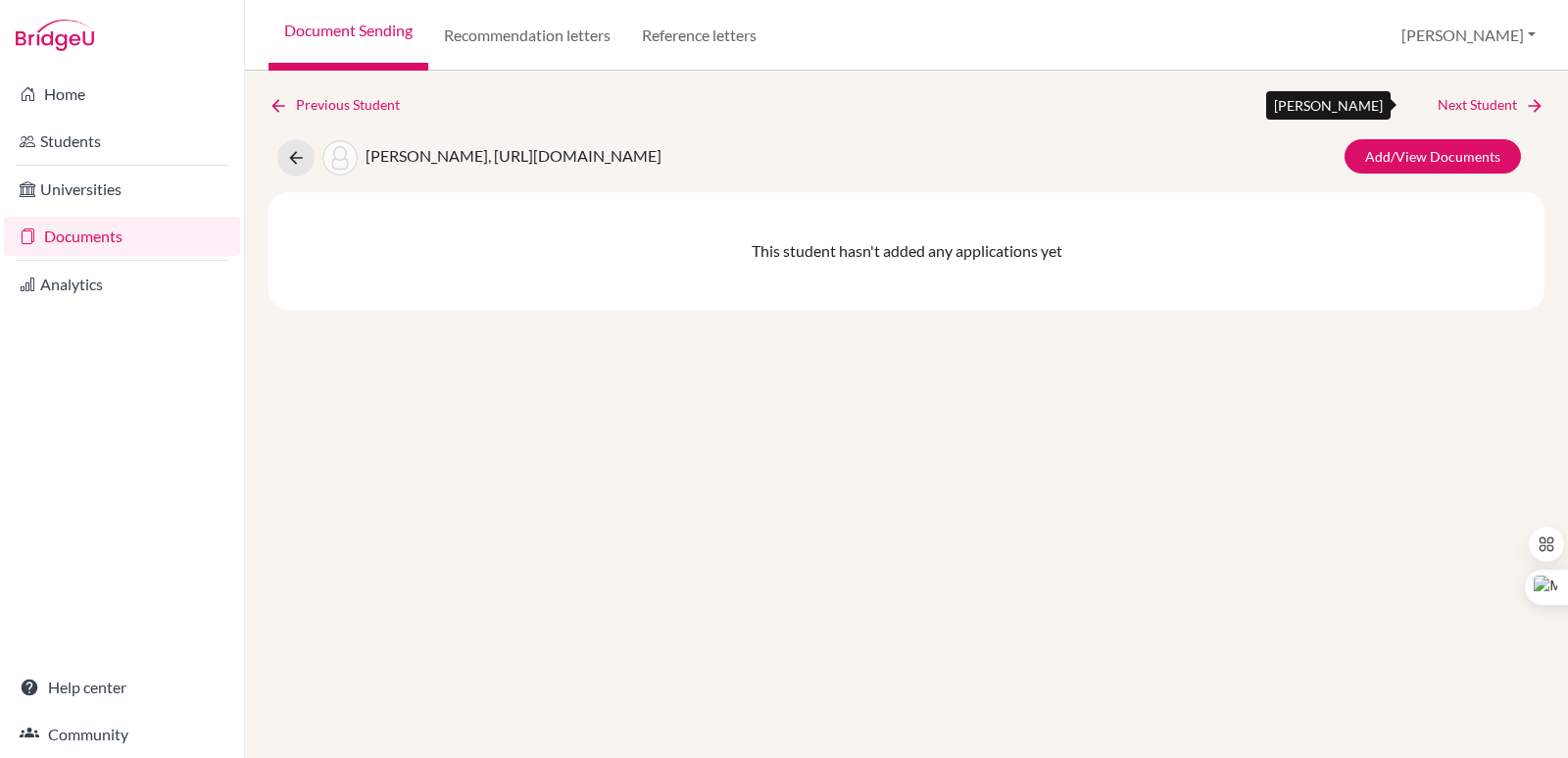
click at [1521, 111] on link "Next Student" at bounding box center [1491, 105] width 107 height 22
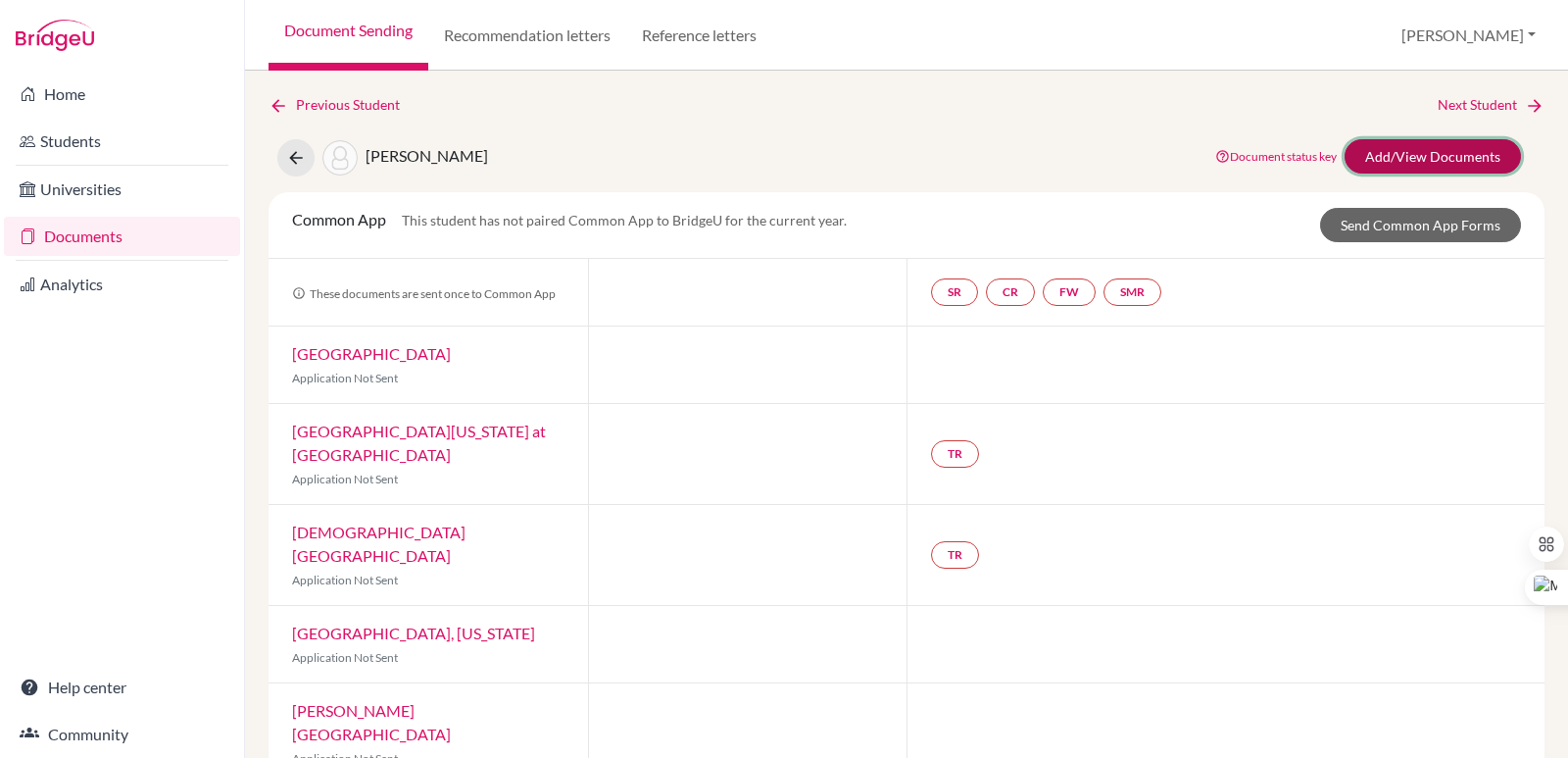
click at [1391, 166] on link "Add/View Documents" at bounding box center [1432, 156] width 177 height 35
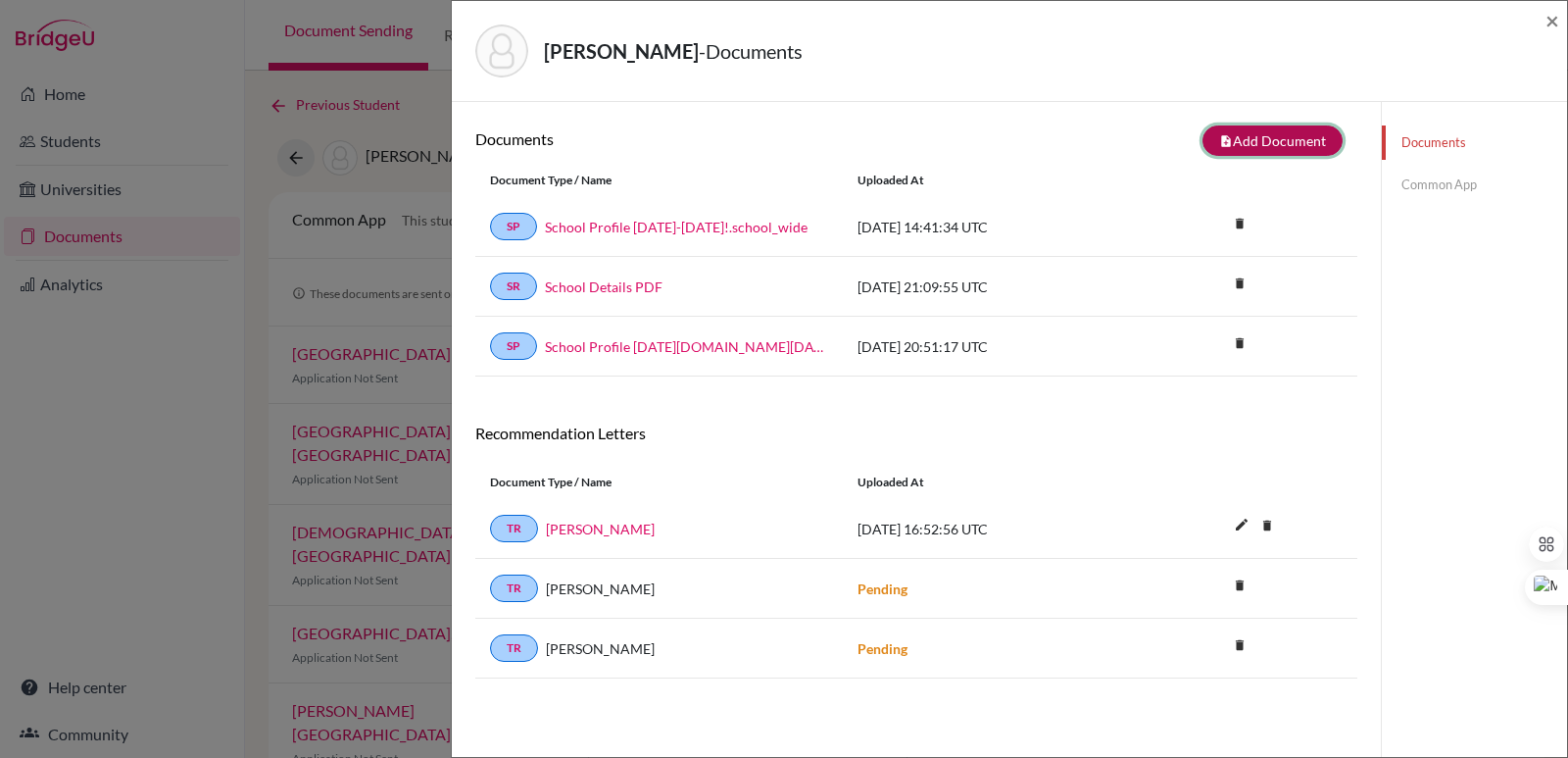
click at [1226, 131] on button "note_add Add Document" at bounding box center [1271, 140] width 140 height 31
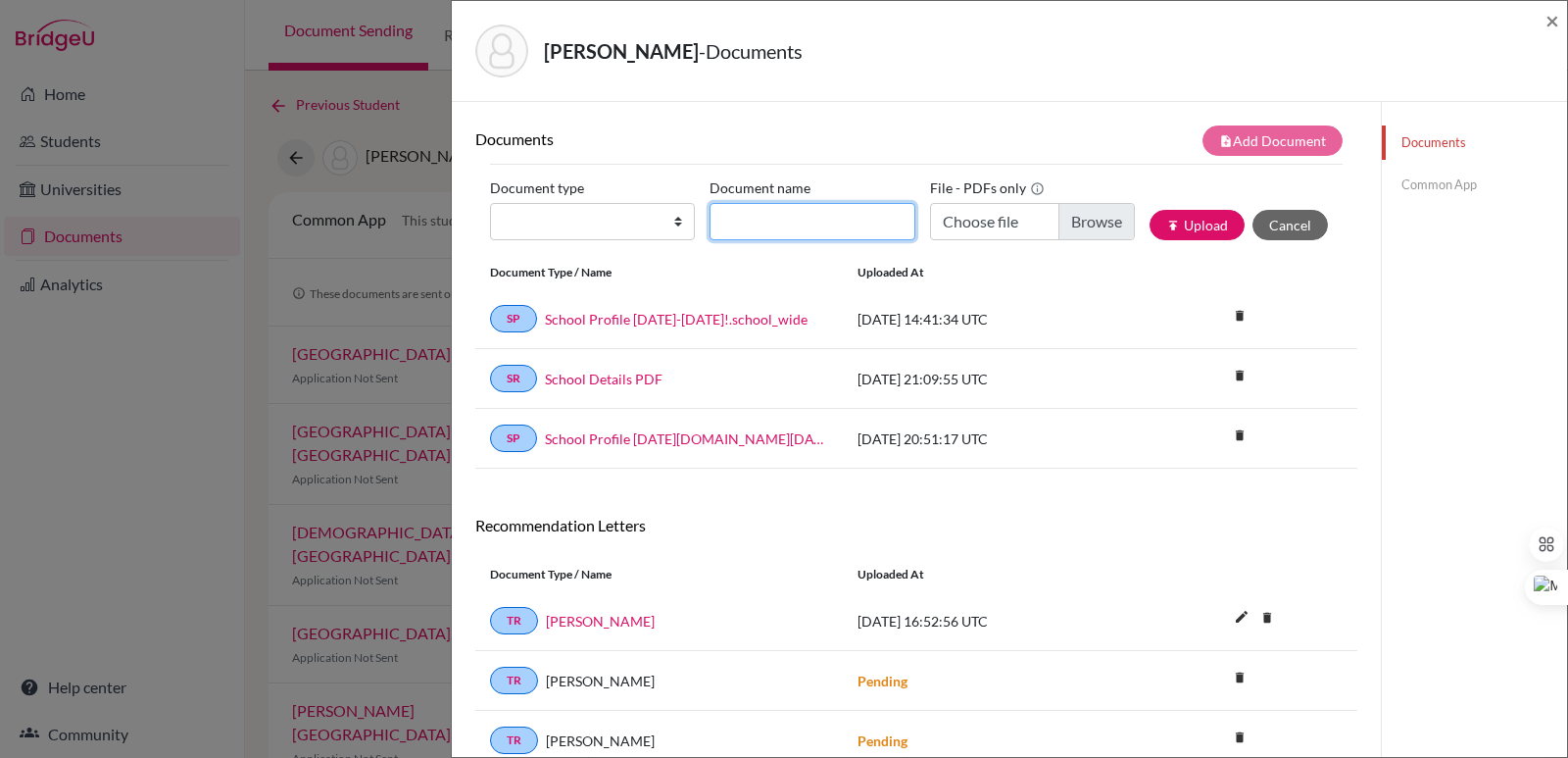
click at [774, 228] on input "Document name" at bounding box center [811, 221] width 204 height 38
paste input "Initial Transcript"
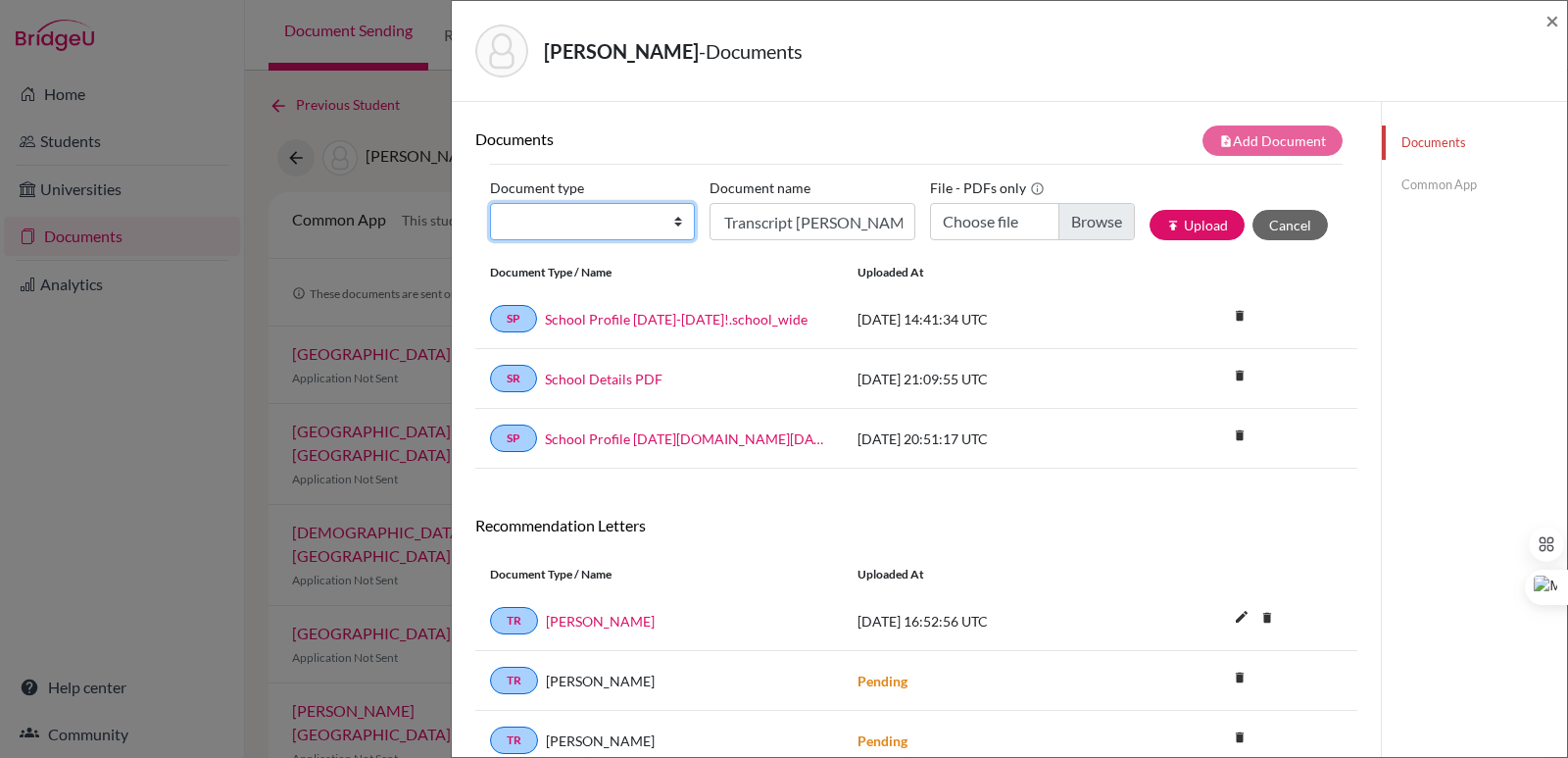
click at [673, 221] on select "Change explanation for Common App reports Counselor recommendation Internationa…" at bounding box center [592, 221] width 204 height 38
click at [490, 202] on select "Change explanation for Common App reports Counselor recommendation Internationa…" at bounding box center [592, 221] width 204 height 38
click at [1065, 223] on input "Choose file" at bounding box center [1031, 221] width 204 height 38
click at [1186, 228] on button "publish Upload" at bounding box center [1197, 224] width 95 height 31
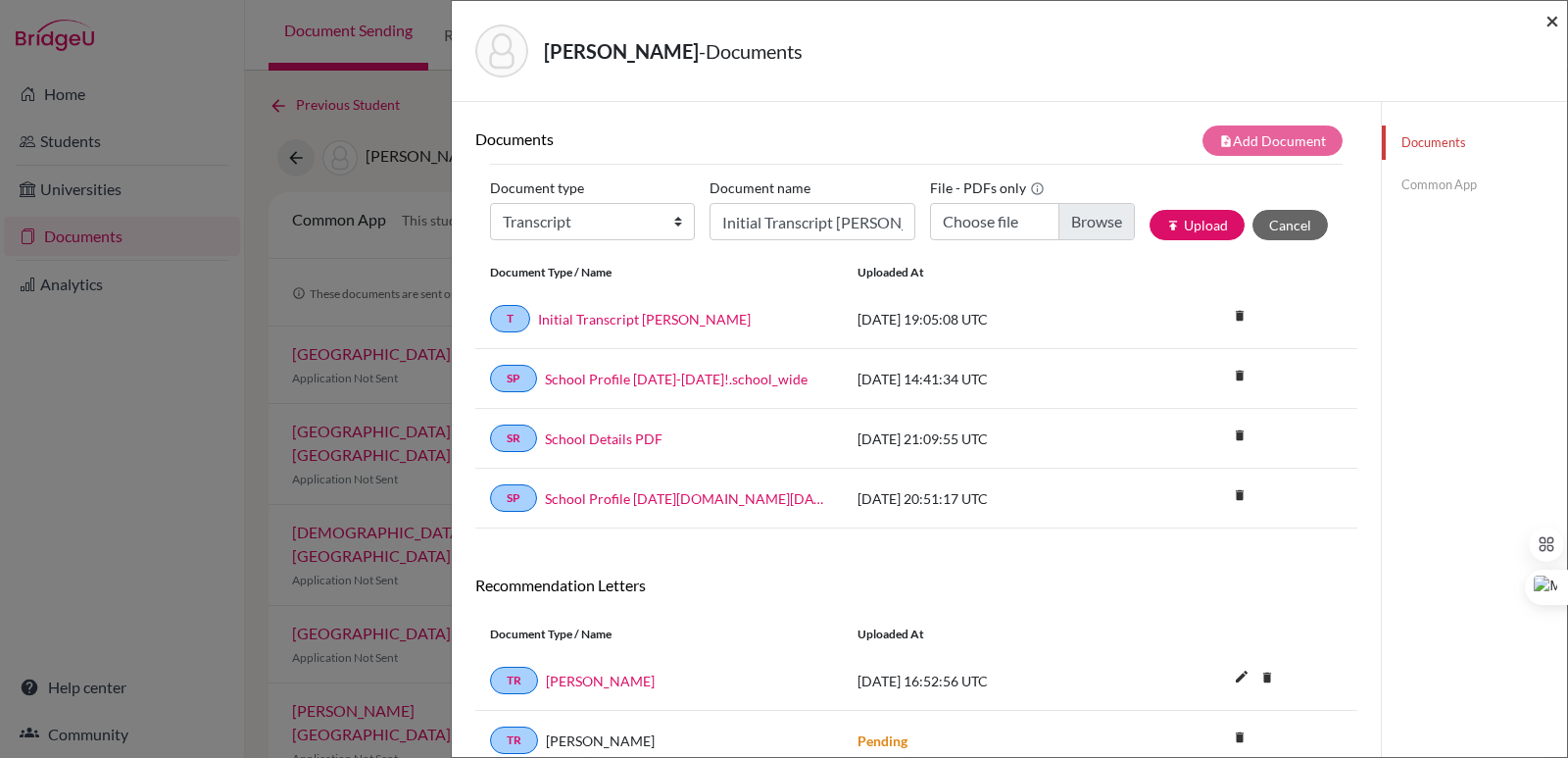
click at [1552, 20] on span "×" at bounding box center [1552, 20] width 14 height 29
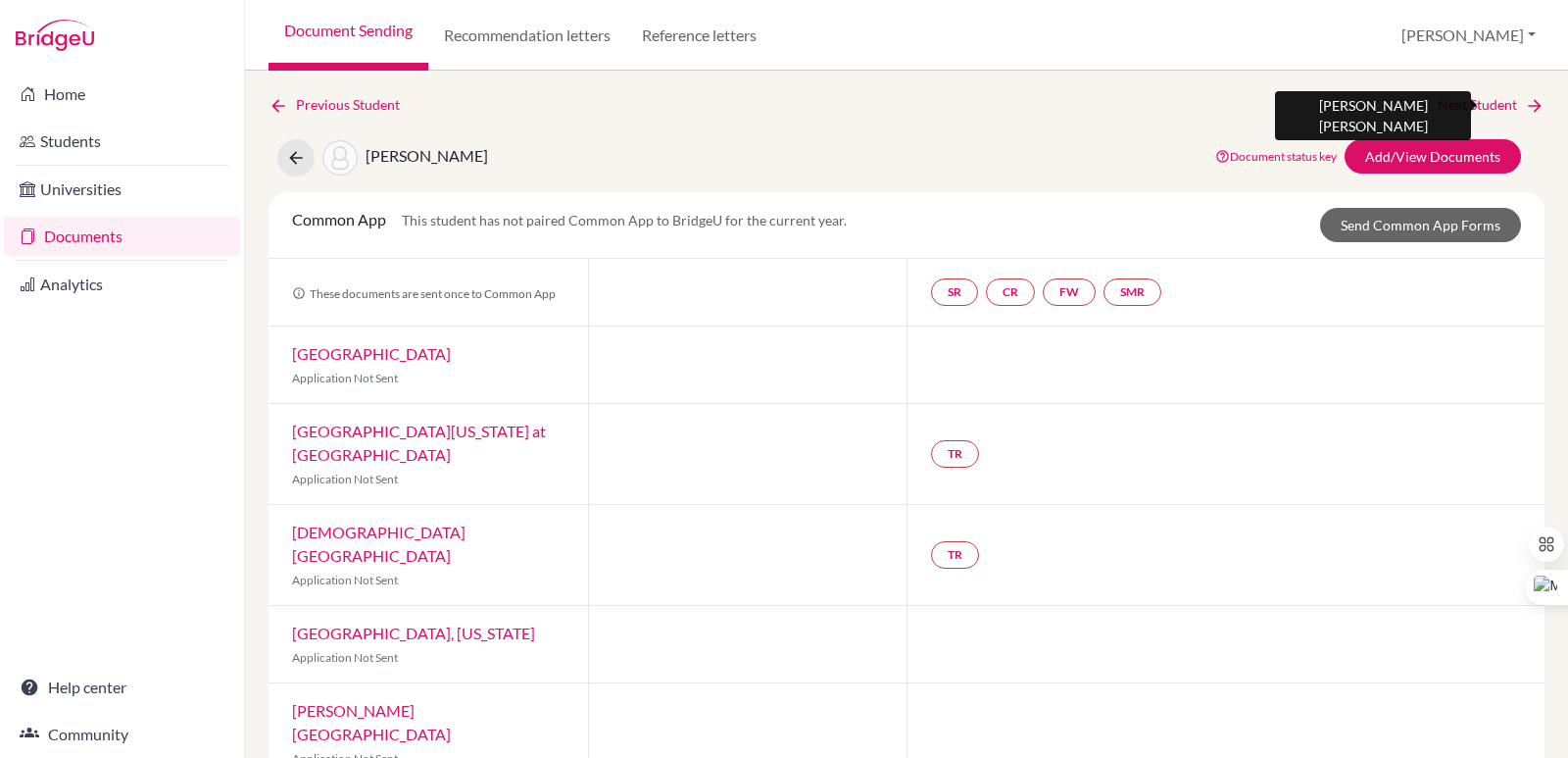
click at [1503, 100] on link "Next Student" at bounding box center [1491, 105] width 107 height 22
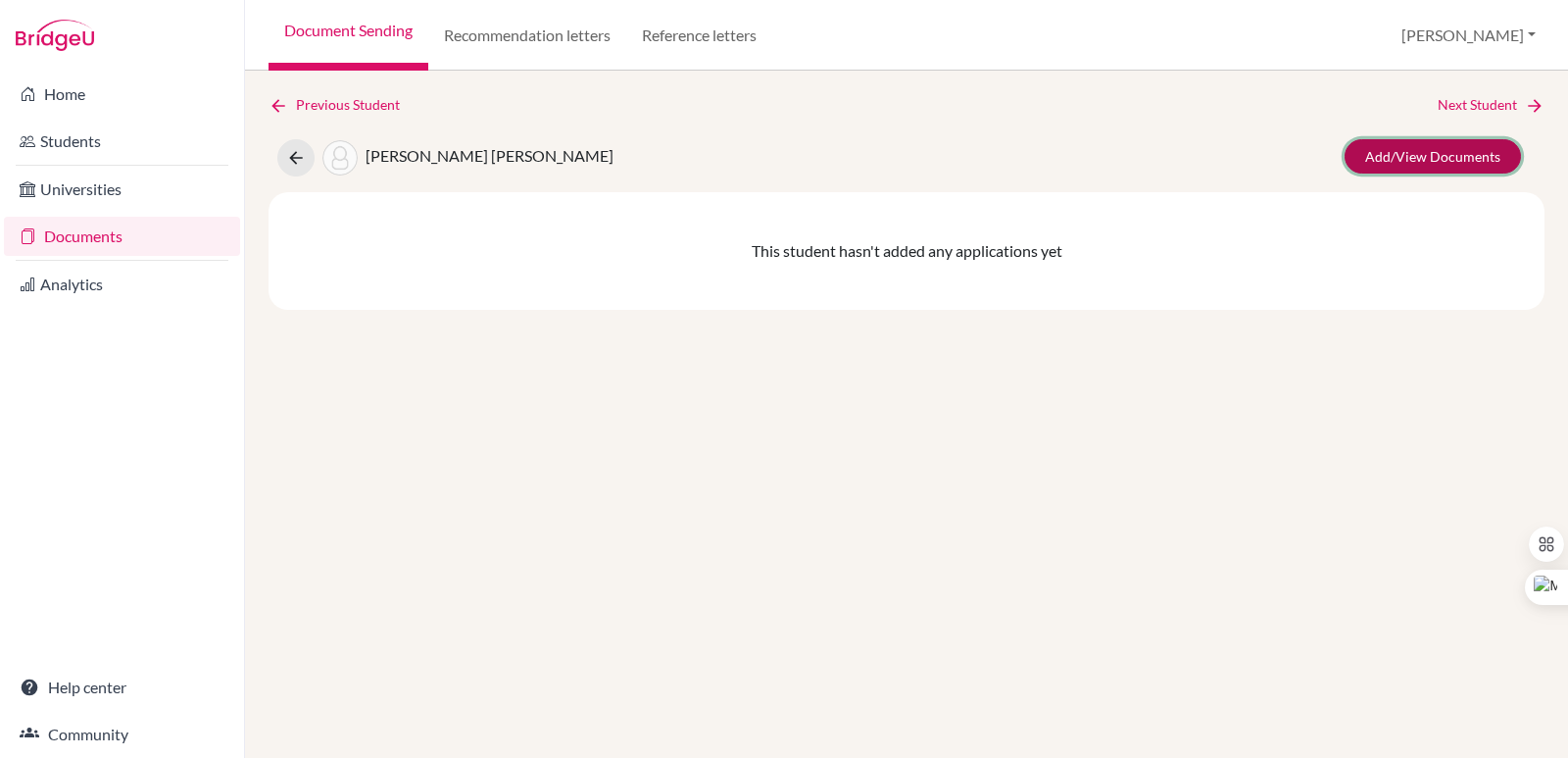
click at [1428, 154] on link "Add/View Documents" at bounding box center [1432, 156] width 177 height 35
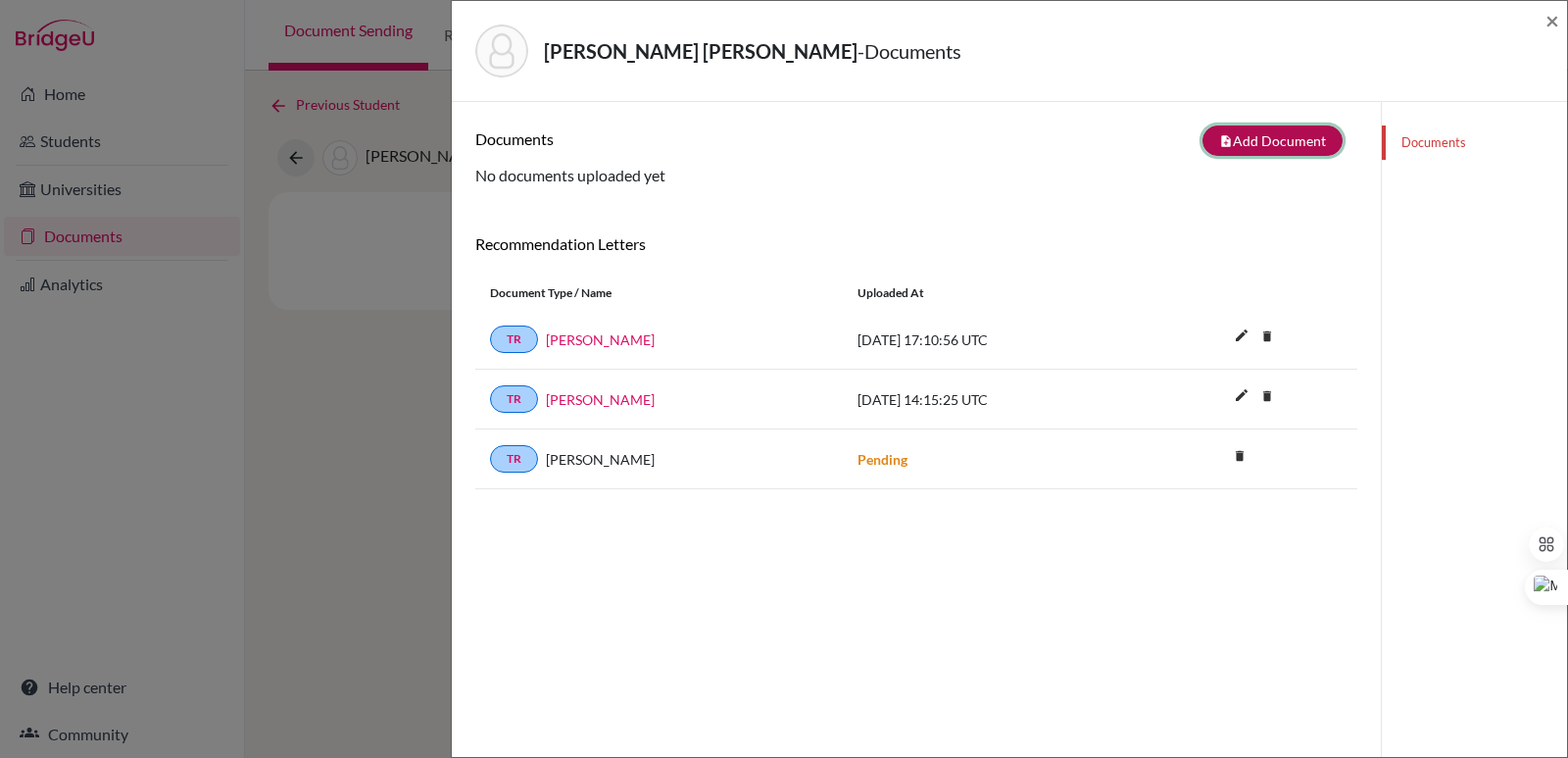
click at [1271, 136] on button "note_add Add Document" at bounding box center [1271, 140] width 140 height 31
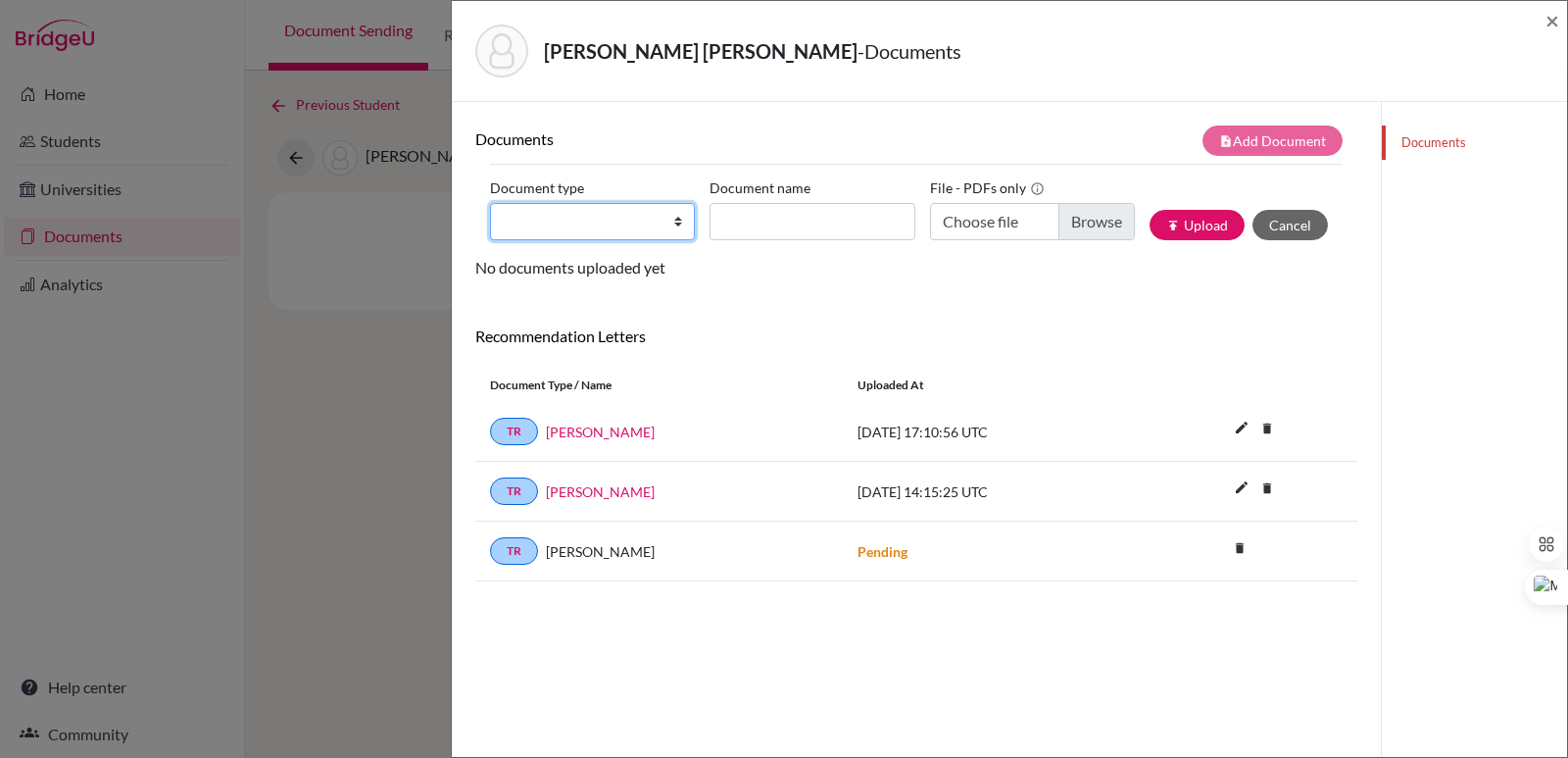
click at [638, 214] on select "Change explanation for Common App reports Counselor recommendation Internationa…" at bounding box center [592, 221] width 204 height 38
click at [490, 202] on select "Change explanation for Common App reports Counselor recommendation Internationa…" at bounding box center [592, 221] width 204 height 38
click at [795, 198] on label "Document name" at bounding box center [760, 188] width 101 height 31
click at [795, 202] on input "Document name" at bounding box center [811, 221] width 204 height 38
paste input "Initial Transcript"
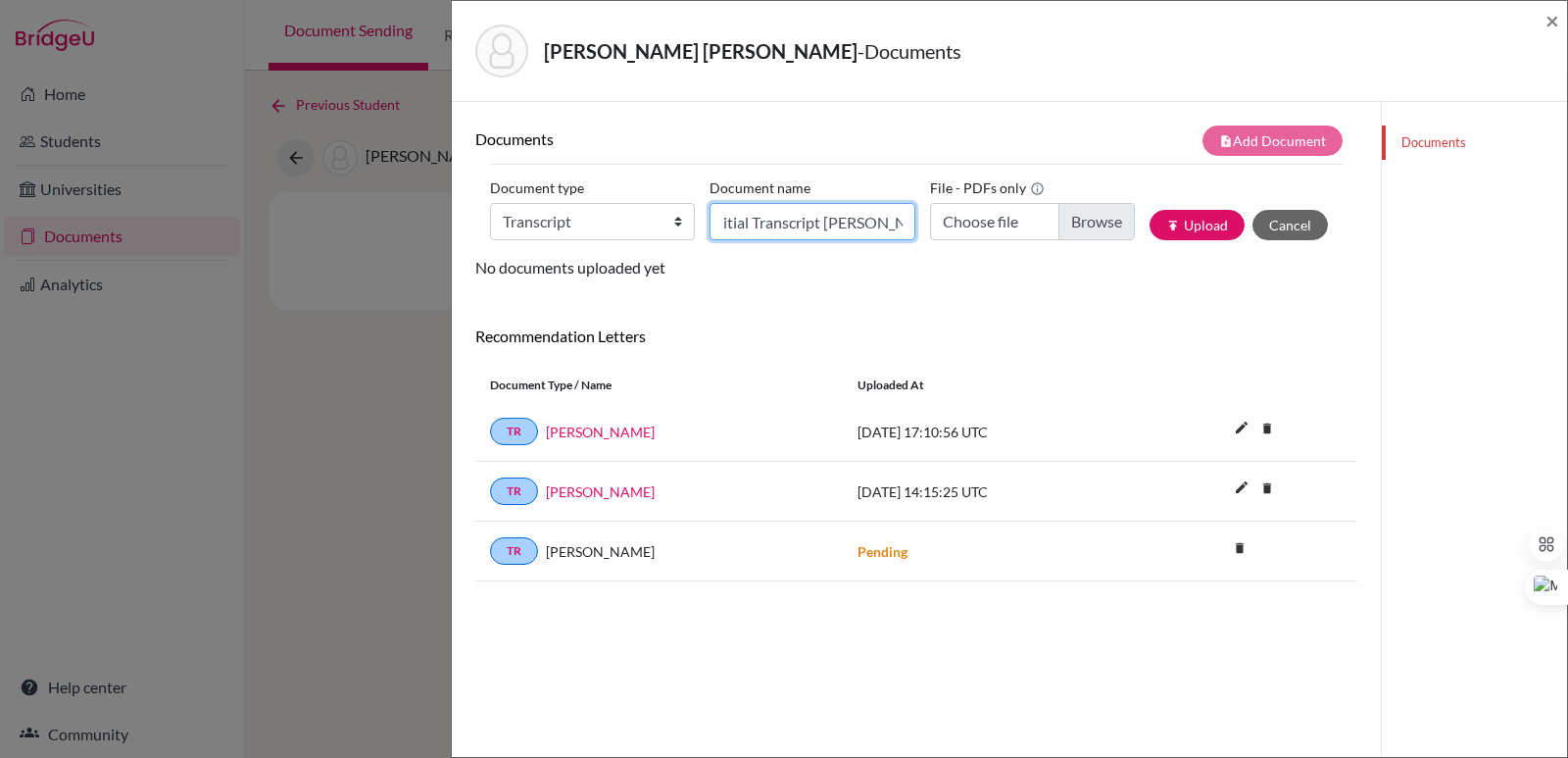
scroll to position [0, 29]
click at [1073, 232] on input "Choose file" at bounding box center [1031, 221] width 204 height 38
click at [1179, 239] on button "publish Upload" at bounding box center [1197, 224] width 95 height 31
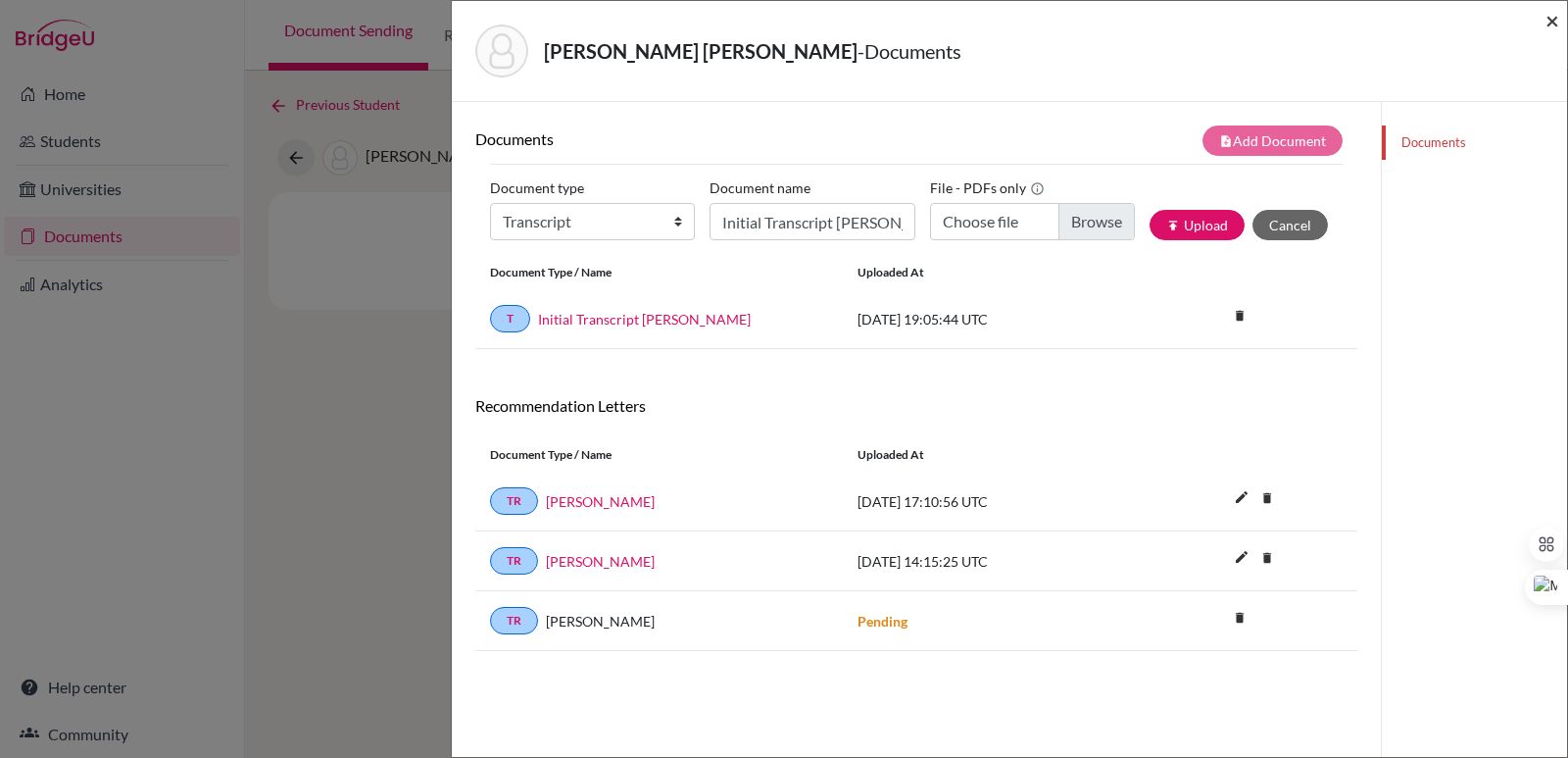
click at [1552, 22] on span "×" at bounding box center [1552, 20] width 14 height 29
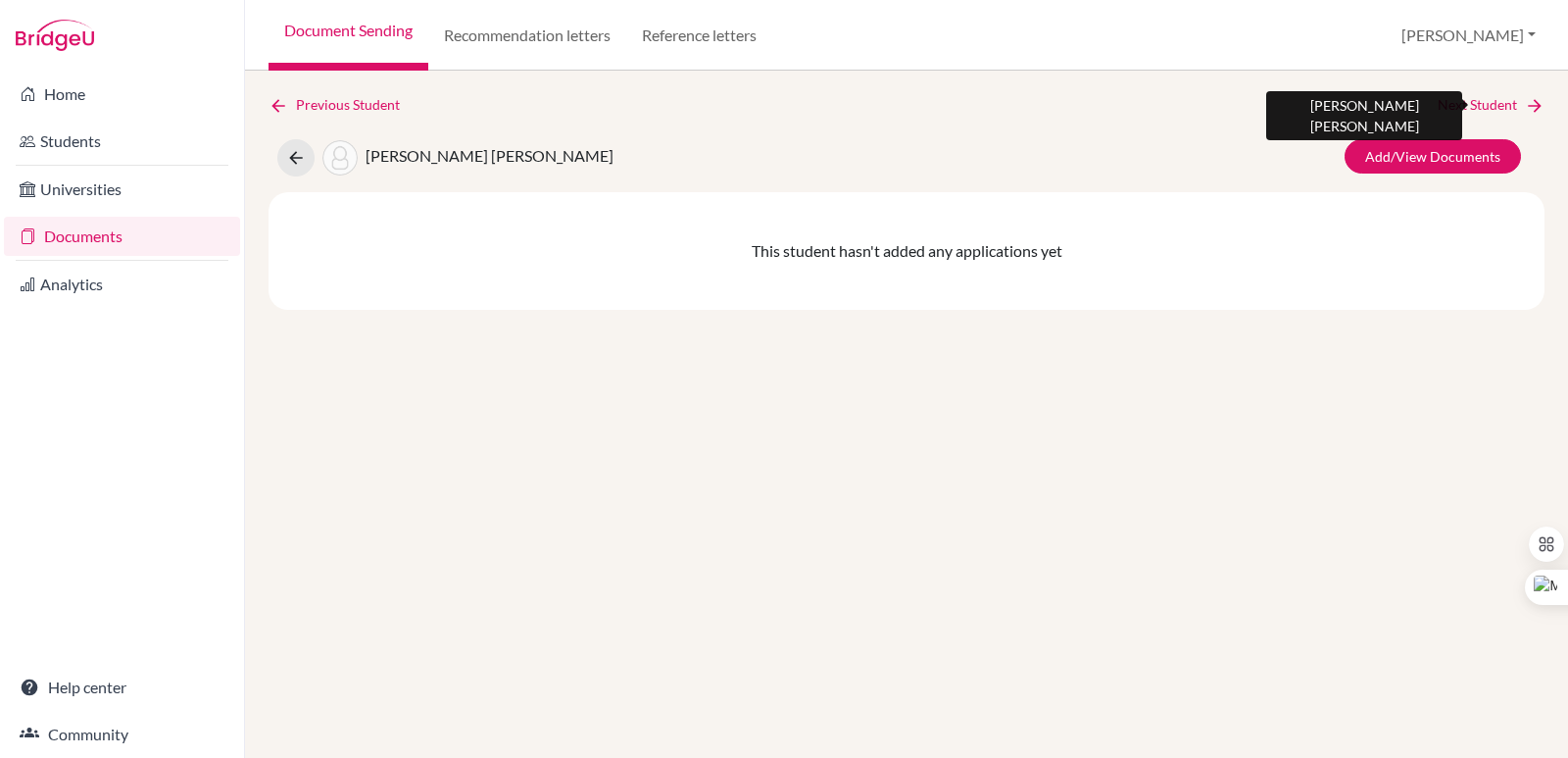
click at [1524, 103] on icon at bounding box center [1534, 106] width 20 height 20
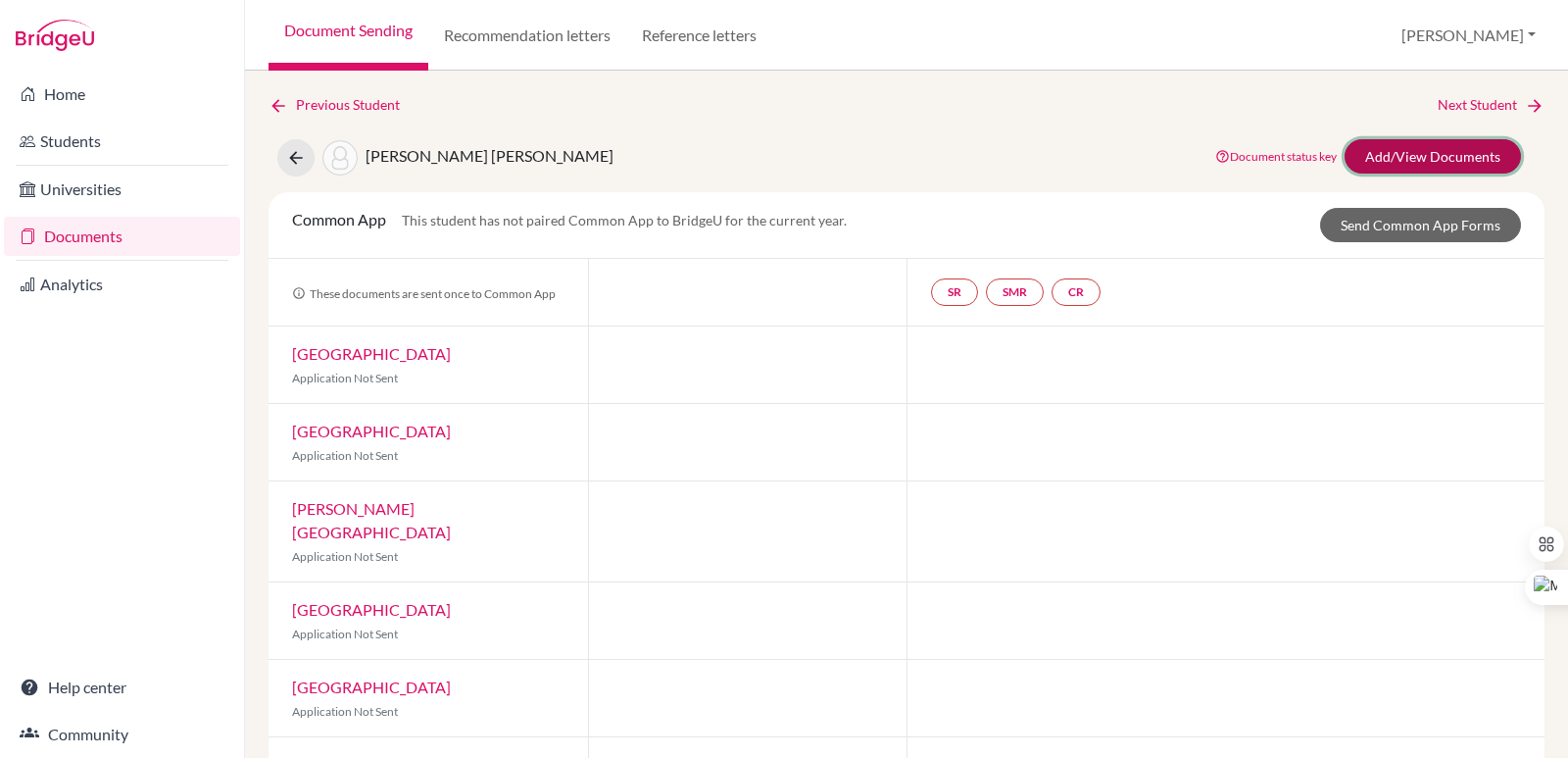
click at [1462, 162] on link "Add/View Documents" at bounding box center [1432, 156] width 177 height 35
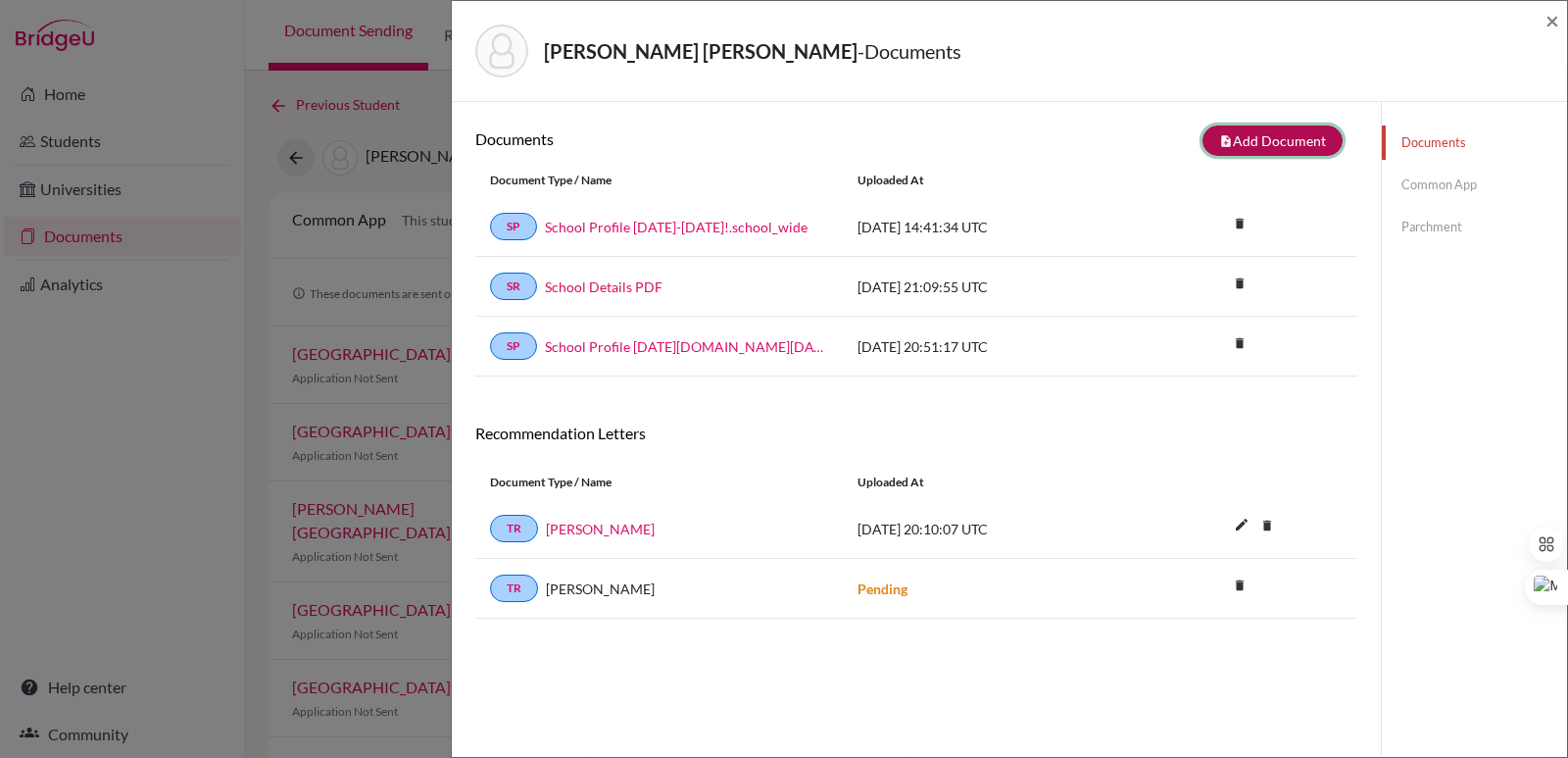
click at [1289, 140] on button "note_add Add Document" at bounding box center [1271, 140] width 140 height 31
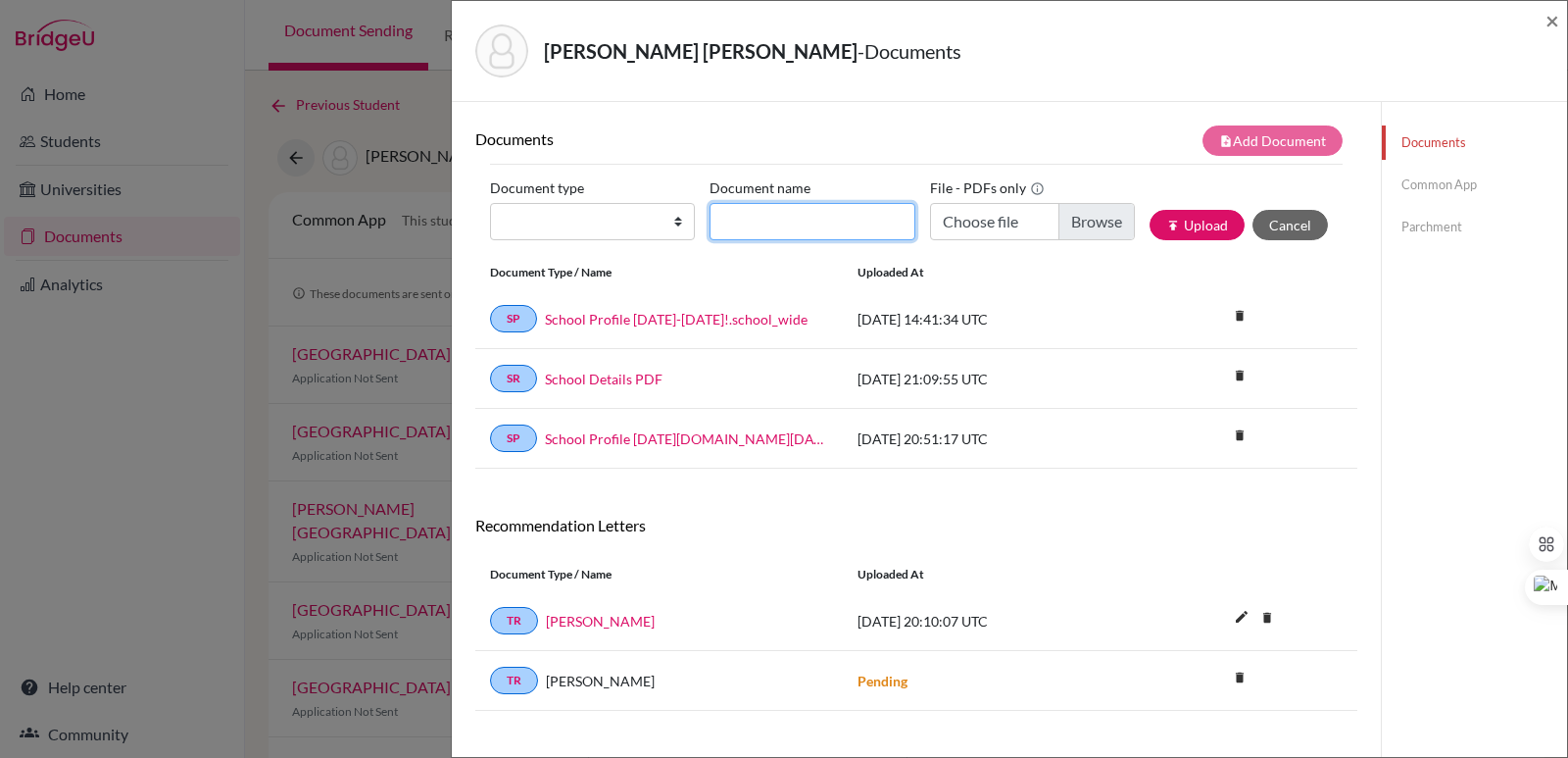
click at [785, 216] on input "Document name" at bounding box center [811, 221] width 204 height 38
paste input "Initial Transcript"
drag, startPoint x: 619, startPoint y: 217, endPoint x: 613, endPoint y: 235, distance: 19.0
click at [618, 217] on select "Change explanation for Common App reports Counselor recommendation Internationa…" at bounding box center [592, 221] width 204 height 38
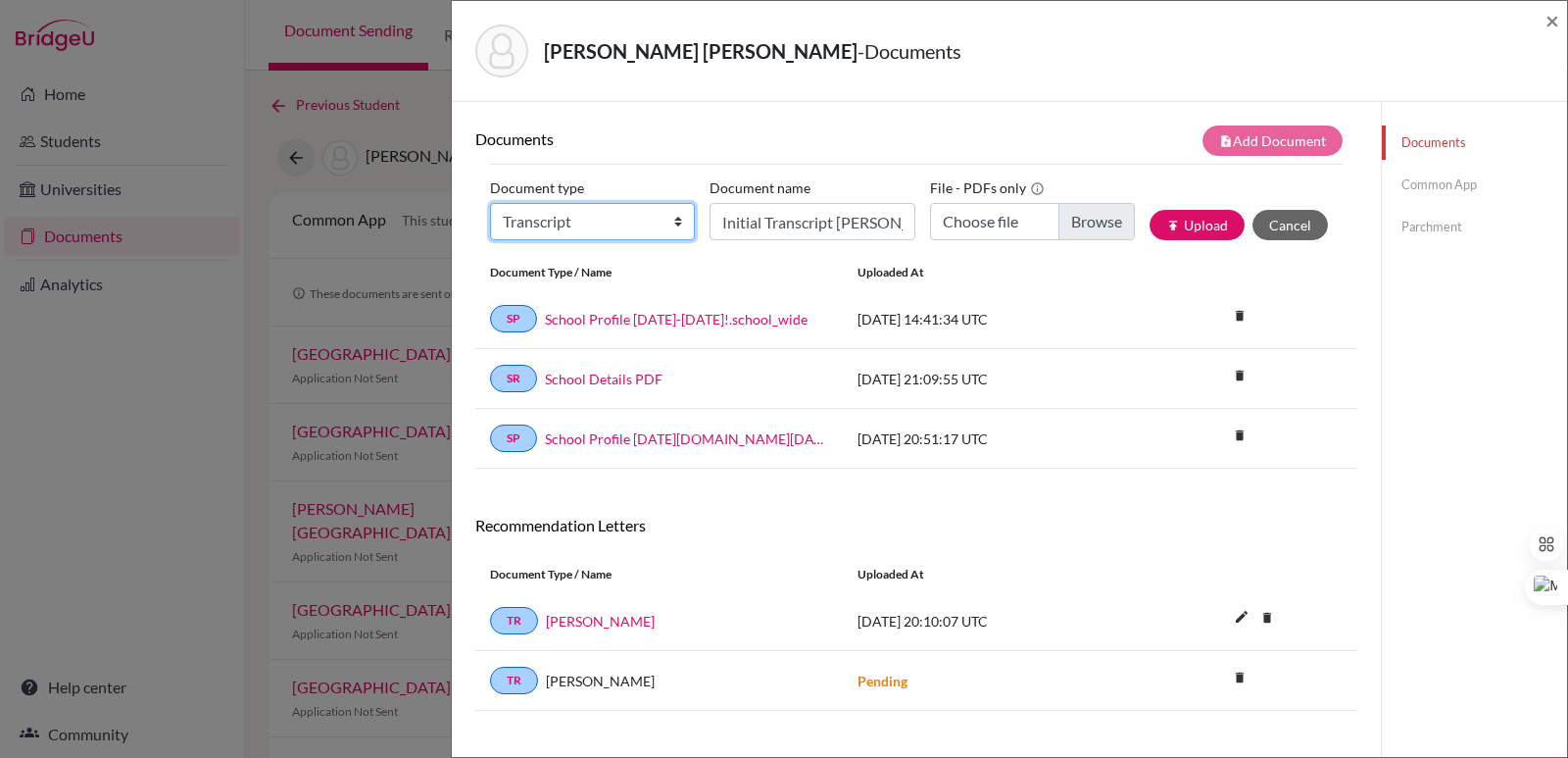
click at [490, 202] on select "Change explanation for Common App reports Counselor recommendation Internationa…" at bounding box center [592, 221] width 204 height 38
click at [1055, 215] on input "Choose file" at bounding box center [1031, 221] width 204 height 38
click at [1195, 233] on button "publish Upload" at bounding box center [1197, 224] width 95 height 31
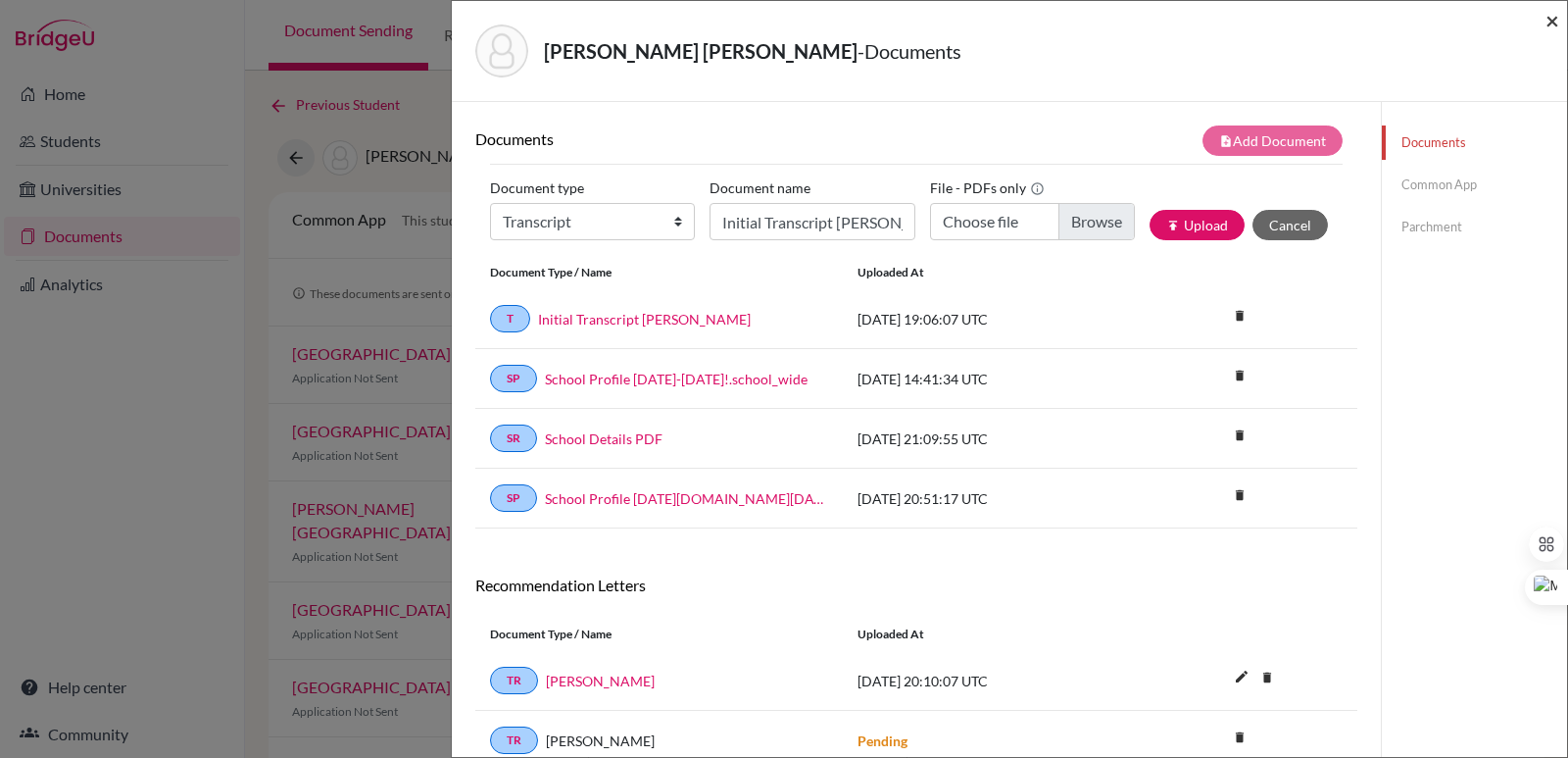
click at [1546, 22] on span "×" at bounding box center [1552, 20] width 14 height 29
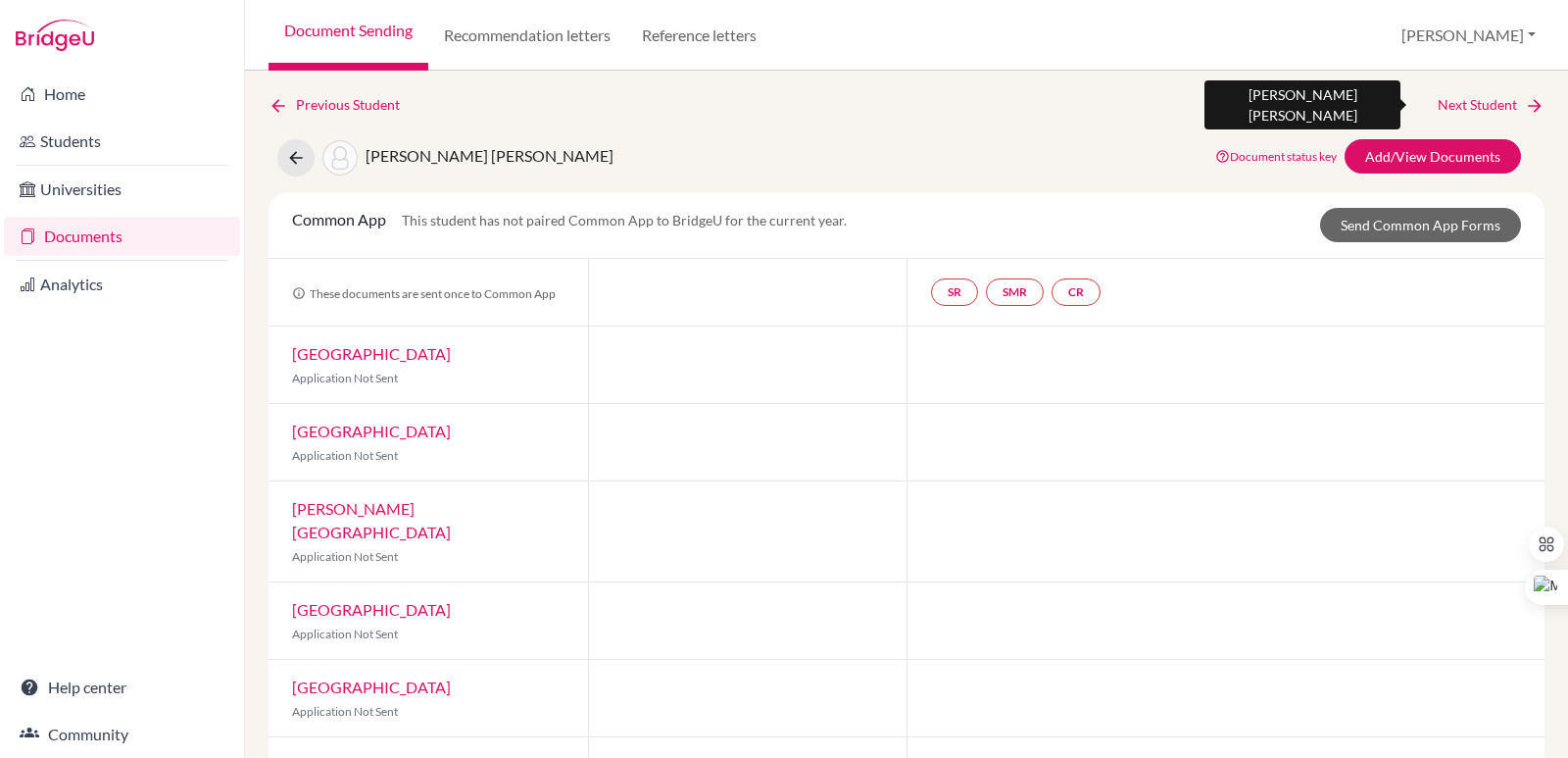
click at [1498, 106] on link "Next Student" at bounding box center [1491, 105] width 107 height 22
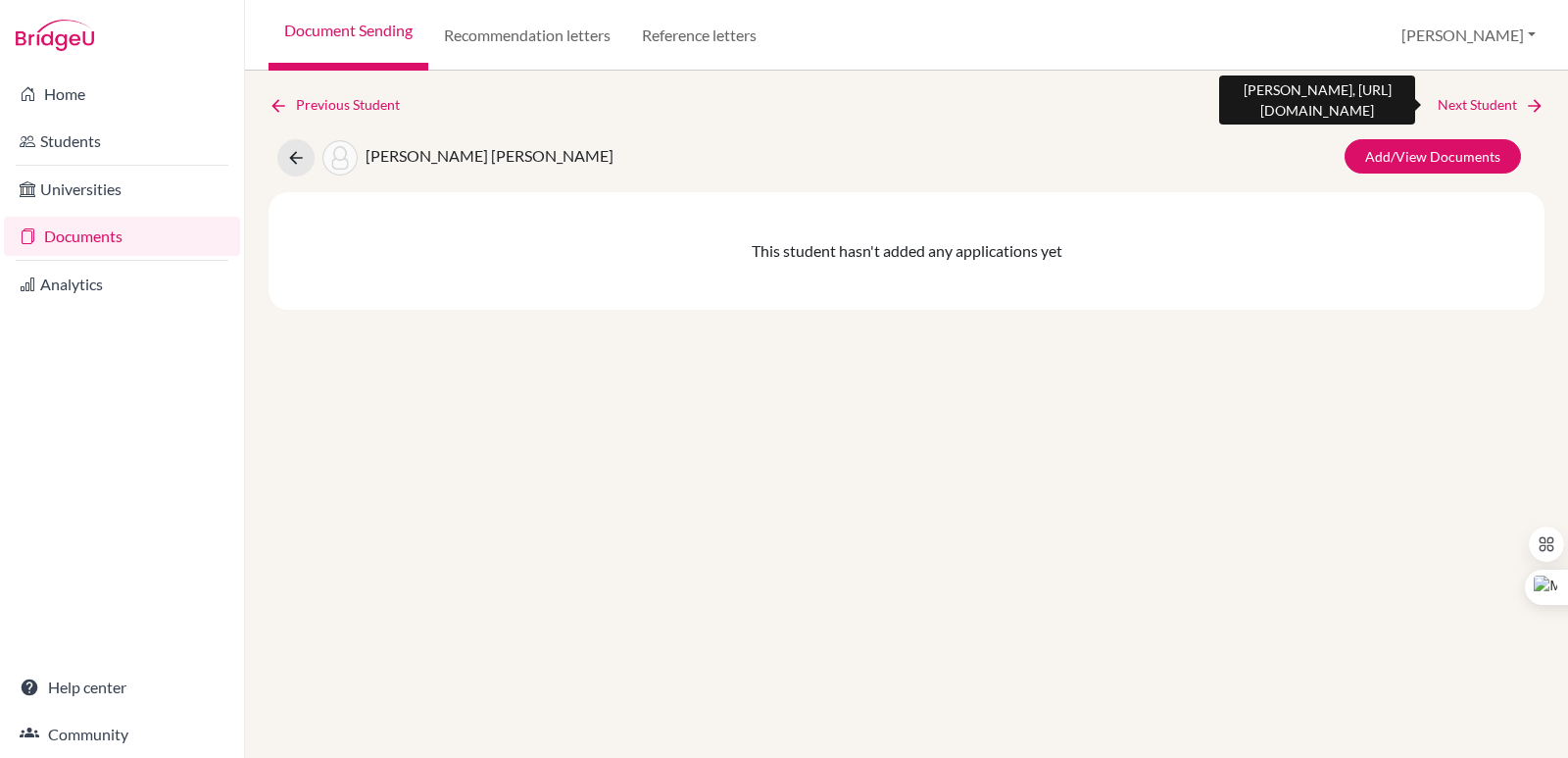
click at [1496, 105] on link "Next Student" at bounding box center [1491, 105] width 107 height 22
click at [1361, 182] on div "Previous Student Next Student Simán González, https://easalvador.powerschool.co…" at bounding box center [906, 201] width 1275 height 215
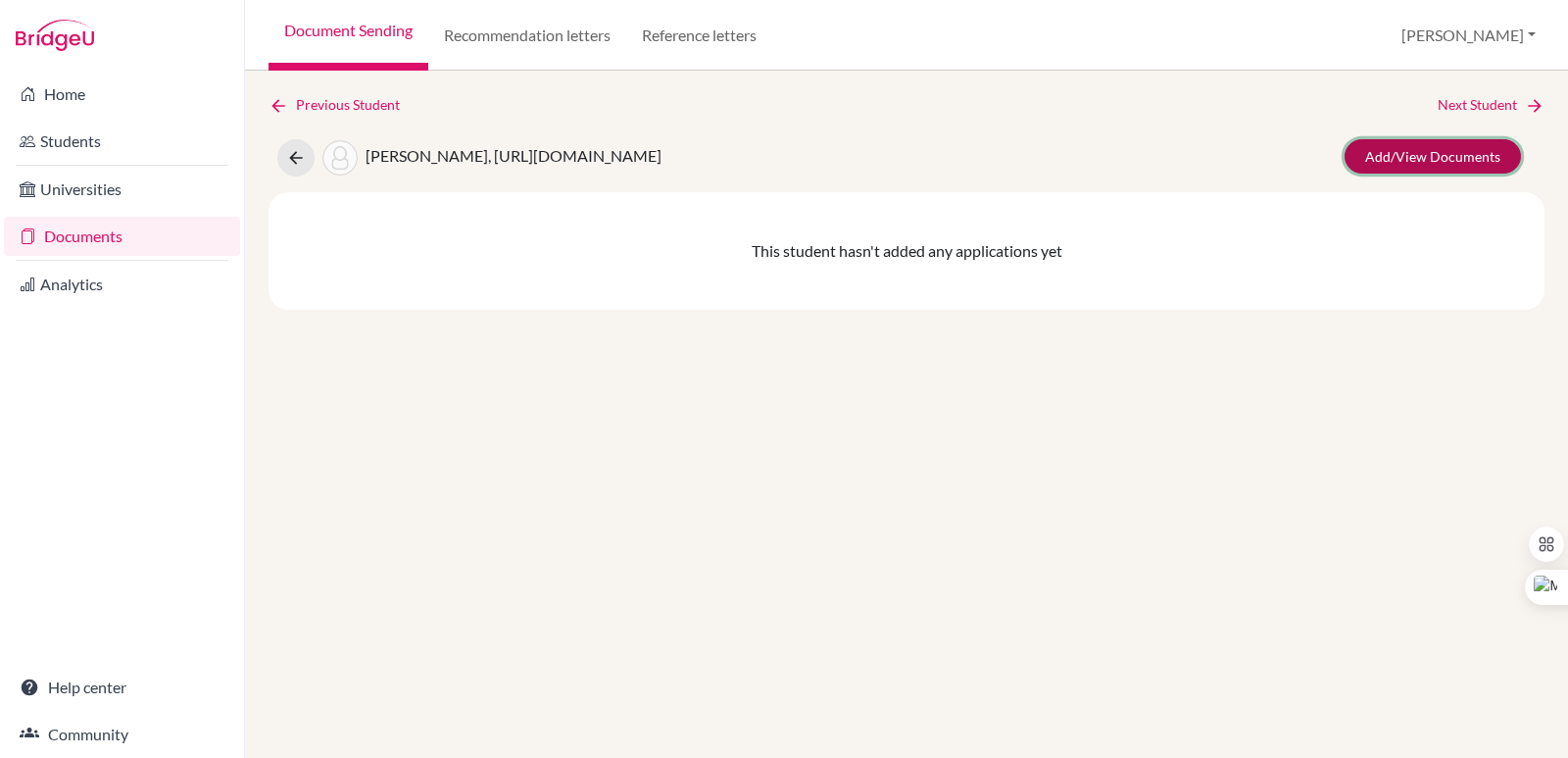
click at [1359, 164] on link "Add/View Documents" at bounding box center [1432, 156] width 177 height 35
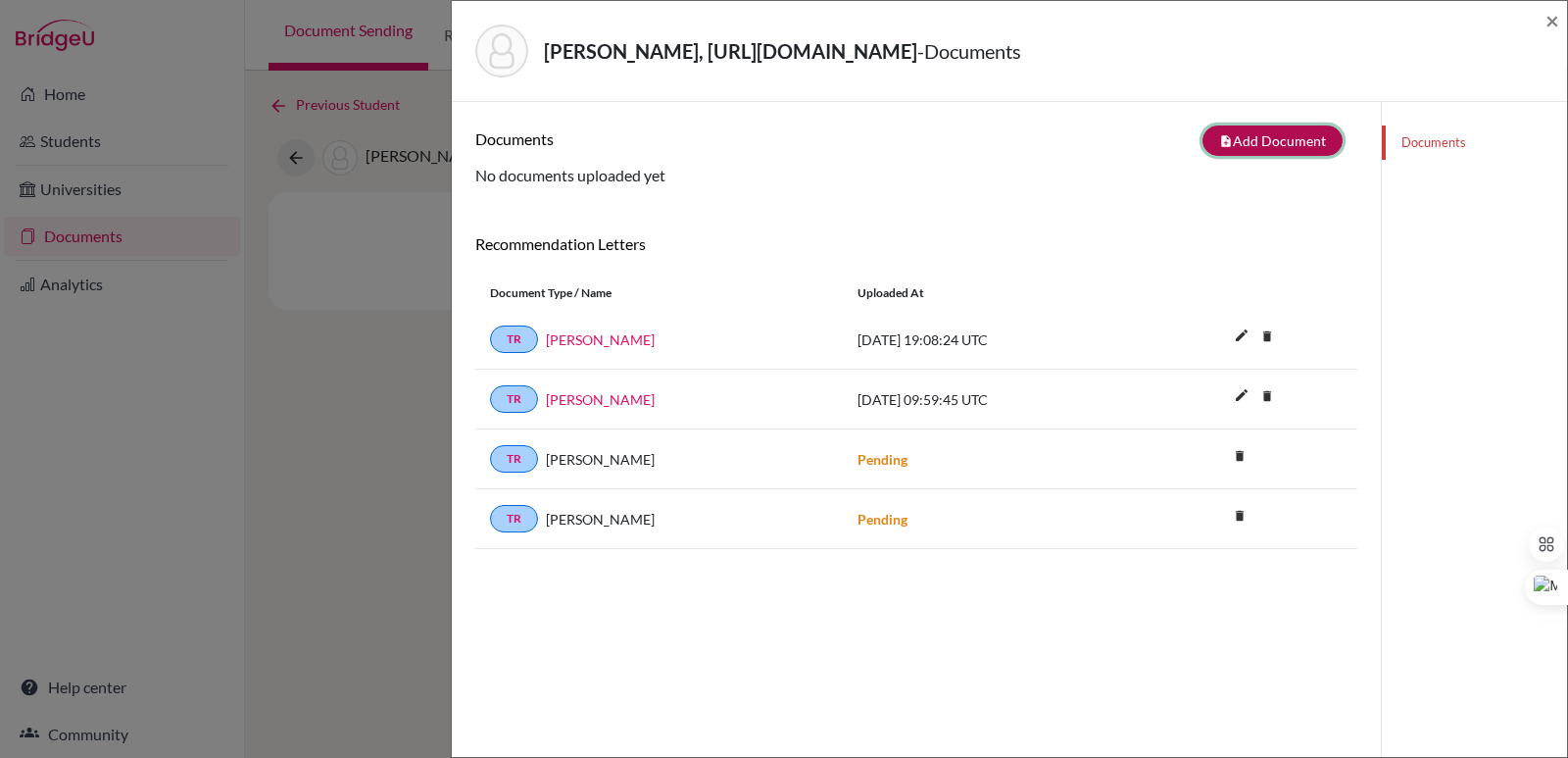
click at [1285, 152] on button "note_add Add Document" at bounding box center [1271, 140] width 140 height 31
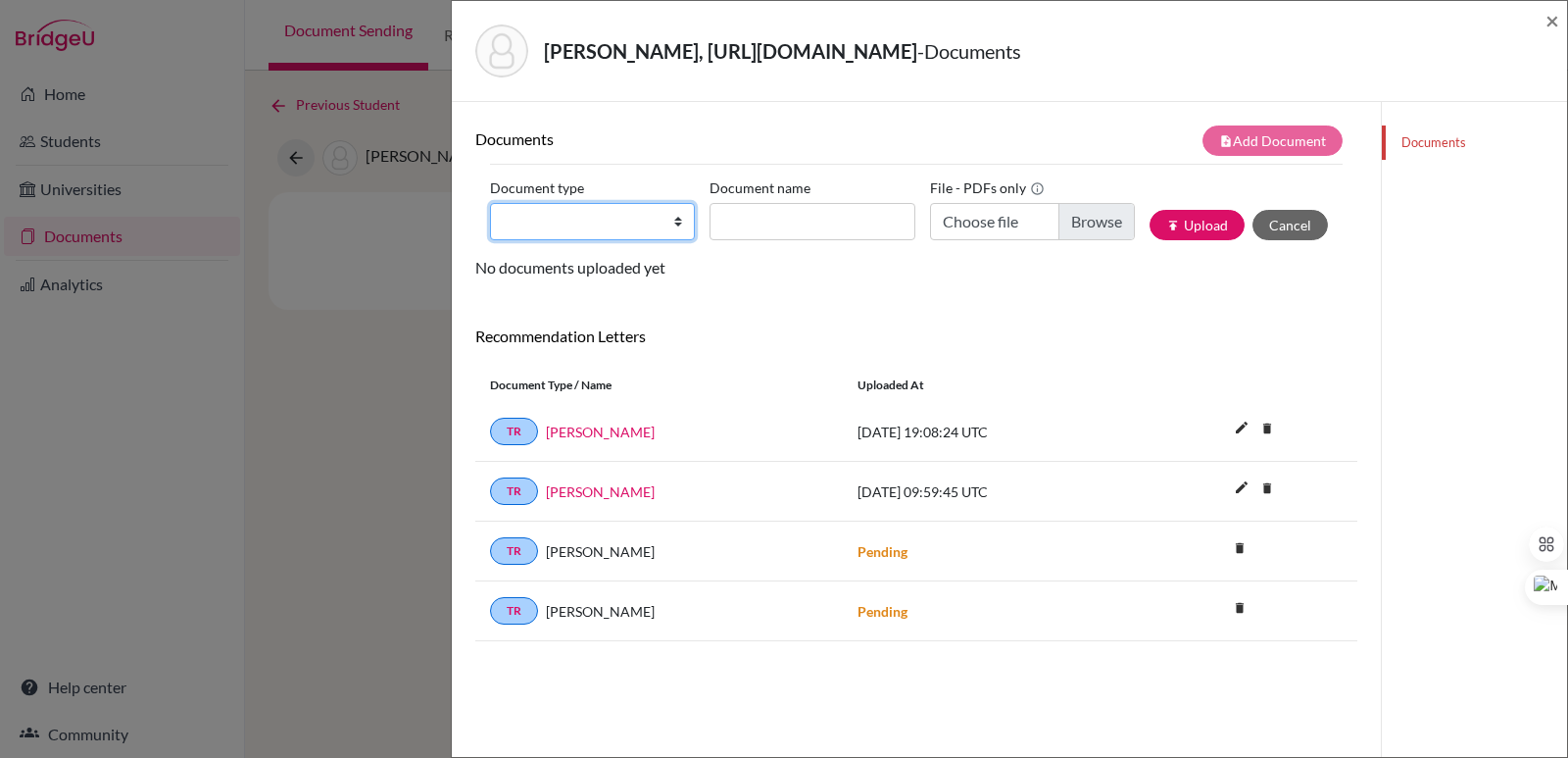
click at [640, 211] on select "Change explanation for Common App reports Counselor recommendation Internationa…" at bounding box center [592, 221] width 204 height 38
click at [490, 202] on select "Change explanation for Common App reports Counselor recommendation Internationa…" at bounding box center [592, 221] width 204 height 38
click at [862, 231] on input "Document name" at bounding box center [811, 221] width 204 height 38
paste input "Initial Transcript"
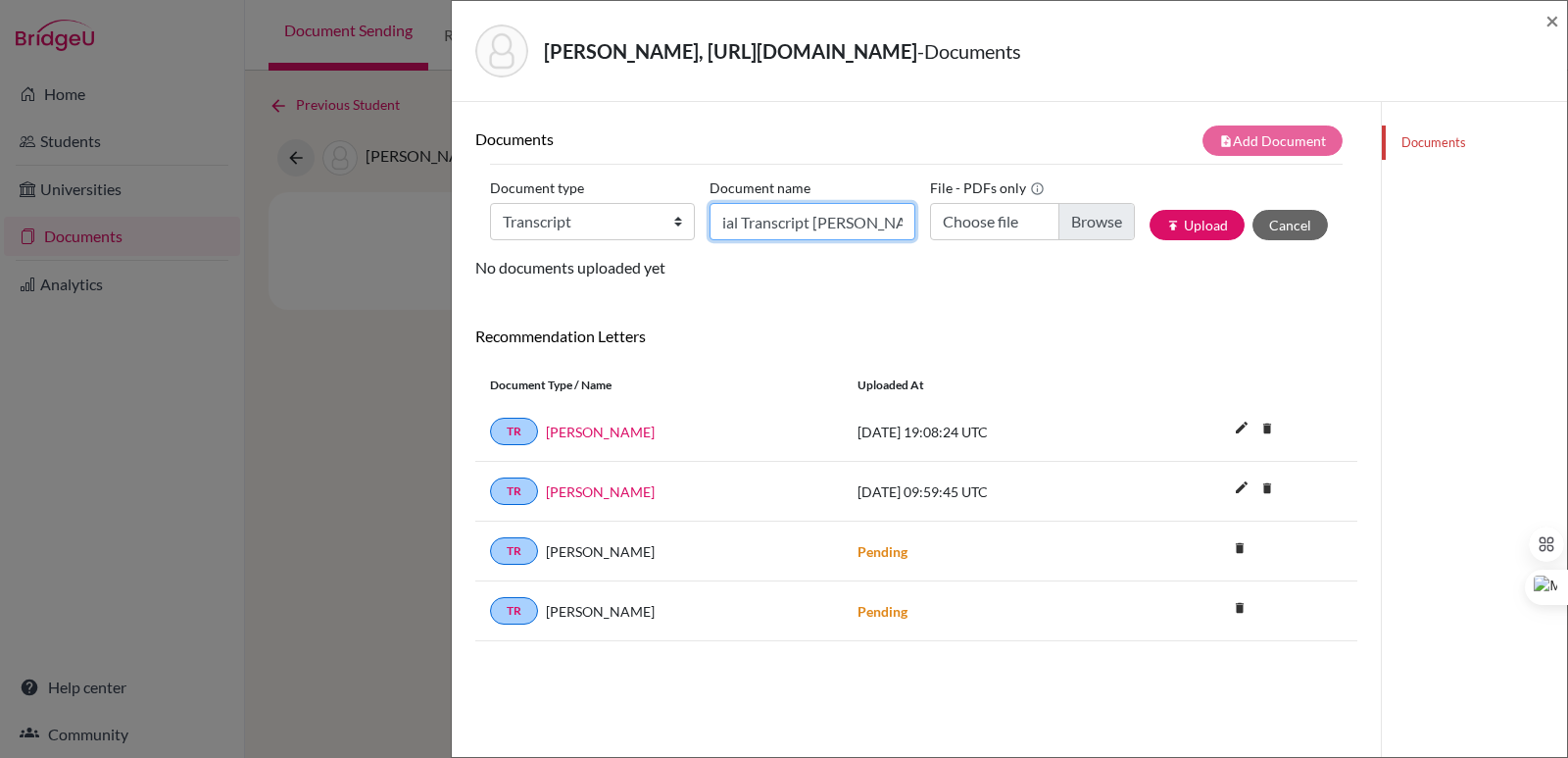
scroll to position [0, 33]
click at [1074, 232] on input "Choose file" at bounding box center [1031, 221] width 204 height 38
click at [864, 237] on input "Initial Transcript Valeria Siman" at bounding box center [811, 221] width 204 height 38
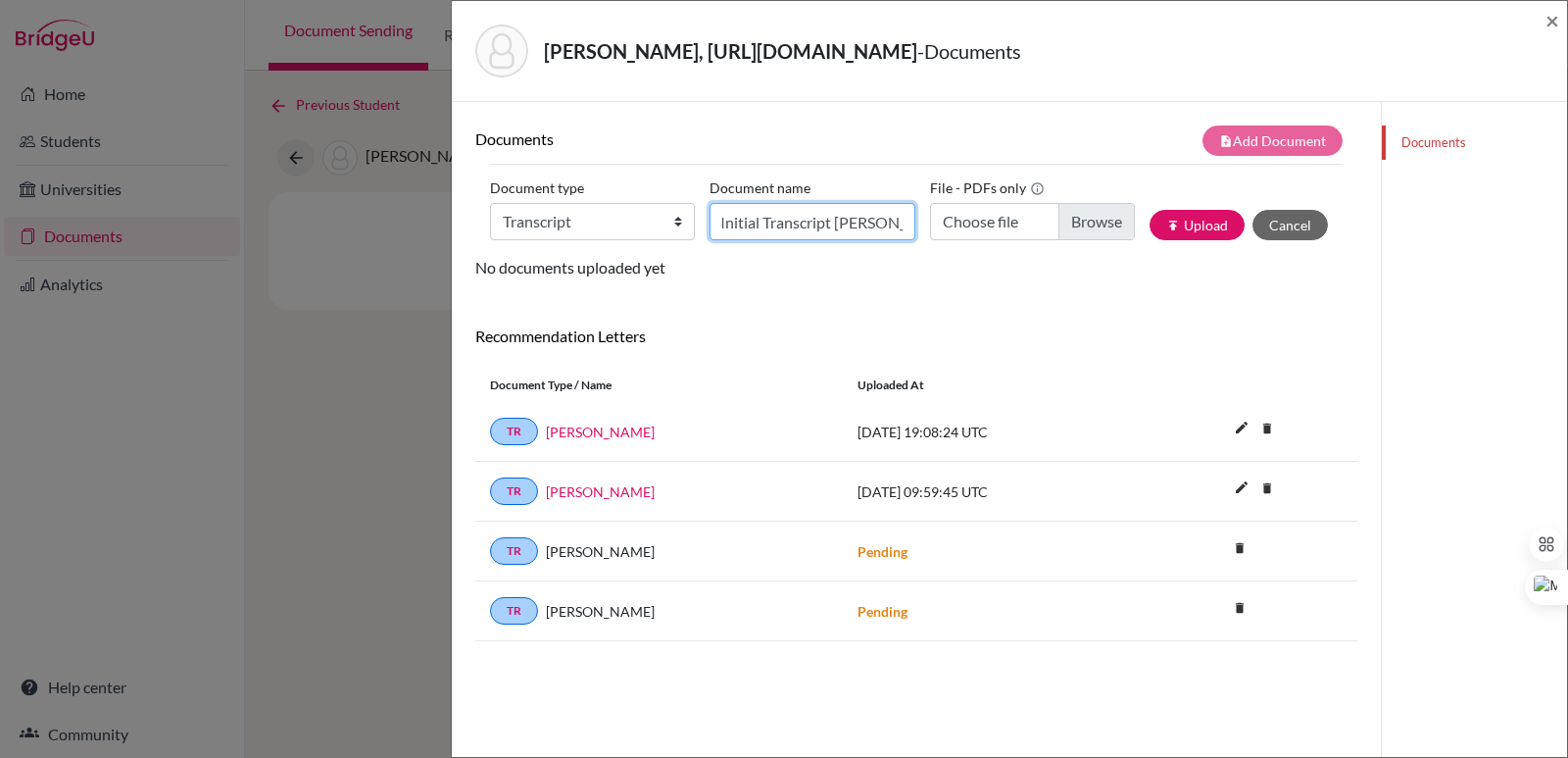
drag, startPoint x: 879, startPoint y: 222, endPoint x: 834, endPoint y: 237, distance: 47.4
click at [834, 237] on input "Initial Transcript Valeria Siman" at bounding box center [811, 221] width 204 height 38
click at [1113, 216] on input "Choose file" at bounding box center [1031, 221] width 204 height 38
click at [1191, 215] on button "publish Upload" at bounding box center [1197, 224] width 95 height 31
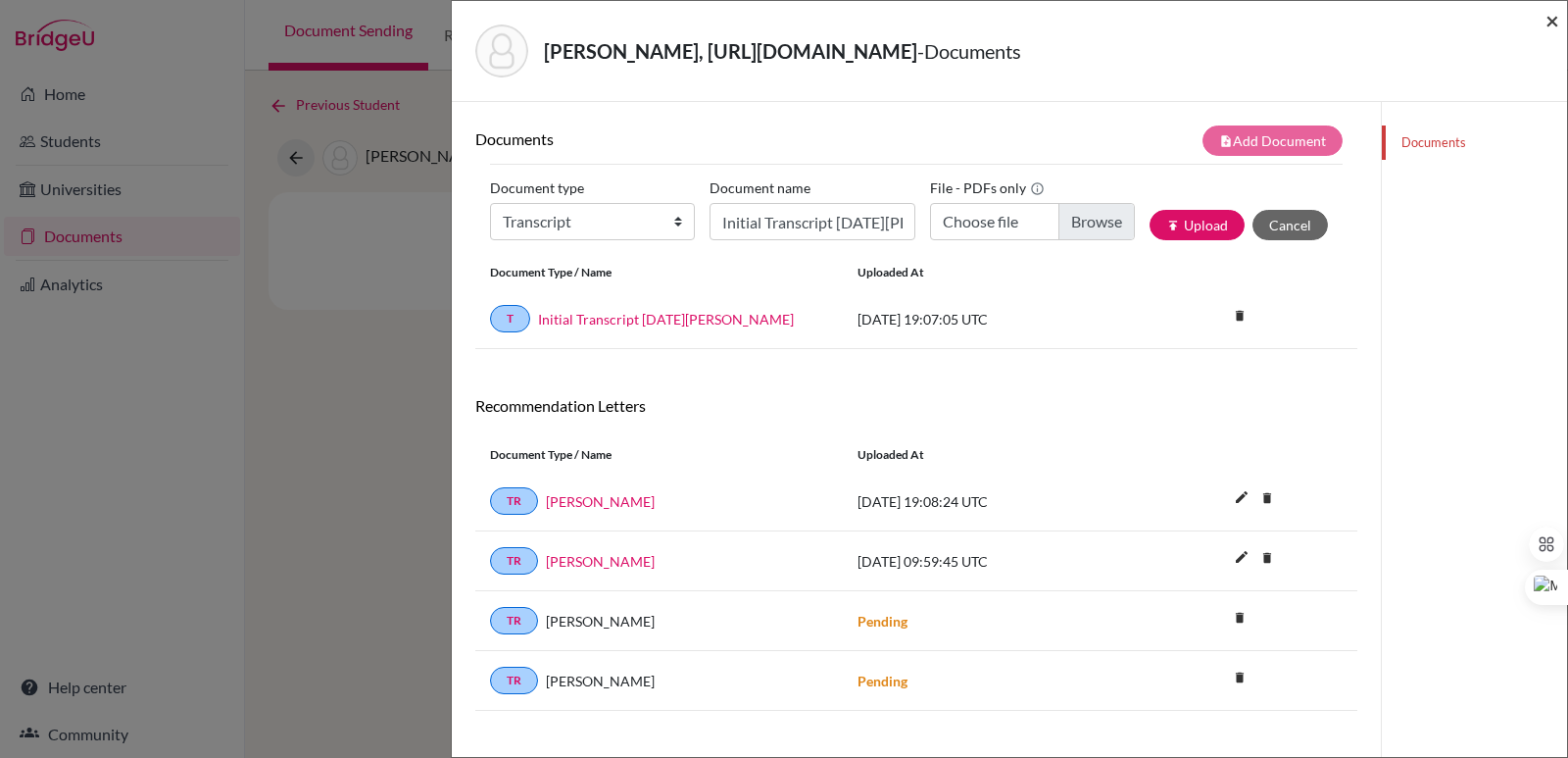
click at [1555, 22] on span "×" at bounding box center [1552, 20] width 14 height 29
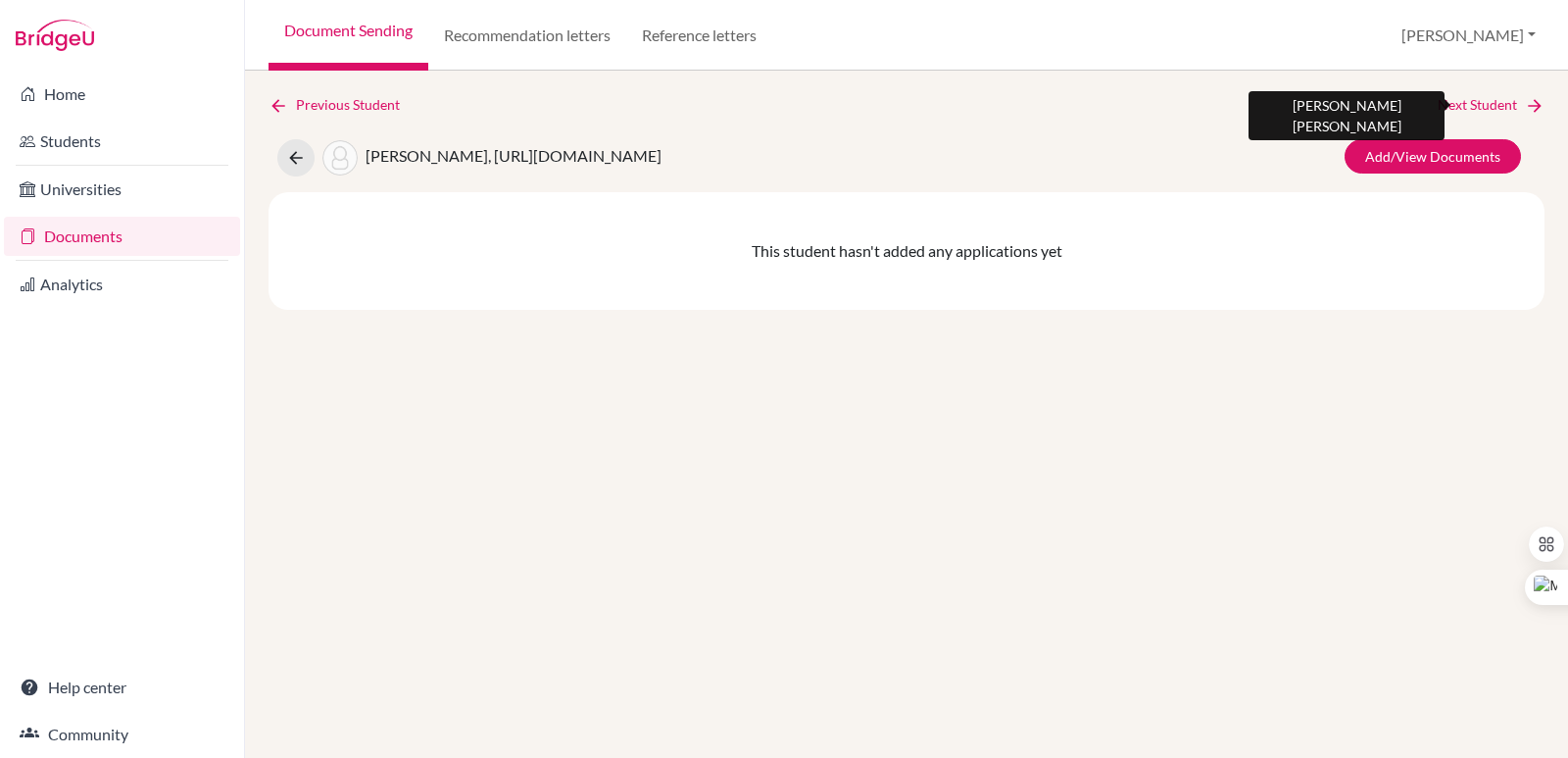
click at [1517, 98] on link "Next Student" at bounding box center [1491, 105] width 107 height 22
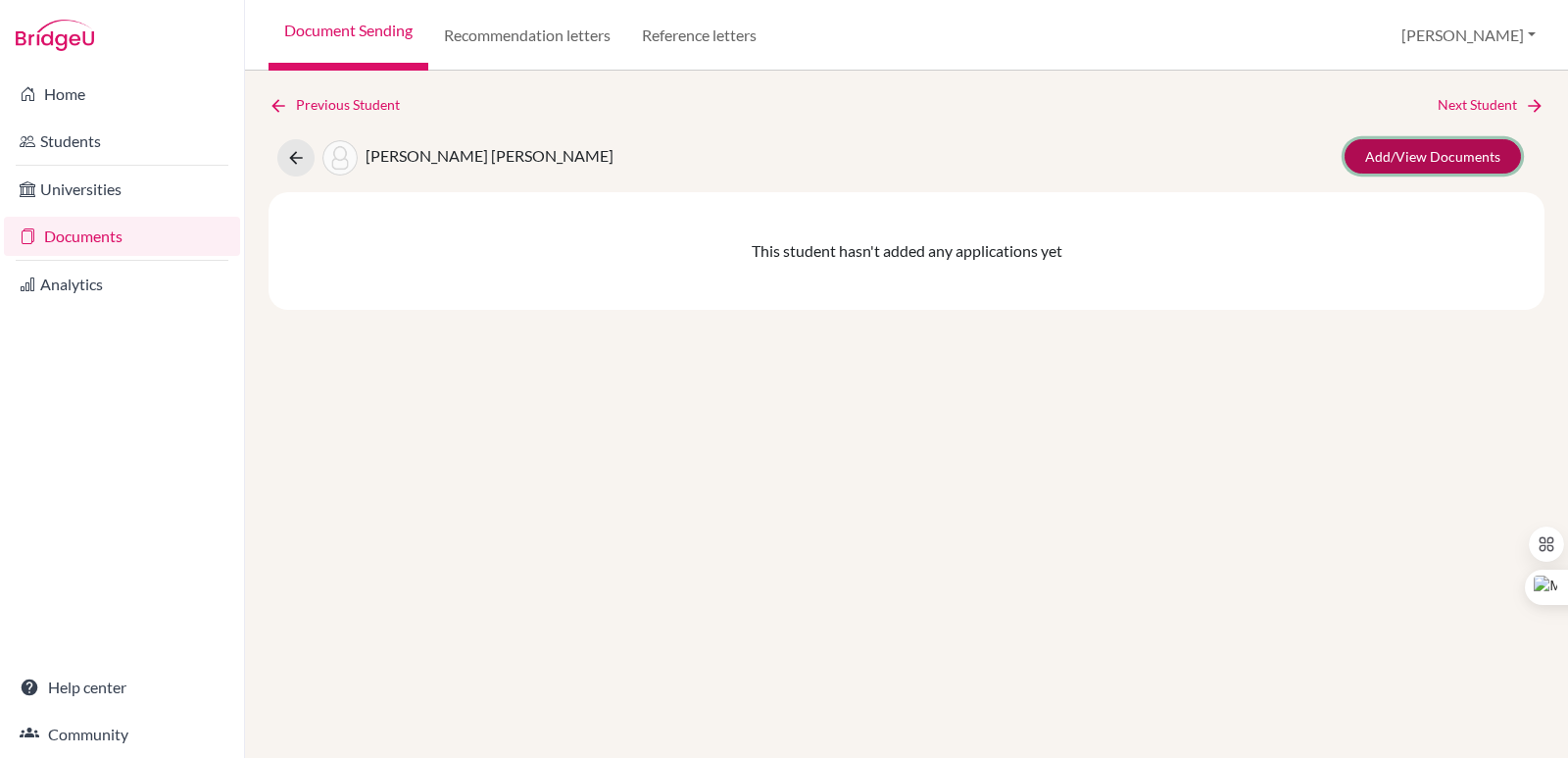
click at [1458, 161] on link "Add/View Documents" at bounding box center [1432, 156] width 177 height 35
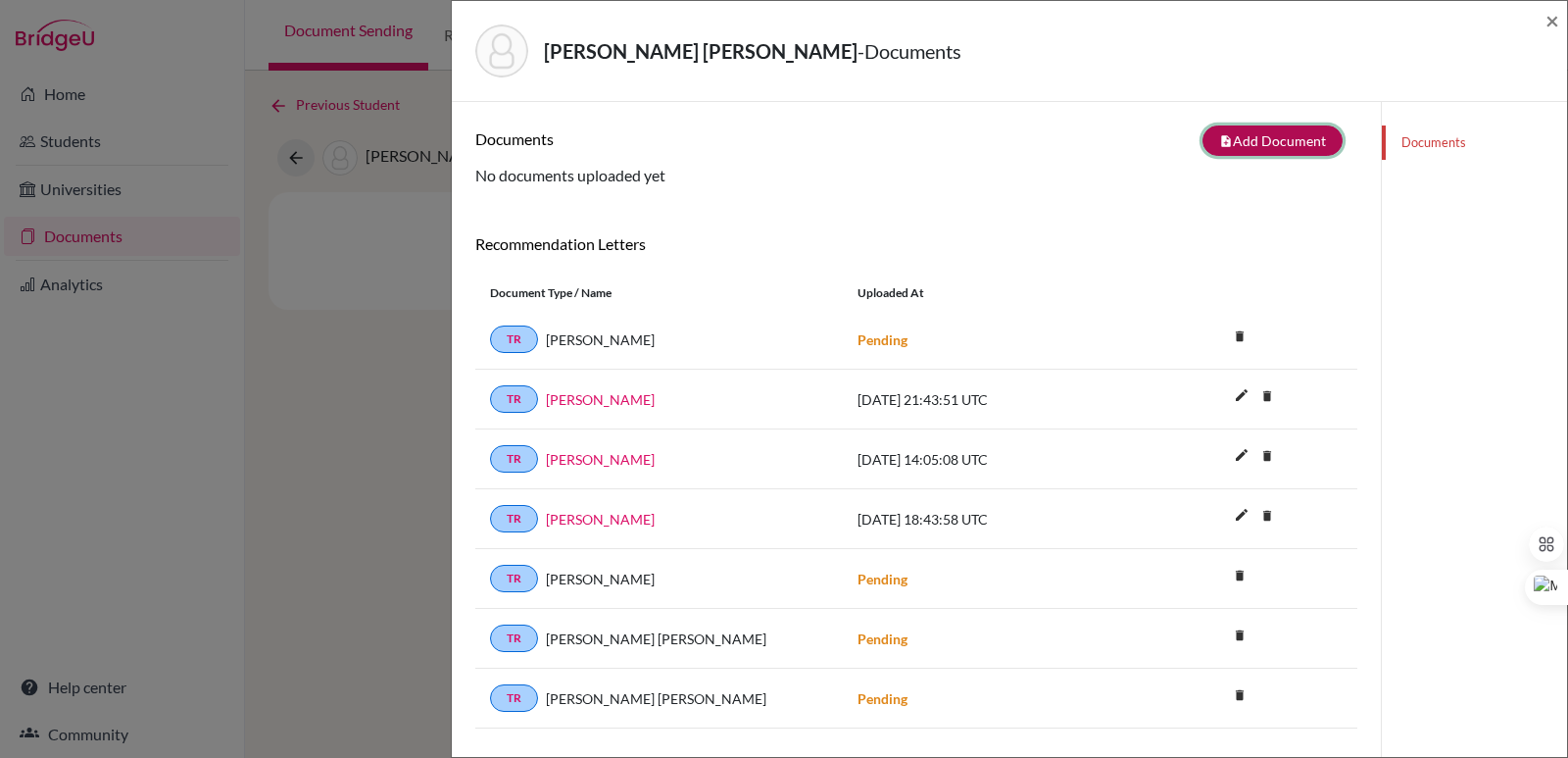
click at [1246, 145] on button "note_add Add Document" at bounding box center [1271, 140] width 140 height 31
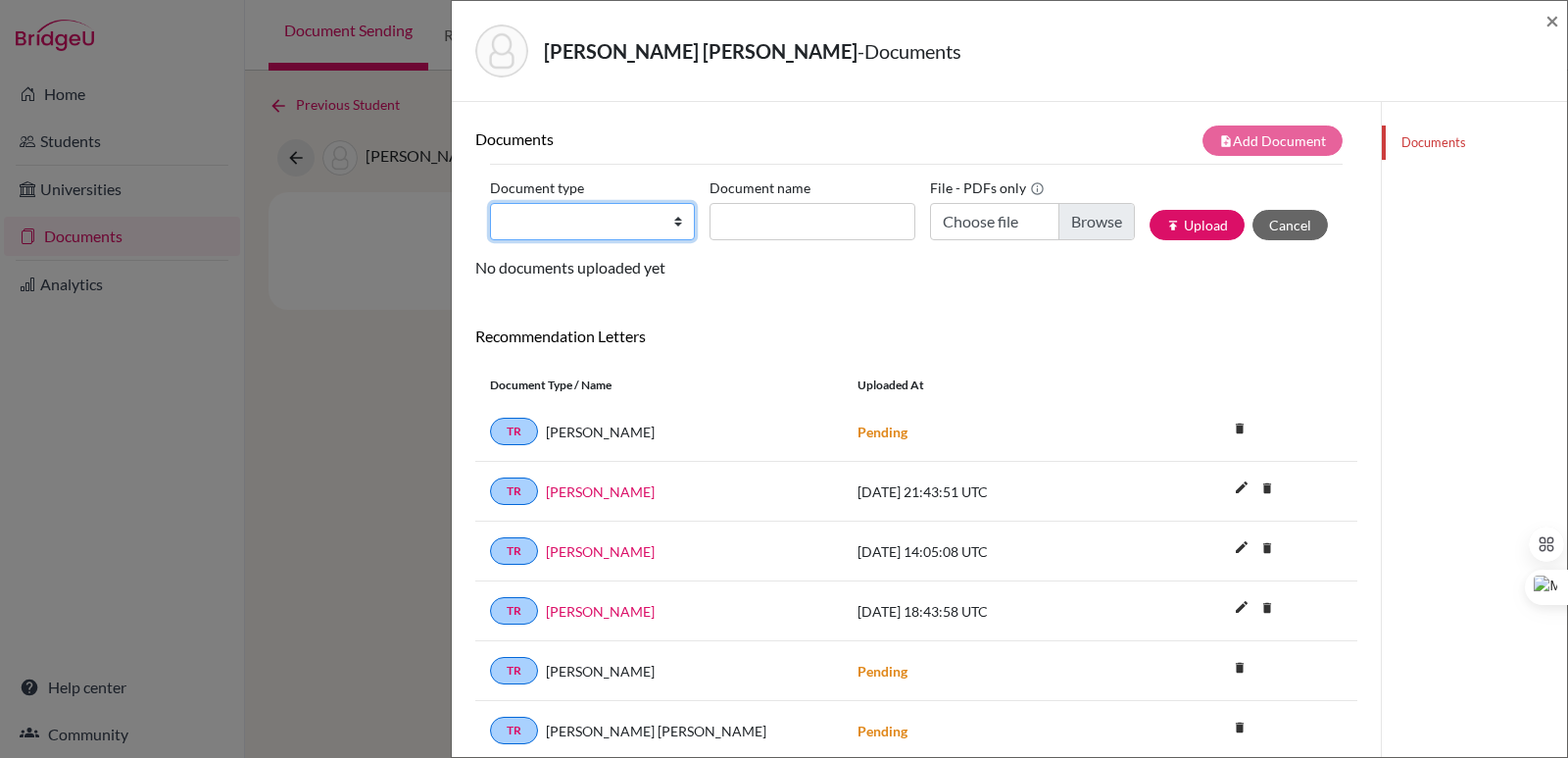
click at [657, 217] on select "Change explanation for Common App reports Counselor recommendation Internationa…" at bounding box center [592, 221] width 204 height 38
click at [490, 202] on select "Change explanation for Common App reports Counselor recommendation Internationa…" at bounding box center [592, 221] width 204 height 38
click at [779, 227] on input "Document name" at bounding box center [811, 221] width 204 height 38
paste input "Initial Transcript"
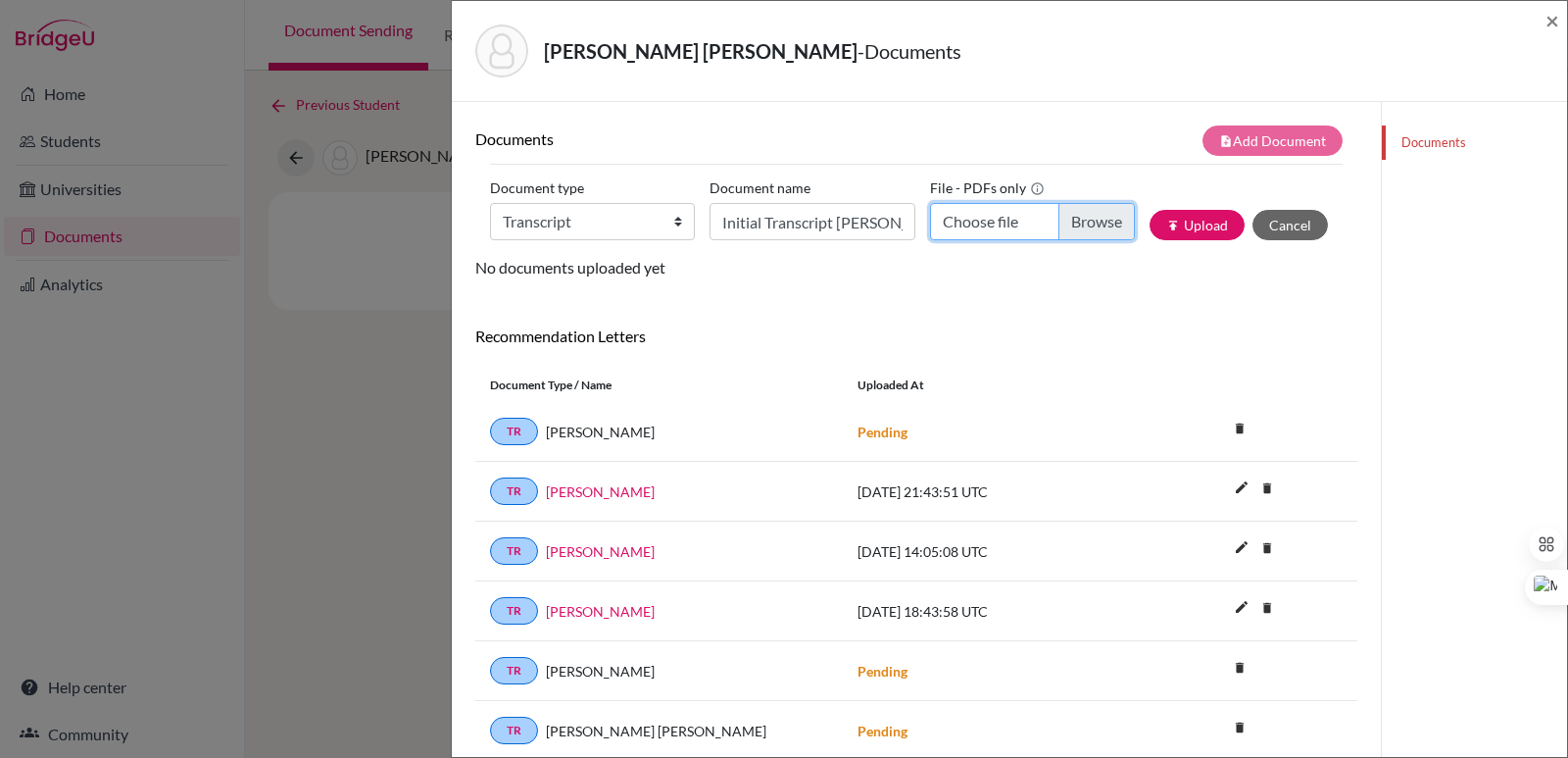
click at [1059, 224] on input "Choose file" at bounding box center [1031, 221] width 204 height 38
click at [1181, 228] on button "publish Upload" at bounding box center [1197, 224] width 95 height 31
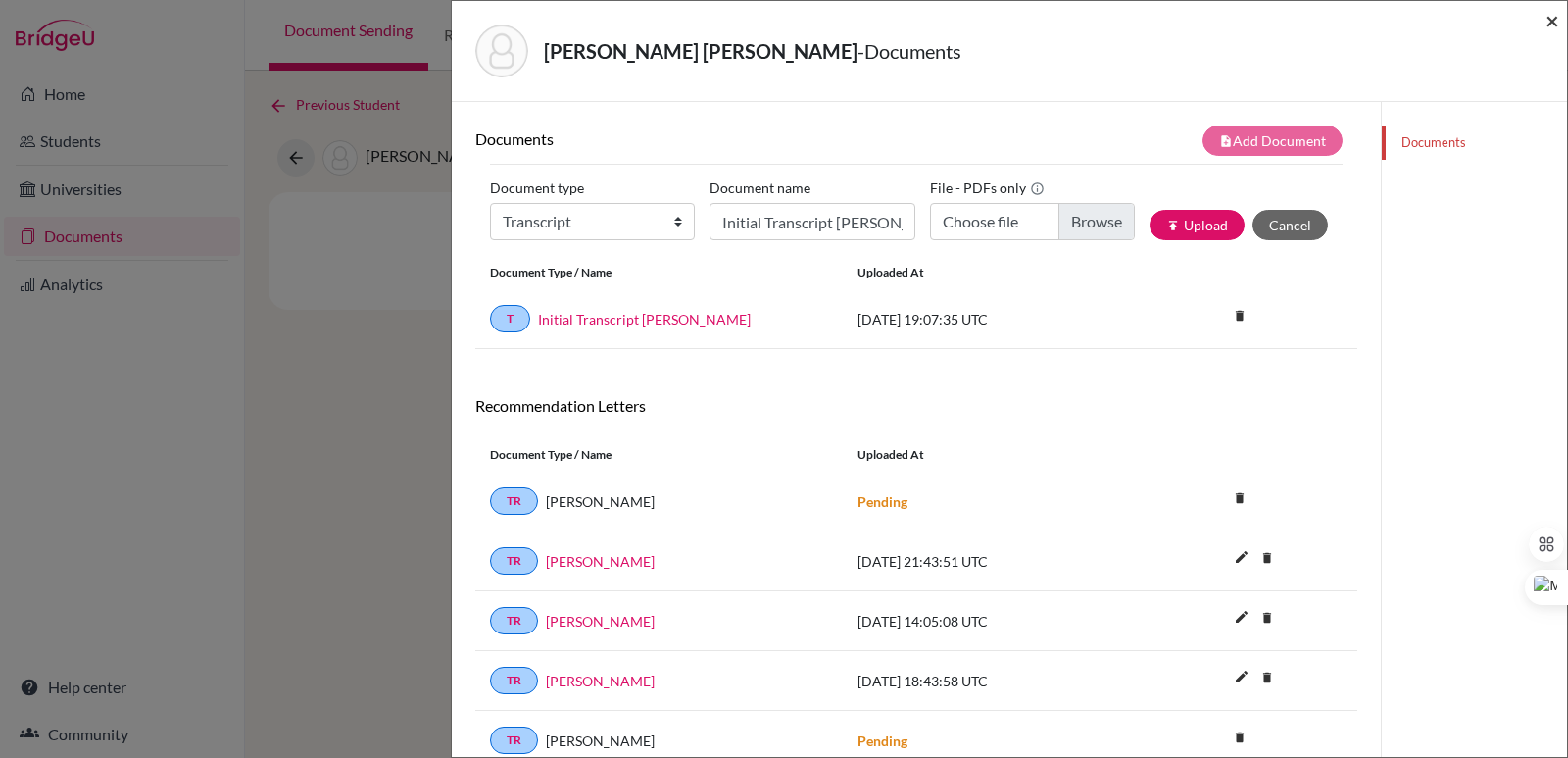
click at [1550, 22] on span "×" at bounding box center [1552, 20] width 14 height 29
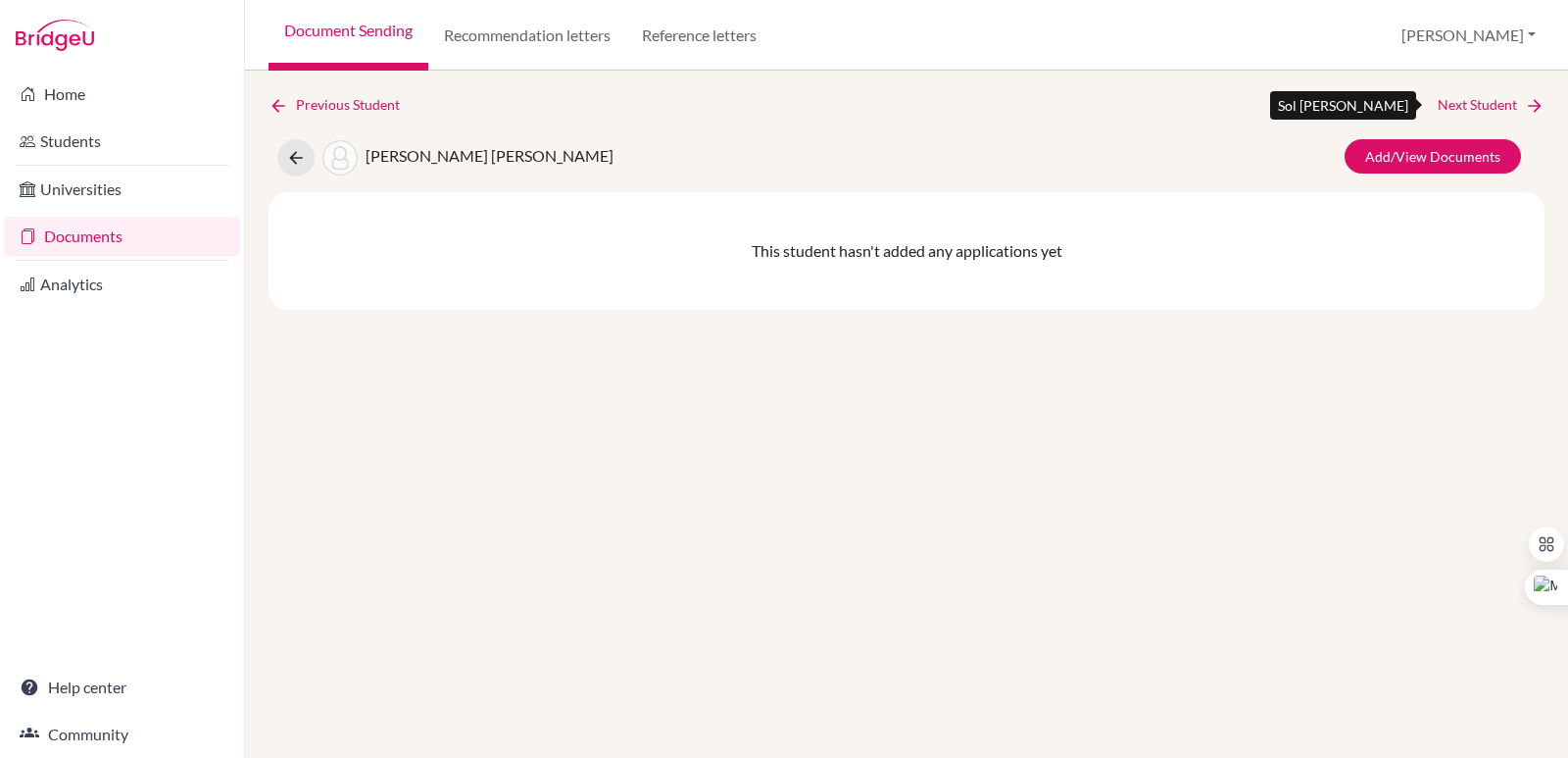
click at [1519, 103] on link "Next Student" at bounding box center [1491, 105] width 107 height 22
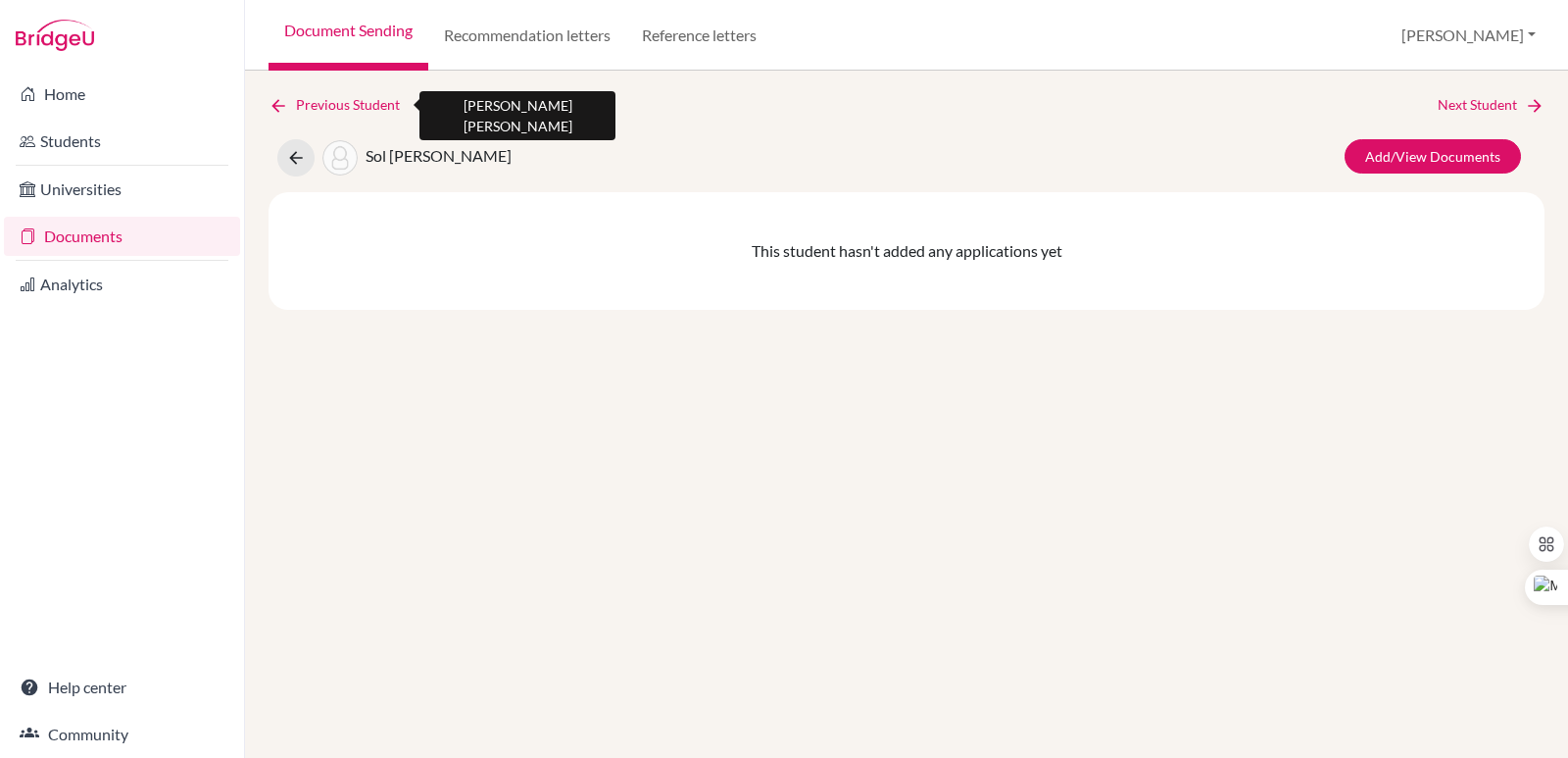
click at [318, 112] on link "Previous Student" at bounding box center [342, 105] width 147 height 22
click at [318, 111] on link "Previous Student" at bounding box center [342, 105] width 147 height 22
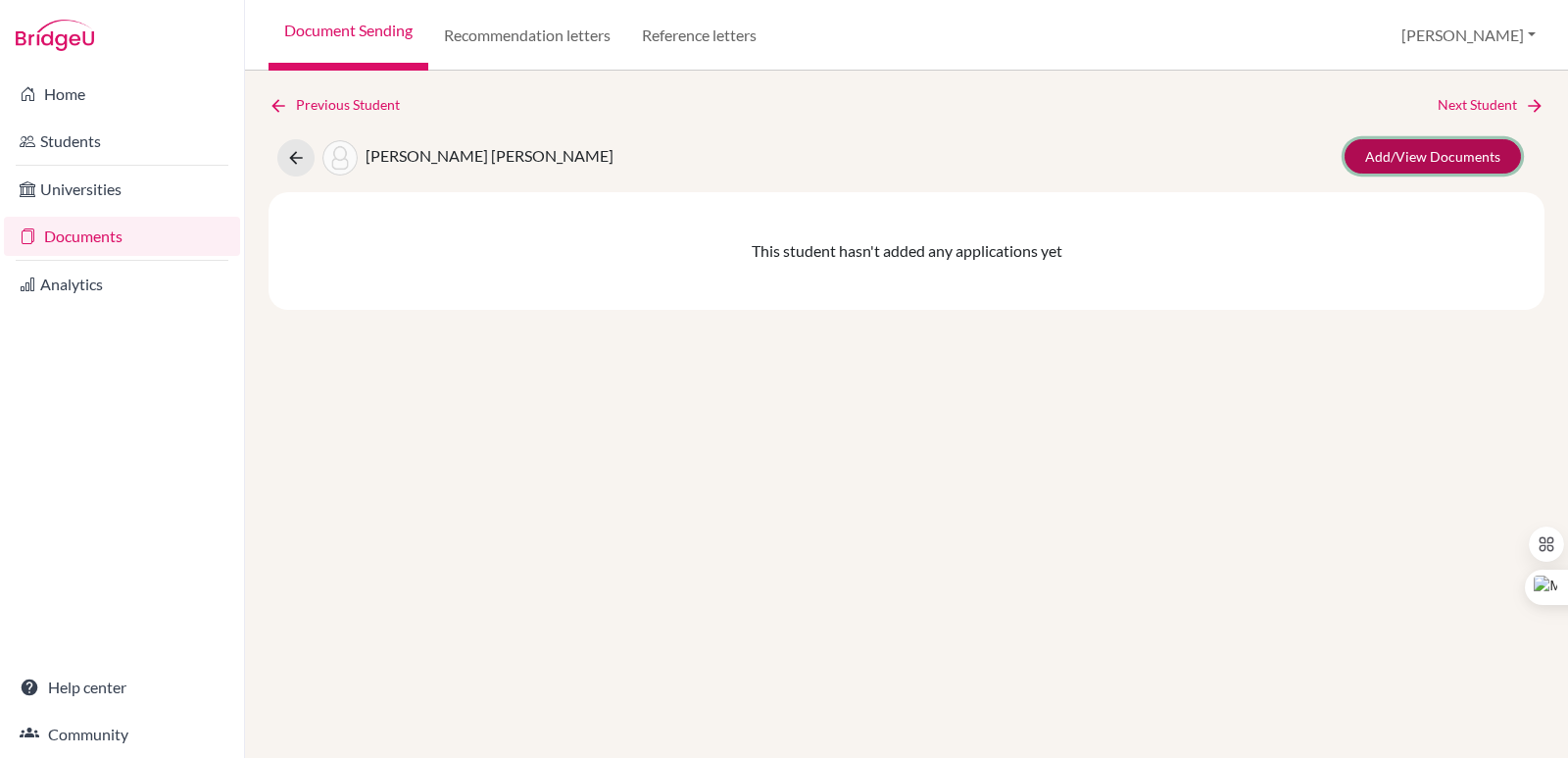
click at [1387, 162] on link "Add/View Documents" at bounding box center [1432, 156] width 177 height 35
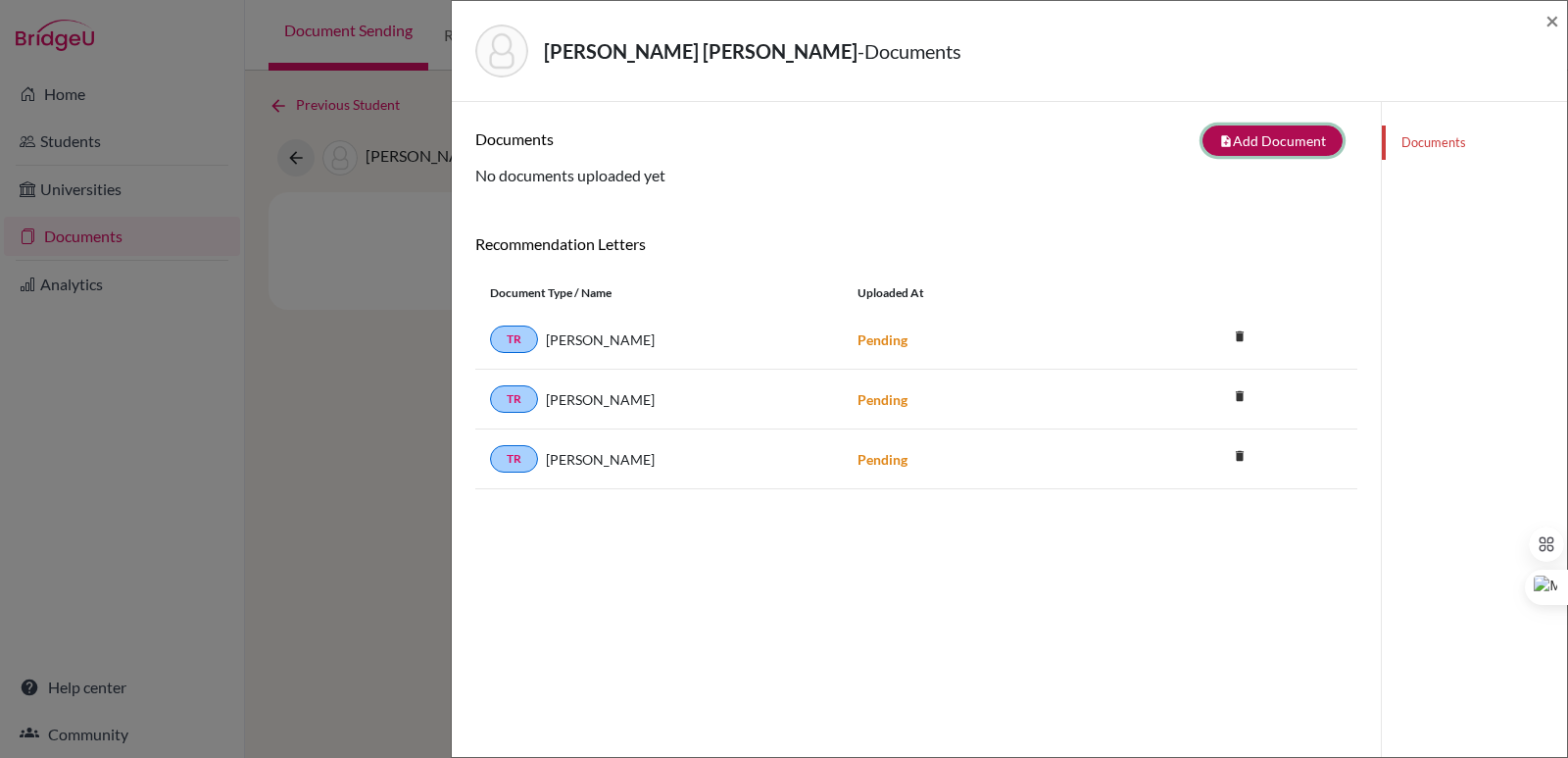
click at [1231, 136] on button "note_add Add Document" at bounding box center [1271, 140] width 140 height 31
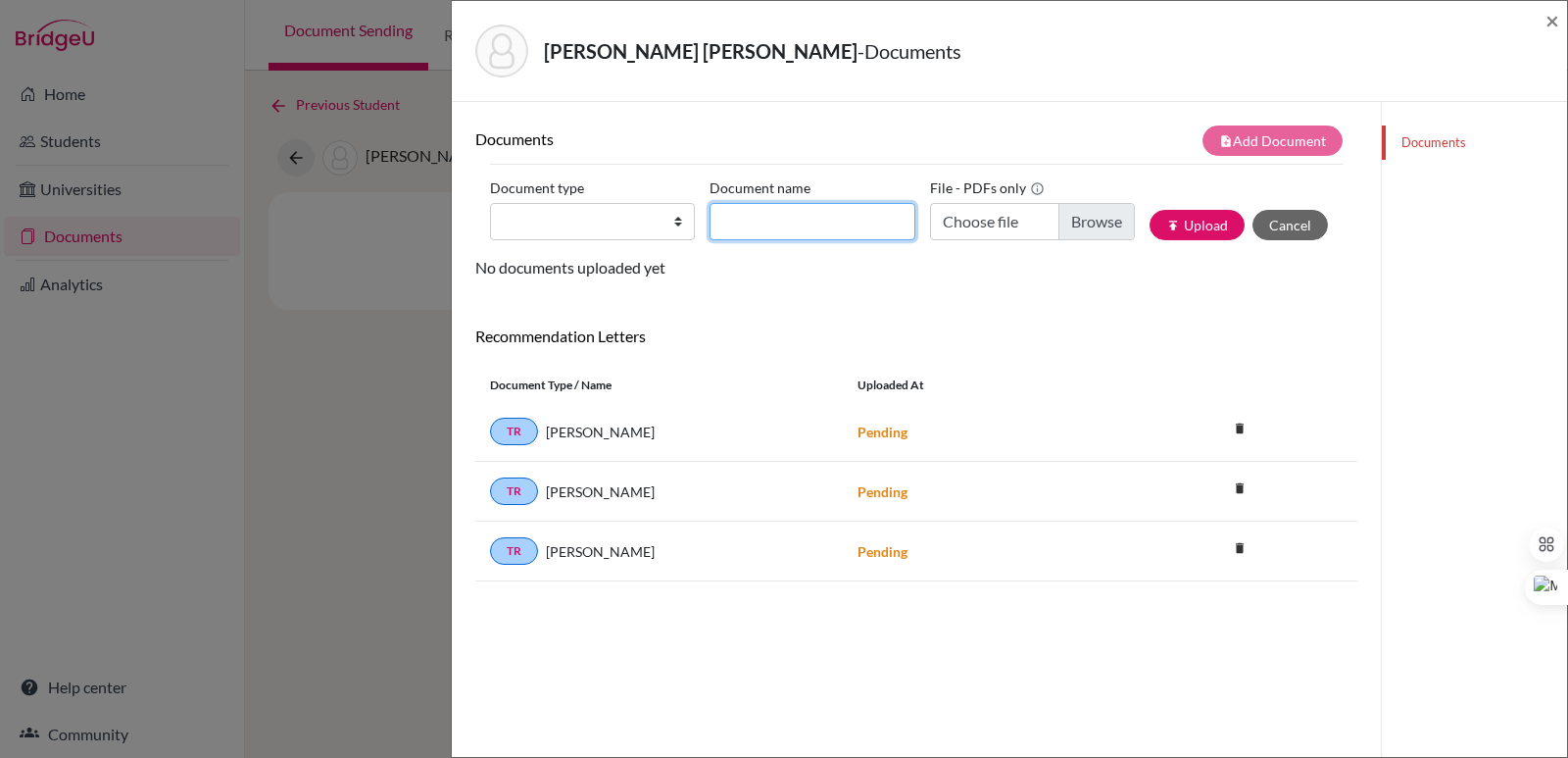
click at [794, 217] on input "Document name" at bounding box center [811, 221] width 204 height 38
paste input "Initial Transcript"
click at [595, 213] on select "Change explanation for Common App reports Counselor recommendation Internationa…" at bounding box center [592, 221] width 204 height 38
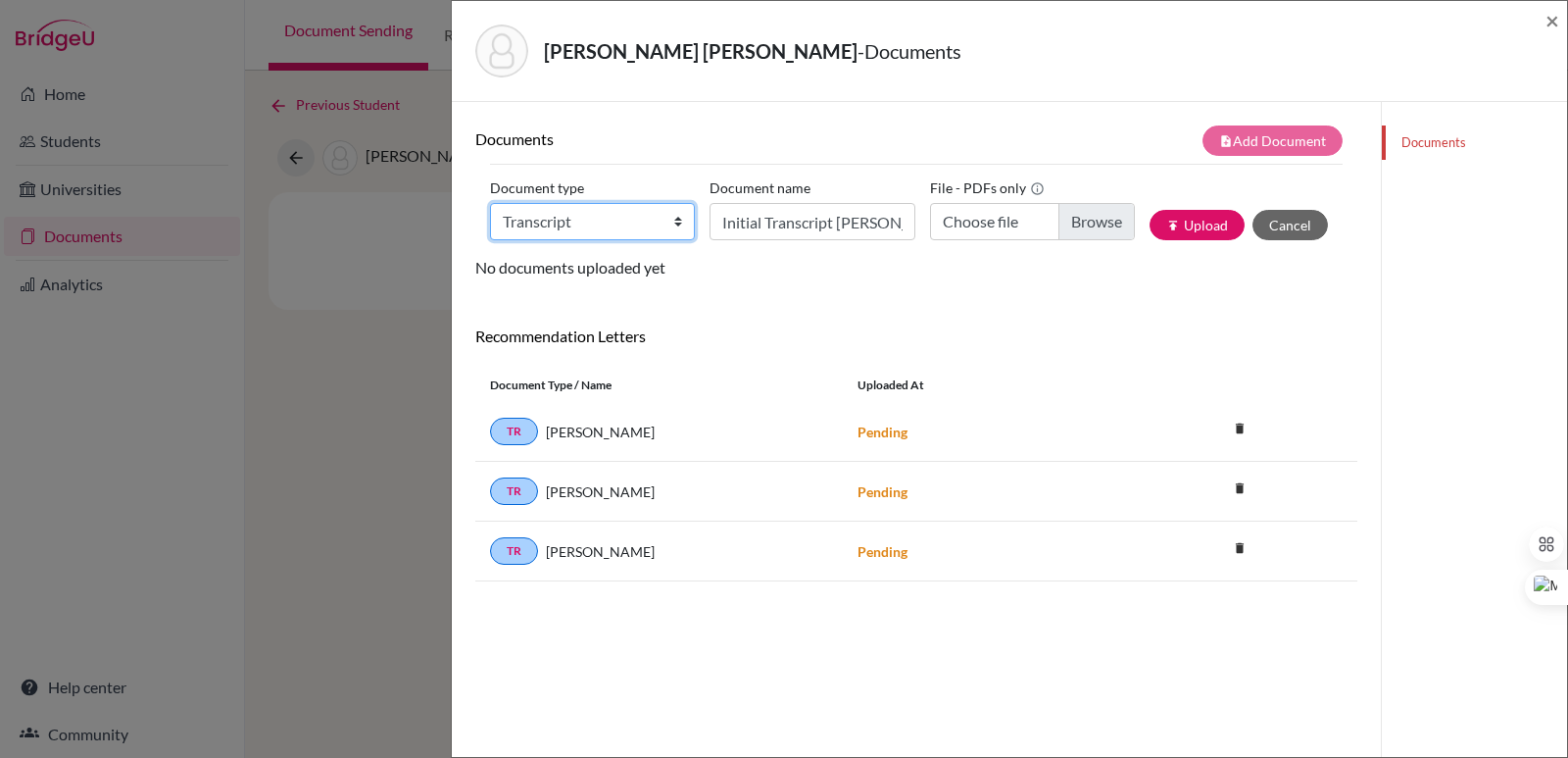
click at [490, 202] on select "Change explanation for Common App reports Counselor recommendation Internationa…" at bounding box center [592, 221] width 204 height 38
click at [1091, 215] on input "Choose file" at bounding box center [1031, 221] width 204 height 38
click at [1207, 237] on button "publish Upload" at bounding box center [1197, 224] width 95 height 31
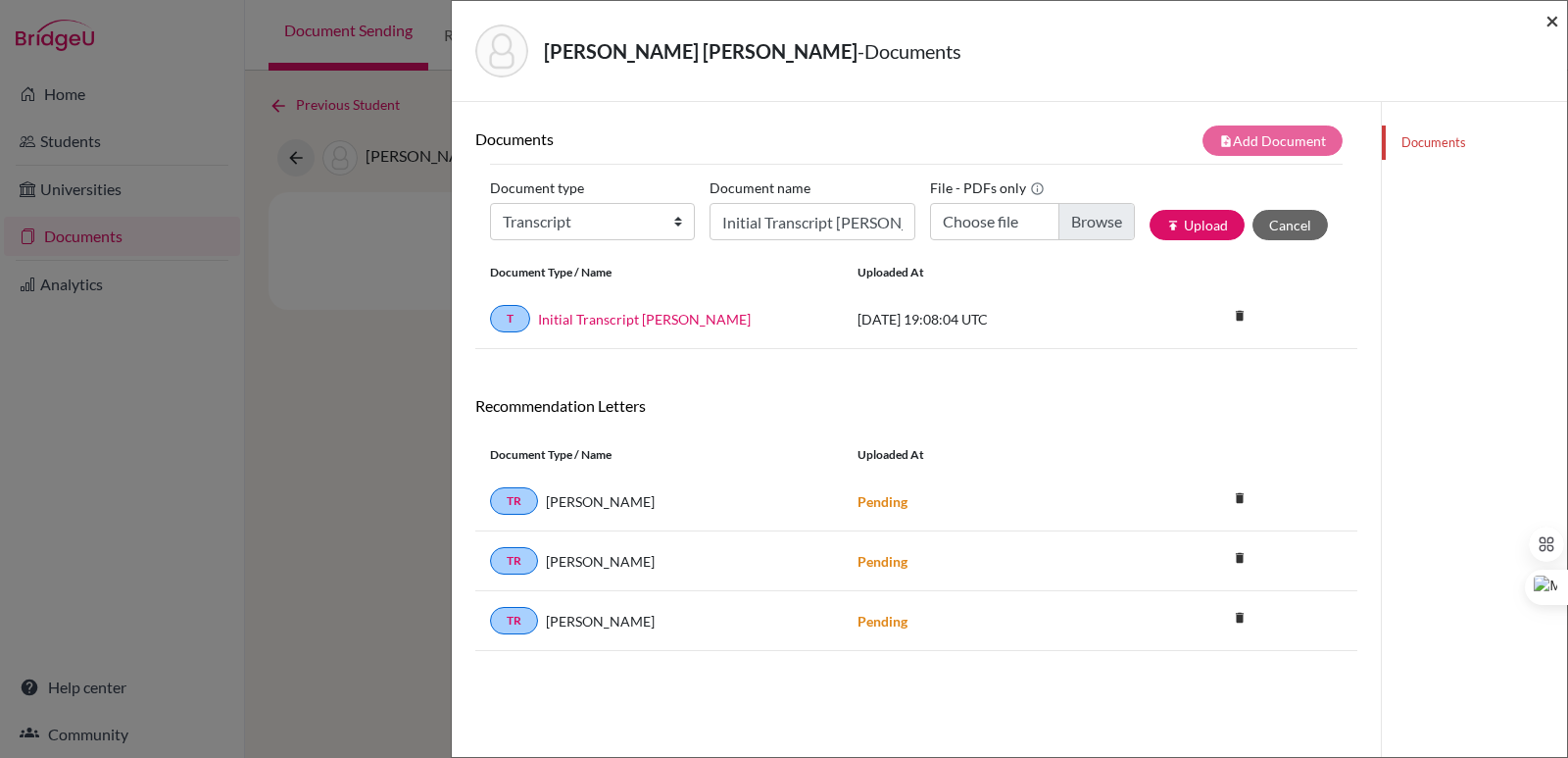
click at [1552, 21] on span "×" at bounding box center [1552, 20] width 14 height 29
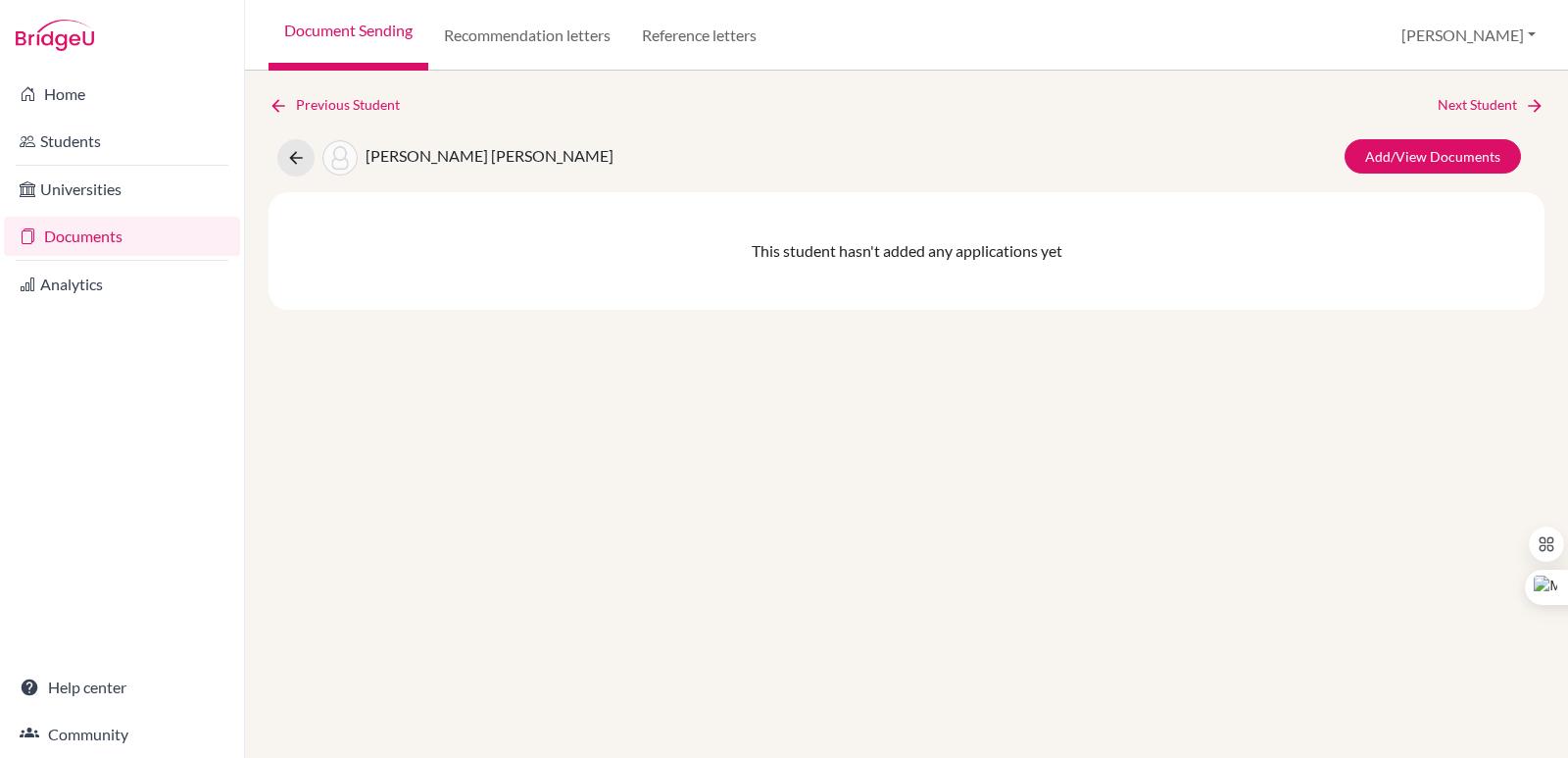
click at [299, 100] on link "Previous Student" at bounding box center [342, 105] width 147 height 22
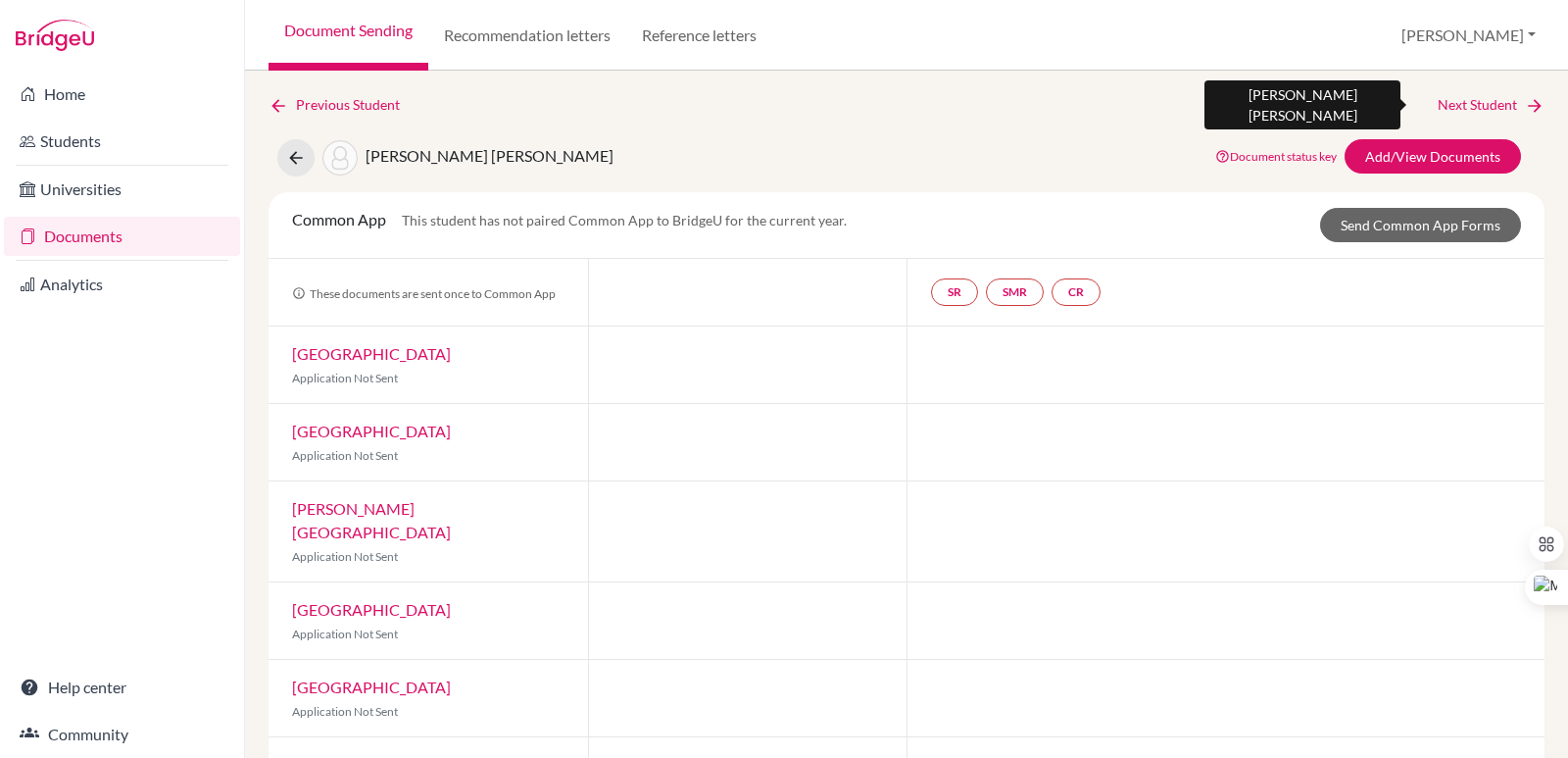
click at [1492, 107] on link "Next Student" at bounding box center [1491, 105] width 107 height 22
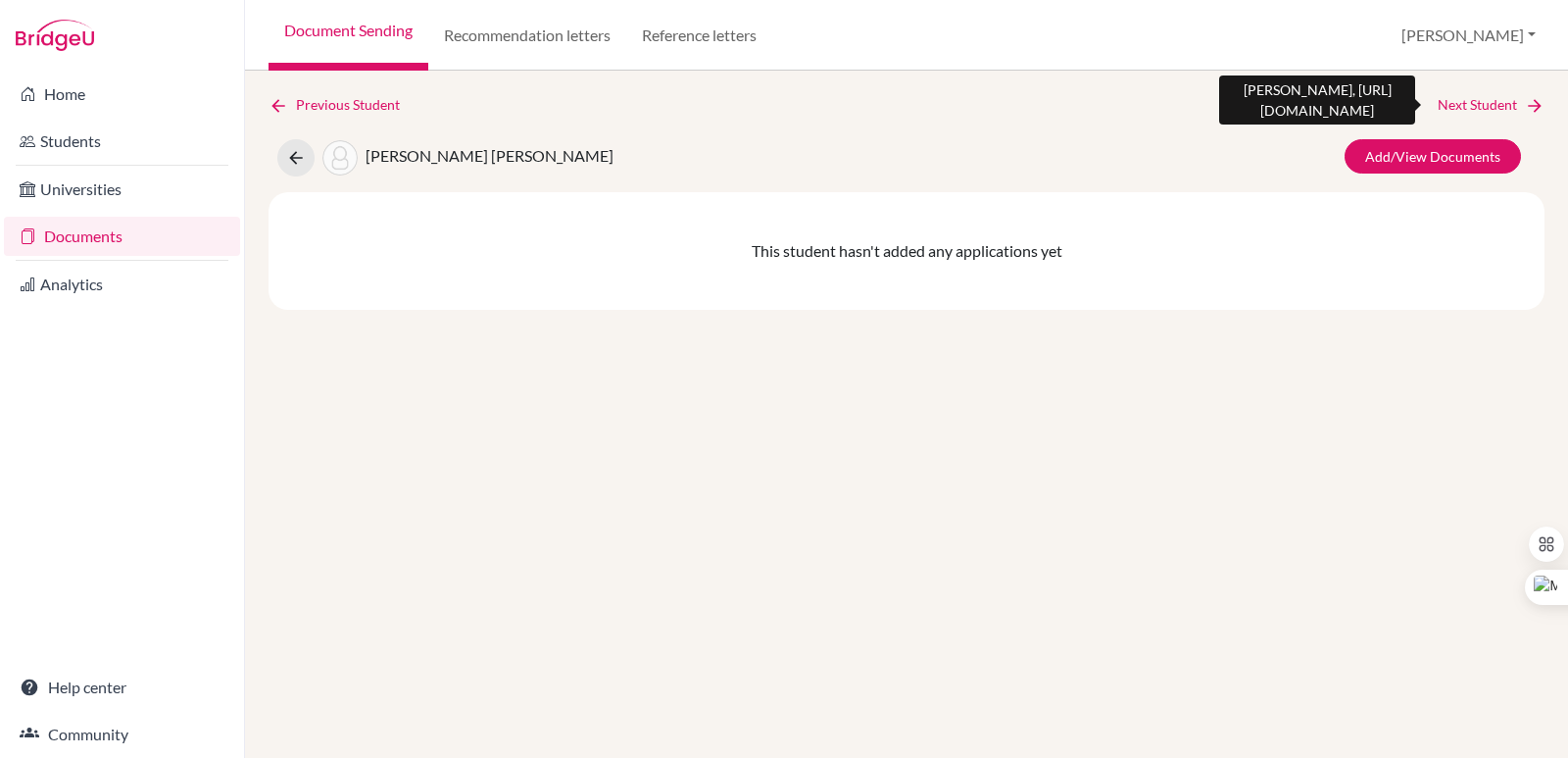
click at [1492, 107] on link "Next Student" at bounding box center [1491, 105] width 107 height 22
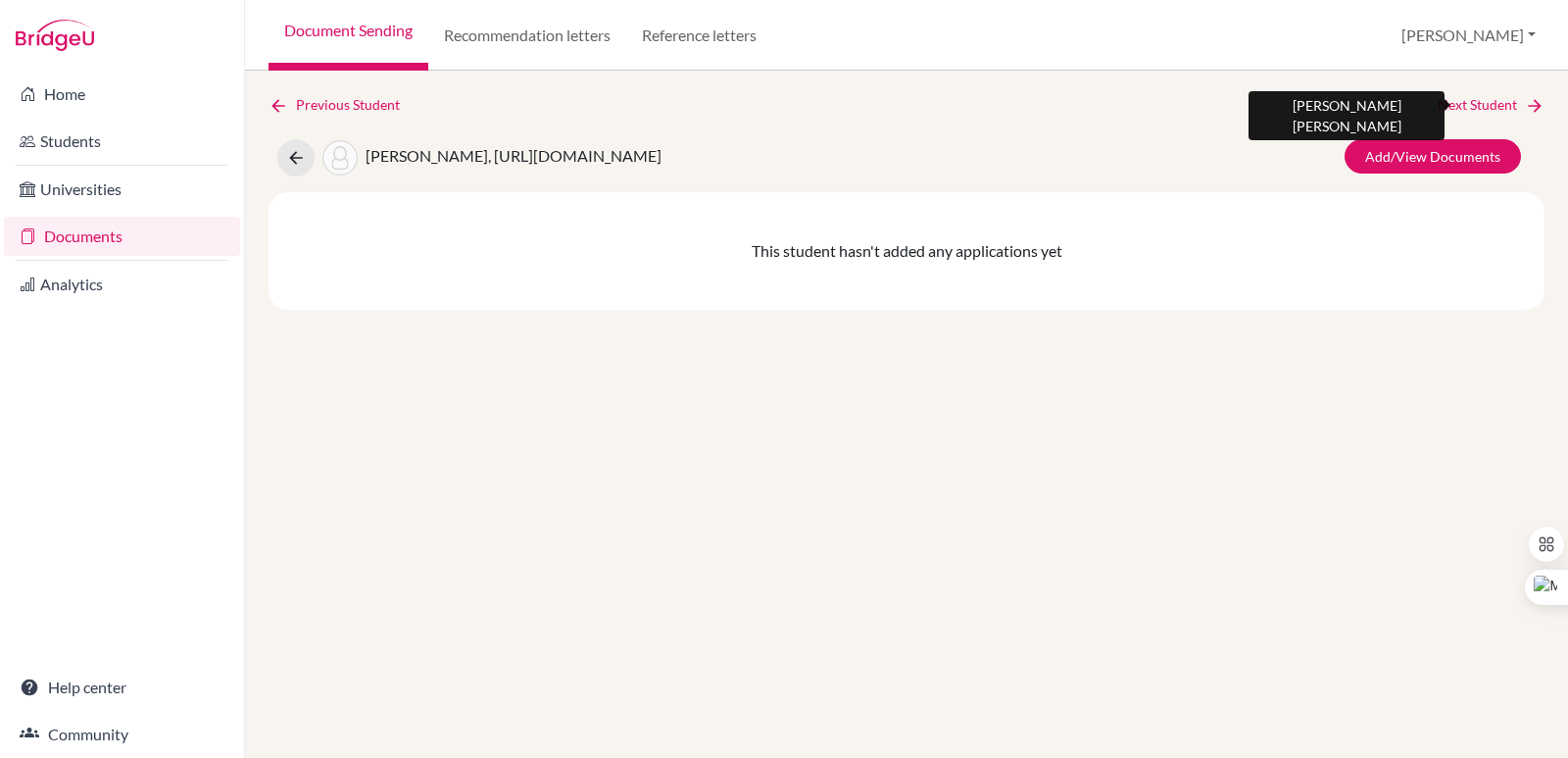
click at [1492, 106] on link "Next Student" at bounding box center [1491, 105] width 107 height 22
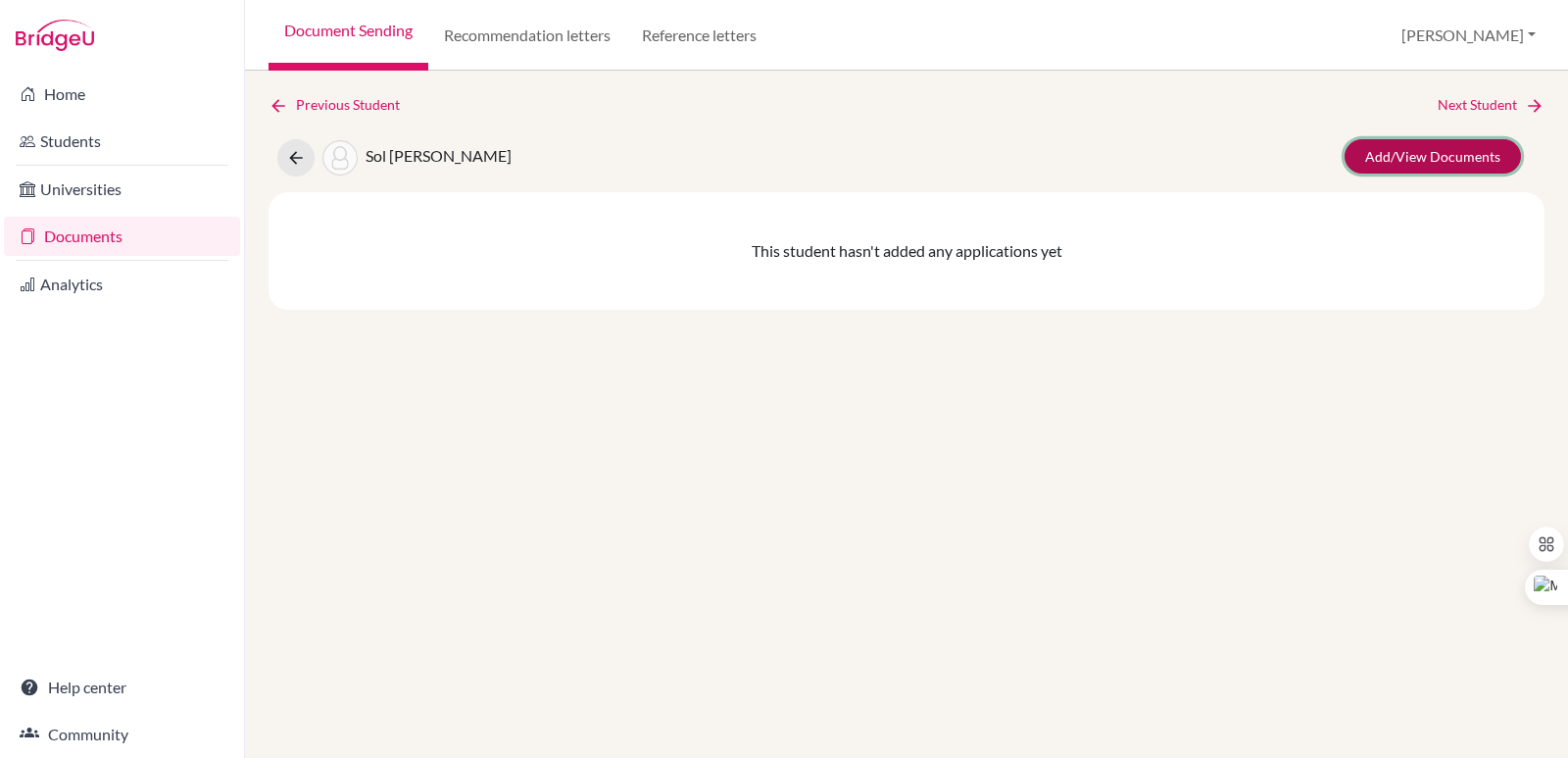
click at [1472, 154] on link "Add/View Documents" at bounding box center [1432, 156] width 177 height 35
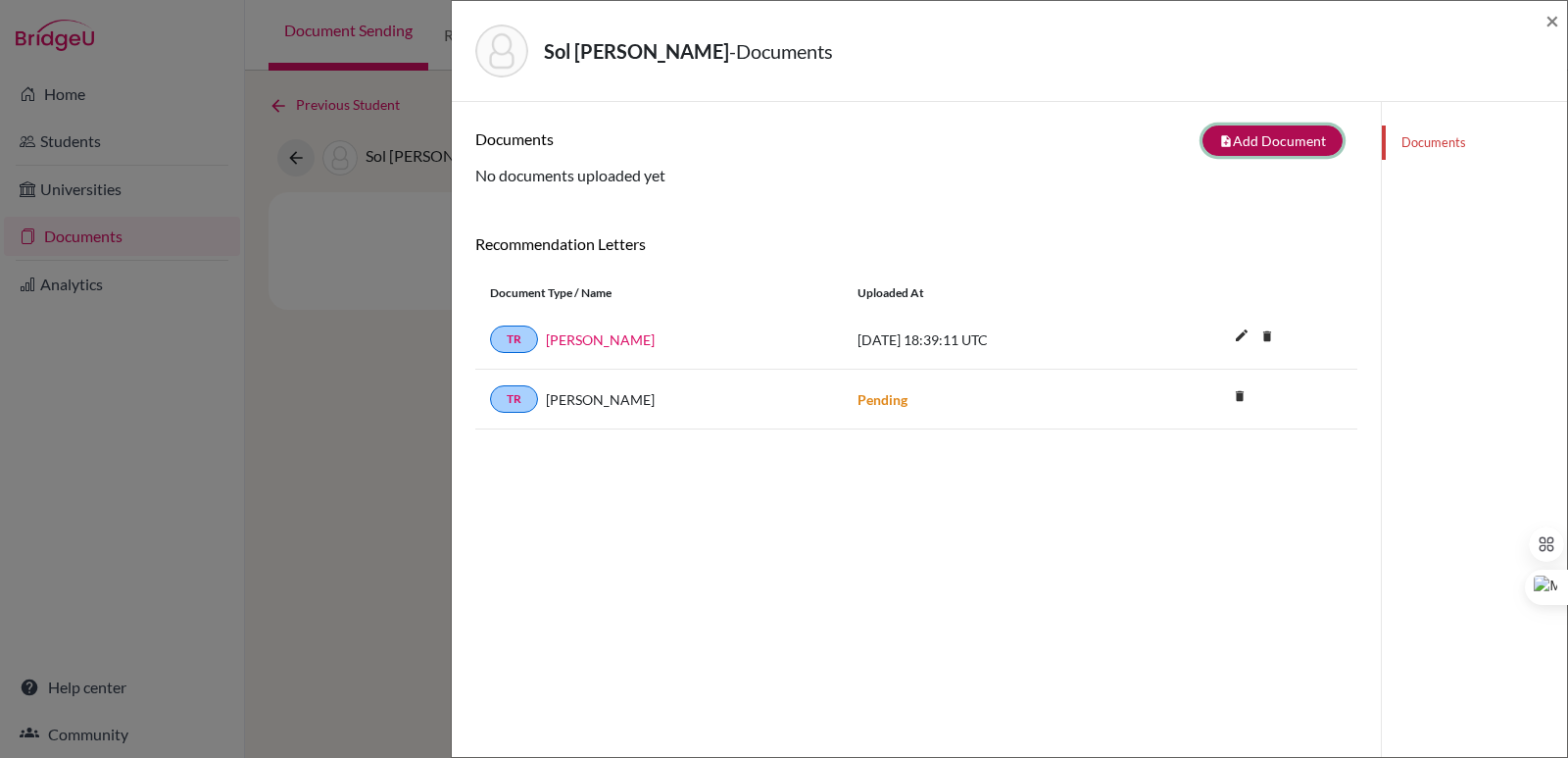
click at [1256, 128] on button "note_add Add Document" at bounding box center [1271, 140] width 140 height 31
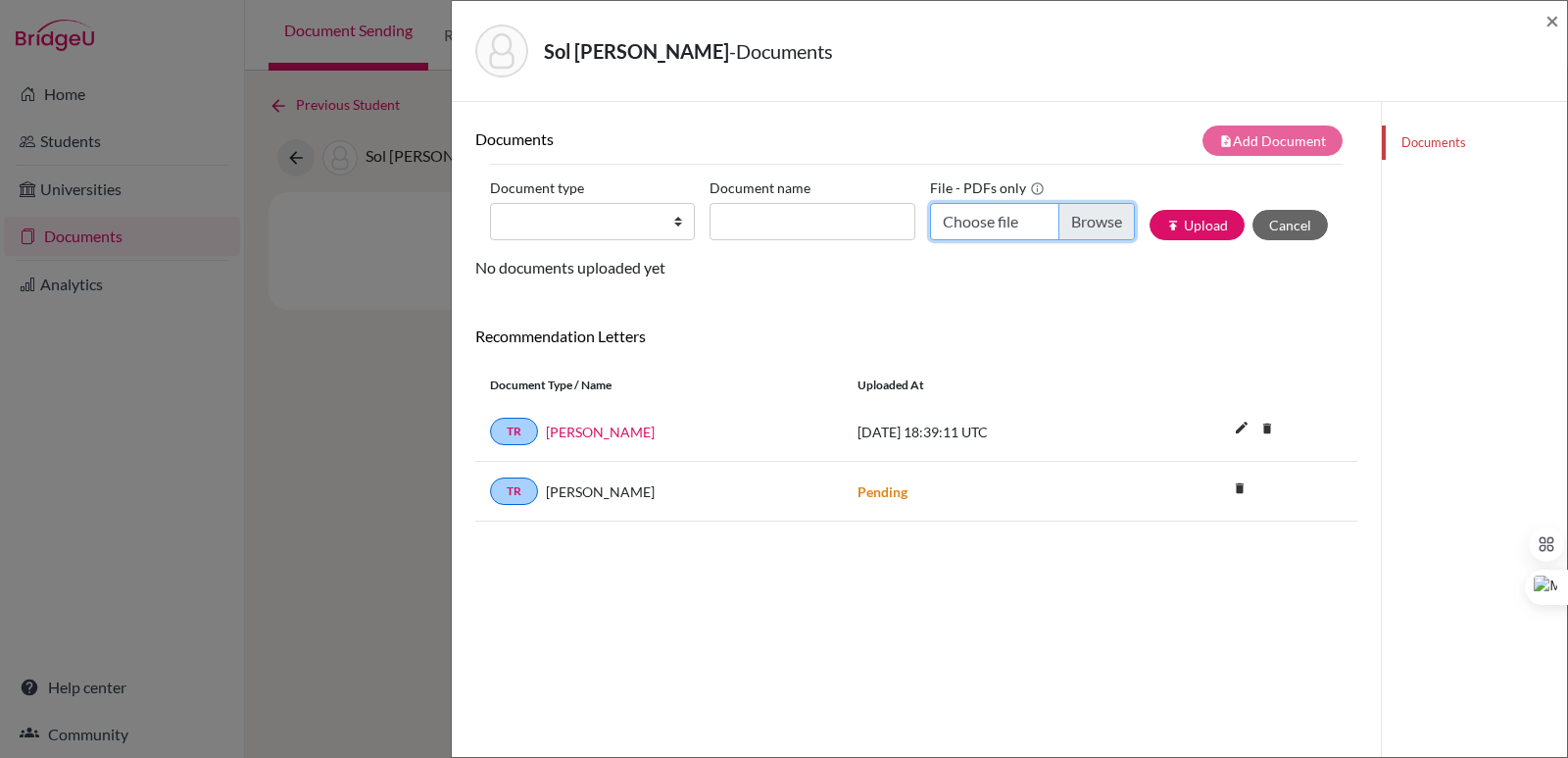
click at [1069, 228] on input "Choose file" at bounding box center [1031, 221] width 204 height 38
click at [814, 222] on input "Document name" at bounding box center [811, 221] width 204 height 38
paste input "Initial Transcript"
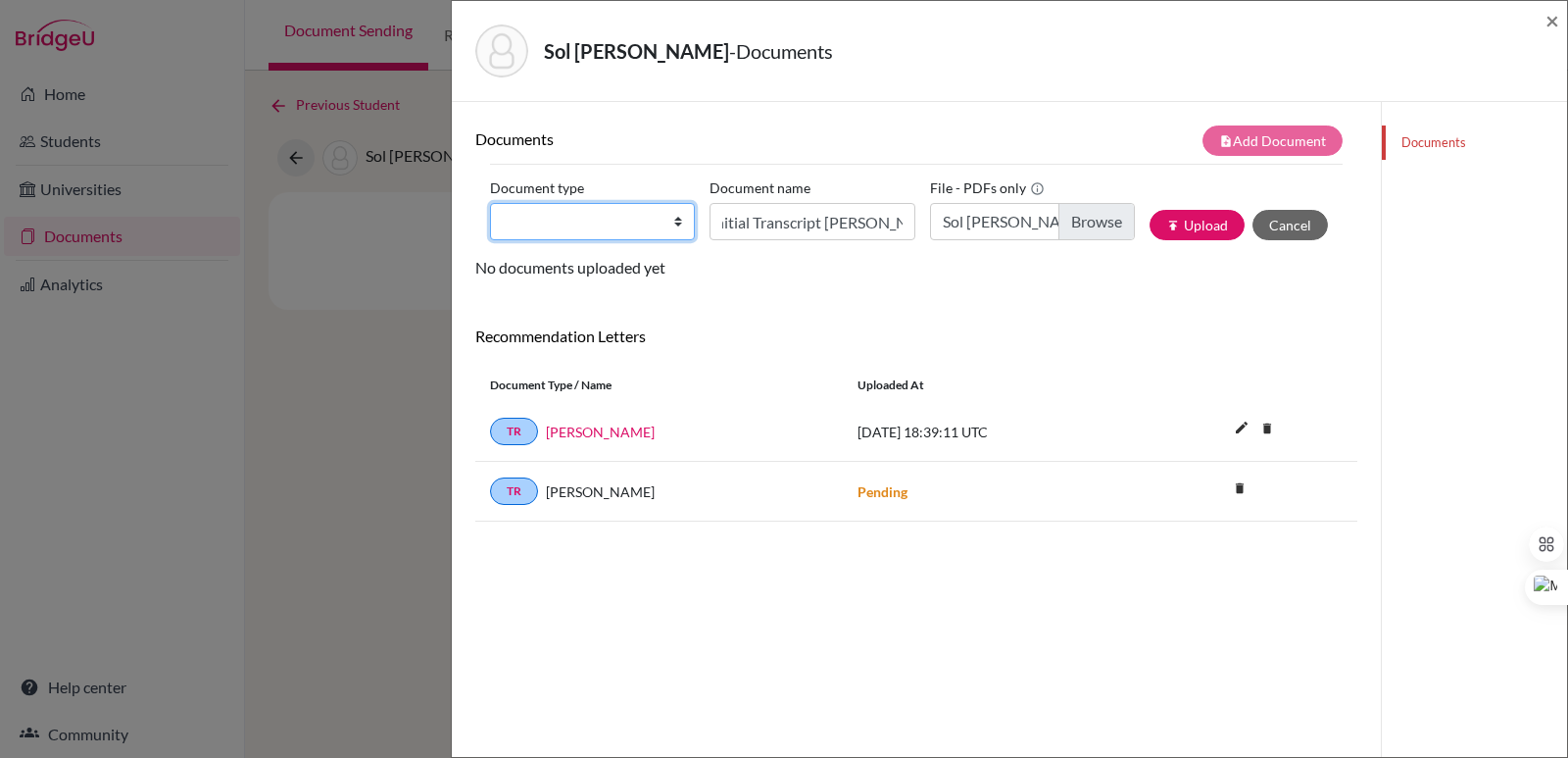
click at [637, 229] on select "Change explanation for Common App reports Counselor recommendation Internationa…" at bounding box center [592, 221] width 204 height 38
click at [490, 202] on select "Change explanation for Common App reports Counselor recommendation Internationa…" at bounding box center [592, 221] width 204 height 38
click at [1197, 225] on button "publish Upload" at bounding box center [1197, 224] width 95 height 31
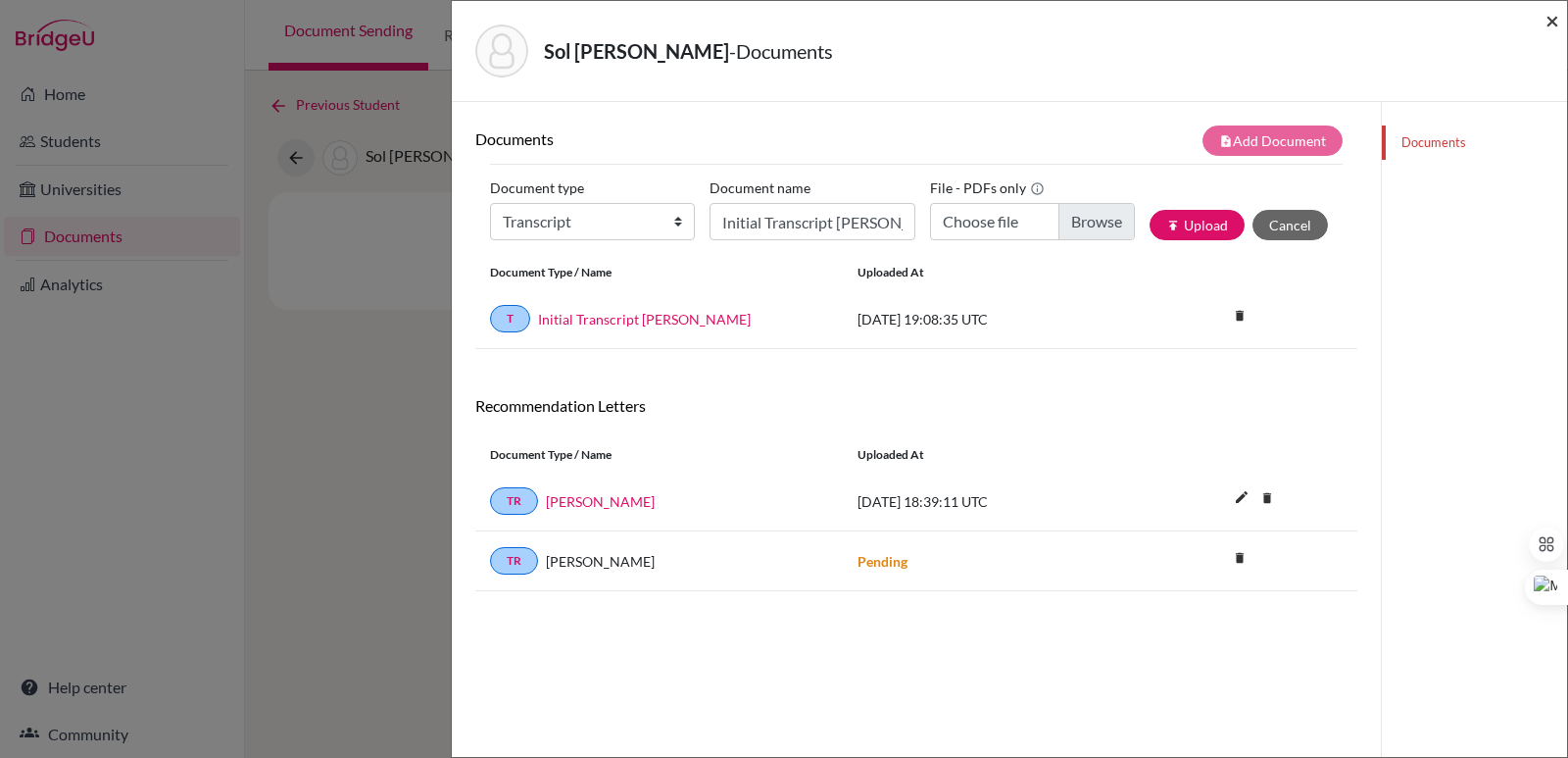
click at [1545, 22] on span "×" at bounding box center [1552, 20] width 14 height 29
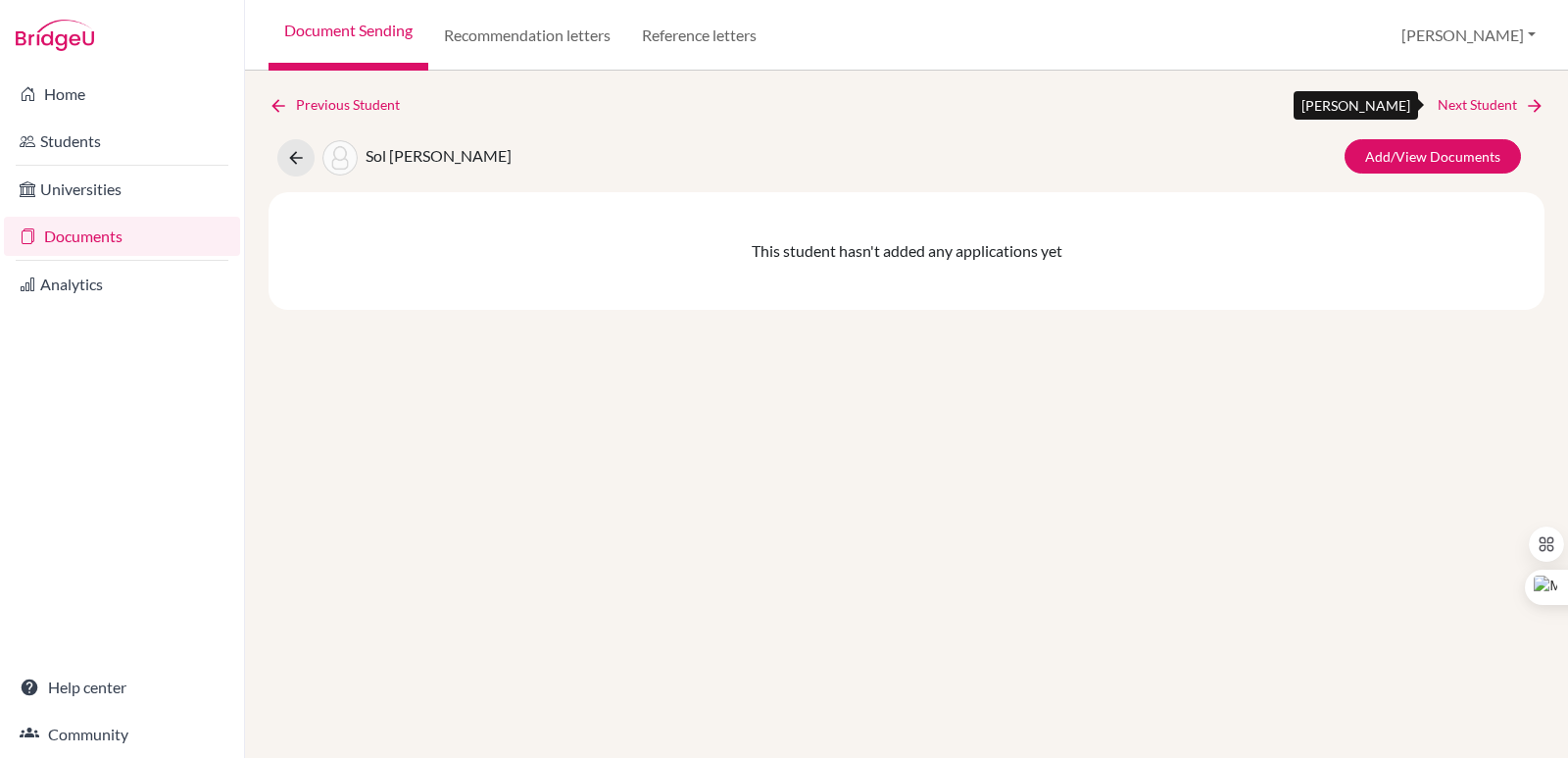
click at [1501, 99] on link "Next Student" at bounding box center [1491, 105] width 107 height 22
click at [328, 96] on link "Previous Student" at bounding box center [342, 105] width 147 height 22
click at [1519, 109] on link "Next Student" at bounding box center [1491, 105] width 107 height 22
click at [1438, 151] on link "Add/View Documents" at bounding box center [1432, 156] width 177 height 35
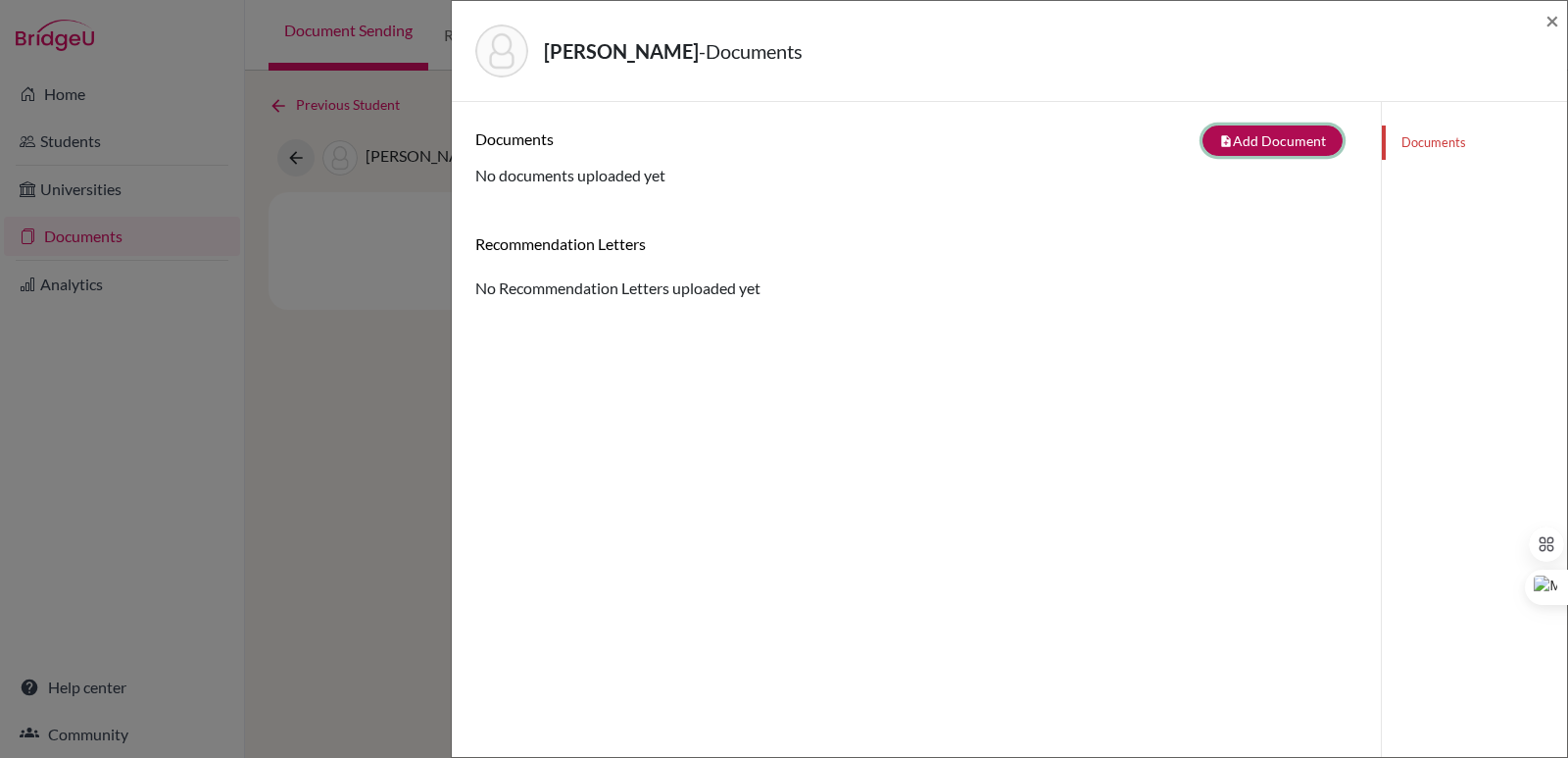
click at [1240, 151] on button "note_add Add Document" at bounding box center [1271, 140] width 140 height 31
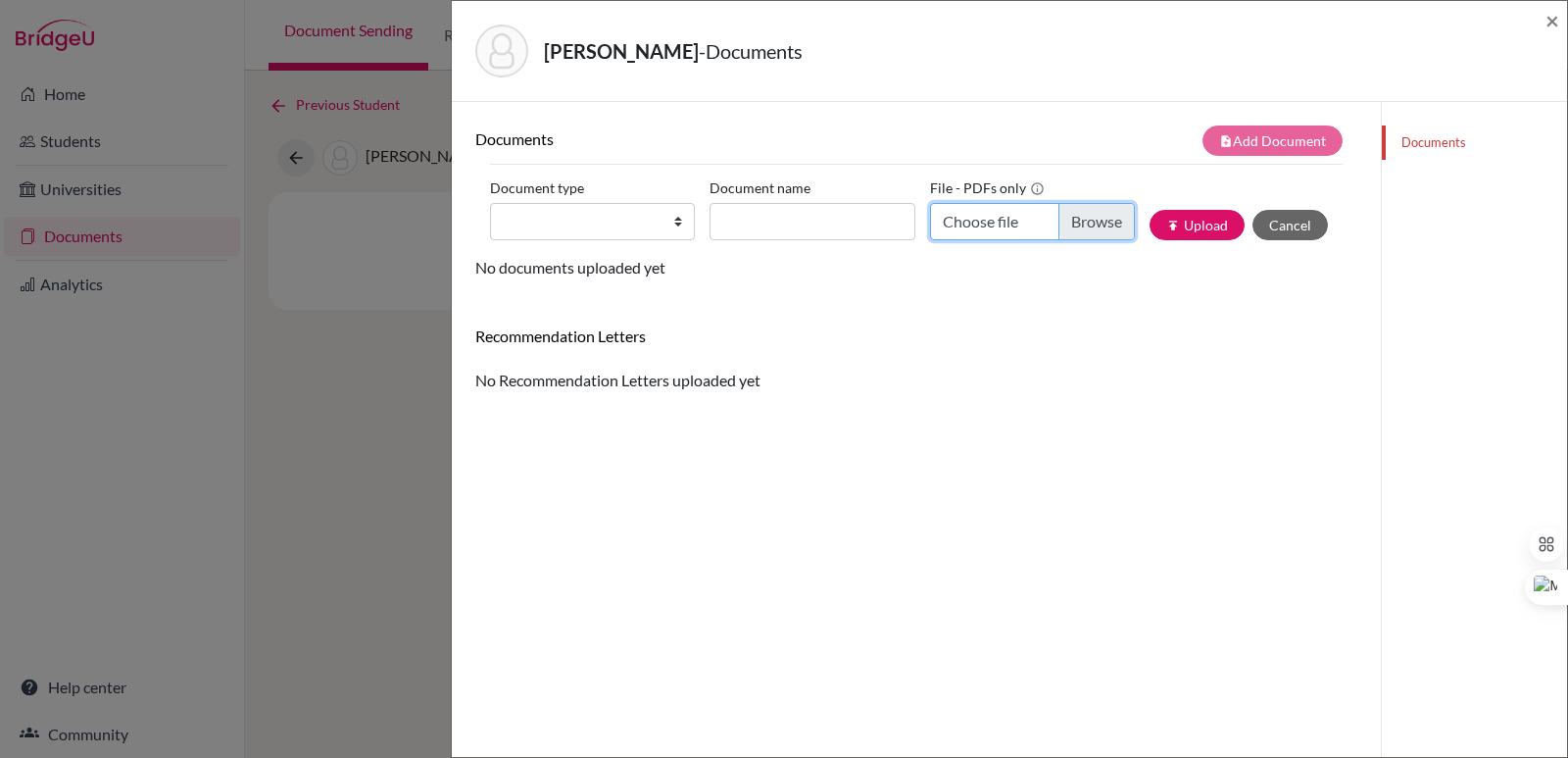
click at [1087, 217] on input "Choose file" at bounding box center [1031, 221] width 204 height 38
click at [1554, 26] on span "×" at bounding box center [1552, 20] width 14 height 29
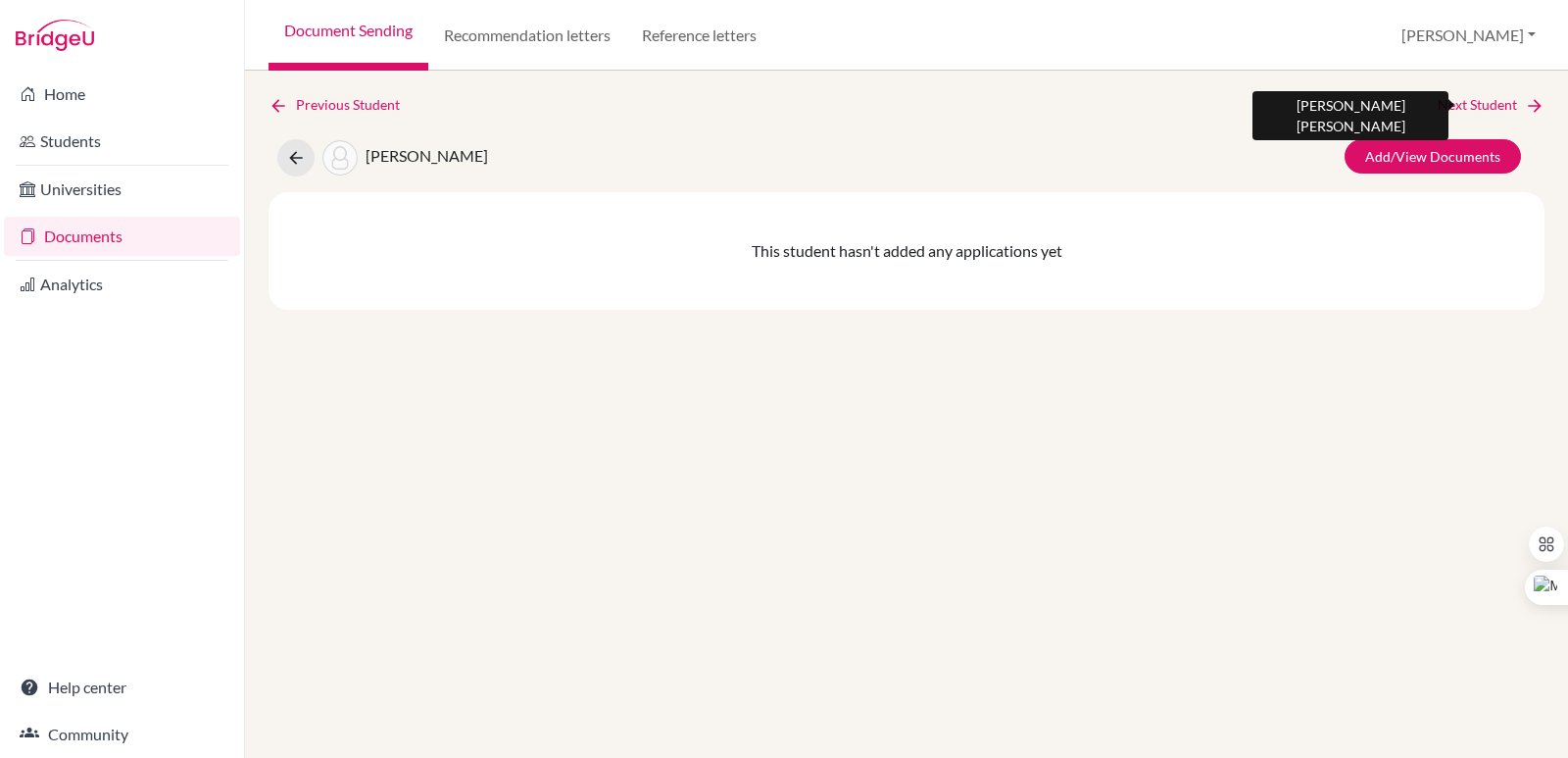
click at [1505, 99] on link "Next Student" at bounding box center [1491, 105] width 107 height 22
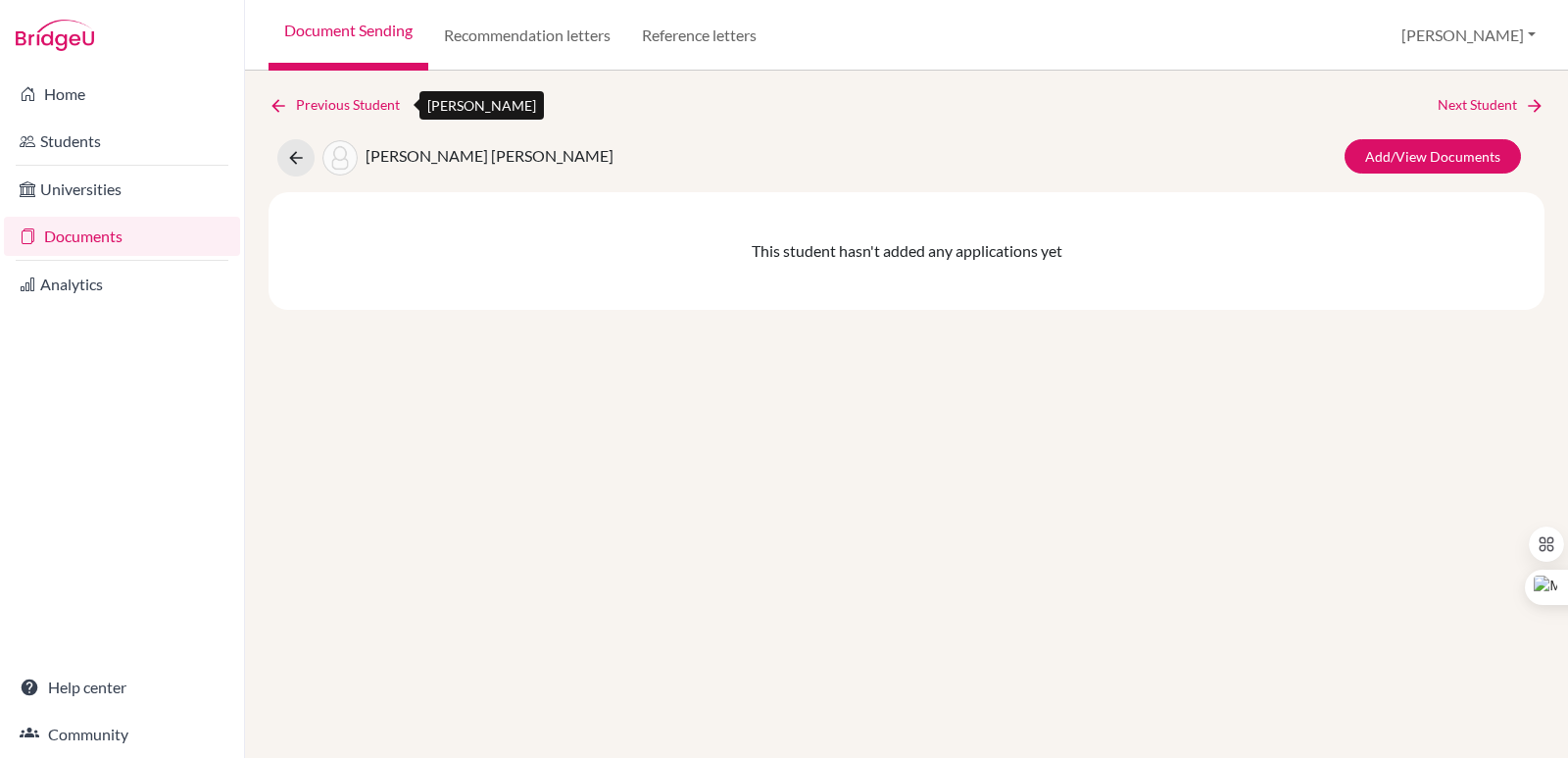
click at [359, 109] on link "Previous Student" at bounding box center [342, 105] width 147 height 22
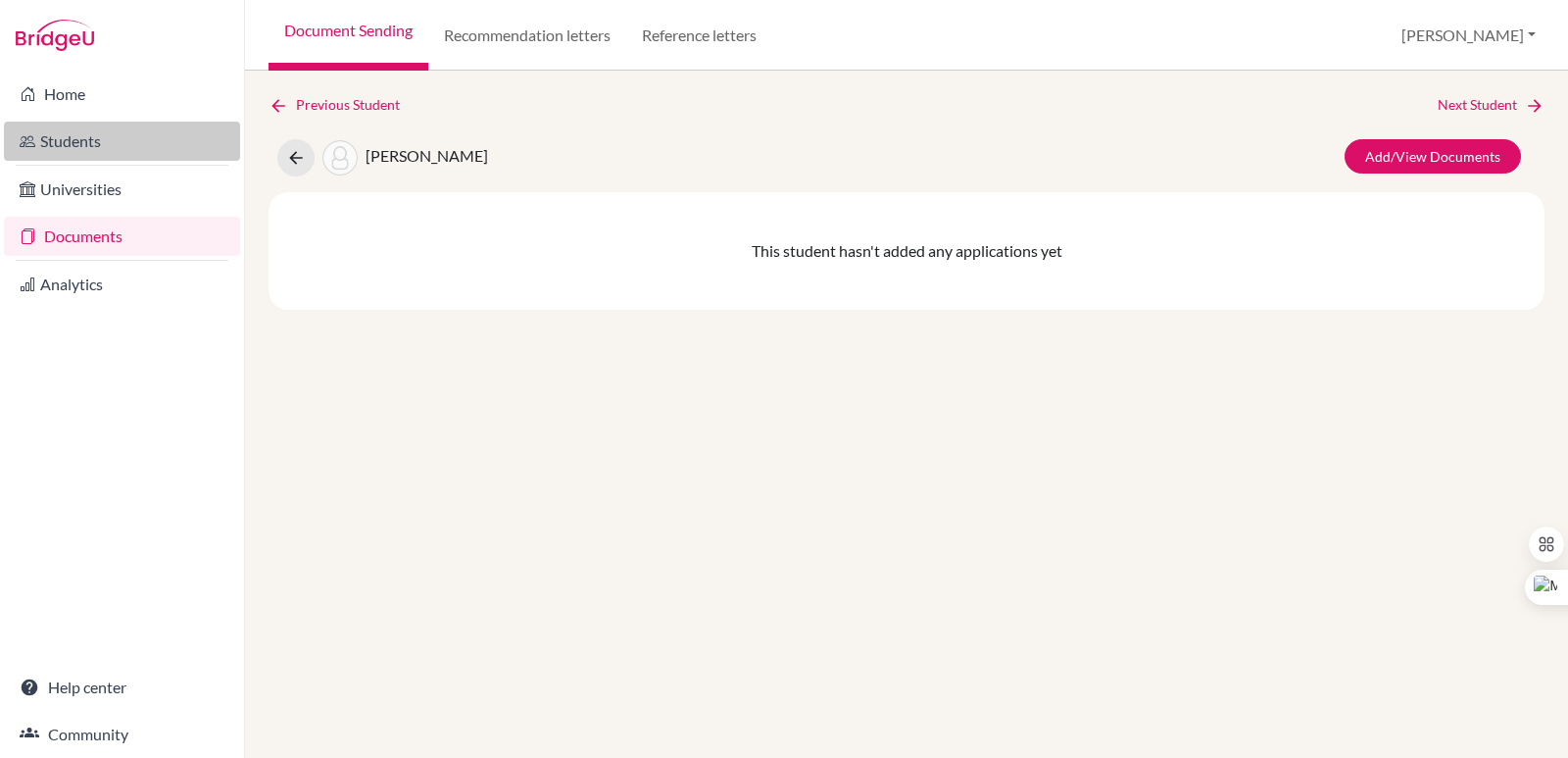
click at [112, 145] on link "Students" at bounding box center [122, 141] width 236 height 40
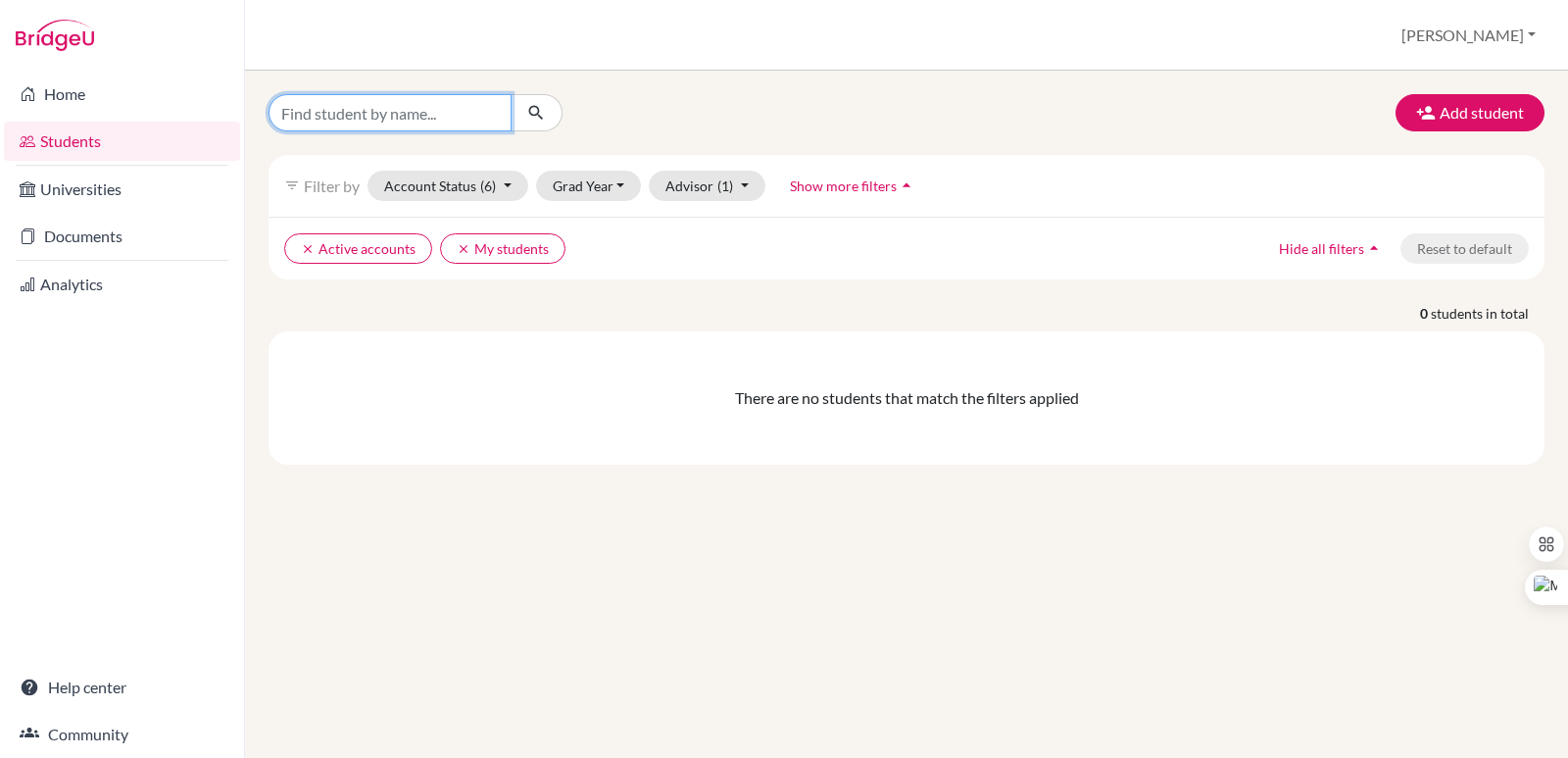
click at [392, 107] on input "Find student by name..." at bounding box center [390, 113] width 243 height 38
type input "sol lasala"
click button "submit" at bounding box center [537, 113] width 52 height 38
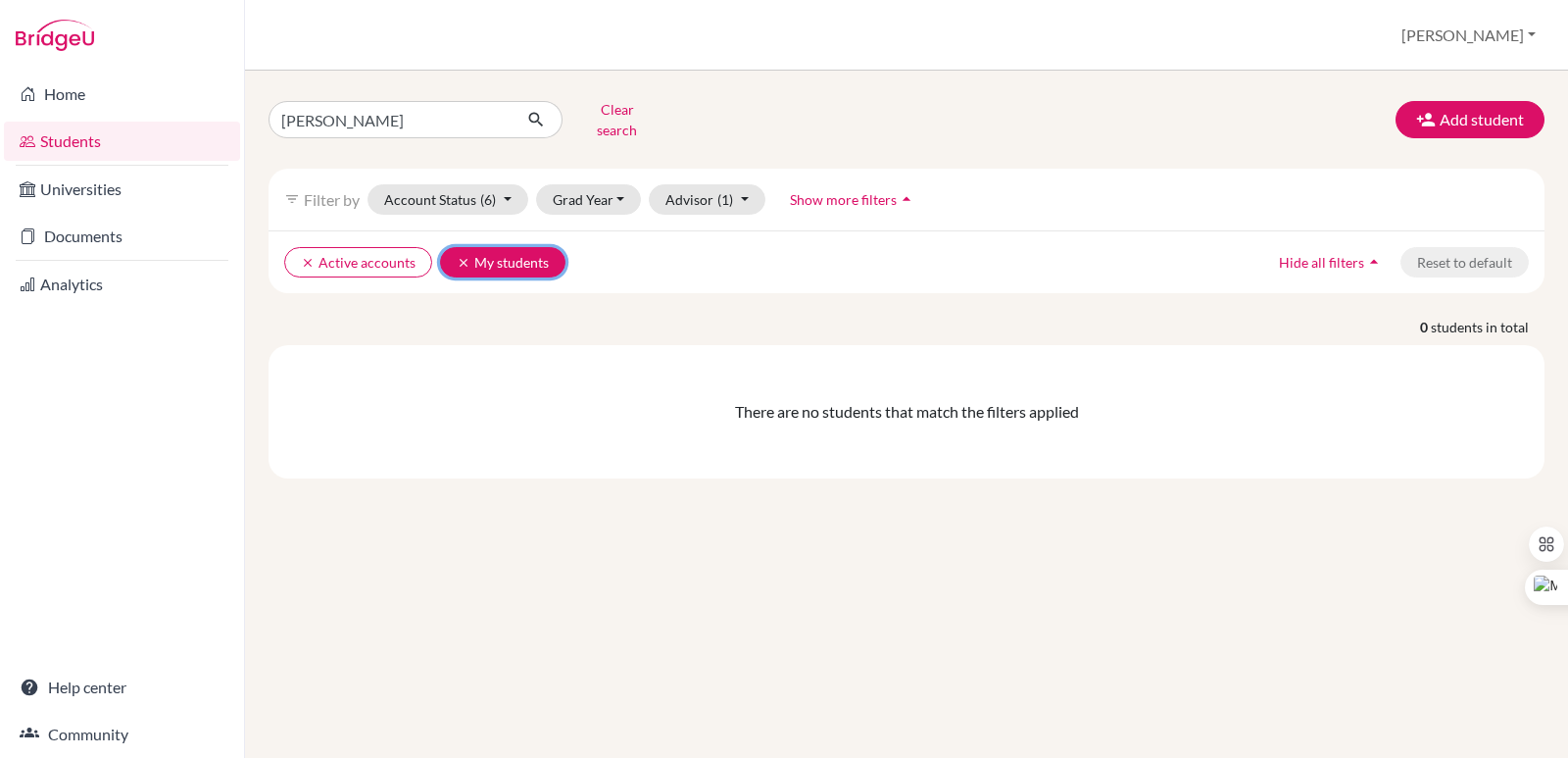
click at [456, 256] on icon "clear" at bounding box center [463, 263] width 14 height 14
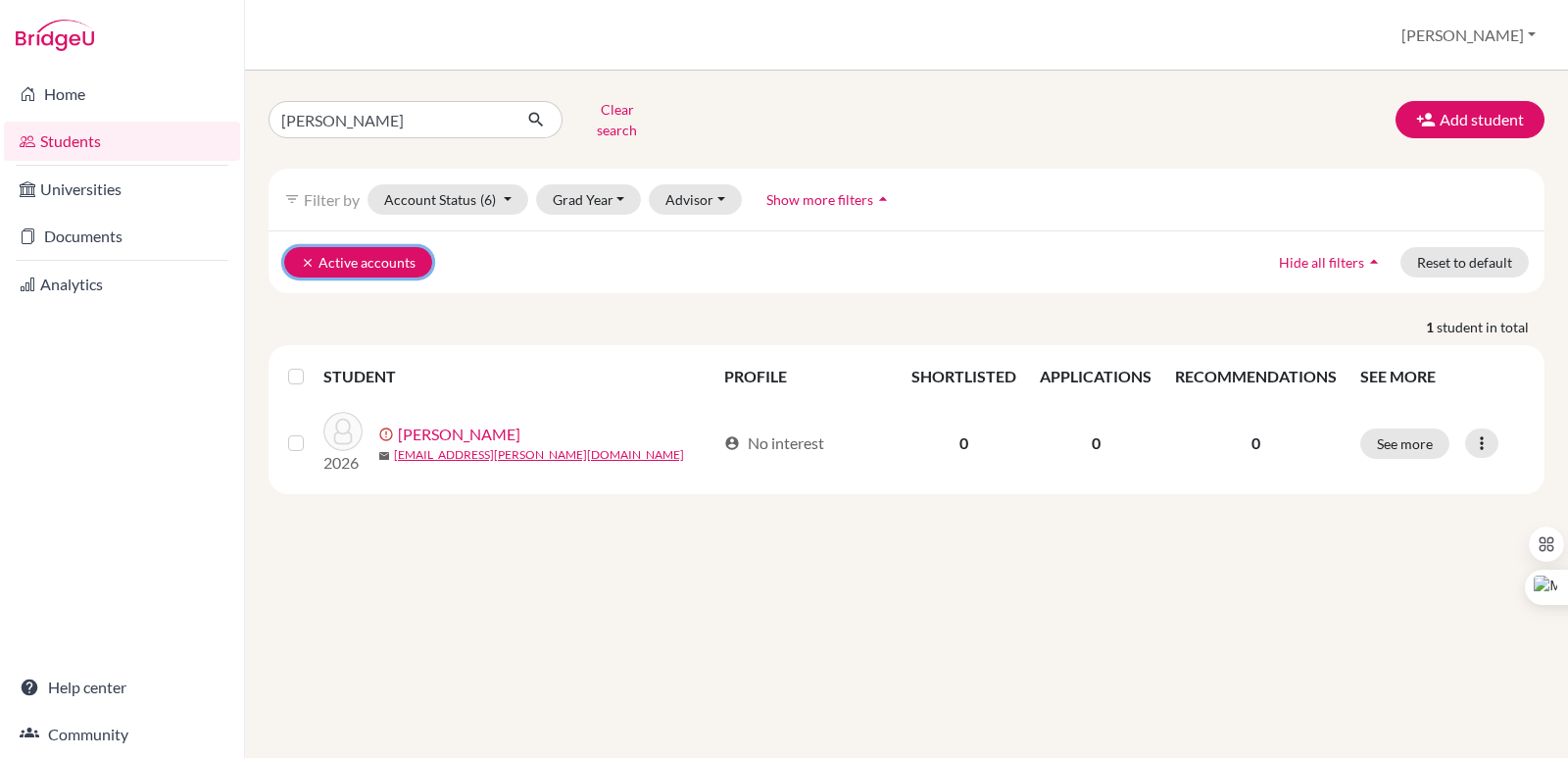
click at [306, 256] on icon "clear" at bounding box center [307, 263] width 14 height 14
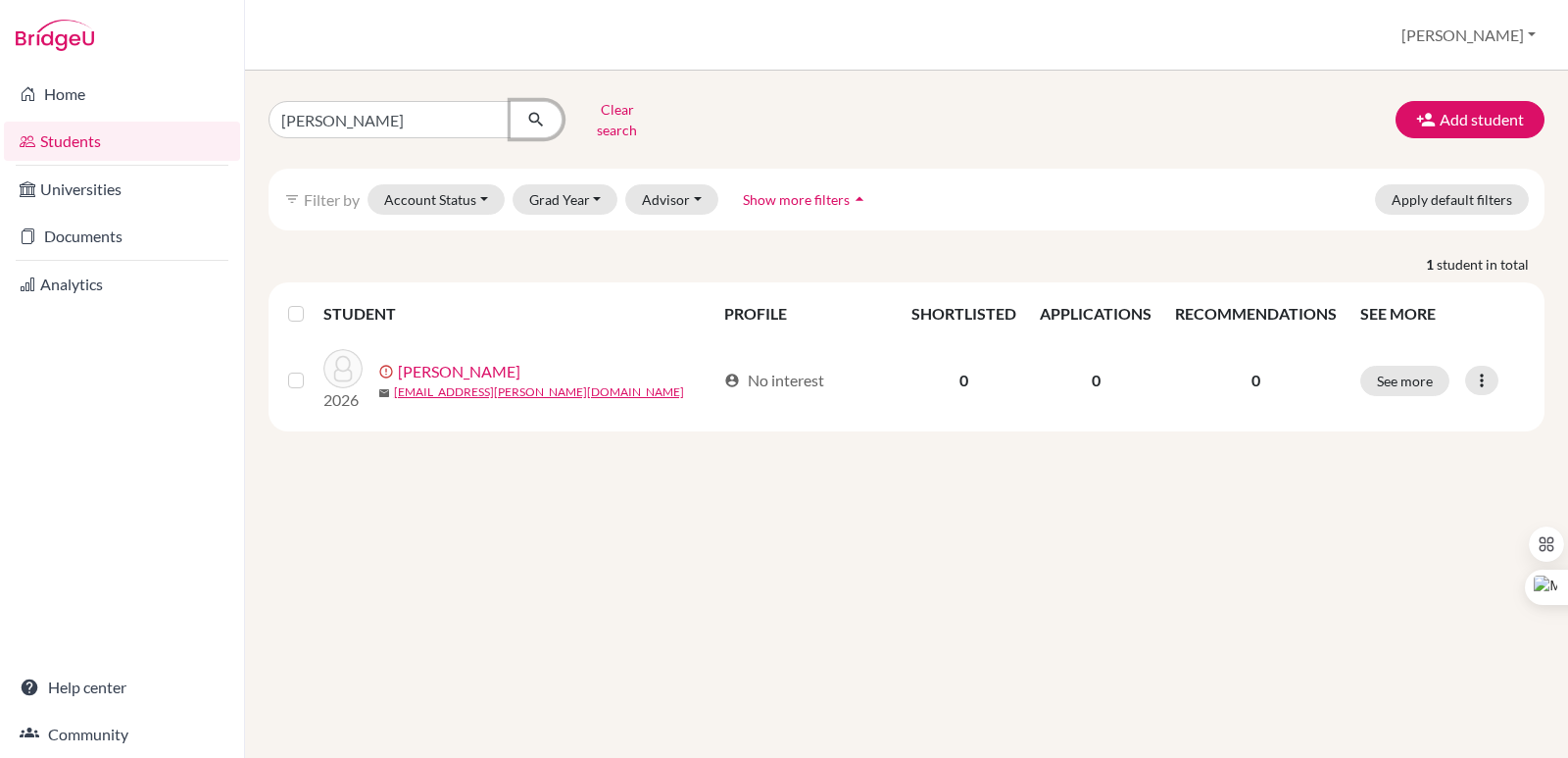
click at [535, 117] on icon "submit" at bounding box center [536, 120] width 20 height 20
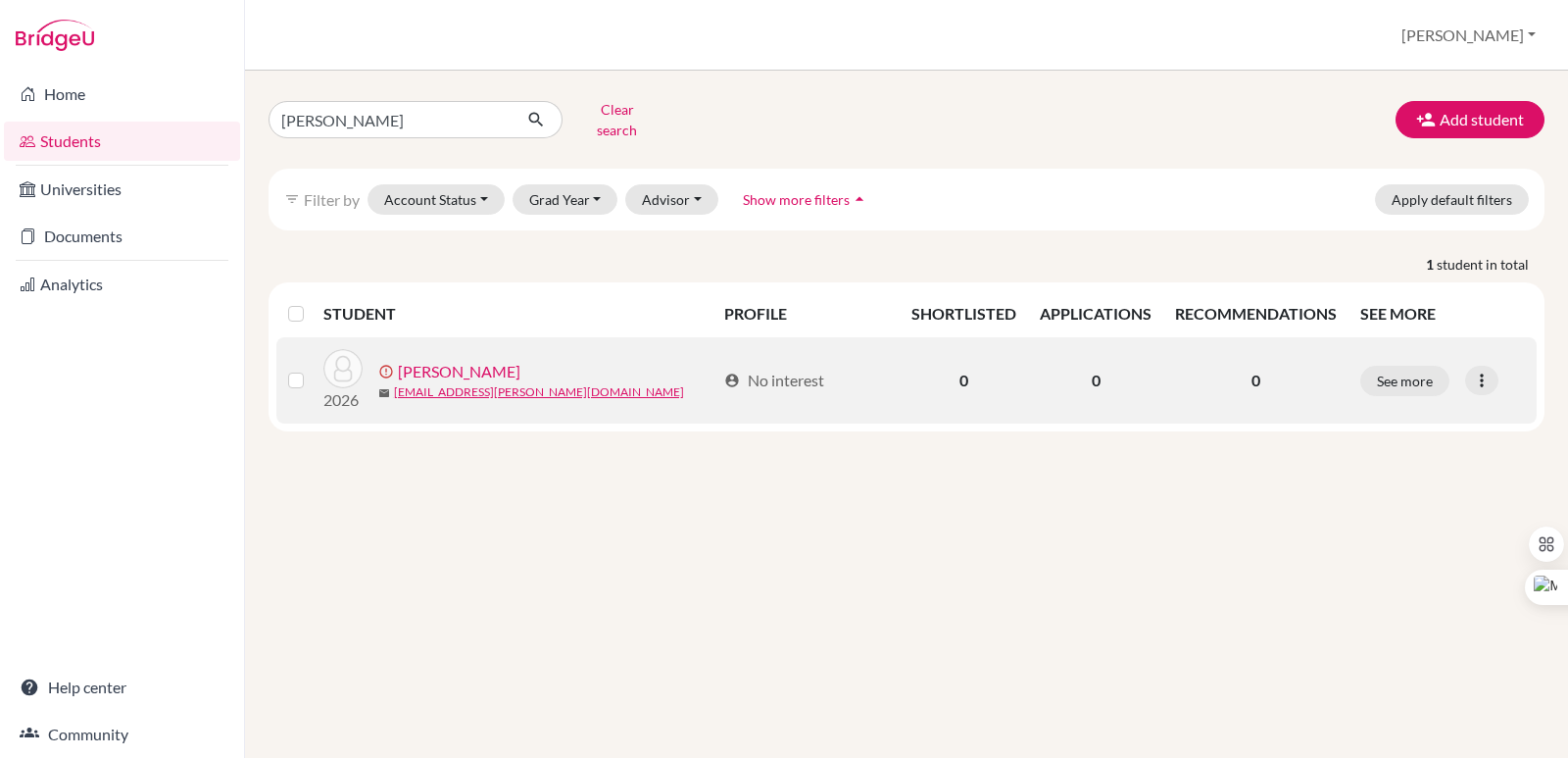
click at [311, 368] on label at bounding box center [311, 368] width 0 height 0
click at [0, 0] on input "checkbox" at bounding box center [0, 0] width 0 height 0
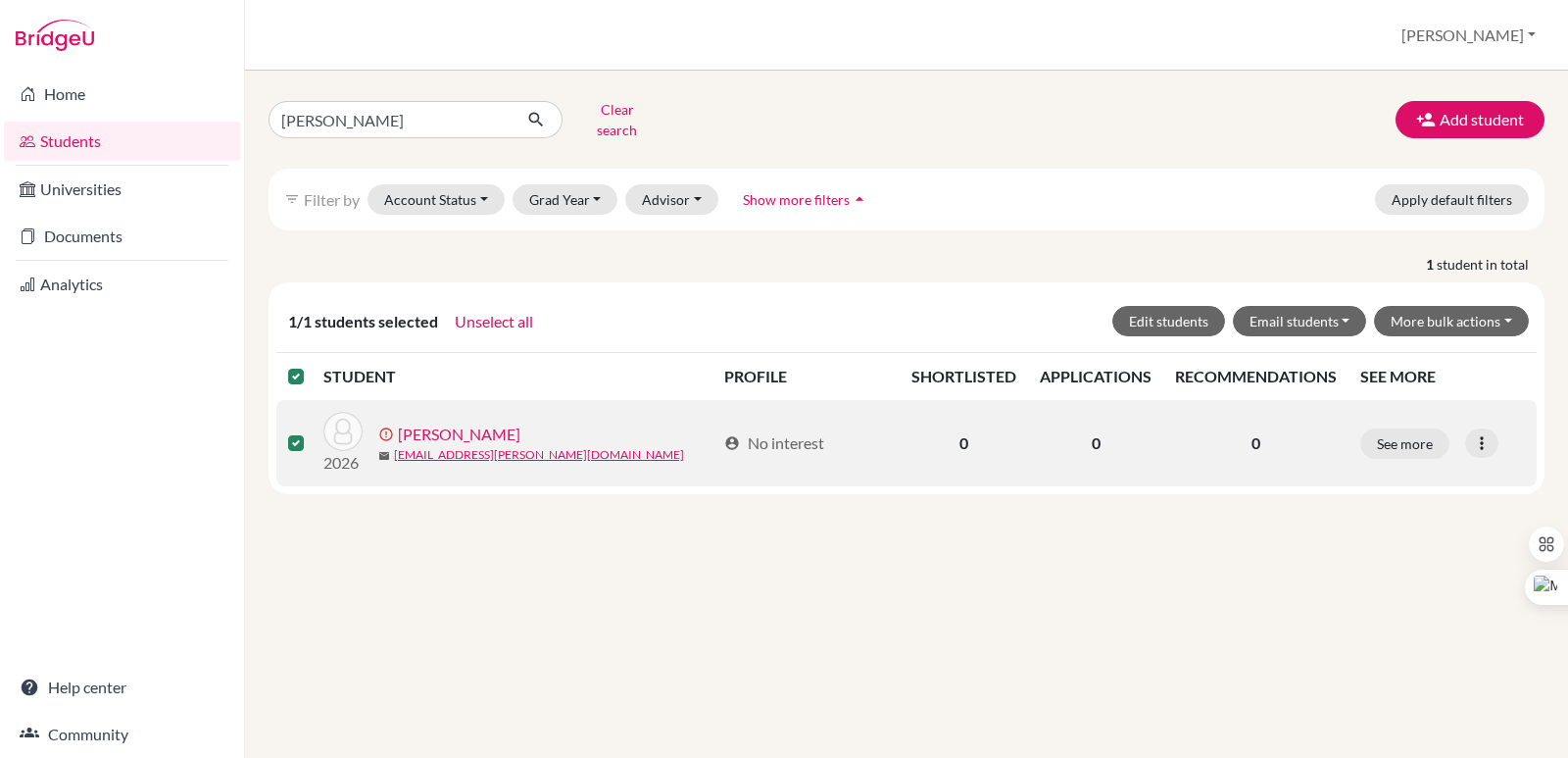
click at [445, 423] on link "Sol Lasala, Valeria" at bounding box center [458, 435] width 122 height 24
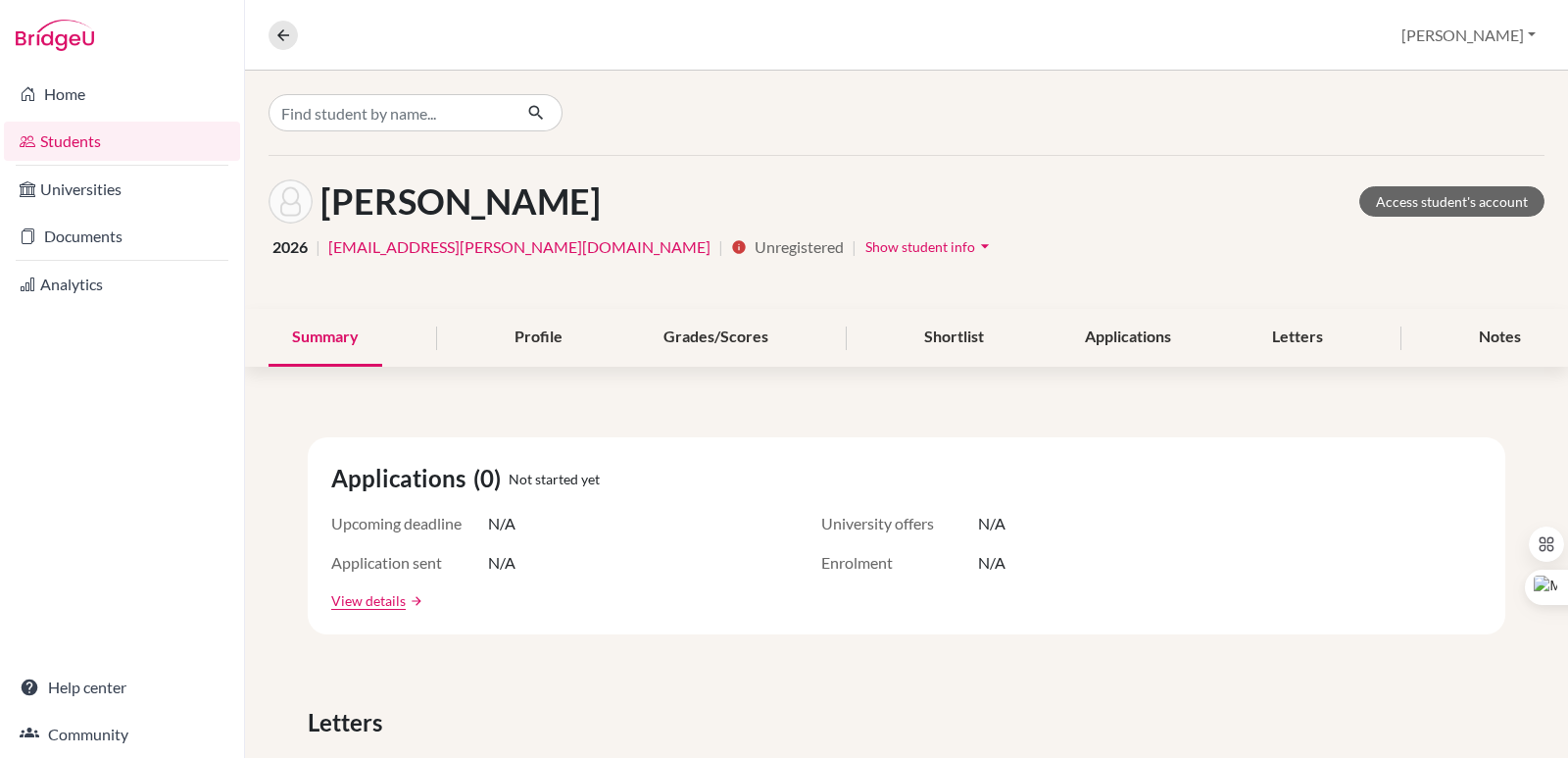
click at [865, 251] on span "Show student info" at bounding box center [919, 246] width 110 height 17
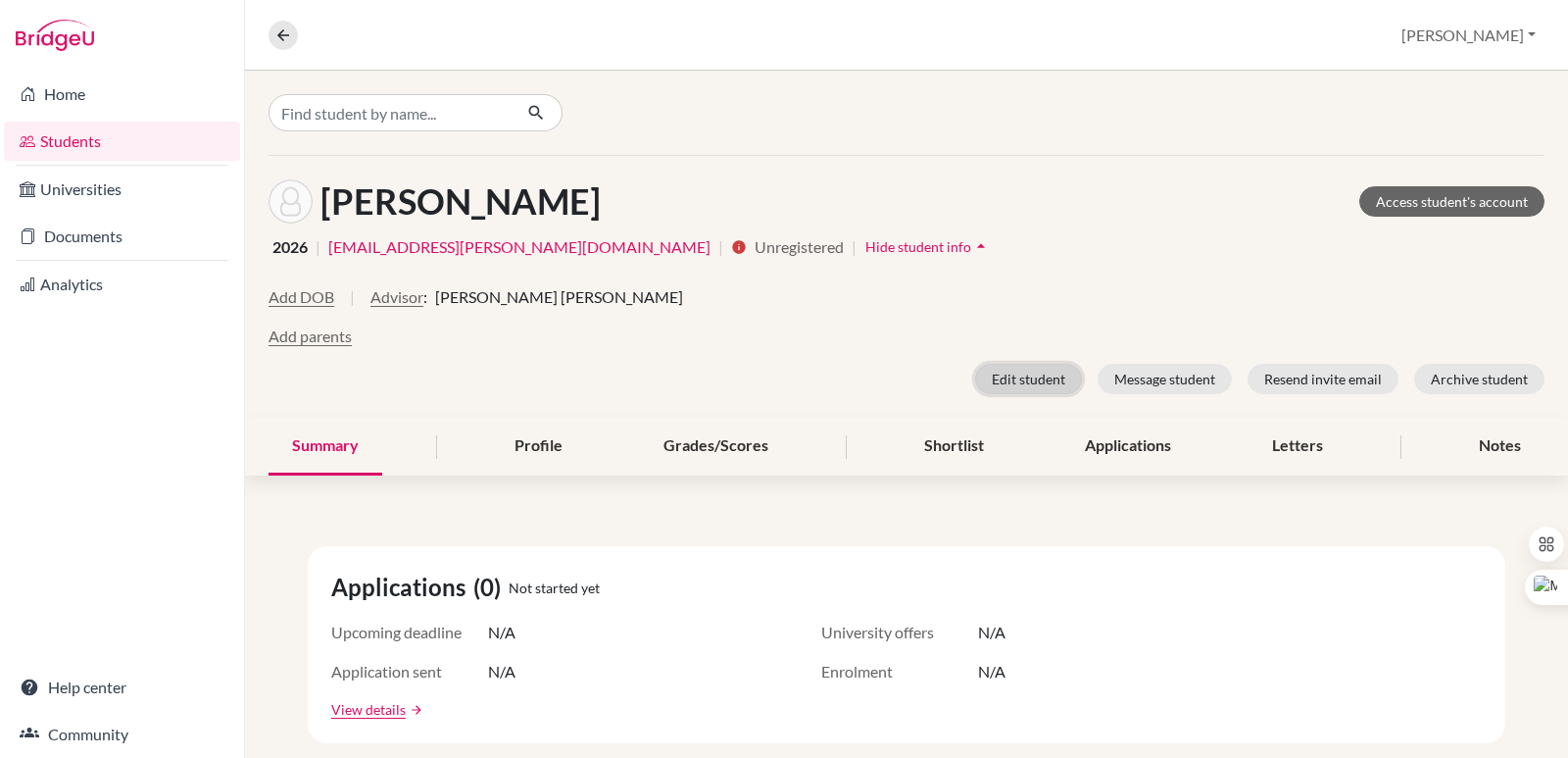
click at [1008, 377] on button "Edit student" at bounding box center [1028, 379] width 107 height 31
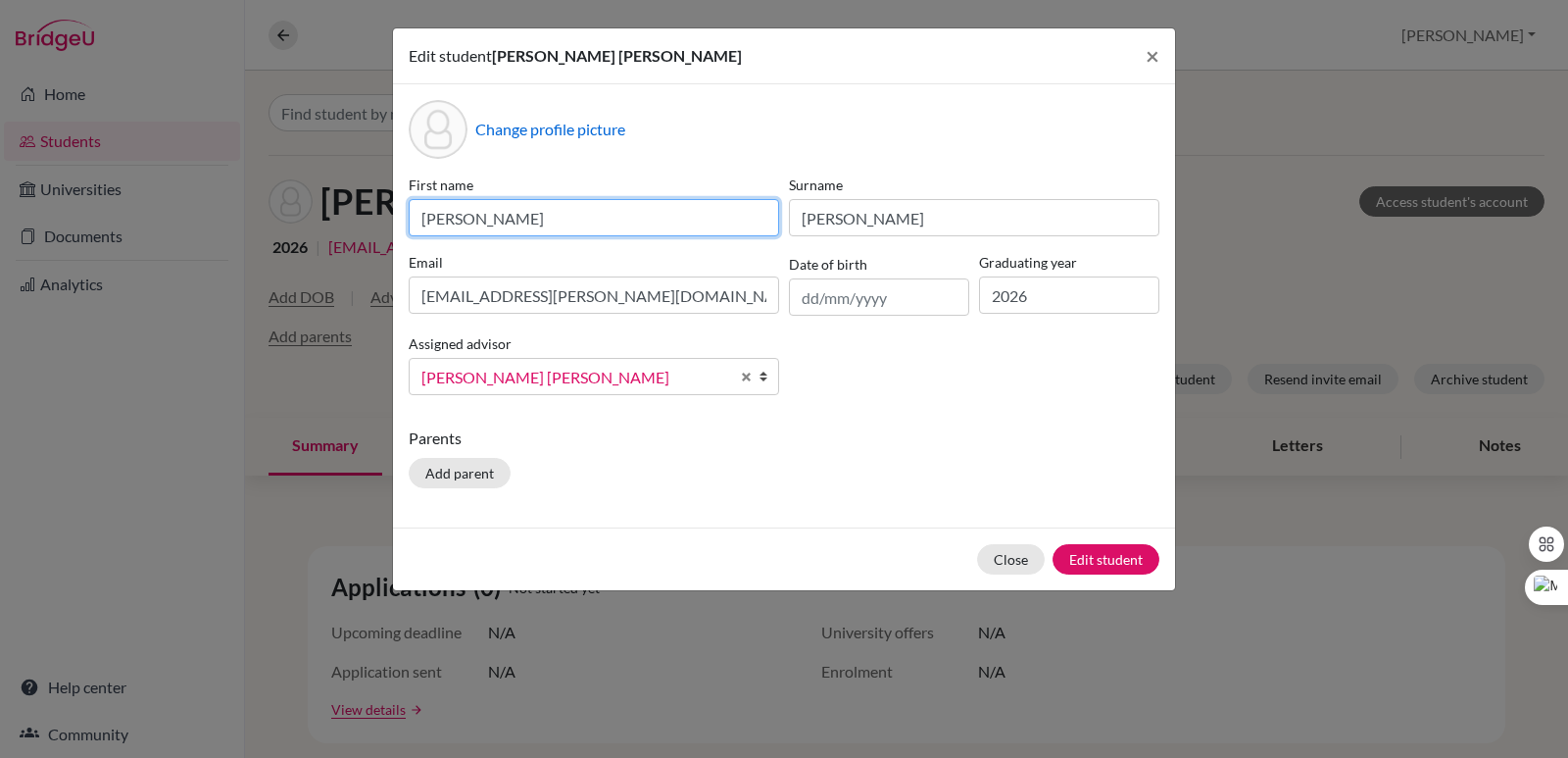
drag, startPoint x: 505, startPoint y: 214, endPoint x: 342, endPoint y: 214, distance: 163.0
click at [342, 214] on div "Edit student Valeria Sol Lasala × Change profile picture First name Valeria Sur…" at bounding box center [784, 379] width 1568 height 758
type input "Rodrigo"
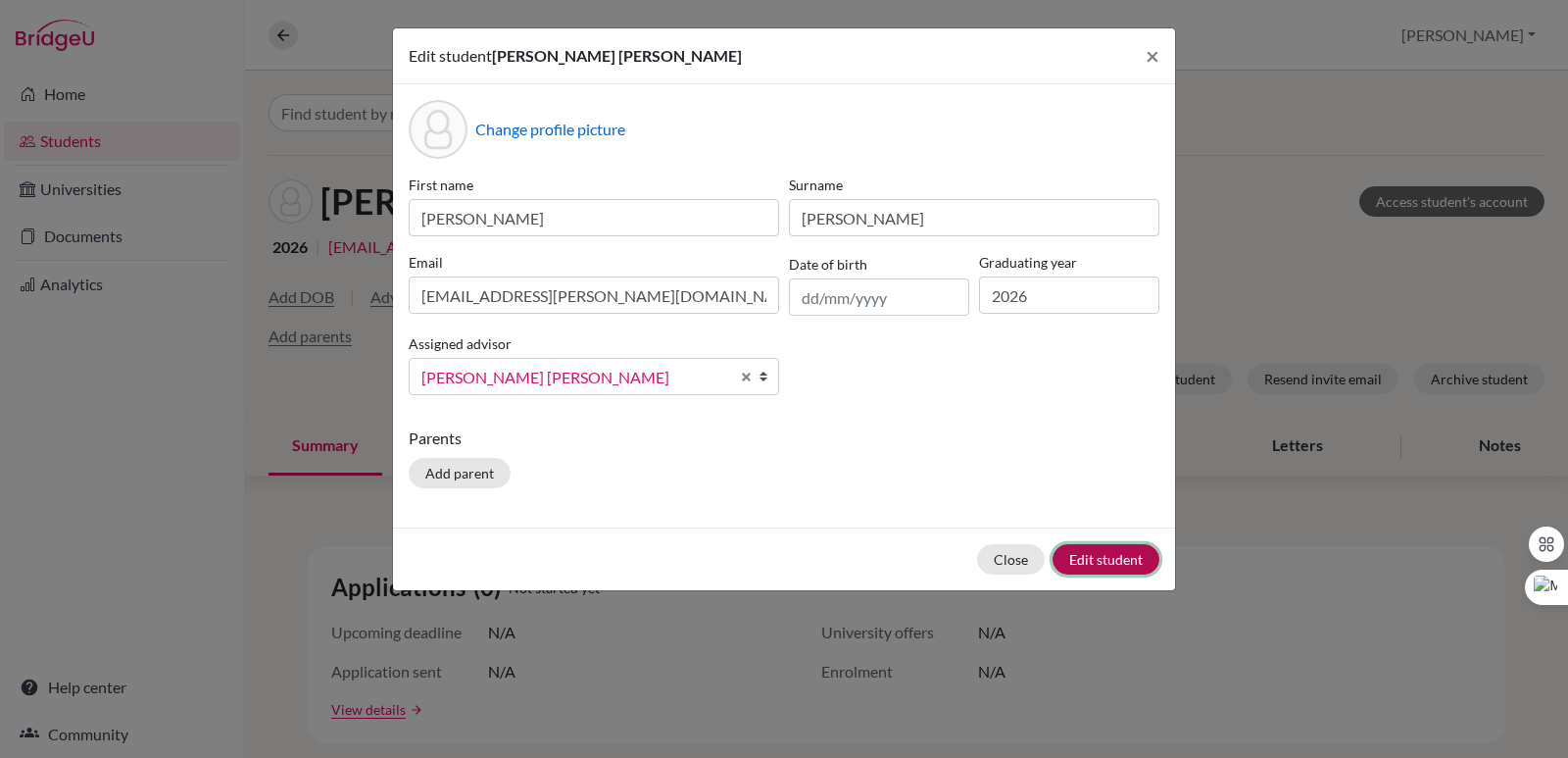
click at [1114, 554] on button "Edit student" at bounding box center [1106, 559] width 107 height 31
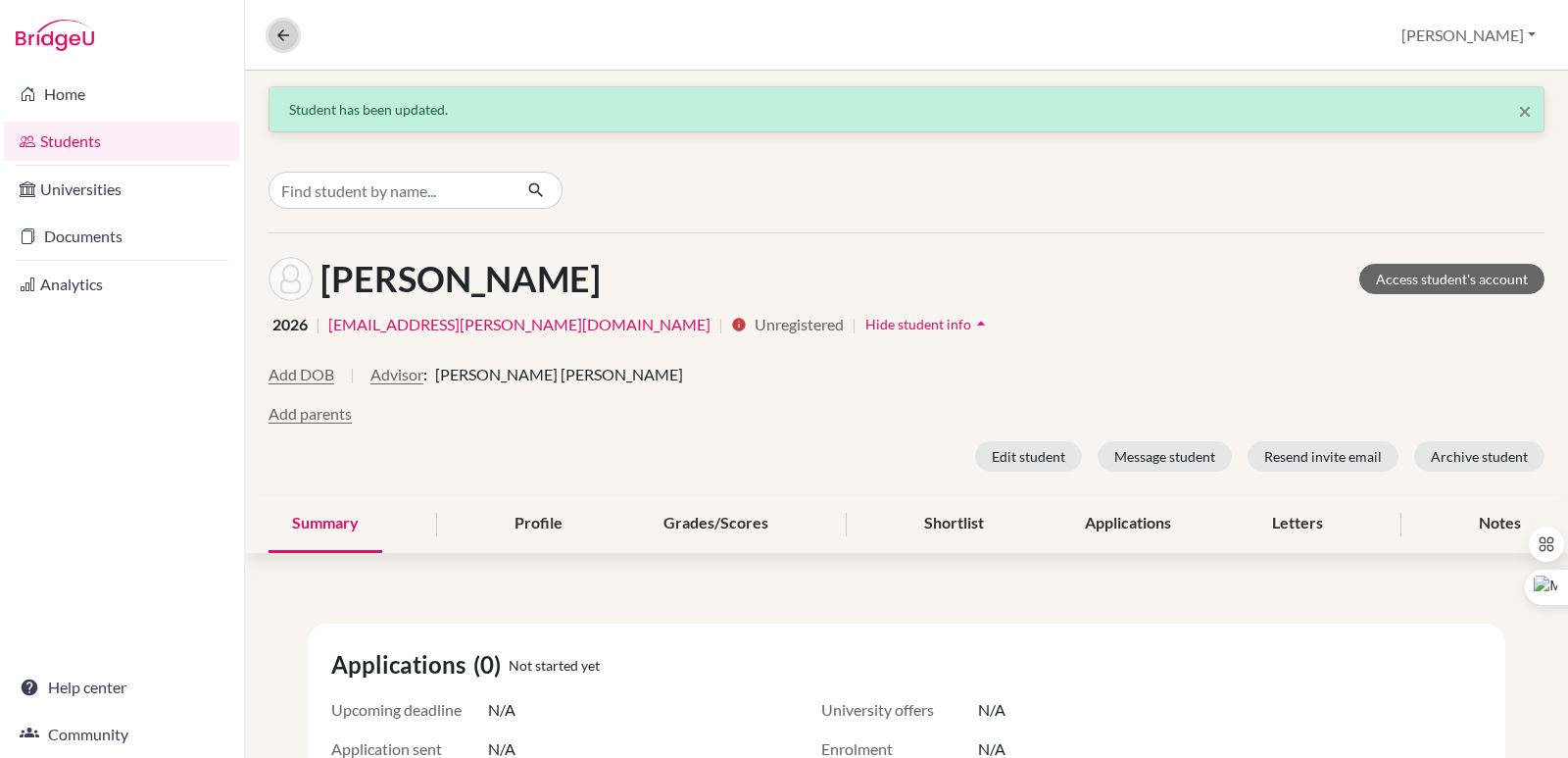
click at [278, 38] on icon at bounding box center [284, 36] width 18 height 18
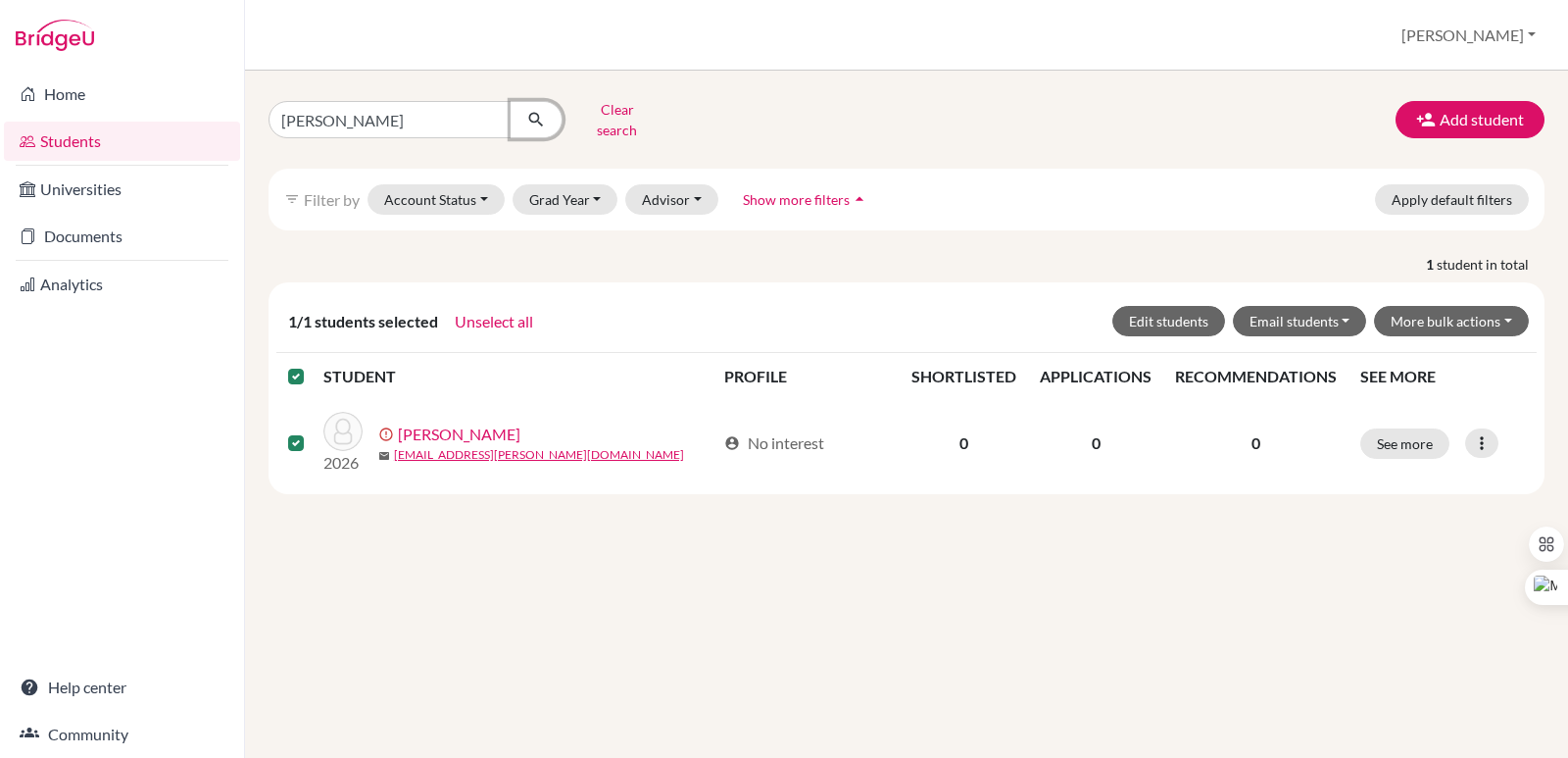
click at [538, 111] on icon "submit" at bounding box center [536, 120] width 20 height 20
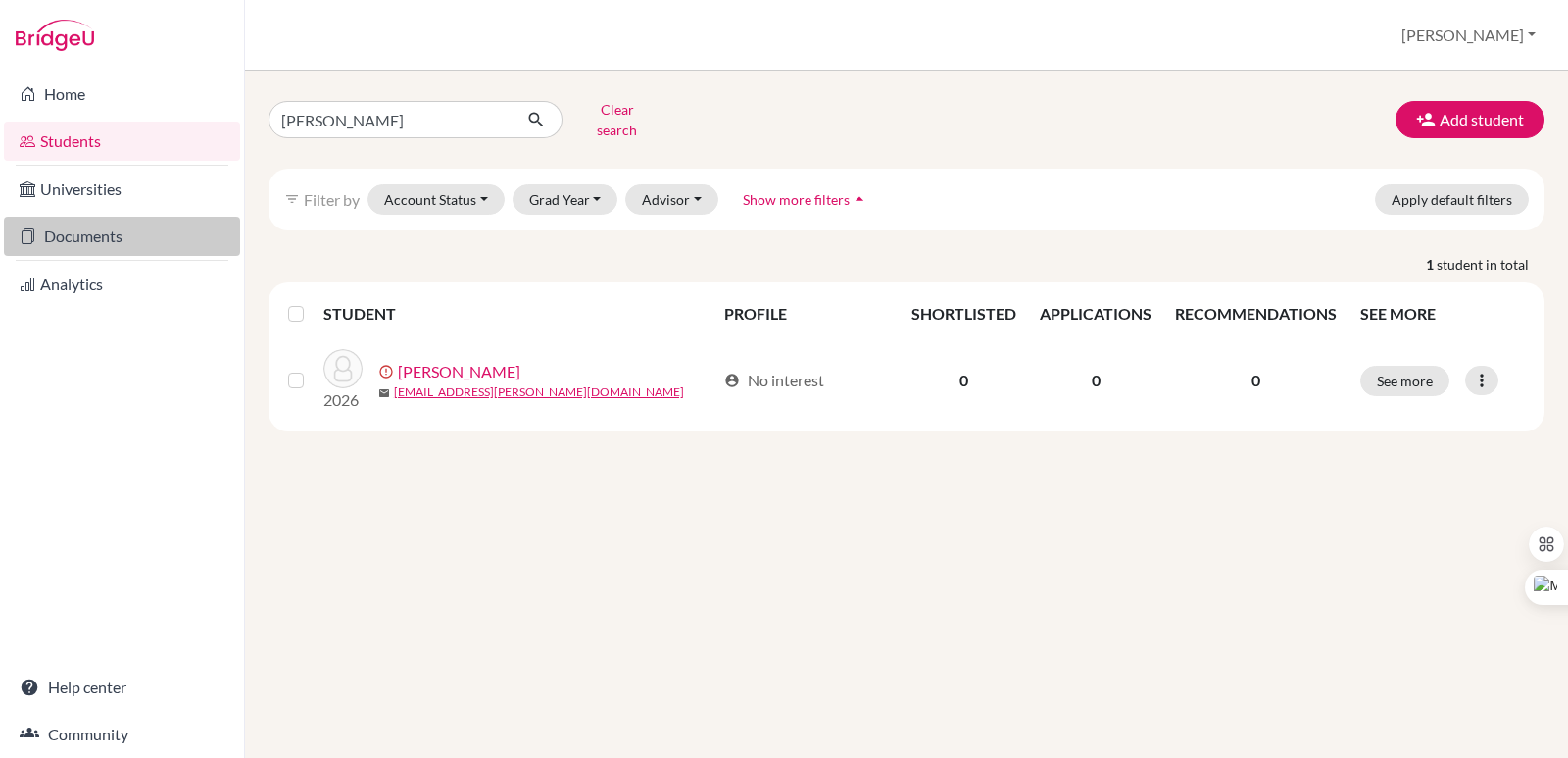
click at [84, 231] on link "Documents" at bounding box center [122, 236] width 236 height 40
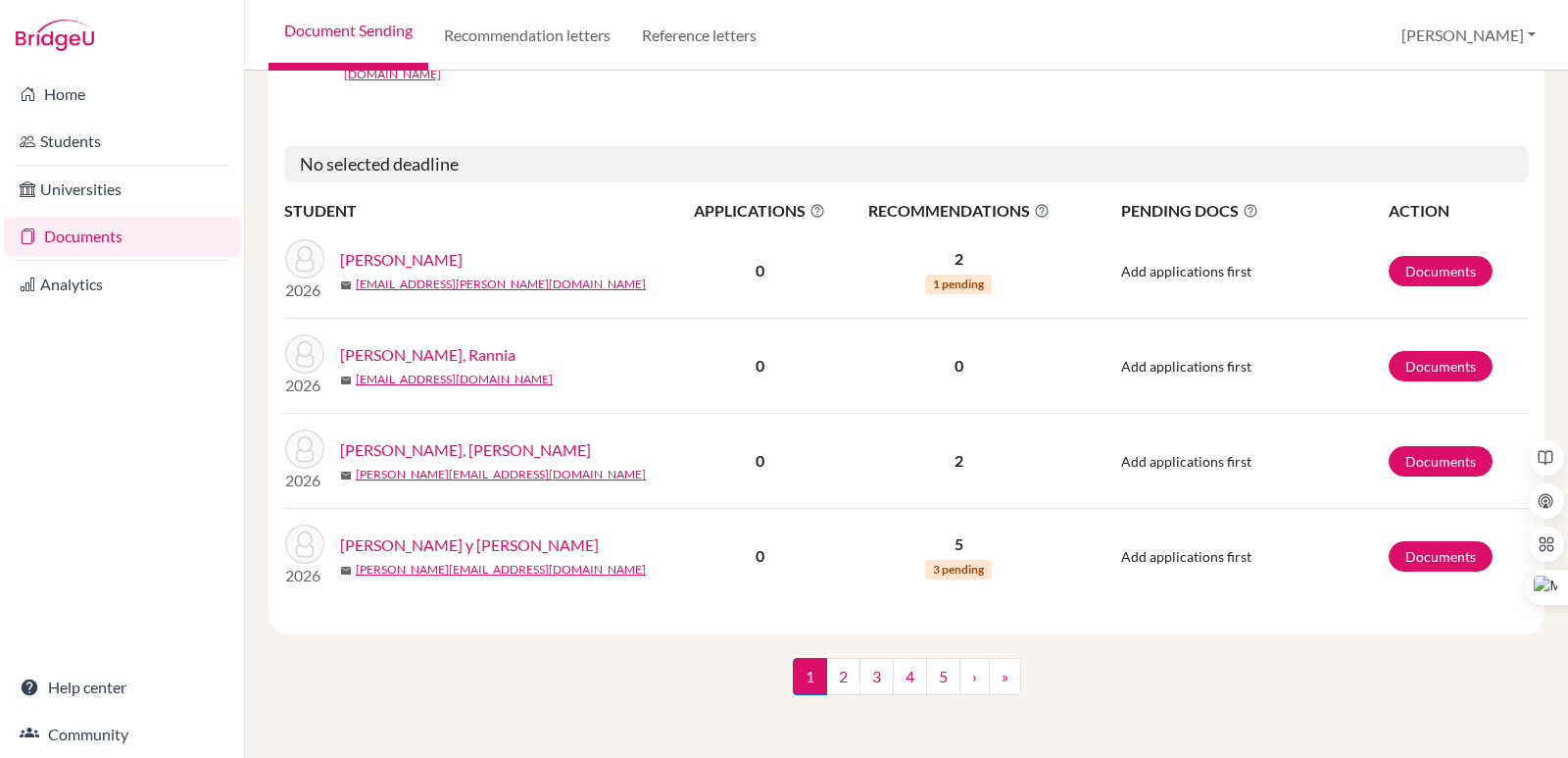
scroll to position [3509, 0]
click at [943, 678] on link "5" at bounding box center [943, 677] width 35 height 38
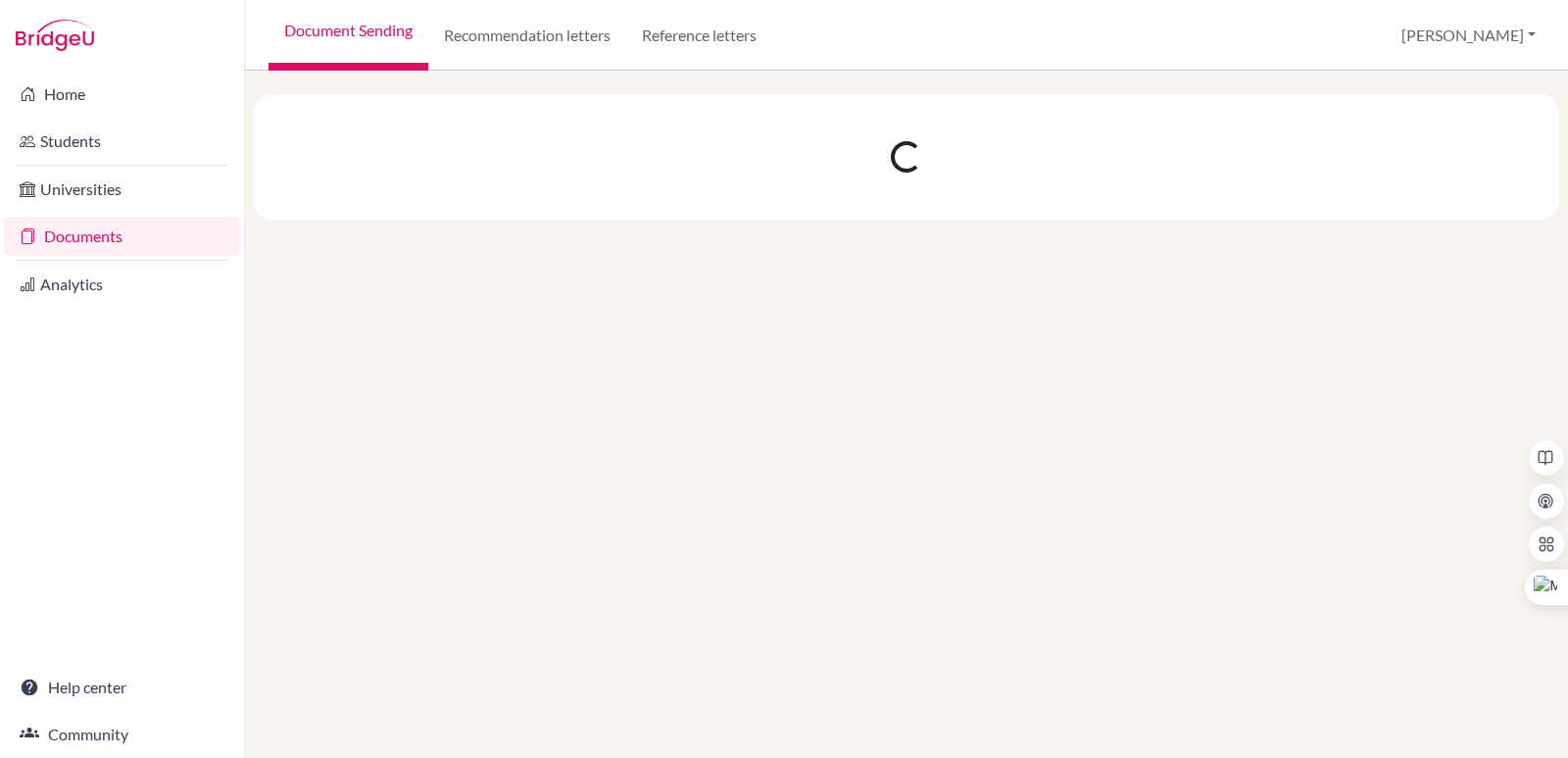
scroll to position [0, 0]
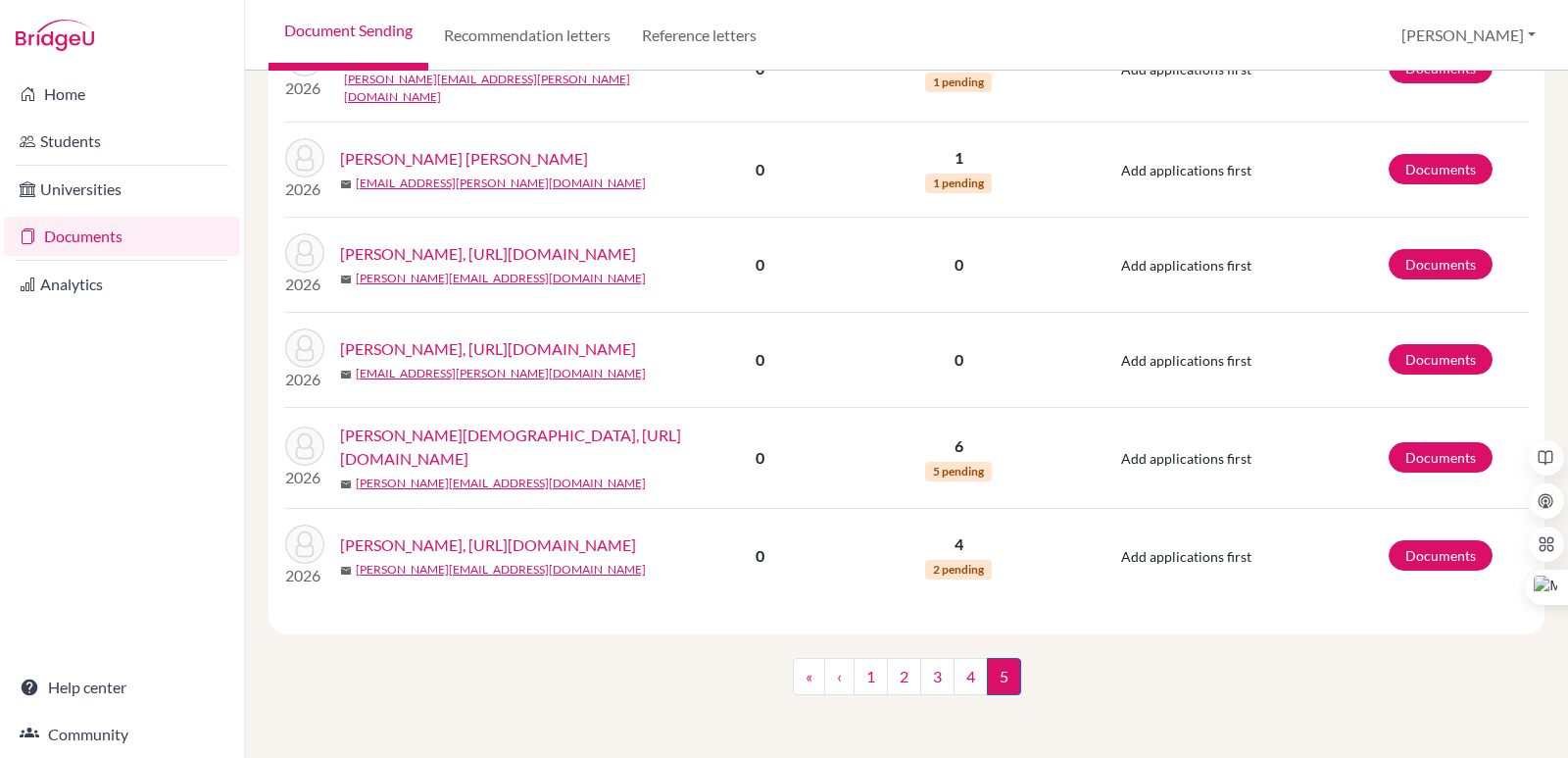
scroll to position [2059, 0]
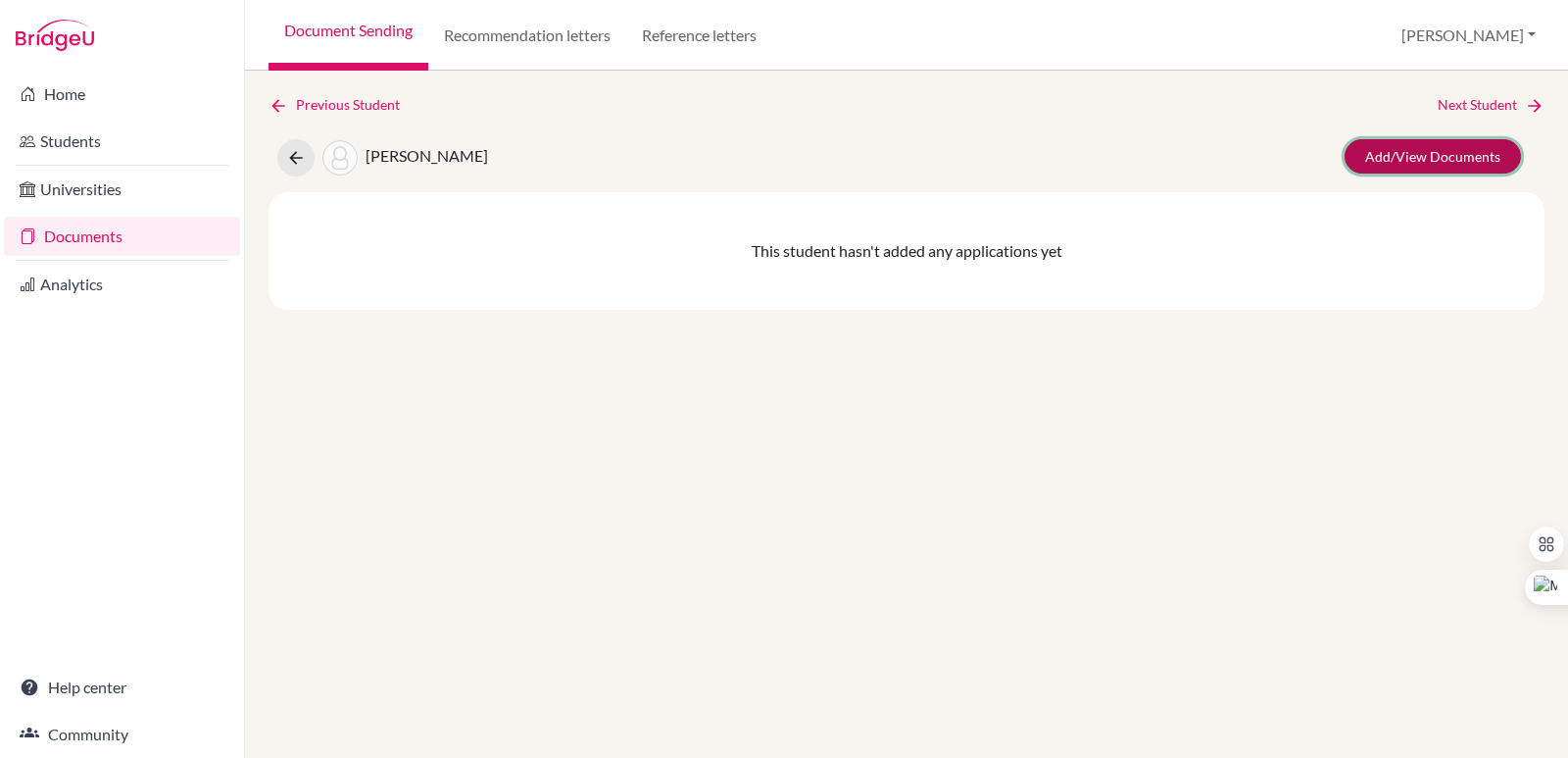
click at [1445, 156] on link "Add/View Documents" at bounding box center [1432, 156] width 177 height 35
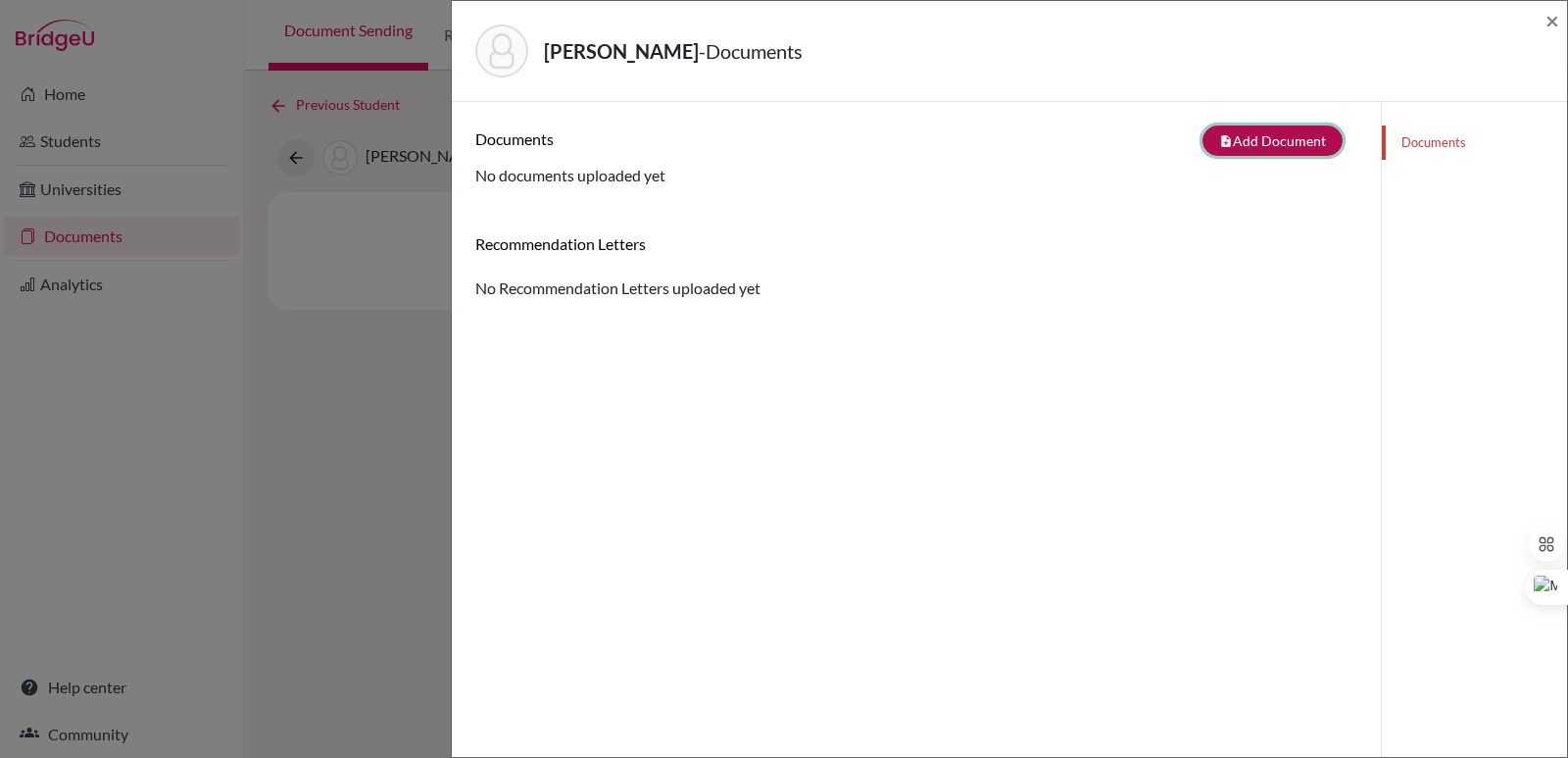
click at [1322, 148] on button "note_add Add Document" at bounding box center [1271, 140] width 140 height 31
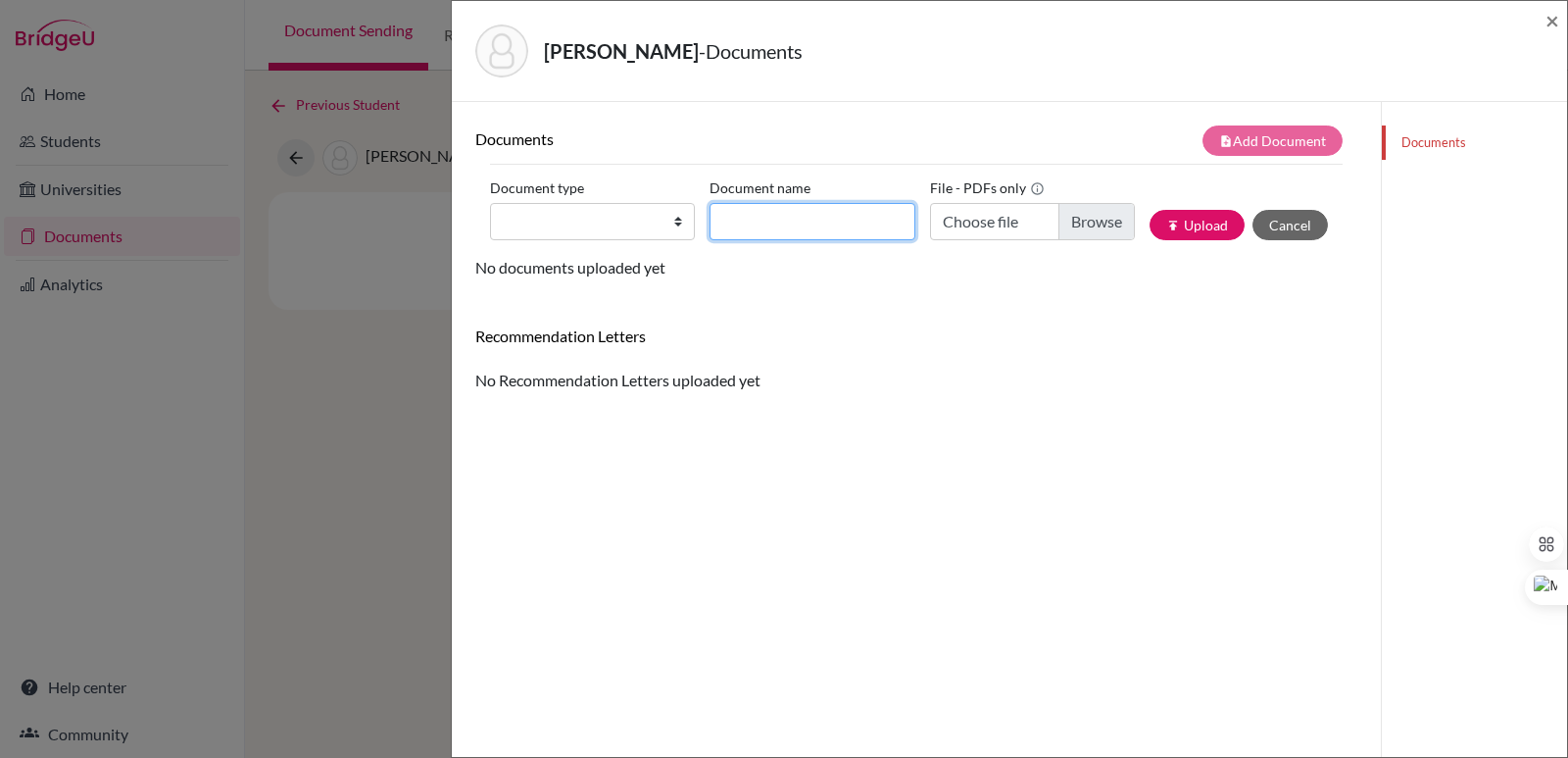
click at [770, 222] on input "Document name" at bounding box center [811, 221] width 204 height 38
paste input "Initial Transcript"
type input "Initial Transcript Rodrigo Sol"
click at [663, 221] on select "Change explanation for Common App reports Counselor recommendation Internationa…" at bounding box center [592, 221] width 204 height 38
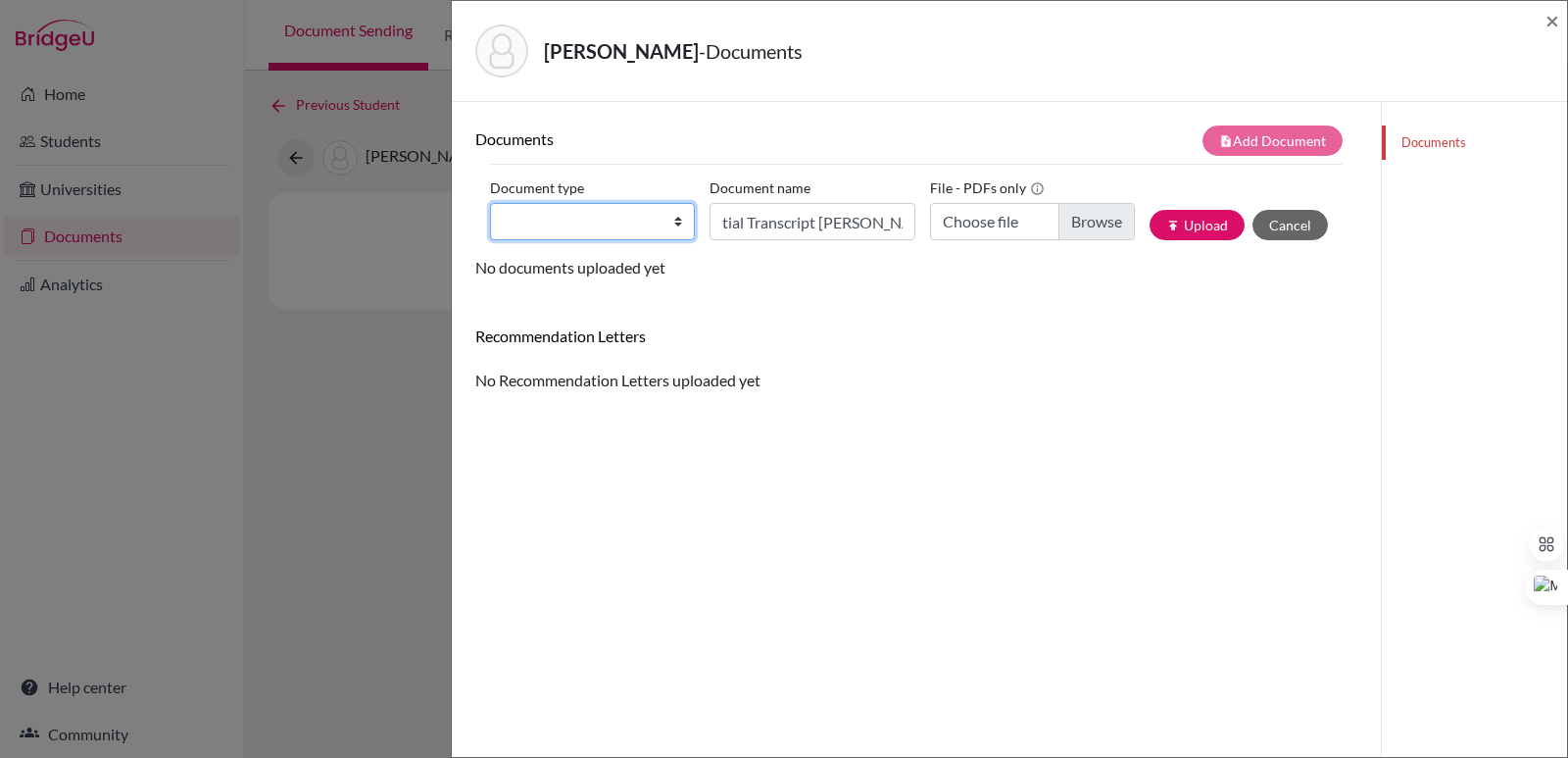
scroll to position [0, 0]
select select "2"
click at [490, 202] on select "Change explanation for Common App reports Counselor recommendation Internationa…" at bounding box center [592, 221] width 204 height 38
click at [1091, 218] on input "Choose file" at bounding box center [1031, 221] width 204 height 38
type input "C:\fakepath\Sol Lasala, Rodrigo.pdf"
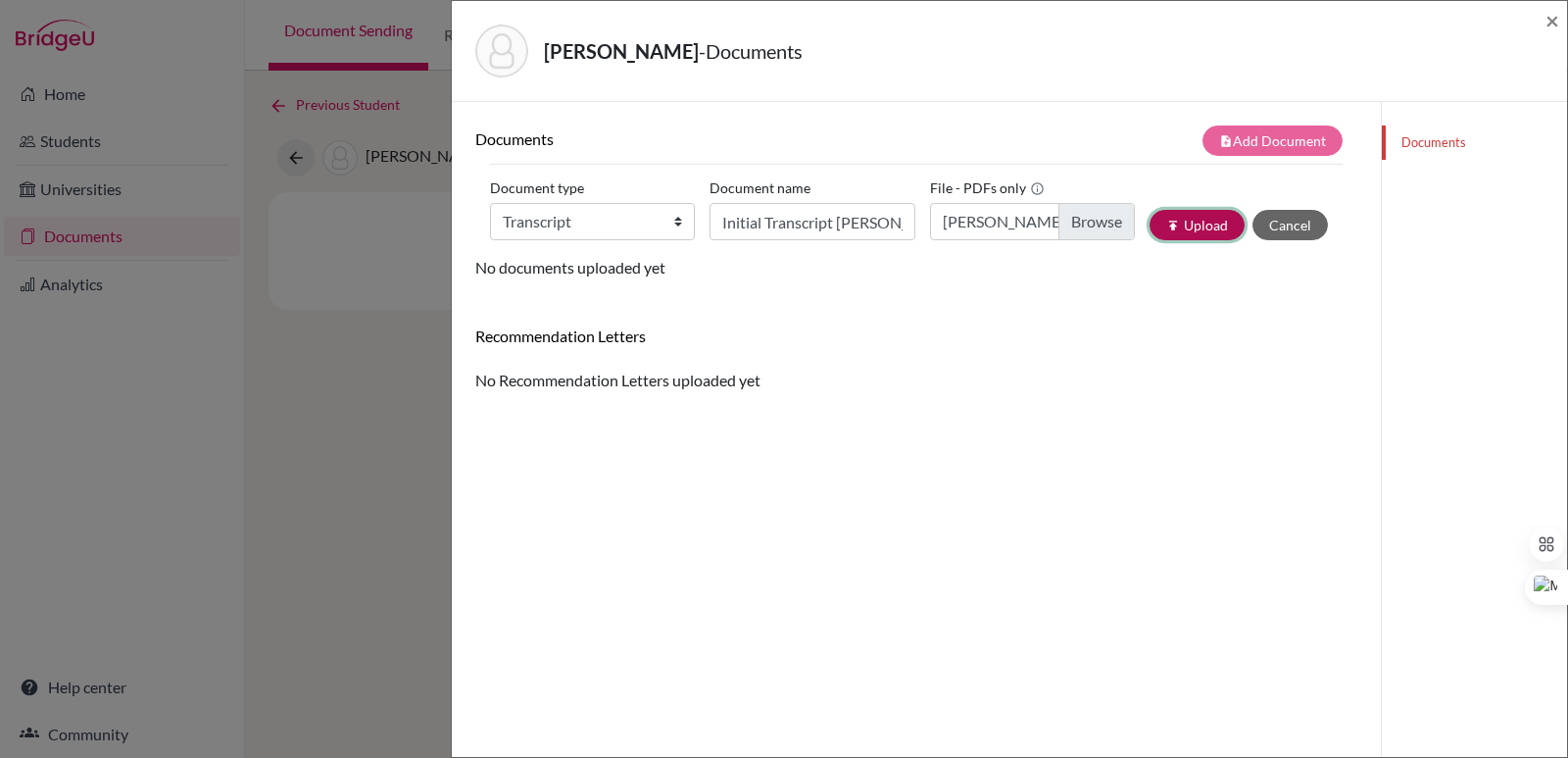
click at [1182, 230] on button "publish Upload" at bounding box center [1197, 224] width 95 height 31
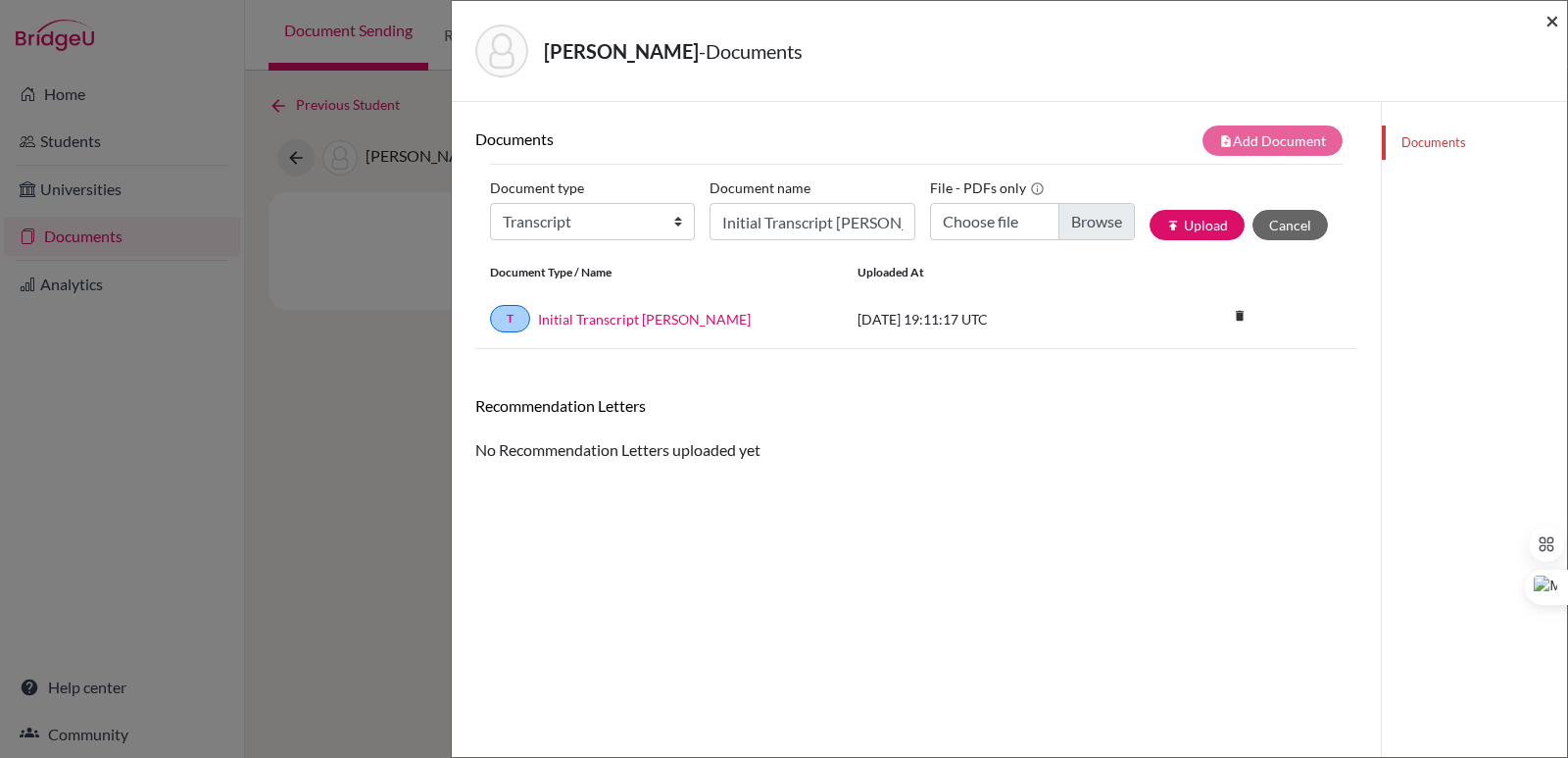
click at [1551, 21] on span "×" at bounding box center [1552, 20] width 14 height 29
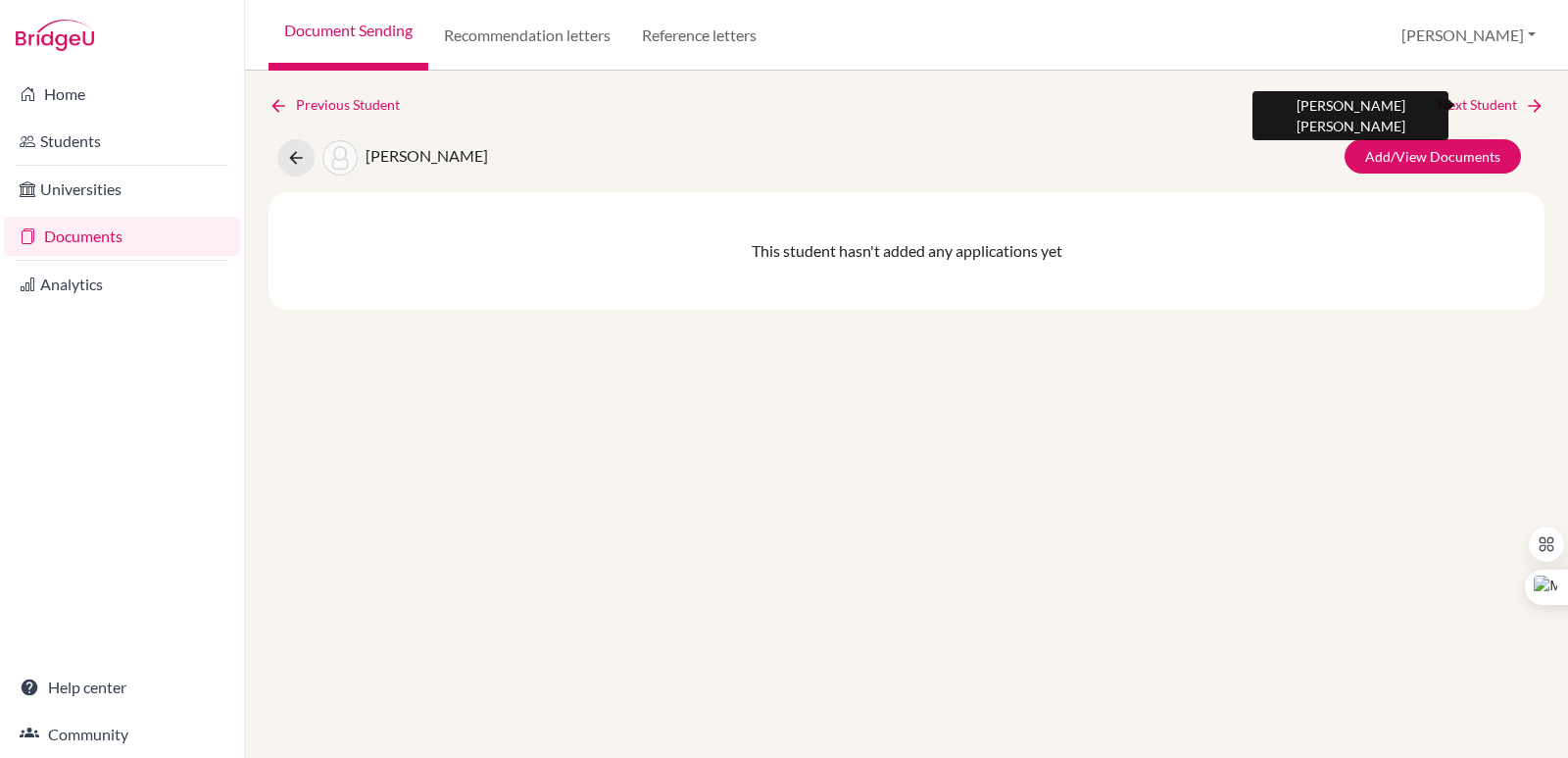
click at [1508, 110] on link "Next Student" at bounding box center [1491, 105] width 107 height 22
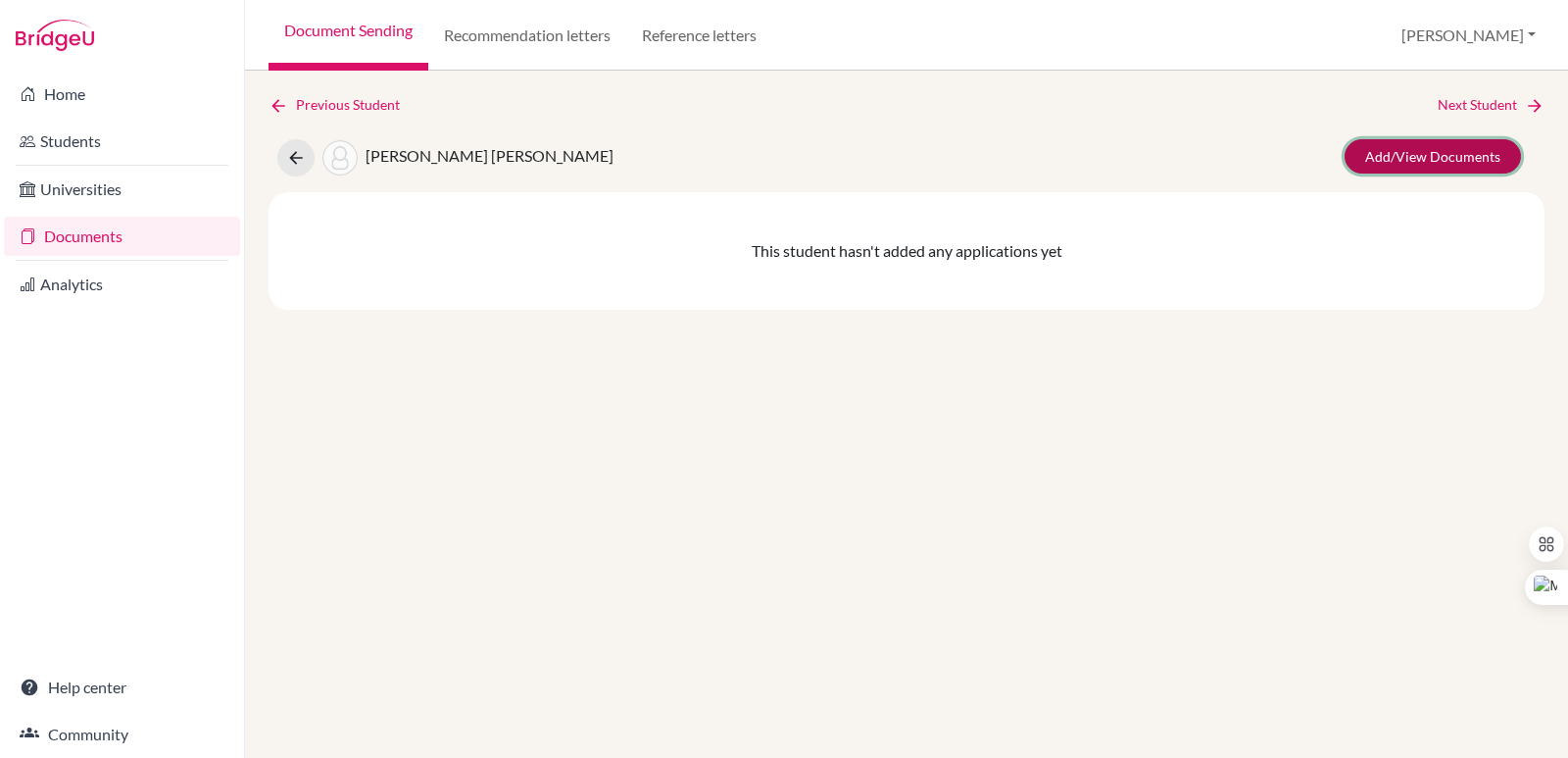
click at [1481, 173] on link "Add/View Documents" at bounding box center [1432, 156] width 177 height 35
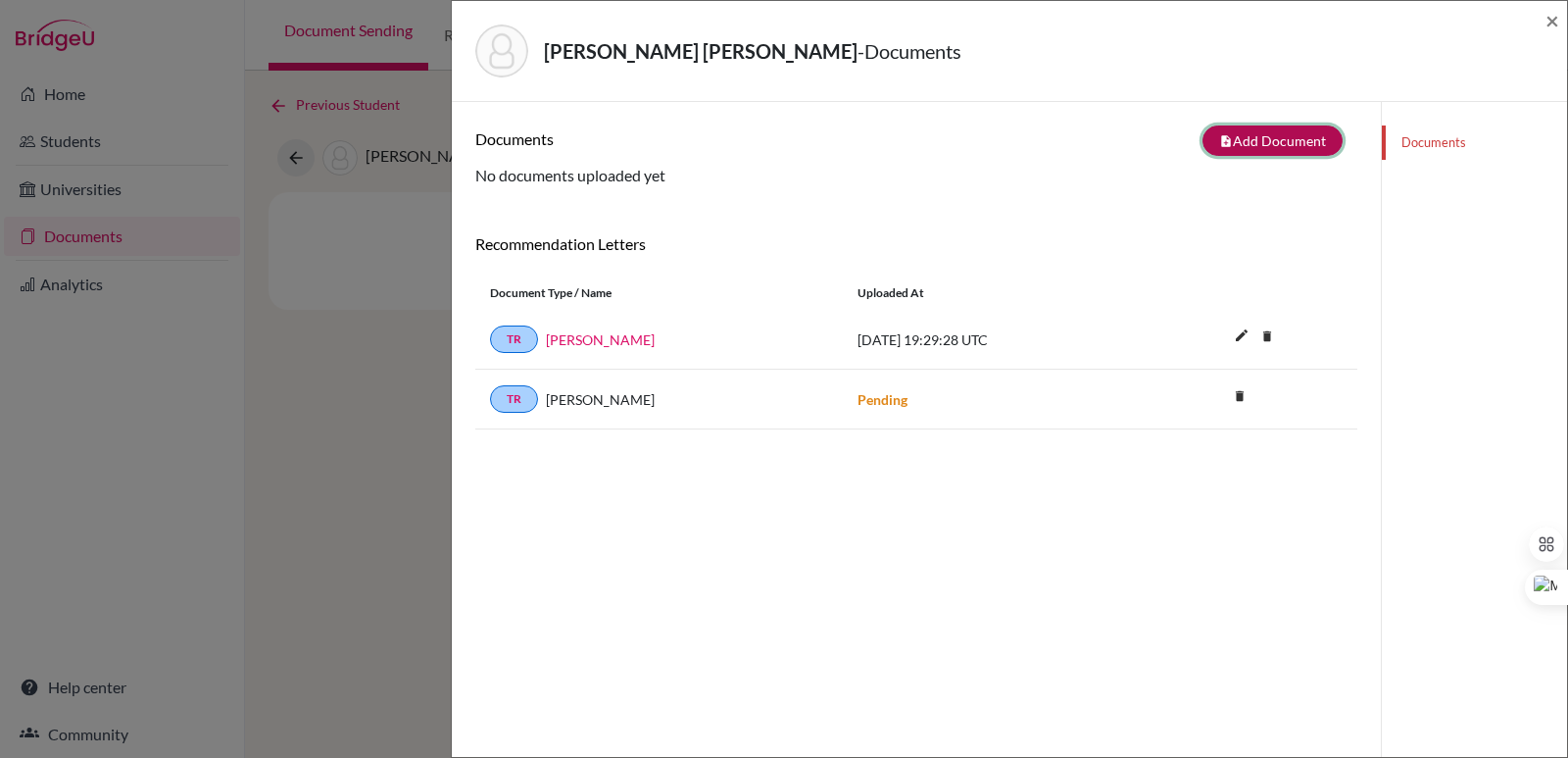
click at [1269, 146] on button "note_add Add Document" at bounding box center [1271, 140] width 140 height 31
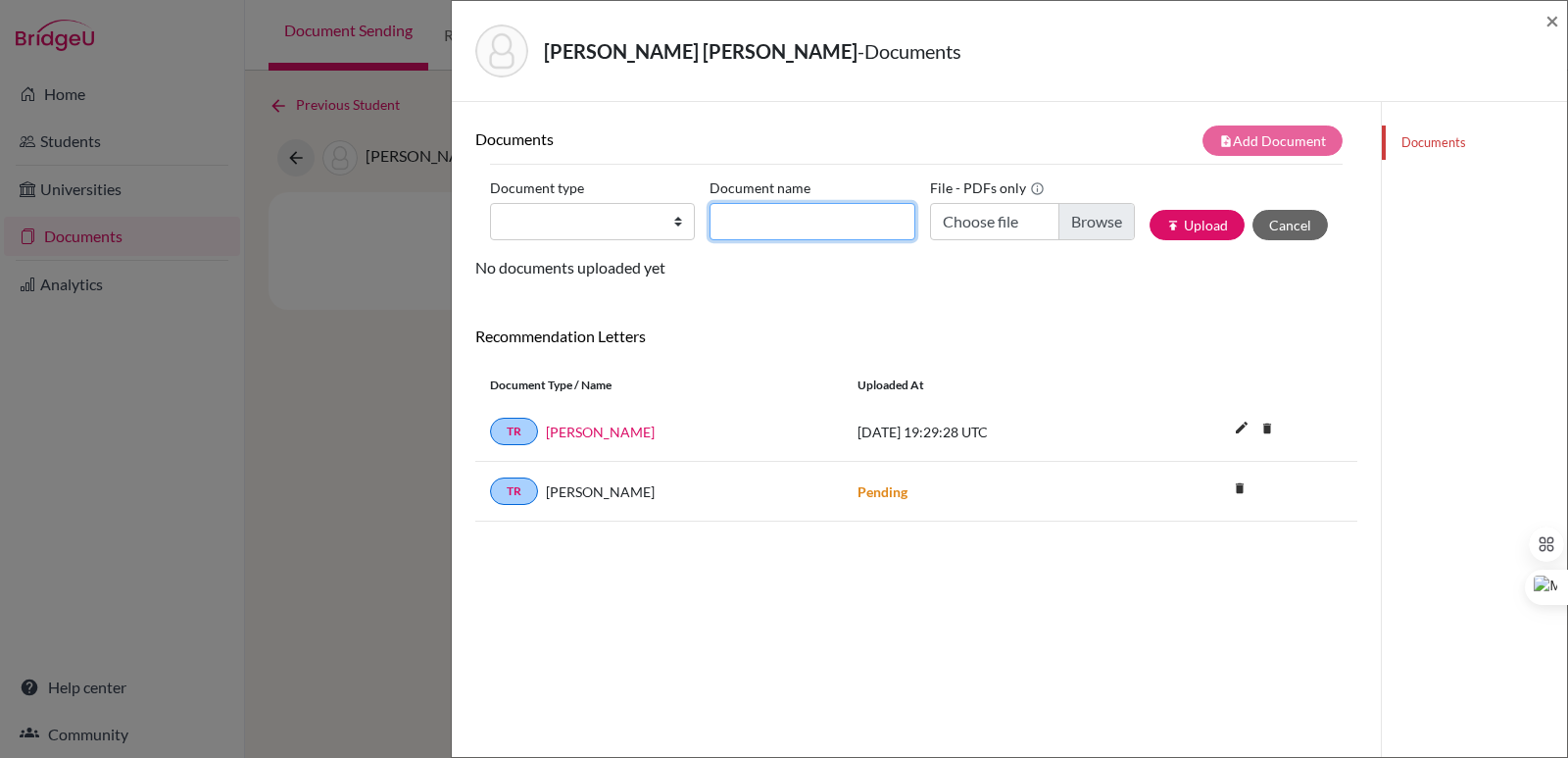
click at [755, 218] on input "Document name" at bounding box center [811, 221] width 204 height 38
paste input "Initial Transcript"
type input "Initial Transcript Mauricio Velasco"
drag, startPoint x: 661, startPoint y: 217, endPoint x: 652, endPoint y: 237, distance: 21.9
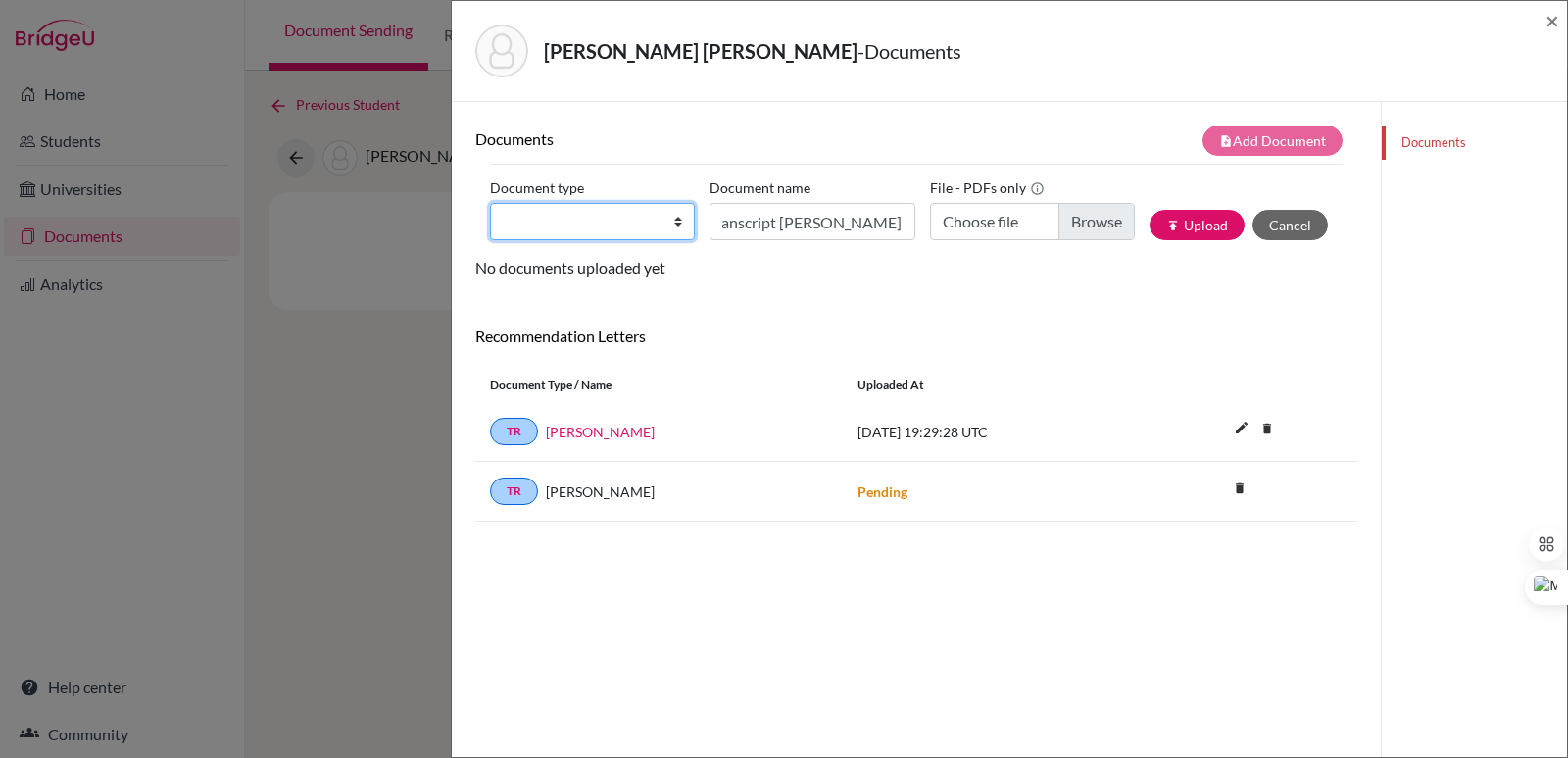
click at [661, 217] on select "Change explanation for Common App reports Counselor recommendation Internationa…" at bounding box center [592, 221] width 204 height 38
select select "2"
click at [490, 202] on select "Change explanation for Common App reports Counselor recommendation Internationa…" at bounding box center [592, 221] width 204 height 38
click at [1092, 213] on input "Choose file" at bounding box center [1031, 221] width 204 height 38
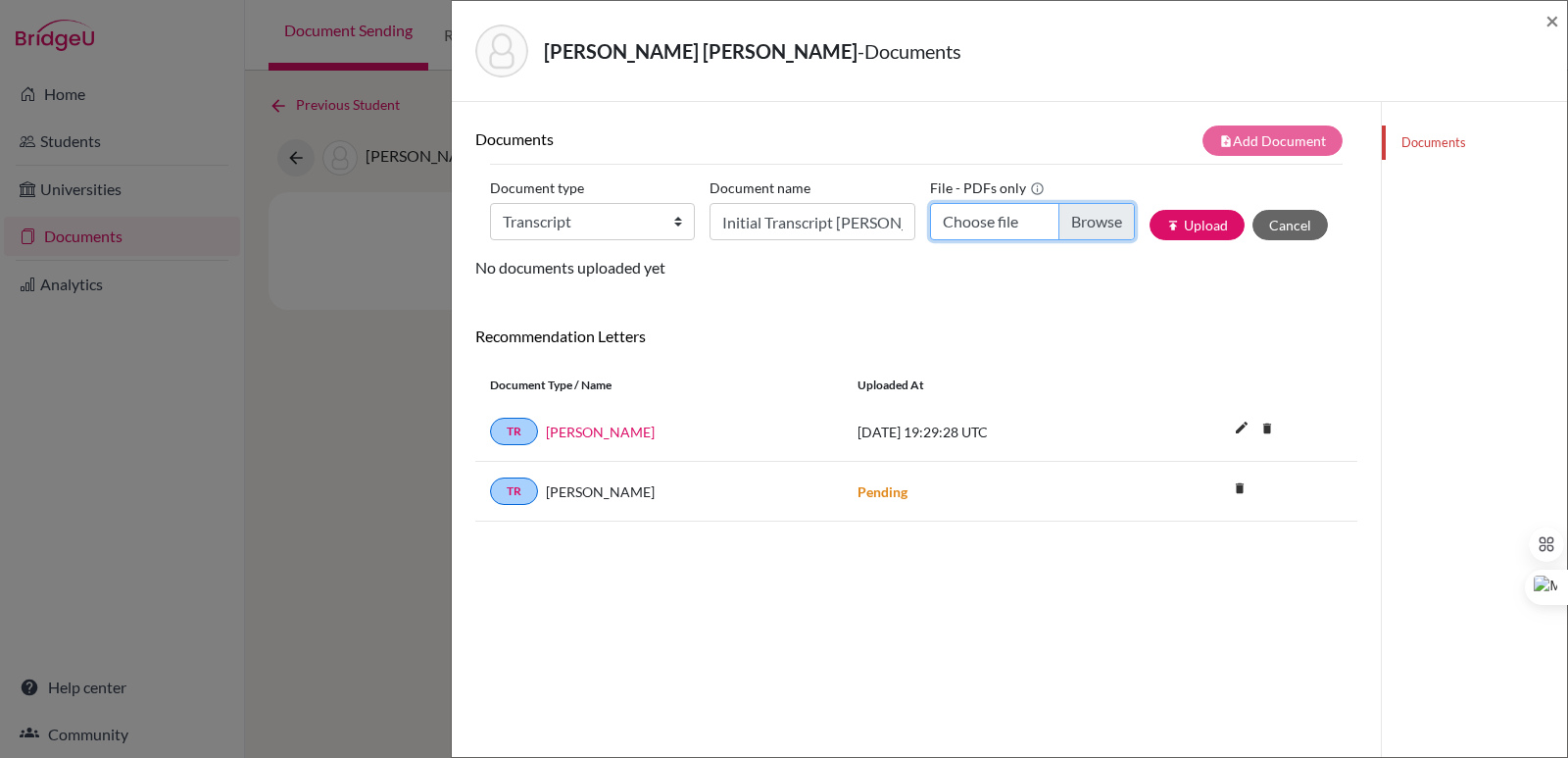
type input "C:\fakepath\Velasco Valdez, Mauricio Eduardo.pdf"
click at [1191, 227] on button "publish Upload" at bounding box center [1197, 224] width 95 height 31
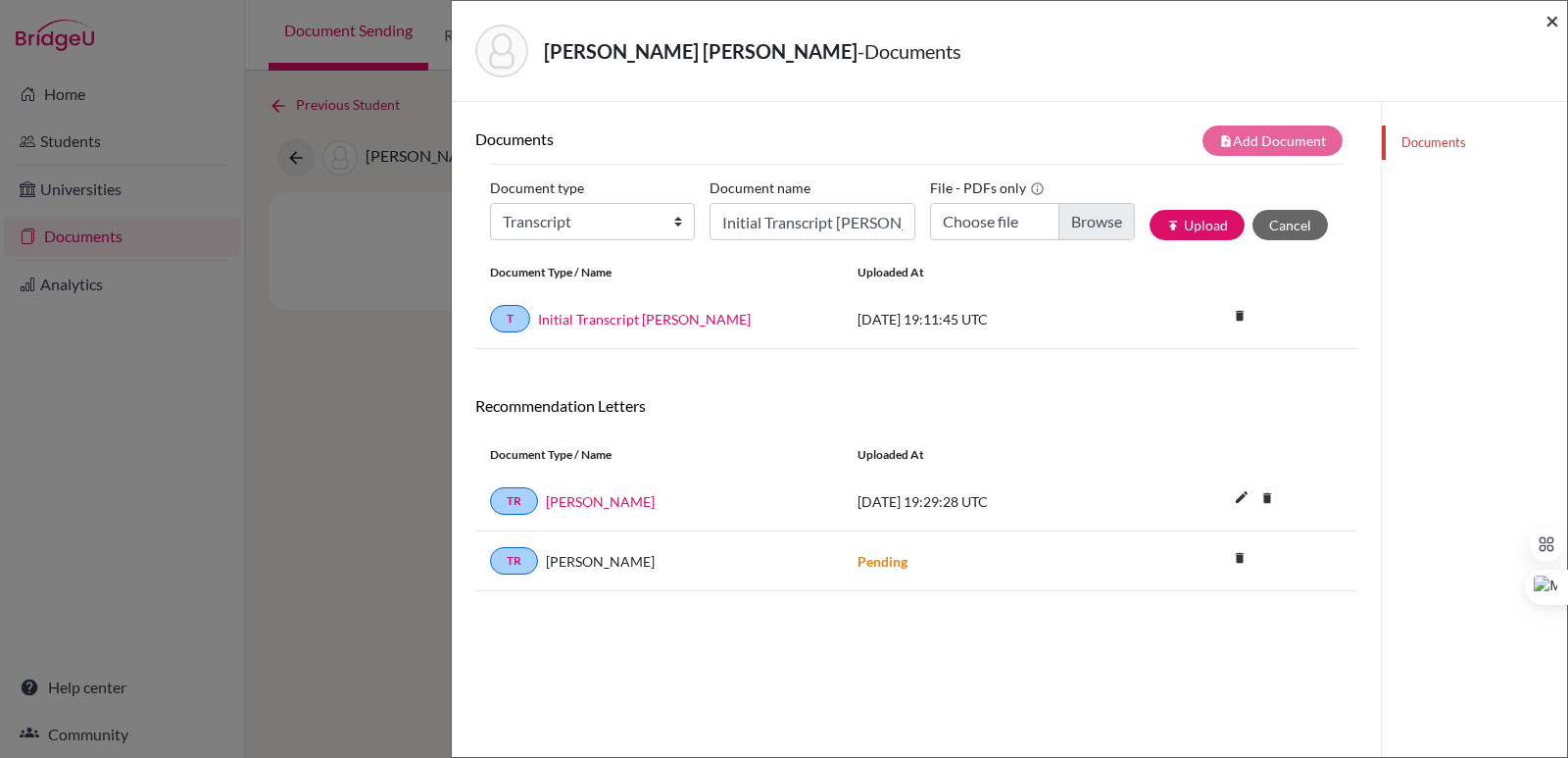
click at [1546, 25] on span "×" at bounding box center [1552, 20] width 14 height 29
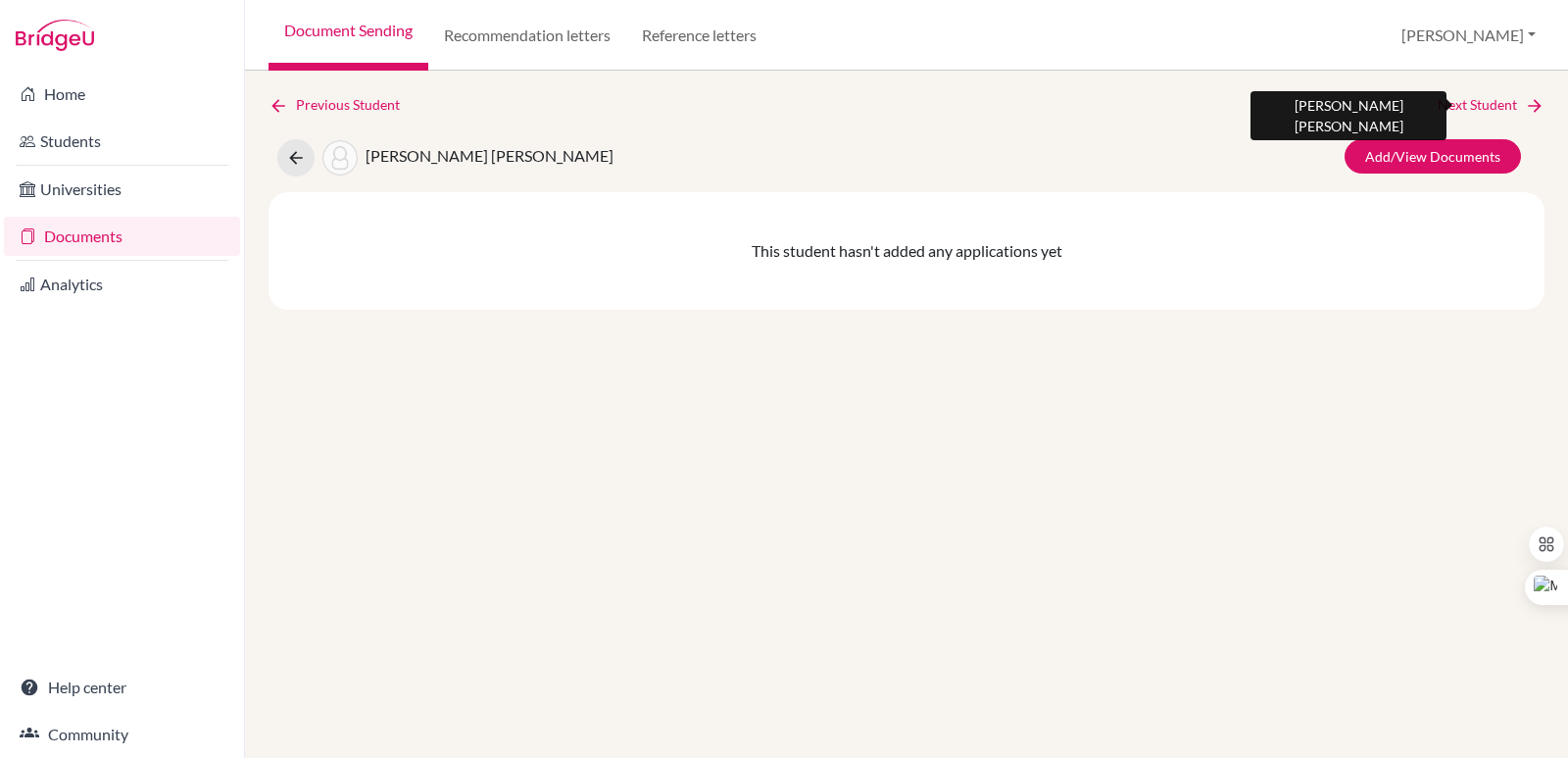
click at [1519, 115] on link "Next Student" at bounding box center [1491, 105] width 107 height 22
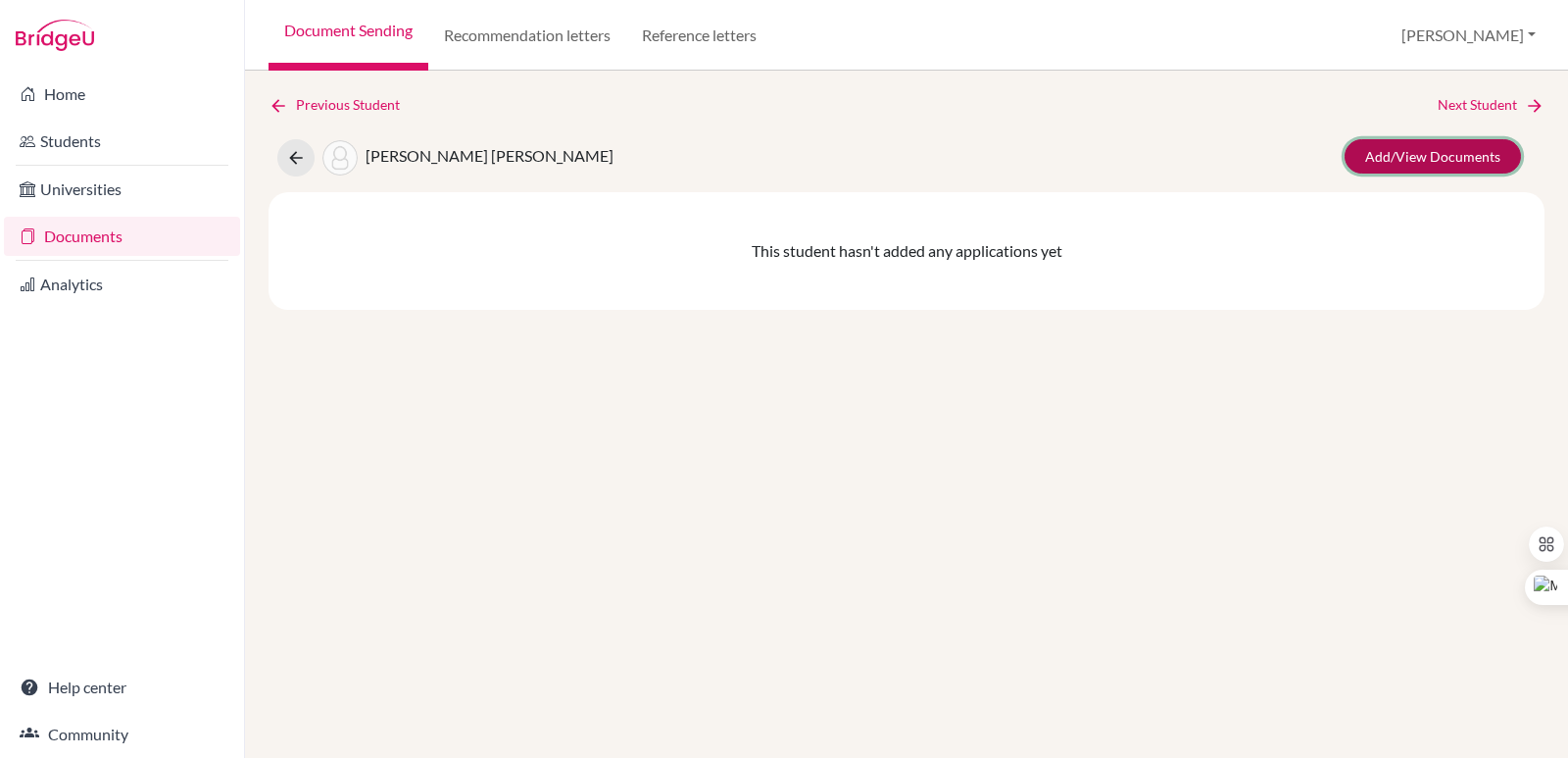
click at [1476, 151] on link "Add/View Documents" at bounding box center [1432, 156] width 177 height 35
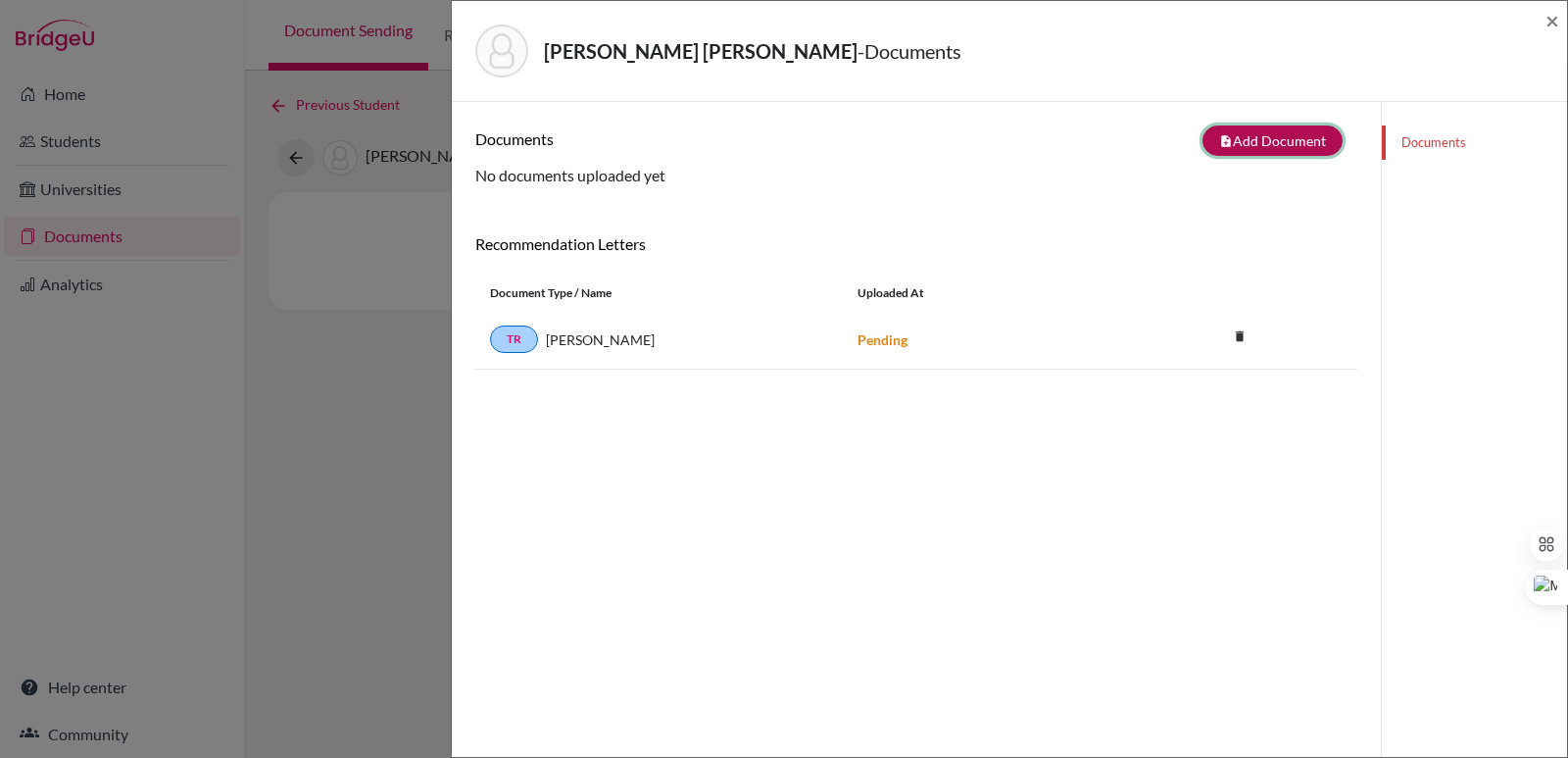
click at [1301, 132] on button "note_add Add Document" at bounding box center [1271, 140] width 140 height 31
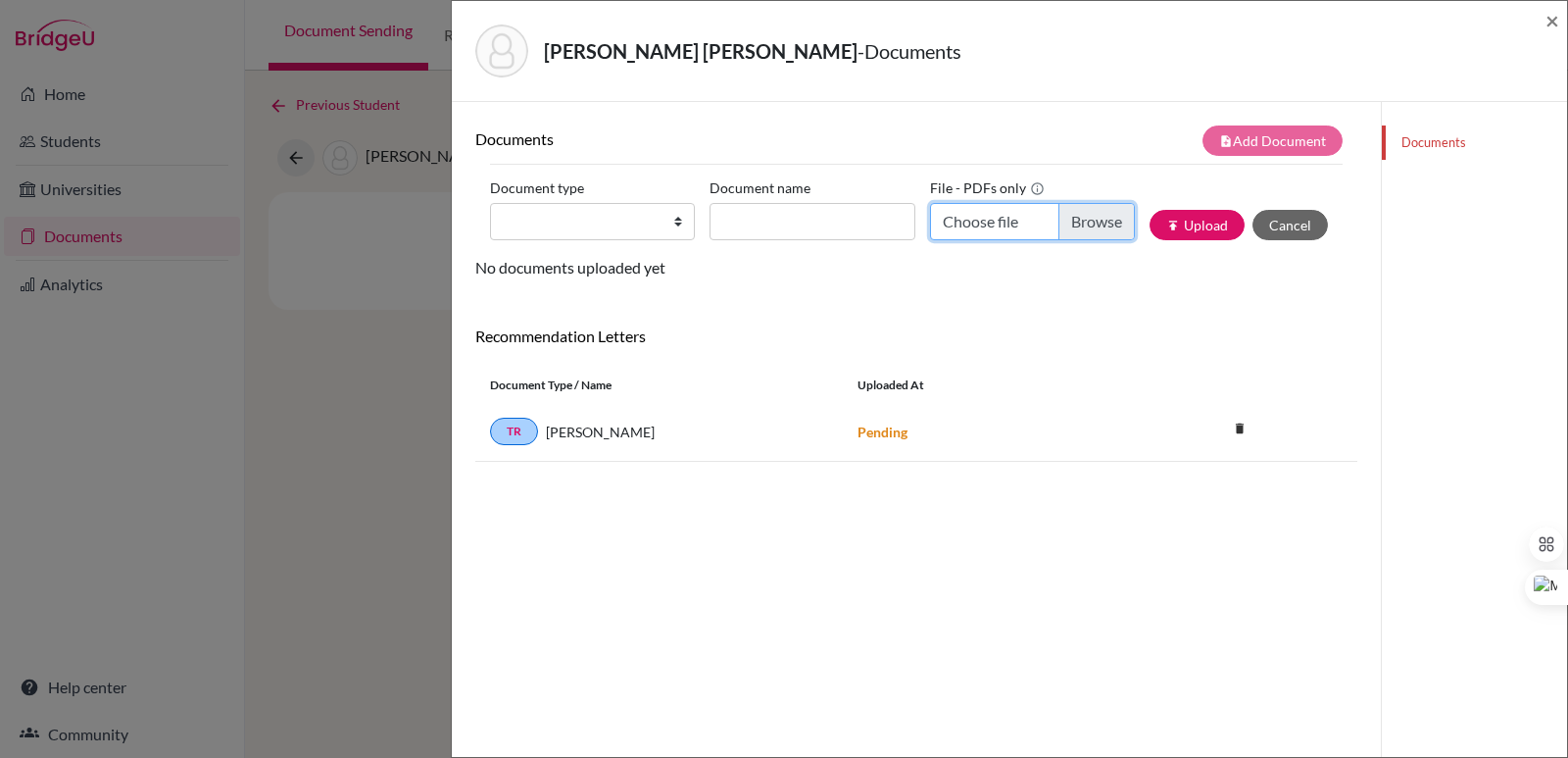
click at [1085, 204] on input "Choose file" at bounding box center [1031, 221] width 204 height 38
type input "C:\fakepath\Velásquez Piloña, José Andrés.pdf"
click at [804, 222] on input "Document name" at bounding box center [811, 221] width 204 height 38
paste input "Initial Transcript"
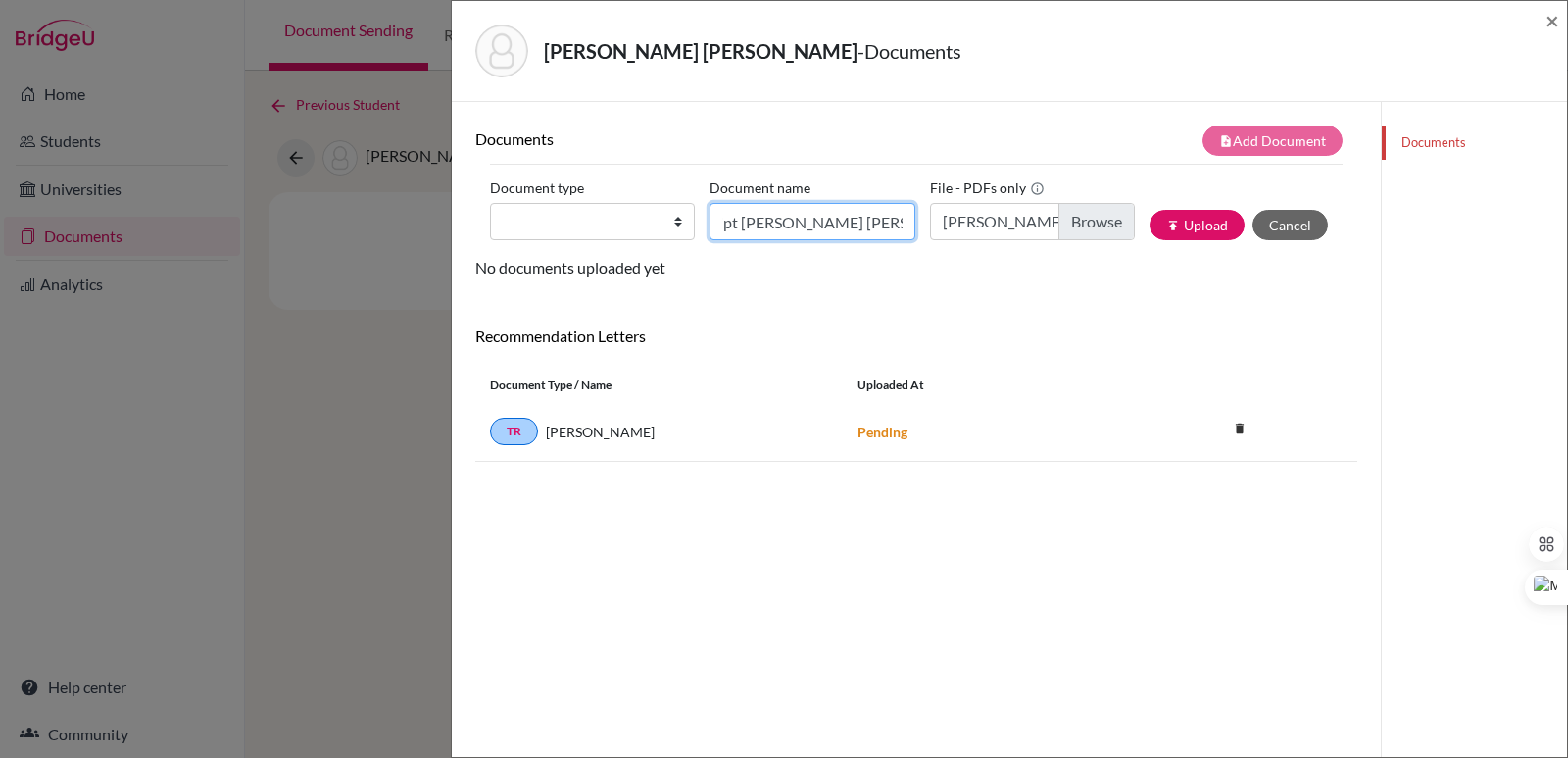
type input "Initial Transcript Jose Andres Velasquez"
drag, startPoint x: 646, startPoint y: 225, endPoint x: 638, endPoint y: 235, distance: 12.8
click at [646, 225] on select "Change explanation for Common App reports Counselor recommendation Internationa…" at bounding box center [592, 221] width 204 height 38
select select "2"
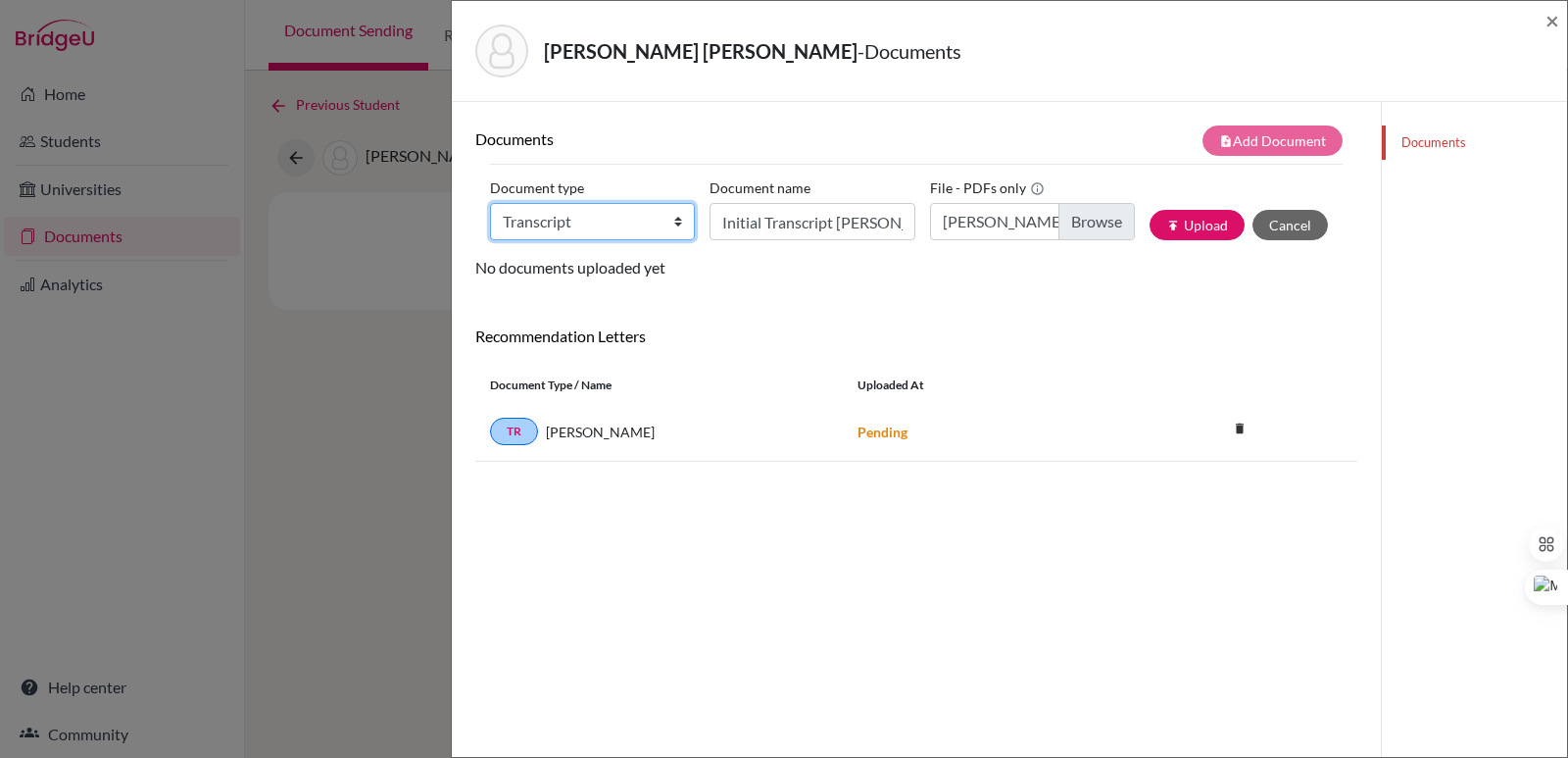
click at [490, 202] on select "Change explanation for Common App reports Counselor recommendation Internationa…" at bounding box center [592, 221] width 204 height 38
click at [1181, 228] on button "publish Upload" at bounding box center [1197, 224] width 95 height 31
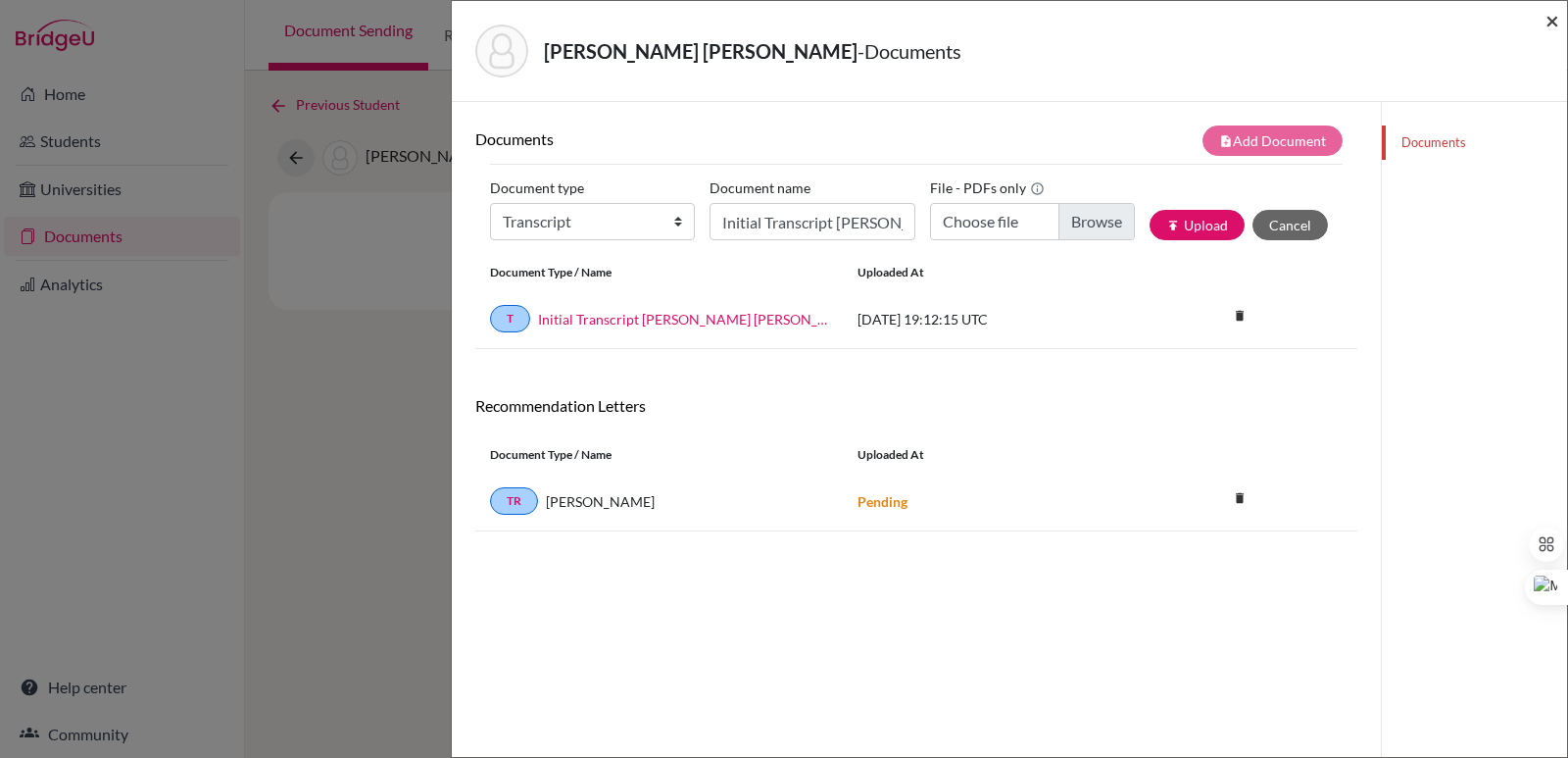
click at [1549, 19] on span "×" at bounding box center [1552, 20] width 14 height 29
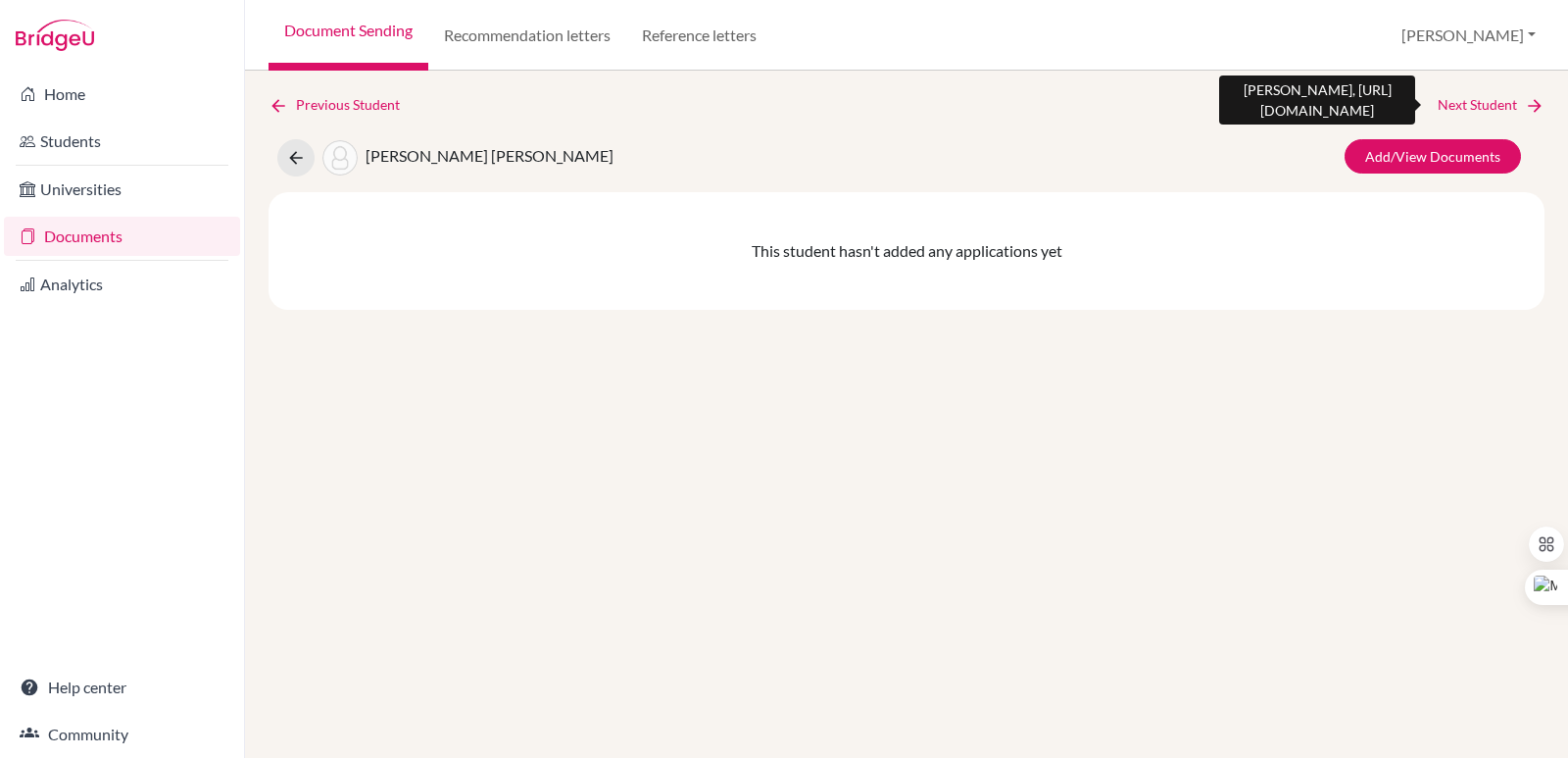
click at [1528, 104] on icon at bounding box center [1534, 106] width 20 height 20
click at [1522, 105] on link "Next Student" at bounding box center [1491, 105] width 107 height 22
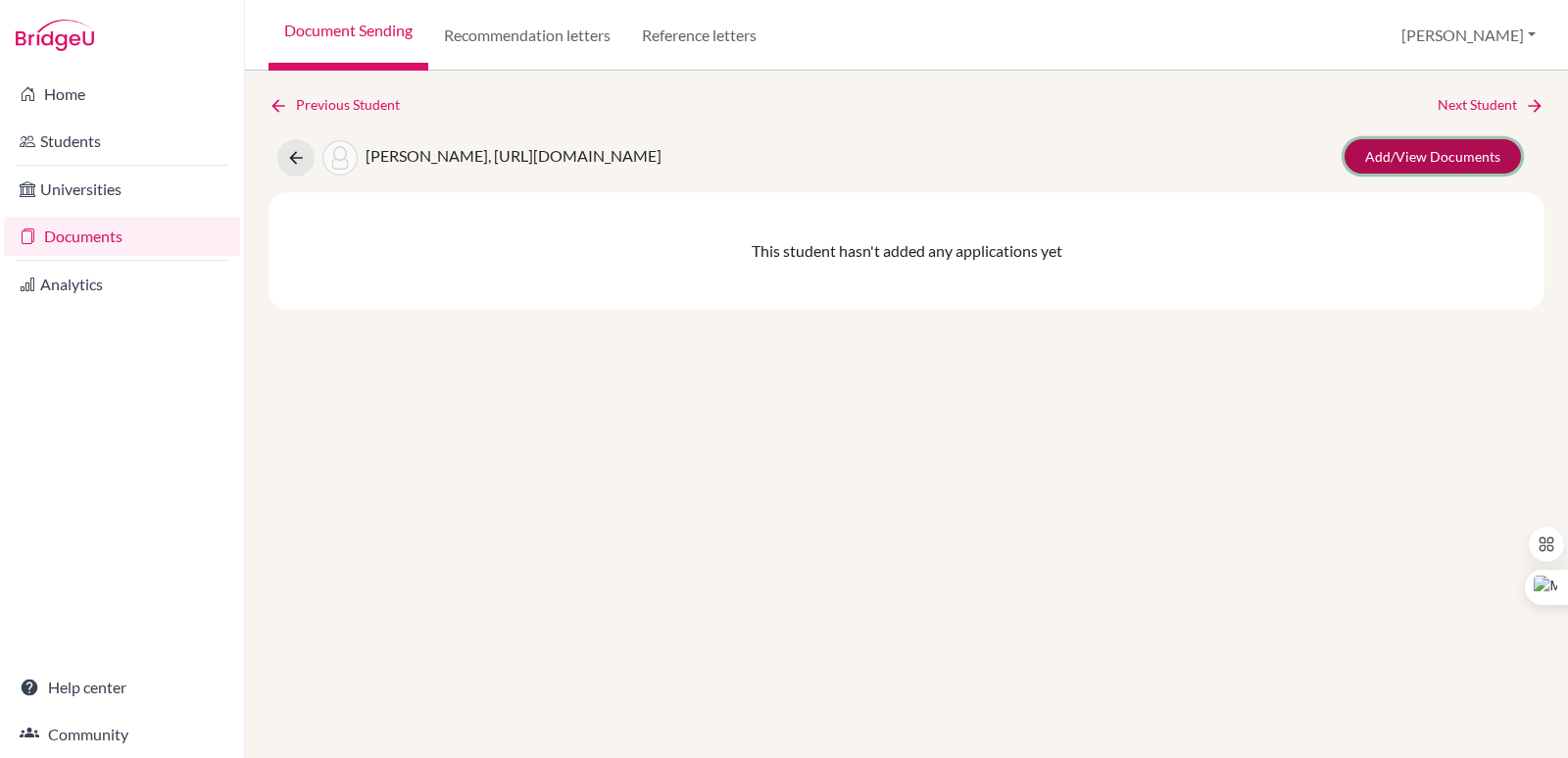
click at [1481, 145] on link "Add/View Documents" at bounding box center [1432, 156] width 177 height 35
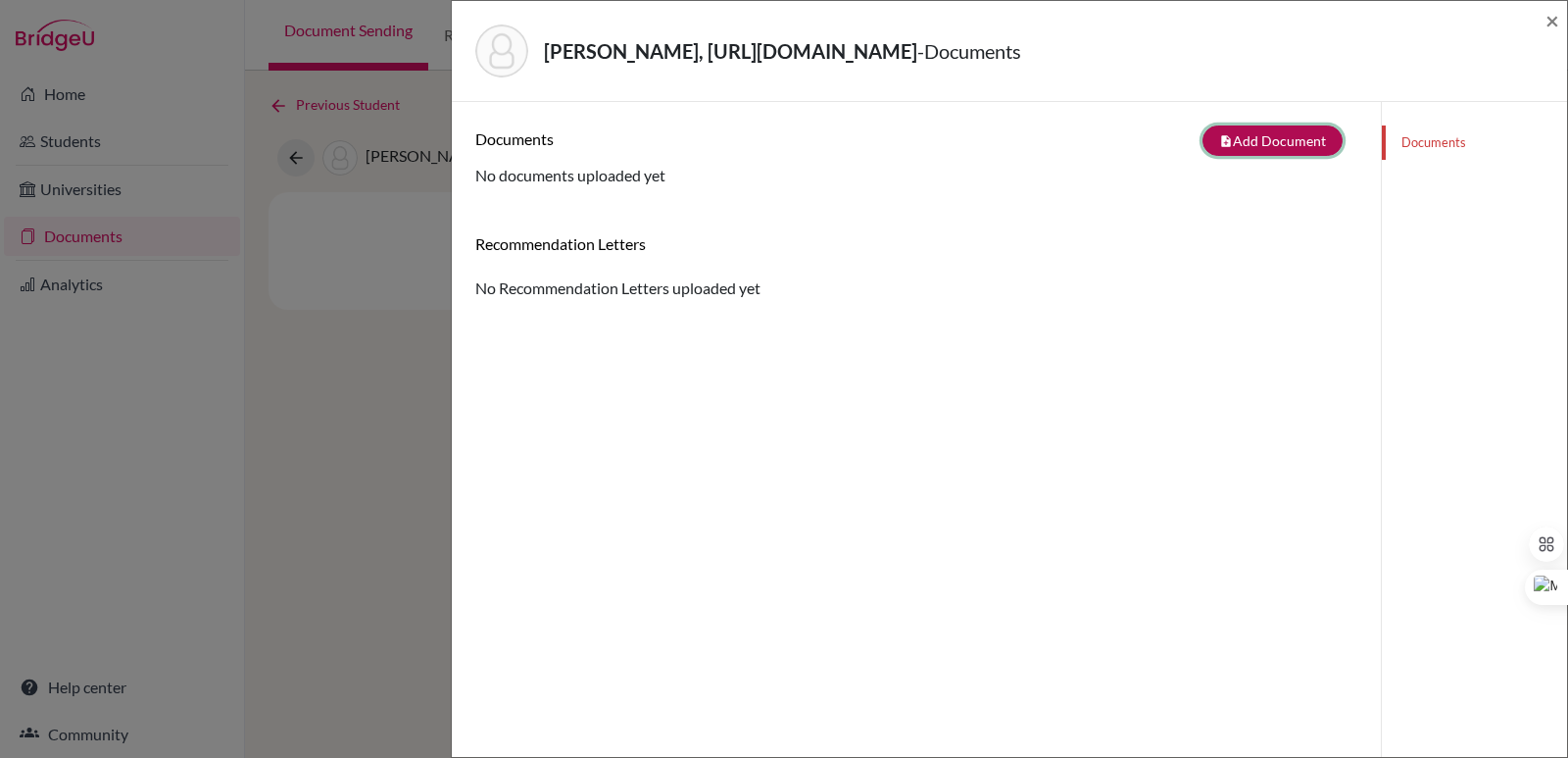
click at [1278, 149] on button "note_add Add Document" at bounding box center [1271, 140] width 140 height 31
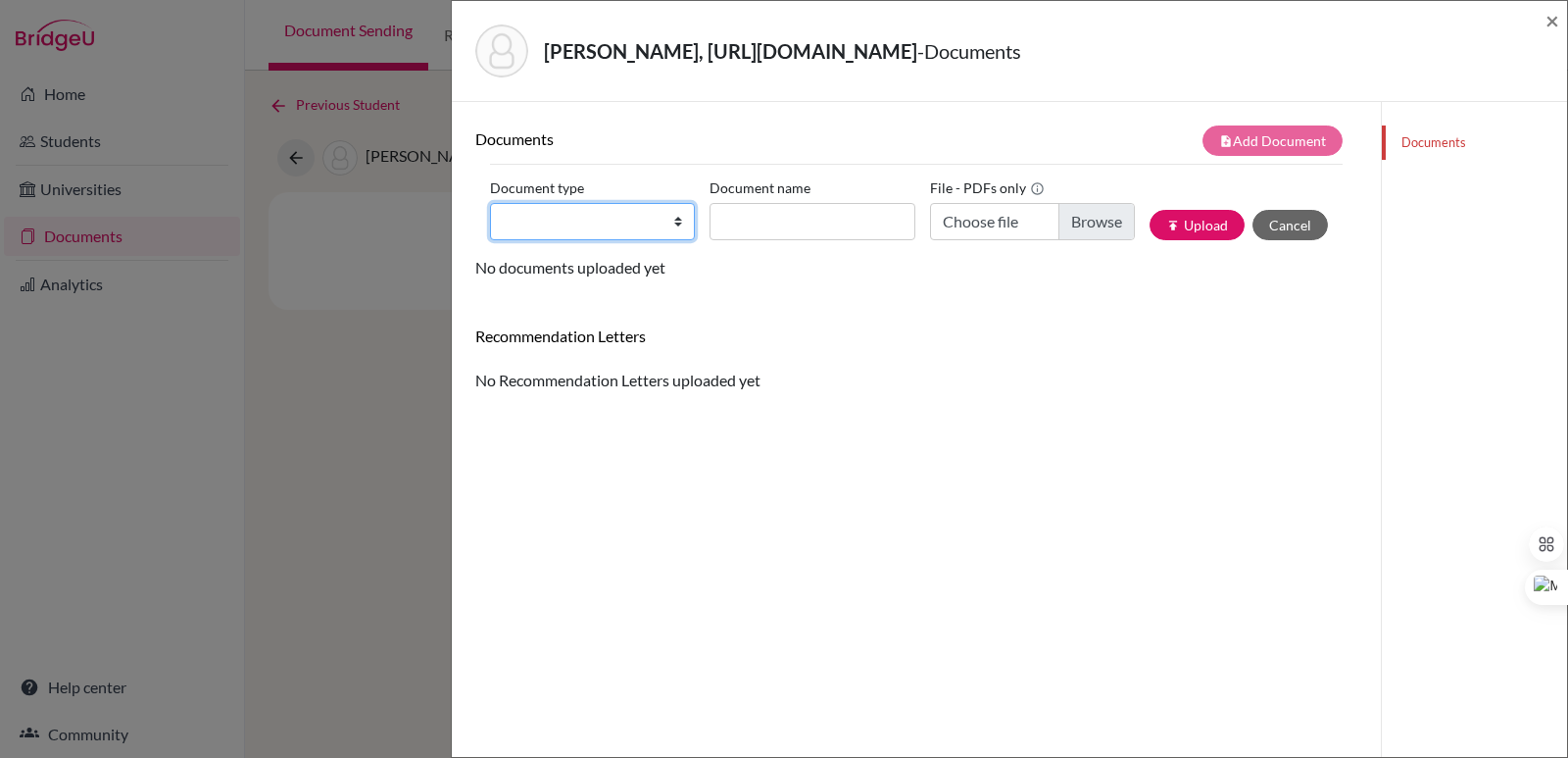
click at [575, 221] on select "Change explanation for Common App reports Counselor recommendation Internationa…" at bounding box center [592, 221] width 204 height 38
select select "2"
click at [490, 202] on select "Change explanation for Common App reports Counselor recommendation Internationa…" at bounding box center [592, 221] width 204 height 38
click at [770, 213] on input "Document name" at bounding box center [811, 221] width 204 height 38
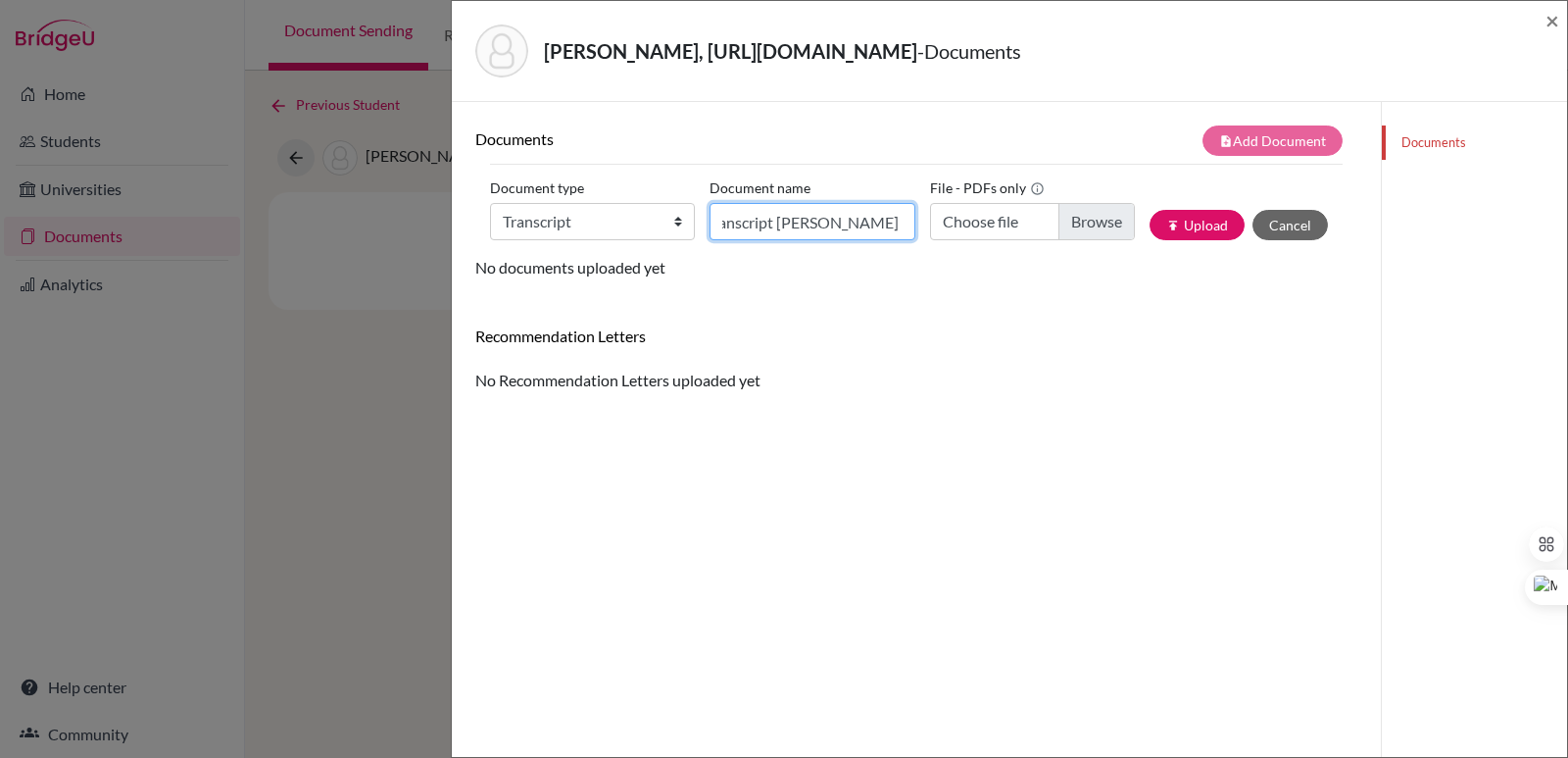
scroll to position [0, 27]
type input "Transcript Lina Yan 9th Grade"
click at [1096, 220] on input "Choose file" at bounding box center [1031, 221] width 204 height 38
type input "C:\fakepath\Official Transcript Lina Tongyu Yan 9th Grade.pdf"
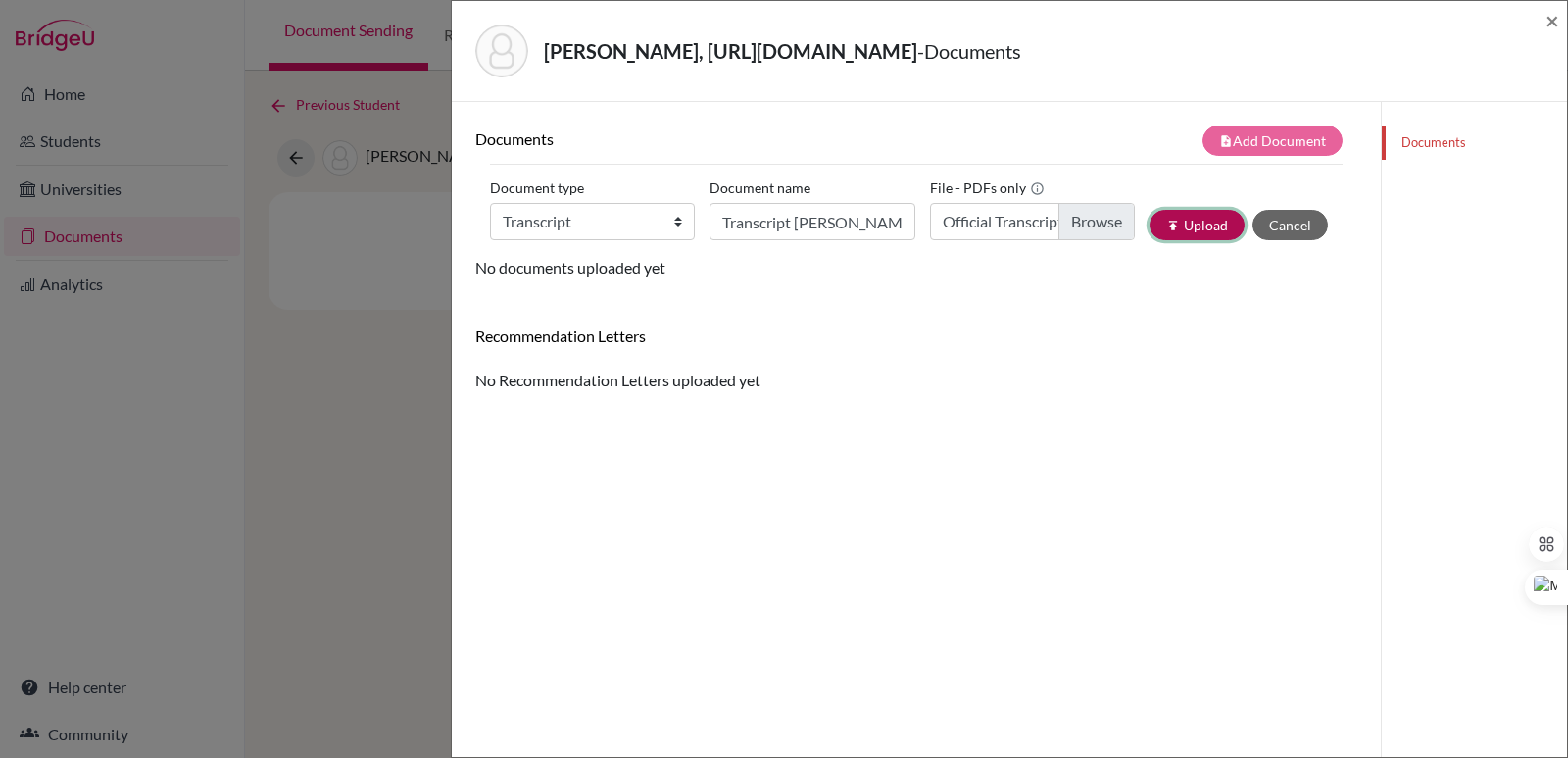
click at [1209, 225] on button "publish Upload" at bounding box center [1197, 224] width 95 height 31
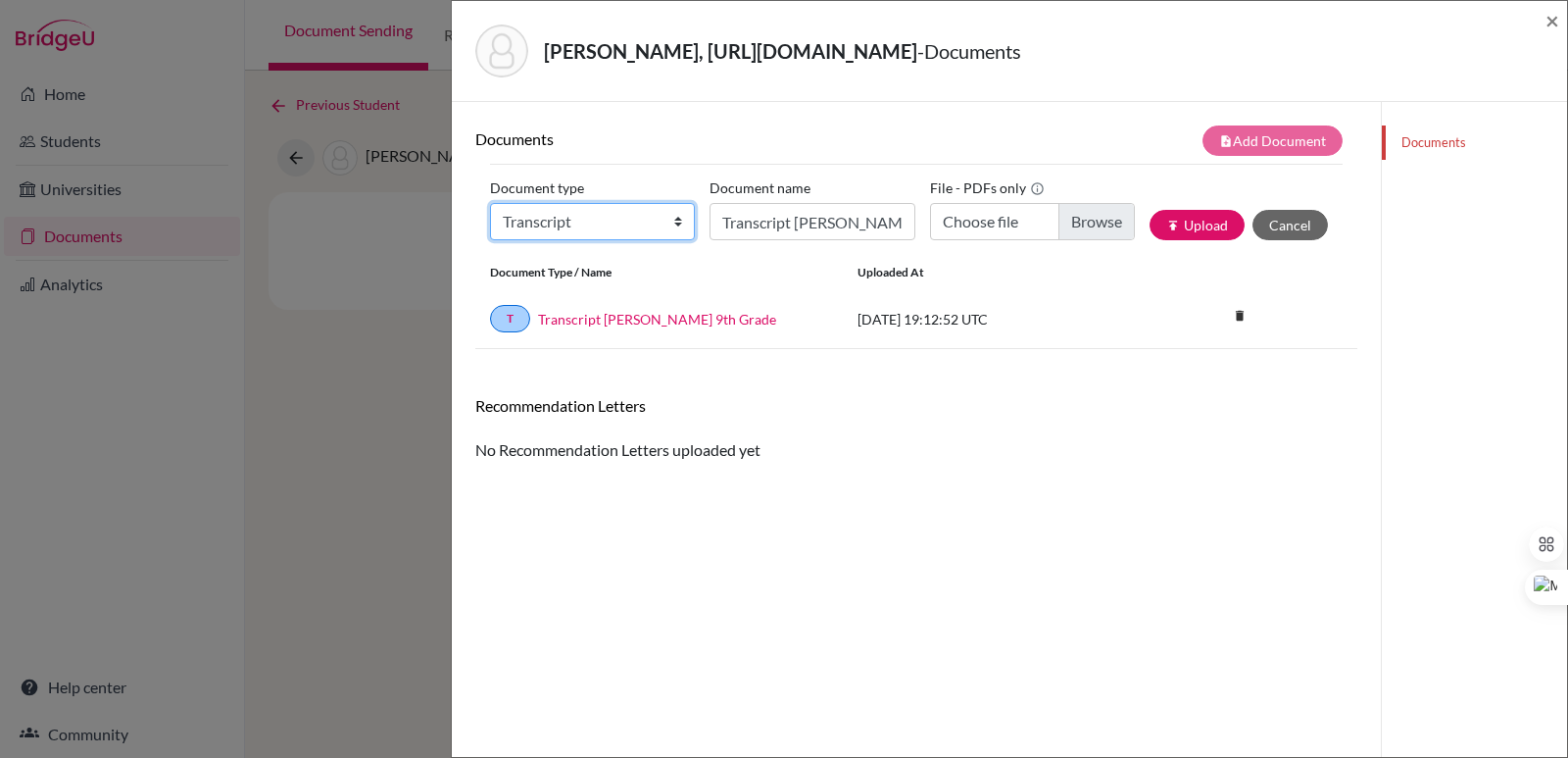
click at [604, 209] on select "Change explanation for Common App reports Counselor recommendation Internationa…" at bounding box center [592, 221] width 204 height 38
select select "2"
click at [490, 202] on select "Change explanation for Common App reports Counselor recommendation Internationa…" at bounding box center [592, 221] width 204 height 38
click at [776, 226] on input "Transcript Lina Yan 9th Grade" at bounding box center [811, 221] width 204 height 38
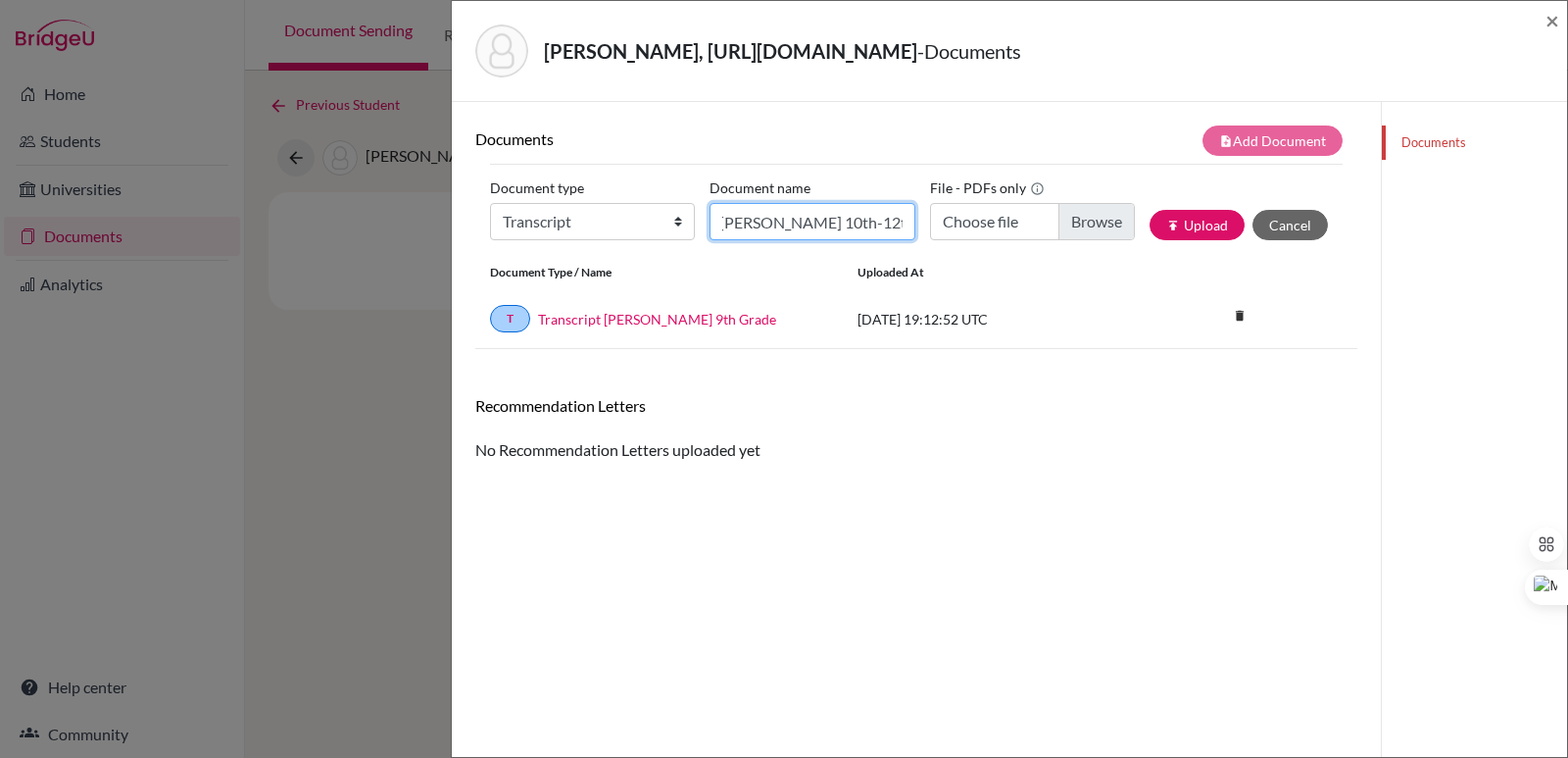
type input "Initial EA Transcript Lina Yan 10th-12th Grade"
click at [1097, 232] on input "Choose file" at bounding box center [1031, 221] width 204 height 38
type input "C:\fakepath\Yan, Lina Tongyu.pdf"
click at [1209, 226] on button "publish Upload" at bounding box center [1197, 224] width 95 height 31
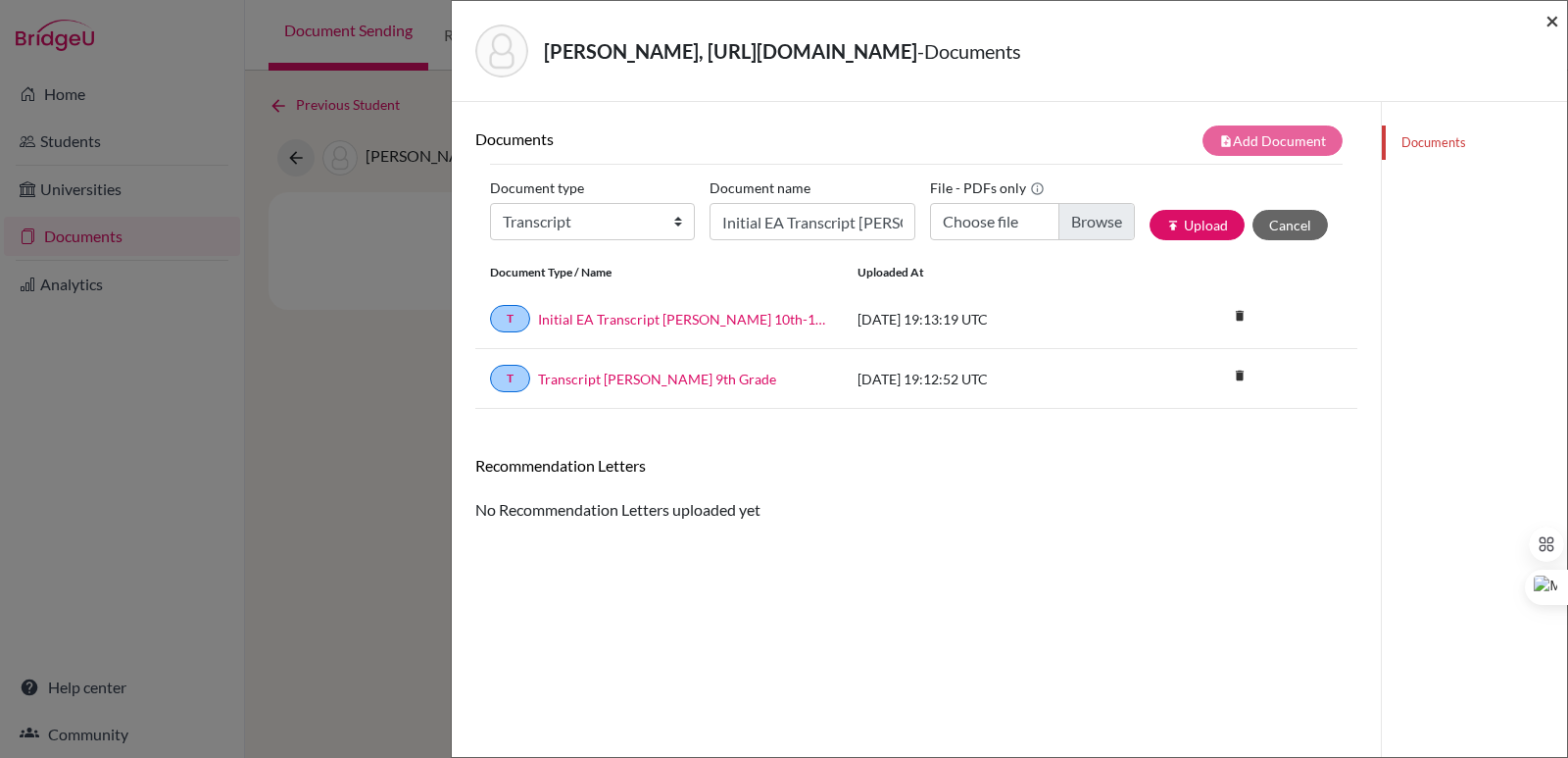
click at [1550, 21] on span "×" at bounding box center [1552, 20] width 14 height 29
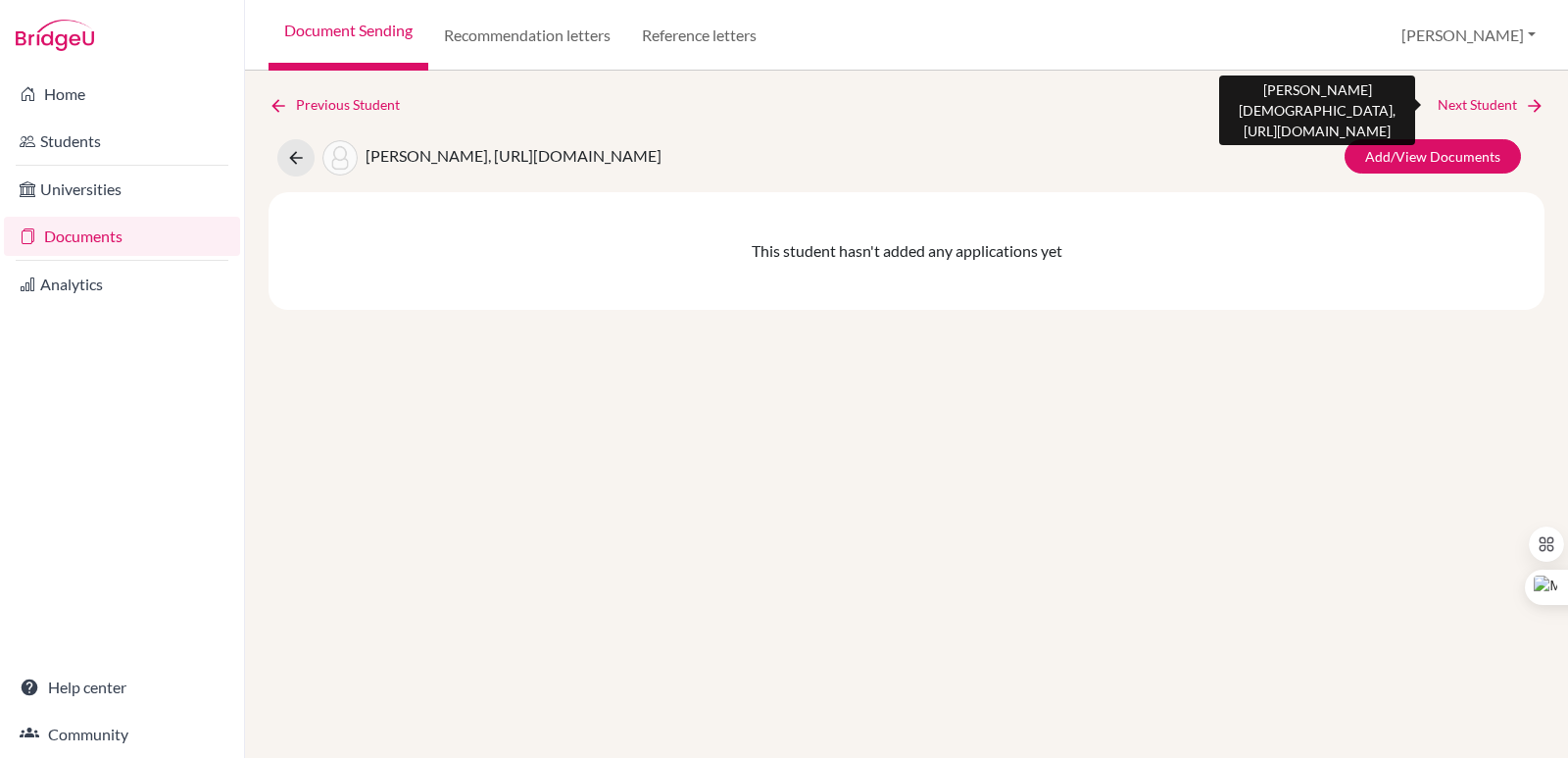
click at [1517, 100] on link "Next Student" at bounding box center [1491, 105] width 107 height 22
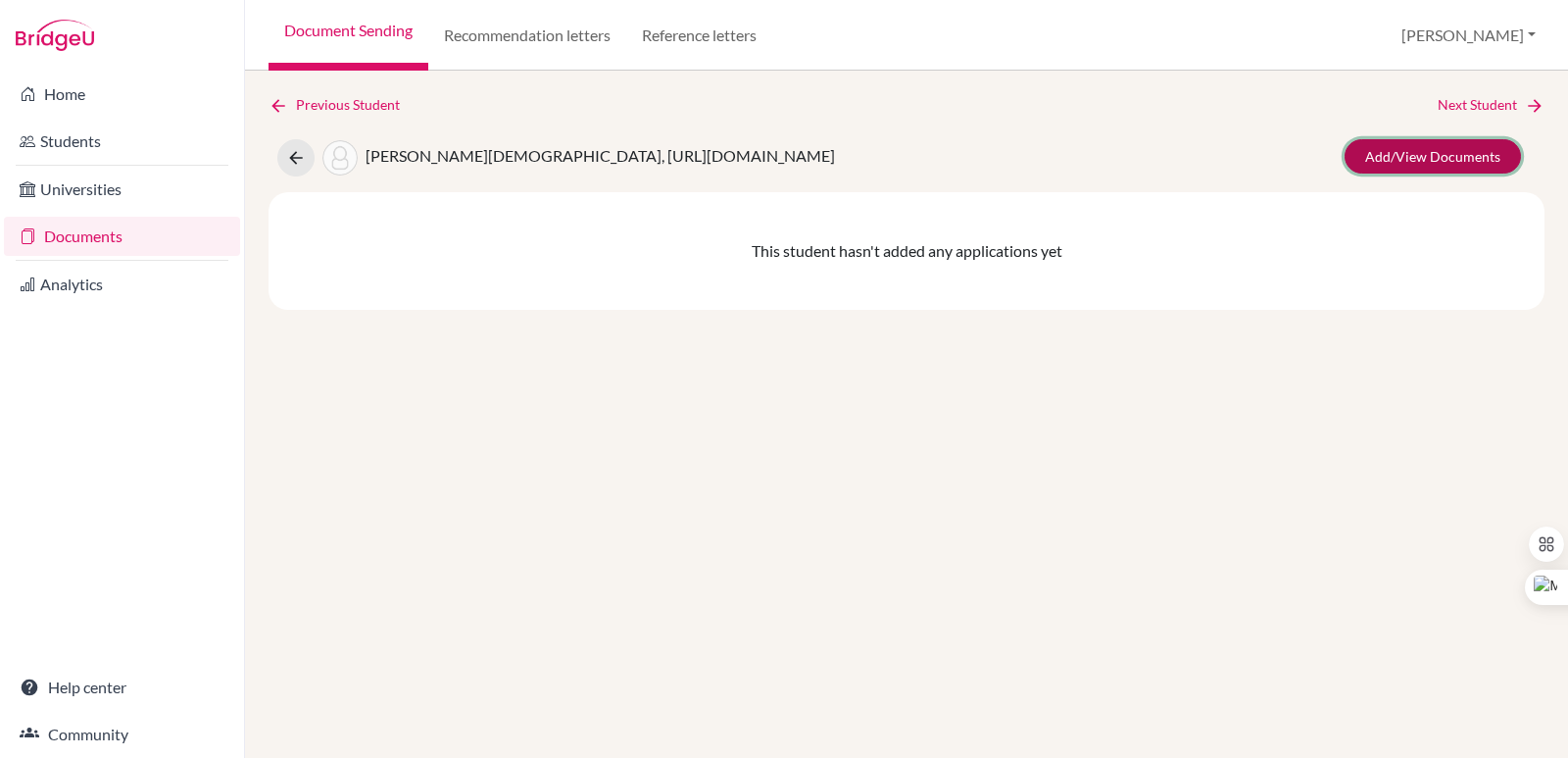
click at [1459, 152] on link "Add/View Documents" at bounding box center [1432, 156] width 177 height 35
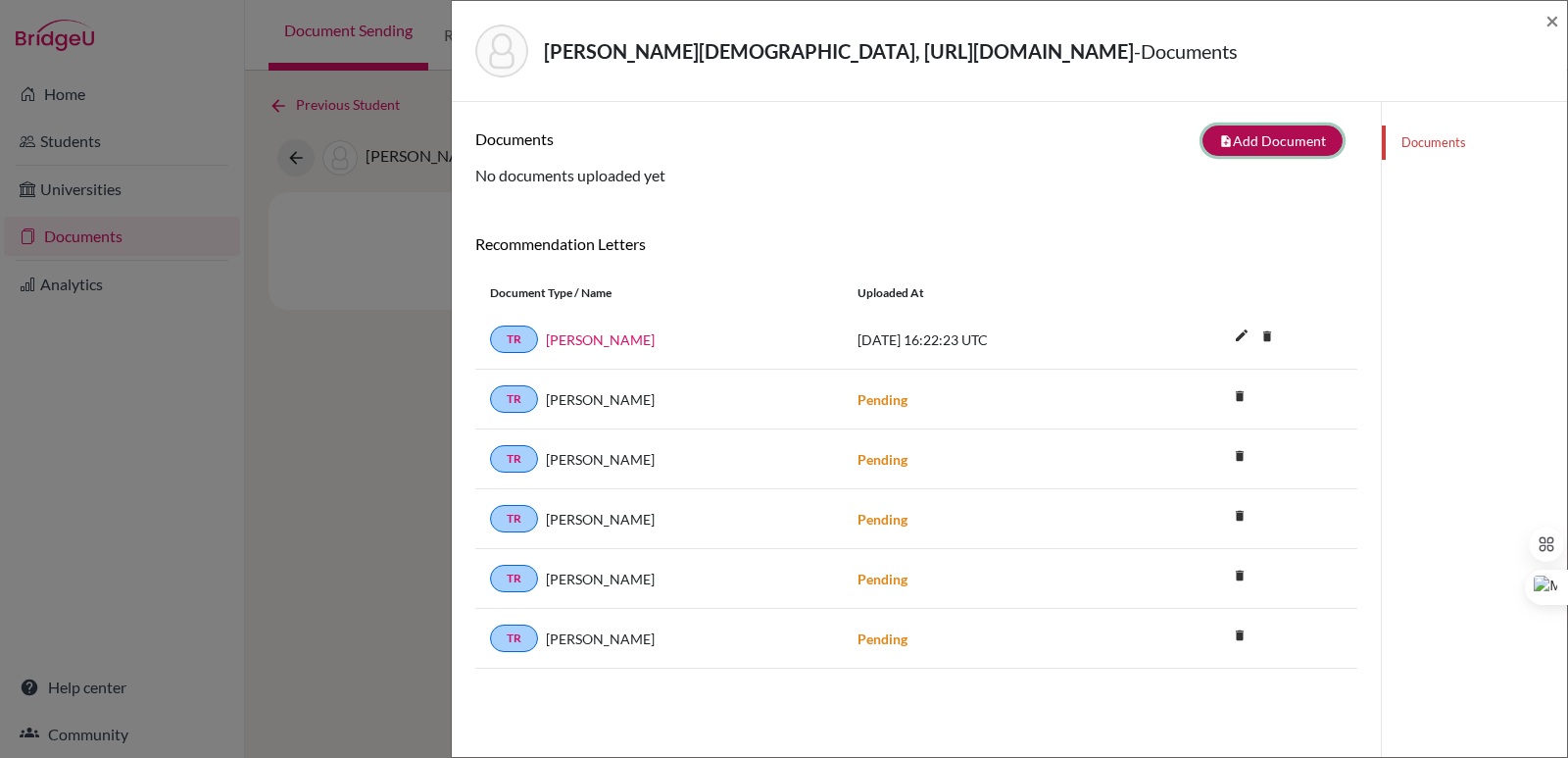
click at [1262, 147] on button "note_add Add Document" at bounding box center [1271, 140] width 140 height 31
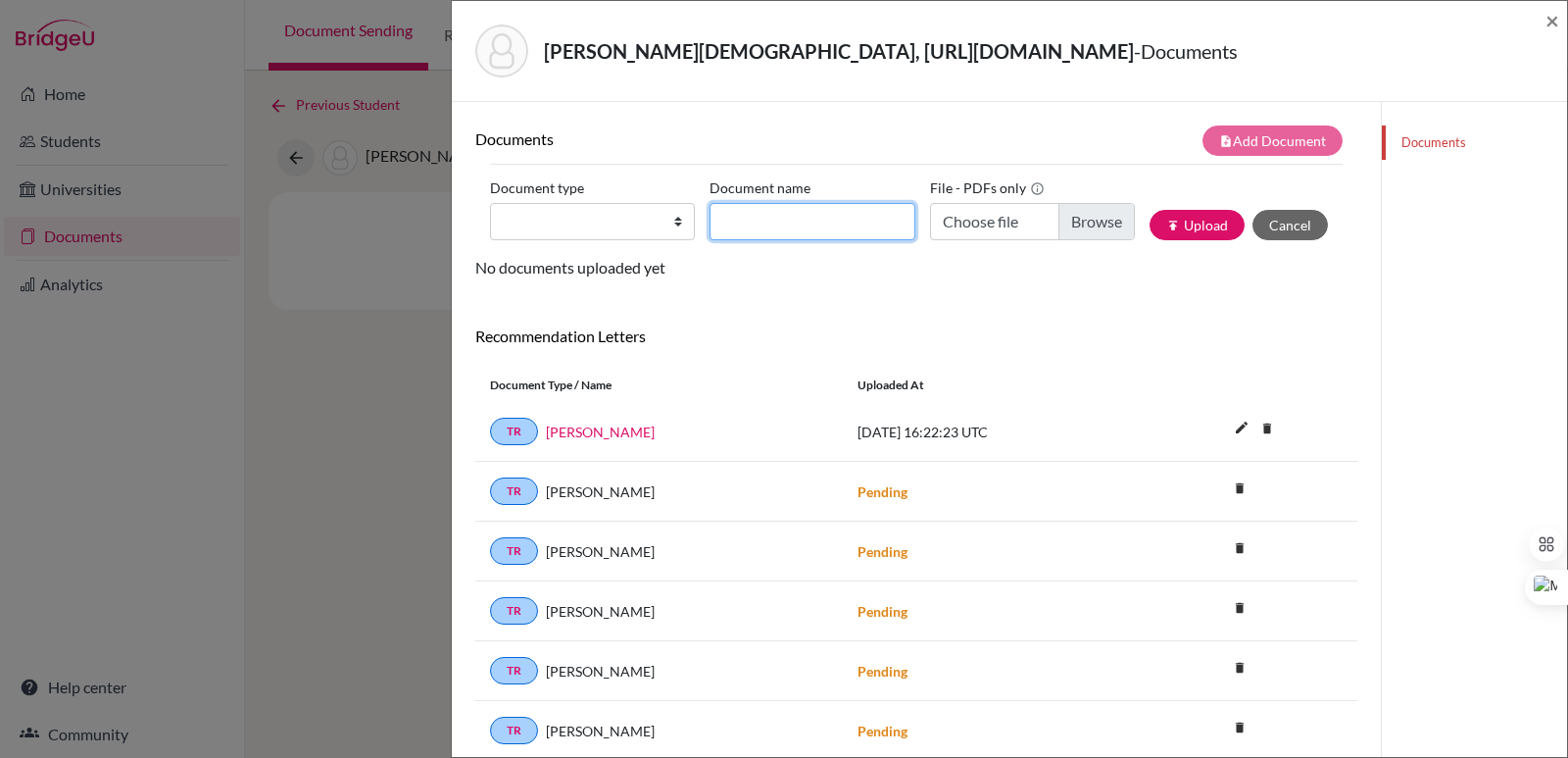
click at [786, 210] on input "Document name" at bounding box center [811, 221] width 204 height 38
paste input "Initial Transcript"
type input "Initial Transcript Sofia Yepez"
click at [673, 223] on select "Change explanation for Common App reports Counselor recommendation Internationa…" at bounding box center [592, 221] width 204 height 38
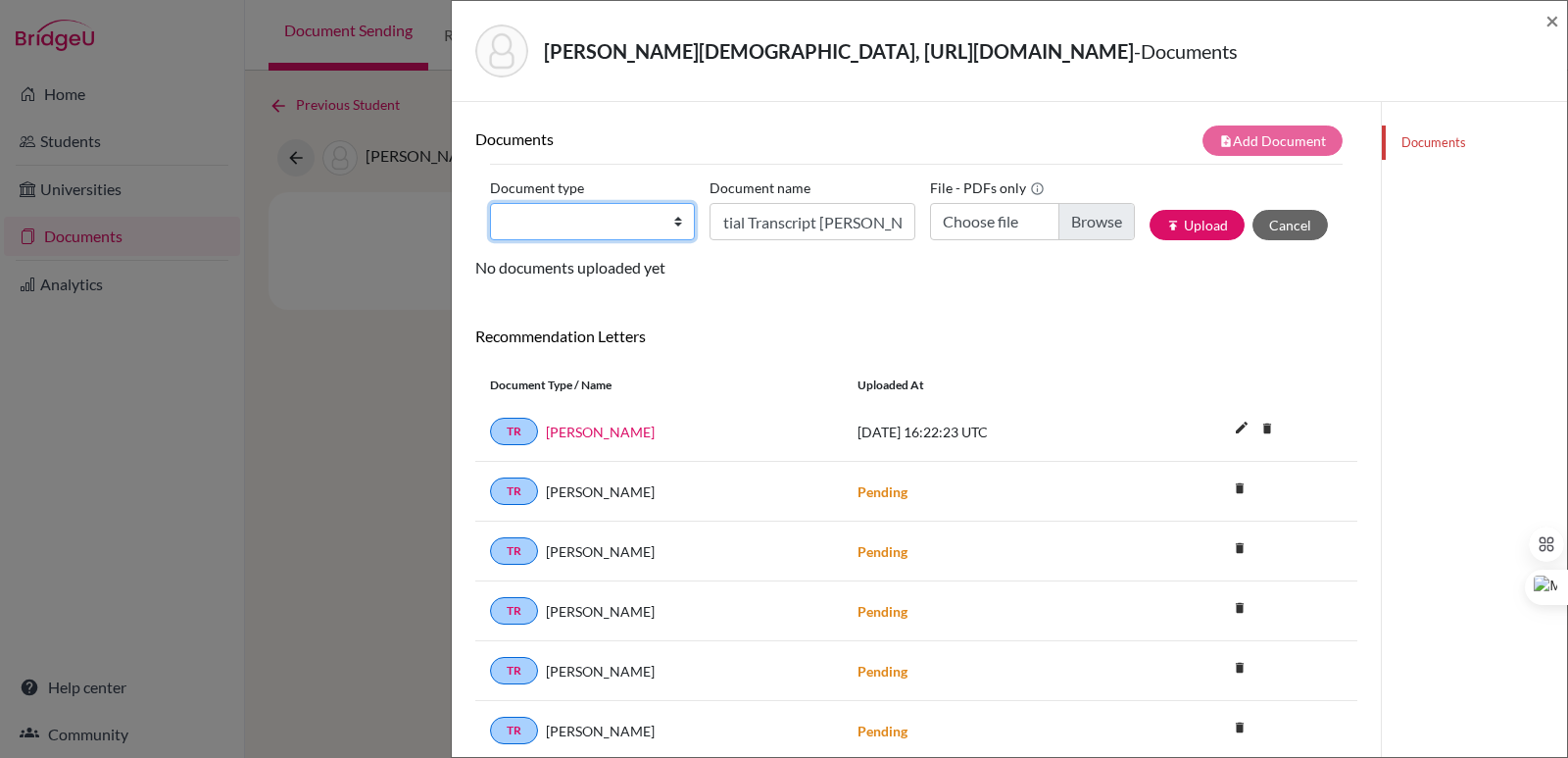
scroll to position [0, 0]
select select "2"
click at [490, 202] on select "Change explanation for Common App reports Counselor recommendation Internationa…" at bounding box center [592, 221] width 204 height 38
click at [1075, 218] on input "Choose file" at bounding box center [1031, 221] width 204 height 38
type input "C:\fakepath\Yepez Cristiani, Sofía.pdf"
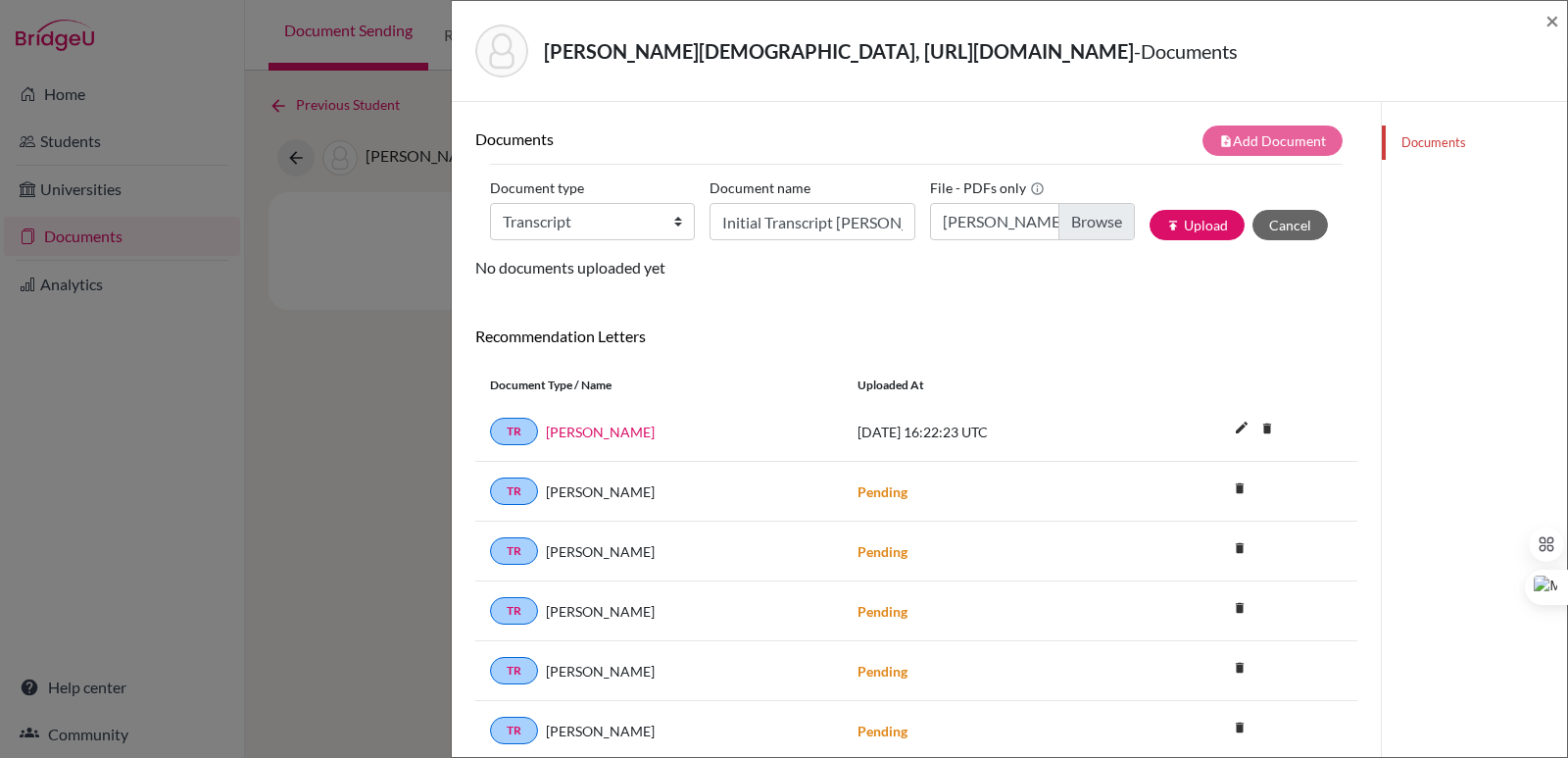
click at [1183, 241] on div "Document type Change explanation for Common App reports Counselor recommendatio…" at bounding box center [915, 214] width 852 height 83
click at [1183, 223] on button "publish Upload" at bounding box center [1197, 224] width 95 height 31
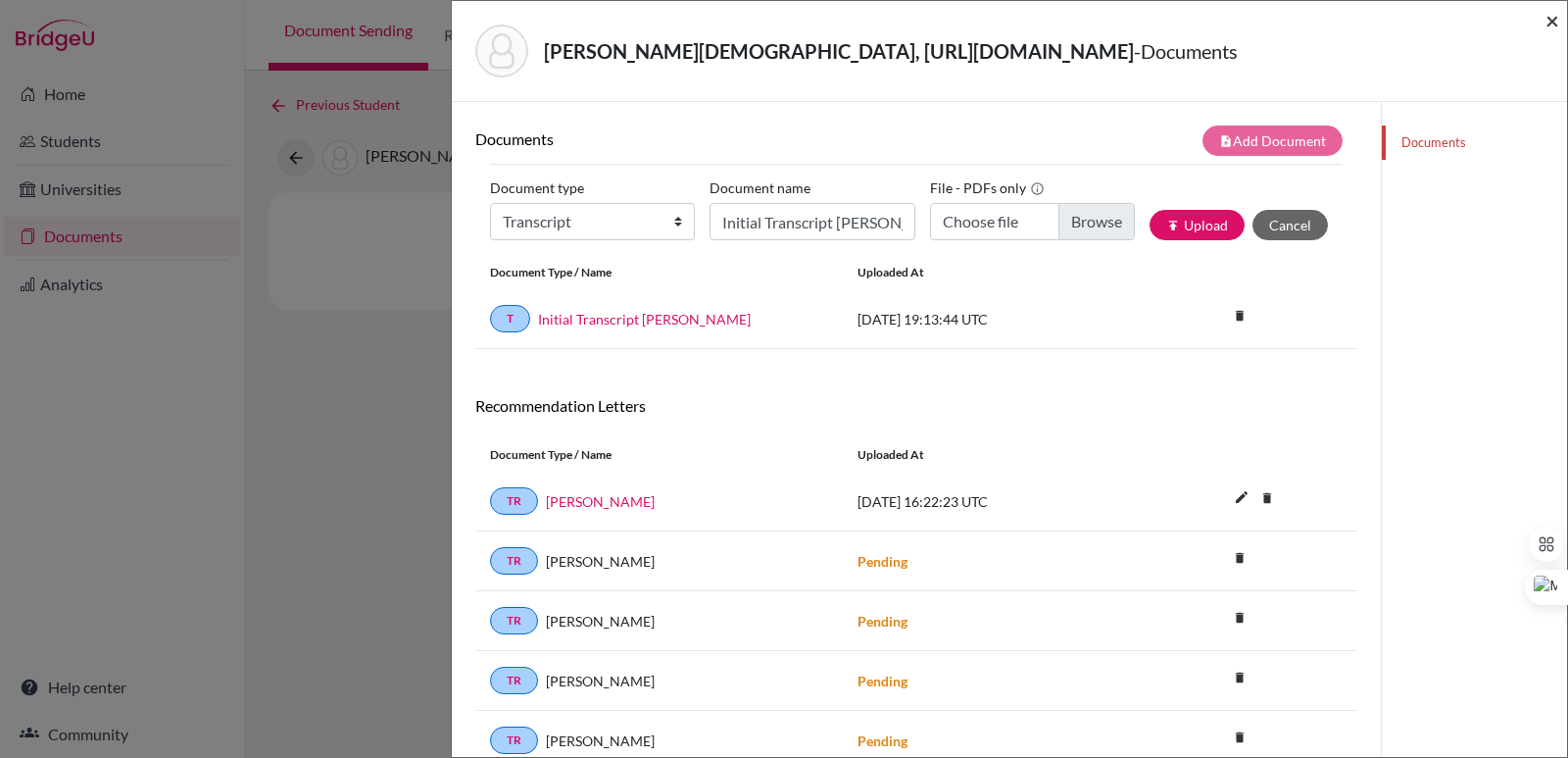
click at [1548, 15] on span "×" at bounding box center [1552, 20] width 14 height 29
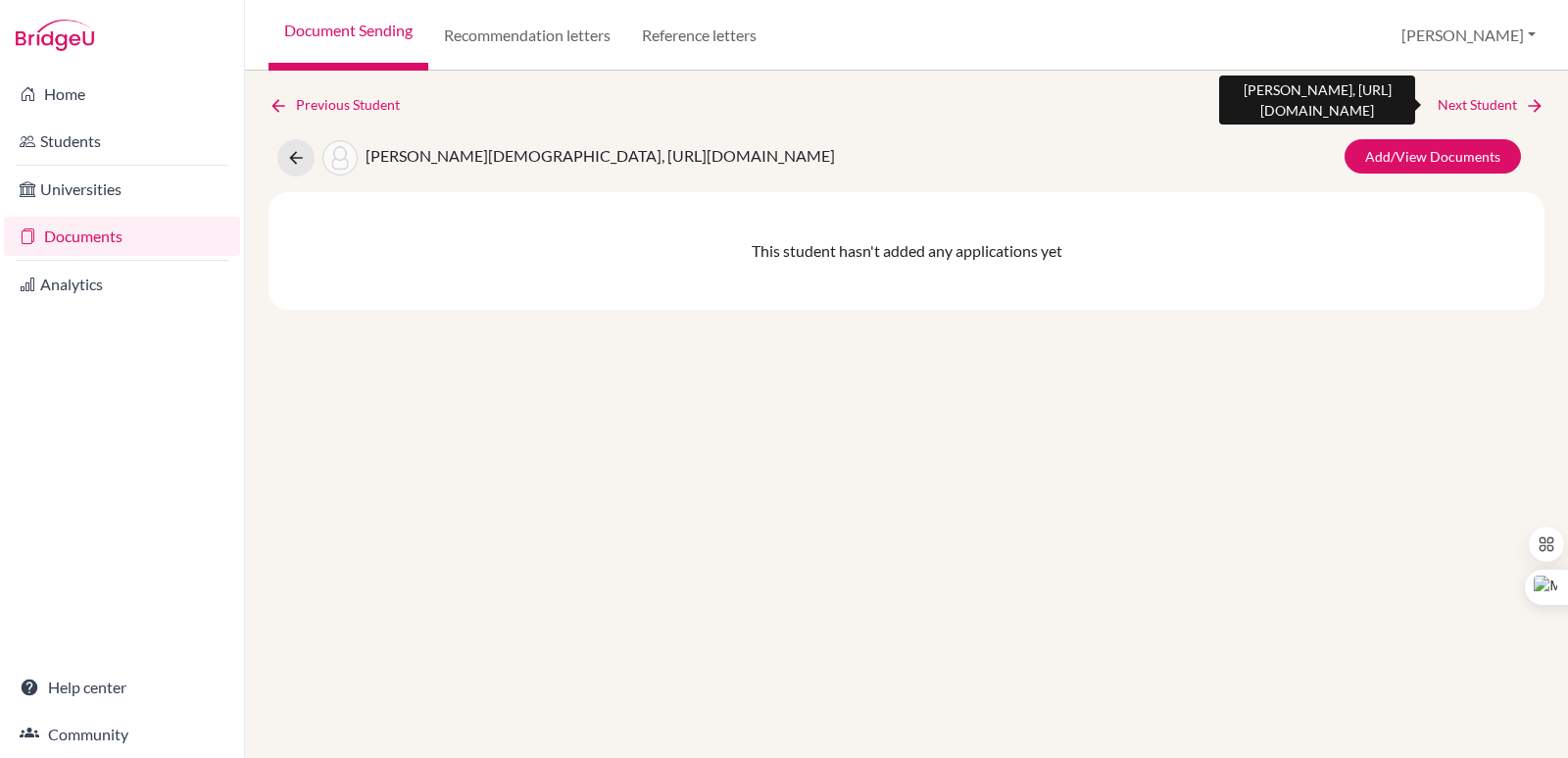
click at [1522, 102] on link "Next Student" at bounding box center [1491, 105] width 107 height 22
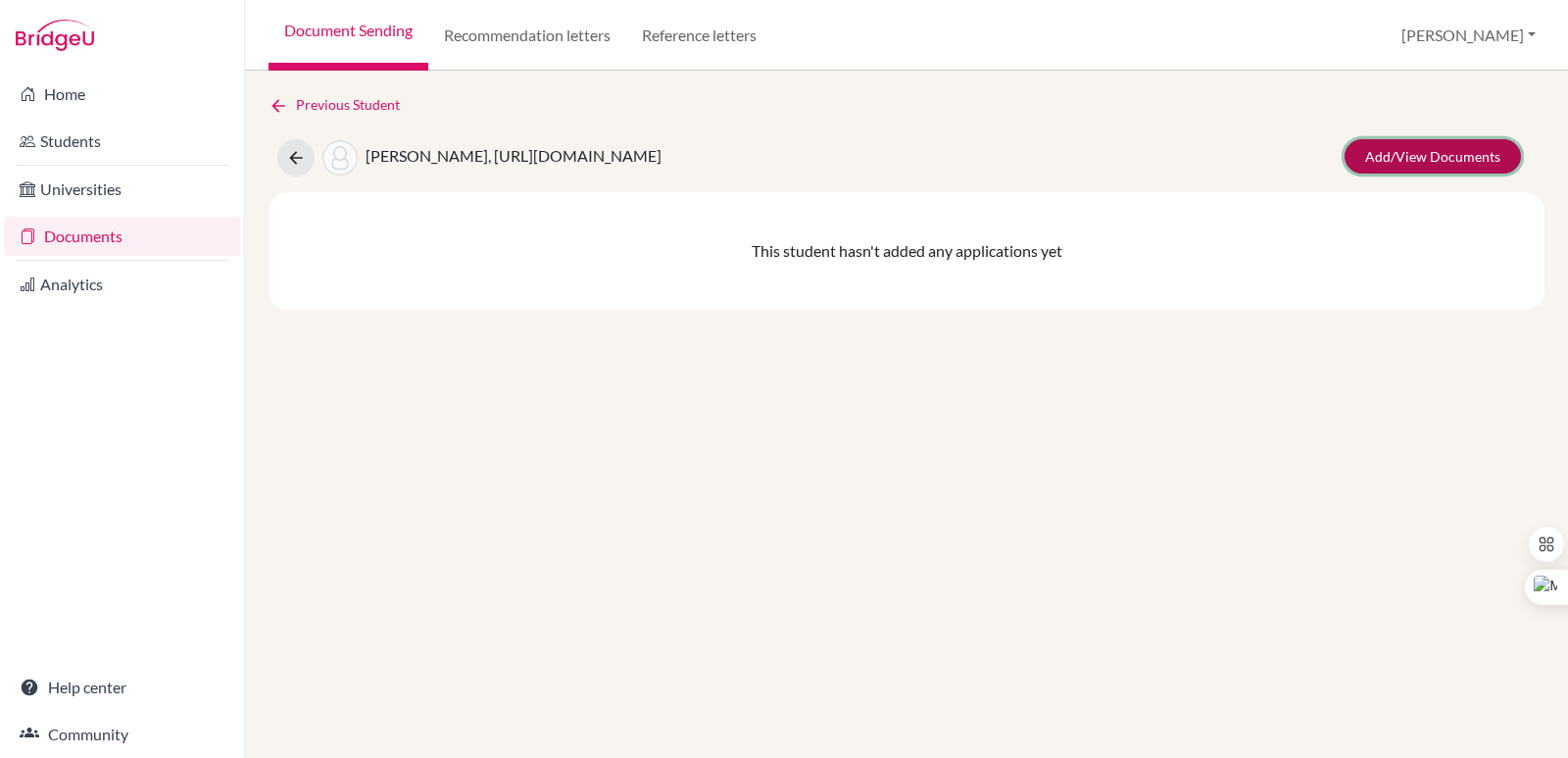
click at [1481, 155] on link "Add/View Documents" at bounding box center [1432, 156] width 177 height 35
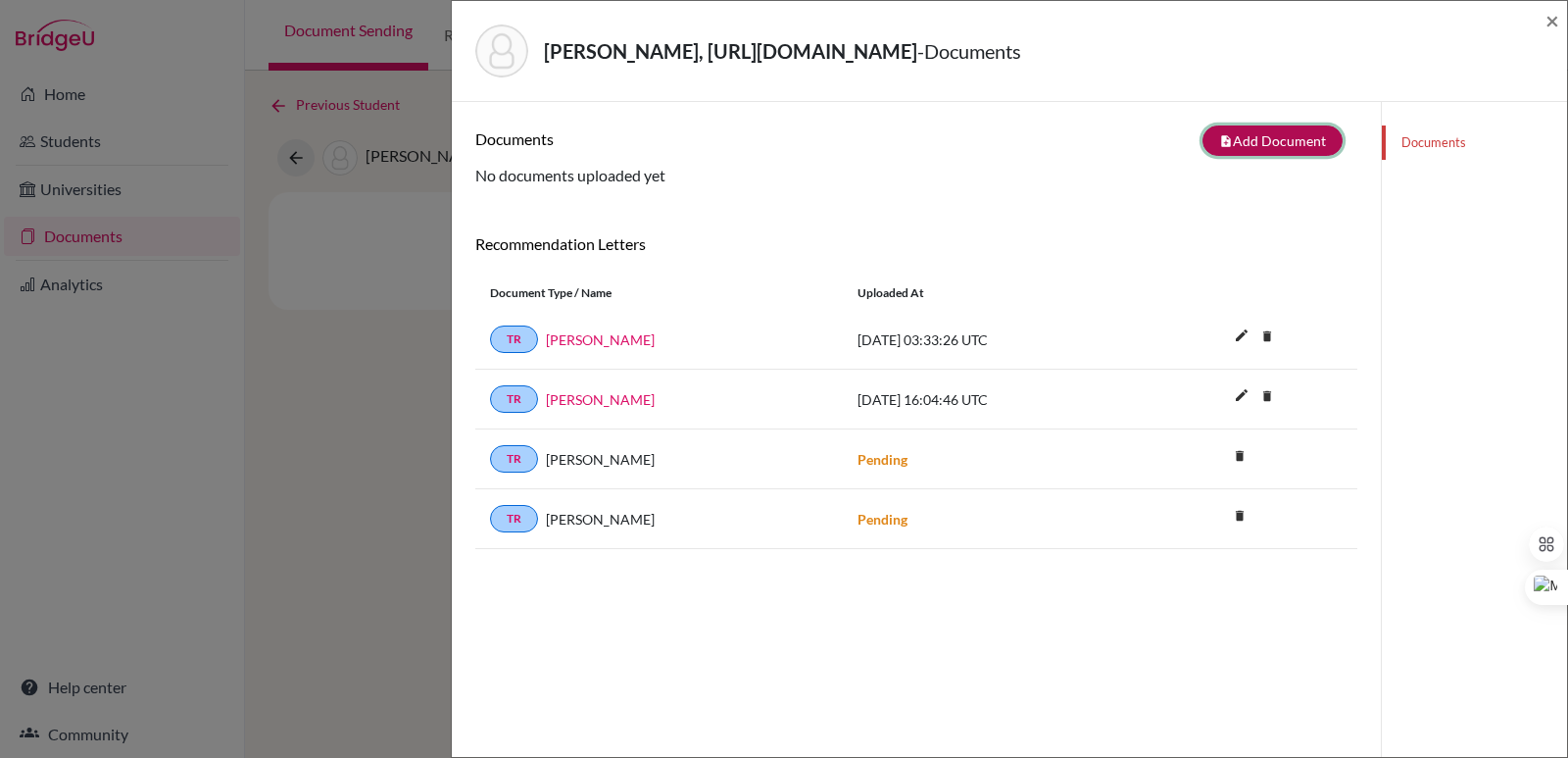
click at [1222, 137] on button "note_add Add Document" at bounding box center [1271, 140] width 140 height 31
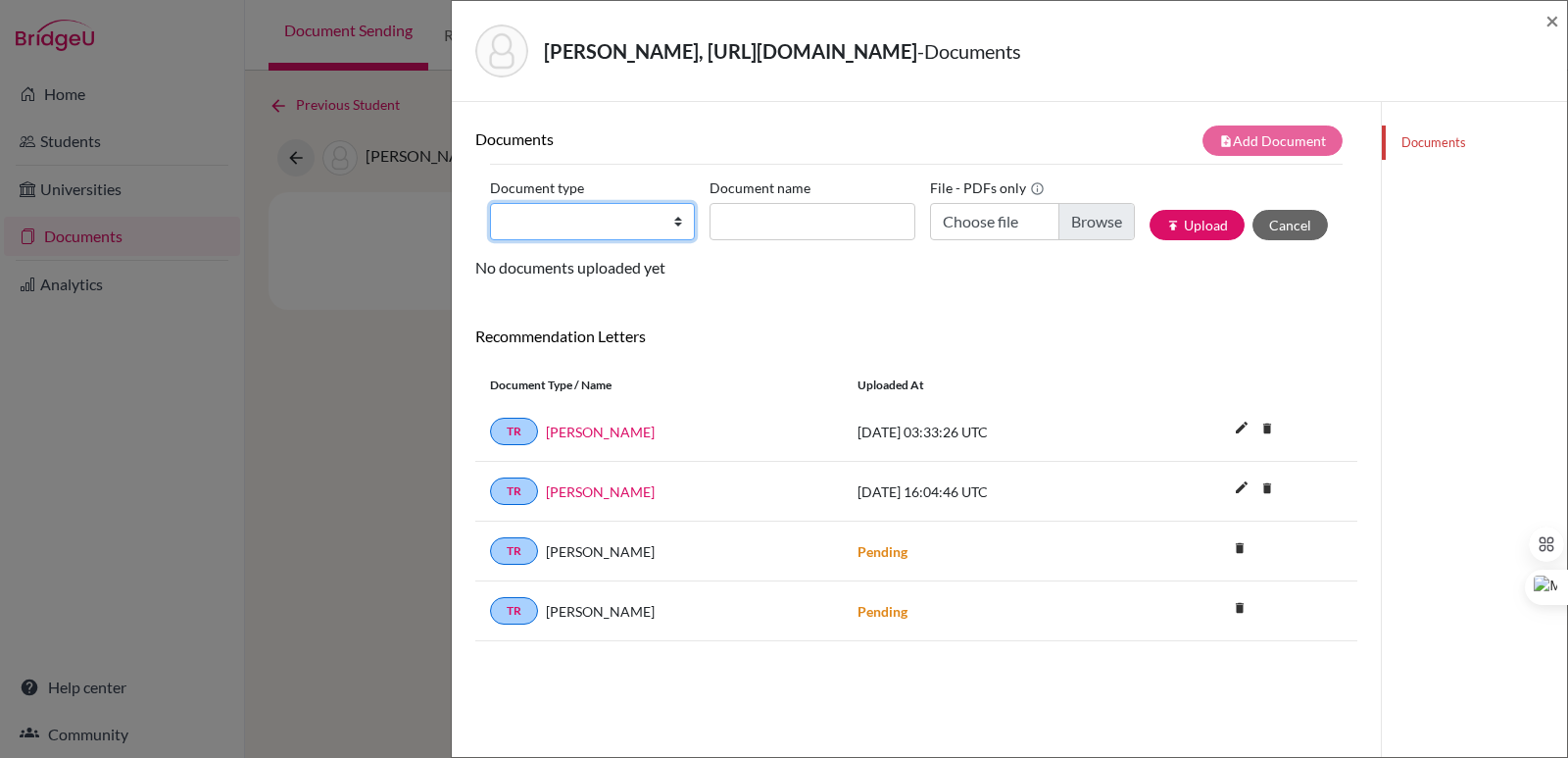
click at [614, 220] on select "Change explanation for Common App reports Counselor recommendation Internationa…" at bounding box center [592, 221] width 204 height 38
select select "2"
click at [490, 202] on select "Change explanation for Common App reports Counselor recommendation Internationa…" at bounding box center [592, 221] width 204 height 38
click at [819, 205] on input "Document name" at bounding box center [811, 221] width 204 height 38
paste input "Initial Transcript"
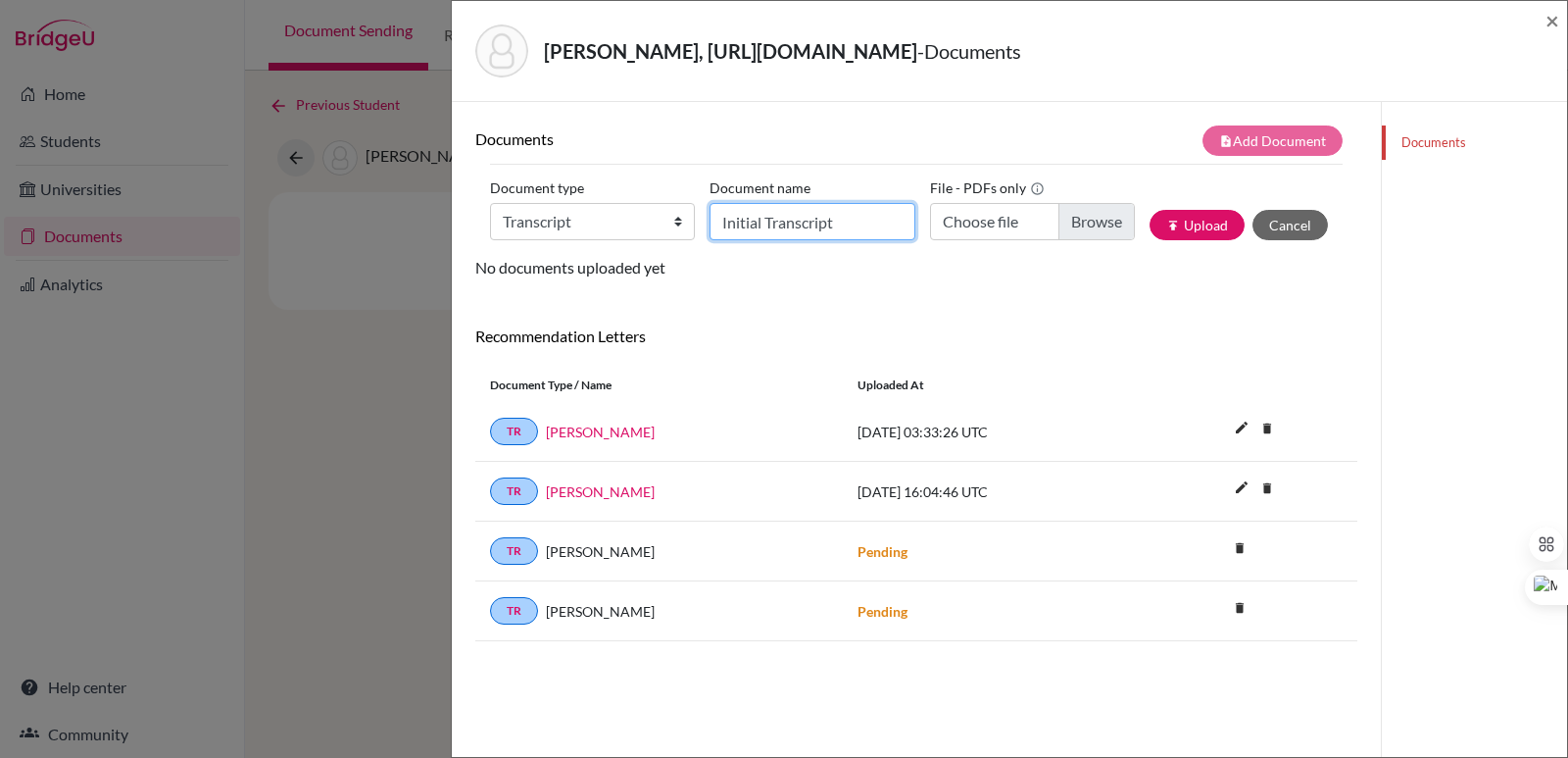
type input "Initial Transcript"
click at [1070, 223] on input "Choose file" at bounding box center [1031, 221] width 204 height 38
type input "C:\fakepath\Zúniga Morán, Sofía María.pdf"
click at [772, 211] on input "Initial Transcript" at bounding box center [811, 221] width 204 height 38
click at [862, 219] on input "Initial Transcript" at bounding box center [811, 221] width 204 height 38
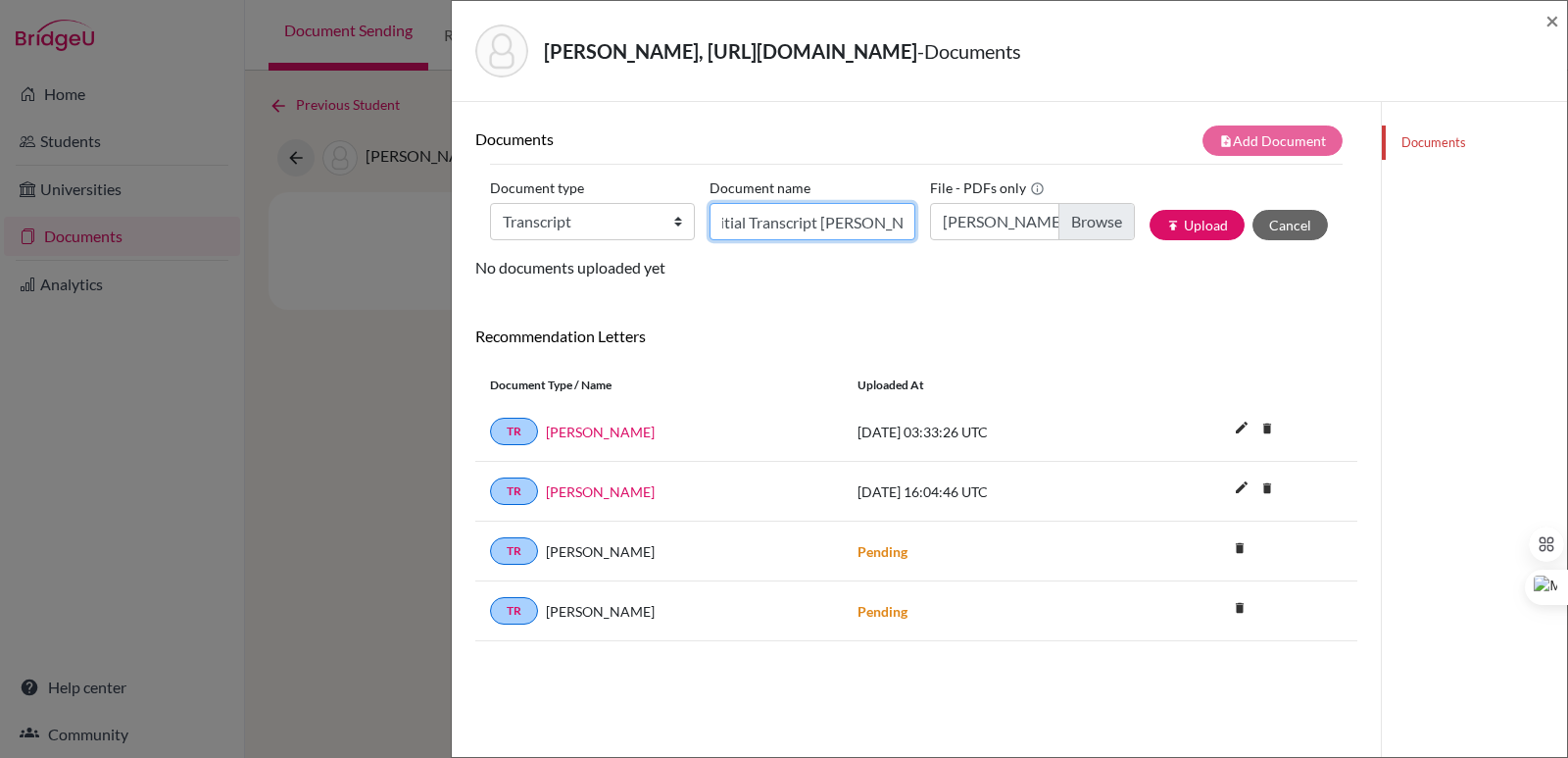
scroll to position [0, 24]
type input "Initial Transcript Sofia Zuniga"
click at [1167, 210] on button "publish Upload" at bounding box center [1197, 224] width 95 height 31
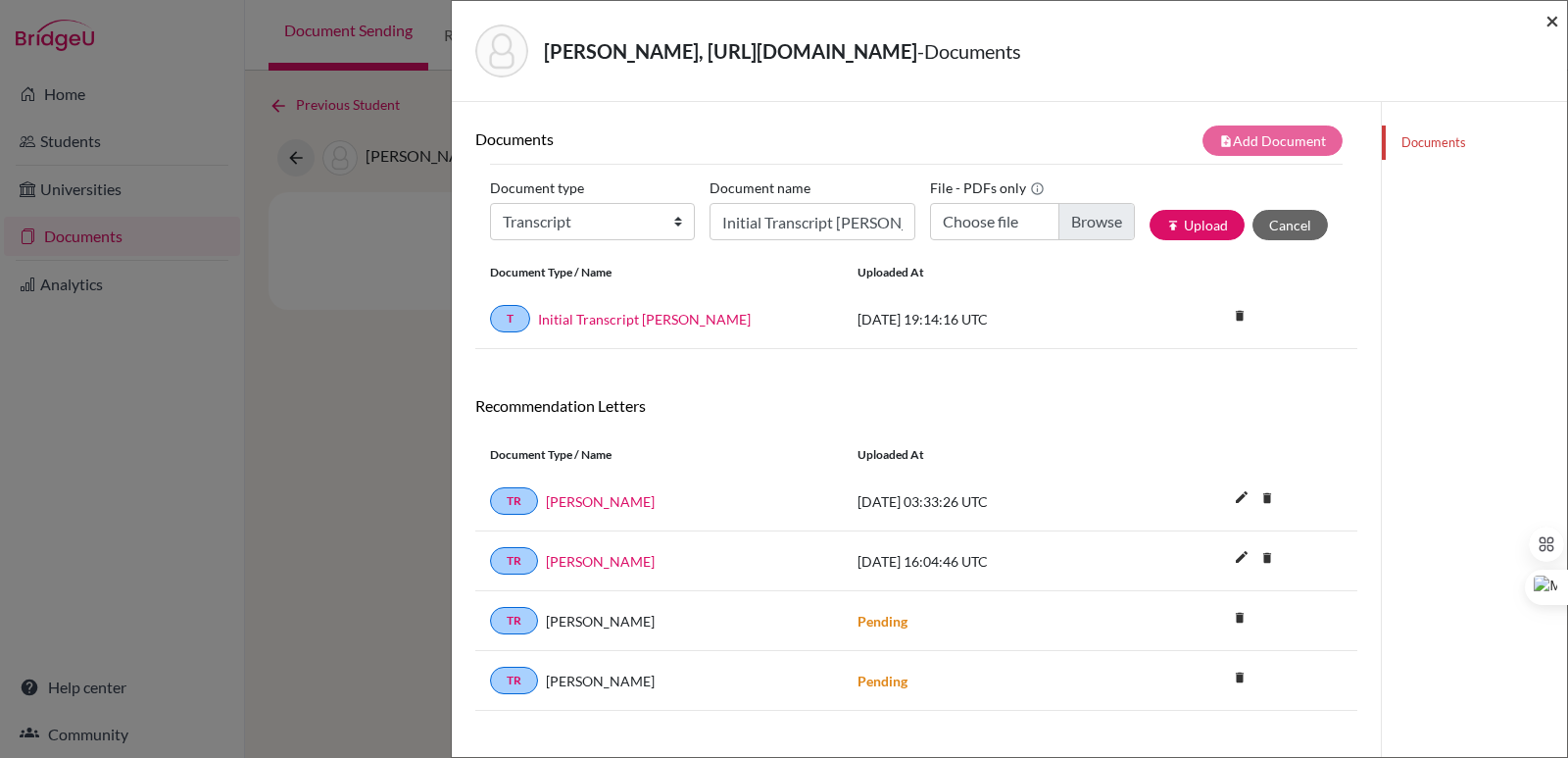
click at [1551, 16] on span "×" at bounding box center [1552, 20] width 14 height 29
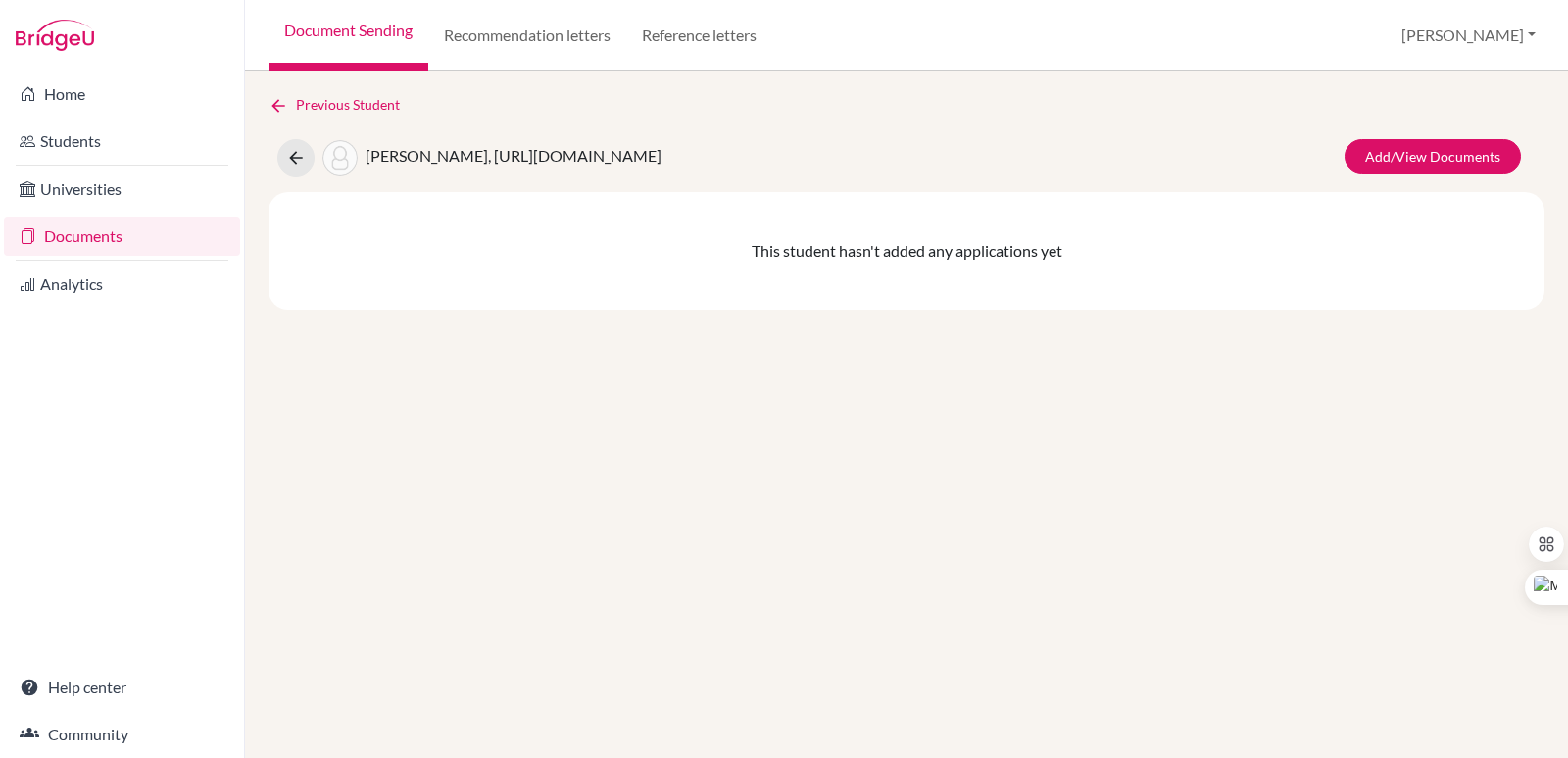
click at [340, 33] on link "Document Sending" at bounding box center [348, 35] width 160 height 70
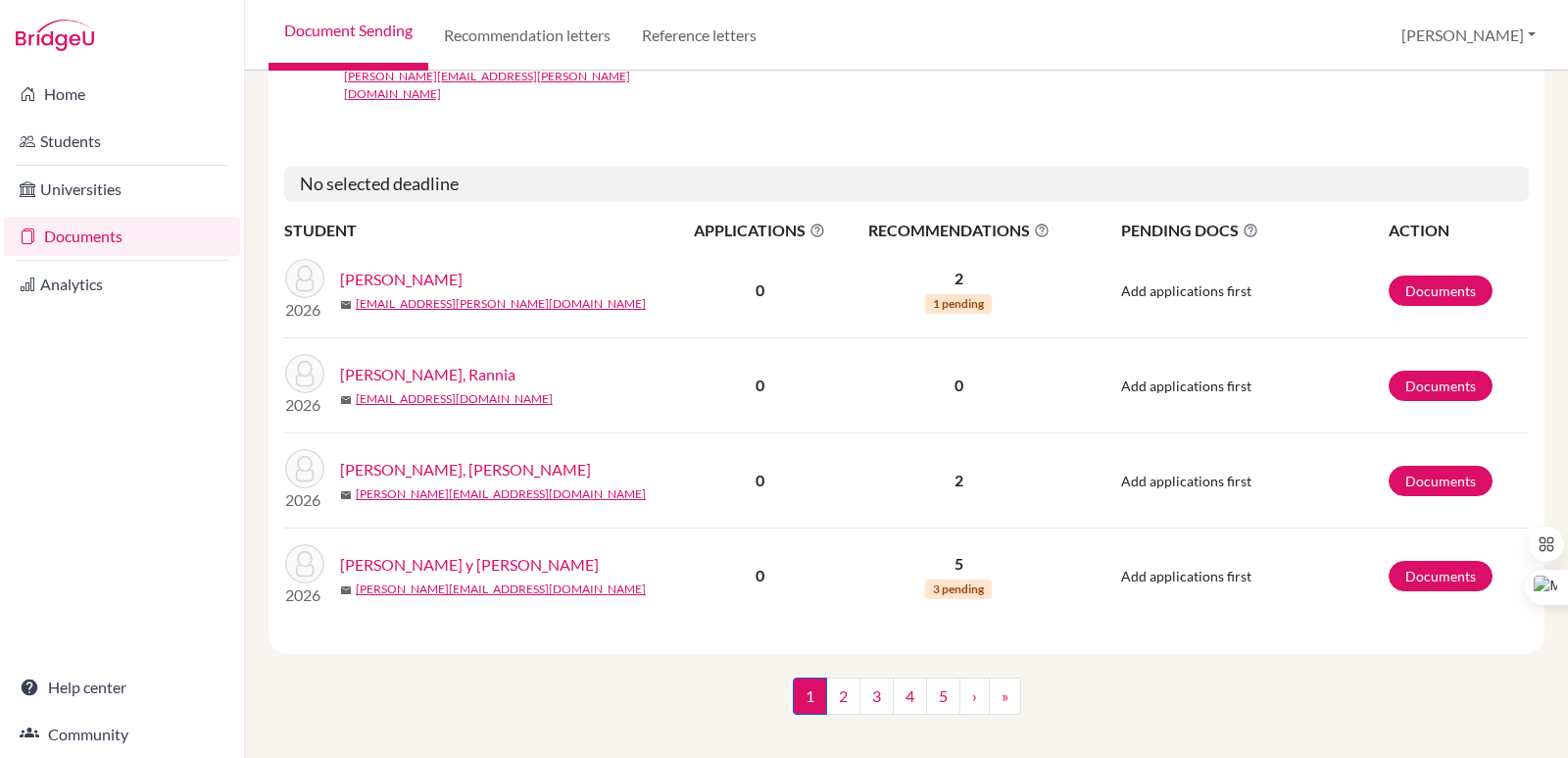
scroll to position [3509, 0]
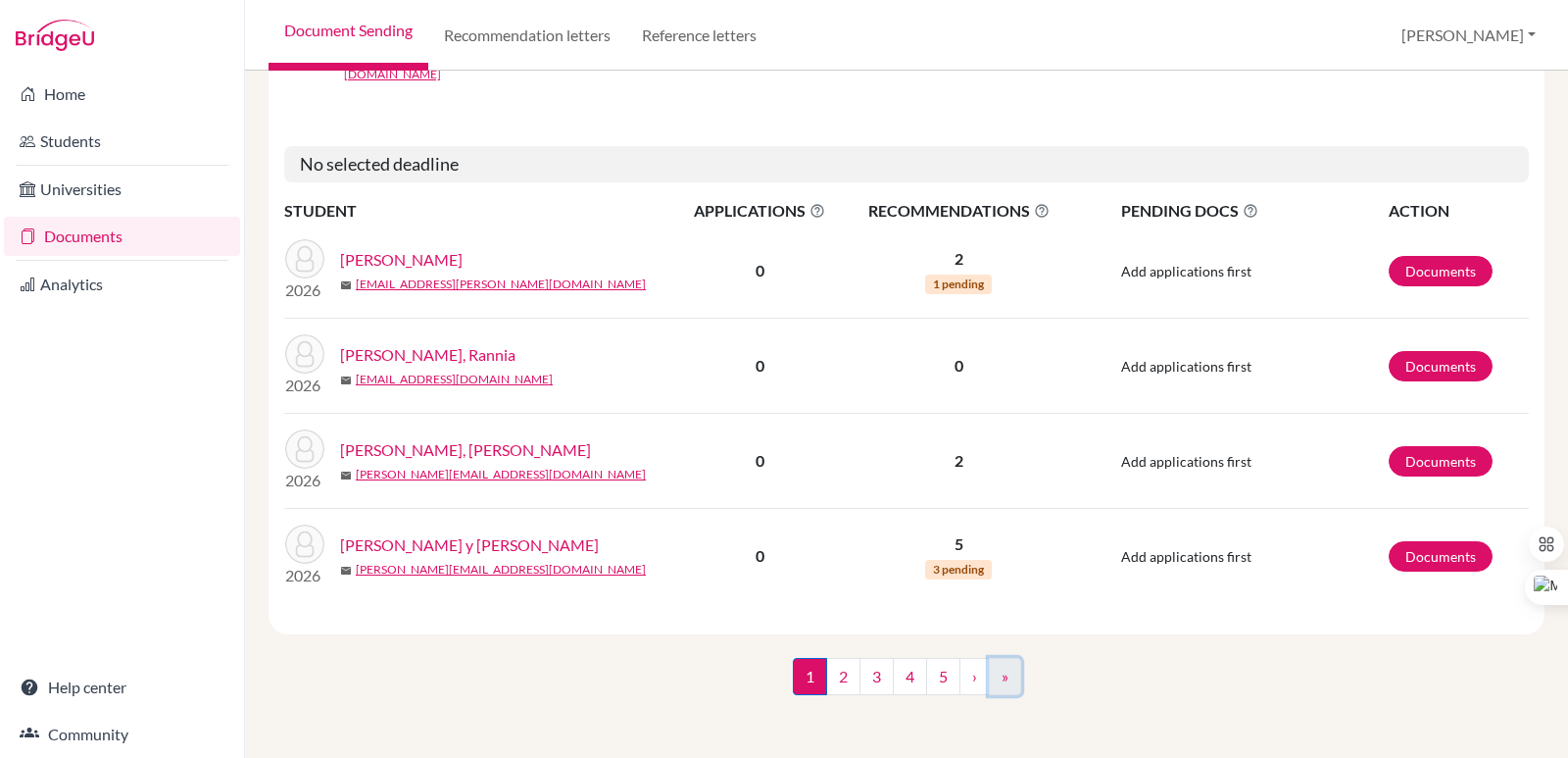
click at [989, 674] on link "»" at bounding box center [1005, 677] width 33 height 38
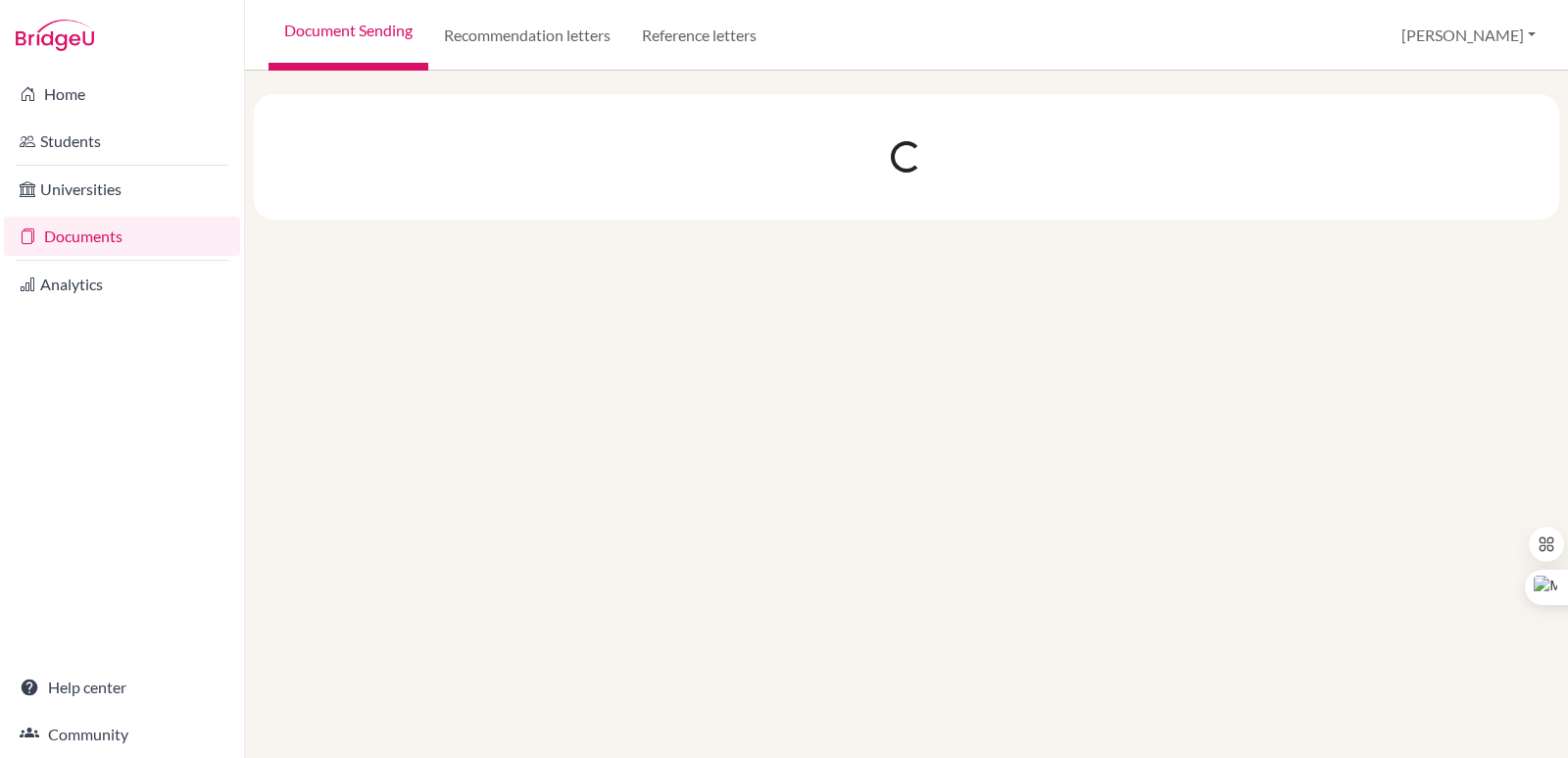
scroll to position [0, 0]
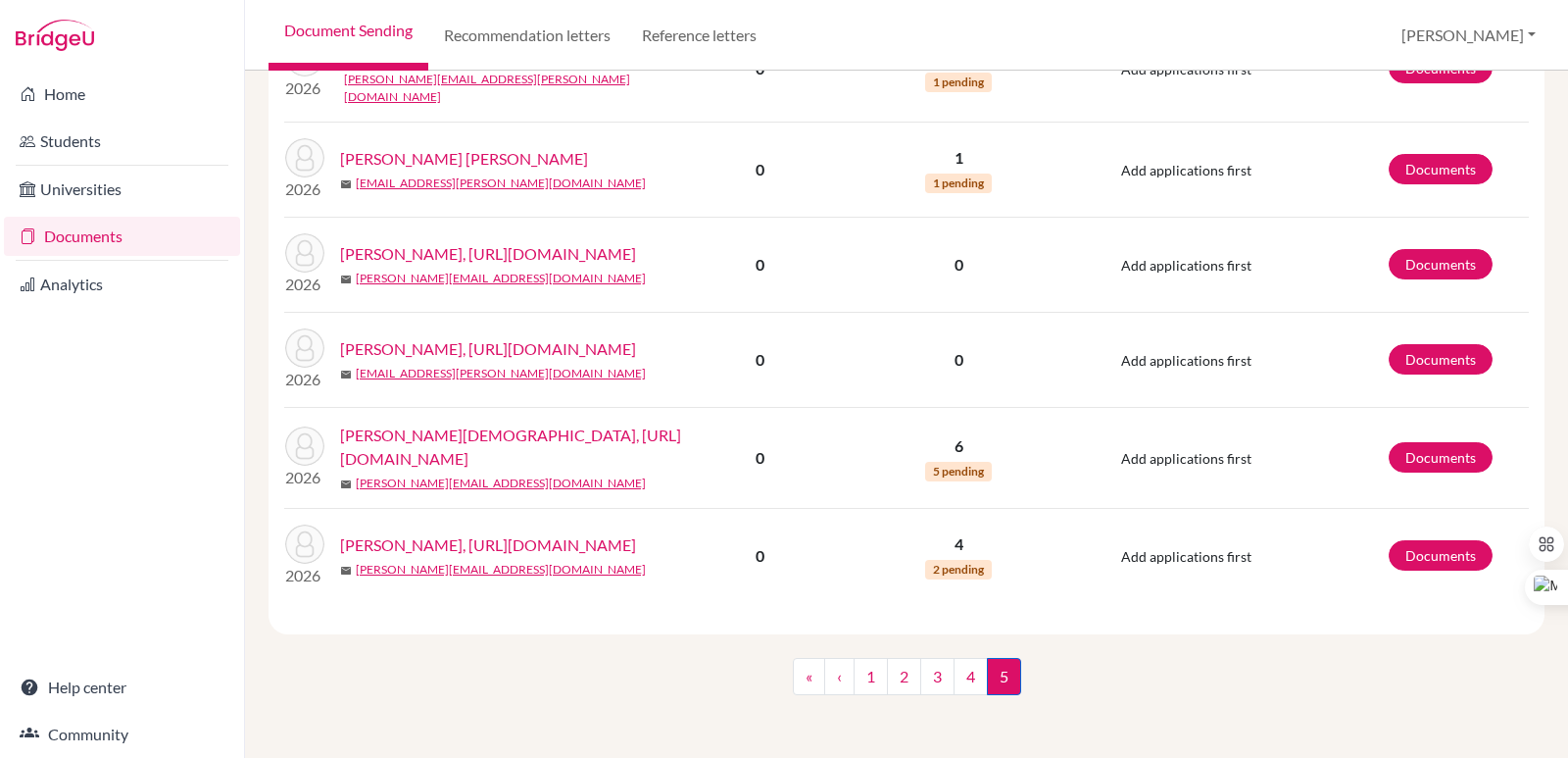
scroll to position [2254, 0]
click at [340, 266] on link "[PERSON_NAME], [URL][DOMAIN_NAME]" at bounding box center [488, 254] width 296 height 24
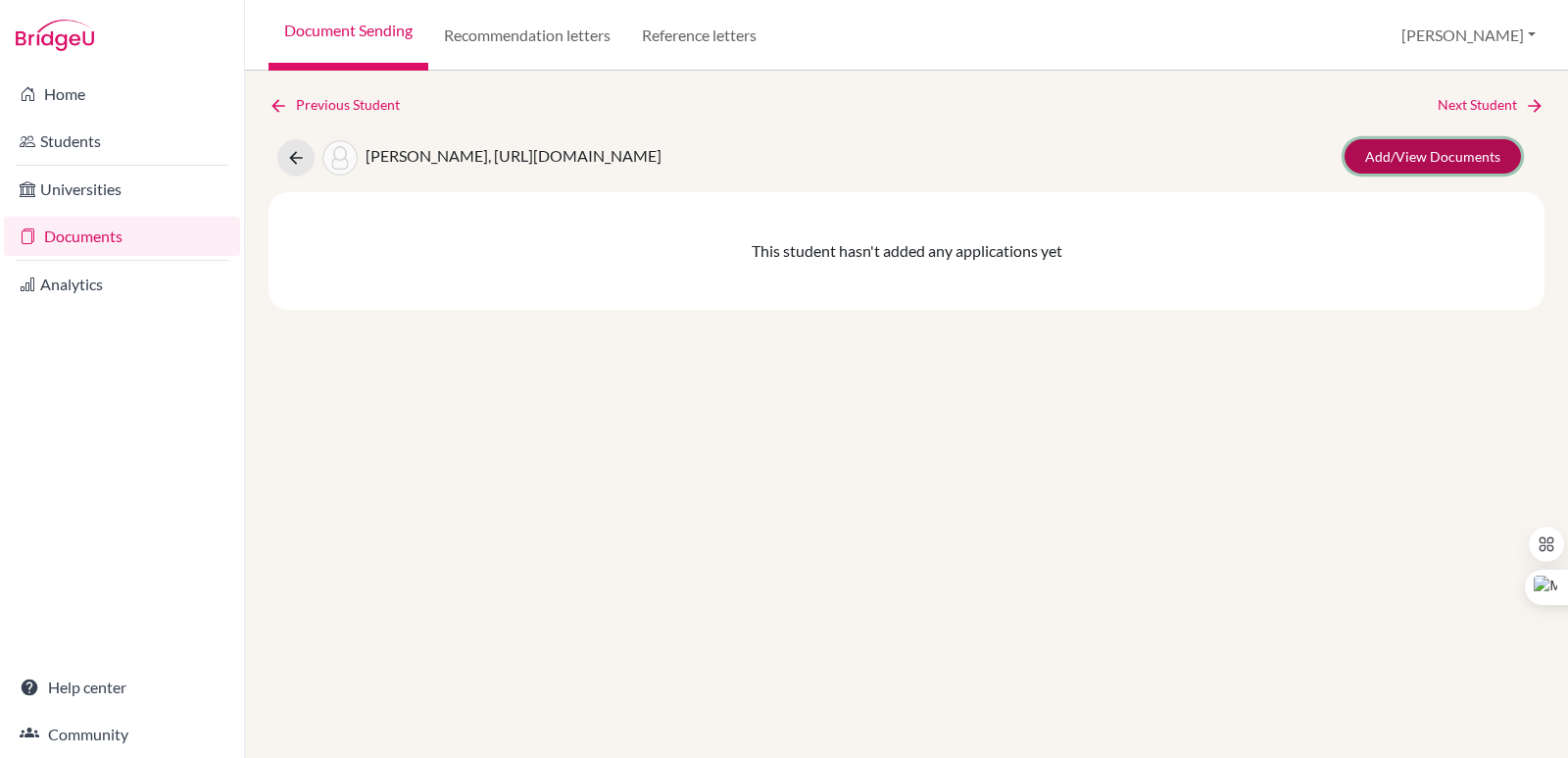
click at [1461, 146] on link "Add/View Documents" at bounding box center [1432, 156] width 177 height 35
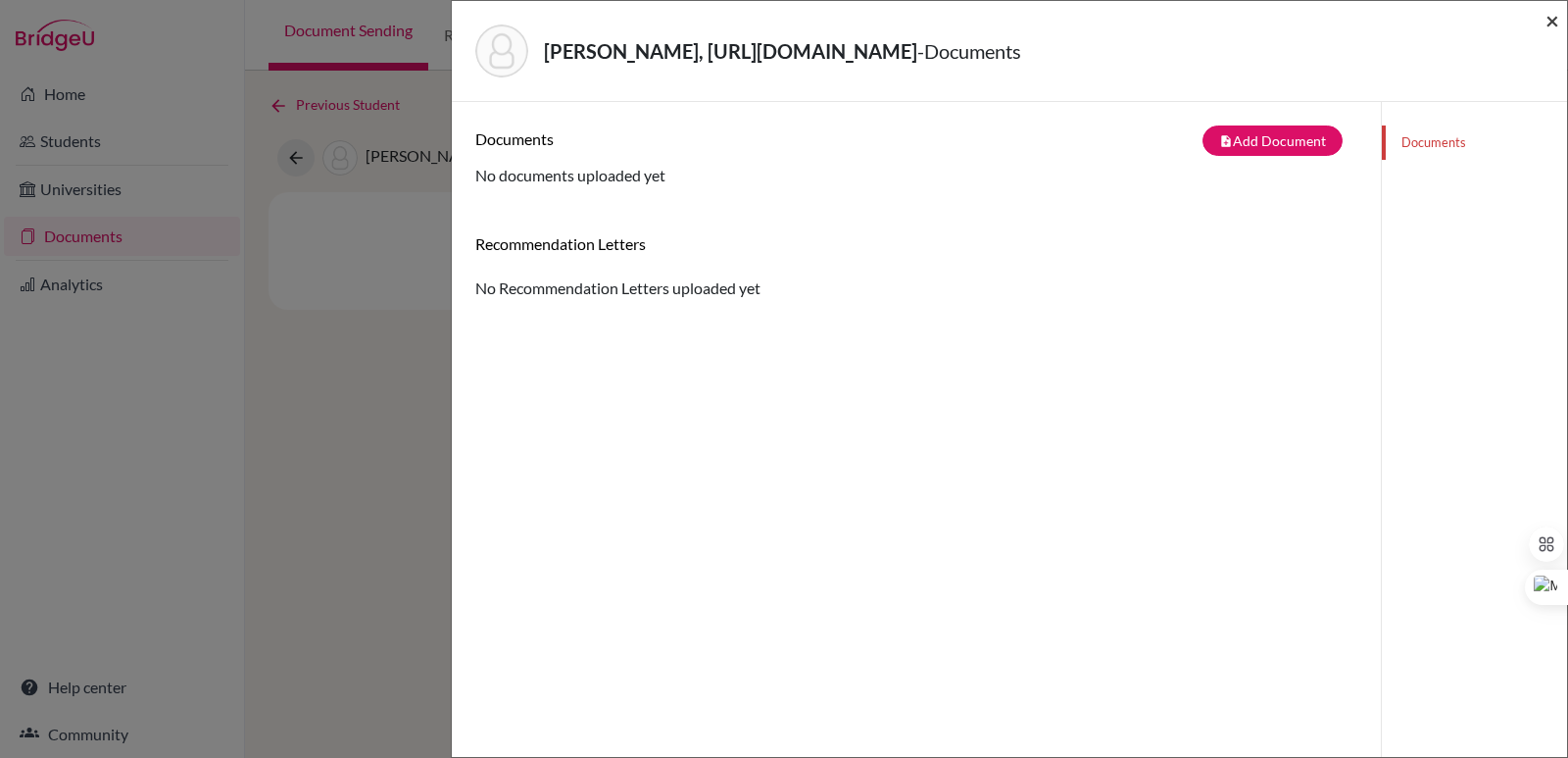
click at [1549, 19] on span "×" at bounding box center [1552, 20] width 14 height 29
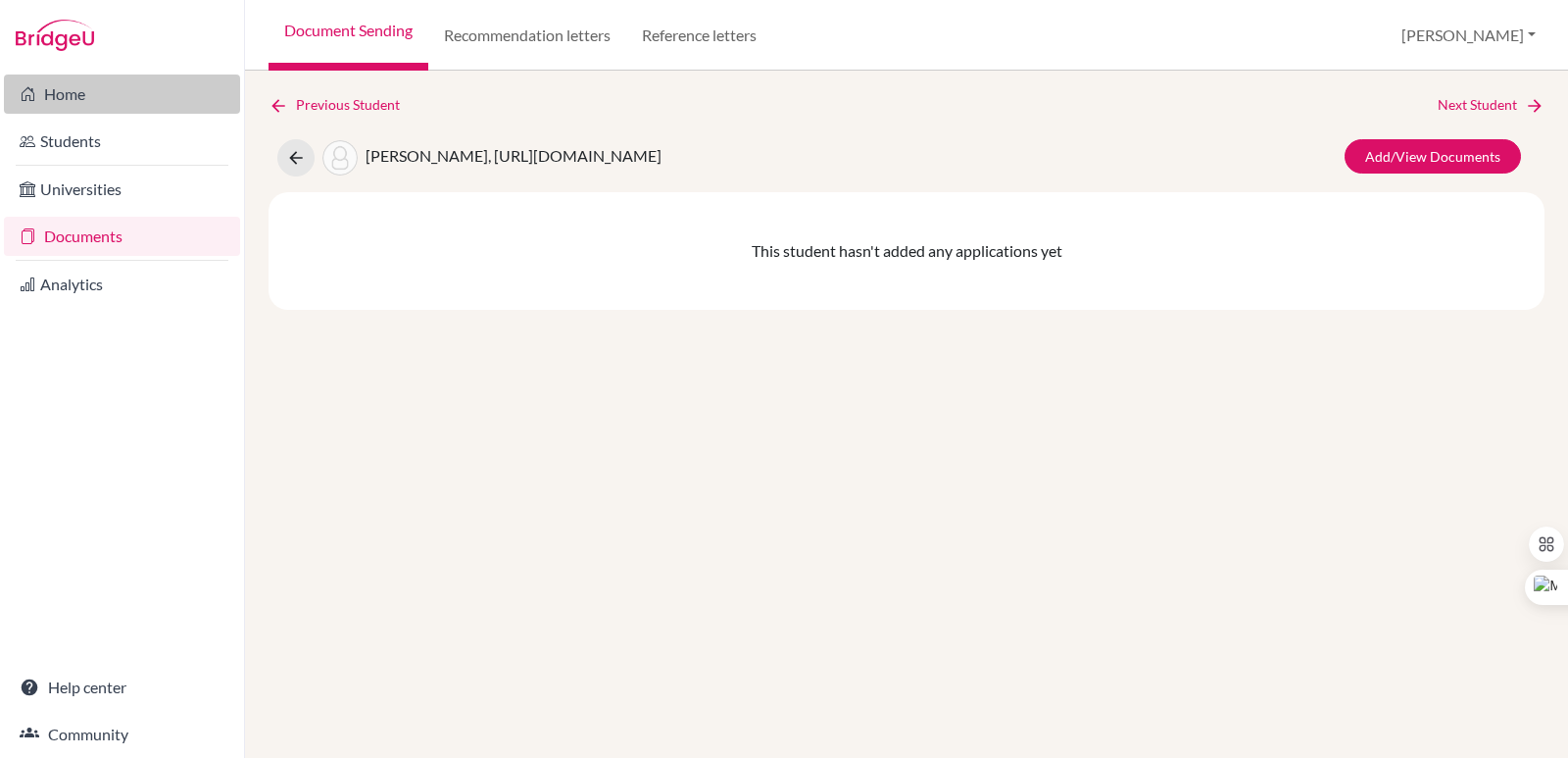
click at [129, 92] on link "Home" at bounding box center [122, 94] width 236 height 40
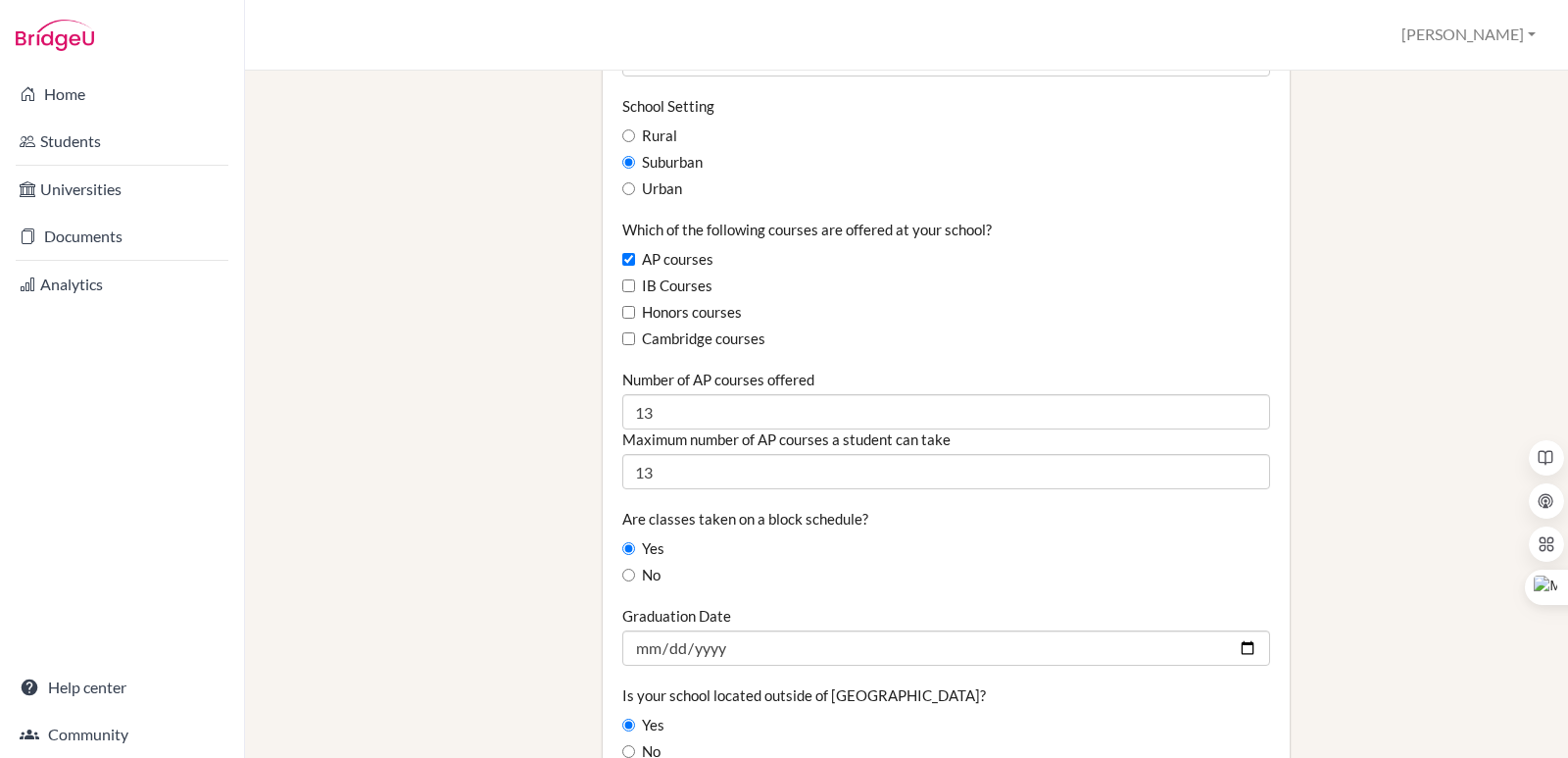
scroll to position [1176, 0]
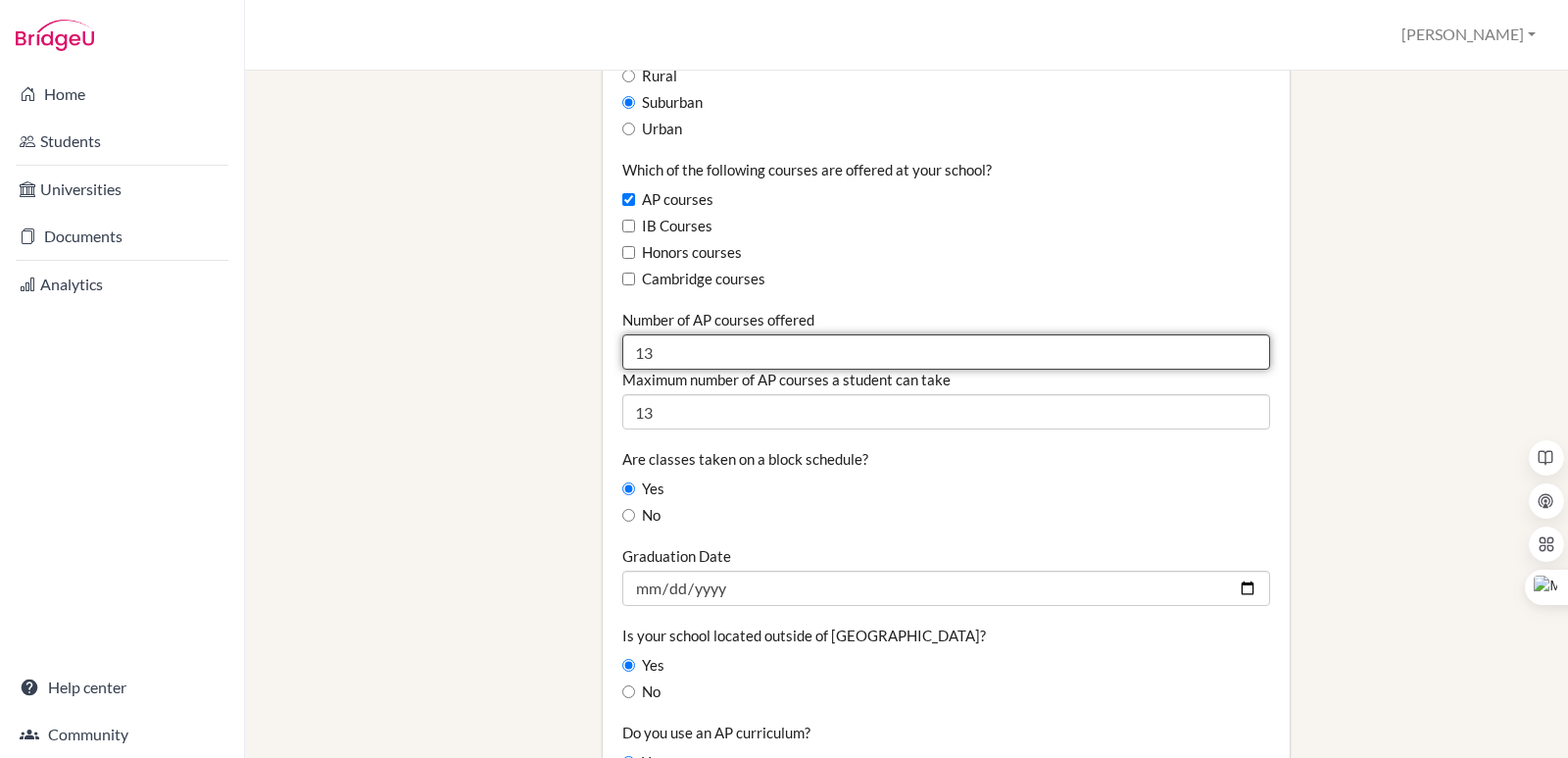
click at [669, 355] on input "13" at bounding box center [945, 352] width 648 height 36
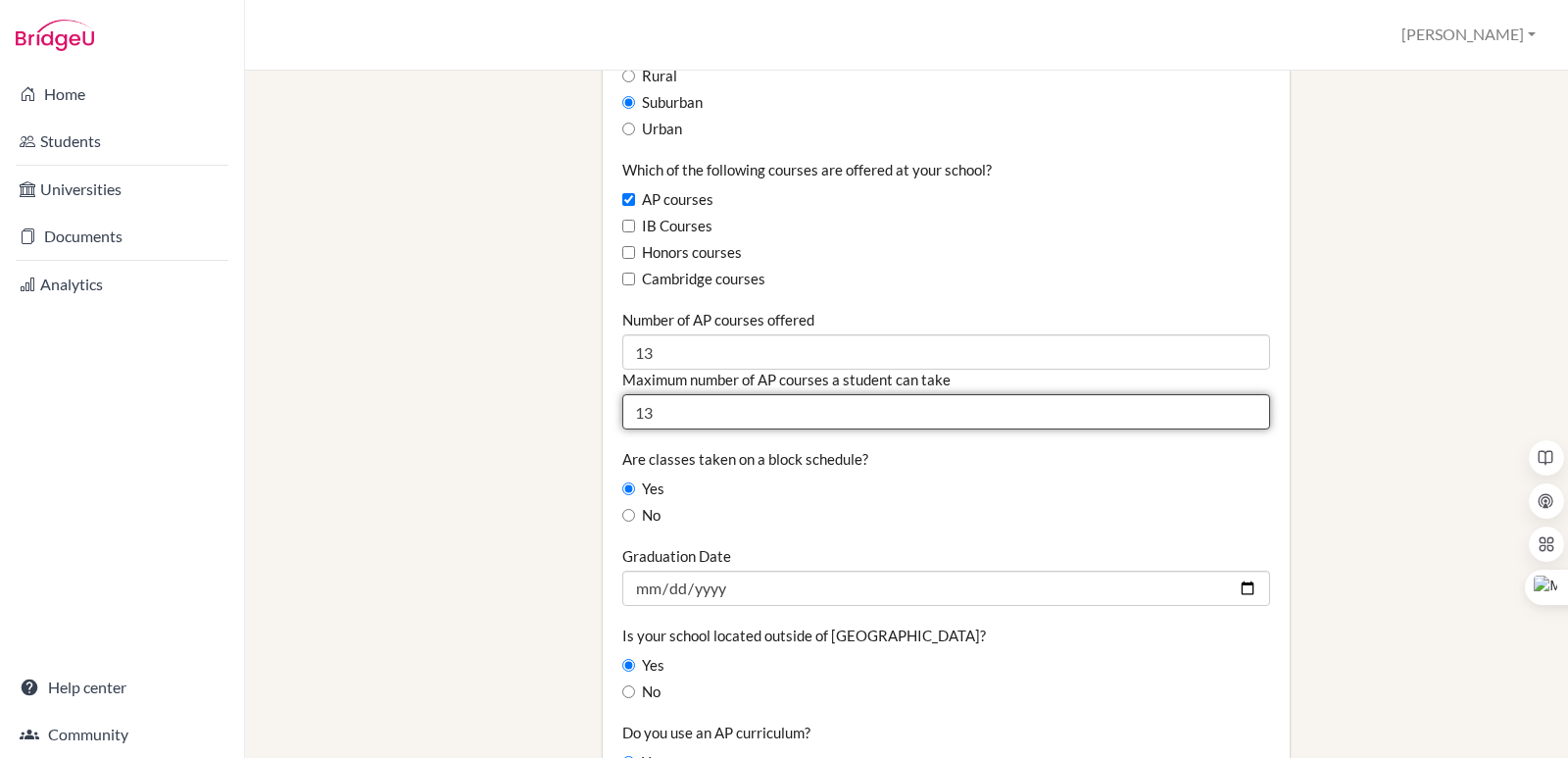
drag, startPoint x: 738, startPoint y: 415, endPoint x: 597, endPoint y: 432, distance: 142.0
click at [597, 432] on div "School Details Graduating class size 103 Percentage of graduating class attendi…" at bounding box center [946, 417] width 706 height 2999
type input "3"
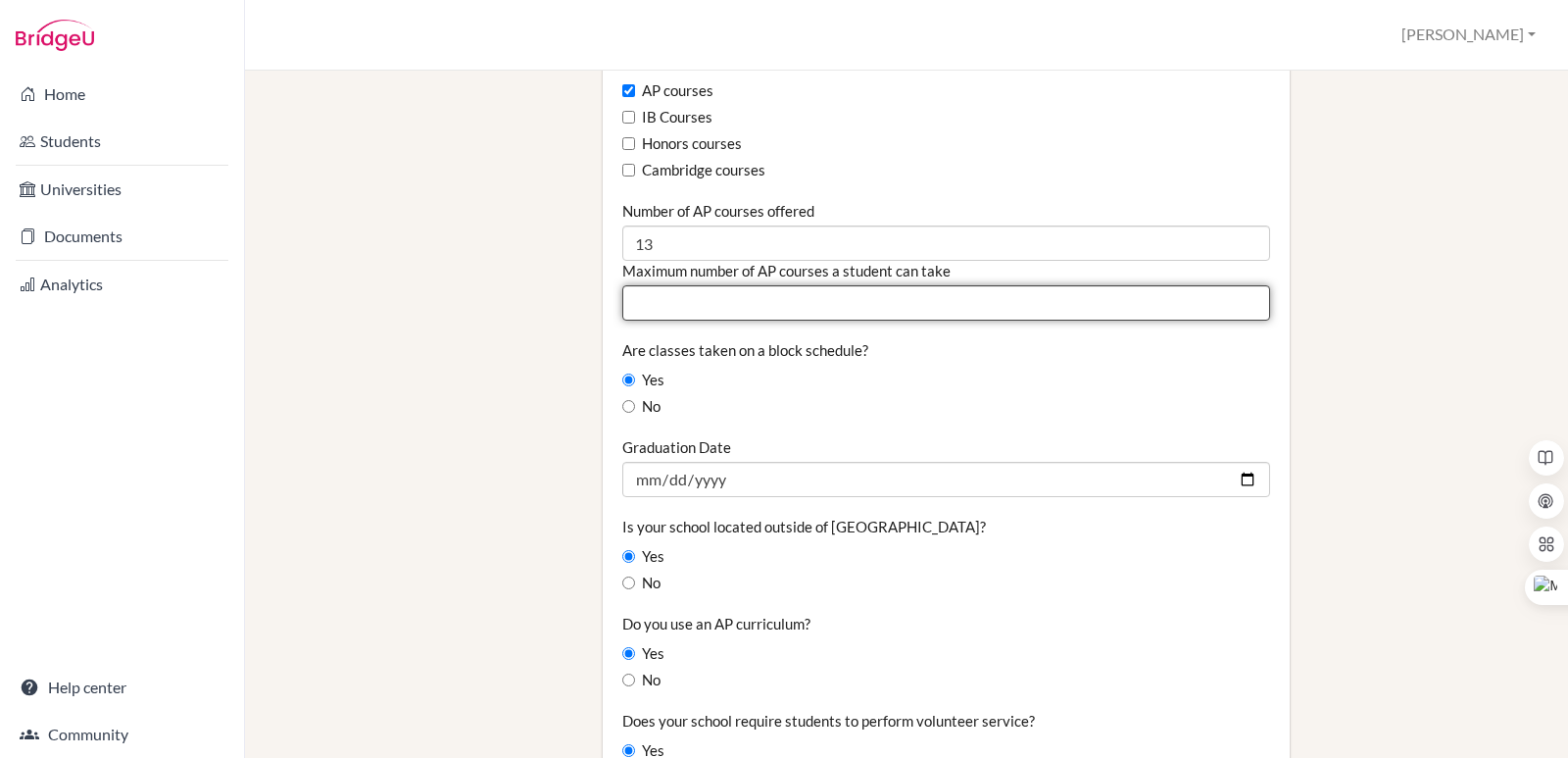
scroll to position [1470, 0]
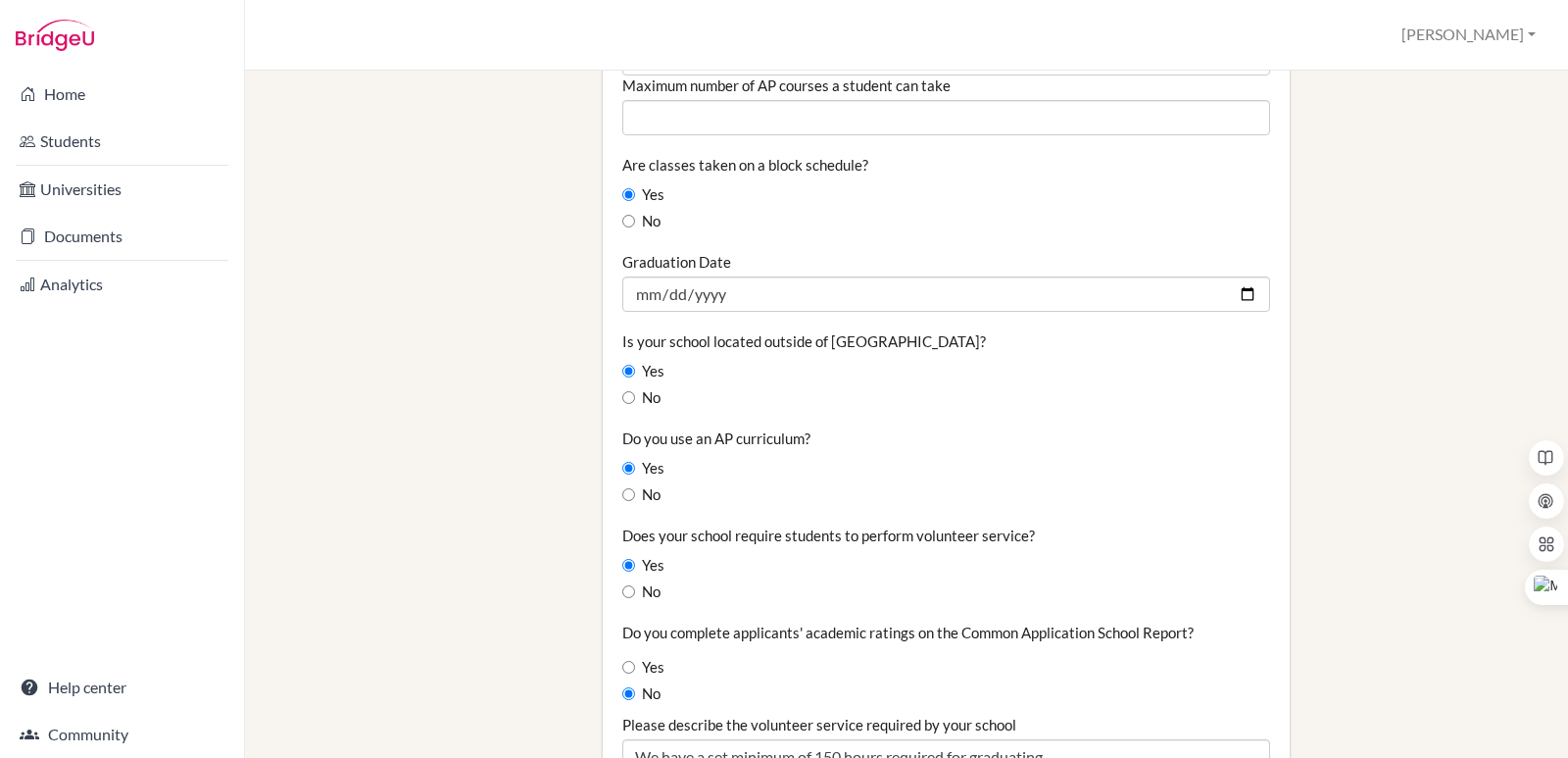
click at [829, 385] on div "Is your school located outside of [GEOGRAPHIC_DATA]? Yes No" at bounding box center [945, 370] width 648 height 77
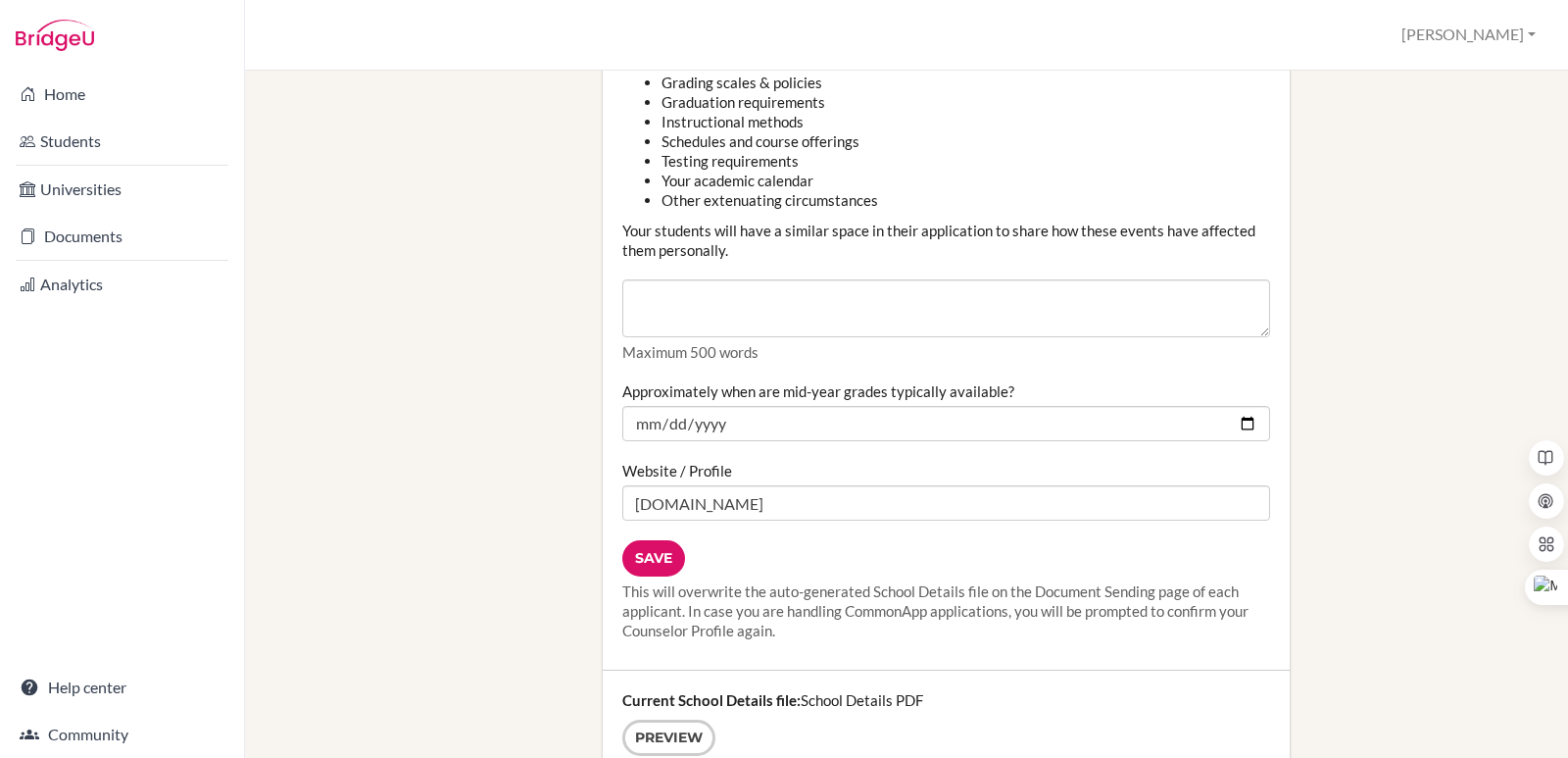
scroll to position [2352, 0]
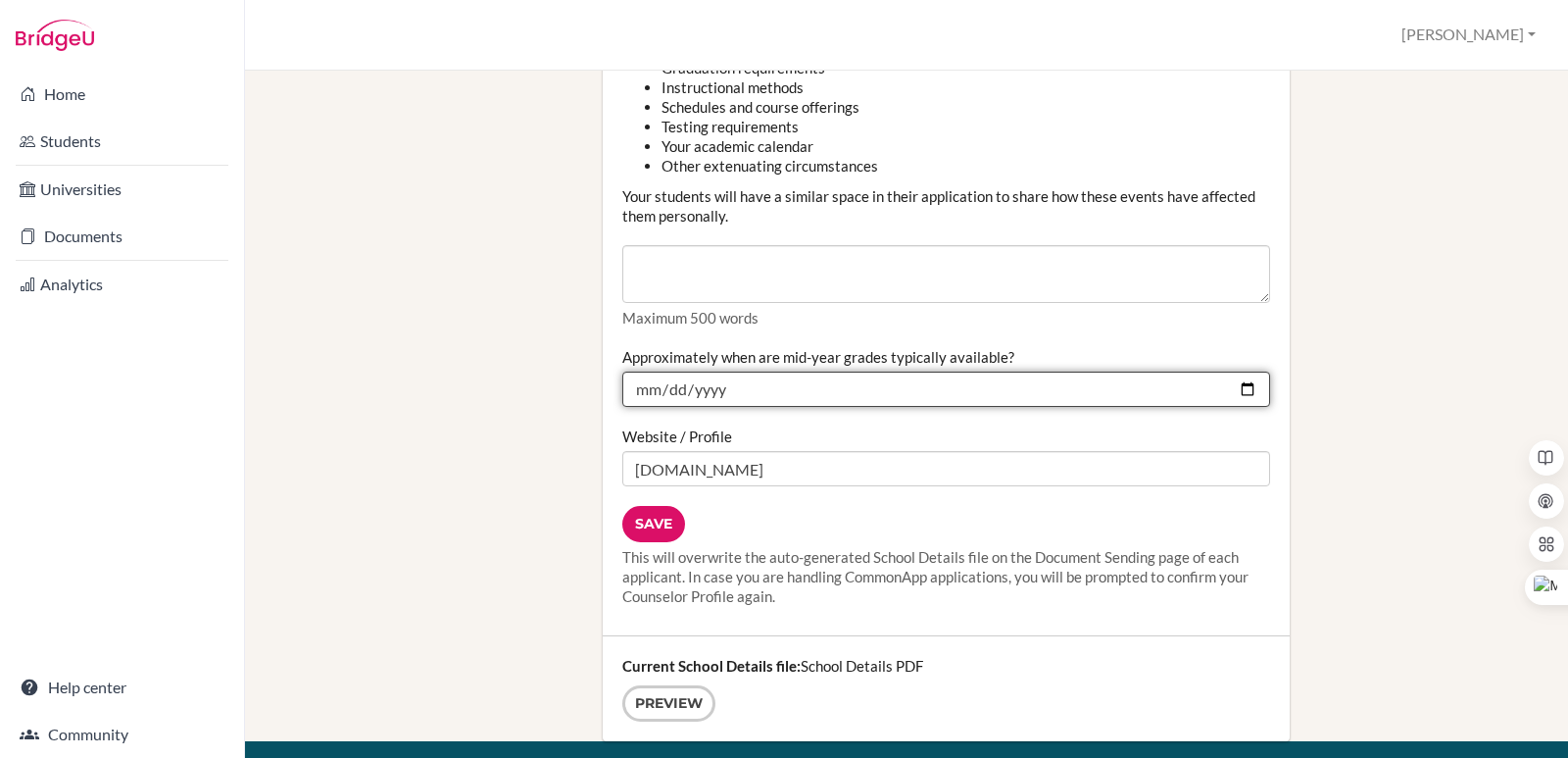
click at [1236, 389] on input "[DATE]" at bounding box center [945, 389] width 648 height 36
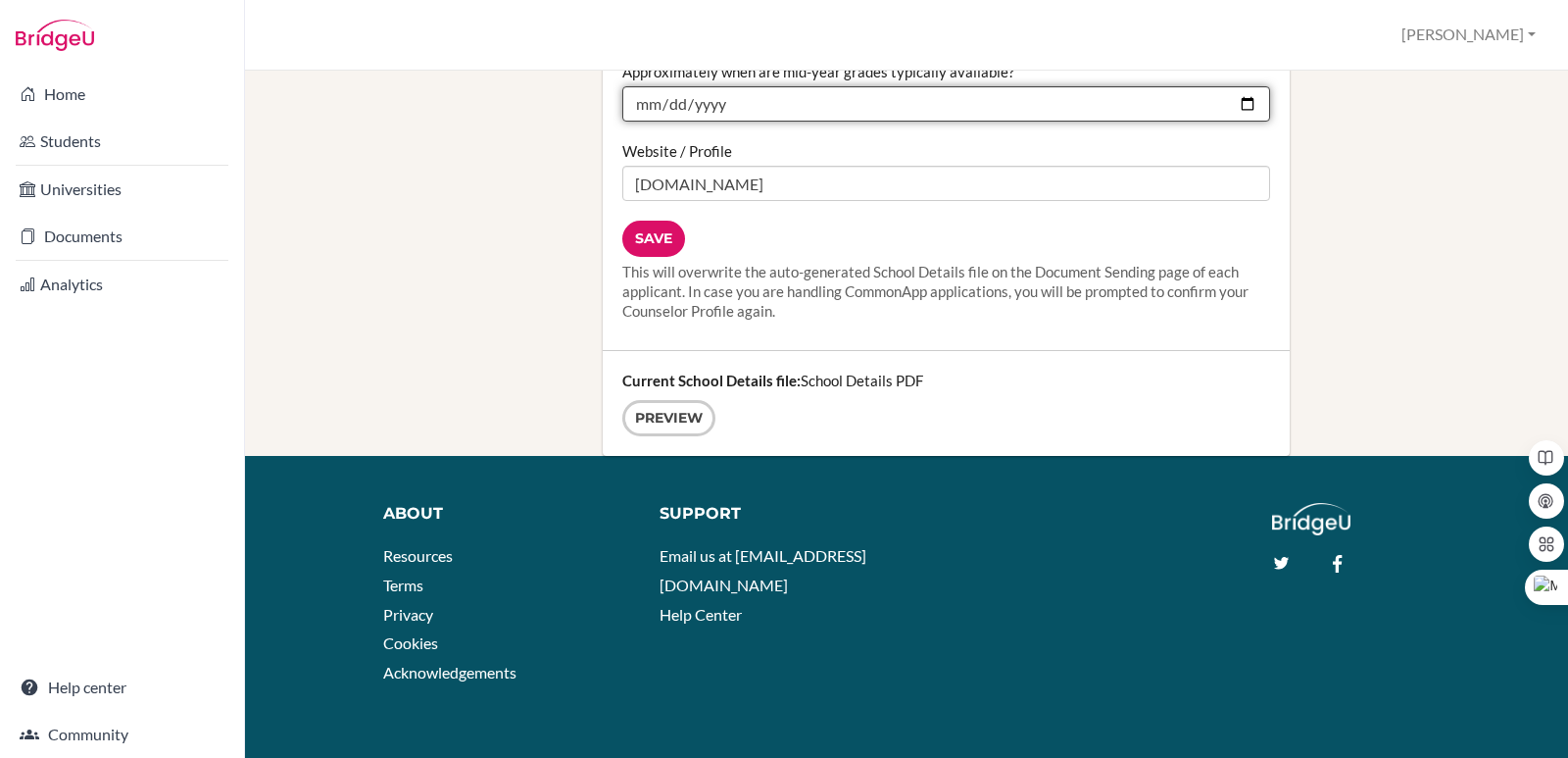
scroll to position [2646, 0]
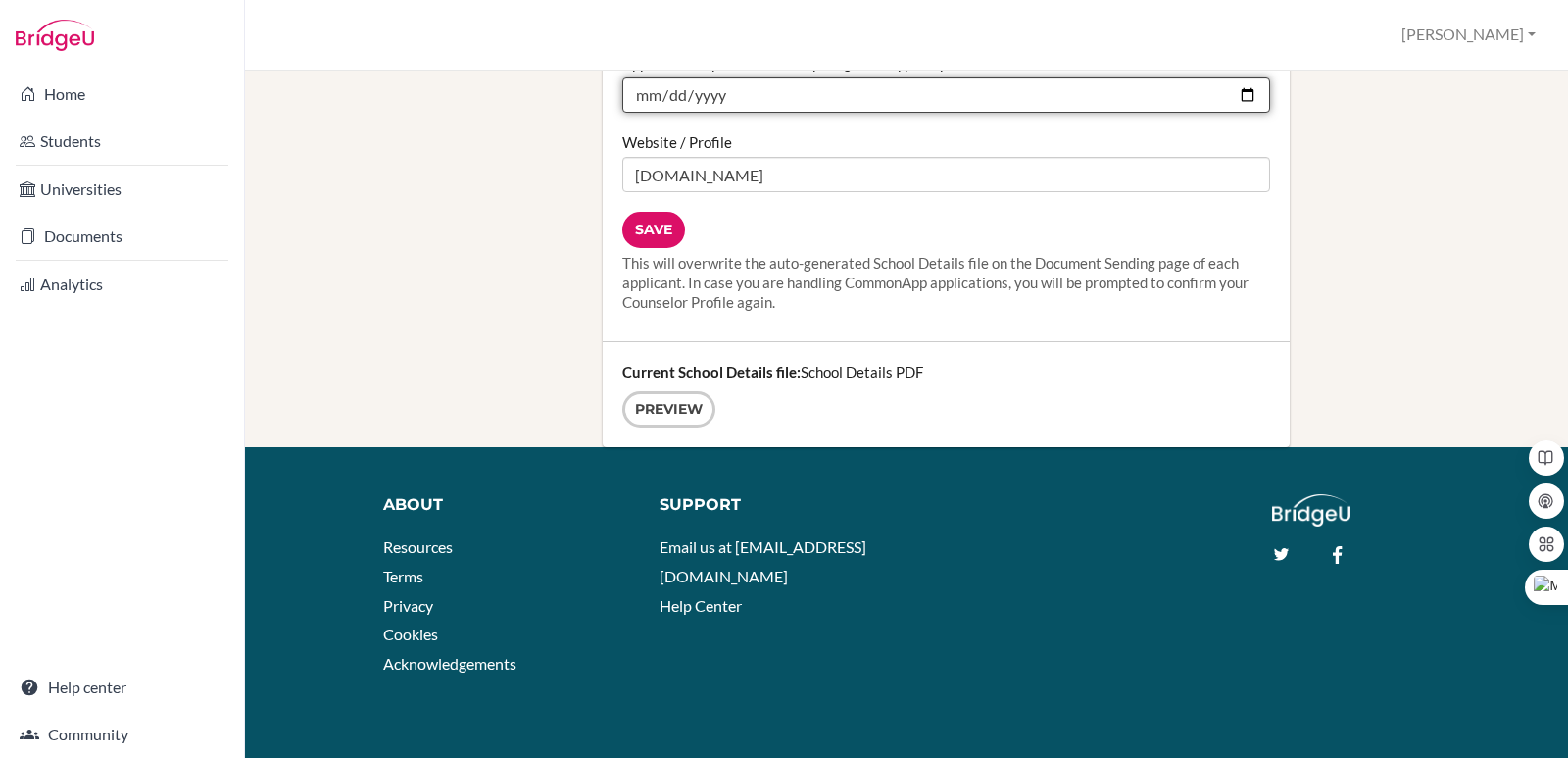
click at [1227, 96] on input "[DATE]" at bounding box center [945, 95] width 648 height 36
type input "[DATE]"
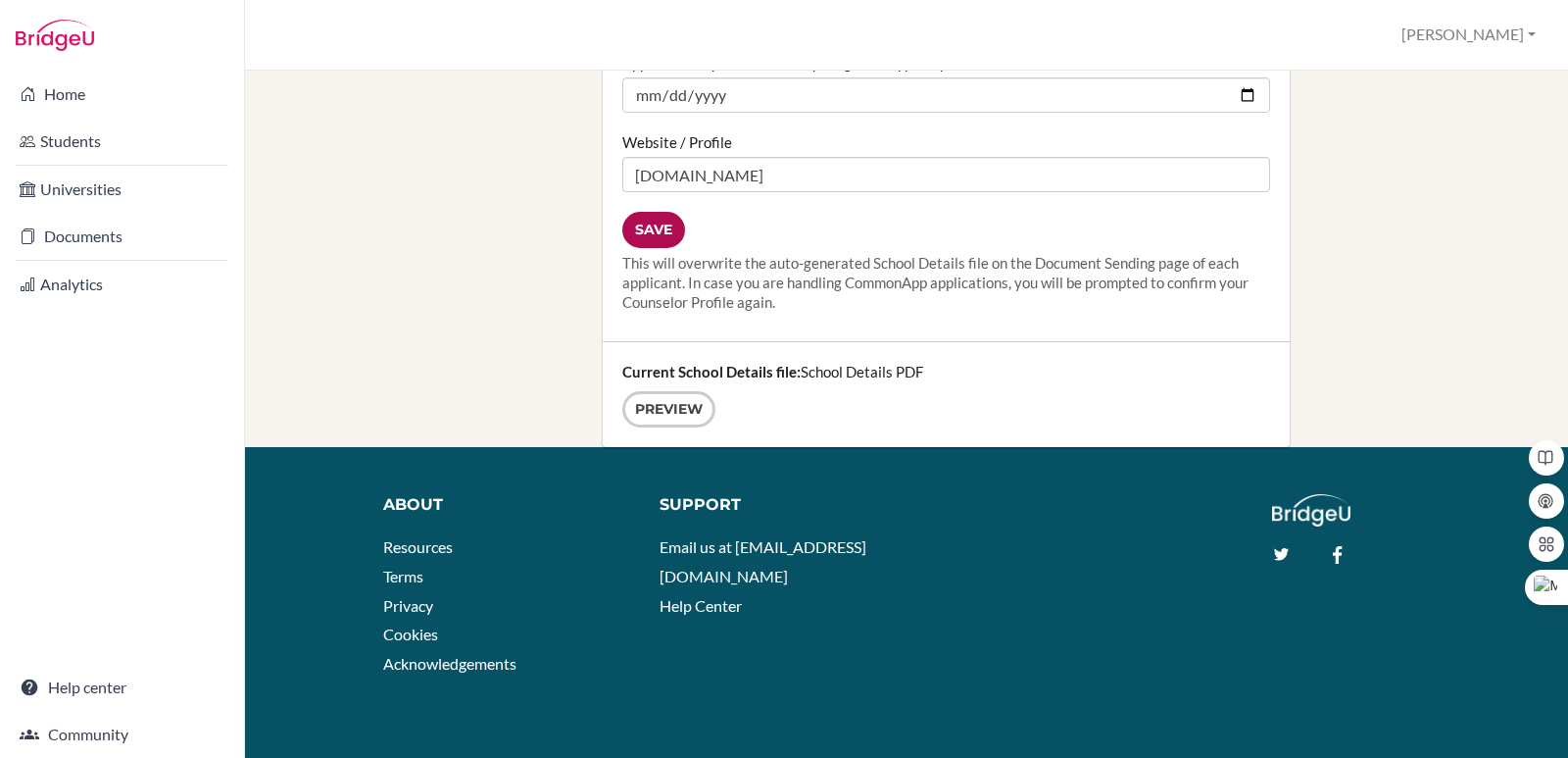
click at [637, 225] on input "Save" at bounding box center [653, 229] width 62 height 37
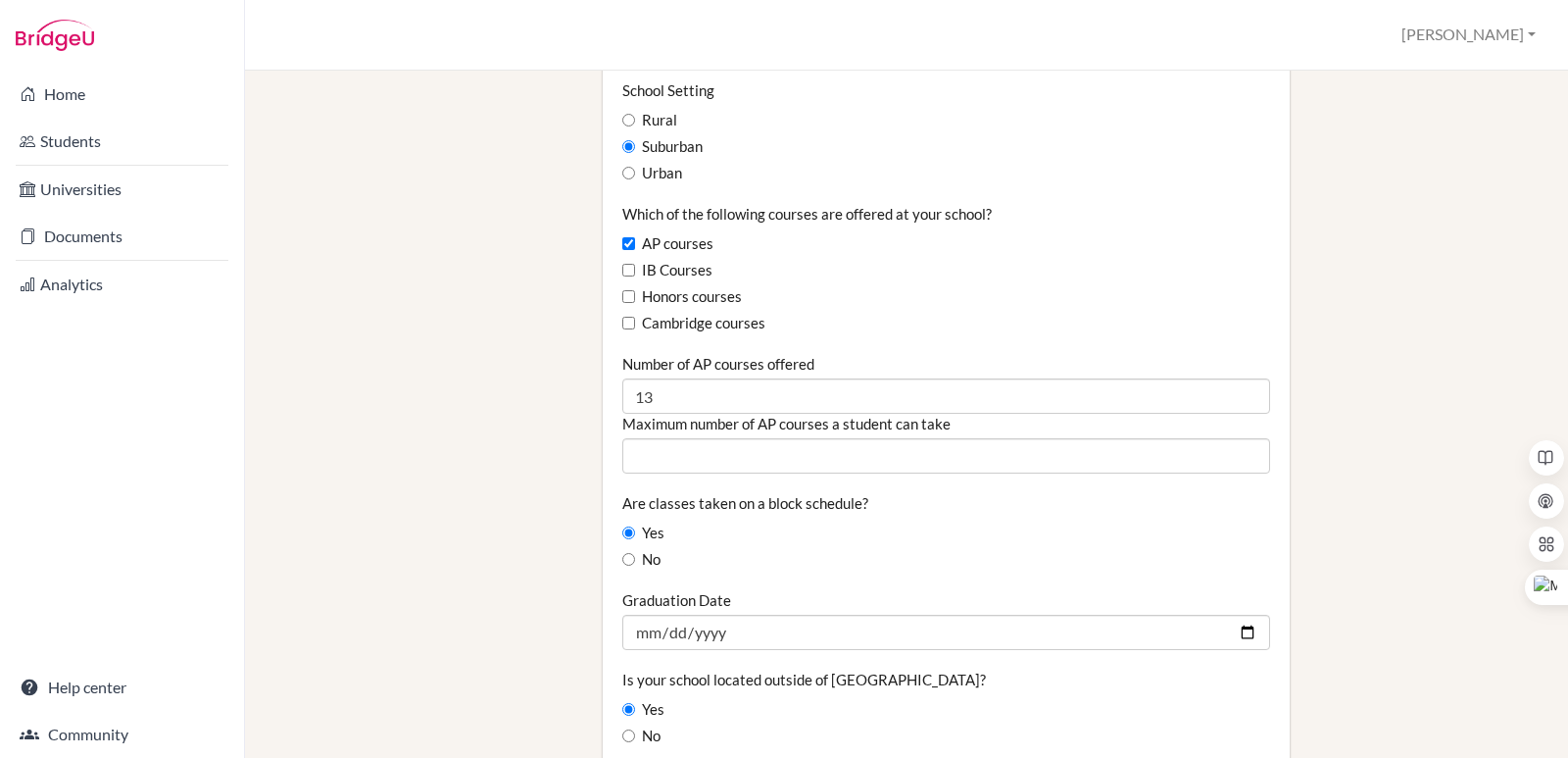
scroll to position [980, 0]
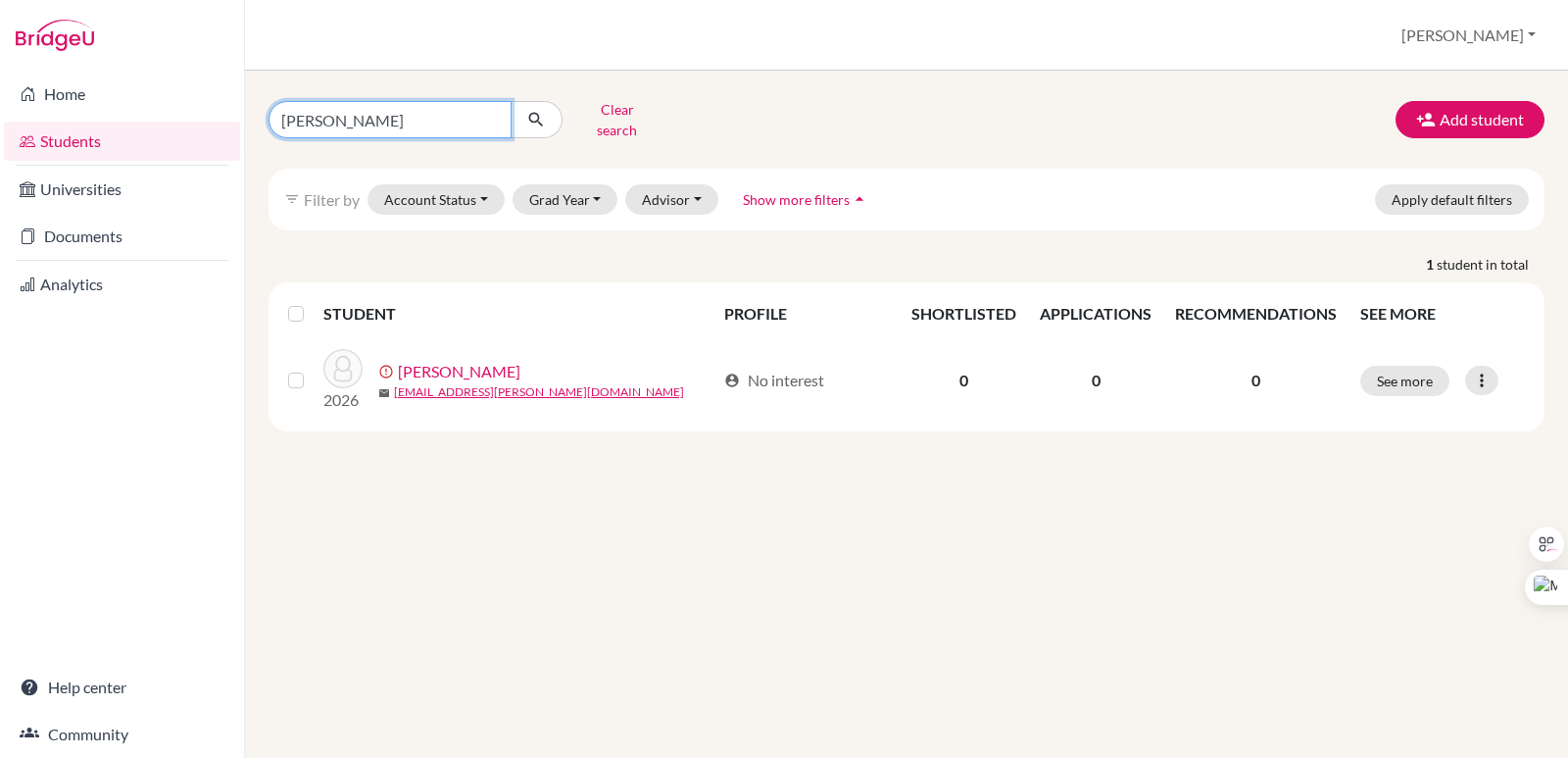
drag, startPoint x: 364, startPoint y: 120, endPoint x: 278, endPoint y: 119, distance: 86.0
click at [245, 119] on div "[PERSON_NAME] Clear search Add student filter_list Filter by Account Status Act…" at bounding box center [906, 414] width 1323 height 688
type input "[PERSON_NAME]"
click button "submit" at bounding box center [537, 120] width 52 height 38
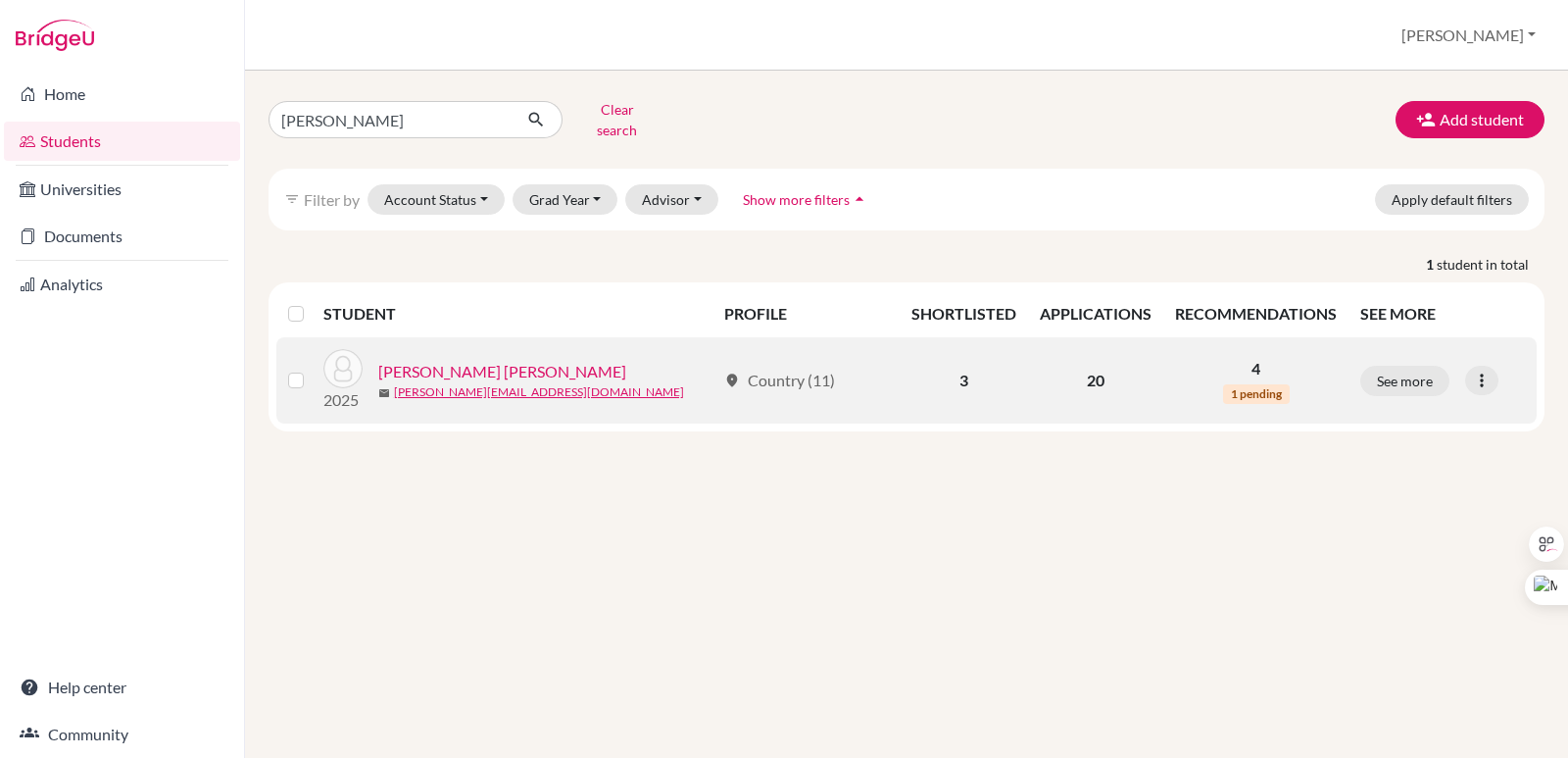
click at [462, 360] on link "[PERSON_NAME] [PERSON_NAME]" at bounding box center [502, 372] width 248 height 24
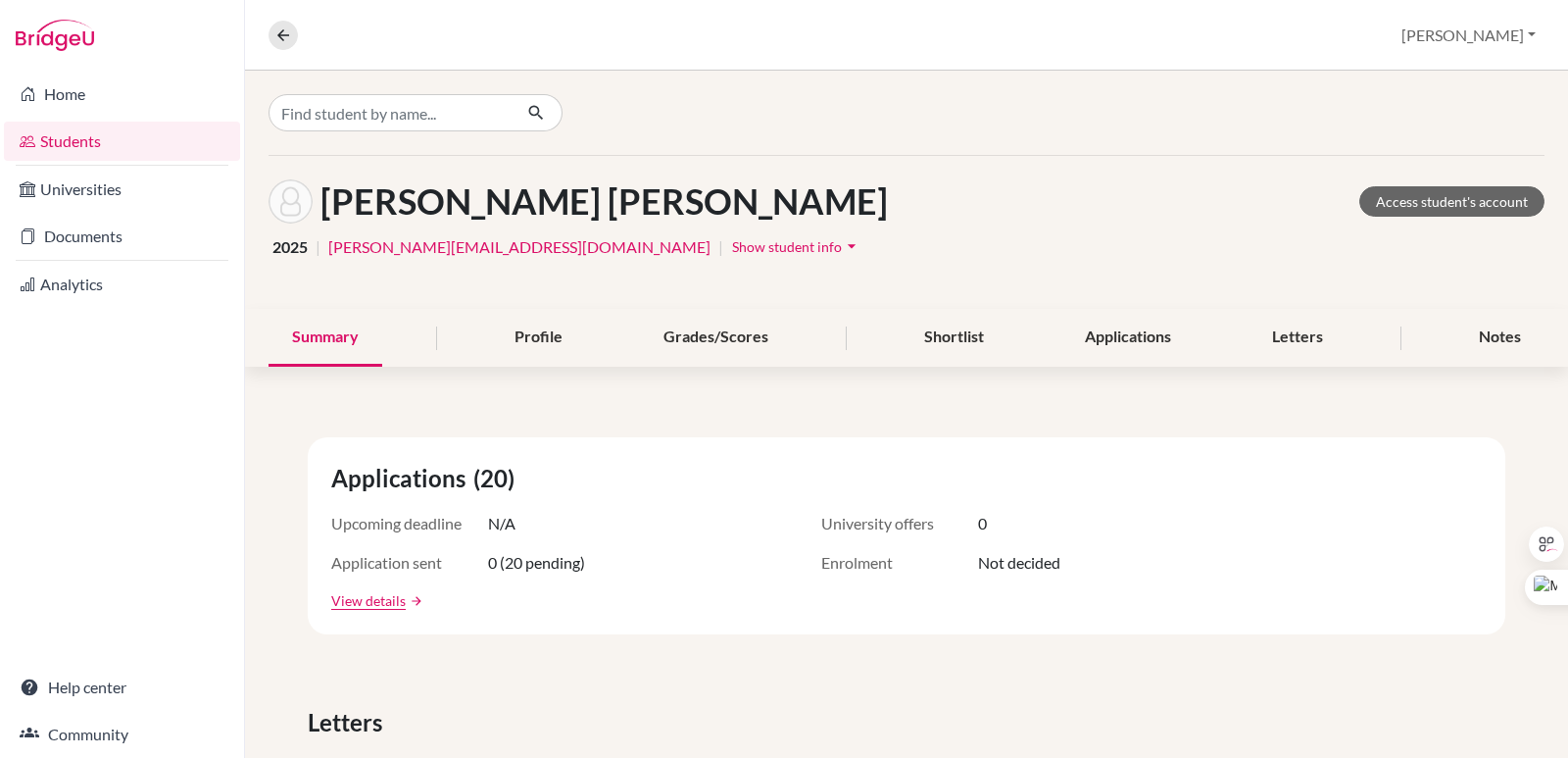
click at [461, 208] on h1 "[PERSON_NAME] [PERSON_NAME]" at bounding box center [604, 201] width 567 height 42
click at [567, 213] on h1 "[PERSON_NAME] [PERSON_NAME]" at bounding box center [604, 201] width 567 height 42
click at [543, 343] on div "Profile" at bounding box center [539, 337] width 95 height 58
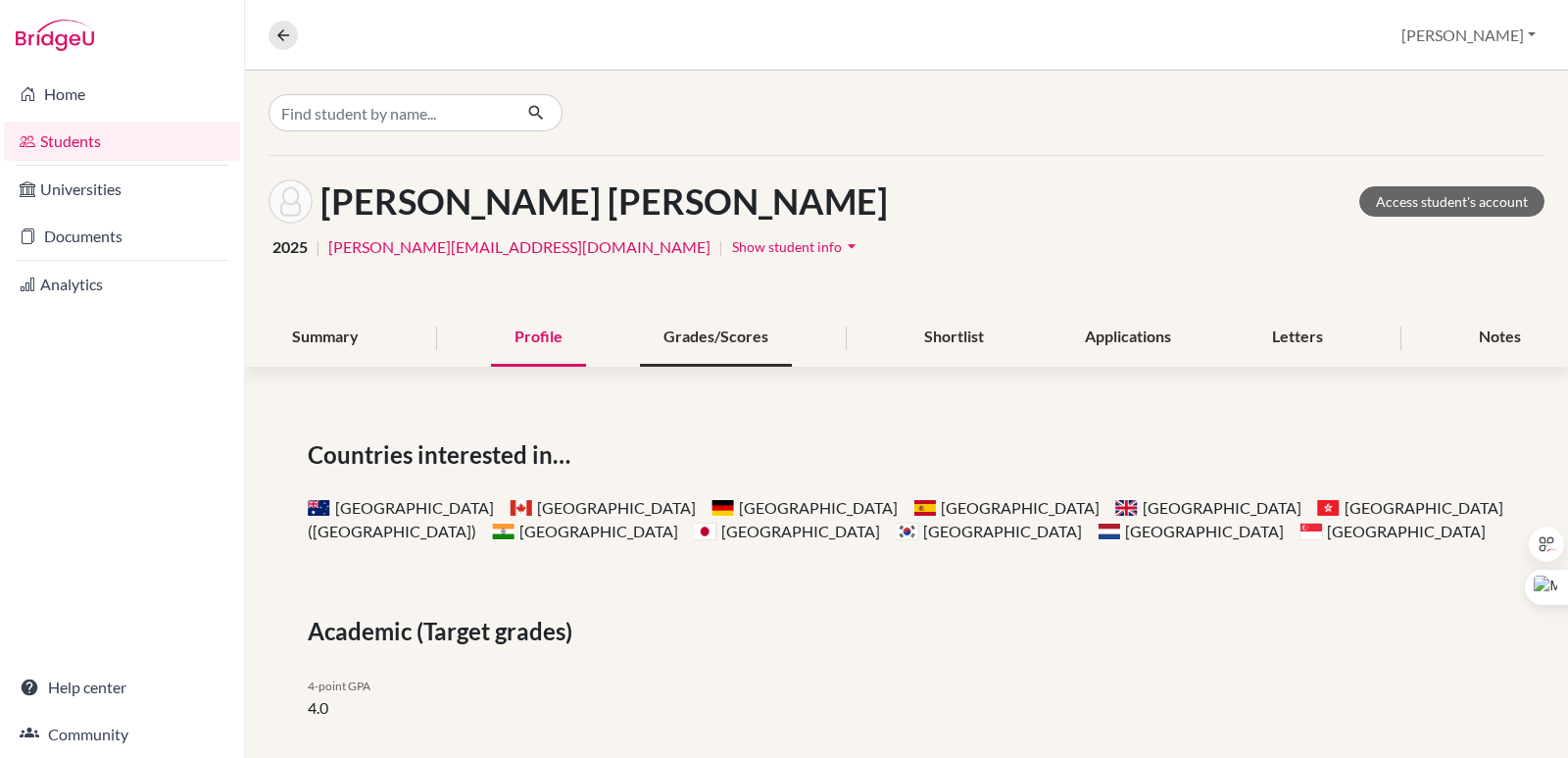
click at [721, 334] on div "Grades/Scores" at bounding box center [715, 337] width 152 height 58
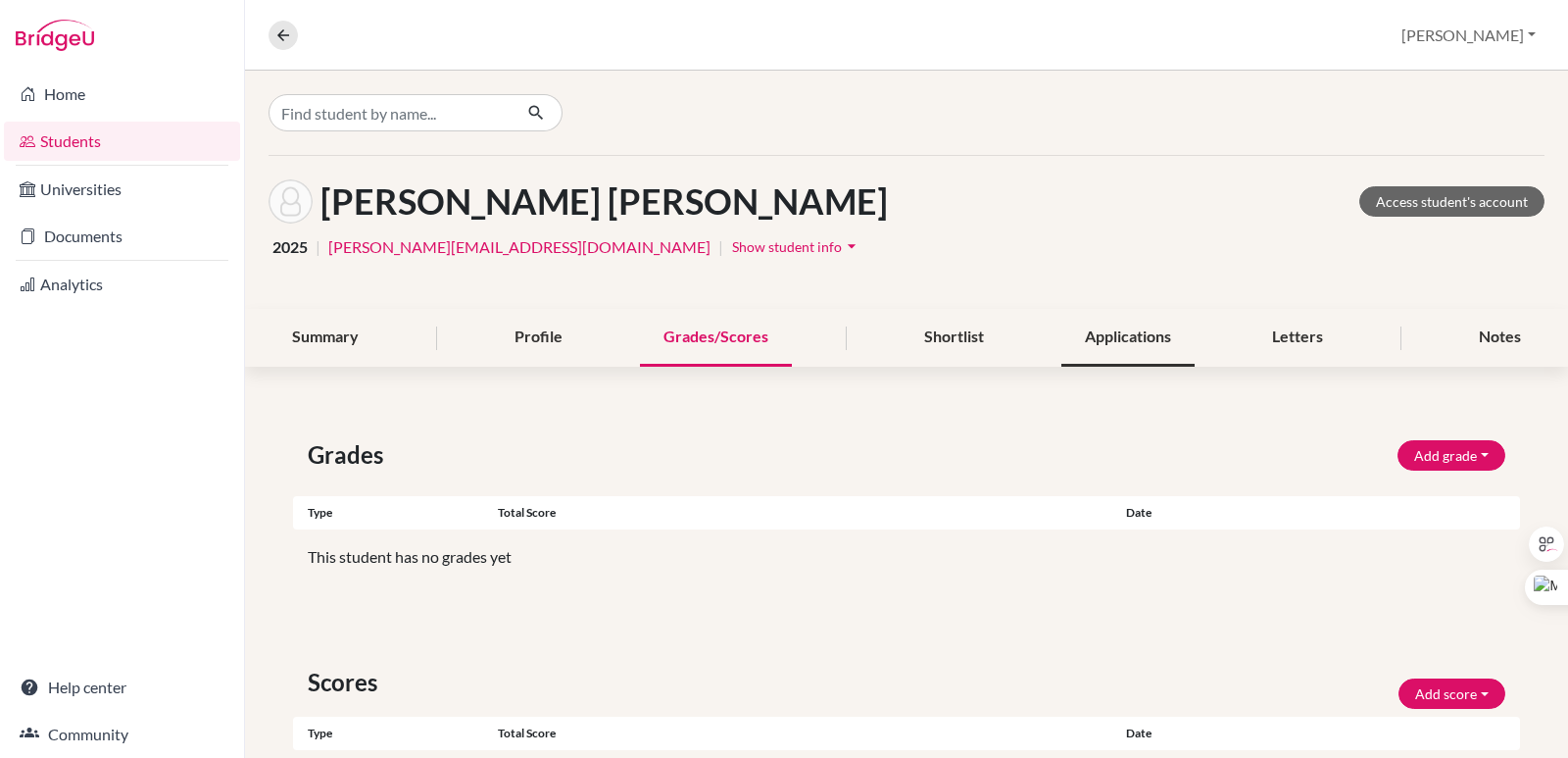
click at [1110, 343] on div "Applications" at bounding box center [1128, 337] width 133 height 58
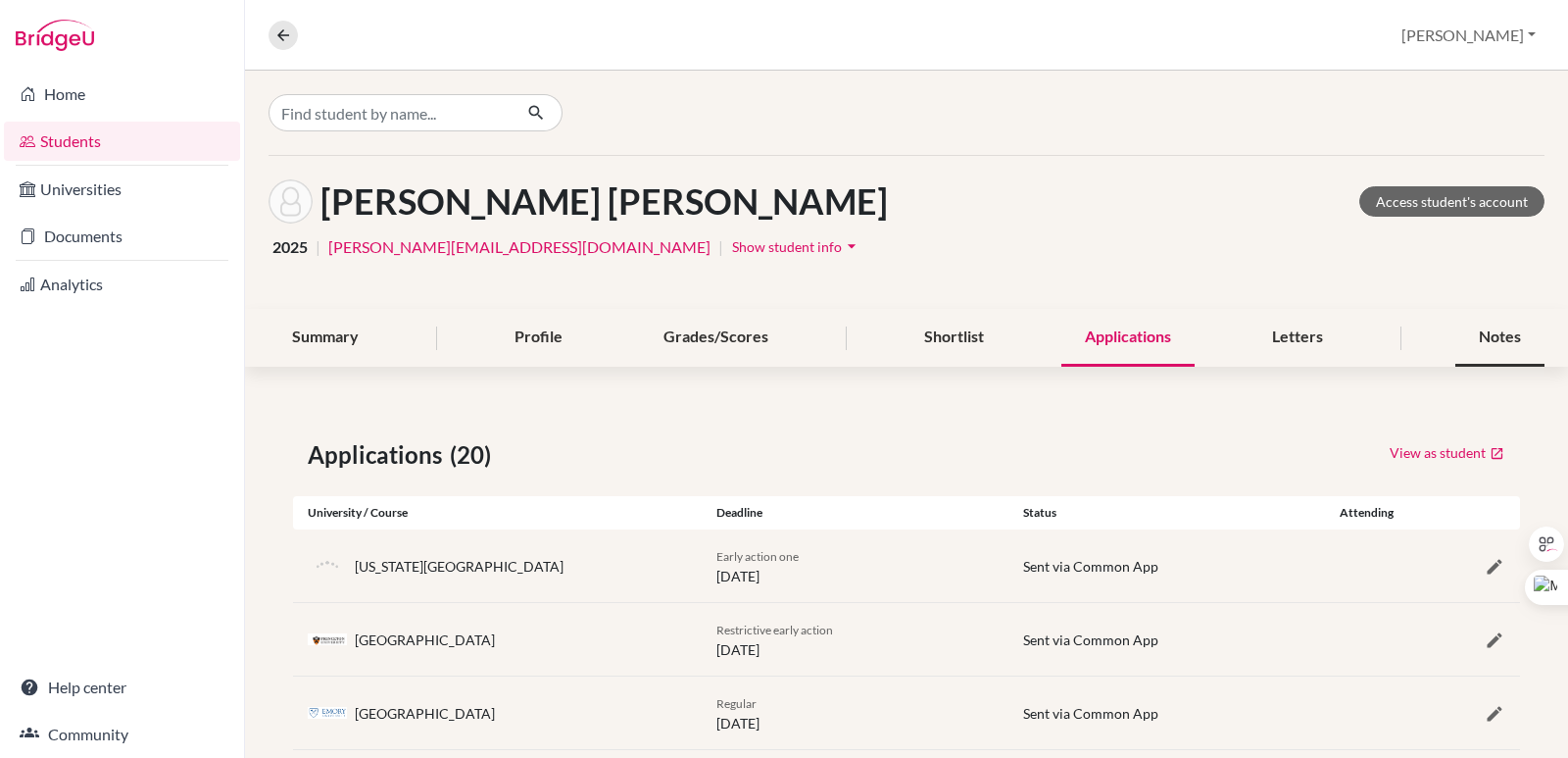
click at [1480, 347] on div "Notes" at bounding box center [1500, 337] width 89 height 58
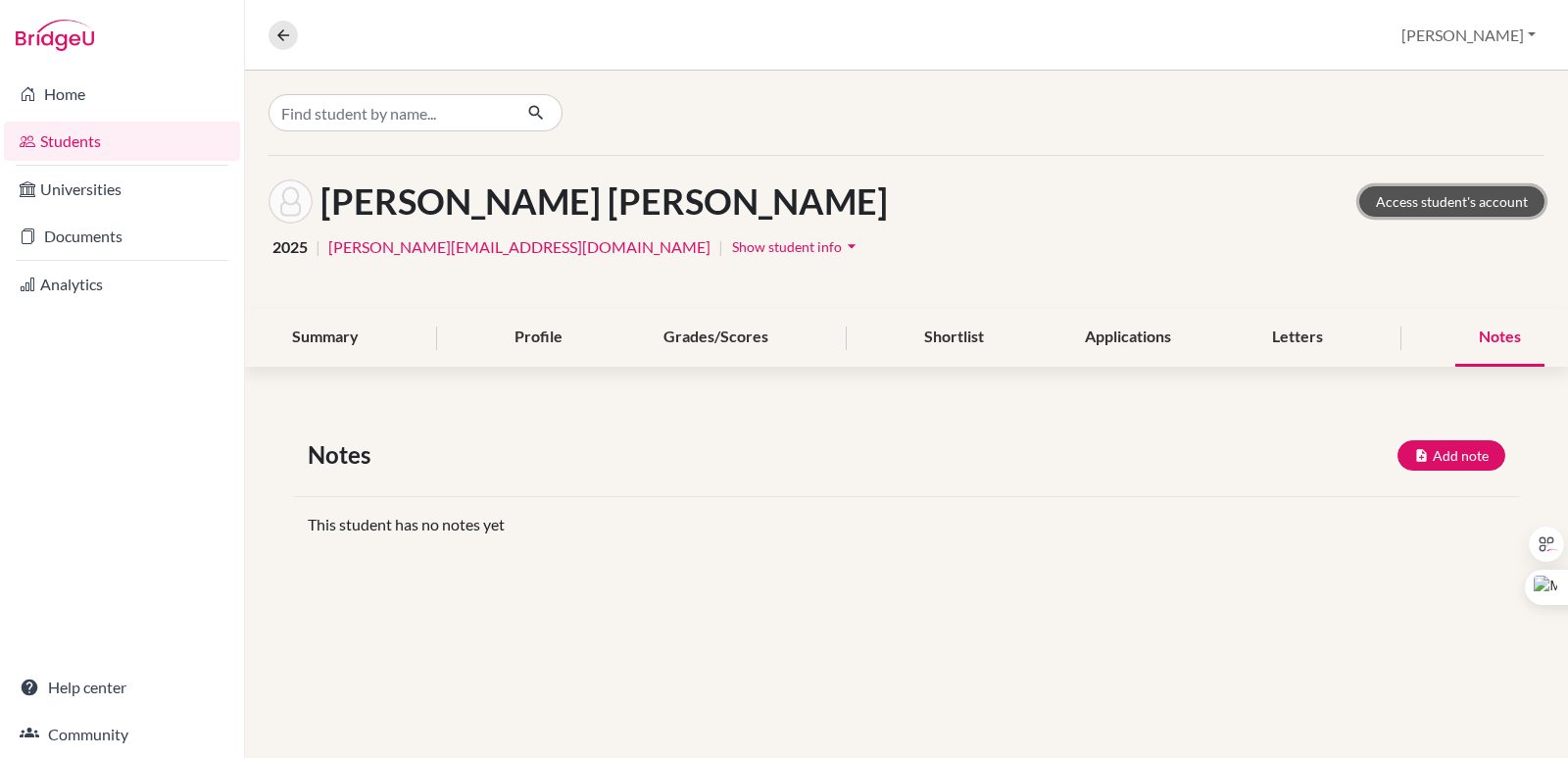
click at [1486, 201] on link "Access student's account" at bounding box center [1451, 201] width 185 height 31
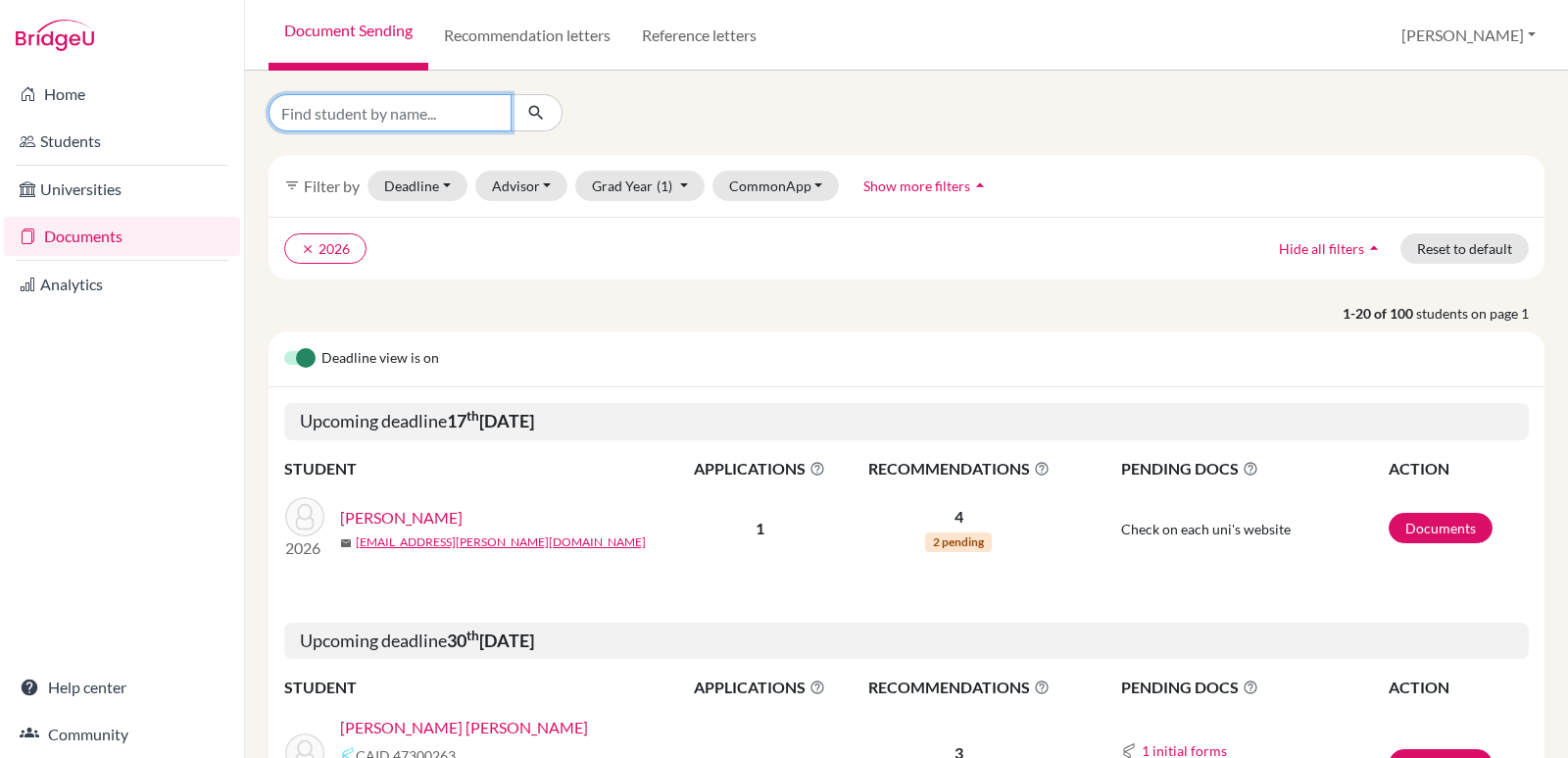
click at [422, 104] on input "Find student by name..." at bounding box center [390, 113] width 243 height 38
type input "[PERSON_NAME]"
click button "submit" at bounding box center [537, 113] width 52 height 38
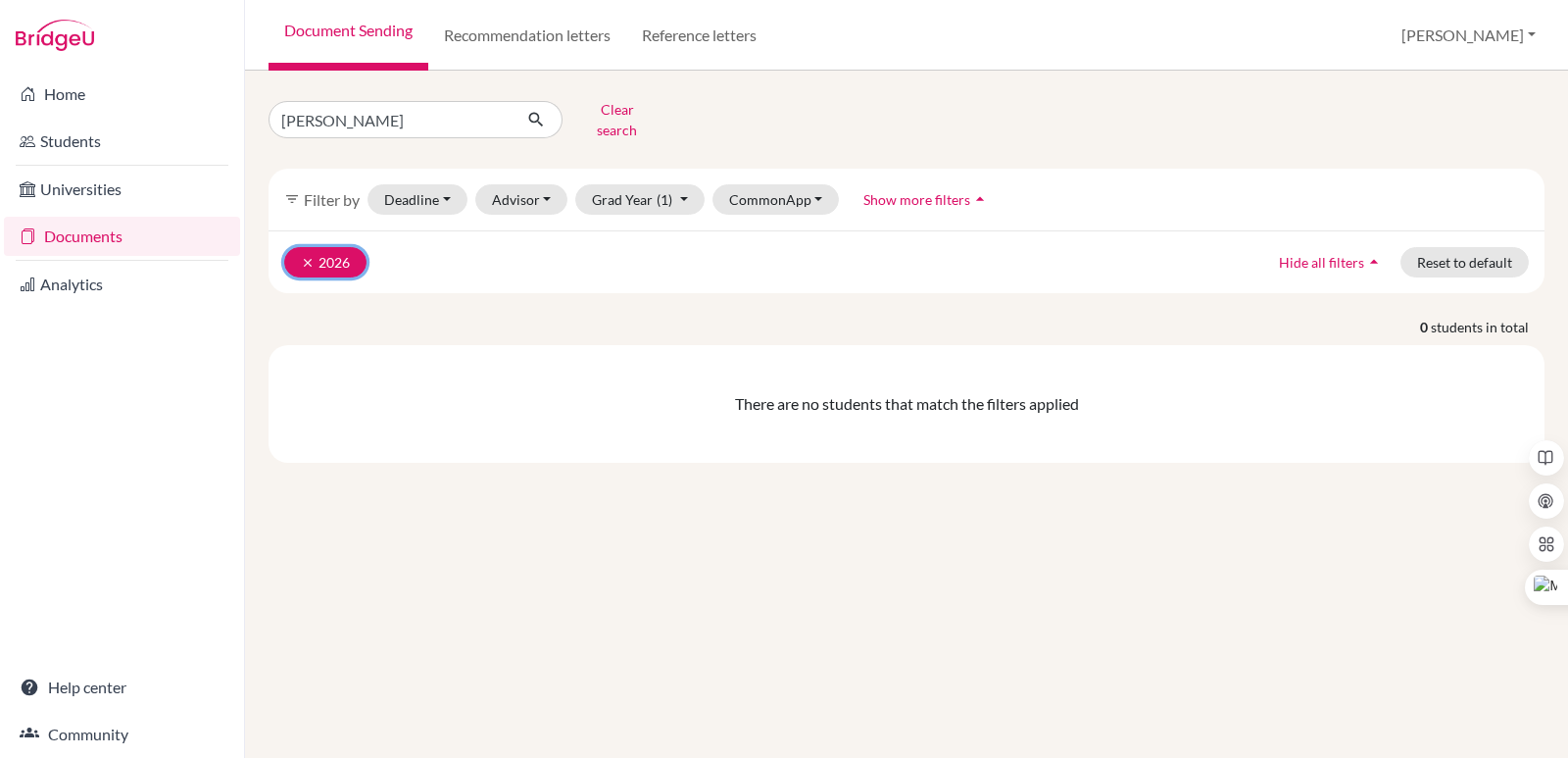
click at [312, 256] on icon "clear" at bounding box center [307, 263] width 14 height 14
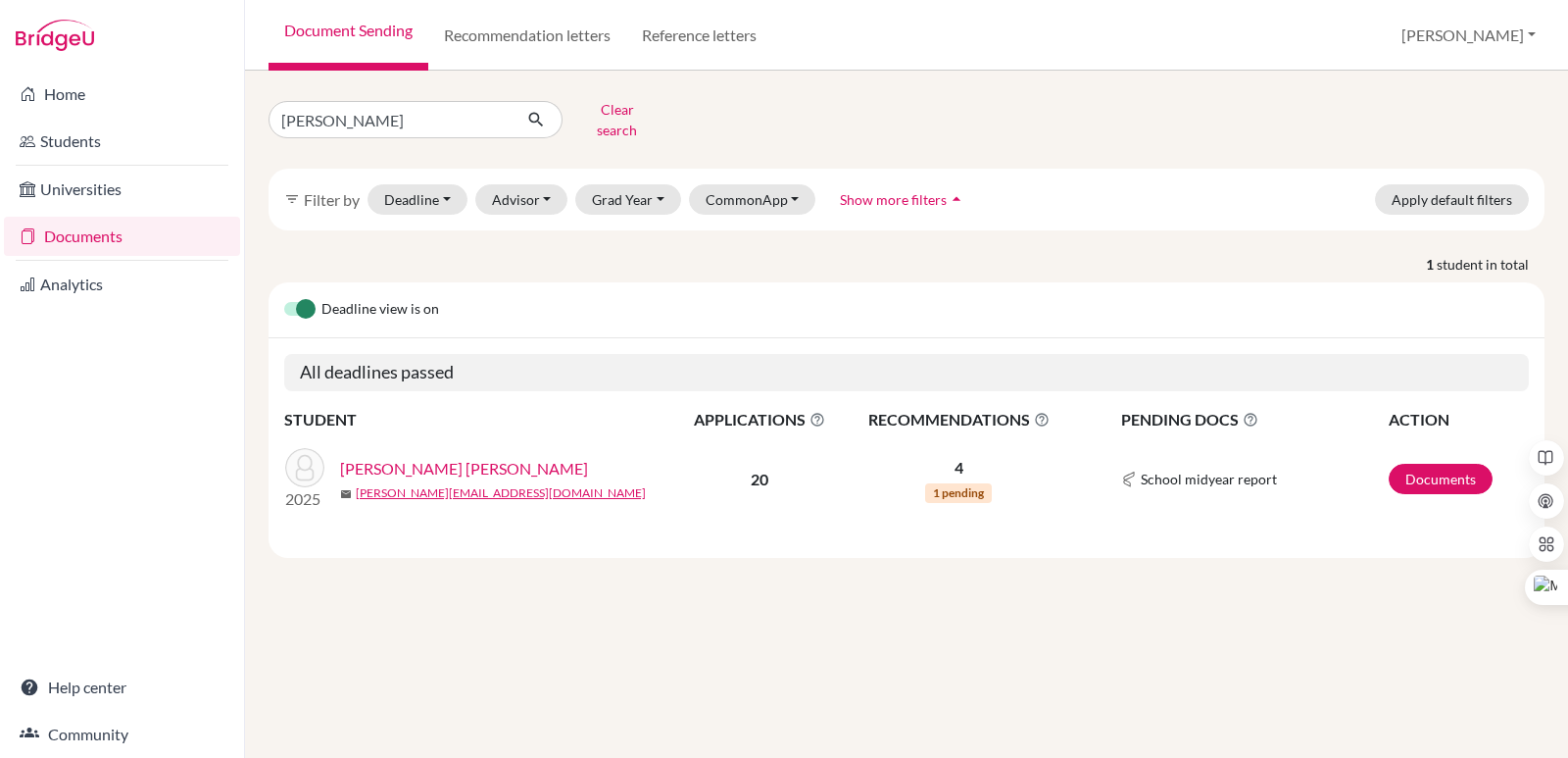
click at [413, 456] on link "[PERSON_NAME] [PERSON_NAME]" at bounding box center [464, 468] width 248 height 24
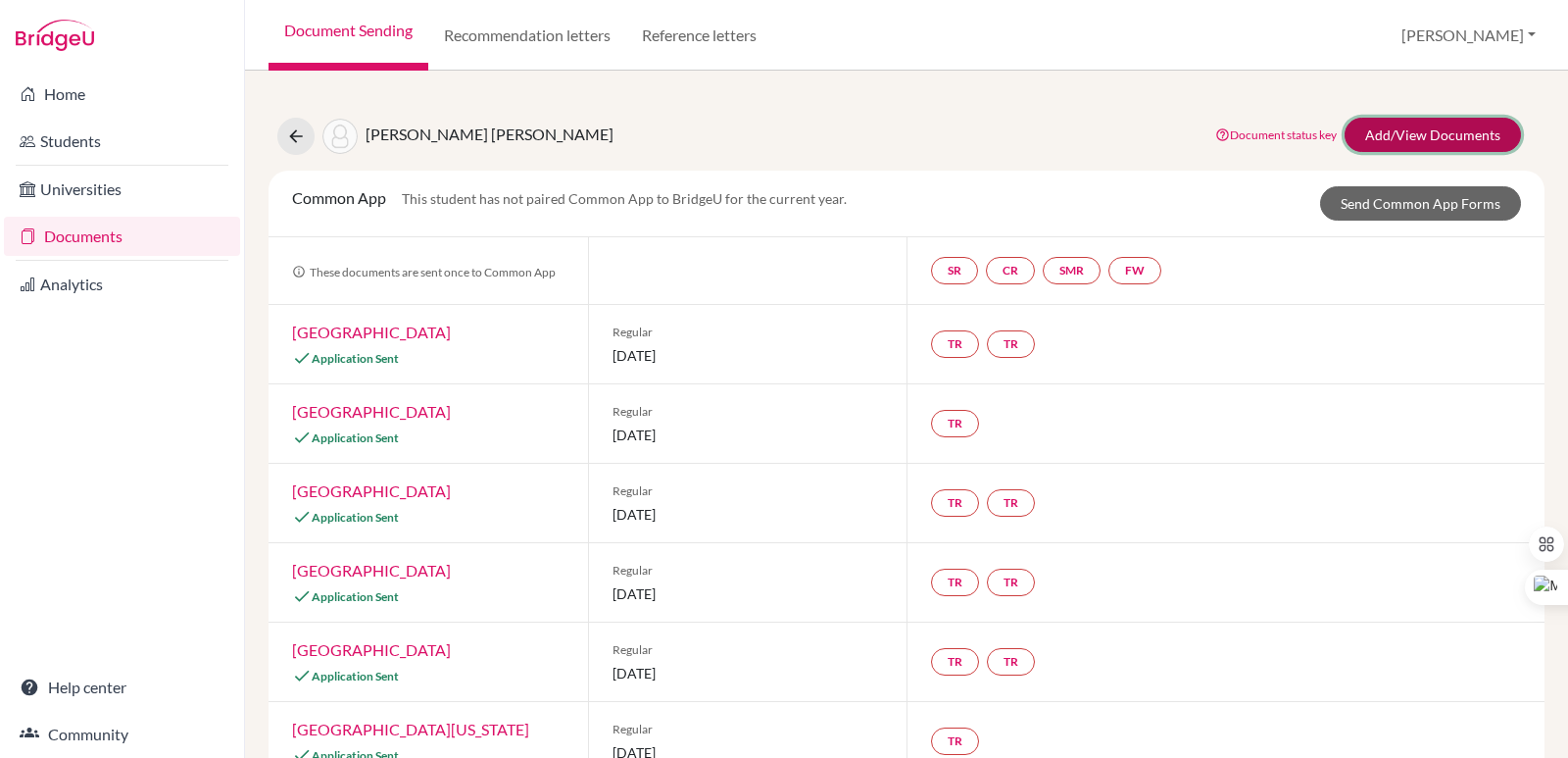
click at [1367, 134] on link "Add/View Documents" at bounding box center [1432, 135] width 177 height 35
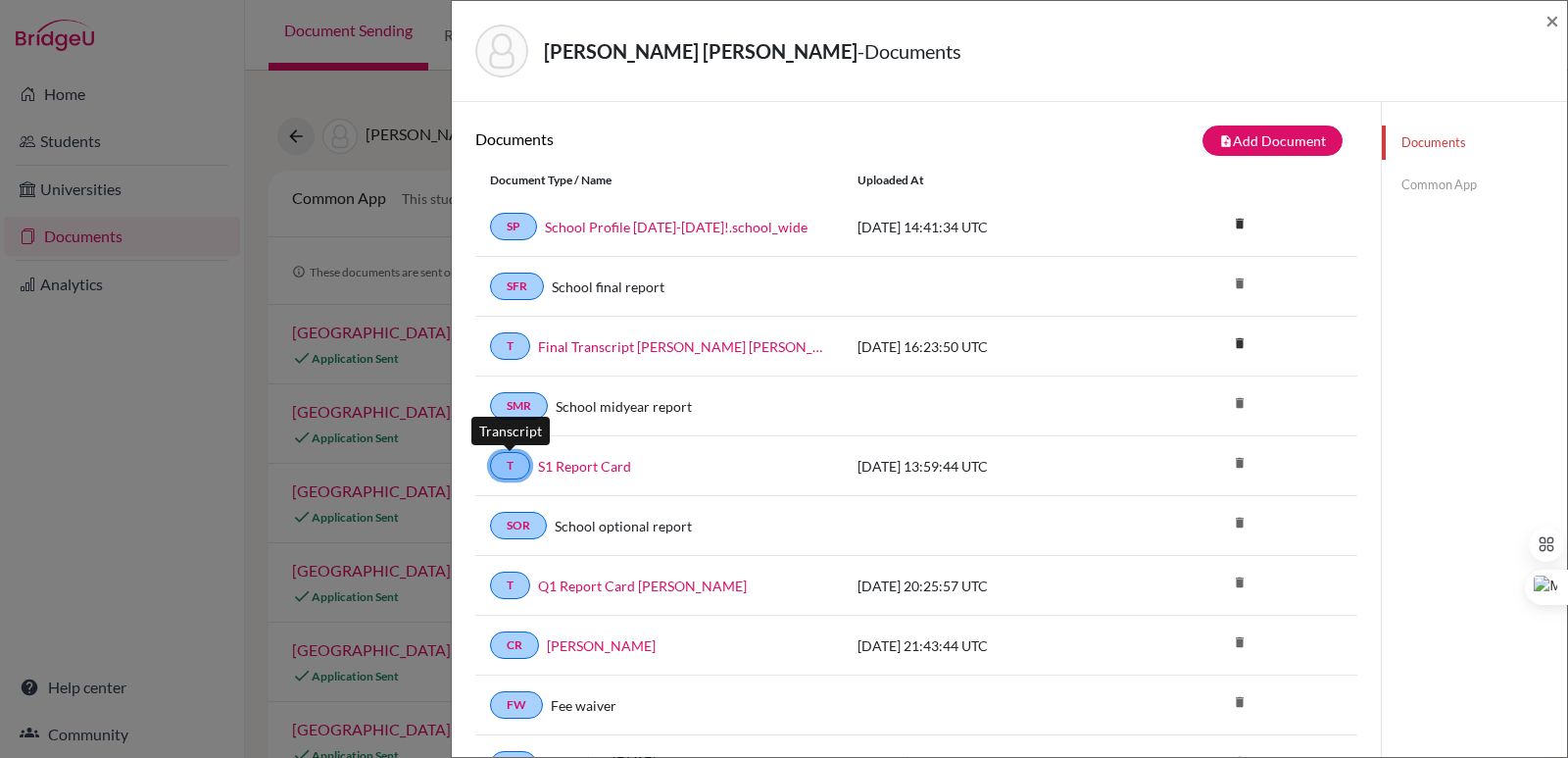
click at [517, 456] on link "T" at bounding box center [510, 465] width 41 height 28
click at [561, 464] on link "S1 Report Card" at bounding box center [584, 465] width 93 height 21
click at [529, 406] on link "SMR" at bounding box center [519, 406] width 58 height 28
click at [545, 406] on link "SMR" at bounding box center [519, 406] width 58 height 28
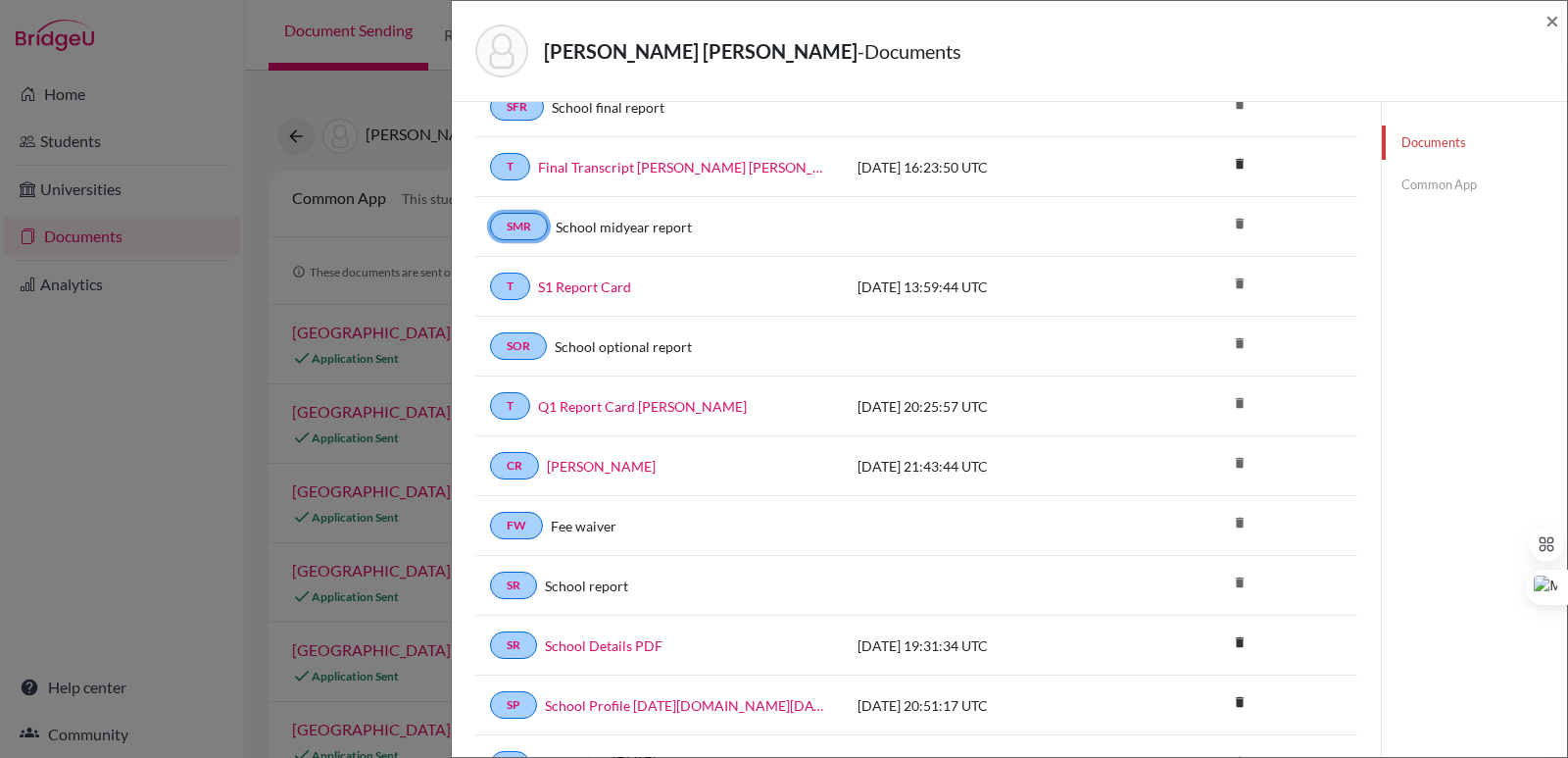
scroll to position [196, 0]
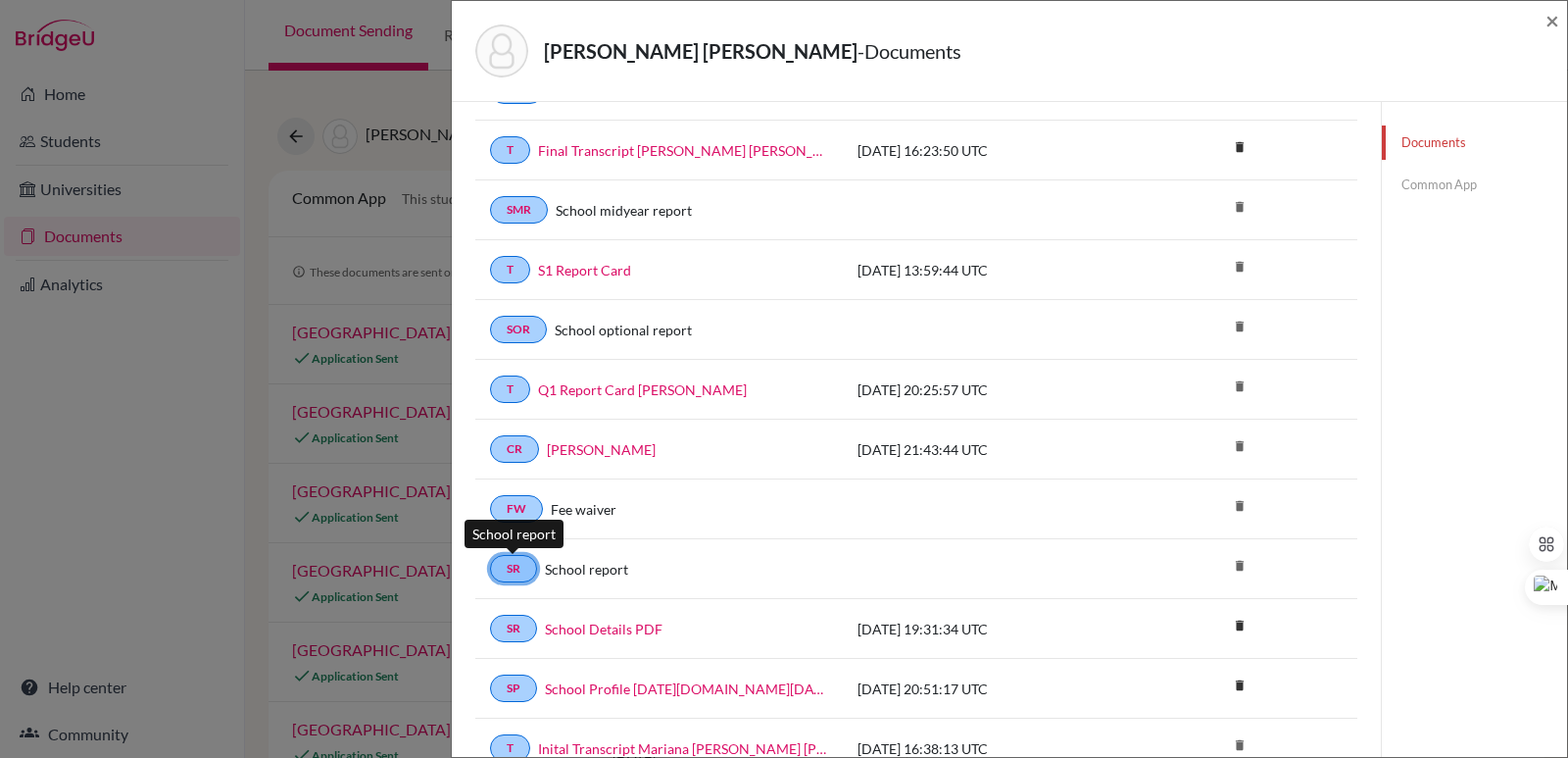
click at [503, 557] on link "SR" at bounding box center [513, 568] width 47 height 28
click at [562, 569] on link "School report" at bounding box center [586, 568] width 83 height 21
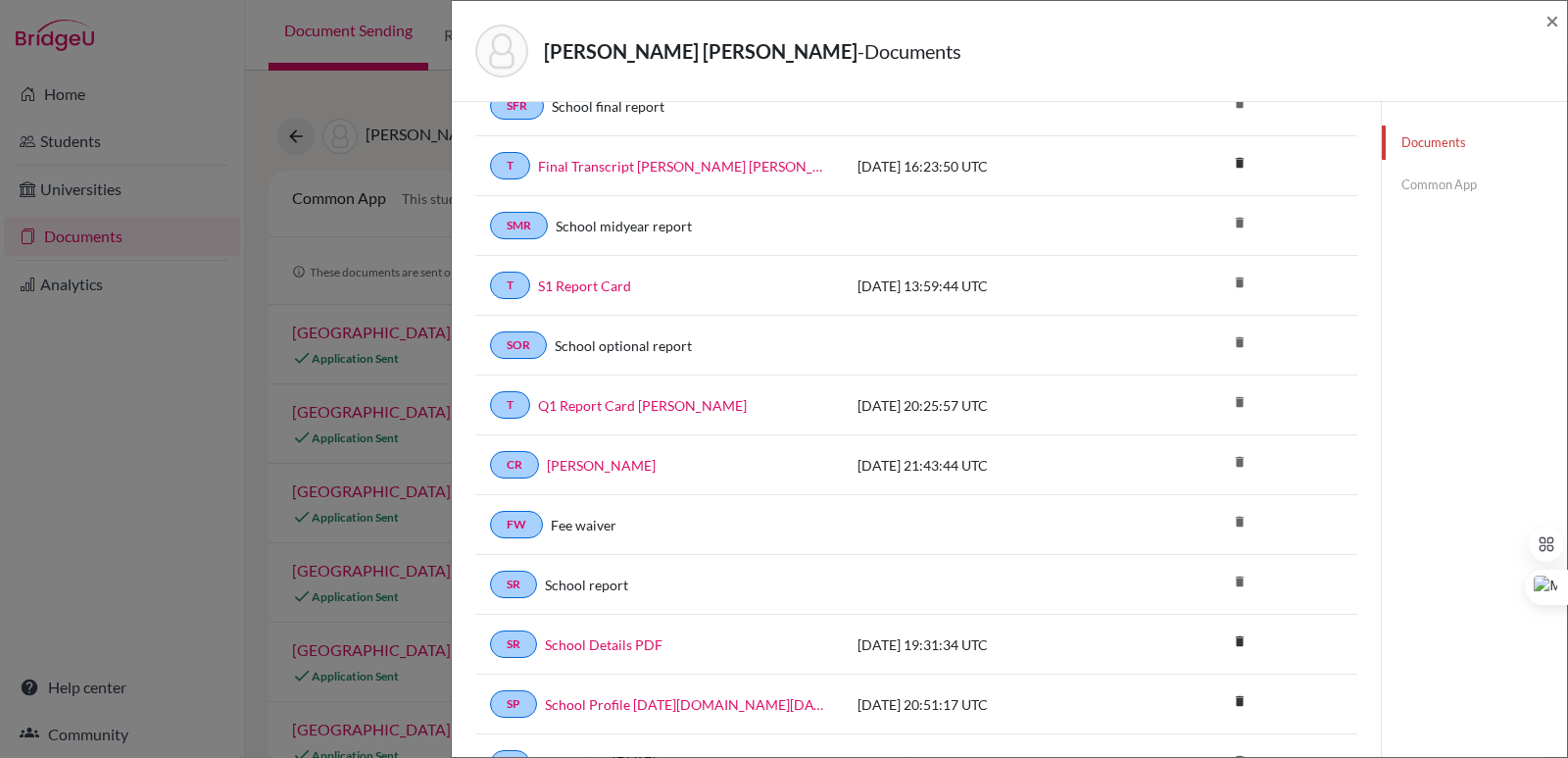
scroll to position [98, 0]
